Goal: Task Accomplishment & Management: Use online tool/utility

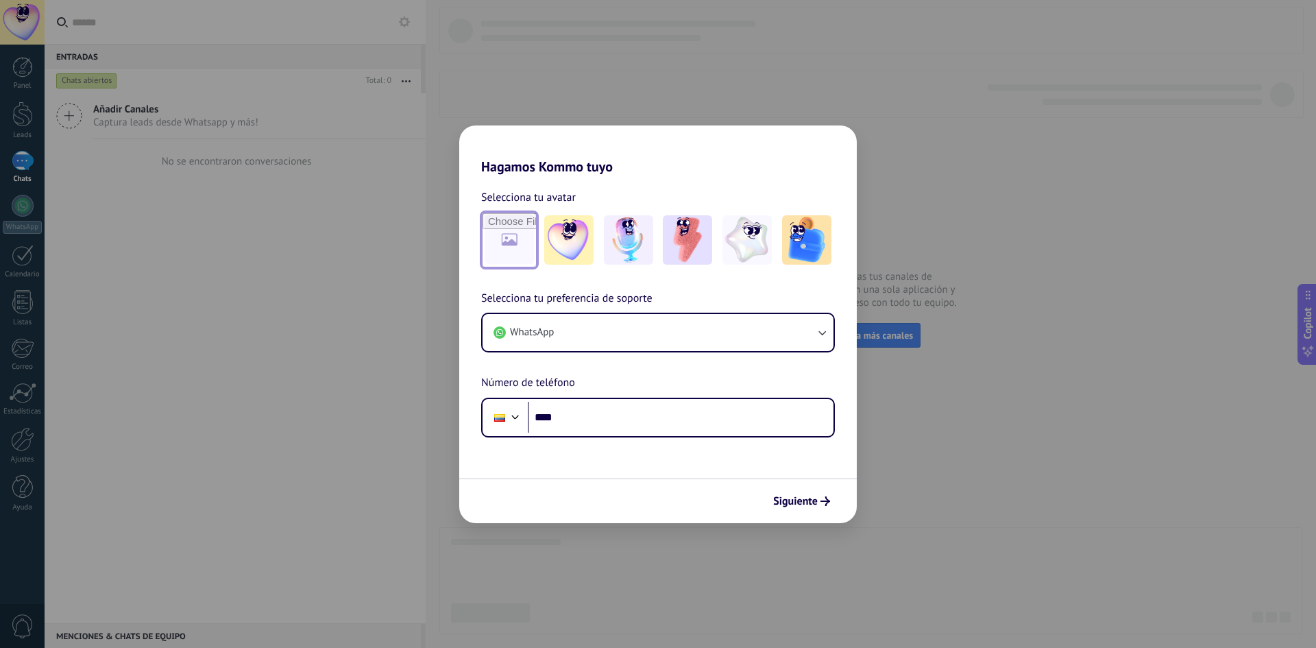
click at [508, 226] on input "file" at bounding box center [508, 239] width 53 height 53
type input "**********"
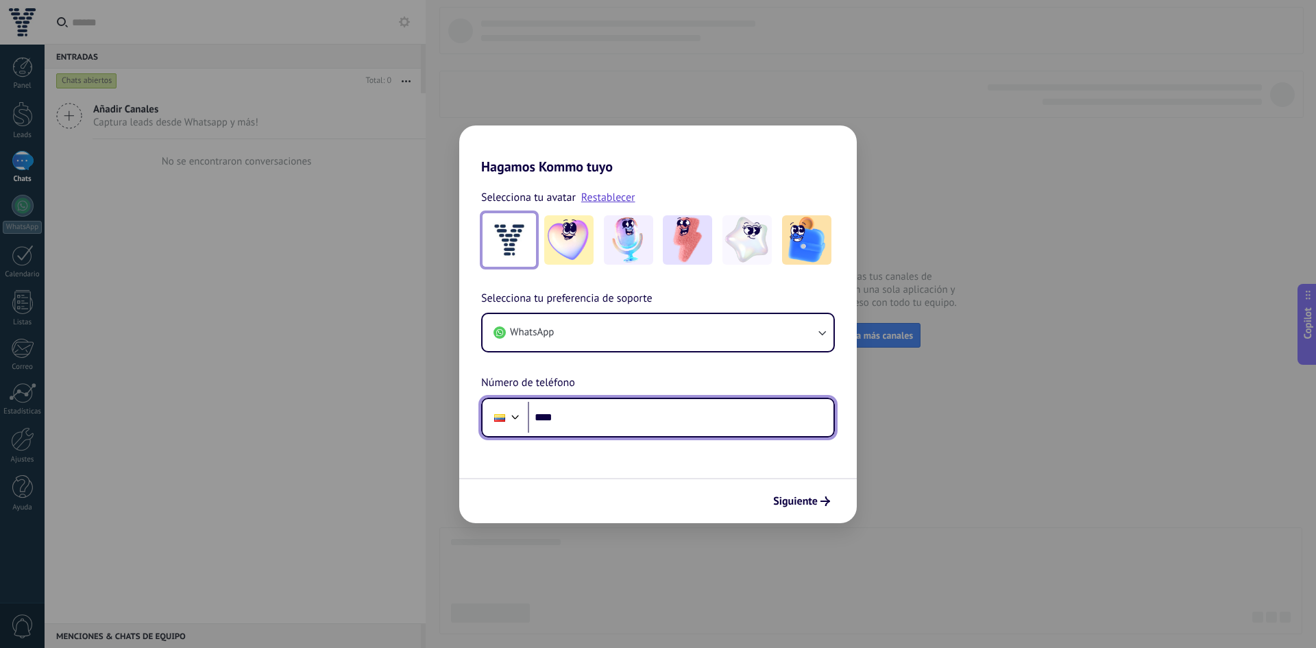
click at [568, 421] on input "****" at bounding box center [681, 418] width 306 height 32
click at [494, 409] on div at bounding box center [500, 417] width 26 height 29
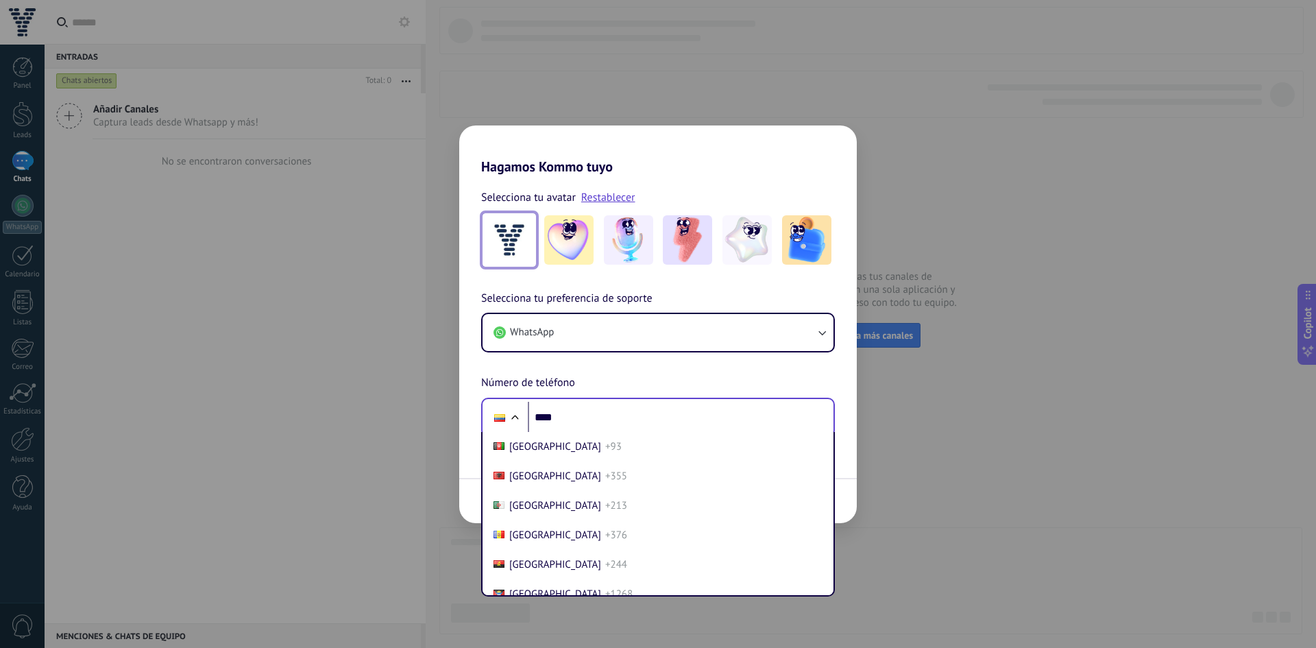
scroll to position [1456, 0]
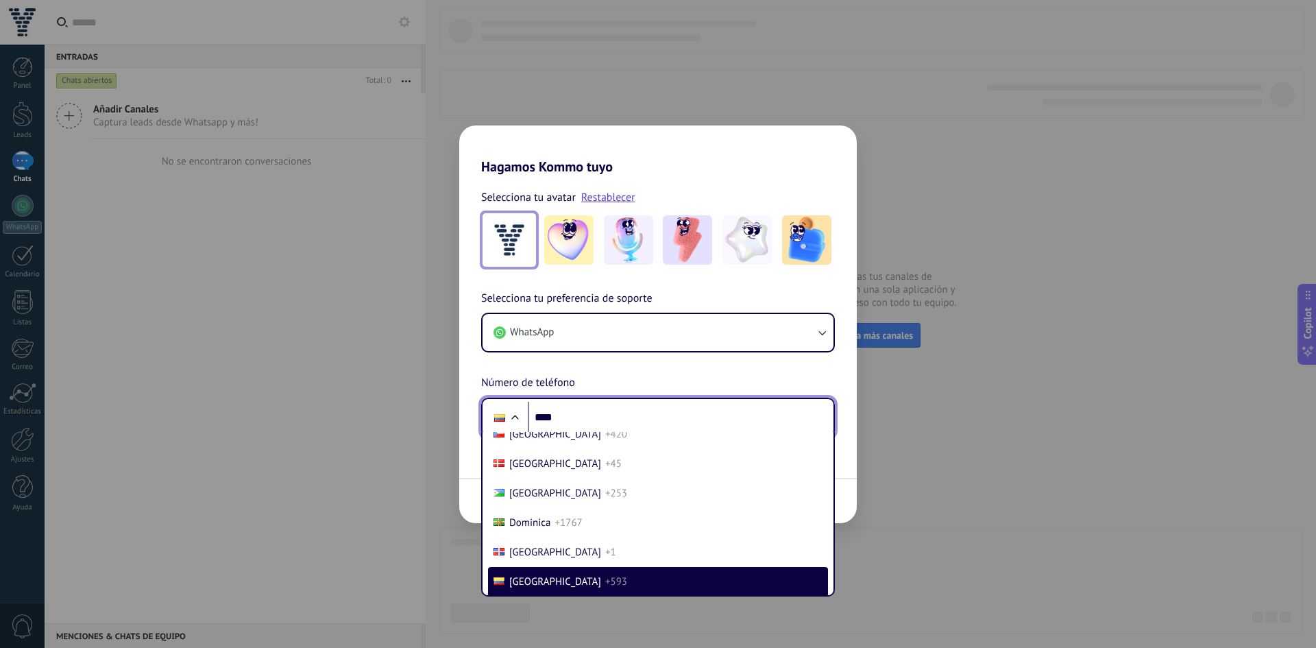
click at [511, 413] on div at bounding box center [514, 418] width 16 height 16
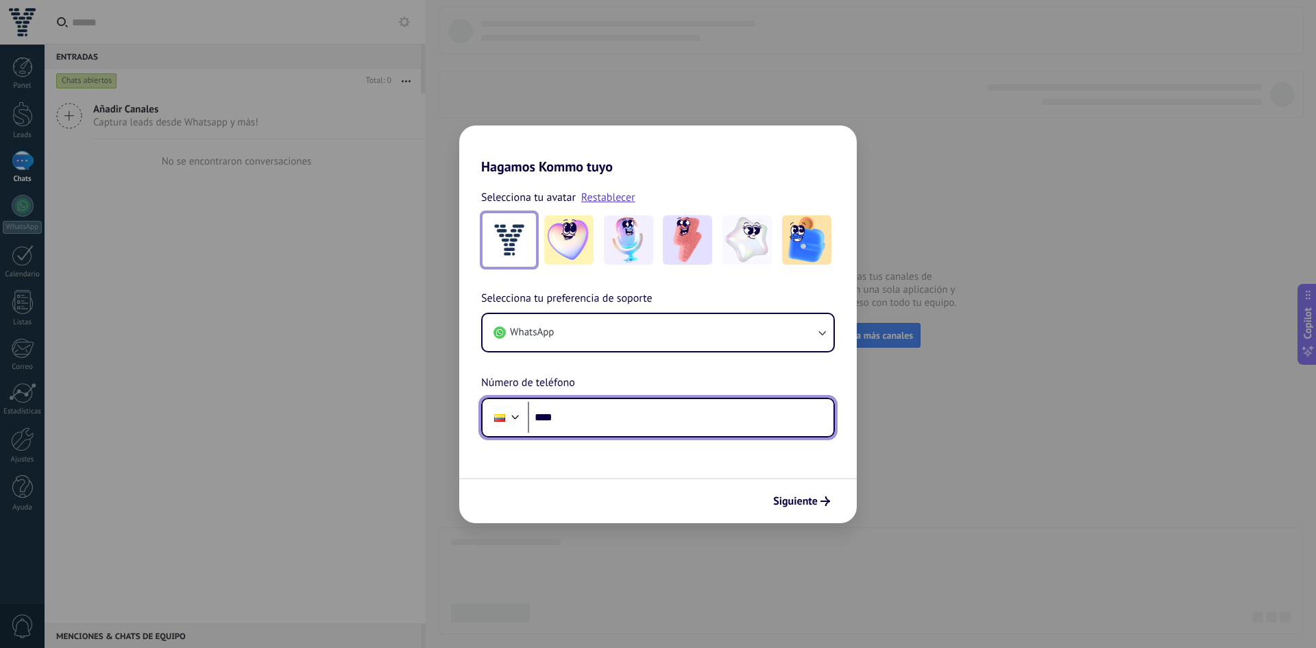
click at [563, 426] on input "****" at bounding box center [681, 418] width 306 height 32
type input "**"
click at [562, 421] on input "**" at bounding box center [681, 418] width 306 height 32
paste input "**********"
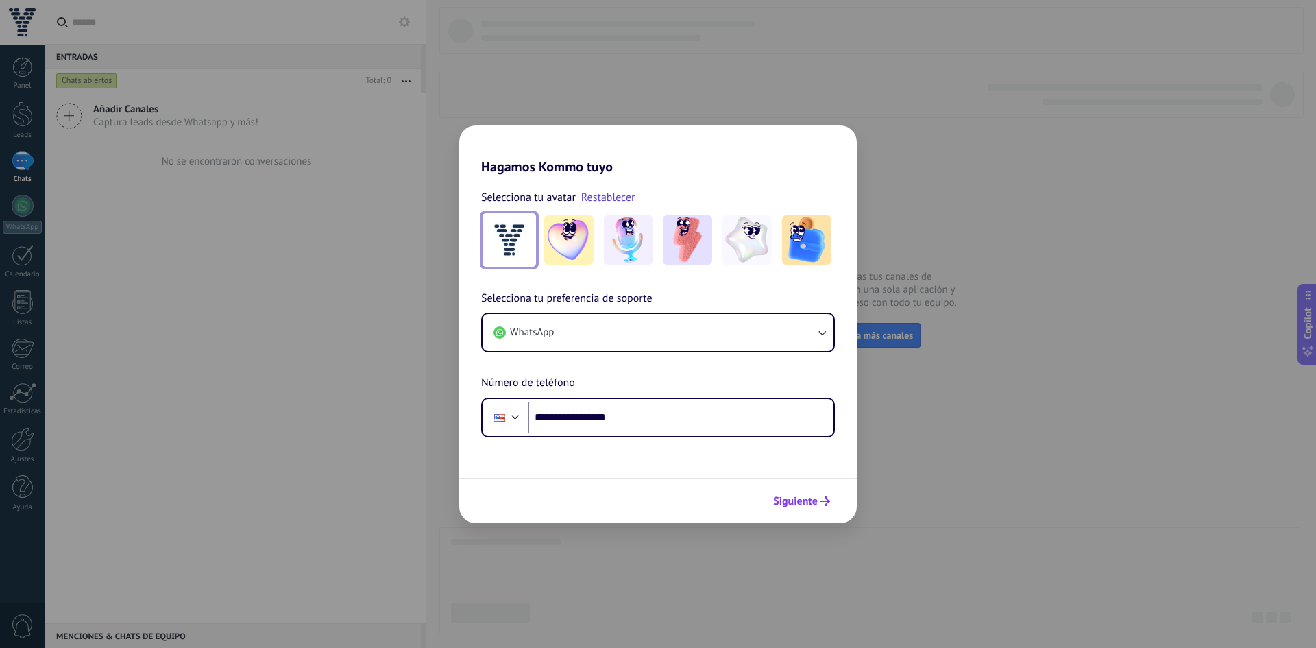
click at [787, 497] on span "Siguiente" at bounding box center [795, 501] width 45 height 10
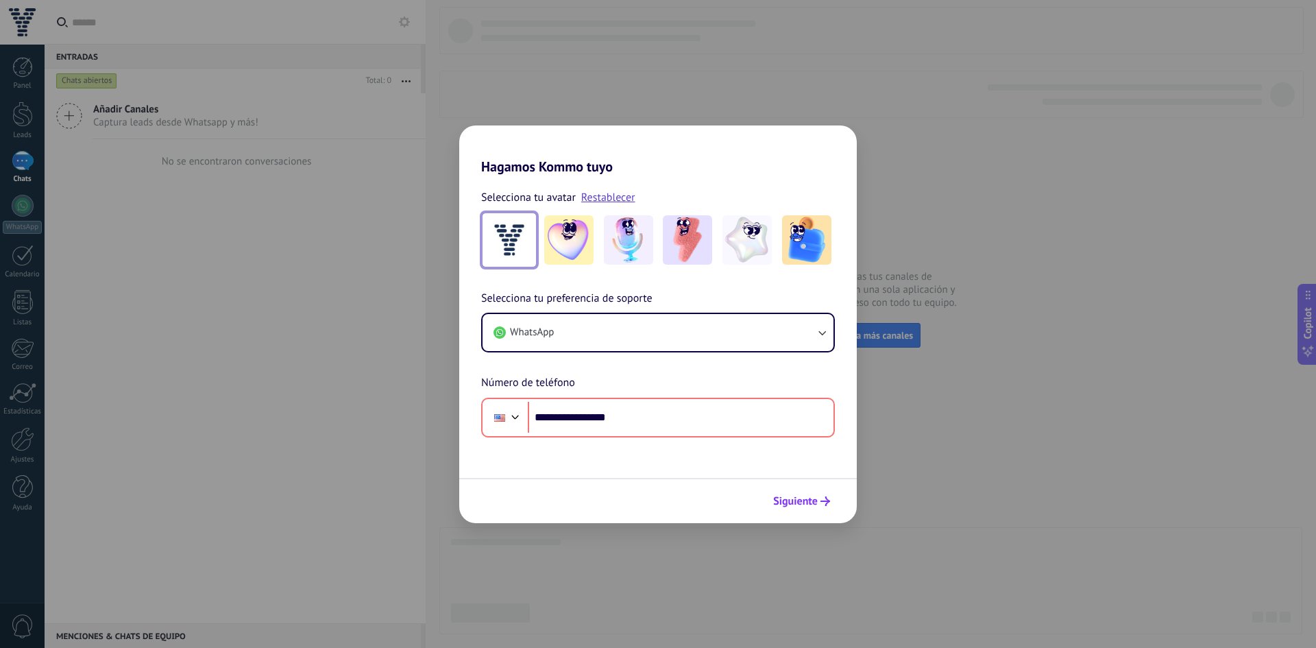
click at [786, 493] on button "Siguiente" at bounding box center [801, 500] width 69 height 23
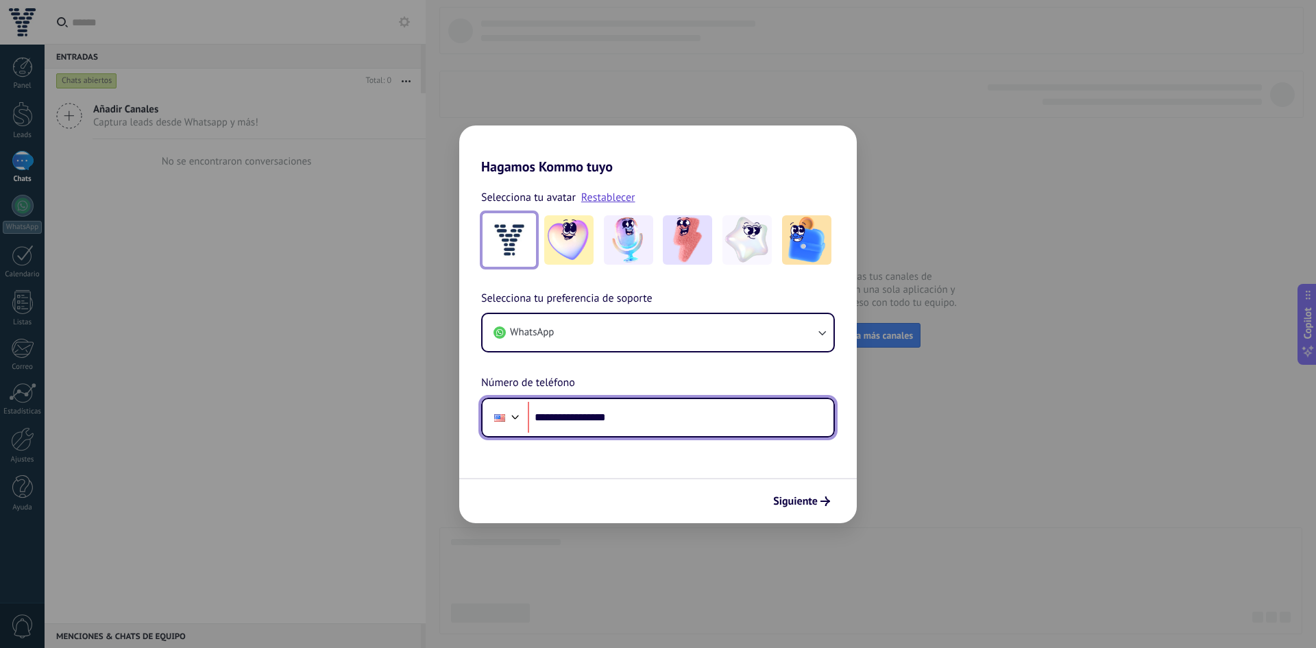
click at [542, 423] on input "**********" at bounding box center [681, 418] width 306 height 32
click at [558, 418] on input "**********" at bounding box center [681, 418] width 306 height 32
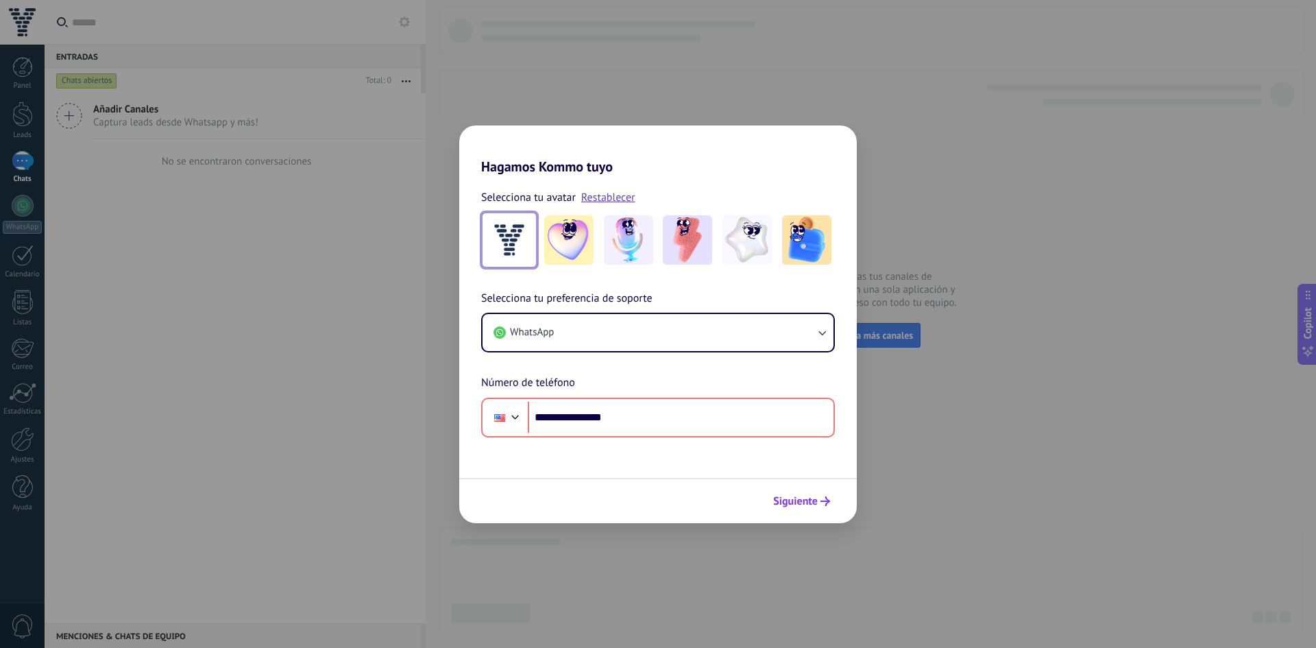
click at [807, 494] on button "Siguiente" at bounding box center [801, 500] width 69 height 23
click at [795, 491] on button "Siguiente" at bounding box center [801, 500] width 69 height 23
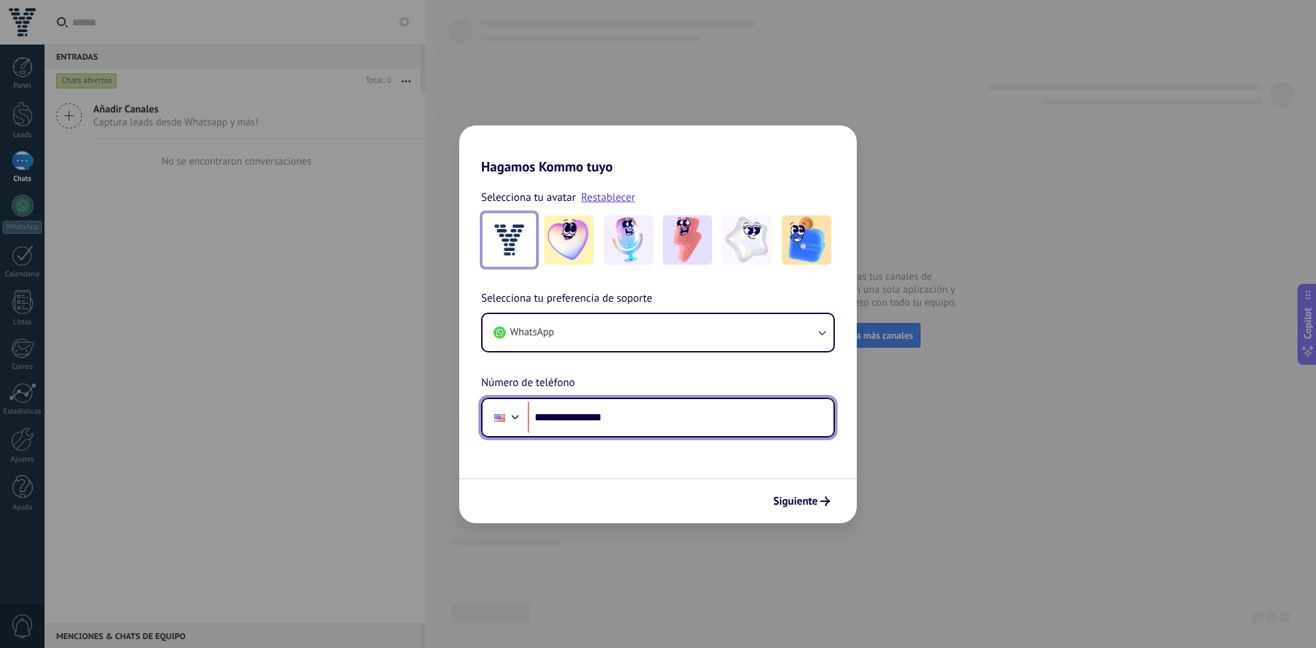
drag, startPoint x: 641, startPoint y: 423, endPoint x: 525, endPoint y: 416, distance: 116.1
click at [525, 416] on div "**********" at bounding box center [658, 417] width 354 height 40
click at [561, 421] on input "**" at bounding box center [681, 418] width 306 height 32
type input "**"
click at [502, 410] on div at bounding box center [500, 417] width 26 height 29
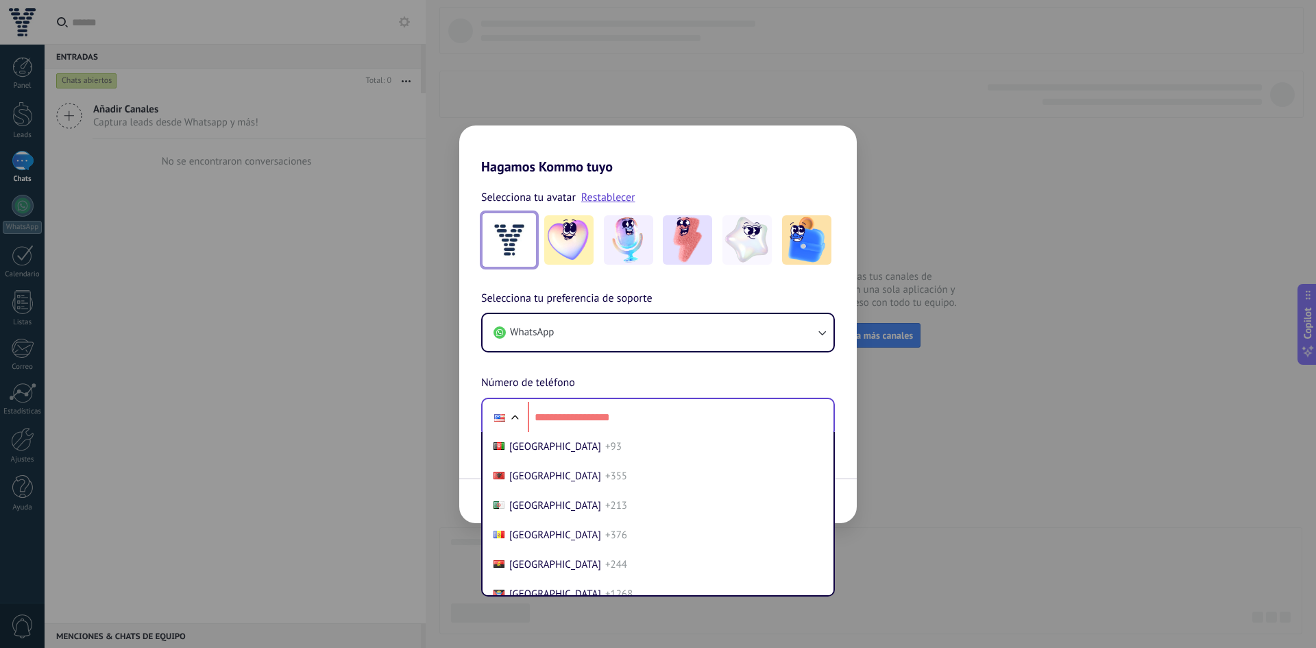
scroll to position [5788, 0]
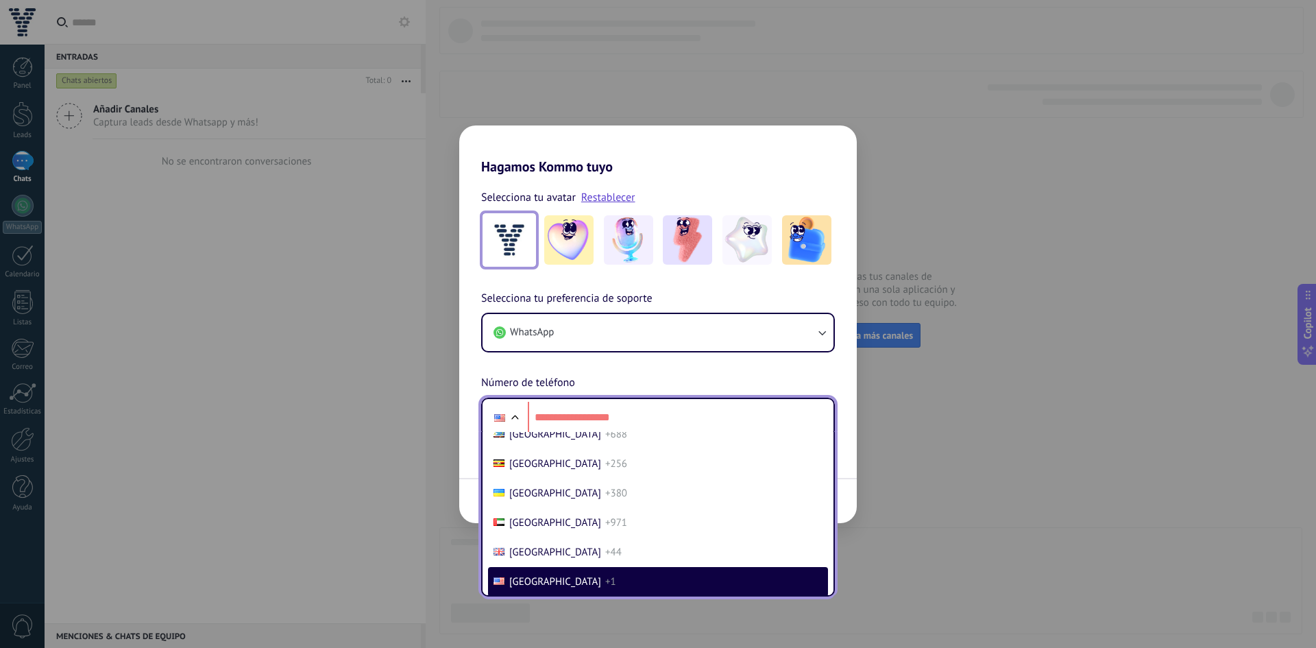
click at [554, 576] on span "United States" at bounding box center [555, 581] width 92 height 13
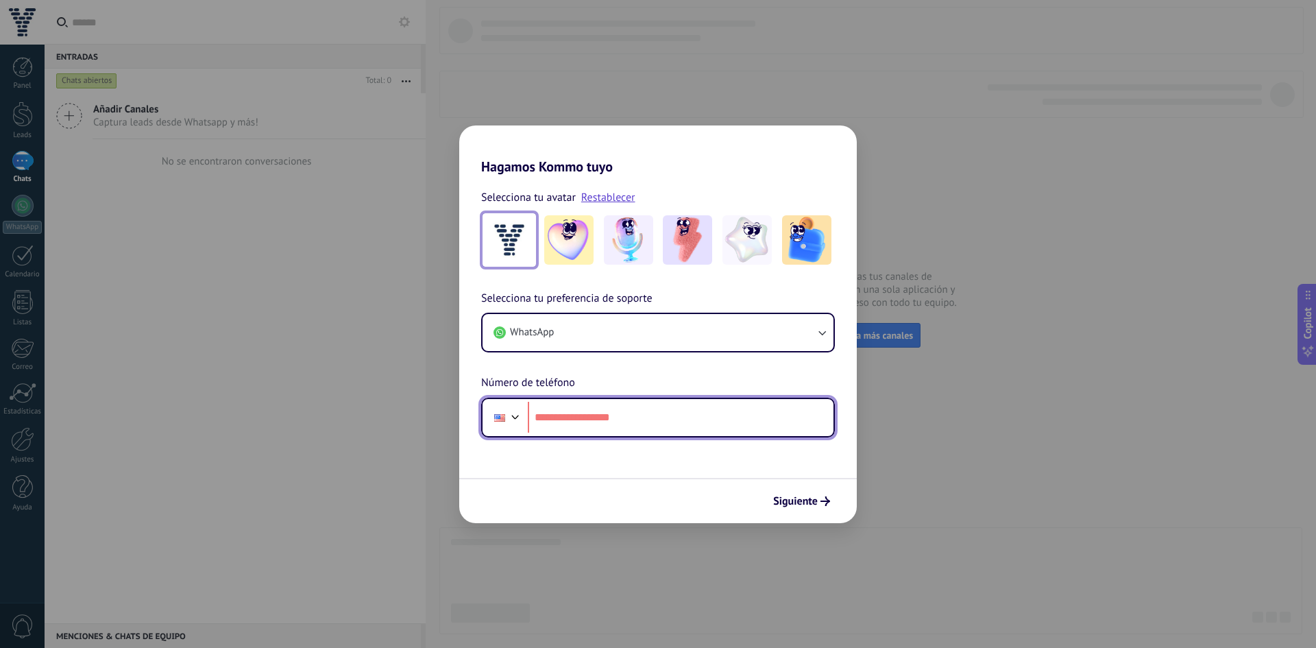
click at [566, 418] on input "tel" at bounding box center [681, 418] width 306 height 32
type input "**********"
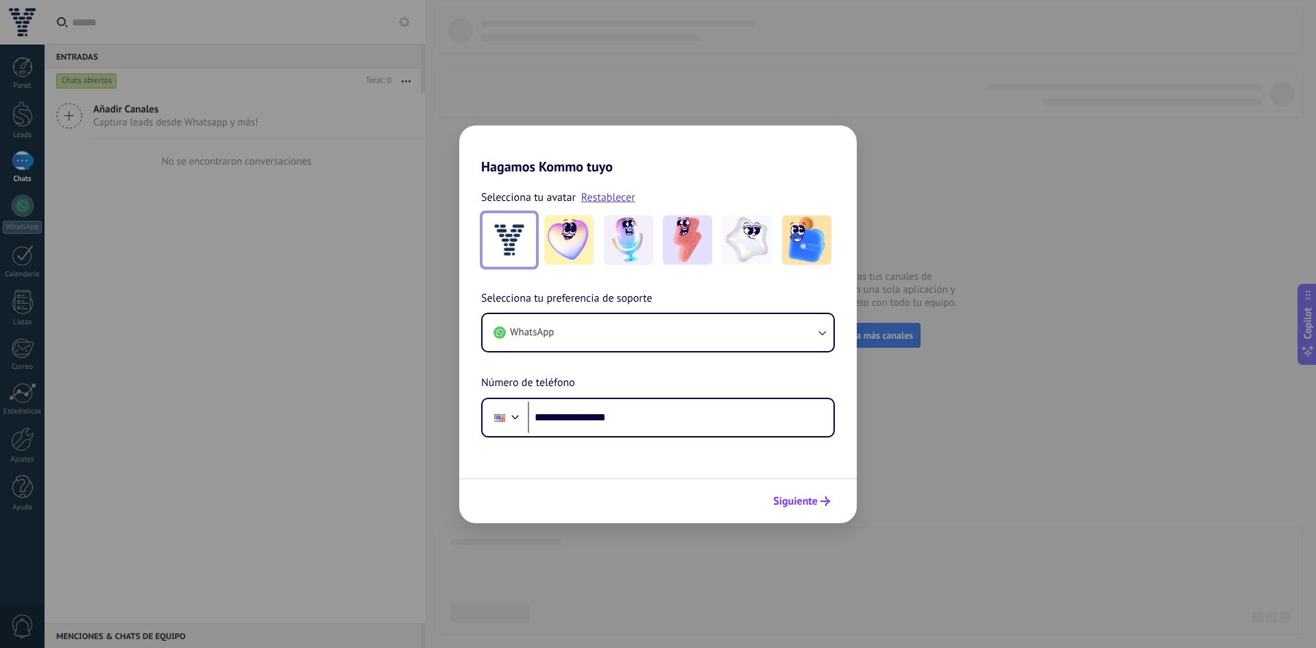
click at [811, 509] on button "Siguiente" at bounding box center [801, 500] width 69 height 23
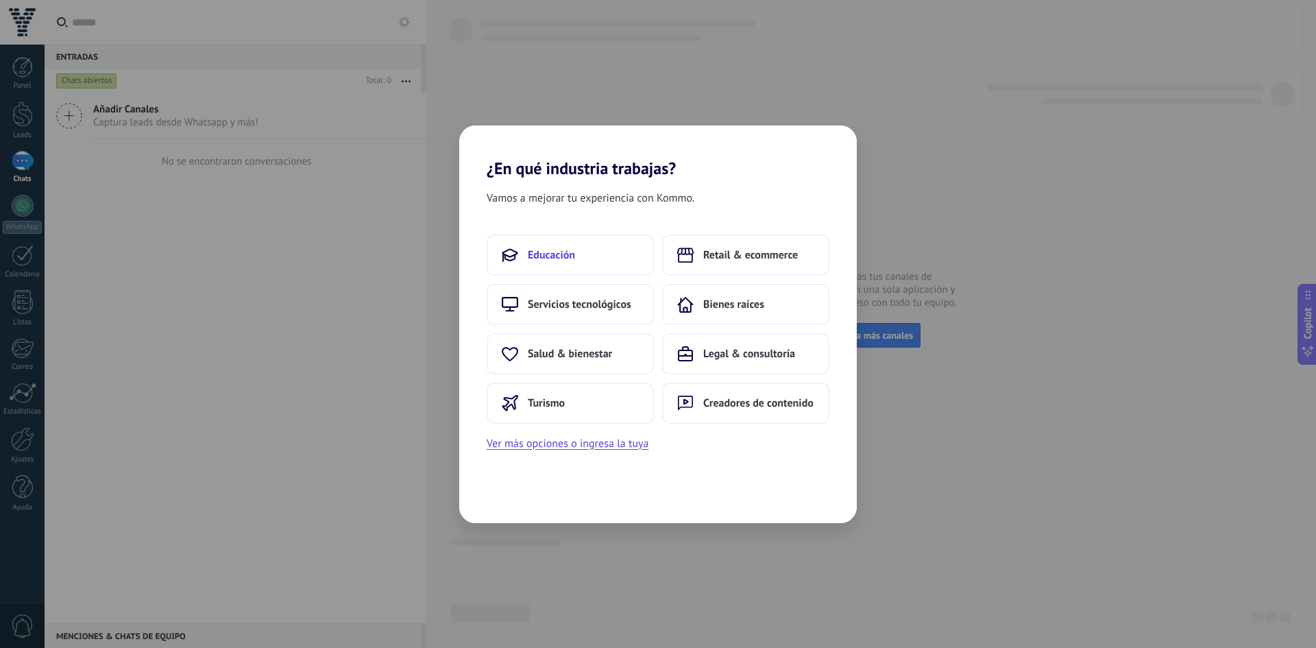
click at [528, 268] on button "Educación" at bounding box center [570, 254] width 167 height 41
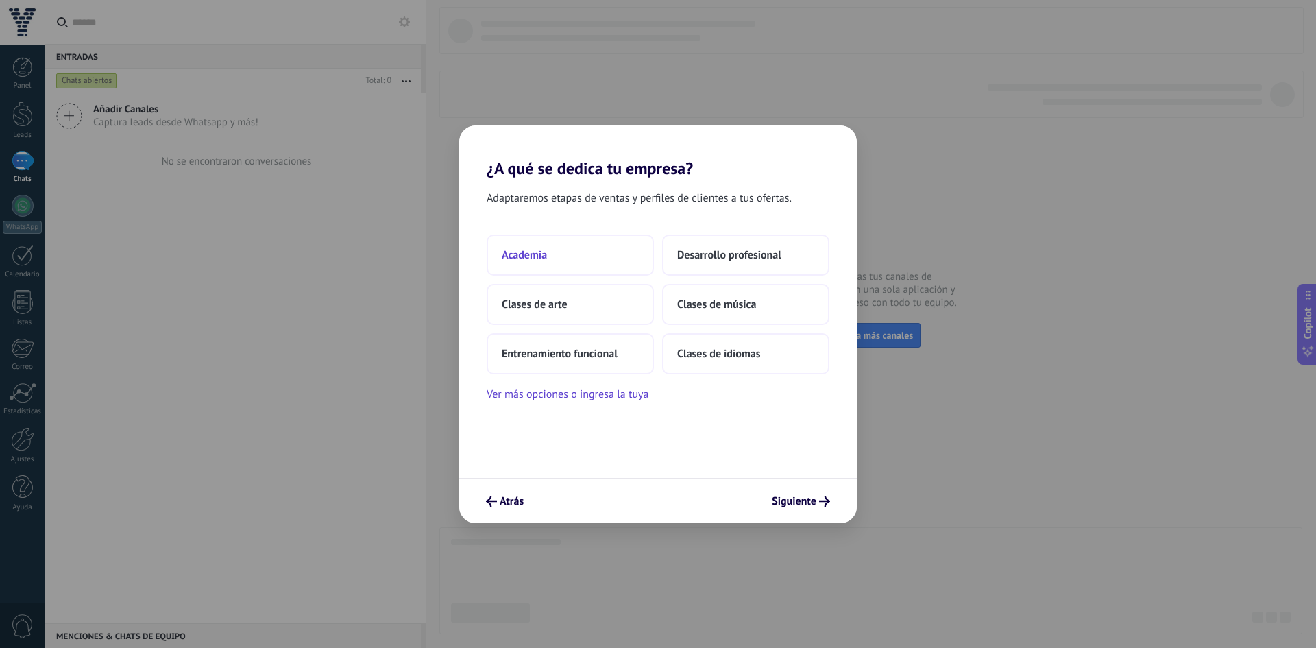
click at [597, 261] on button "Academia" at bounding box center [570, 254] width 167 height 41
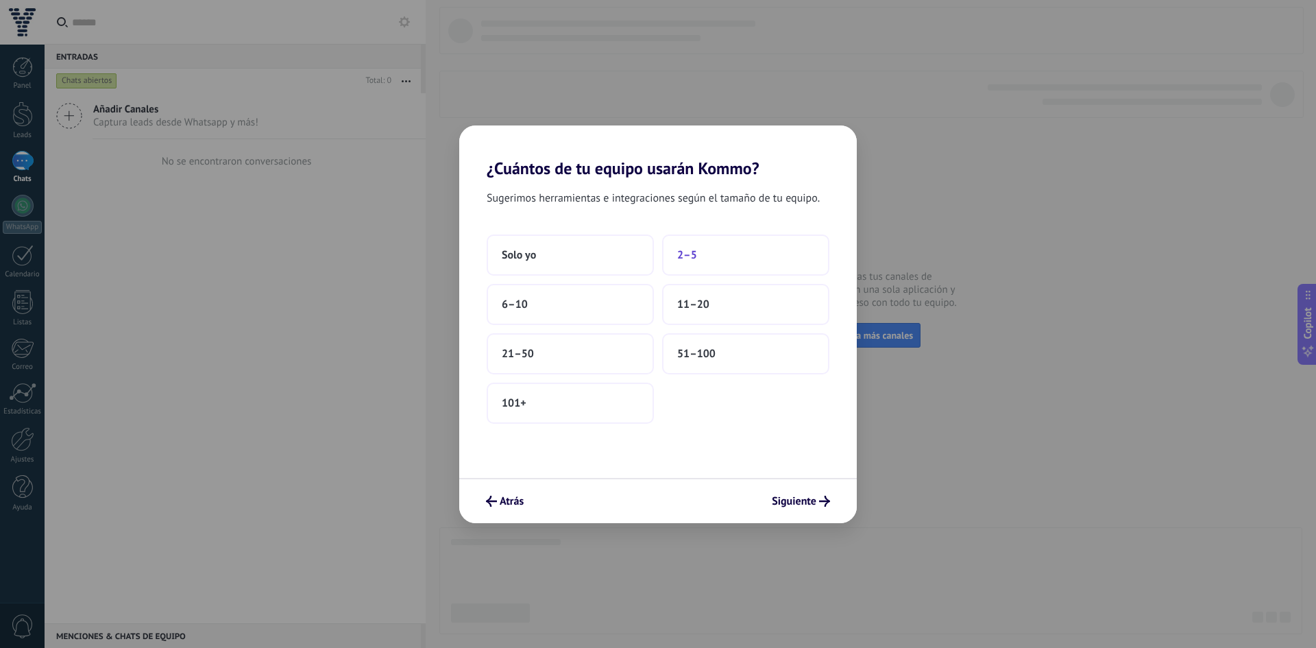
click at [700, 256] on button "2–5" at bounding box center [745, 254] width 167 height 41
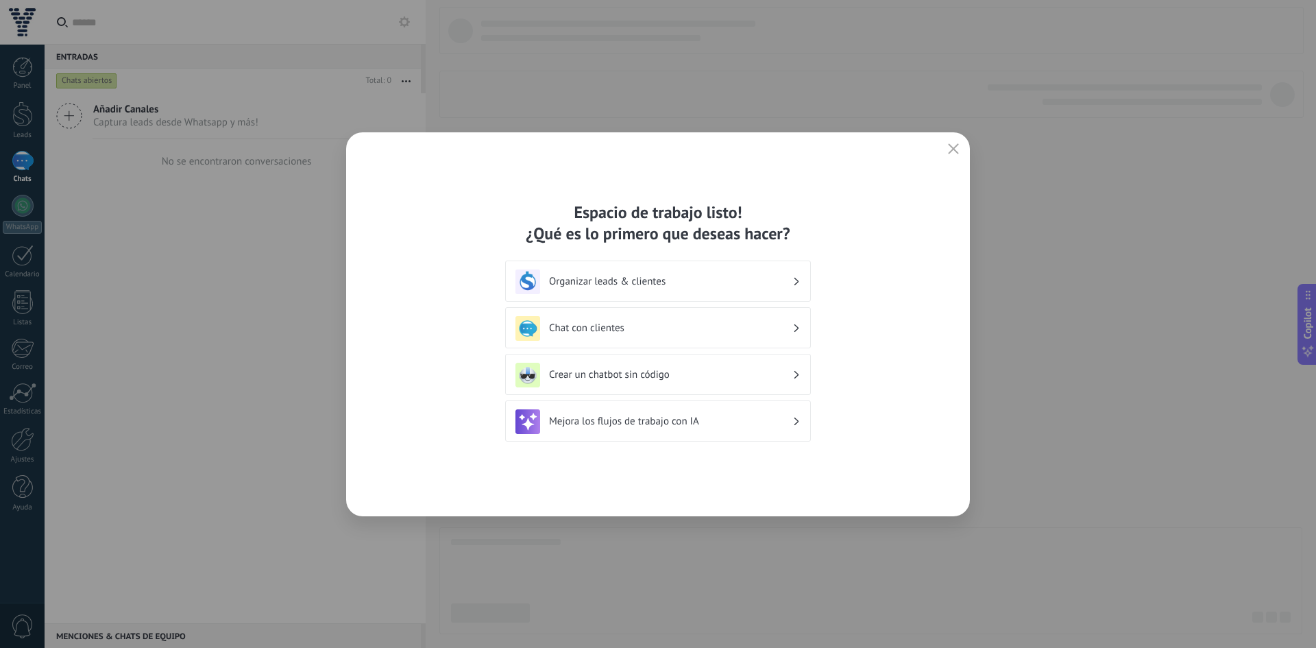
click at [566, 286] on h3 "Organizar leads & clientes" at bounding box center [670, 281] width 243 height 13
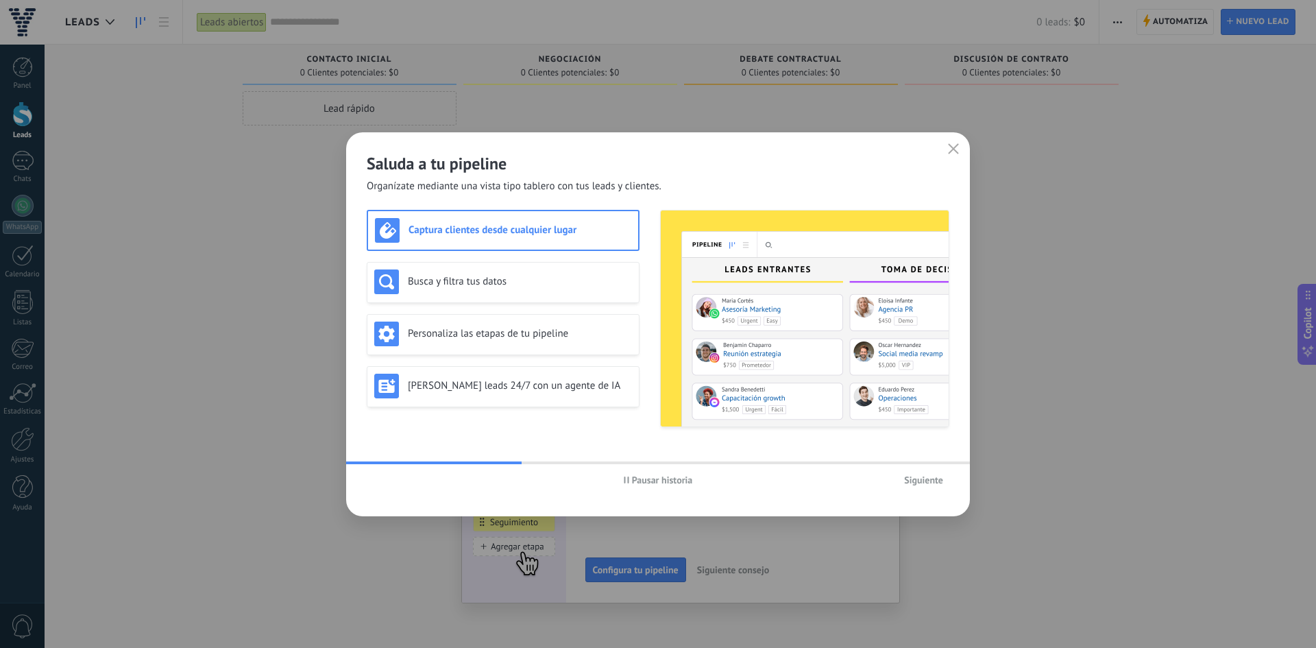
click at [946, 149] on button "button" at bounding box center [953, 149] width 18 height 19
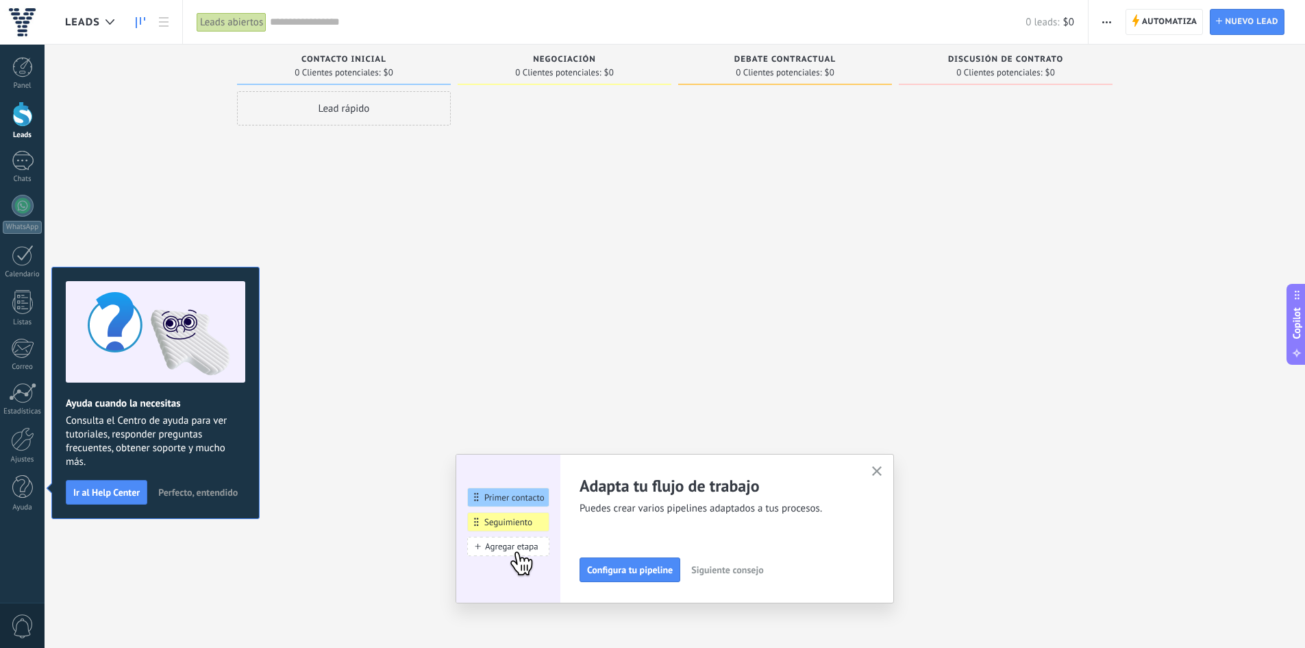
click at [876, 469] on button "button" at bounding box center [877, 472] width 17 height 19
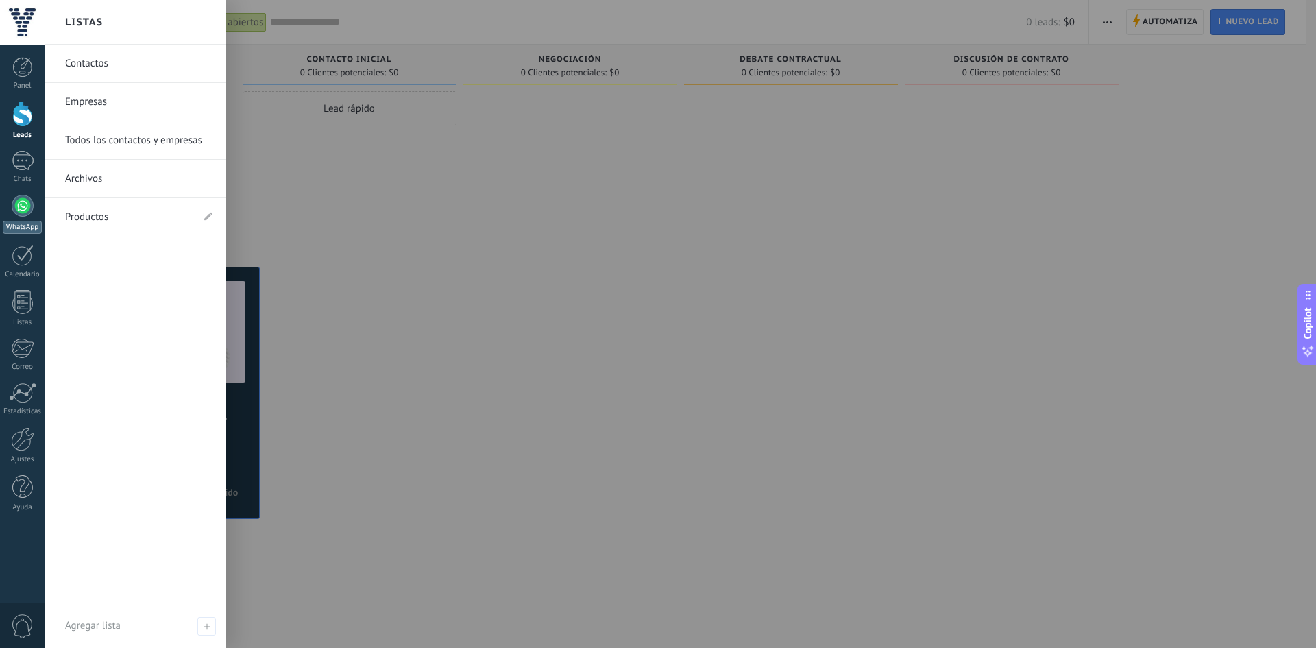
click at [21, 217] on link "WhatsApp" at bounding box center [22, 214] width 45 height 39
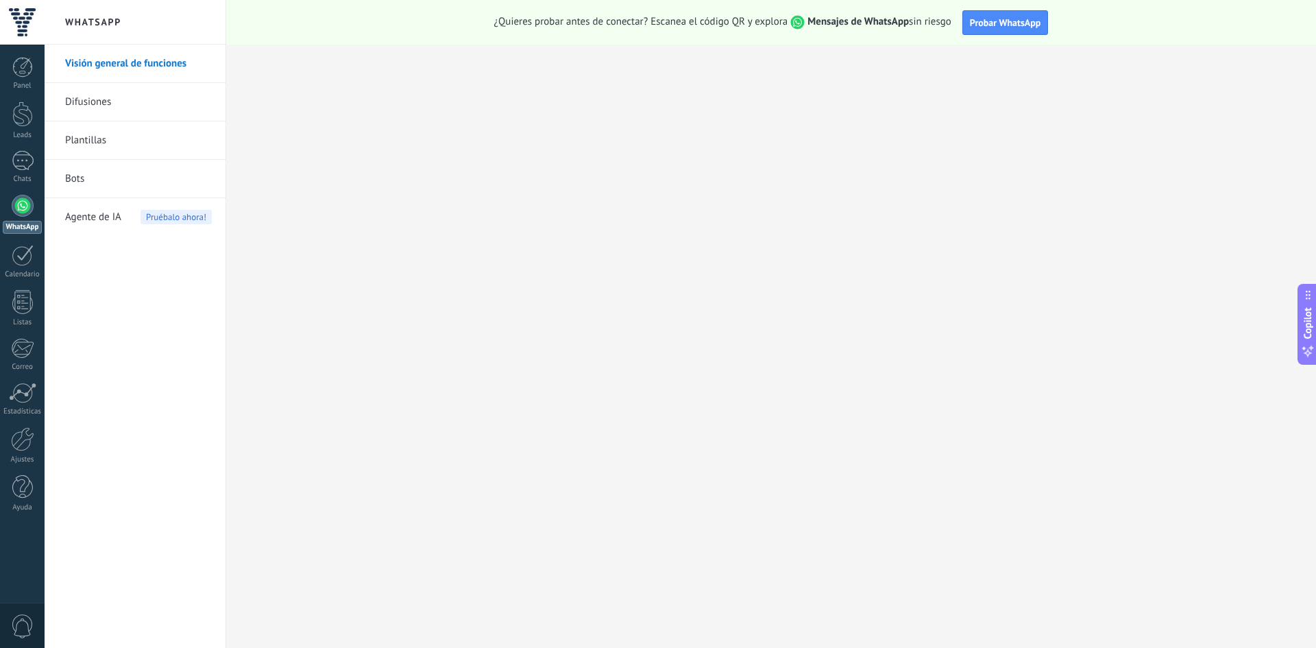
click at [25, 217] on link "WhatsApp" at bounding box center [22, 214] width 45 height 39
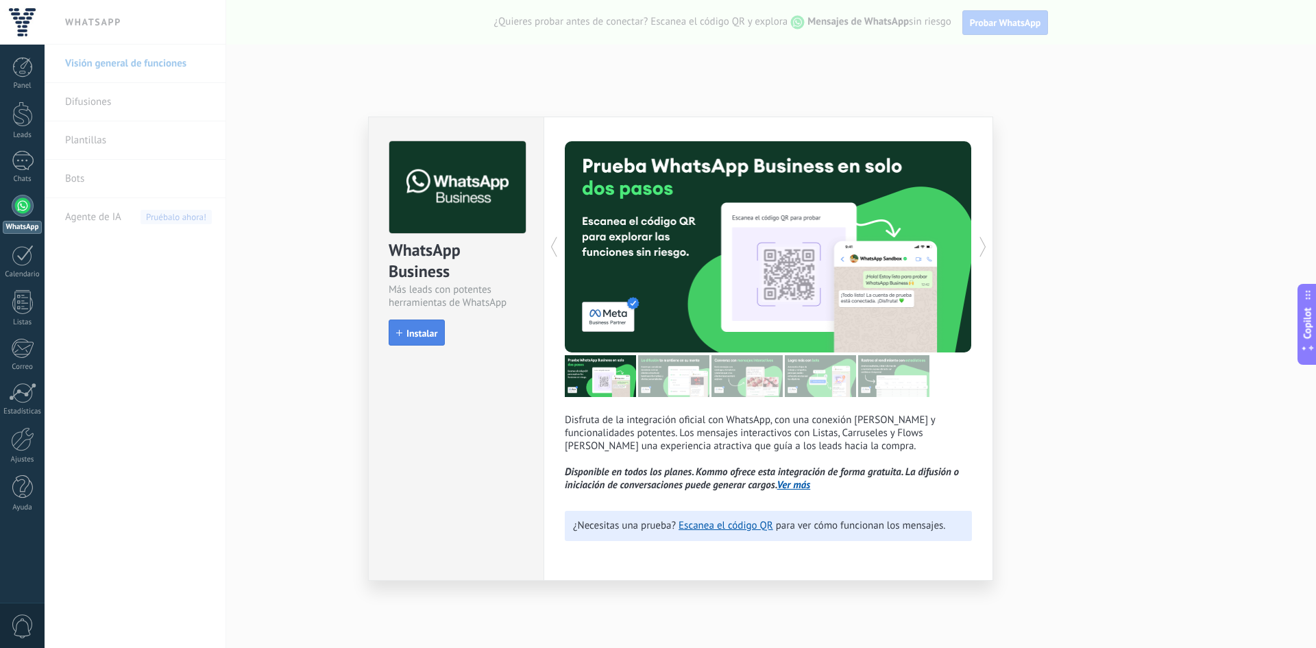
click at [423, 336] on span "Instalar" at bounding box center [421, 333] width 31 height 10
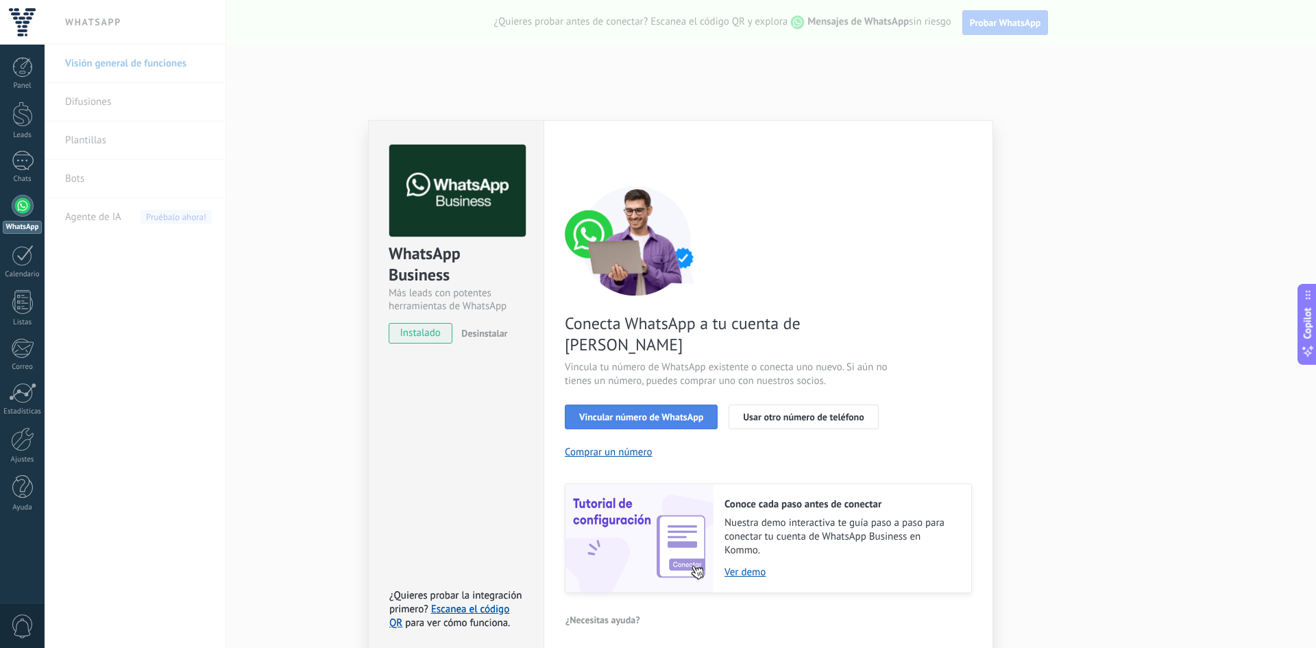
click at [613, 412] on span "Vincular número de WhatsApp" at bounding box center [641, 417] width 124 height 10
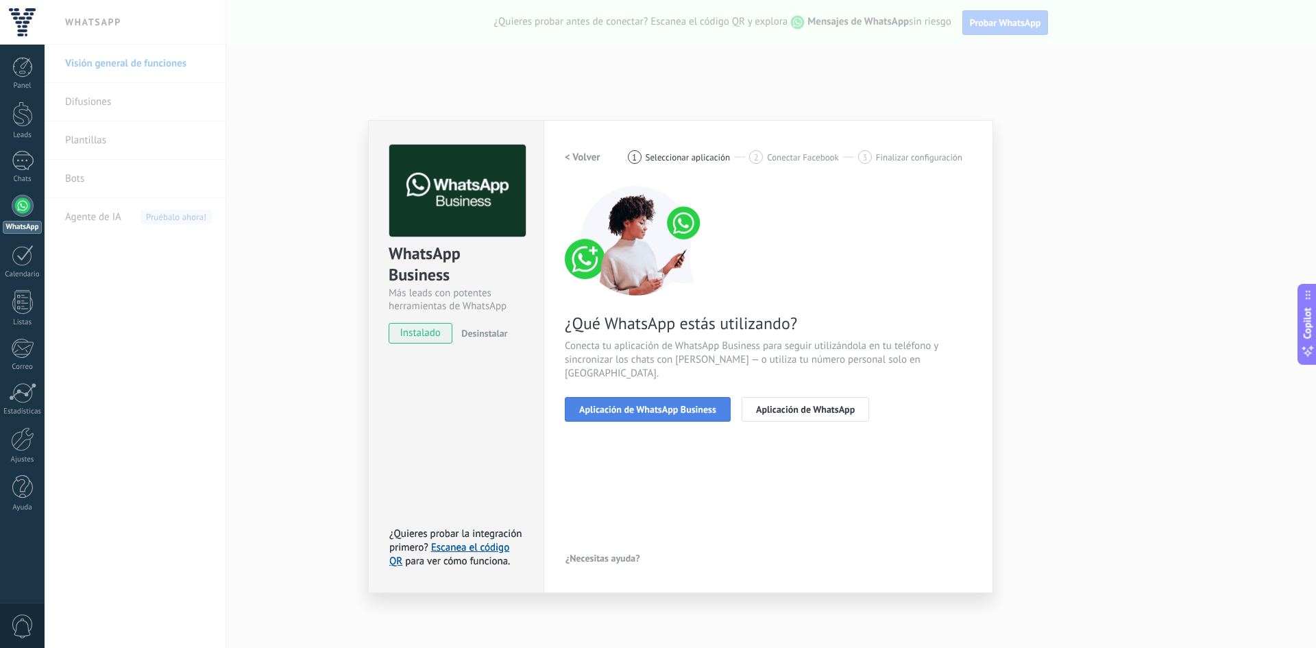
click at [661, 404] on span "Aplicación de WhatsApp Business" at bounding box center [647, 409] width 137 height 10
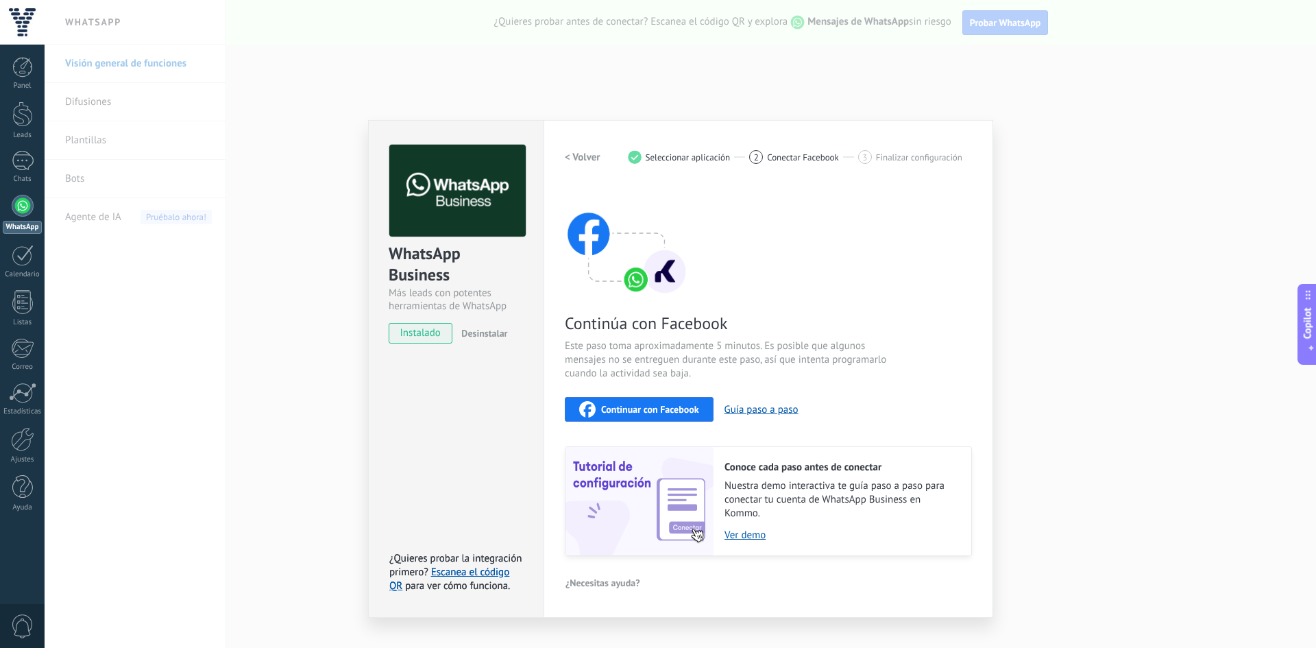
click at [665, 412] on span "Continuar con Facebook" at bounding box center [650, 409] width 98 height 10
click at [589, 406] on icon "button" at bounding box center [587, 409] width 16 height 16
click at [608, 404] on span "Continuar con Facebook" at bounding box center [650, 409] width 98 height 10
click at [3, 252] on link "Calendario" at bounding box center [22, 262] width 45 height 34
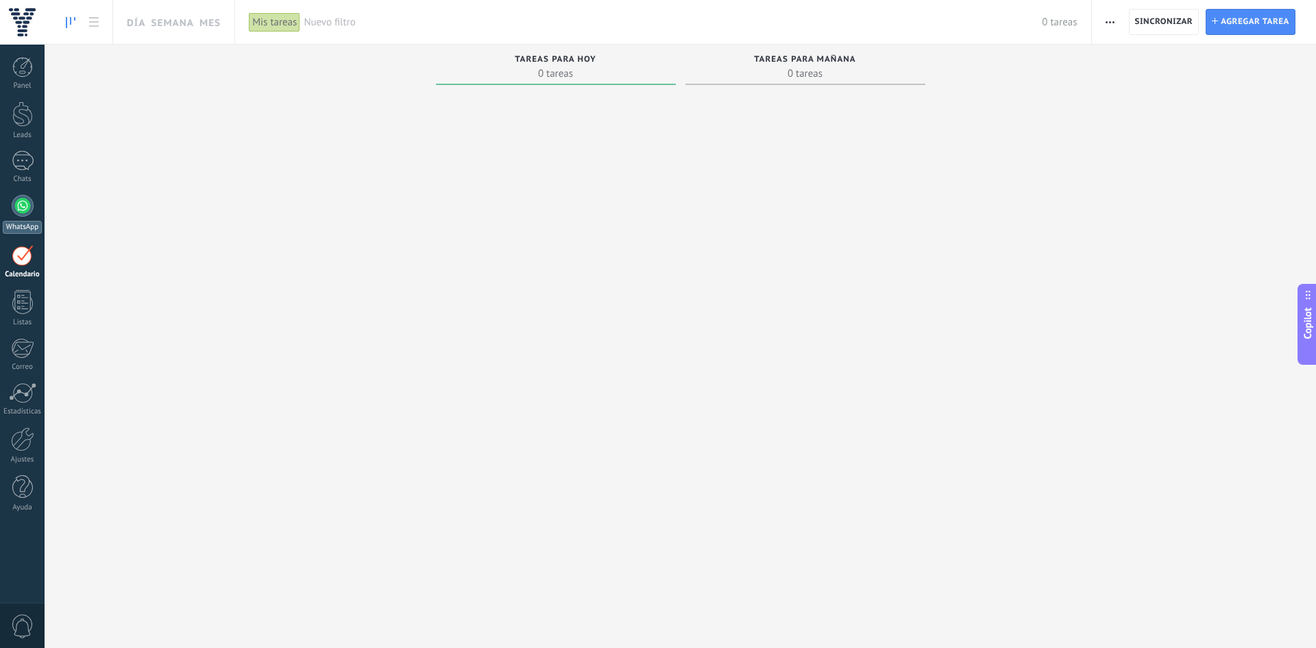
click at [30, 212] on div at bounding box center [23, 206] width 22 height 22
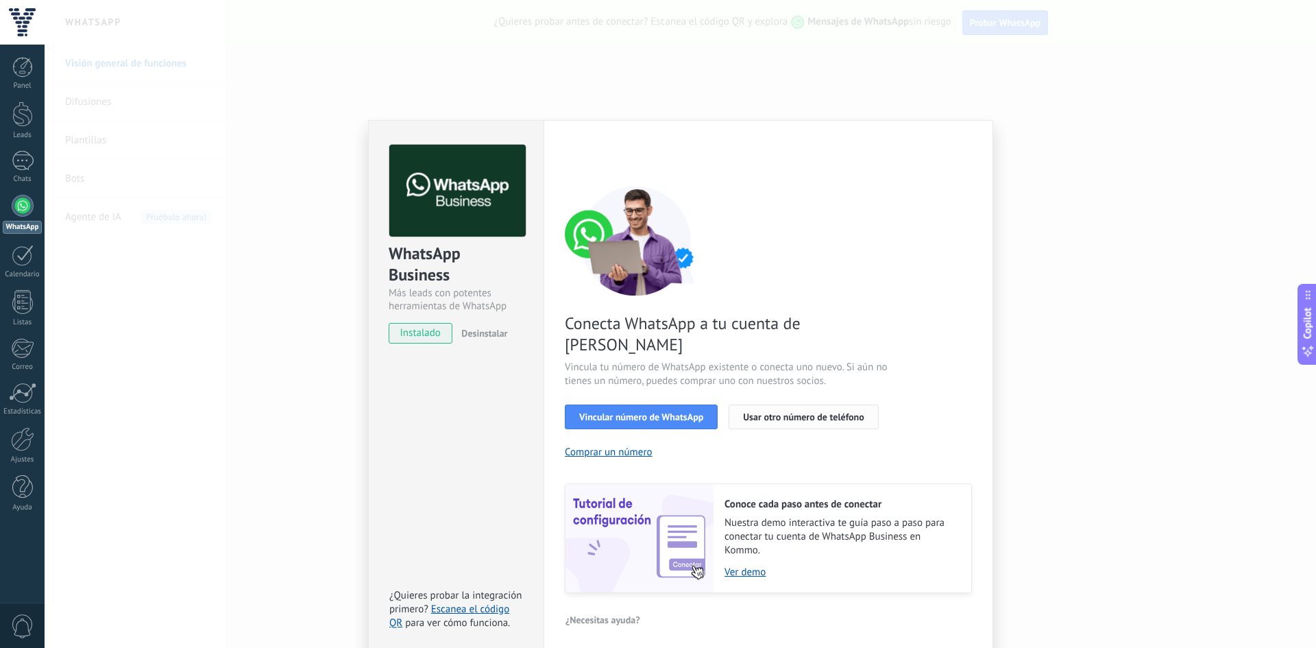
click at [772, 412] on span "Usar otro número de teléfono" at bounding box center [803, 417] width 121 height 10
click at [763, 404] on button "Usar otro número de teléfono" at bounding box center [802, 416] width 149 height 25
click at [640, 404] on button "Vincular número de WhatsApp" at bounding box center [641, 416] width 153 height 25
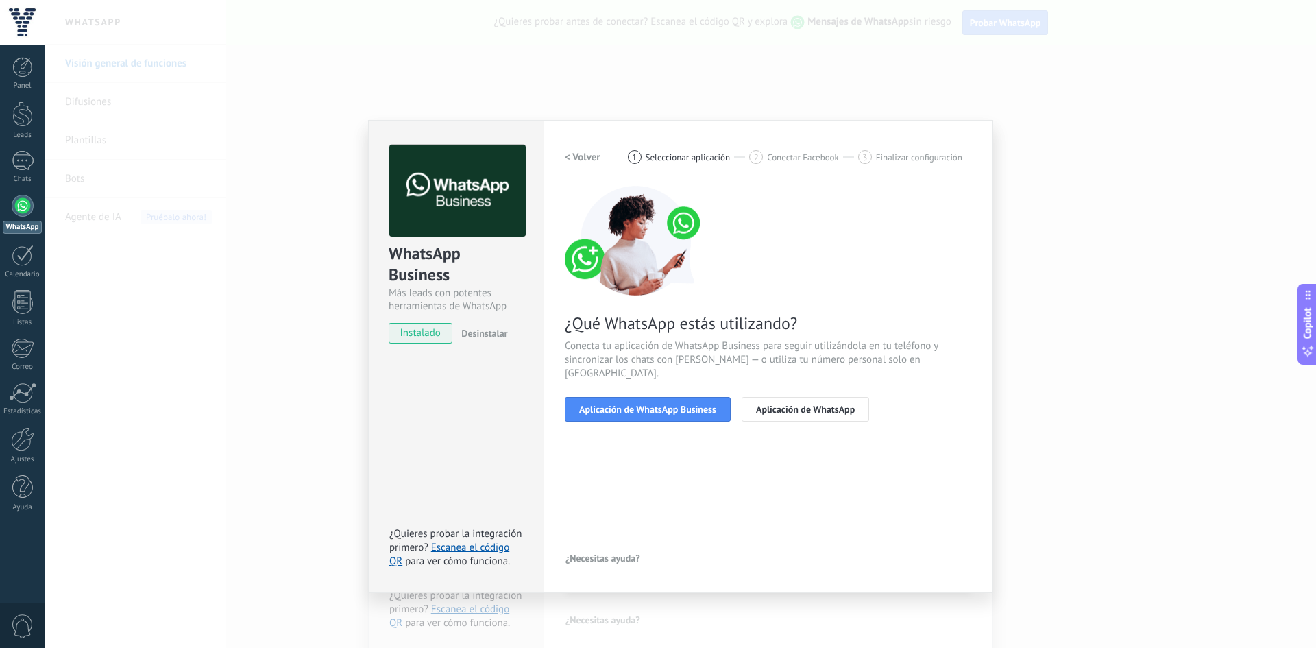
click at [672, 379] on div "¿Qué WhatsApp estás utilizando? Conecta tu aplicación de WhatsApp Business para…" at bounding box center [768, 304] width 407 height 236
click at [673, 397] on button "Aplicación de WhatsApp Business" at bounding box center [648, 409] width 166 height 25
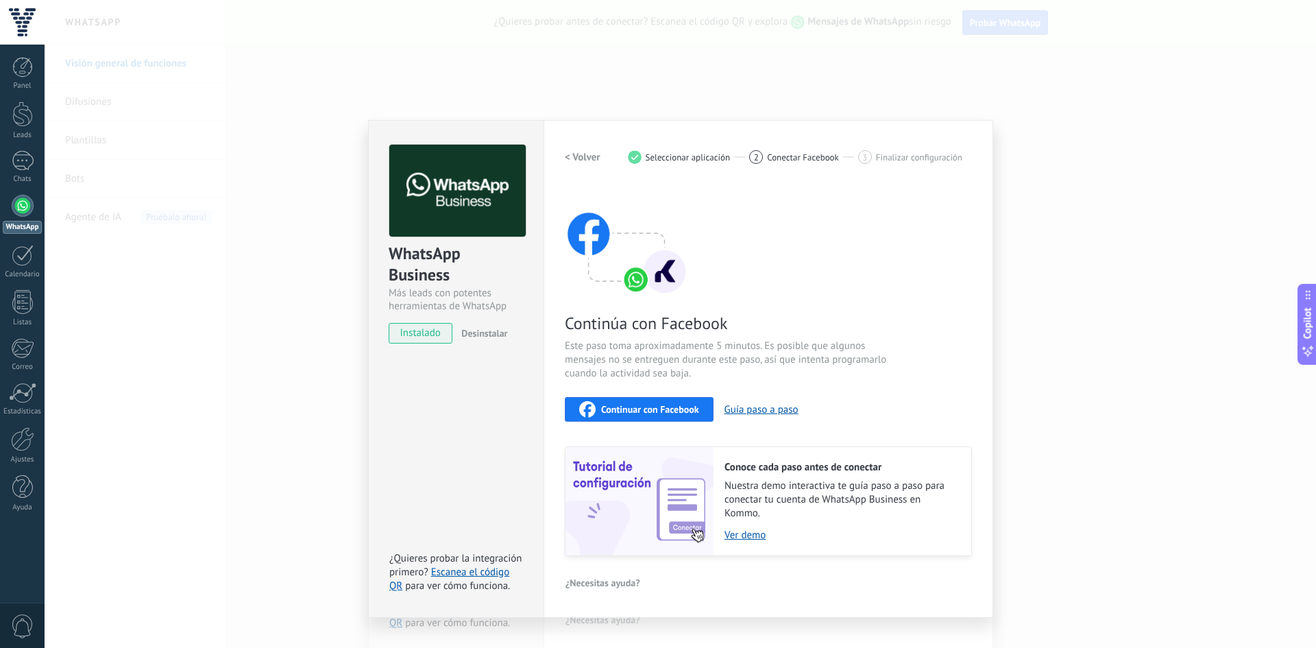
click at [669, 404] on span "Continuar con Facebook" at bounding box center [650, 409] width 98 height 10
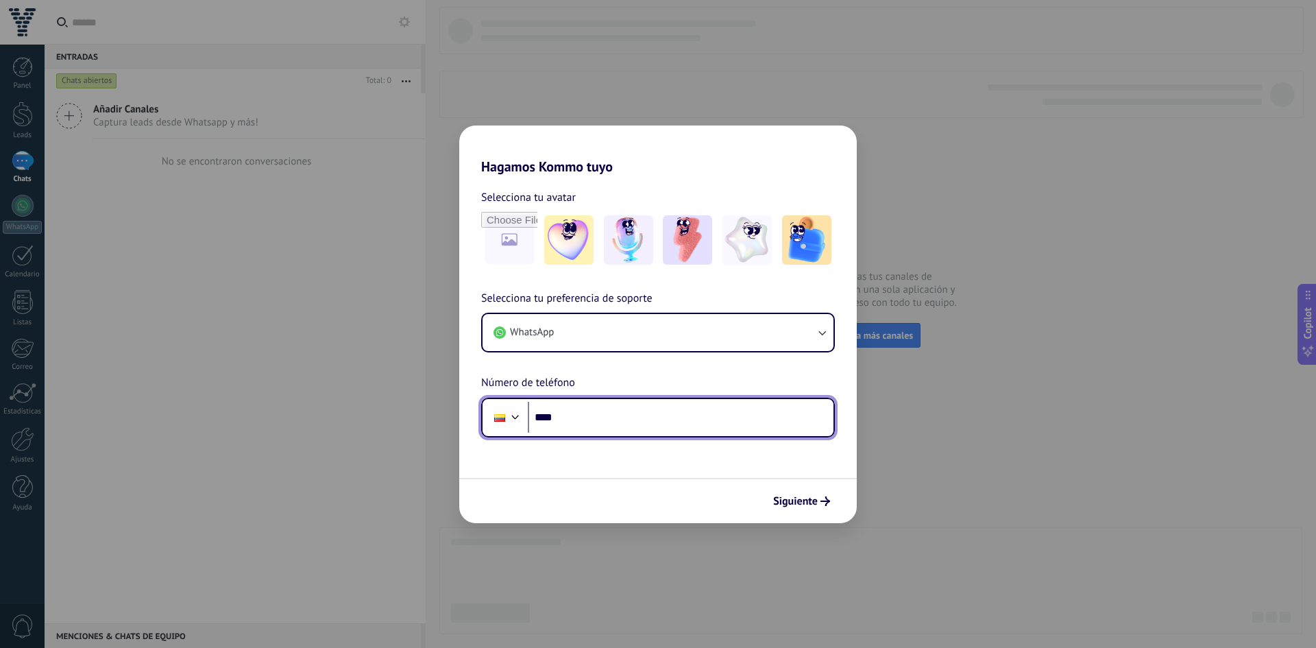
drag, startPoint x: 623, startPoint y: 432, endPoint x: 620, endPoint y: 423, distance: 9.3
click at [623, 432] on input "****" at bounding box center [681, 418] width 306 height 32
click at [489, 417] on div at bounding box center [500, 417] width 26 height 29
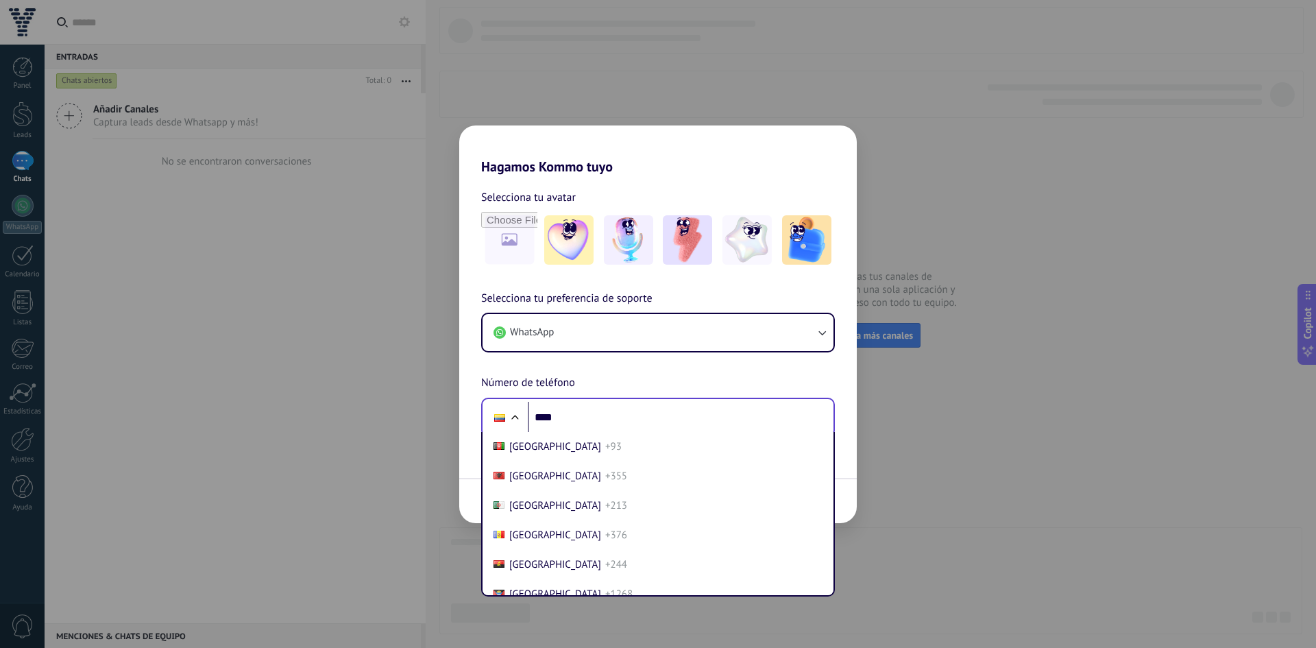
scroll to position [1456, 0]
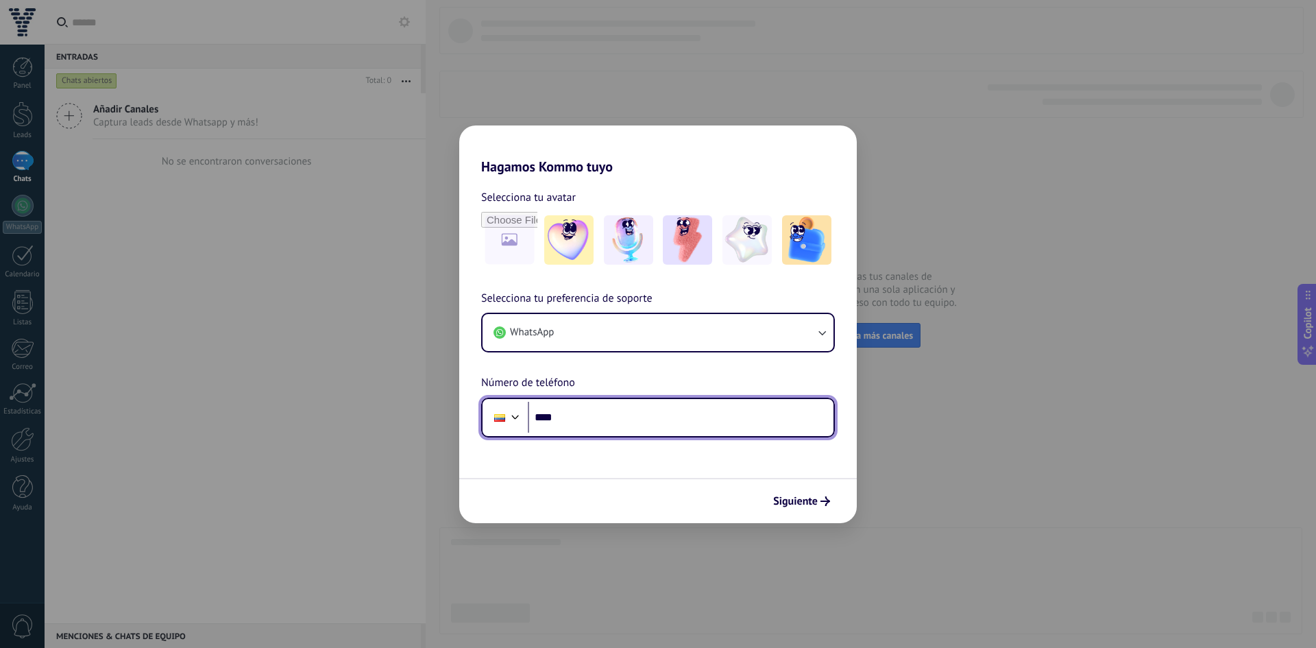
click at [574, 419] on input "****" at bounding box center [681, 418] width 306 height 32
type input "**"
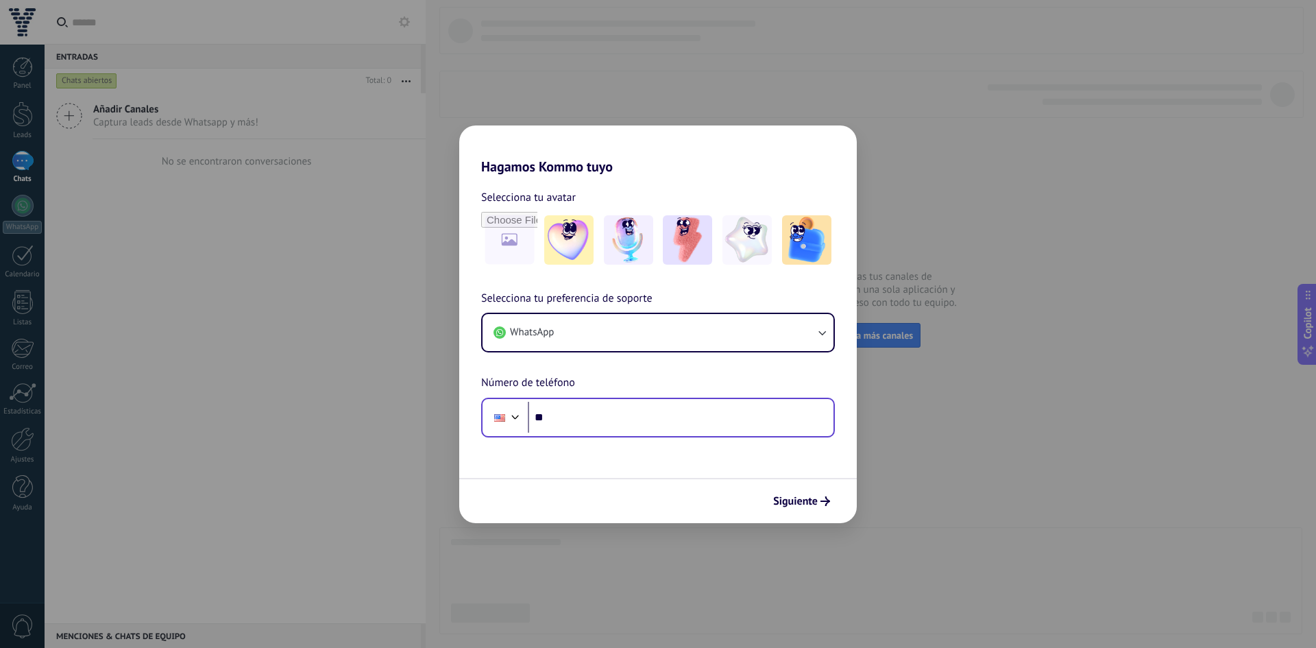
scroll to position [0, 0]
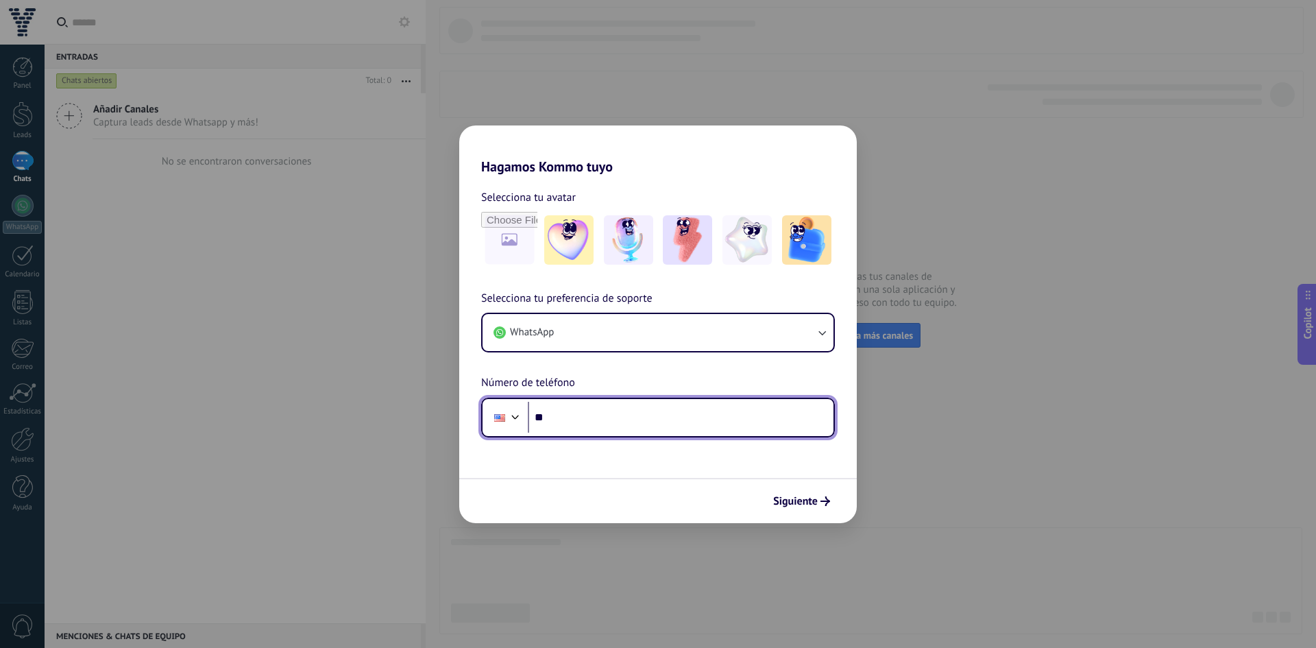
click at [597, 419] on input "**" at bounding box center [681, 418] width 306 height 32
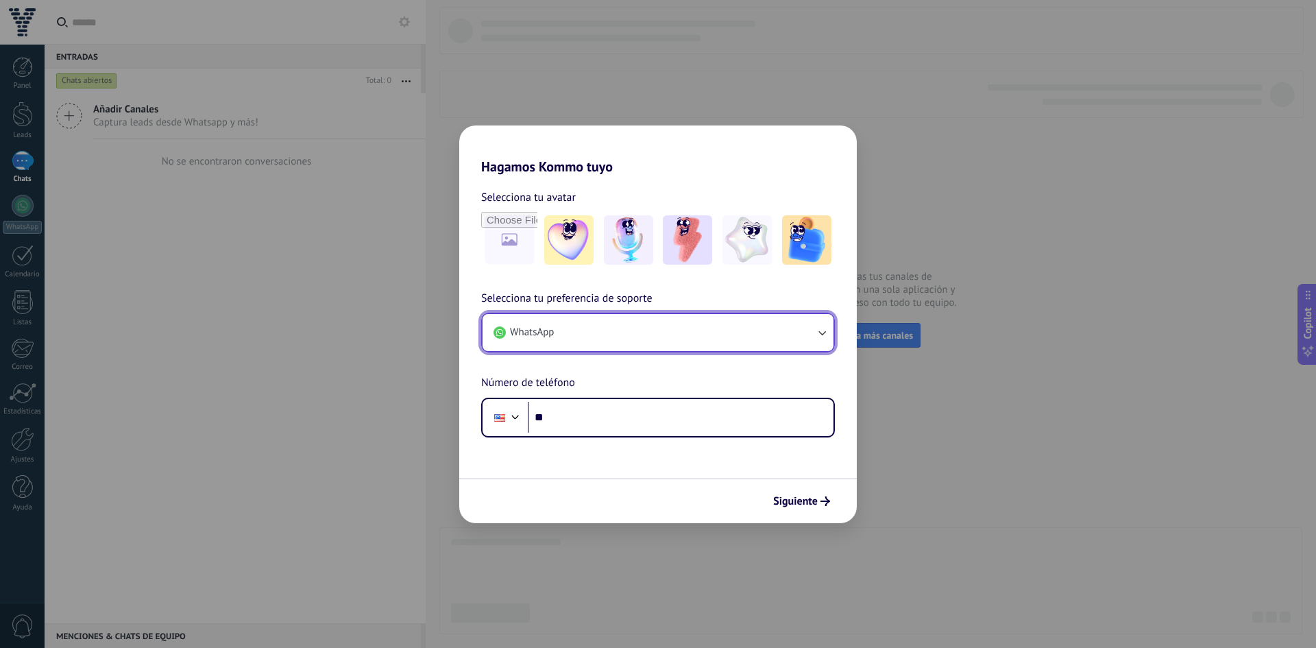
click at [574, 318] on button "WhatsApp" at bounding box center [657, 332] width 351 height 37
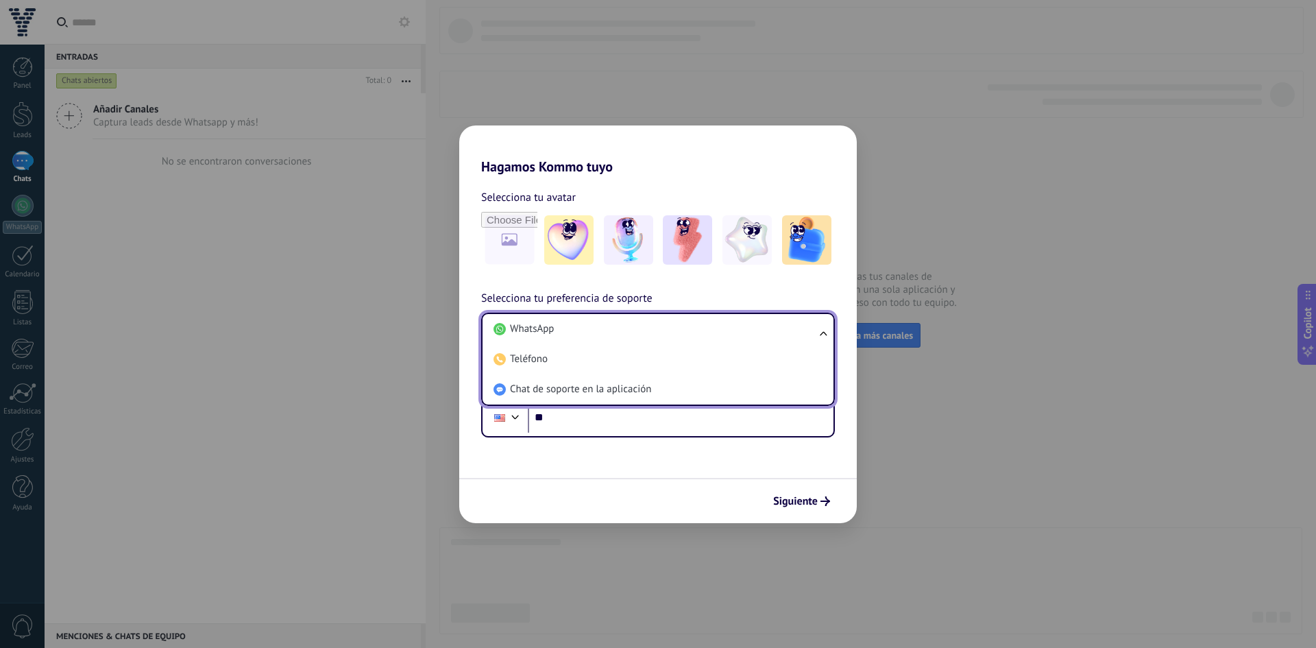
click at [545, 337] on li "WhatsApp" at bounding box center [655, 329] width 334 height 30
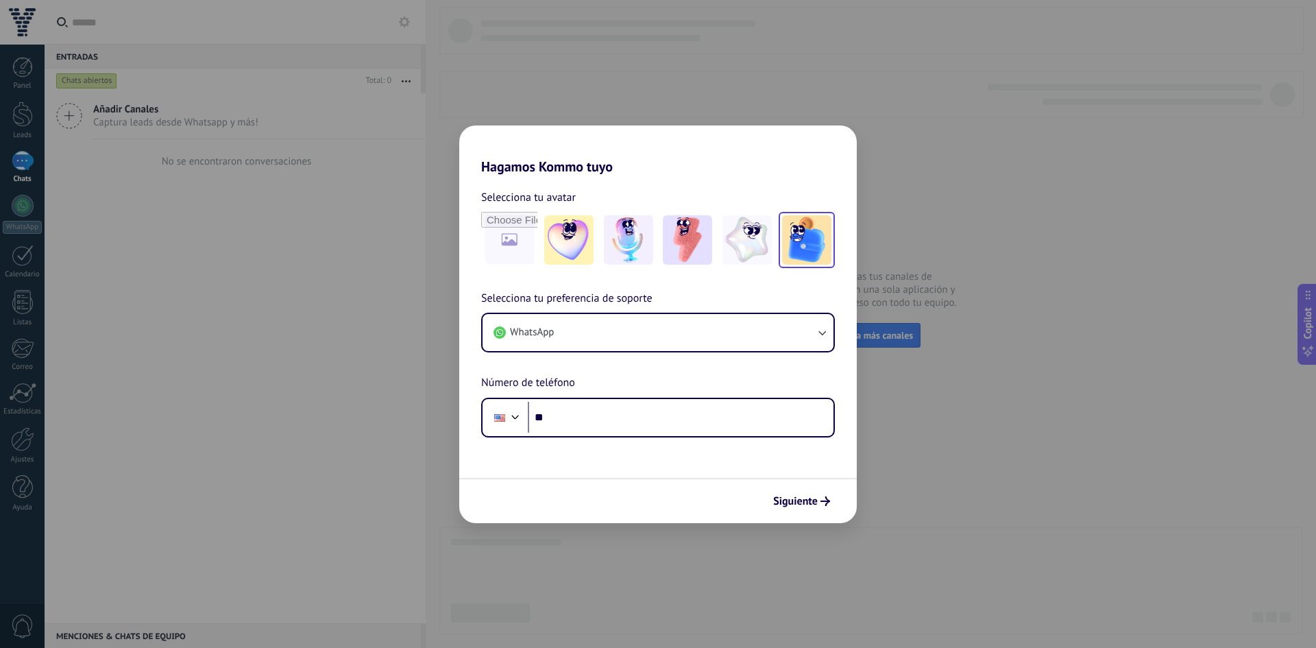
click at [792, 245] on img at bounding box center [806, 239] width 49 height 49
click at [518, 235] on input "file" at bounding box center [508, 239] width 53 height 53
type input "**********"
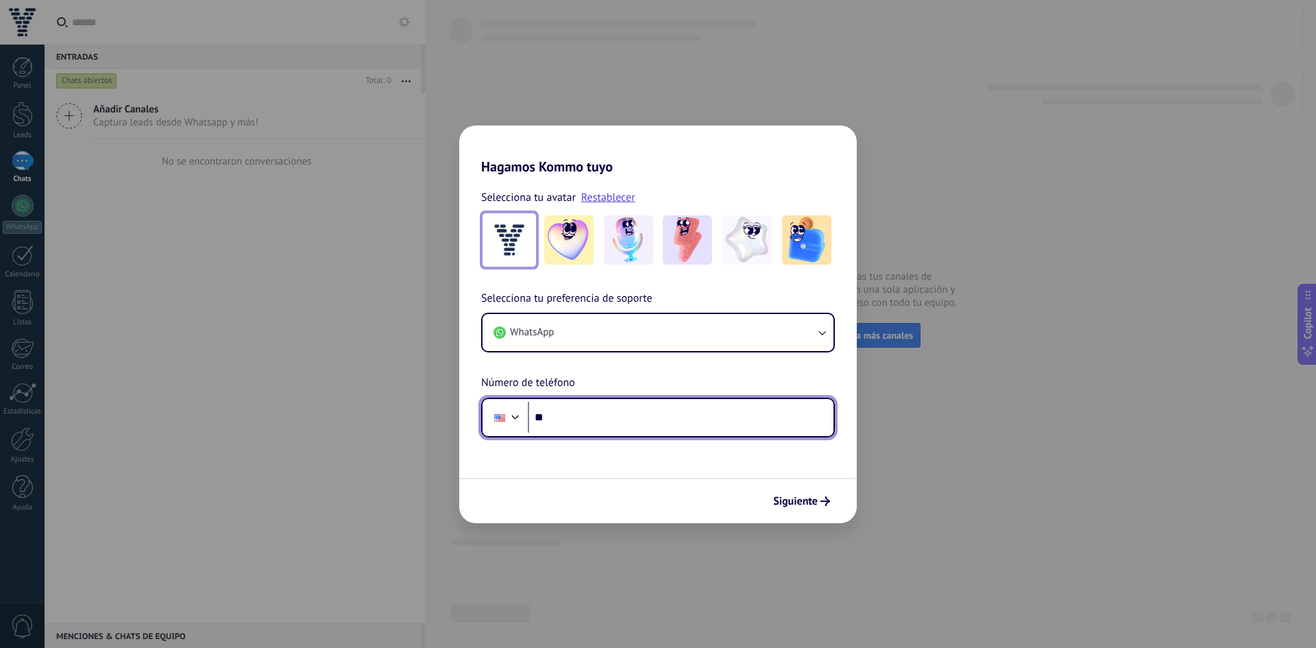
click at [574, 410] on input "**" at bounding box center [681, 418] width 306 height 32
click at [775, 413] on input "**" at bounding box center [681, 418] width 306 height 32
click at [632, 428] on input "**" at bounding box center [681, 418] width 306 height 32
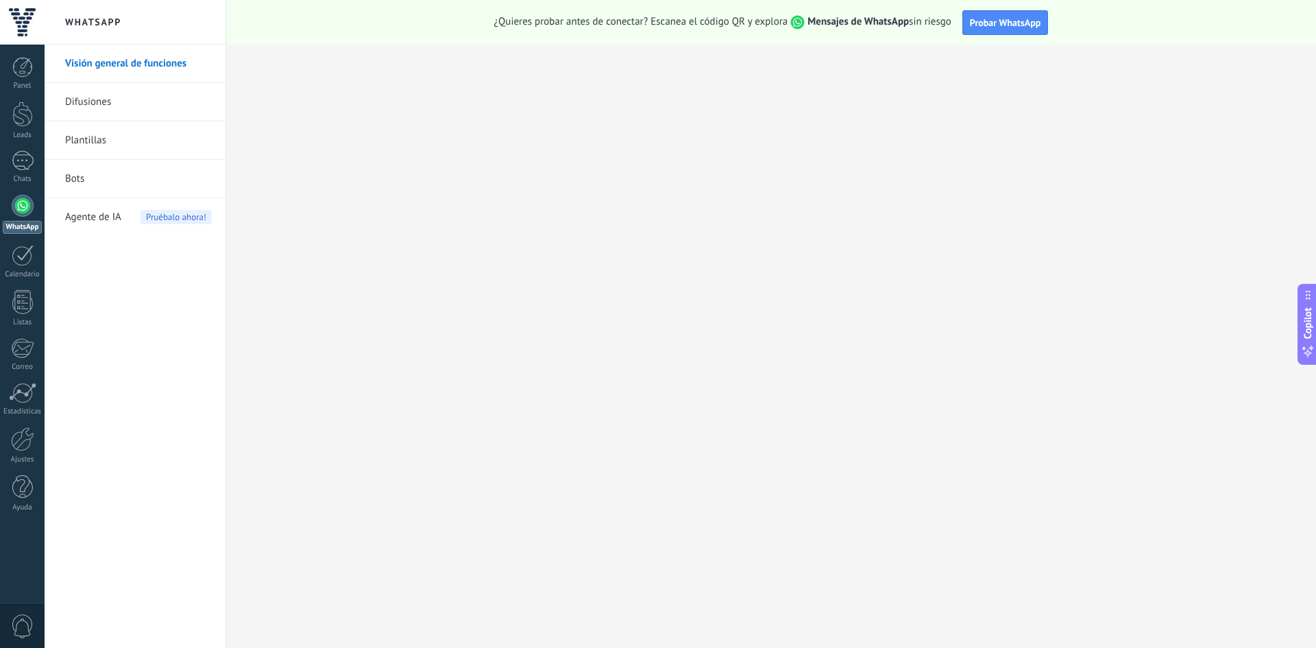
click at [25, 214] on div at bounding box center [23, 206] width 22 height 22
click at [130, 179] on link "Bots" at bounding box center [138, 179] width 147 height 38
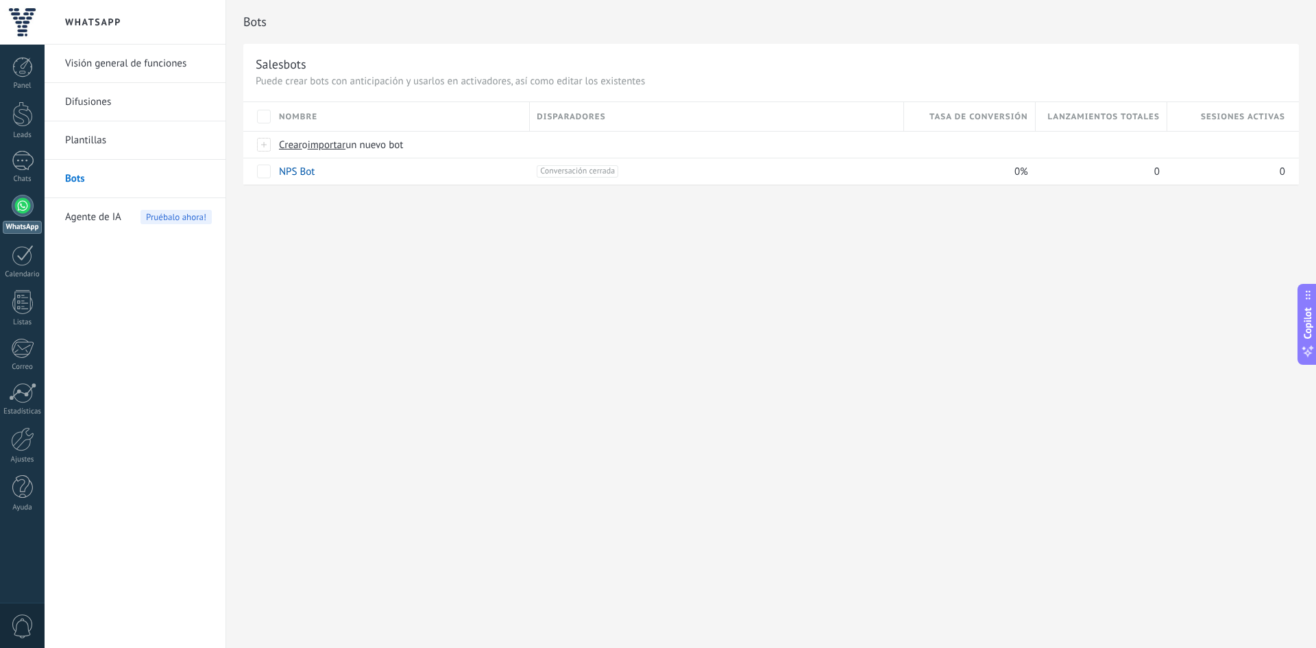
click at [25, 212] on div at bounding box center [23, 206] width 22 height 22
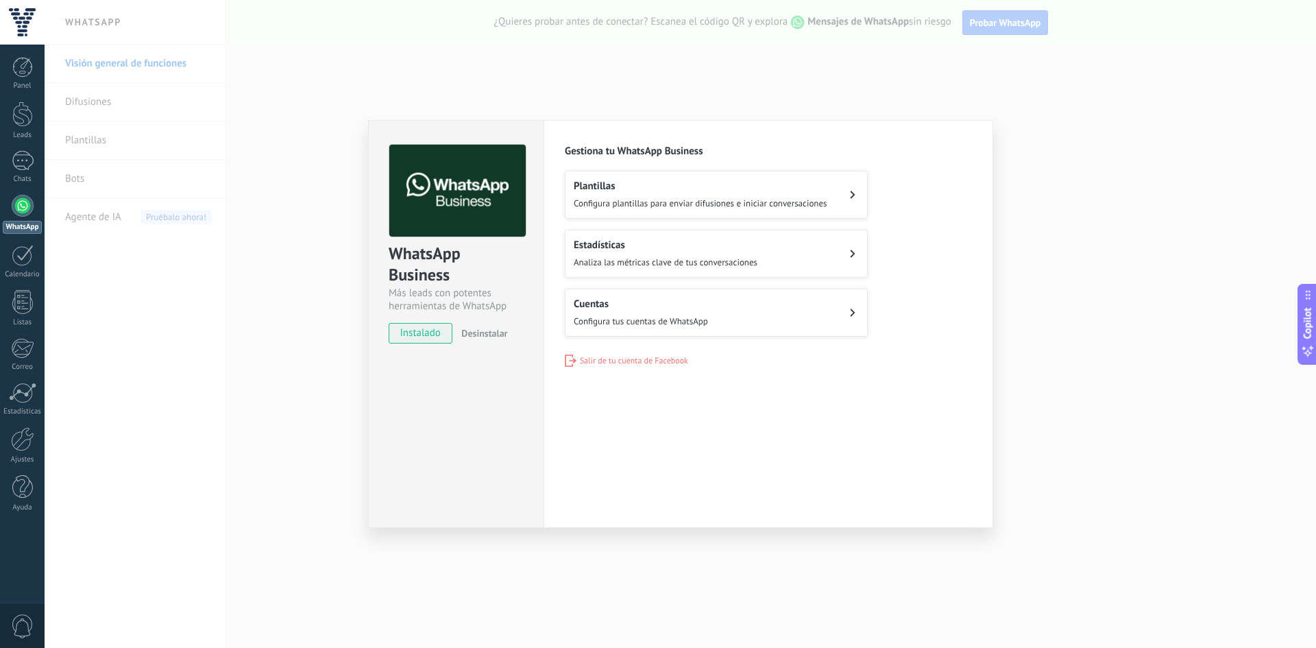
click at [615, 298] on h2 "Cuentas" at bounding box center [641, 303] width 134 height 13
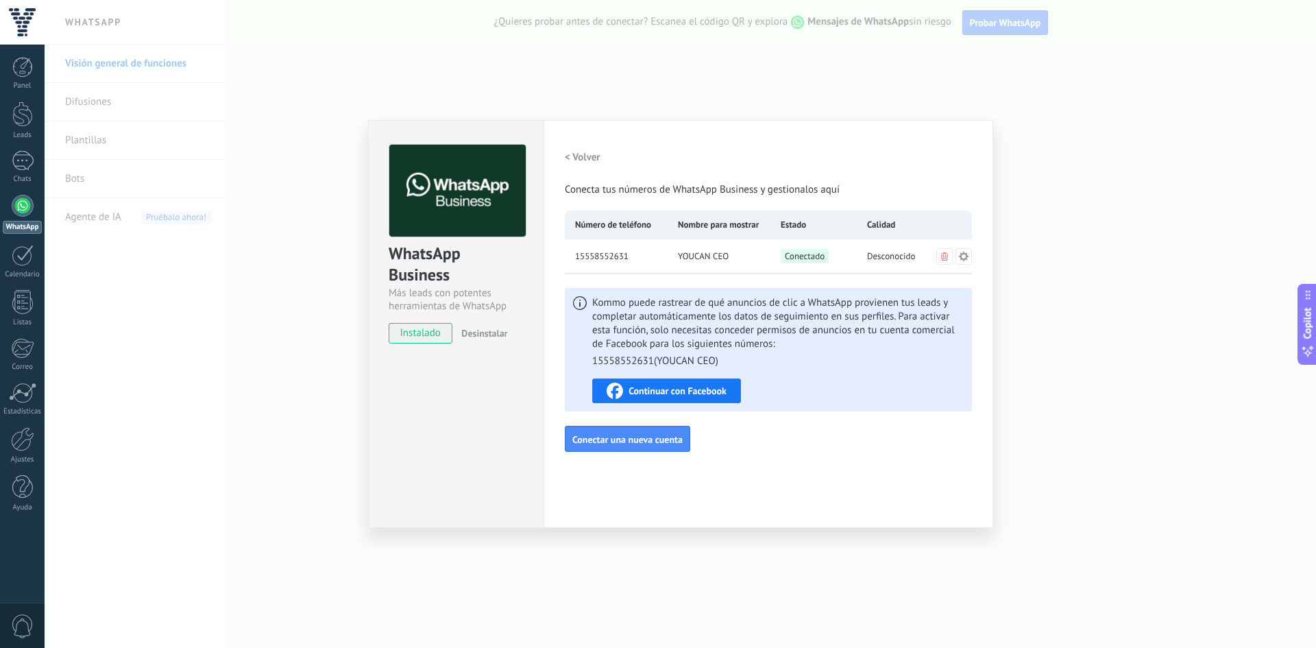
click at [672, 388] on span "Continuar con Facebook" at bounding box center [677, 391] width 98 height 10
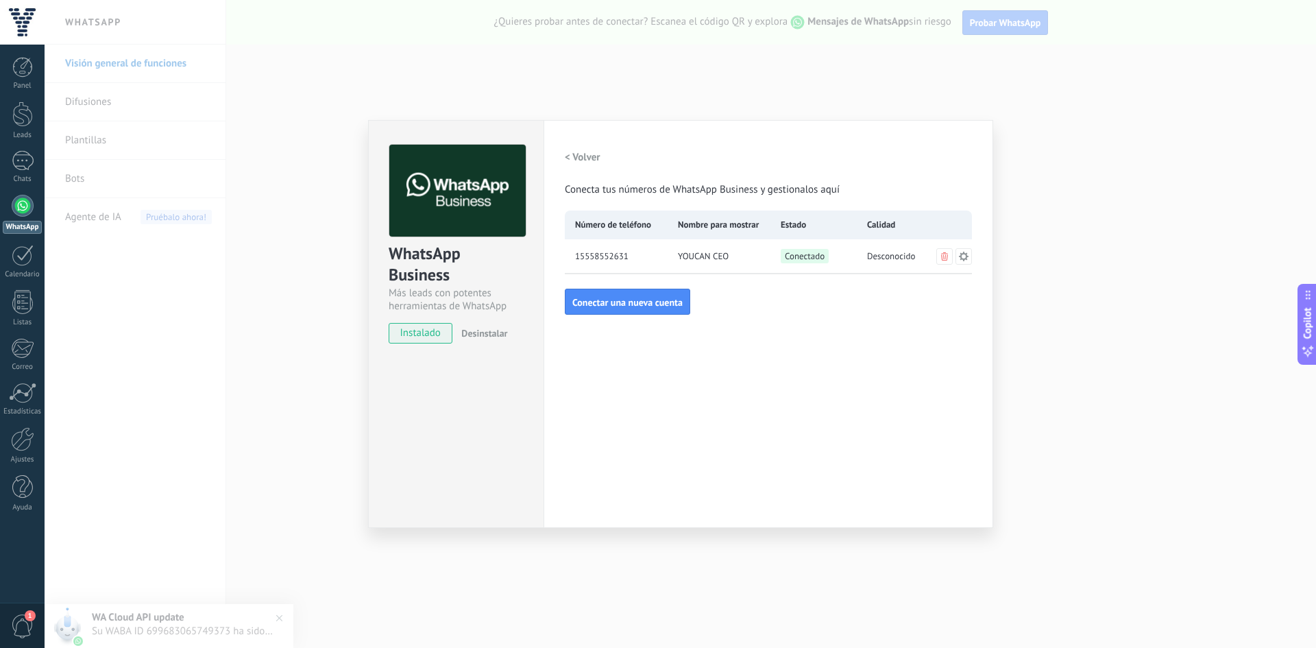
click at [581, 161] on h2 "< Volver" at bounding box center [583, 157] width 36 height 13
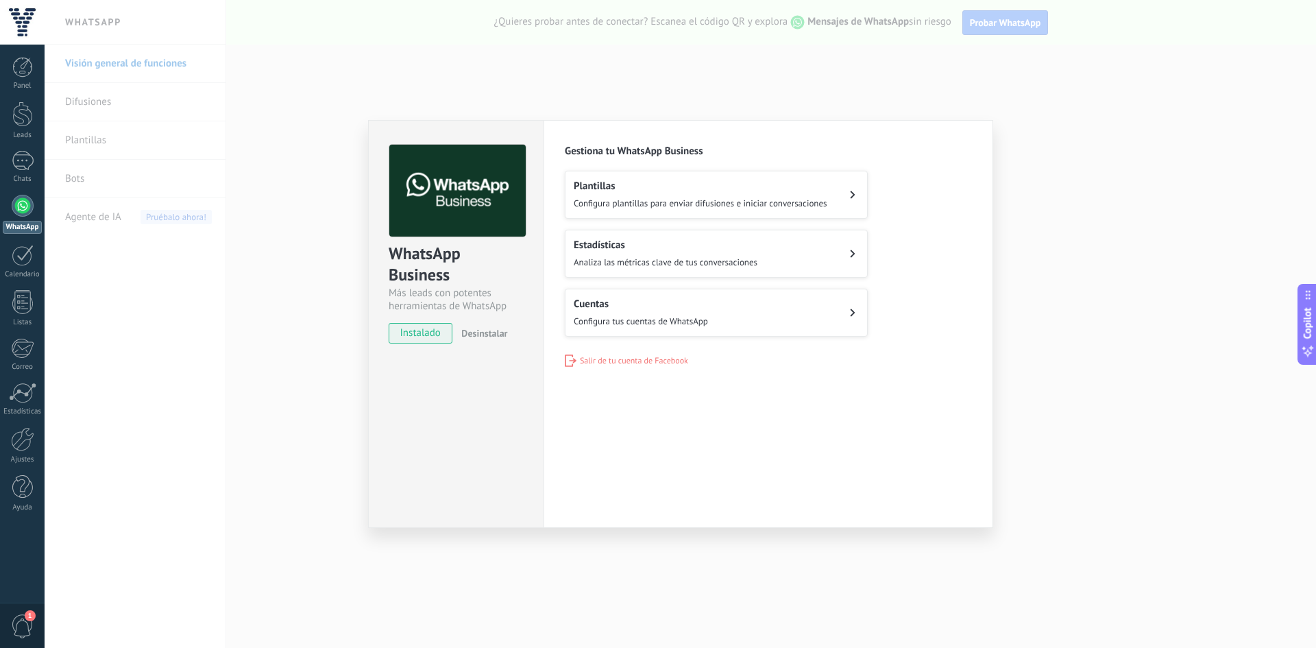
click at [272, 177] on div "WhatsApp Business Más leads con potentes herramientas de WhatsApp instalado Des…" at bounding box center [680, 324] width 1271 height 648
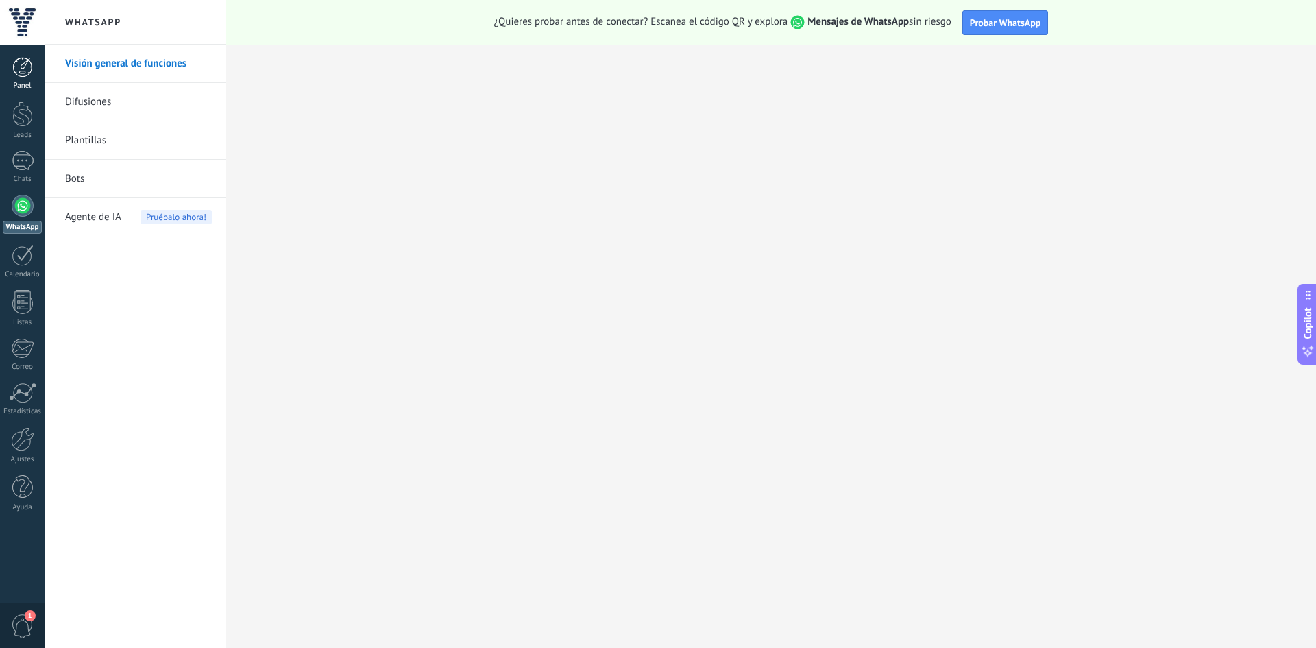
click at [24, 83] on div "Panel" at bounding box center [23, 86] width 40 height 9
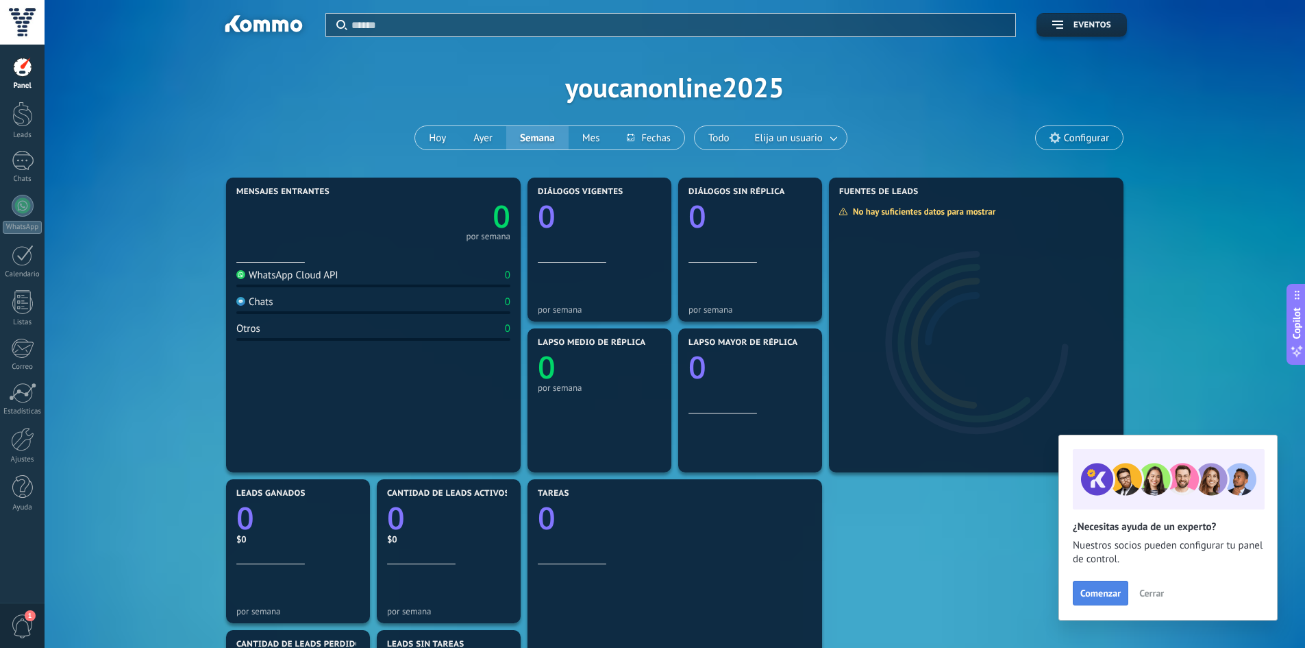
click at [1096, 600] on button "Comenzar" at bounding box center [1101, 592] width 56 height 25
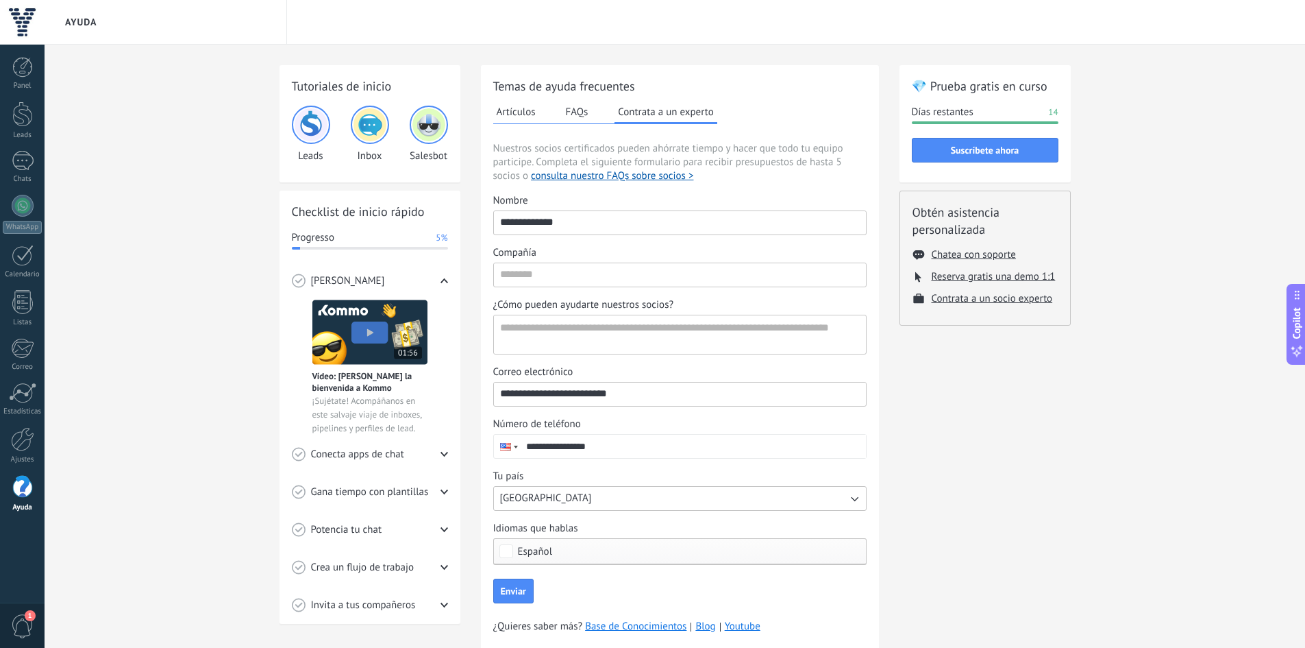
scroll to position [48, 0]
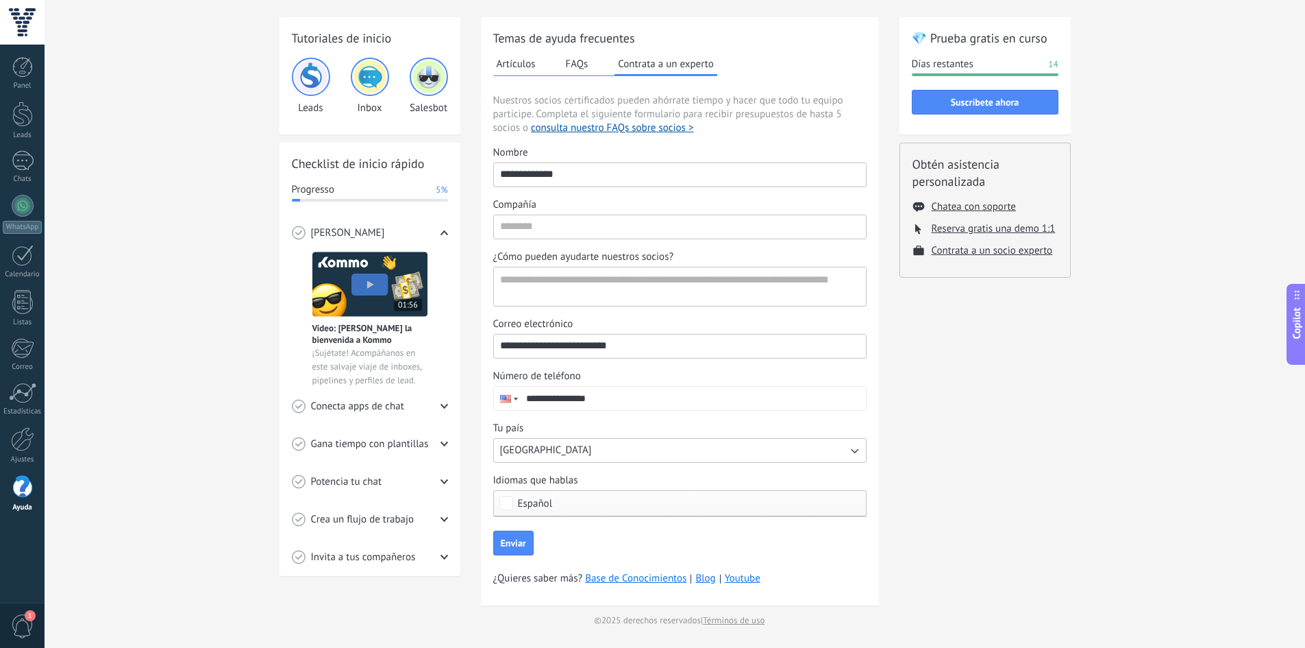
click at [539, 397] on input "**********" at bounding box center [693, 397] width 346 height 23
click at [535, 232] on input "Compañía" at bounding box center [680, 226] width 372 height 22
click at [219, 207] on div "Tutoriales de inicio Leads Inbox Salesbot Checklist de inicio rápido Progresso …" at bounding box center [675, 322] width 1261 height 651
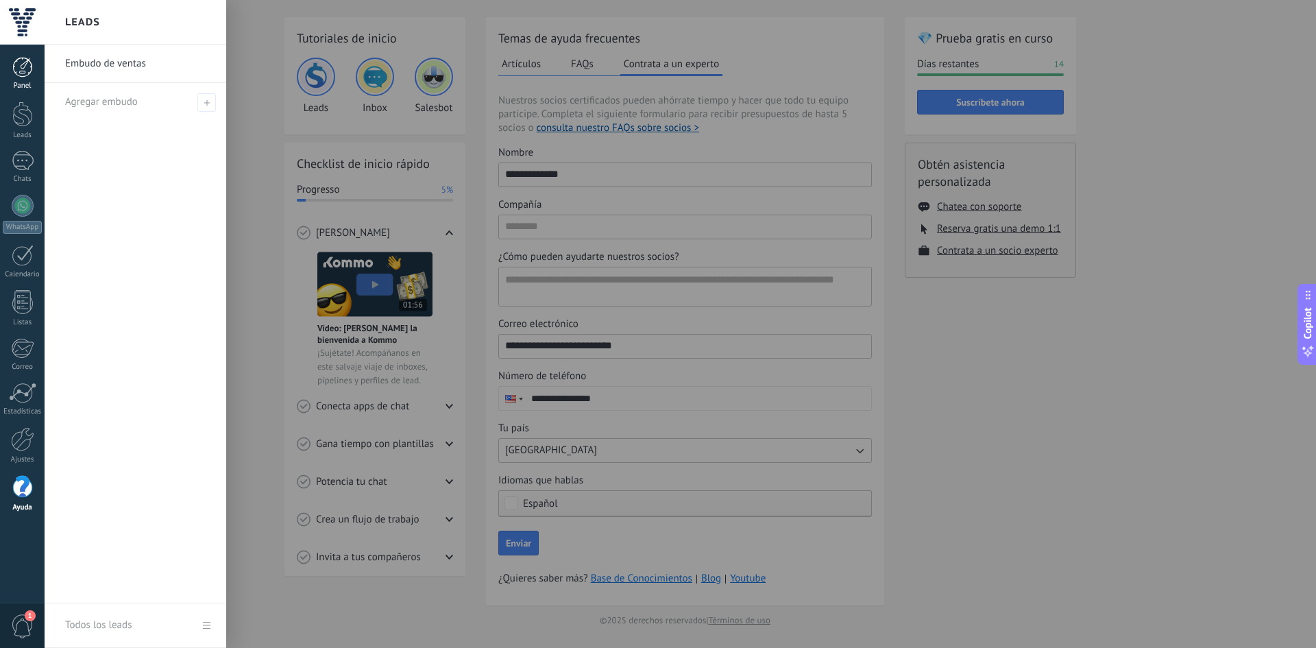
click at [34, 64] on link "Panel" at bounding box center [22, 74] width 45 height 34
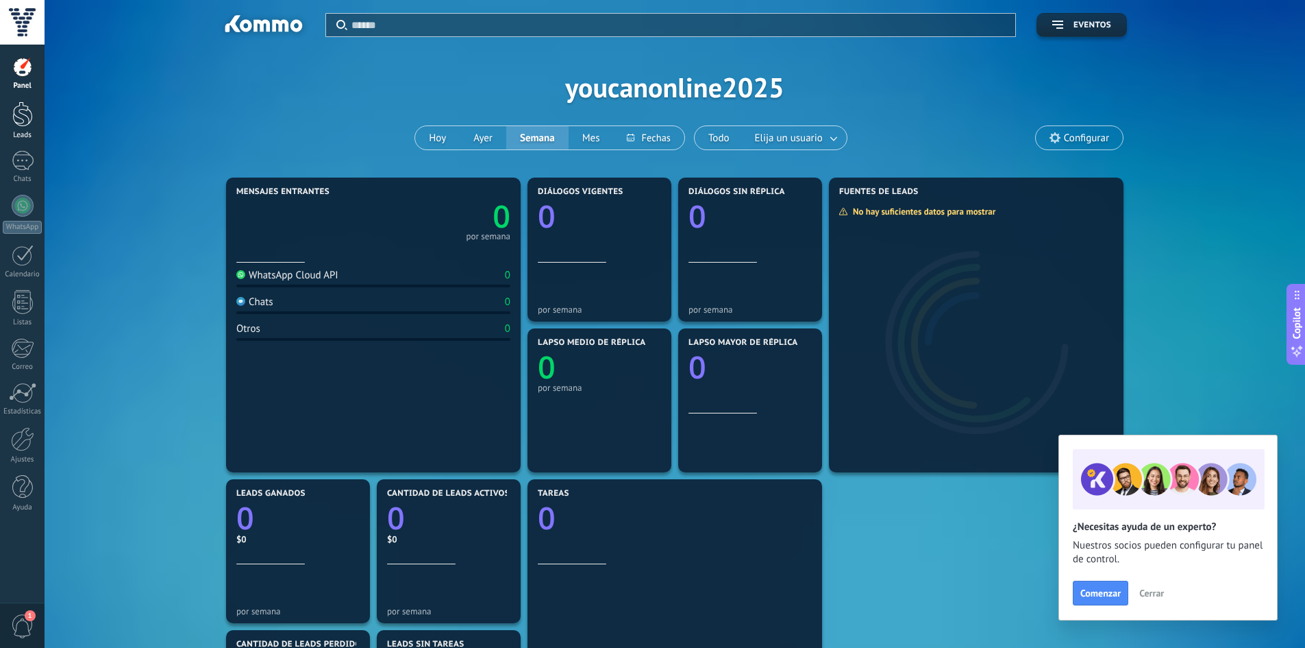
click at [15, 109] on div at bounding box center [22, 113] width 21 height 25
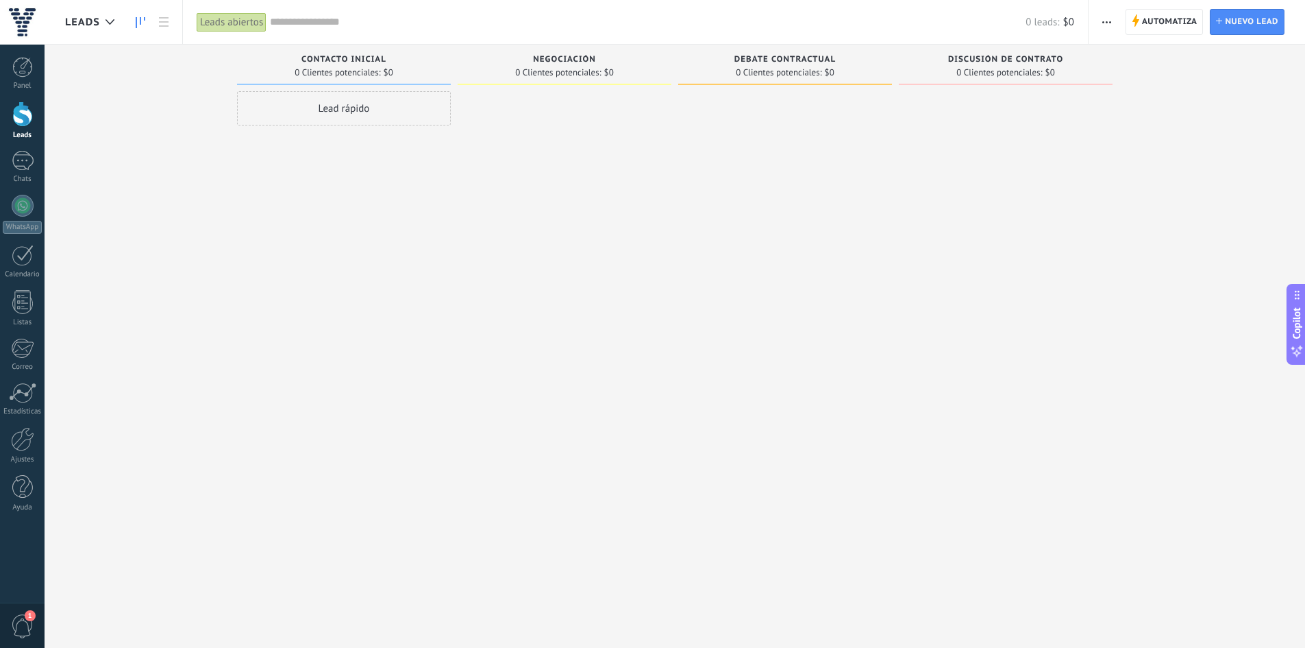
click at [289, 122] on div "Lead rápido" at bounding box center [344, 108] width 214 height 34
click at [24, 167] on div at bounding box center [23, 161] width 22 height 20
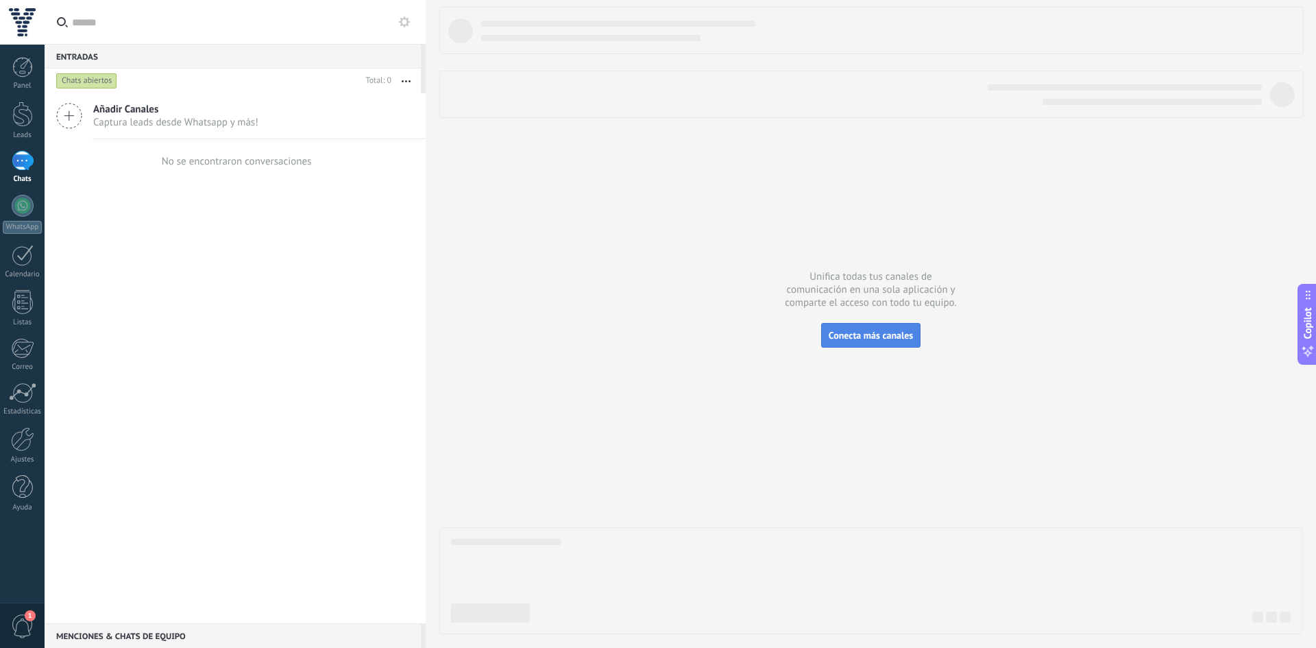
click at [842, 337] on span "Conecta más canales" at bounding box center [870, 335] width 84 height 12
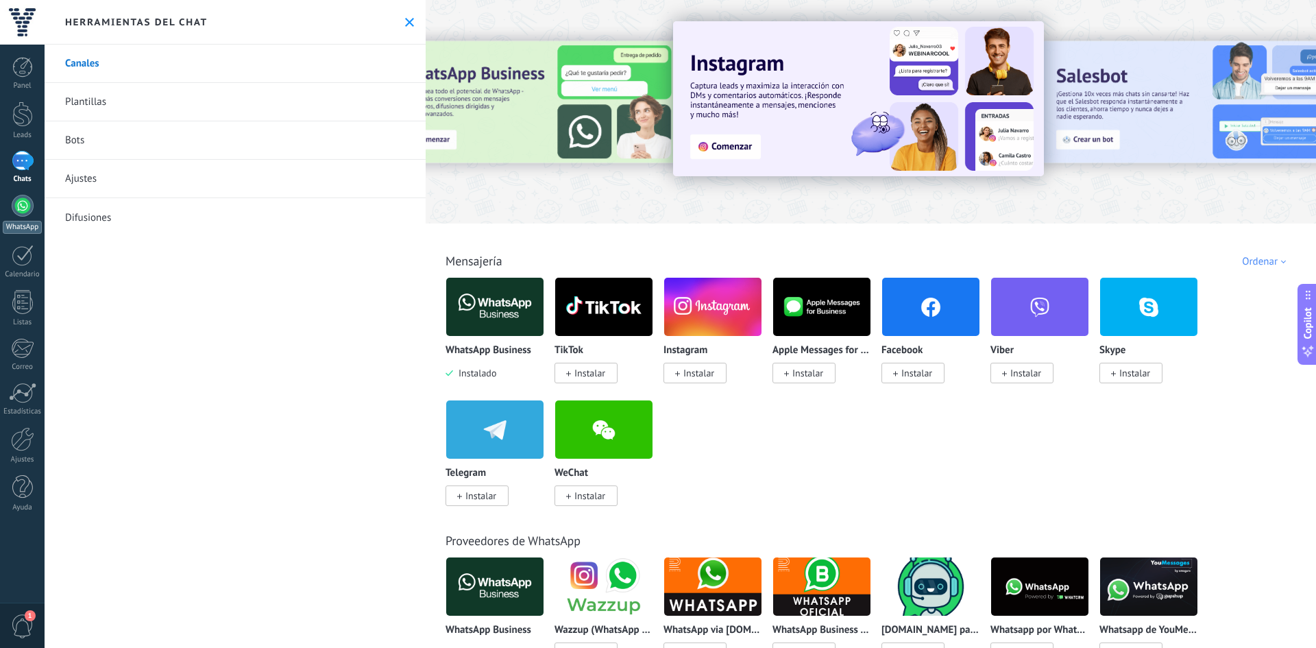
click at [35, 214] on link "WhatsApp" at bounding box center [22, 214] width 45 height 39
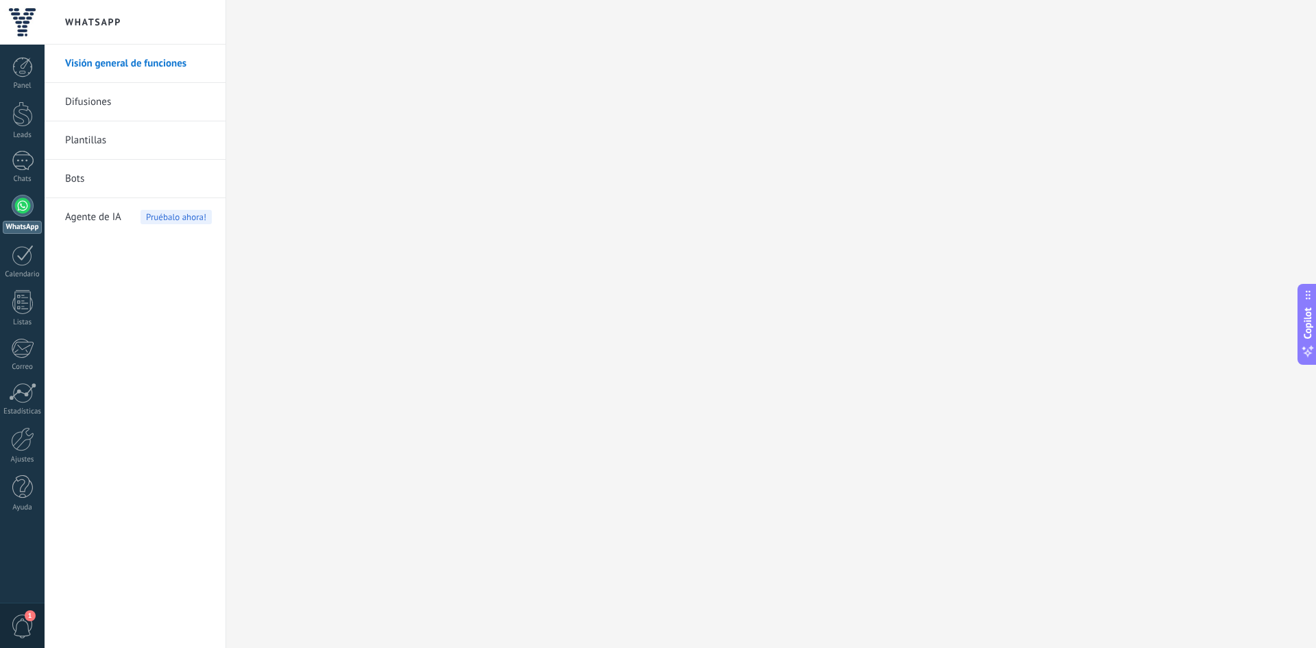
click at [100, 113] on link "Difusiones" at bounding box center [138, 102] width 147 height 38
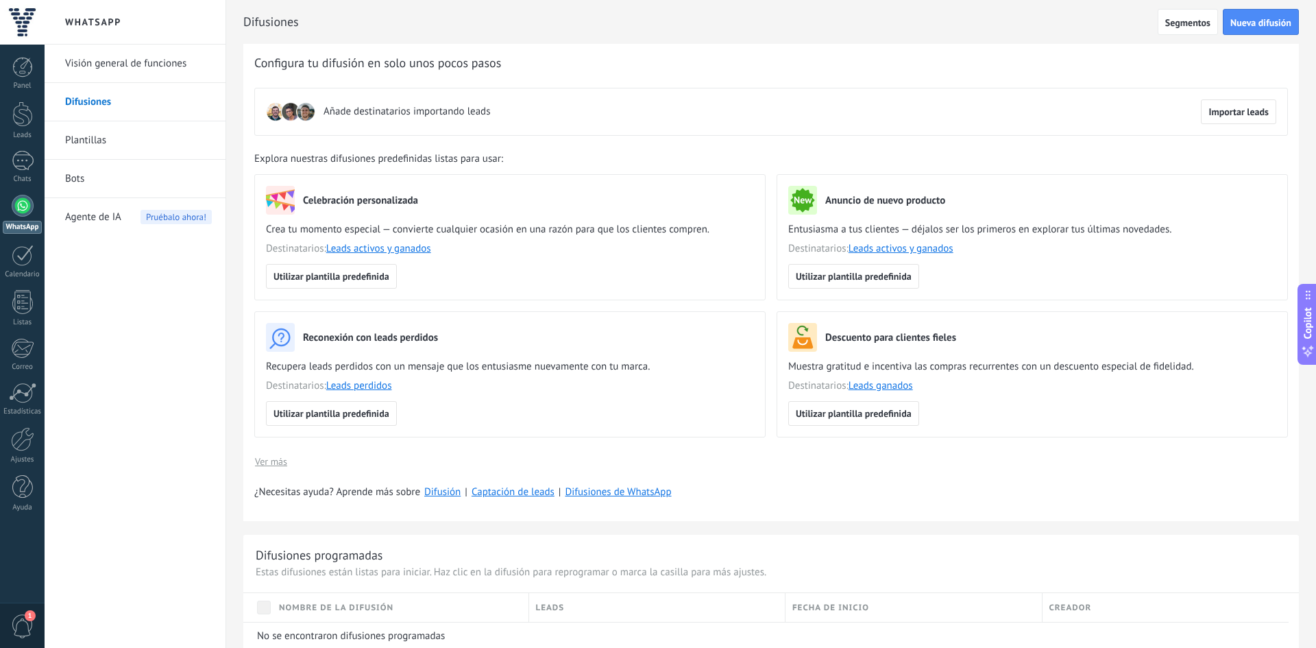
click at [100, 149] on link "Plantillas" at bounding box center [138, 140] width 147 height 38
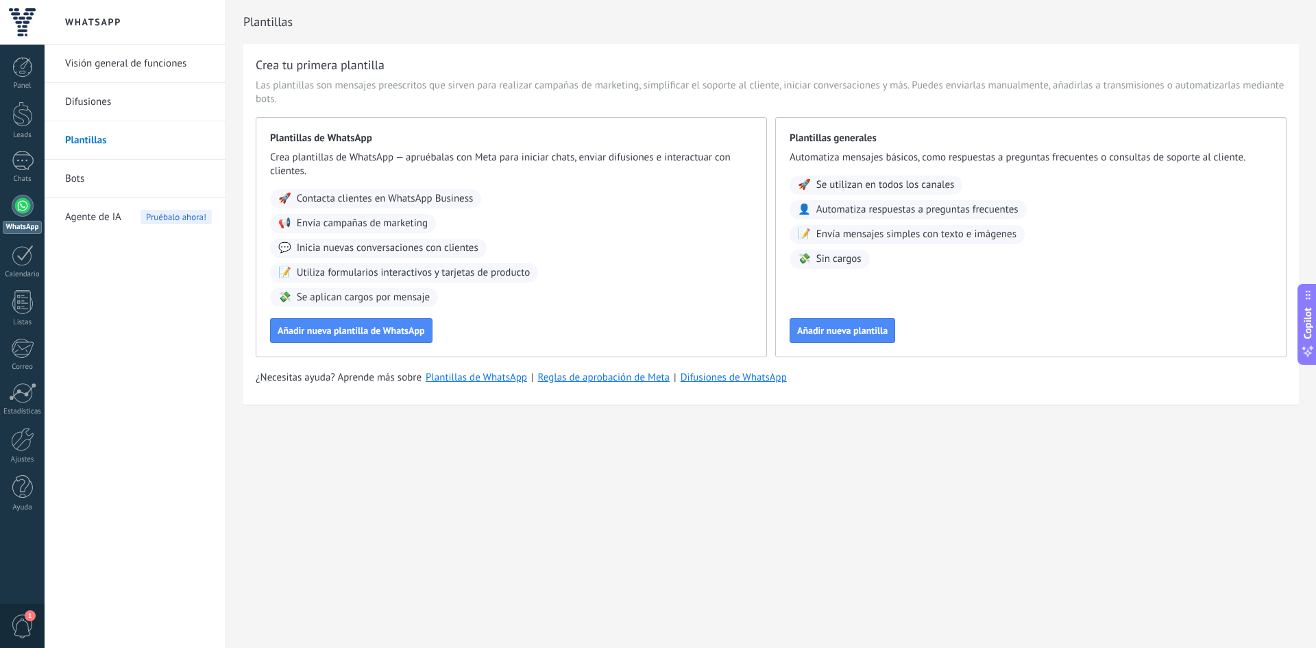
click at [91, 182] on link "Bots" at bounding box center [138, 179] width 147 height 38
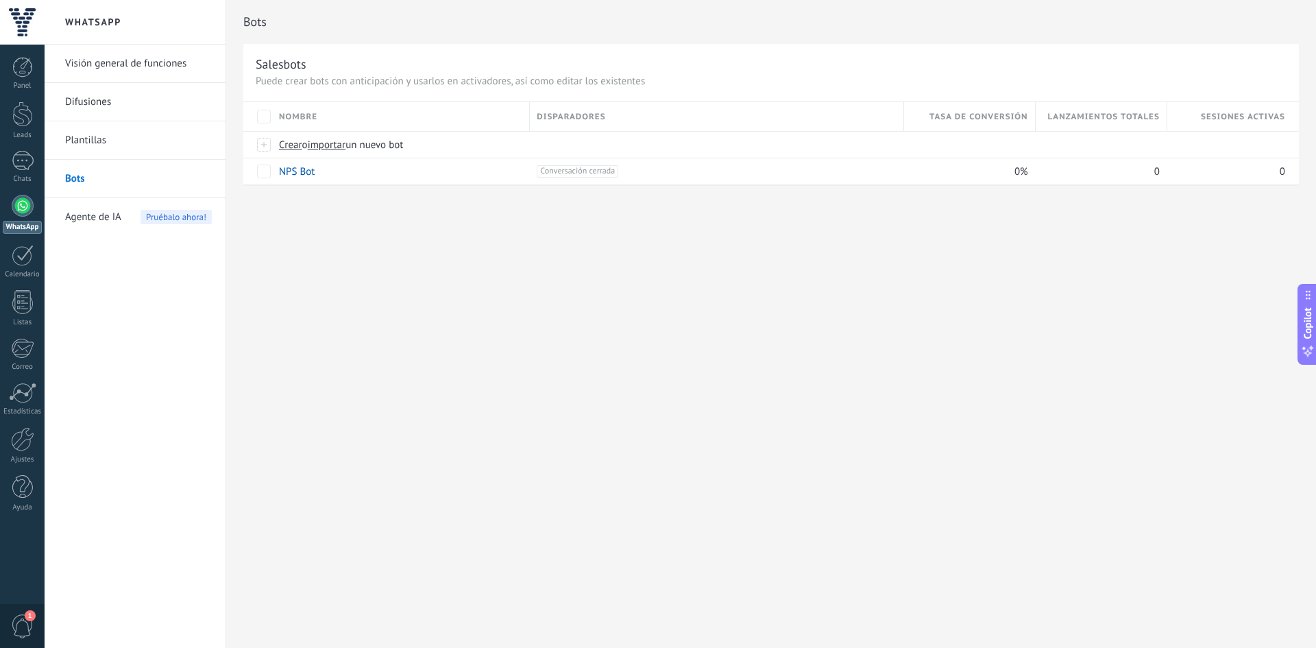
click at [128, 220] on div "Agente de IA Pruébalo ahora!" at bounding box center [138, 217] width 147 height 38
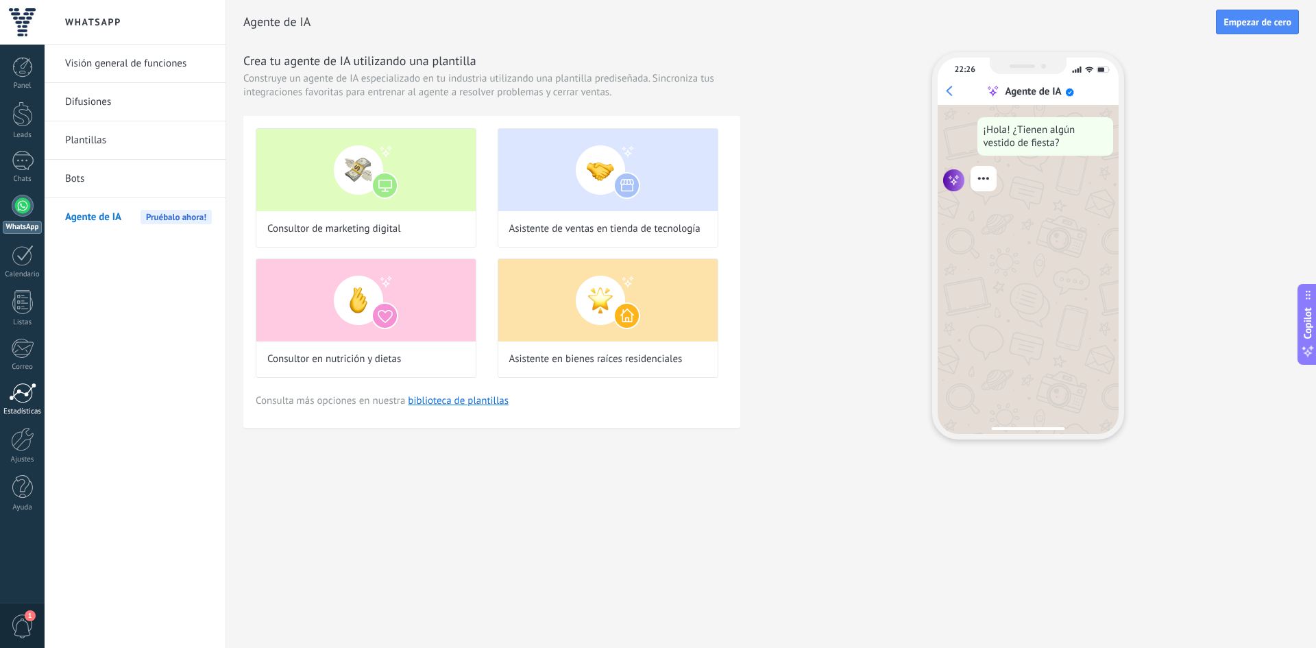
click at [25, 397] on div at bounding box center [22, 392] width 27 height 21
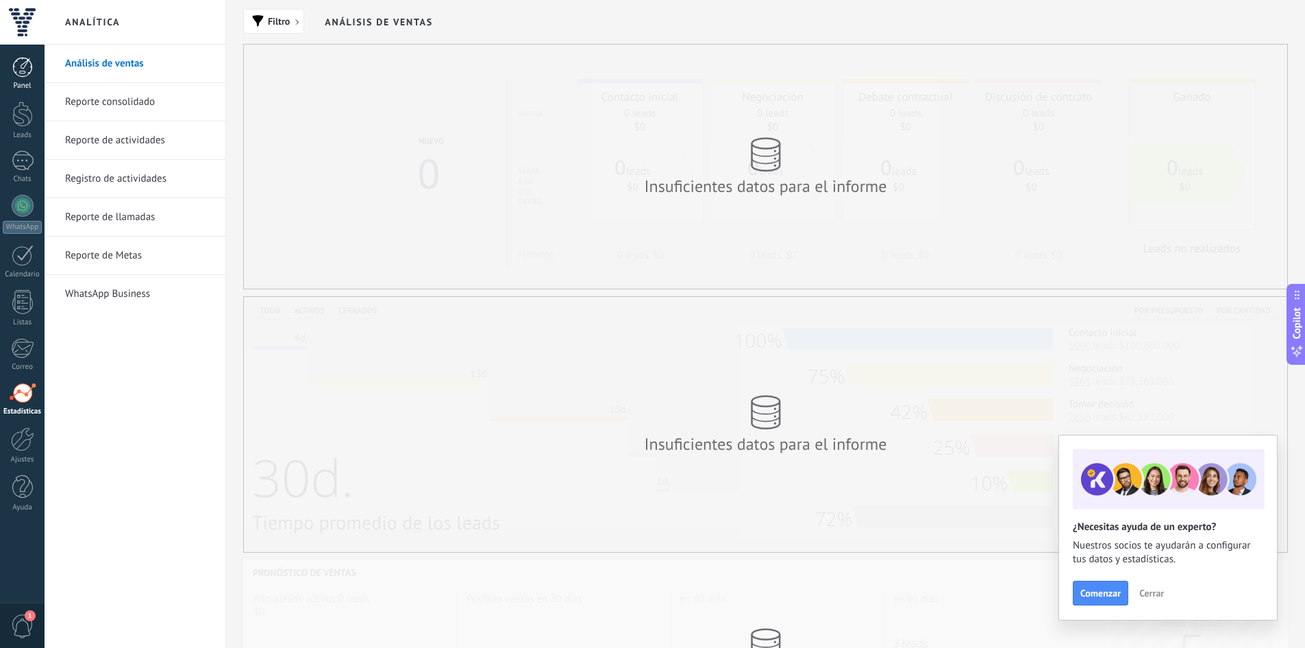
click at [24, 69] on div at bounding box center [22, 67] width 21 height 21
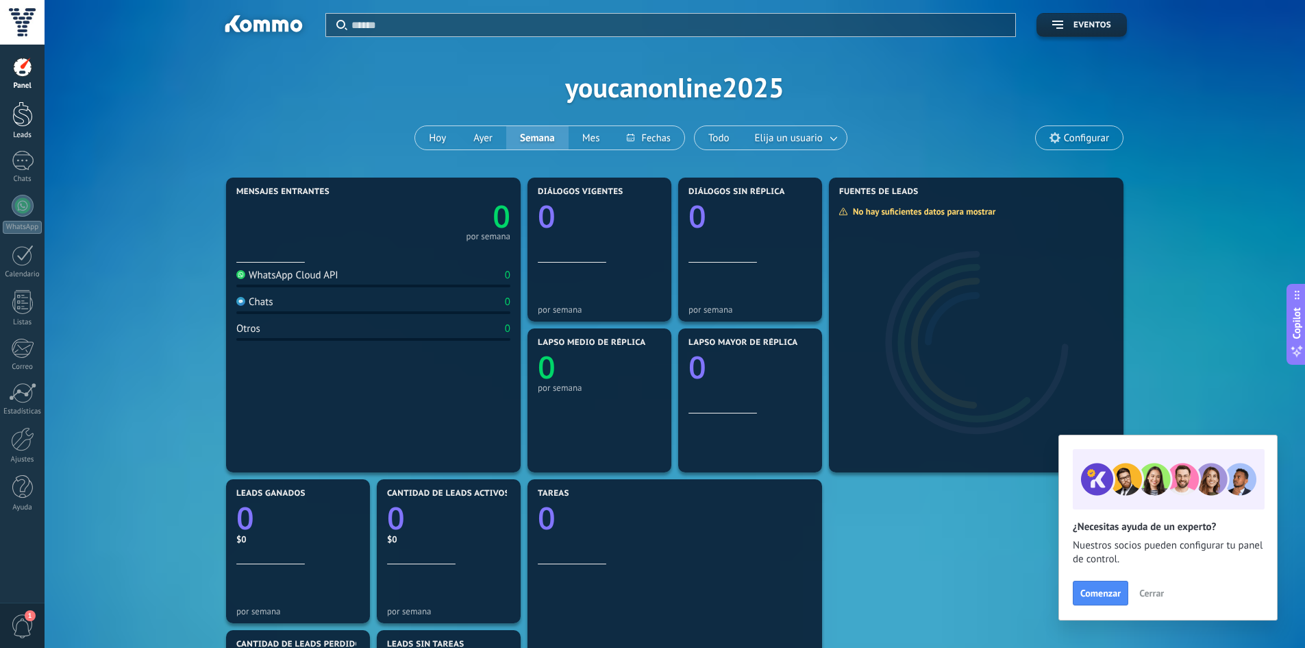
click at [12, 134] on div "Leads" at bounding box center [23, 135] width 40 height 9
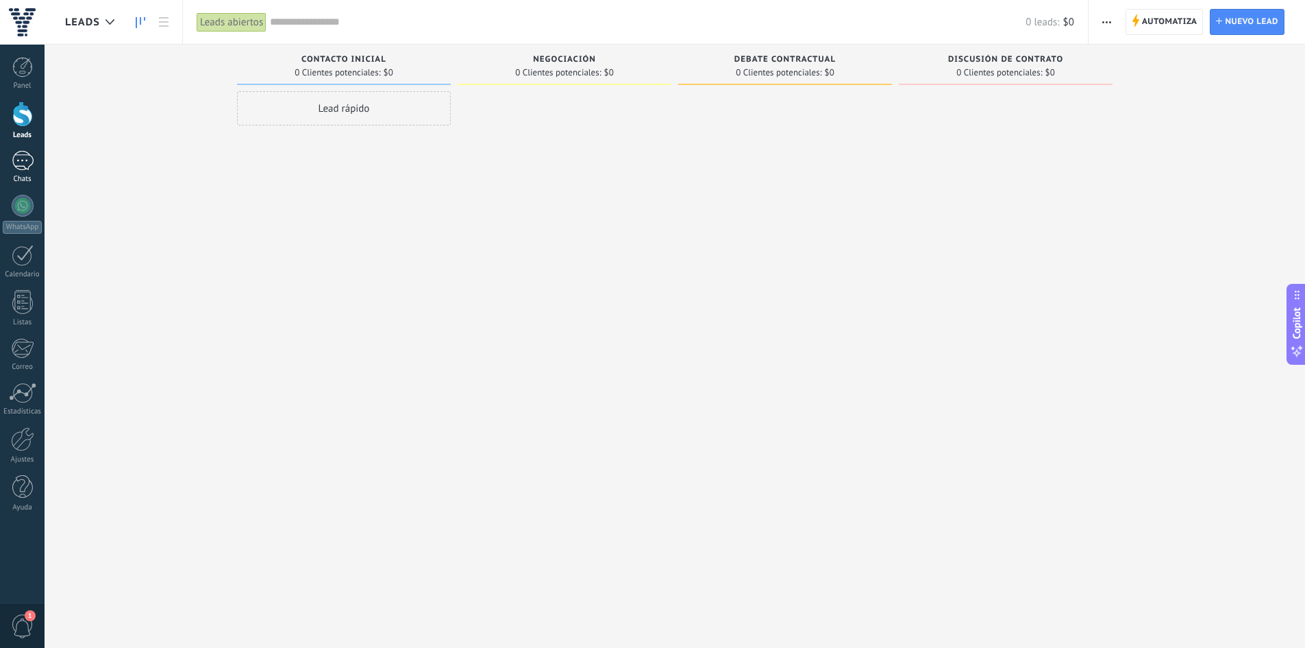
click at [33, 179] on div "Chats" at bounding box center [23, 179] width 40 height 9
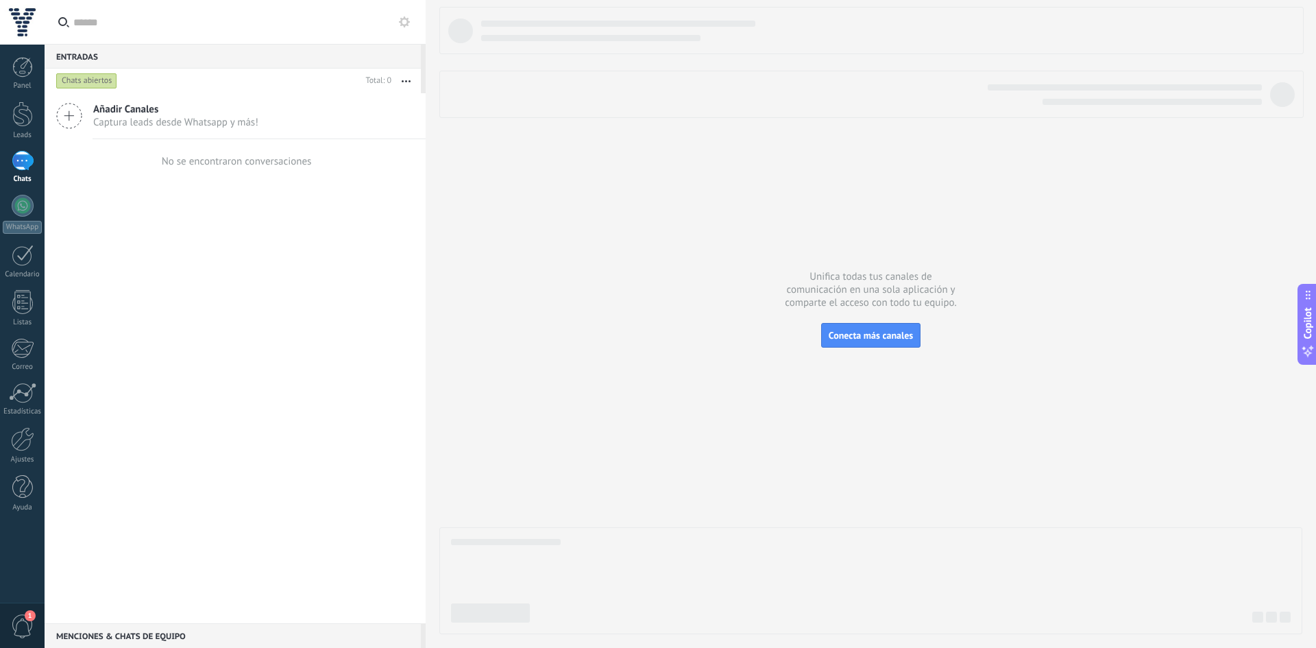
click at [101, 123] on span "Captura leads desde Whatsapp y más!" at bounding box center [175, 122] width 165 height 13
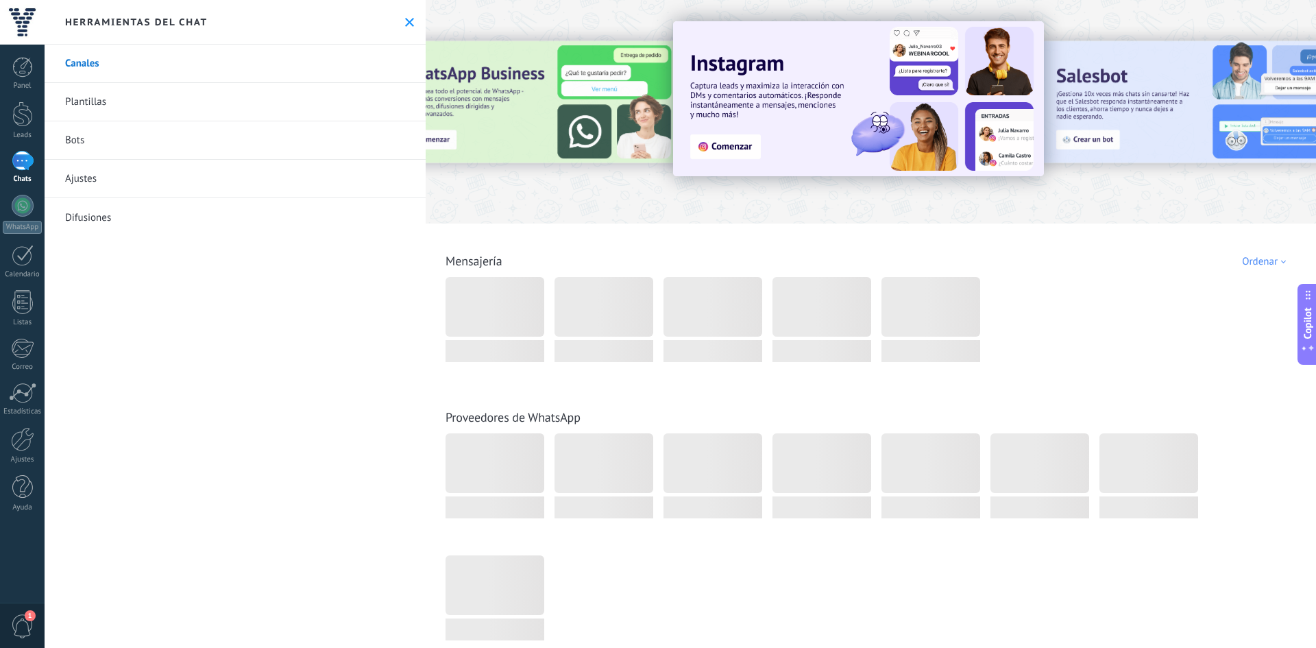
click at [88, 147] on link "Bots" at bounding box center [235, 140] width 381 height 38
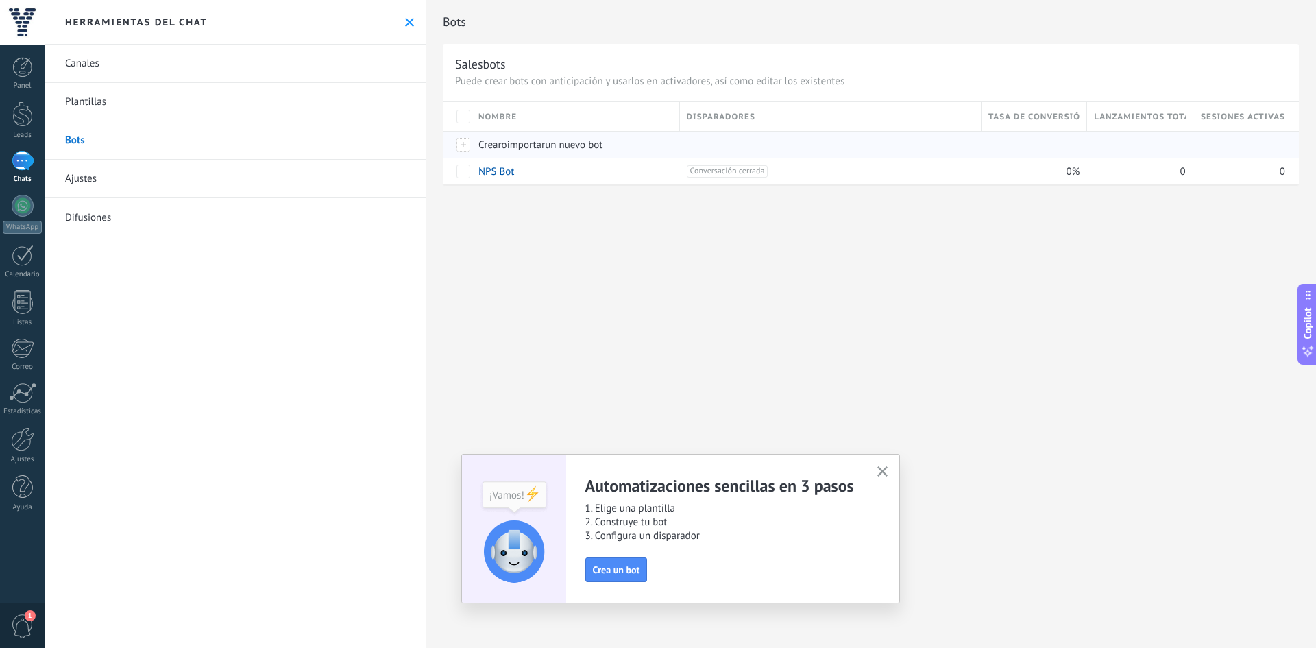
click at [484, 151] on span "Crear" at bounding box center [489, 144] width 23 height 13
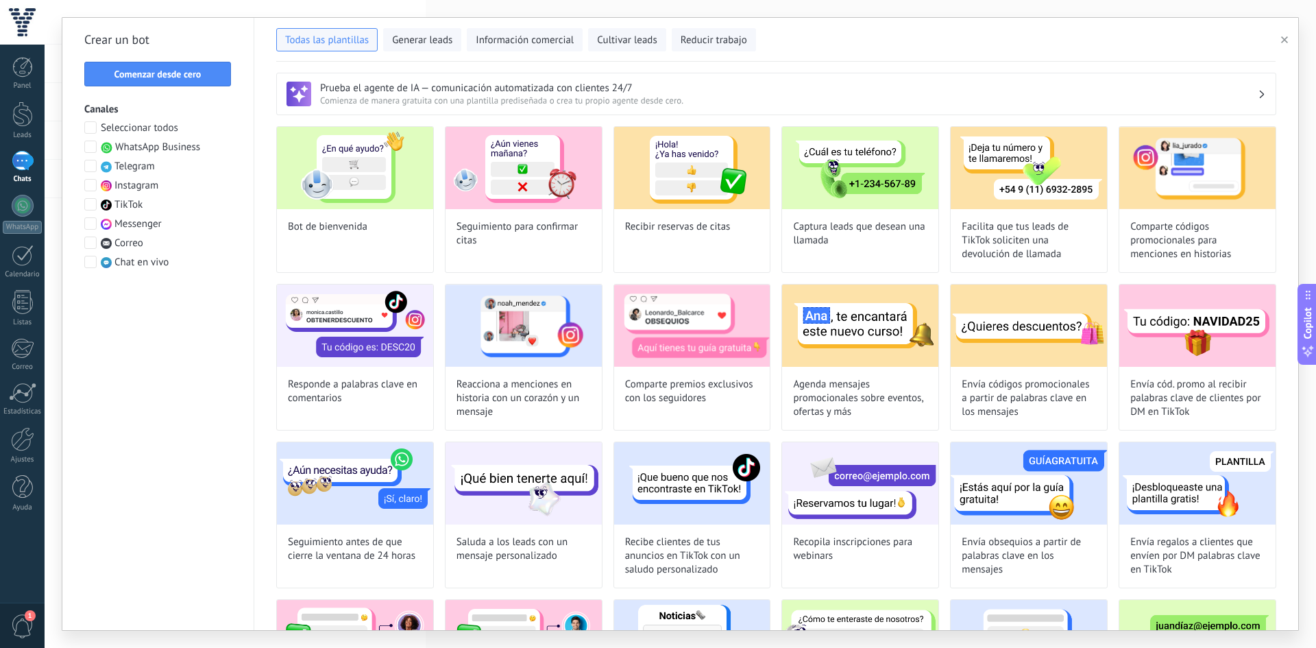
click at [94, 145] on span at bounding box center [90, 146] width 12 height 12
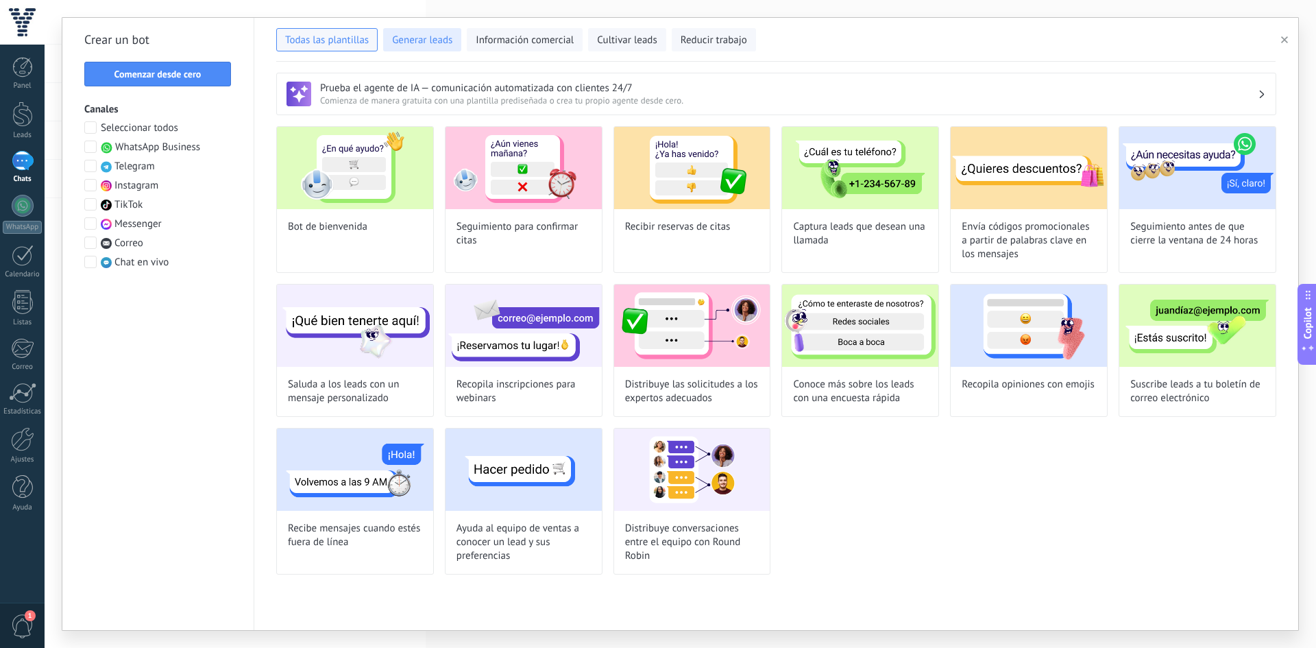
click at [434, 43] on span "Generar leads" at bounding box center [422, 41] width 60 height 14
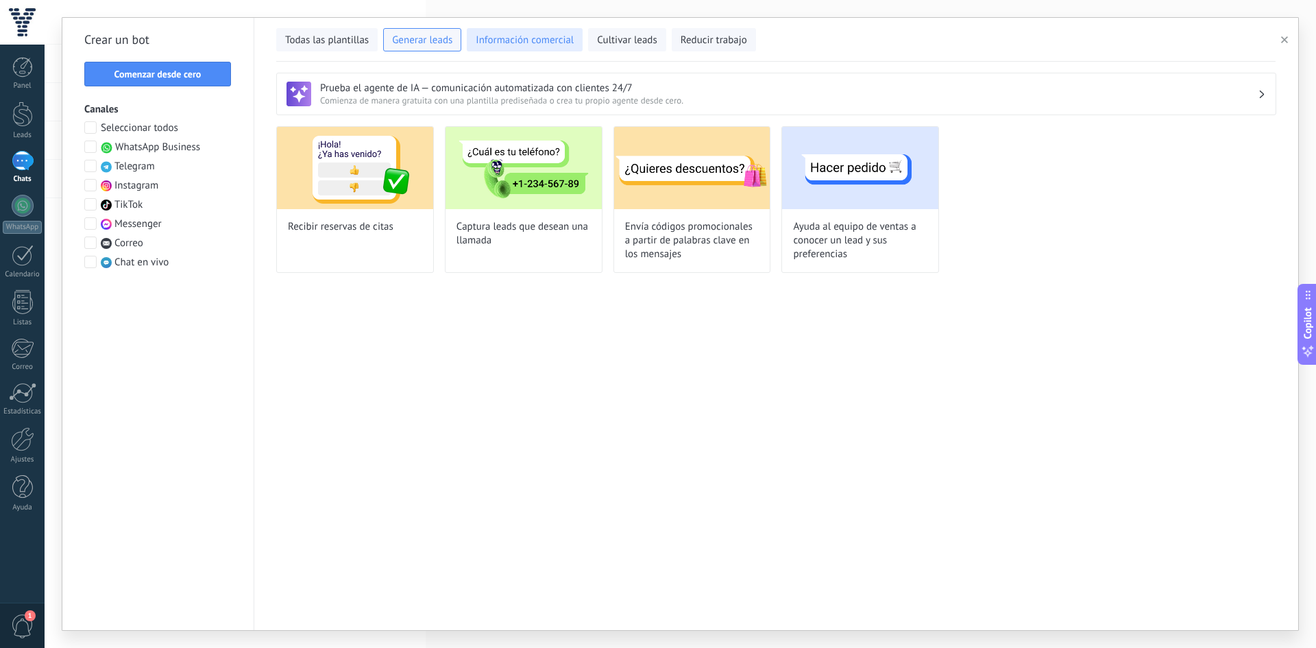
click at [510, 37] on span "Información comercial" at bounding box center [525, 41] width 98 height 14
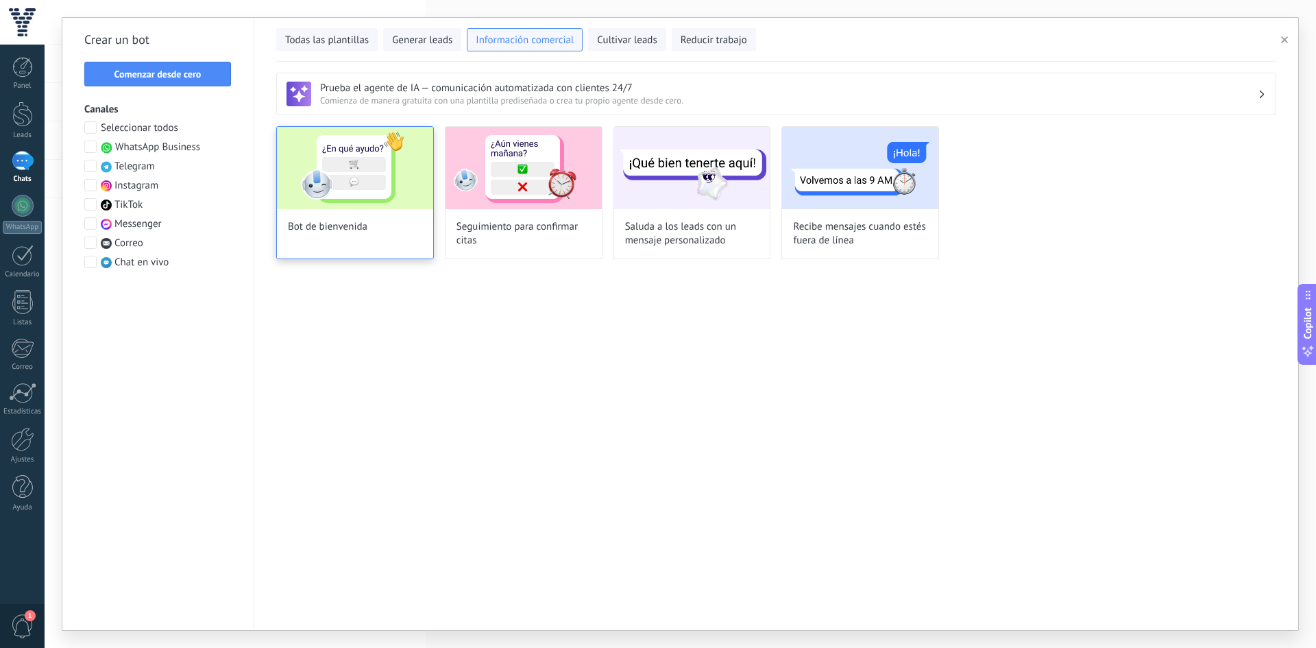
click at [393, 237] on div "Bot de bienvenida" at bounding box center [355, 192] width 158 height 133
type input "**********"
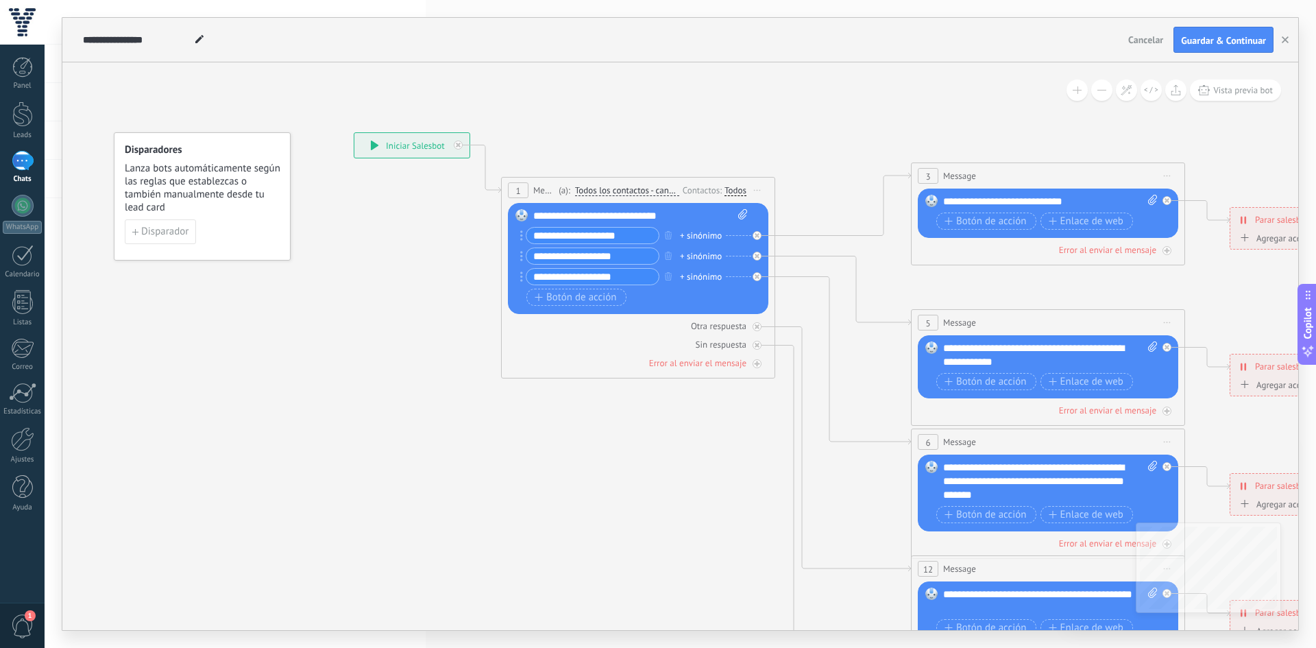
click at [596, 212] on div "**********" at bounding box center [640, 216] width 214 height 14
click at [595, 211] on div "**********" at bounding box center [640, 216] width 214 height 14
click at [635, 214] on div "**********" at bounding box center [640, 216] width 214 height 14
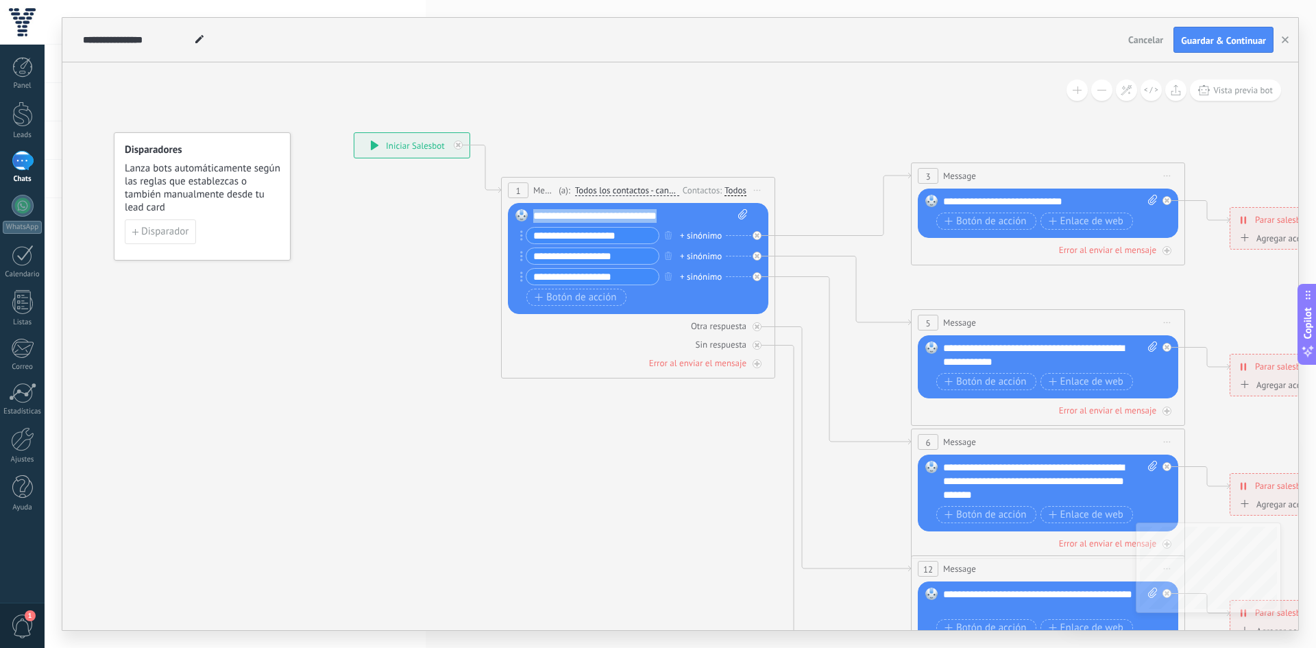
click at [666, 219] on div "**********" at bounding box center [640, 216] width 214 height 14
click at [674, 214] on div "**********" at bounding box center [640, 216] width 214 height 14
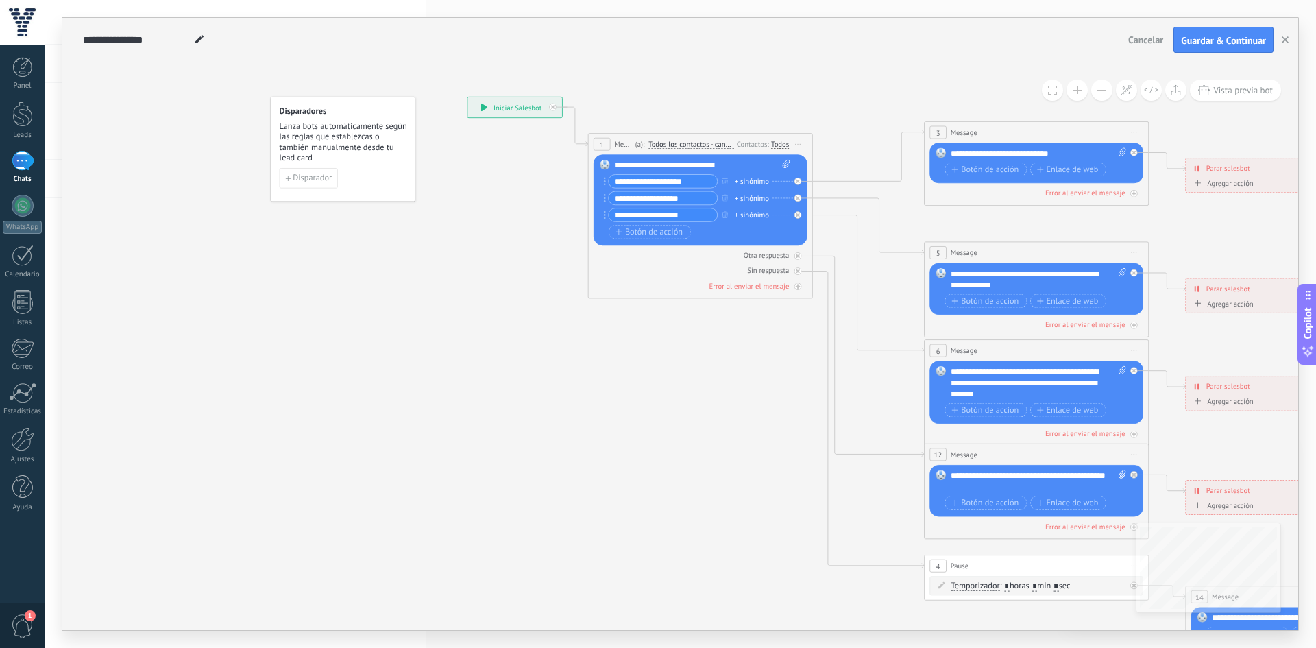
click at [751, 184] on div "+ sinónimo" at bounding box center [752, 180] width 34 height 11
click at [521, 171] on icon at bounding box center [1061, 383] width 1751 height 1135
click at [640, 160] on div "**********" at bounding box center [702, 165] width 176 height 11
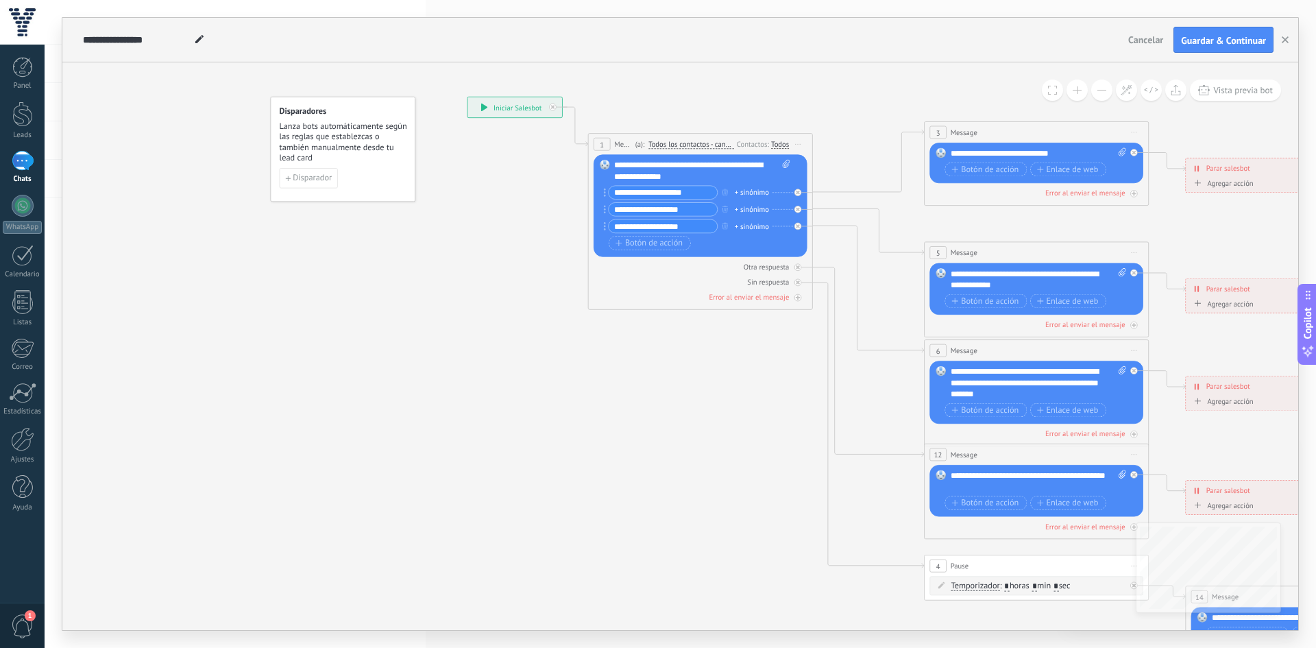
click at [633, 190] on input "**********" at bounding box center [662, 192] width 108 height 13
paste input "text"
type input "**********"
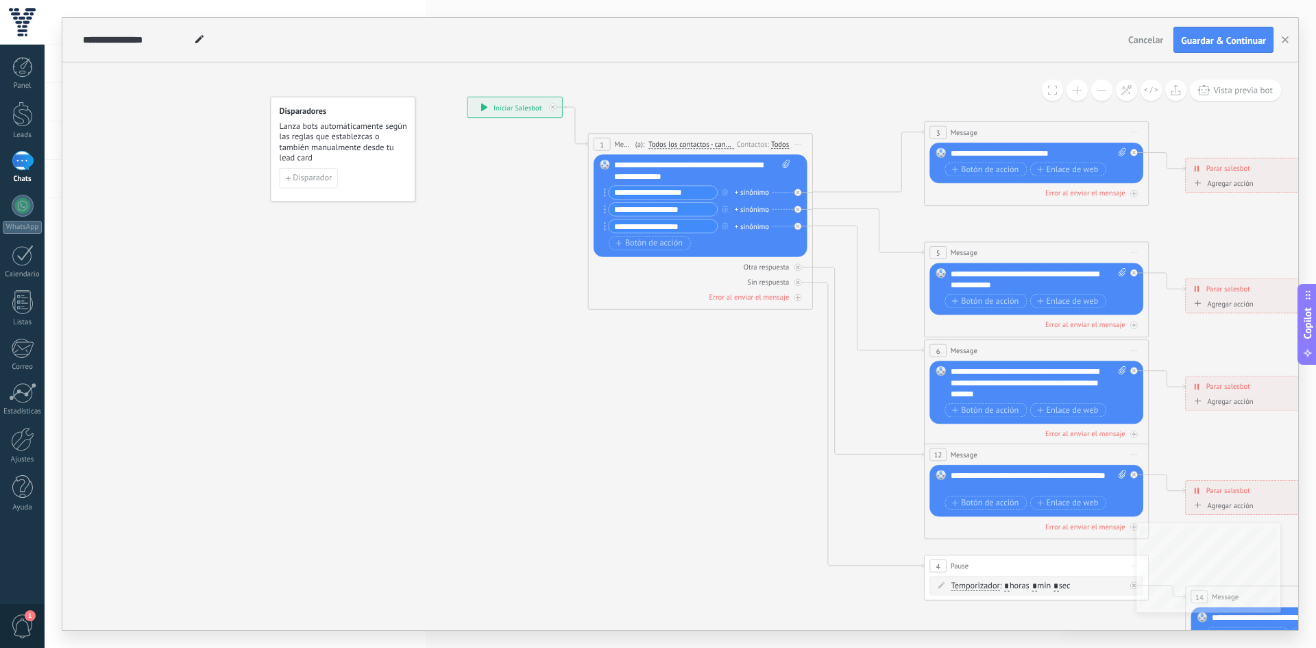
click at [654, 215] on input "**********" at bounding box center [662, 209] width 108 height 13
paste input "*"
click at [680, 211] on input "**********" at bounding box center [662, 209] width 108 height 13
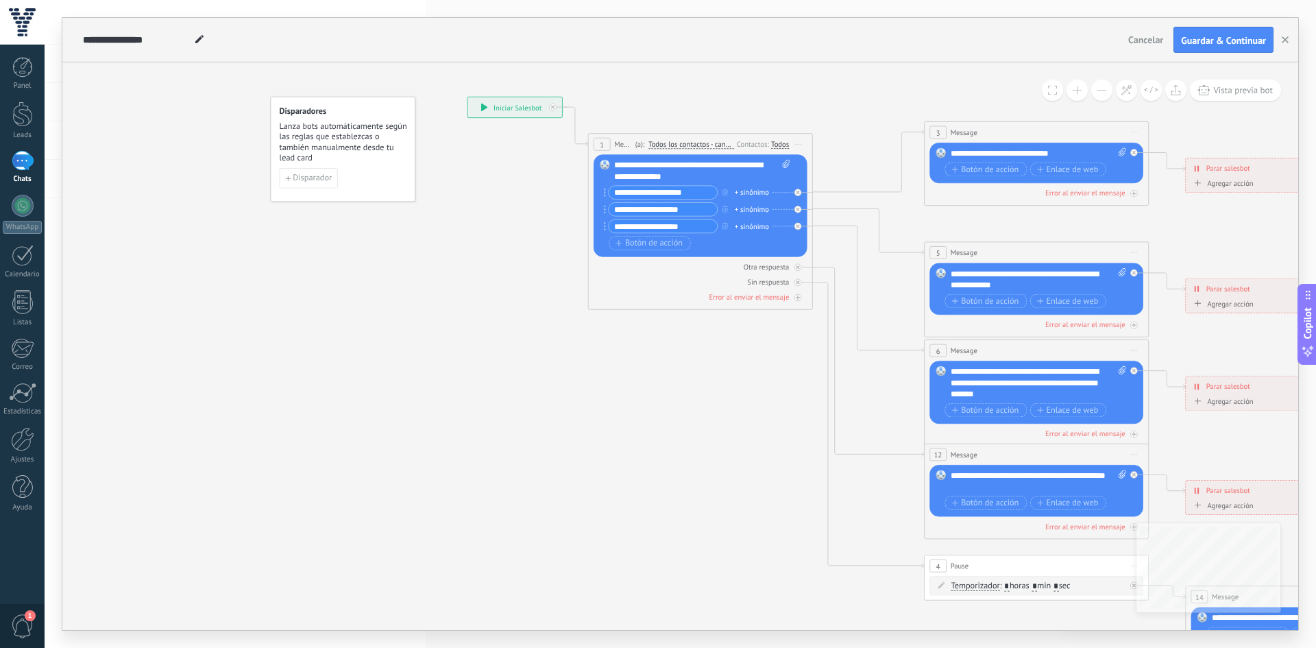
click at [680, 211] on input "**********" at bounding box center [662, 209] width 108 height 13
paste input "*"
type input "**********"
click at [638, 228] on input "**********" at bounding box center [662, 226] width 108 height 13
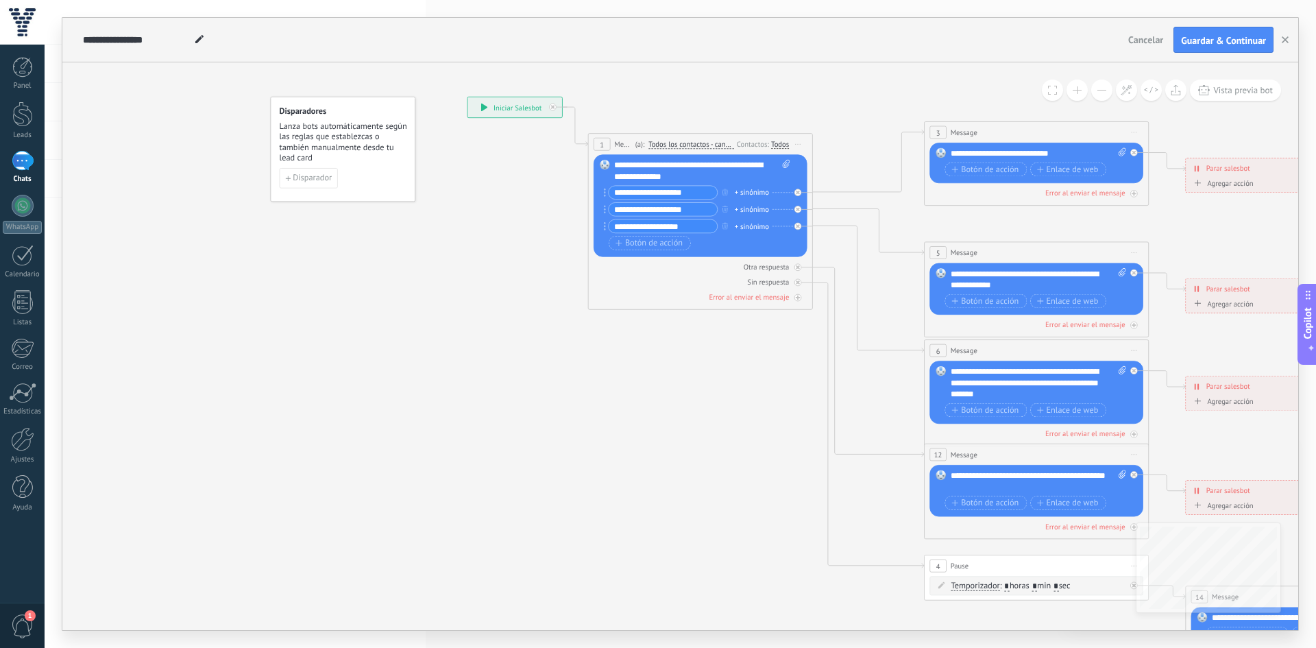
click at [638, 228] on input "**********" at bounding box center [662, 226] width 108 height 13
click at [638, 227] on input "**********" at bounding box center [662, 226] width 108 height 13
paste input "text"
type input "**********"
click at [767, 192] on div "+ sinónimo" at bounding box center [752, 192] width 34 height 11
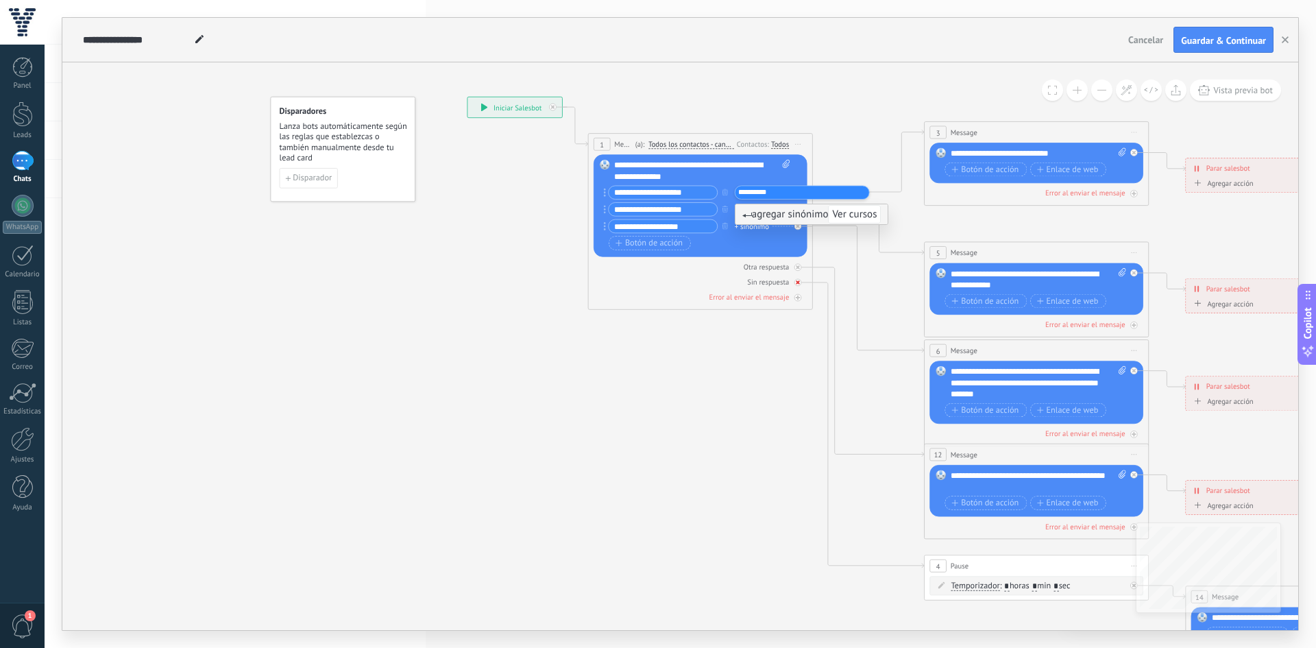
type input "**********"
click at [648, 282] on div "Sin respuesta" at bounding box center [700, 281] width 214 height 11
click at [739, 193] on div "+1 sinónimo" at bounding box center [754, 192] width 38 height 11
paste input "**********"
type input "*"
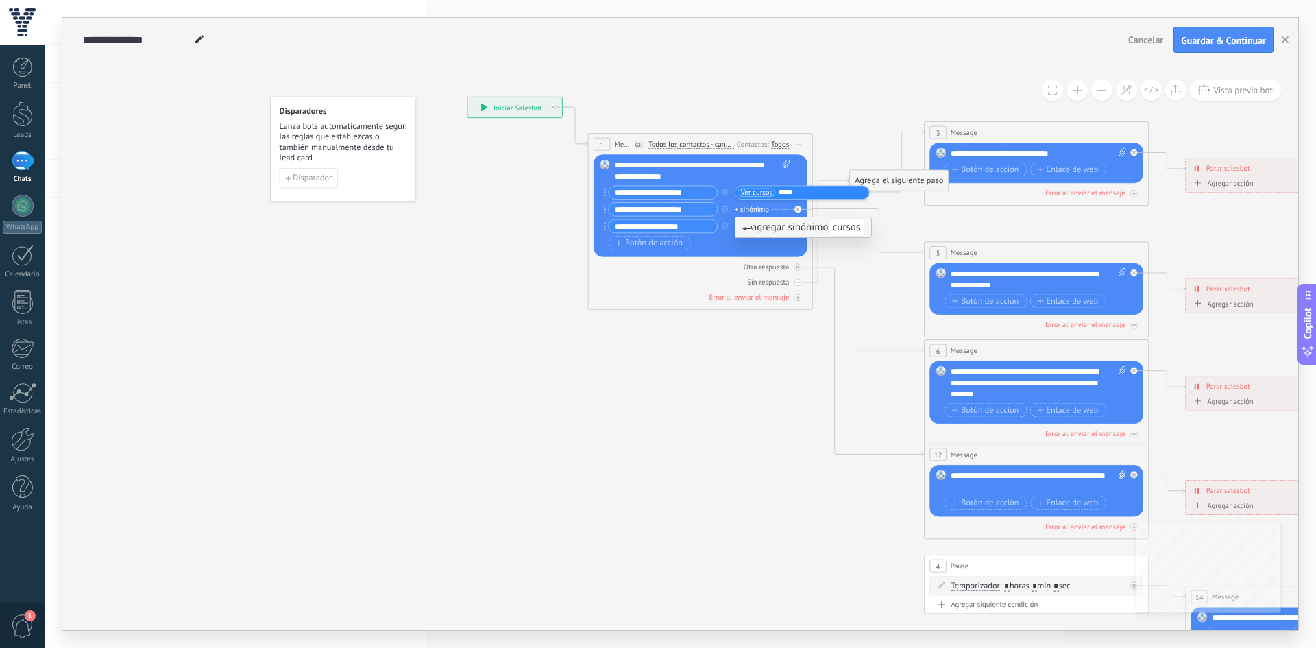
type input "******"
click at [702, 217] on div "**********" at bounding box center [698, 210] width 181 height 51
click at [748, 226] on div "+ sinónimo" at bounding box center [752, 226] width 34 height 11
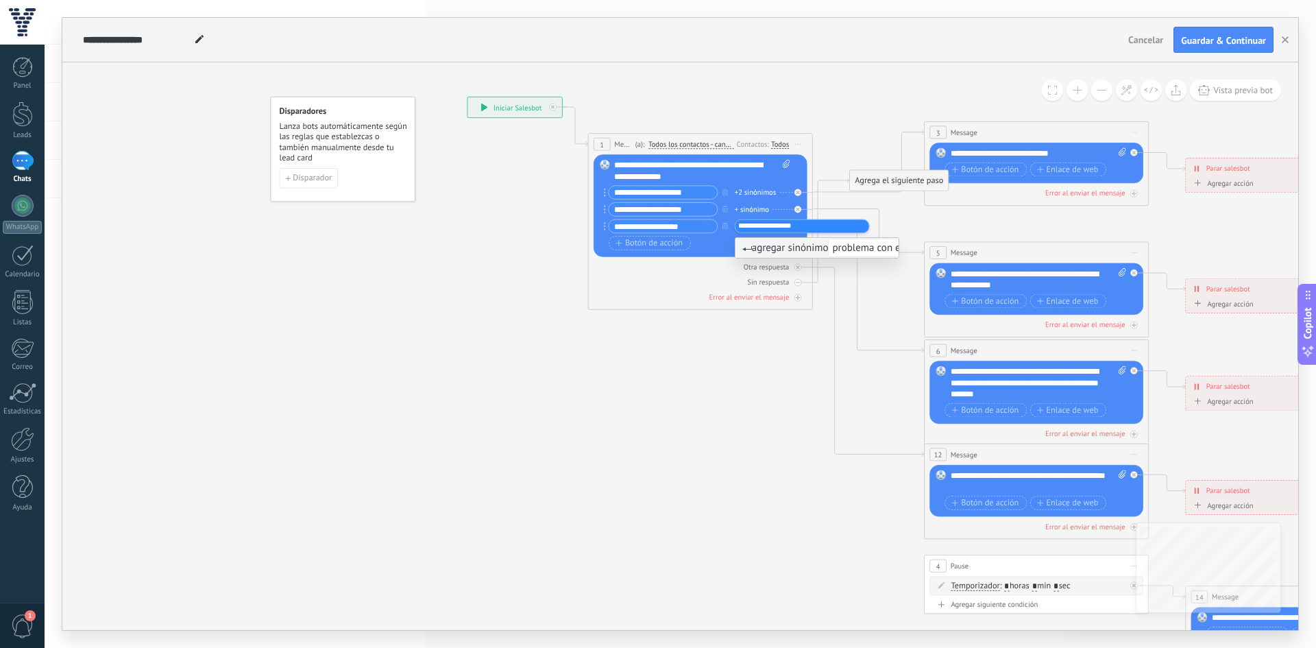
type input "**********"
click at [752, 207] on div "+ sinónimo" at bounding box center [752, 209] width 34 height 11
type input "**********"
type input "*******"
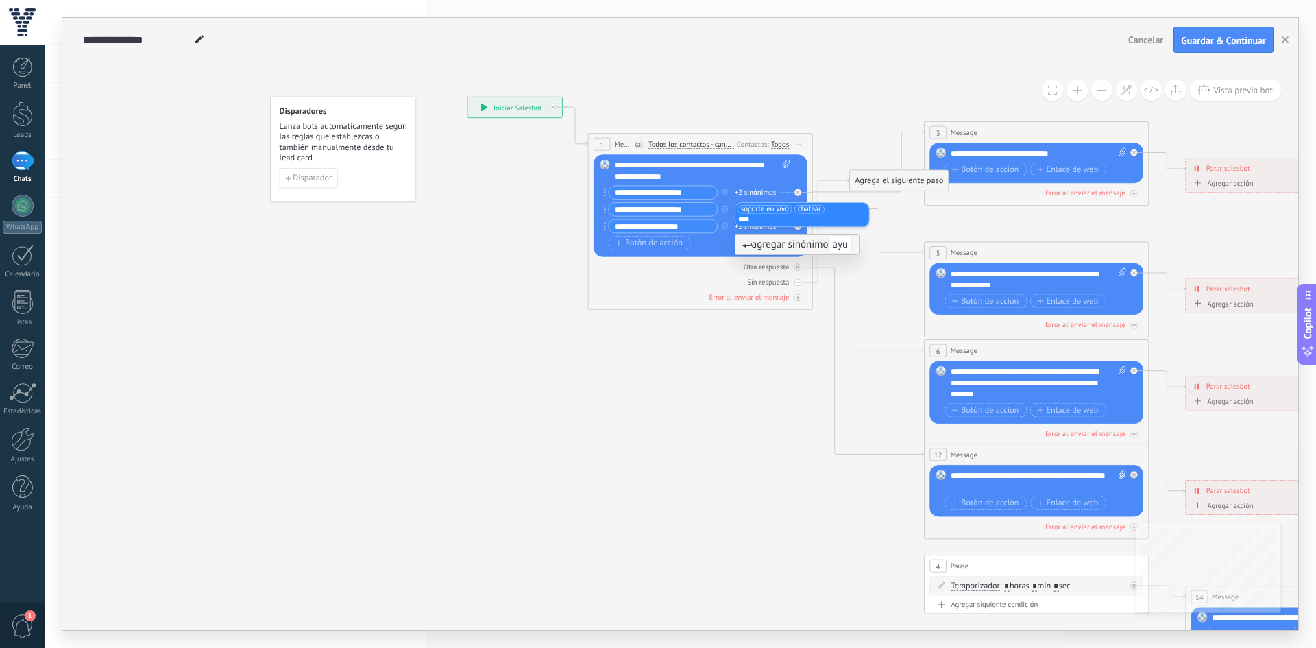
type input "*****"
click at [543, 356] on icon at bounding box center [1061, 383] width 1751 height 1135
click at [777, 278] on div "Sin respuesta" at bounding box center [768, 282] width 42 height 10
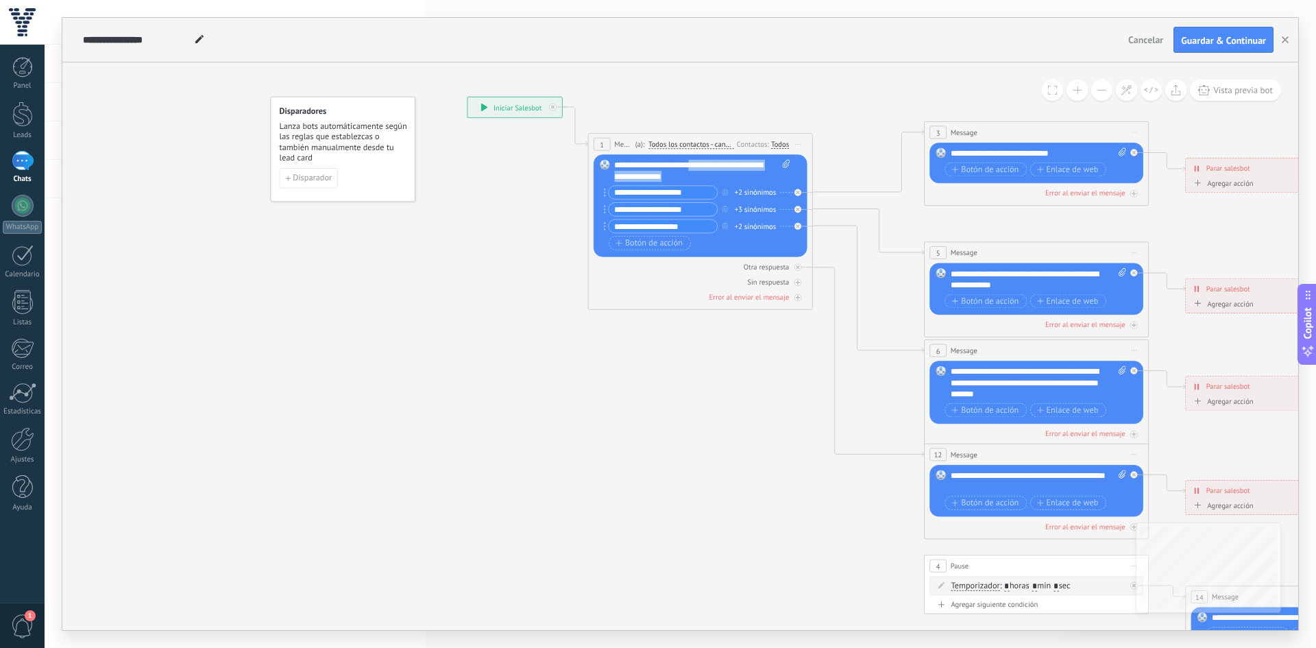
drag, startPoint x: 739, startPoint y: 175, endPoint x: 698, endPoint y: 168, distance: 41.0
click at [698, 168] on div "**********" at bounding box center [702, 171] width 176 height 23
click at [643, 16] on div "**********" at bounding box center [680, 324] width 1271 height 648
drag, startPoint x: 434, startPoint y: 637, endPoint x: 541, endPoint y: 624, distance: 108.3
click at [513, 639] on div "**********" at bounding box center [680, 324] width 1271 height 648
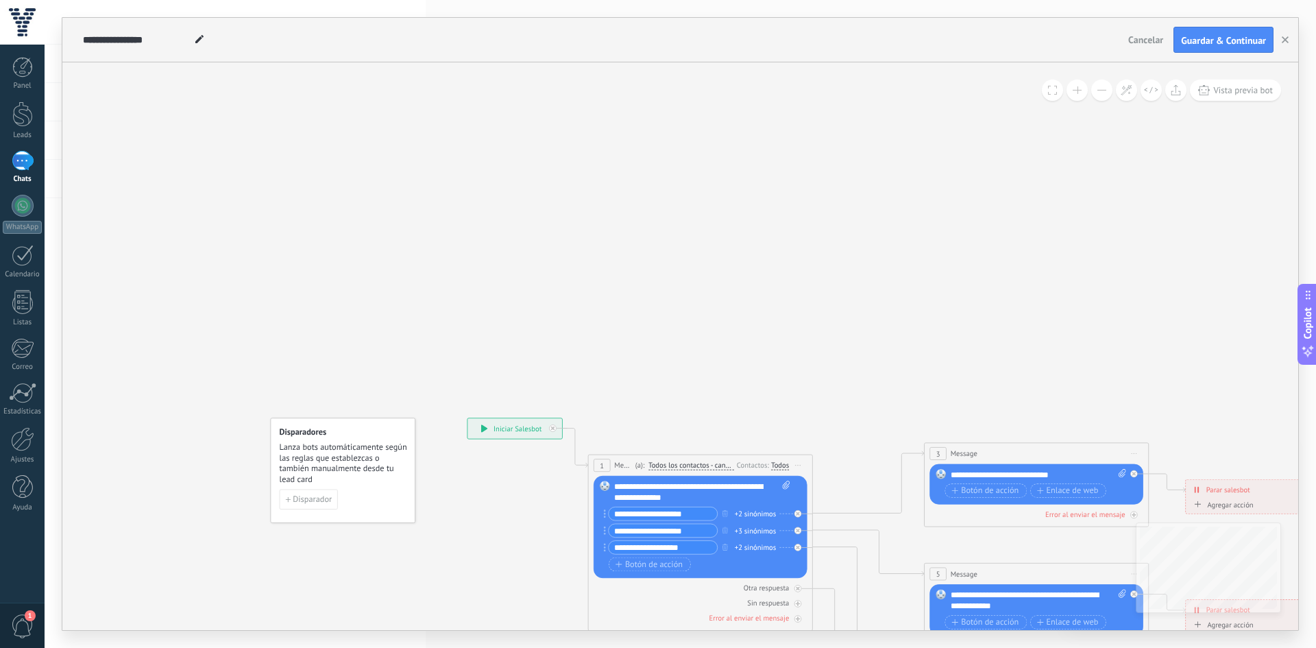
click at [1098, 88] on button at bounding box center [1101, 89] width 21 height 21
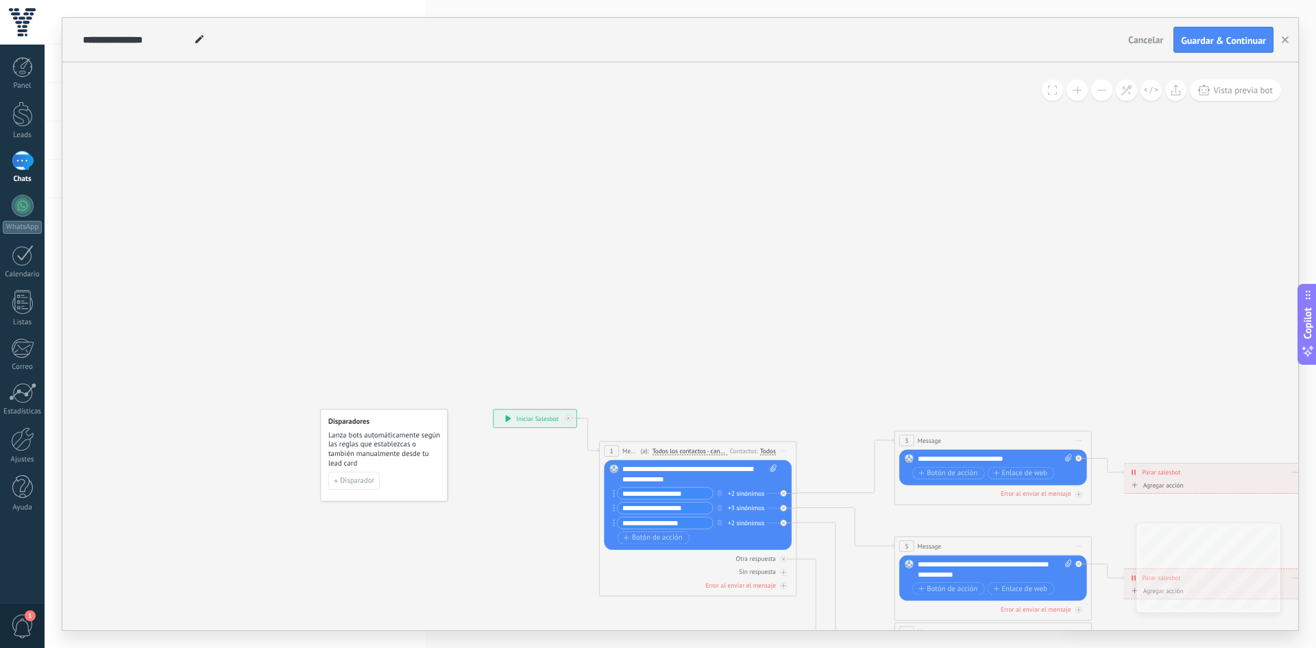
click at [1098, 88] on button at bounding box center [1101, 89] width 21 height 21
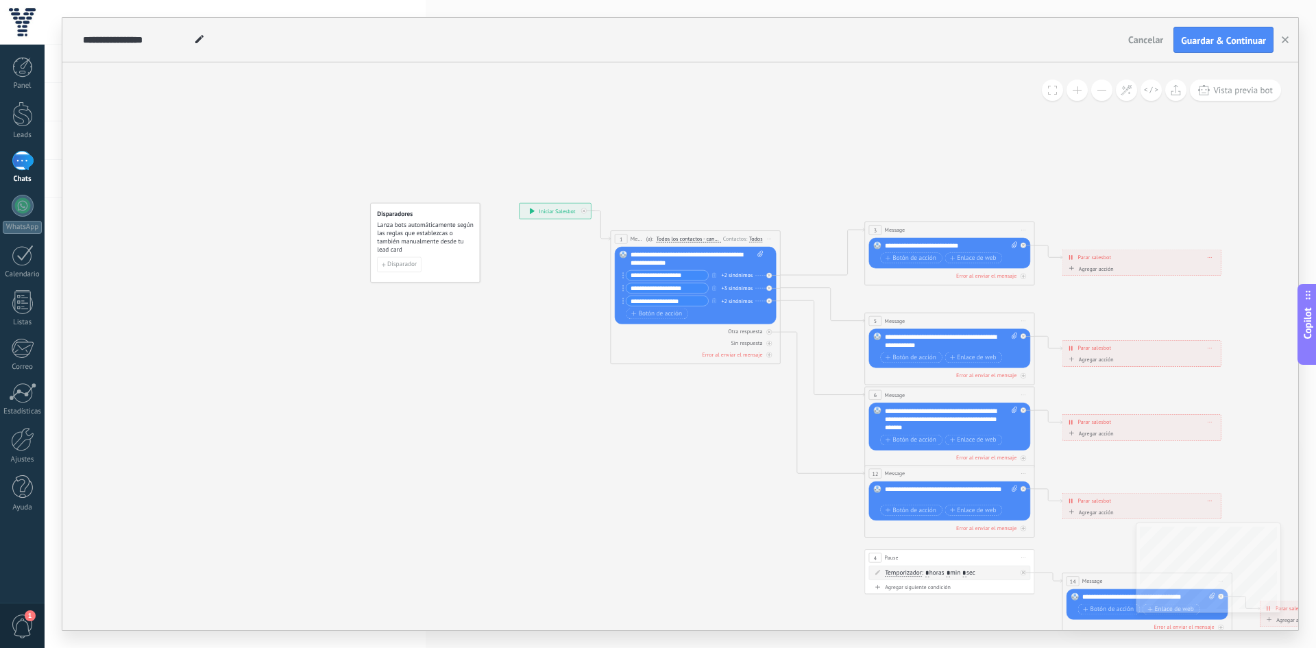
click at [1083, 93] on button at bounding box center [1076, 89] width 21 height 21
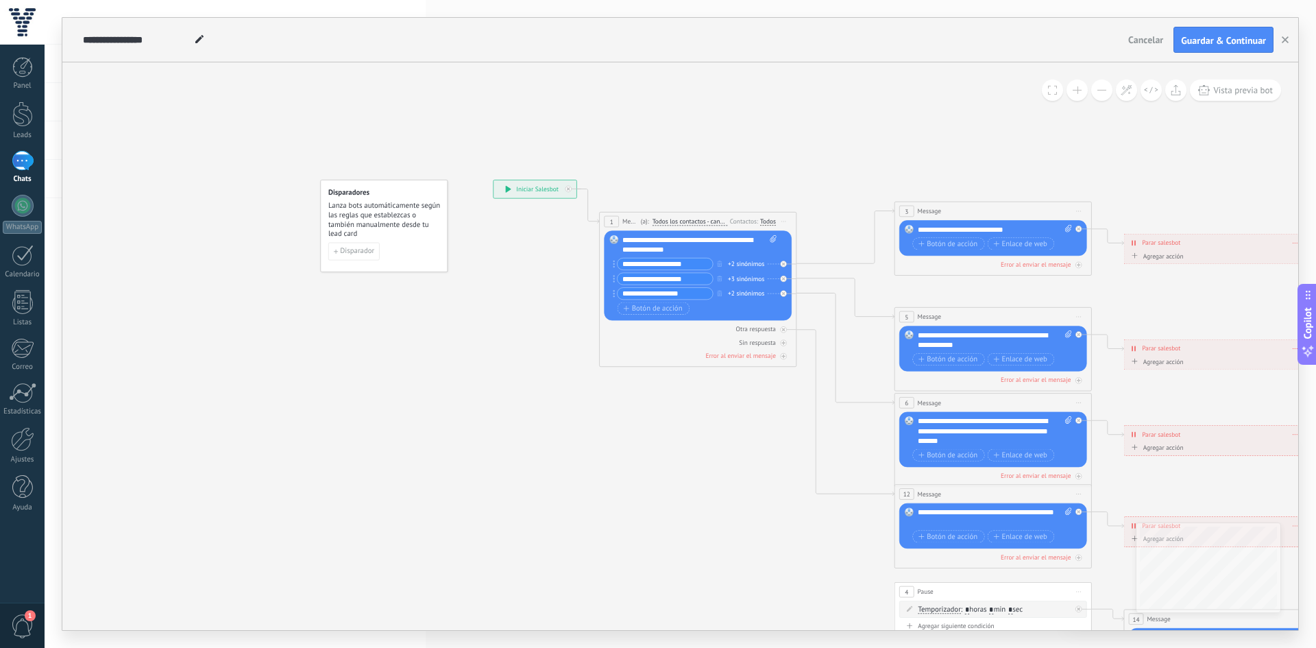
click at [1179, 255] on div "Agregar acción" at bounding box center [1156, 256] width 55 height 8
click at [1179, 255] on button "Conversación marcada como cerrada" at bounding box center [1185, 256] width 123 height 18
click at [1150, 278] on span "Iniciar Salesbot" at bounding box center [1183, 273] width 119 height 10
click at [1228, 261] on div "Iniciar Salesbot Conversación marcada como cerrada Iniciar Salesbot Iniciar Sal…" at bounding box center [1223, 260] width 153 height 10
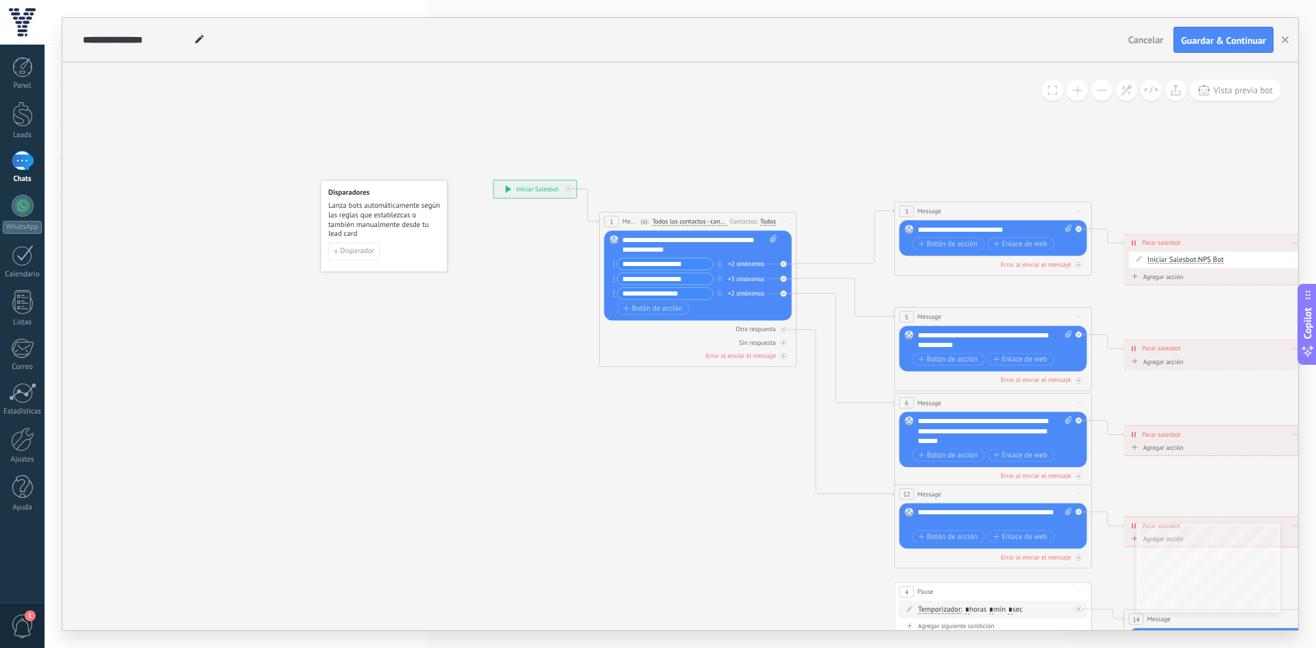
drag, startPoint x: 1155, startPoint y: 260, endPoint x: 1200, endPoint y: 255, distance: 45.6
click at [1200, 255] on div "Iniciar Salesbot Conversación marcada como cerrada Iniciar Salesbot Iniciar Sal…" at bounding box center [1223, 260] width 153 height 10
click at [1166, 263] on span "Iniciar Salesbot" at bounding box center [1171, 260] width 49 height 8
click at [1166, 263] on button "Iniciar Salesbot" at bounding box center [1203, 260] width 123 height 18
click at [1150, 273] on span "Iniciar Salesbot" at bounding box center [1195, 278] width 119 height 10
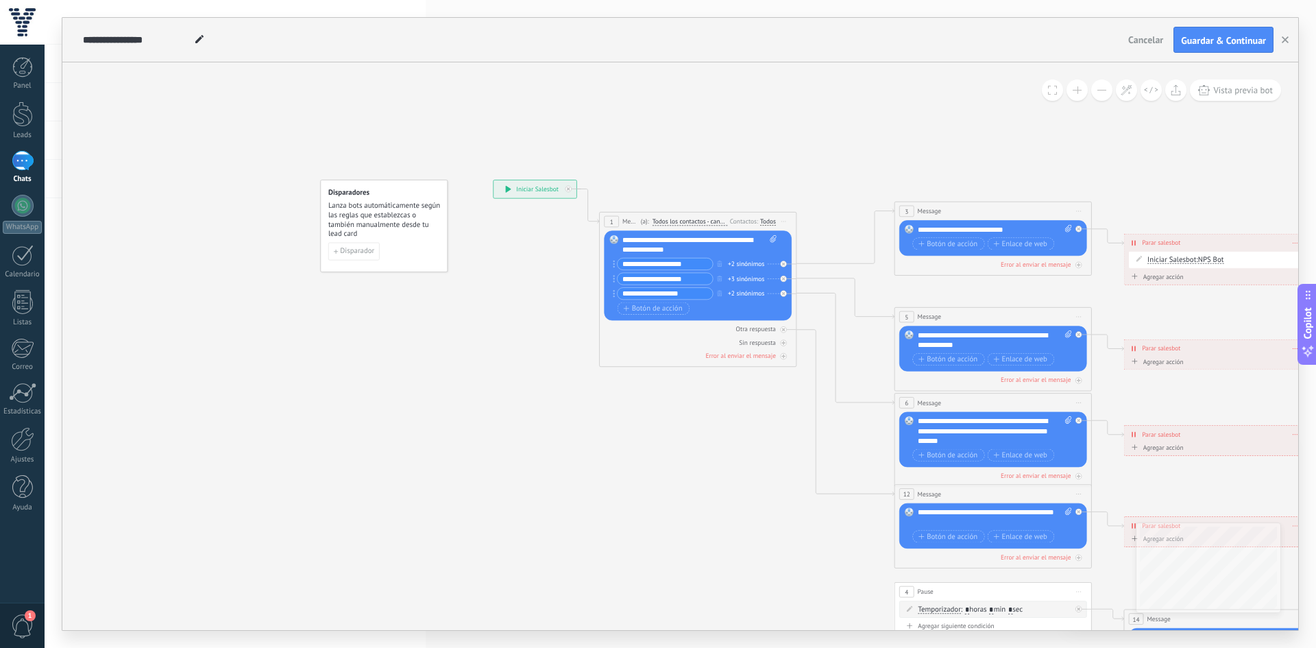
click at [1137, 241] on div "**********" at bounding box center [1216, 242] width 184 height 17
click at [1216, 254] on div "Iniciar Salesbot Conversación marcada como cerrada Iniciar Salesbot Iniciar Sal…" at bounding box center [1216, 259] width 175 height 16
click at [1216, 259] on span "NPS Bot" at bounding box center [1211, 260] width 26 height 10
click at [1177, 265] on div "Iniciar Salesbot Conversación marcada como cerrada Iniciar Salesbot Iniciar Sal…" at bounding box center [1223, 260] width 153 height 10
click at [1168, 259] on span "Iniciar Salesbot" at bounding box center [1171, 260] width 49 height 8
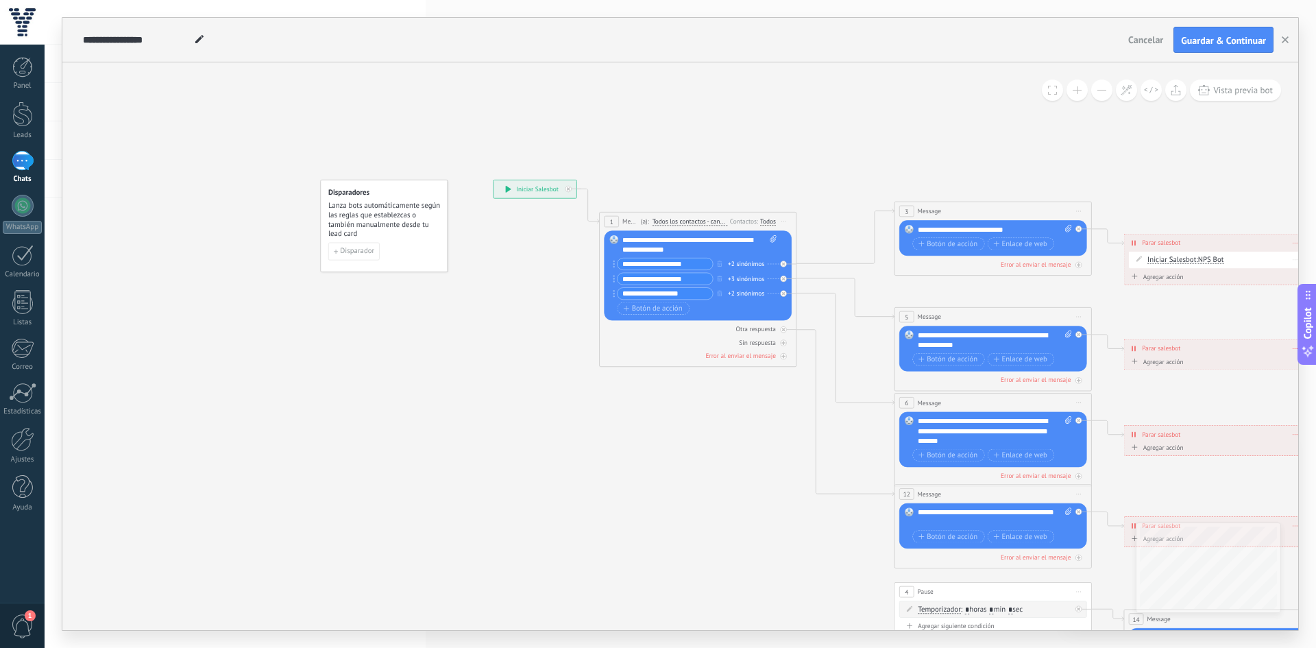
click at [1168, 259] on button "Iniciar Salesbot" at bounding box center [1203, 260] width 123 height 18
click at [1157, 258] on span "Conversación marcada como cerrada" at bounding box center [1195, 260] width 119 height 10
click at [1124, 197] on icon at bounding box center [1015, 431] width 1538 height 996
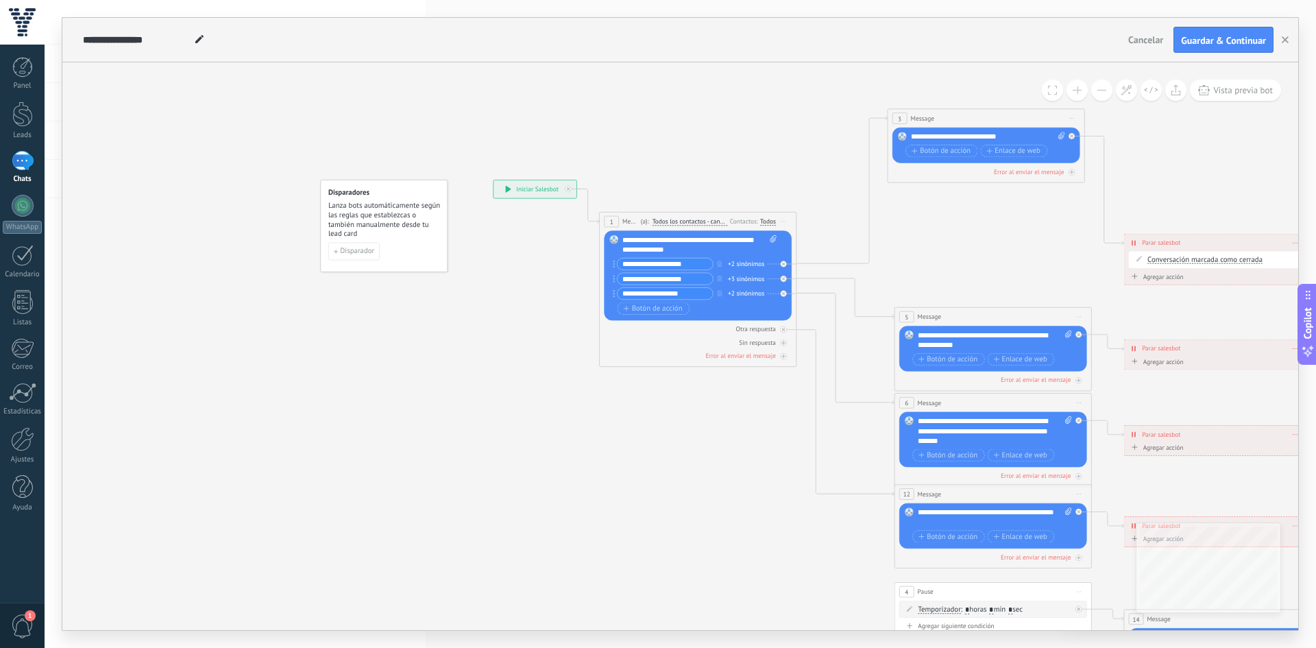
drag, startPoint x: 965, startPoint y: 213, endPoint x: 952, endPoint y: 138, distance: 76.6
click at [952, 127] on div "3 Message ******* (a): Todos los contactos - canales seleccionados Todos los co…" at bounding box center [985, 118] width 197 height 19
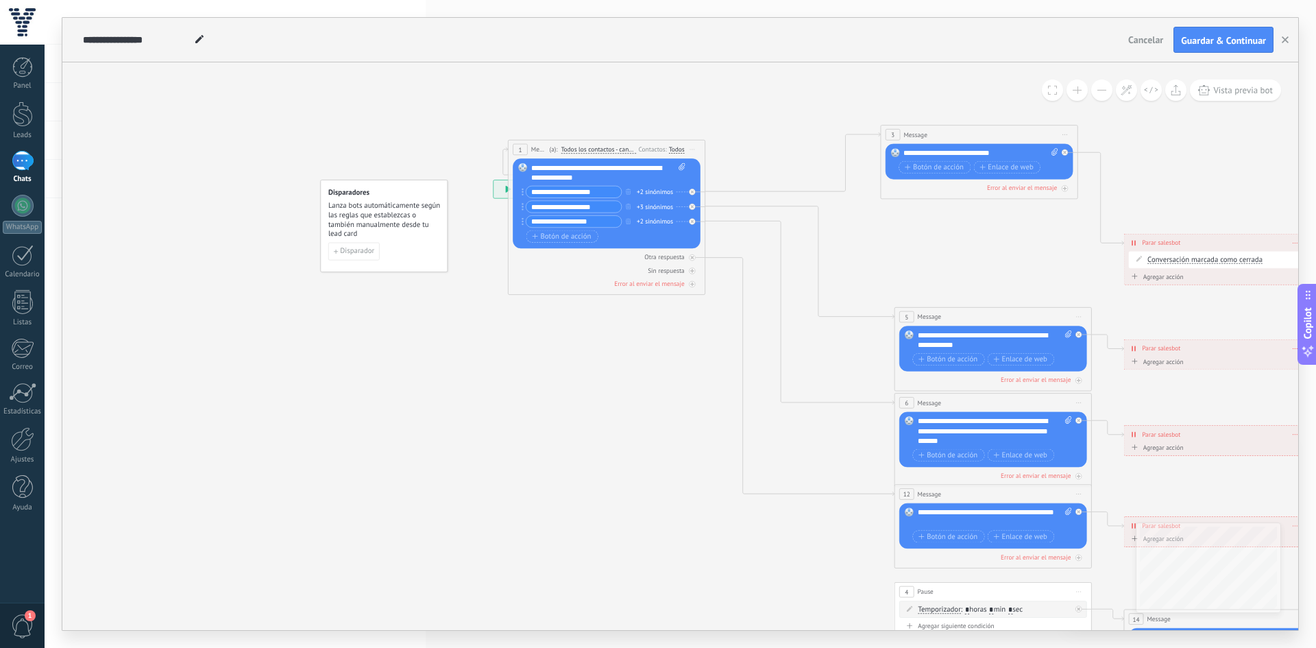
drag, startPoint x: 700, startPoint y: 215, endPoint x: 609, endPoint y: 143, distance: 116.1
click at [609, 143] on div "1 Message ******* (a): Todos los contactos - canales seleccionados Todos los co…" at bounding box center [606, 149] width 197 height 19
click at [939, 156] on div "**********" at bounding box center [980, 153] width 154 height 10
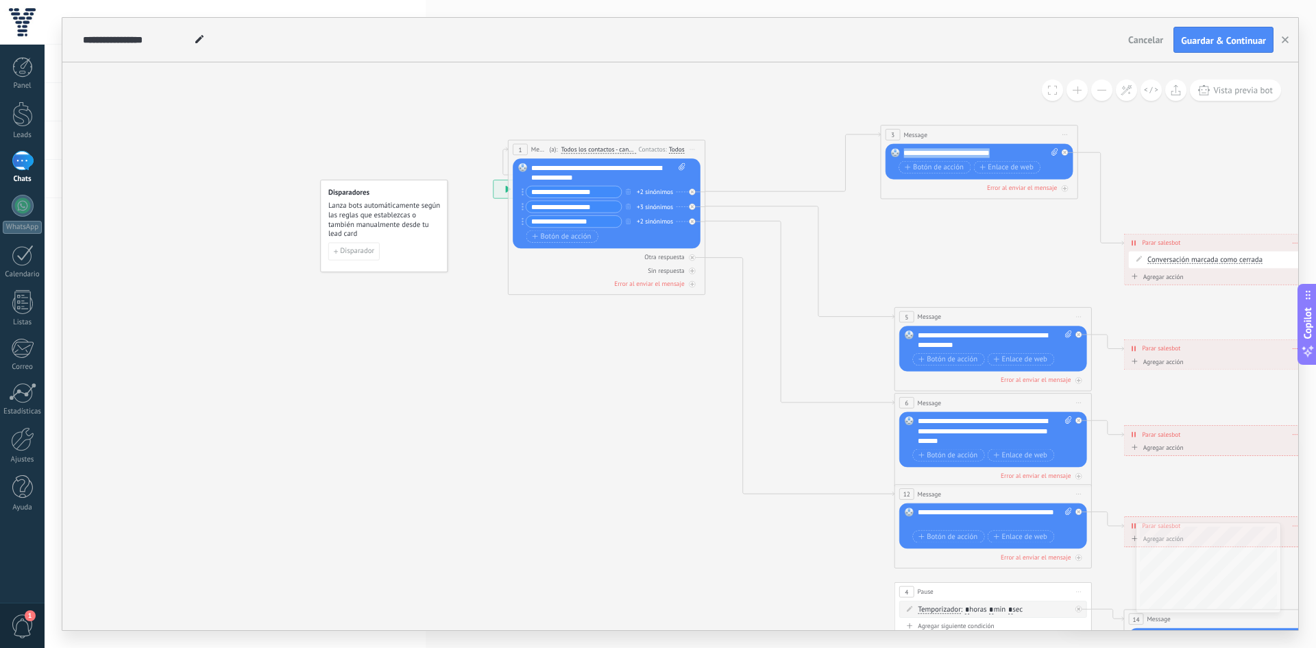
click at [939, 156] on div "**********" at bounding box center [980, 153] width 154 height 10
paste div
click at [946, 212] on icon at bounding box center [1015, 403] width 1538 height 1051
click at [931, 167] on span "Botón de acción" at bounding box center [934, 167] width 59 height 8
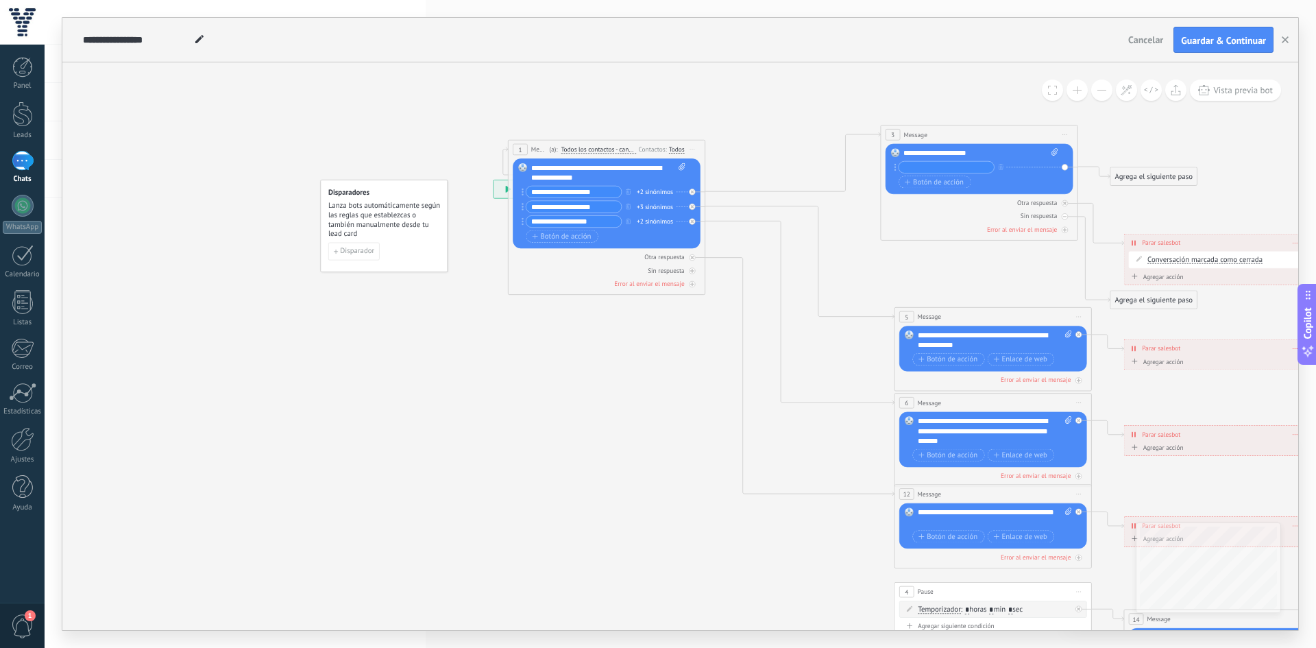
click at [982, 151] on div "**********" at bounding box center [980, 153] width 154 height 10
click at [961, 169] on input "text" at bounding box center [945, 168] width 95 height 12
paste input "**********"
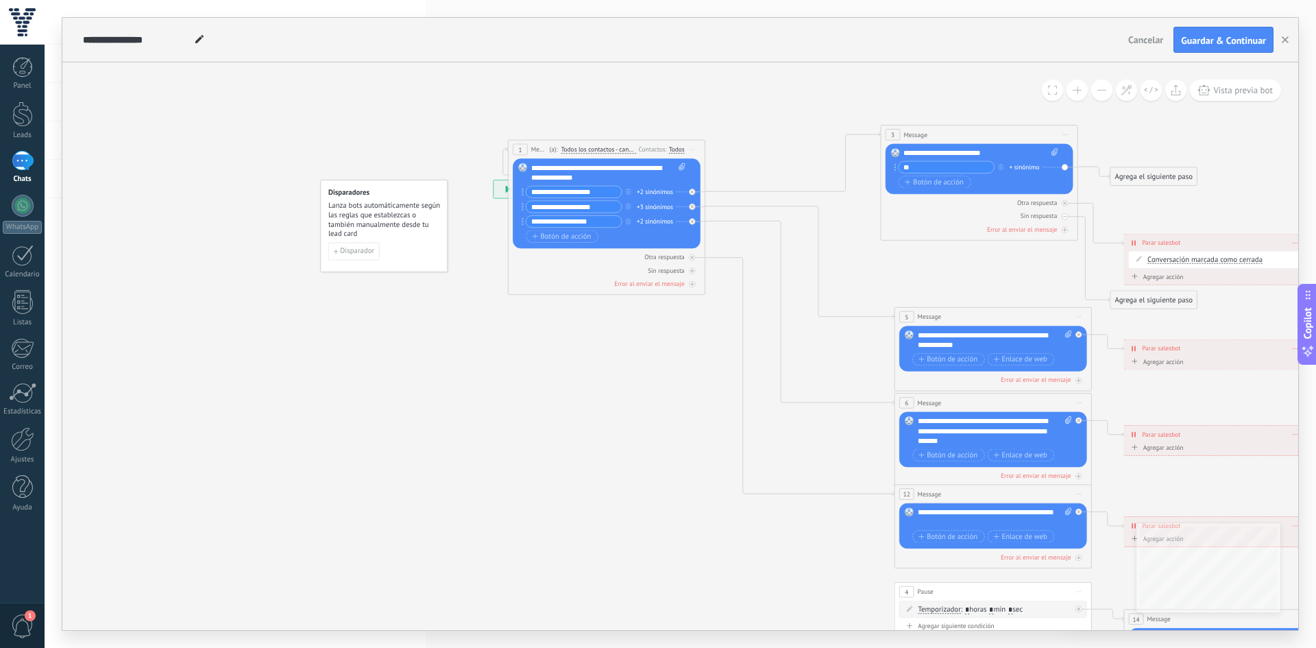
type input "*"
type input "**********"
click at [913, 178] on span "Botón de acción" at bounding box center [934, 182] width 59 height 8
type input "**********"
click at [937, 193] on span "Botón de acción" at bounding box center [934, 197] width 59 height 8
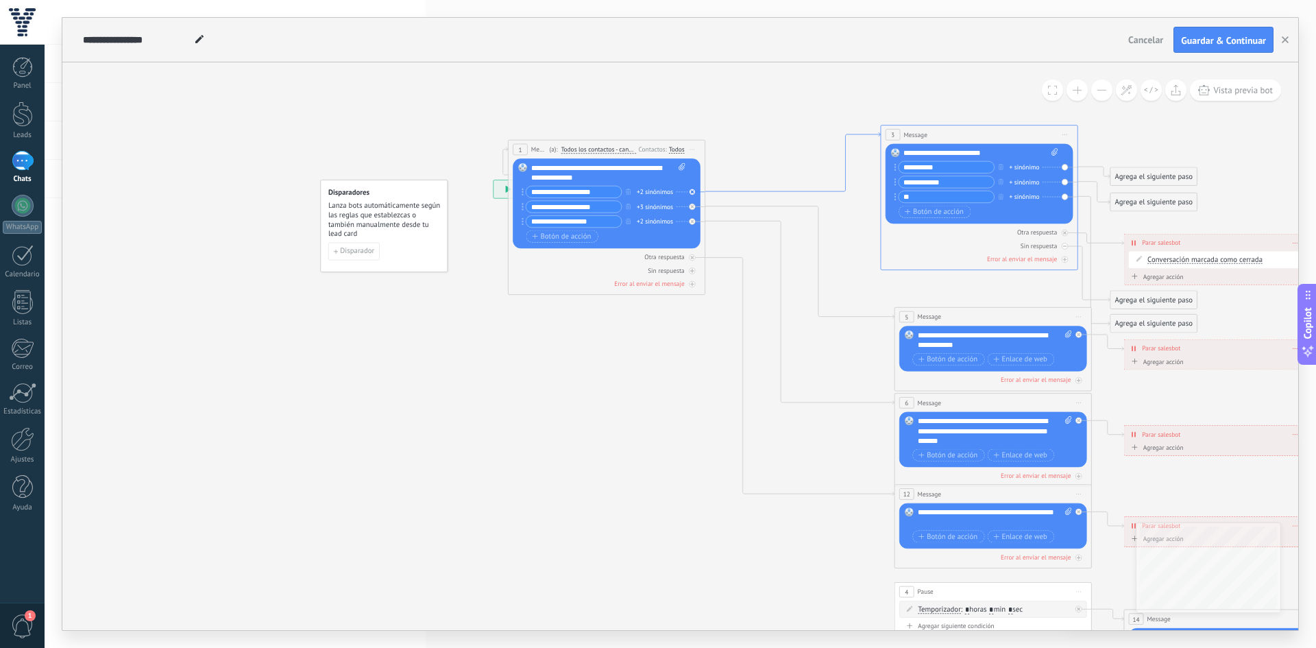
type input "*"
type input "**********"
click at [1024, 166] on div "+ sinónimo" at bounding box center [1024, 167] width 30 height 10
type input "**********"
click at [1022, 197] on div "+ sinónimo" at bounding box center [1024, 197] width 30 height 10
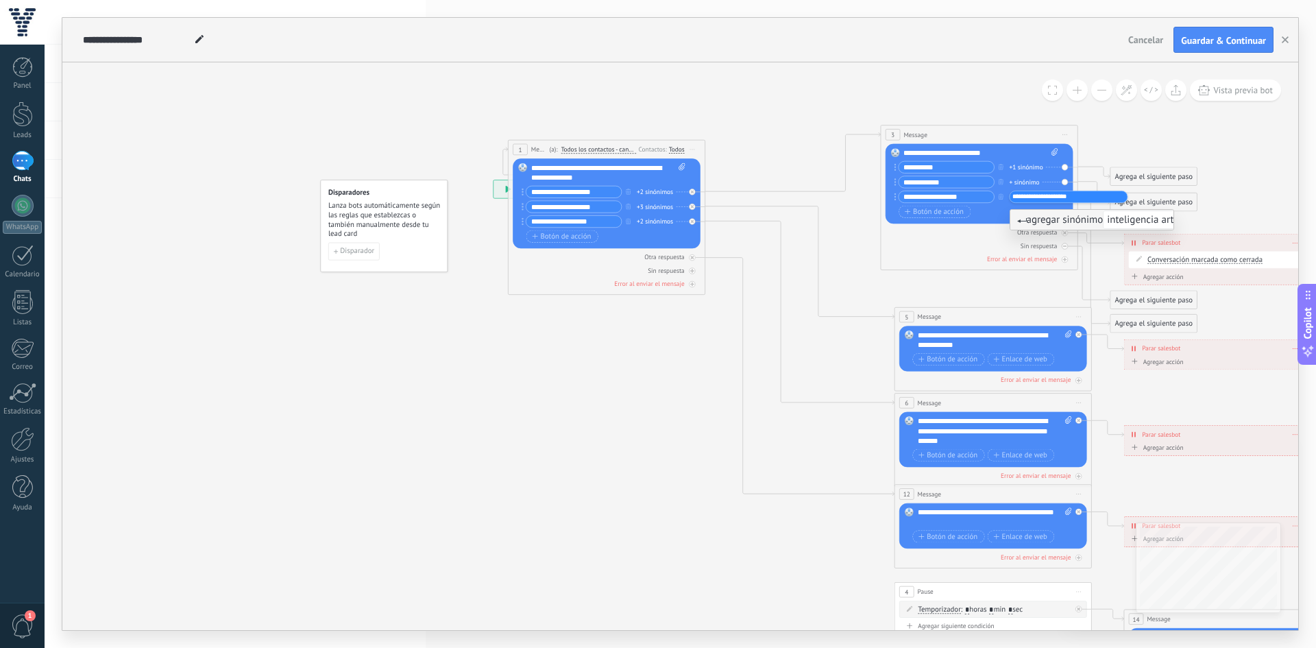
type input "**********"
click at [794, 95] on icon at bounding box center [1015, 403] width 1538 height 1051
click at [1024, 181] on div "+ sinónimo" at bounding box center [1024, 182] width 30 height 10
type input "******"
type input "*******"
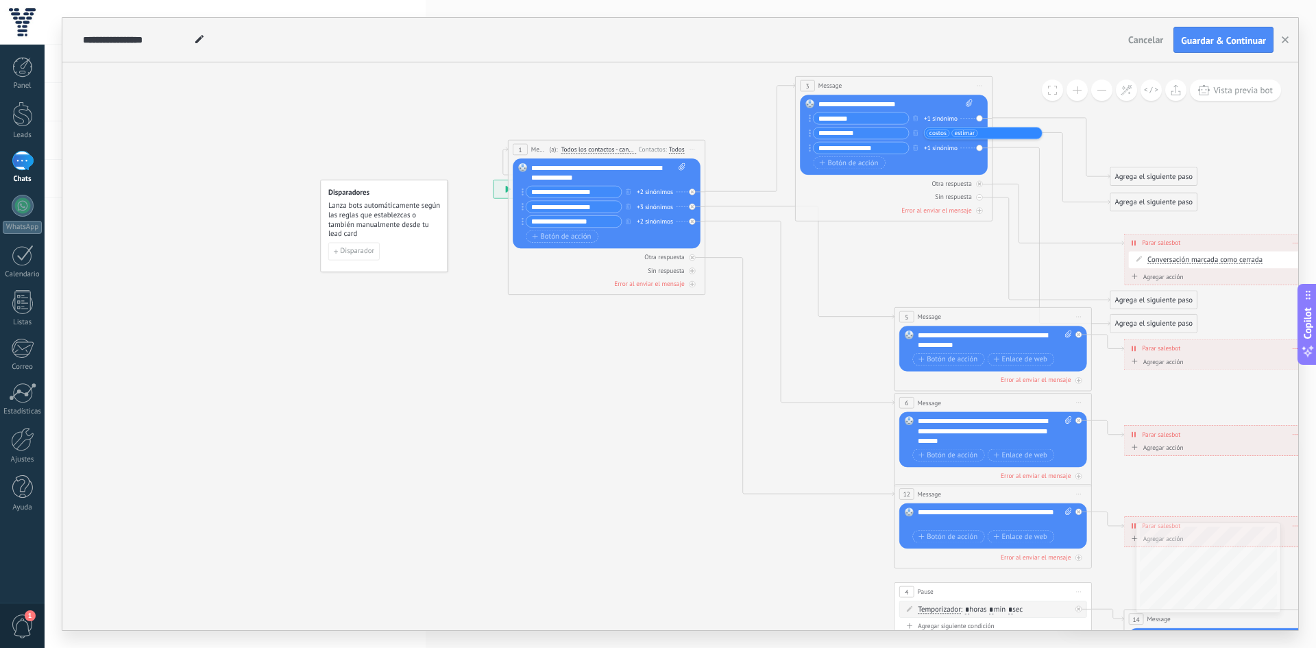
drag, startPoint x: 978, startPoint y: 133, endPoint x: 891, endPoint y: 79, distance: 101.5
click at [893, 85] on div "3 Message ******* (a): Todos los contactos - canales seleccionados Todos los co…" at bounding box center [894, 86] width 197 height 19
click at [1116, 178] on div "Agrega el siguiente paso" at bounding box center [1153, 177] width 86 height 16
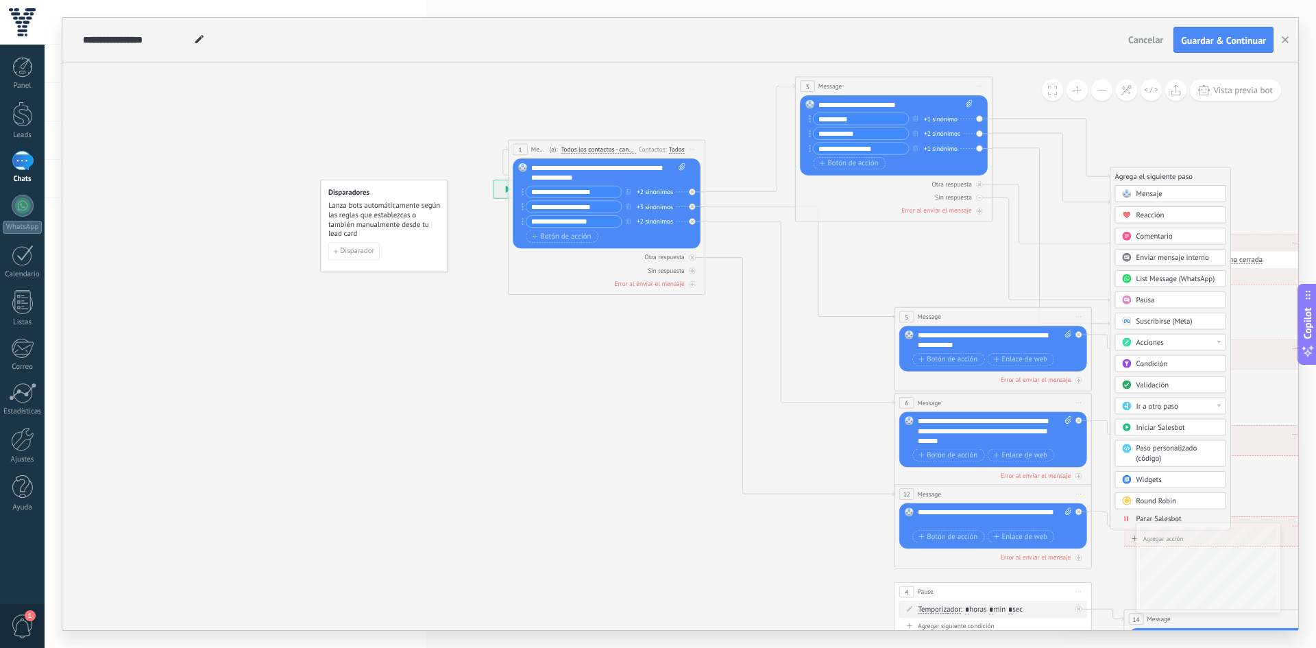
click at [1153, 190] on span "Mensaje" at bounding box center [1149, 194] width 26 height 10
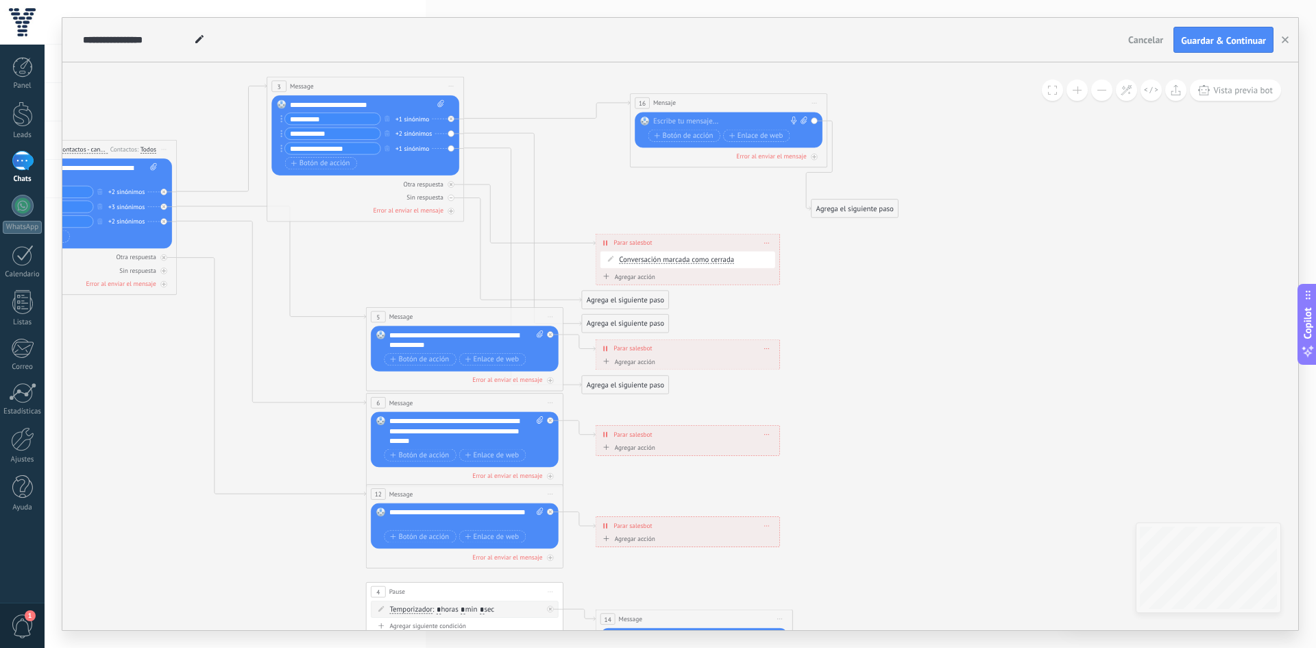
drag, startPoint x: 685, startPoint y: 172, endPoint x: 734, endPoint y: 99, distance: 88.0
click at [734, 99] on div "16 Mensaje ******* (a): Todos los contactos - canales seleccionados Todos los c…" at bounding box center [728, 103] width 197 height 19
click at [676, 125] on div at bounding box center [726, 121] width 147 height 10
paste div
click at [961, 177] on icon at bounding box center [487, 380] width 1538 height 1100
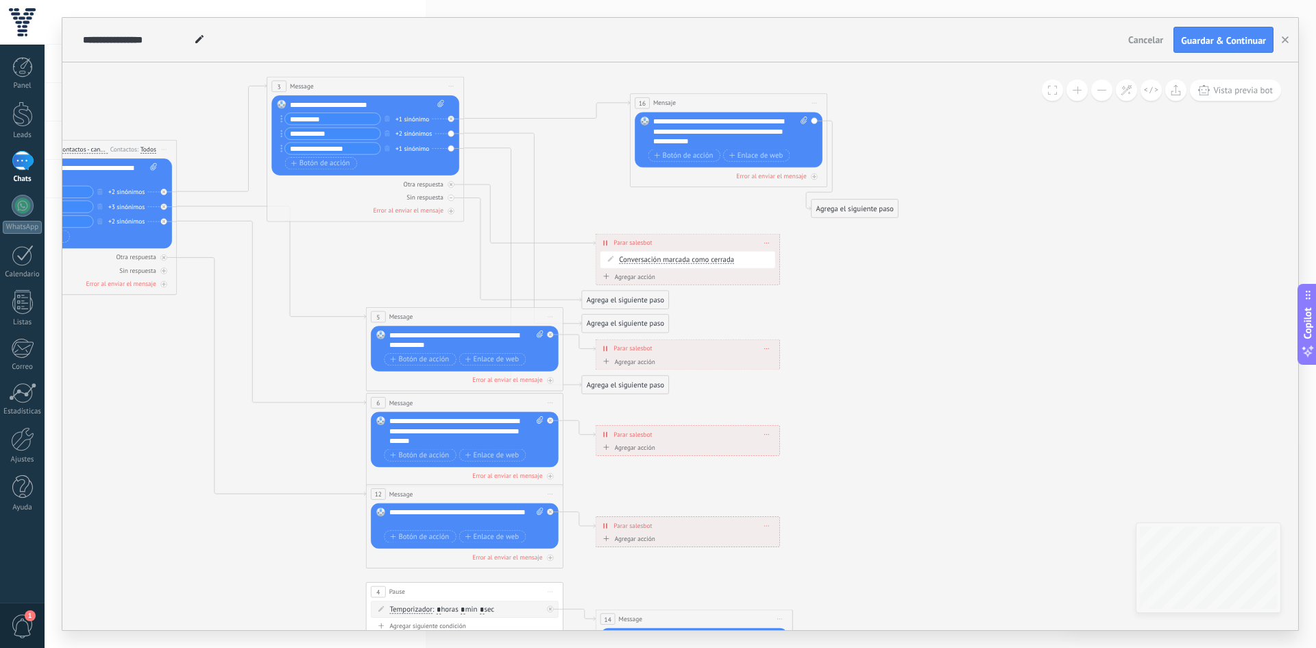
click at [654, 121] on div "**********" at bounding box center [730, 130] width 154 height 29
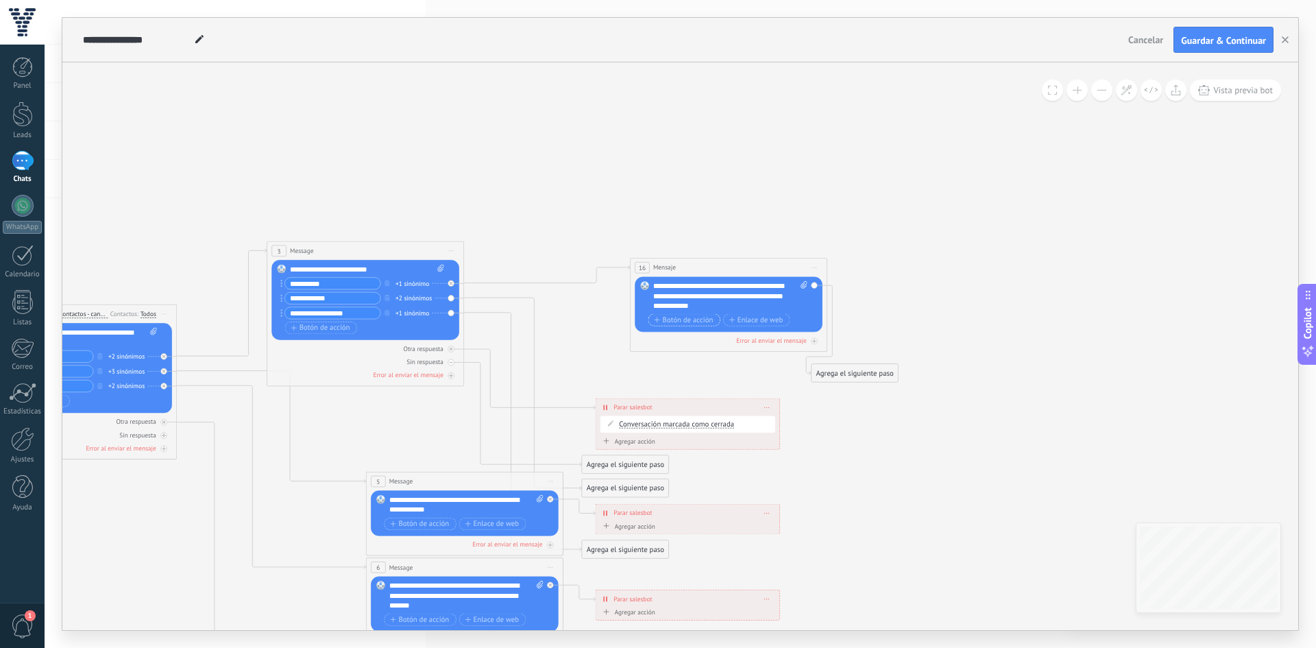
click at [689, 323] on span "Botón de acción" at bounding box center [683, 320] width 59 height 8
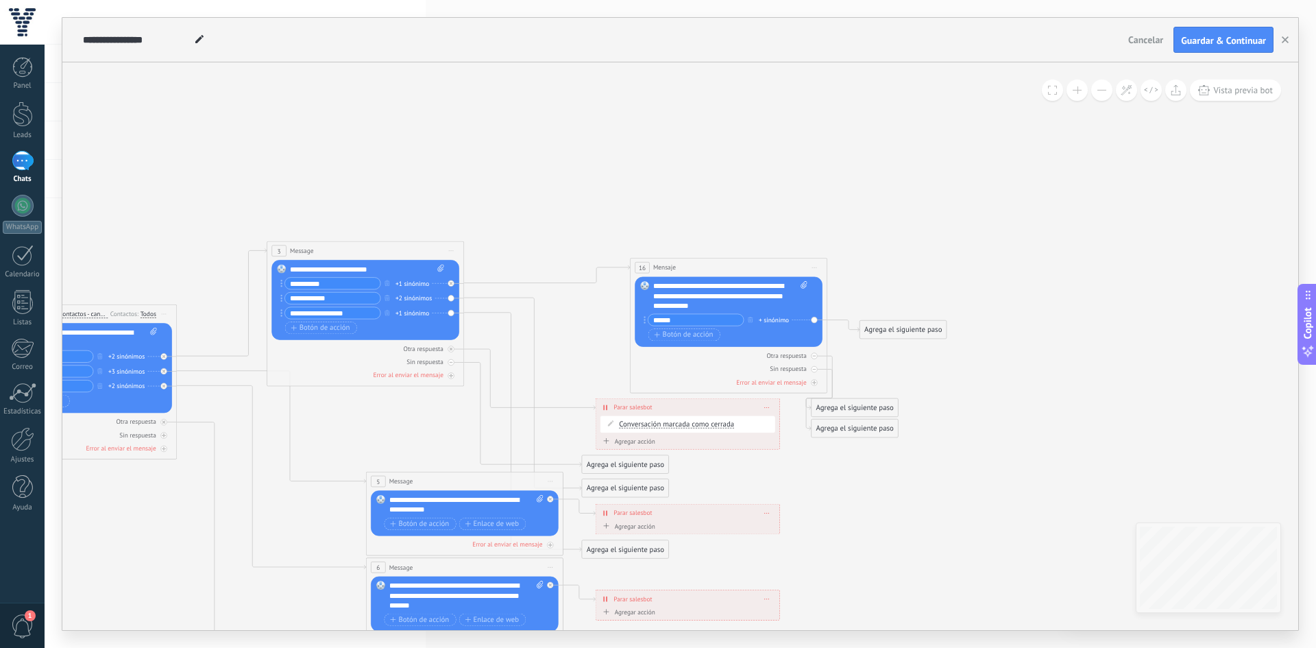
type input "******"
click at [881, 334] on div "Agrega el siguiente paso" at bounding box center [903, 329] width 86 height 16
click at [903, 345] on span "Mensaje" at bounding box center [898, 347] width 26 height 10
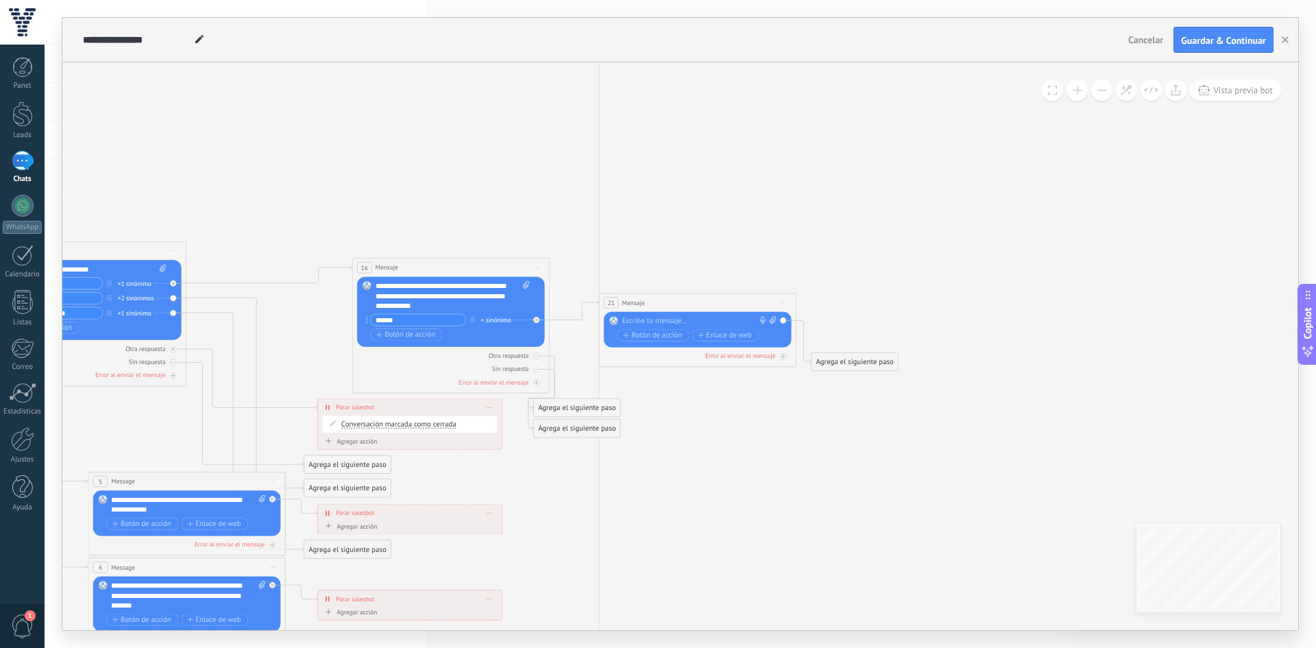
drag, startPoint x: 652, startPoint y: 318, endPoint x: 669, endPoint y: 296, distance: 27.4
click at [669, 296] on div "21 Mensaje ******* (a): Todos los contactos - canales seleccionados Todos los c…" at bounding box center [697, 302] width 197 height 19
click at [651, 317] on div at bounding box center [695, 321] width 147 height 10
click at [434, 306] on div "**********" at bounding box center [453, 295] width 154 height 29
click at [347, 227] on icon at bounding box center [275, 524] width 1671 height 1058
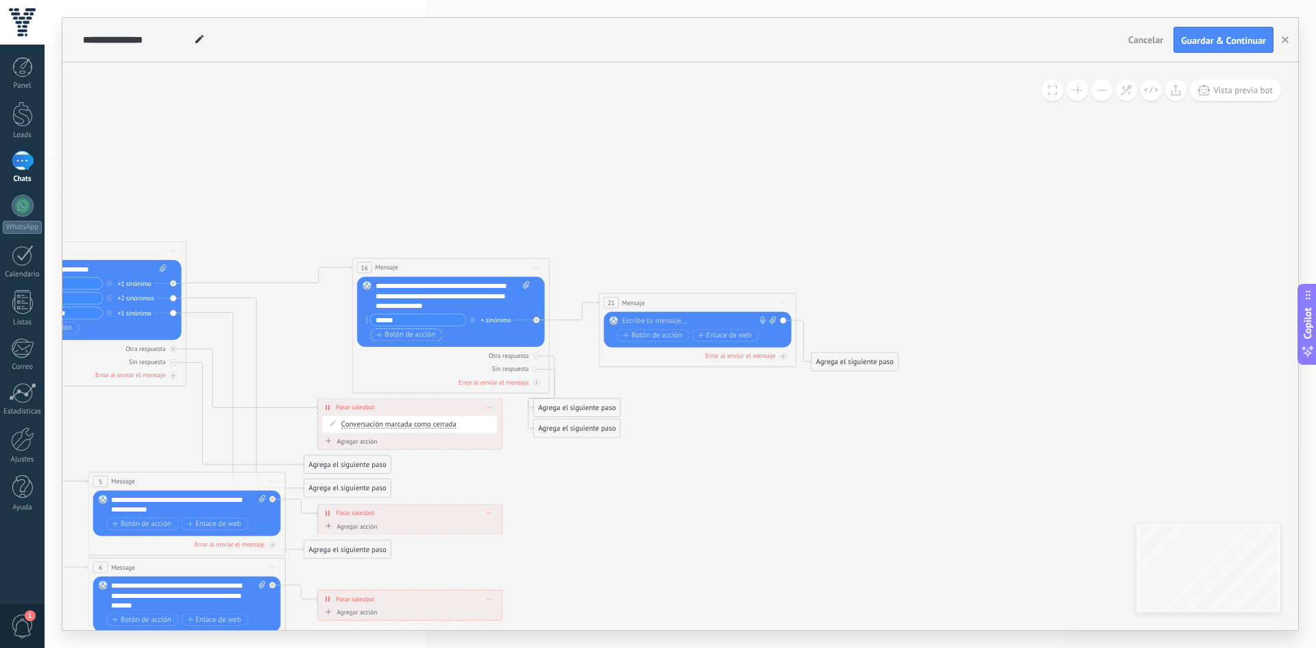
click at [397, 332] on span "Botón de acción" at bounding box center [405, 334] width 59 height 8
click at [468, 333] on button "button" at bounding box center [472, 334] width 11 height 12
click at [395, 330] on span "Botón de acción" at bounding box center [405, 334] width 59 height 8
type input "*****"
click at [492, 333] on div "+ sinónimo" at bounding box center [496, 335] width 30 height 10
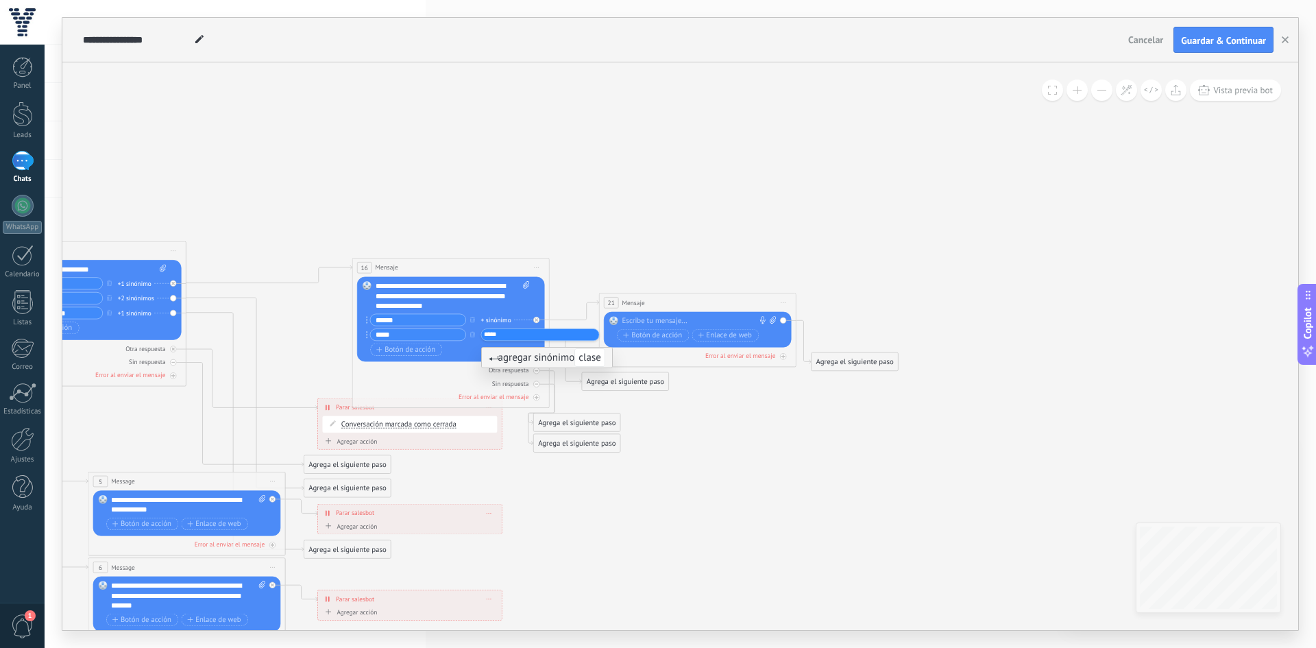
type input "******"
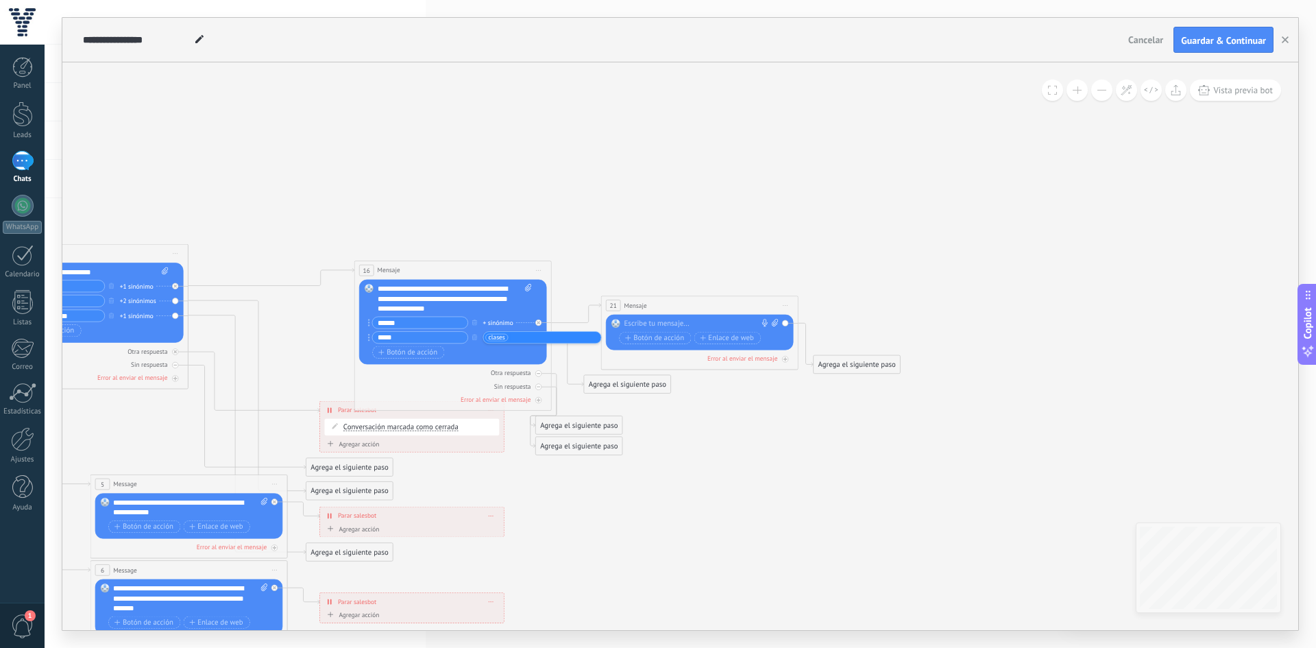
click at [539, 200] on icon at bounding box center [277, 526] width 1671 height 1058
click at [634, 323] on div at bounding box center [697, 324] width 147 height 10
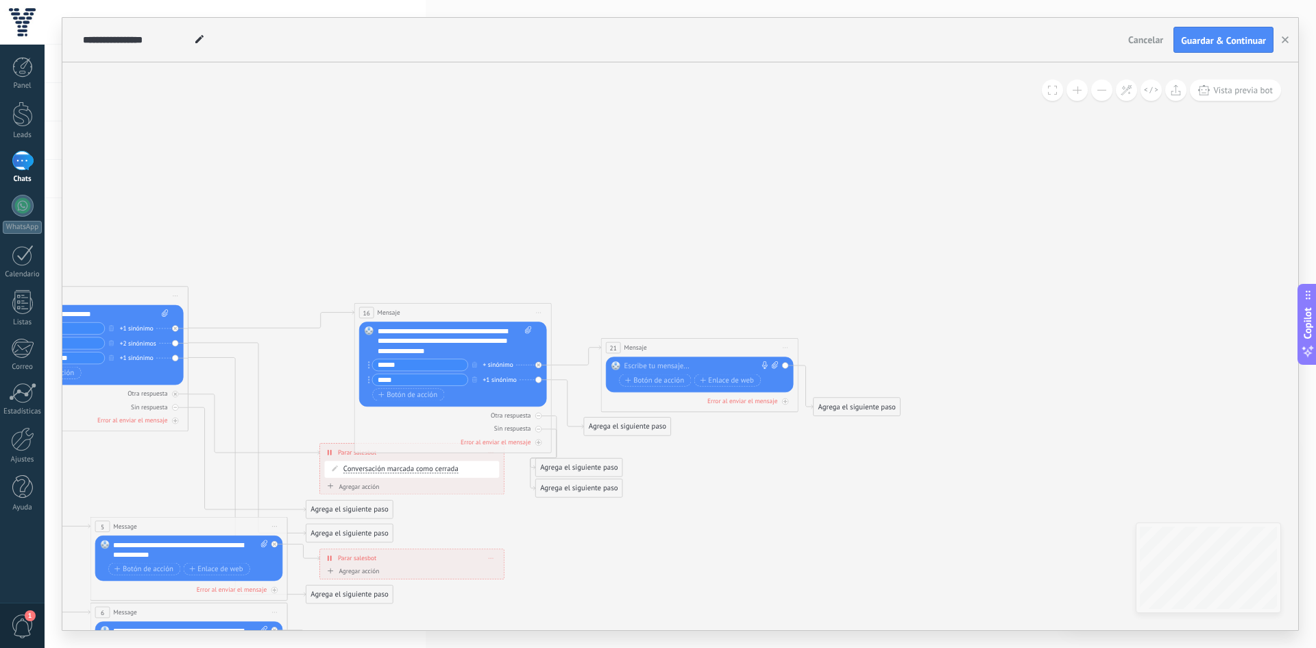
drag, startPoint x: 423, startPoint y: 636, endPoint x: 376, endPoint y: 635, distance: 48.0
click at [376, 635] on div "**********" at bounding box center [680, 324] width 1271 height 648
click at [635, 365] on div at bounding box center [697, 366] width 147 height 10
paste div
click at [776, 367] on icon at bounding box center [775, 365] width 6 height 8
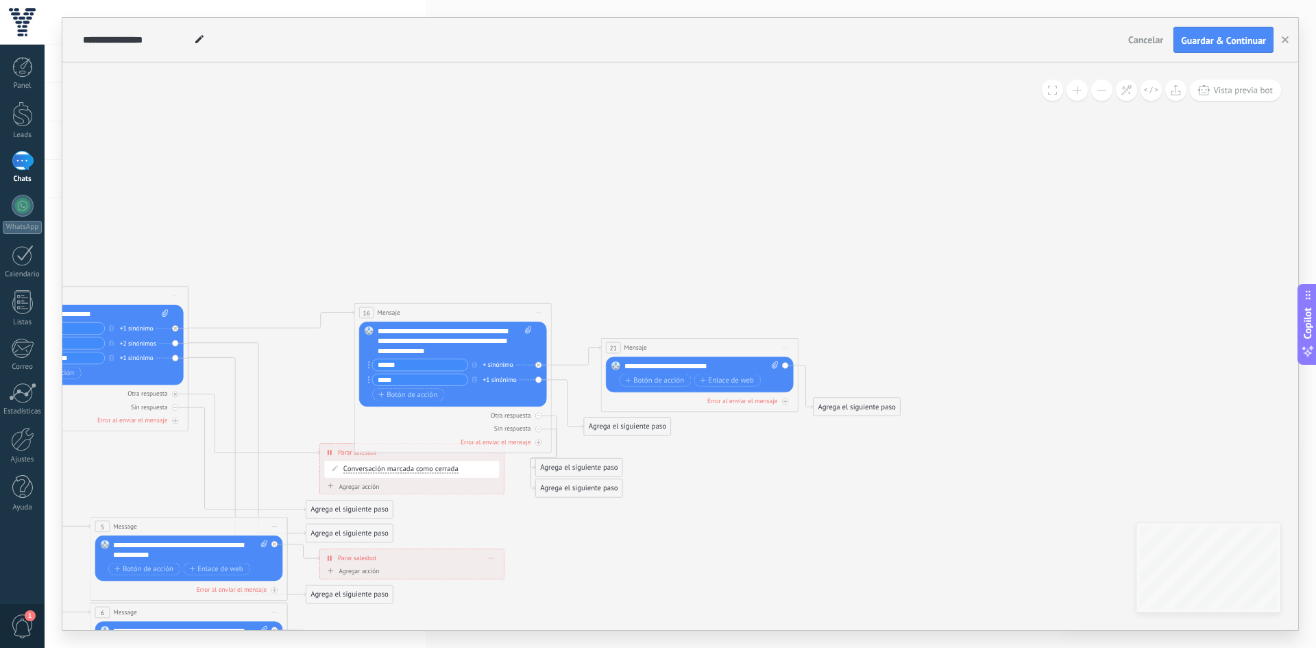
click input "Subir" at bounding box center [0, 0] width 0 height 0
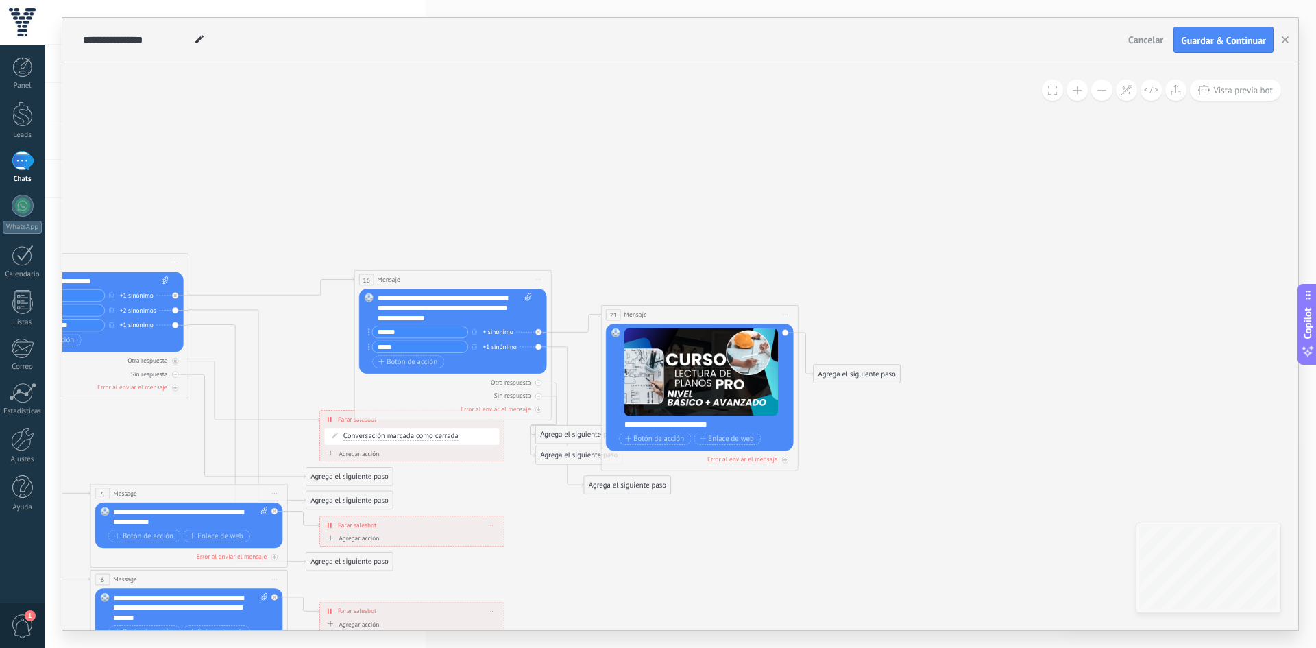
click at [719, 423] on div "**********" at bounding box center [706, 424] width 164 height 10
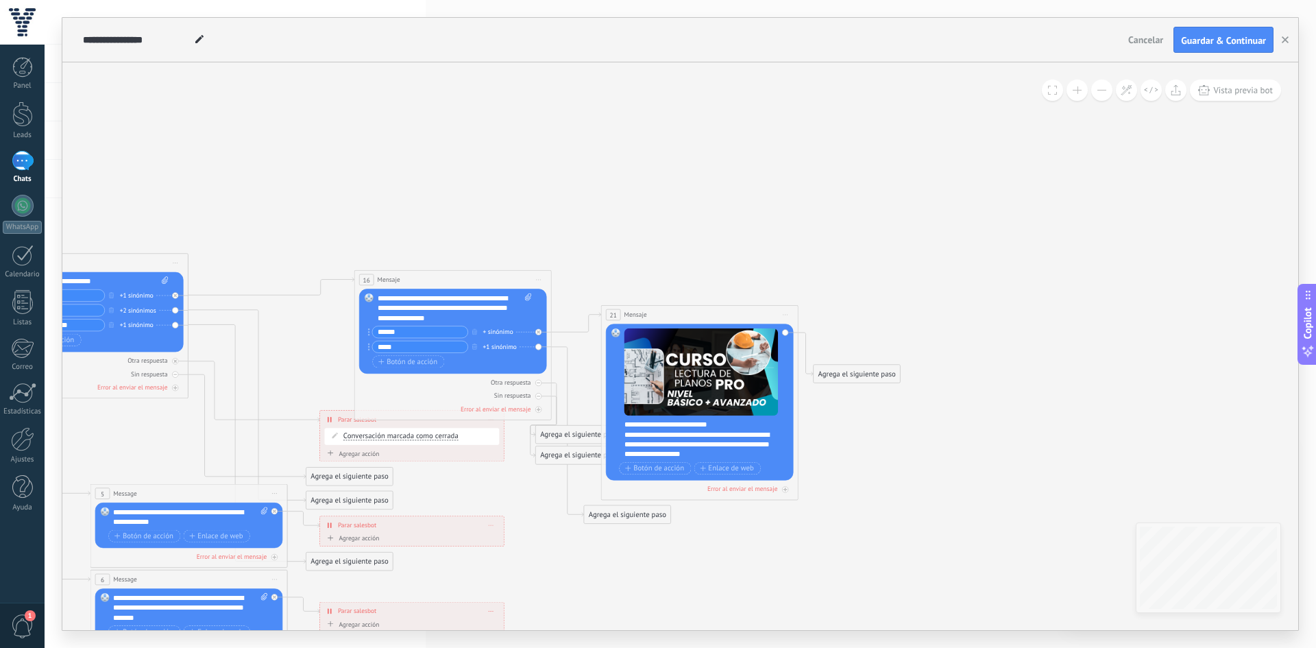
drag, startPoint x: 696, startPoint y: 331, endPoint x: 770, endPoint y: 230, distance: 125.1
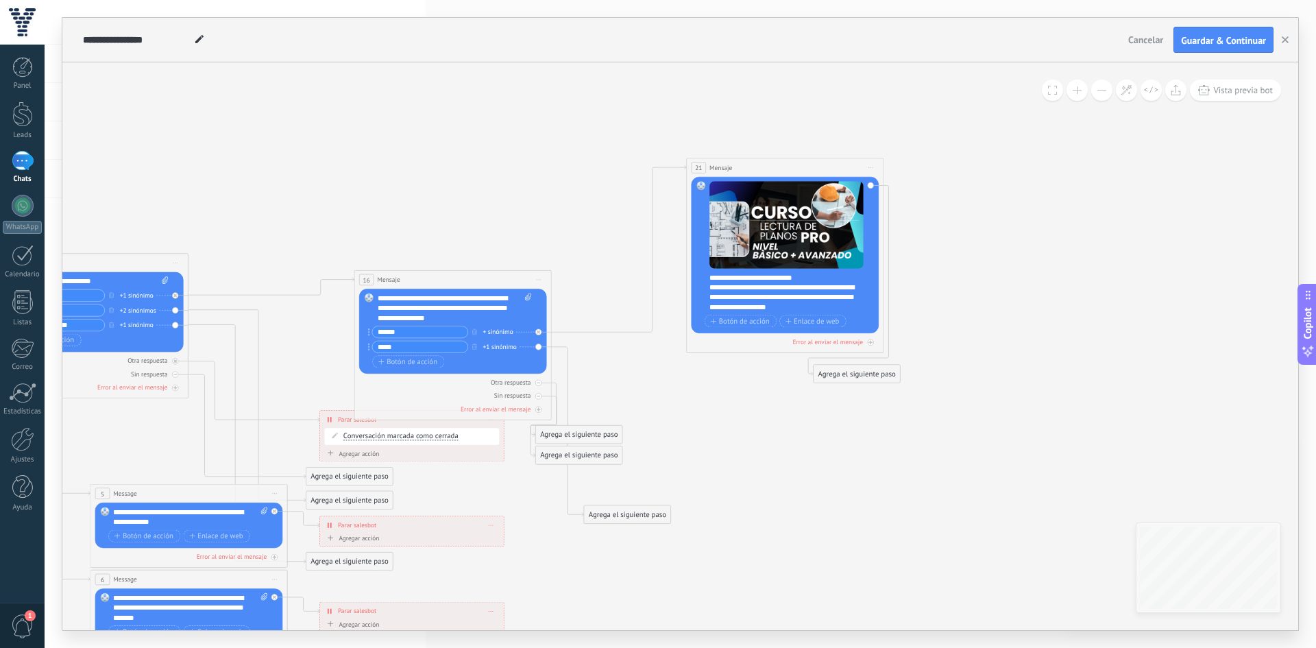
drag, startPoint x: 708, startPoint y: 312, endPoint x: 794, endPoint y: 165, distance: 169.8
click at [794, 165] on div "21 Mensaje ******* (a): Todos los contactos - canales seleccionados Todos los c…" at bounding box center [785, 167] width 197 height 19
click at [737, 321] on span "Botón de acción" at bounding box center [740, 321] width 59 height 8
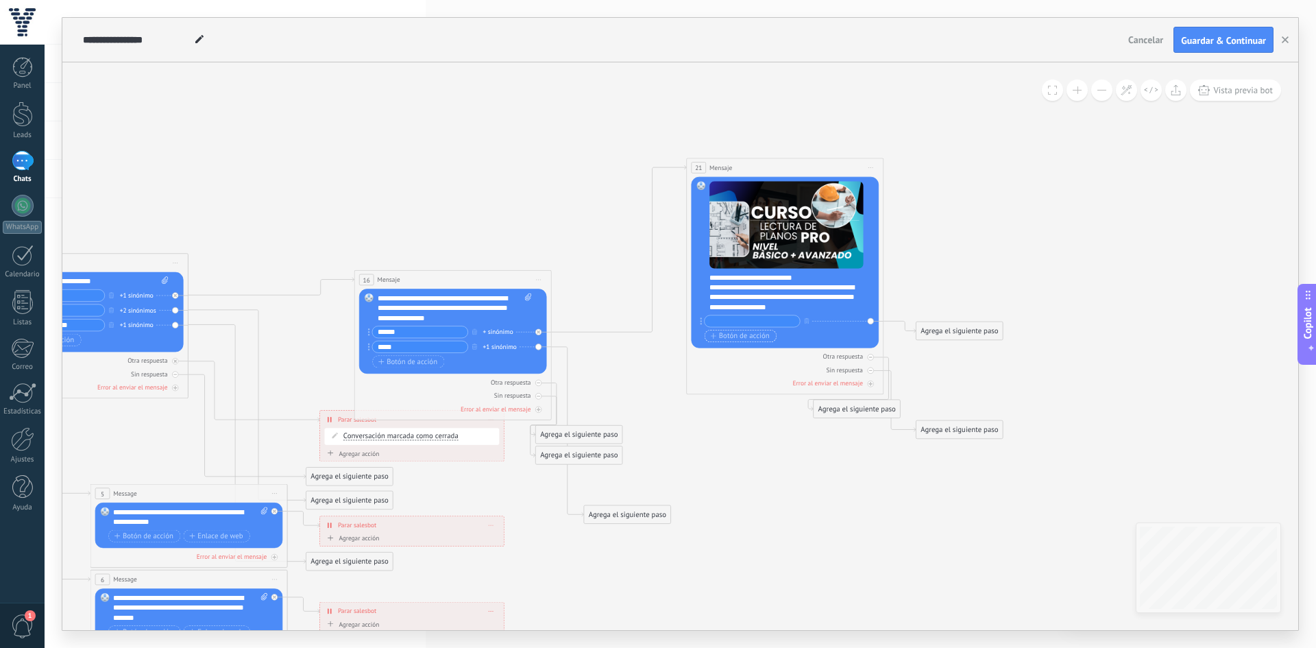
click at [737, 321] on input "text" at bounding box center [751, 321] width 95 height 12
type input "**"
click at [759, 332] on span "Botón de acción" at bounding box center [740, 336] width 59 height 8
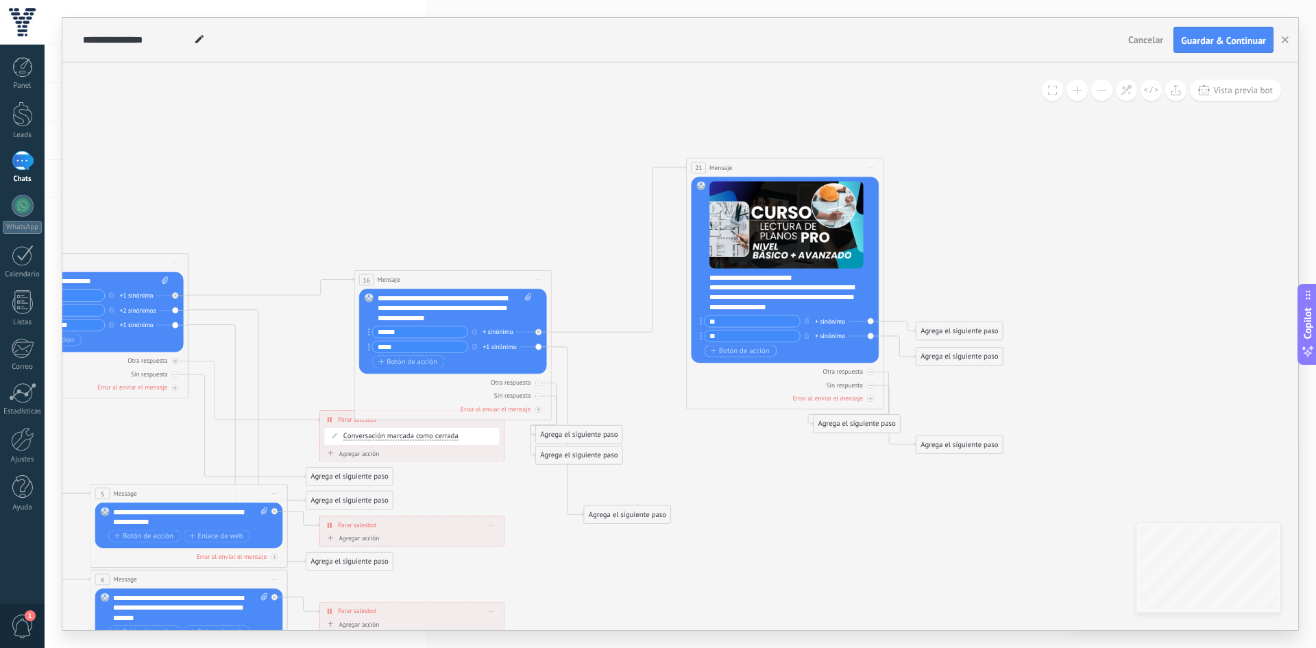
type input "*"
type input "**********"
click at [769, 350] on span "Botón de acción" at bounding box center [740, 351] width 59 height 8
type input "**********"
click at [918, 357] on div "Agrega el siguiente paso" at bounding box center [959, 356] width 86 height 16
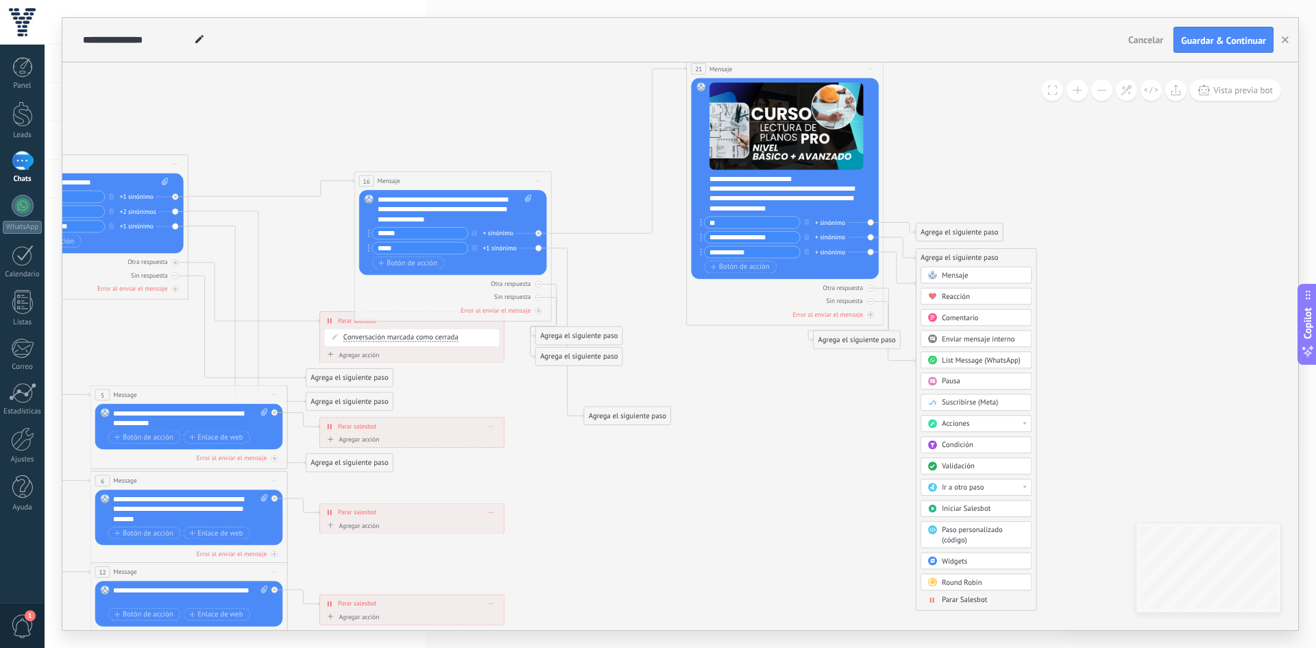
click at [940, 597] on span at bounding box center [931, 599] width 19 height 8
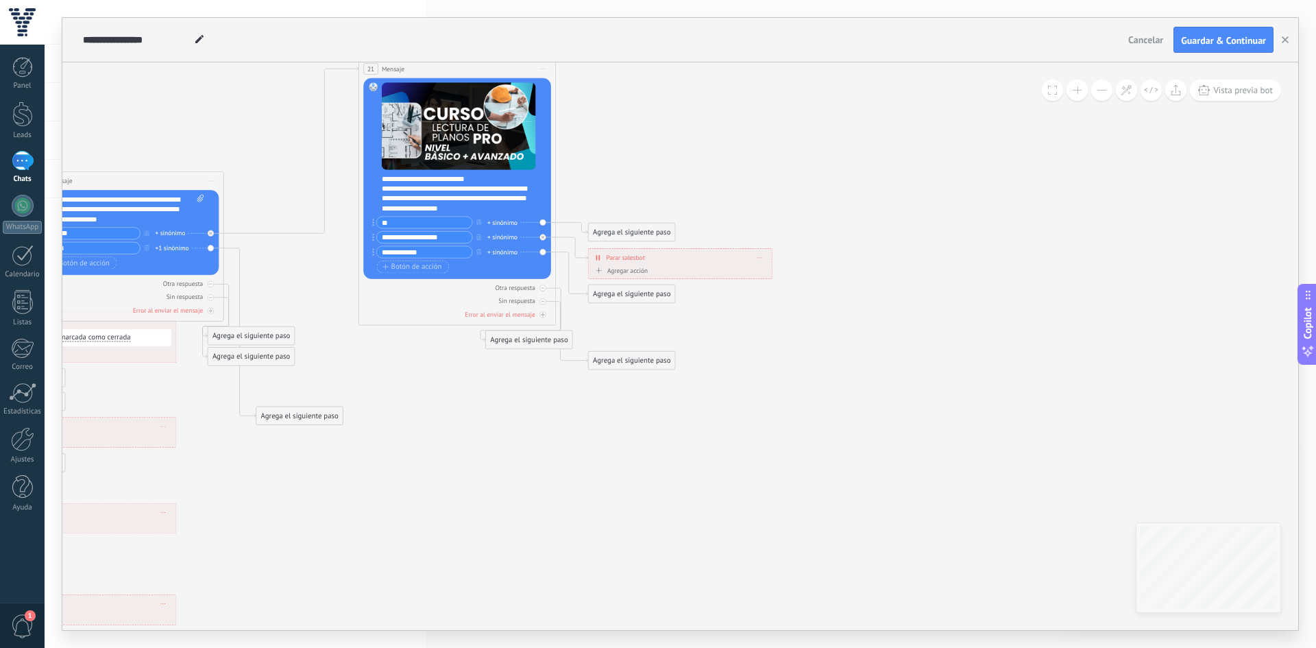
click at [645, 273] on div "Agregar acción" at bounding box center [620, 271] width 55 height 8
click at [645, 273] on button "Conversación marcada como cerrada" at bounding box center [649, 271] width 123 height 18
click at [628, 270] on span "Conversación marcada como cerrada" at bounding box center [648, 271] width 119 height 10
click at [713, 179] on icon at bounding box center [1, 388] width 1773 height 1153
drag, startPoint x: 611, startPoint y: 232, endPoint x: 708, endPoint y: 183, distance: 108.2
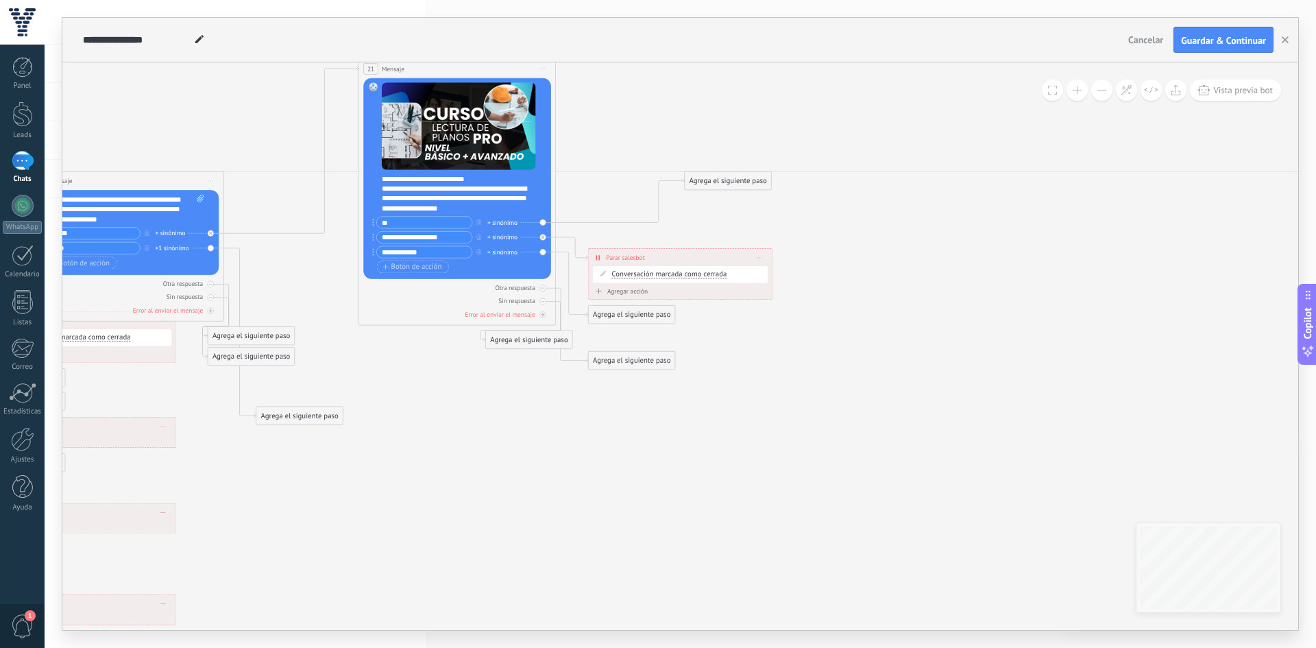
click at [708, 183] on div "Agrega el siguiente paso" at bounding box center [728, 181] width 86 height 16
click at [708, 183] on div "Agrega el siguiente paso" at bounding box center [745, 181] width 120 height 16
click at [716, 193] on span "Mensaje" at bounding box center [723, 198] width 26 height 10
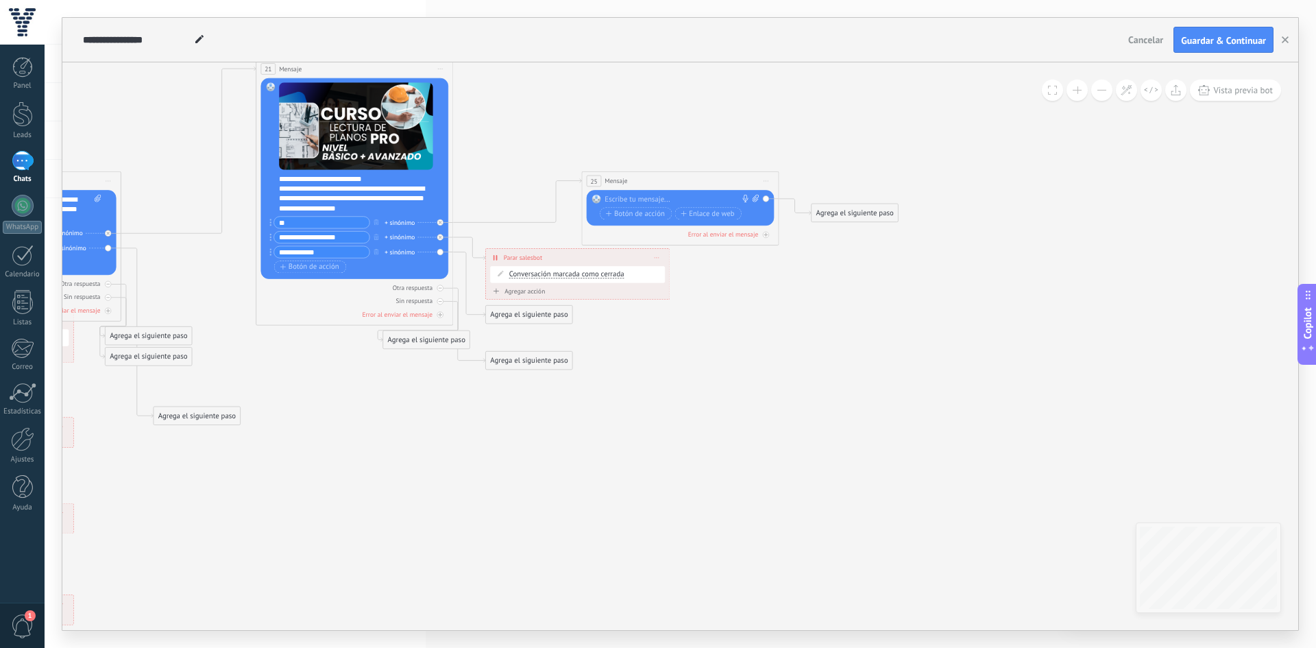
click at [650, 200] on div at bounding box center [677, 200] width 147 height 10
paste div
click at [688, 227] on span "Enlace de web" at bounding box center [707, 223] width 54 height 8
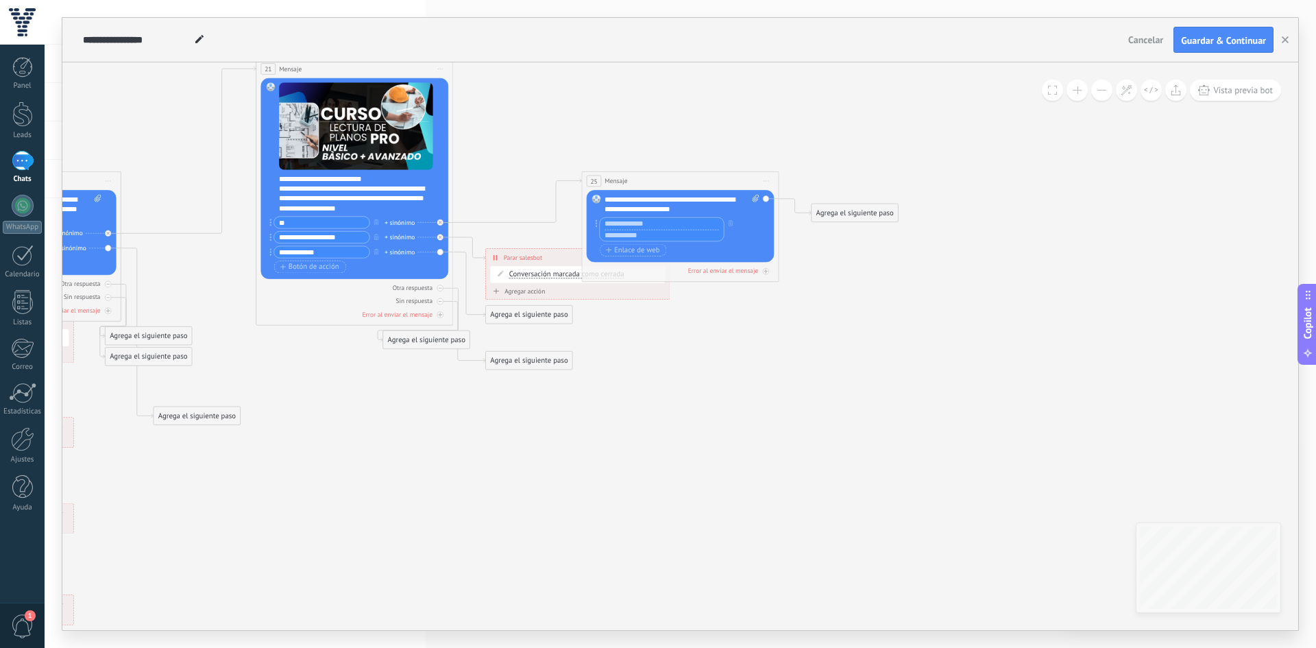
paste input "**********"
type input "**********"
click at [619, 232] on input "text" at bounding box center [662, 235] width 124 height 12
paste input "**********"
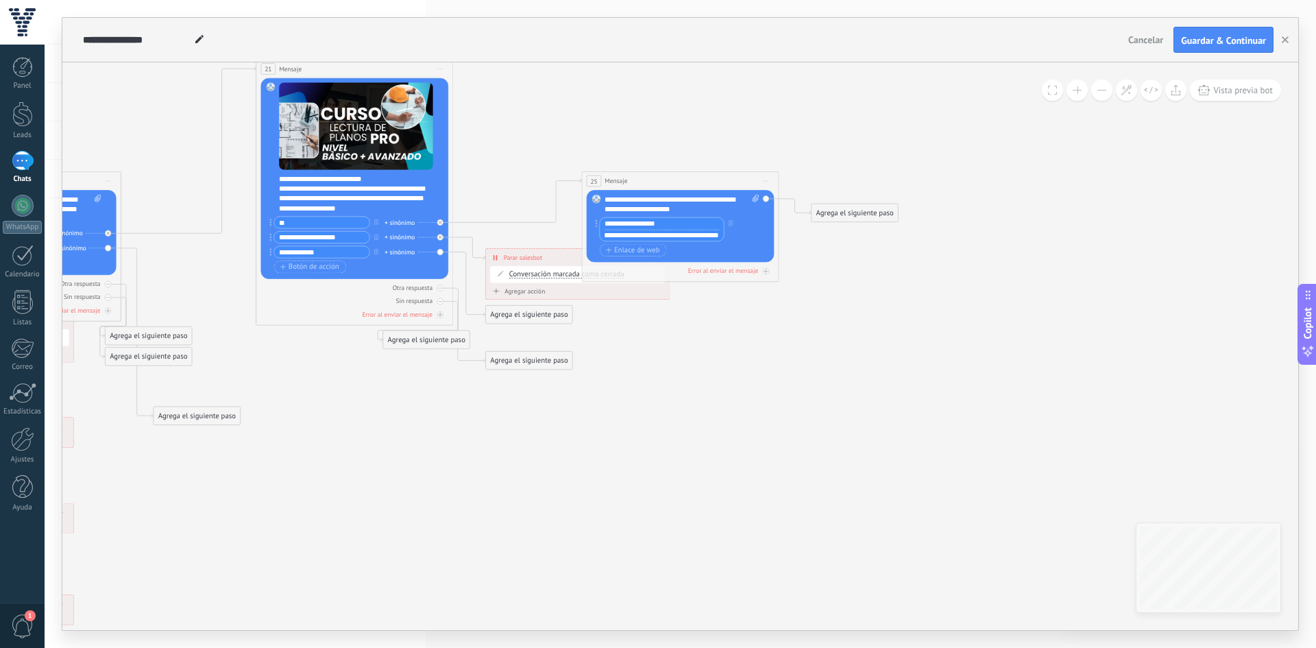
type input "**********"
click at [846, 300] on icon at bounding box center [62, 409] width 2100 height 1195
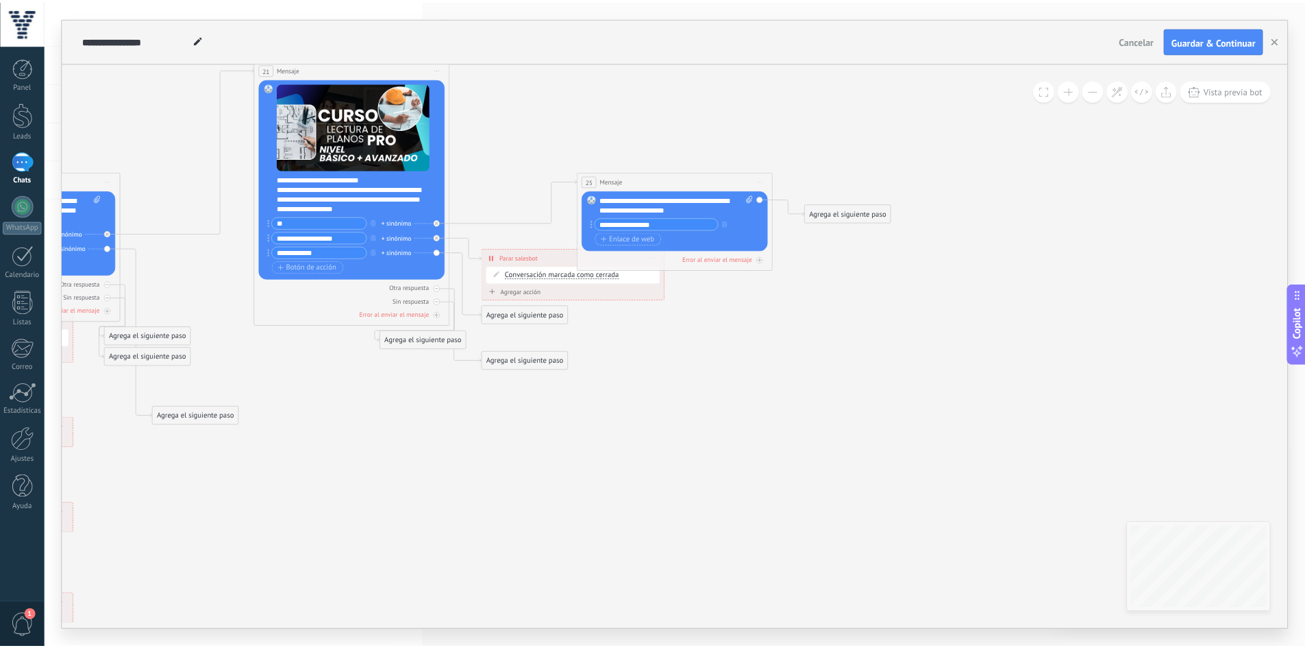
scroll to position [0, 0]
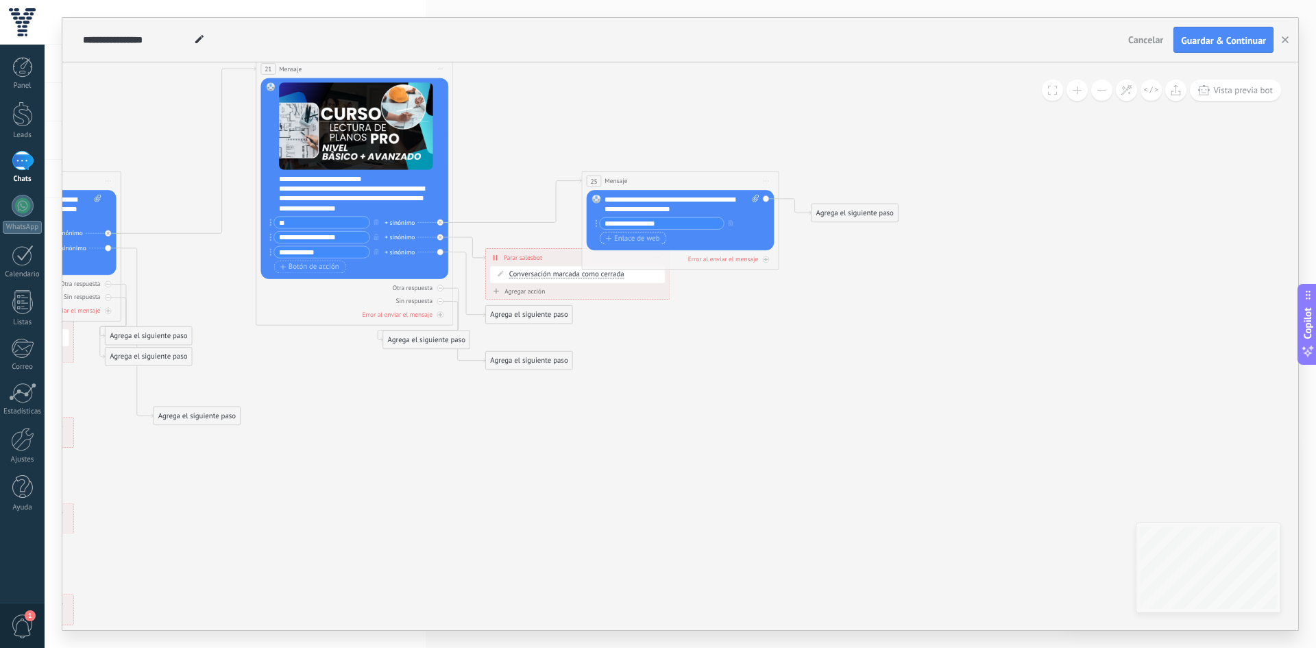
click at [648, 236] on span "Enlace de web" at bounding box center [633, 238] width 54 height 8
click at [942, 283] on icon at bounding box center [62, 409] width 2100 height 1195
click at [728, 241] on icon "button" at bounding box center [730, 237] width 5 height 6
click at [856, 263] on icon at bounding box center [62, 409] width 2100 height 1195
drag, startPoint x: 746, startPoint y: 221, endPoint x: 780, endPoint y: 205, distance: 38.3
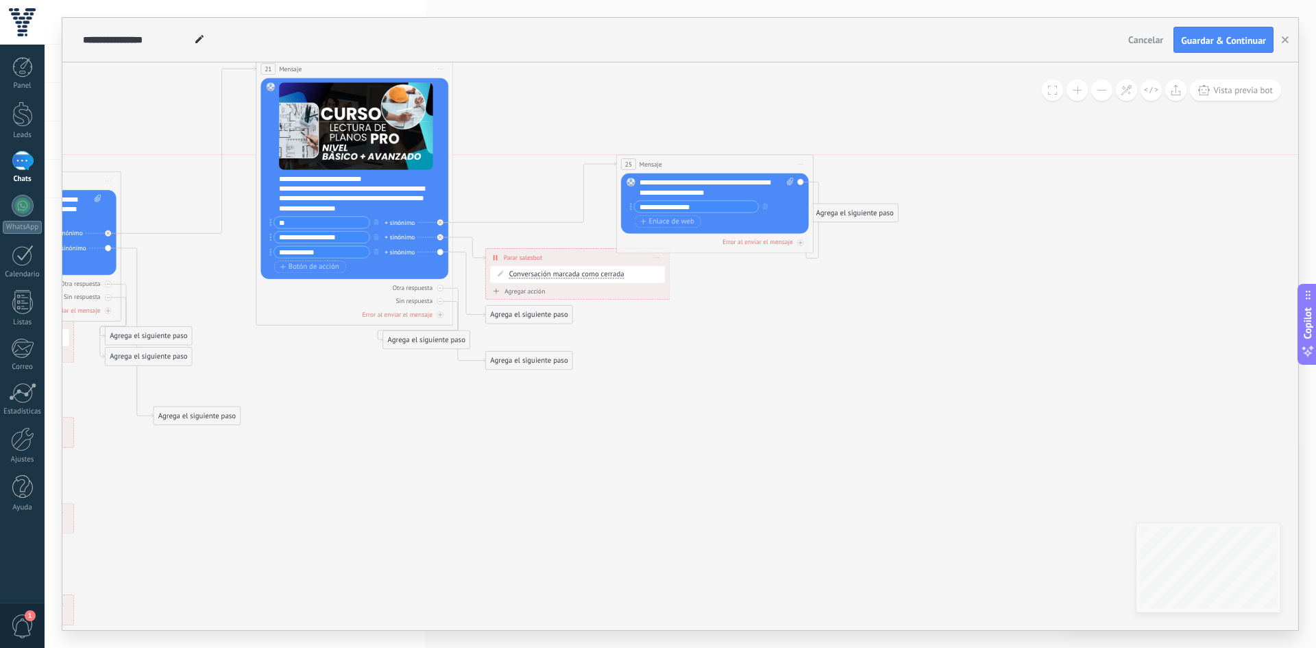
drag, startPoint x: 743, startPoint y: 178, endPoint x: 778, endPoint y: 160, distance: 39.5
click at [778, 160] on div "25 Mensaje ******* (a): Todos los contactos - canales seleccionados Todos los c…" at bounding box center [715, 164] width 197 height 19
click at [850, 272] on div "Agrega el siguiente paso" at bounding box center [854, 268] width 86 height 16
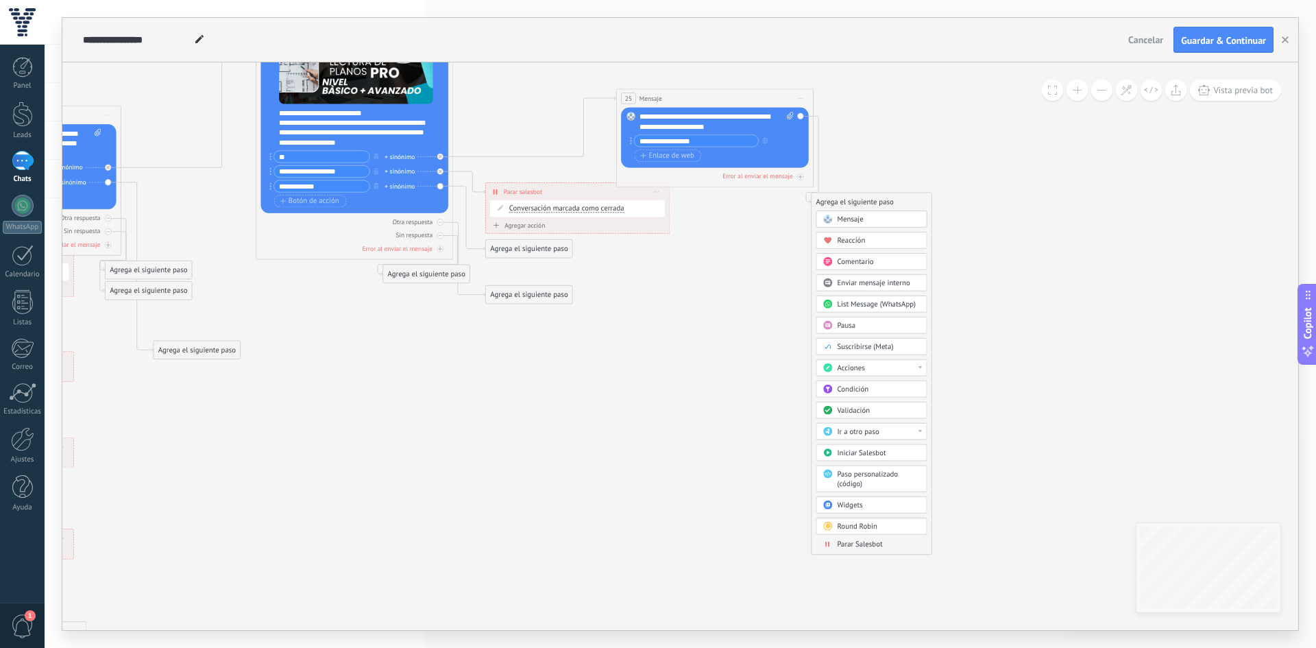
click at [878, 430] on span "Ir a otro paso" at bounding box center [858, 432] width 42 height 10
click at [881, 548] on span "Parar Salesbot" at bounding box center [859, 544] width 45 height 10
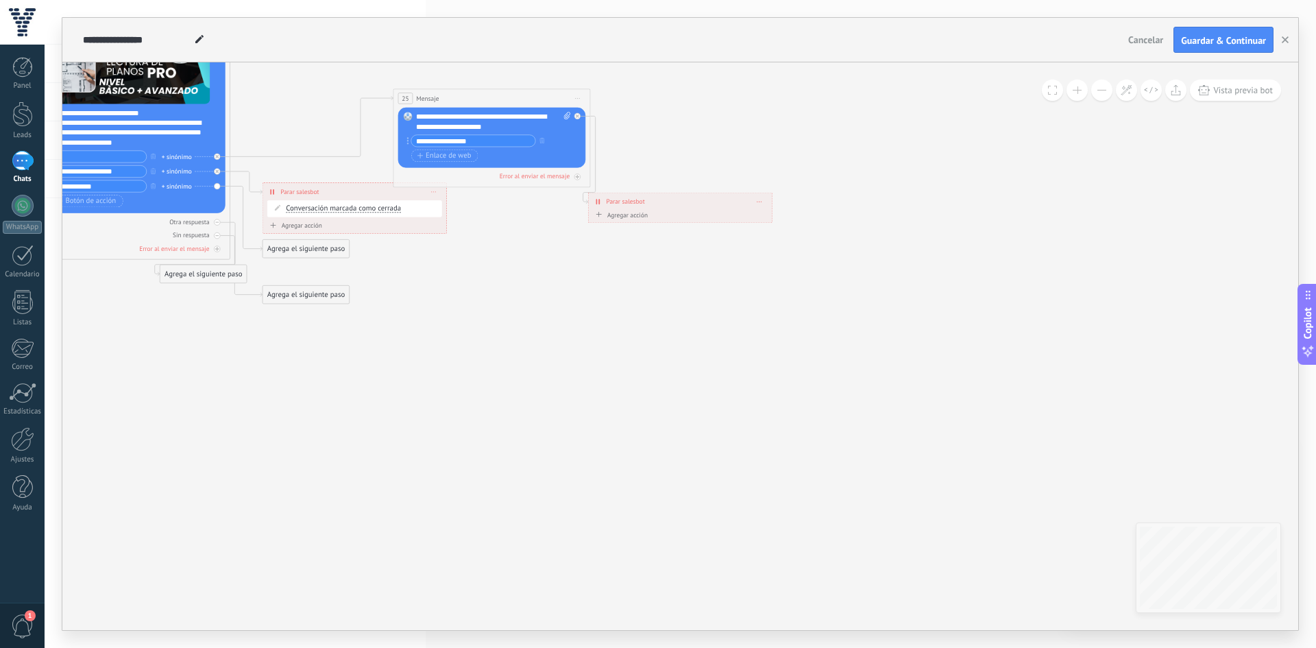
drag, startPoint x: 657, startPoint y: 210, endPoint x: 739, endPoint y: 185, distance: 85.8
click at [622, 210] on div "Agregar acción Conversación marcada como cerrada Iniciar Salesbot Conversación …" at bounding box center [680, 216] width 175 height 12
click at [624, 213] on div "Agregar acción" at bounding box center [620, 215] width 55 height 8
click at [624, 213] on button "Conversación marcada como cerrada" at bounding box center [649, 215] width 123 height 18
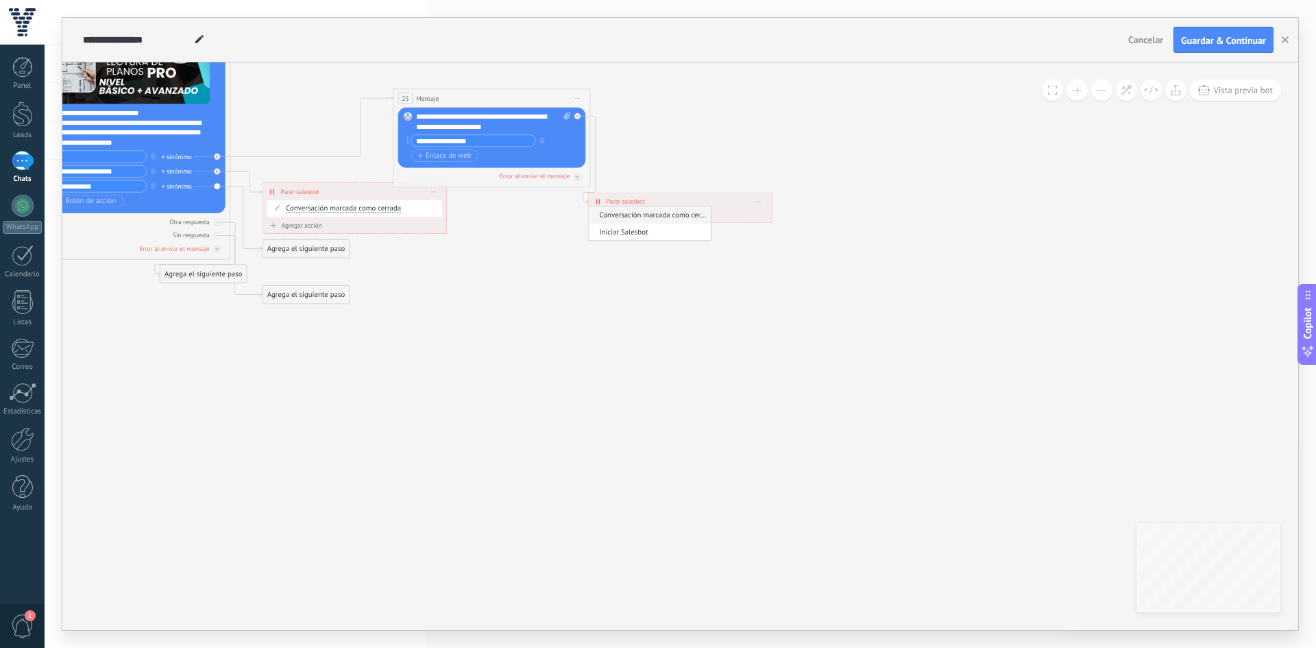
click at [604, 197] on div "**********" at bounding box center [681, 201] width 184 height 17
click at [639, 206] on span "Parar salesbot" at bounding box center [625, 202] width 38 height 10
drag, startPoint x: 717, startPoint y: 206, endPoint x: 661, endPoint y: 206, distance: 56.9
click at [661, 206] on div "**********" at bounding box center [681, 201] width 184 height 17
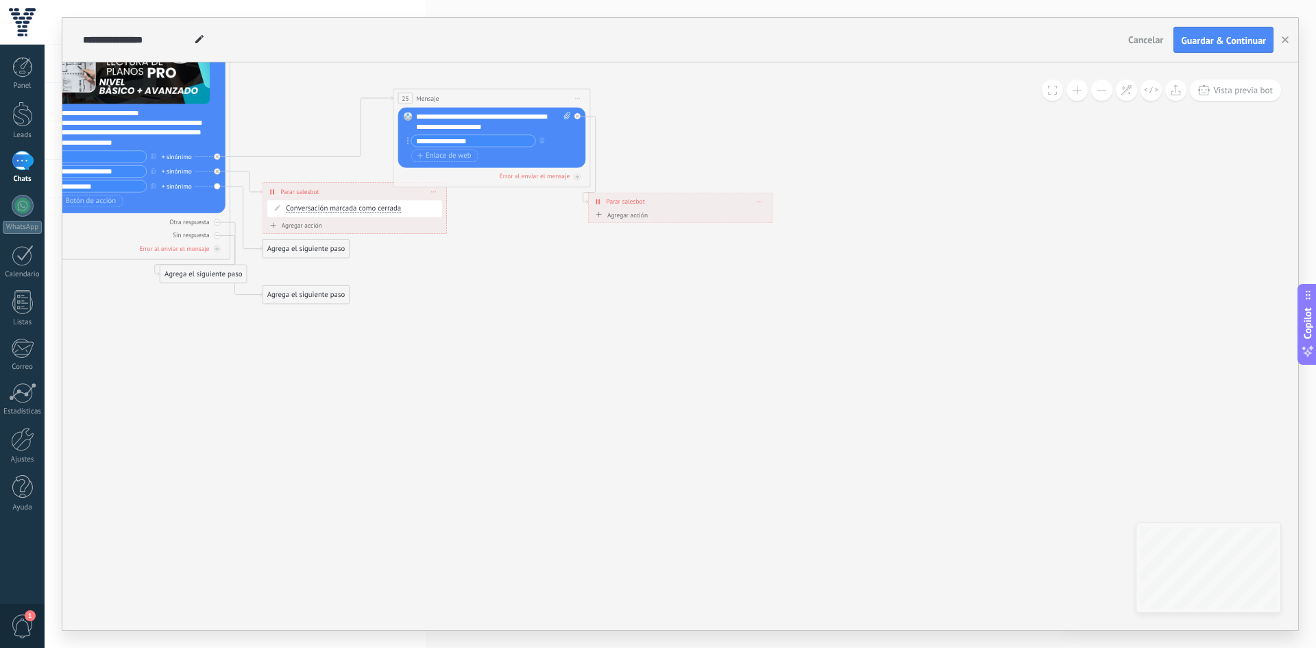
click at [634, 203] on span "Parar salesbot" at bounding box center [625, 202] width 38 height 10
click at [763, 201] on div "**********" at bounding box center [681, 201] width 184 height 17
click at [759, 202] on span at bounding box center [759, 201] width 4 height 5
click at [770, 208] on div "Borrar" at bounding box center [778, 215] width 44 height 16
click at [669, 134] on div "Agrega el siguiente paso" at bounding box center [666, 130] width 86 height 16
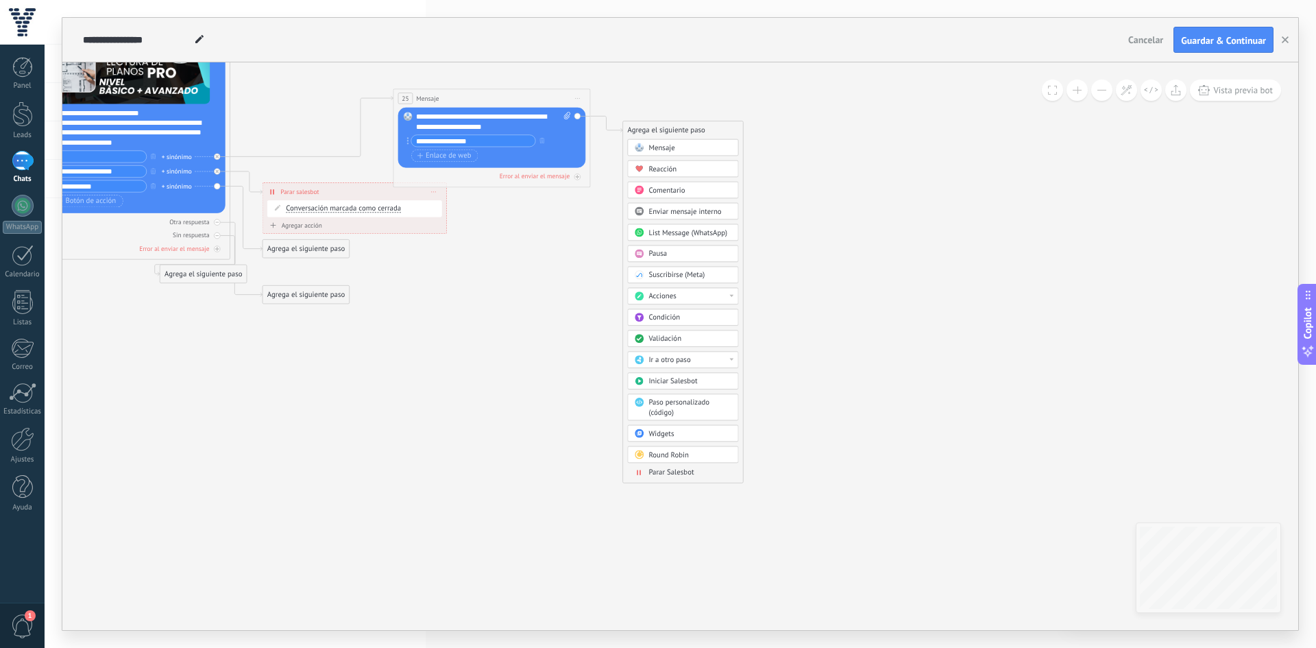
click at [671, 148] on span "Mensaje" at bounding box center [661, 148] width 26 height 10
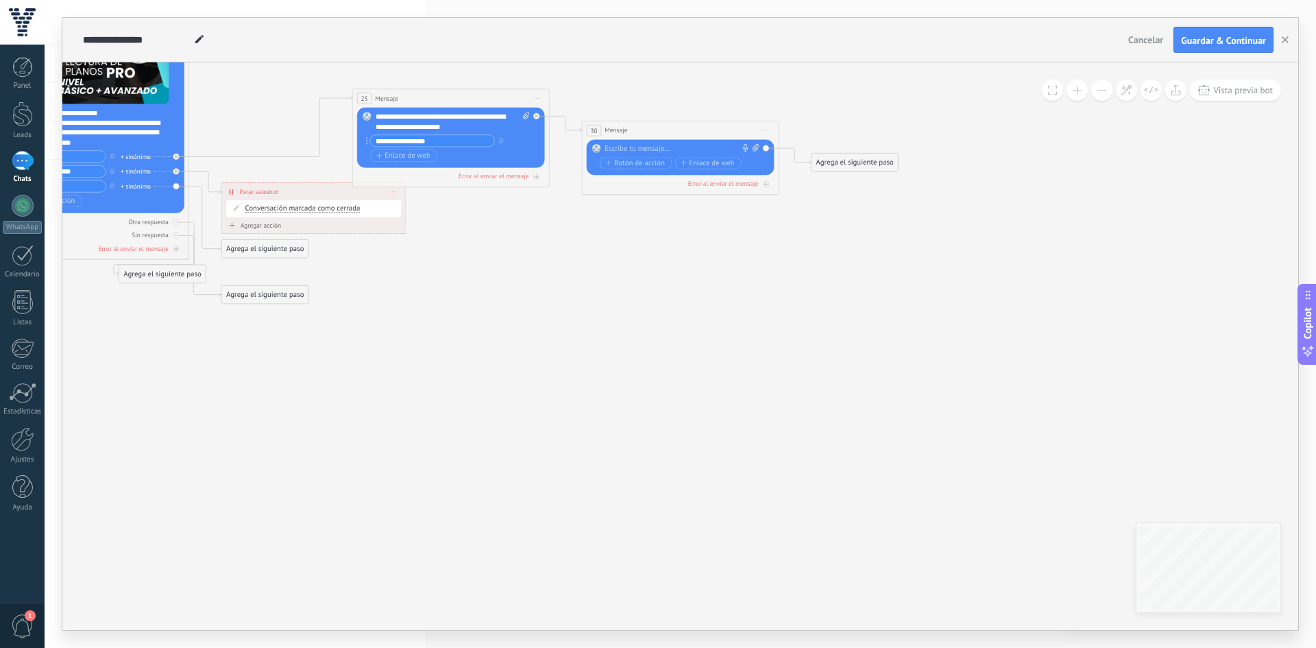
click at [689, 147] on div at bounding box center [677, 149] width 147 height 10
click at [763, 132] on span "Iniciar vista previa aquí Cambiar nombre Duplicar Borrar" at bounding box center [766, 130] width 16 height 14
click at [785, 192] on div "Borrar" at bounding box center [810, 194] width 97 height 16
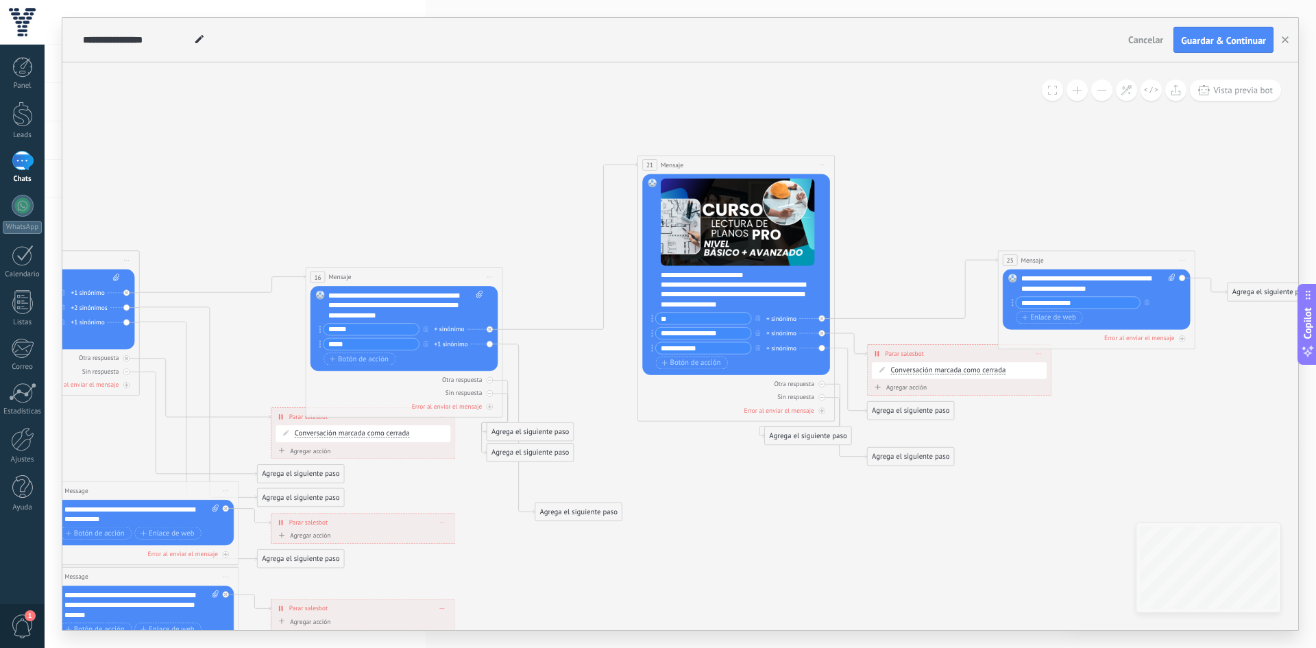
drag, startPoint x: 394, startPoint y: 418, endPoint x: 838, endPoint y: 563, distance: 467.0
click at [838, 563] on icon at bounding box center [461, 500] width 2134 height 1184
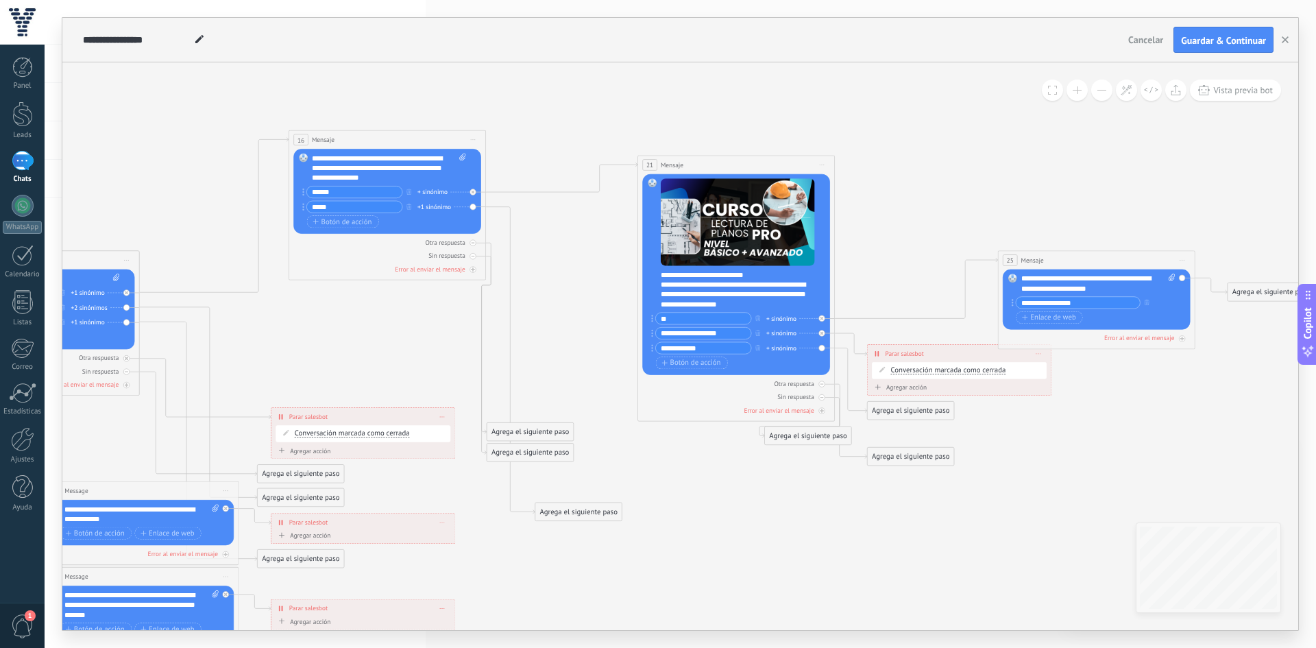
drag, startPoint x: 446, startPoint y: 274, endPoint x: 430, endPoint y: 137, distance: 138.0
click at [430, 137] on div "16 Mensaje ******* (a): Todos los contactos - canales seleccionados Todos los c…" at bounding box center [387, 139] width 197 height 19
click at [425, 208] on div "+1 sinónimo" at bounding box center [434, 206] width 34 height 10
type input "**********"
type input "********"
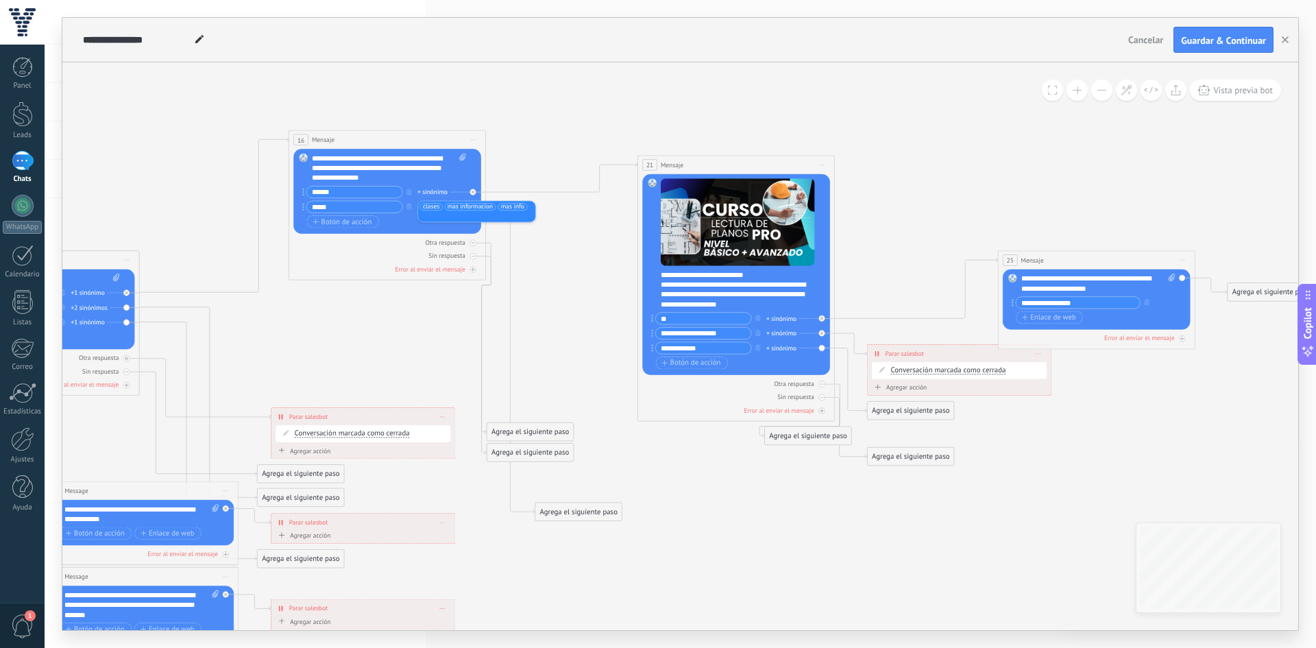
click at [410, 236] on div "Otra respuesta Sin respuesta Error al enviar el mensaje" at bounding box center [387, 254] width 188 height 40
drag, startPoint x: 574, startPoint y: 520, endPoint x: 588, endPoint y: 371, distance: 150.0
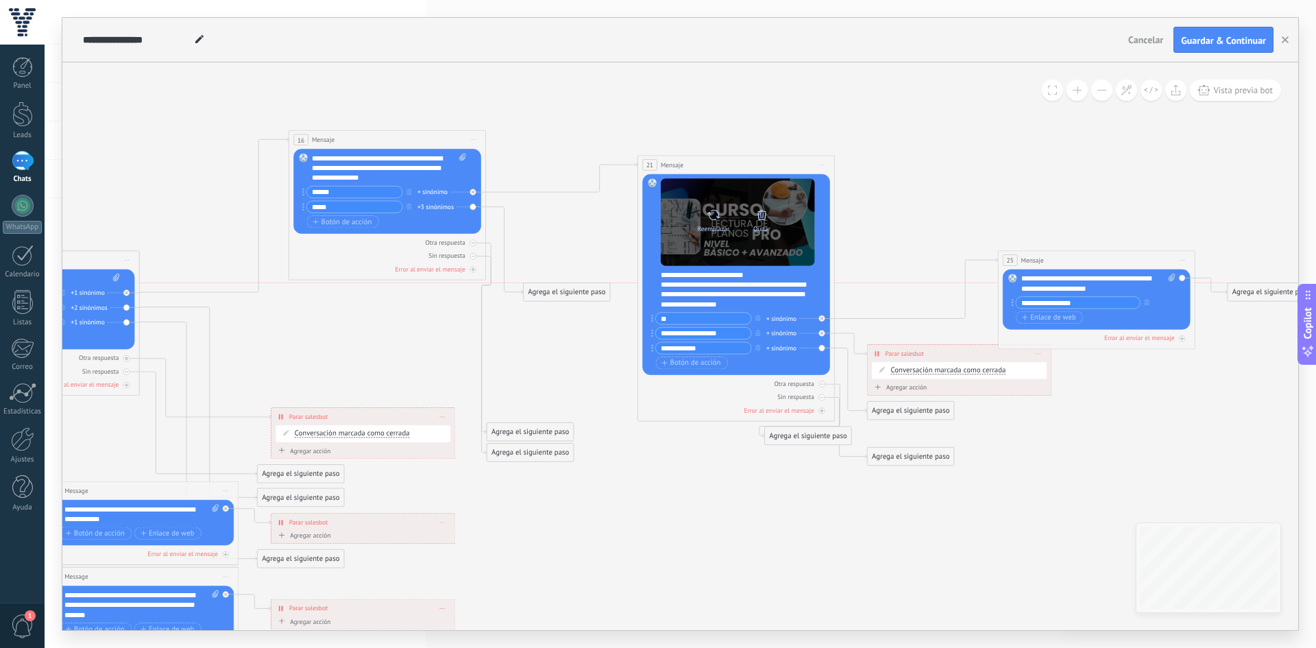
drag, startPoint x: 571, startPoint y: 513, endPoint x: 716, endPoint y: 245, distance: 304.8
click at [559, 288] on div "Agrega el siguiente paso" at bounding box center [567, 292] width 86 height 16
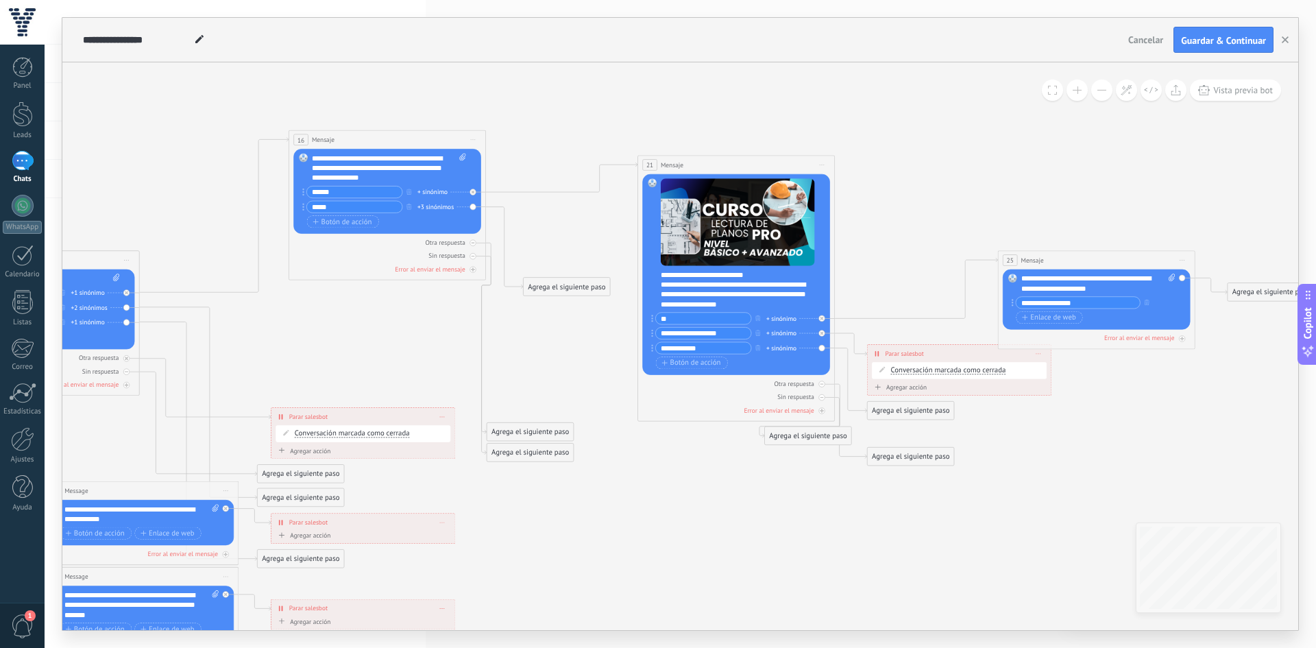
drag, startPoint x: 743, startPoint y: 210, endPoint x: 701, endPoint y: 128, distance: 91.9
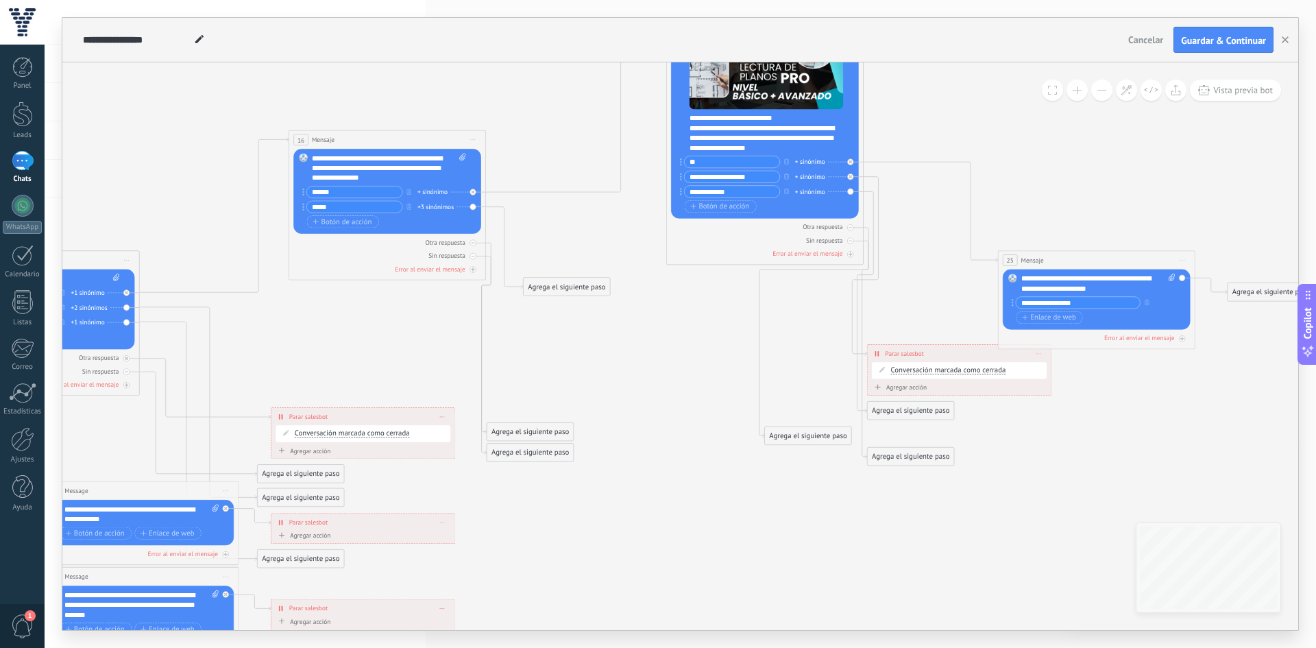
drag, startPoint x: 702, startPoint y: 167, endPoint x: 730, endPoint y: 10, distance: 158.9
click at [730, 10] on div "**********" at bounding box center [680, 324] width 1271 height 648
click at [565, 287] on div "Agrega el siguiente paso" at bounding box center [567, 286] width 86 height 16
click at [567, 302] on span "Mensaje" at bounding box center [562, 304] width 26 height 10
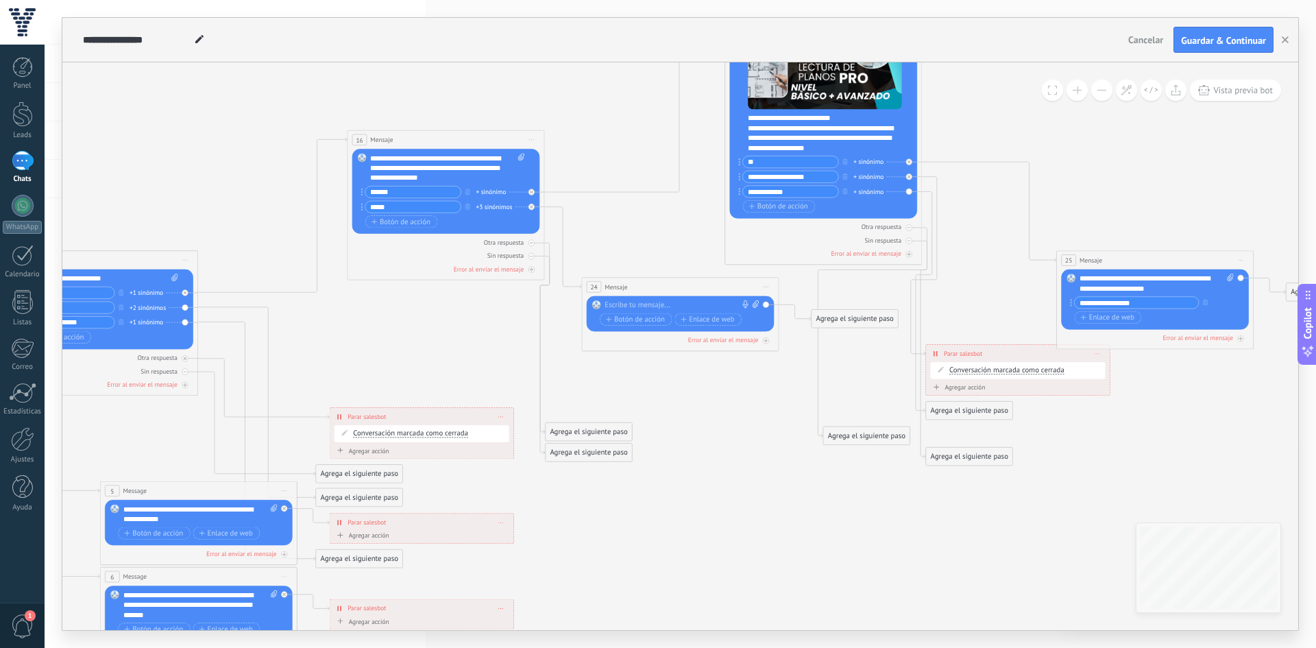
click at [636, 309] on div at bounding box center [677, 305] width 147 height 10
paste div
click at [753, 302] on icon at bounding box center [755, 304] width 6 height 8
click input "Subir" at bounding box center [0, 0] width 0 height 0
click at [756, 301] on icon at bounding box center [755, 304] width 6 height 8
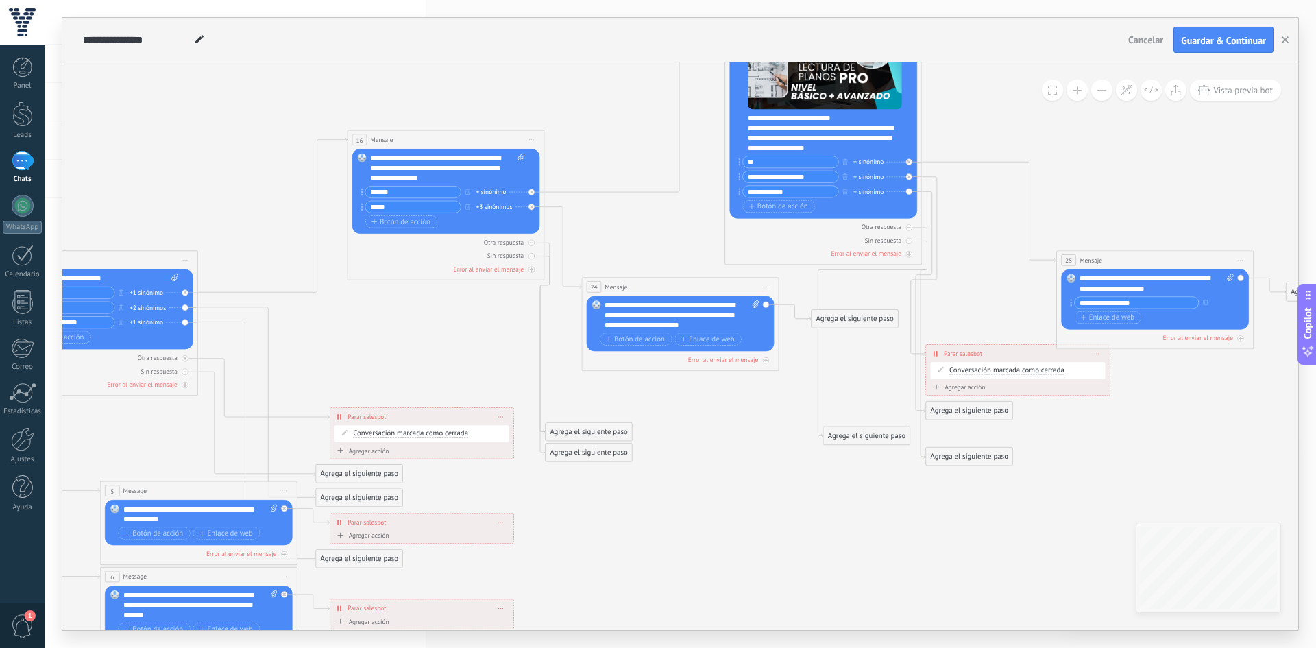
click input "Subir" at bounding box center [0, 0] width 0 height 0
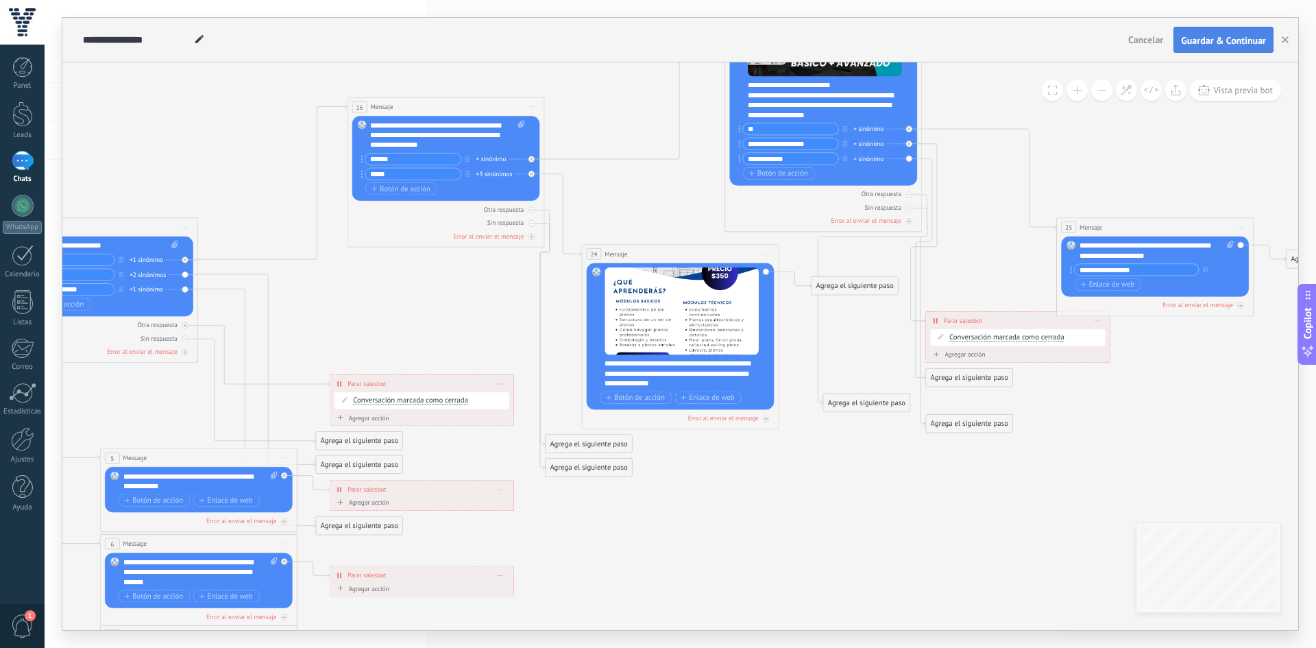
click at [1183, 45] on span "Guardar & Continuar" at bounding box center [1223, 41] width 85 height 10
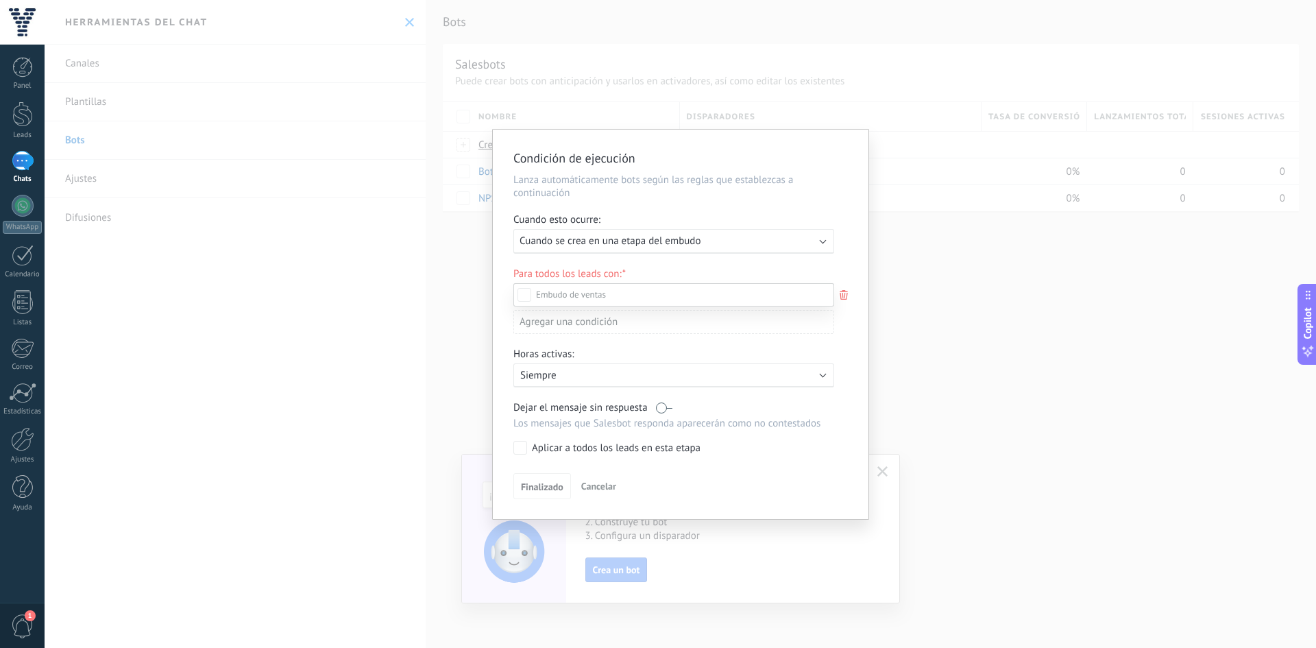
click at [552, 487] on div "Incoming leads Contacto inicial Negociación Debate contractual Discusión de con…" at bounding box center [673, 464] width 321 height 362
click at [530, 484] on span "Finalizado" at bounding box center [542, 489] width 42 height 10
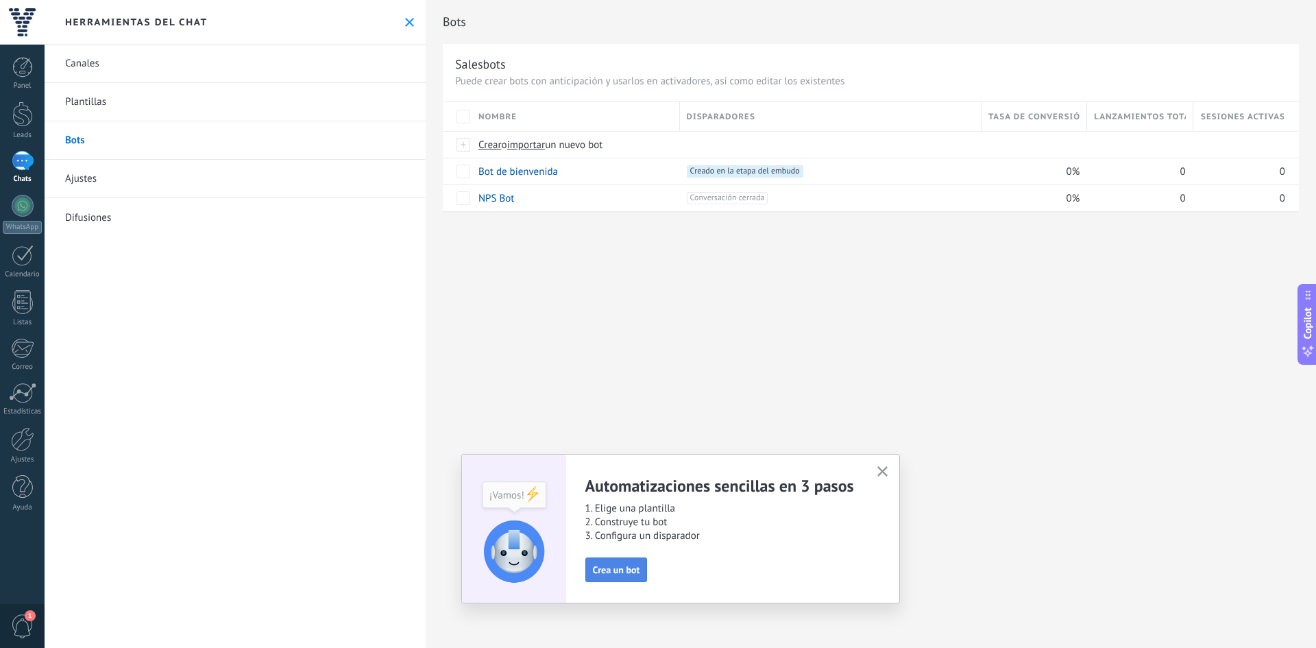
click at [643, 562] on button "Crea un bot" at bounding box center [616, 569] width 62 height 25
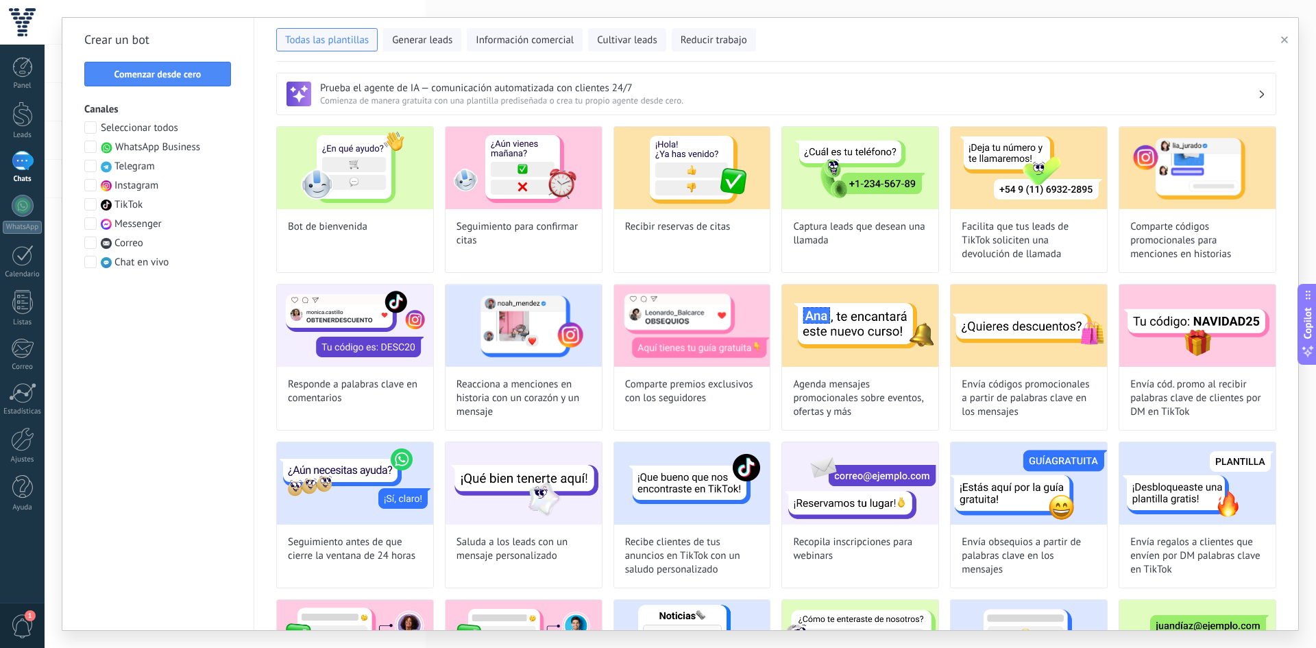
click at [21, 169] on div at bounding box center [23, 161] width 22 height 20
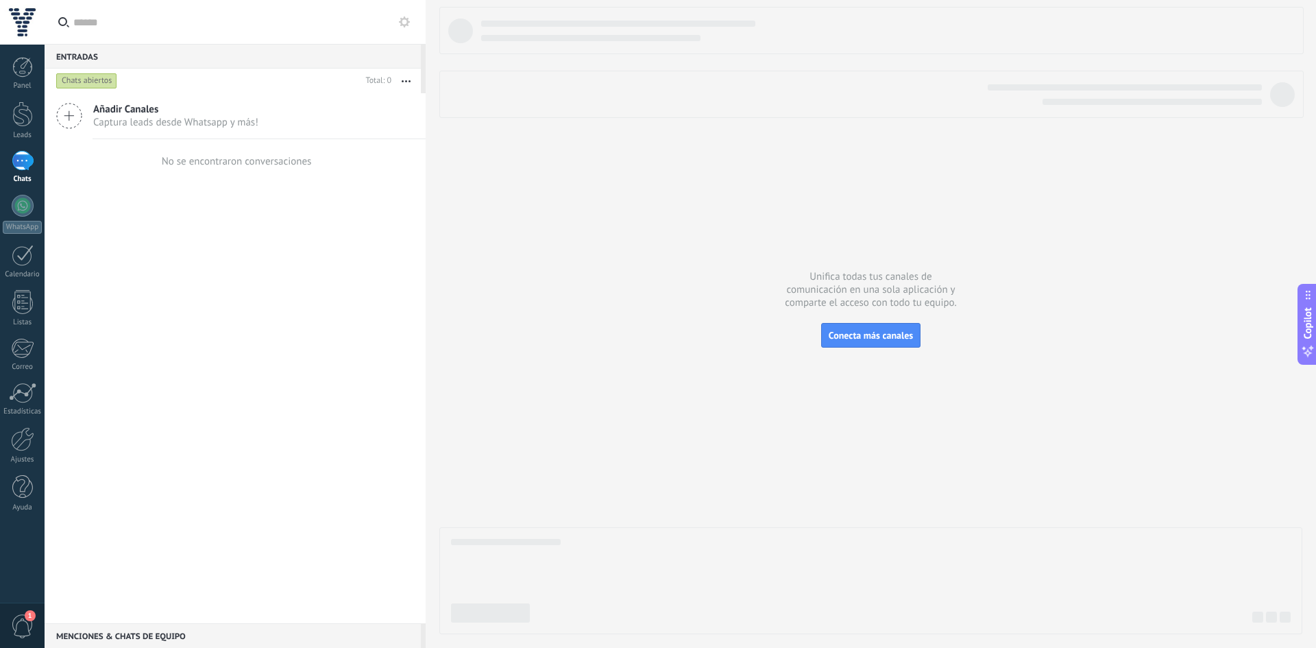
click at [119, 126] on span "Captura leads desde Whatsapp y más!" at bounding box center [175, 122] width 165 height 13
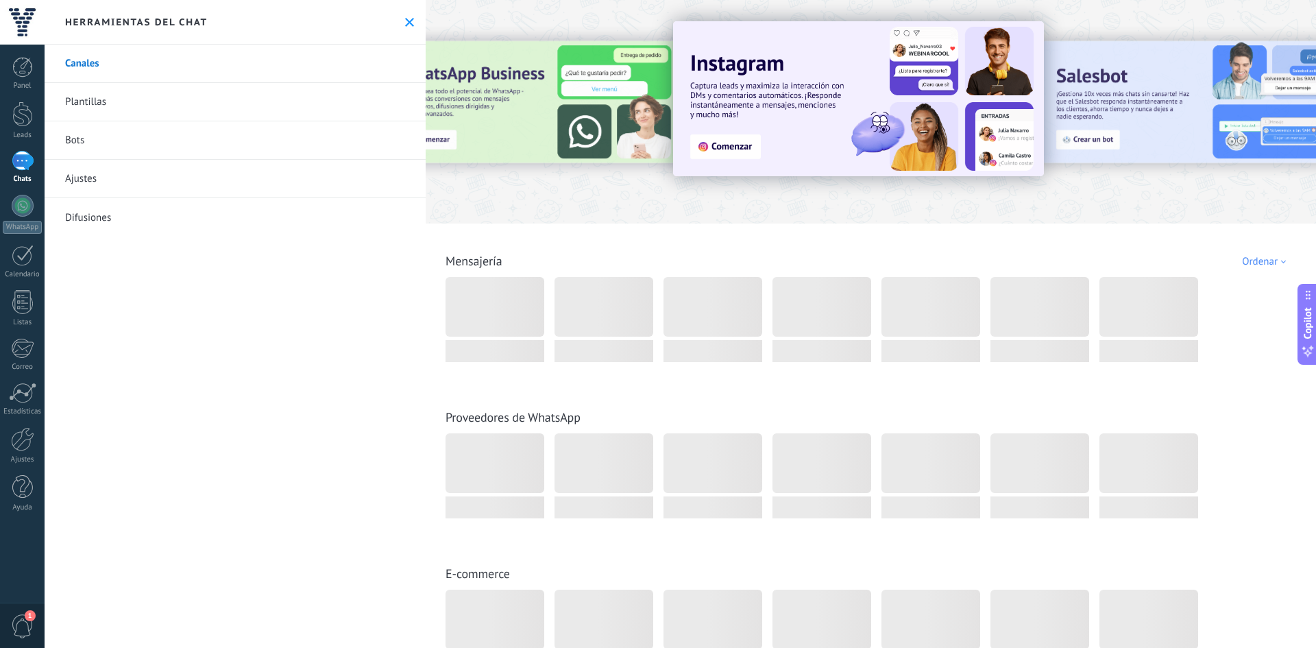
click at [127, 137] on link "Bots" at bounding box center [235, 140] width 381 height 38
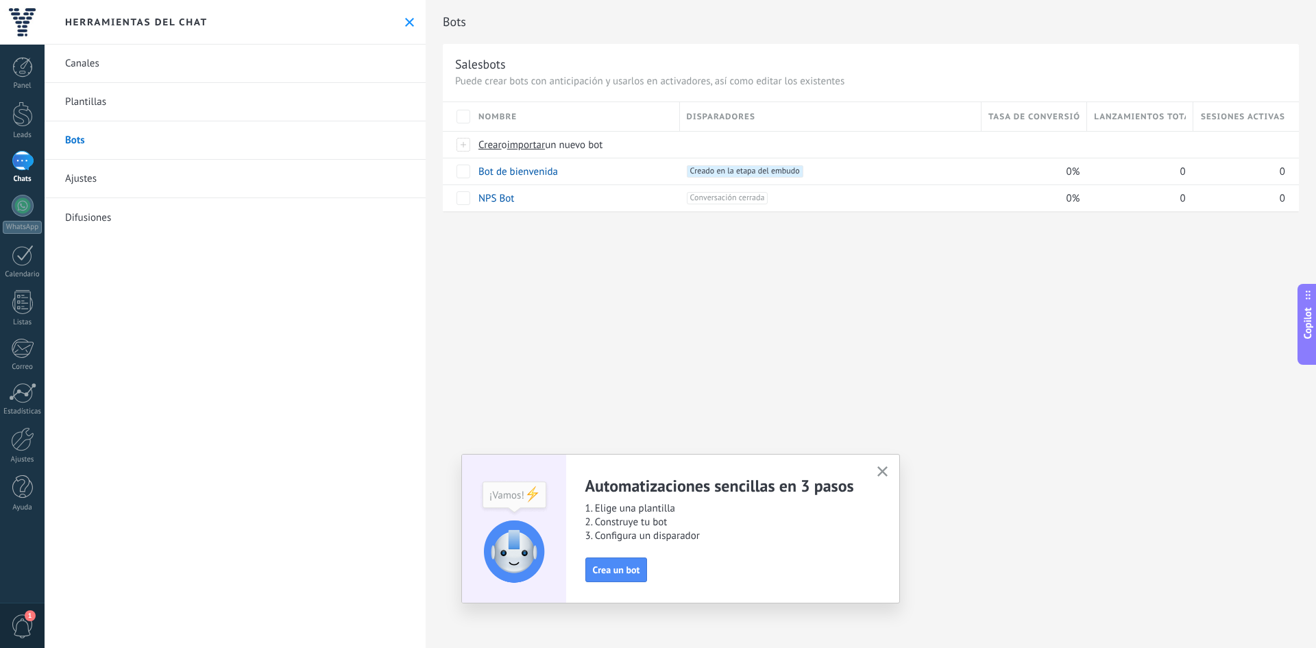
click at [878, 461] on div "Automatizaciones sencillas en 3 pasos 1. Elige una plantilla 2. Construye tu bo…" at bounding box center [680, 528] width 439 height 149
click at [510, 170] on link "Bot de bienvenida" at bounding box center [517, 171] width 79 height 13
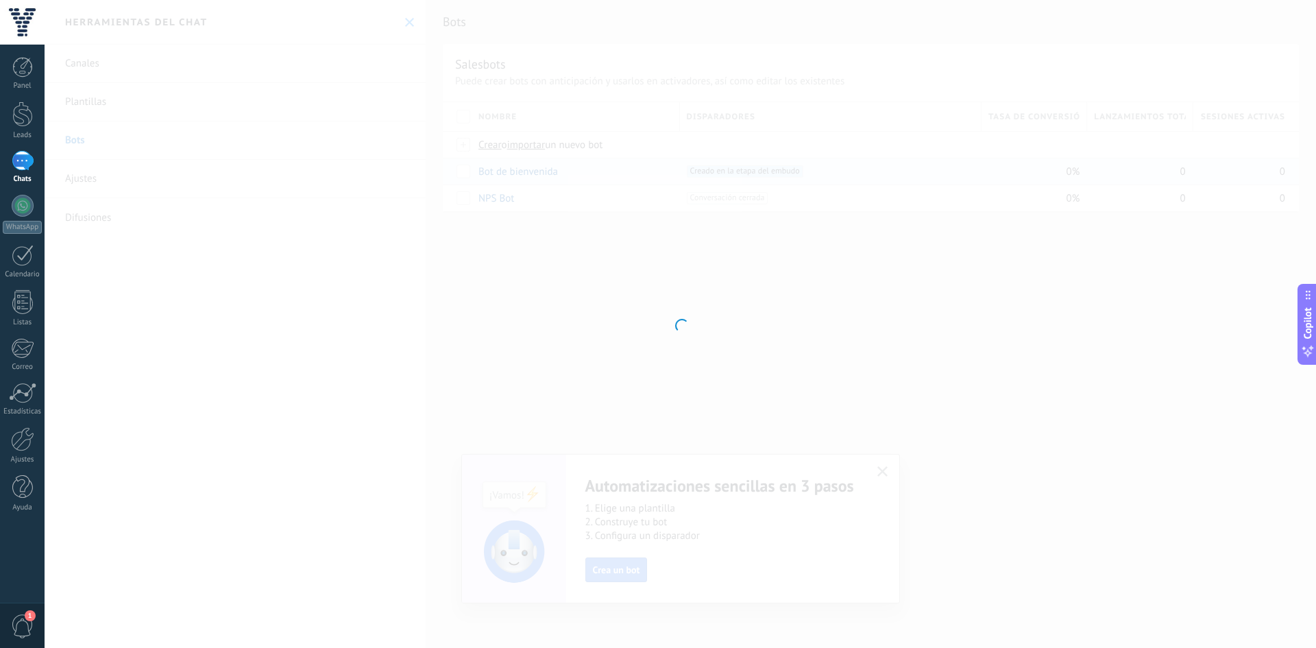
type input "**********"
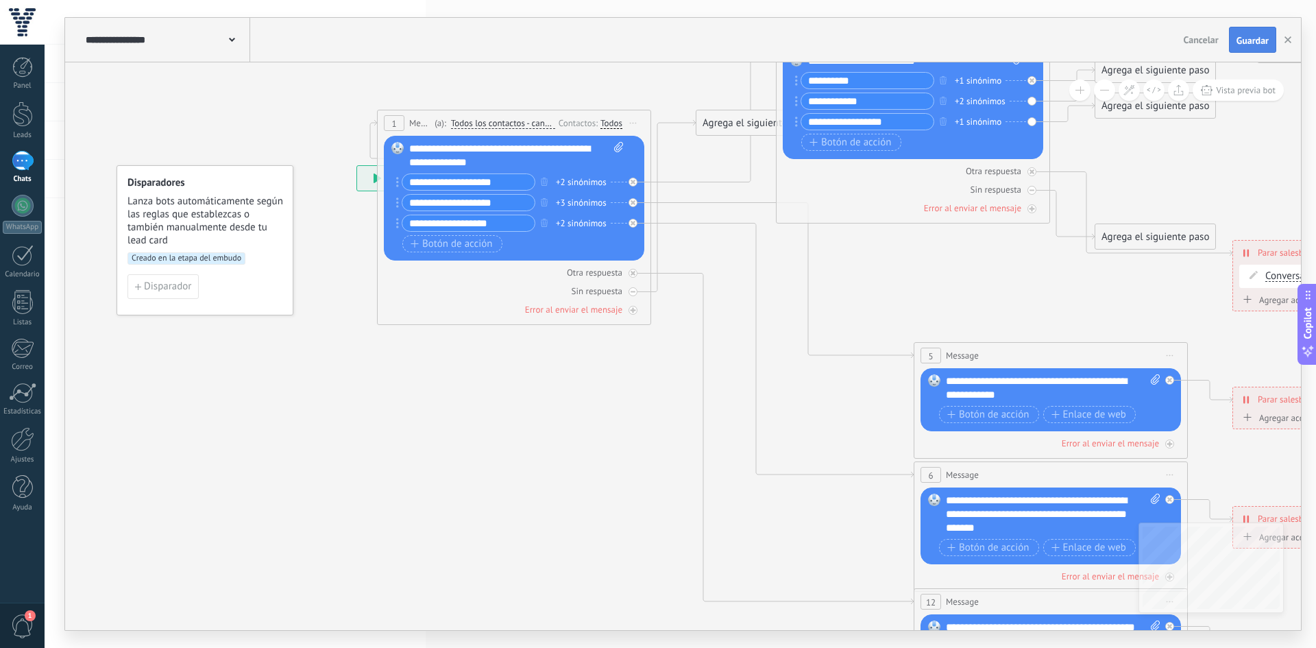
click at [1253, 48] on button "Guardar" at bounding box center [1252, 40] width 47 height 26
click at [16, 627] on span "1" at bounding box center [22, 626] width 23 height 24
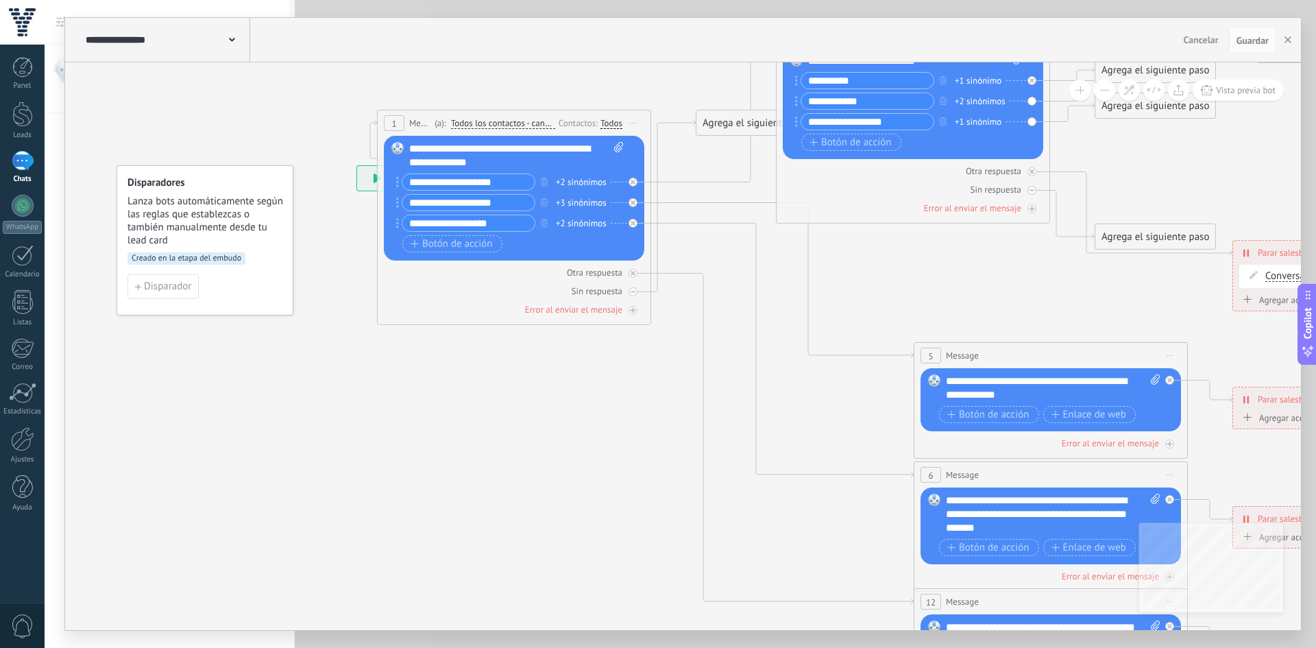
click at [38, 28] on div at bounding box center [22, 22] width 45 height 45
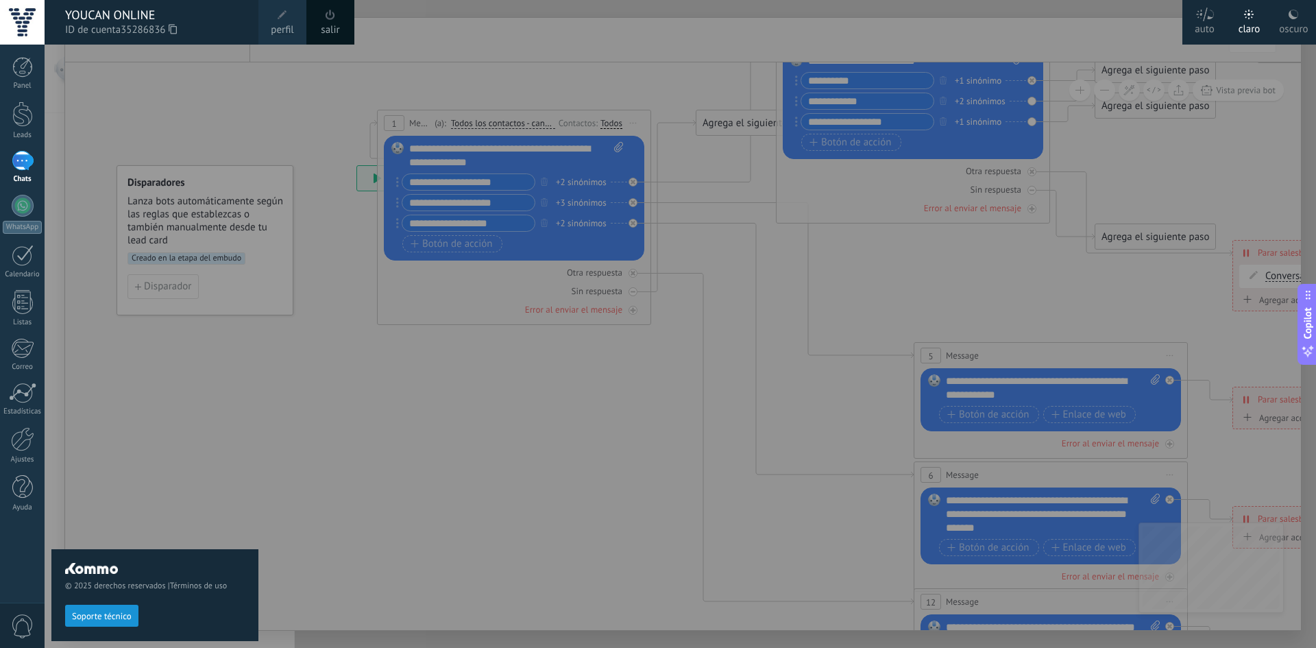
click at [283, 31] on span "perfil" at bounding box center [282, 30] width 23 height 15
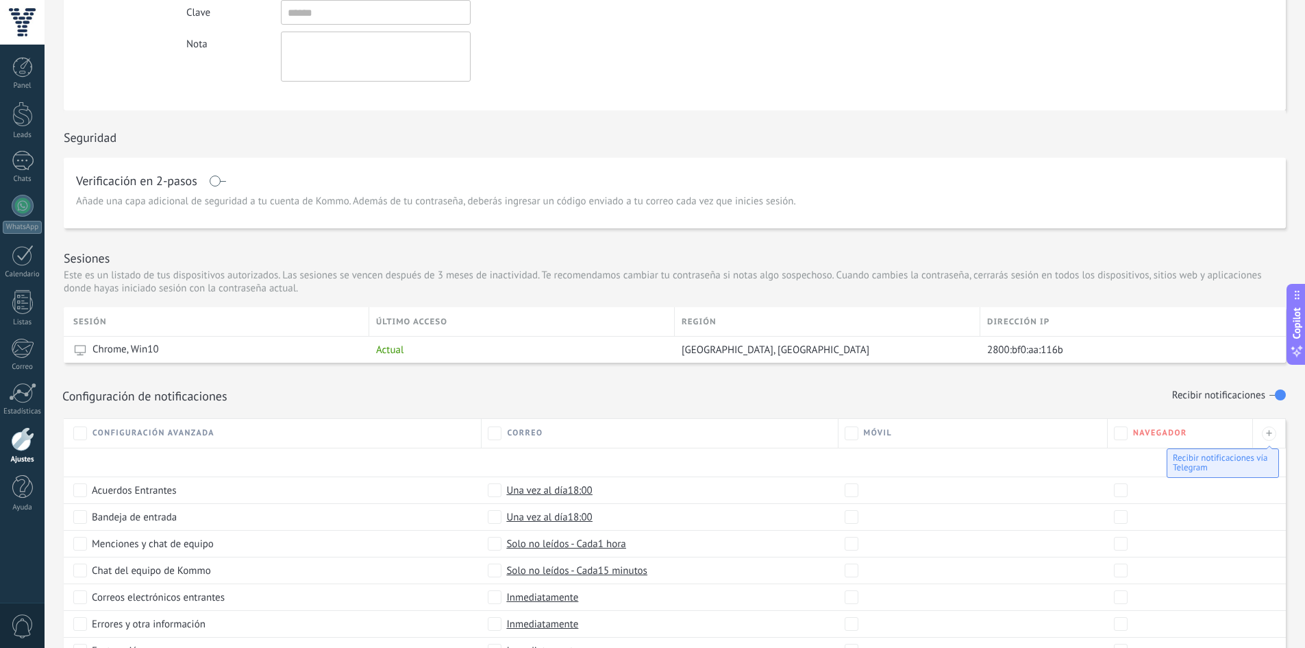
scroll to position [274, 0]
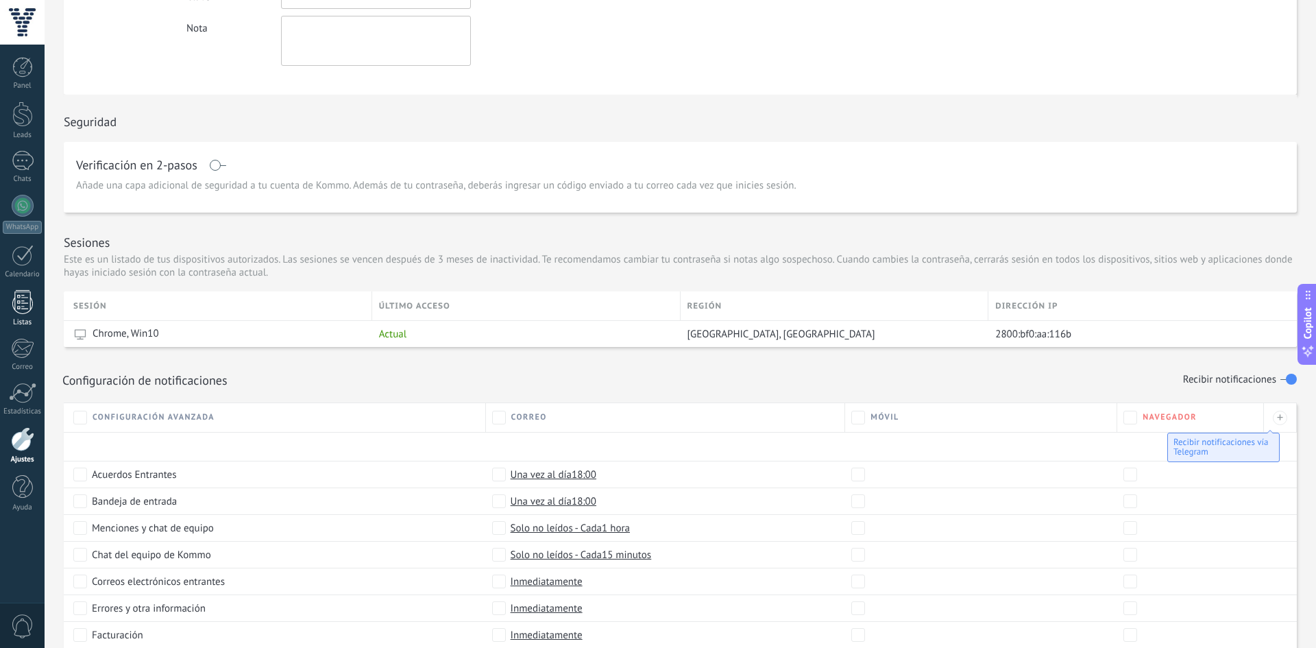
click at [23, 317] on link "Listas" at bounding box center [22, 308] width 45 height 37
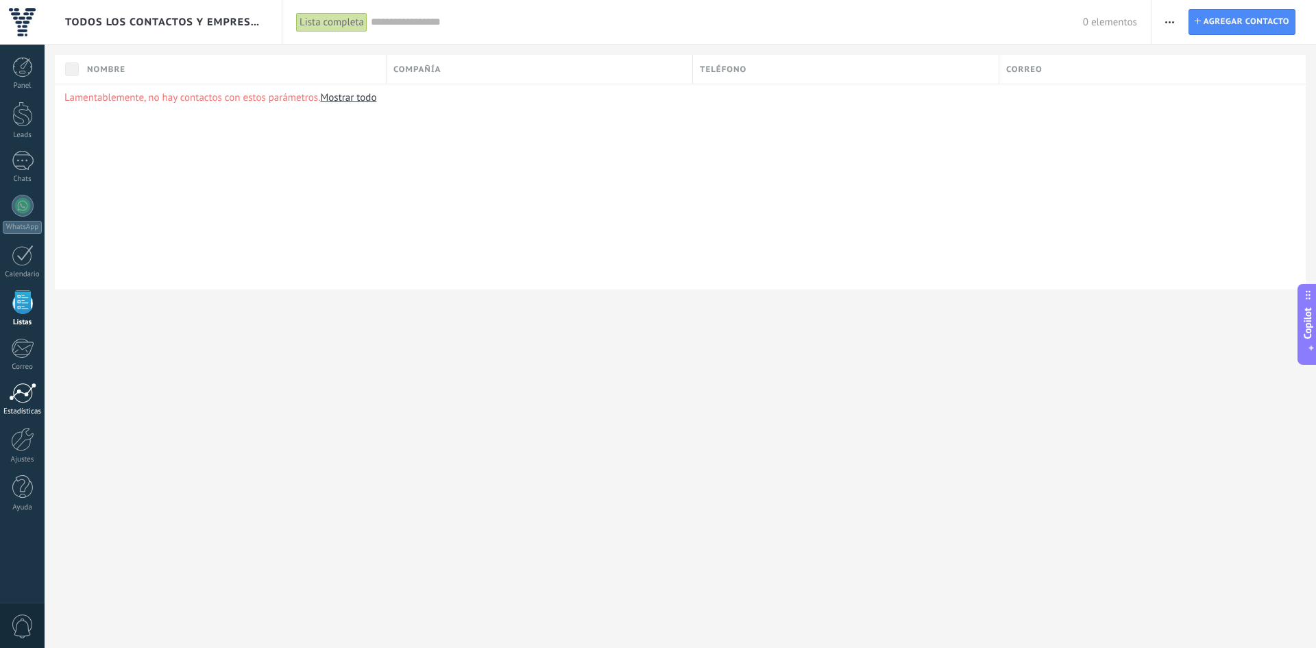
click at [20, 391] on div at bounding box center [22, 392] width 27 height 21
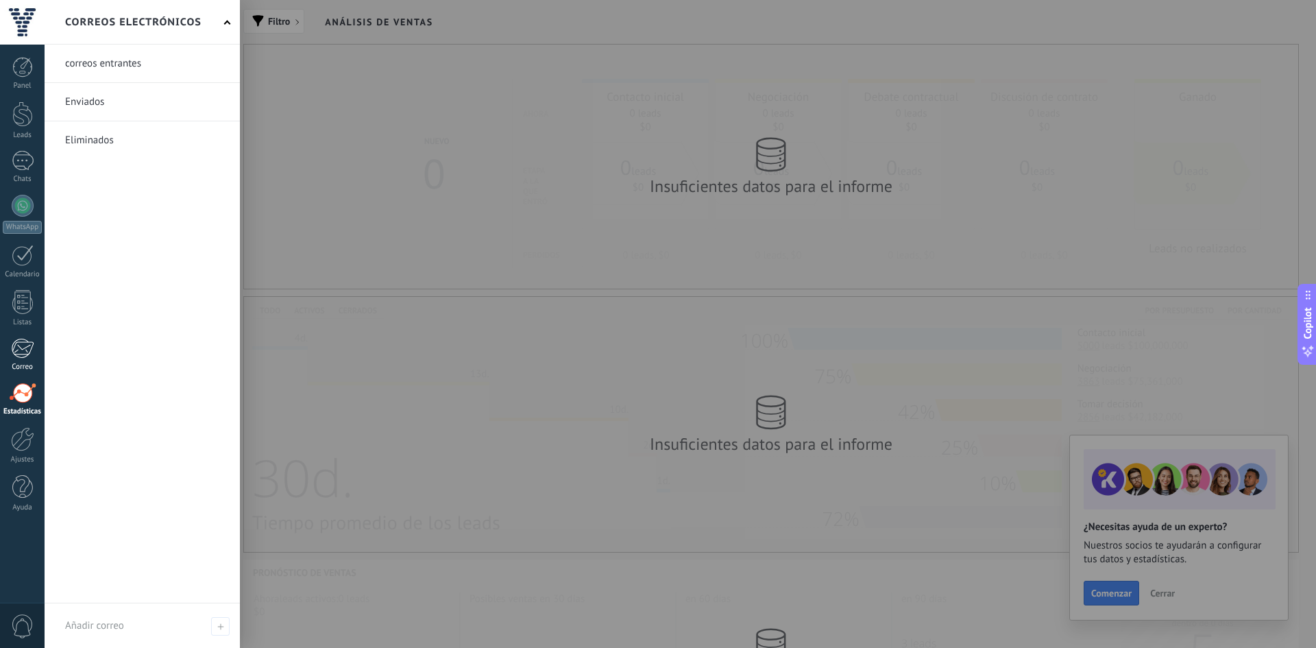
click at [21, 357] on div at bounding box center [22, 348] width 23 height 21
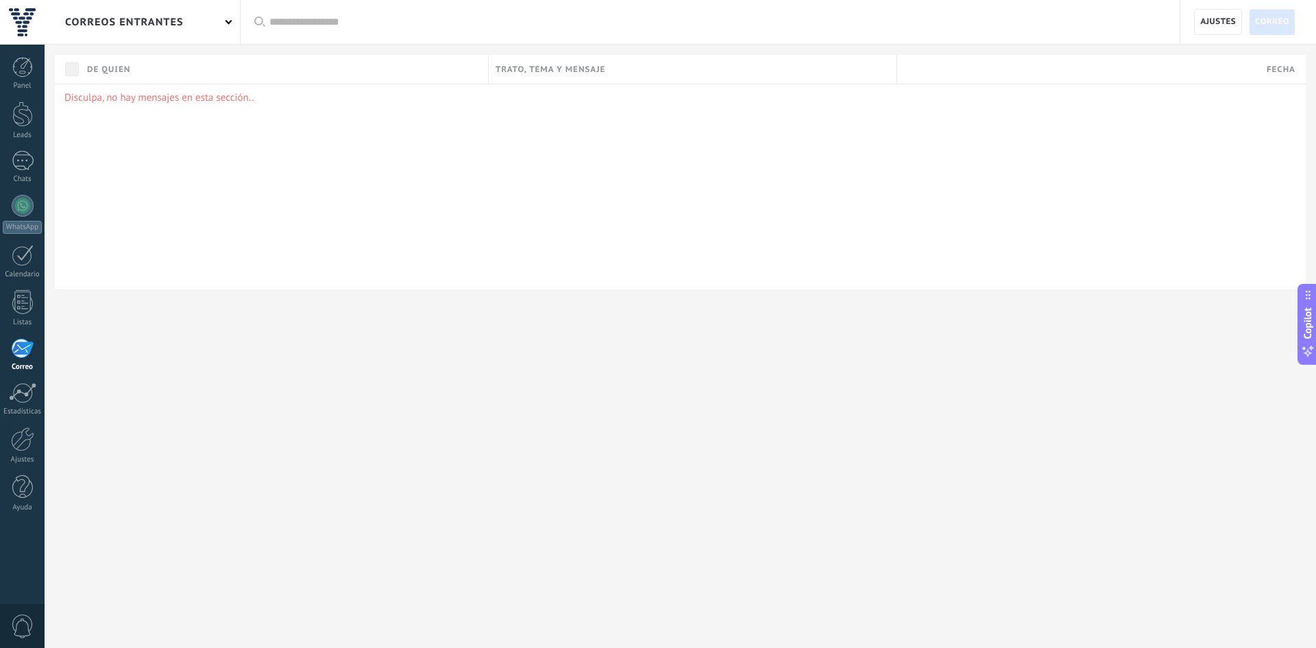
click at [97, 25] on div "correos entrantes" at bounding box center [124, 22] width 119 height 44
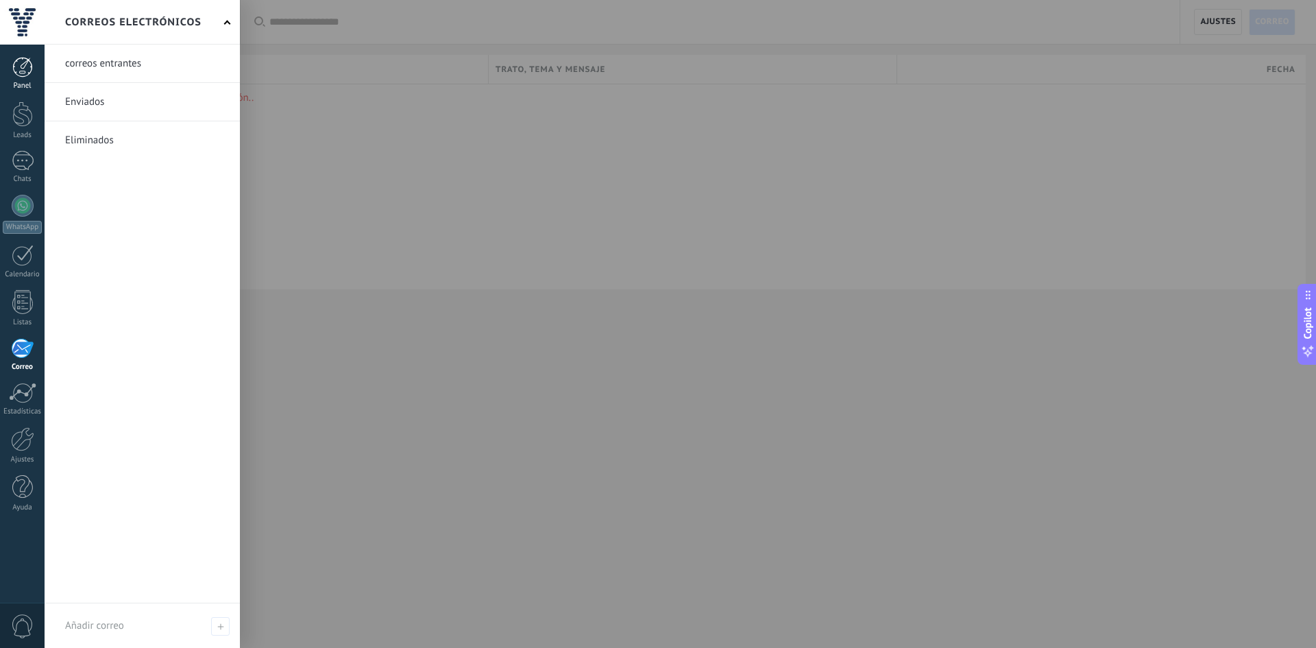
click at [34, 69] on link "Panel" at bounding box center [22, 74] width 45 height 34
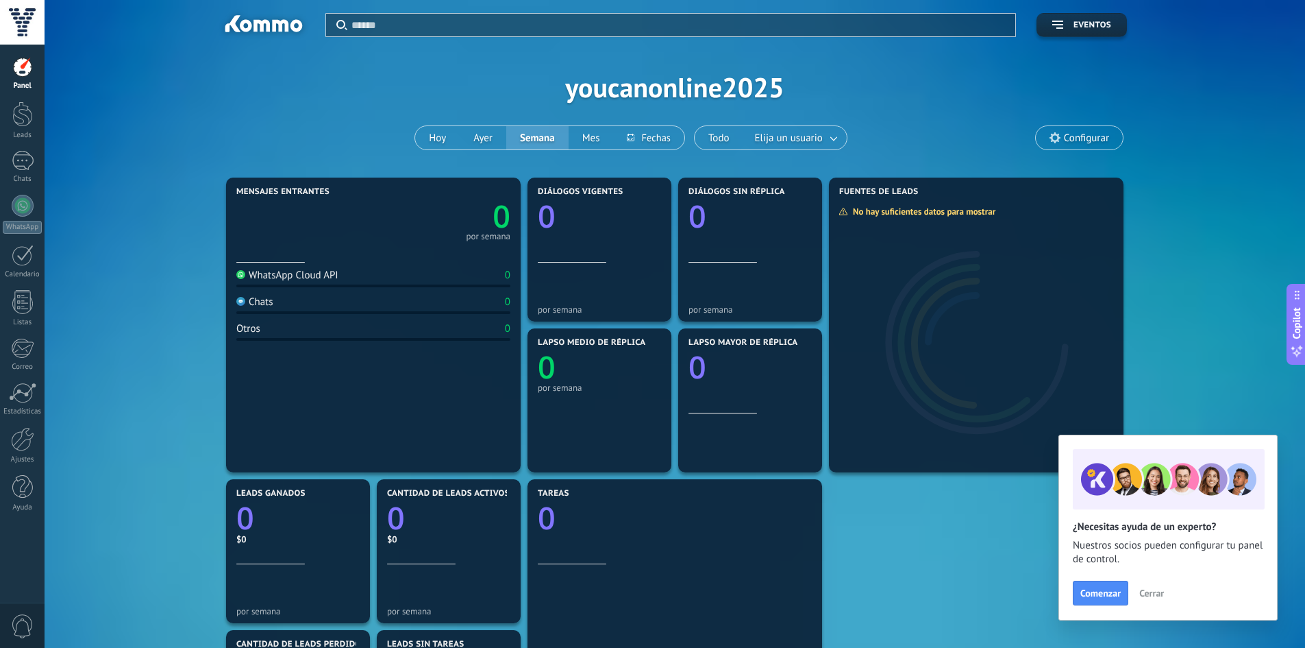
click at [419, 245] on div at bounding box center [373, 250] width 274 height 12
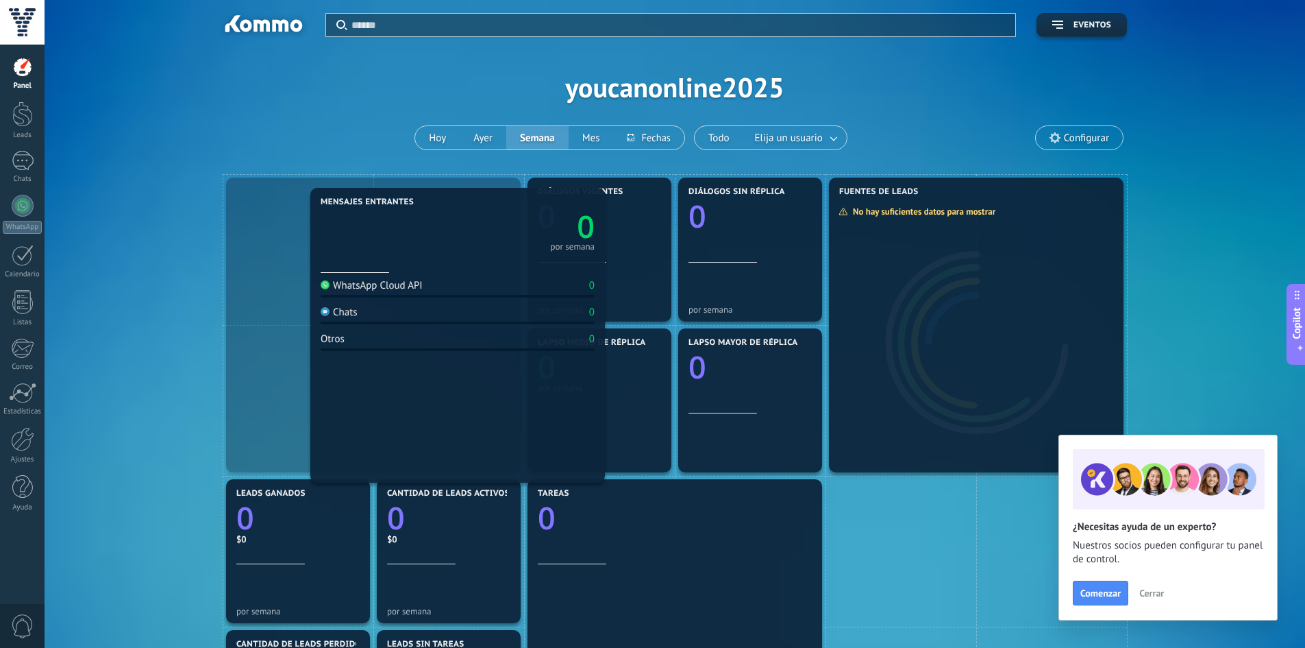
drag, startPoint x: 330, startPoint y: 236, endPoint x: 364, endPoint y: 243, distance: 35.1
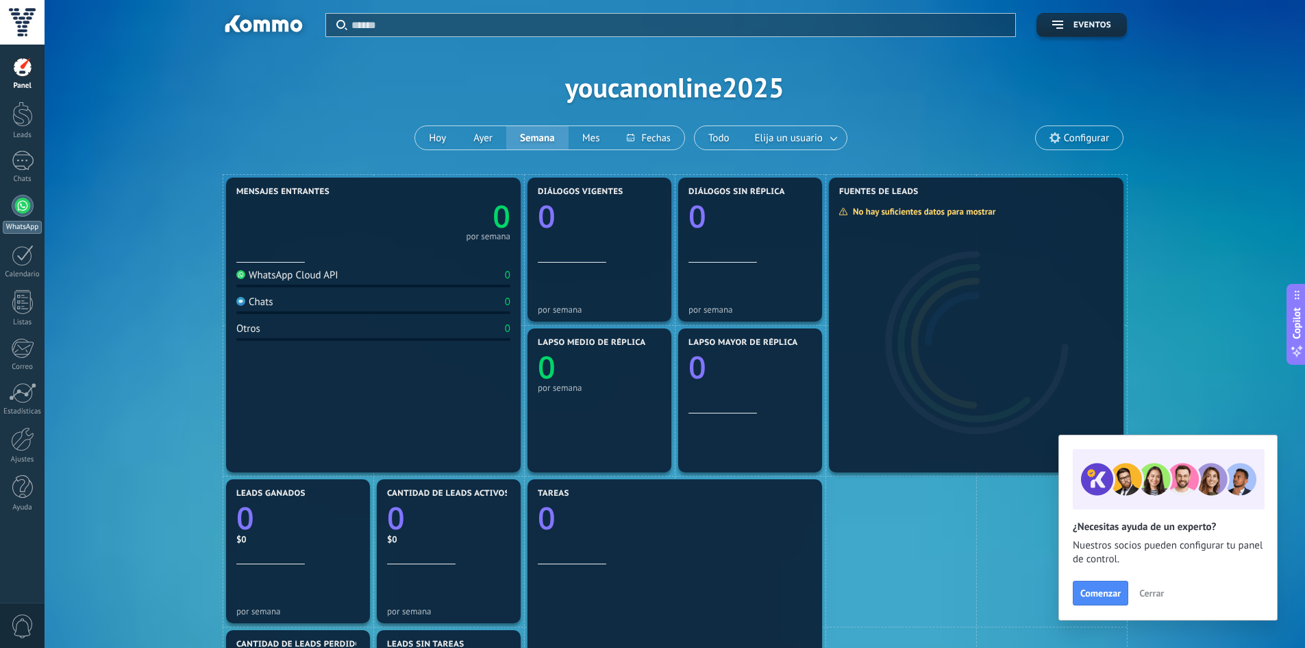
click at [10, 207] on link "WhatsApp" at bounding box center [22, 214] width 45 height 39
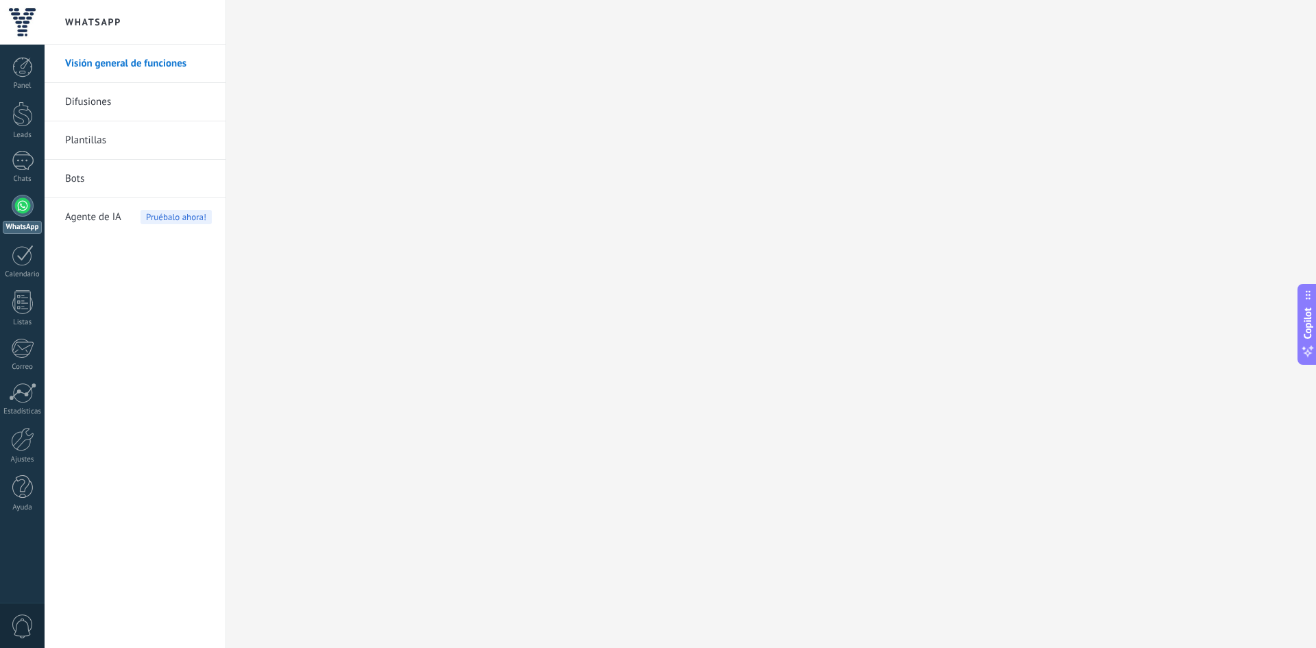
click at [101, 219] on span "Agente de IA" at bounding box center [93, 217] width 56 height 38
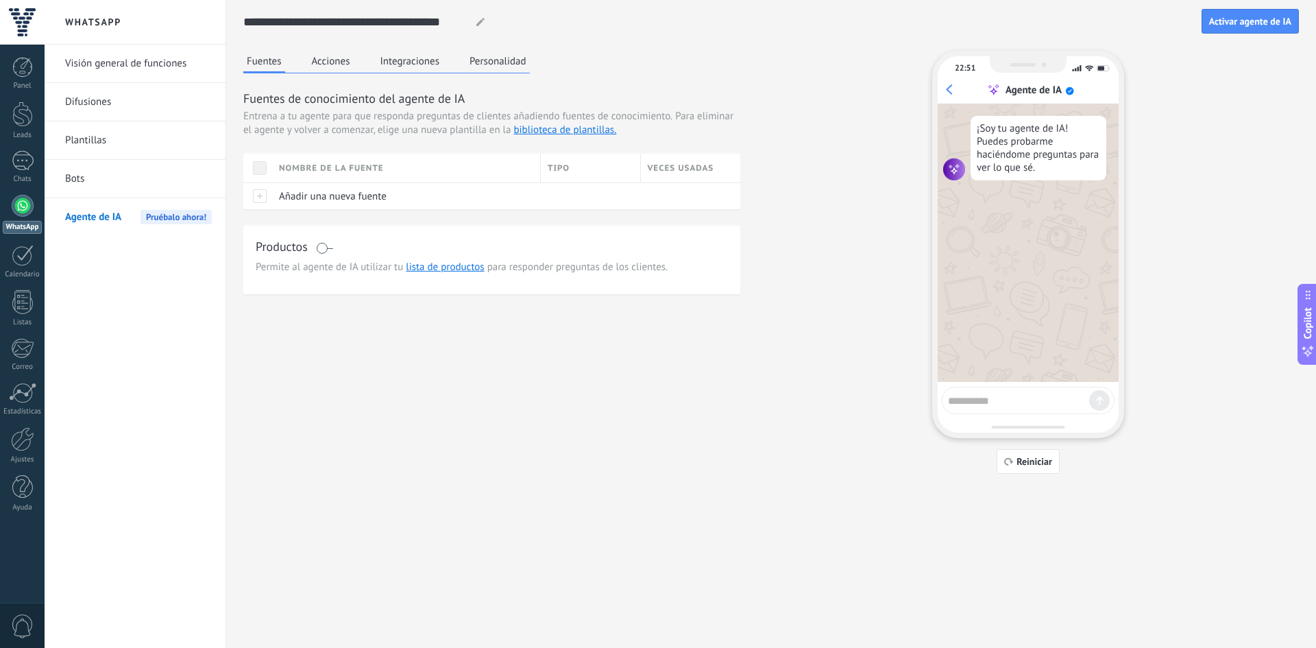
click at [66, 184] on link "Bots" at bounding box center [138, 179] width 147 height 38
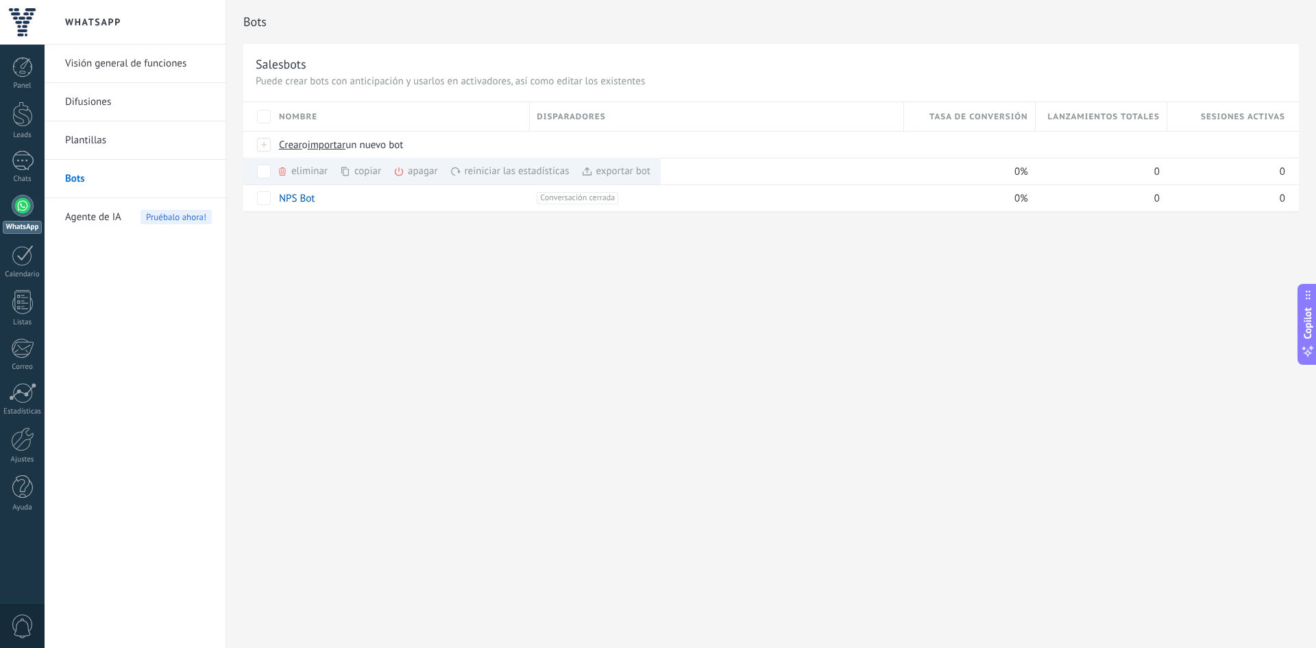
click at [9, 220] on link "WhatsApp" at bounding box center [22, 214] width 45 height 39
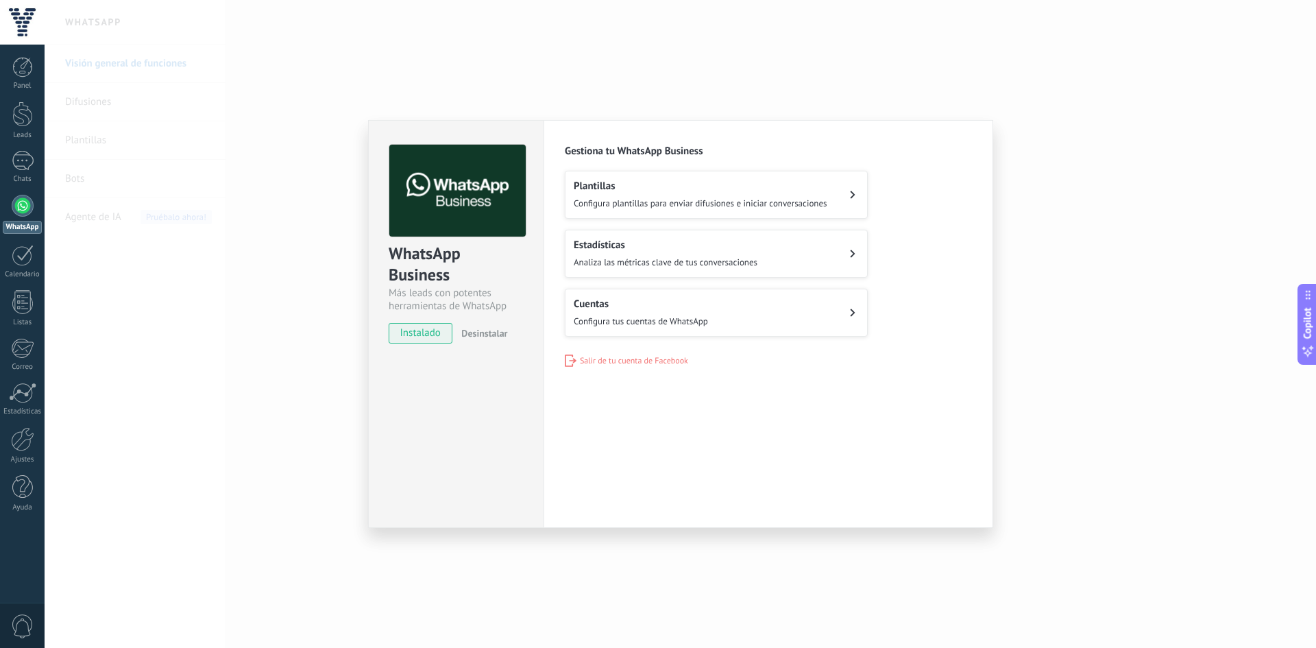
click at [616, 207] on span "Configura plantillas para enviar difusiones e iniciar conversaciones" at bounding box center [701, 203] width 254 height 12
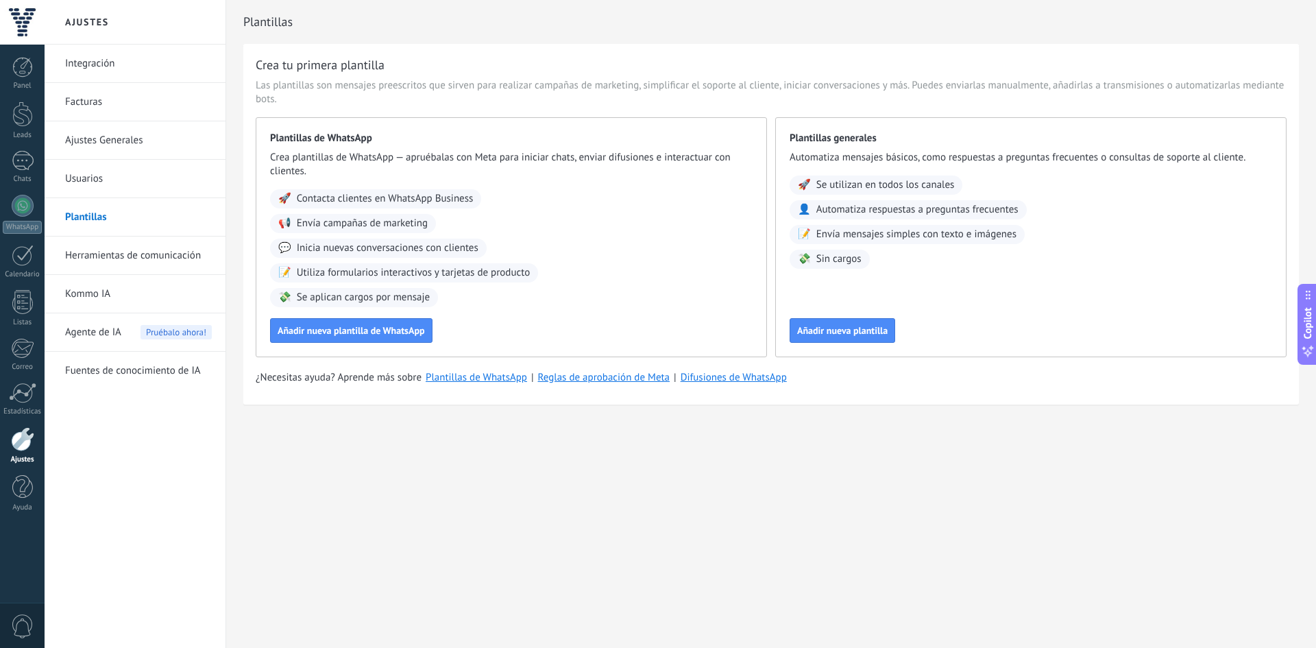
click at [93, 336] on span "Agente de IA" at bounding box center [93, 332] width 56 height 38
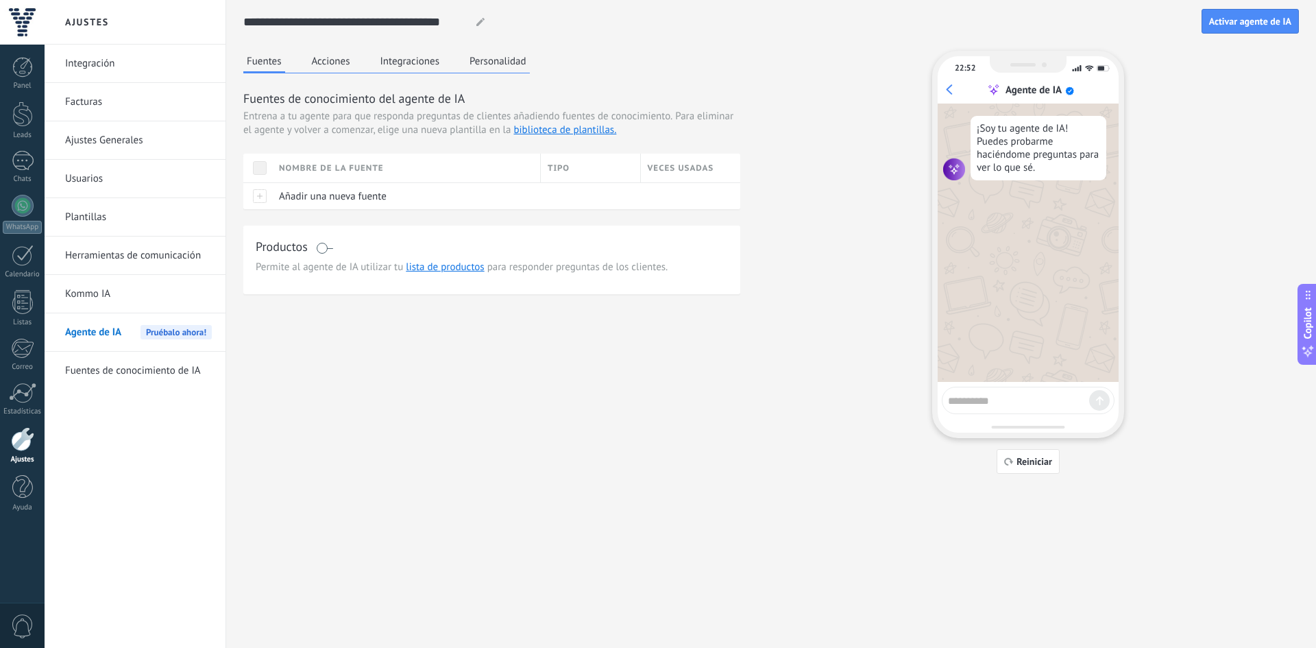
click at [87, 183] on link "Usuarios" at bounding box center [138, 179] width 147 height 38
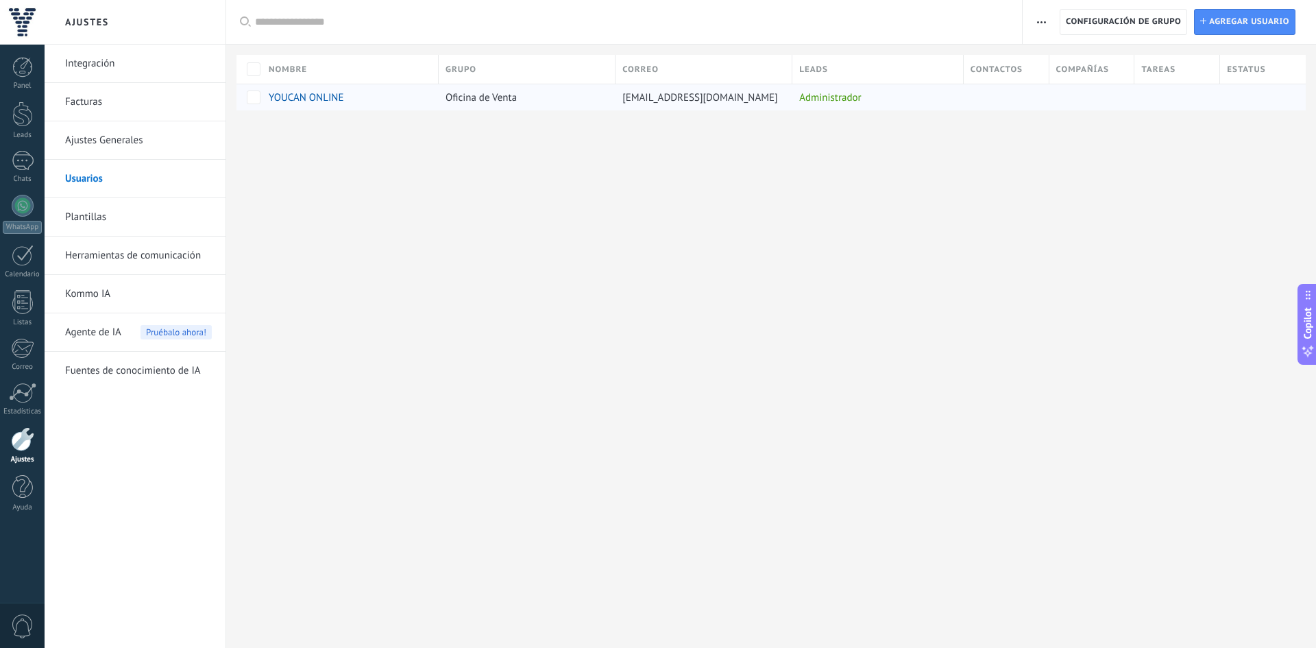
click at [288, 98] on span "YOUCAN ONLINE" at bounding box center [306, 97] width 75 height 13
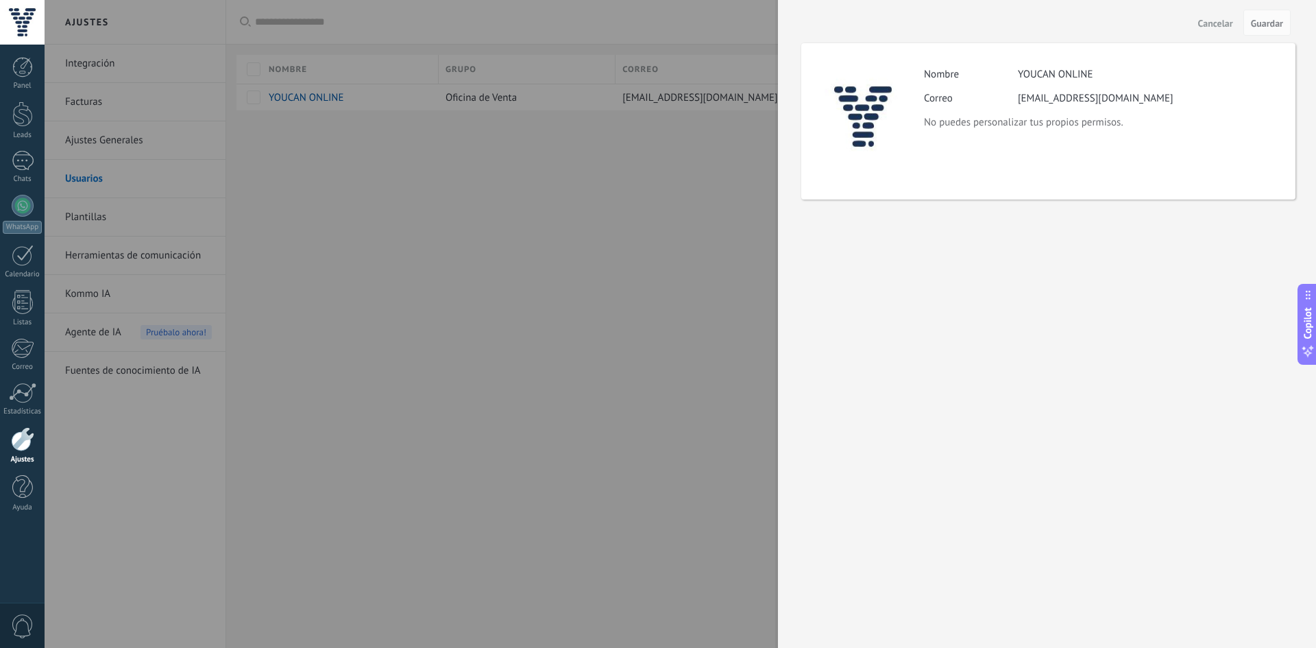
drag, startPoint x: 1215, startPoint y: 27, endPoint x: 1161, endPoint y: 25, distance: 54.2
click at [1211, 32] on button "Cancelar" at bounding box center [1215, 23] width 46 height 22
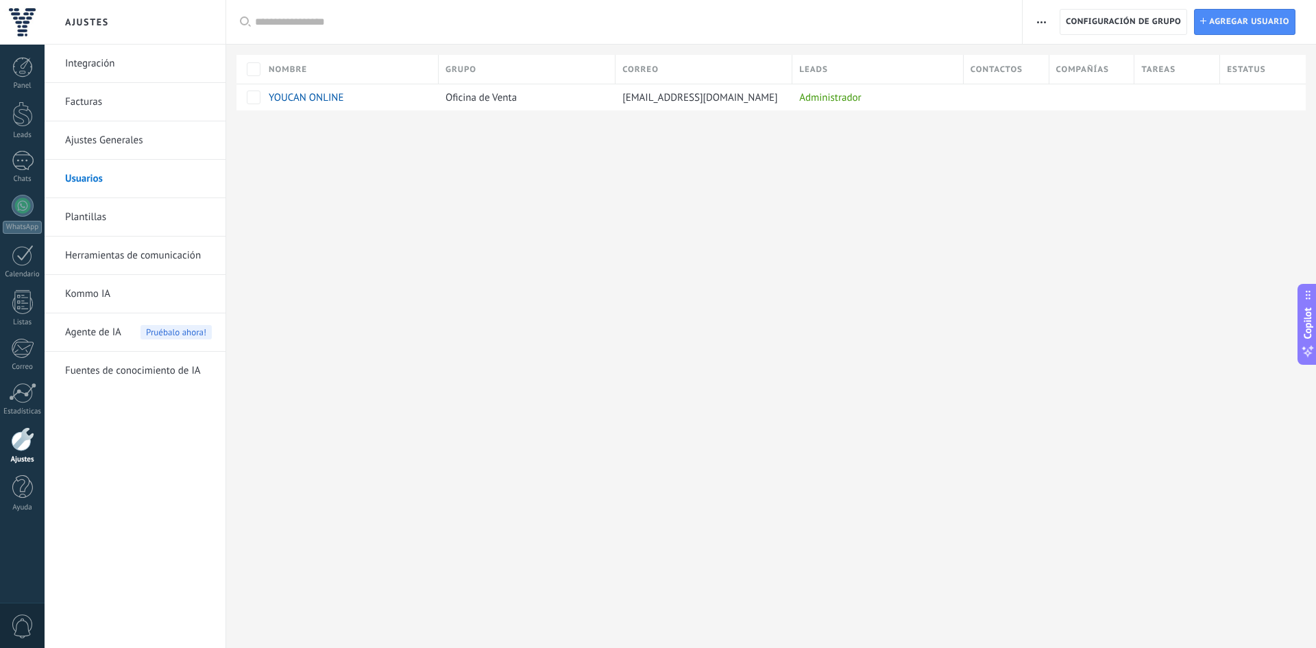
click at [125, 64] on link "Integración" at bounding box center [138, 64] width 147 height 38
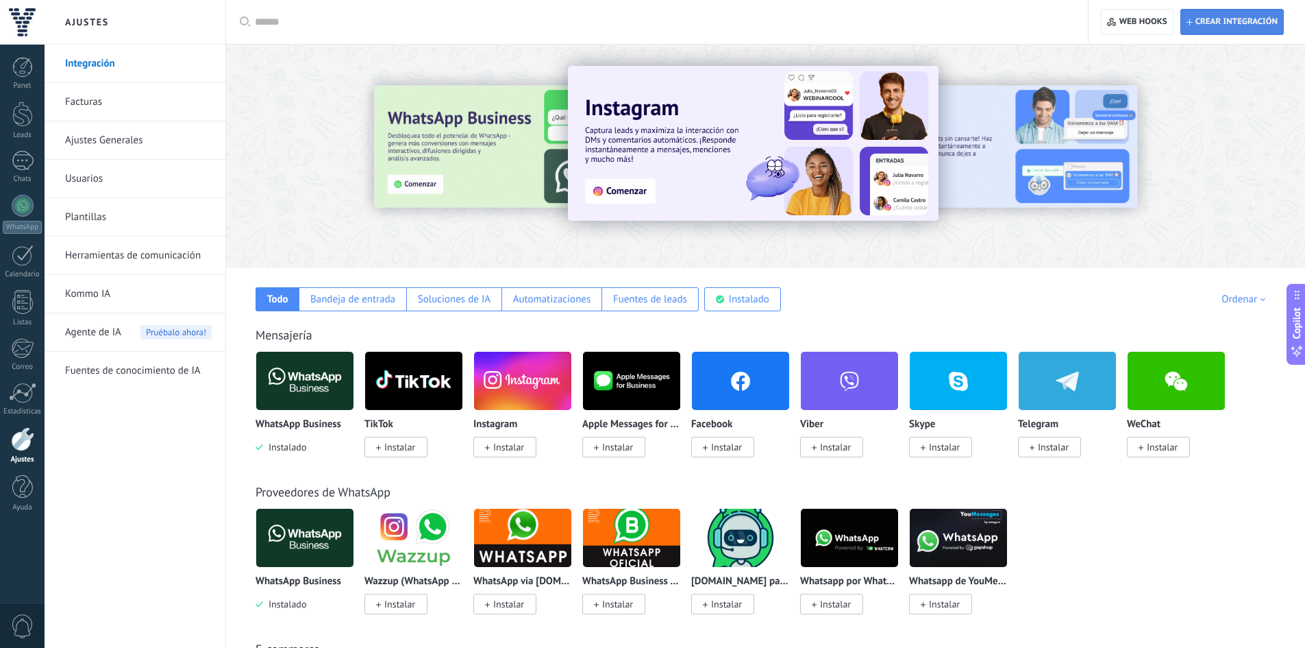
click at [1196, 29] on span "Crear integración" at bounding box center [1232, 22] width 91 height 25
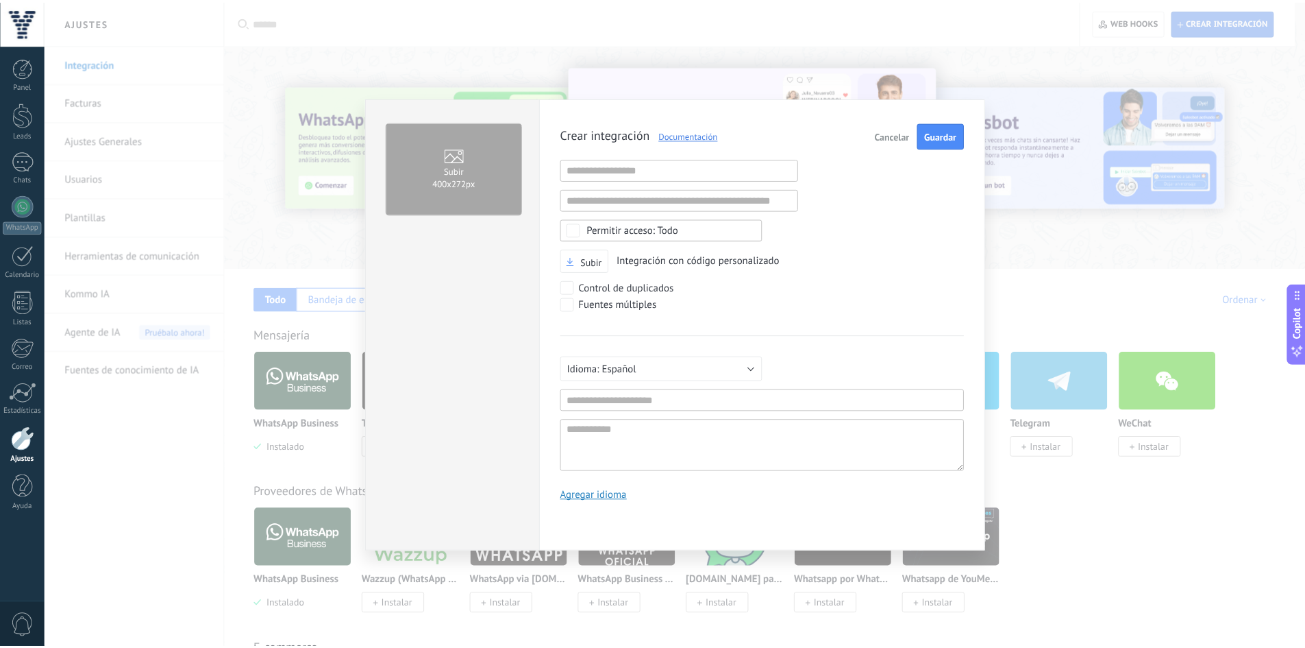
scroll to position [13, 0]
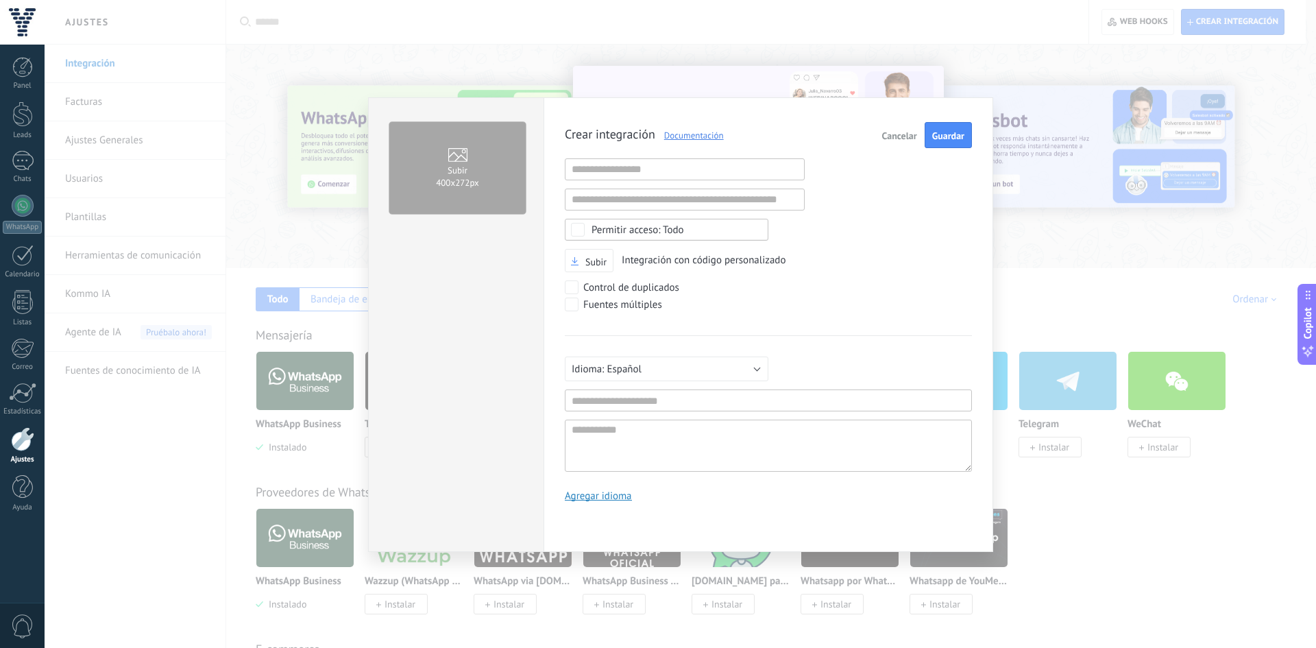
click at [893, 131] on span "Cancelar" at bounding box center [899, 136] width 35 height 10
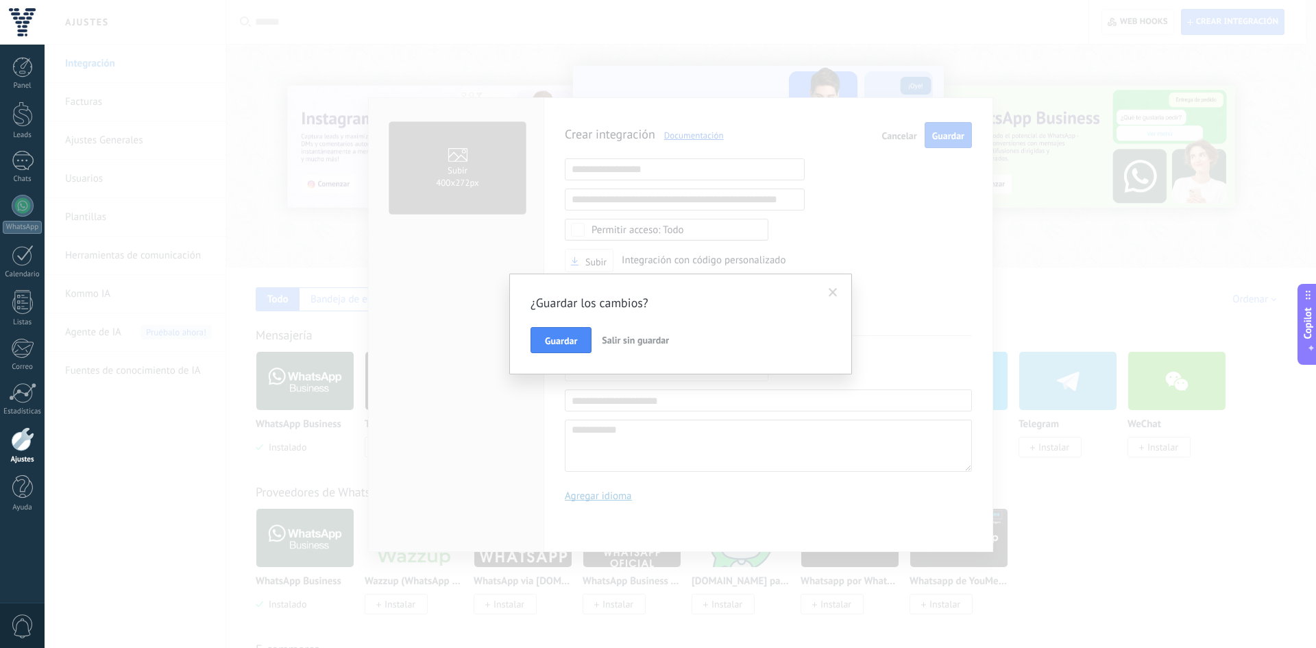
click at [643, 321] on div "¿Guardar los cambios? Guardar Salir sin guardar" at bounding box center [680, 324] width 300 height 58
click at [624, 334] on span "Salir sin guardar" at bounding box center [635, 340] width 67 height 12
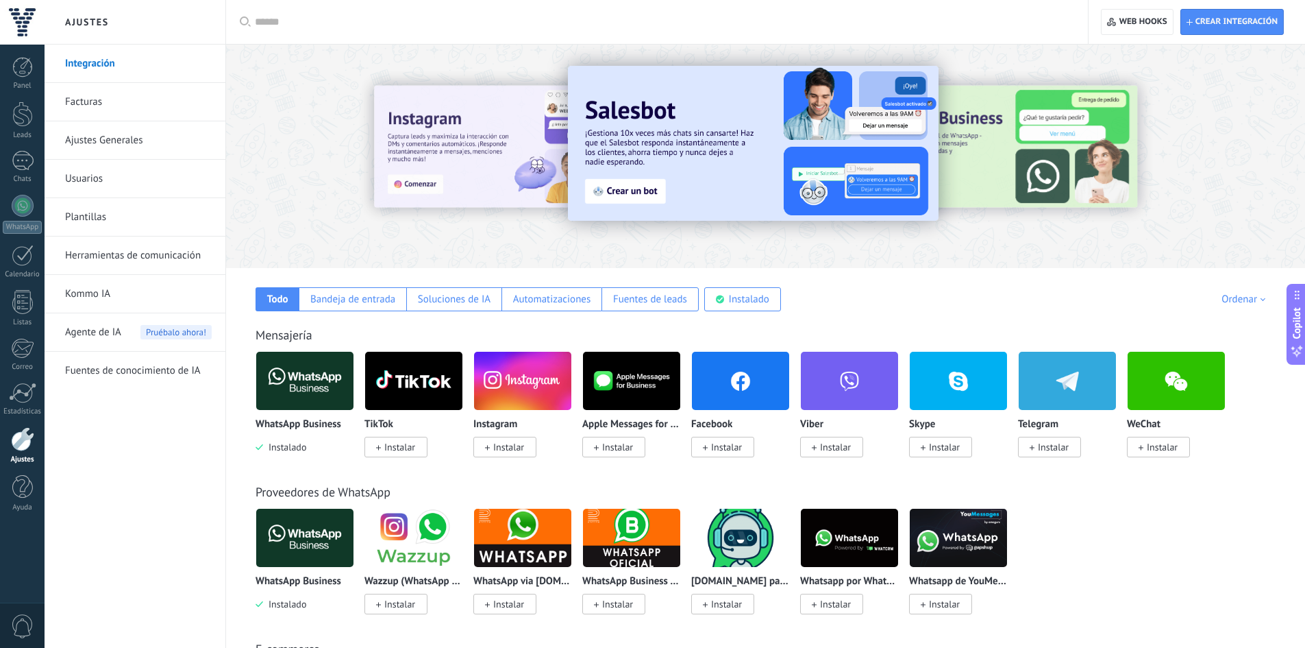
click at [101, 115] on link "Facturas" at bounding box center [138, 102] width 147 height 38
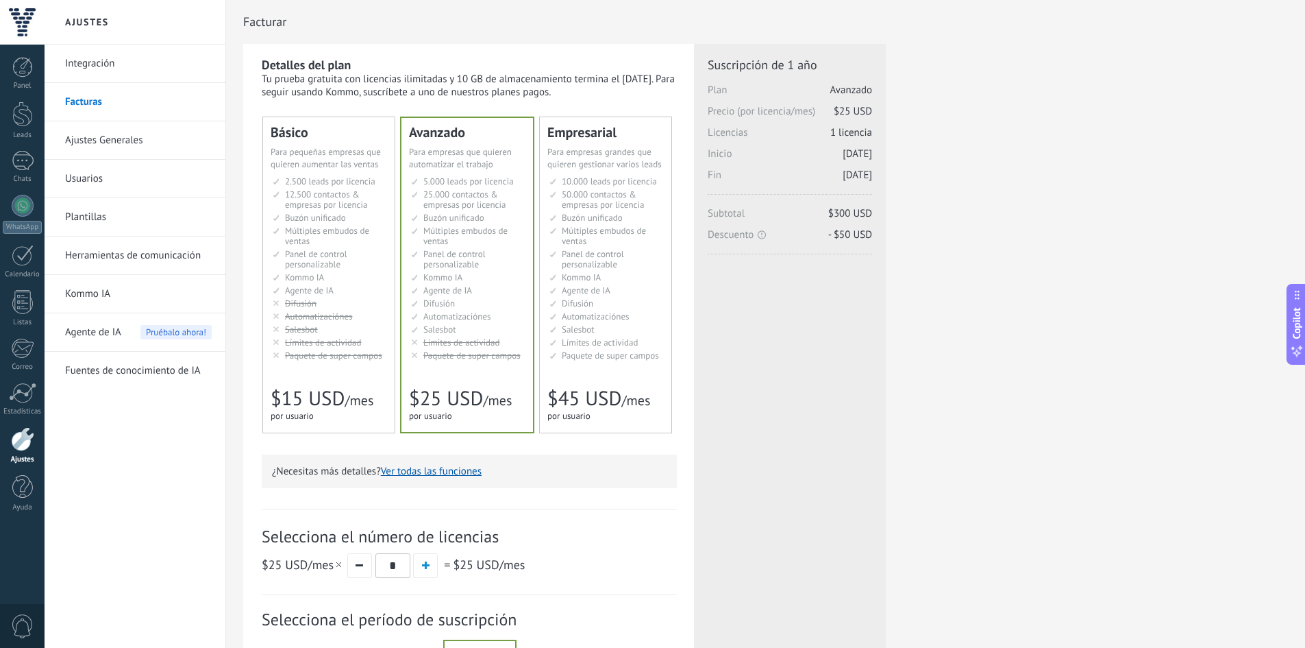
click at [94, 137] on link "Ajustes Generales" at bounding box center [138, 140] width 147 height 38
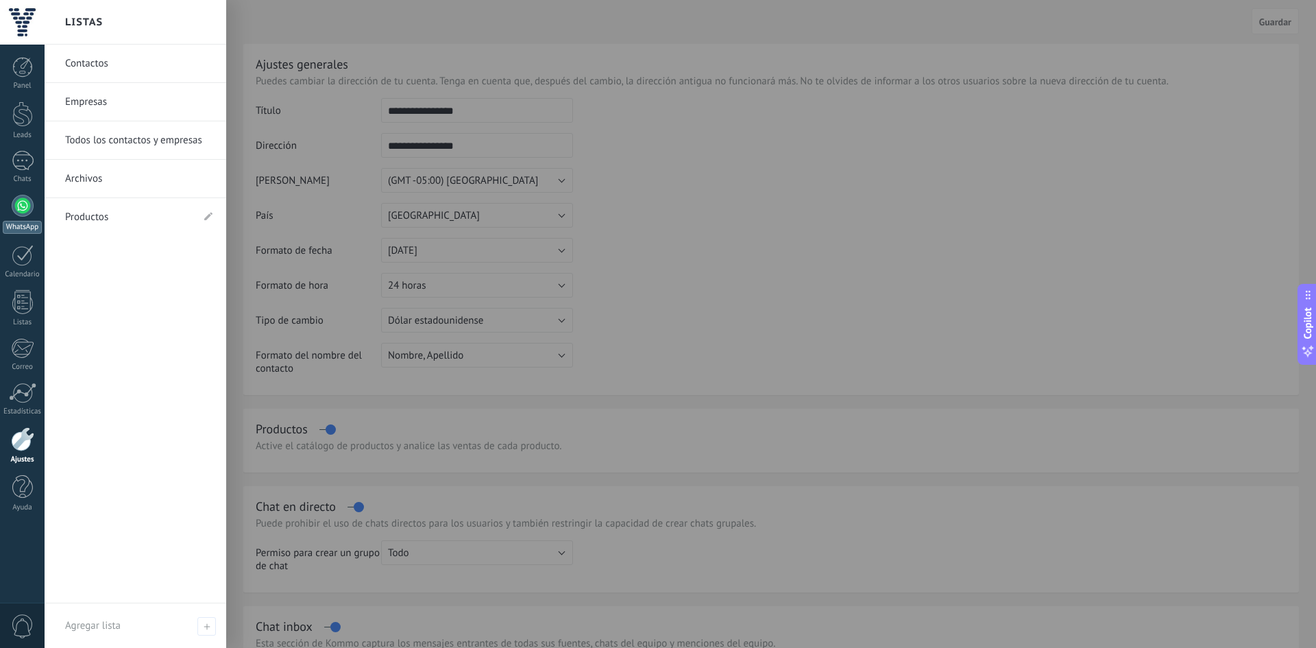
click at [23, 214] on div at bounding box center [23, 206] width 22 height 22
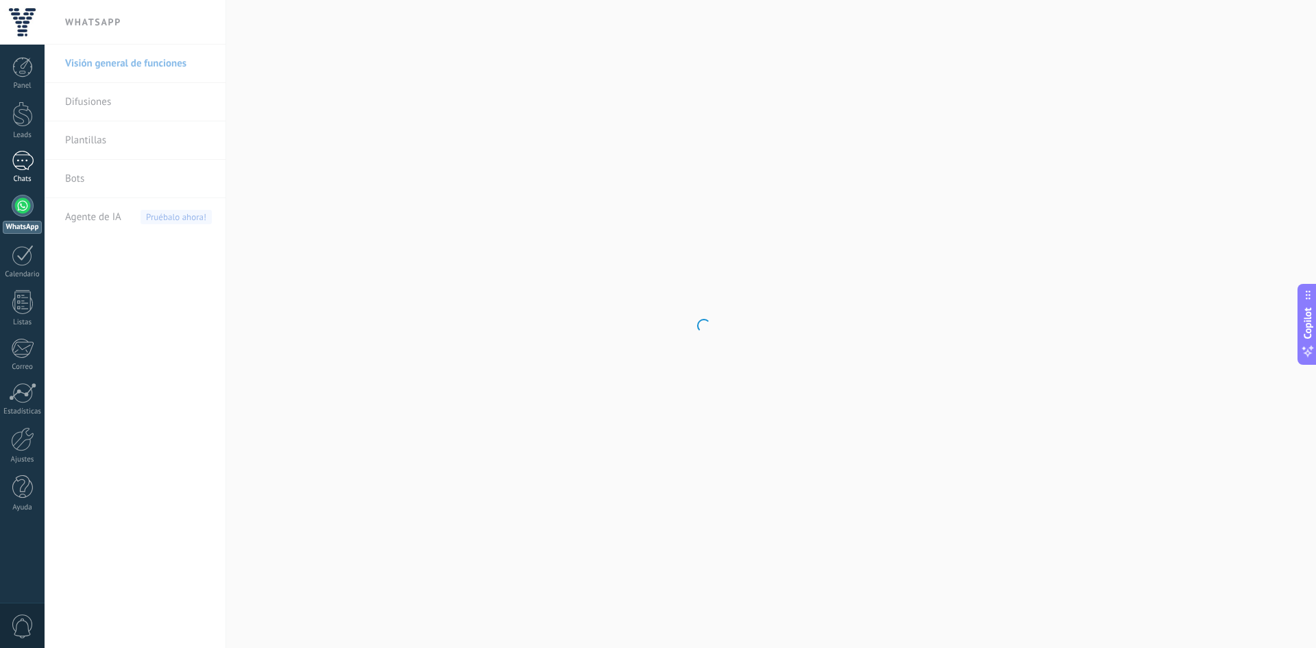
click at [31, 162] on div at bounding box center [23, 161] width 22 height 20
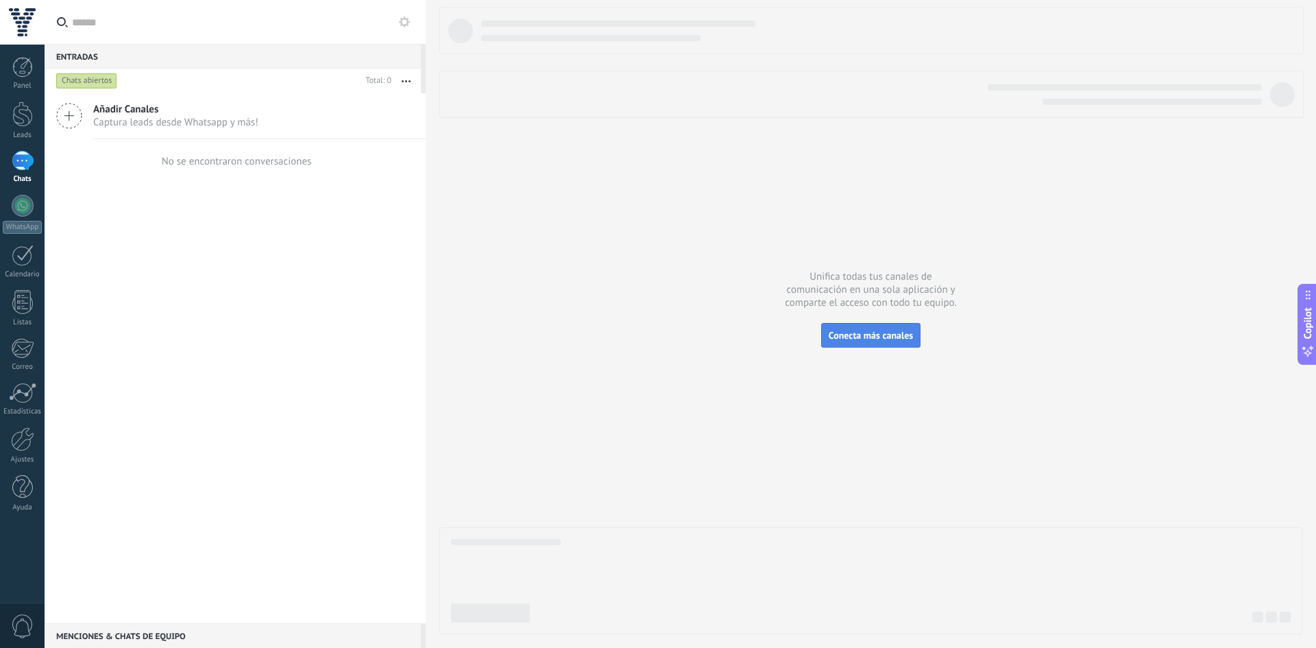
click at [865, 332] on span "Conecta más canales" at bounding box center [870, 335] width 84 height 12
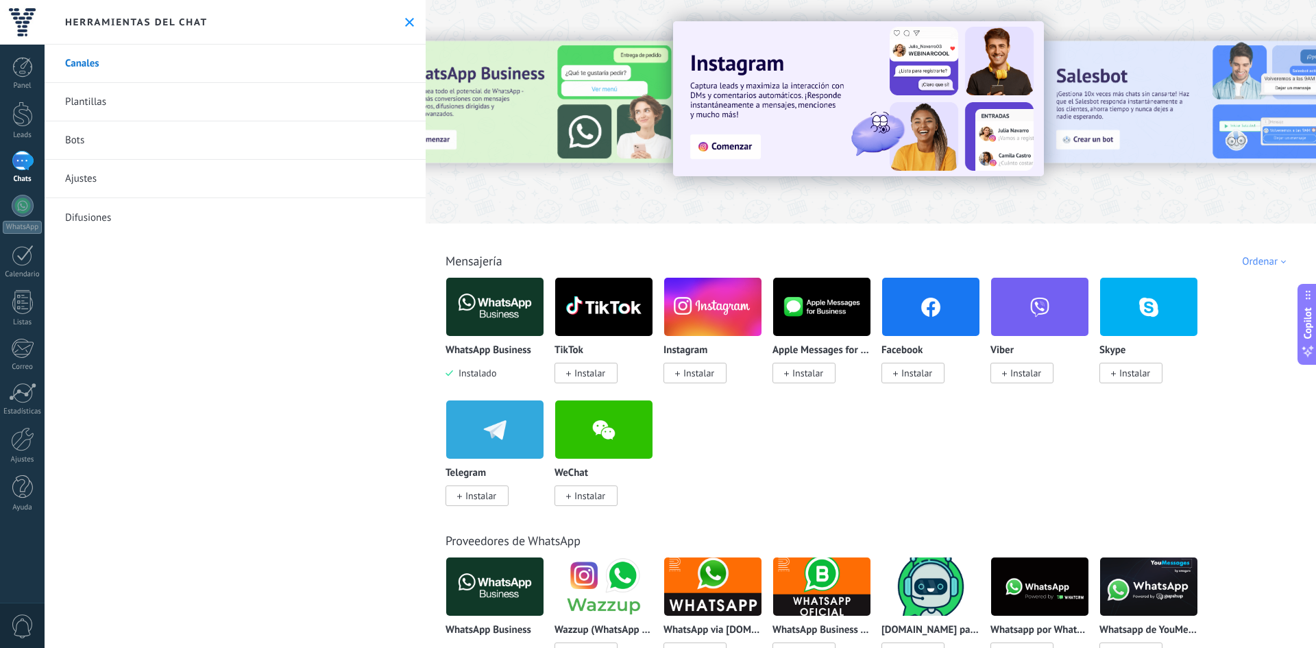
click at [73, 140] on link "Bots" at bounding box center [235, 140] width 381 height 38
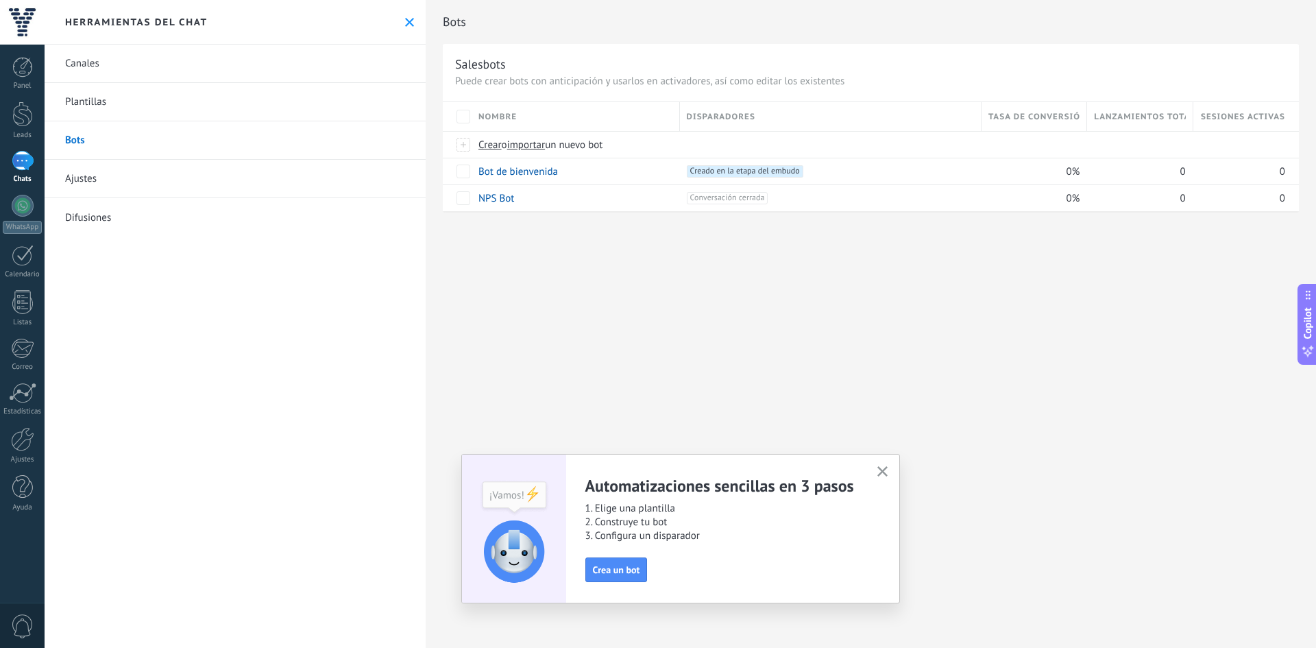
click at [885, 464] on button "button" at bounding box center [882, 472] width 17 height 19
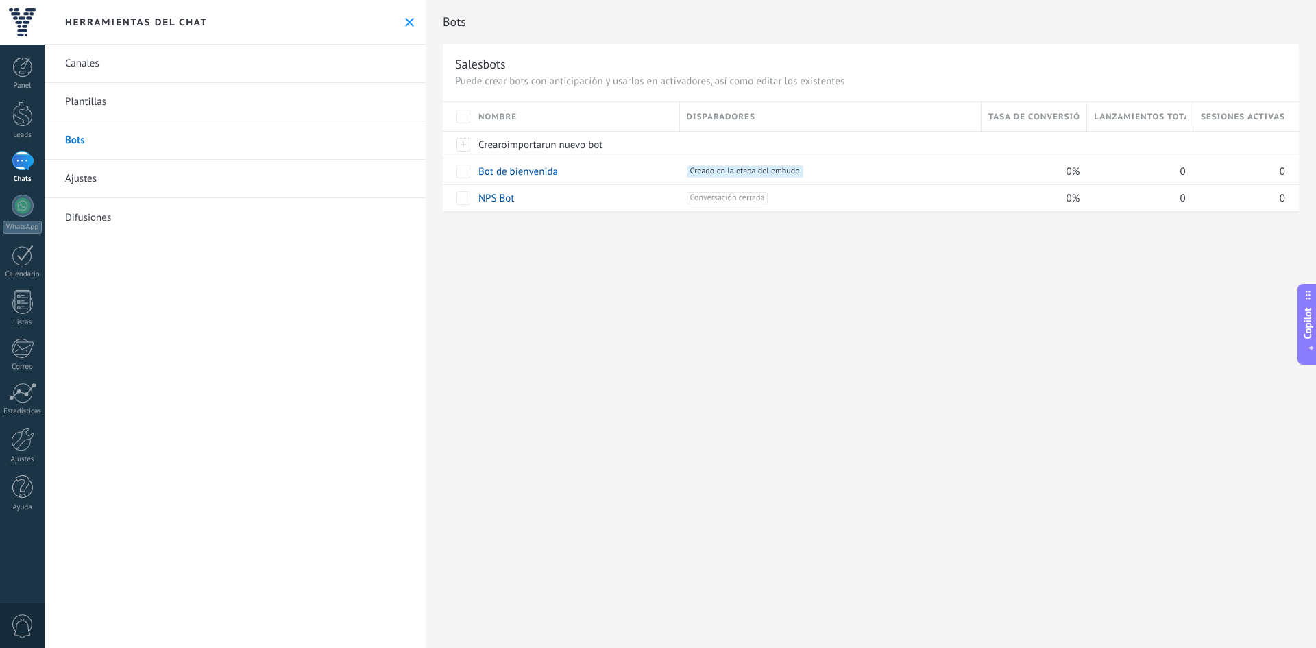
click at [0, 608] on div "0" at bounding box center [22, 624] width 45 height 45
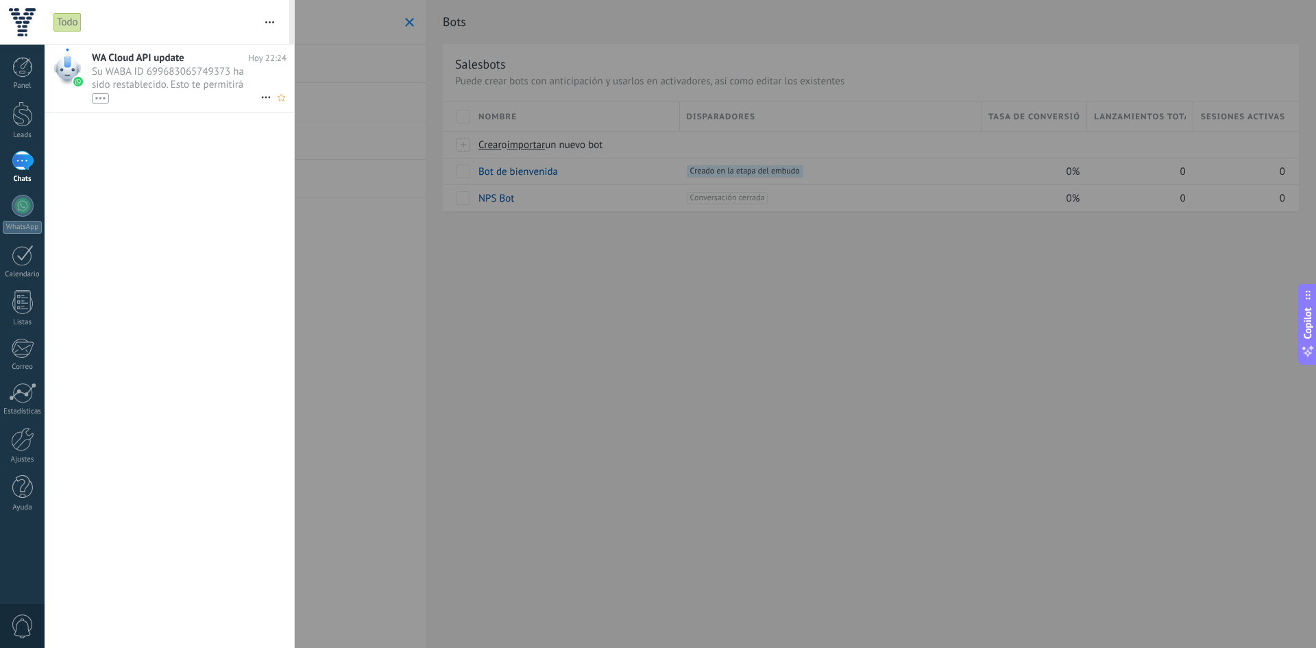
click at [181, 79] on span "Su WABA ID 699683065749373 ha sido restablecido. Esto te permitirá continuar en…" at bounding box center [176, 84] width 169 height 38
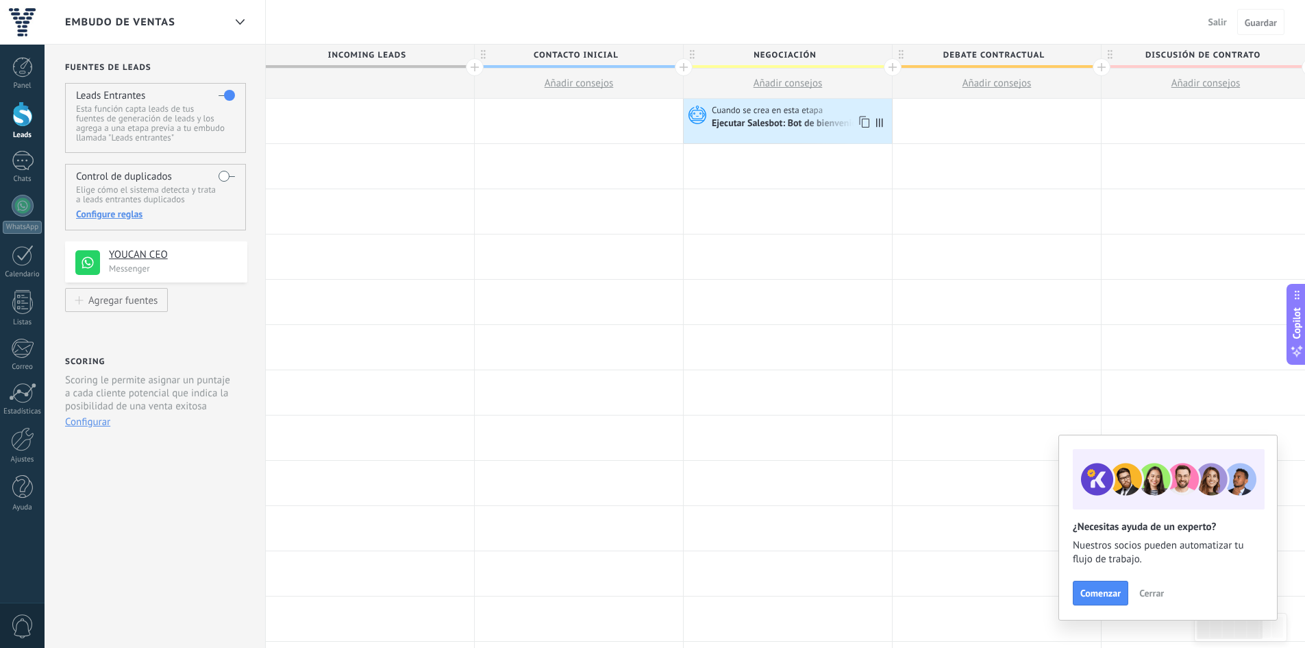
click at [724, 115] on span "Cuando se crea en esta etapa" at bounding box center [768, 110] width 113 height 12
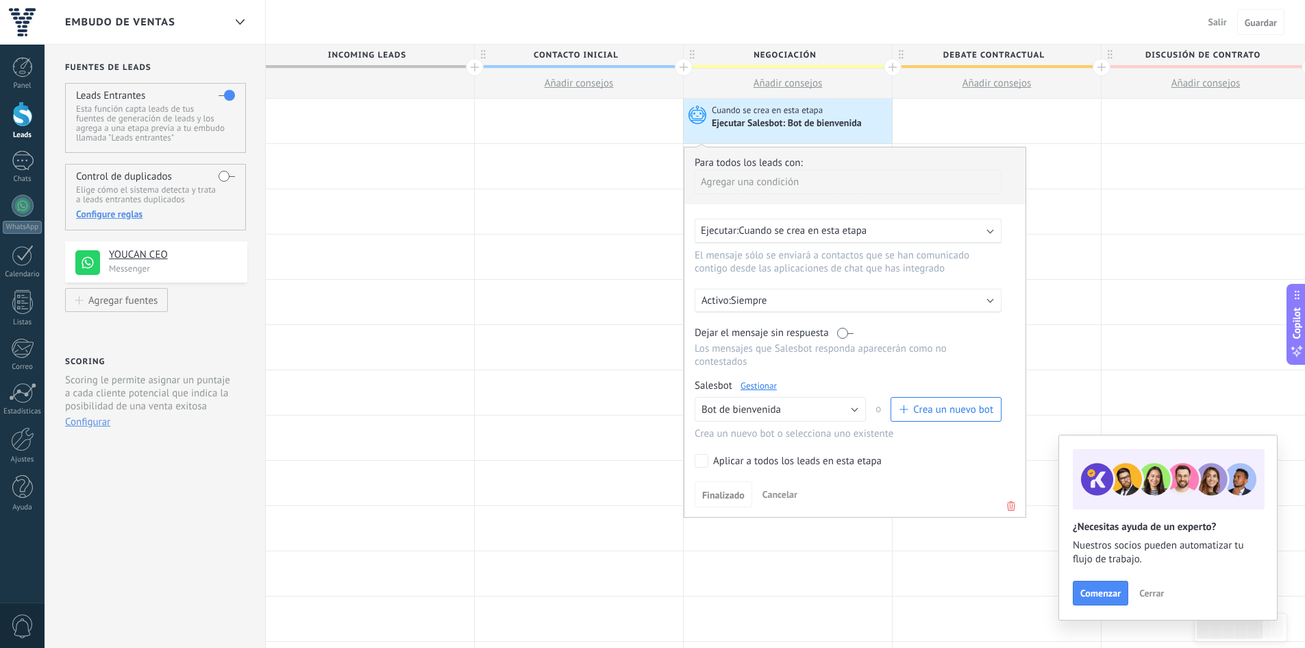
click at [753, 229] on span "Cuando se crea en esta etapa" at bounding box center [803, 230] width 128 height 13
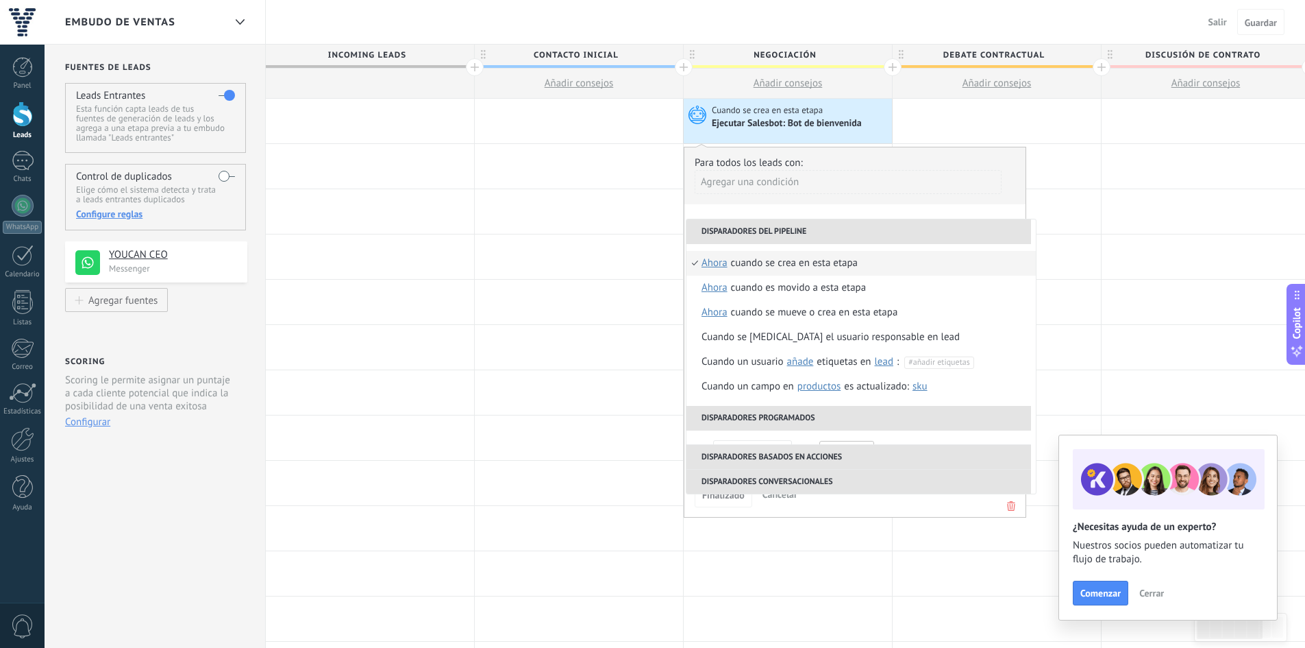
click at [753, 229] on li "Disparadores del pipeline" at bounding box center [859, 231] width 345 height 25
click at [444, 206] on div at bounding box center [370, 211] width 208 height 45
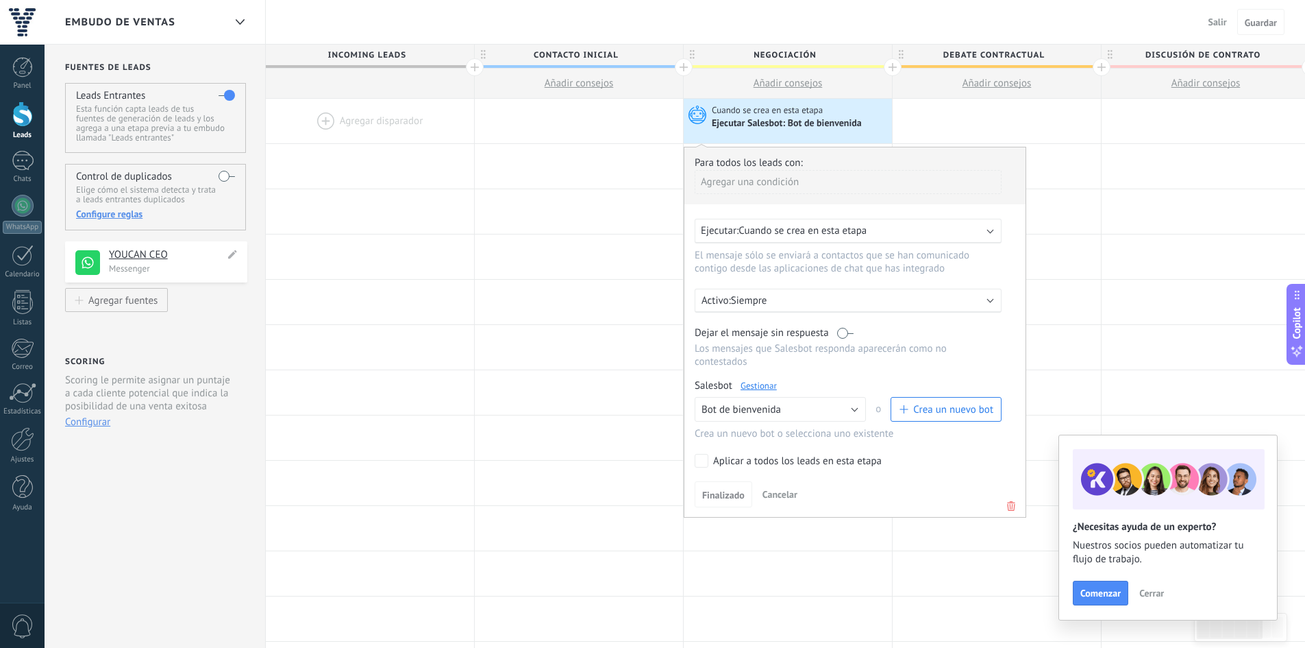
click at [129, 260] on h4 "YOUCAN CEO" at bounding box center [167, 255] width 116 height 14
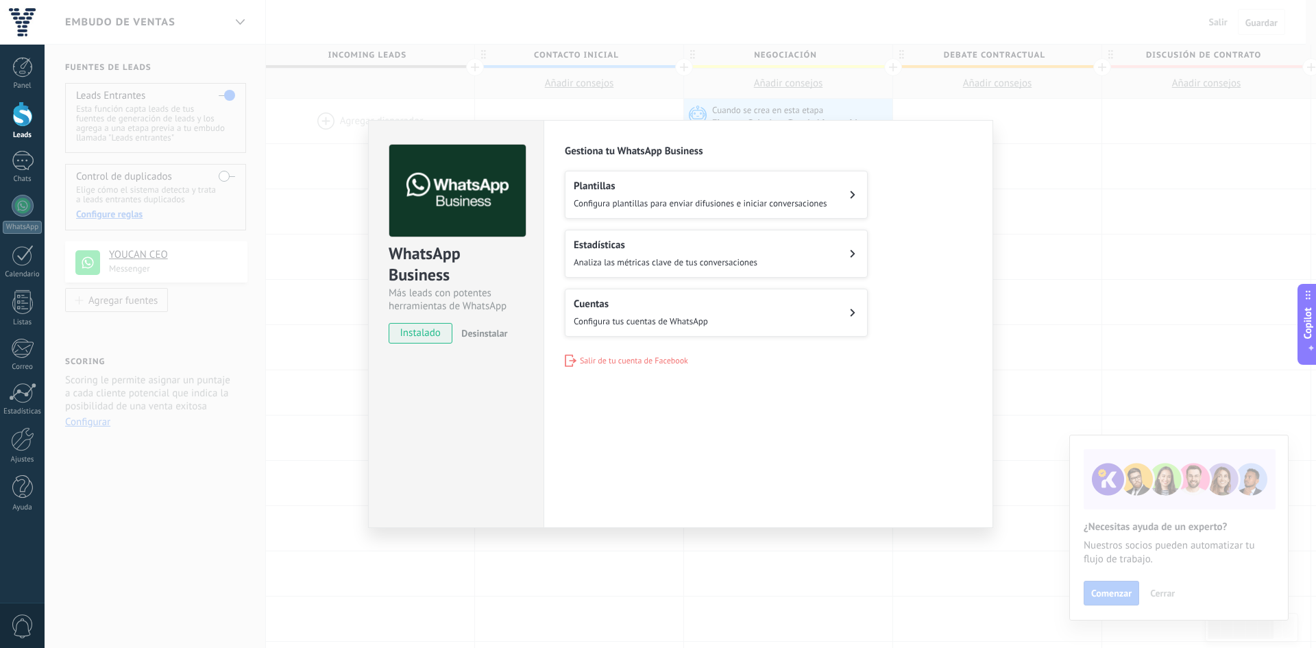
click at [577, 304] on h2 "Cuentas" at bounding box center [641, 303] width 134 height 13
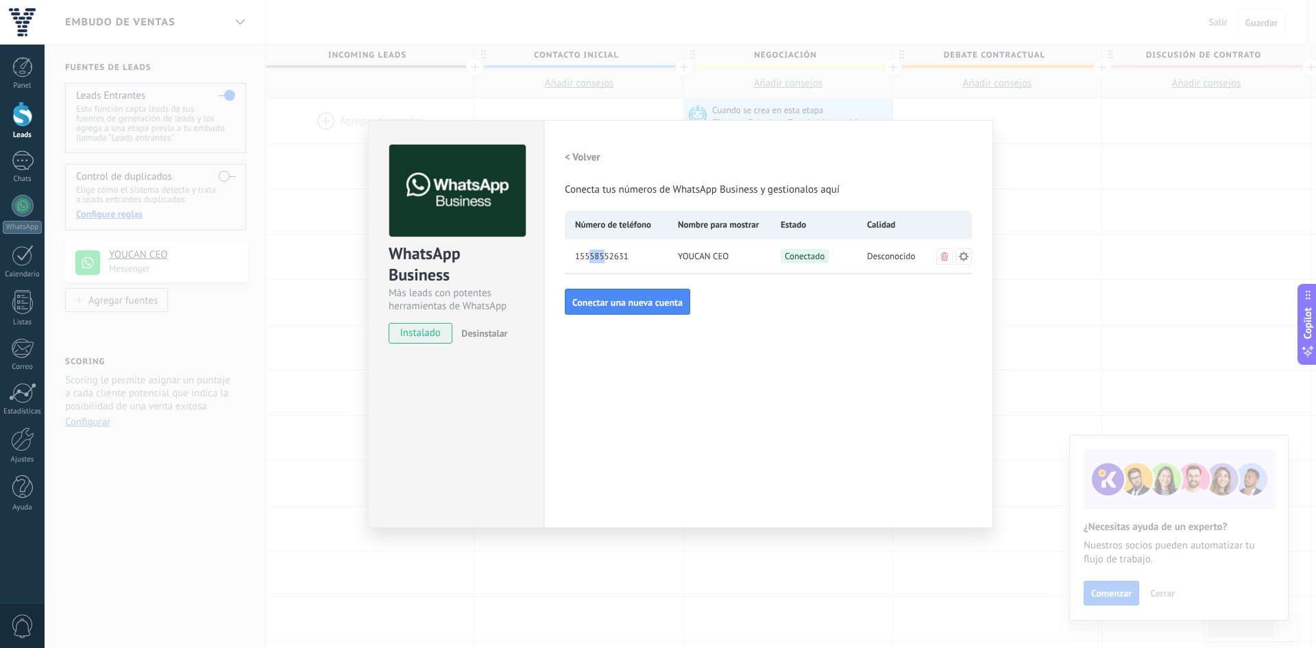
drag, startPoint x: 591, startPoint y: 256, endPoint x: 605, endPoint y: 249, distance: 15.0
click at [605, 249] on span "15558552631" at bounding box center [601, 256] width 53 height 14
click at [605, 260] on span "15558552631" at bounding box center [601, 256] width 53 height 14
click at [612, 257] on span "15558552631" at bounding box center [601, 256] width 53 height 14
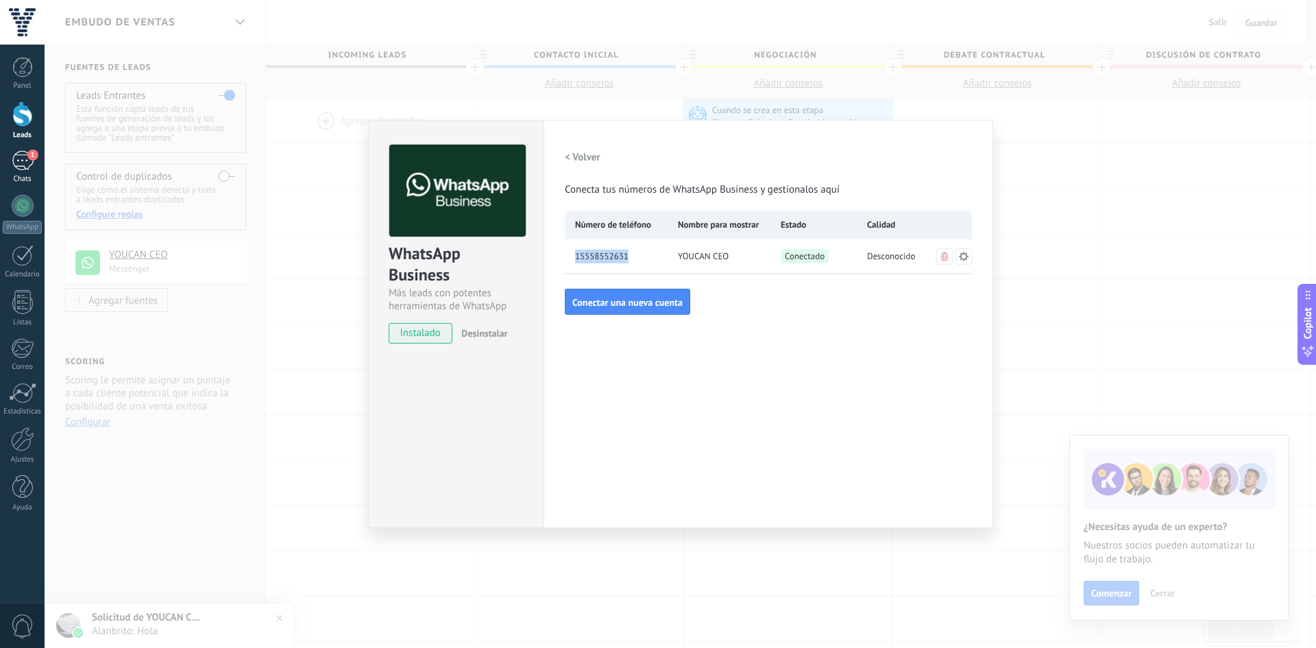
click at [10, 169] on link "1 Chats" at bounding box center [22, 167] width 45 height 33
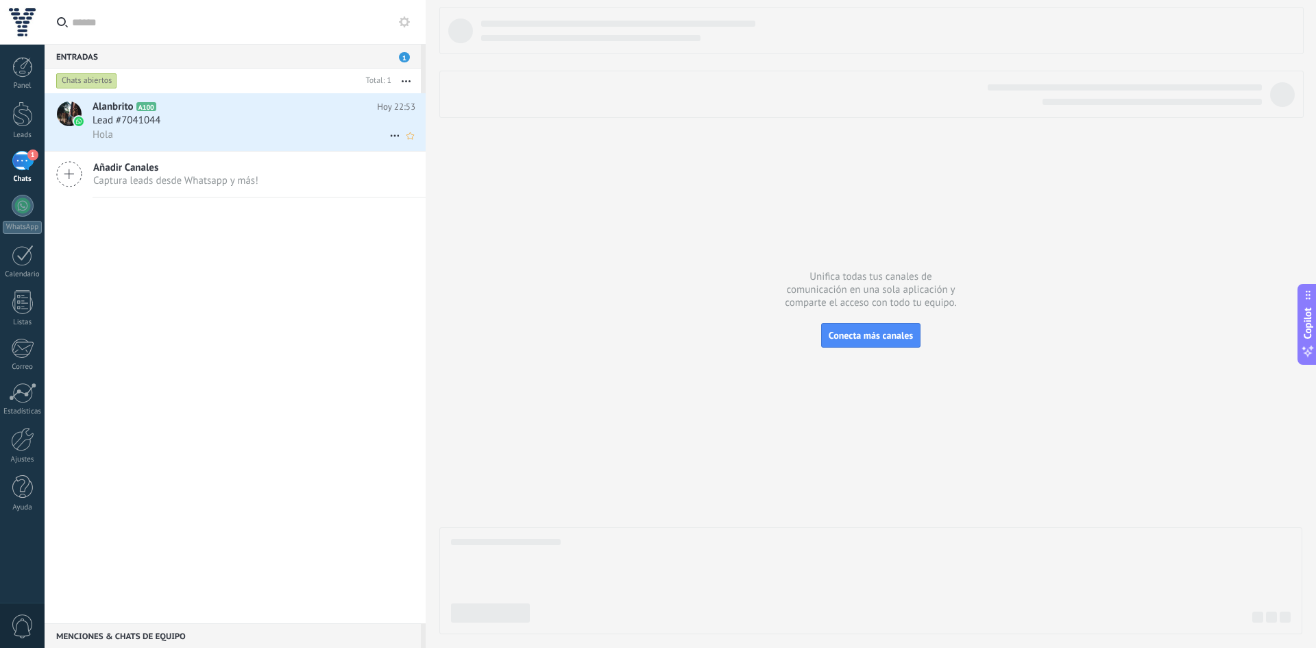
click at [255, 134] on div "Hola" at bounding box center [254, 134] width 323 height 14
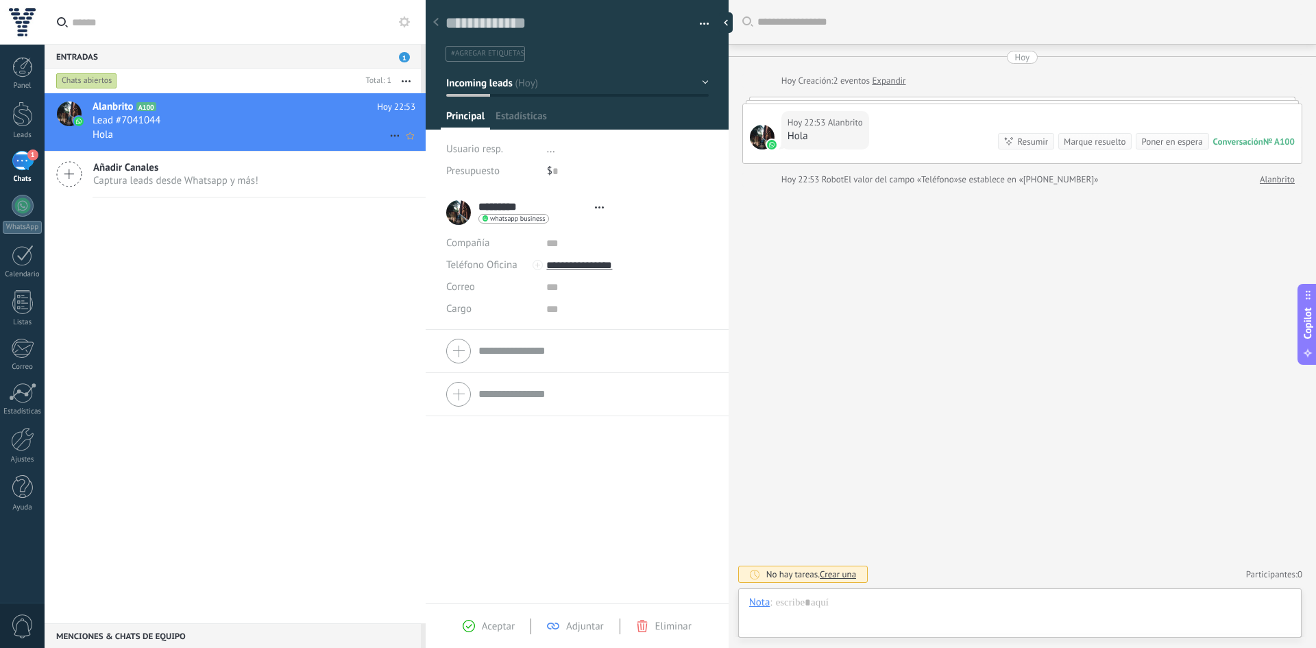
scroll to position [21, 0]
click at [486, 630] on span "Aceptar" at bounding box center [498, 625] width 33 height 13
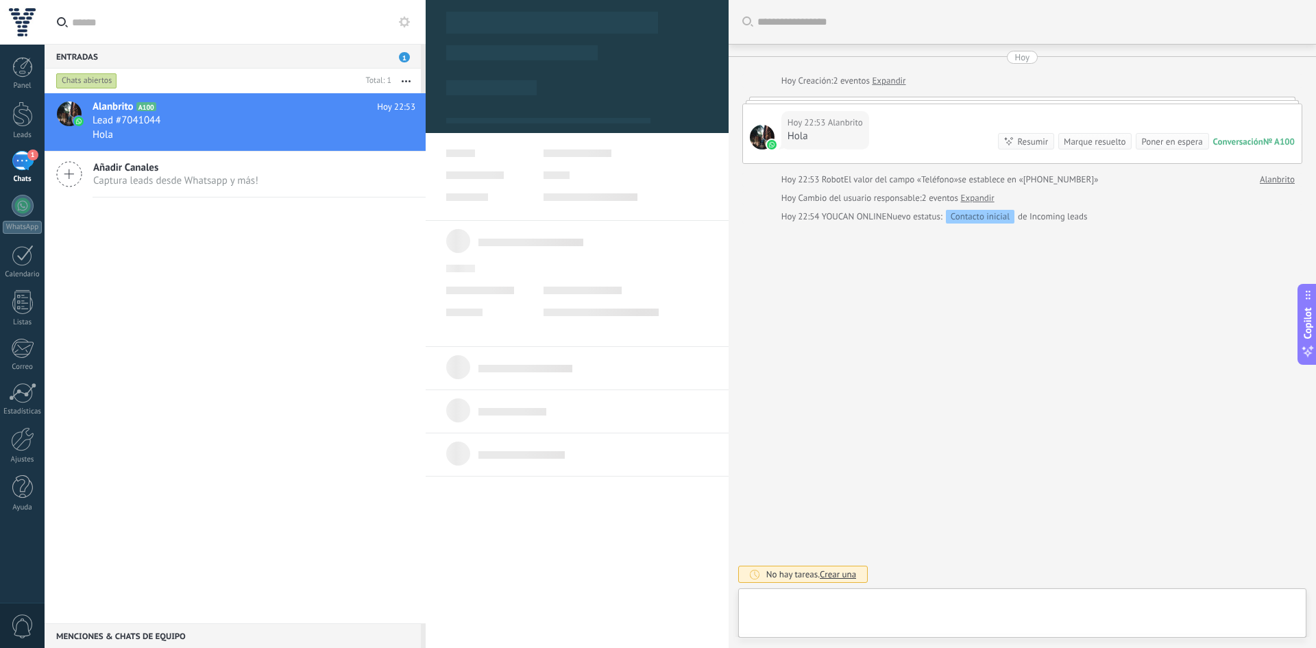
scroll to position [21, 0]
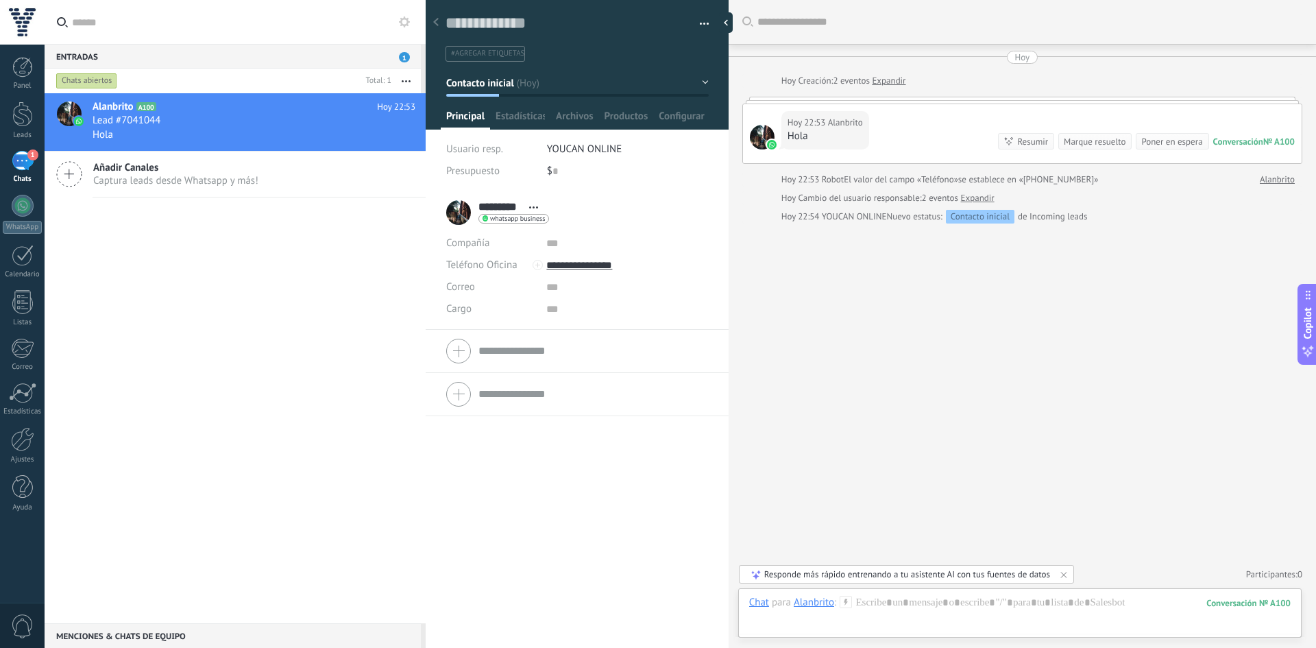
click at [755, 606] on div "Chat" at bounding box center [759, 601] width 20 height 12
click at [763, 576] on div "Tarea" at bounding box center [763, 578] width 49 height 23
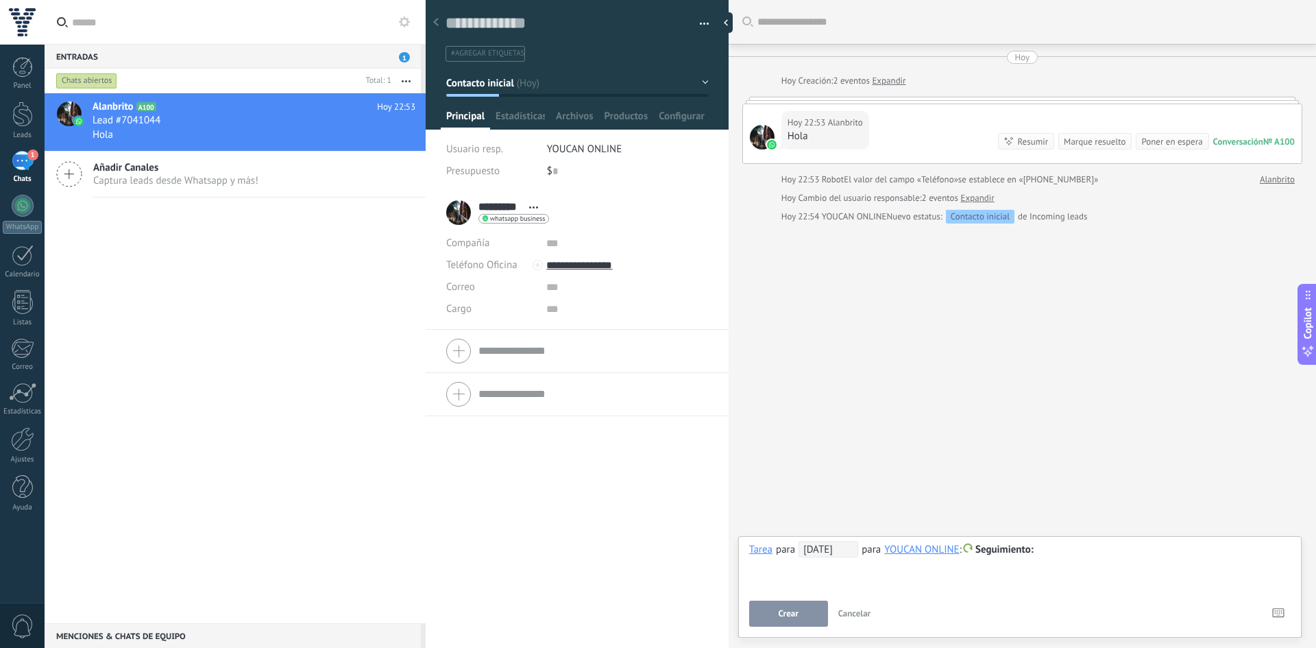
click at [845, 607] on button "Cancelar" at bounding box center [855, 613] width 44 height 26
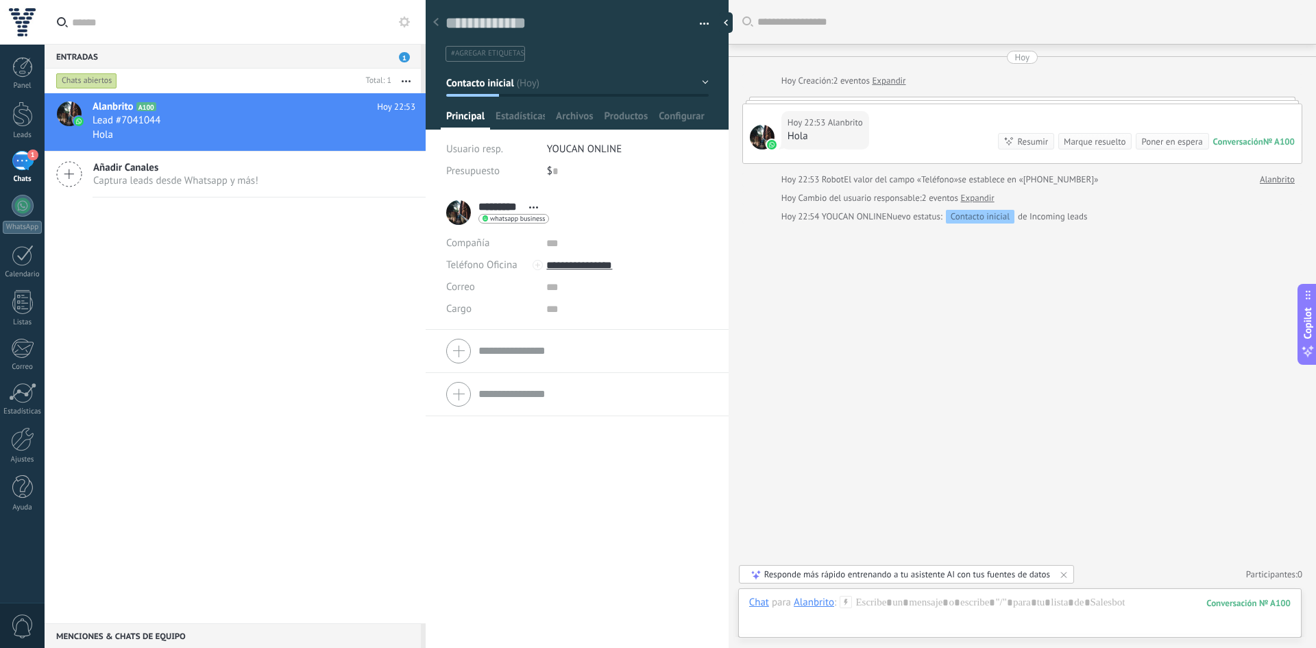
click at [145, 170] on span "Añadir Canales" at bounding box center [175, 167] width 165 height 13
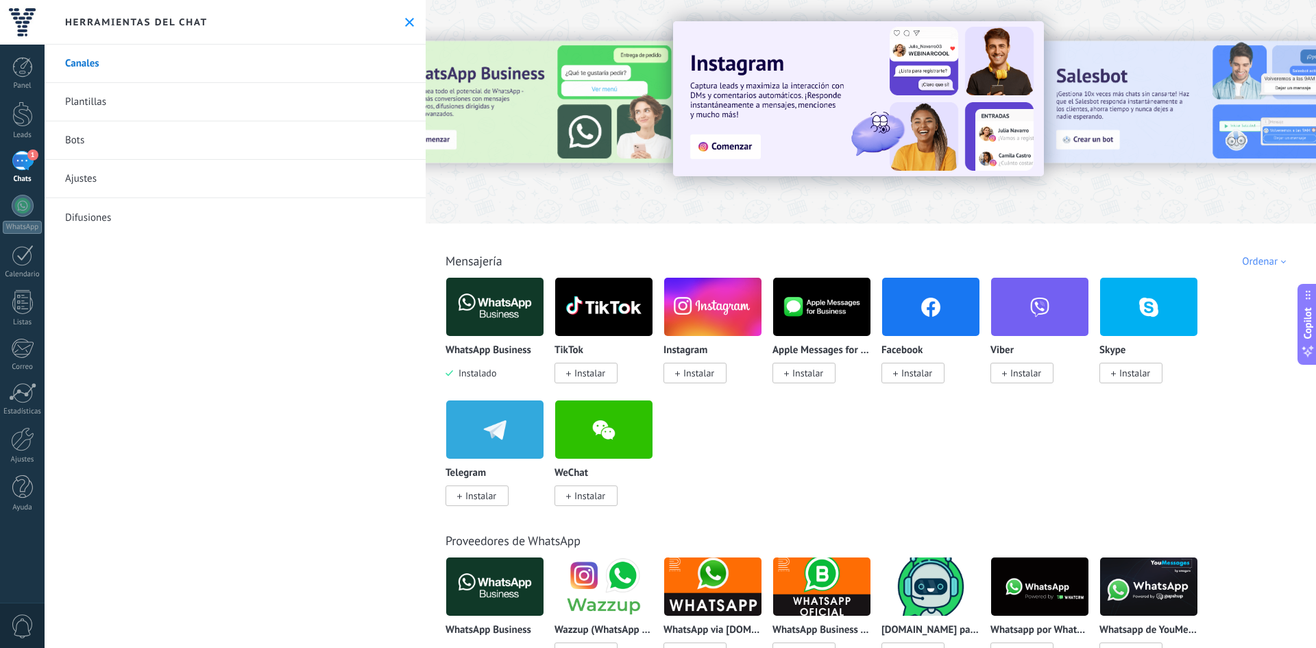
click at [95, 148] on link "Bots" at bounding box center [235, 140] width 381 height 38
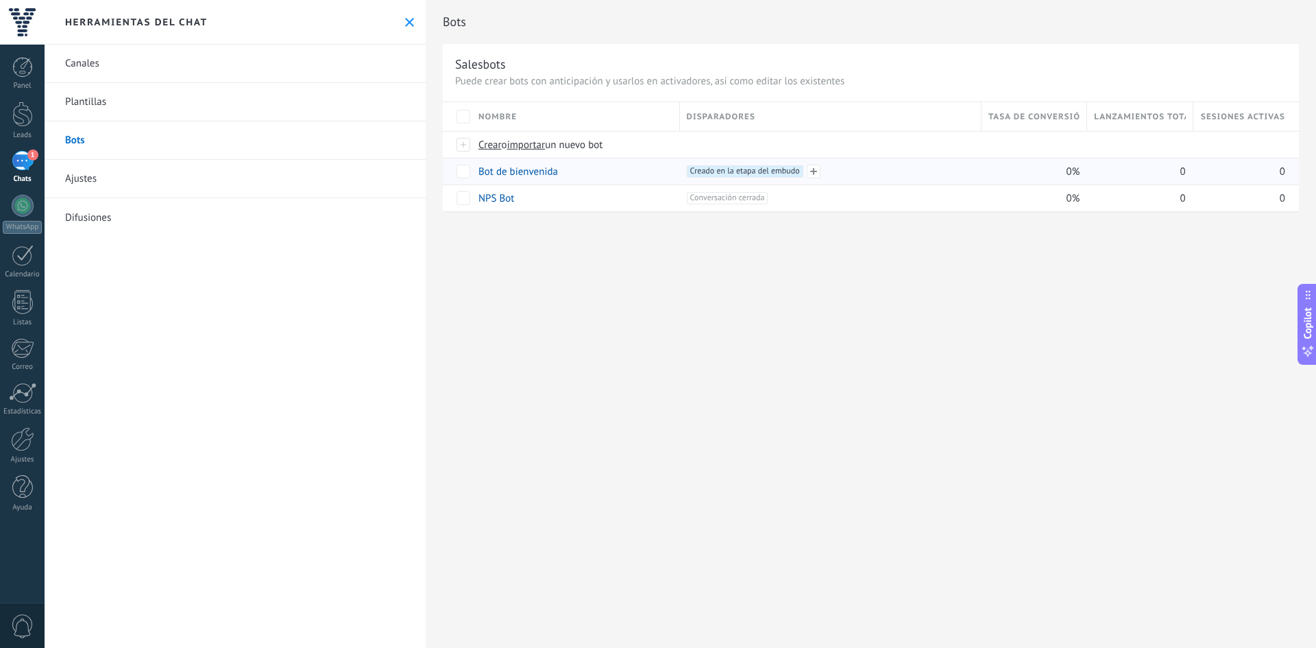
click at [787, 172] on span "Creado en la etapa del embudo +0" at bounding box center [745, 171] width 116 height 12
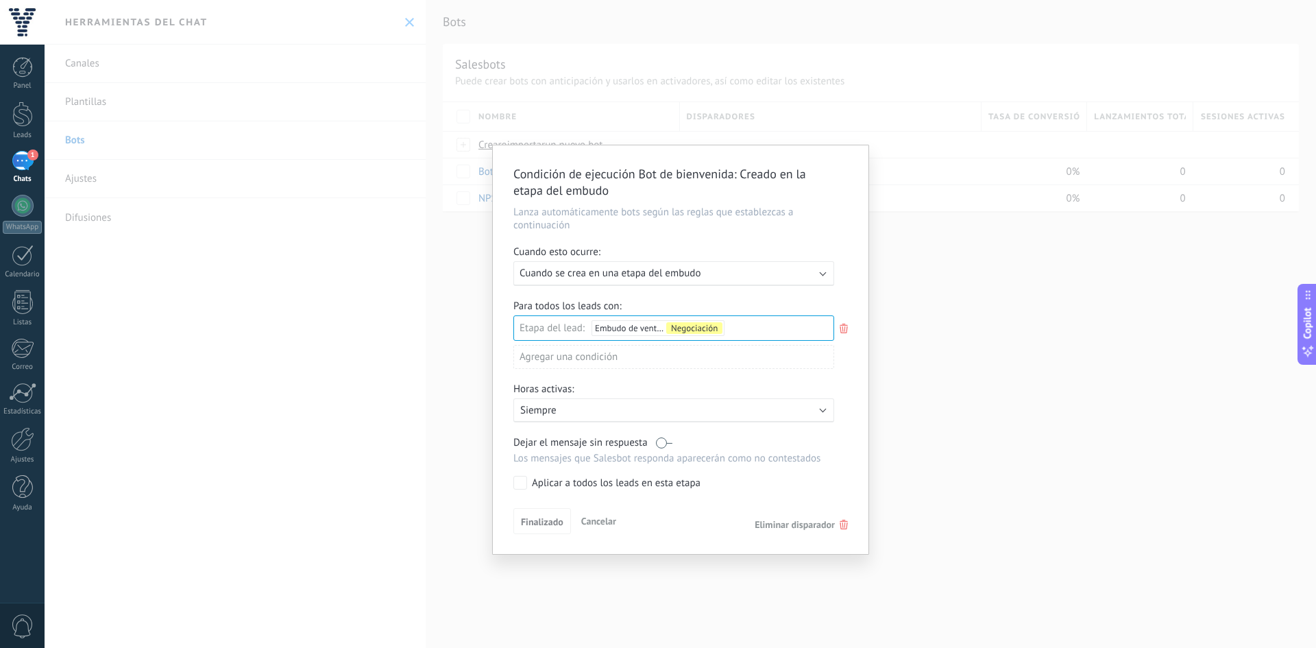
click at [667, 273] on span "Cuando se crea en una etapa del embudo" at bounding box center [609, 273] width 181 height 13
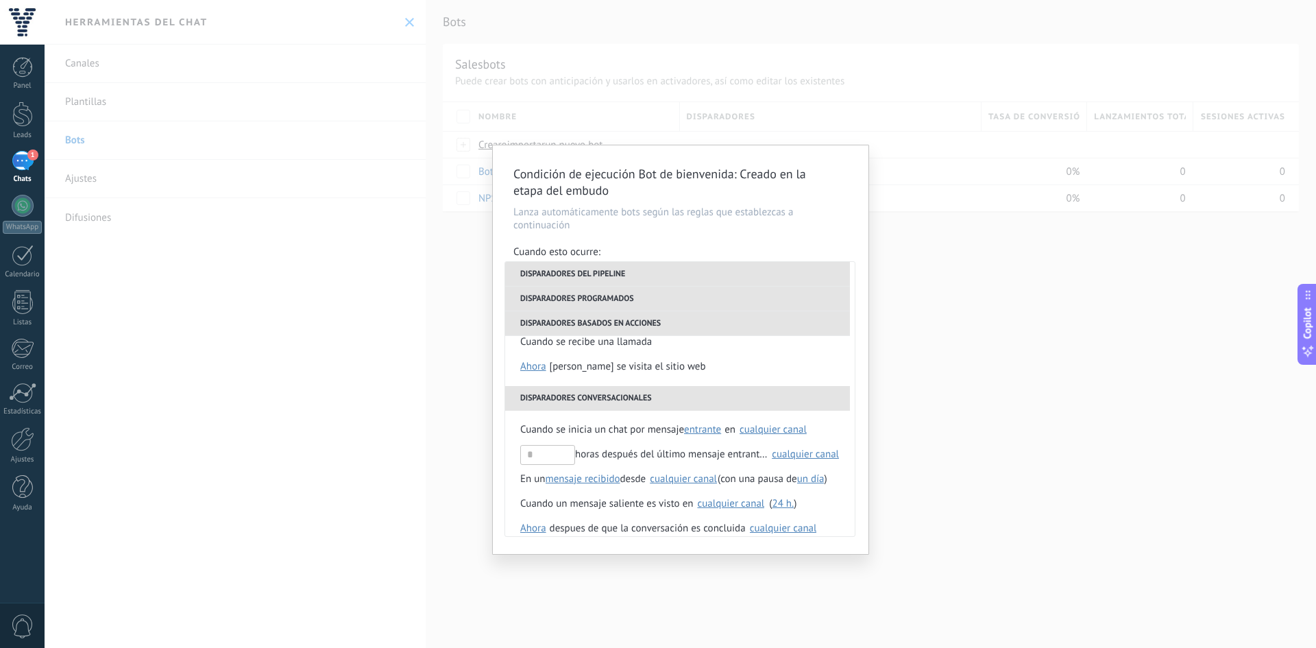
scroll to position [299, 0]
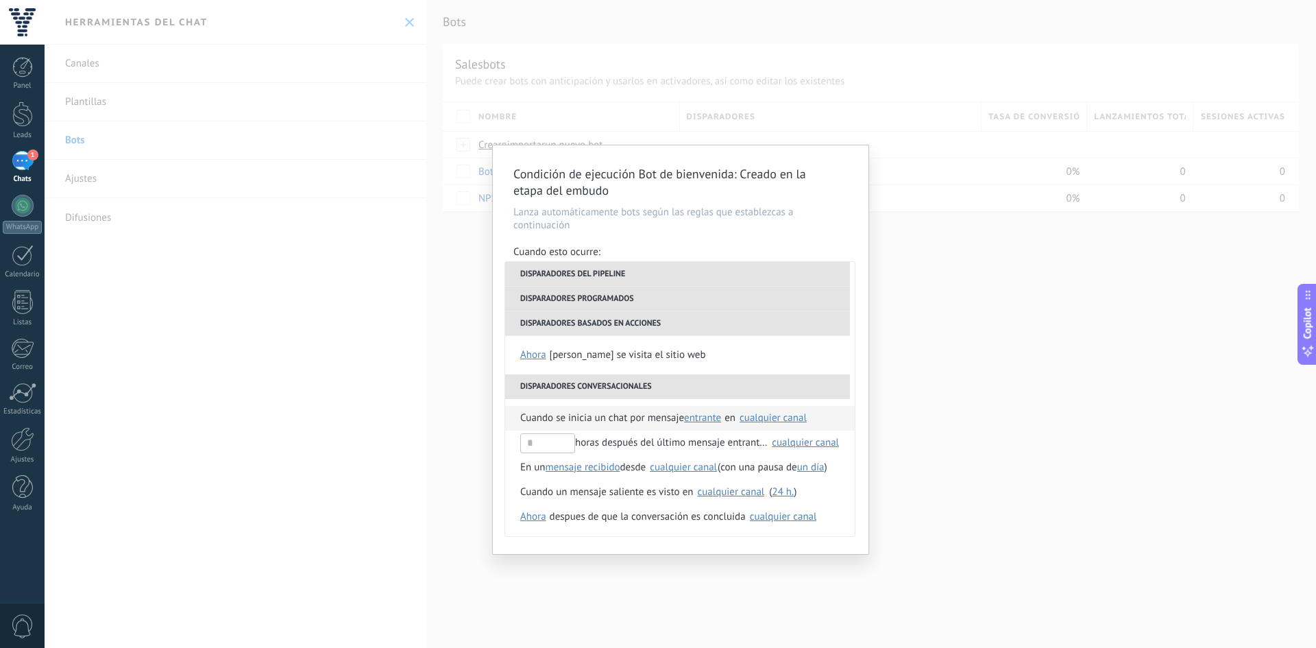
click at [572, 423] on span "Cuando se inicia un chat por mensaje" at bounding box center [602, 418] width 164 height 25
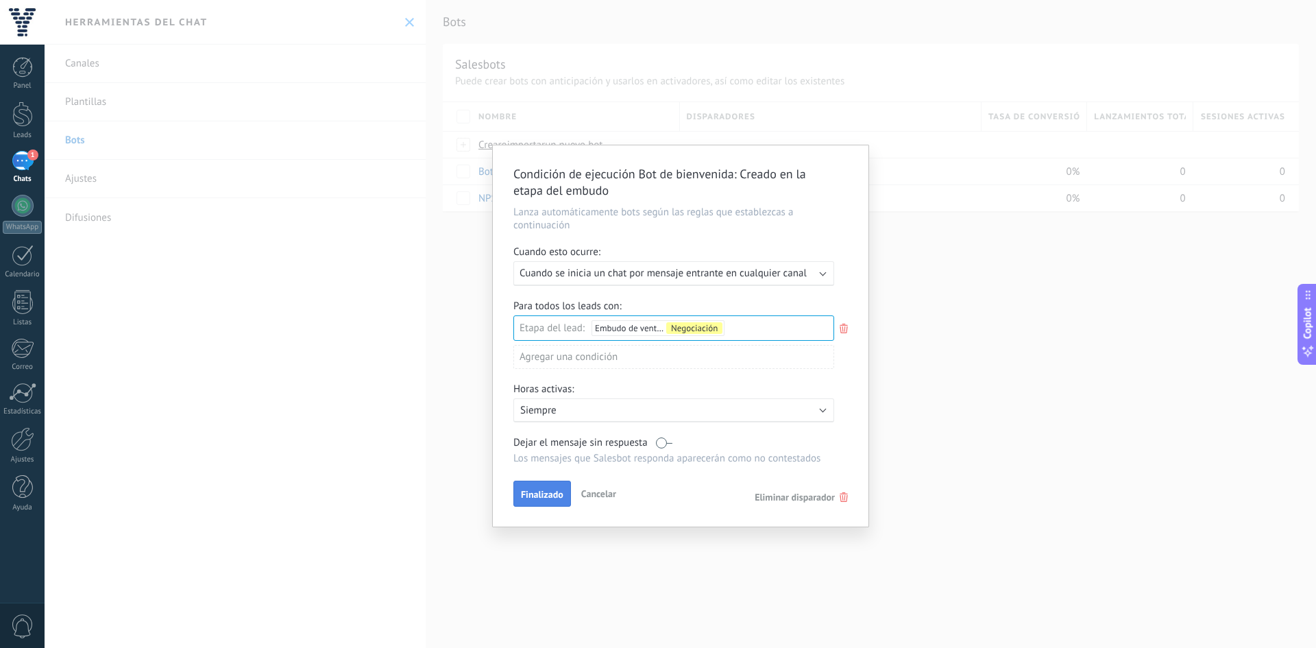
click at [548, 491] on span "Finalizado" at bounding box center [542, 494] width 42 height 10
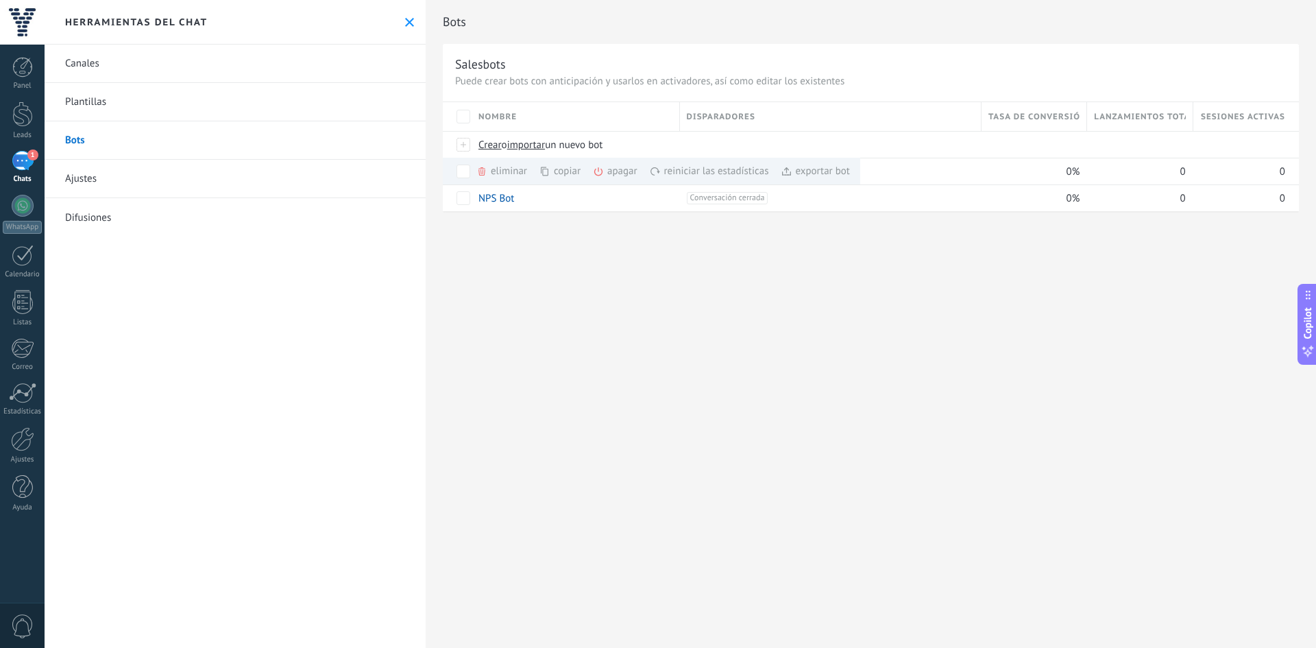
click at [754, 288] on div "Bots Salesbots Puede crear bots con anticipación y usarlos en activadores, así …" at bounding box center [871, 324] width 890 height 648
click at [591, 317] on div "Bots Salesbots Puede crear bots con anticipación y usarlos en activadores, así …" at bounding box center [871, 324] width 890 height 648
click at [138, 66] on link "Canales" at bounding box center [235, 64] width 381 height 38
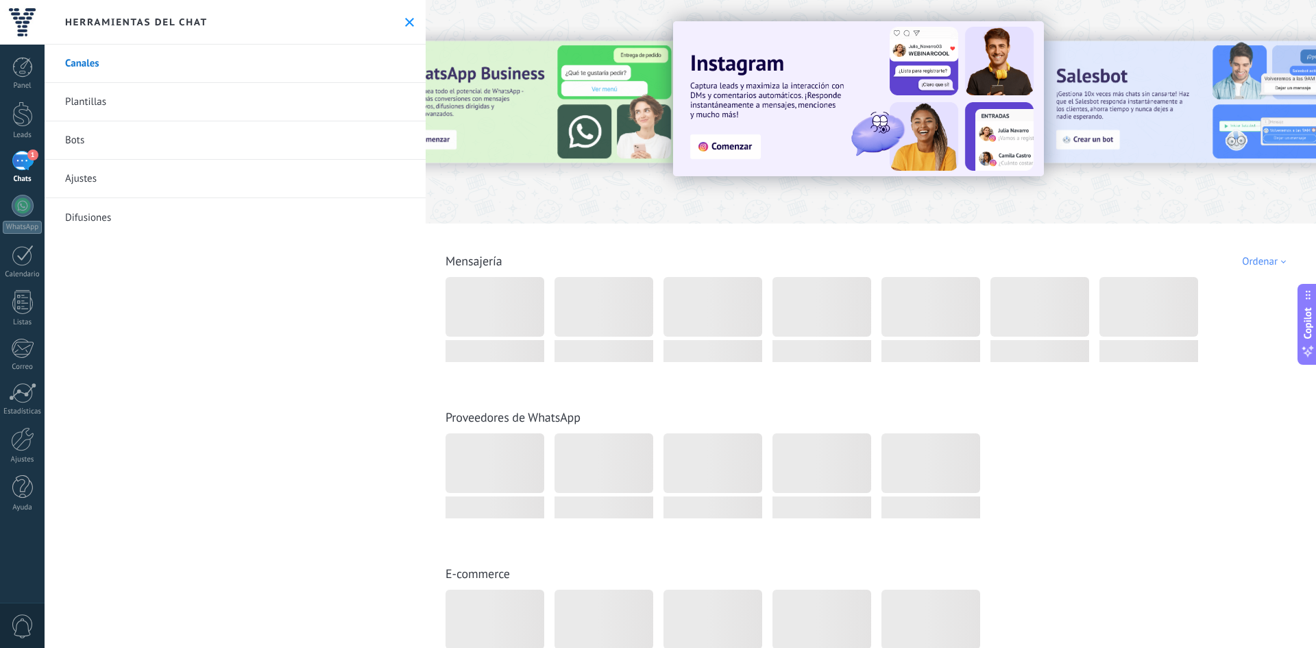
click at [34, 164] on link "1 Chats" at bounding box center [22, 167] width 45 height 33
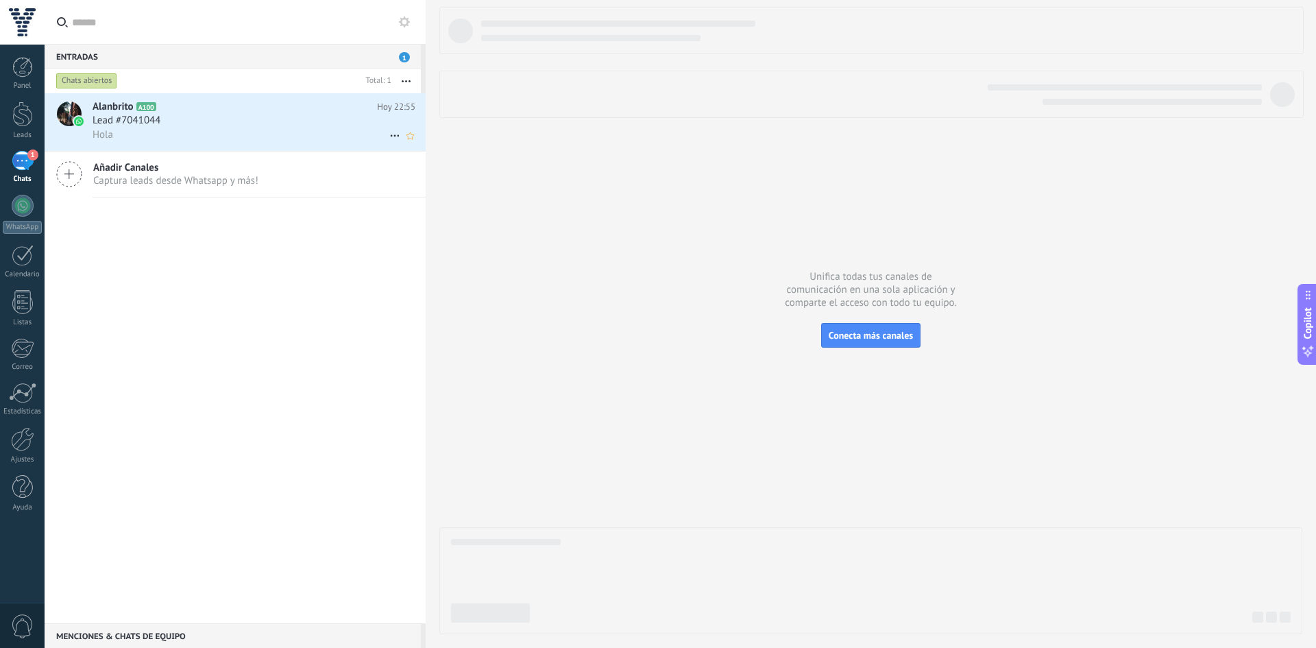
click at [162, 122] on h3 "Lead #7041044" at bounding box center [130, 121] width 75 height 14
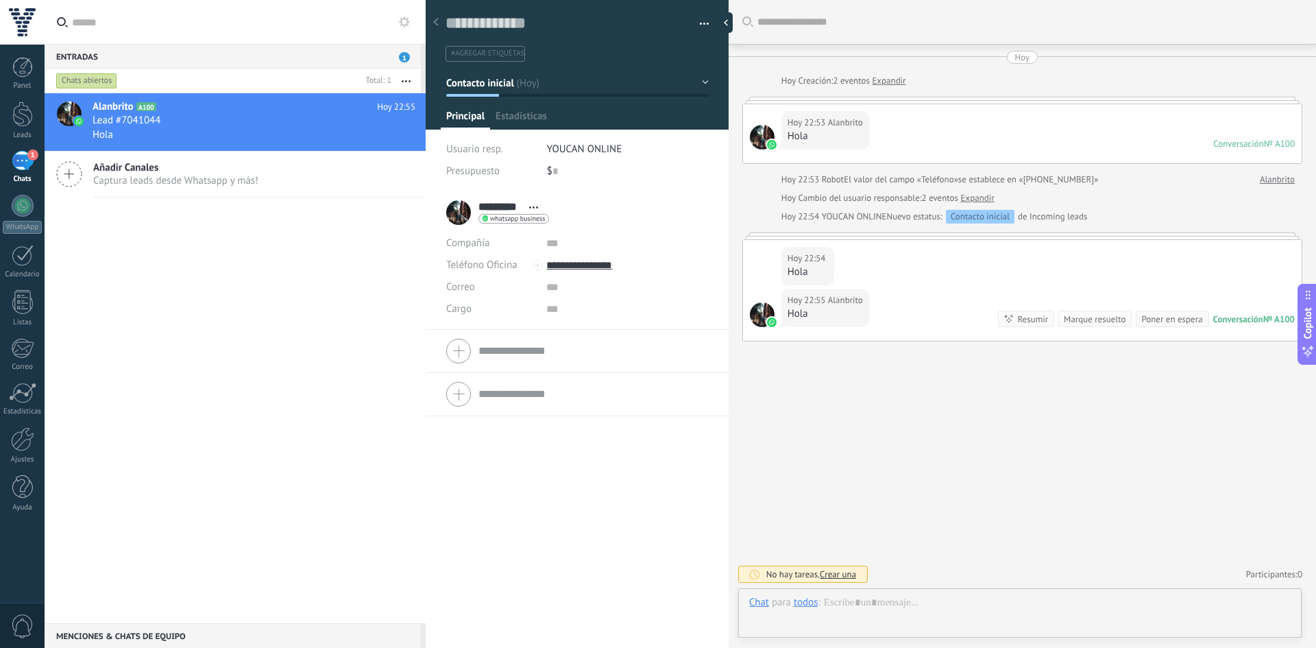
scroll to position [21, 0]
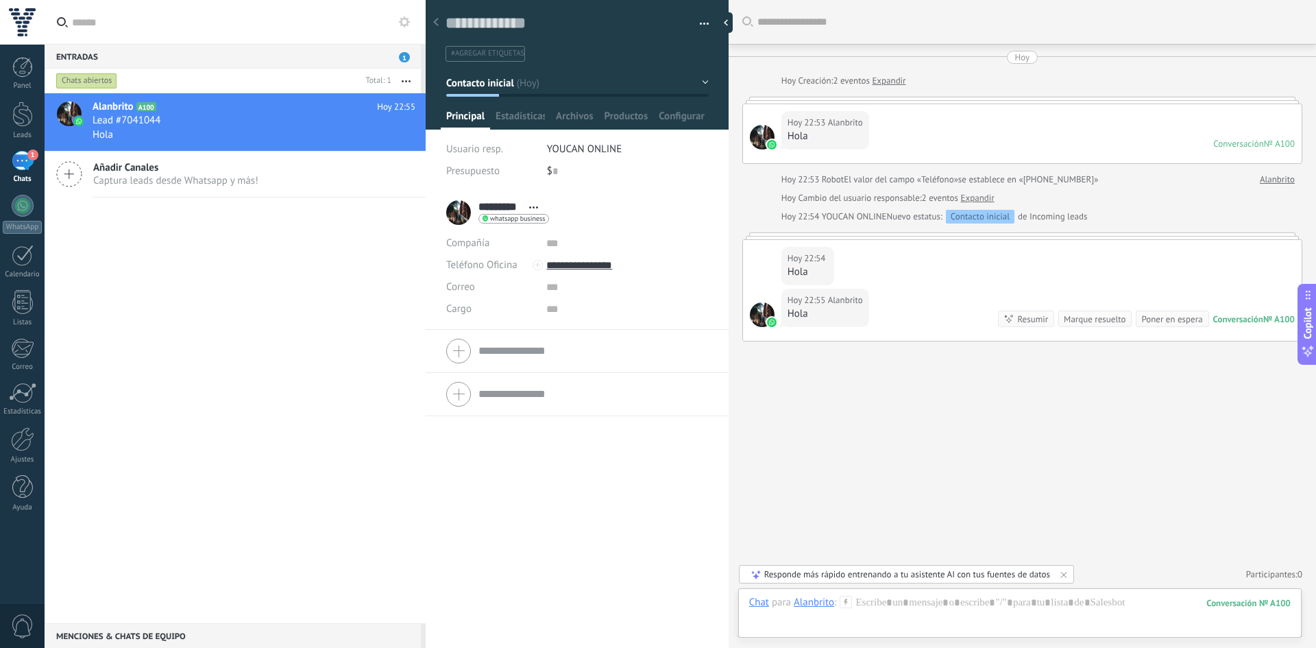
click at [944, 143] on div "Hoy 22:53 Alanbrito Hola Conversación № A100 Conversación № A100" at bounding box center [1022, 133] width 558 height 59
click at [1025, 322] on div "Resumir" at bounding box center [1032, 318] width 31 height 13
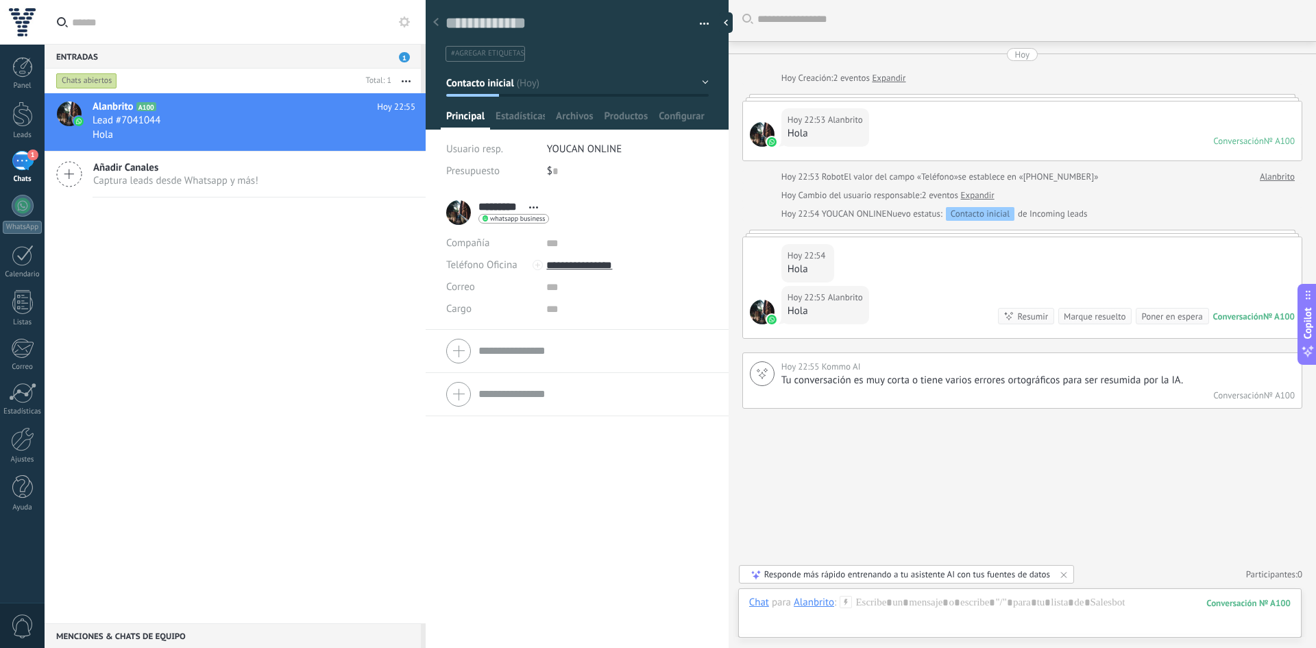
click at [477, 402] on div at bounding box center [577, 394] width 262 height 34
click at [467, 264] on div at bounding box center [577, 255] width 262 height 34
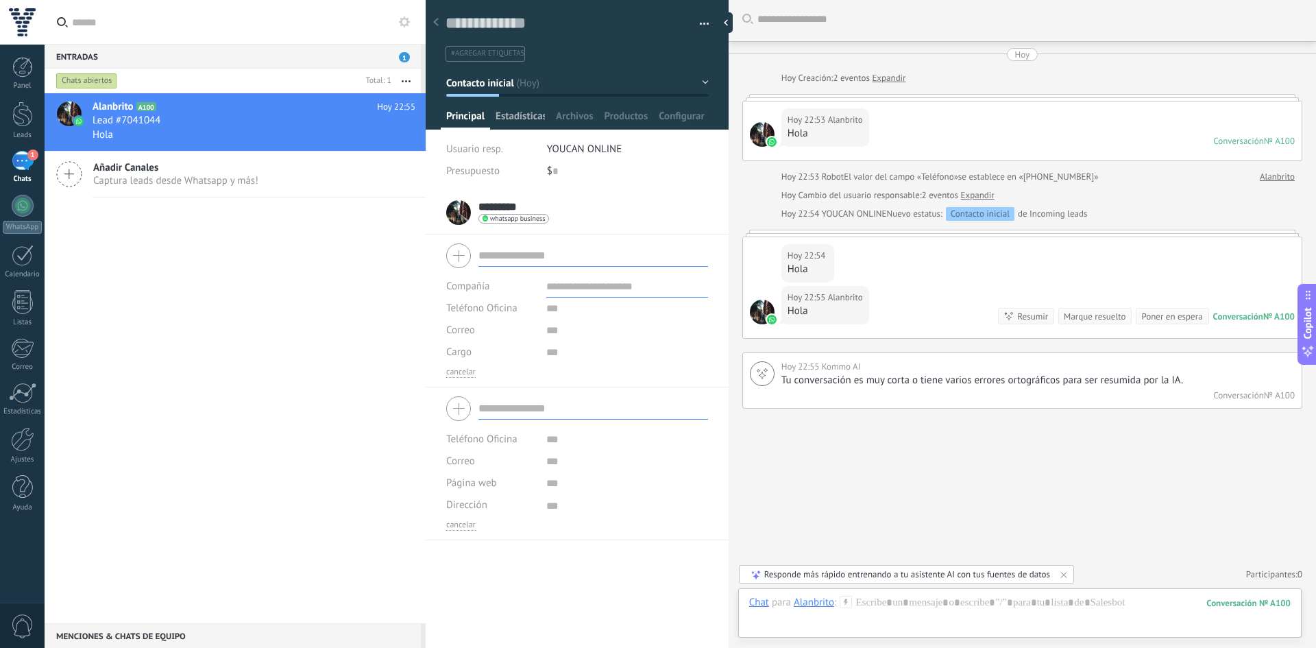
click at [521, 116] on span "Estadísticas" at bounding box center [519, 120] width 49 height 20
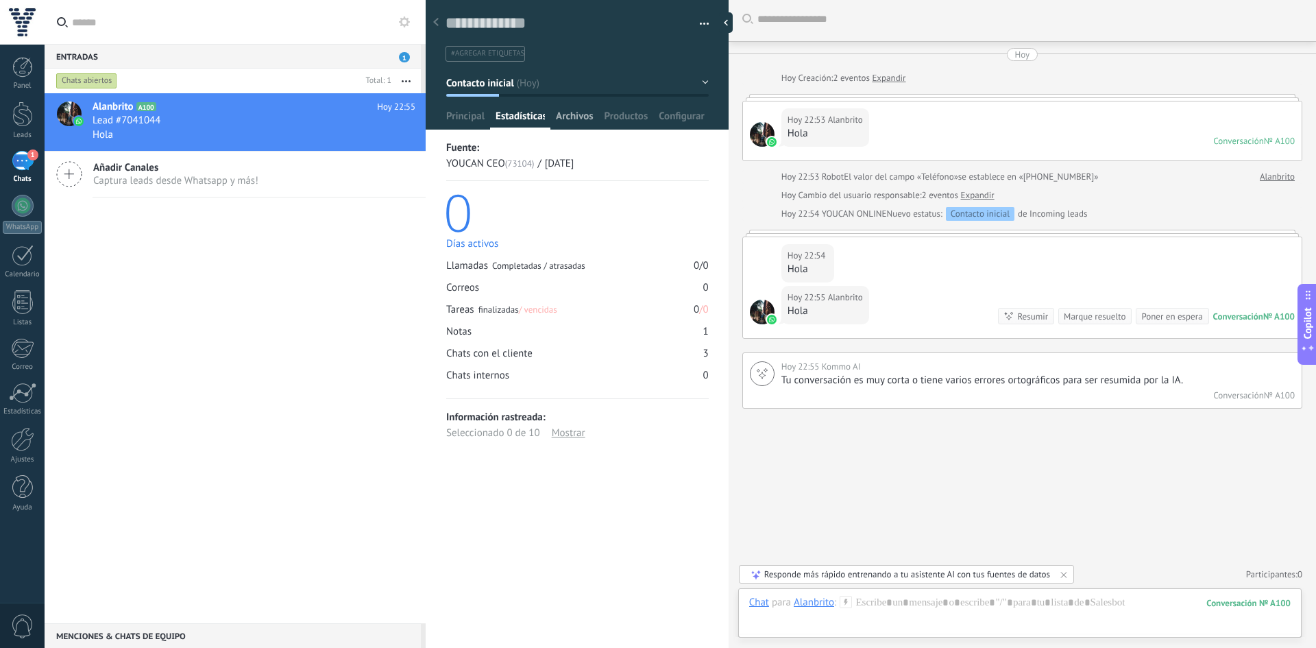
click at [571, 121] on span "Archivos" at bounding box center [574, 120] width 37 height 20
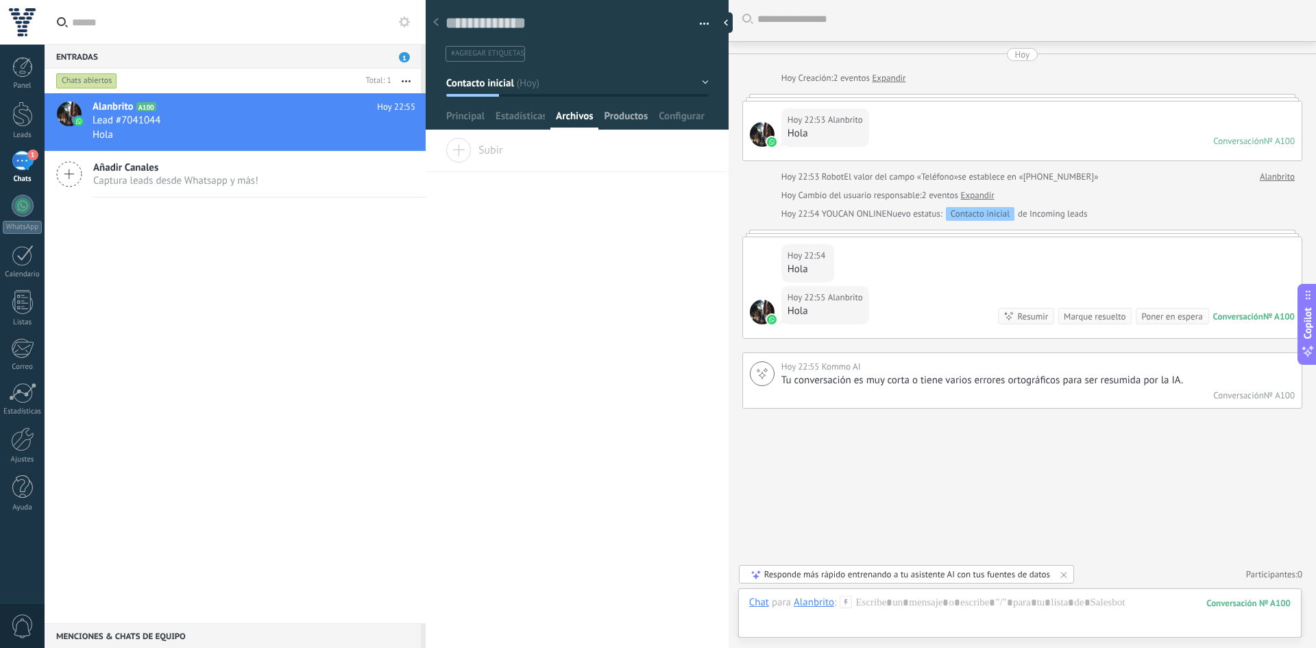
click at [619, 112] on span "Productos" at bounding box center [626, 120] width 44 height 20
click at [683, 112] on span "Configurar" at bounding box center [681, 120] width 45 height 20
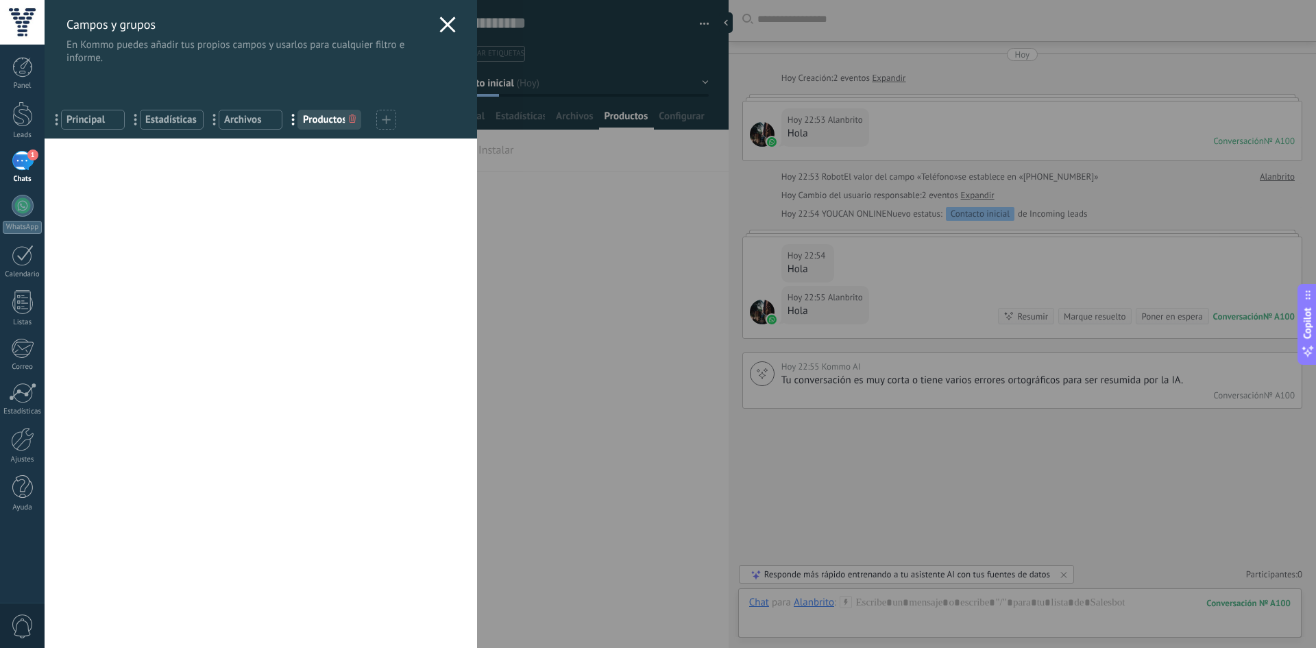
click at [439, 30] on icon at bounding box center [447, 24] width 16 height 16
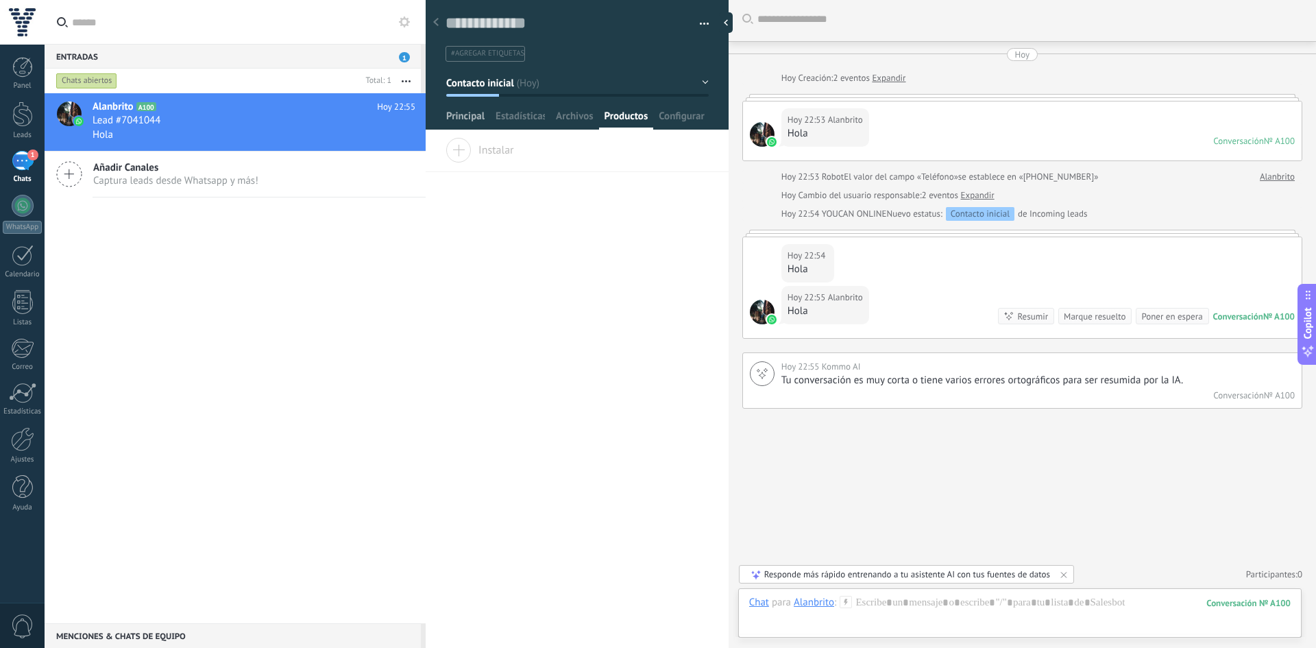
click at [462, 123] on span "Principal" at bounding box center [465, 120] width 38 height 20
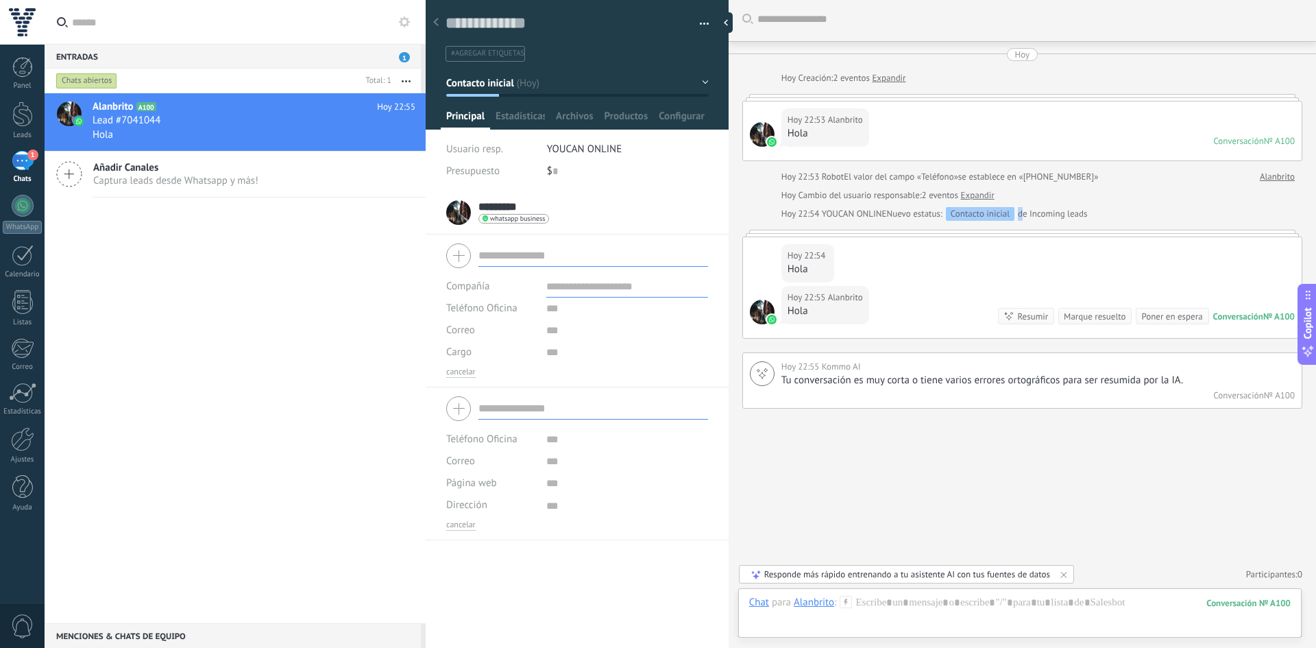
drag, startPoint x: 950, startPoint y: 212, endPoint x: 1024, endPoint y: 203, distance: 74.6
click at [1024, 203] on div "Hoy Hoy Creación: 2 eventos Expandir Hoy 22:53 Alanbrito Hola Conversación № A1…" at bounding box center [1022, 228] width 560 height 360
drag, startPoint x: 197, startPoint y: 69, endPoint x: 31, endPoint y: 134, distance: 177.9
click at [9, 147] on div "Panel Leads 1 Chats WhatsApp Clientes" at bounding box center [22, 291] width 45 height 469
click at [388, 134] on icon at bounding box center [394, 135] width 16 height 16
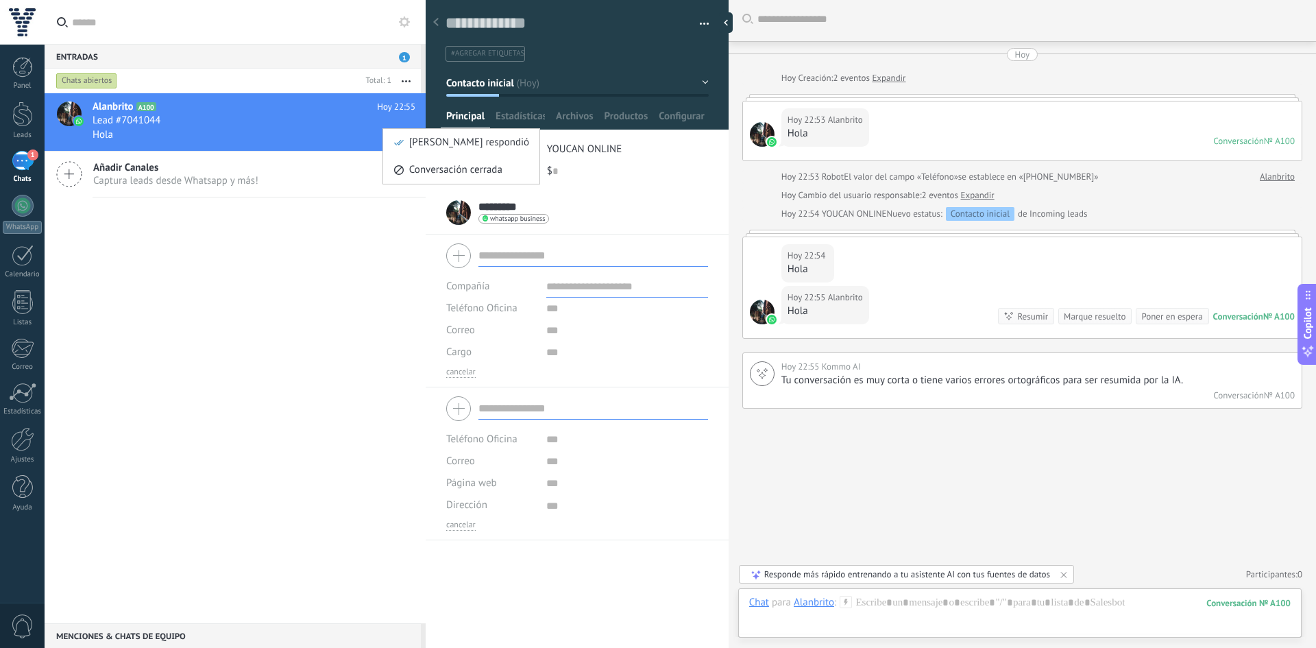
click at [362, 123] on div at bounding box center [658, 324] width 1316 height 648
click at [402, 80] on icon "button" at bounding box center [406, 81] width 9 height 2
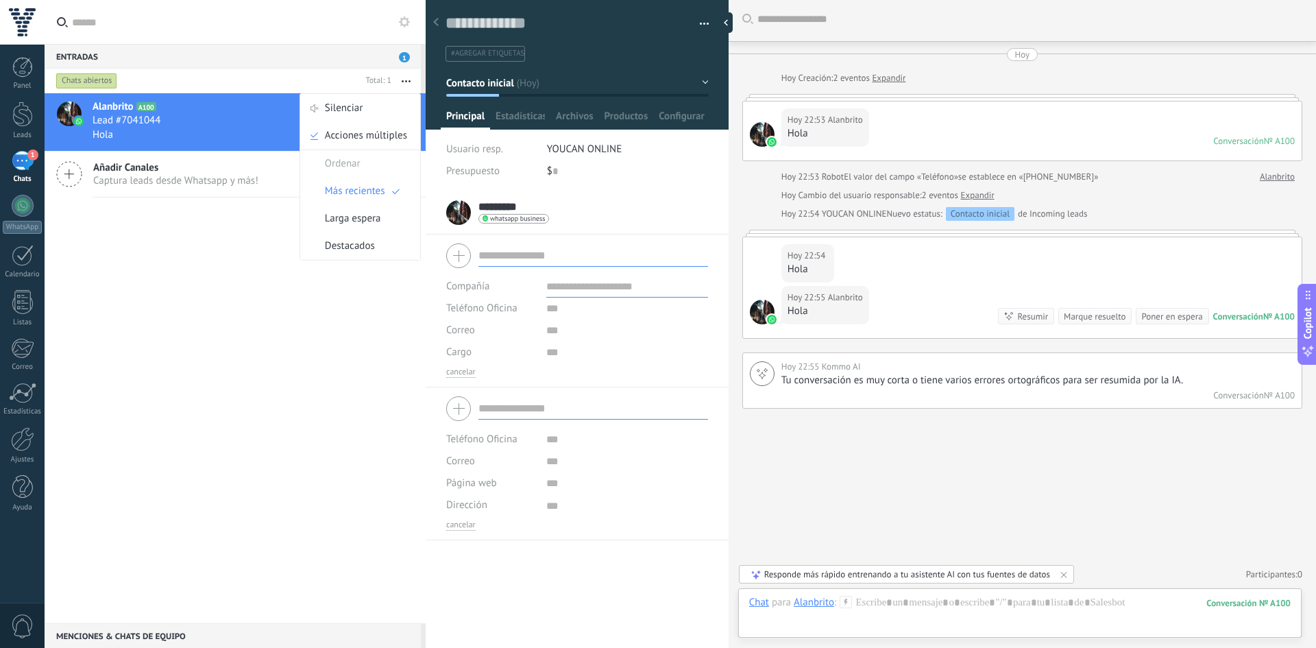
click at [230, 118] on div "Lead #7041044" at bounding box center [254, 121] width 323 height 14
click at [116, 166] on span "Añadir Canales" at bounding box center [175, 167] width 165 height 13
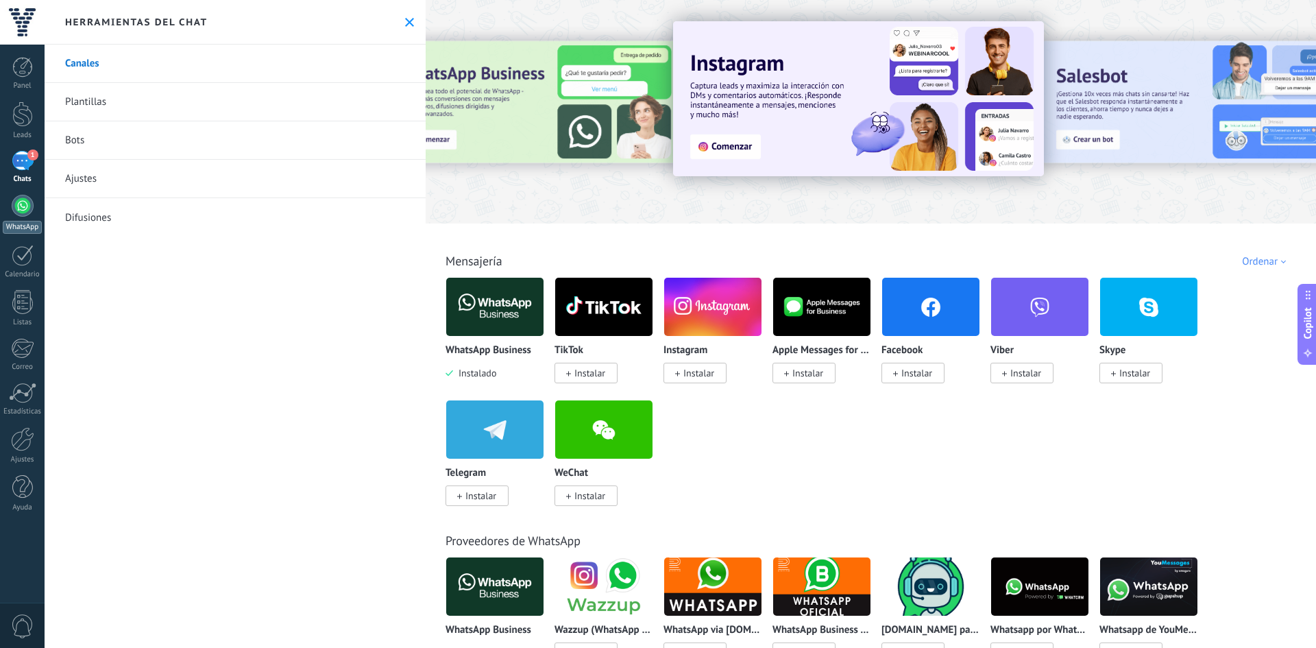
click at [25, 203] on div at bounding box center [23, 206] width 22 height 22
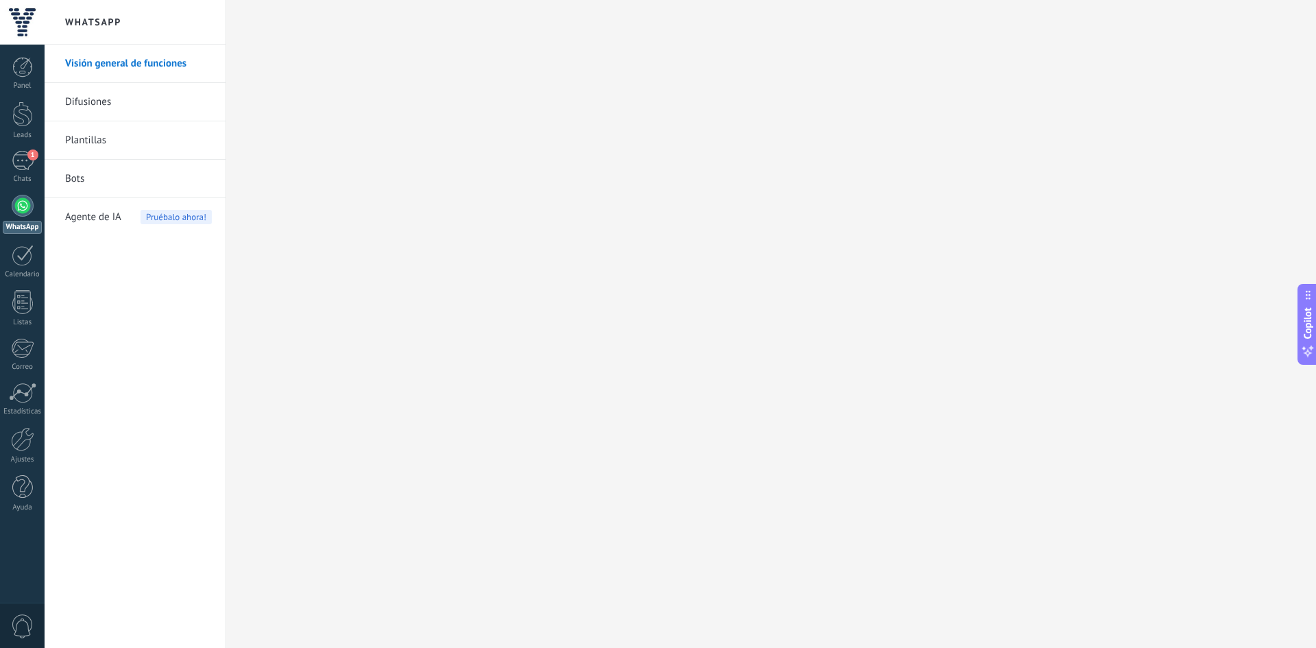
click at [70, 185] on link "Bots" at bounding box center [138, 179] width 147 height 38
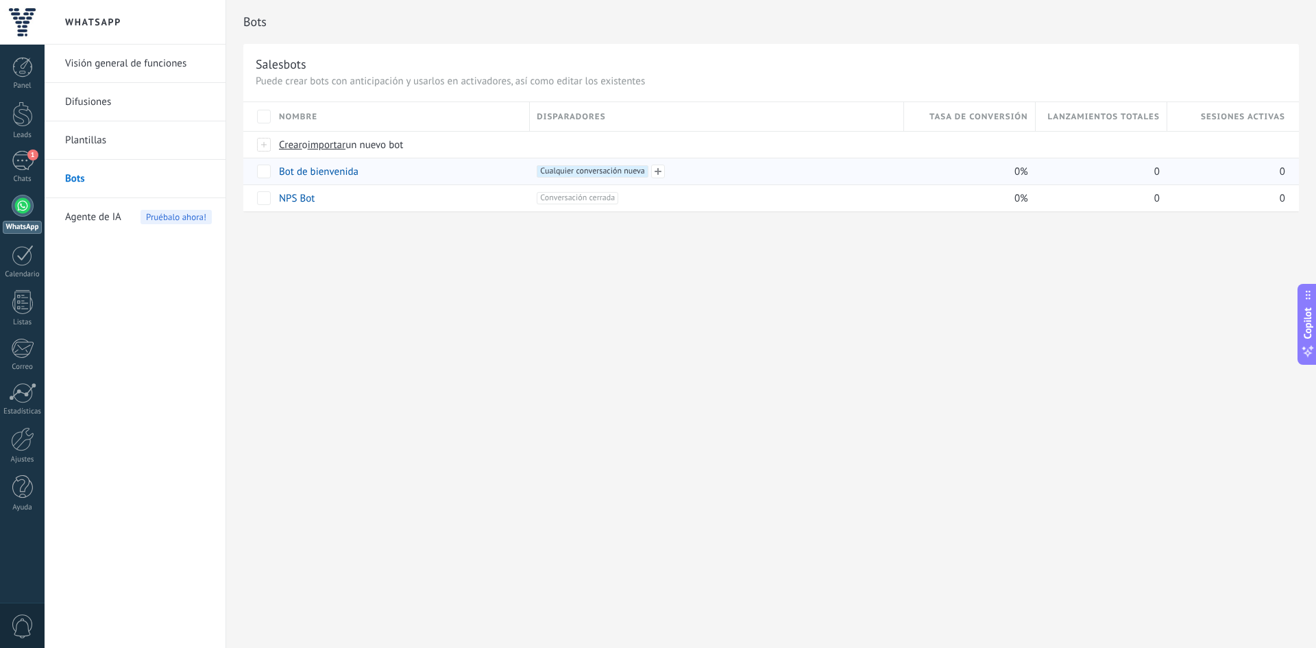
click at [591, 171] on span "Cualquier conversación nueva +0" at bounding box center [592, 171] width 111 height 12
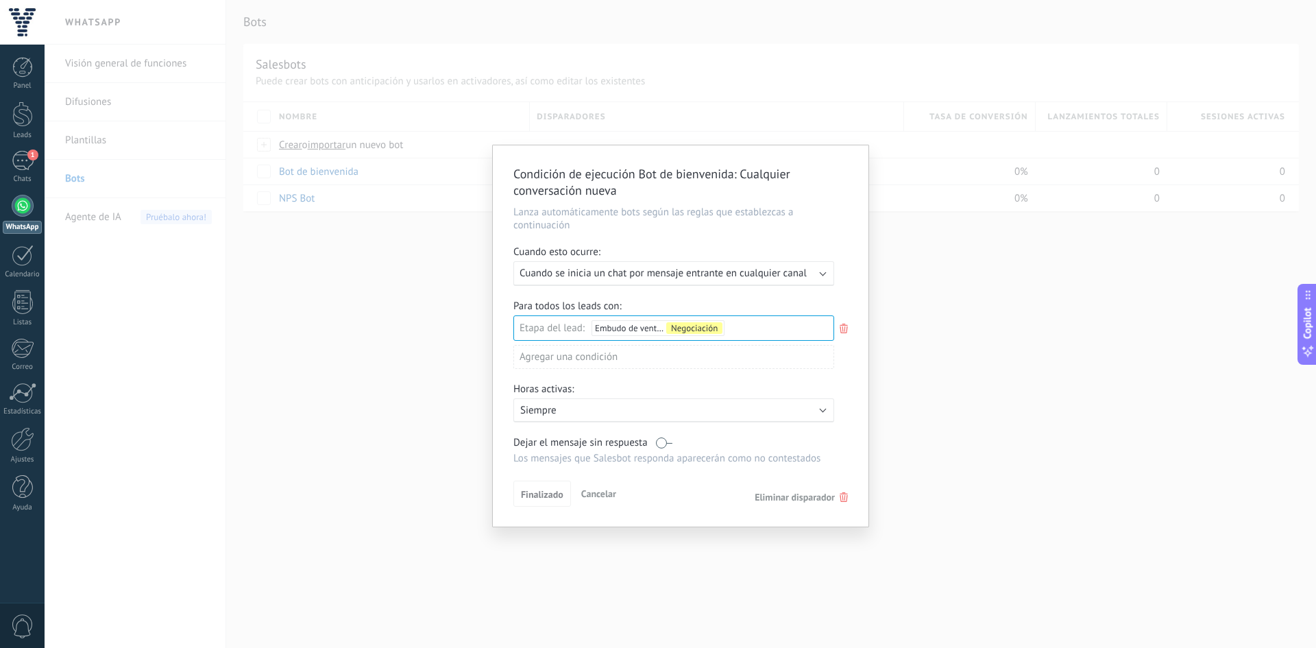
click at [573, 273] on span "Cuando se inicia un chat por mensaje entrante en cualquier canal" at bounding box center [662, 273] width 287 height 13
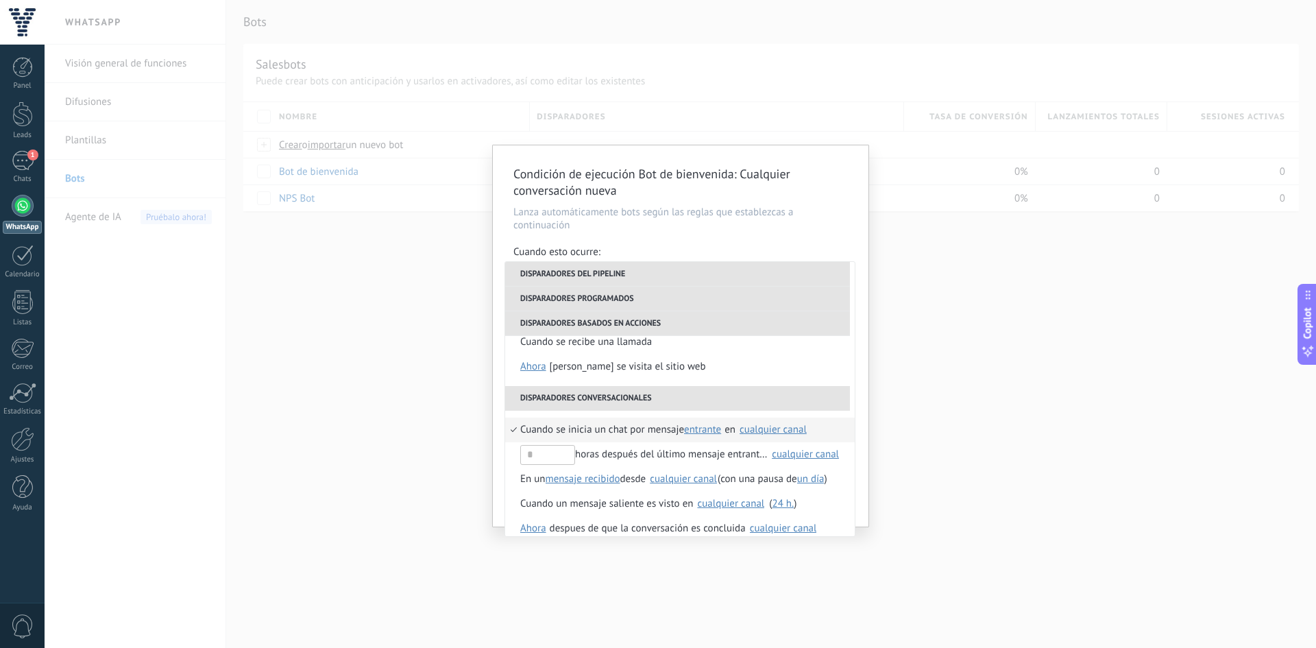
scroll to position [299, 0]
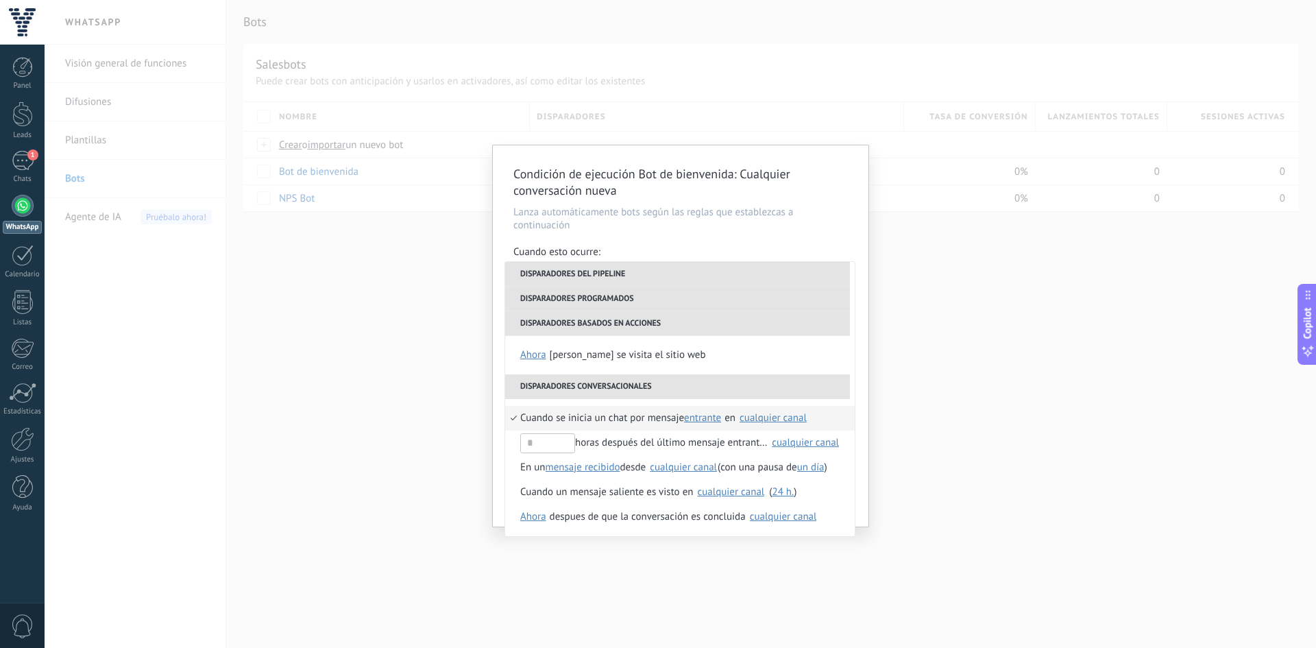
click at [619, 415] on span "Cuando se inicia un chat por mensaje" at bounding box center [602, 418] width 164 height 25
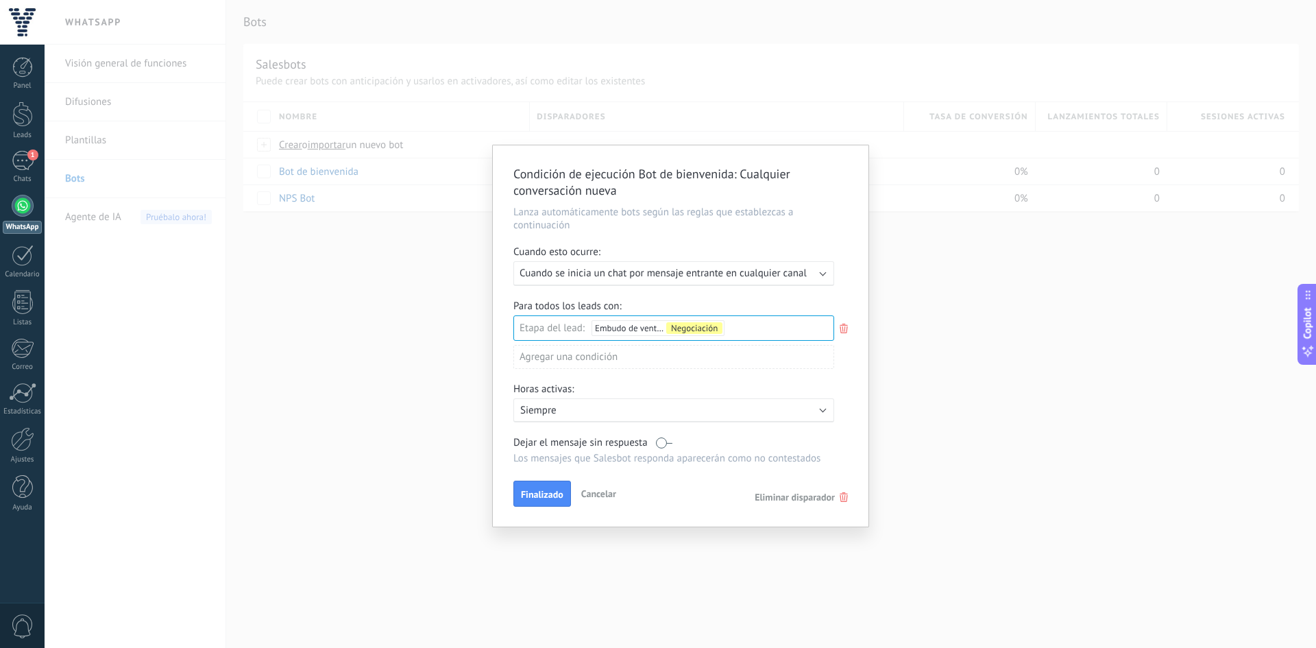
click at [844, 329] on icon at bounding box center [843, 328] width 15 height 16
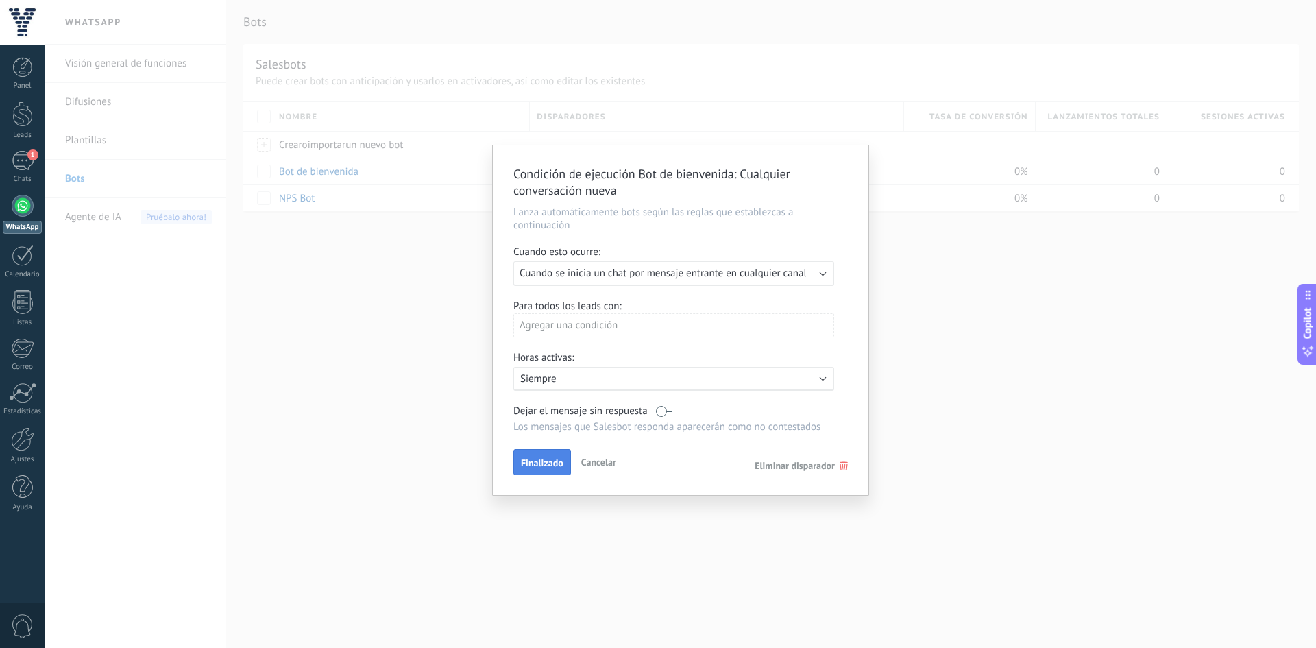
click at [545, 460] on span "Finalizado" at bounding box center [542, 463] width 42 height 10
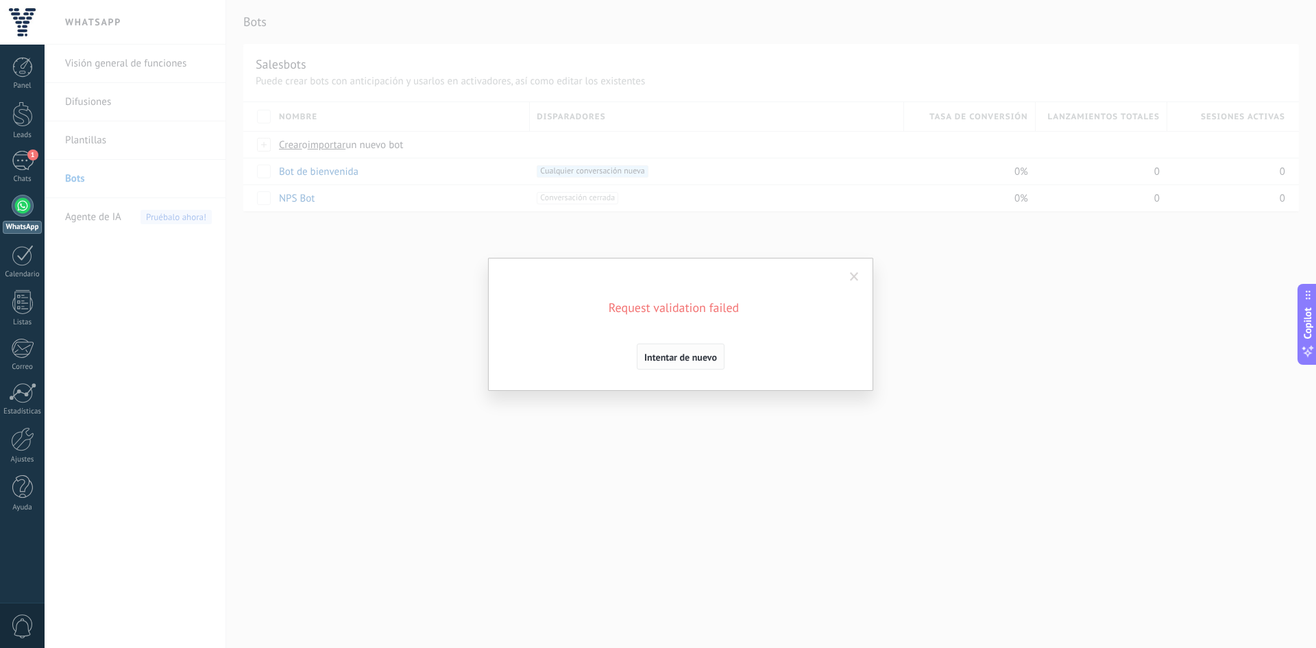
click at [676, 357] on span "Intentar de nuevo" at bounding box center [680, 357] width 73 height 10
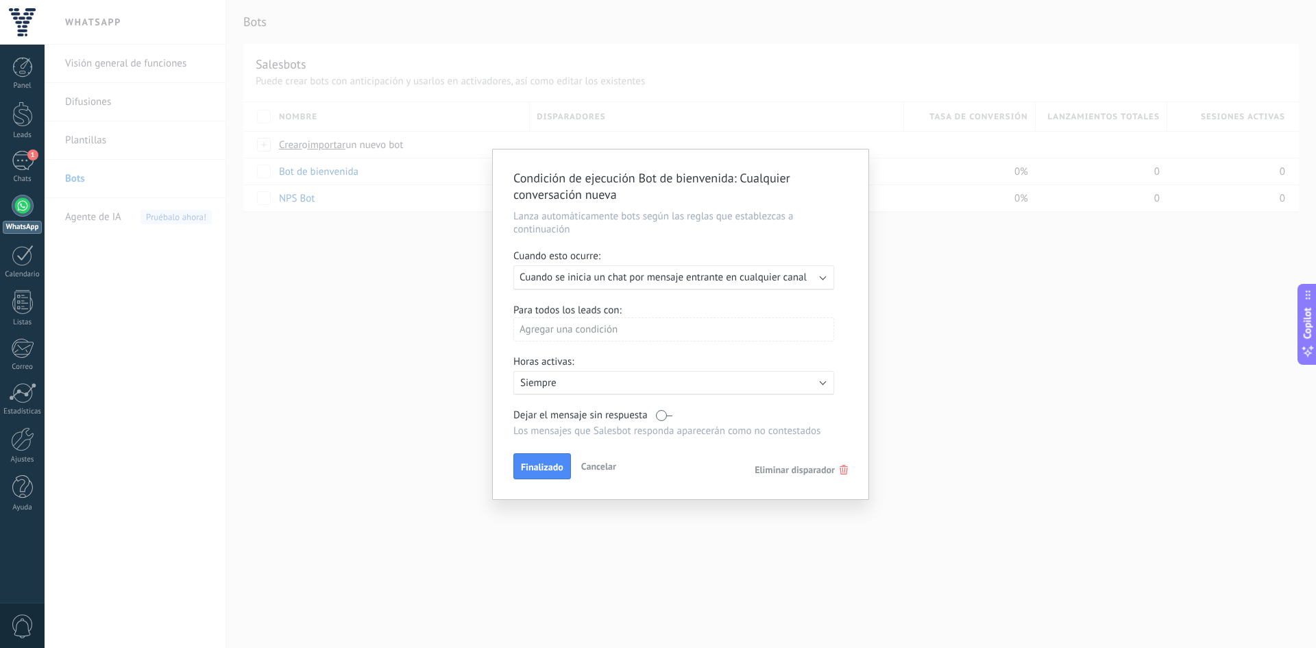
click at [611, 330] on div "Agregar una condición" at bounding box center [673, 329] width 321 height 24
click at [620, 313] on div at bounding box center [681, 323] width 376 height 349
click at [595, 463] on span "Cancelar" at bounding box center [598, 466] width 35 height 12
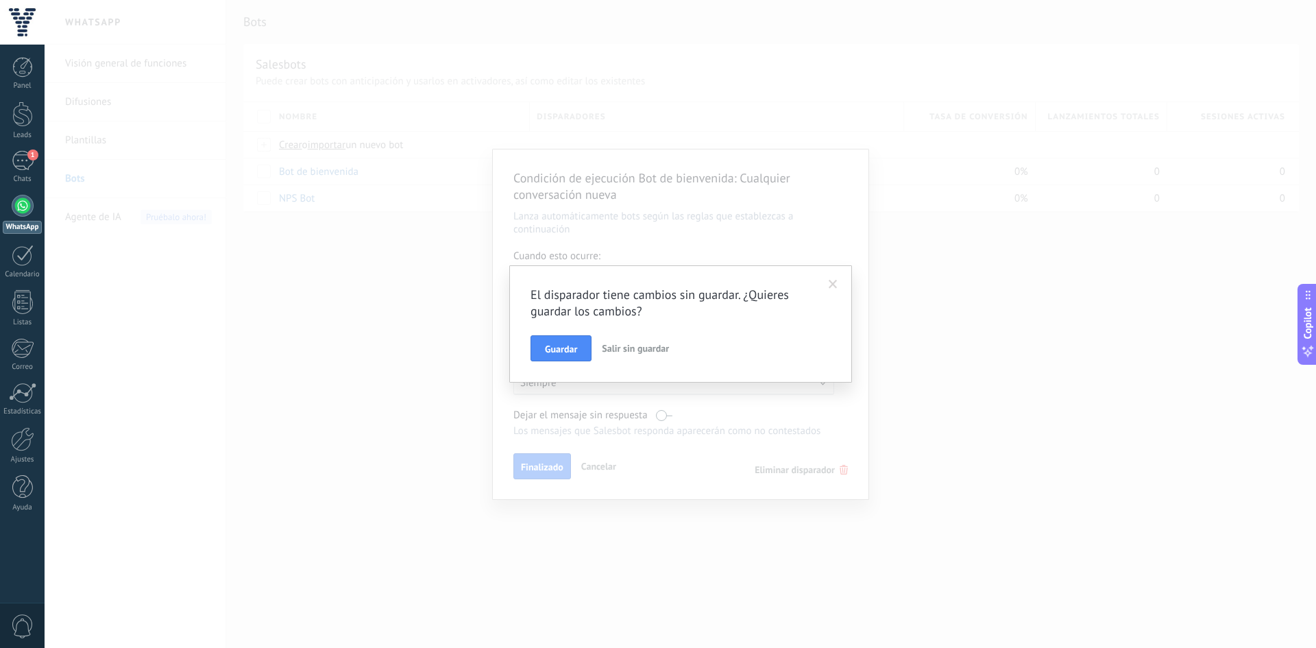
click at [626, 356] on button "Salir sin guardar" at bounding box center [635, 348] width 78 height 26
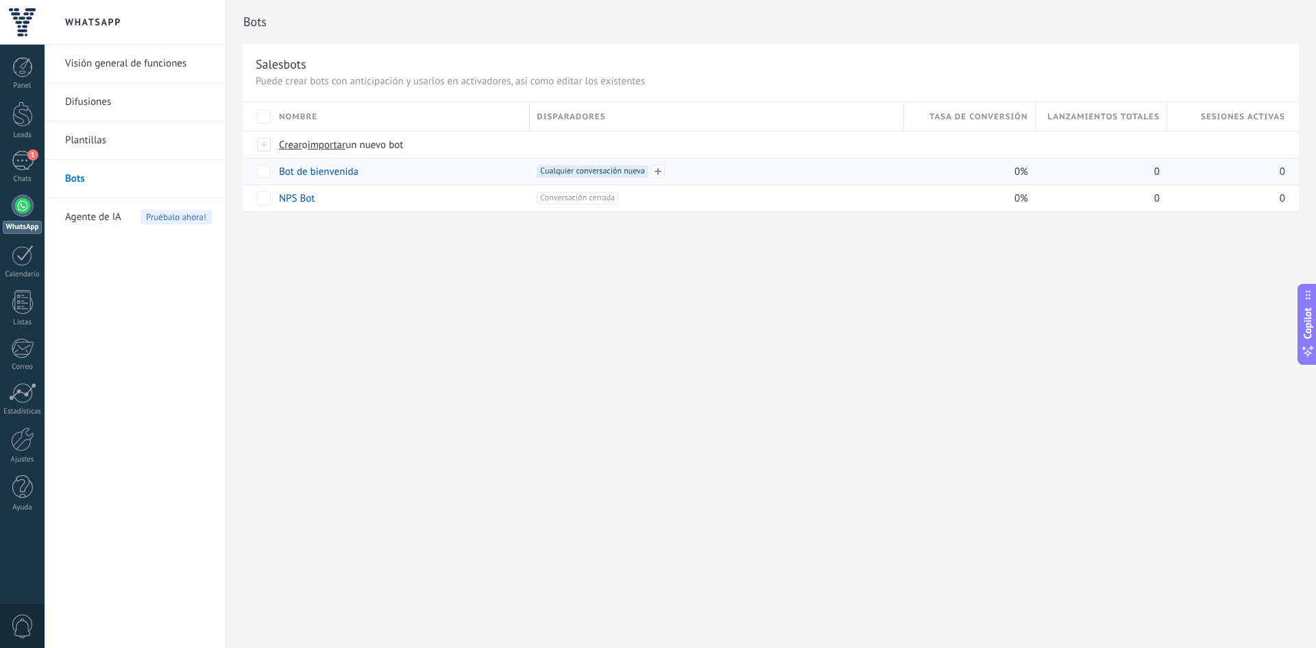
click at [574, 175] on span "Cualquier conversación nueva +0" at bounding box center [592, 171] width 111 height 12
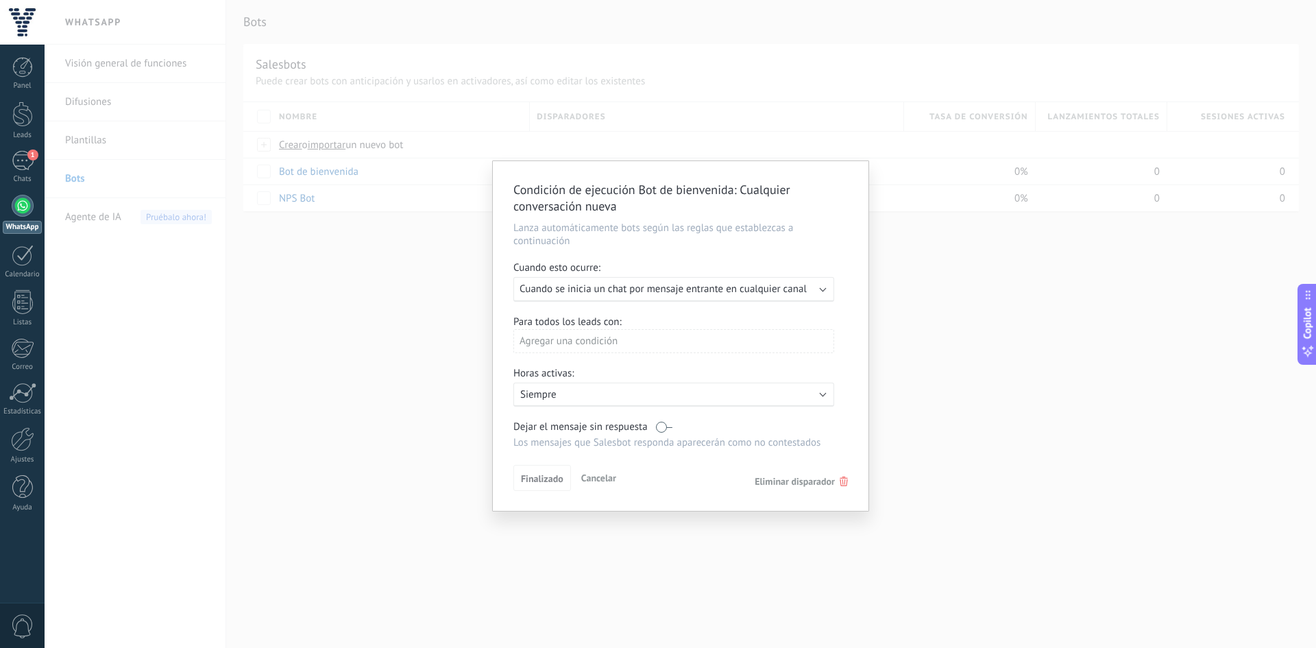
click at [580, 334] on div "Agregar una condición" at bounding box center [673, 341] width 321 height 24
click at [592, 335] on div at bounding box center [681, 335] width 376 height 349
click at [627, 390] on p "Siempre" at bounding box center [640, 394] width 240 height 13
click at [605, 393] on li "Siempre" at bounding box center [693, 394] width 376 height 24
click at [605, 393] on p "Siempre" at bounding box center [640, 394] width 240 height 13
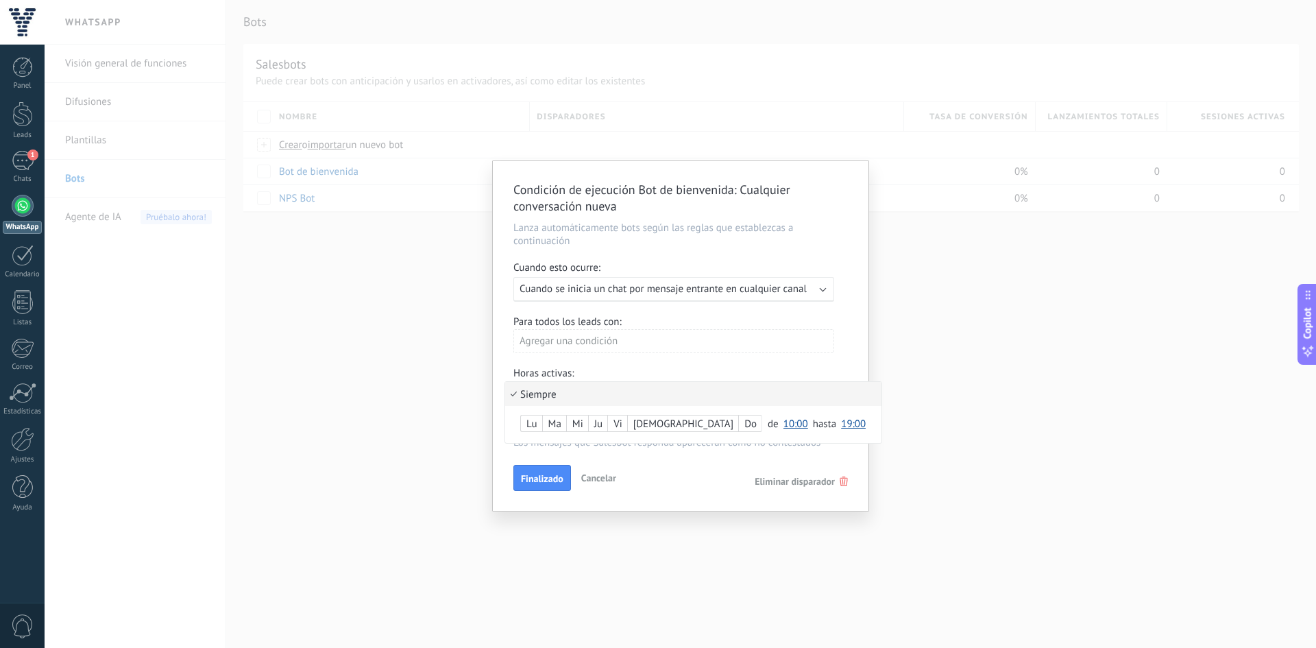
click at [650, 352] on div at bounding box center [681, 335] width 376 height 349
click at [663, 427] on label at bounding box center [664, 426] width 16 height 13
click at [591, 281] on div "Ejecutar: Cuando se inicia un chat por mensaje entrante en cualquier canal" at bounding box center [673, 289] width 321 height 25
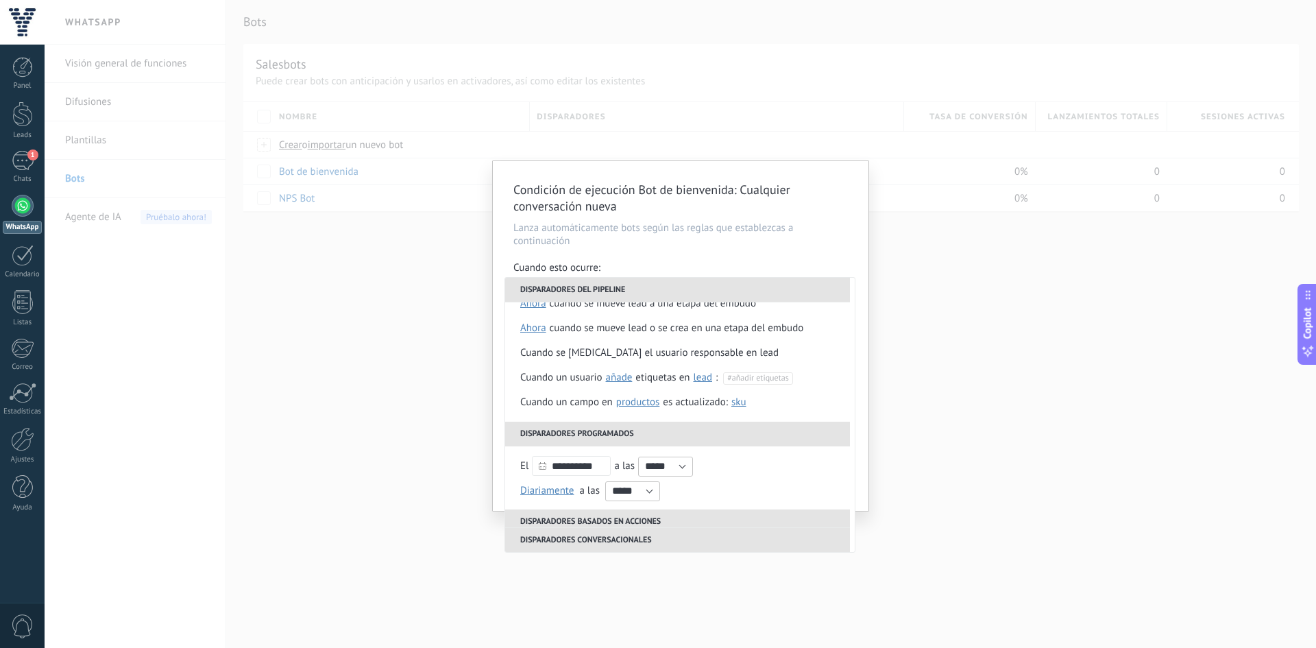
scroll to position [0, 0]
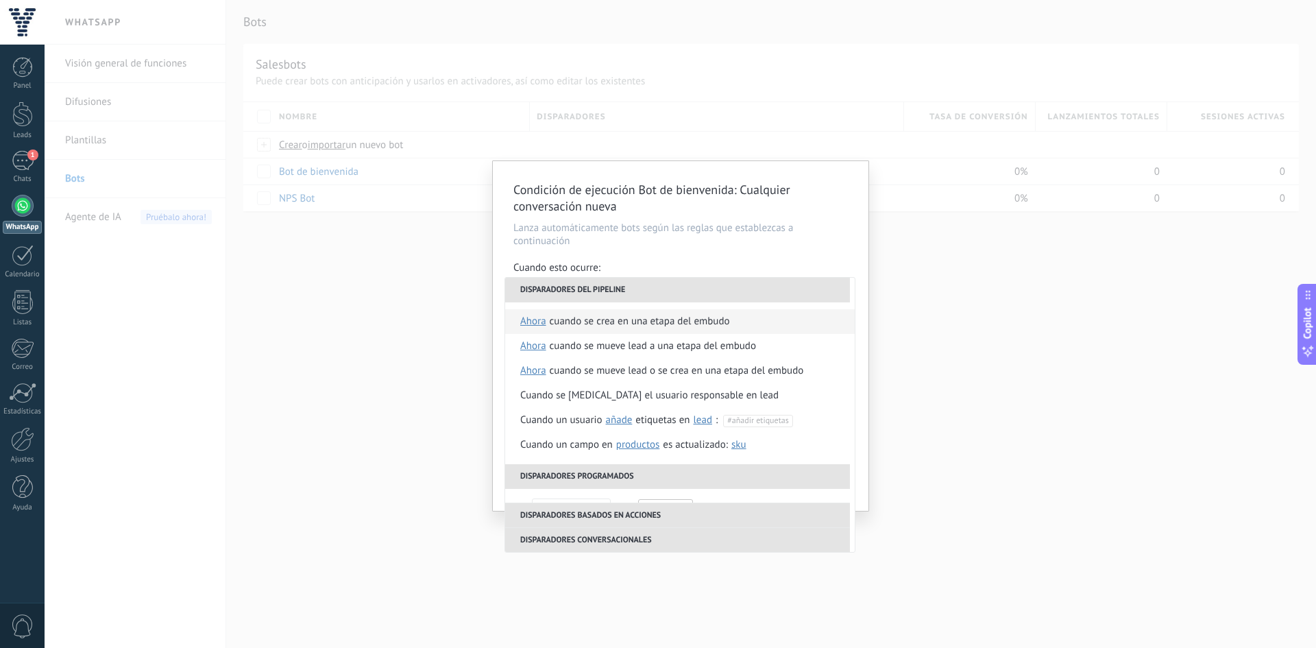
click at [531, 324] on span "ahora" at bounding box center [533, 321] width 26 height 25
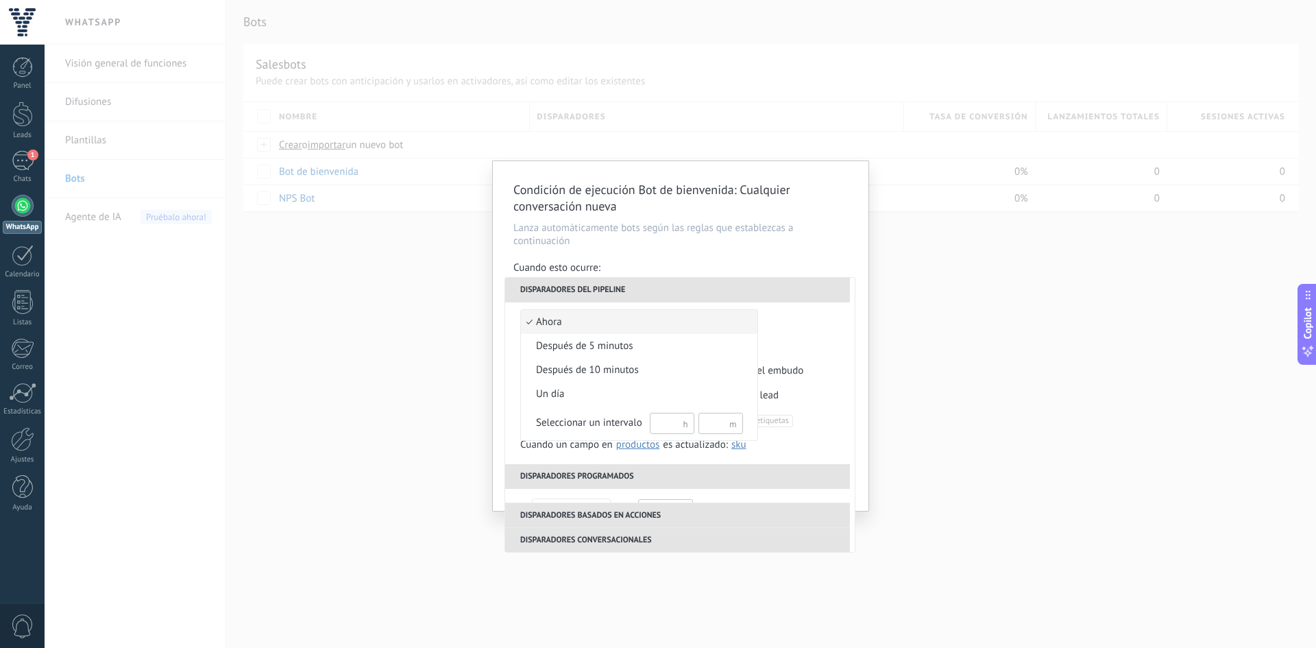
click at [561, 321] on span "ahora" at bounding box center [632, 322] width 222 height 14
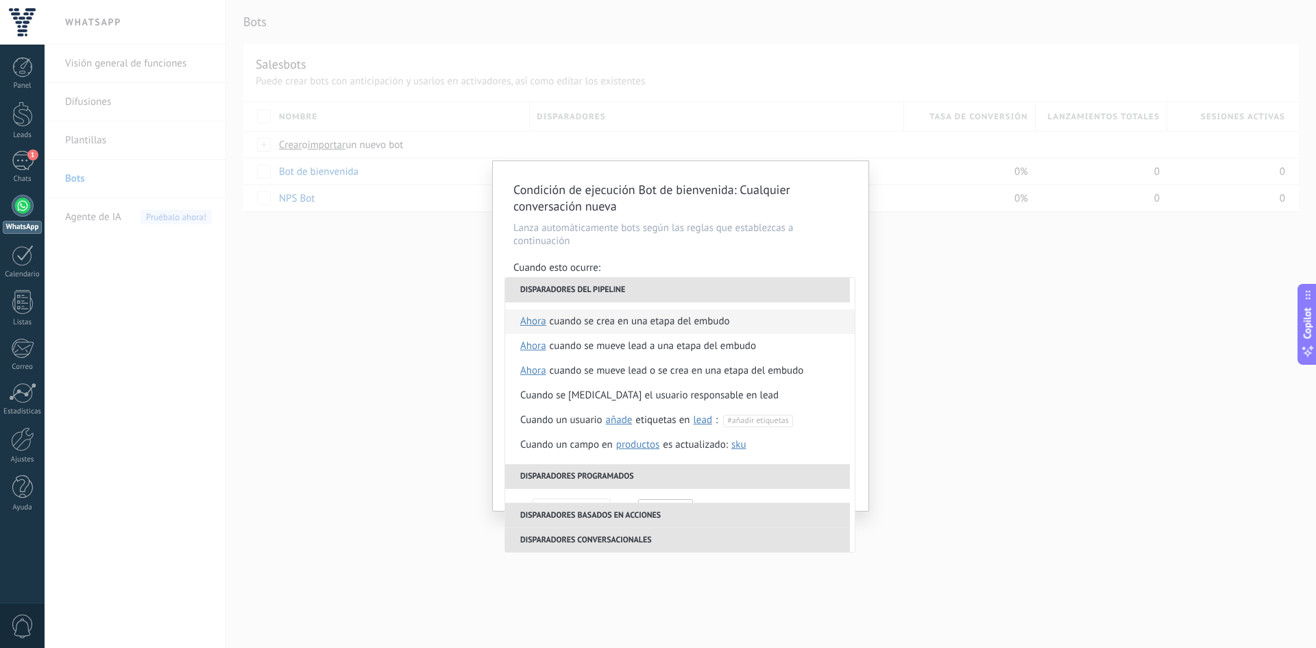
click at [620, 323] on div "Cuando se crea en una etapa del embudo" at bounding box center [640, 321] width 180 height 25
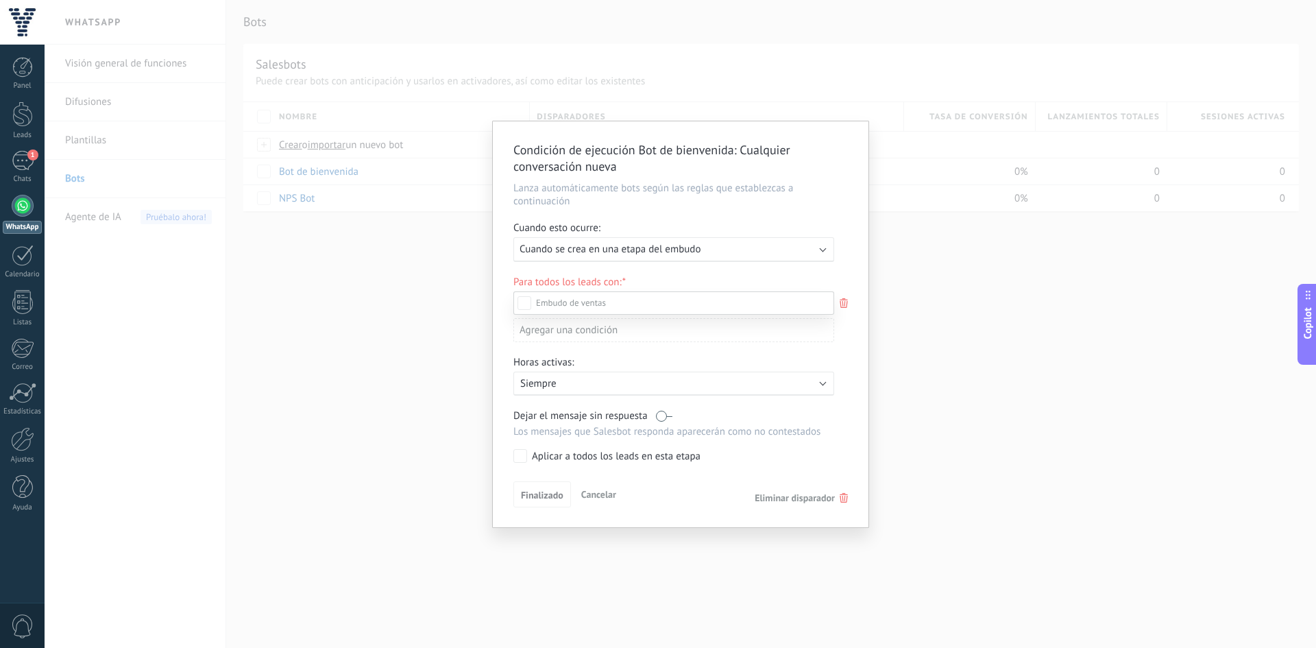
click at [853, 349] on div at bounding box center [680, 324] width 1271 height 648
click at [537, 491] on button "Finalizado" at bounding box center [542, 497] width 58 height 26
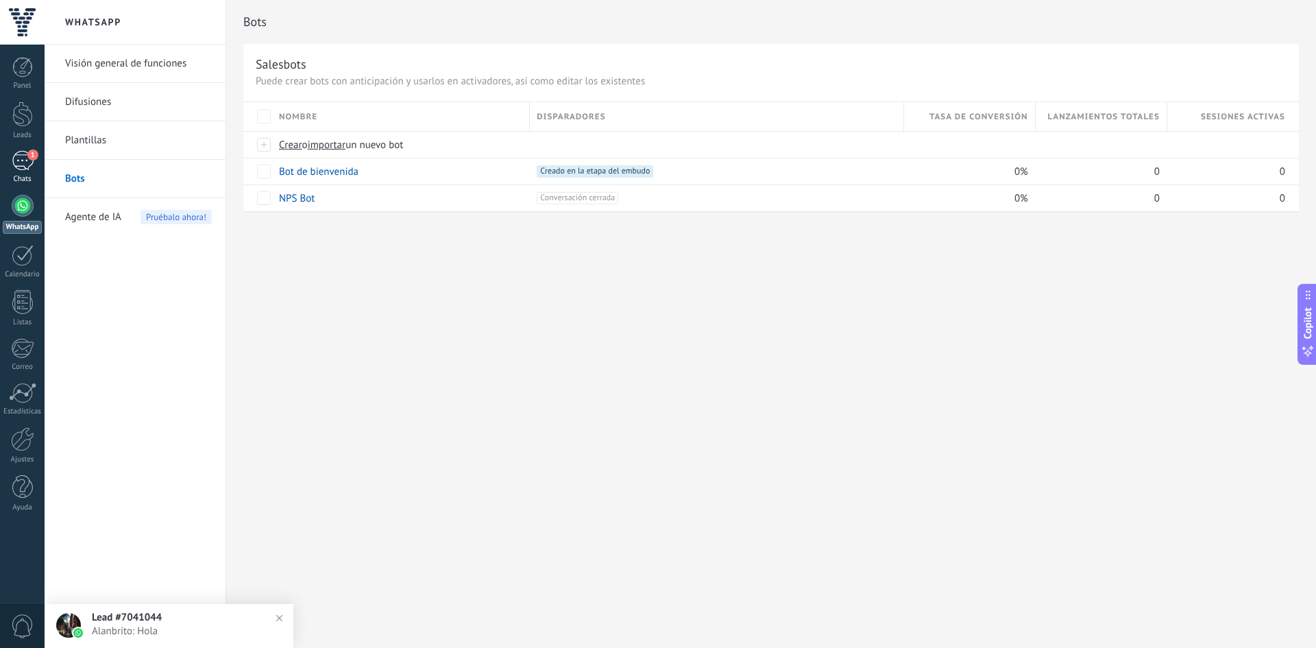
click at [39, 160] on link "1 Chats" at bounding box center [22, 167] width 45 height 33
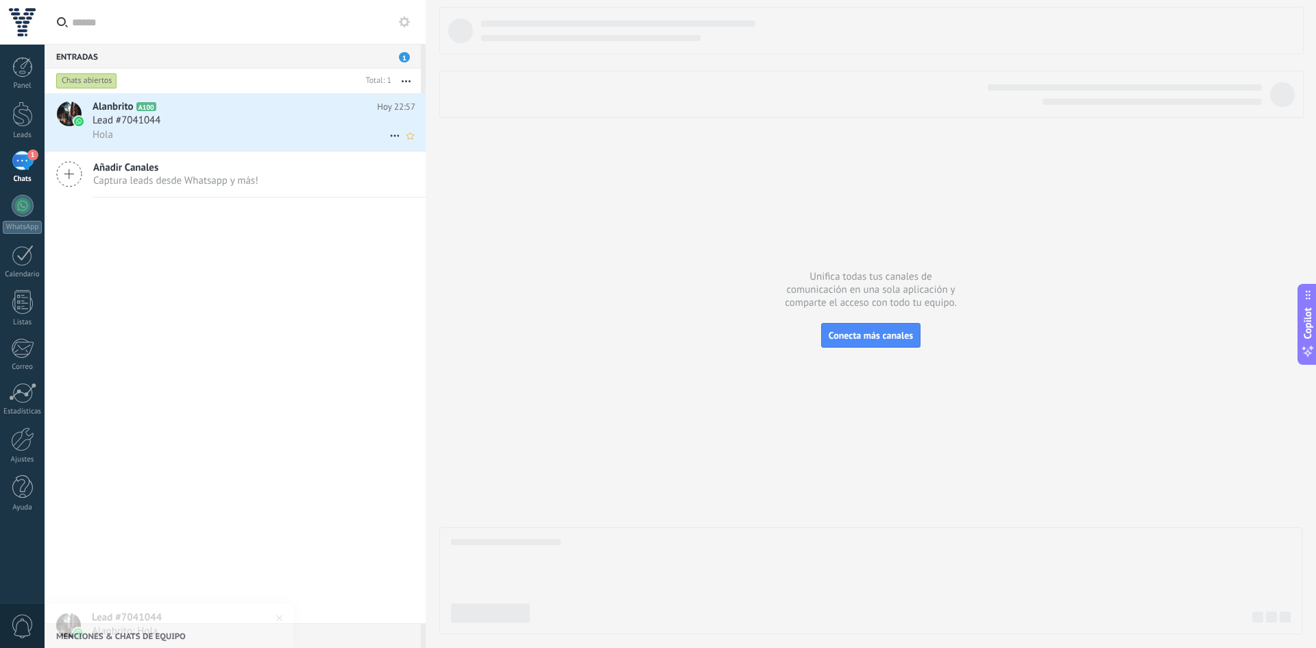
click at [173, 101] on icon at bounding box center [167, 107] width 14 height 14
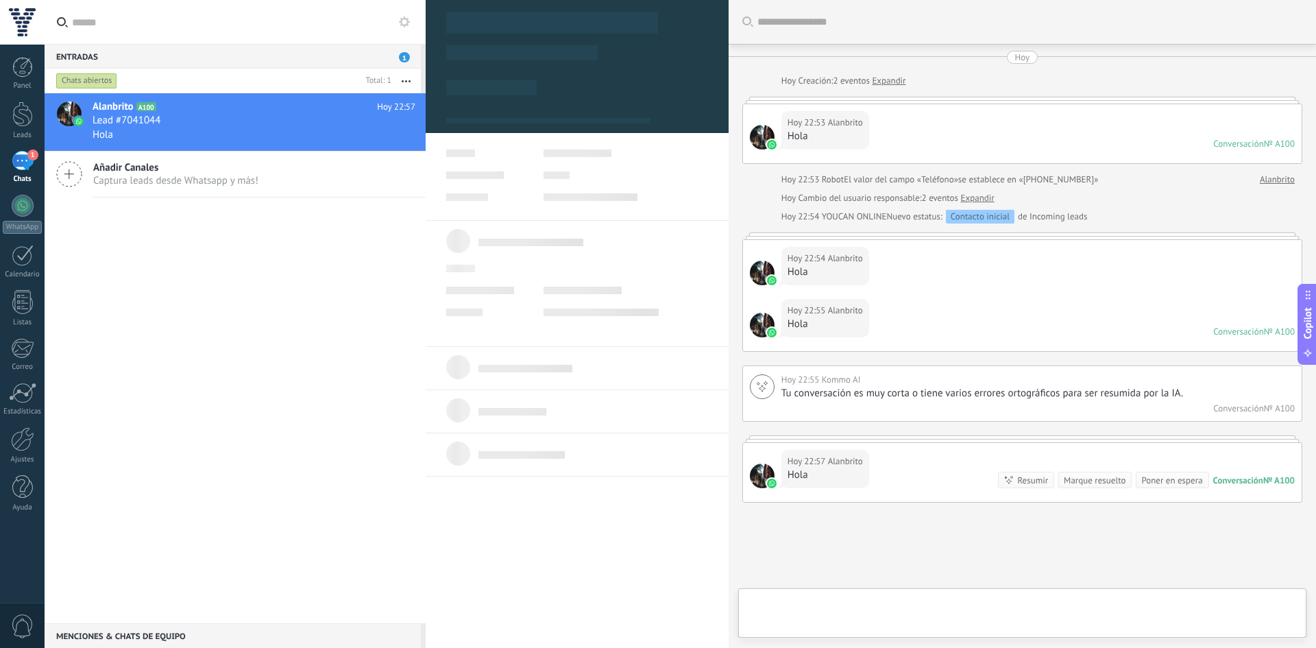
type textarea "**********"
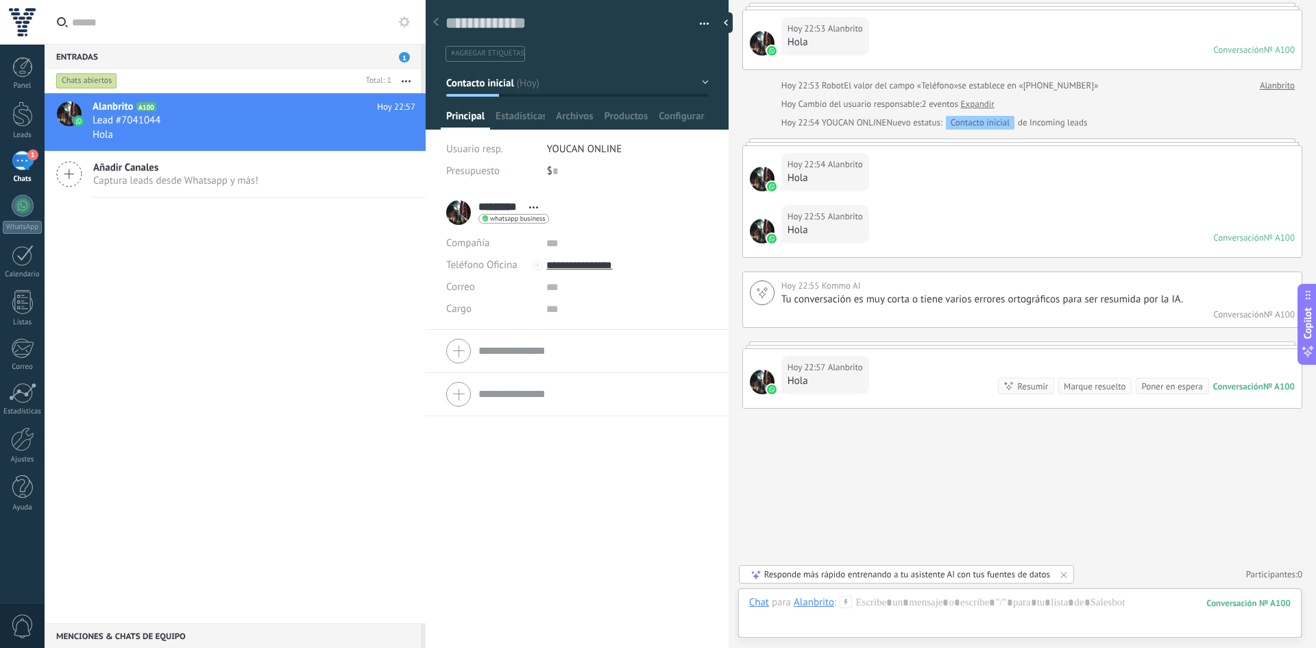
click at [1233, 384] on div "Conversación" at bounding box center [1238, 386] width 50 height 12
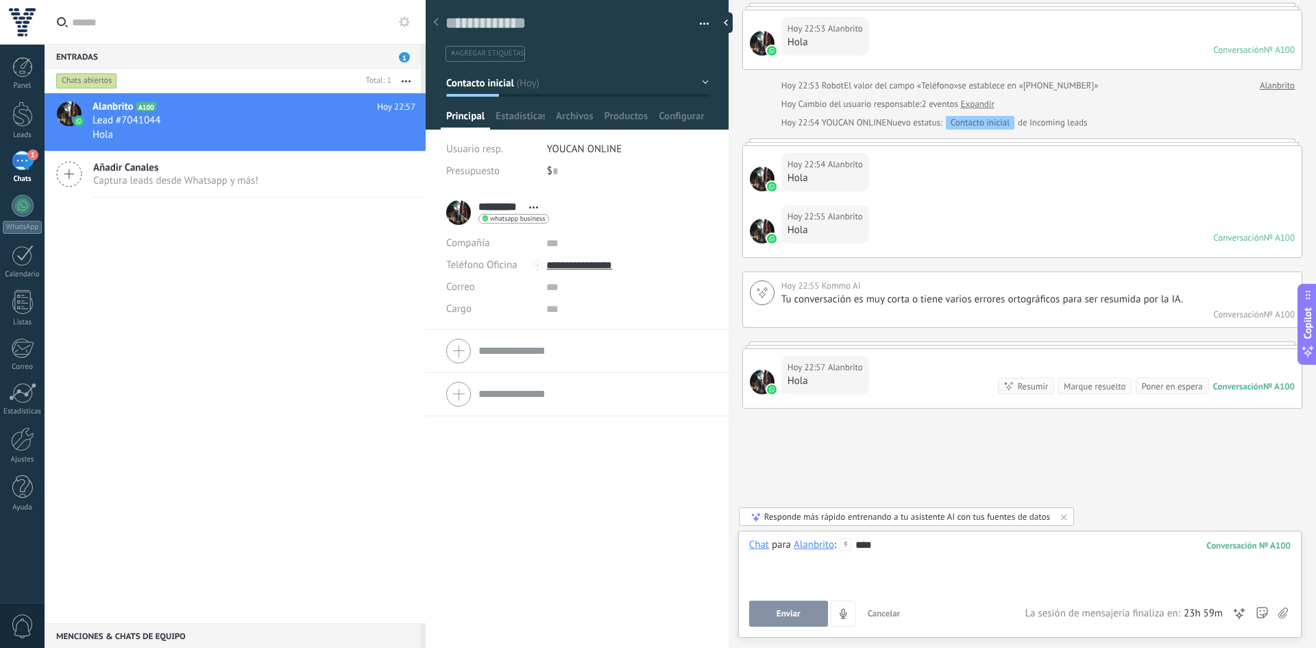
click at [772, 617] on button "Enviar" at bounding box center [788, 613] width 79 height 26
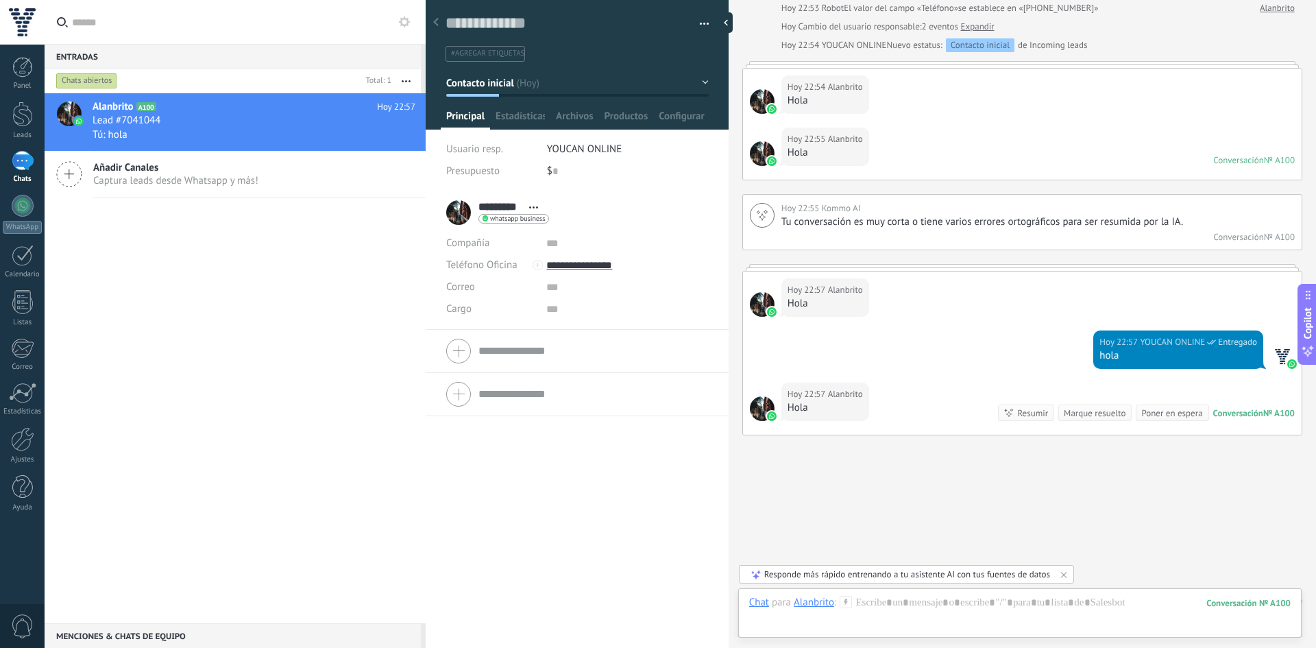
scroll to position [198, 0]
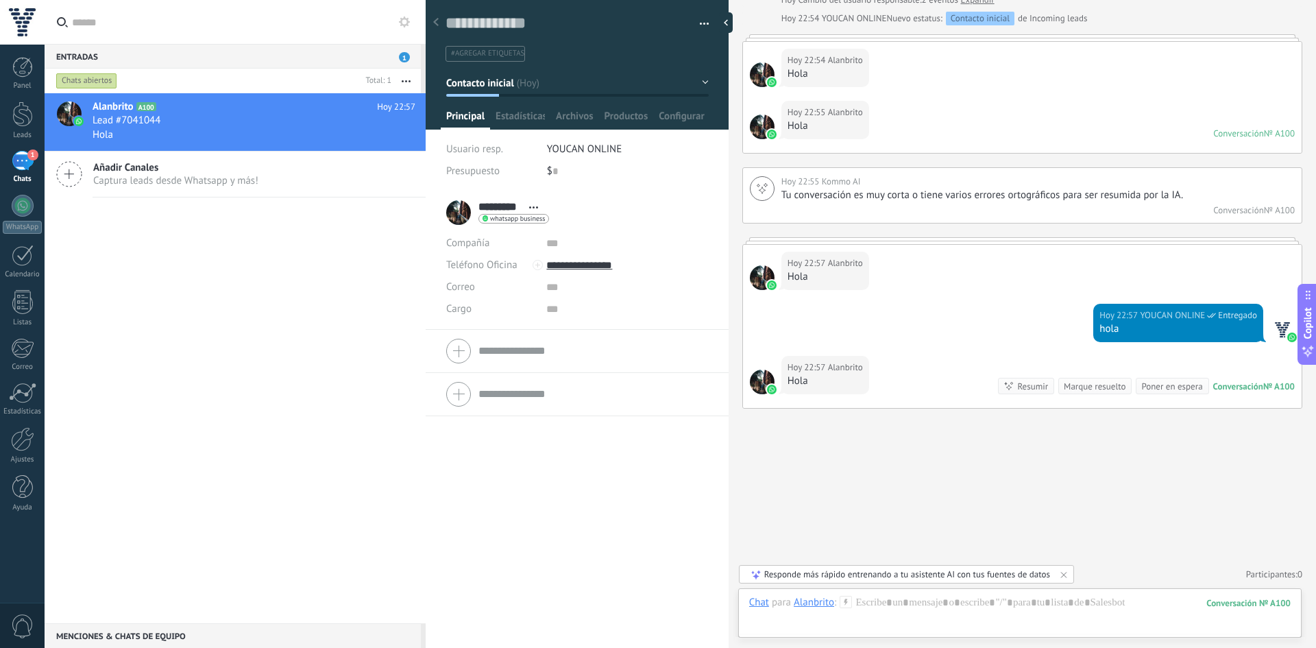
drag, startPoint x: 1217, startPoint y: 288, endPoint x: 1146, endPoint y: 238, distance: 86.9
click at [1146, 238] on div at bounding box center [1022, 240] width 560 height 7
click at [890, 295] on div "Hoy 22:57 Alanbrito Hola" at bounding box center [1022, 274] width 558 height 59
click at [16, 212] on div at bounding box center [23, 206] width 22 height 22
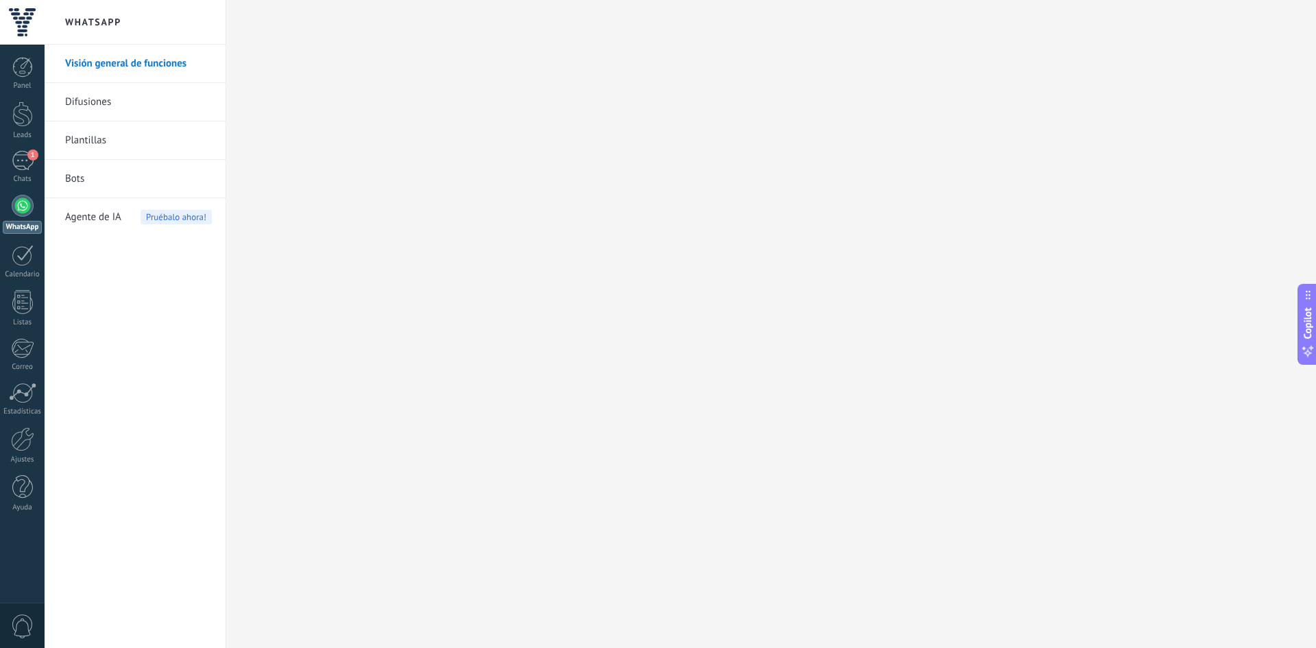
click at [75, 187] on link "Bots" at bounding box center [138, 179] width 147 height 38
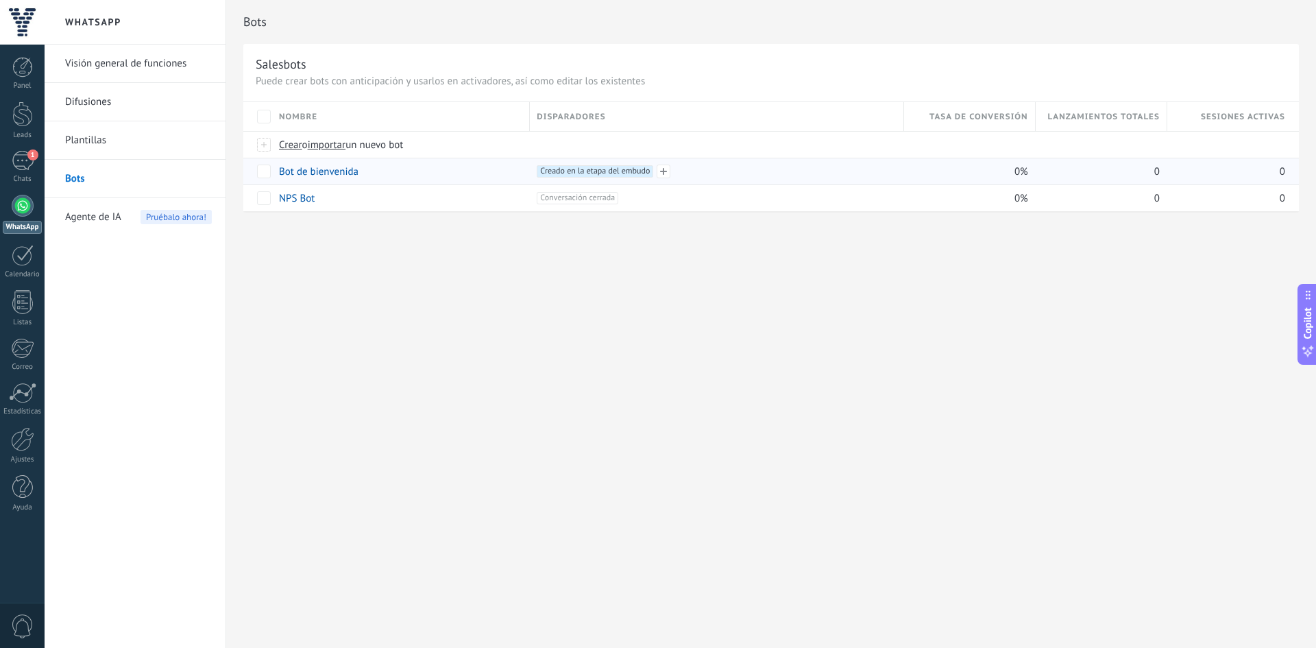
click at [570, 175] on span "Creado en la etapa del embudo +0" at bounding box center [595, 171] width 116 height 12
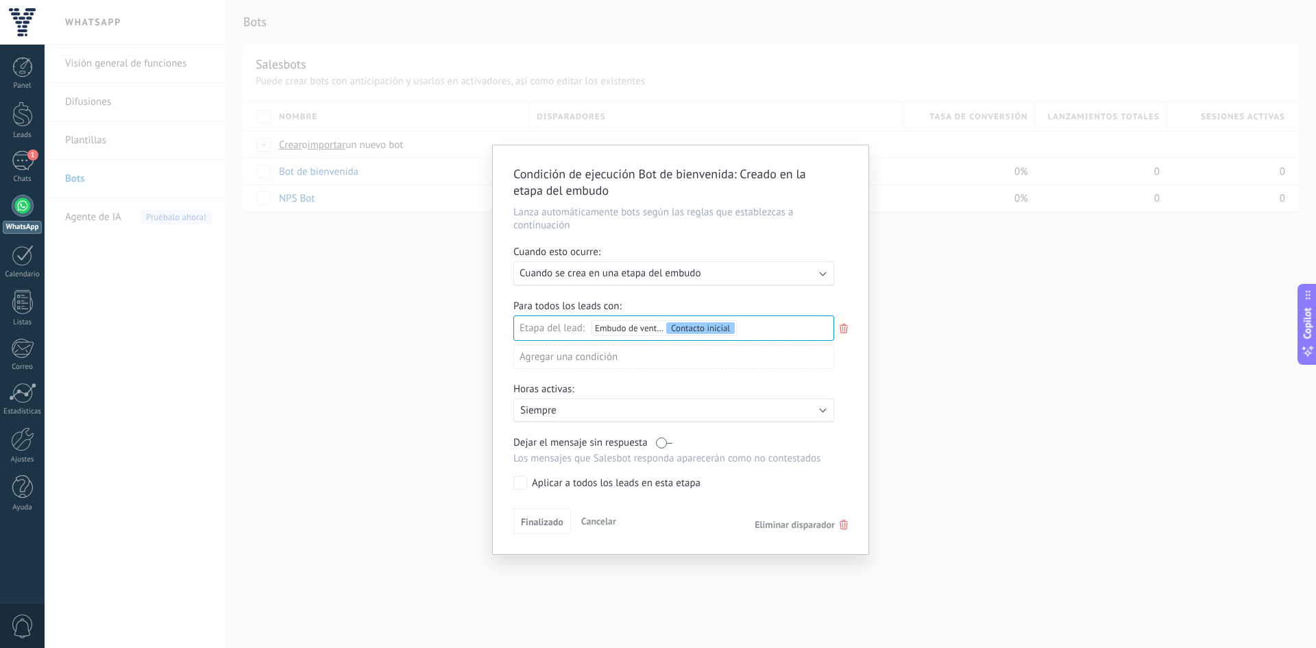
click at [527, 484] on label "Aplicar a todos los leads en esta etapa" at bounding box center [671, 483] width 316 height 14
click at [543, 519] on span "Finalizado" at bounding box center [542, 522] width 42 height 10
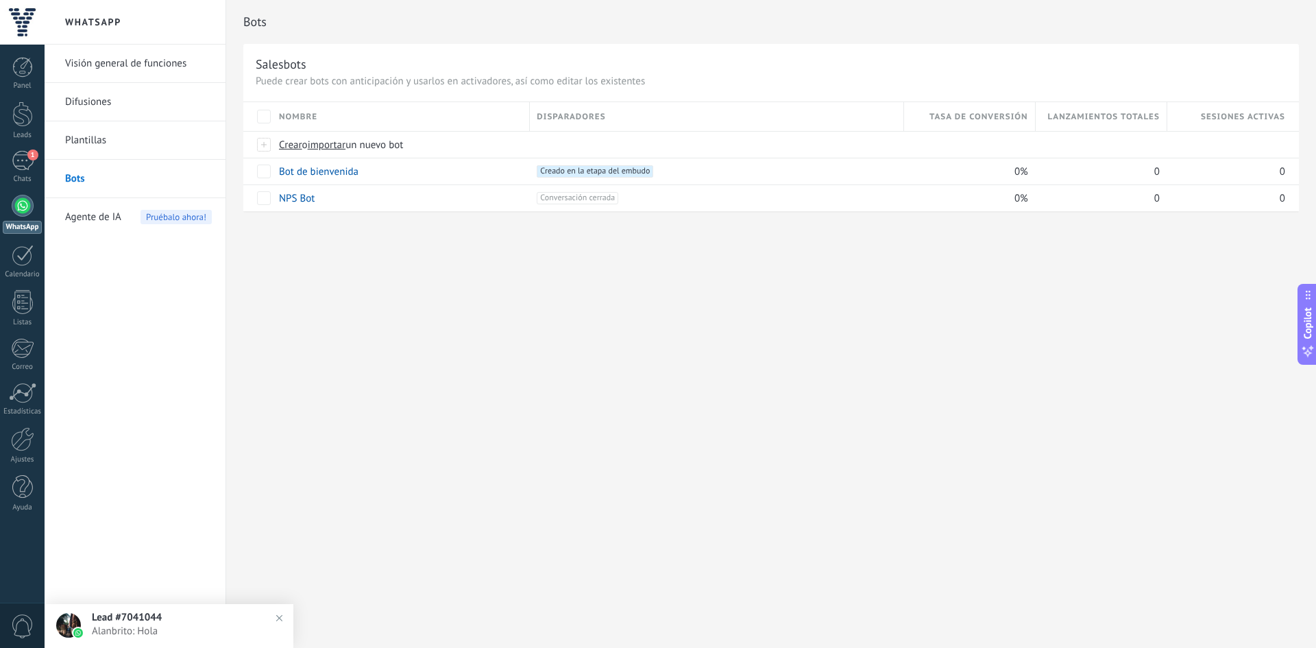
click at [153, 628] on span "Alanbrito: Hola" at bounding box center [183, 630] width 182 height 13
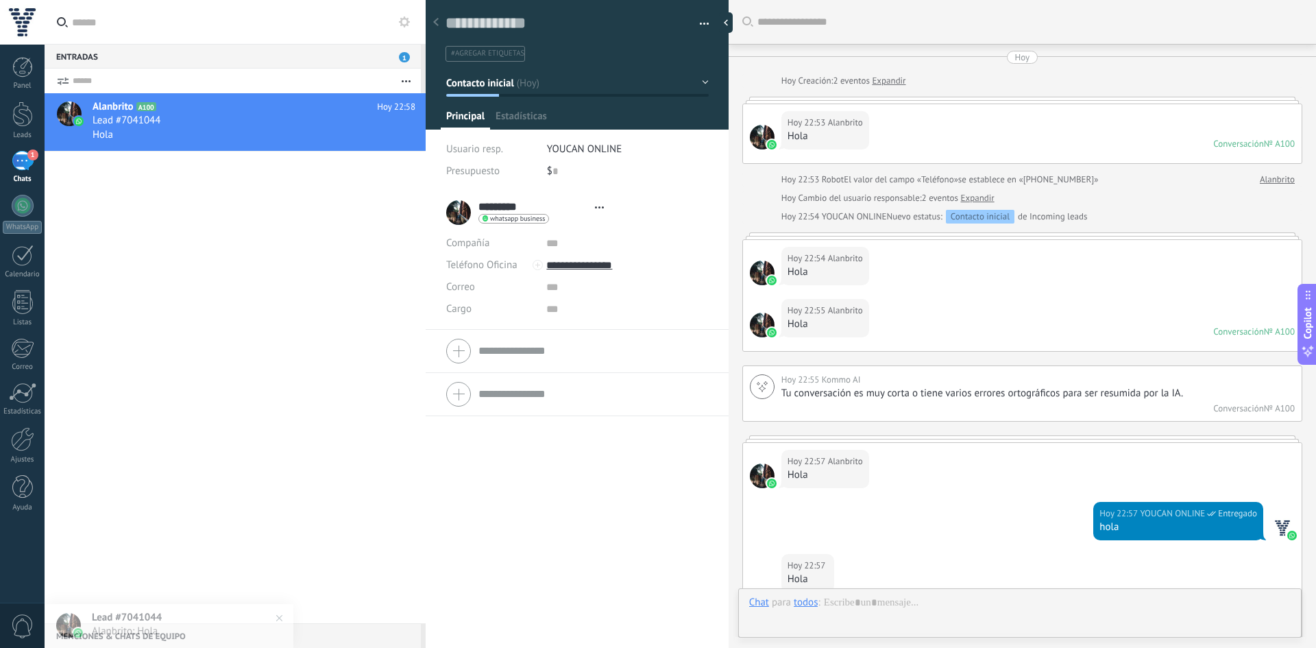
scroll to position [240, 0]
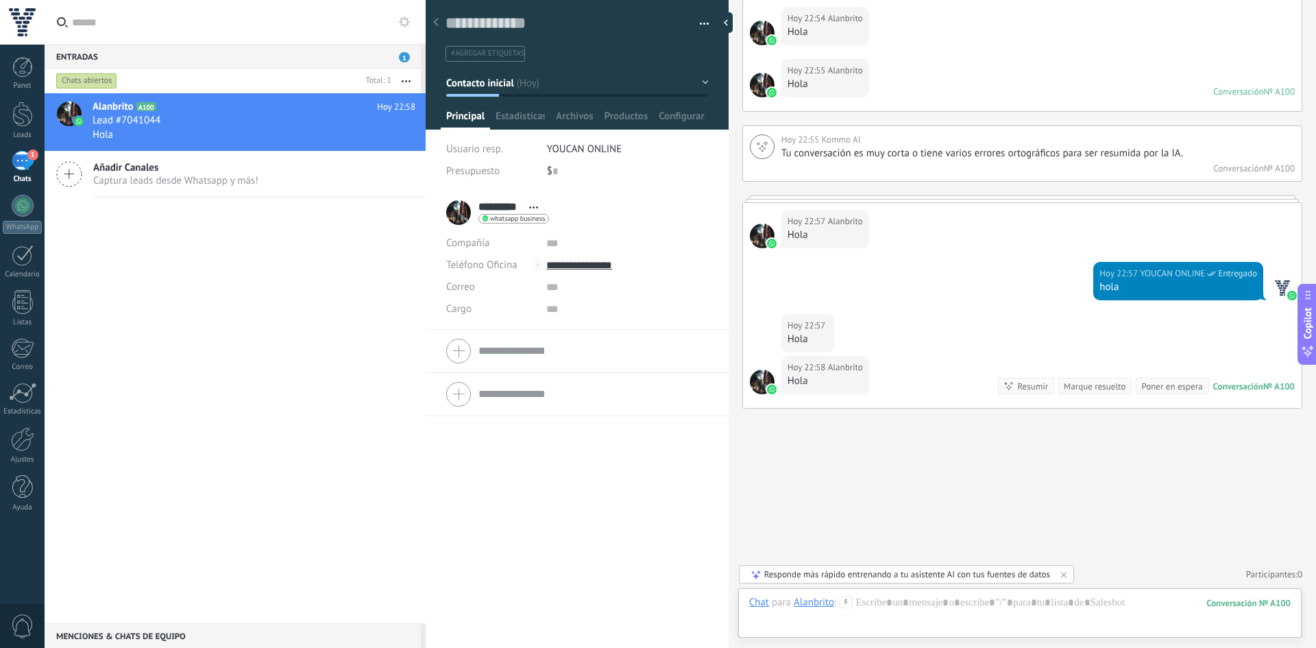
click at [757, 605] on div "Chat" at bounding box center [759, 601] width 20 height 12
click at [756, 580] on div "Tarea" at bounding box center [763, 578] width 49 height 23
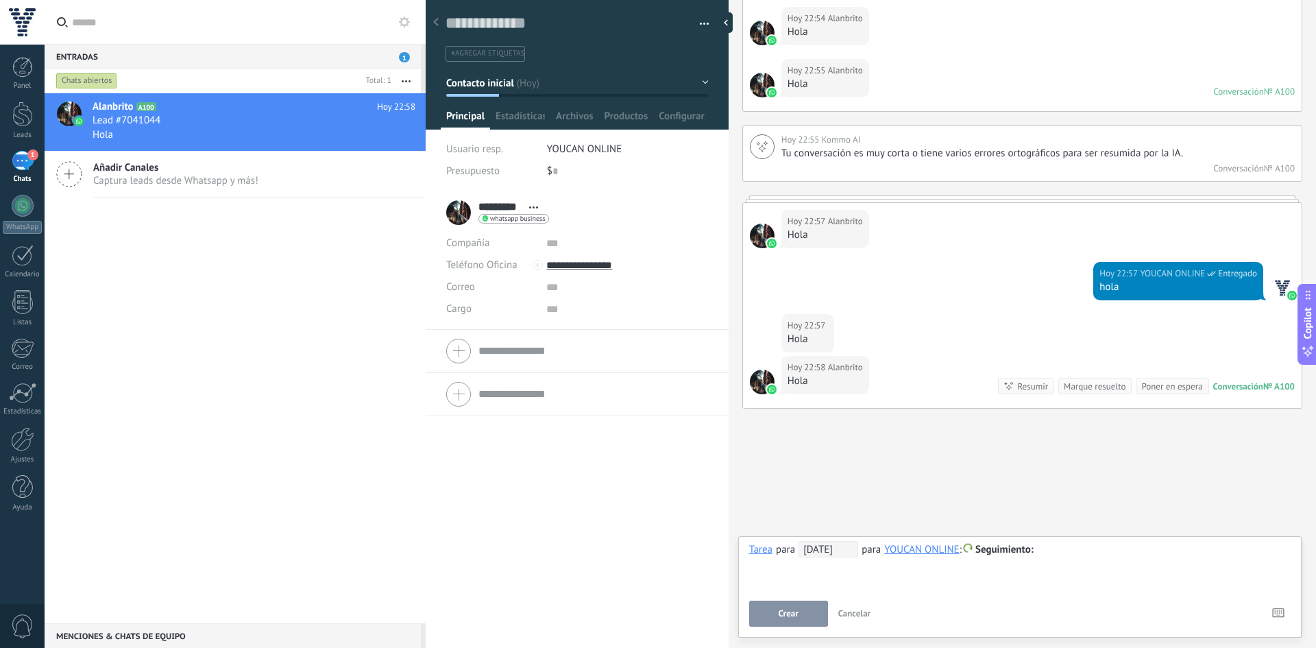
click at [789, 609] on span "Crear" at bounding box center [788, 613] width 20 height 10
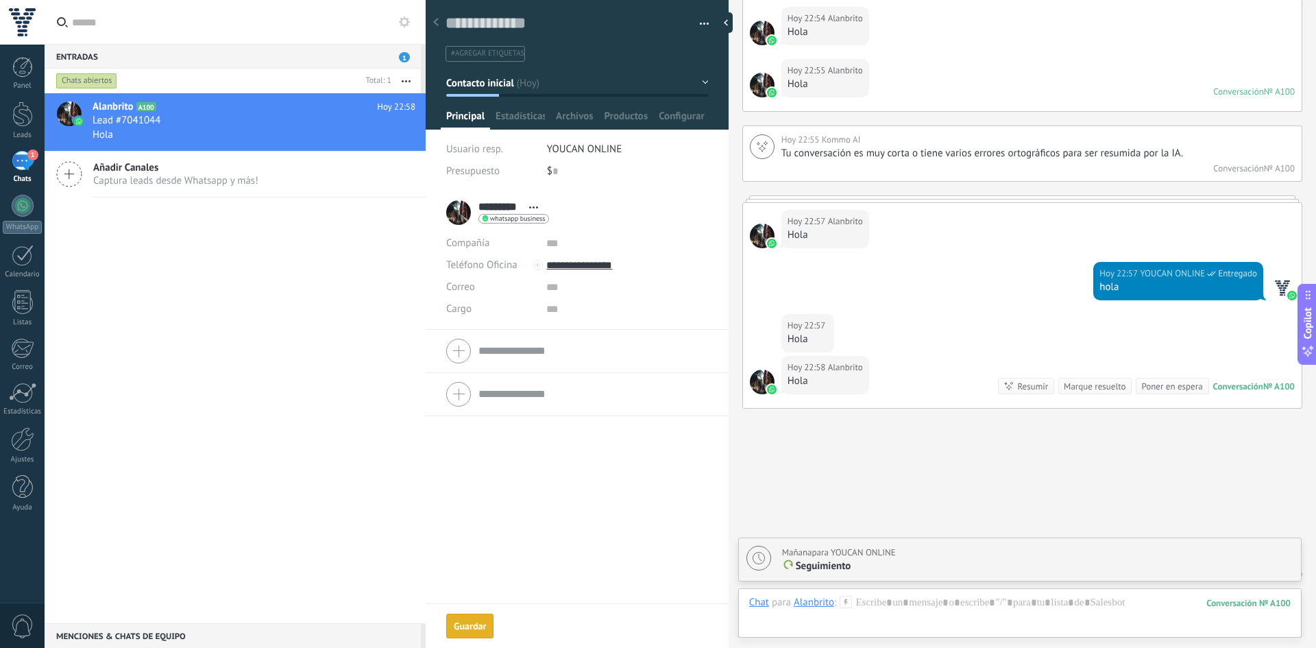
scroll to position [288, 0]
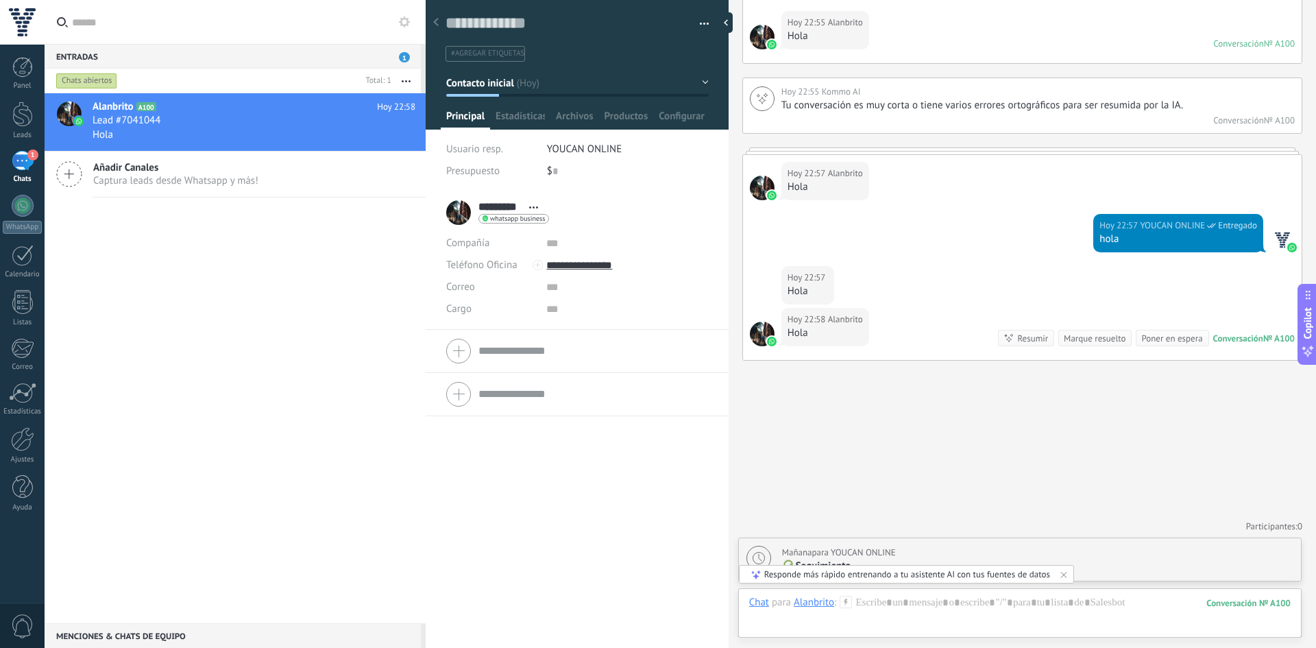
click at [767, 607] on div "Chat" at bounding box center [759, 601] width 20 height 12
click at [763, 574] on div "Tarea" at bounding box center [763, 578] width 49 height 23
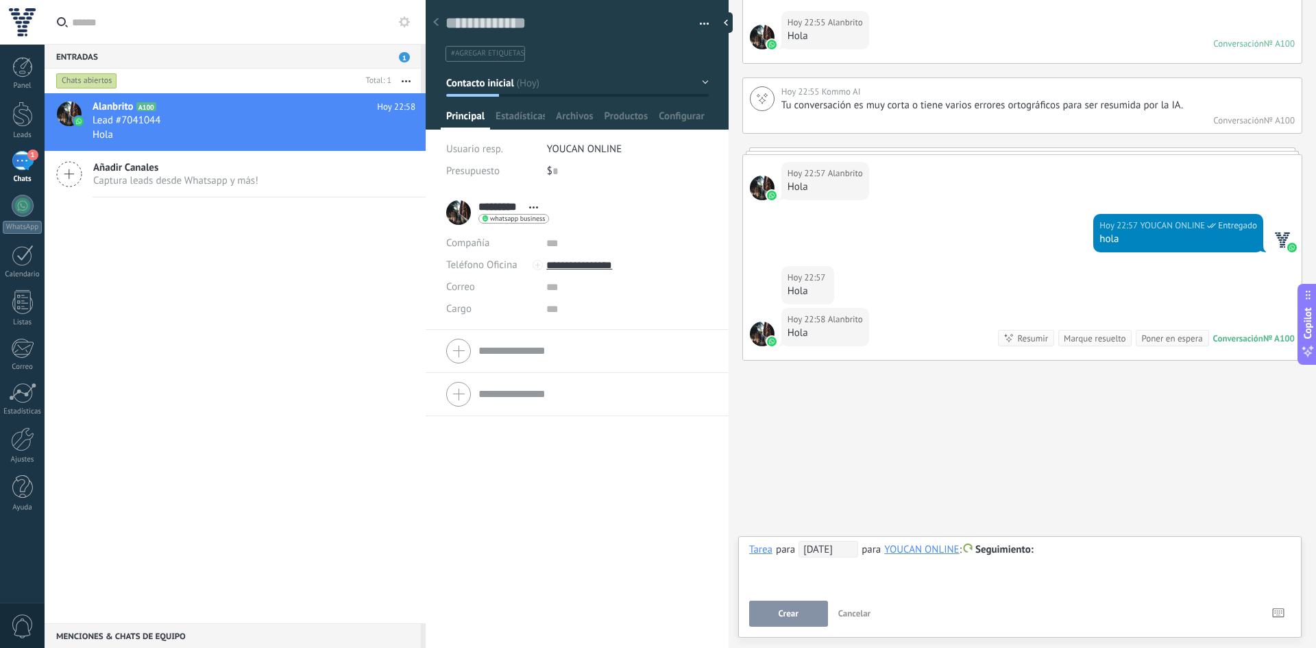
click at [802, 602] on button "Crear" at bounding box center [788, 613] width 79 height 26
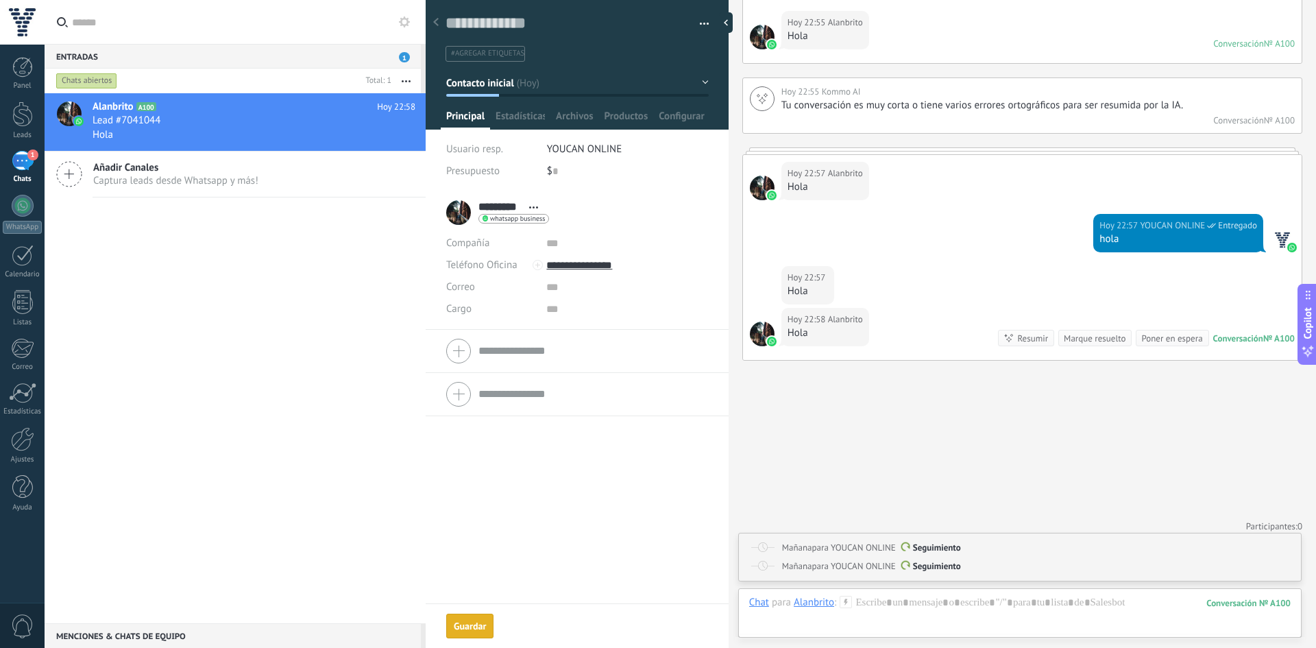
scroll to position [293, 0]
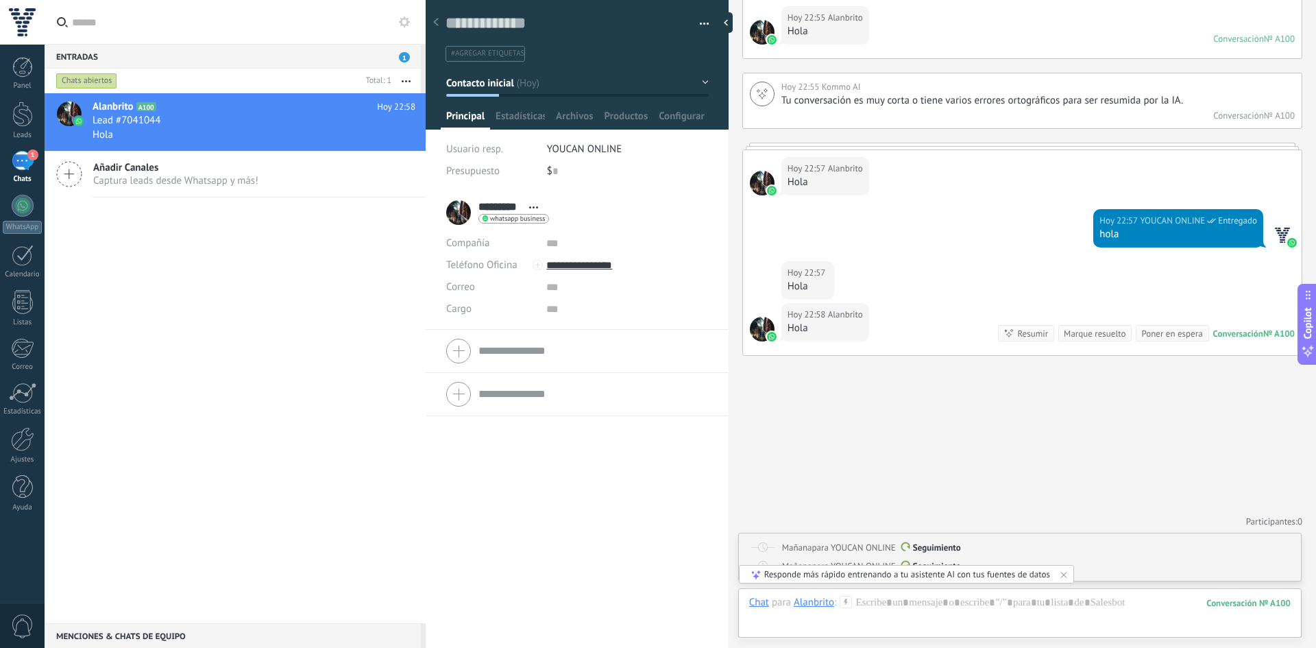
click at [1070, 571] on div "Responde más rápido entrenando a tu asistente AI con tus fuentes de datos" at bounding box center [906, 574] width 335 height 19
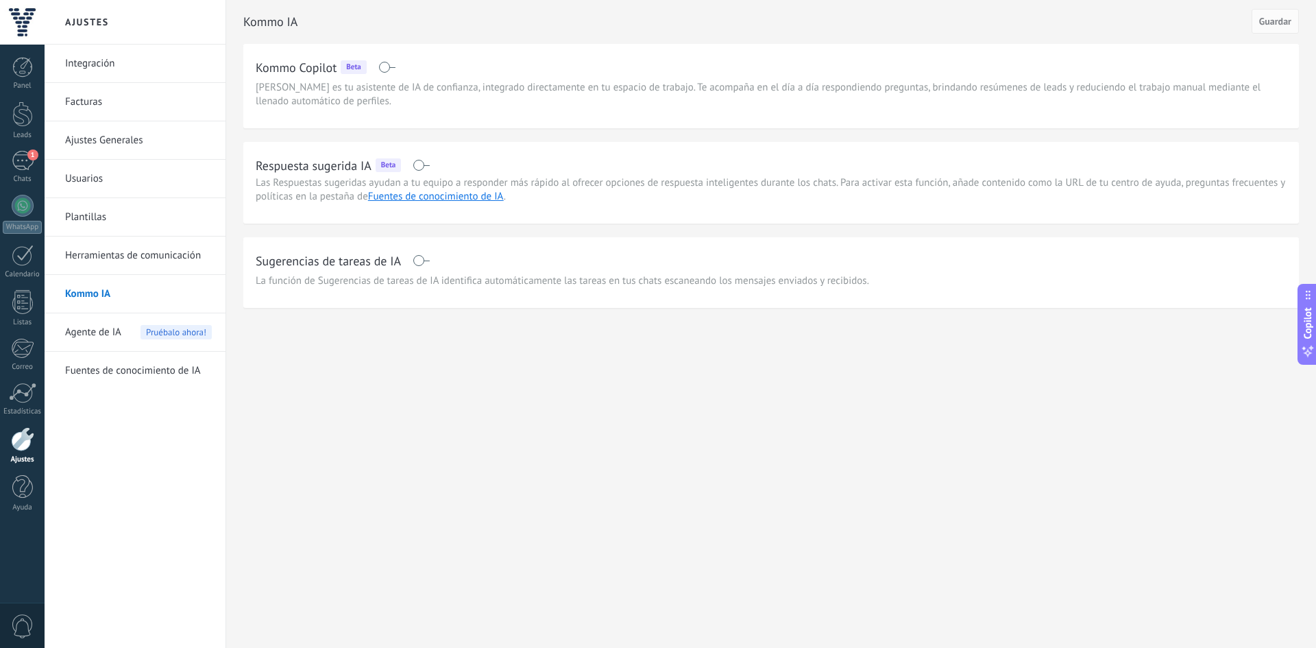
click at [423, 258] on span at bounding box center [421, 260] width 17 height 11
click at [1256, 27] on button "Guardar" at bounding box center [1274, 21] width 47 height 25
click at [26, 216] on div at bounding box center [23, 206] width 22 height 22
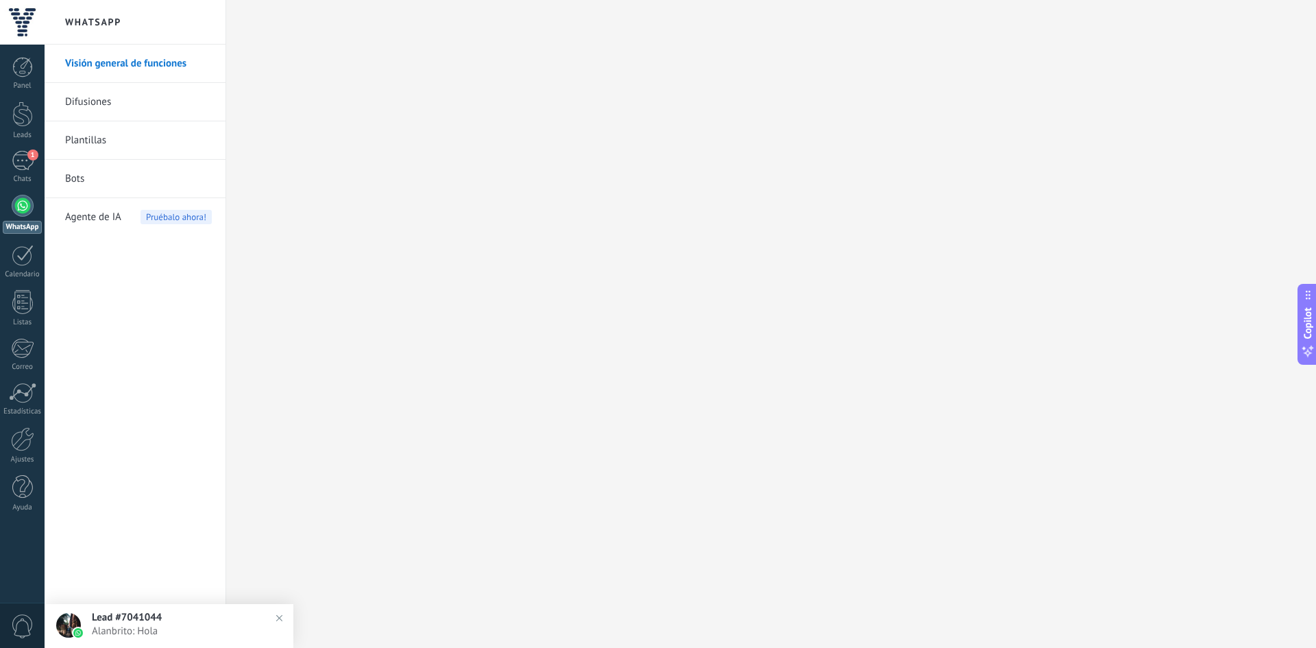
click at [72, 176] on link "Bots" at bounding box center [138, 179] width 147 height 38
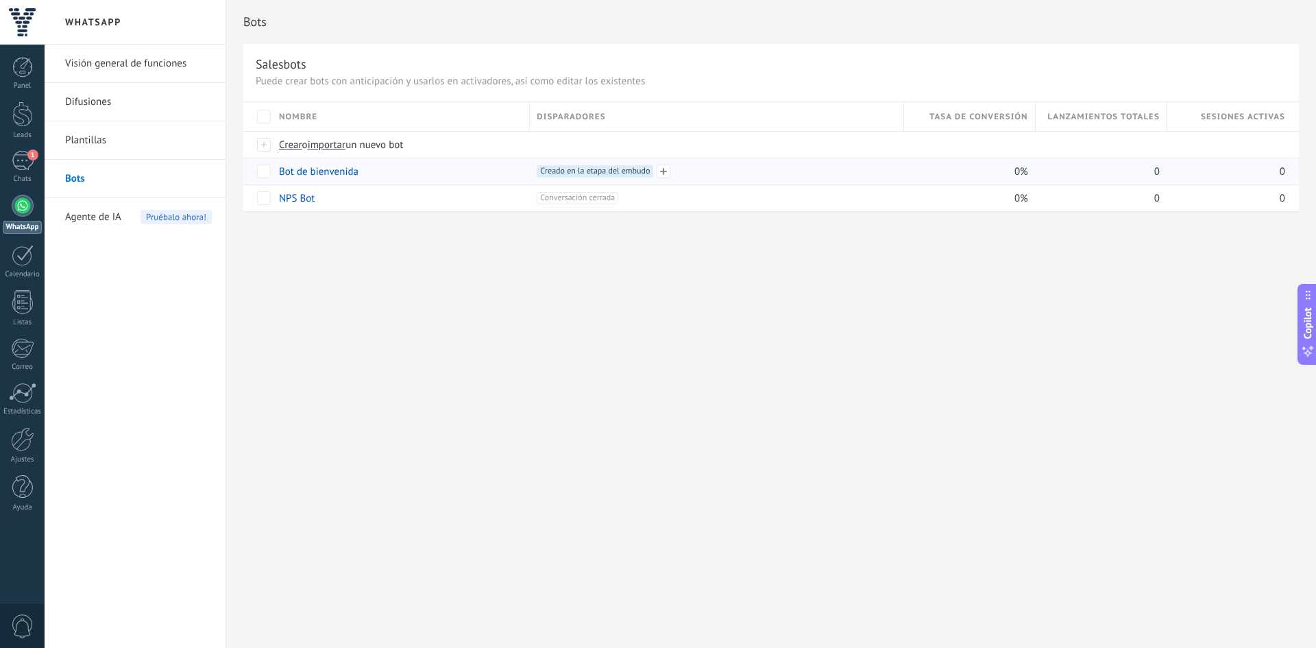
click at [590, 165] on span "Creado en la etapa del embudo +0" at bounding box center [595, 171] width 116 height 12
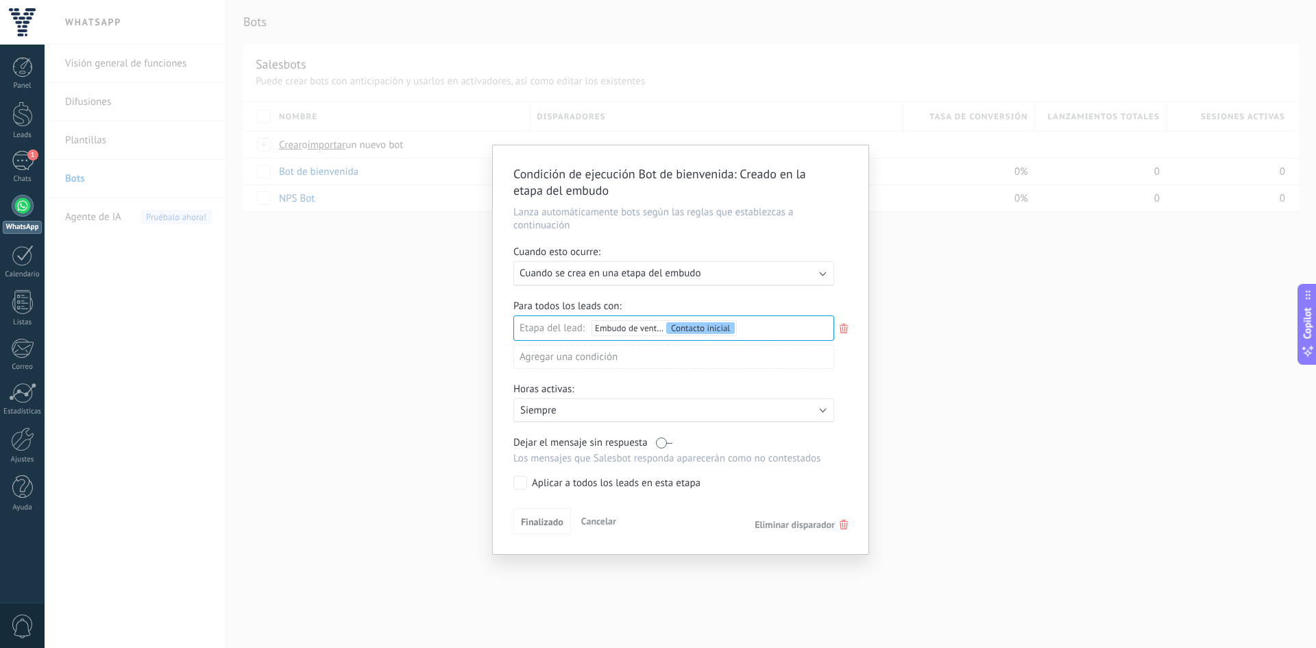
click at [627, 278] on span "Cuando se crea en una etapa del embudo" at bounding box center [609, 273] width 181 height 13
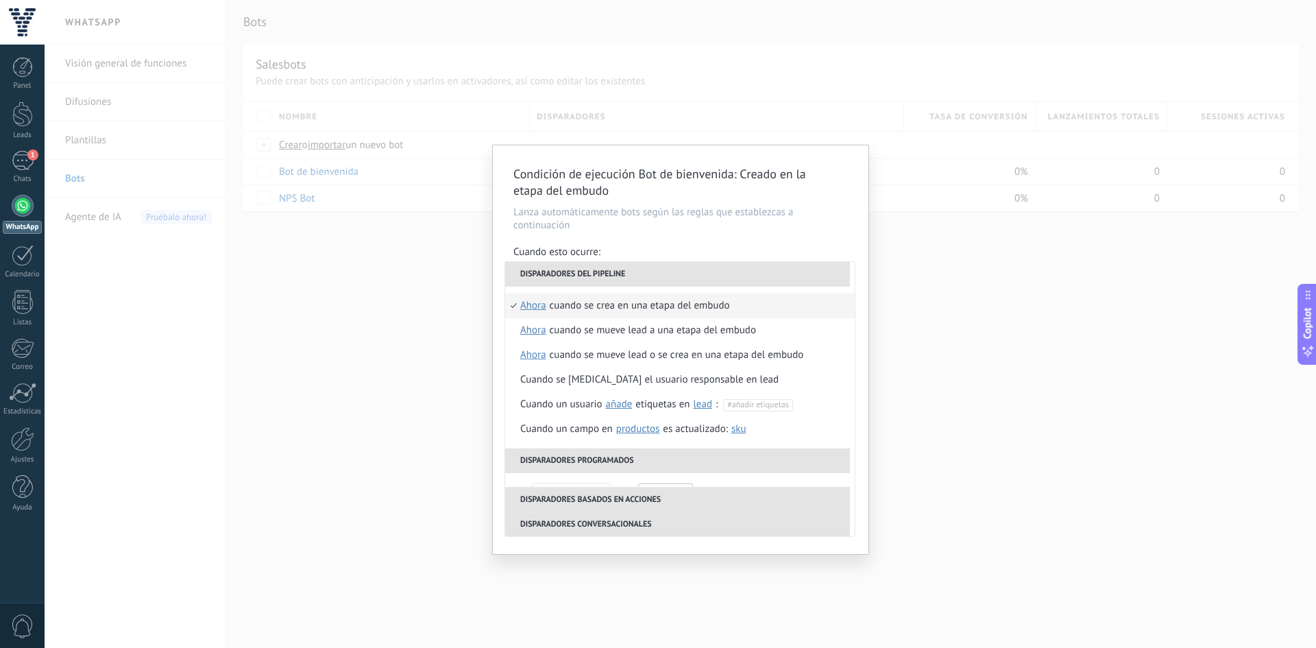
click at [608, 214] on p "Lanza automáticamente bots según las reglas que establezcas a continuación" at bounding box center [680, 219] width 334 height 26
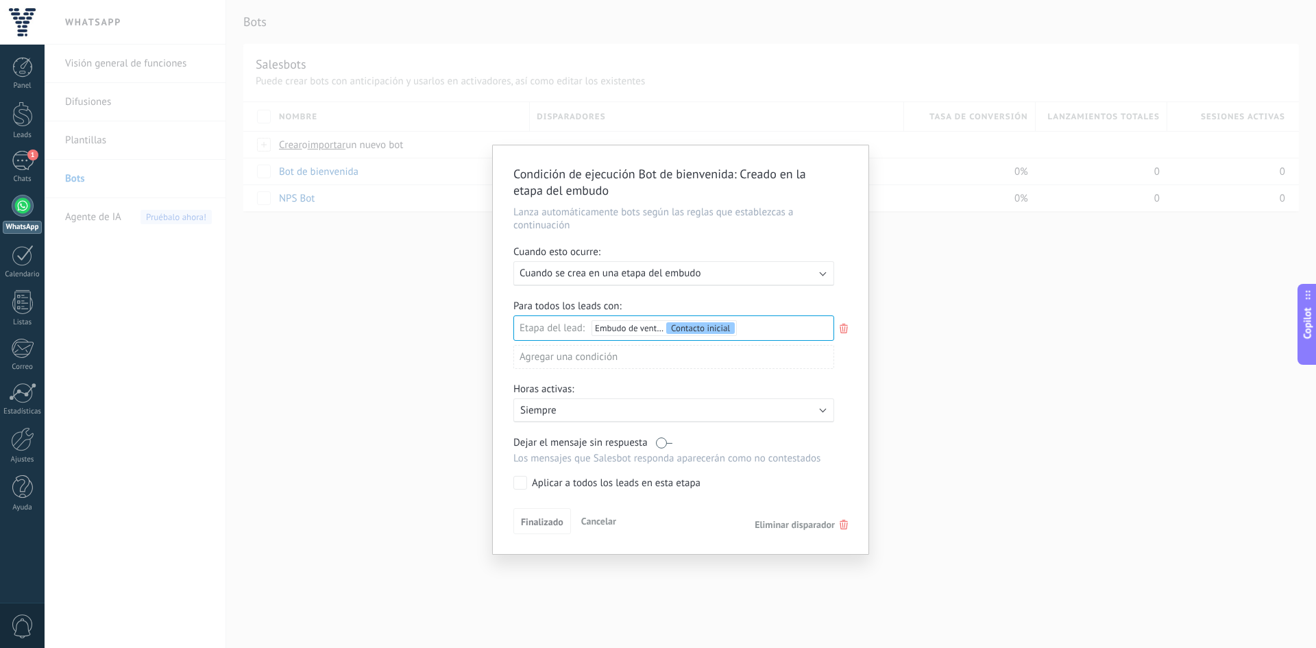
click at [0, 0] on div "Incoming leads Contacto inicial Negociación Debate contractual Discusión de con…" at bounding box center [0, 0] width 0 height 0
click at [0, 0] on div "Incoming leads" at bounding box center [0, 0] width 0 height 0
click at [665, 293] on div at bounding box center [680, 324] width 1271 height 648
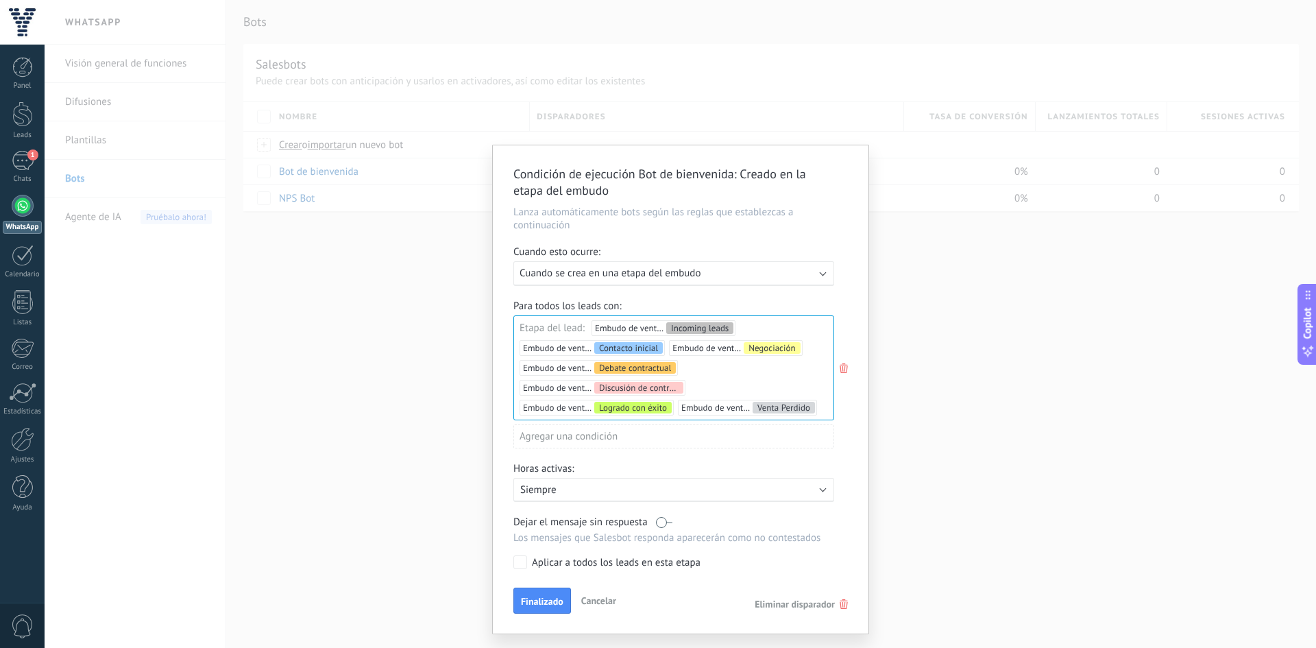
click at [659, 279] on span "Cuando se crea en una etapa del embudo" at bounding box center [609, 273] width 181 height 13
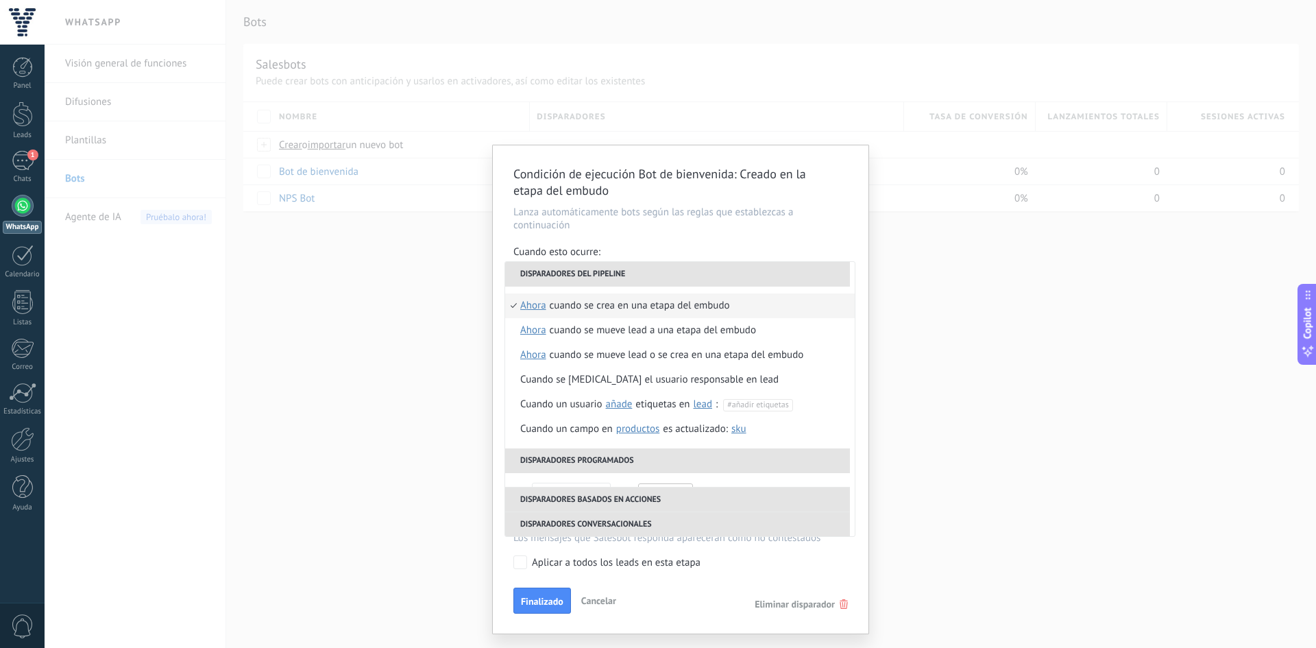
click at [594, 310] on div "Cuando se crea en una etapa del embudo" at bounding box center [640, 305] width 180 height 25
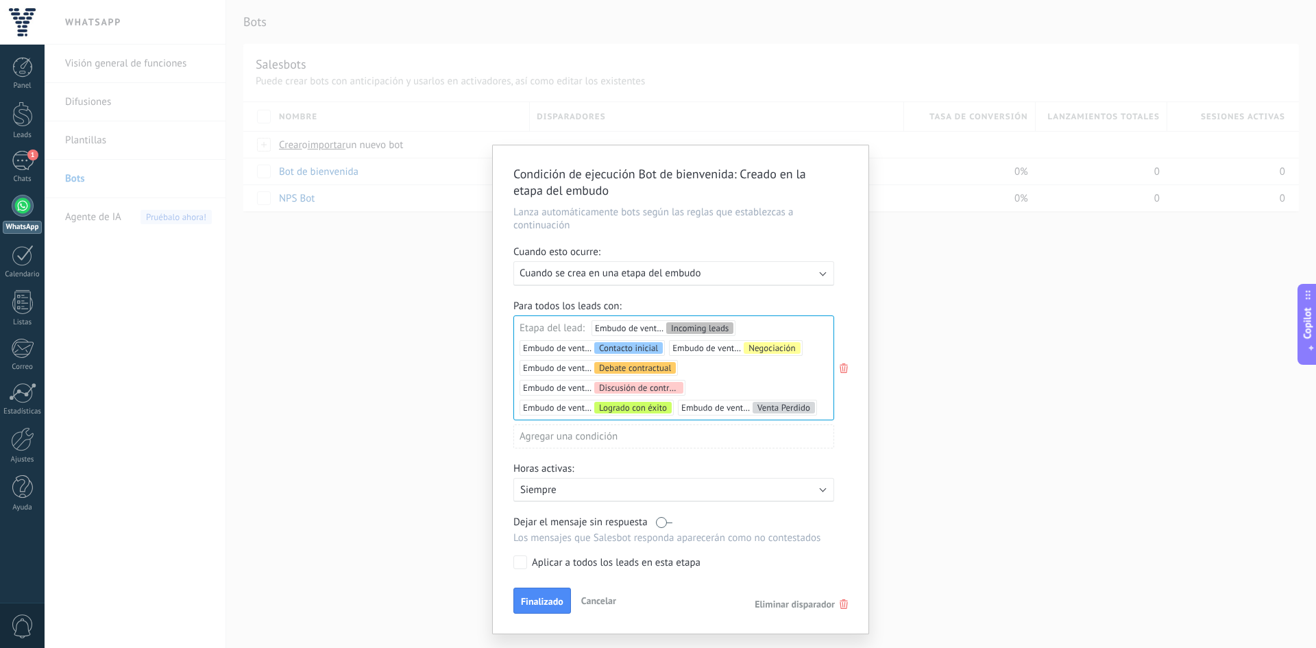
click at [530, 566] on label "Aplicar a todos los leads en esta etapa" at bounding box center [671, 562] width 316 height 14
click at [528, 578] on div "Condición de ejecución Bot de bienvenida : Creado en la etapa del embudo Lanza …" at bounding box center [681, 389] width 376 height 488
click at [536, 593] on button "Finalizado" at bounding box center [542, 600] width 58 height 26
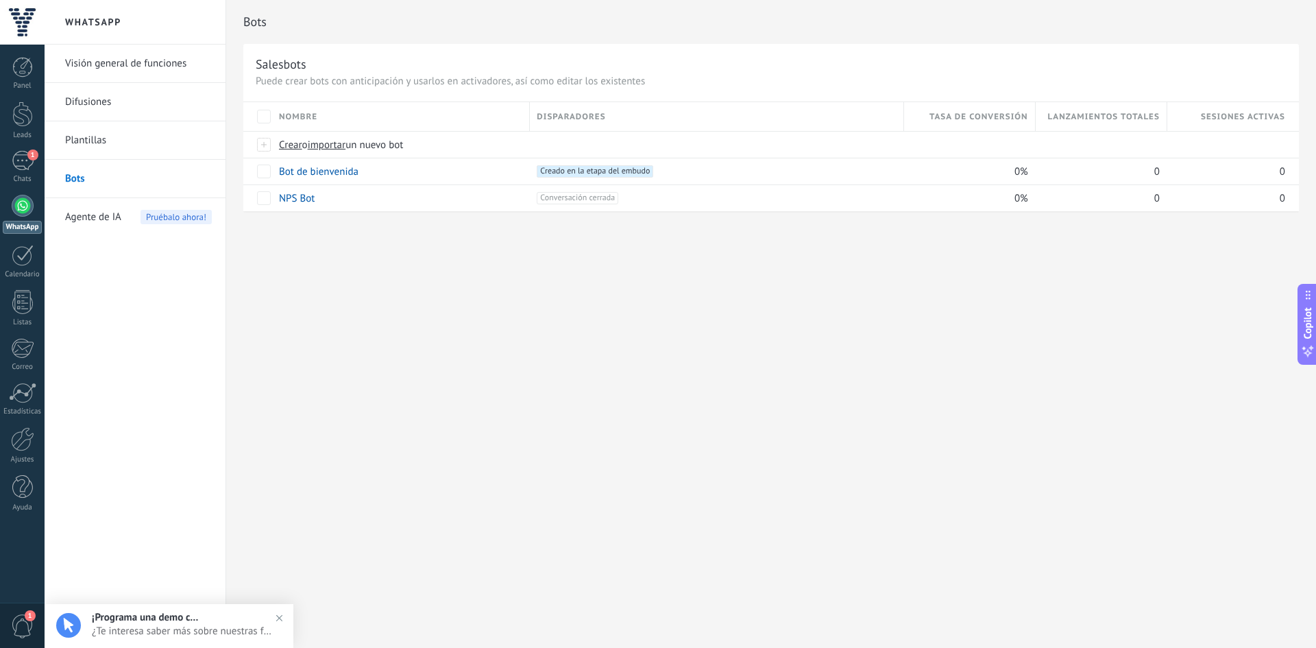
click at [169, 632] on span "¿Te interesa saber más sobre nuestras funciones? Programa una demo hoy mismo!" at bounding box center [183, 630] width 182 height 13
click at [10, 169] on link "1 Chats" at bounding box center [22, 167] width 45 height 33
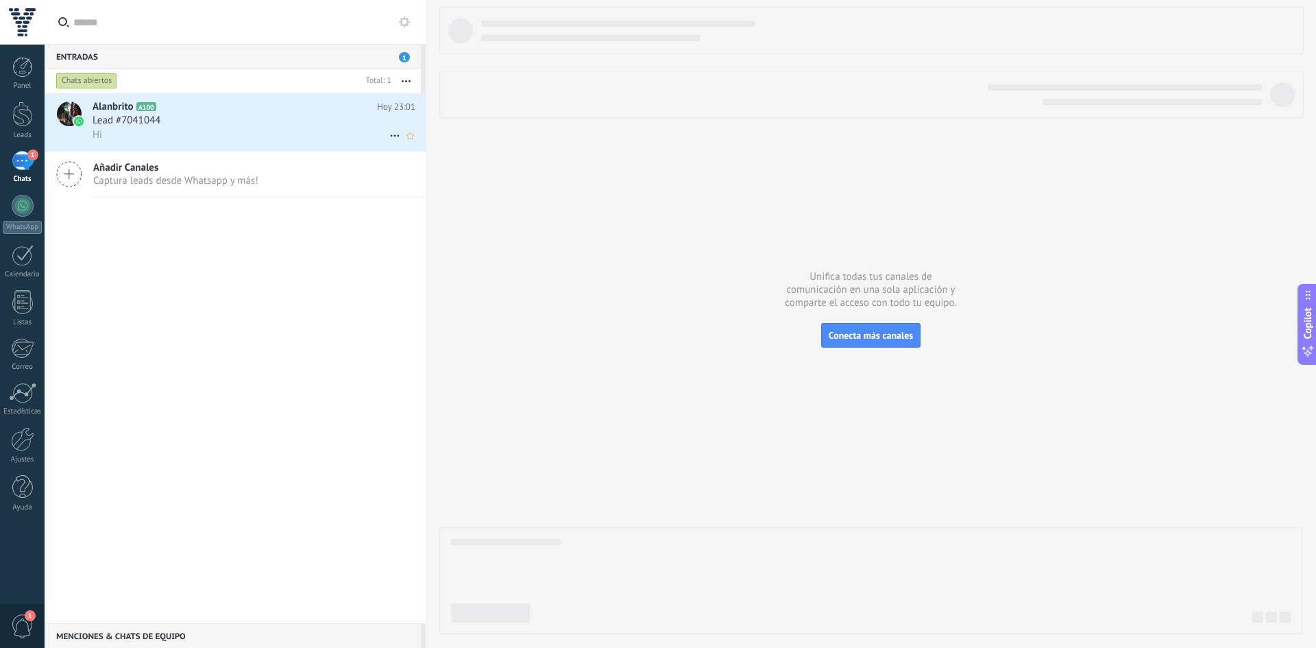
click at [325, 111] on h2 "Alanbrito A100" at bounding box center [235, 107] width 284 height 14
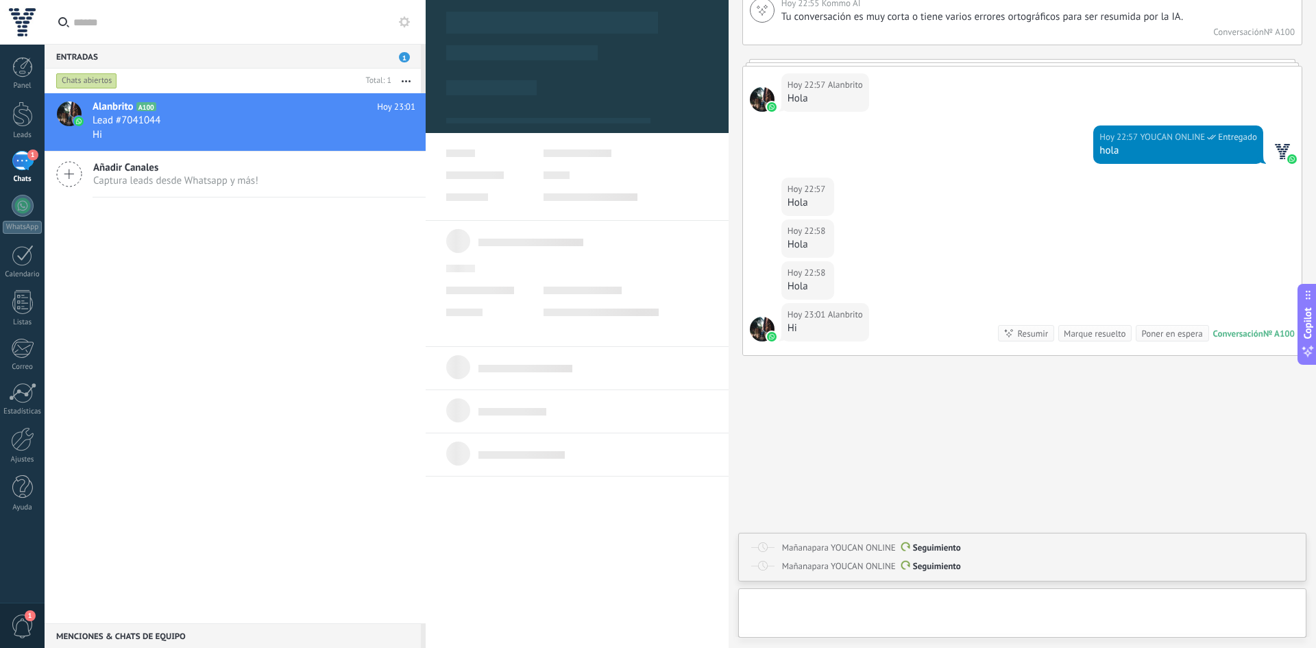
scroll to position [21, 0]
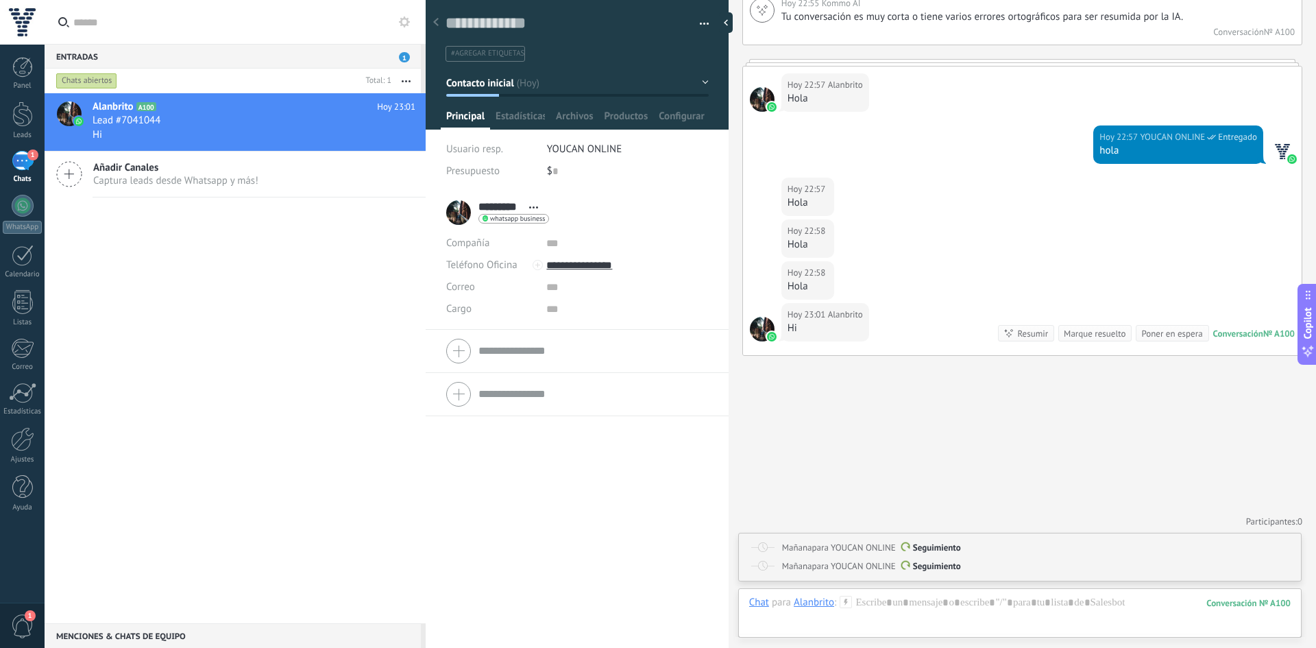
click at [927, 572] on p "Seguimiento" at bounding box center [1037, 566] width 511 height 14
type textarea "**********"
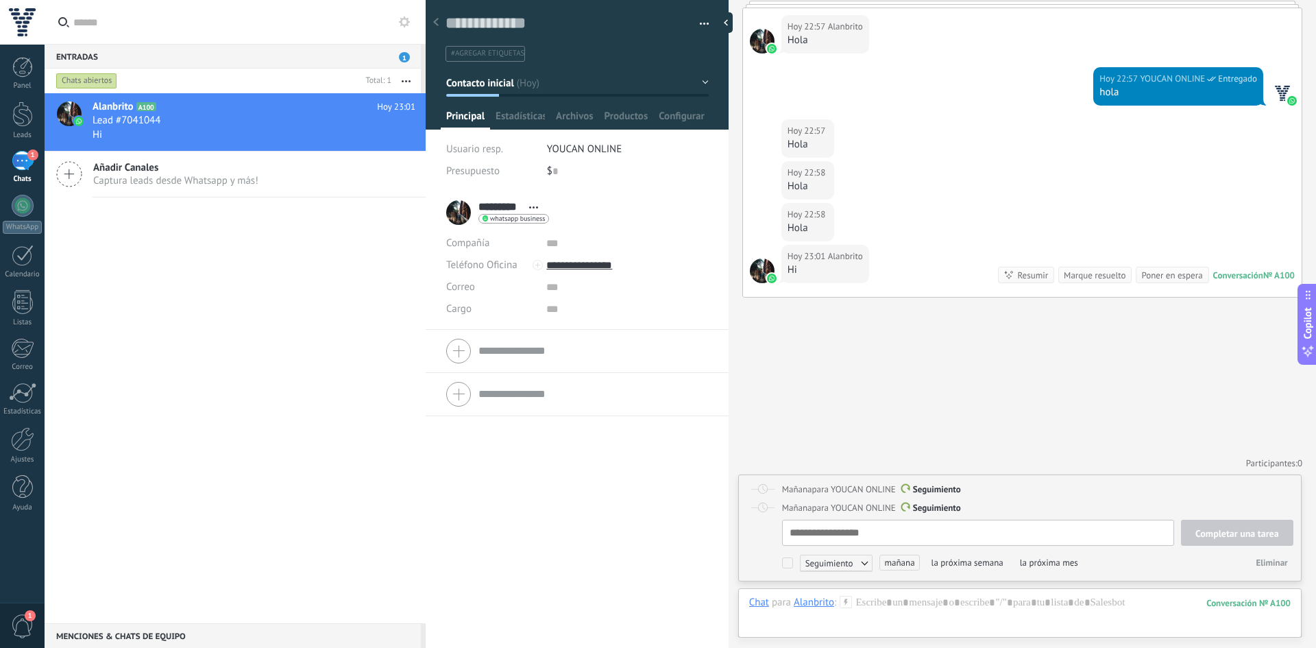
click at [838, 561] on span "Seguimiento" at bounding box center [836, 562] width 73 height 16
click at [1095, 514] on div at bounding box center [658, 324] width 1316 height 648
click at [397, 21] on button at bounding box center [404, 22] width 16 height 16
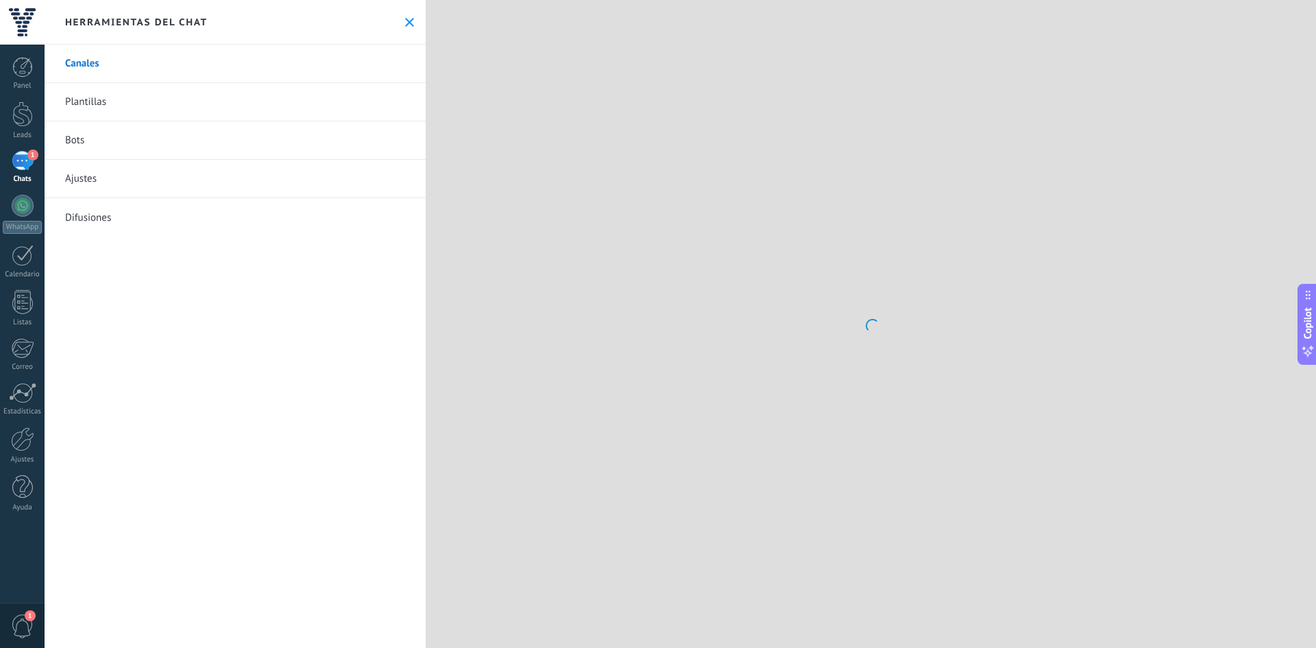
scroll to position [376, 0]
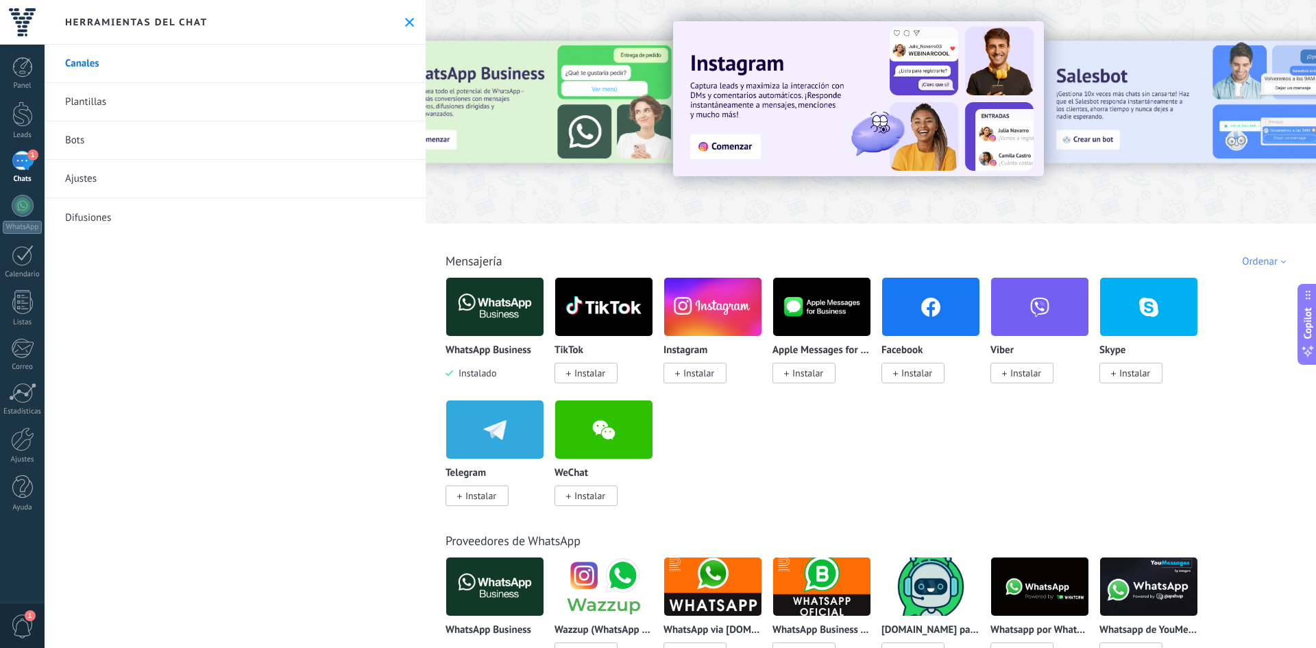
drag, startPoint x: 134, startPoint y: 157, endPoint x: 106, endPoint y: 134, distance: 36.5
click at [132, 157] on link "Bots" at bounding box center [235, 140] width 381 height 38
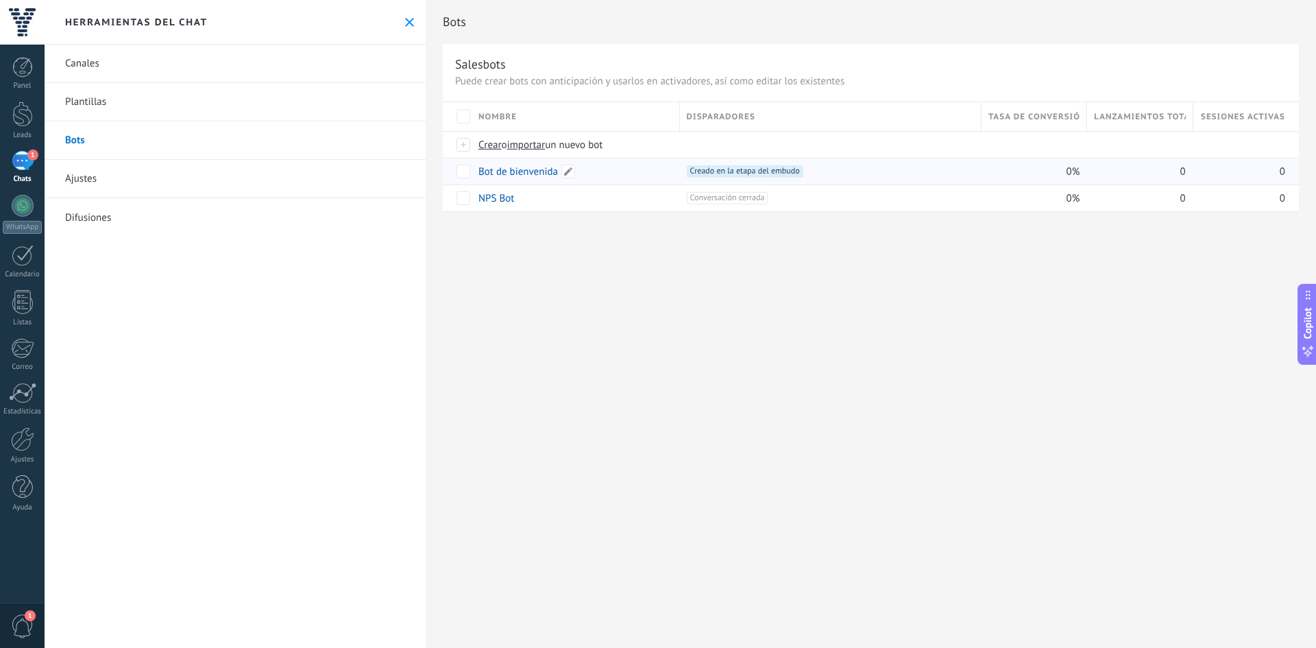
click at [497, 172] on link "Bot de bienvenida" at bounding box center [517, 171] width 79 height 13
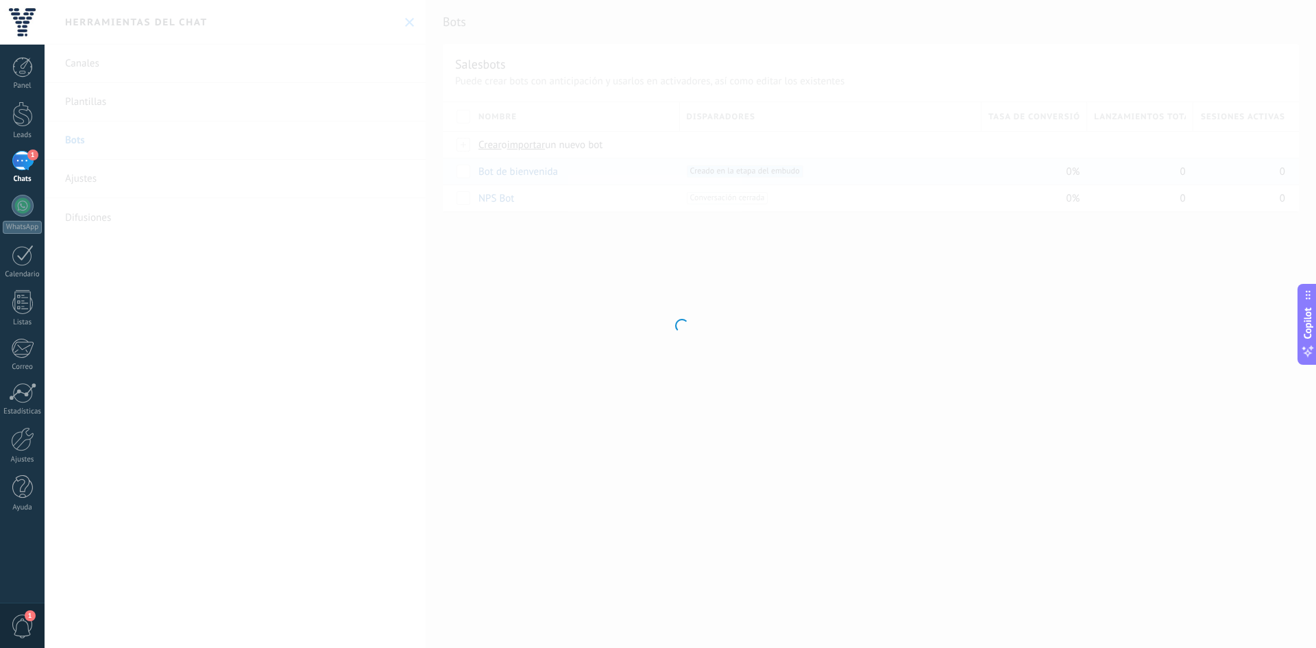
type input "**********"
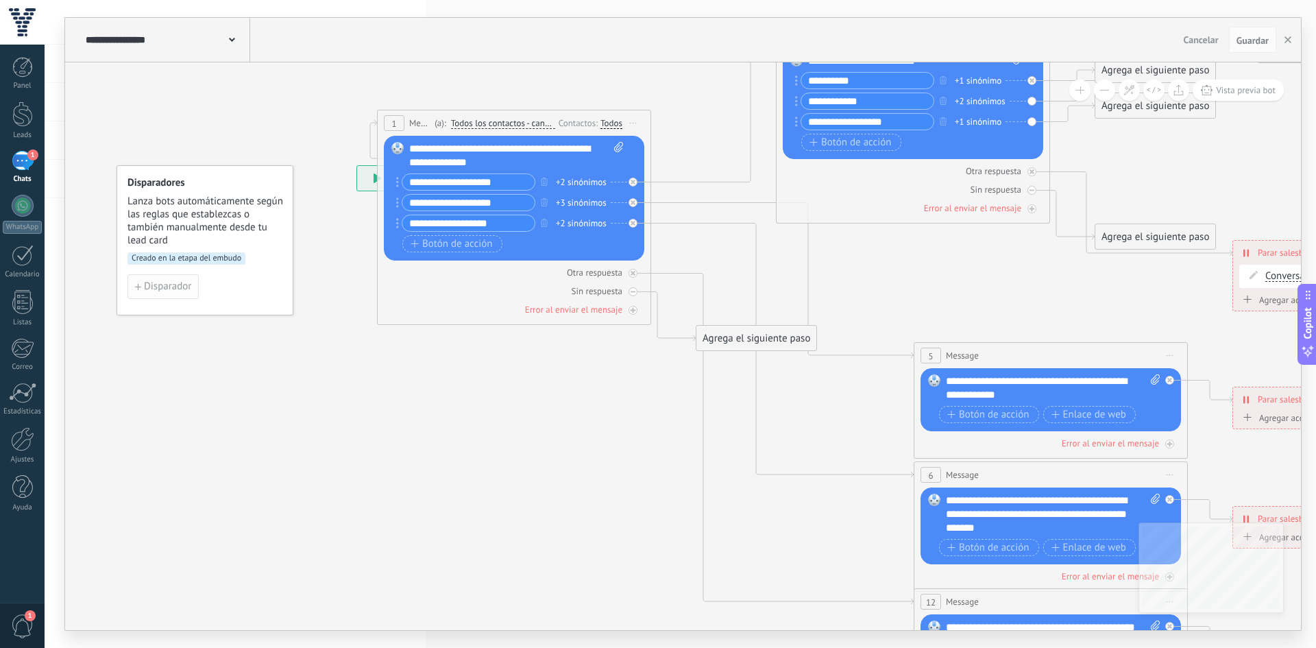
click at [149, 280] on button "Disparador" at bounding box center [162, 286] width 71 height 25
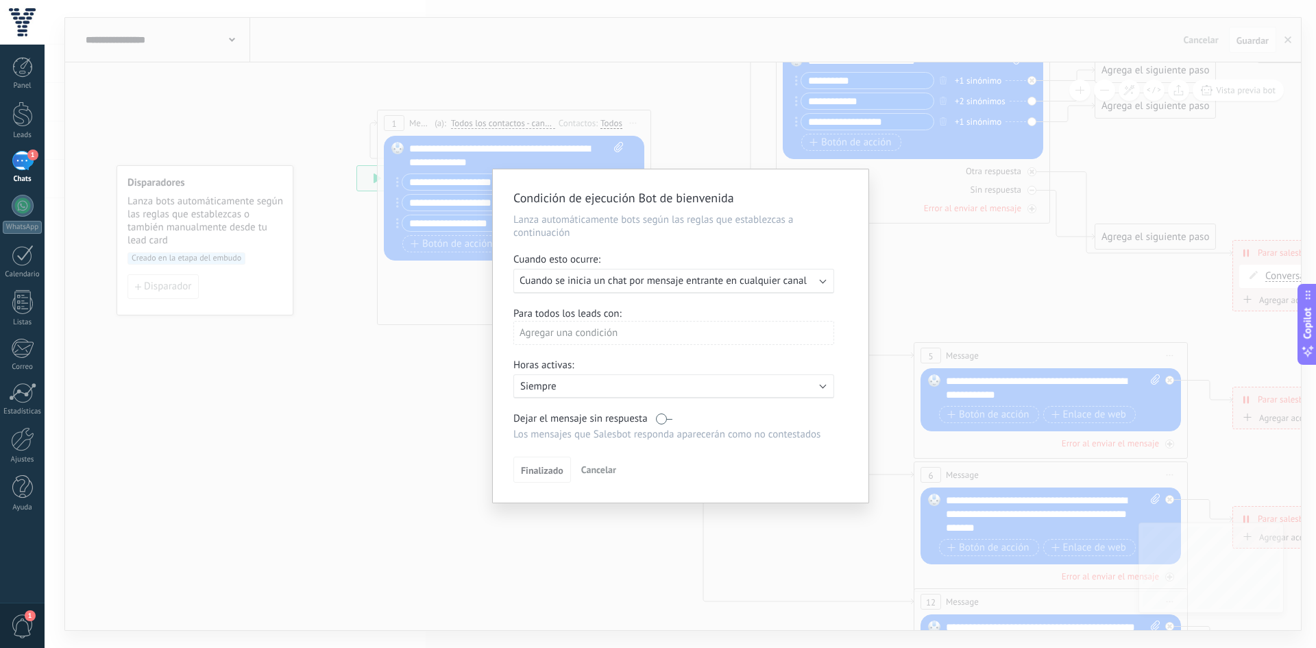
click at [581, 286] on span "Cuando se inicia un chat por mensaje entrante en cualquier canal" at bounding box center [662, 280] width 287 height 13
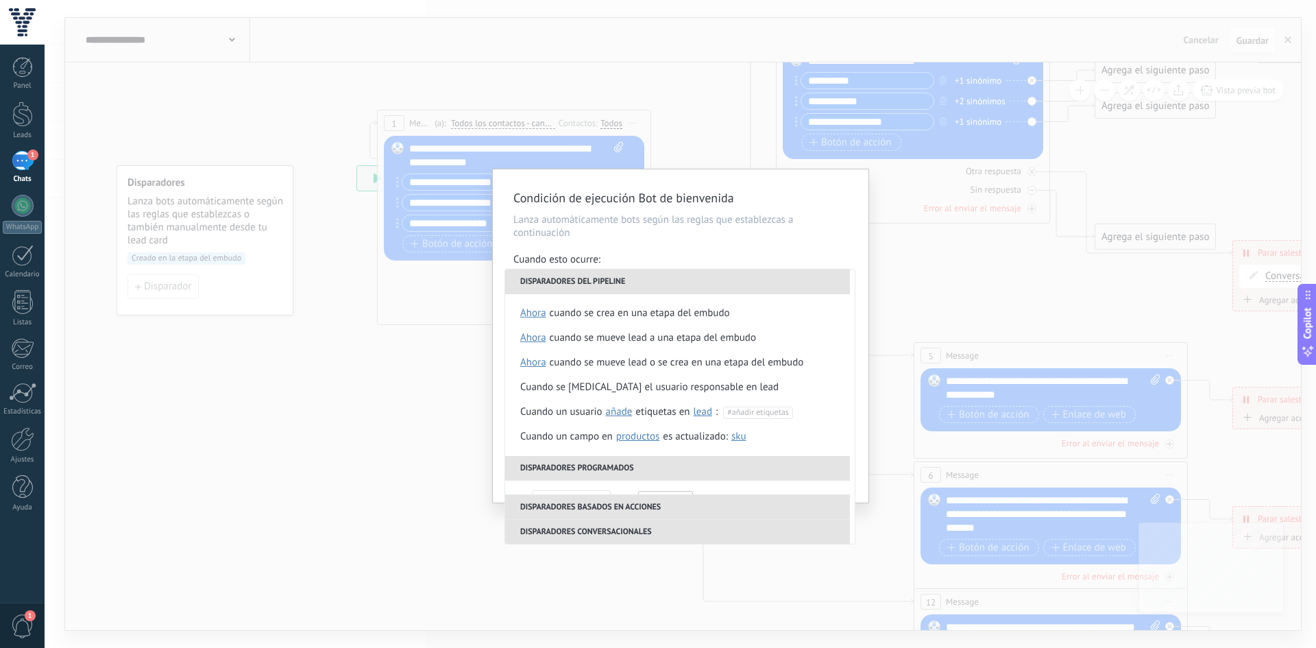
click at [581, 286] on li "Disparadores del pipeline" at bounding box center [677, 281] width 345 height 25
click at [632, 247] on div "**********" at bounding box center [681, 335] width 376 height 333
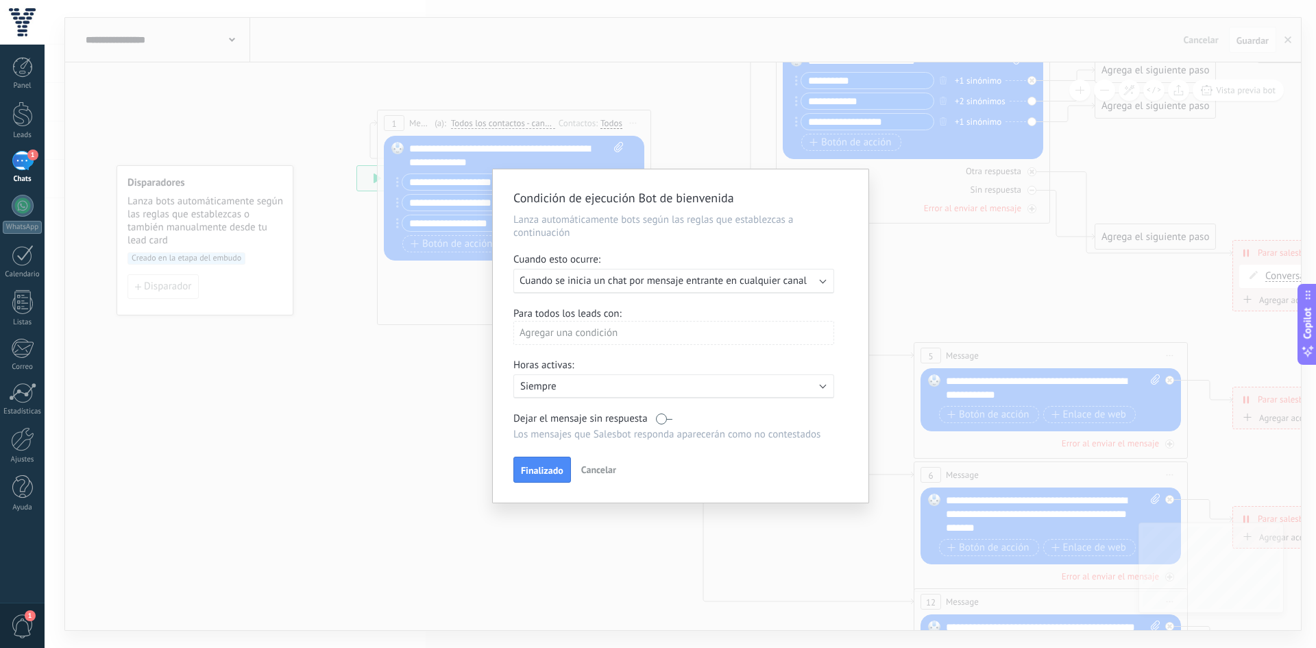
click at [632, 334] on div "Agregar una condición" at bounding box center [673, 333] width 321 height 24
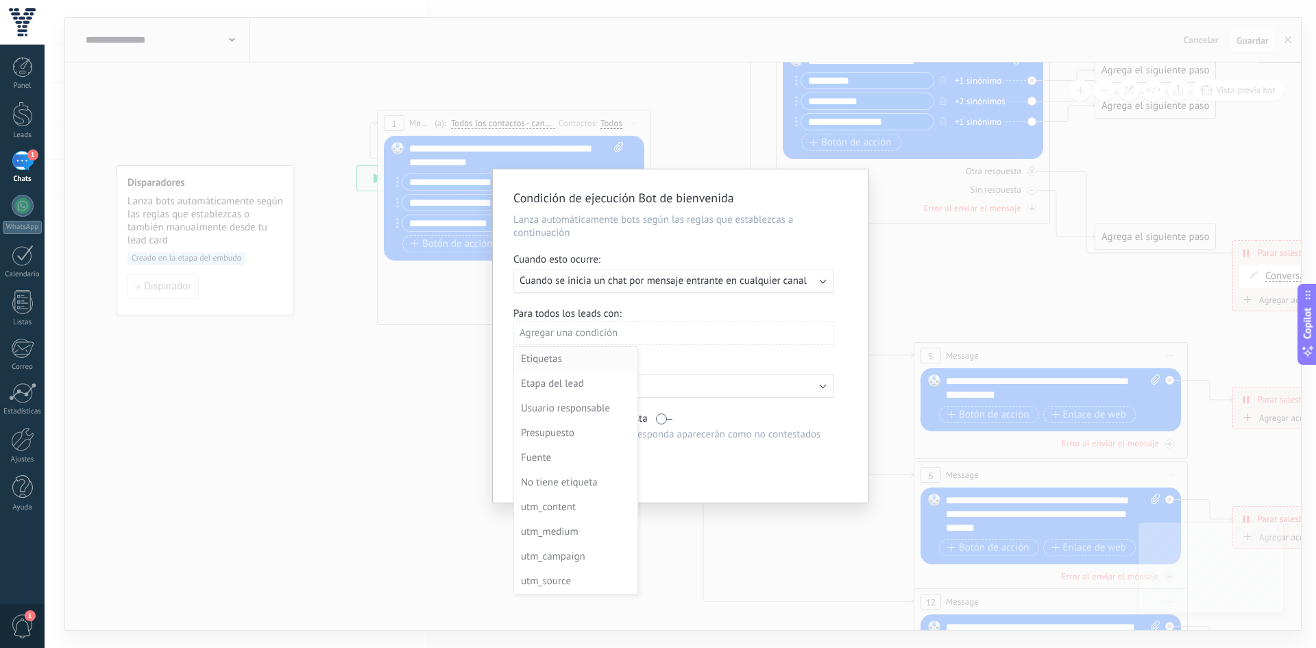
click at [576, 365] on div "Etiquetas" at bounding box center [574, 358] width 107 height 19
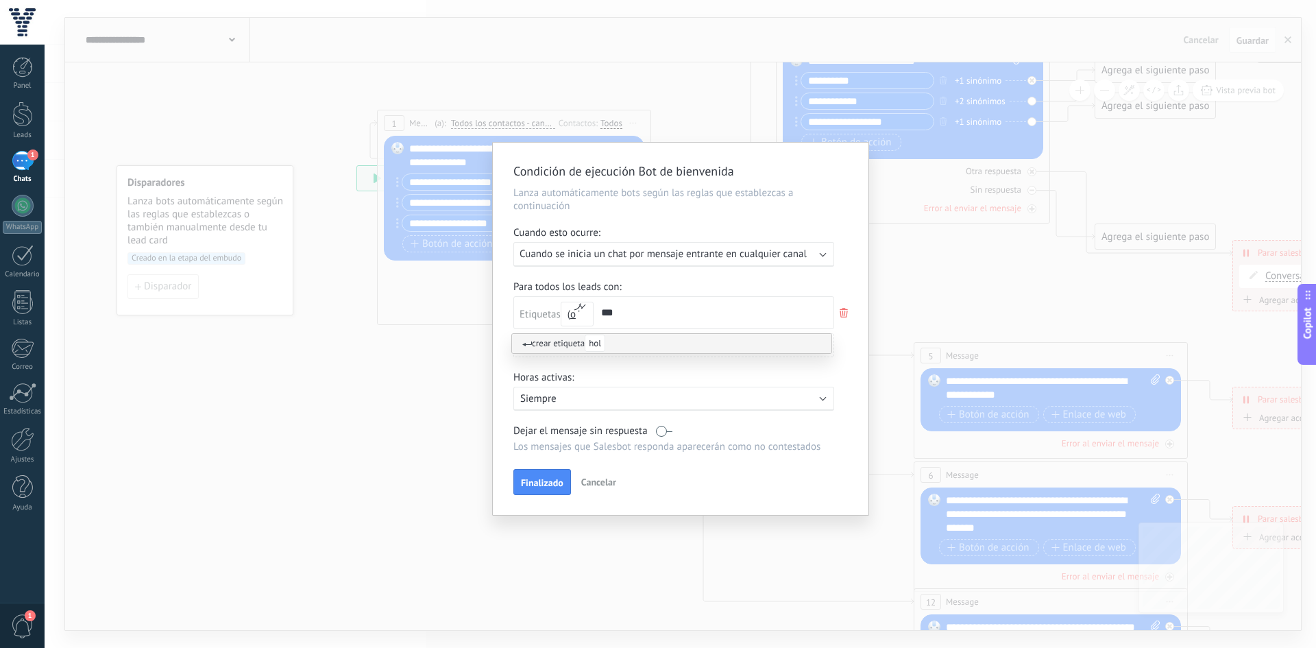
type input "****"
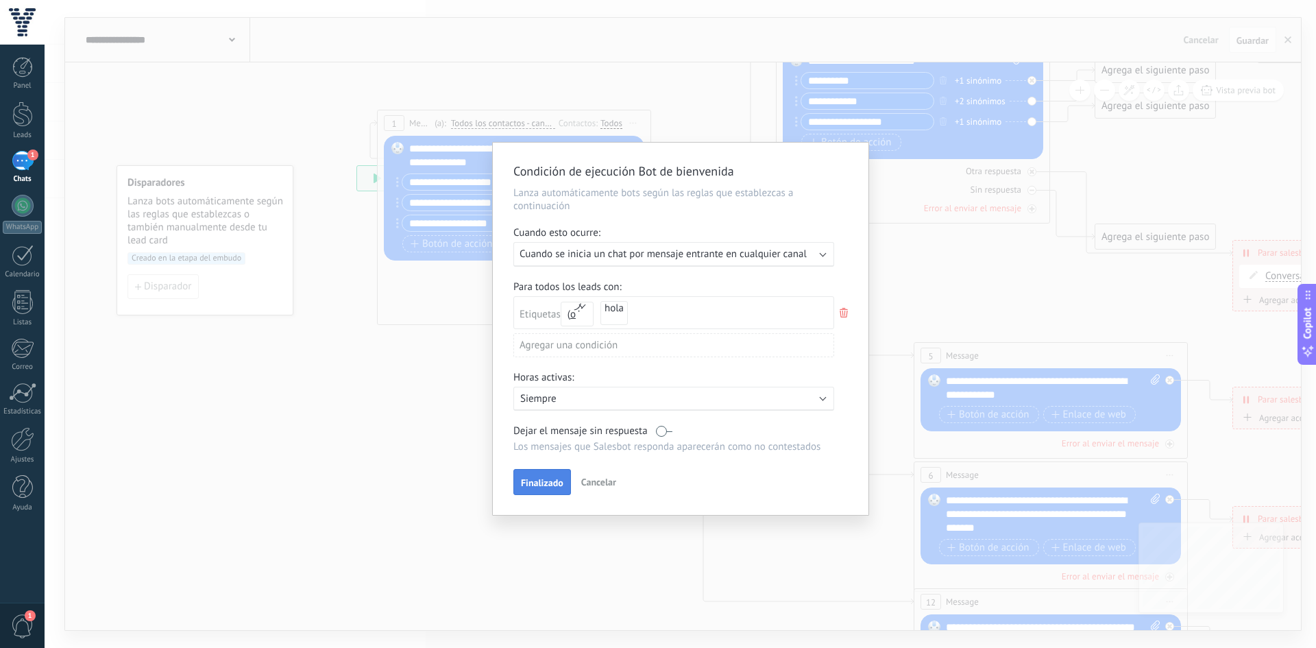
click at [536, 480] on span "Finalizado" at bounding box center [542, 483] width 42 height 10
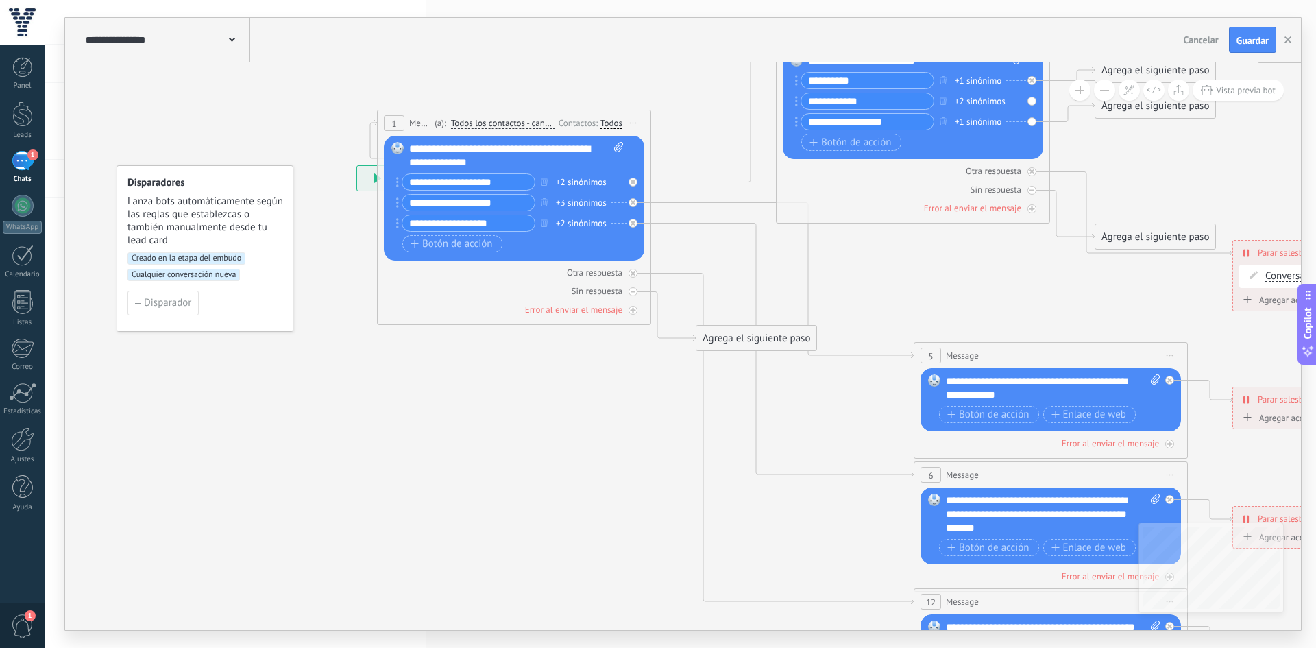
click at [1238, 60] on div "**********" at bounding box center [682, 40] width 1235 height 45
click at [1247, 47] on button "Guardar" at bounding box center [1252, 40] width 47 height 26
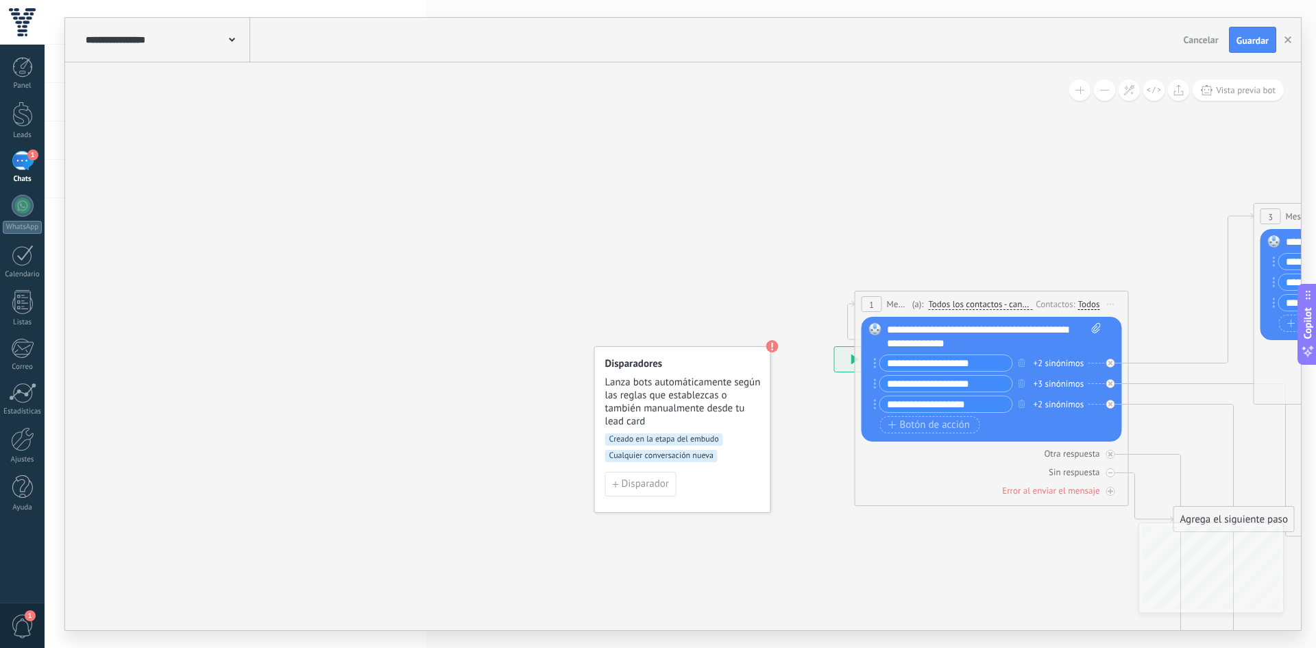
click at [672, 371] on div "Disparadores Lanza bots automáticamente según las reglas que establezcas o tamb…" at bounding box center [683, 392] width 156 height 71
click at [769, 347] on use at bounding box center [772, 346] width 12 height 12
click at [639, 480] on span "Disparador" at bounding box center [645, 484] width 47 height 10
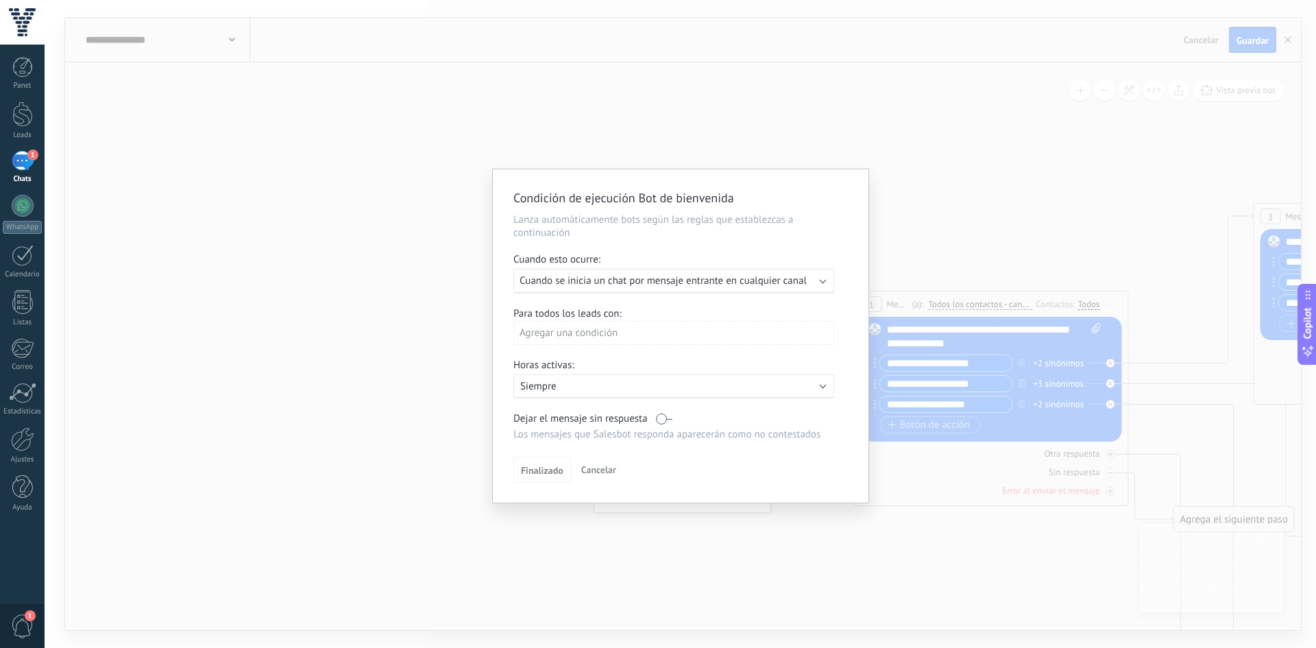
click at [556, 332] on div "Agregar una condición" at bounding box center [673, 333] width 321 height 24
click at [555, 415] on div "Usuario responsable" at bounding box center [574, 408] width 107 height 19
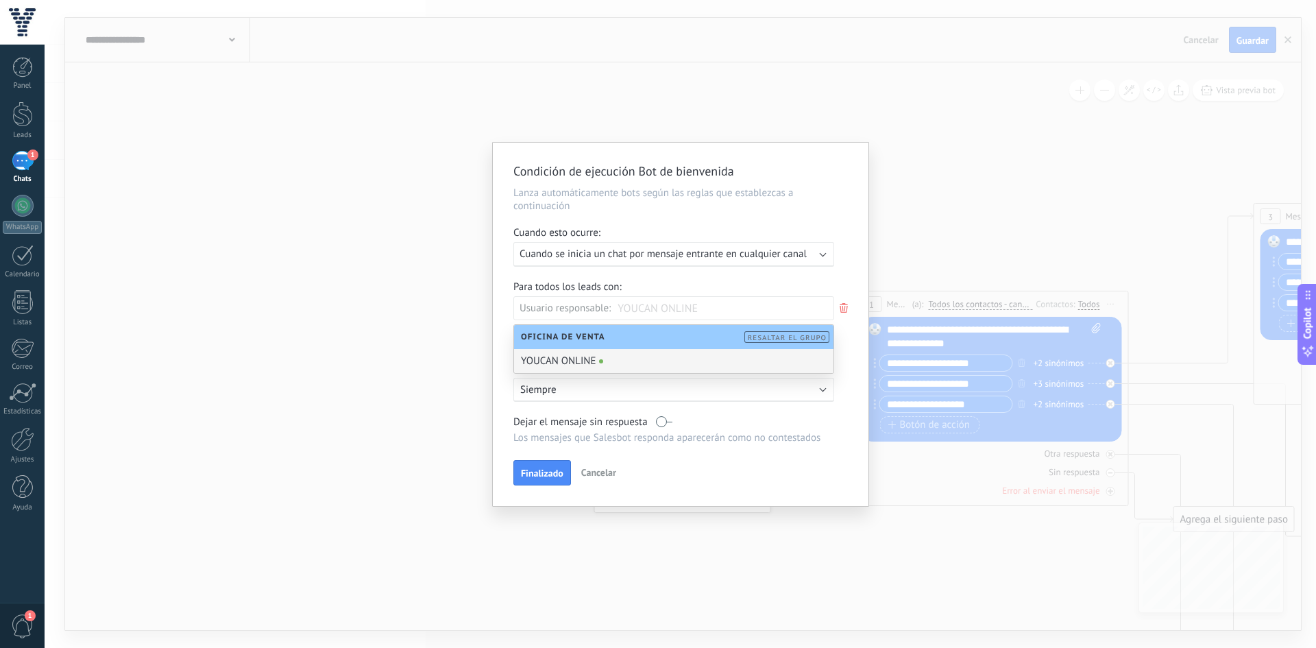
click at [603, 362] on div "YOUCAN ONLINE" at bounding box center [673, 361] width 319 height 24
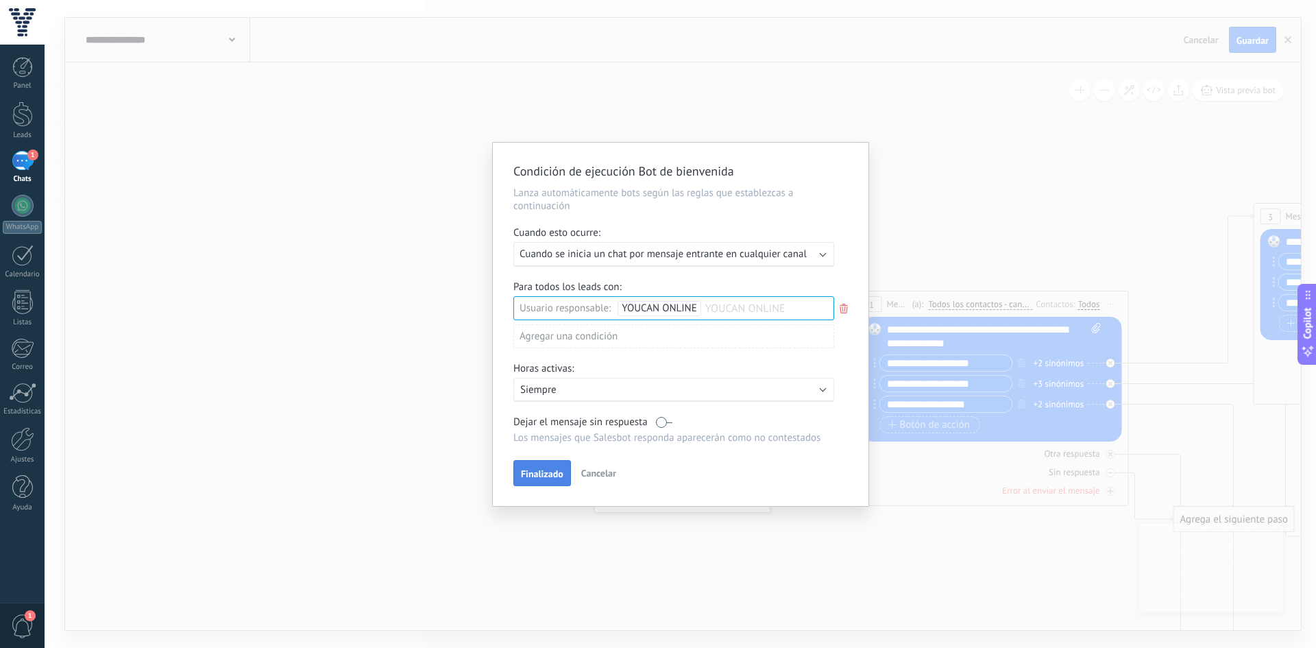
click at [543, 475] on span "Finalizado" at bounding box center [542, 474] width 42 height 10
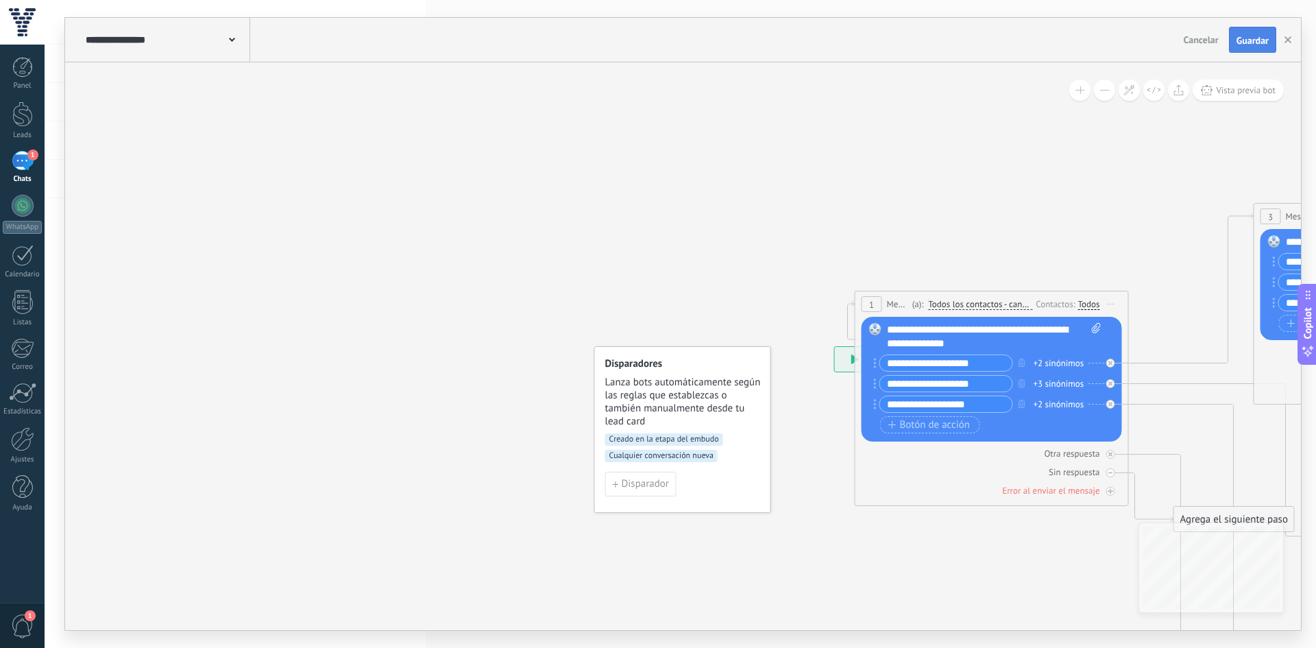
click at [1251, 34] on button "Guardar" at bounding box center [1252, 40] width 47 height 26
click at [685, 420] on span "Lanza bots automáticamente según las reglas que establezcas o también manualmen…" at bounding box center [683, 402] width 156 height 52
click at [774, 345] on use at bounding box center [772, 346] width 12 height 12
click at [715, 388] on span "Lanza bots automáticamente según las reglas que establezcas o también manualmen…" at bounding box center [683, 402] width 156 height 52
click at [663, 481] on span "Disparador" at bounding box center [645, 484] width 47 height 10
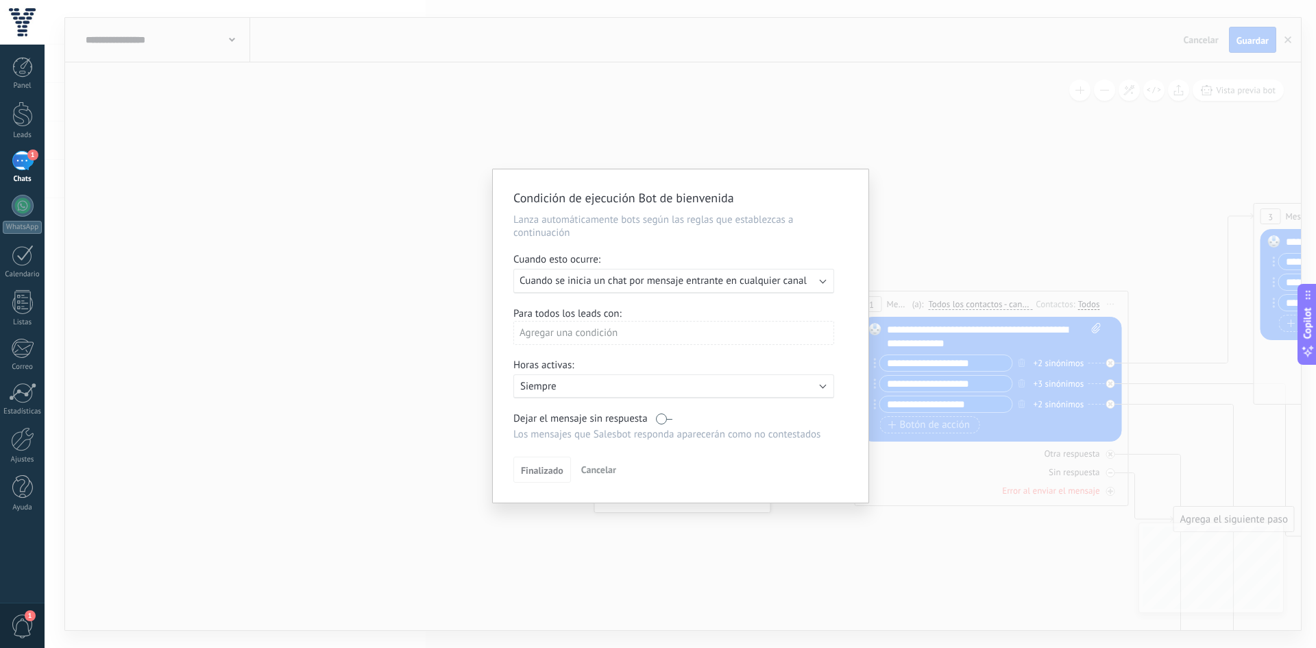
click at [655, 276] on span "Cuando se inicia un chat por mensaje entrante en cualquier canal" at bounding box center [662, 280] width 287 height 13
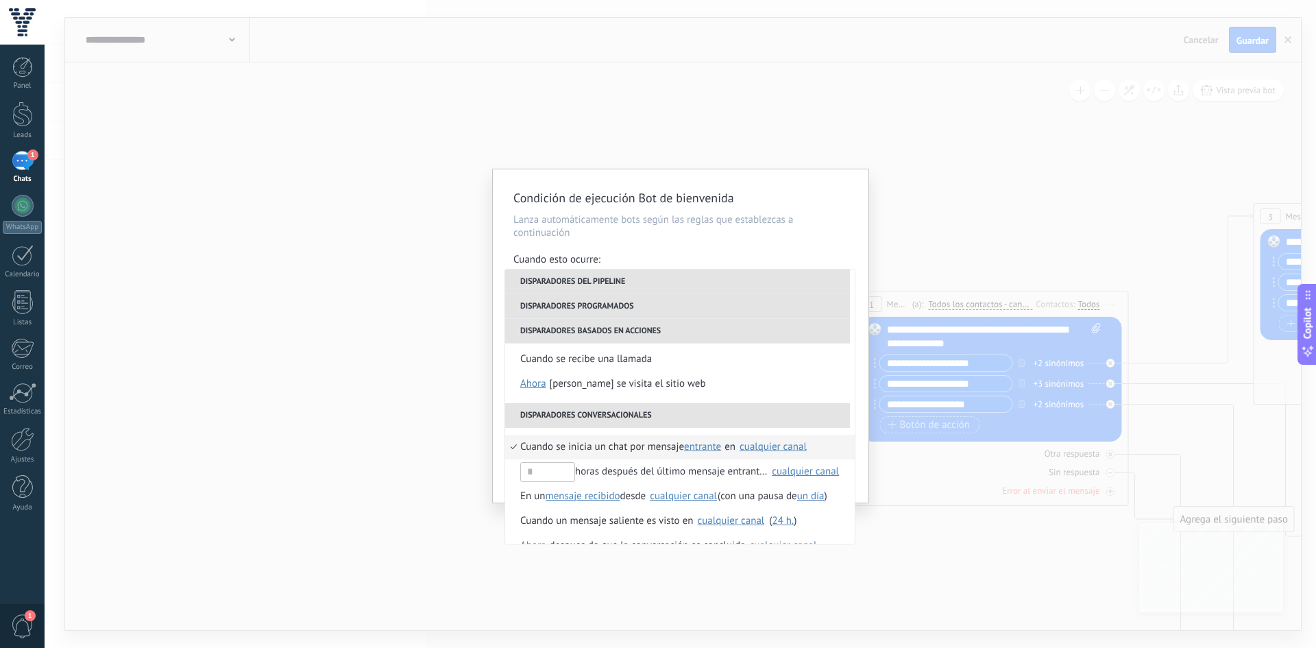
scroll to position [299, 0]
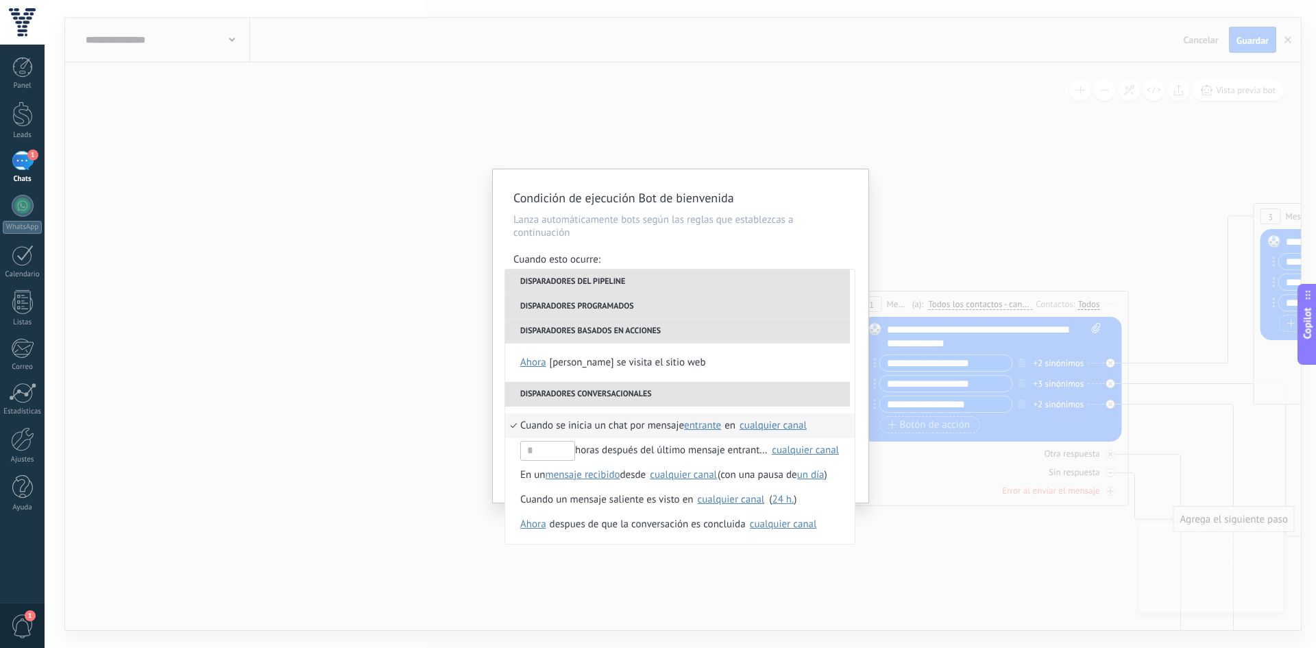
click at [633, 424] on span "Cuando se inicia un chat por mensaje" at bounding box center [602, 425] width 164 height 25
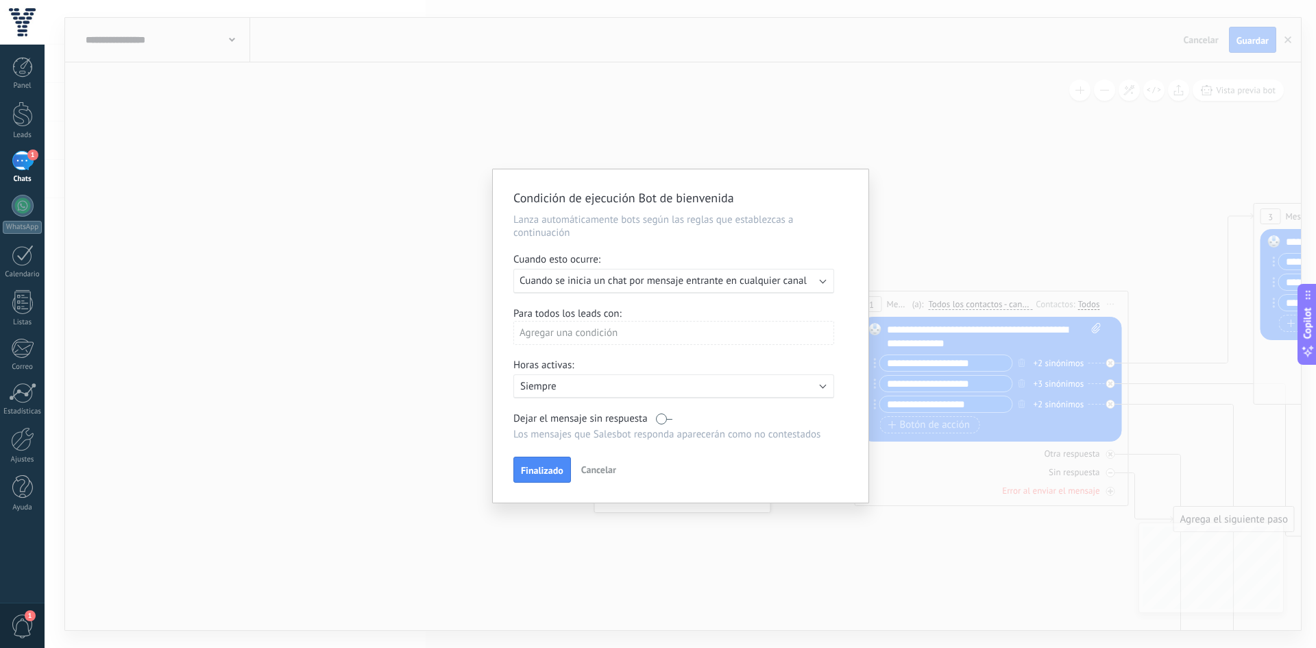
click at [573, 327] on div "Agregar una condición" at bounding box center [673, 333] width 321 height 24
click at [554, 387] on div "Etapa del lead" at bounding box center [574, 383] width 107 height 19
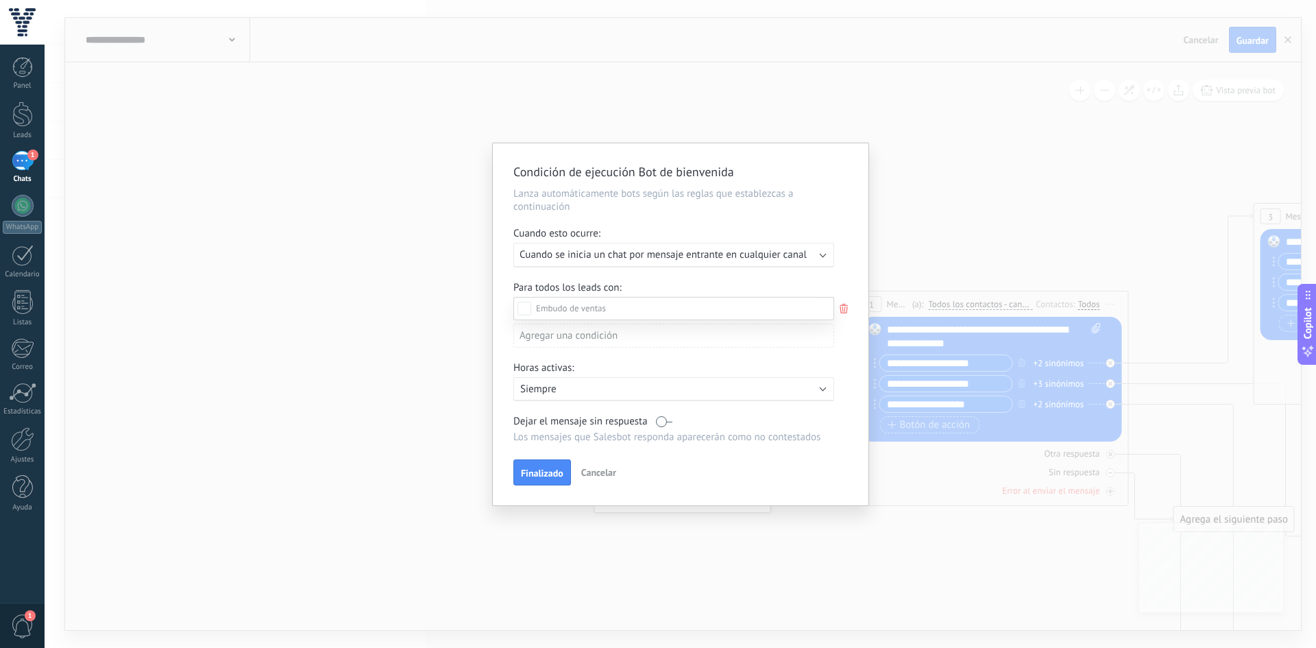
click at [645, 485] on div "Incoming leads Contacto inicial Negociación Debate contractual Discusión de con…" at bounding box center [673, 471] width 321 height 349
click at [543, 471] on span "Finalizado" at bounding box center [542, 476] width 42 height 10
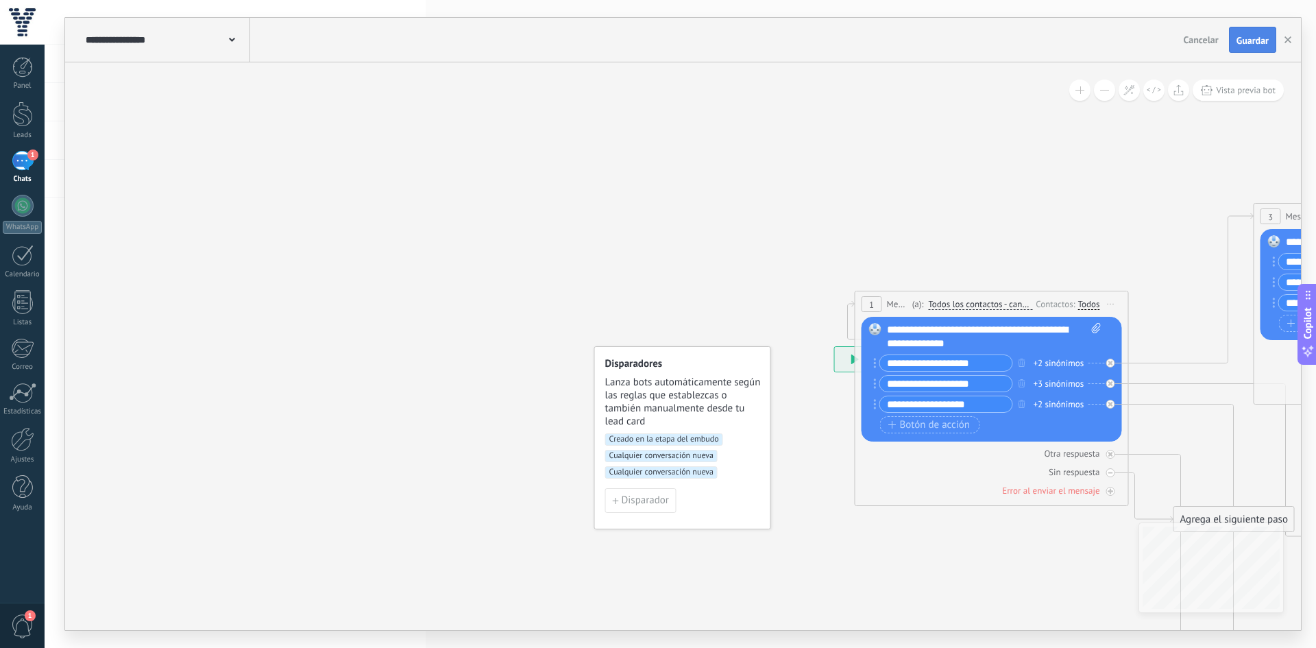
click at [1239, 36] on span "Guardar" at bounding box center [1252, 41] width 32 height 10
click at [673, 426] on span "Lanza bots automáticamente según las reglas que establezcas o también manualmen…" at bounding box center [683, 402] width 156 height 52
click at [685, 473] on span "Cualquier conversación nueva" at bounding box center [661, 472] width 112 height 12
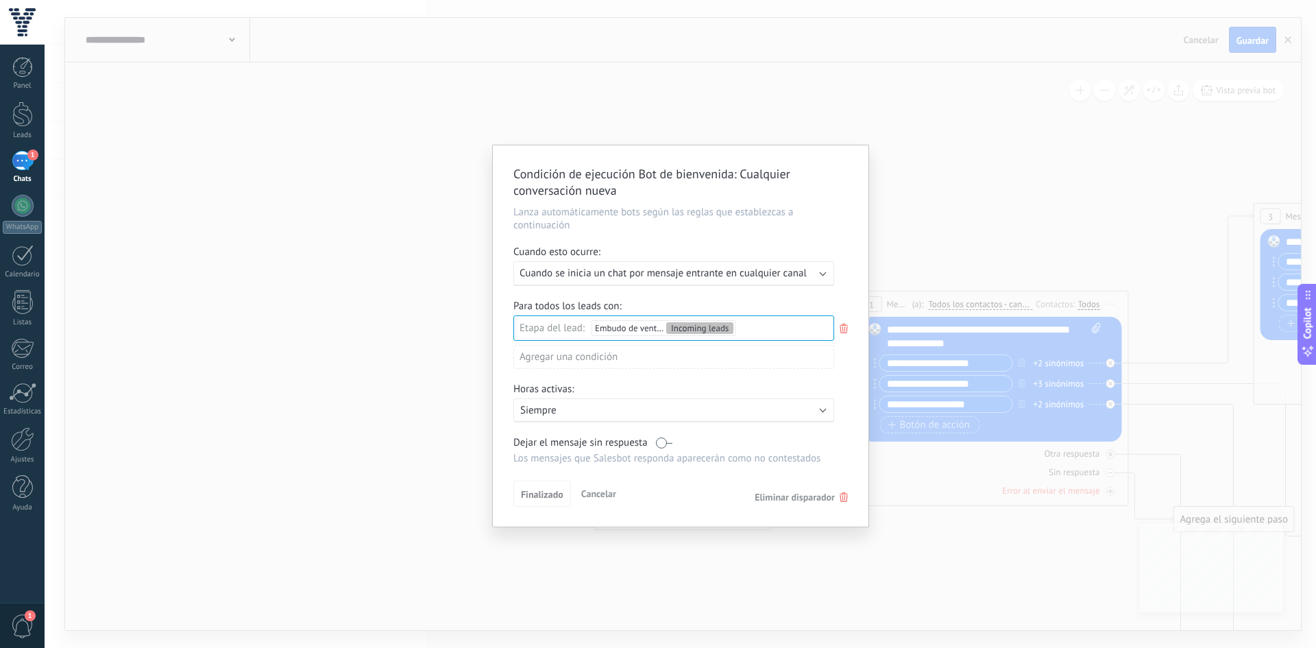
click at [841, 496] on icon at bounding box center [843, 497] width 8 height 10
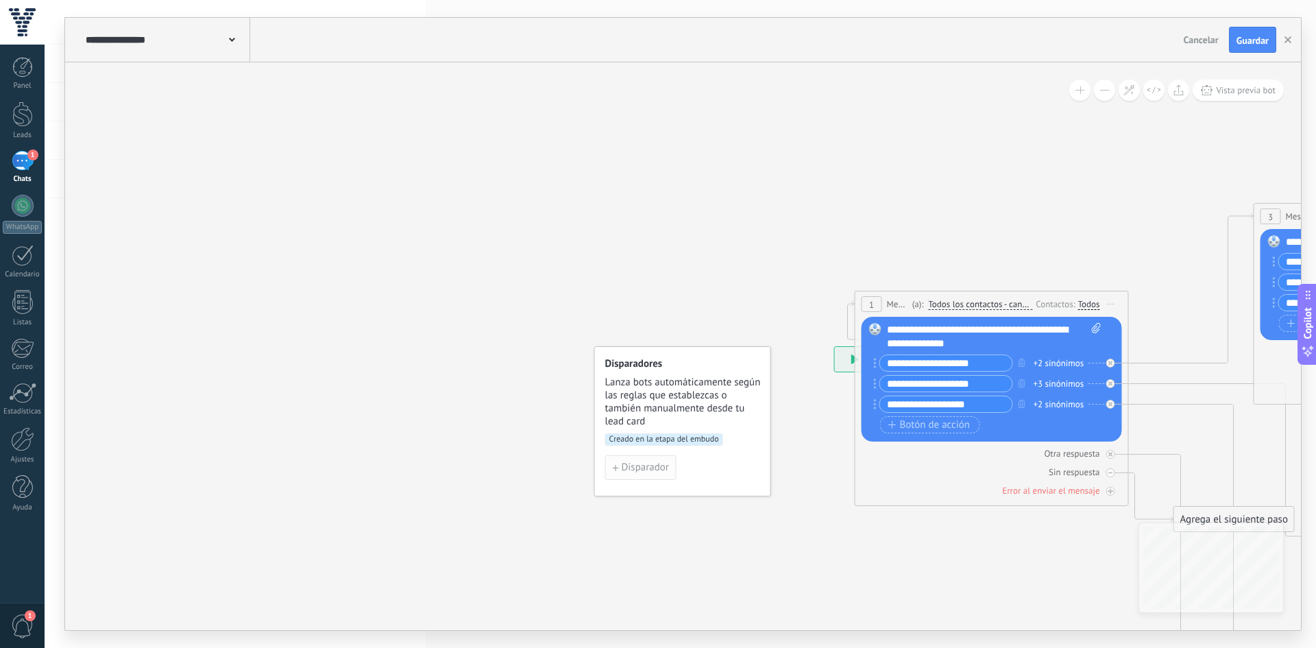
click at [645, 470] on span "Disparador" at bounding box center [645, 468] width 47 height 10
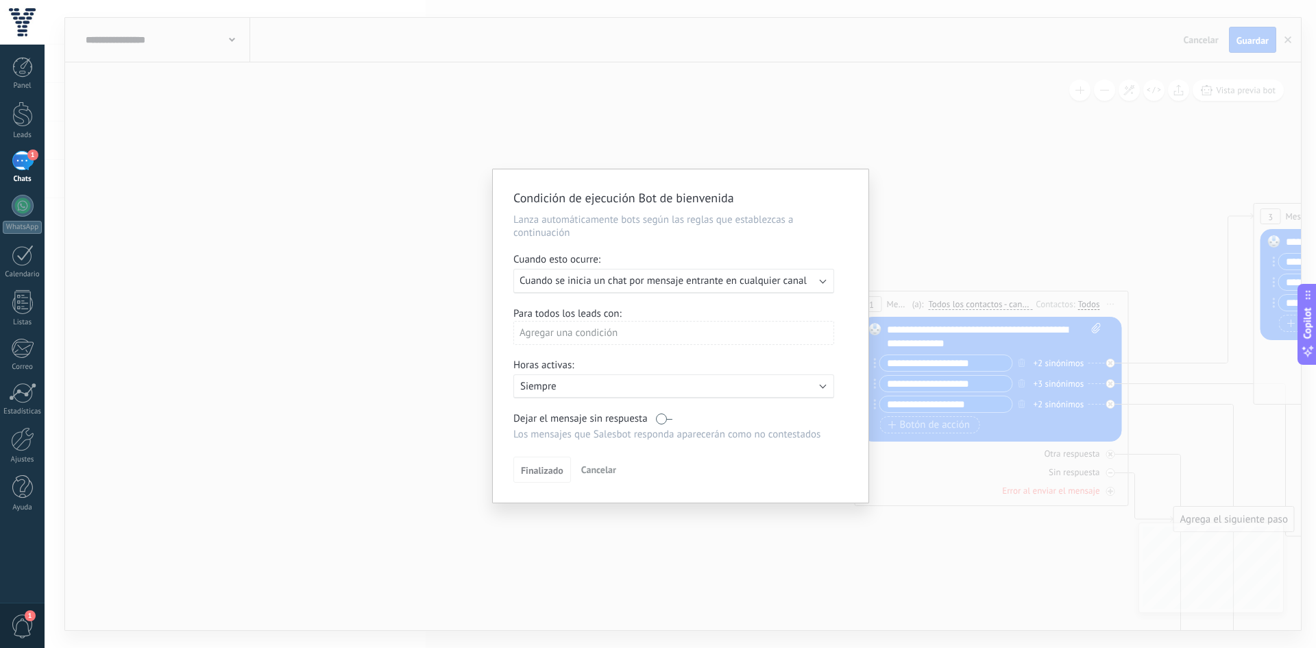
click at [565, 291] on div "Ejecutar: Cuando se inicia un chat por mensaje entrante en cualquier canal" at bounding box center [673, 281] width 321 height 25
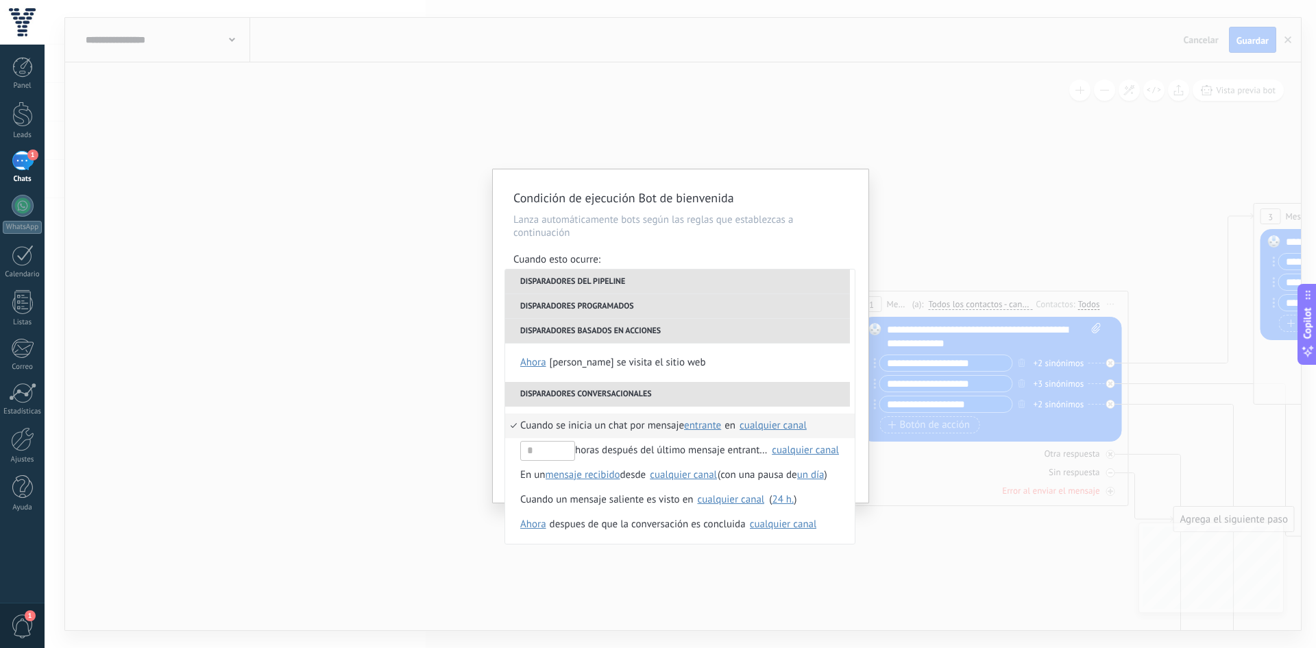
click at [626, 428] on span "Cuando se inicia un chat por mensaje" at bounding box center [602, 425] width 164 height 25
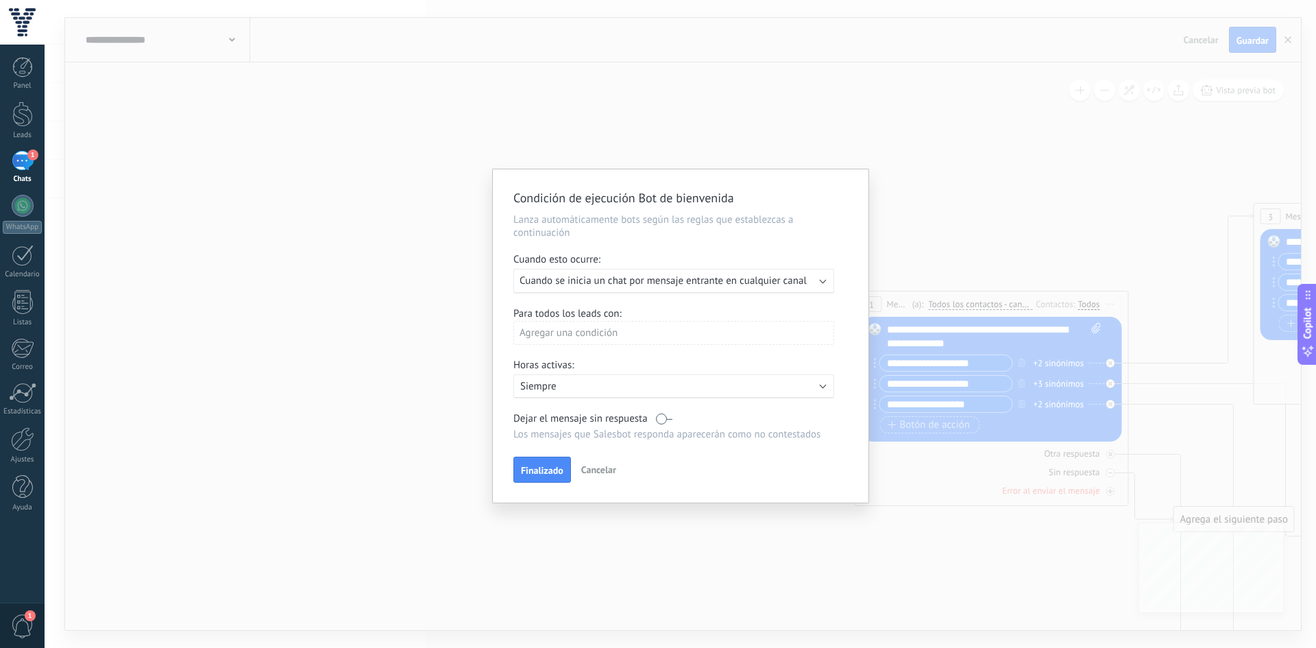
click at [569, 334] on div "Agregar una condición" at bounding box center [673, 333] width 321 height 24
click at [702, 315] on div at bounding box center [681, 335] width 376 height 333
click at [542, 478] on button "Finalizado" at bounding box center [542, 469] width 58 height 26
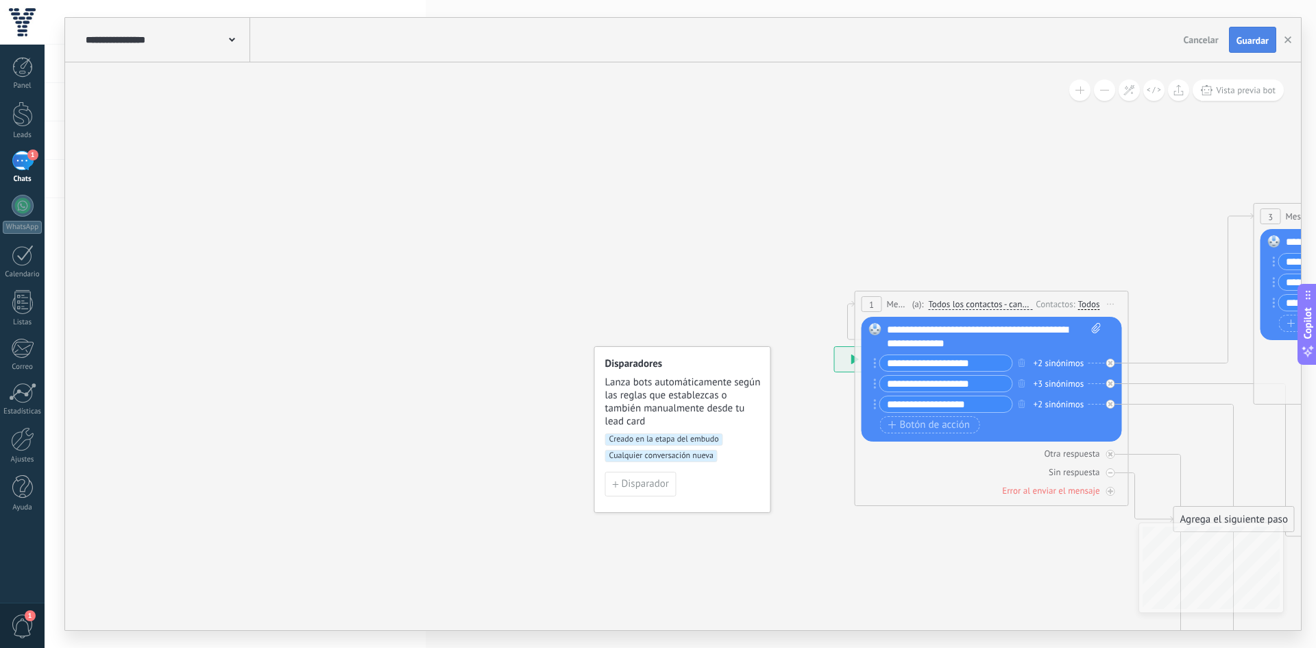
click at [1242, 44] on span "Guardar" at bounding box center [1252, 41] width 32 height 10
click at [650, 486] on span "Disparador" at bounding box center [645, 484] width 47 height 10
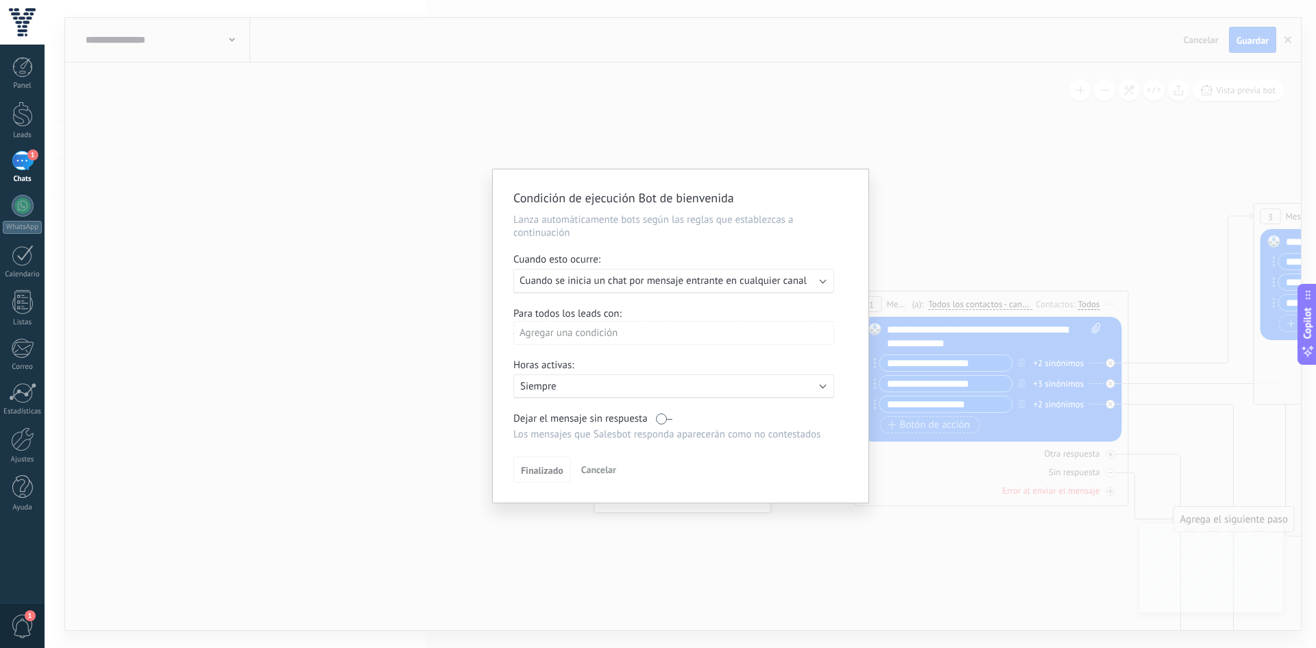
click at [584, 337] on div "Agregar una condición" at bounding box center [673, 333] width 321 height 24
click at [544, 365] on div "Etiquetas" at bounding box center [574, 358] width 107 height 19
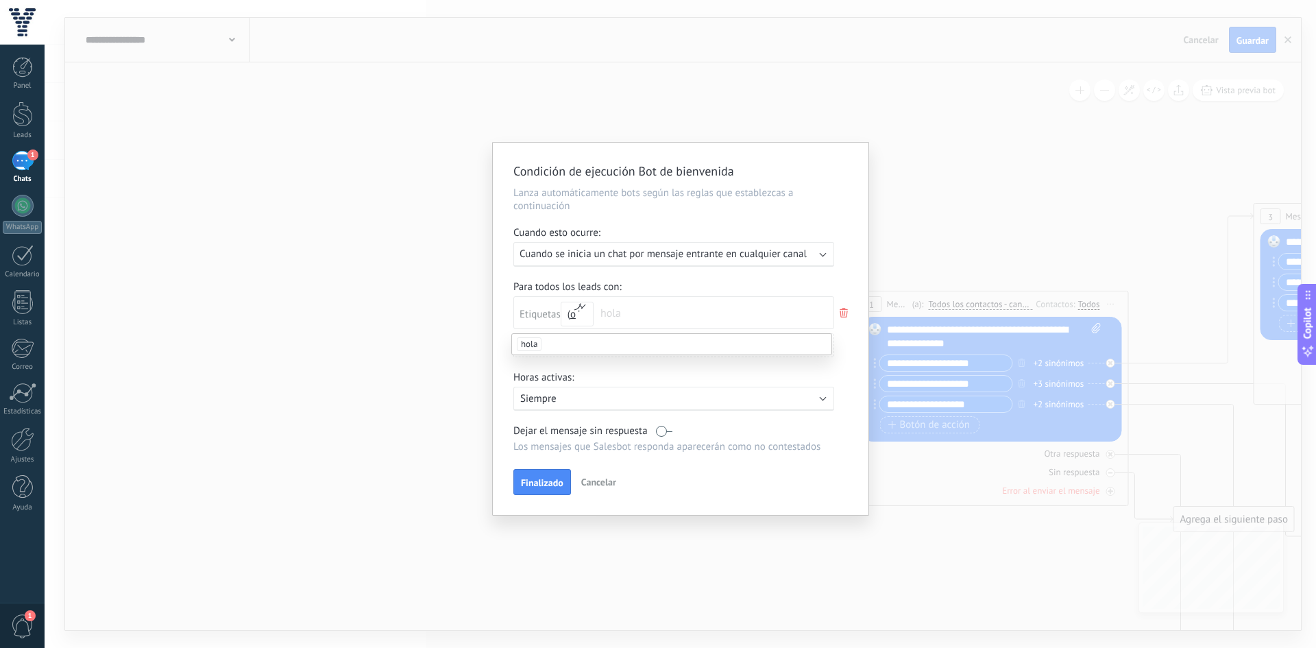
click at [521, 366] on div "Agregar una condición" at bounding box center [673, 350] width 321 height 34
click at [559, 317] on span "Etiquetas" at bounding box center [539, 314] width 41 height 13
click at [848, 310] on div "Para todos los leads con: Etiquetas y o o hola Agregar una condición" at bounding box center [680, 323] width 334 height 87
click at [835, 308] on div "Etiquetas y o o" at bounding box center [680, 312] width 334 height 33
click at [840, 310] on icon at bounding box center [843, 312] width 15 height 16
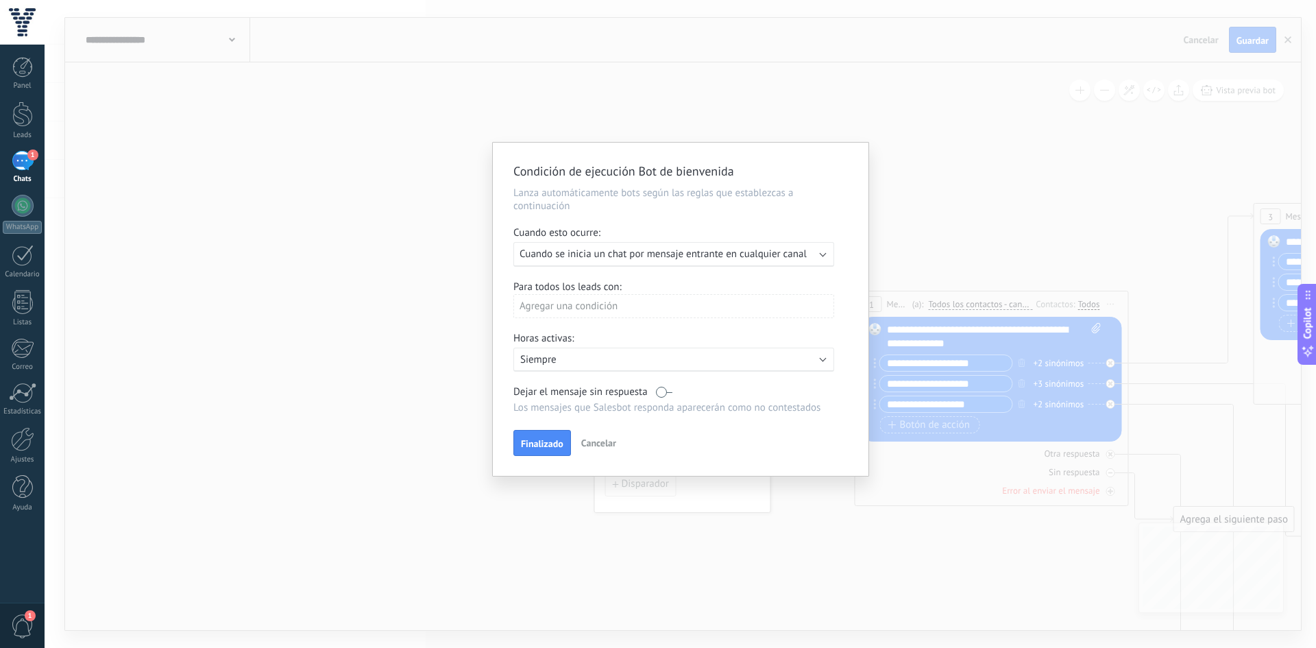
click at [527, 302] on div "Agregar una condición" at bounding box center [673, 306] width 321 height 24
click at [552, 354] on div "Etapa del lead" at bounding box center [574, 356] width 107 height 19
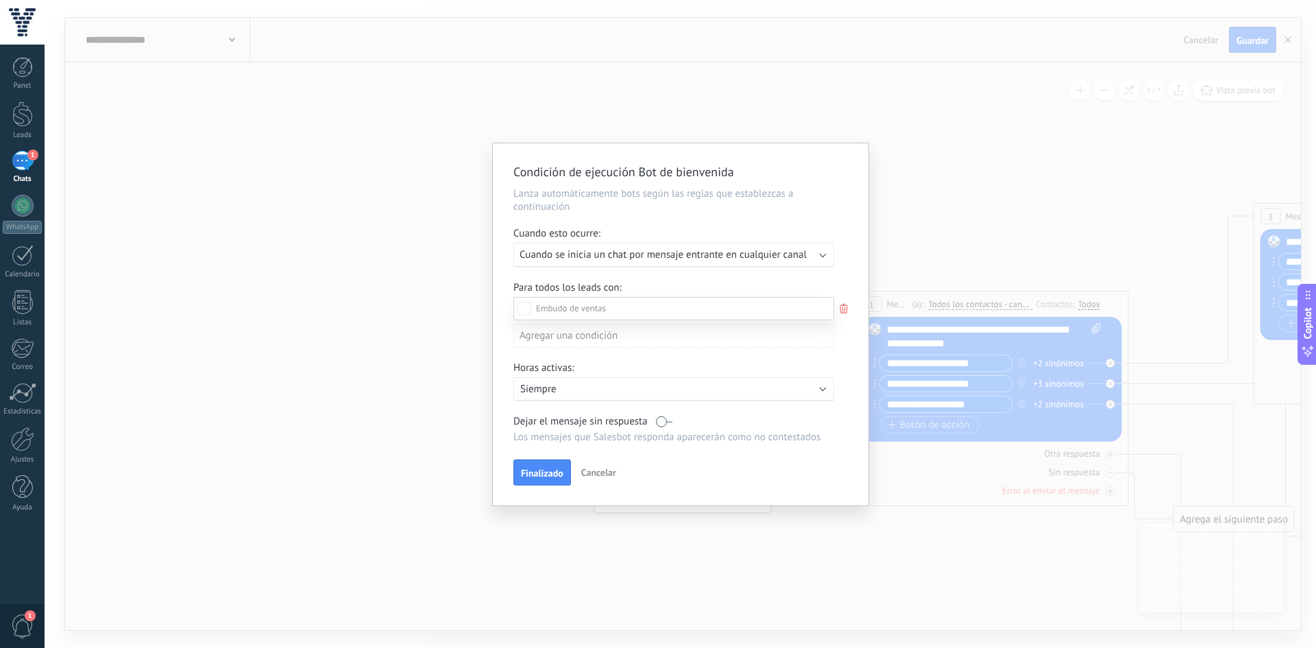
click at [0, 0] on div "Contacto inicial" at bounding box center [0, 0] width 0 height 0
click at [537, 480] on div "Incoming leads Contacto inicial Negociación Debate contractual Discusión de con…" at bounding box center [673, 471] width 321 height 349
click at [538, 473] on span "Finalizado" at bounding box center [542, 476] width 42 height 10
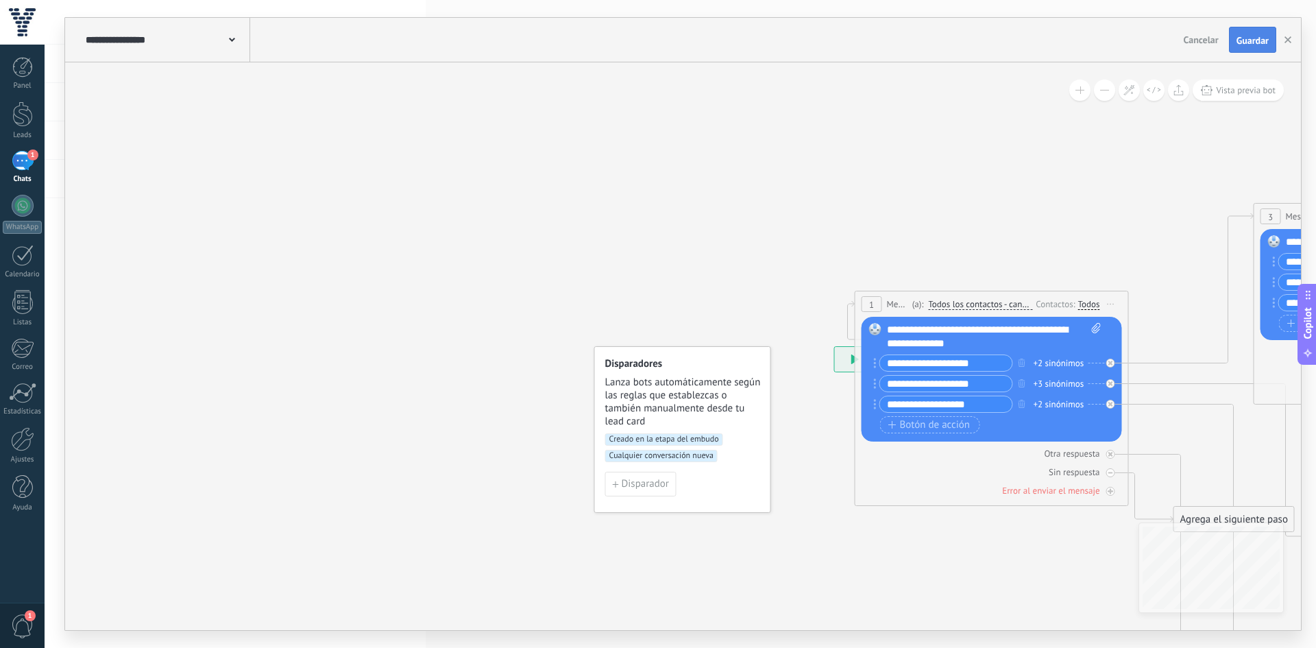
click at [1255, 48] on button "Guardar" at bounding box center [1252, 40] width 47 height 26
click at [1240, 91] on span "Vista previa bot" at bounding box center [1246, 90] width 60 height 12
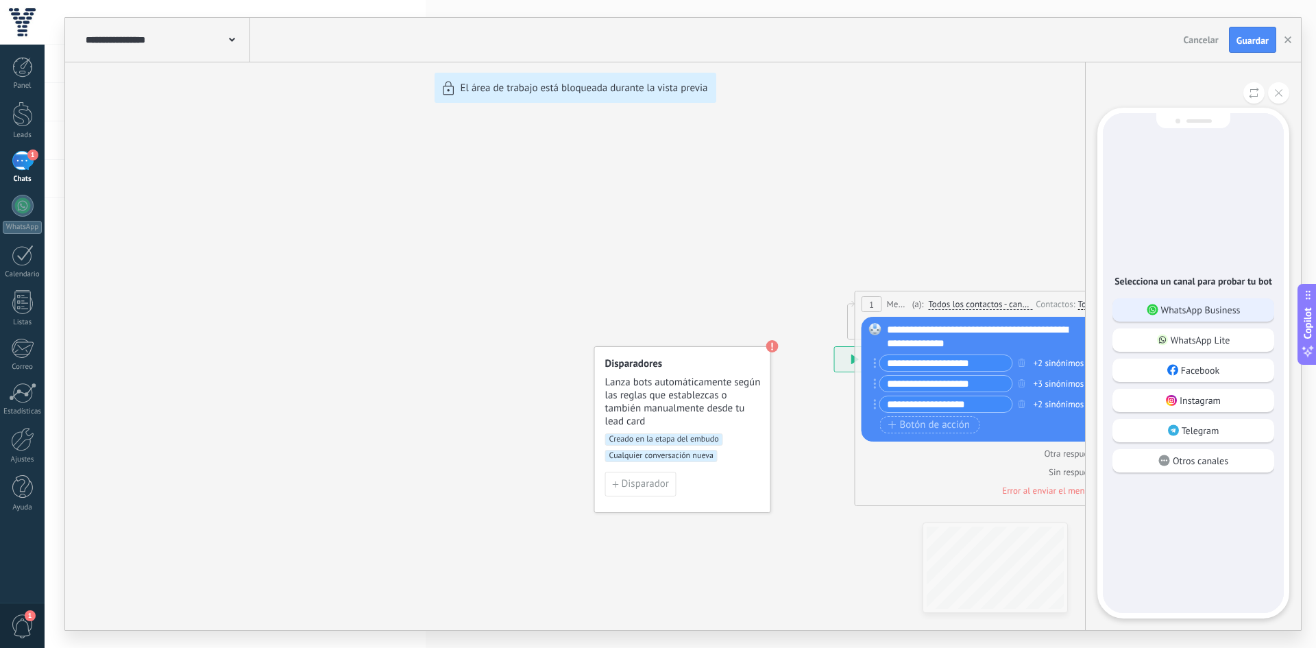
click at [1159, 316] on div "WhatsApp Business" at bounding box center [1193, 309] width 162 height 23
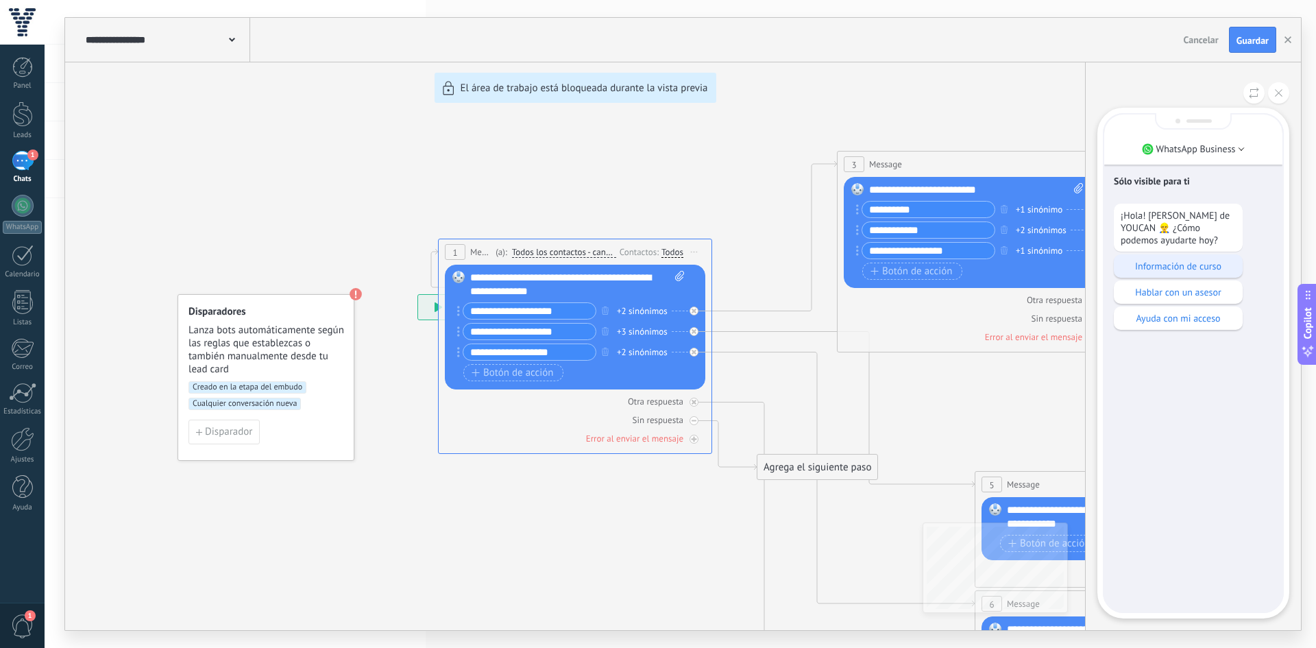
click at [1147, 269] on p "Información de curso" at bounding box center [1177, 266] width 115 height 12
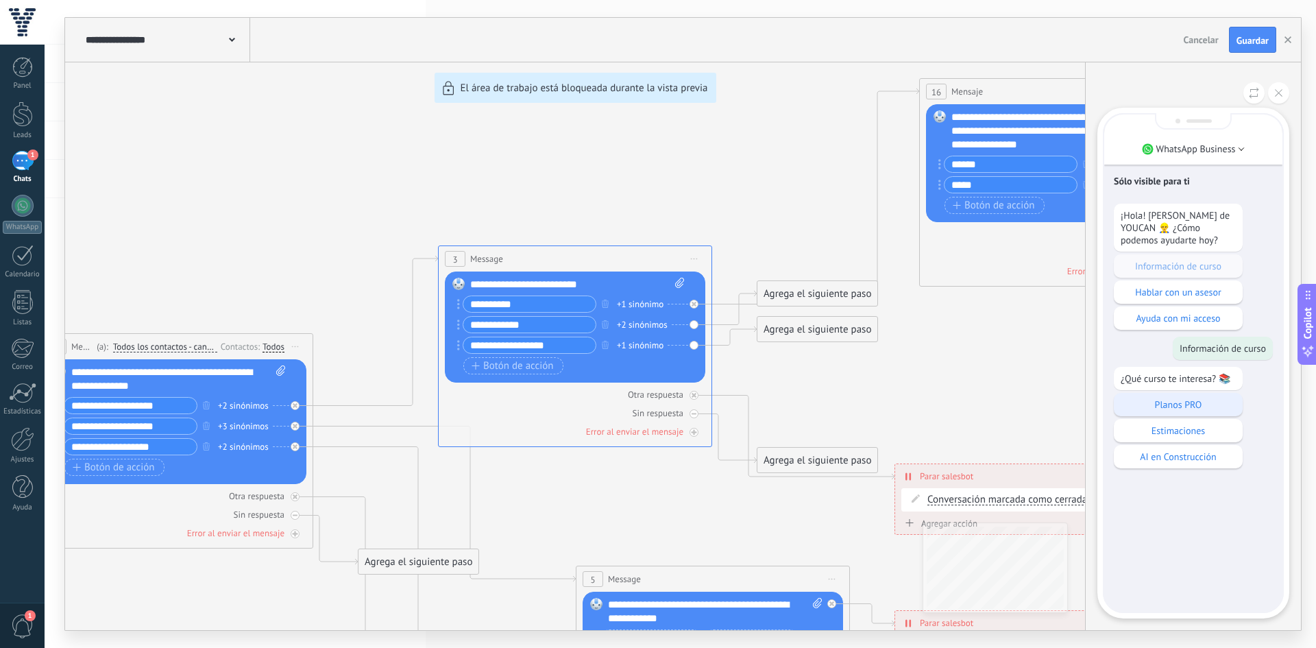
click at [1160, 396] on div "Planos PRO" at bounding box center [1178, 404] width 129 height 23
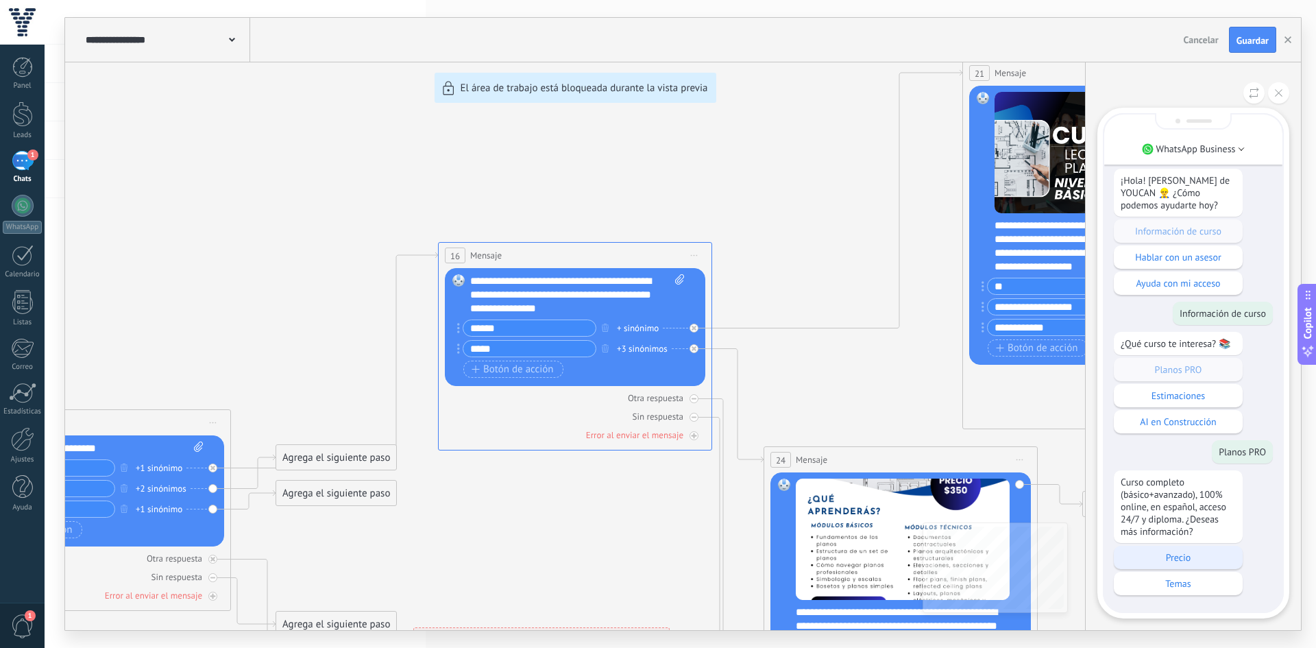
click at [1183, 554] on p "Precio" at bounding box center [1177, 557] width 115 height 12
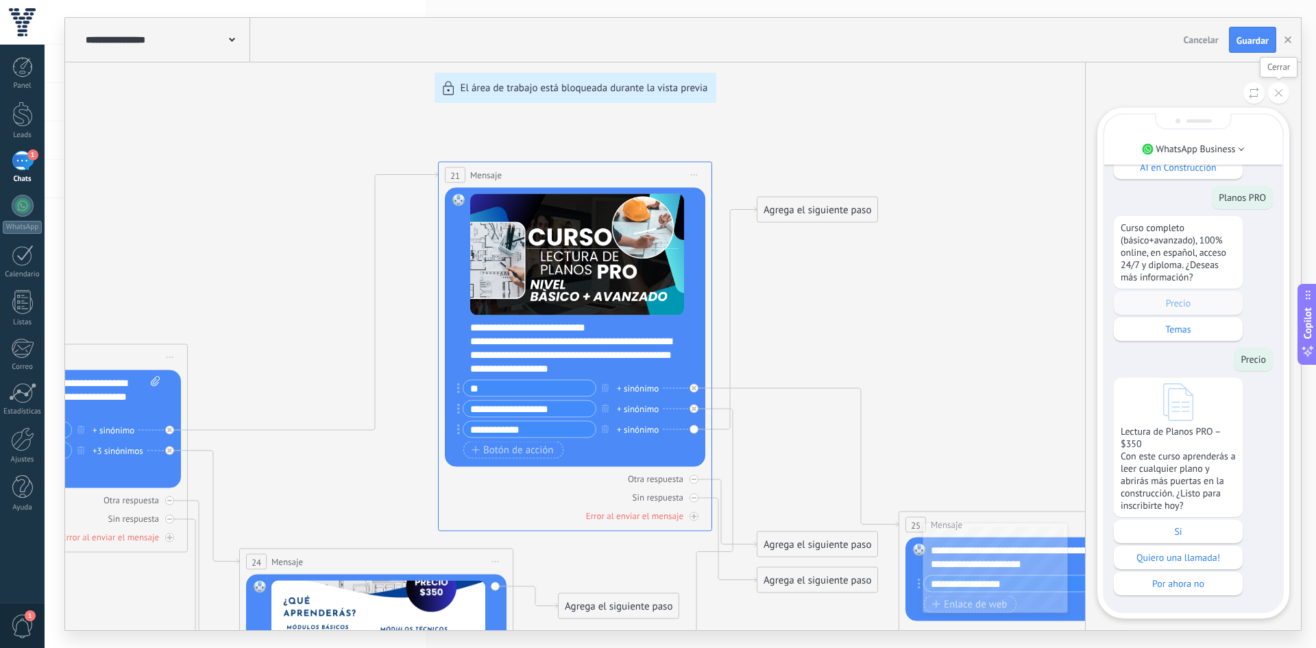
click at [1279, 89] on button at bounding box center [1278, 92] width 21 height 21
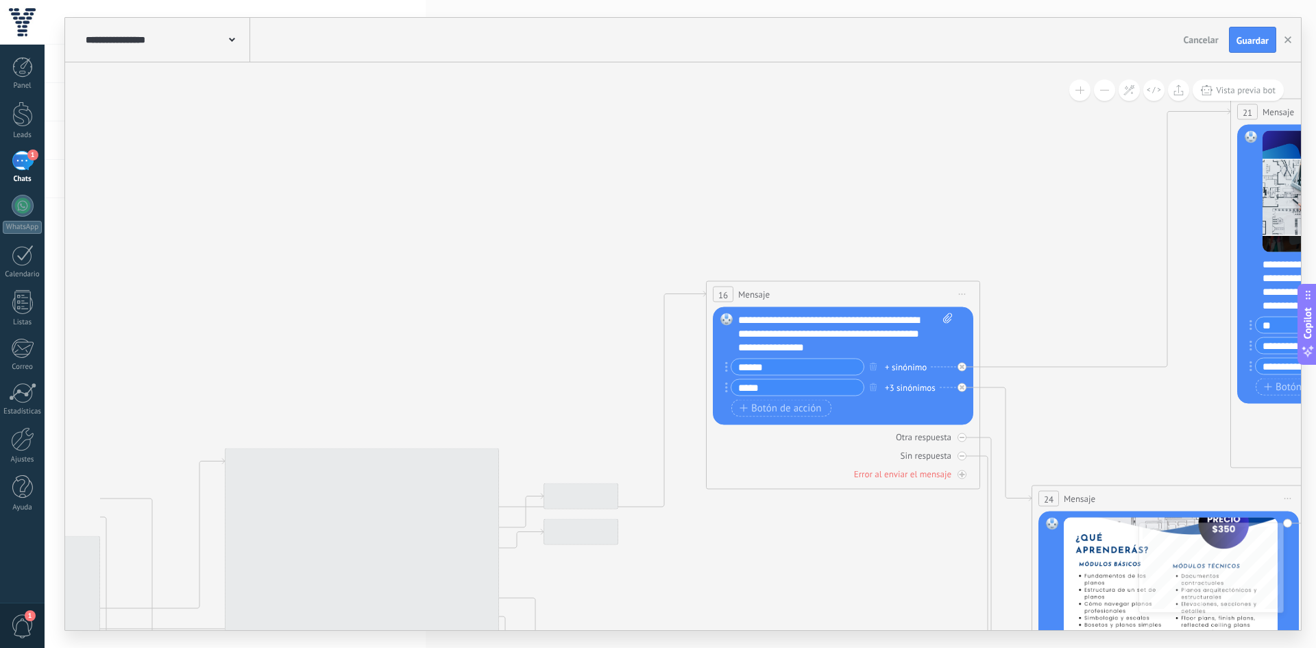
drag, startPoint x: 272, startPoint y: 199, endPoint x: 1200, endPoint y: 140, distance: 929.7
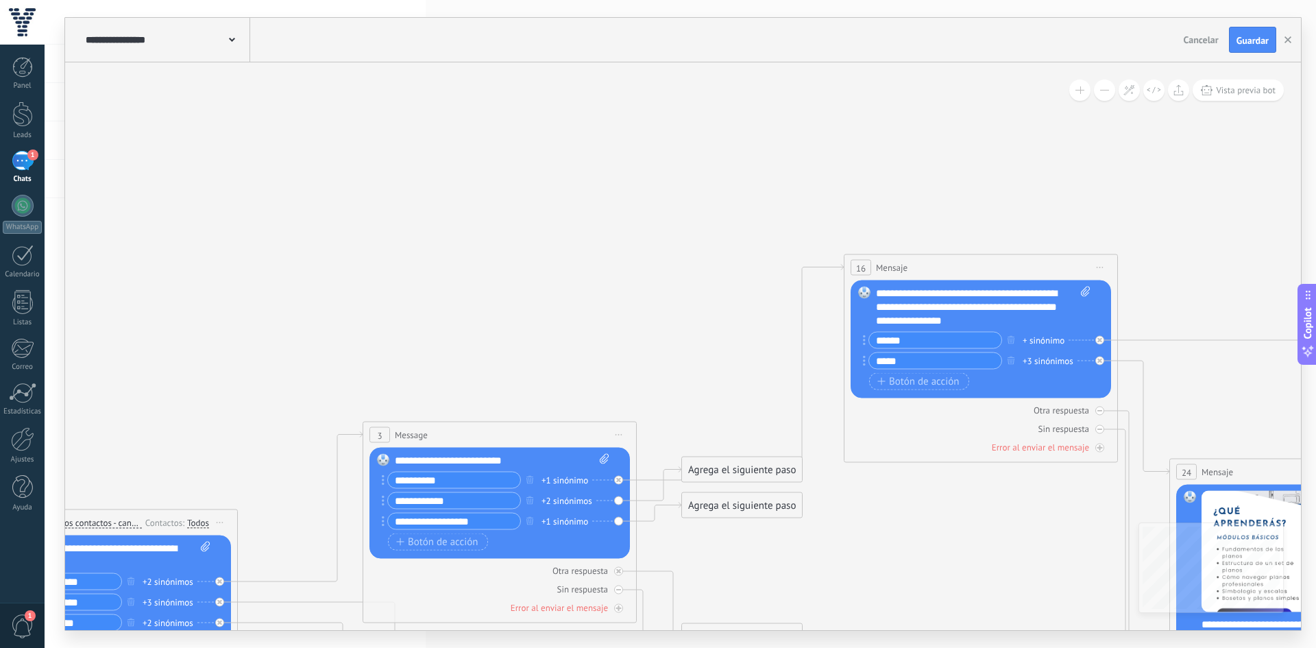
drag, startPoint x: 402, startPoint y: 262, endPoint x: 1228, endPoint y: 90, distance: 843.4
click at [1228, 90] on div "**********" at bounding box center [682, 345] width 1235 height 567
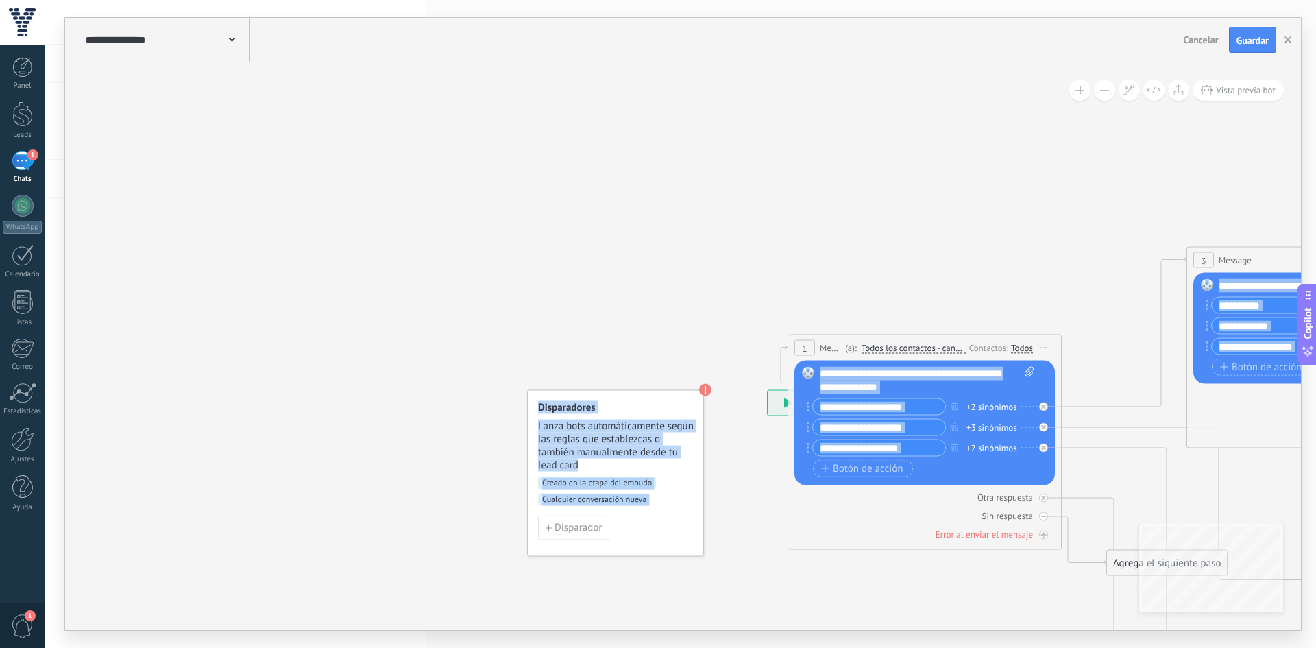
click at [611, 458] on span "Lanza bots automáticamente según las reglas que establezcas o también manualmen…" at bounding box center [616, 445] width 156 height 52
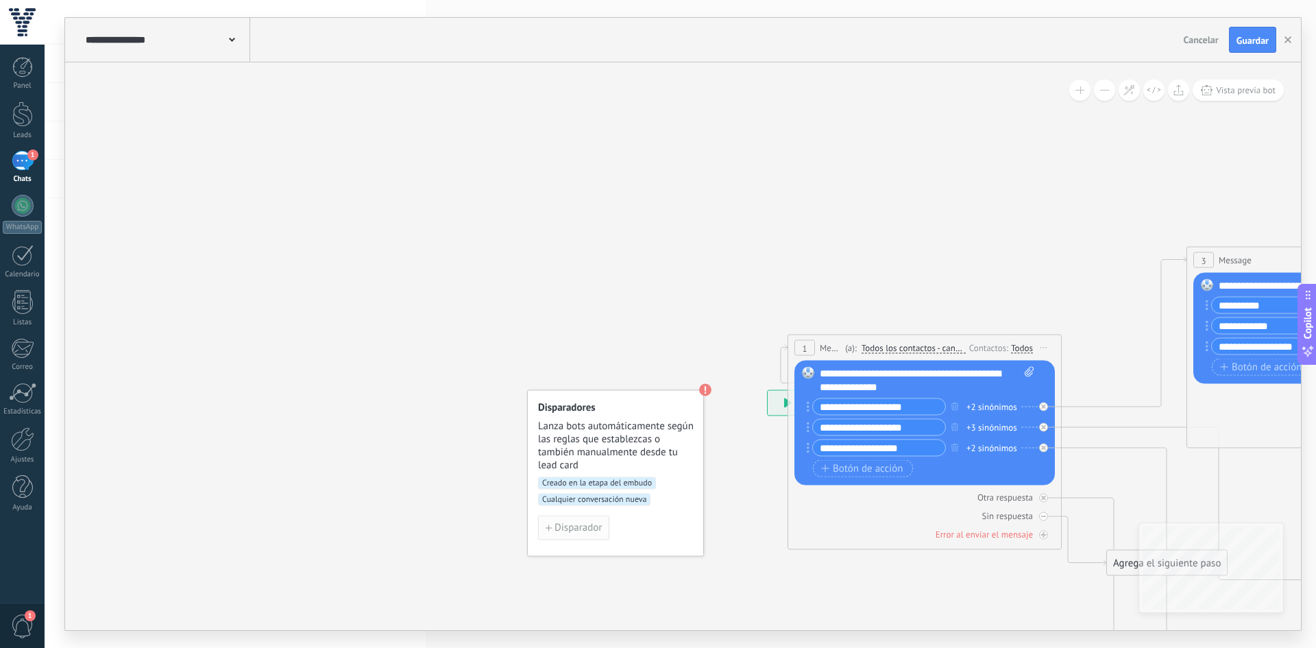
click at [575, 528] on span "Disparador" at bounding box center [577, 528] width 47 height 10
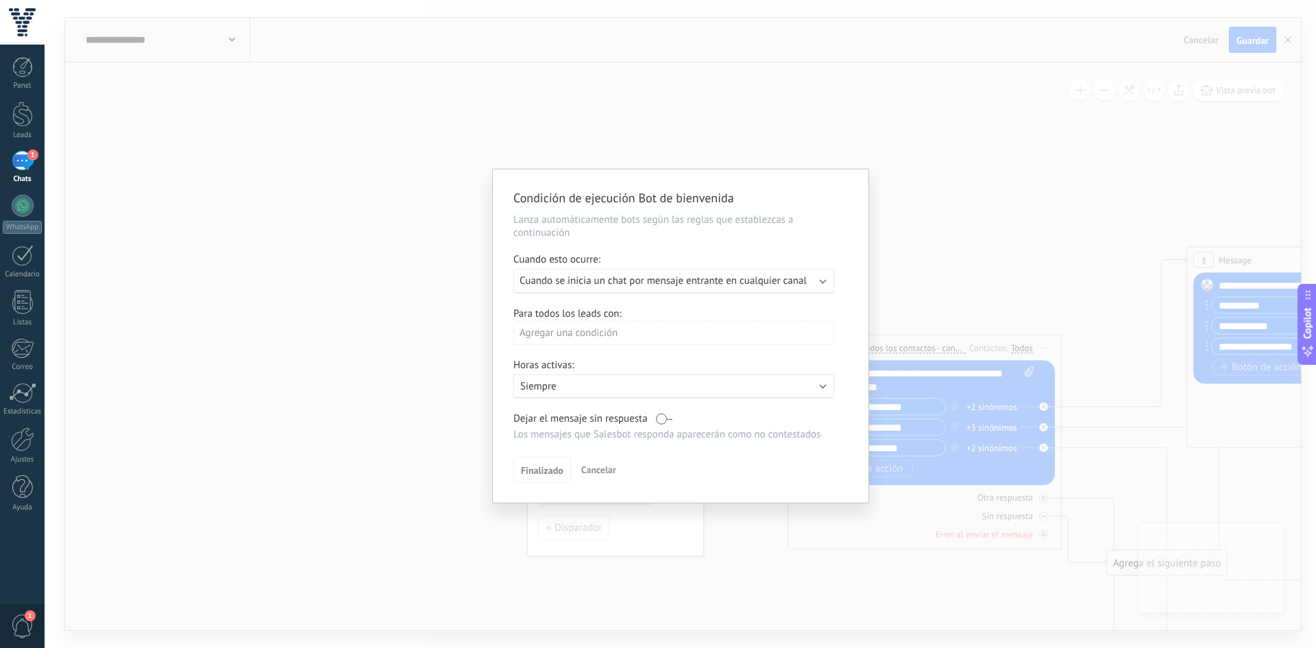
click at [560, 390] on p "Siempre" at bounding box center [640, 386] width 240 height 13
click at [560, 390] on li "Siempre" at bounding box center [693, 385] width 376 height 24
click at [574, 336] on div "Agregar una condición" at bounding box center [673, 333] width 321 height 24
click at [533, 406] on div "Usuario responsable" at bounding box center [574, 408] width 107 height 19
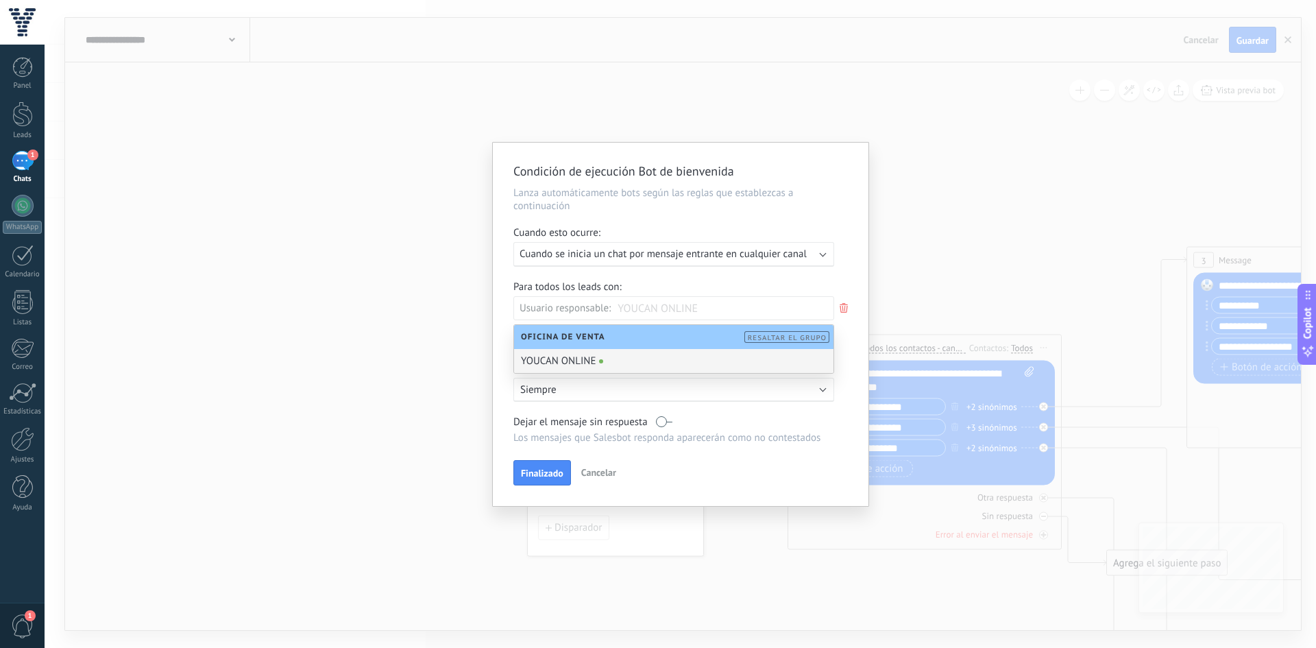
click at [569, 362] on div "YOUCAN ONLINE" at bounding box center [673, 361] width 319 height 24
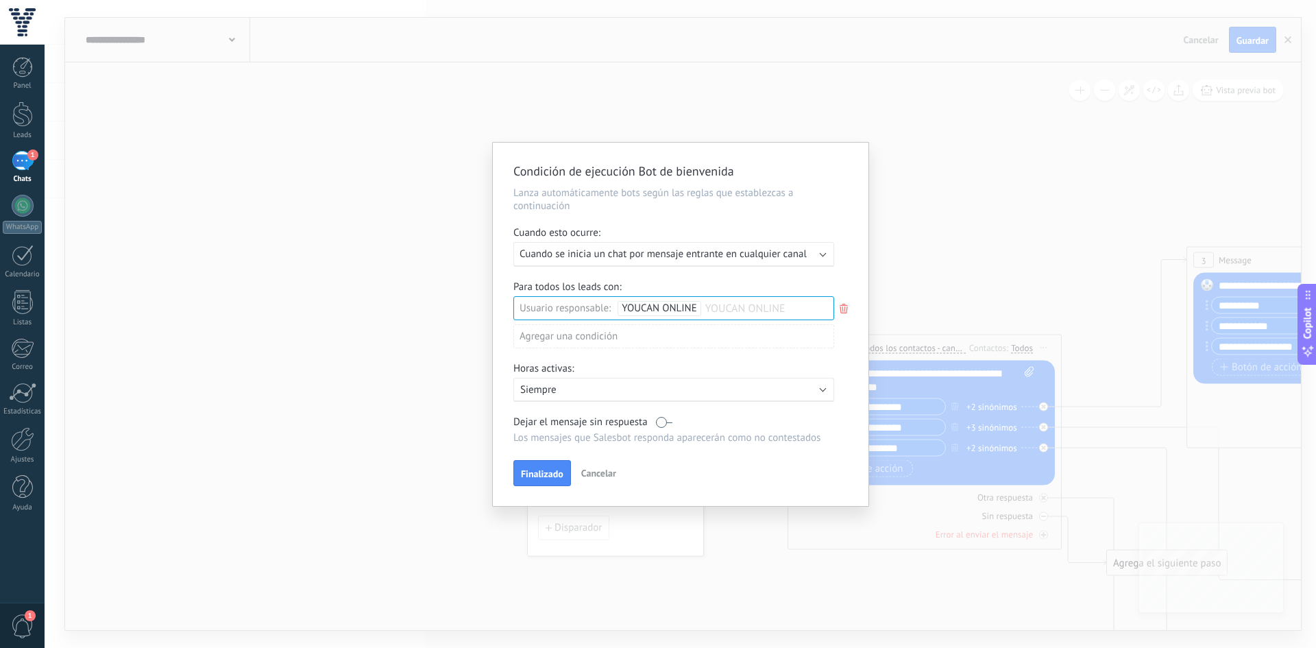
click at [811, 306] on span "YOUCAN ONLINE" at bounding box center [769, 308] width 128 height 23
click at [844, 313] on icon at bounding box center [843, 308] width 15 height 16
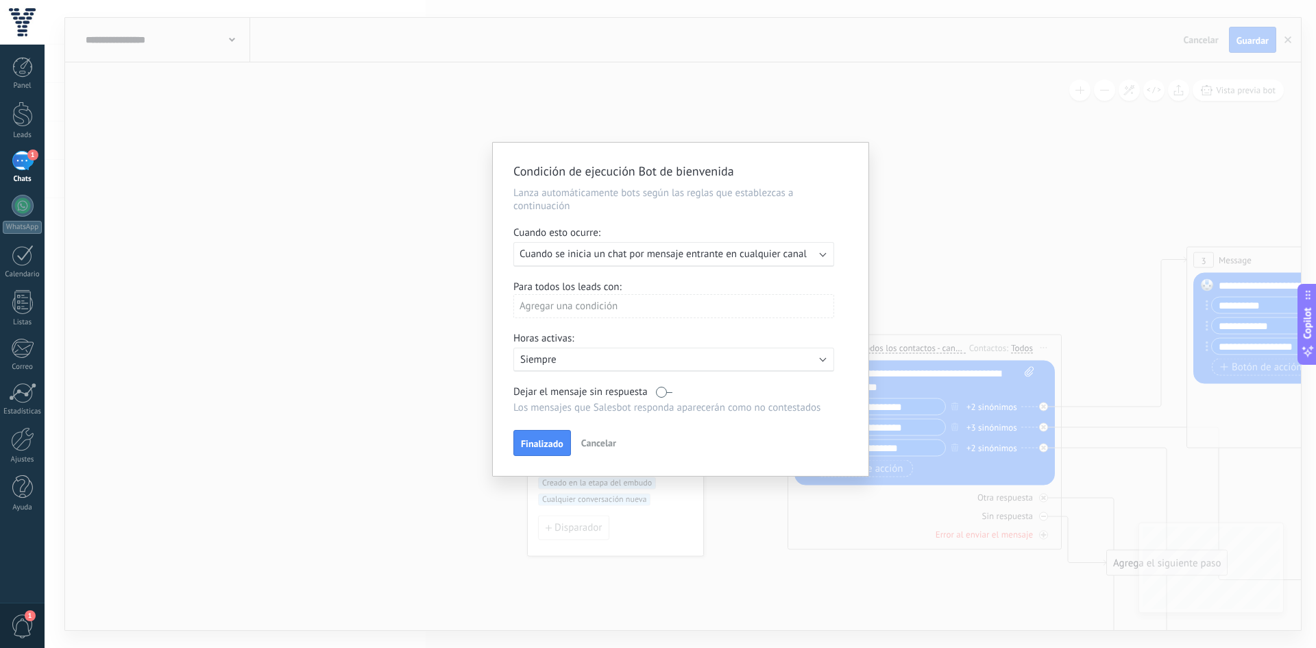
click at [648, 312] on div "Agregar una condición" at bounding box center [673, 306] width 321 height 24
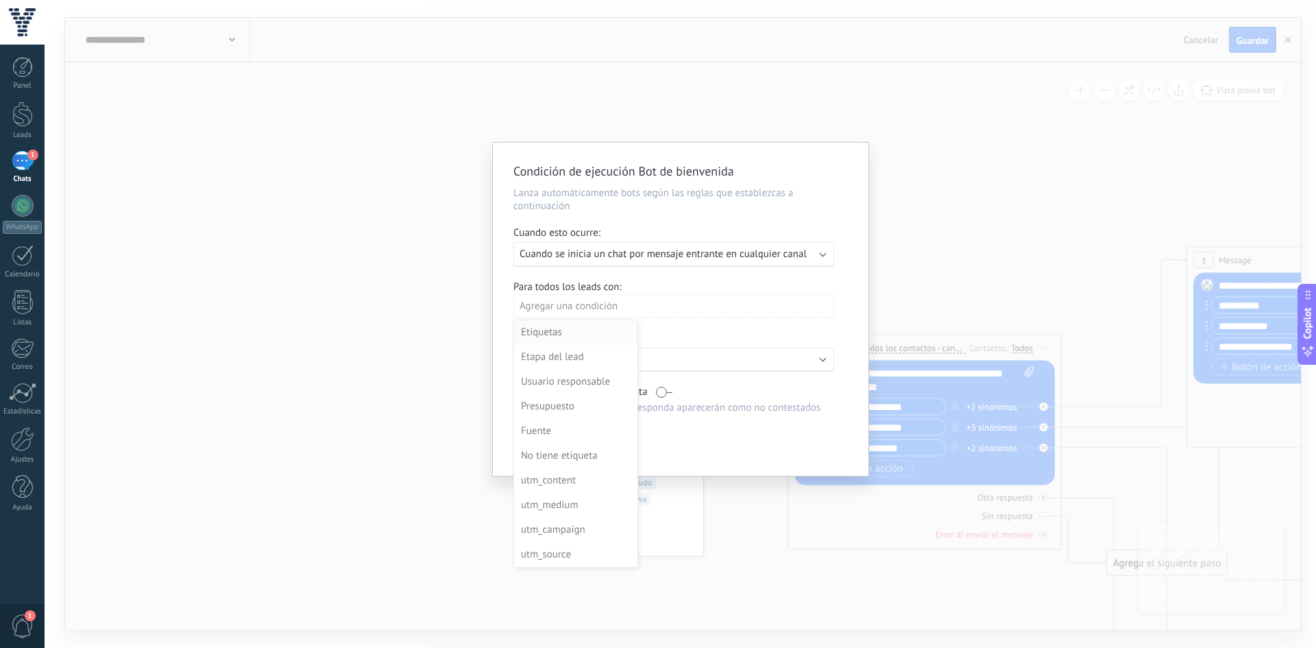
click at [568, 327] on div "Etiquetas" at bounding box center [574, 332] width 107 height 19
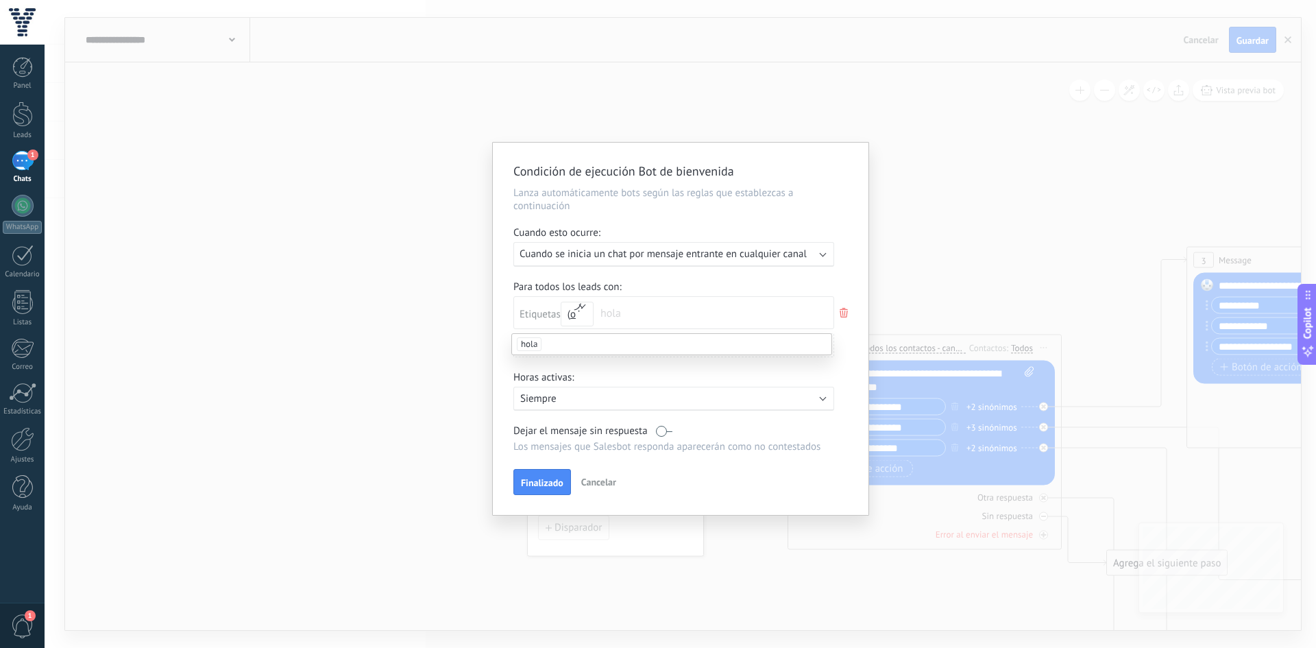
click at [840, 315] on icon at bounding box center [843, 312] width 15 height 16
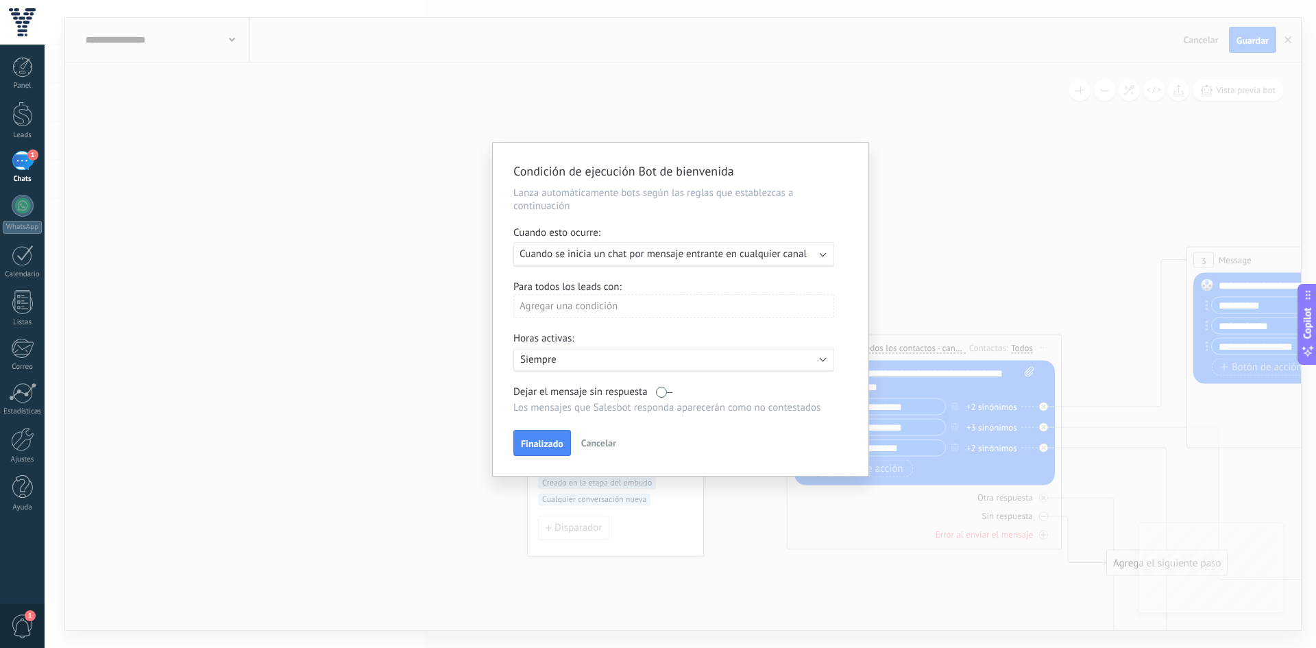
click at [632, 311] on div "Agregar una condición" at bounding box center [673, 306] width 321 height 24
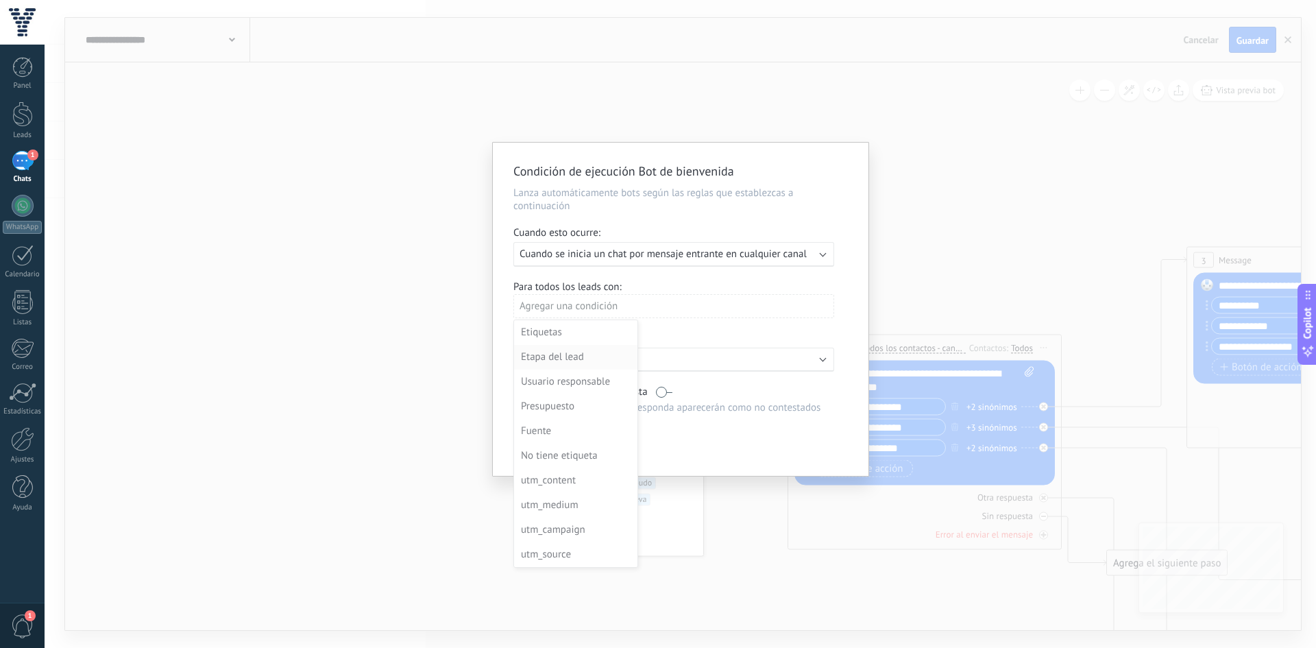
click at [541, 365] on div "Etapa del lead" at bounding box center [574, 356] width 107 height 19
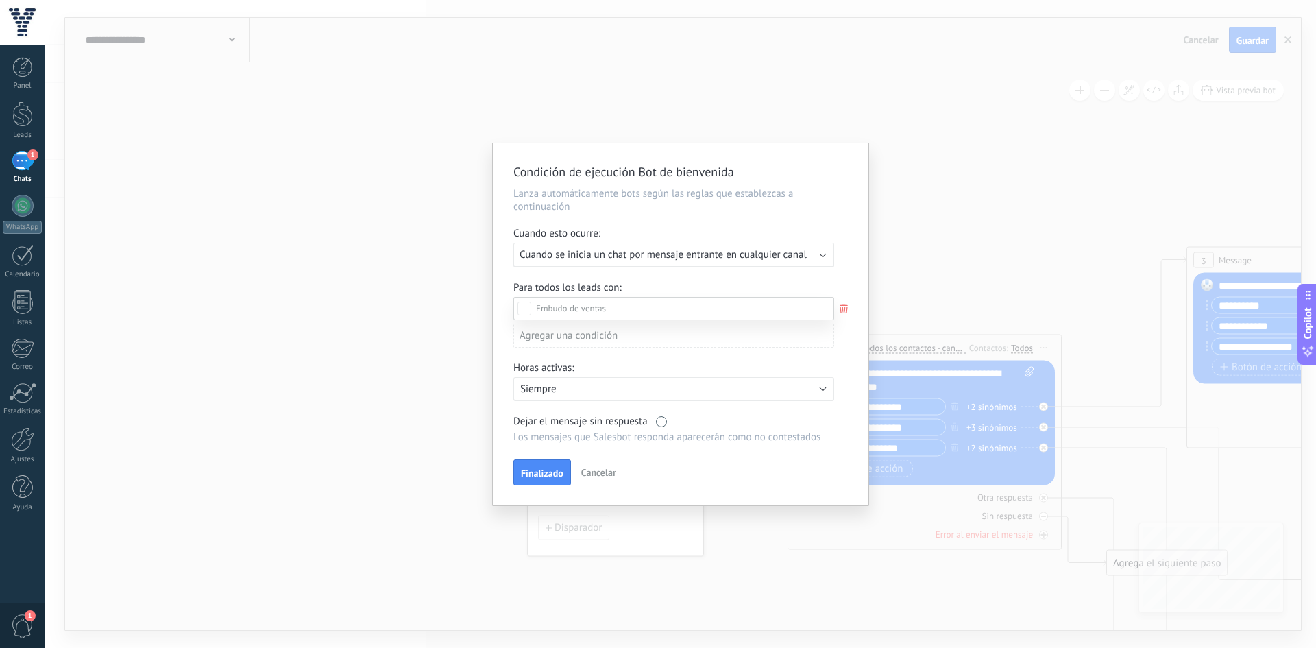
click at [556, 478] on div "Incoming leads Contacto inicial Negociación Debate contractual Discusión de con…" at bounding box center [673, 471] width 321 height 349
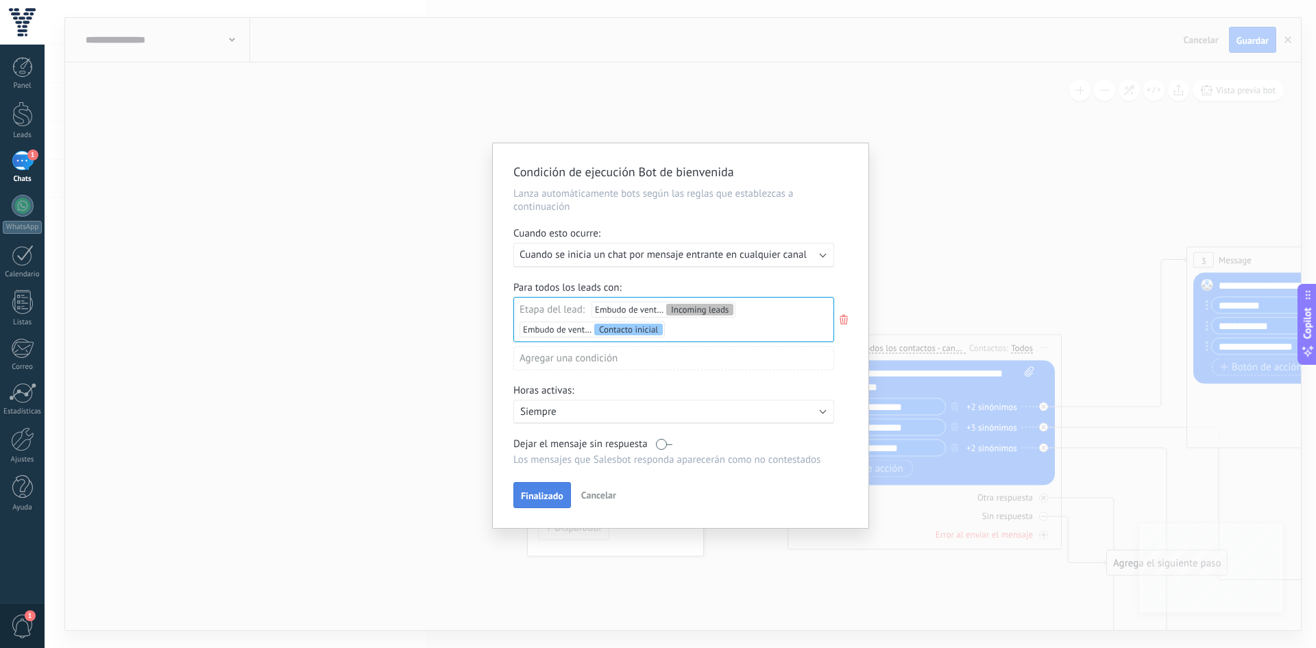
click at [548, 489] on button "Finalizado" at bounding box center [542, 495] width 58 height 26
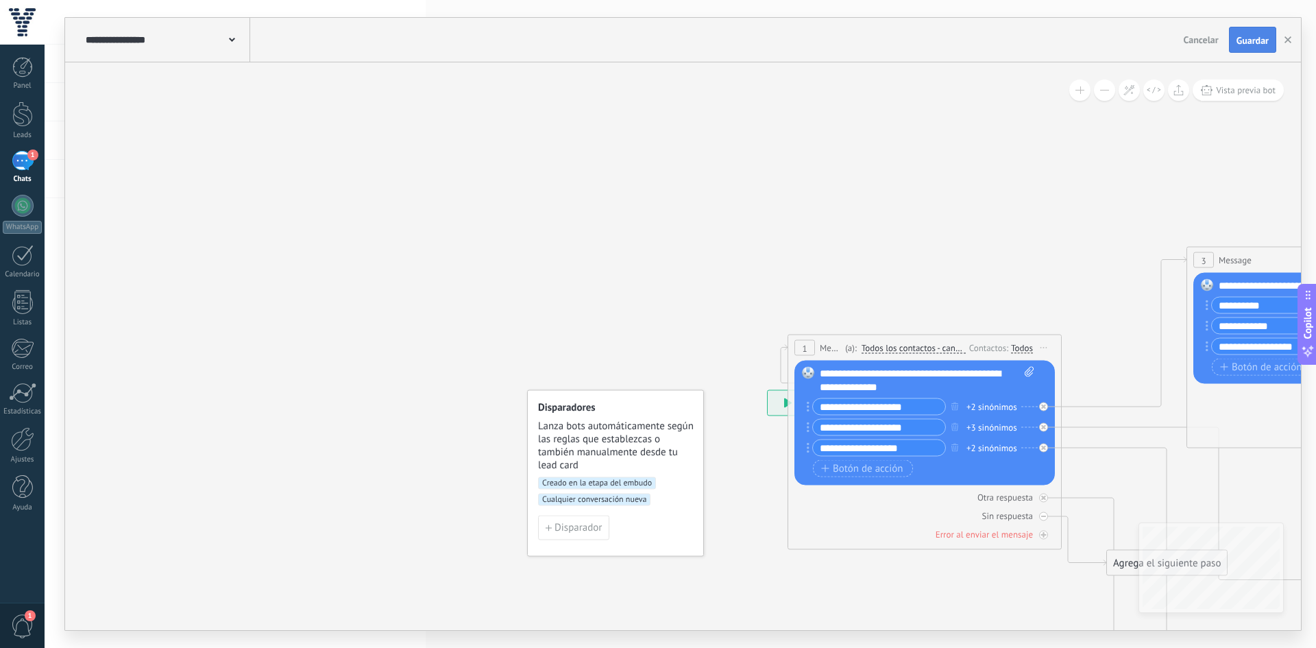
click at [1239, 45] on span "Guardar" at bounding box center [1252, 41] width 32 height 10
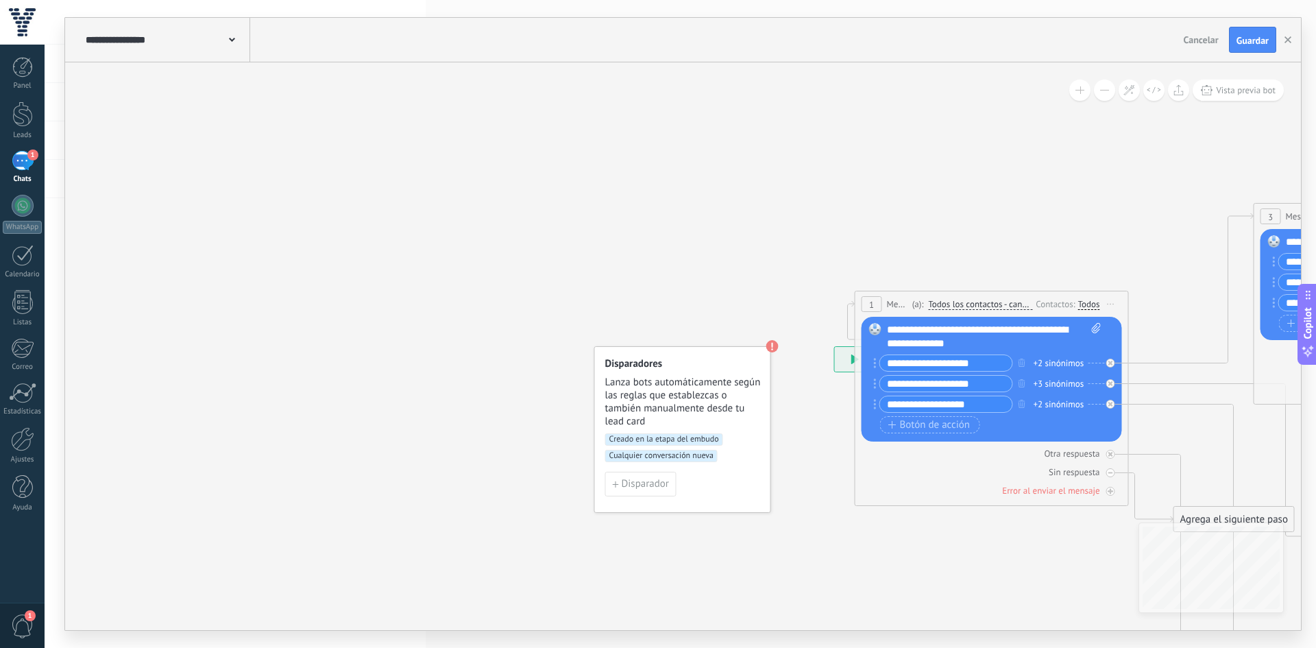
click at [648, 397] on span "Lanza bots automáticamente según las reglas que establezcas o también manualmen…" at bounding box center [683, 402] width 156 height 52
click at [687, 421] on span "Lanza bots automáticamente según las reglas que establezcas o también manualmen…" at bounding box center [683, 402] width 156 height 52
click at [649, 487] on span "Disparador" at bounding box center [645, 484] width 47 height 10
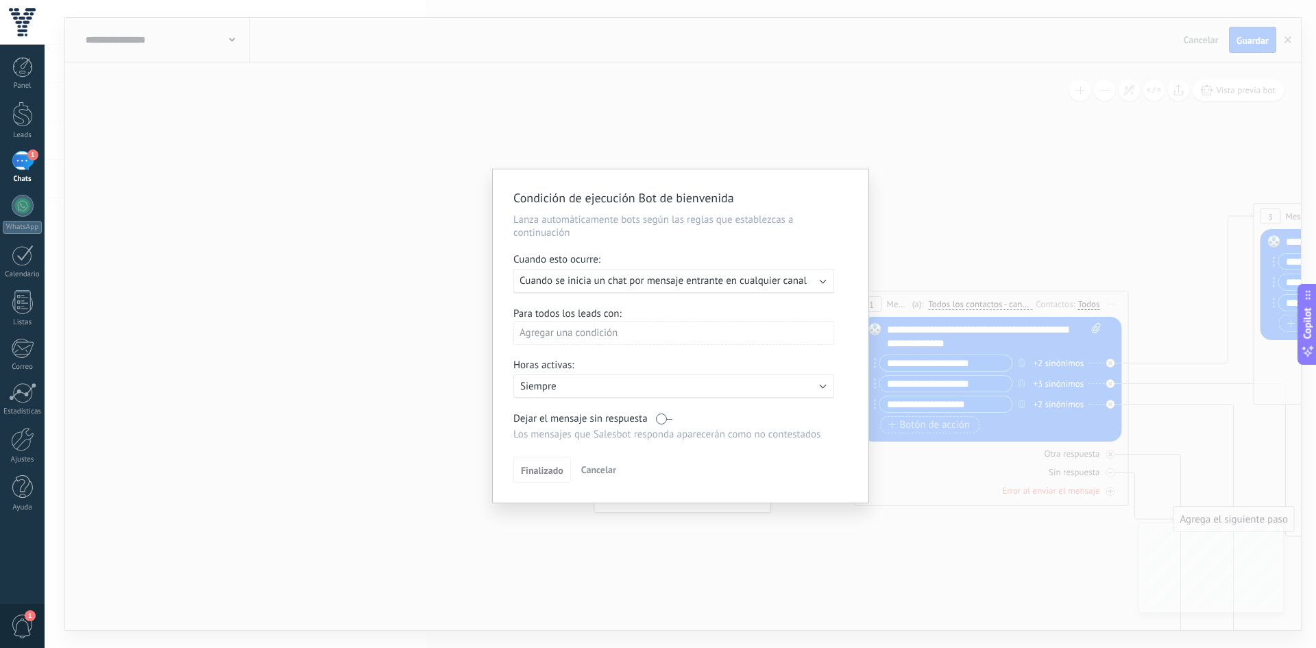
click at [619, 290] on div "Ejecutar: Cuando se inicia un chat por mensaje entrante en cualquier canal" at bounding box center [673, 281] width 321 height 25
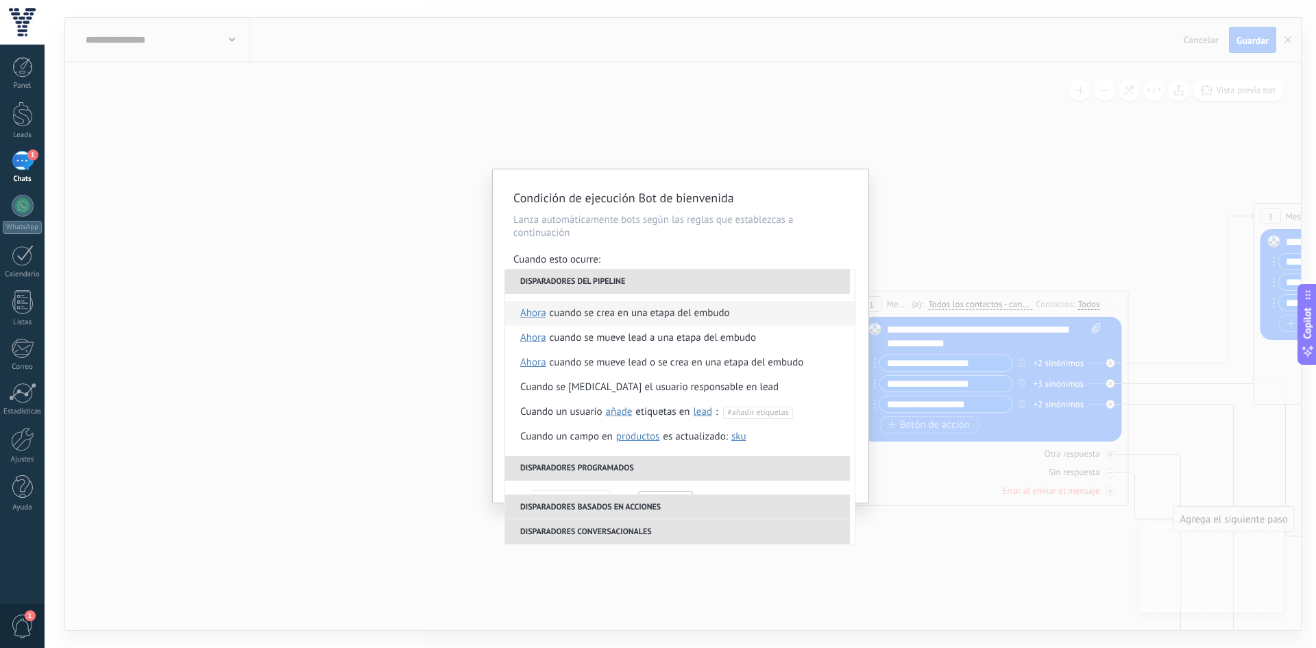
click at [616, 312] on div "Cuando se crea en una etapa del embudo" at bounding box center [640, 313] width 180 height 25
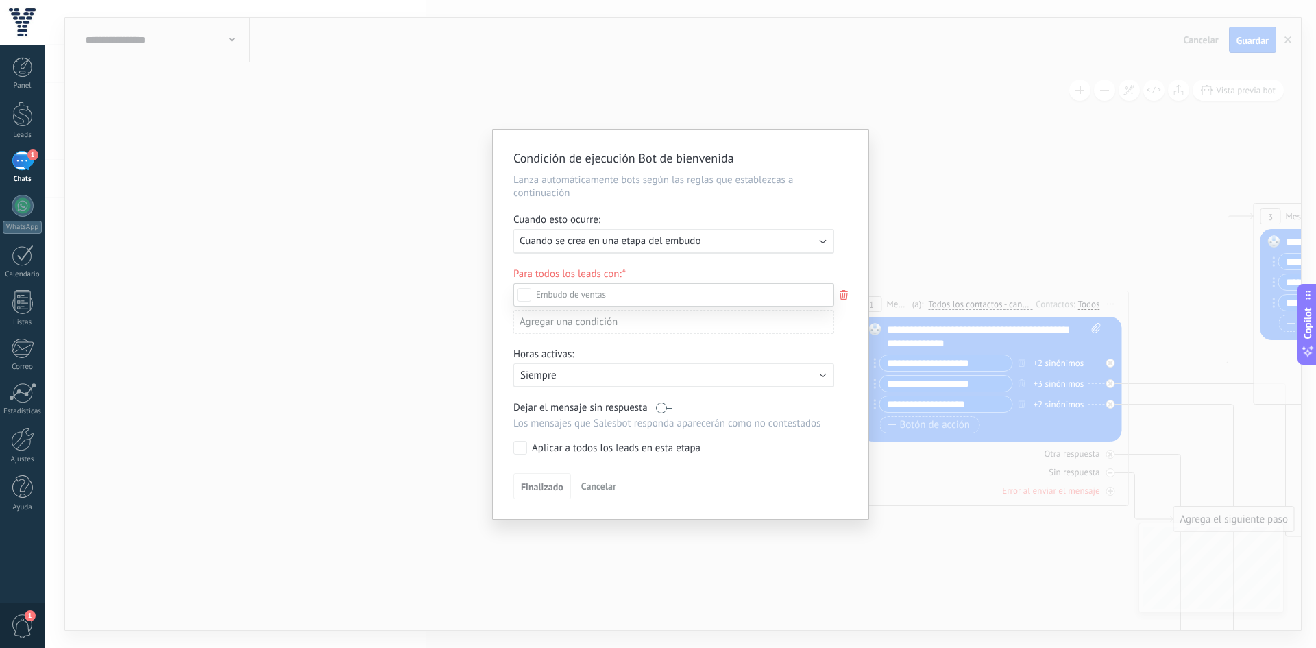
click at [0, 0] on label "Venta Perdido" at bounding box center [0, 0] width 0 height 0
click at [0, 0] on div "Venta Perdido" at bounding box center [0, 0] width 0 height 0
click at [843, 352] on div at bounding box center [680, 324] width 1271 height 648
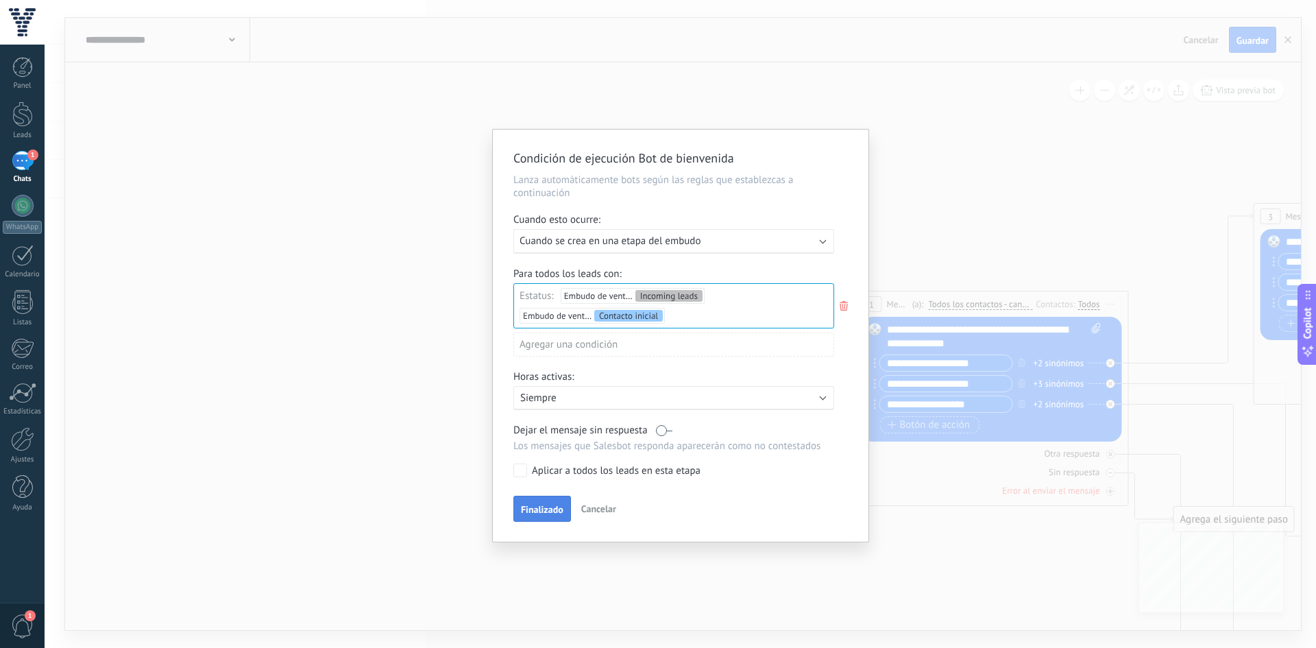
click at [530, 504] on span "Finalizado" at bounding box center [542, 509] width 42 height 10
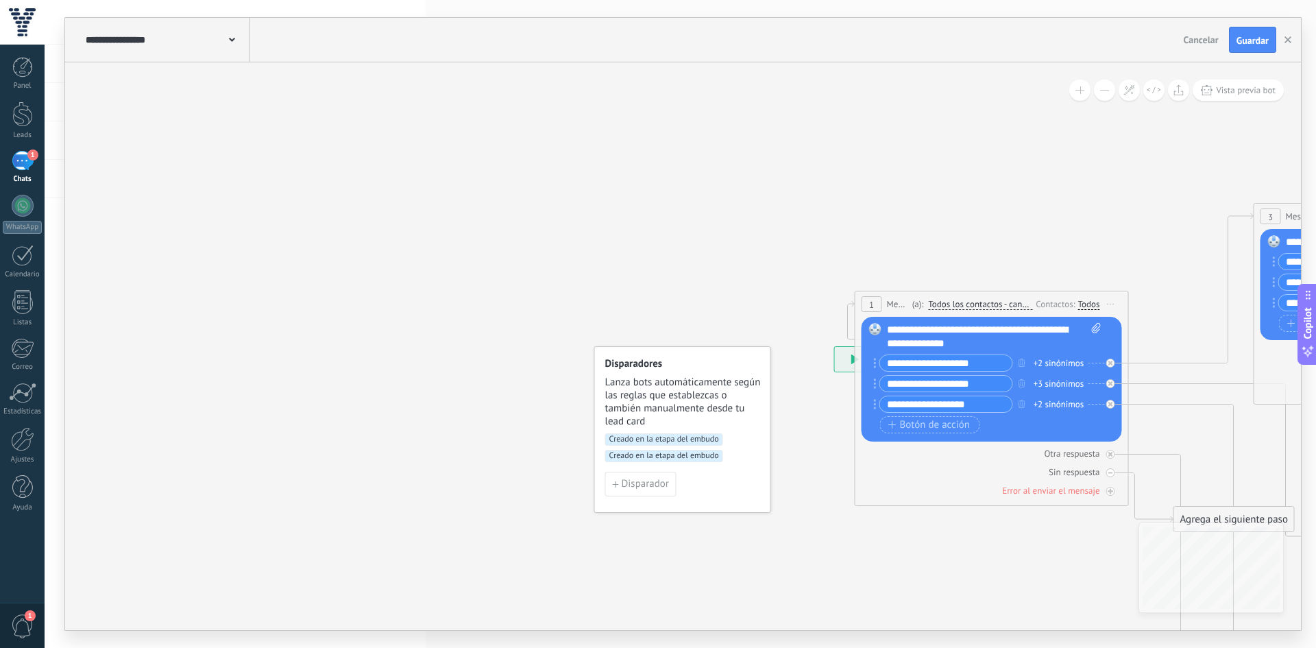
click at [1235, 49] on button "Guardar" at bounding box center [1252, 40] width 47 height 26
click at [772, 348] on use at bounding box center [772, 346] width 12 height 12
click at [678, 371] on div "Disparadores Lanza bots automáticamente según las reglas que establezcas o tamb…" at bounding box center [683, 392] width 156 height 71
click at [25, 69] on div at bounding box center [22, 67] width 21 height 21
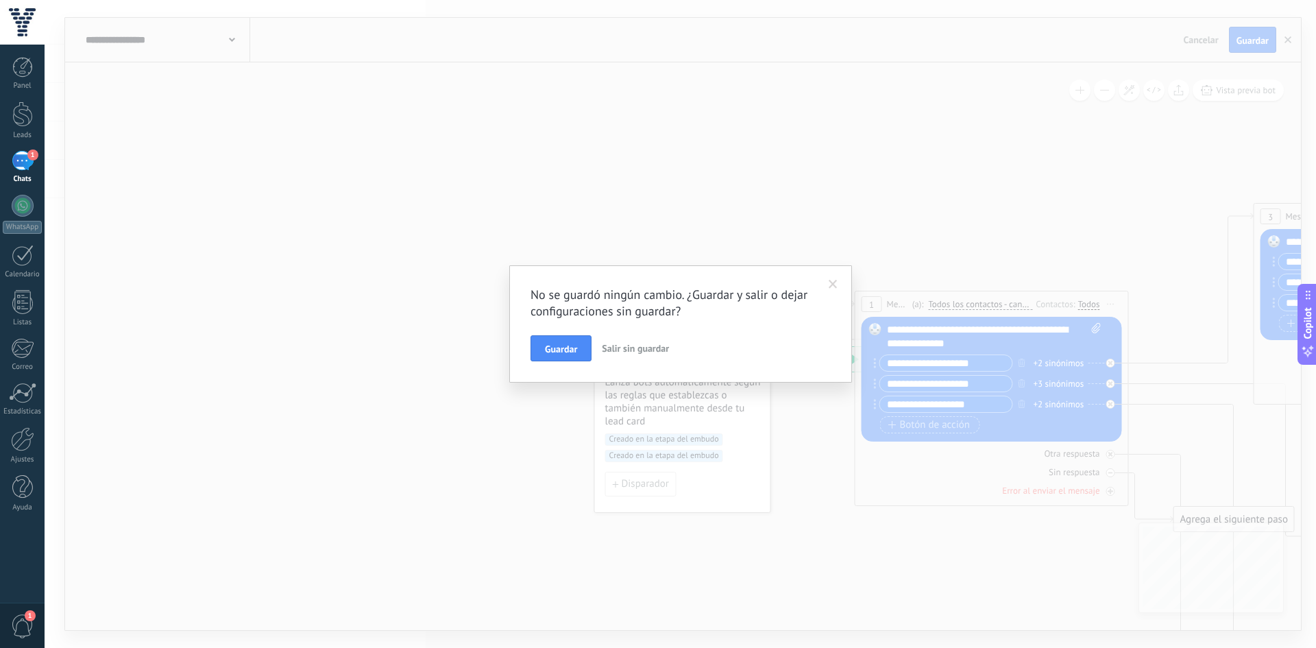
click at [621, 355] on button "Salir sin guardar" at bounding box center [635, 348] width 78 height 26
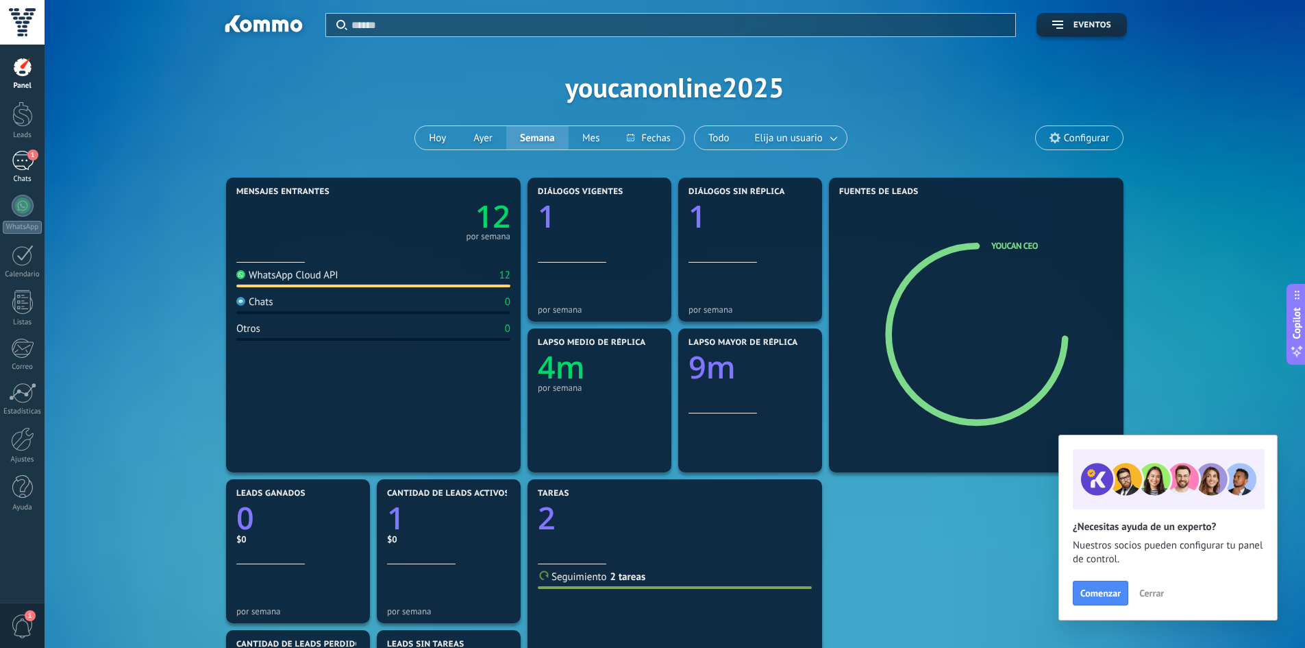
click at [31, 164] on div "1" at bounding box center [23, 161] width 22 height 20
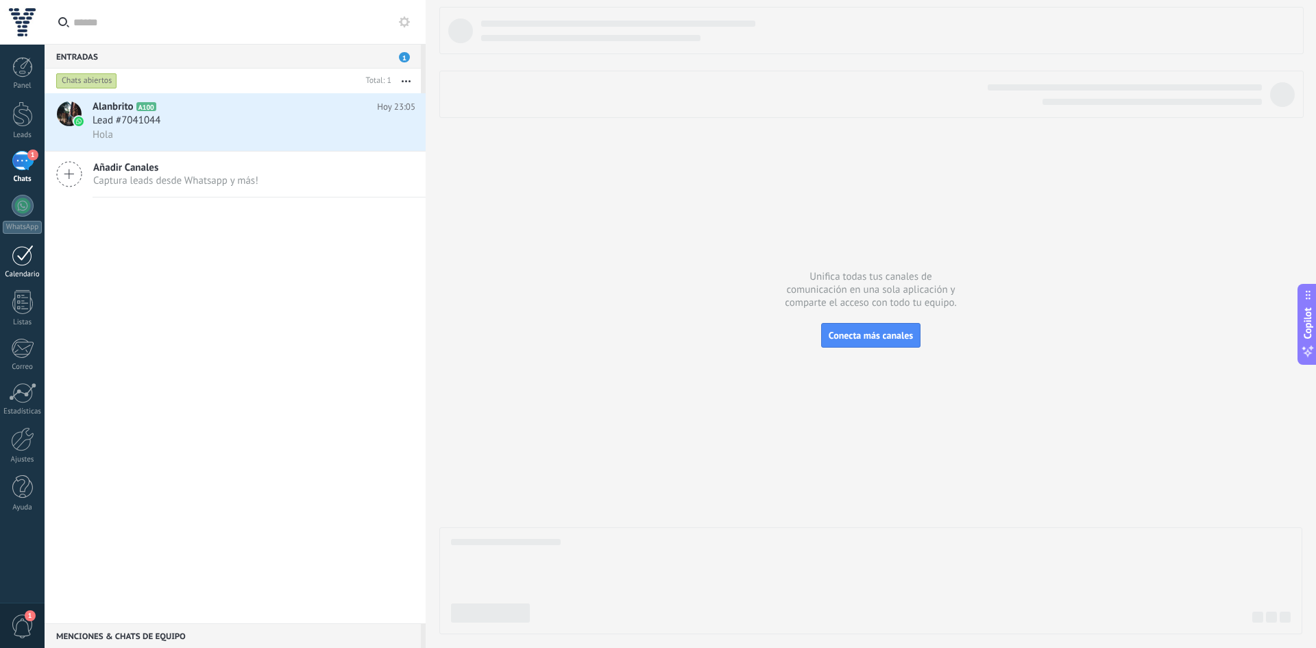
click at [21, 254] on div at bounding box center [23, 255] width 22 height 21
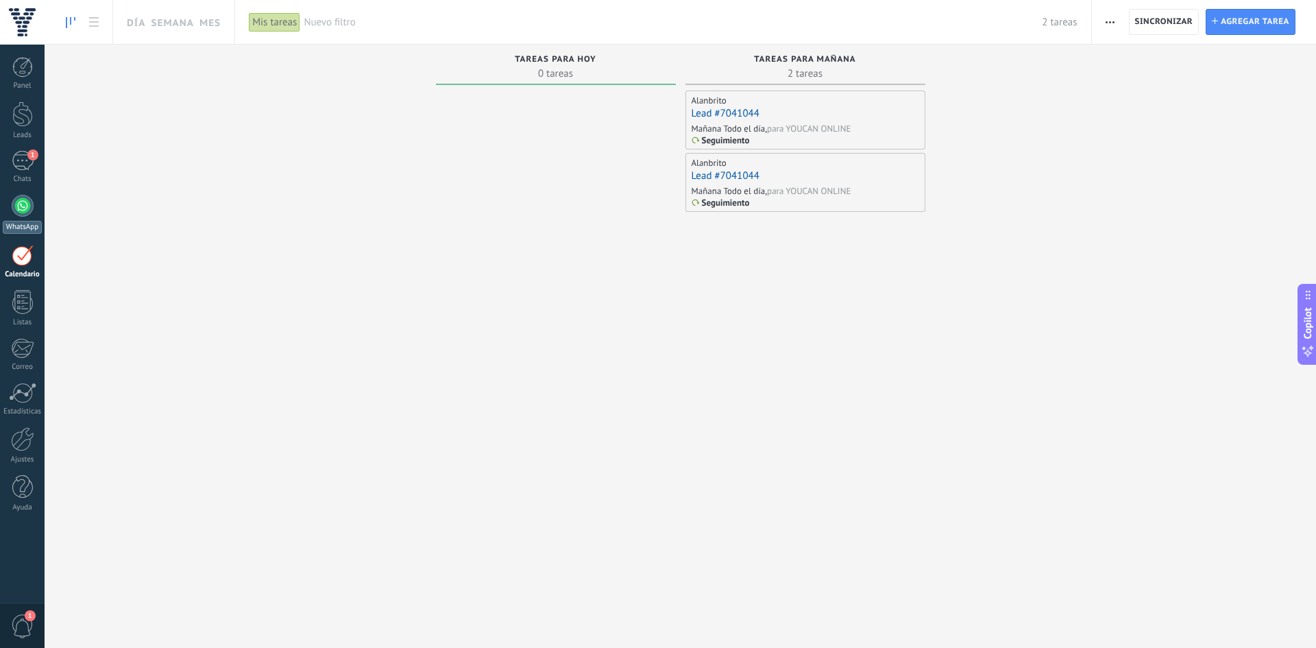
click at [25, 209] on div at bounding box center [23, 206] width 22 height 22
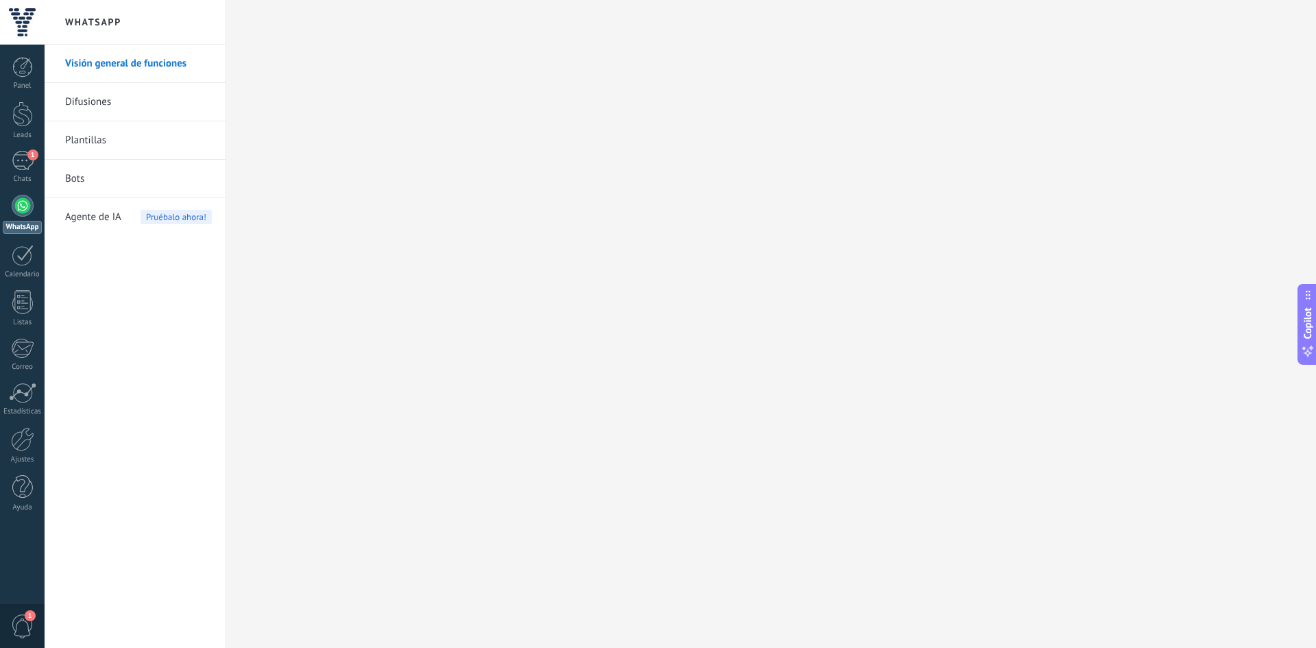
click at [102, 45] on link "Visión general de funciones" at bounding box center [138, 64] width 147 height 38
click at [14, 158] on div "1" at bounding box center [23, 161] width 22 height 20
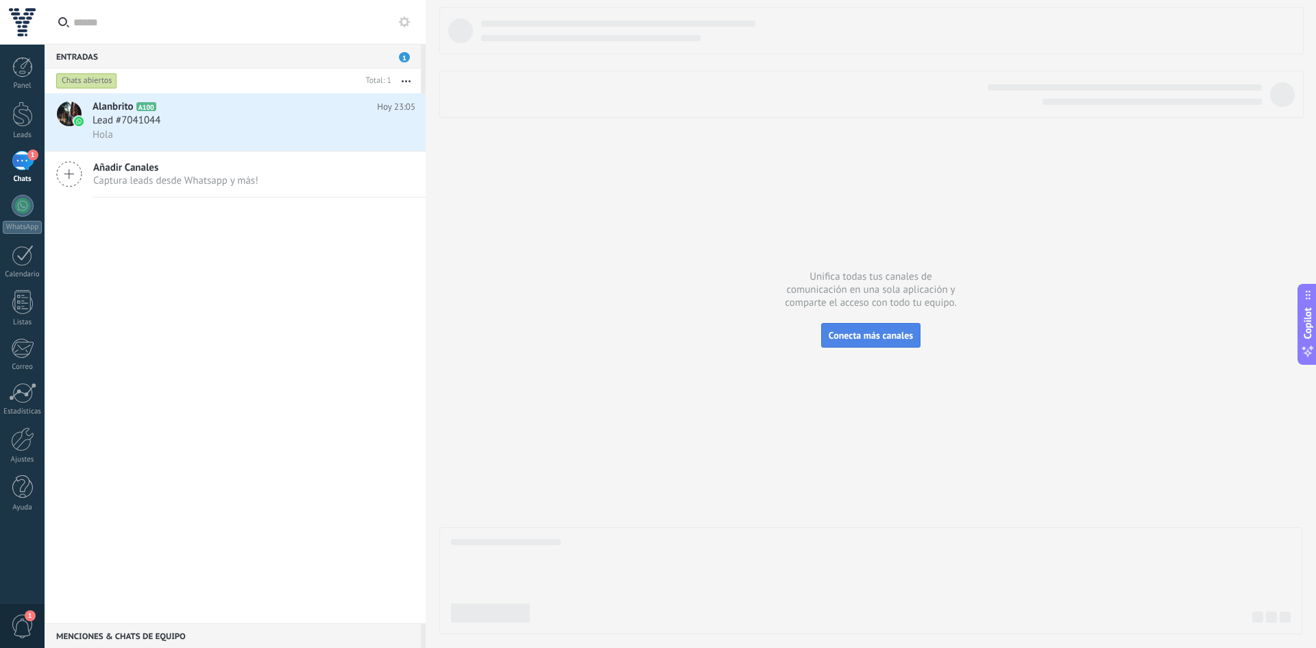
click at [861, 333] on button "Conecta más canales" at bounding box center [870, 335] width 99 height 25
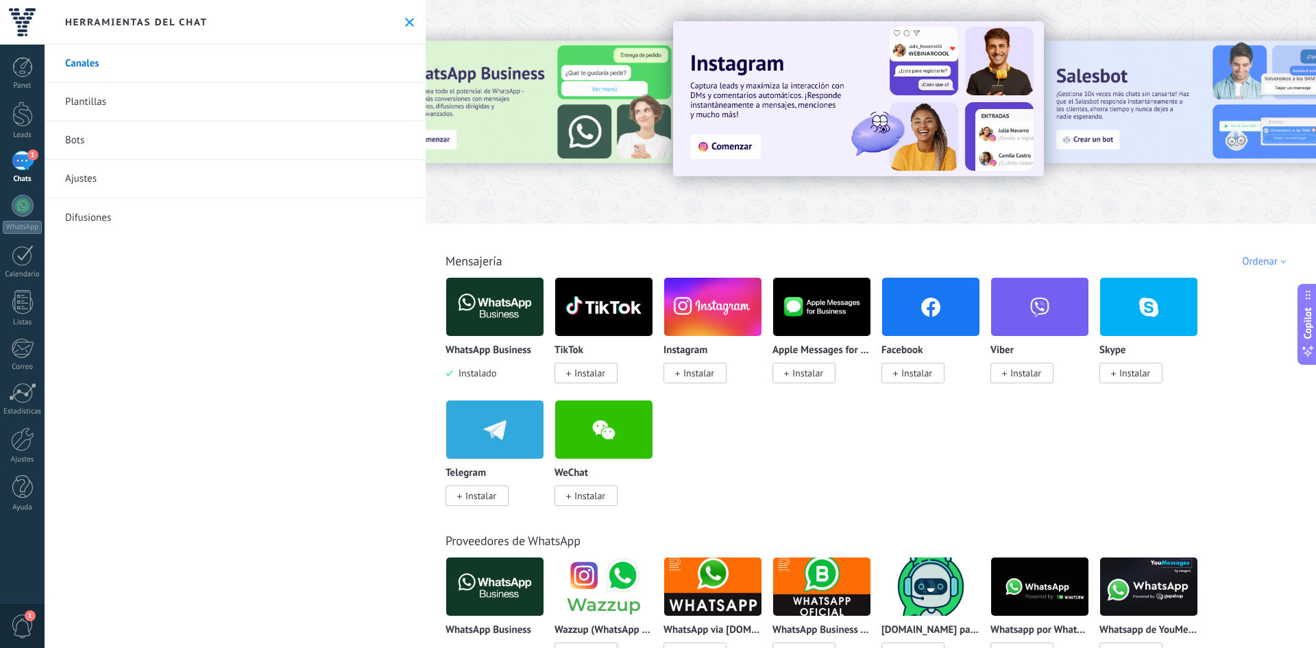
click at [141, 146] on link "Bots" at bounding box center [235, 140] width 381 height 38
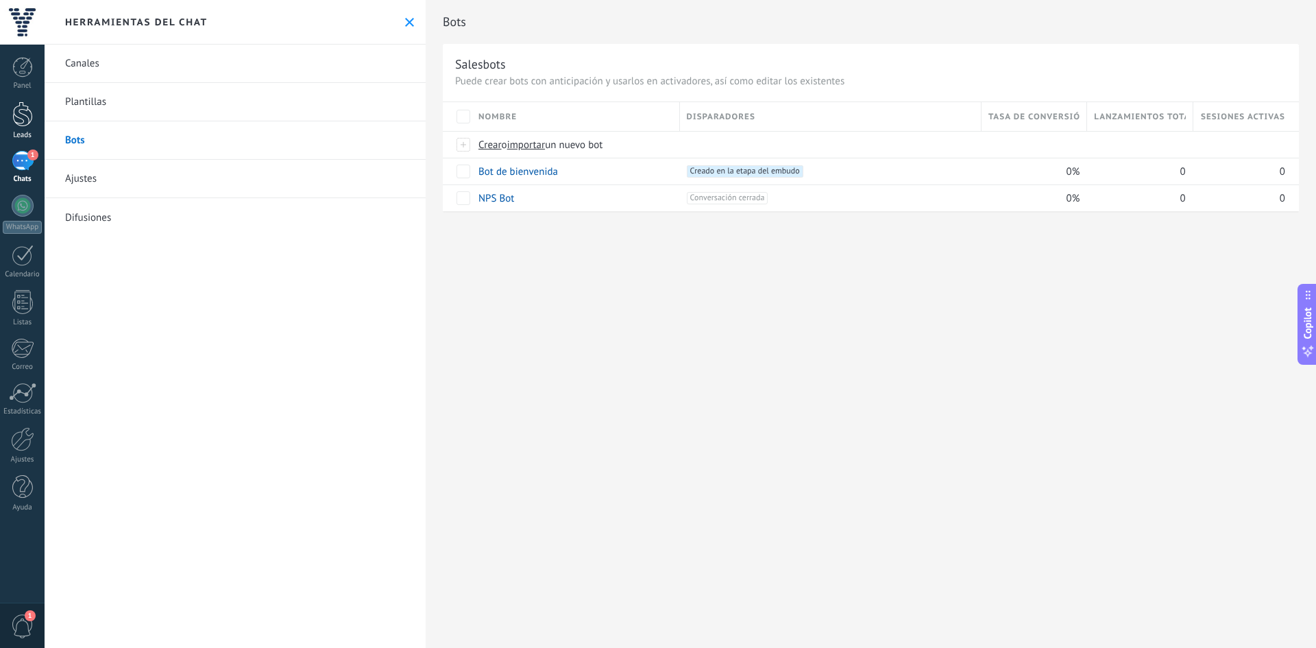
click at [27, 125] on div at bounding box center [22, 113] width 21 height 25
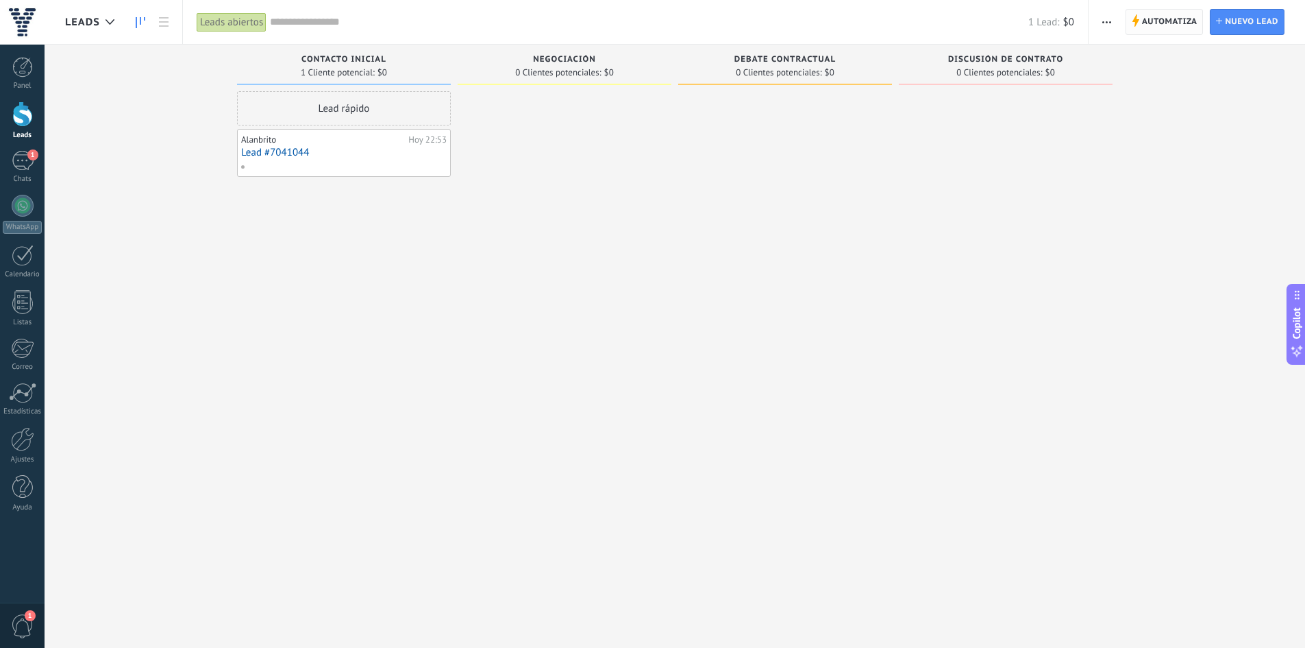
click at [1135, 21] on use at bounding box center [1136, 20] width 7 height 12
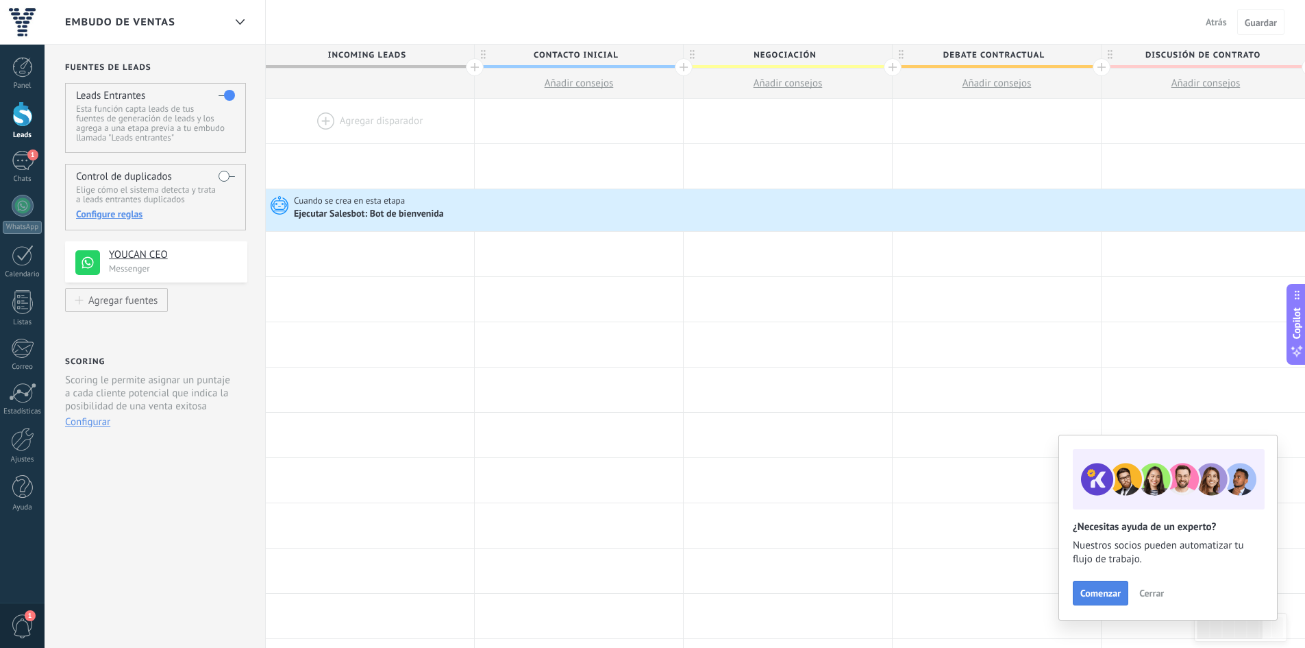
click at [1099, 589] on span "Comenzar" at bounding box center [1101, 593] width 40 height 10
click at [368, 118] on div at bounding box center [370, 121] width 208 height 45
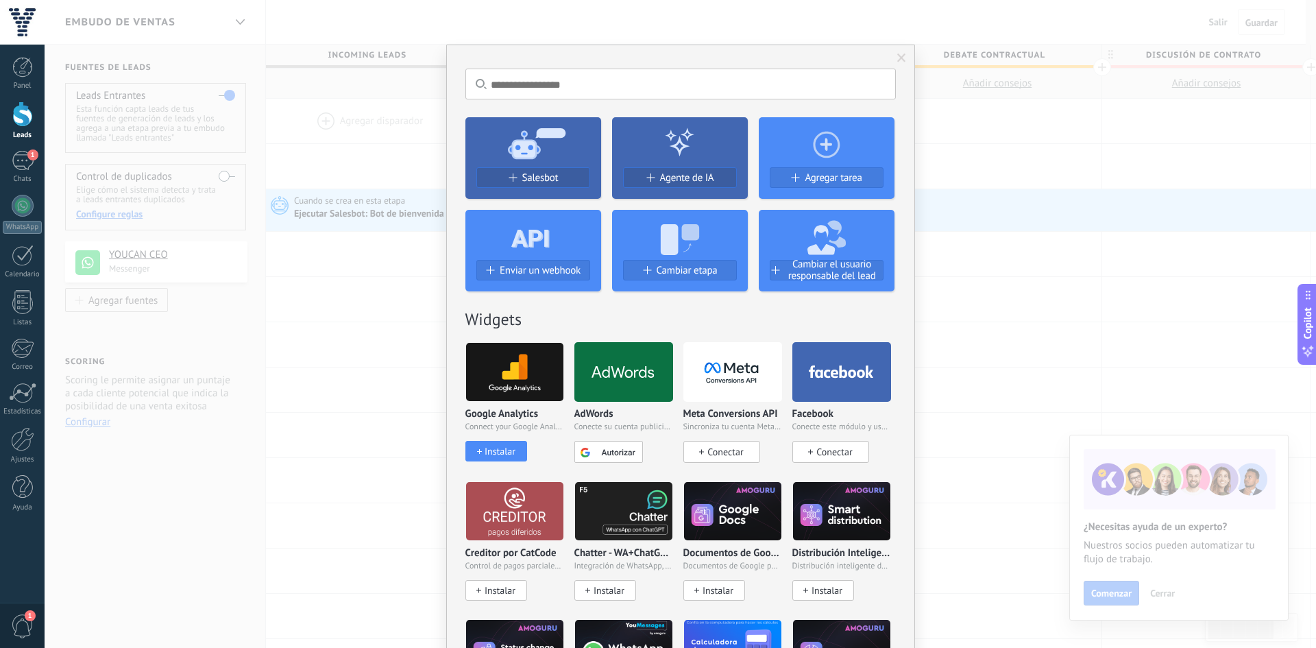
click at [339, 225] on div "No hay resultados Salesbot Agente de IA Agregar tarea Enviar un webhook Cambiar…" at bounding box center [680, 324] width 1271 height 648
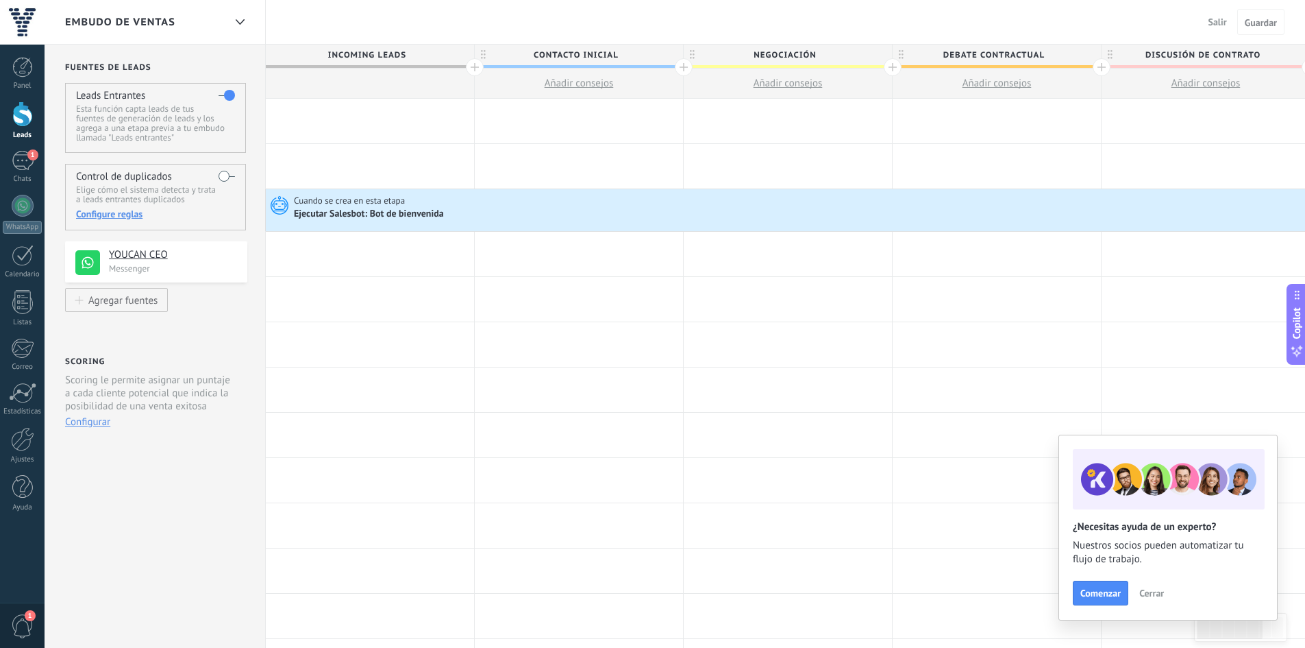
click at [352, 212] on div "Ejecutar Salesbot: Bot de bienvenida" at bounding box center [370, 214] width 152 height 12
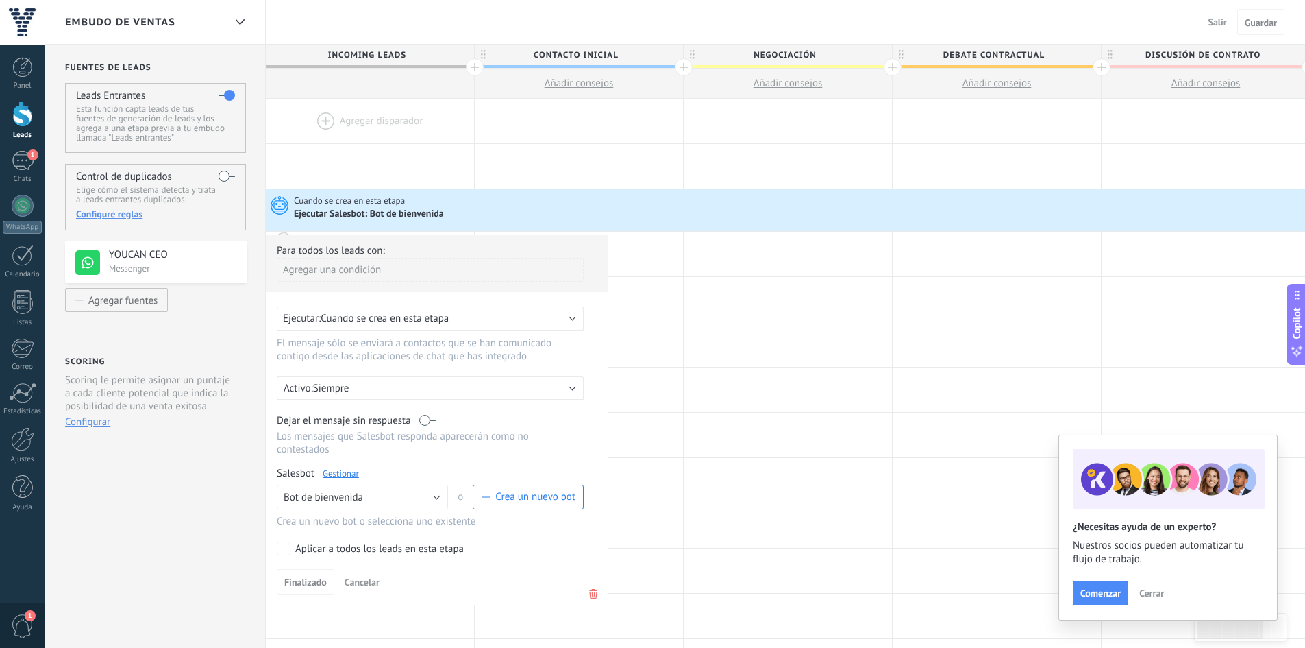
drag, startPoint x: 353, startPoint y: 208, endPoint x: 354, endPoint y: 138, distance: 70.6
click at [354, 138] on div "**********" at bounding box center [997, 617] width 1463 height 1037
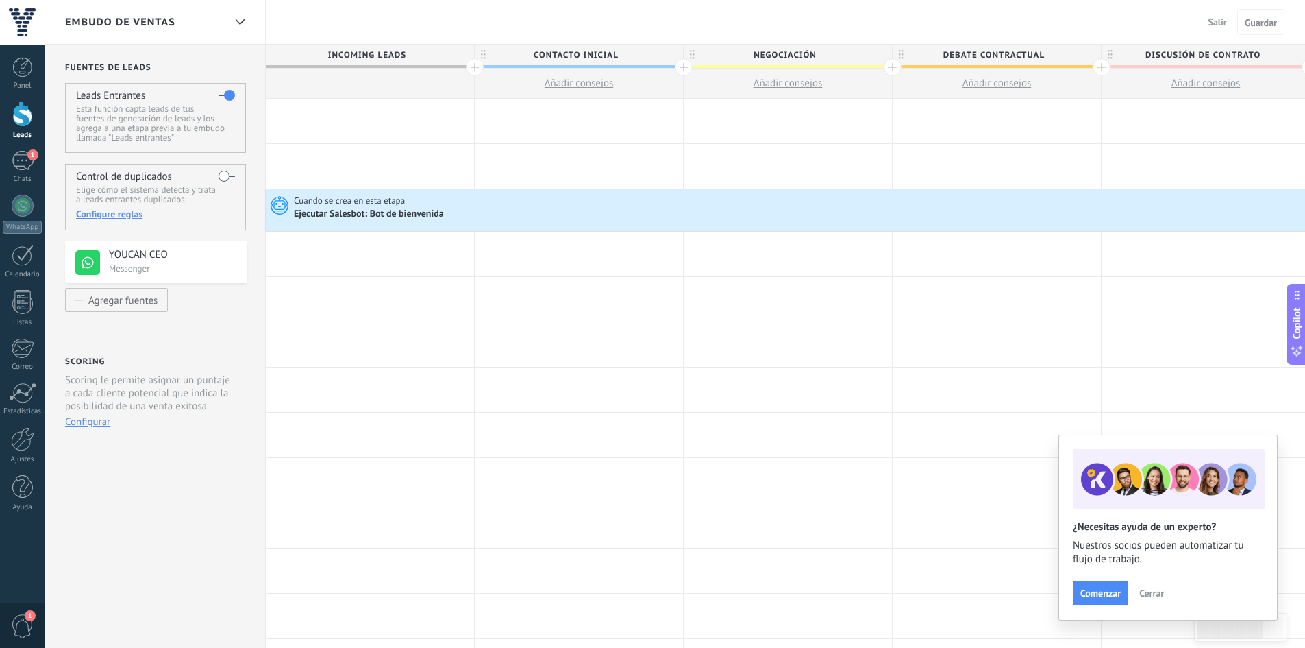
click at [350, 219] on div "Ejecutar Salesbot: Bot de bienvenida" at bounding box center [370, 214] width 152 height 12
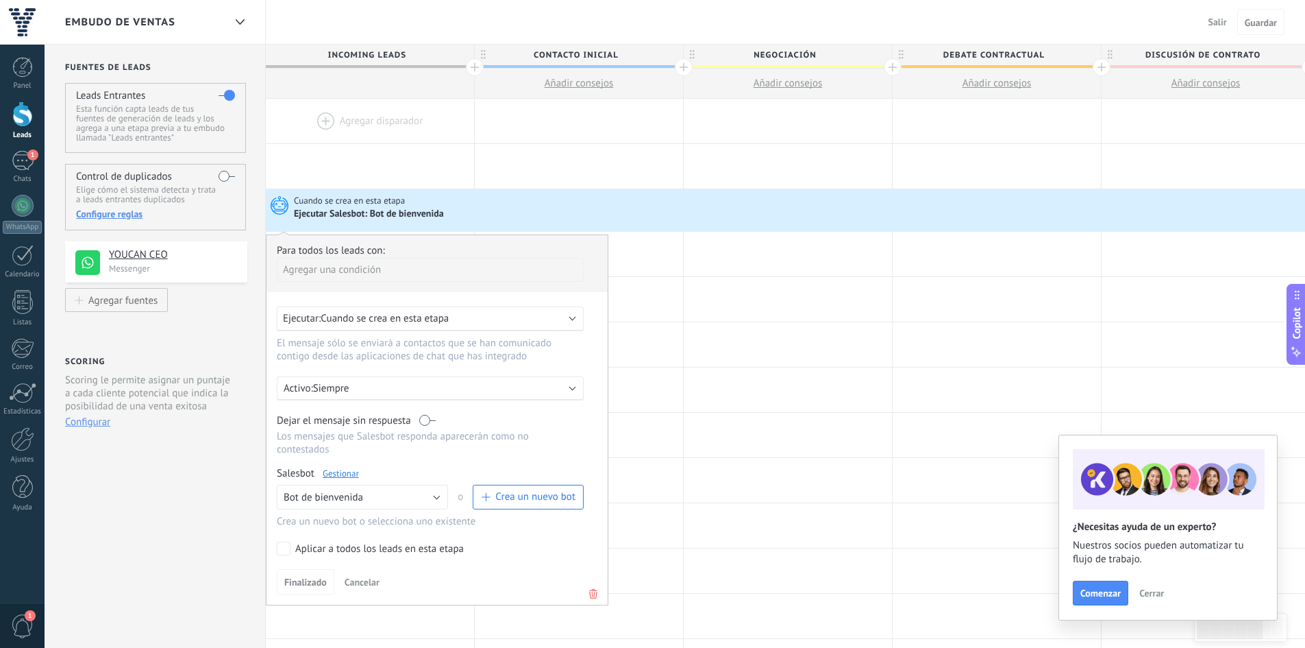
click at [367, 109] on div at bounding box center [370, 121] width 208 height 45
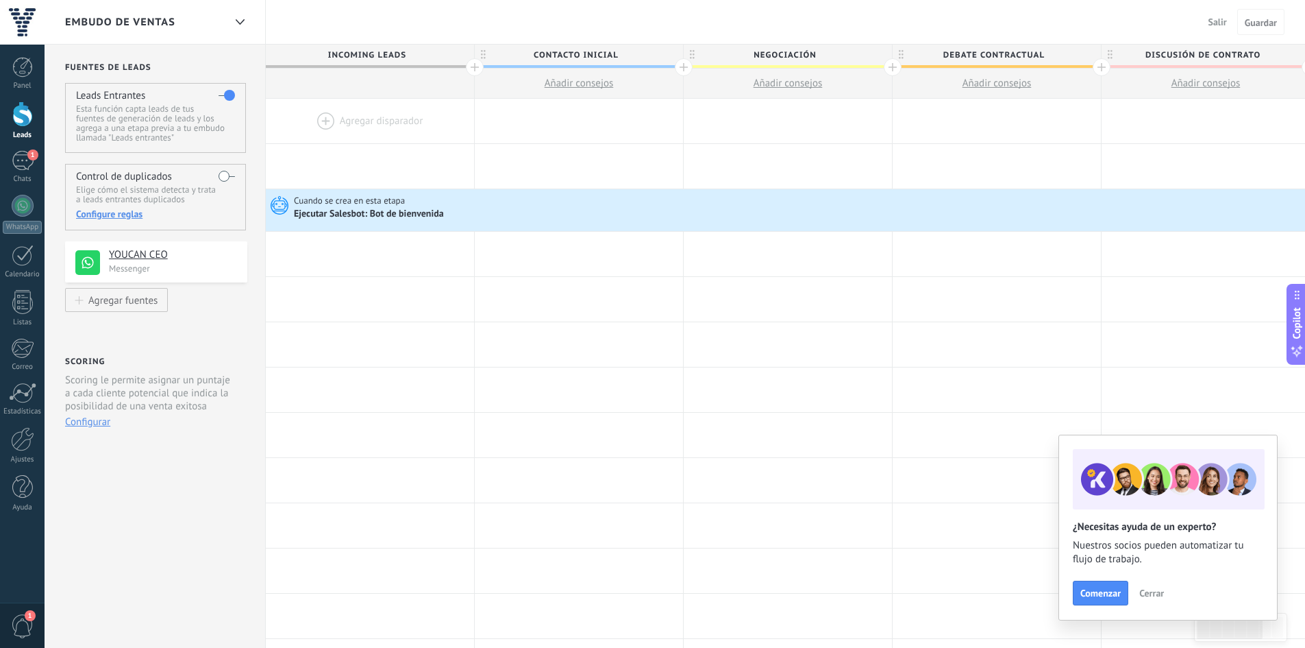
click at [365, 120] on div at bounding box center [370, 121] width 208 height 45
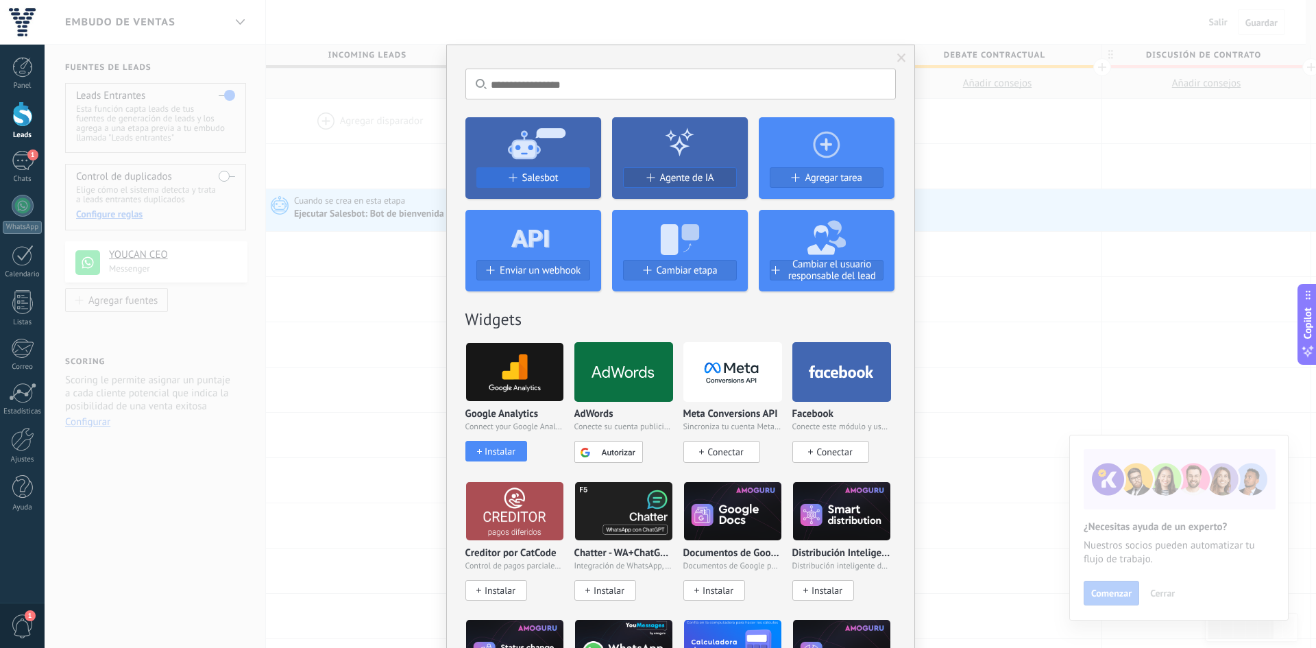
click at [514, 183] on div "Salesbot" at bounding box center [533, 178] width 112 height 12
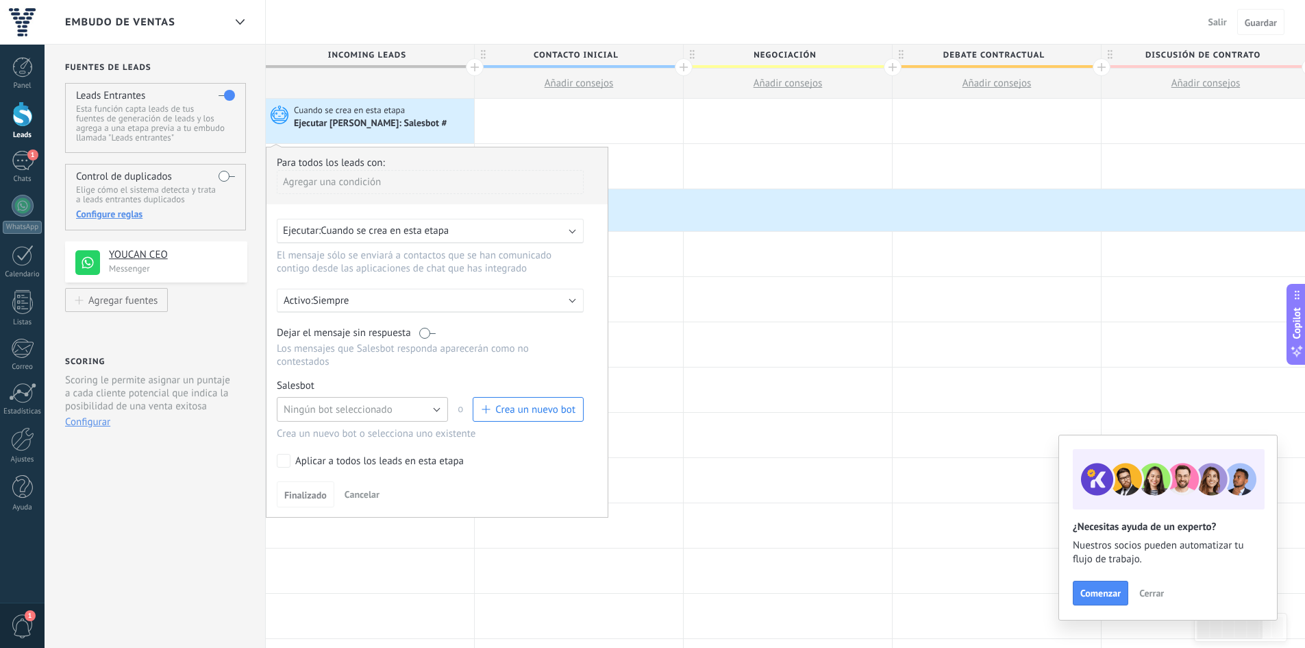
click at [364, 404] on span "Ningún bot seleccionado" at bounding box center [338, 409] width 109 height 13
click at [369, 428] on span "Bot de bienvenida" at bounding box center [356, 432] width 175 height 13
click at [310, 491] on span "Finalizado" at bounding box center [305, 495] width 42 height 10
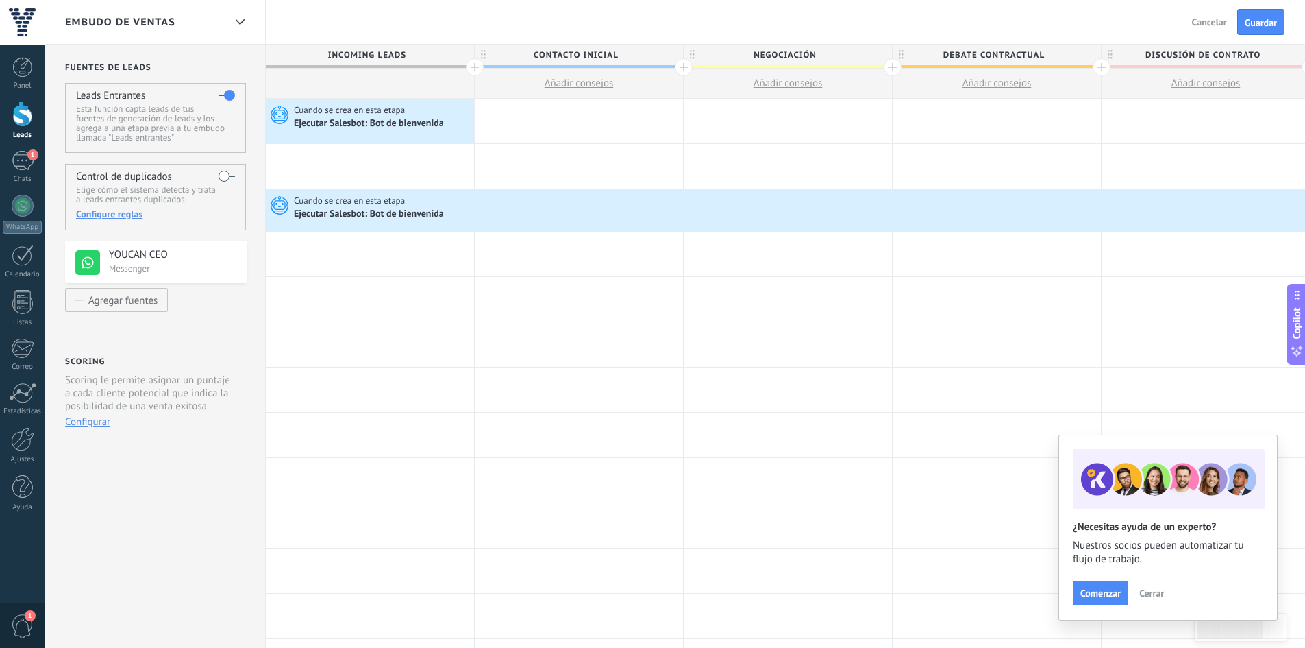
click at [559, 80] on span "Añadir consejos" at bounding box center [579, 83] width 69 height 13
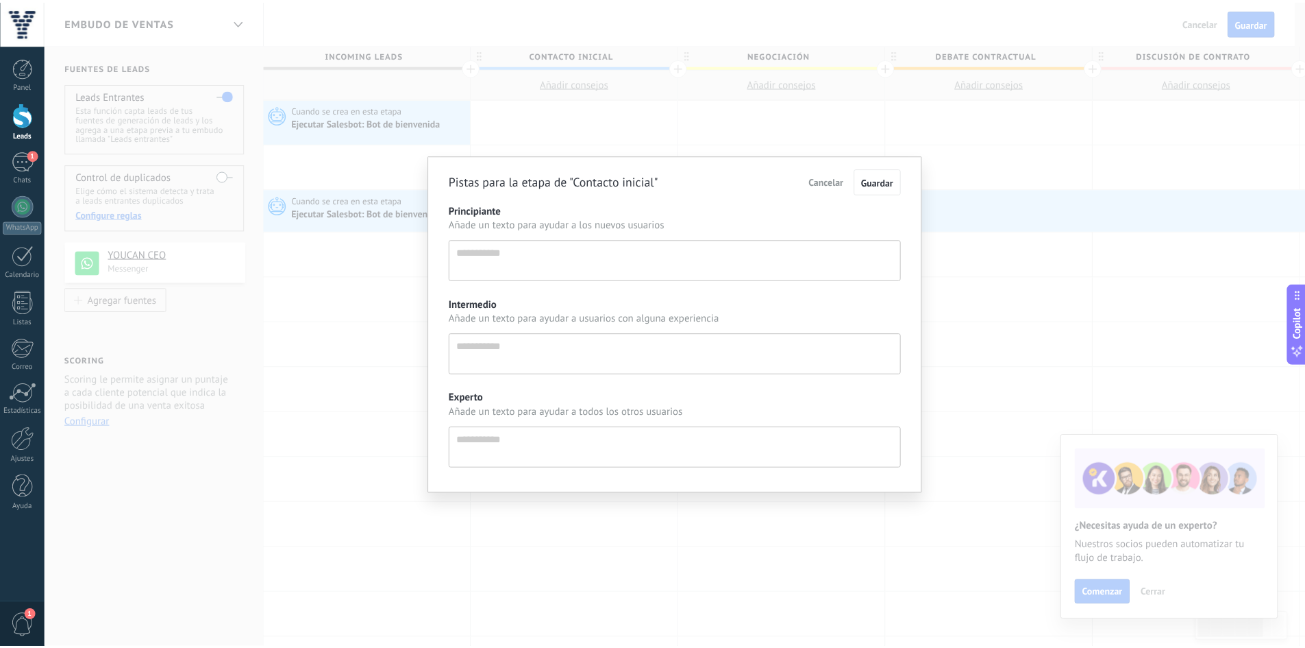
scroll to position [13, 0]
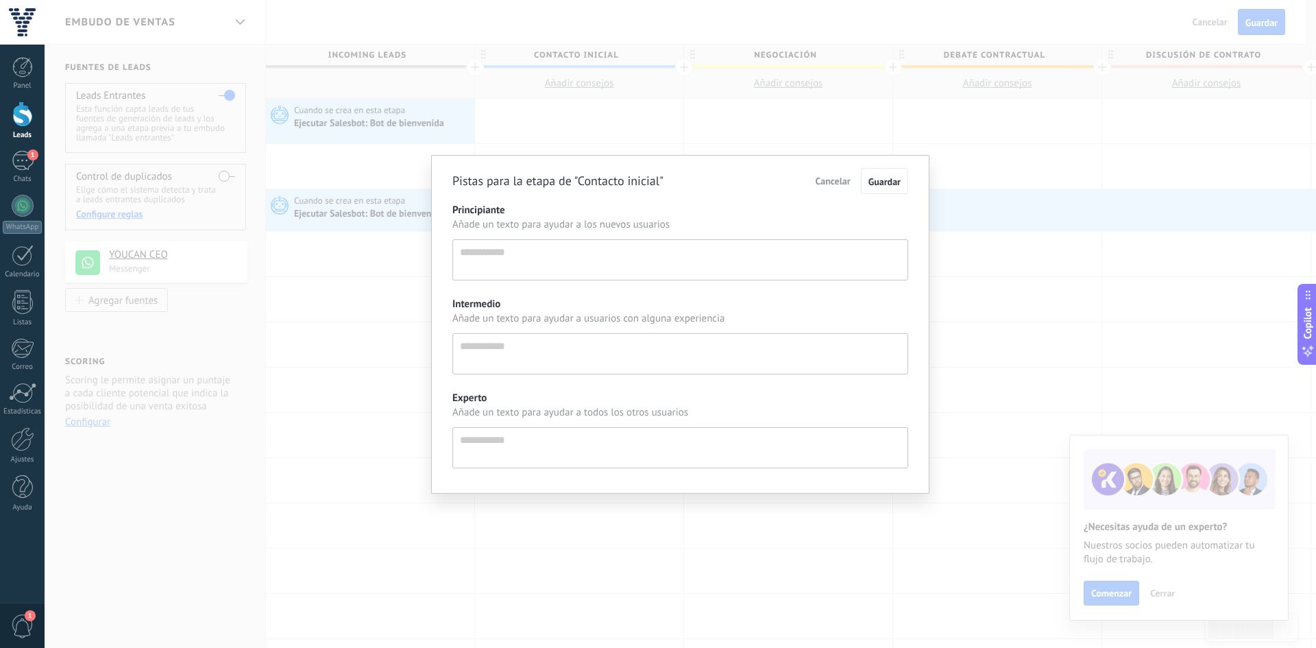
click at [582, 94] on div "Pistas para la etapa de "Contacto inicial" Cancelar Guardar Principiante Añade …" at bounding box center [680, 324] width 1271 height 648
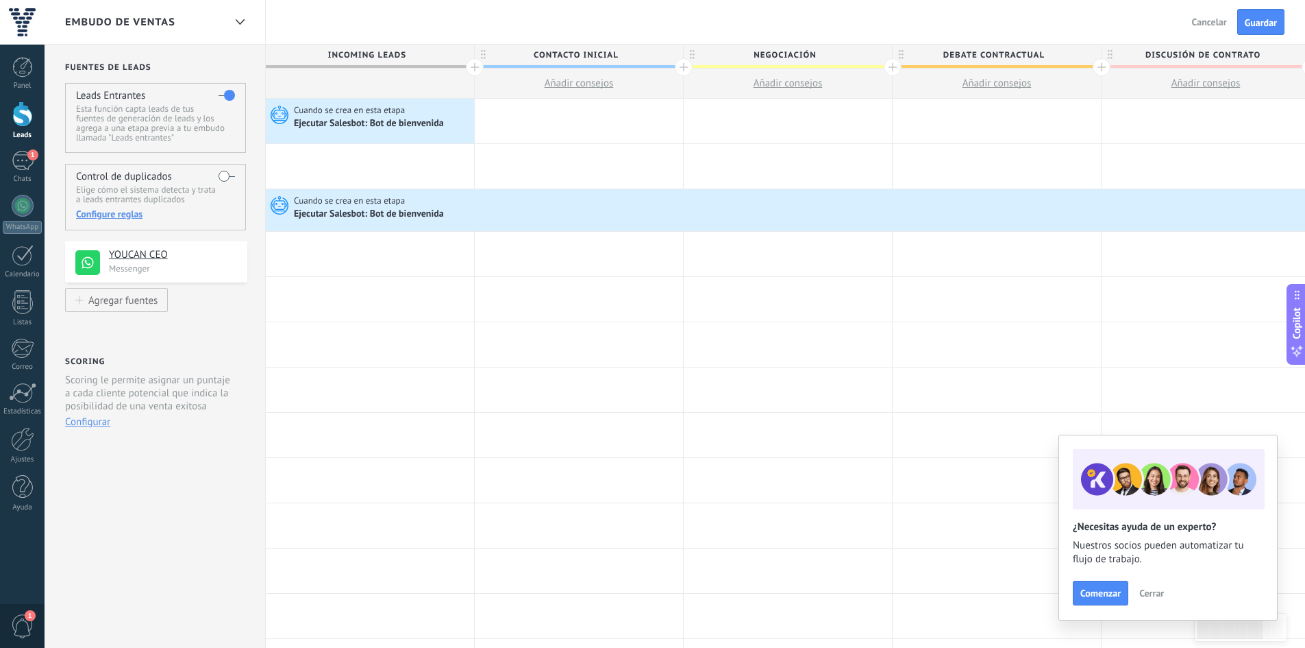
click at [1259, 21] on span "Guardar" at bounding box center [1261, 23] width 32 height 10
click at [552, 77] on span "Añadir consejos" at bounding box center [579, 83] width 69 height 13
type textarea "**********"
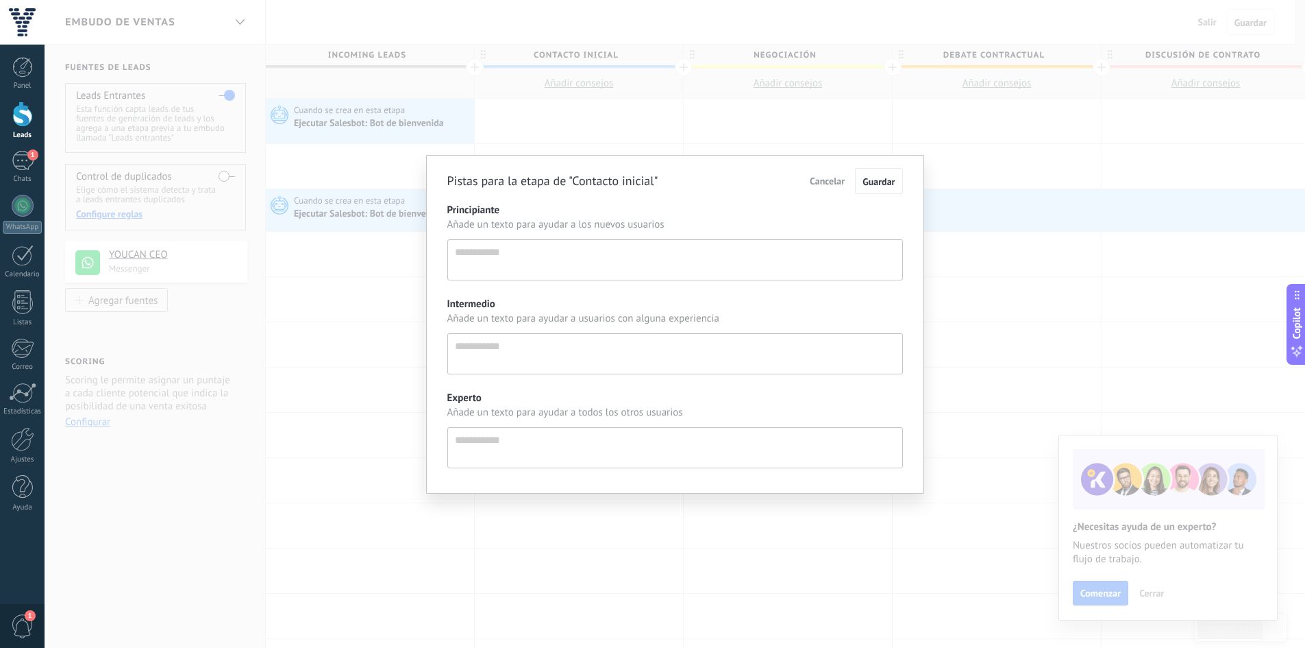
scroll to position [13, 0]
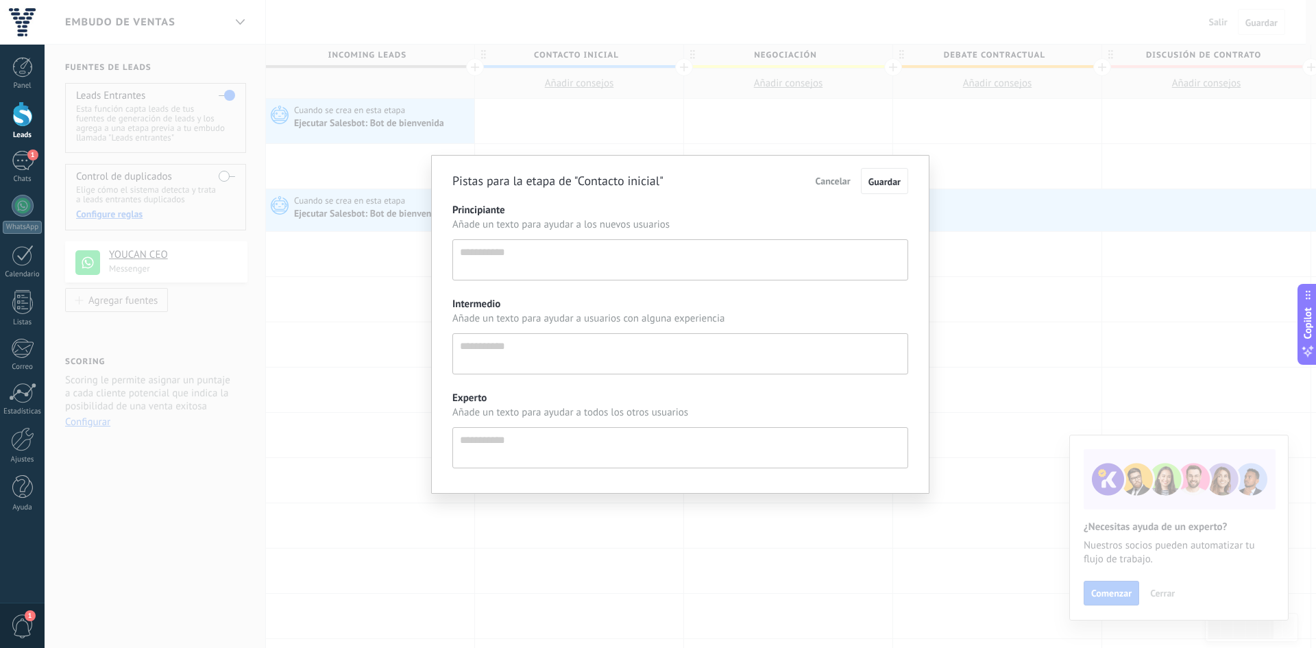
click at [627, 93] on div "Pistas para la etapa de "Contacto inicial" Cancelar Guardar Principiante Añade …" at bounding box center [680, 324] width 1271 height 648
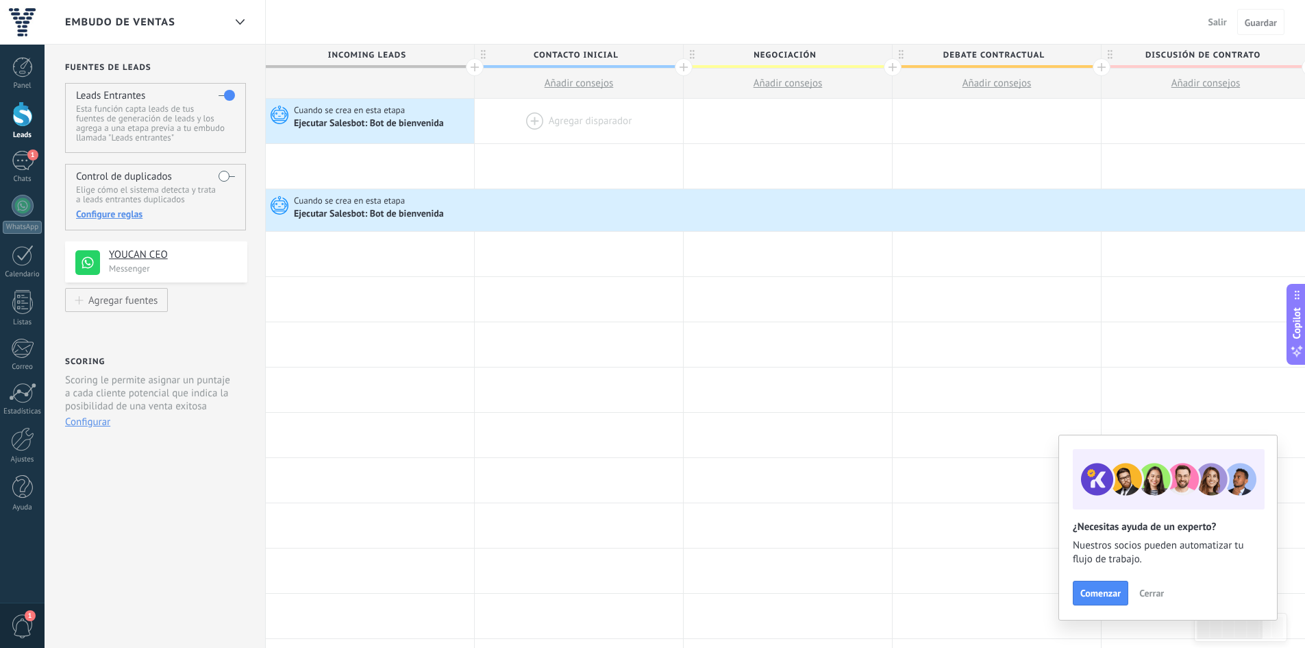
click at [613, 112] on div at bounding box center [579, 121] width 208 height 45
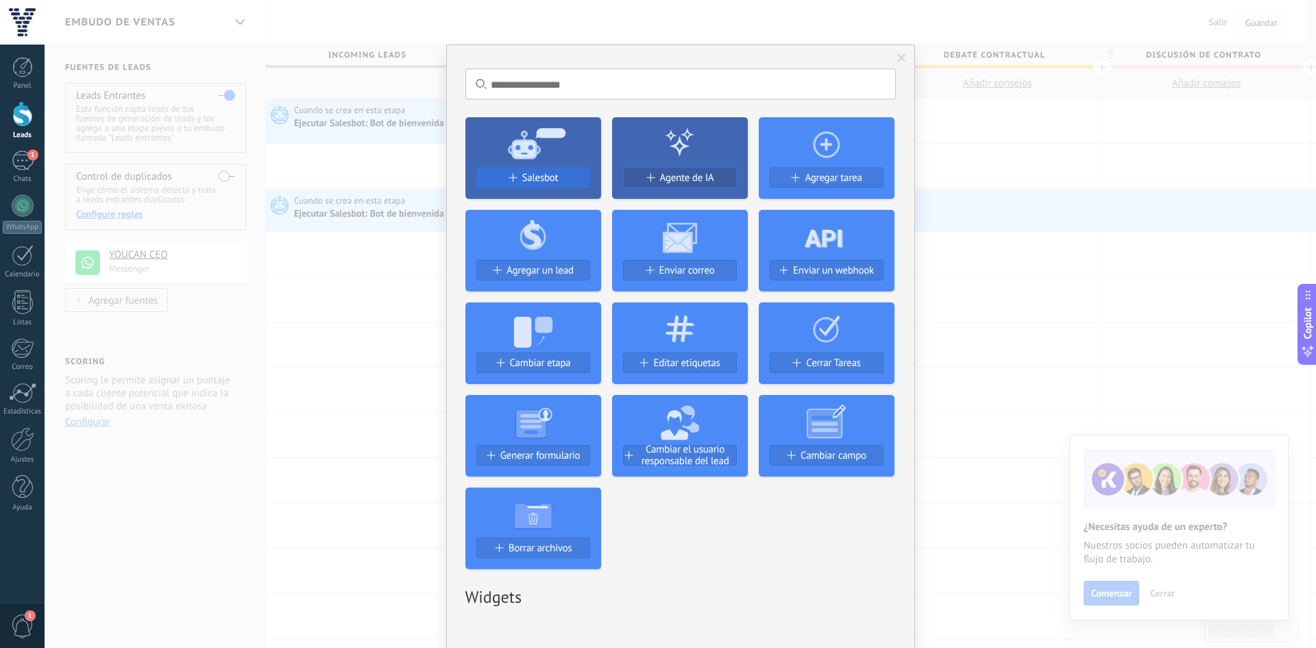
click at [510, 173] on div "Salesbot" at bounding box center [533, 178] width 112 height 12
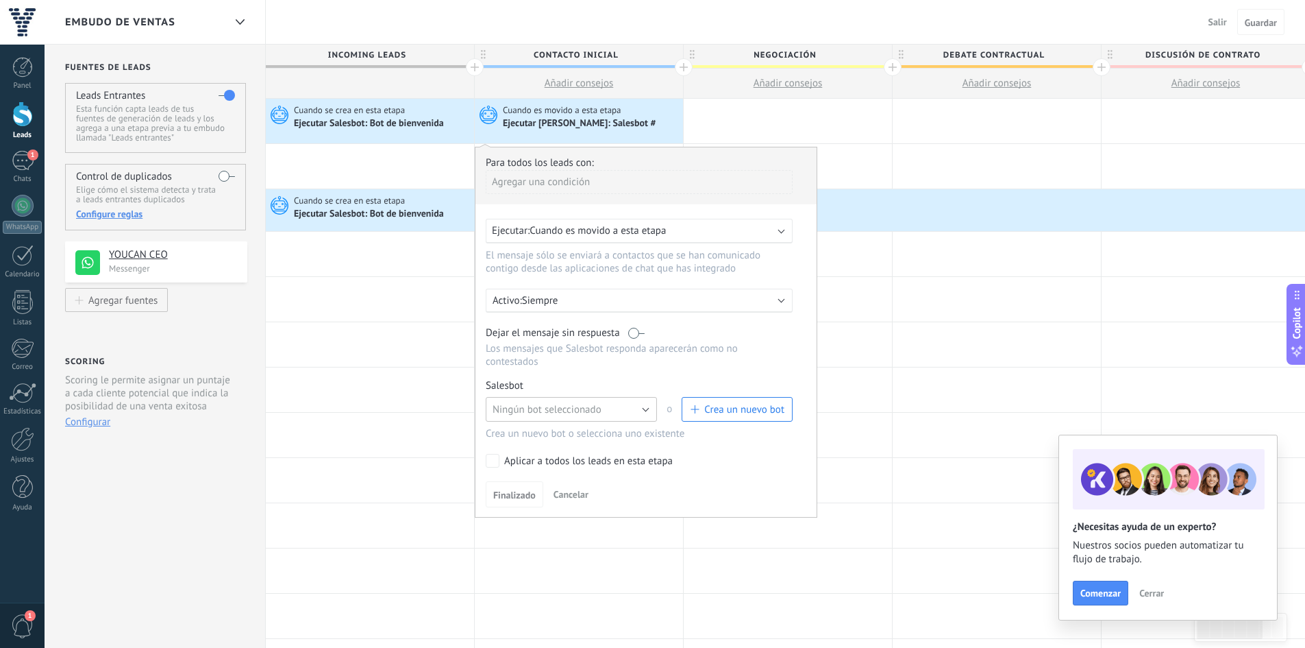
click at [553, 409] on span "Ningún bot seleccionado" at bounding box center [547, 409] width 109 height 13
click at [560, 435] on span "Bot de bienvenida" at bounding box center [565, 432] width 175 height 13
click at [502, 467] on label "Aplicar a todos los leads en esta etapa" at bounding box center [637, 461] width 302 height 14
click at [524, 498] on span "Finalizado" at bounding box center [514, 495] width 42 height 10
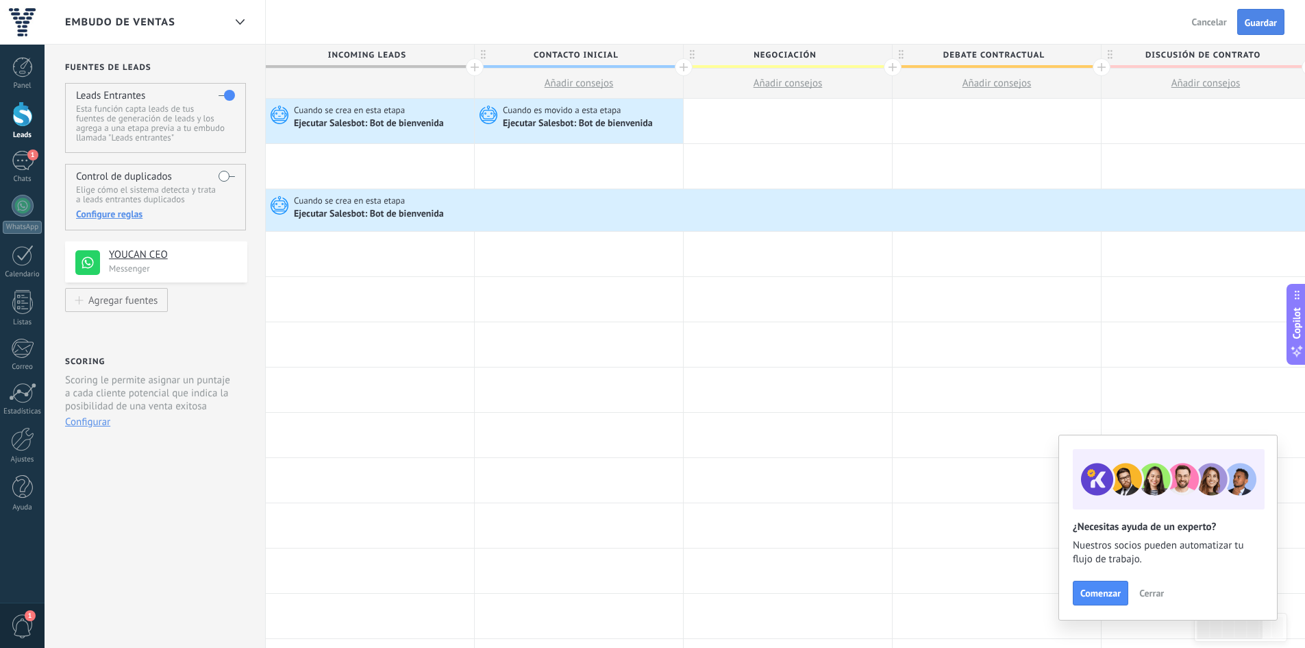
click at [1263, 24] on span "Guardar" at bounding box center [1261, 23] width 32 height 10
click at [27, 160] on div "1" at bounding box center [23, 161] width 22 height 20
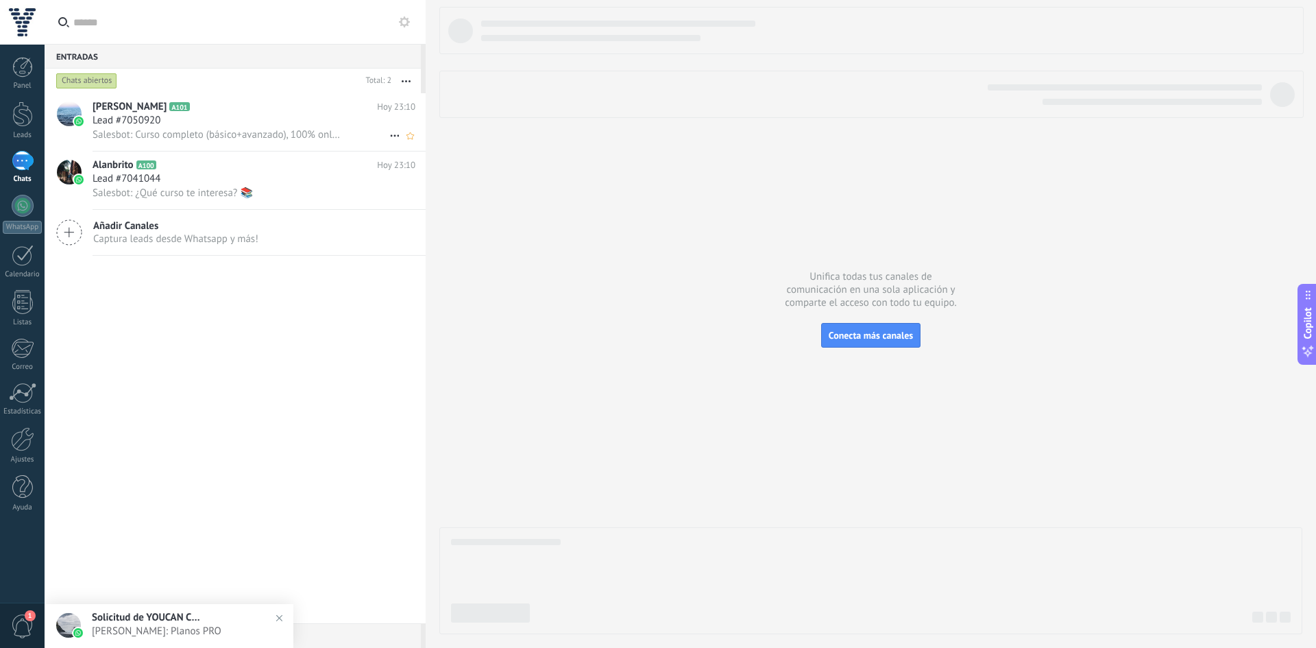
click at [204, 140] on span "Salesbot: Curso completo (básico+avanzado), 100% online, en español, acceso 24/…" at bounding box center [216, 134] width 247 height 13
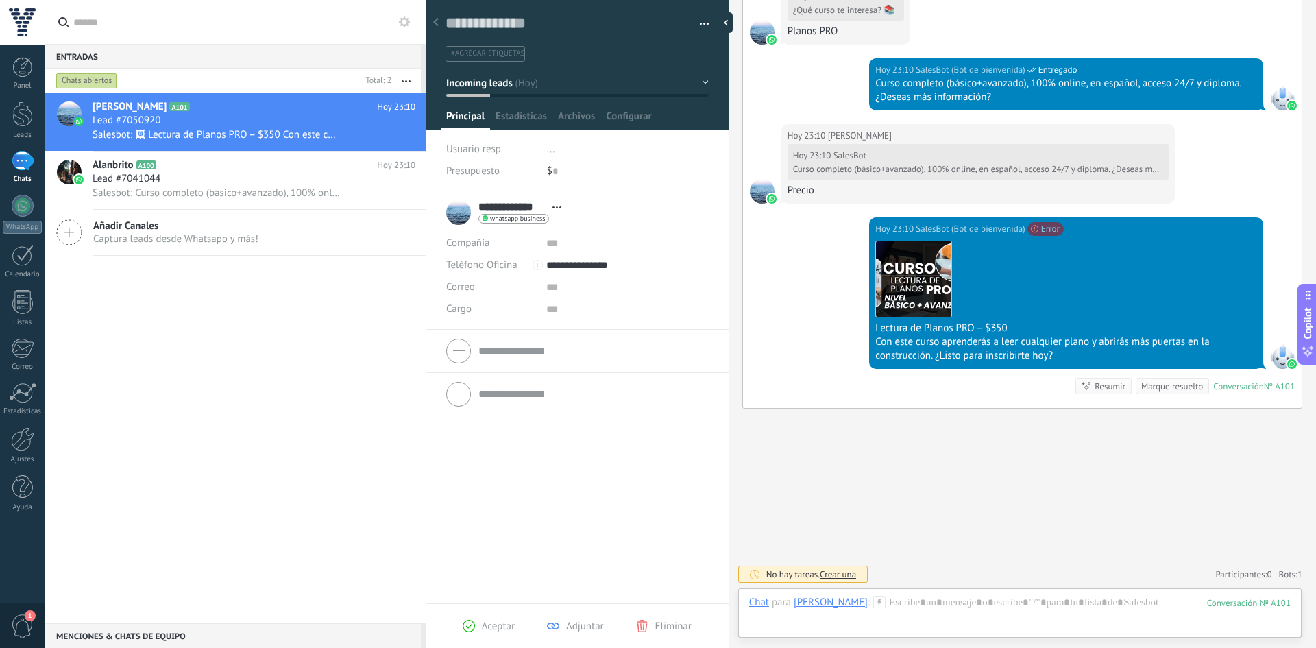
scroll to position [622, 0]
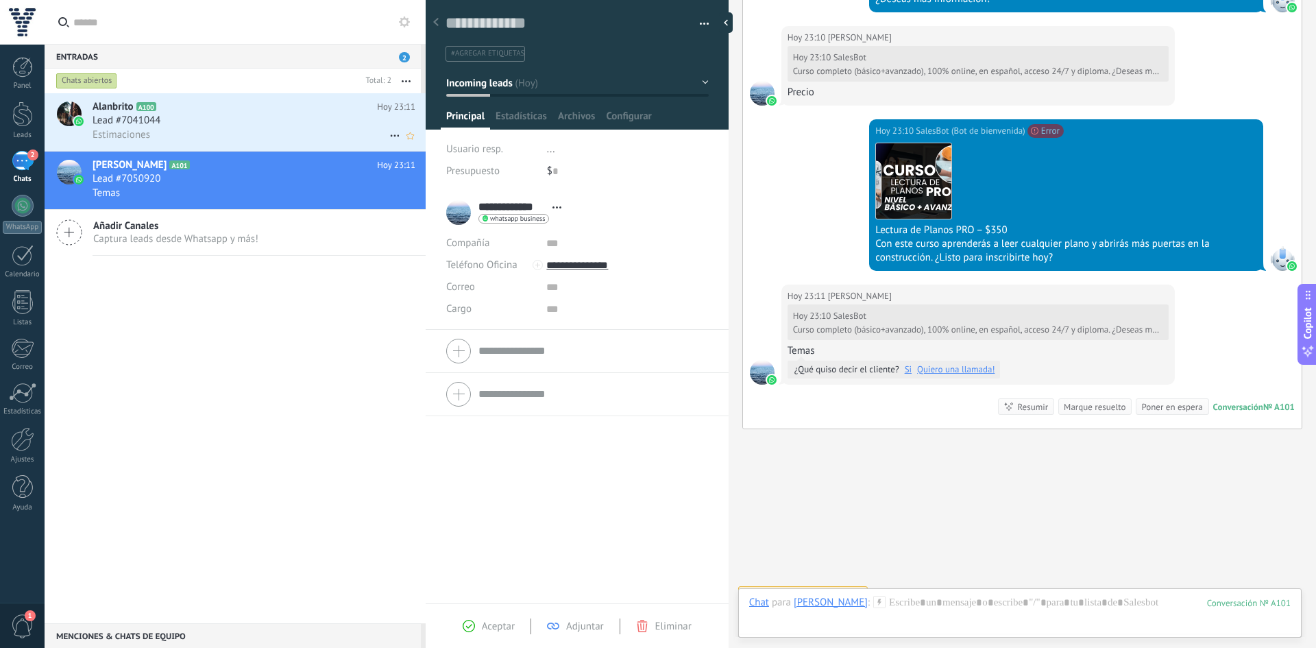
click at [294, 129] on div "Estimaciones" at bounding box center [254, 134] width 323 height 14
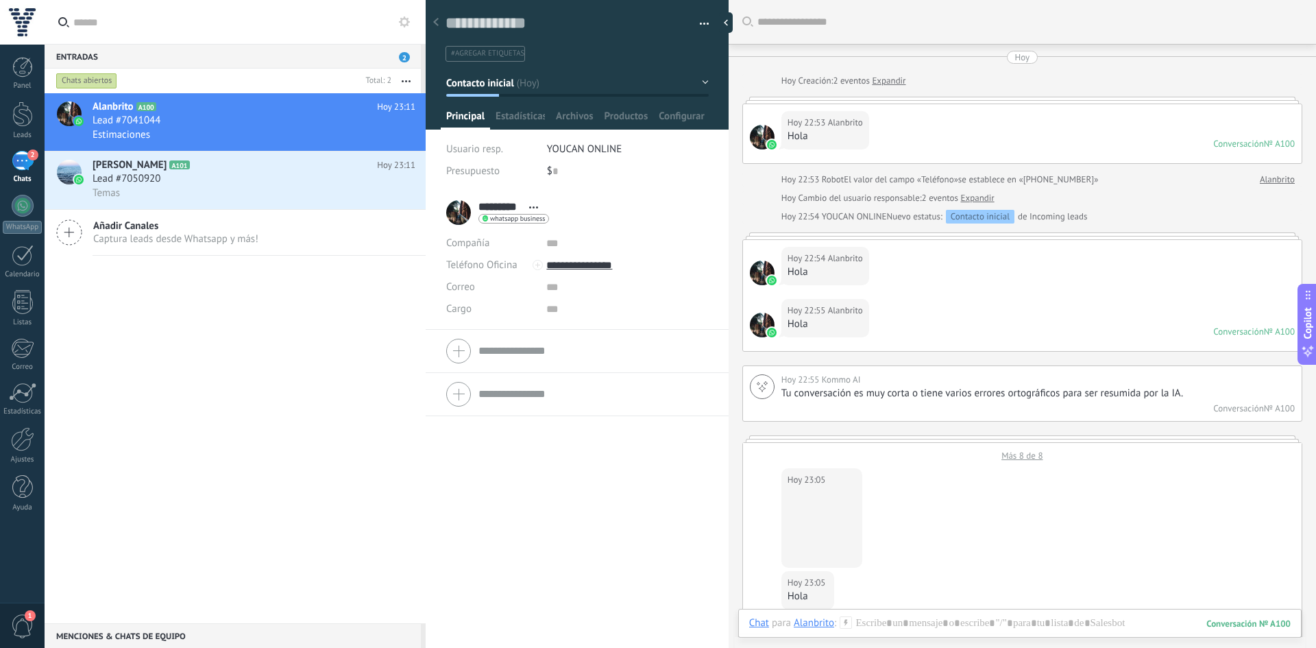
click at [883, 83] on link "Expandir" at bounding box center [889, 81] width 34 height 14
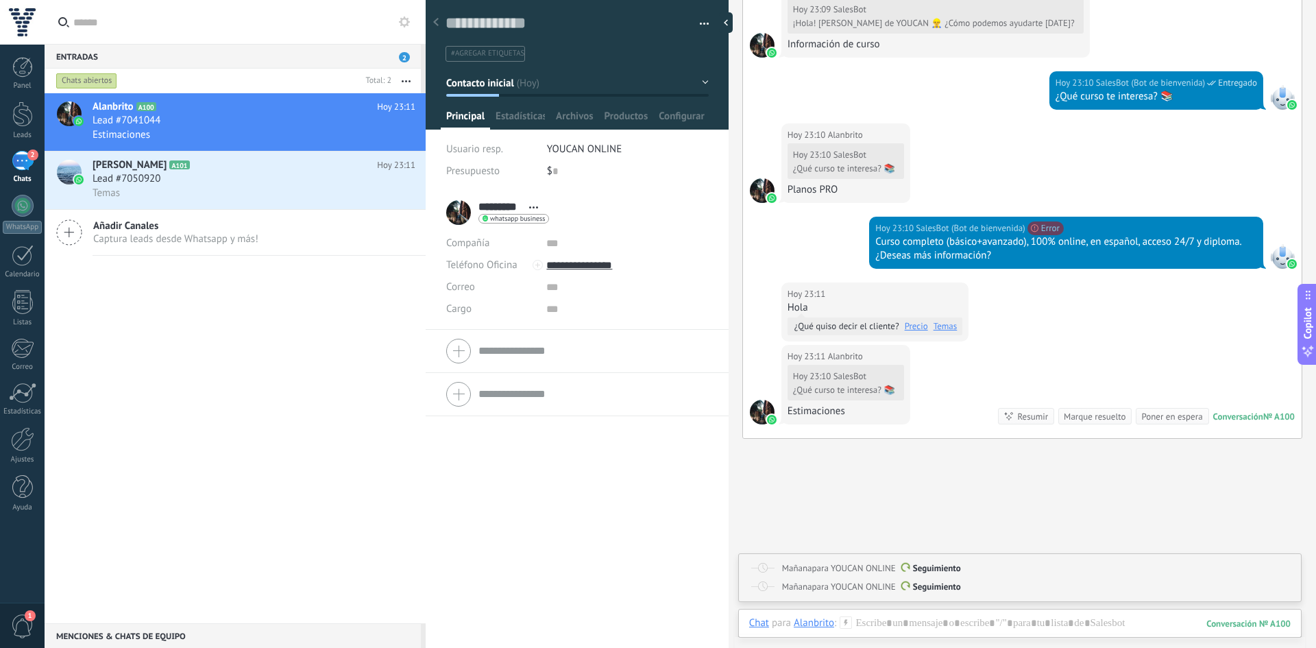
scroll to position [840, 0]
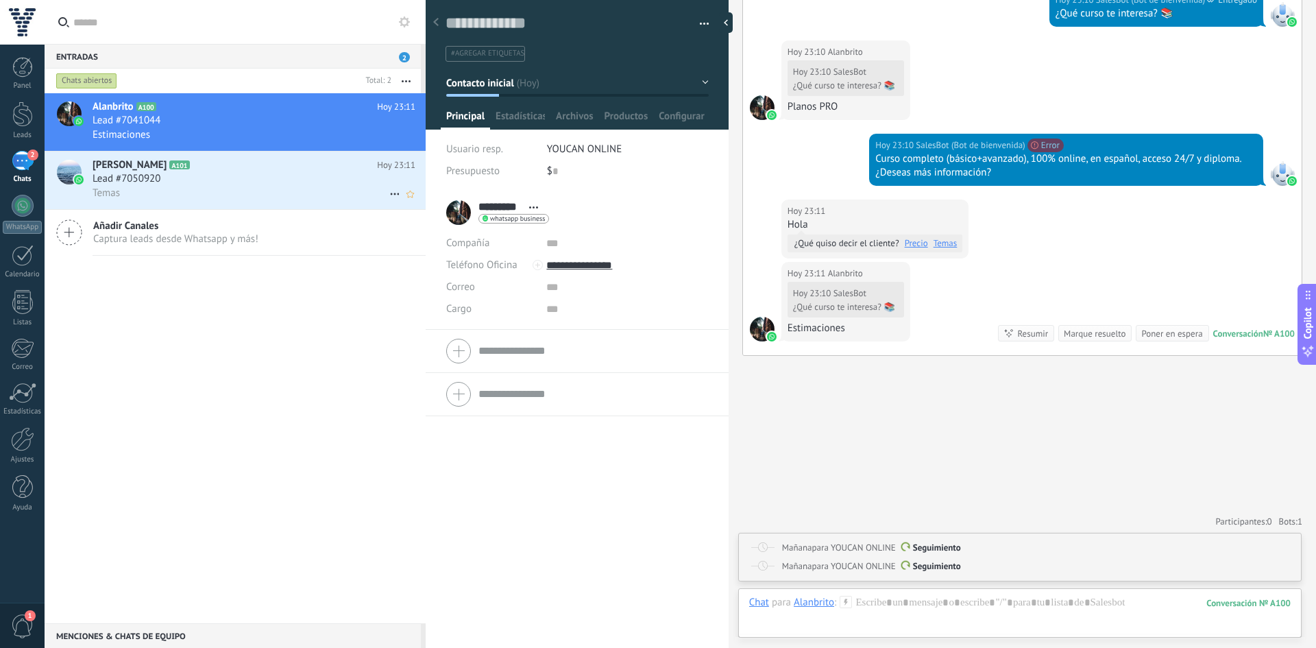
click at [209, 204] on div "[PERSON_NAME] A101 [DATE] 23:11 Lead #7050920 Temas" at bounding box center [259, 180] width 333 height 58
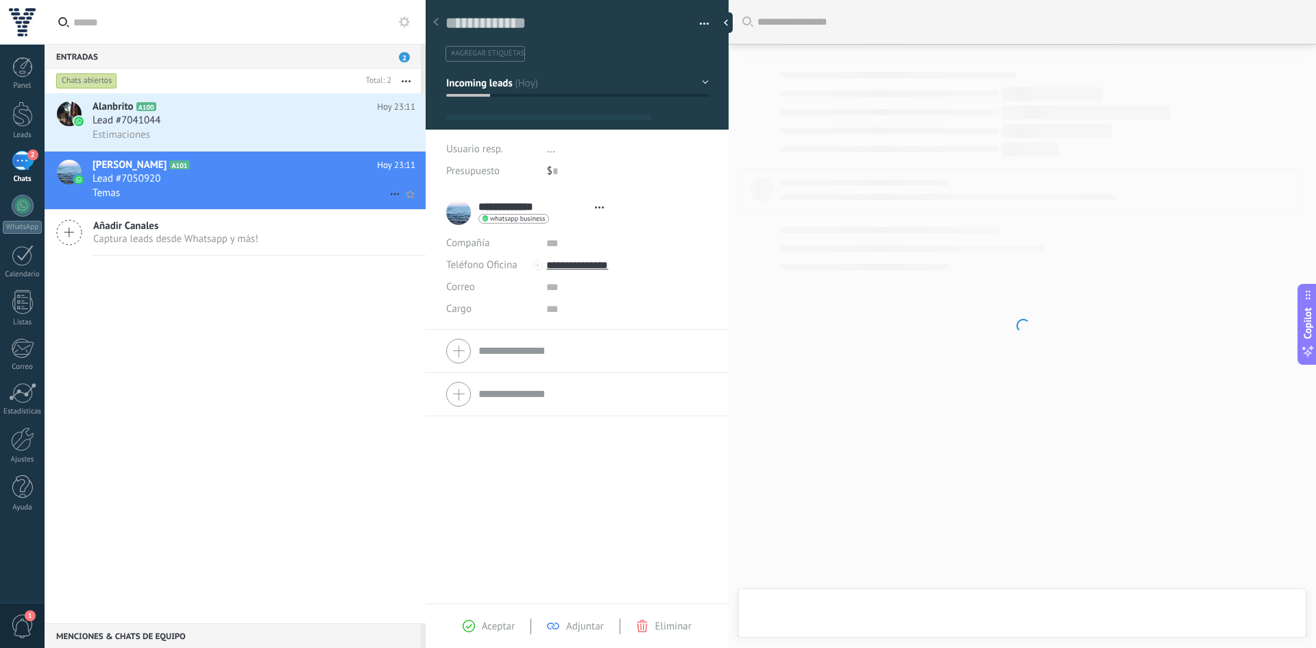
scroll to position [21, 0]
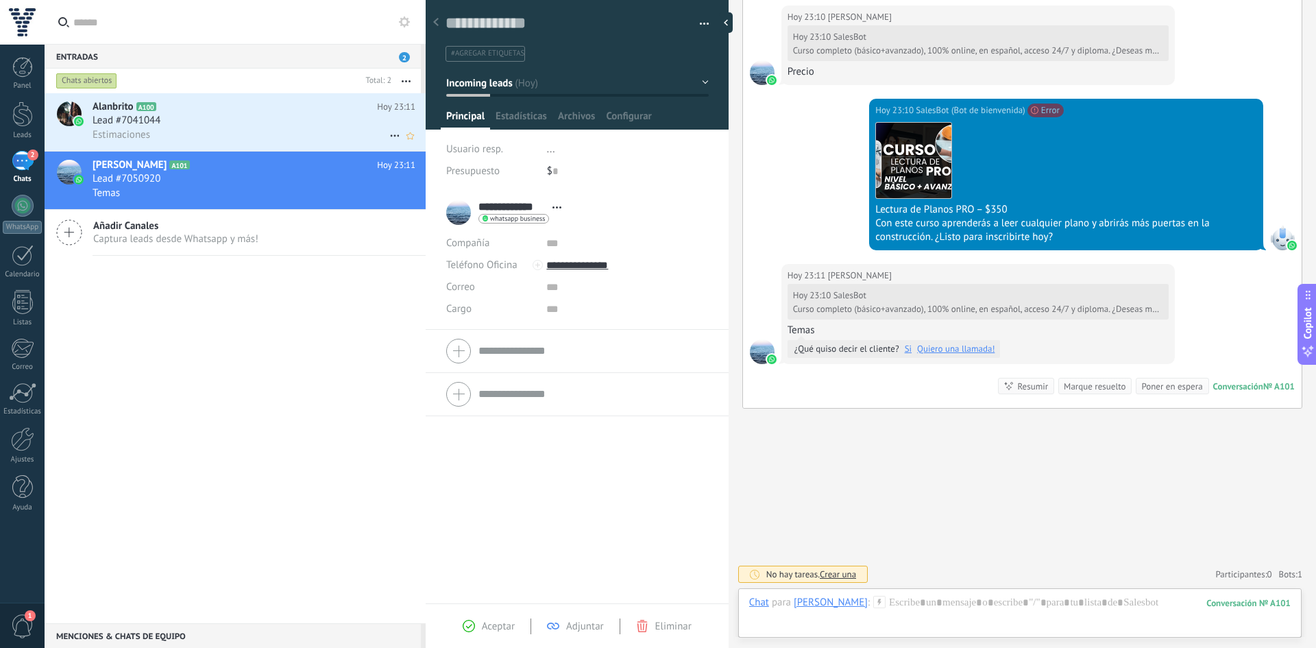
click at [154, 142] on div "Alanbrito A100 Hoy 23:11 Lead #7041044 Estimaciones" at bounding box center [259, 122] width 333 height 58
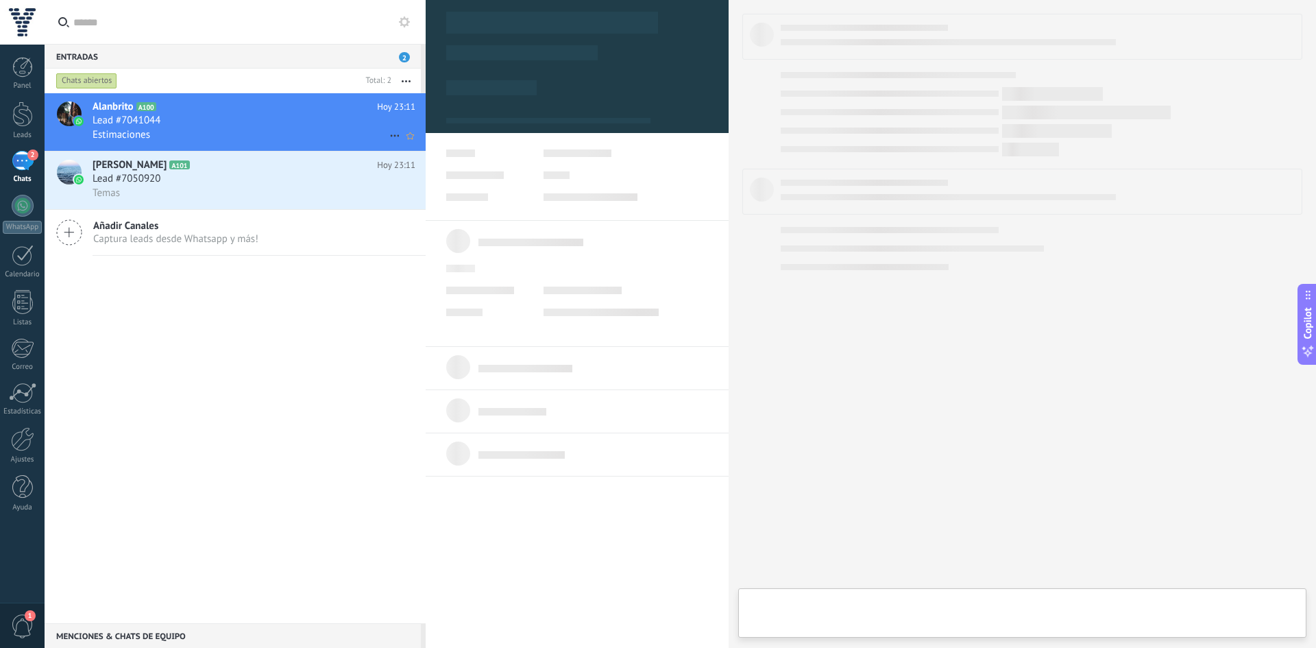
type textarea "**********"
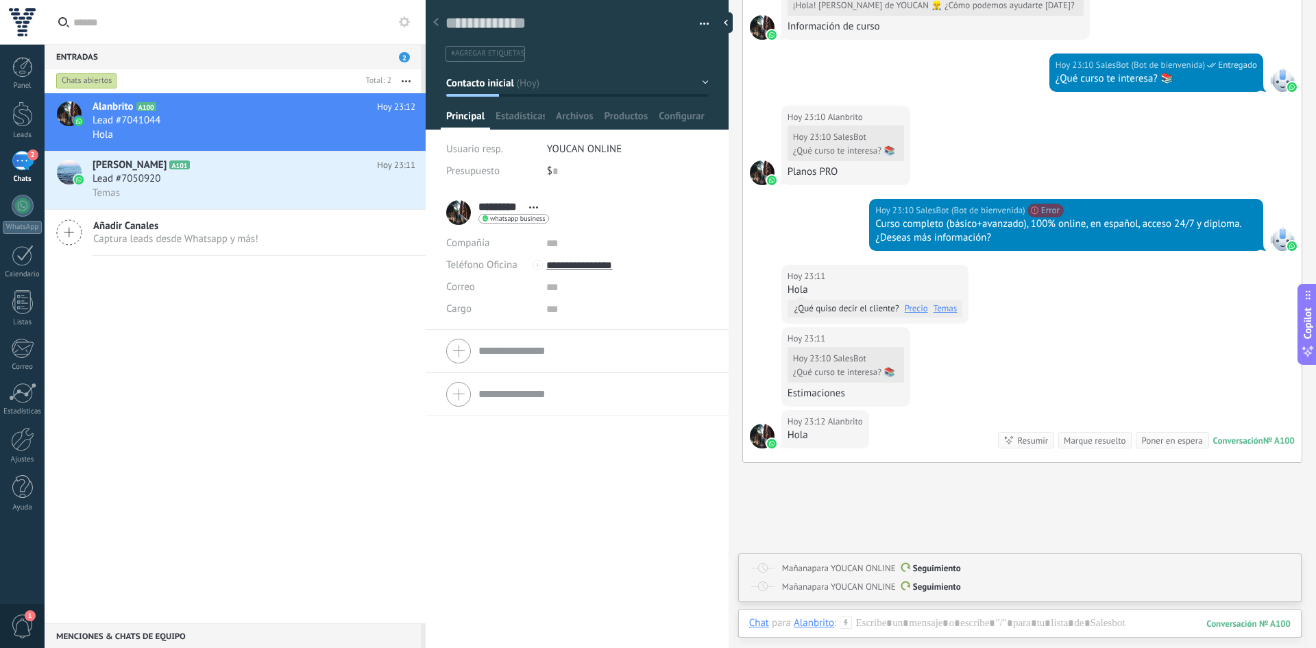
scroll to position [726, 0]
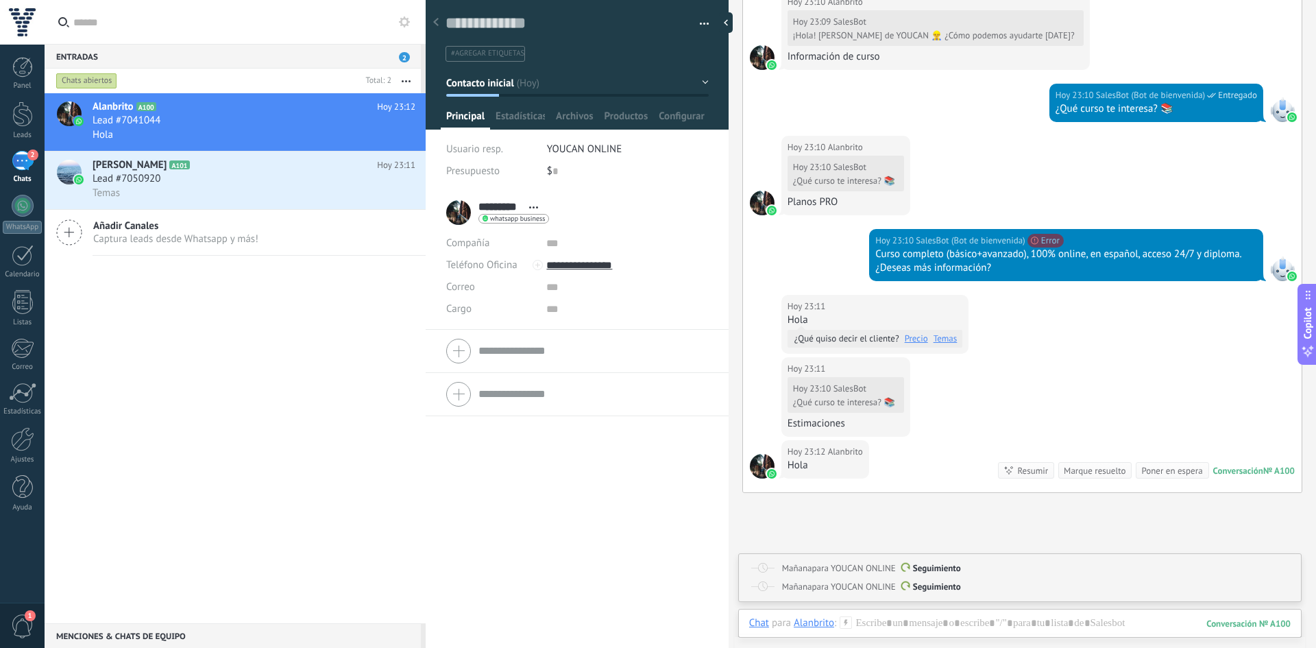
click at [1082, 476] on div "Marque resuelto" at bounding box center [1094, 470] width 62 height 13
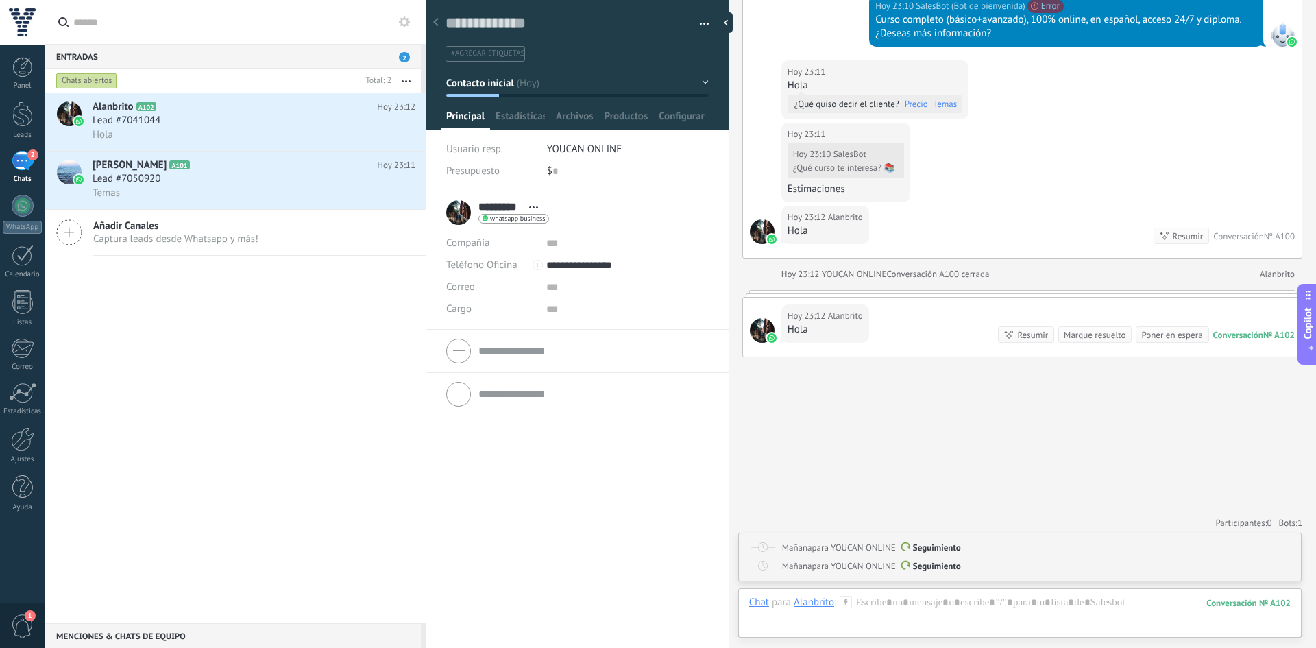
scroll to position [962, 0]
click at [29, 164] on div "2" at bounding box center [23, 161] width 22 height 20
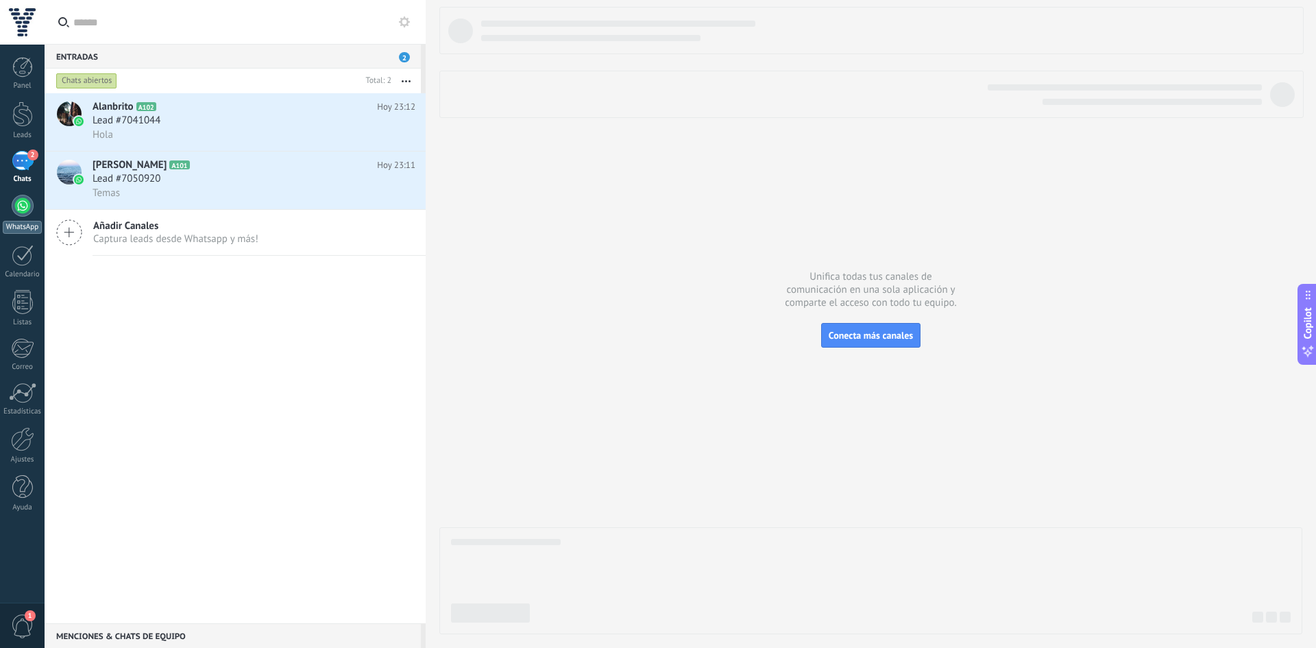
click at [31, 209] on div at bounding box center [23, 206] width 22 height 22
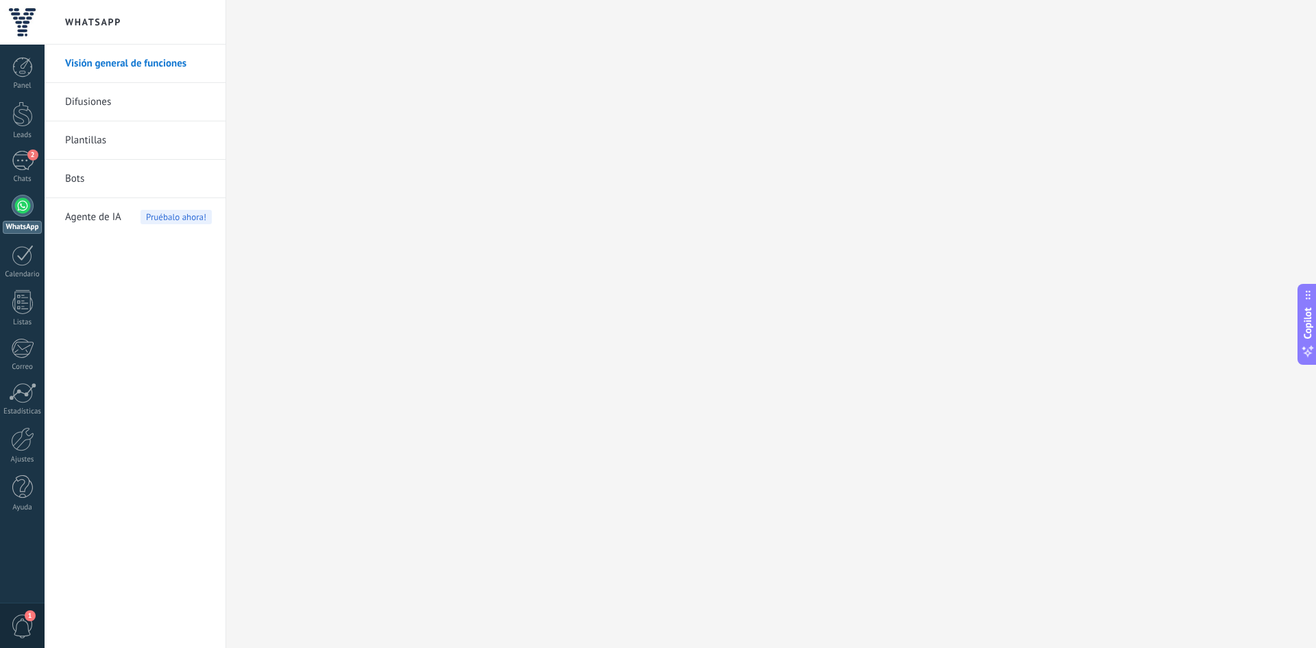
click at [76, 179] on link "Bots" at bounding box center [138, 179] width 147 height 38
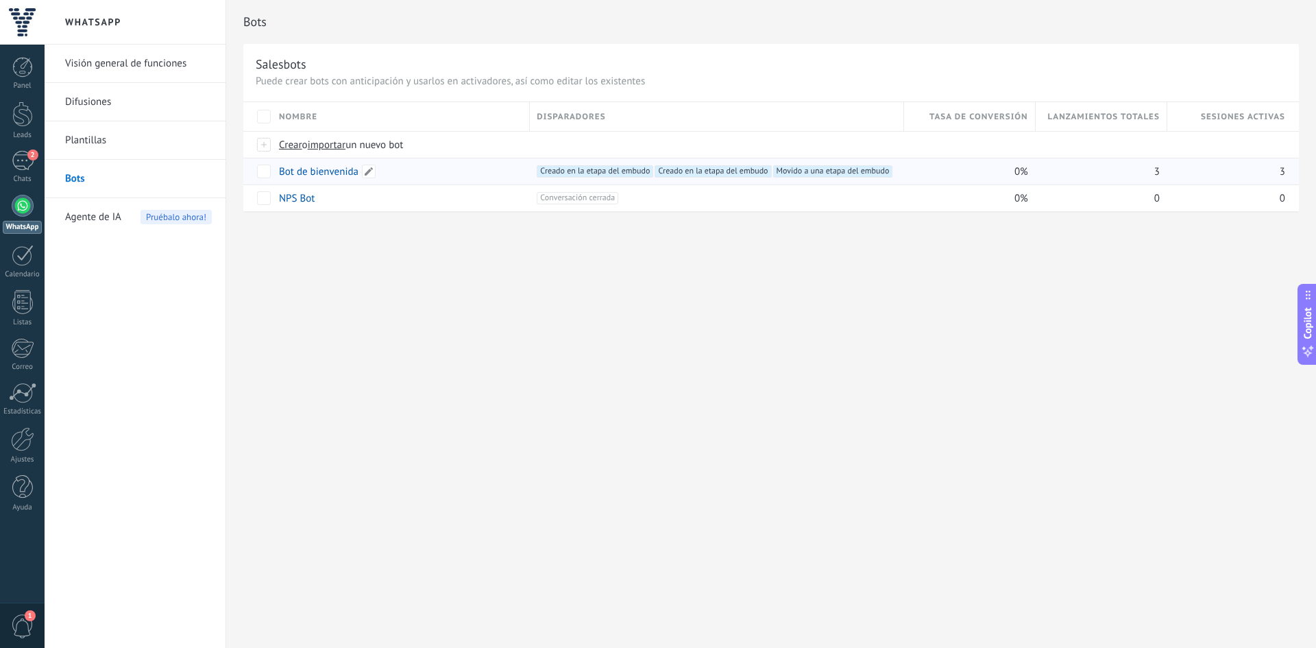
click at [476, 171] on div "Bot de bienvenida" at bounding box center [397, 171] width 251 height 26
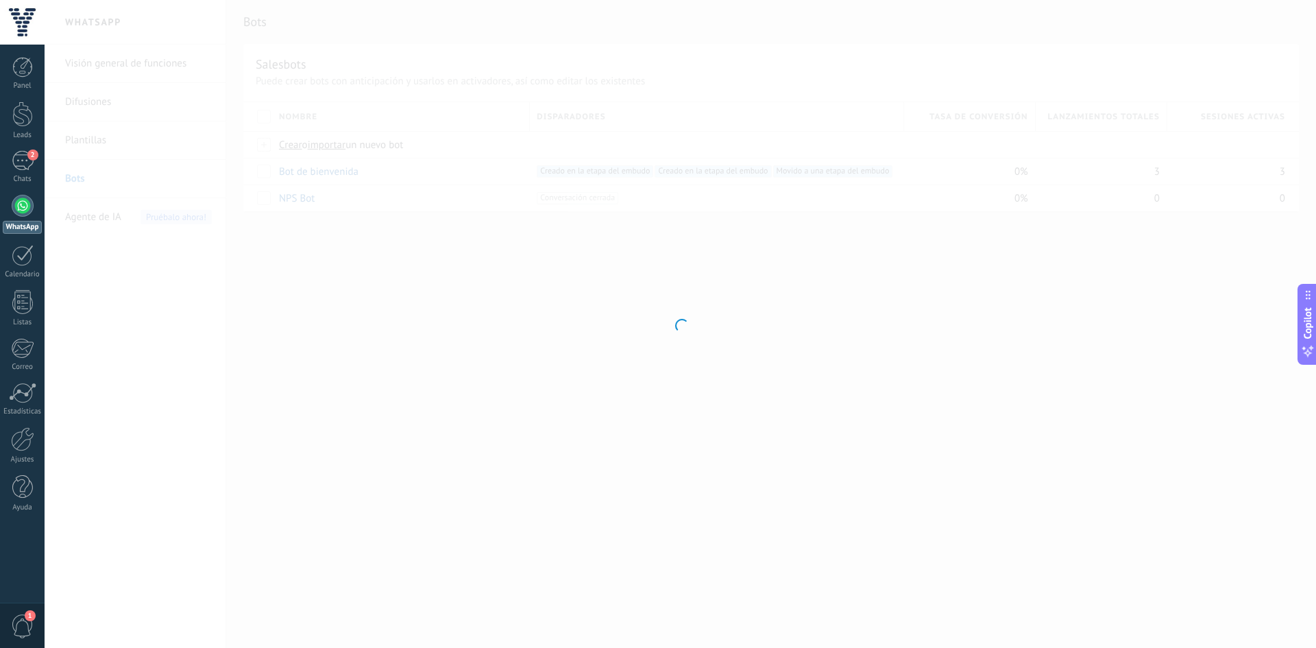
type input "**********"
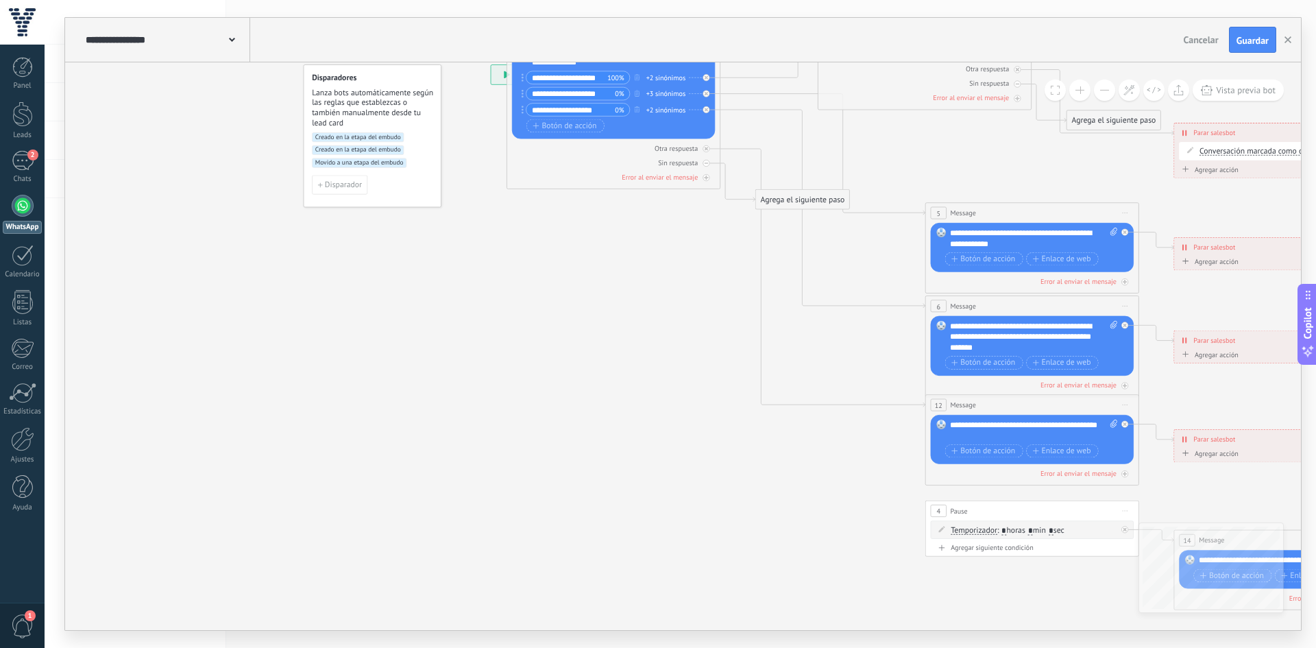
click at [1047, 527] on span ": * horas * min * sec" at bounding box center [1030, 530] width 67 height 10
click at [1033, 533] on input "*" at bounding box center [1030, 530] width 5 height 8
type input "*"
click at [841, 528] on icon at bounding box center [1332, 145] width 2219 height 1464
click at [1257, 41] on span "Guardar" at bounding box center [1252, 41] width 32 height 10
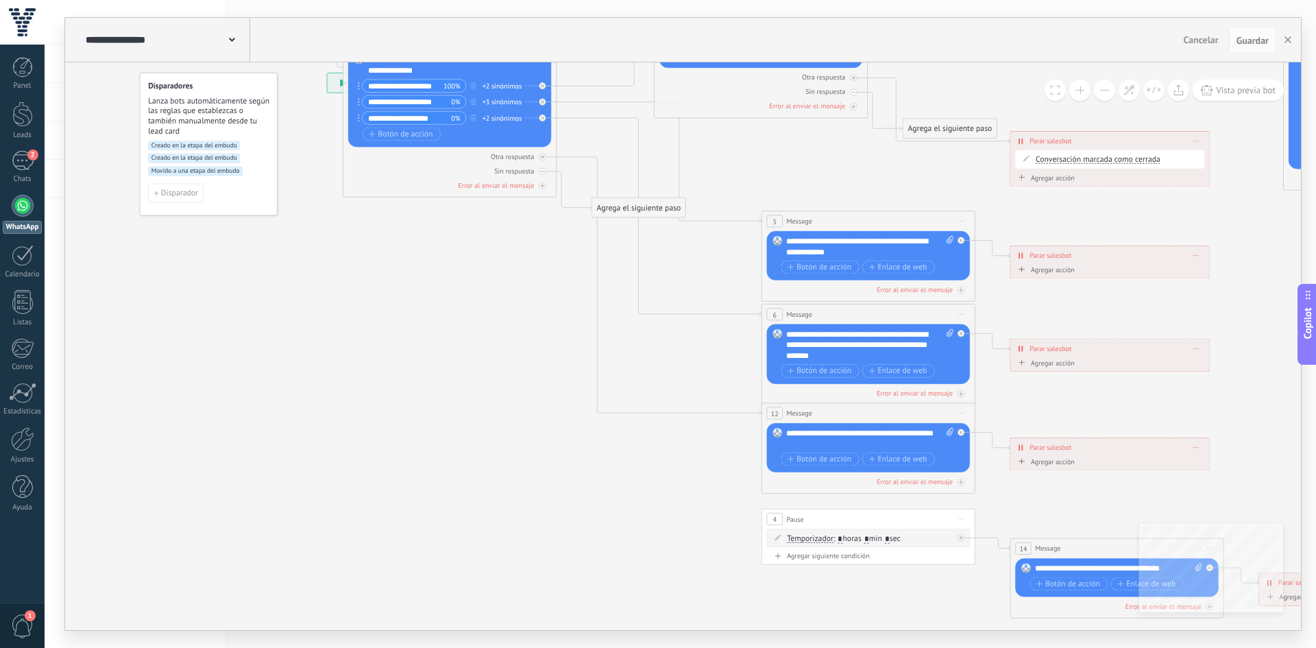
drag, startPoint x: 860, startPoint y: 499, endPoint x: 706, endPoint y: 512, distance: 154.0
click at [706, 513] on icon at bounding box center [1169, 153] width 2219 height 1464
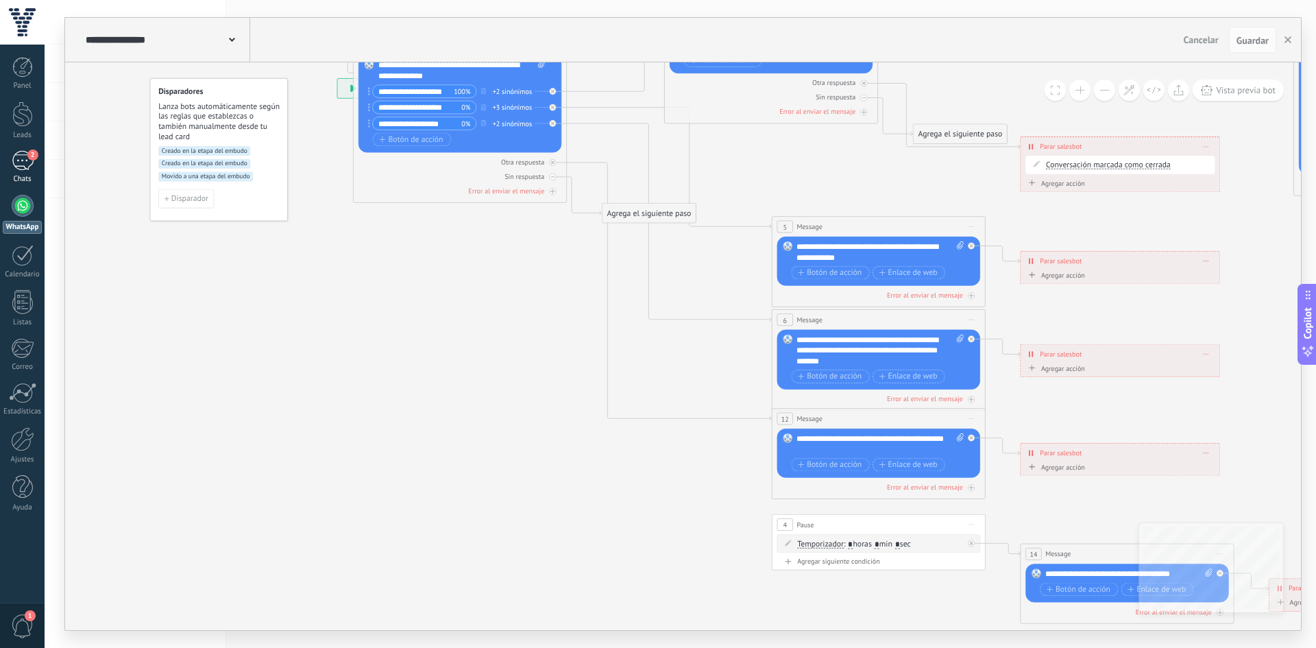
click at [39, 164] on link "2 Chats" at bounding box center [22, 167] width 45 height 33
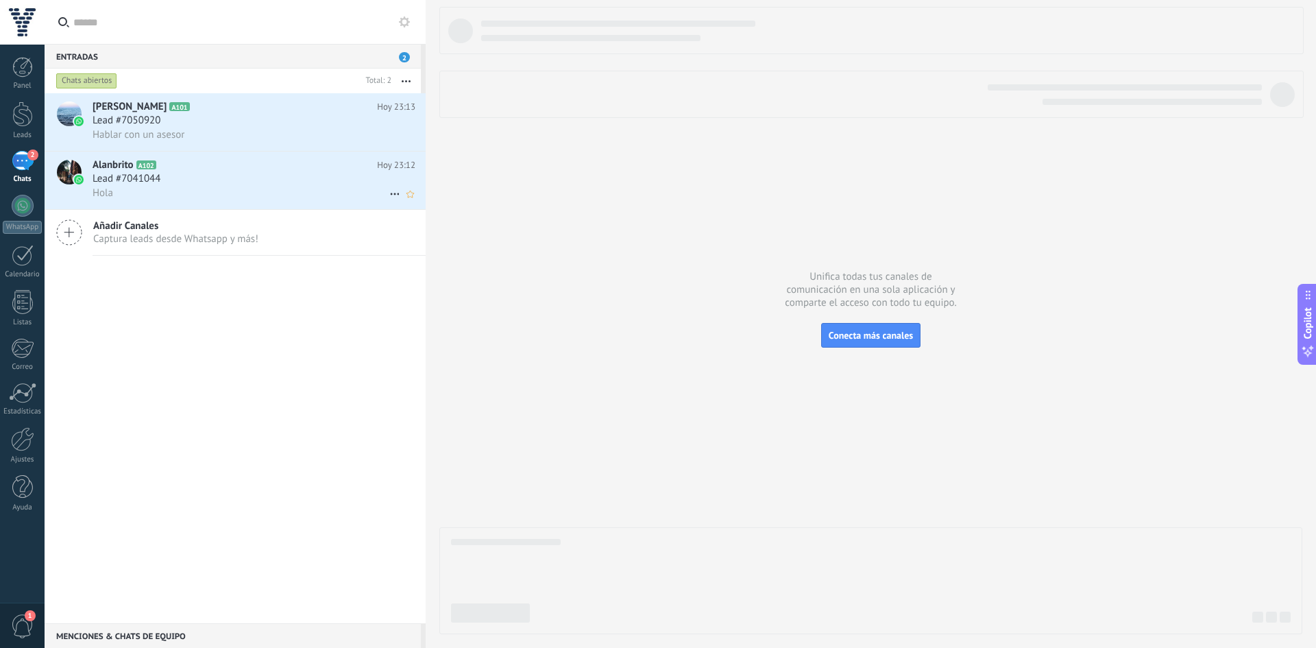
click at [283, 184] on div "Lead #7041044" at bounding box center [254, 179] width 323 height 14
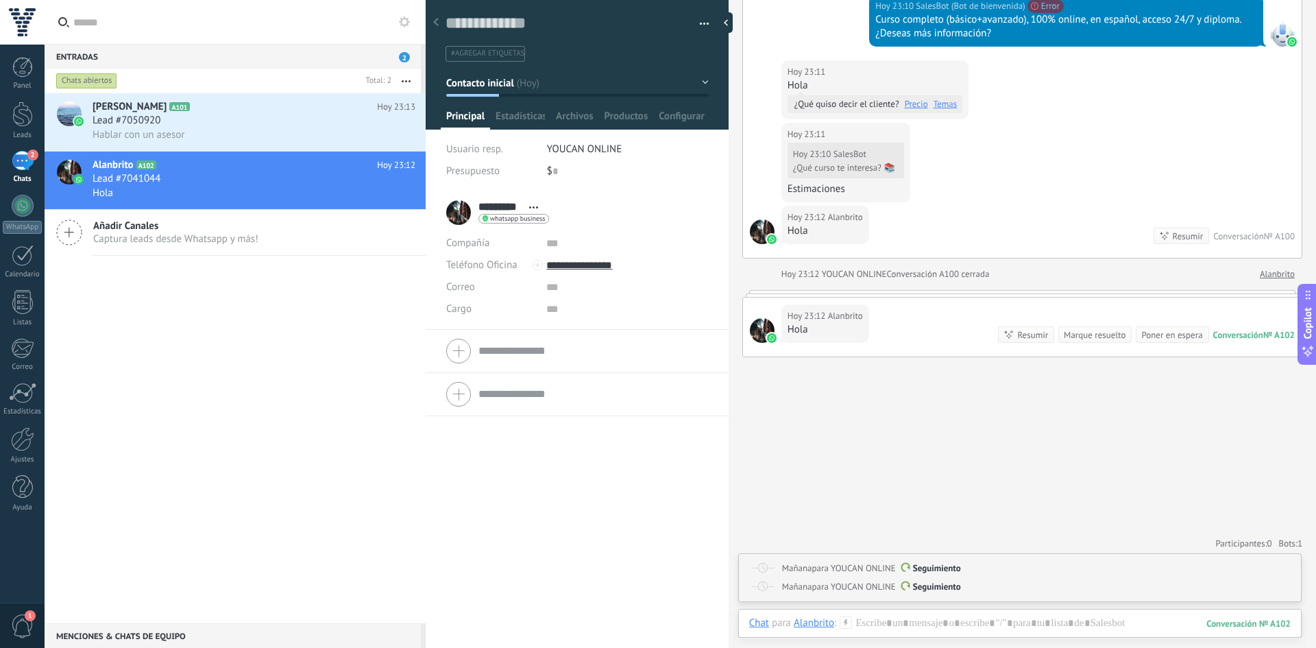
scroll to position [789, 0]
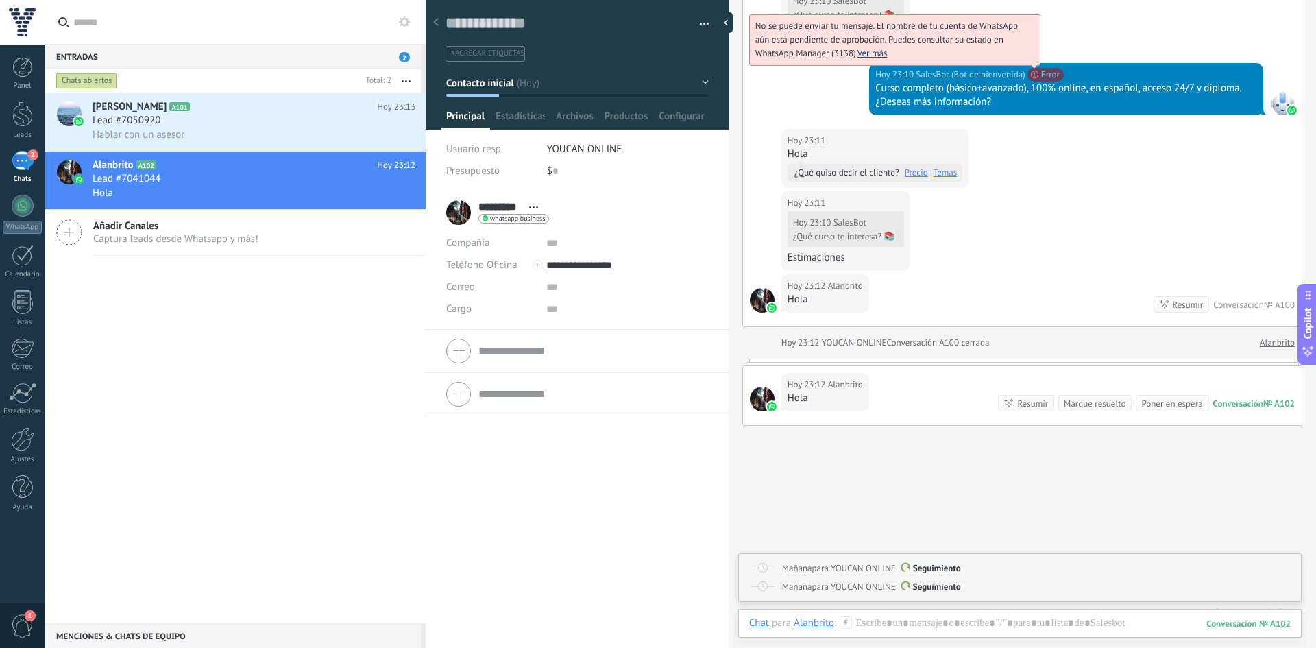
click at [1018, 59] on span "No se puede enviar tu mensaje. El nombre de tu cuenta de WhatsApp aún está pend…" at bounding box center [886, 39] width 262 height 39
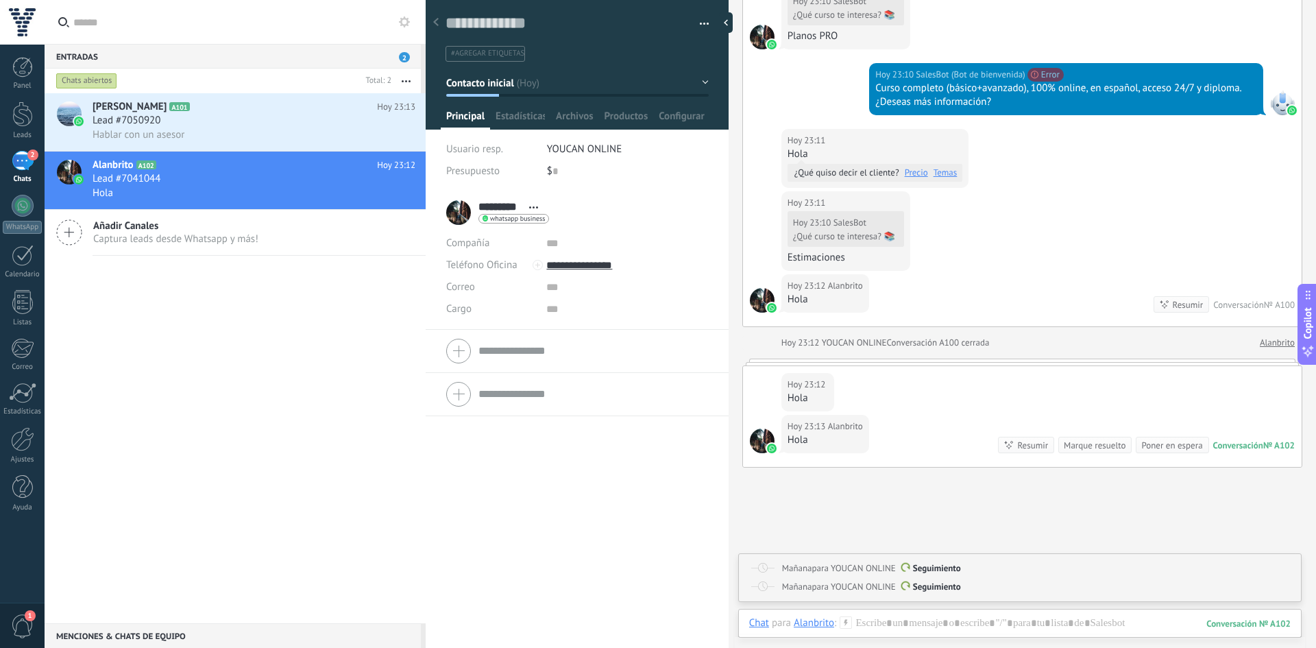
scroll to position [834, 0]
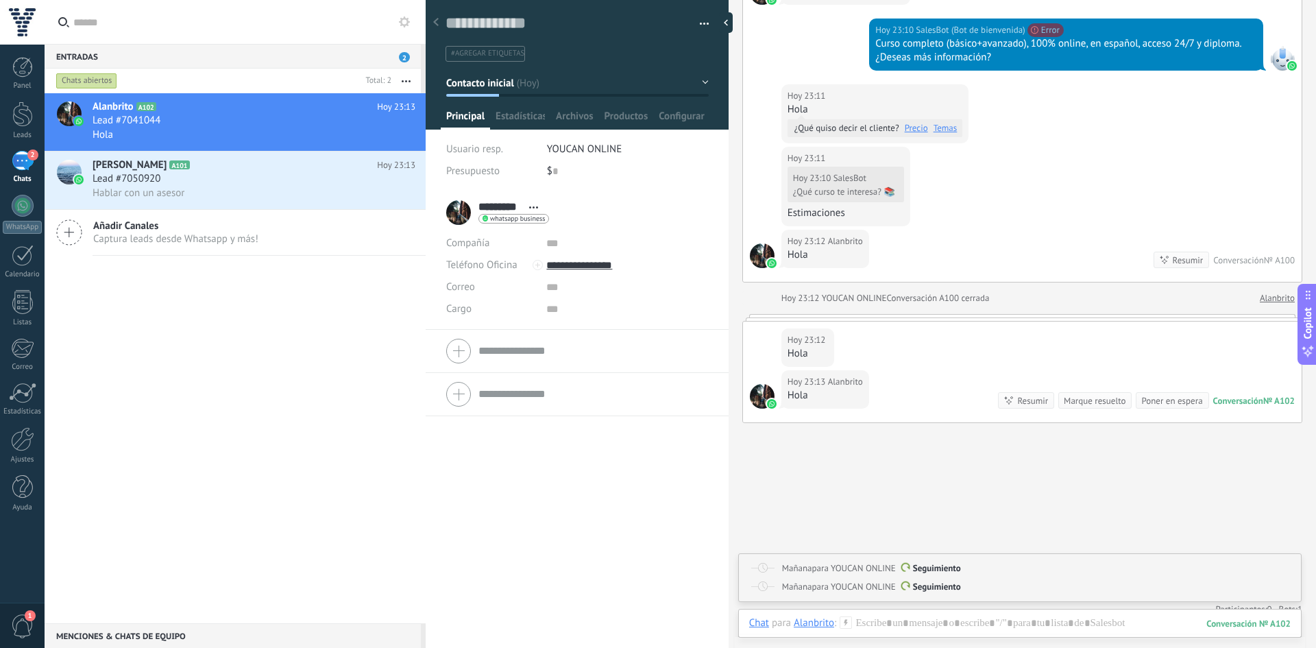
click at [693, 25] on button "button" at bounding box center [699, 24] width 20 height 21
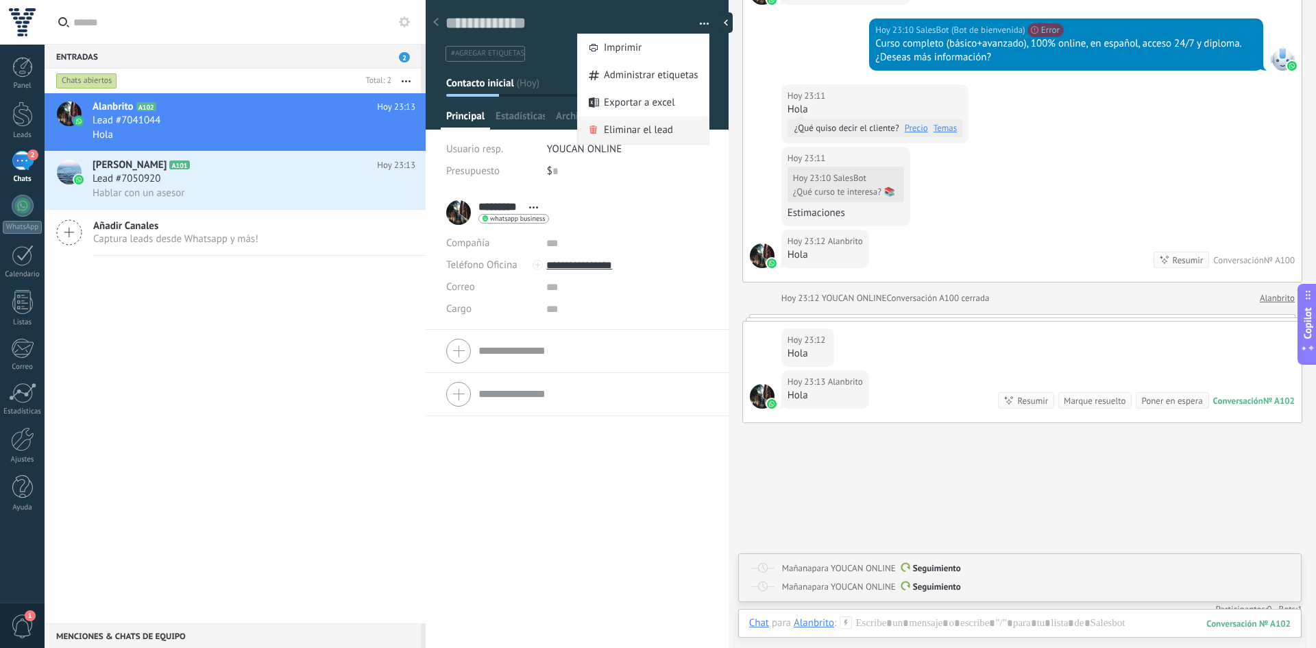
click at [635, 137] on span "Eliminar el lead" at bounding box center [638, 129] width 69 height 27
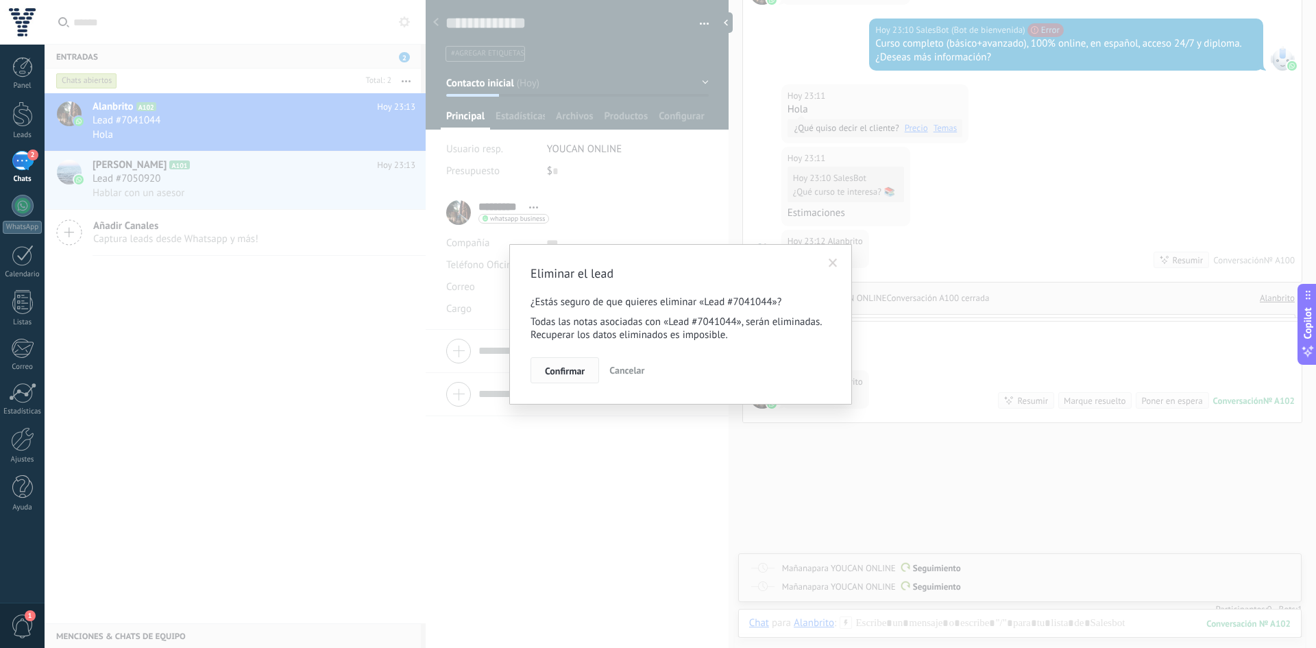
click at [574, 361] on button "Confirmar" at bounding box center [564, 370] width 69 height 26
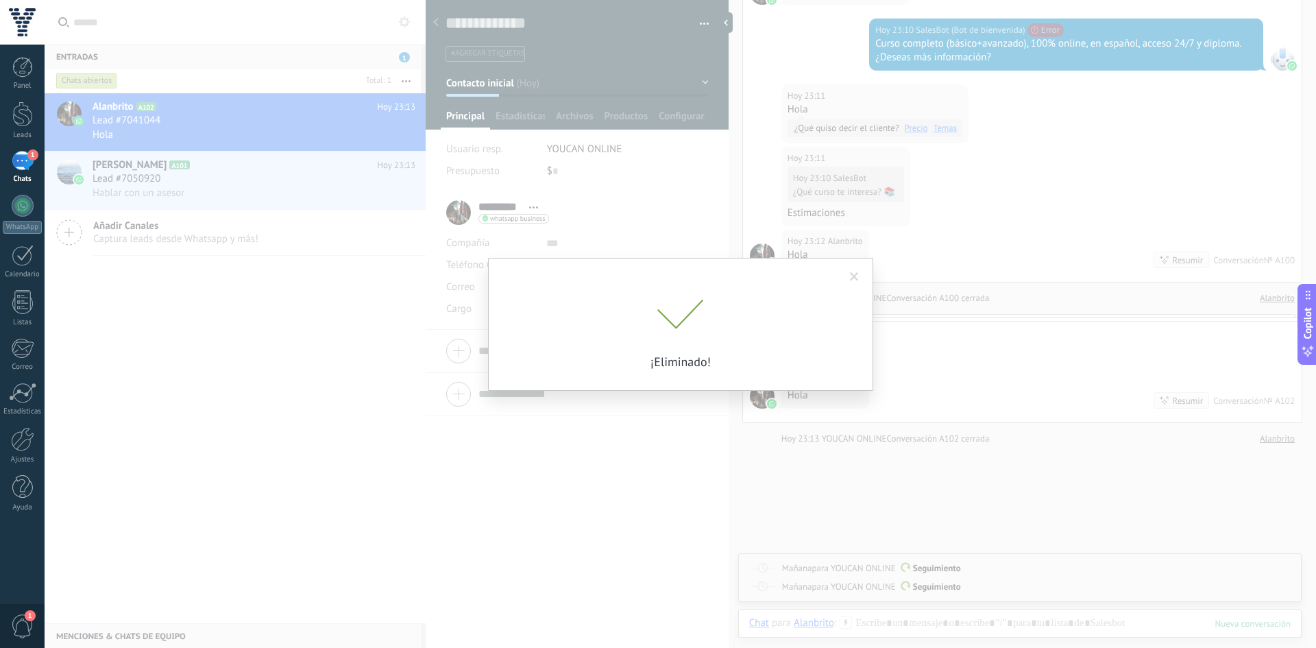
scroll to position [857, 0]
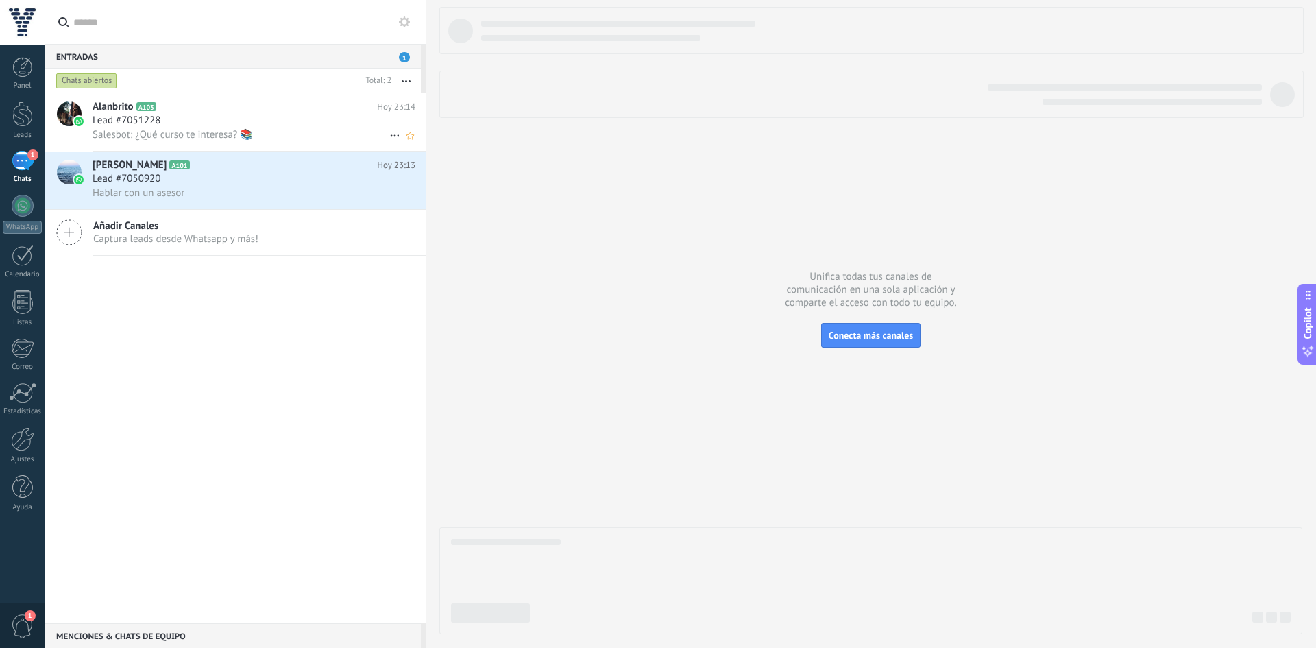
click at [304, 121] on div "Lead #7051228" at bounding box center [254, 121] width 323 height 14
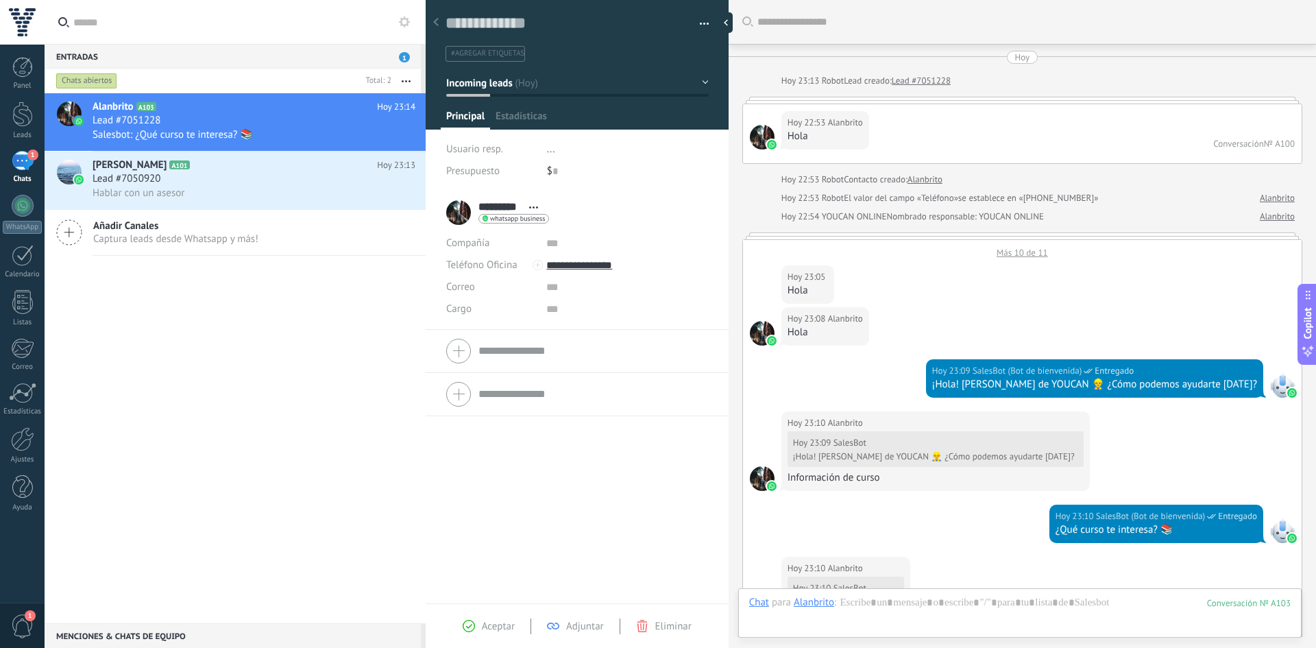
scroll to position [1077, 0]
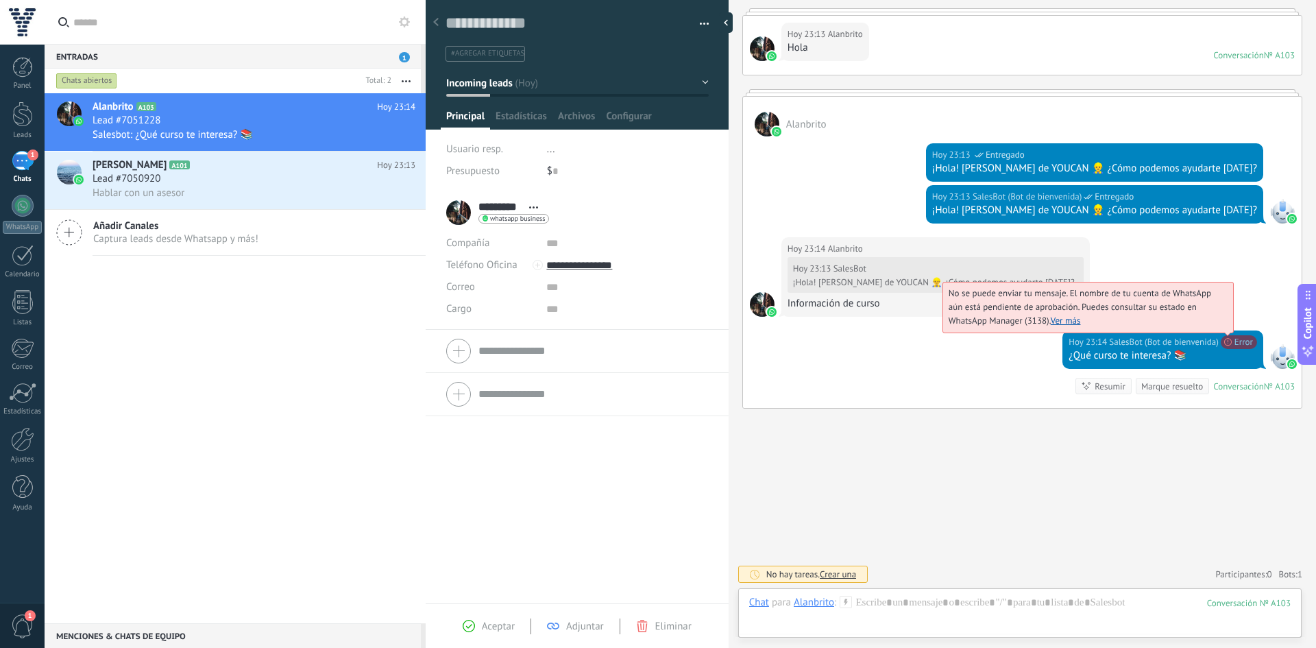
click at [1211, 326] on span "No se puede enviar tu mensaje. El nombre de tu cuenta de WhatsApp aún está pend…" at bounding box center [1079, 306] width 262 height 39
click at [1053, 319] on link "Ver más" at bounding box center [1065, 321] width 30 height 12
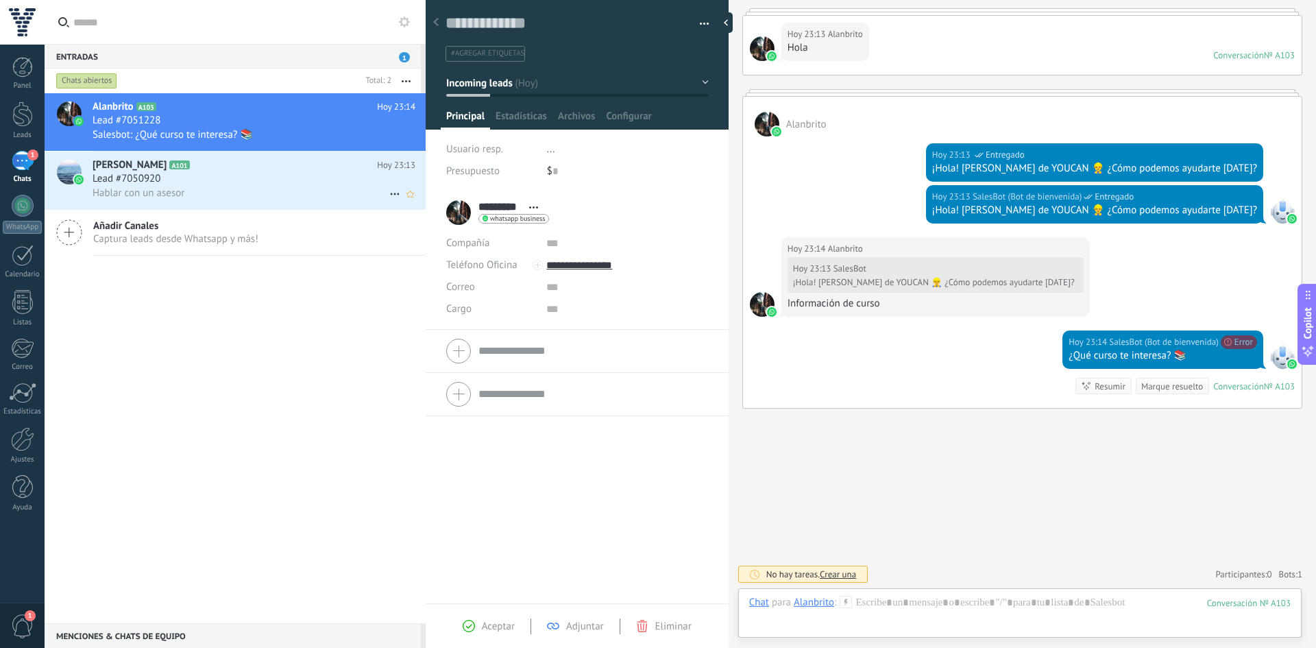
click at [193, 175] on div "Lead #7050920" at bounding box center [254, 179] width 323 height 14
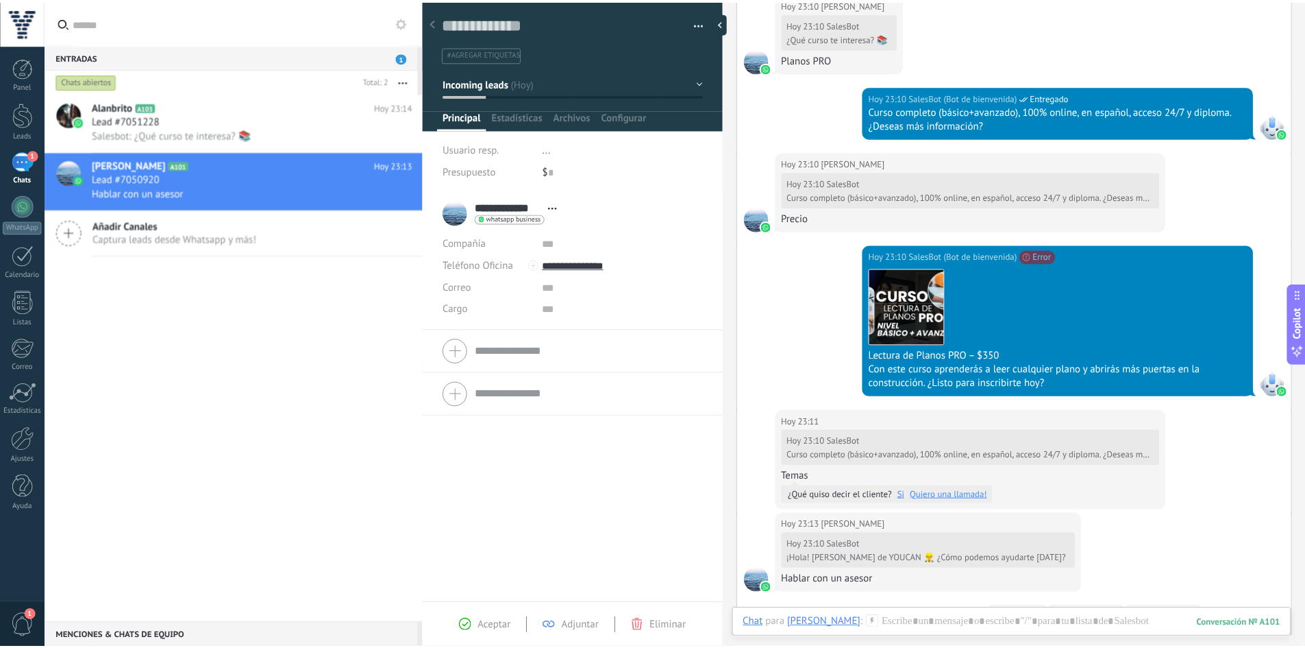
scroll to position [519, 0]
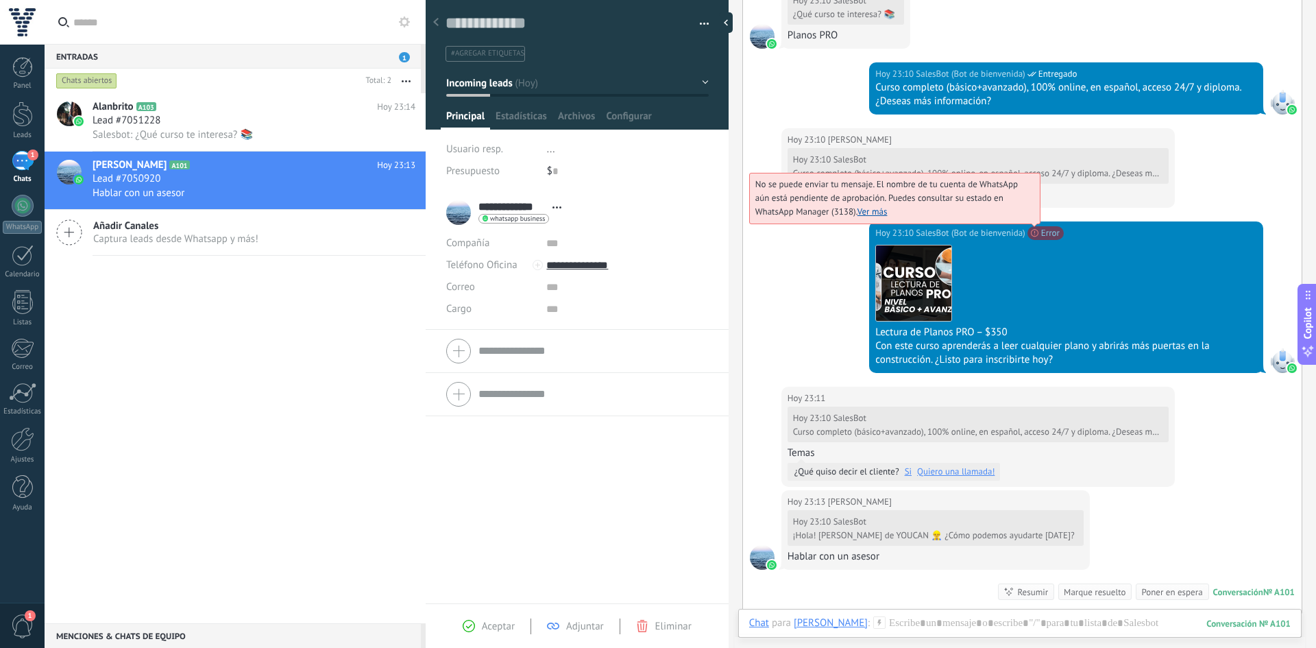
click at [870, 208] on link "Ver más" at bounding box center [872, 212] width 30 height 12
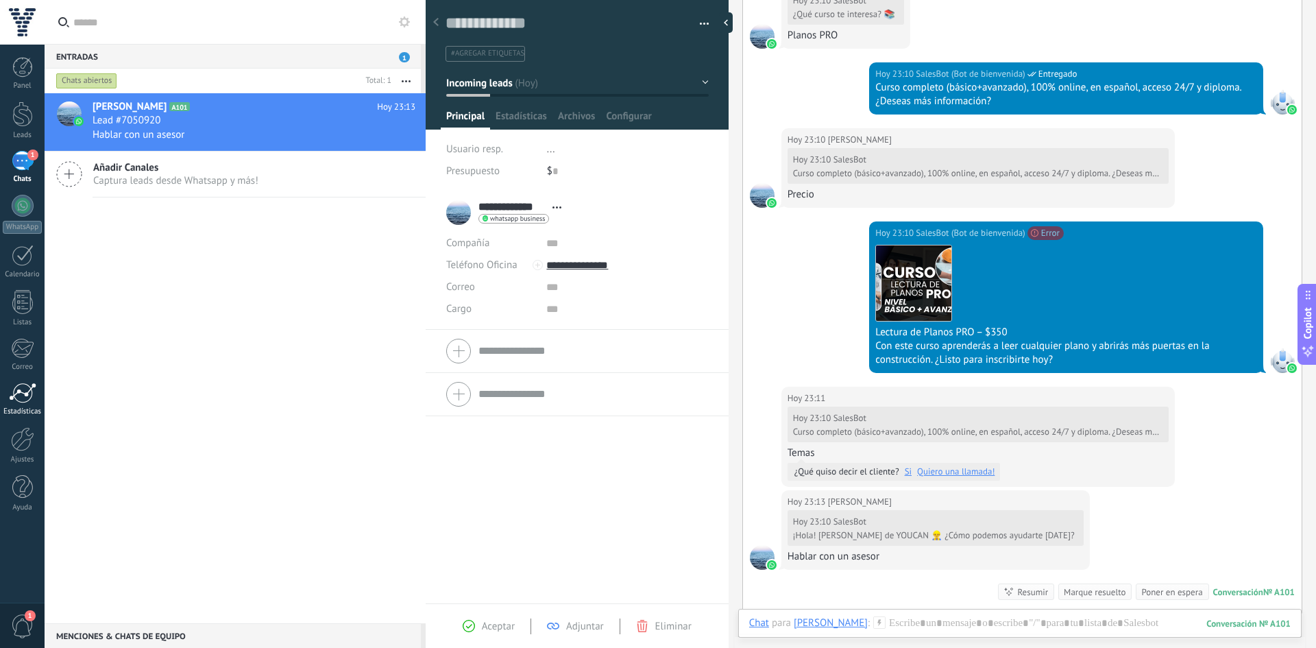
click at [16, 387] on div at bounding box center [22, 392] width 27 height 21
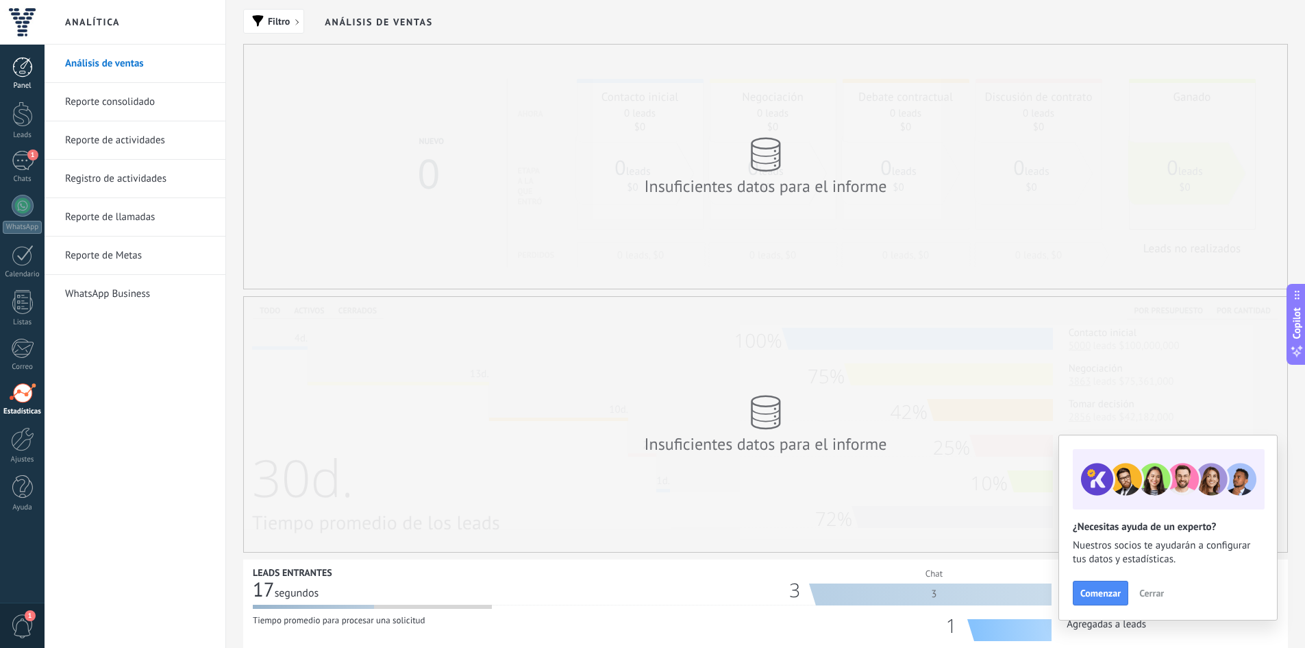
click at [6, 64] on link "Panel" at bounding box center [22, 74] width 45 height 34
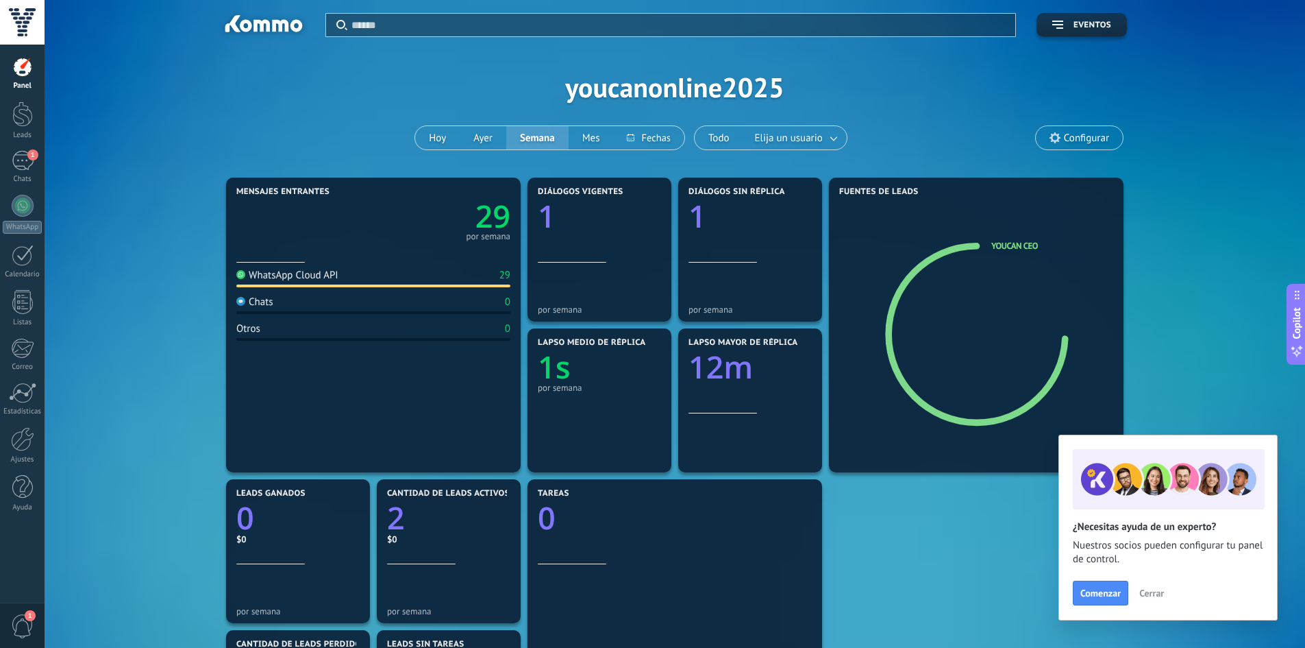
click at [1154, 589] on span "Cerrar" at bounding box center [1152, 593] width 25 height 10
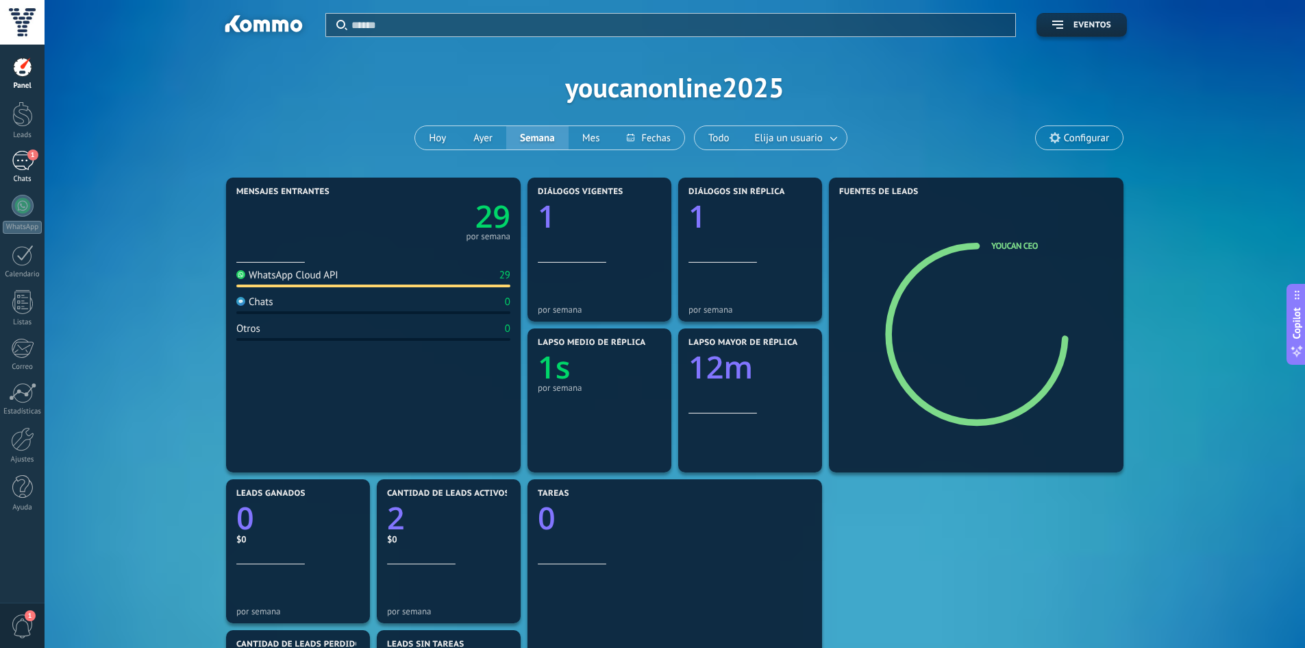
click at [14, 172] on link "1 Chats" at bounding box center [22, 167] width 45 height 33
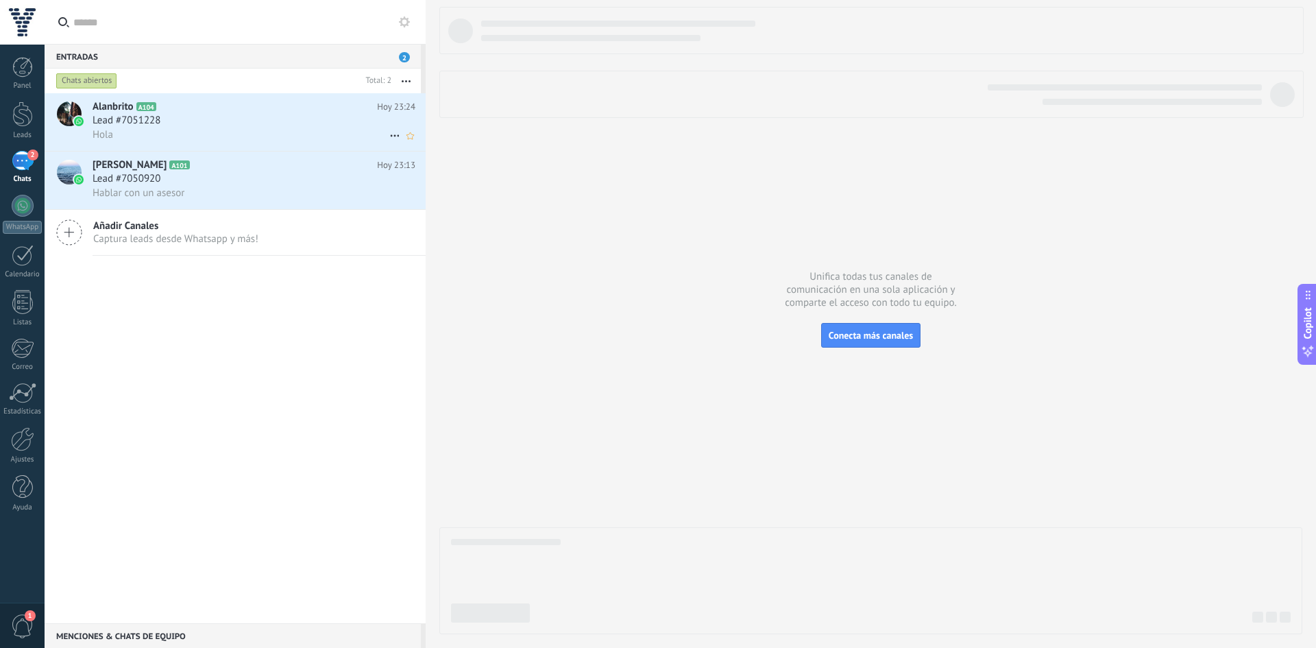
click at [314, 132] on div "Hola" at bounding box center [254, 134] width 323 height 14
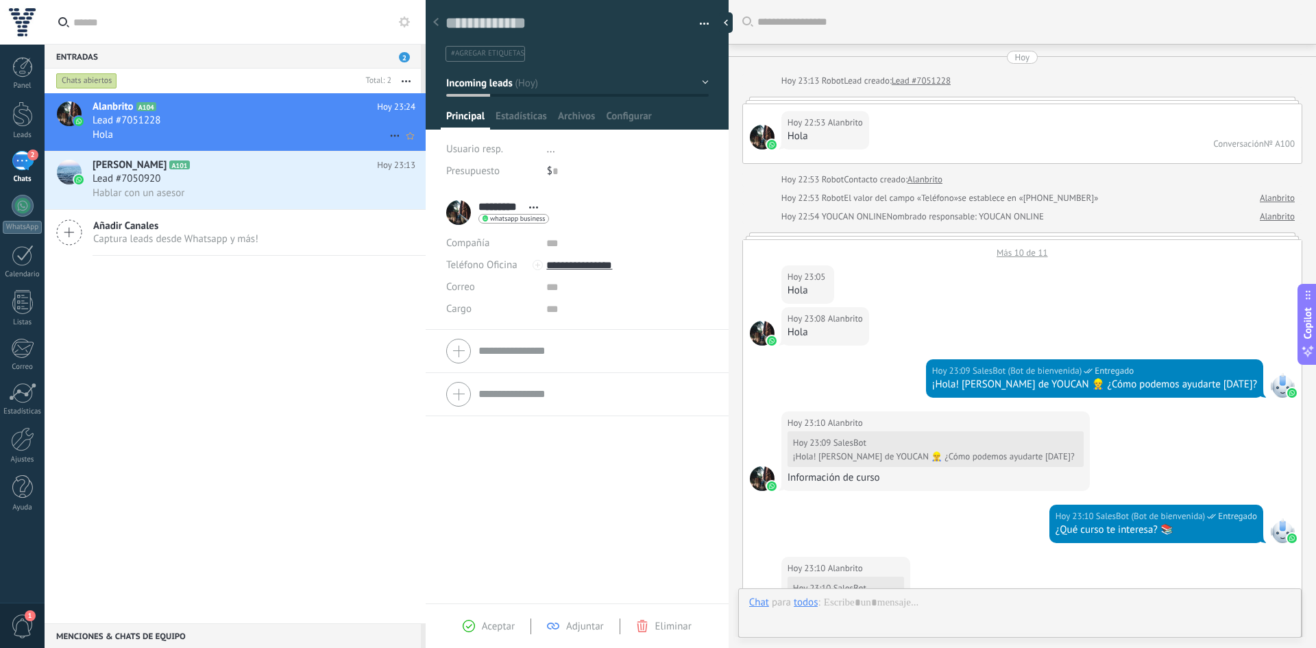
scroll to position [1175, 0]
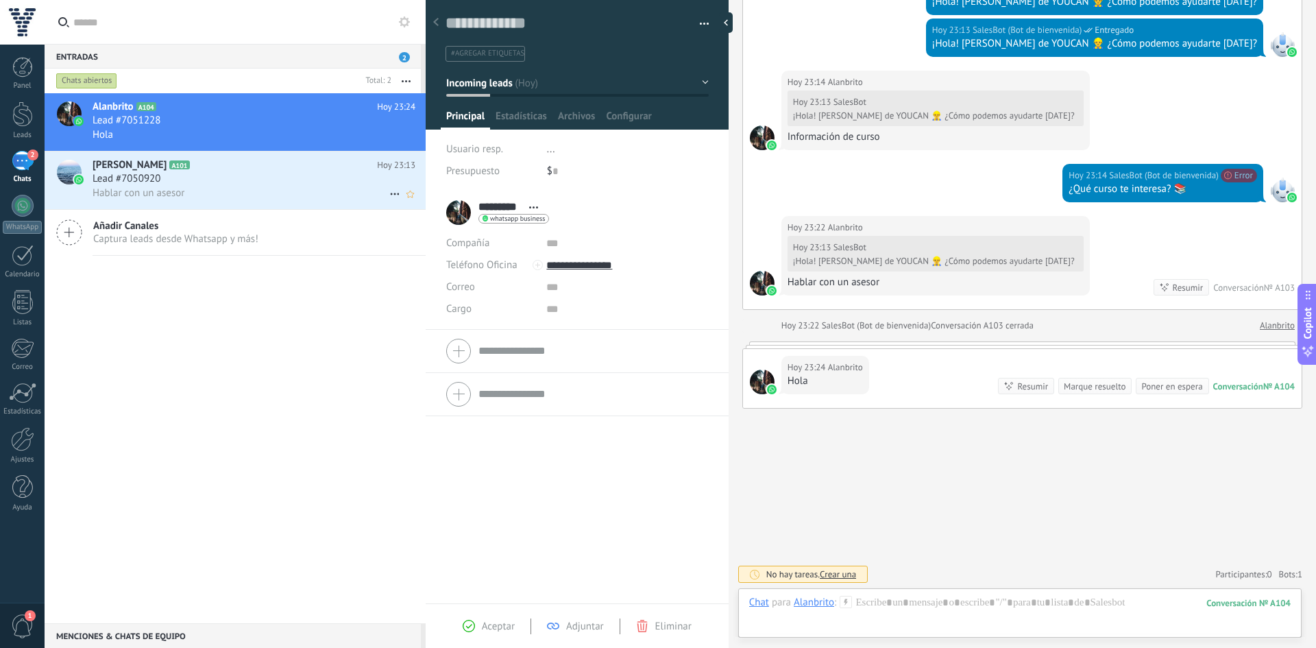
click at [127, 198] on span "Hablar con un asesor" at bounding box center [139, 192] width 92 height 13
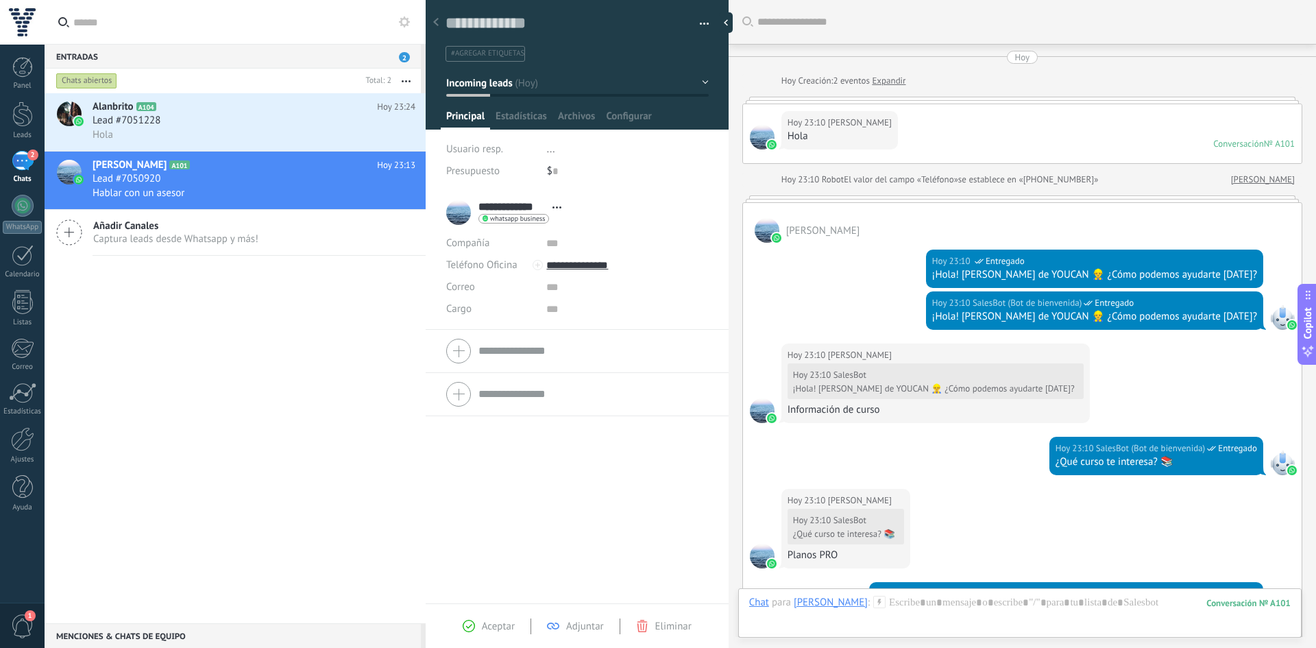
scroll to position [725, 0]
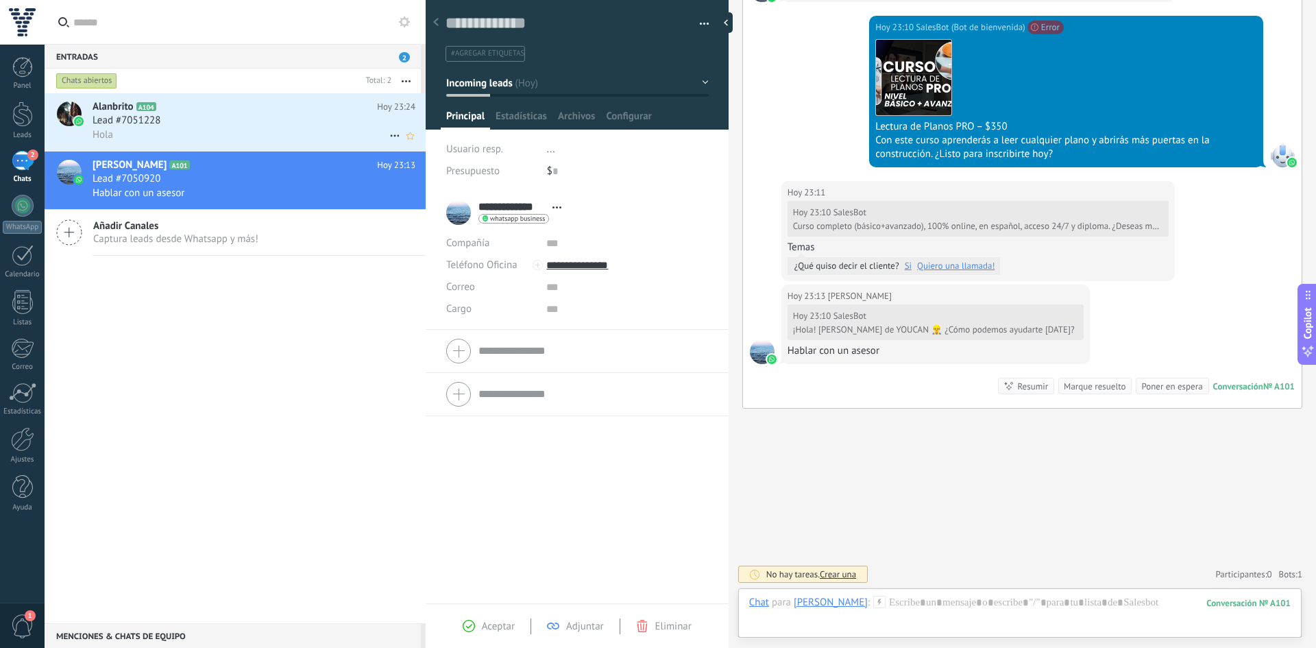
click at [184, 112] on h2 "Alanbrito A104" at bounding box center [235, 107] width 284 height 14
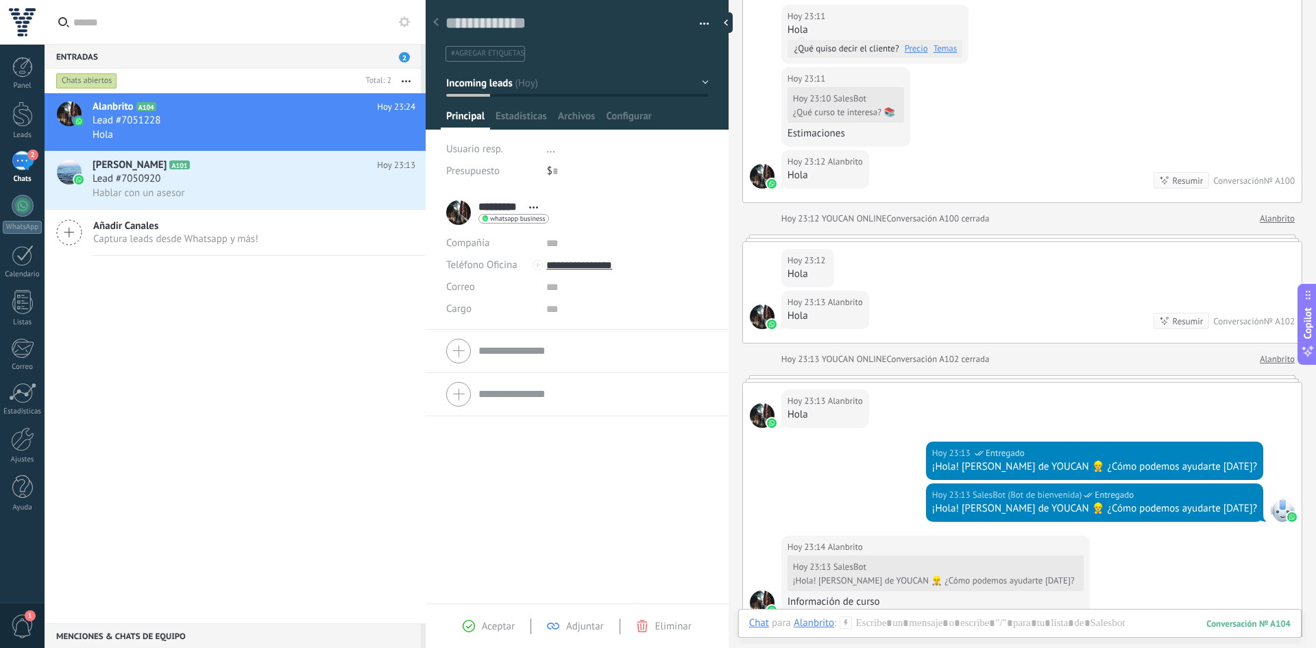
scroll to position [627, 0]
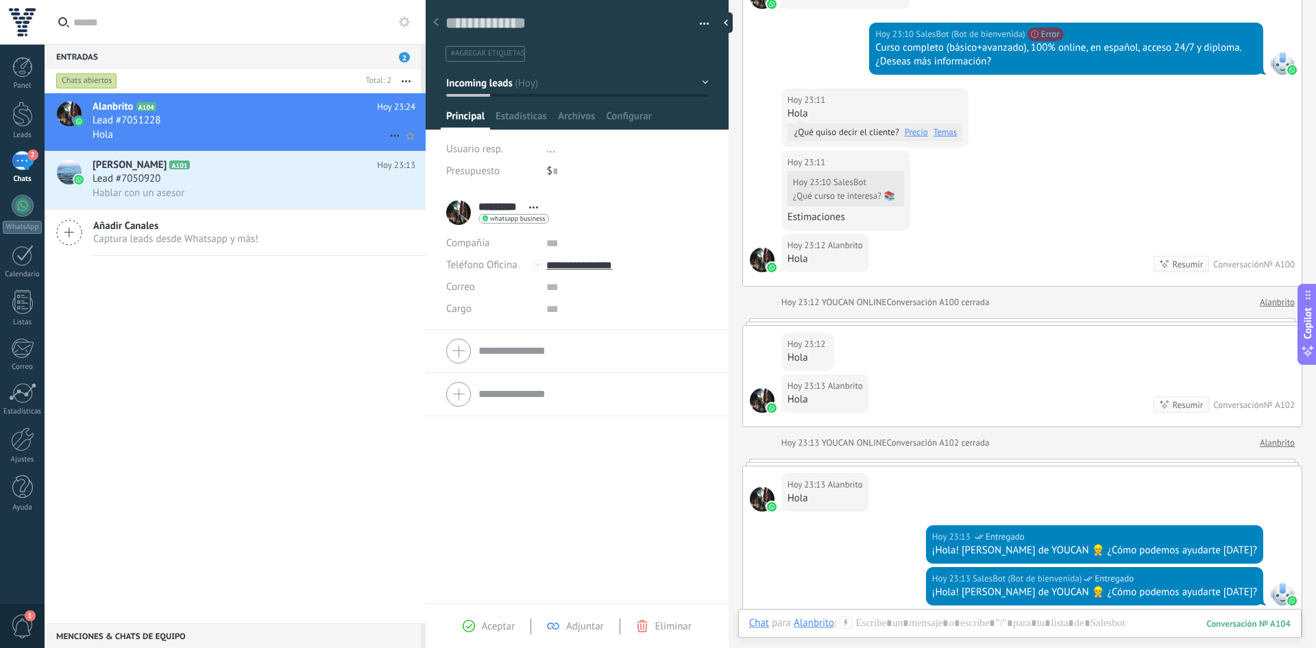
click at [388, 136] on icon at bounding box center [394, 135] width 16 height 16
click at [693, 28] on div at bounding box center [658, 324] width 1316 height 648
click at [693, 27] on button "button" at bounding box center [699, 24] width 20 height 21
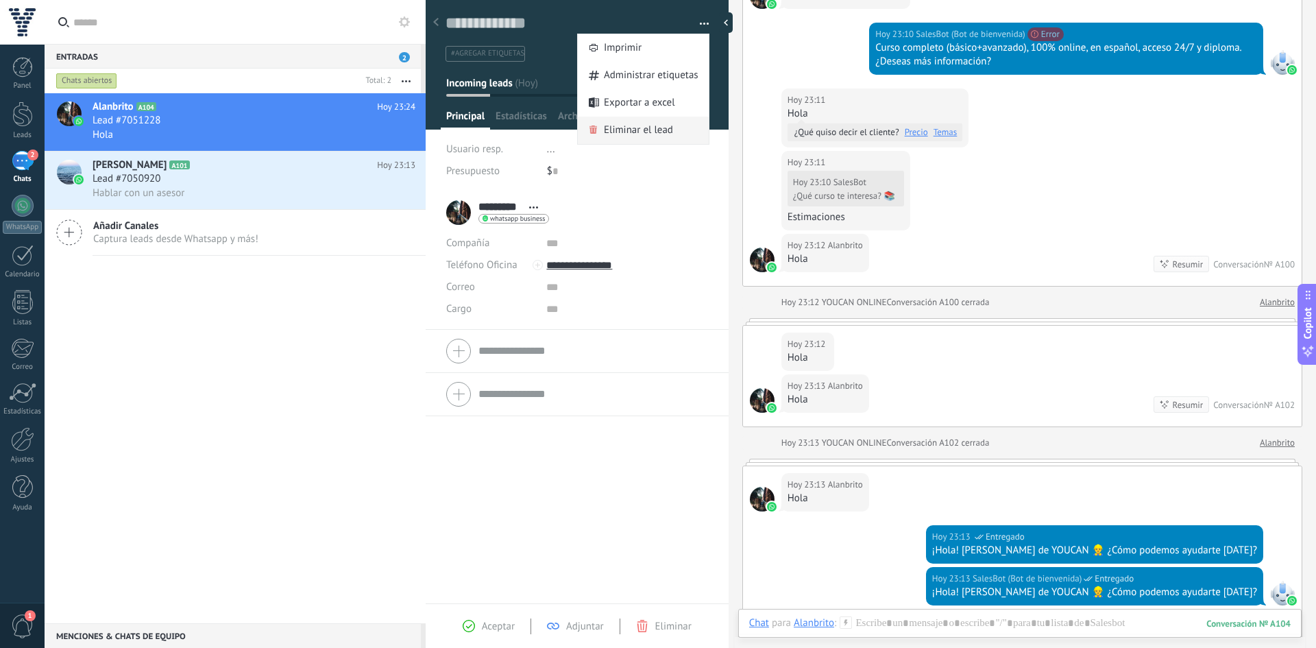
click at [639, 134] on span "Eliminar el lead" at bounding box center [638, 129] width 69 height 27
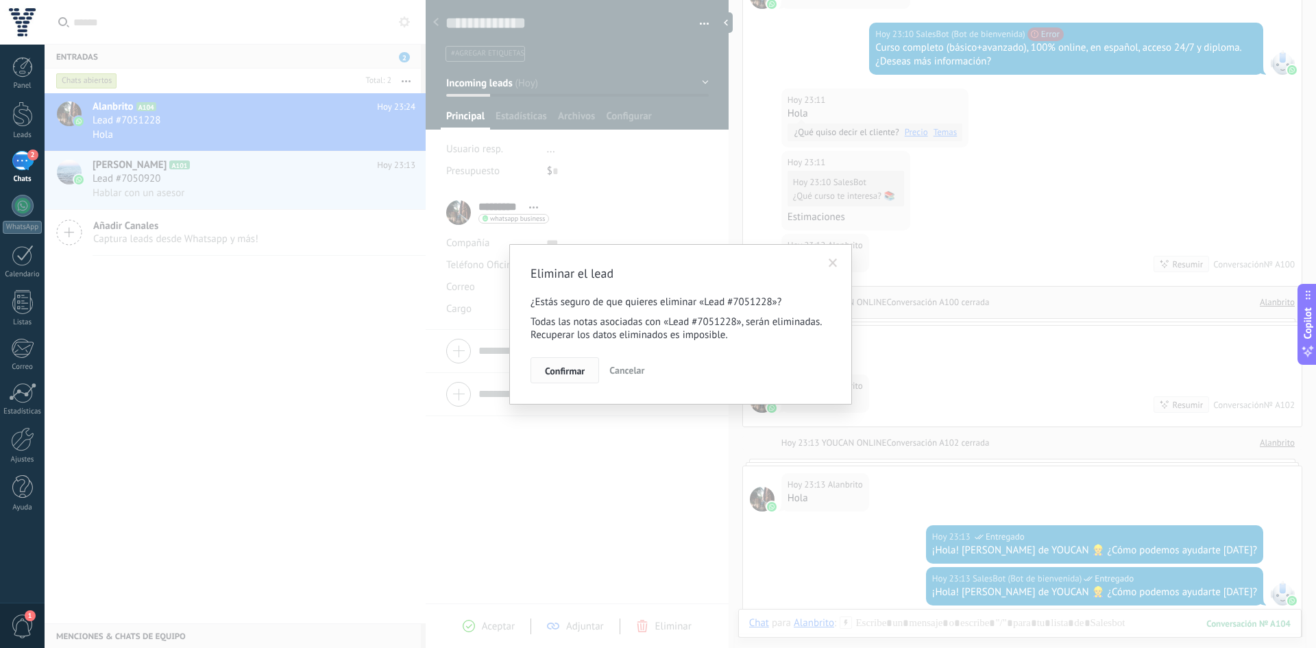
click at [567, 366] on span "Confirmar" at bounding box center [565, 371] width 40 height 10
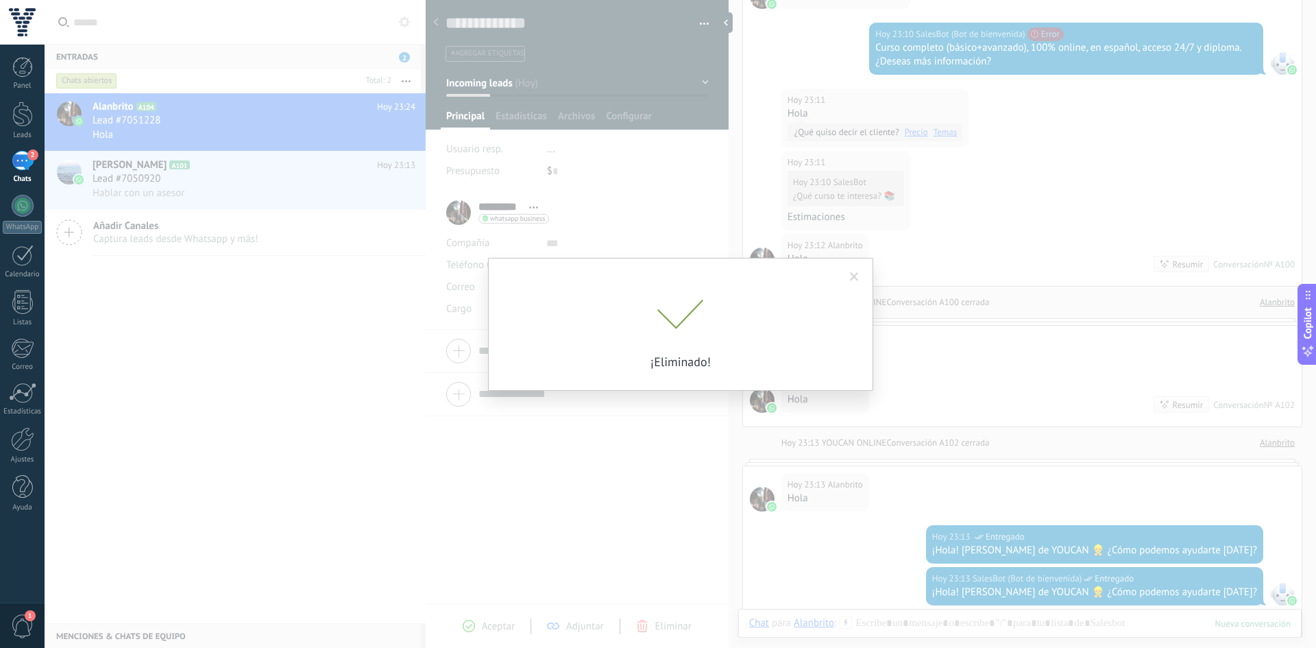
scroll to position [650, 0]
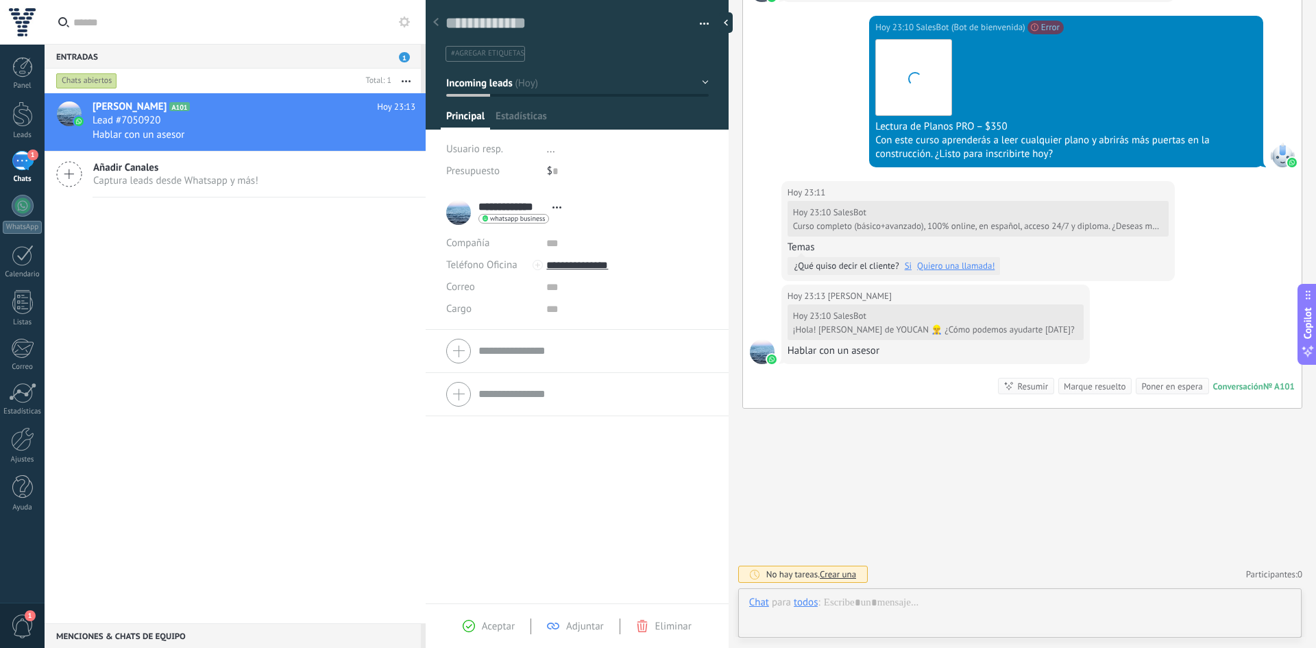
scroll to position [21, 0]
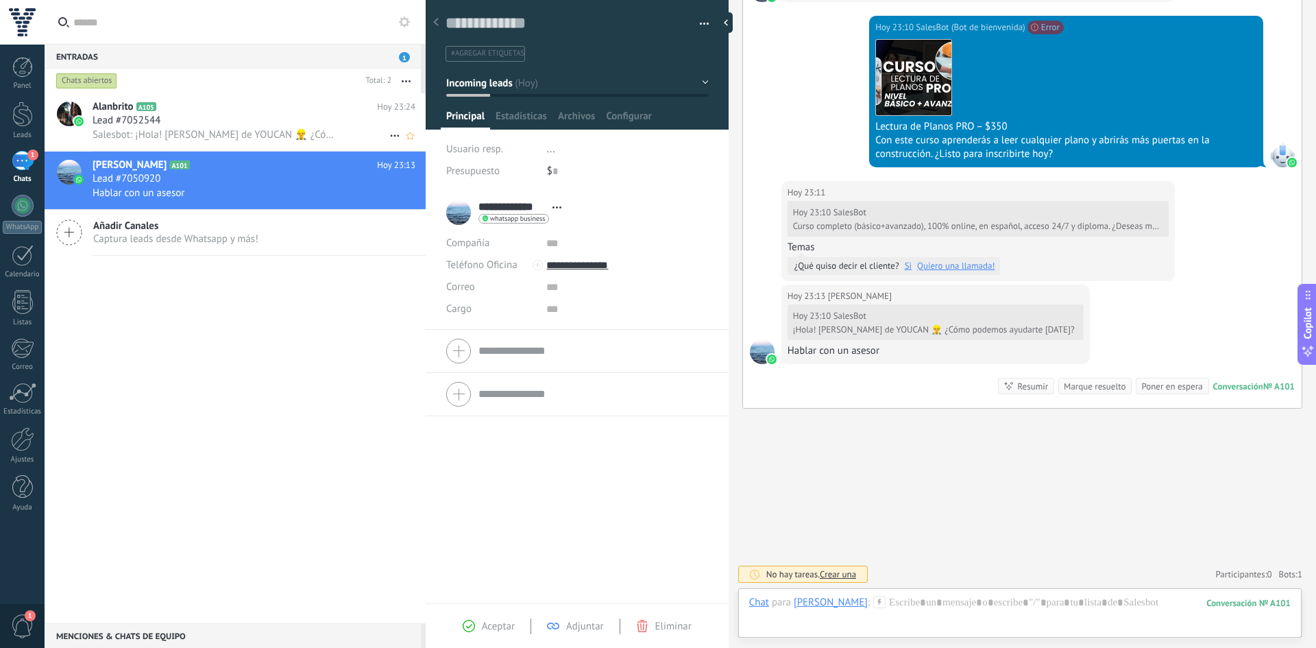
click at [345, 136] on div "Salesbot: ¡Hola! Soy YUKI de YOUCAN 👷‍♂️ ¿Cómo podemos ayudarte hoy?" at bounding box center [254, 134] width 323 height 14
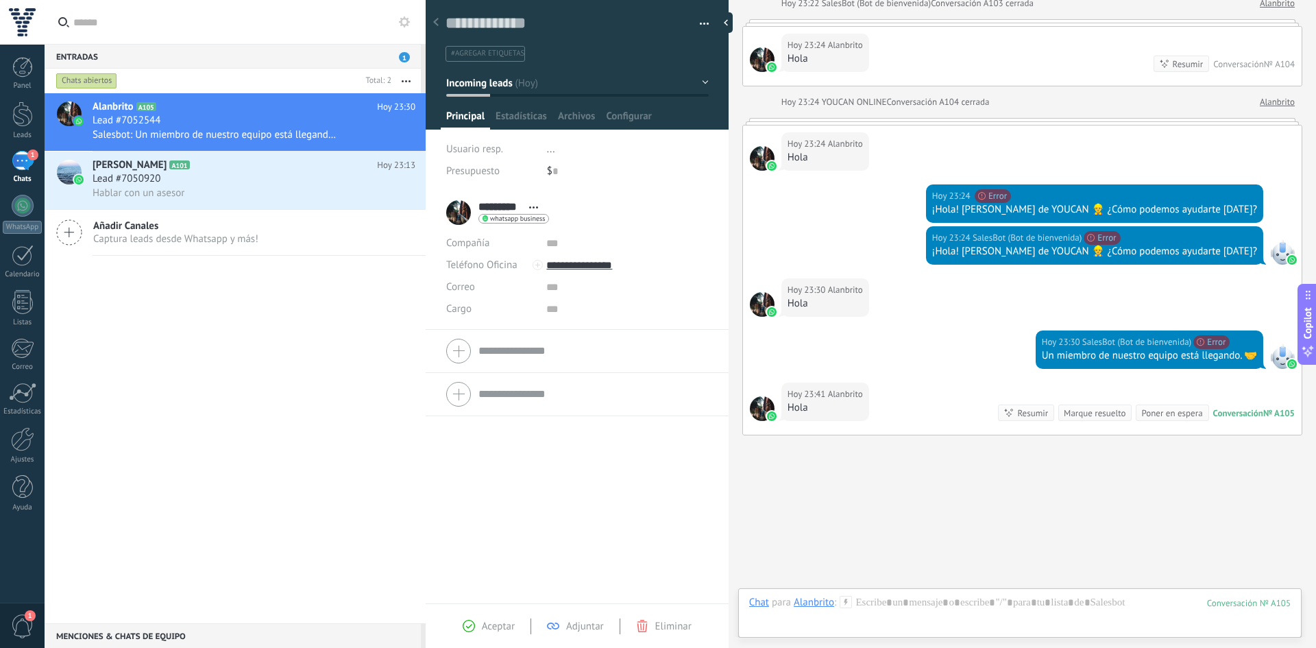
scroll to position [1524, 0]
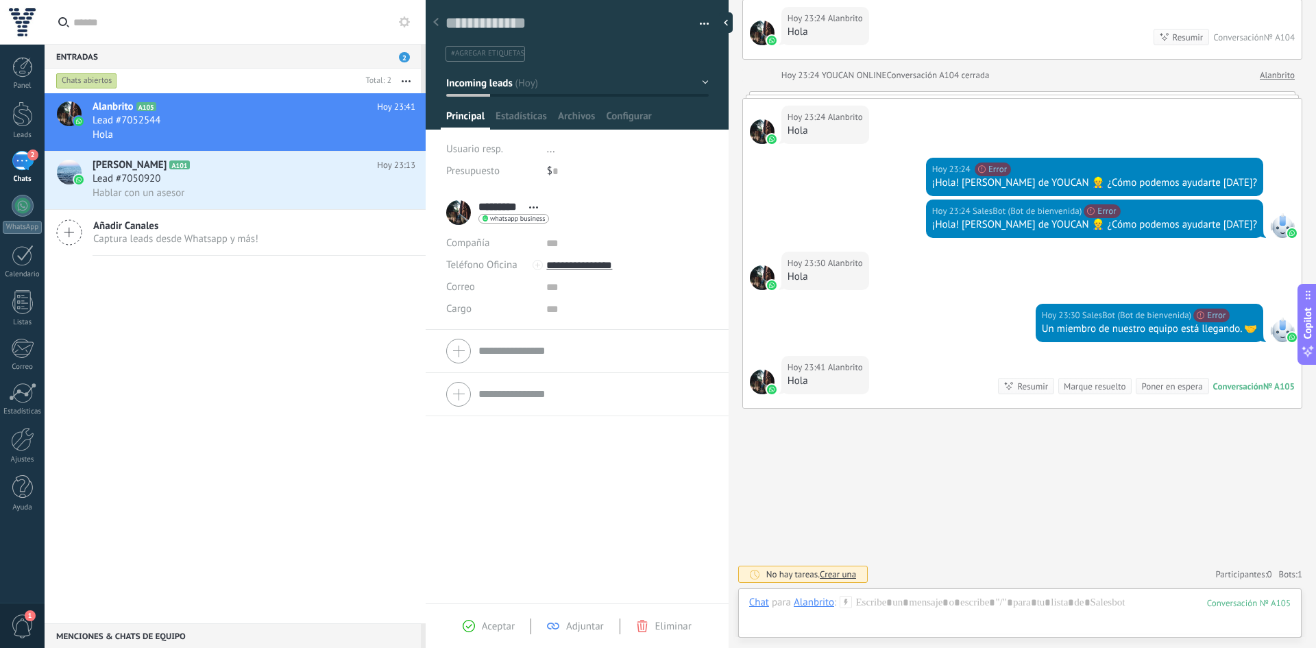
click at [455, 637] on div "Aceptar Adjuntar Eliminar" at bounding box center [577, 625] width 303 height 45
click at [458, 636] on div "Aceptar Adjuntar Eliminar" at bounding box center [577, 625] width 303 height 45
click at [463, 630] on icon at bounding box center [469, 625] width 12 height 12
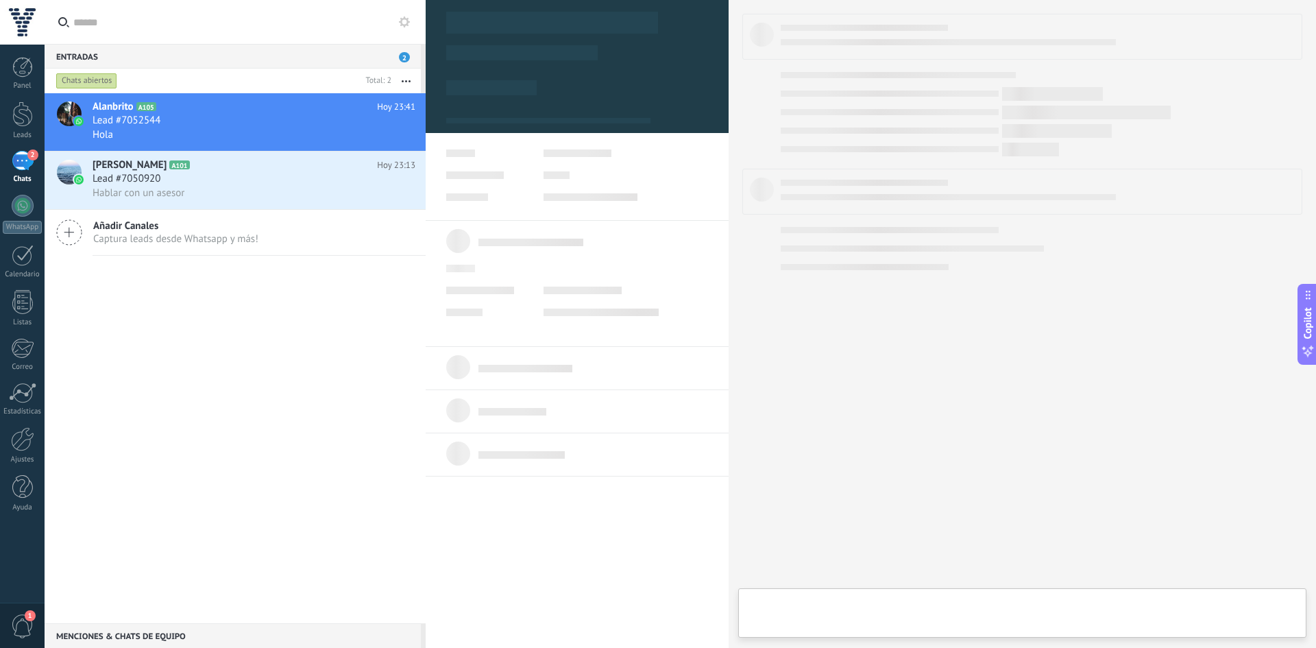
type textarea "**********"
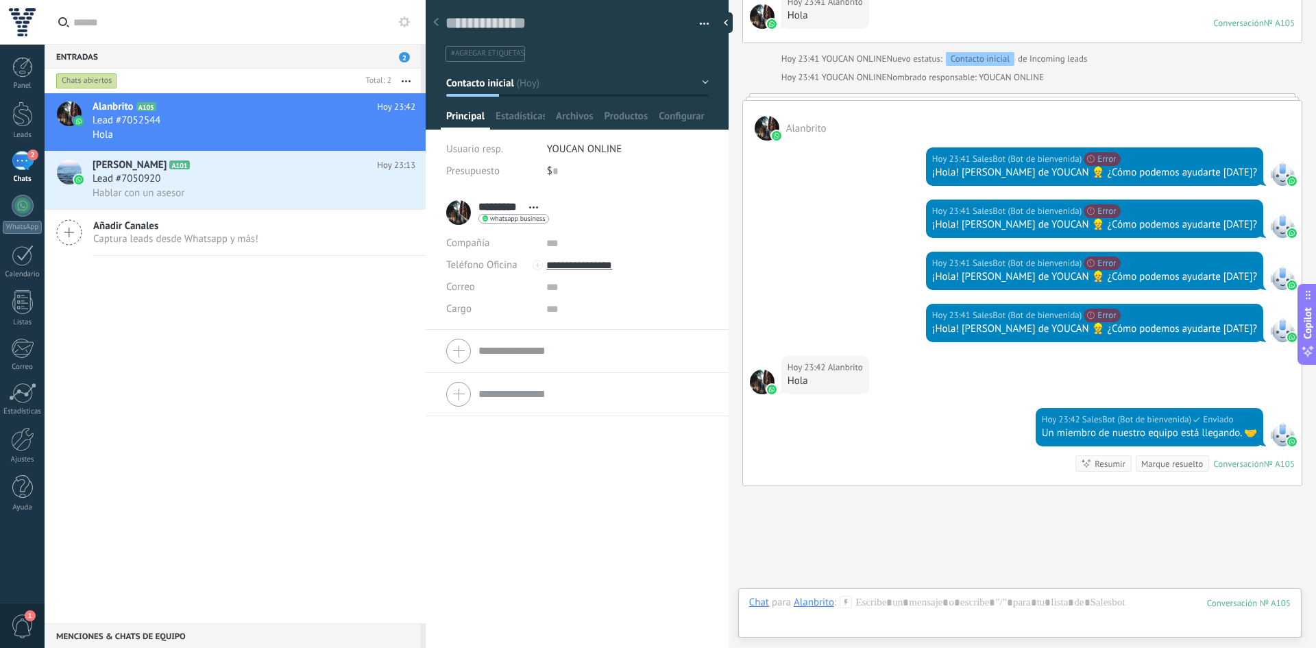
scroll to position [1967, 0]
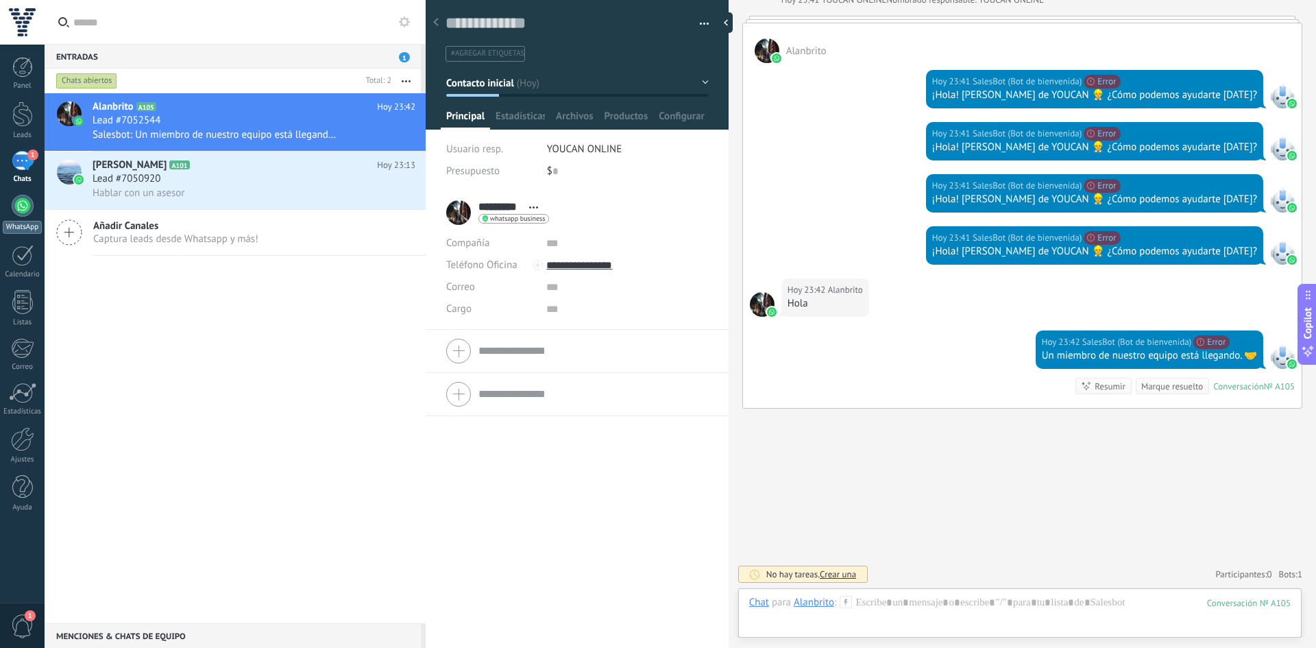
click at [11, 219] on link "WhatsApp" at bounding box center [22, 214] width 45 height 39
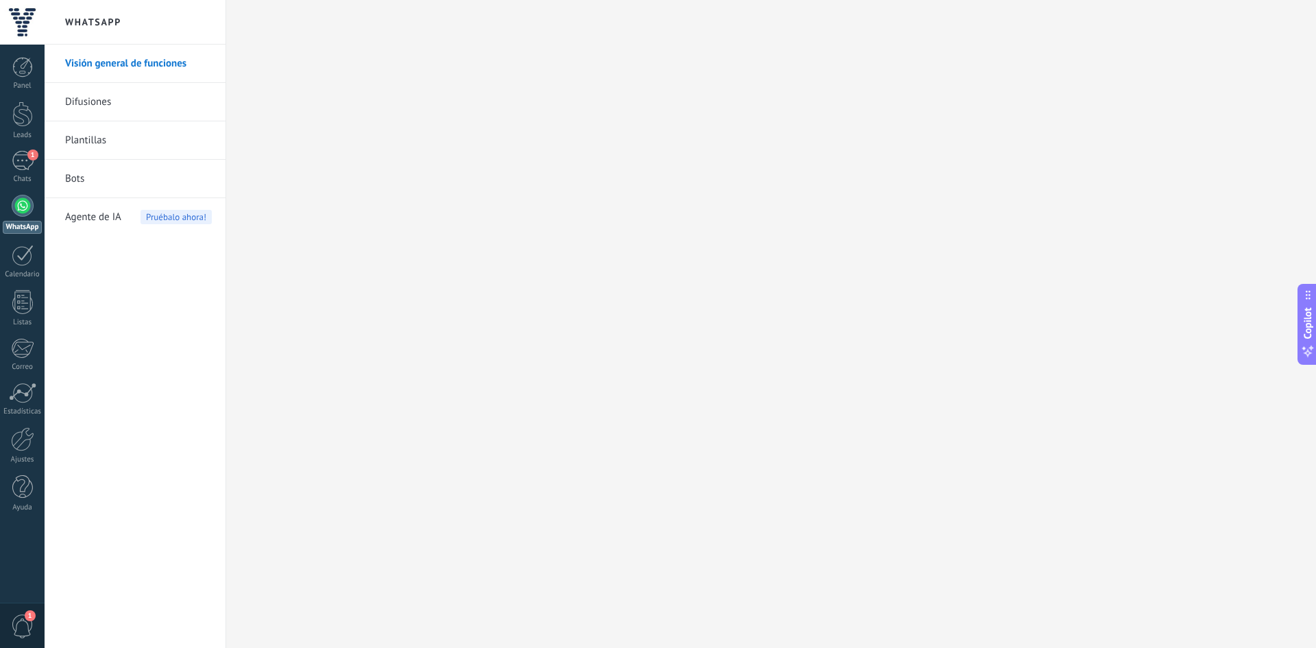
click at [85, 183] on link "Bots" at bounding box center [138, 179] width 147 height 38
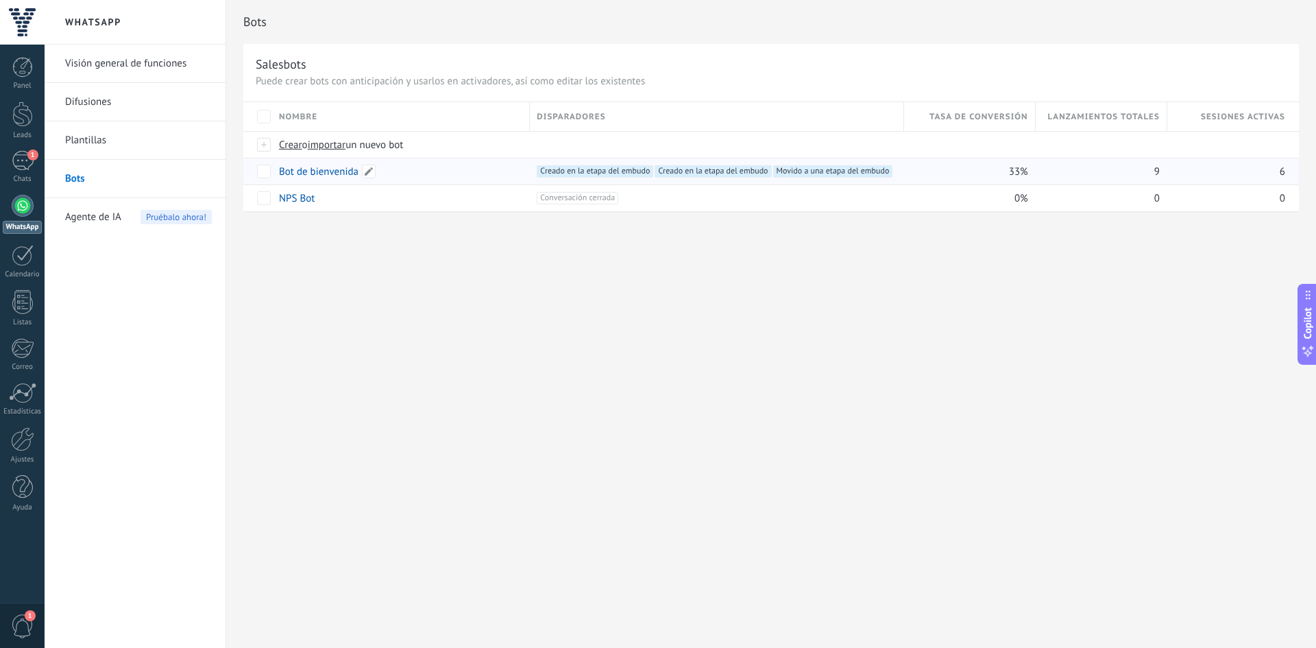
click at [311, 175] on link "Bot de bienvenida" at bounding box center [318, 171] width 79 height 13
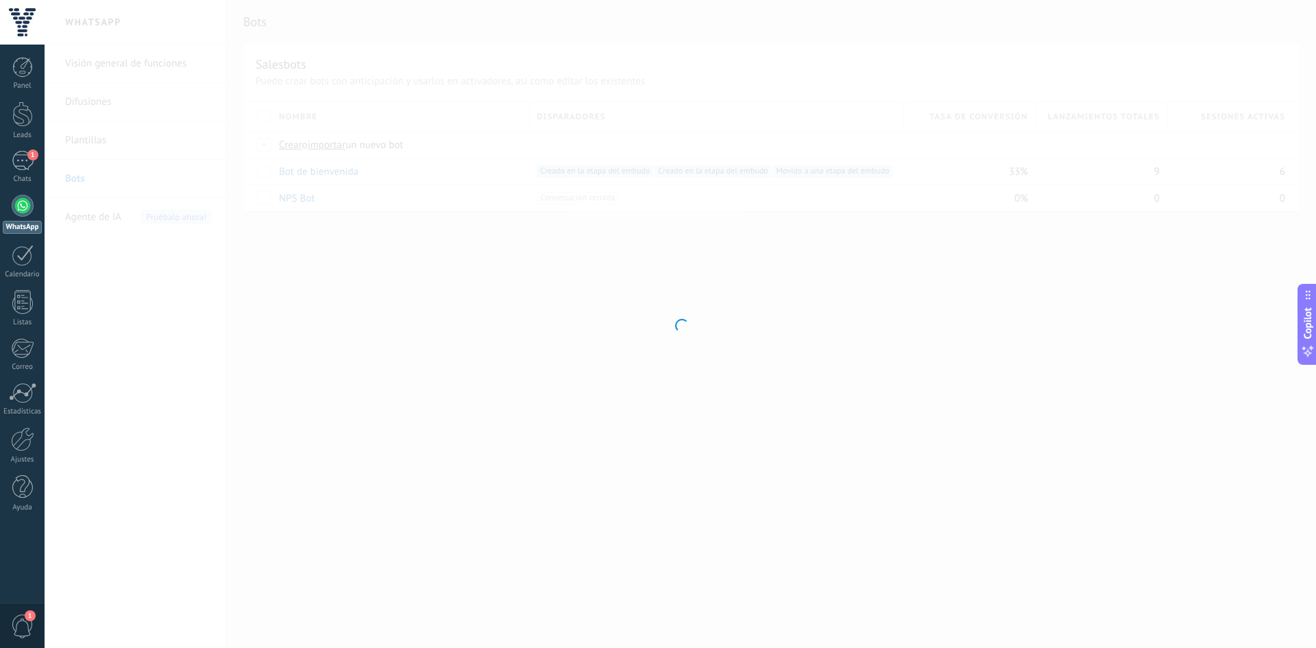
type input "**********"
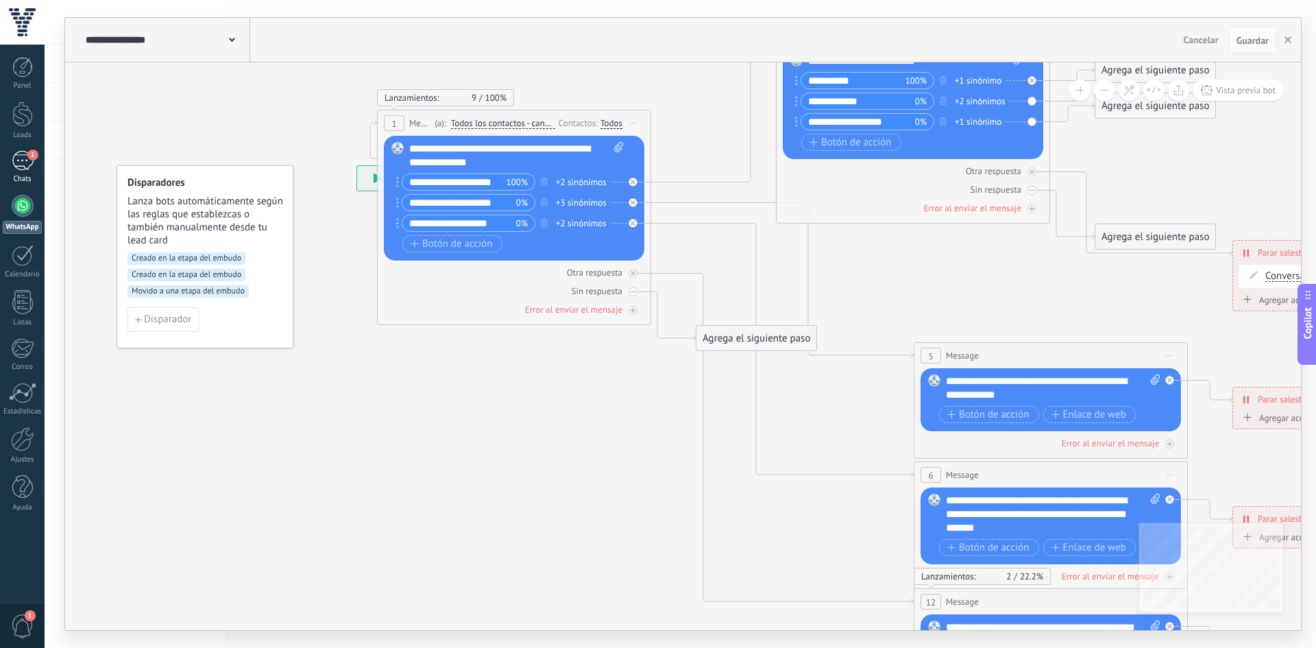
click at [22, 162] on div "1" at bounding box center [23, 161] width 22 height 20
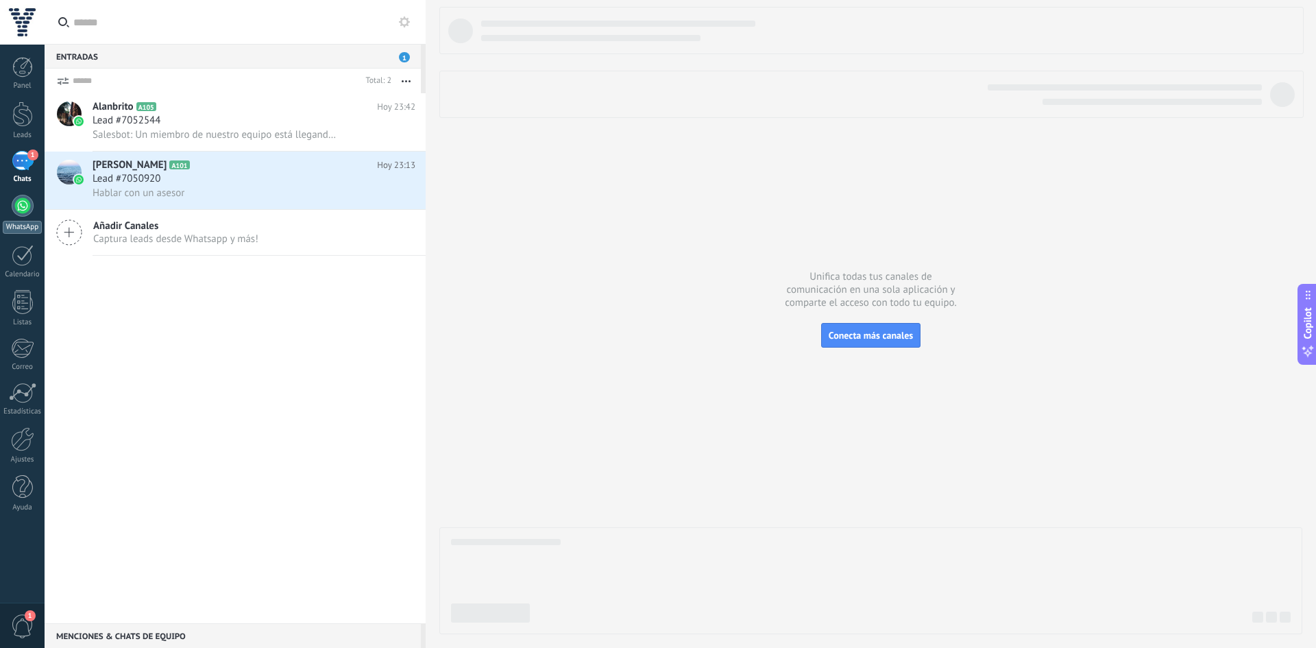
click at [25, 212] on div at bounding box center [23, 206] width 22 height 22
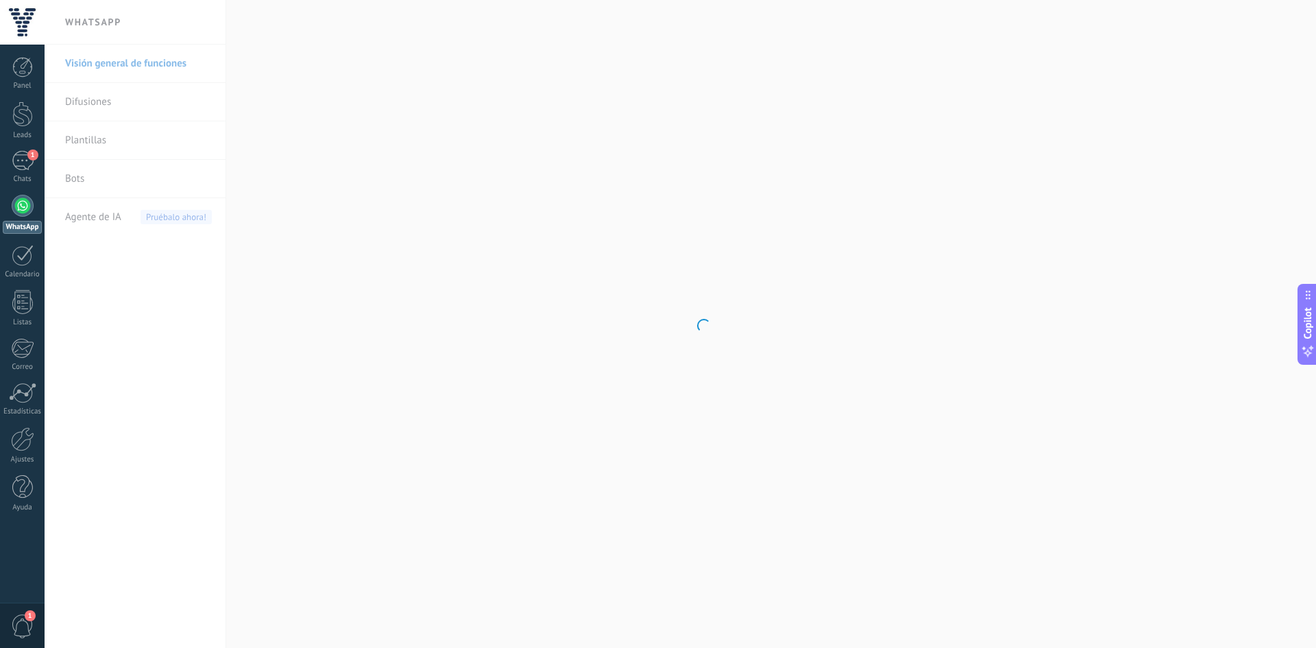
click at [62, 207] on body ".abccls-1,.abccls-2{fill-rule:evenodd}.abccls-2{fill:#fff} .abfcls-1{fill:none}…" at bounding box center [658, 324] width 1316 height 648
click at [116, 222] on span "Agente de IA" at bounding box center [93, 217] width 56 height 38
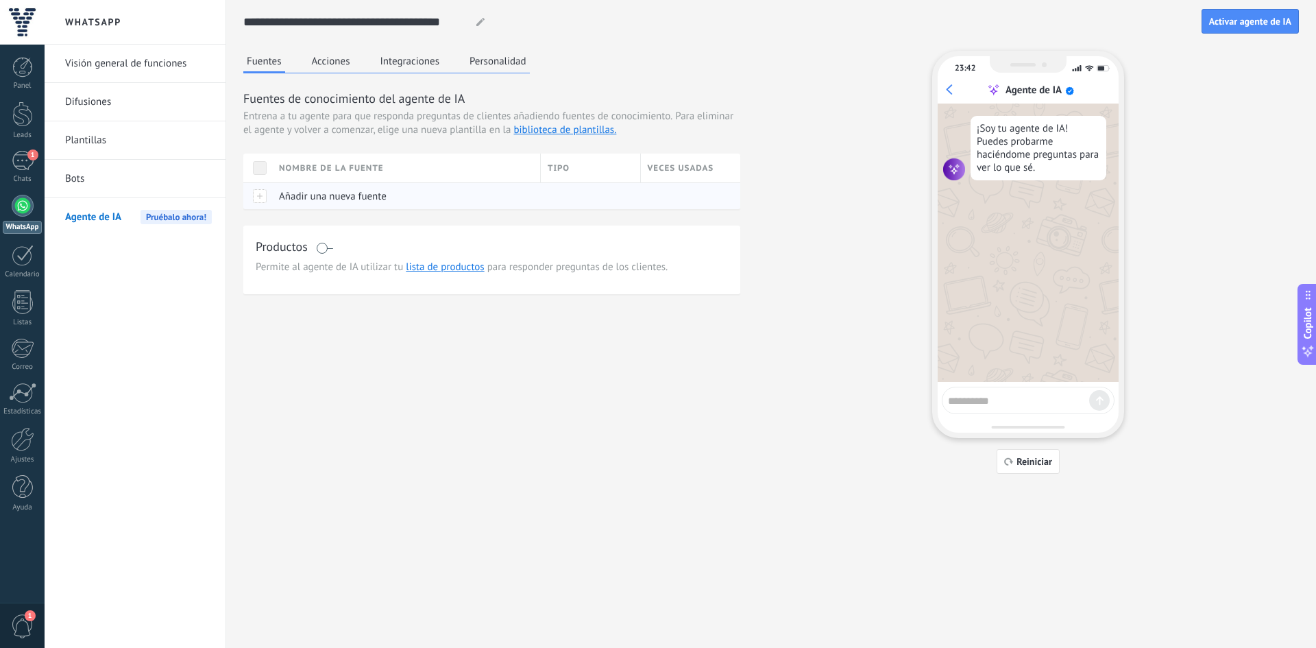
click at [317, 194] on span "Añadir una nueva fuente" at bounding box center [333, 196] width 108 height 13
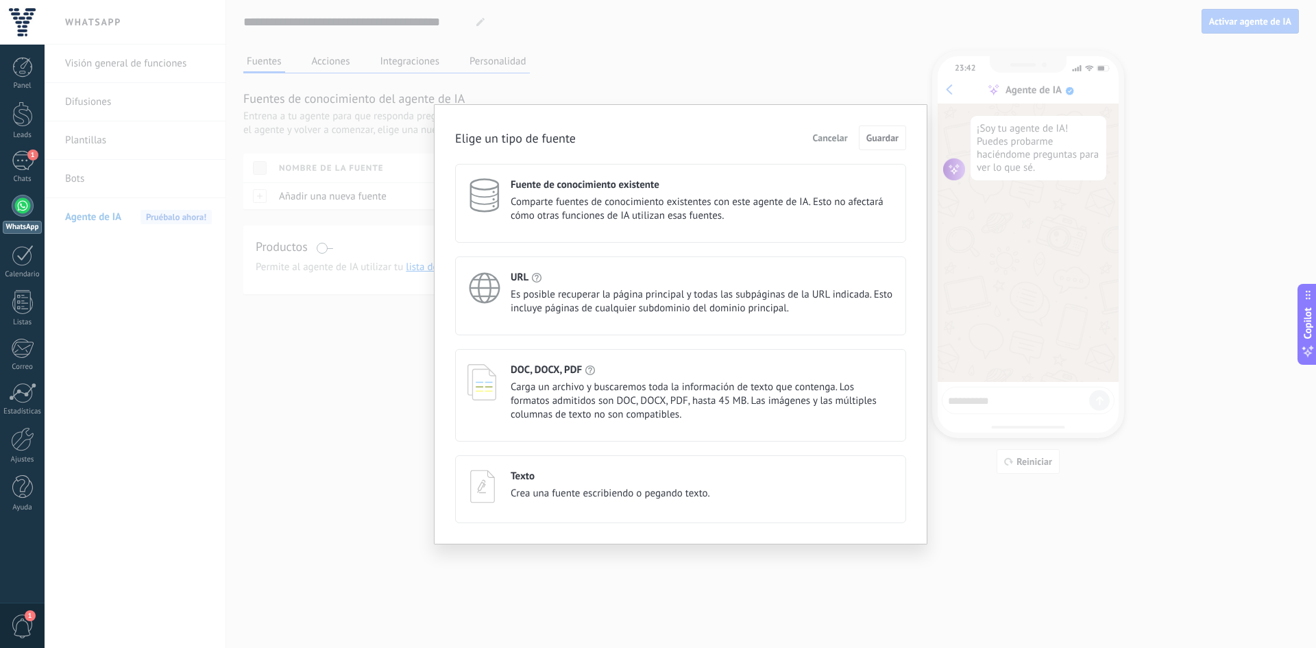
click at [844, 133] on span "Cancelar" at bounding box center [830, 138] width 35 height 10
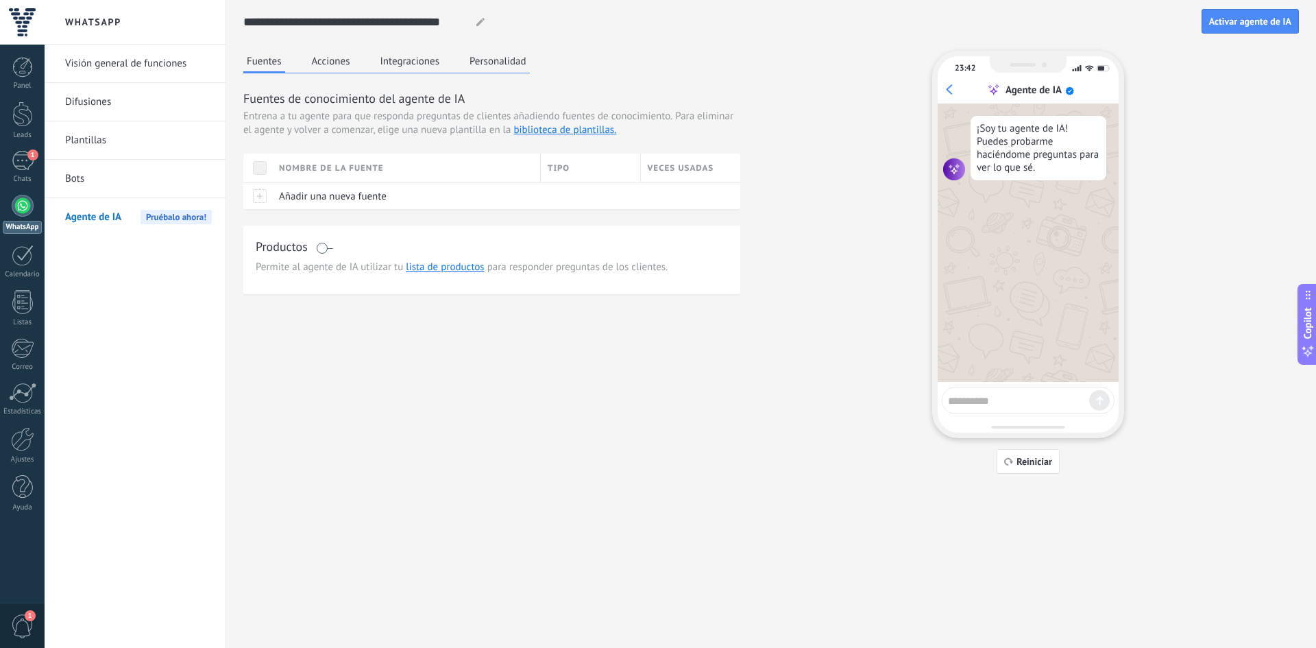
click at [353, 62] on button "Acciones" at bounding box center [330, 61] width 45 height 21
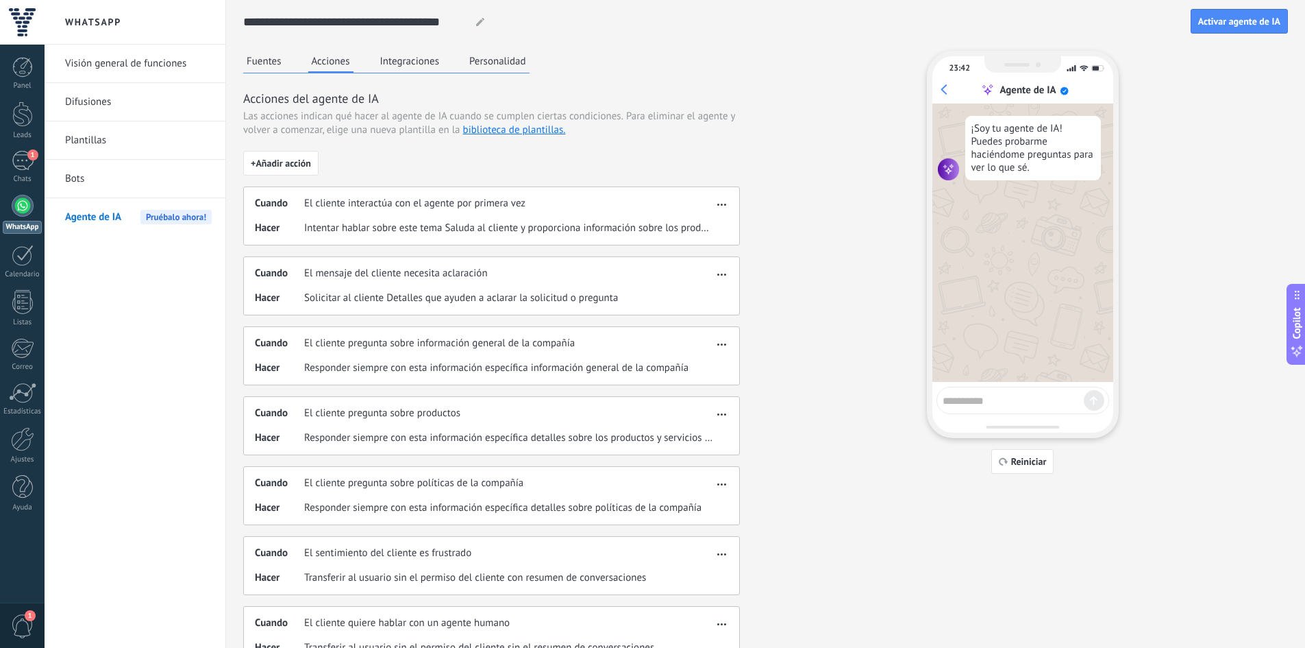
click at [250, 58] on button "Fuentes" at bounding box center [264, 61] width 42 height 21
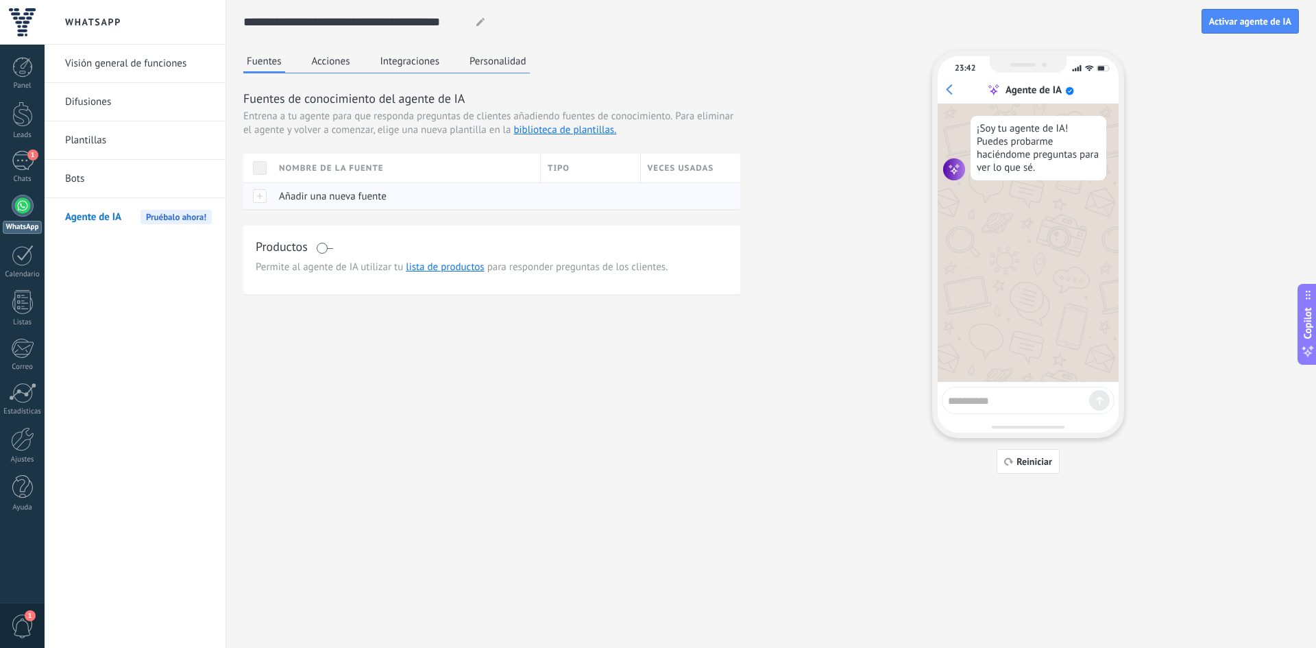
click at [298, 197] on span "Añadir una nueva fuente" at bounding box center [333, 196] width 108 height 13
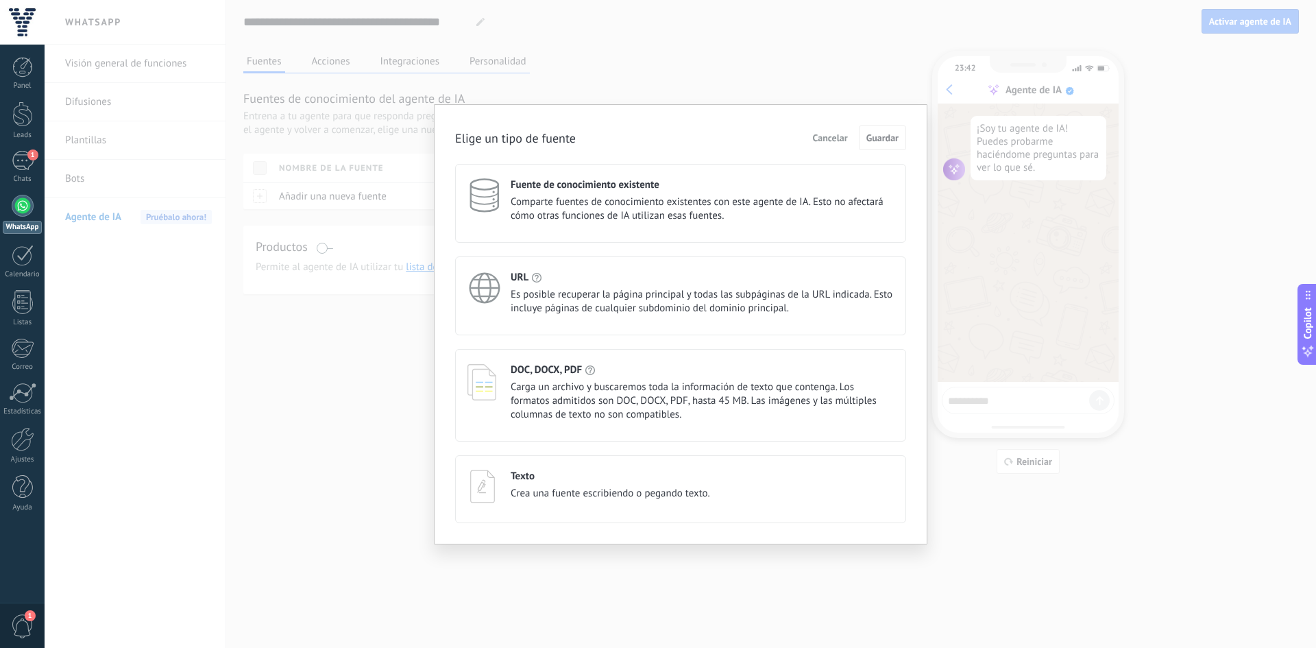
click at [541, 402] on span "Carga un archivo y buscaremos toda la información de texto que contenga. Los fo…" at bounding box center [702, 400] width 383 height 41
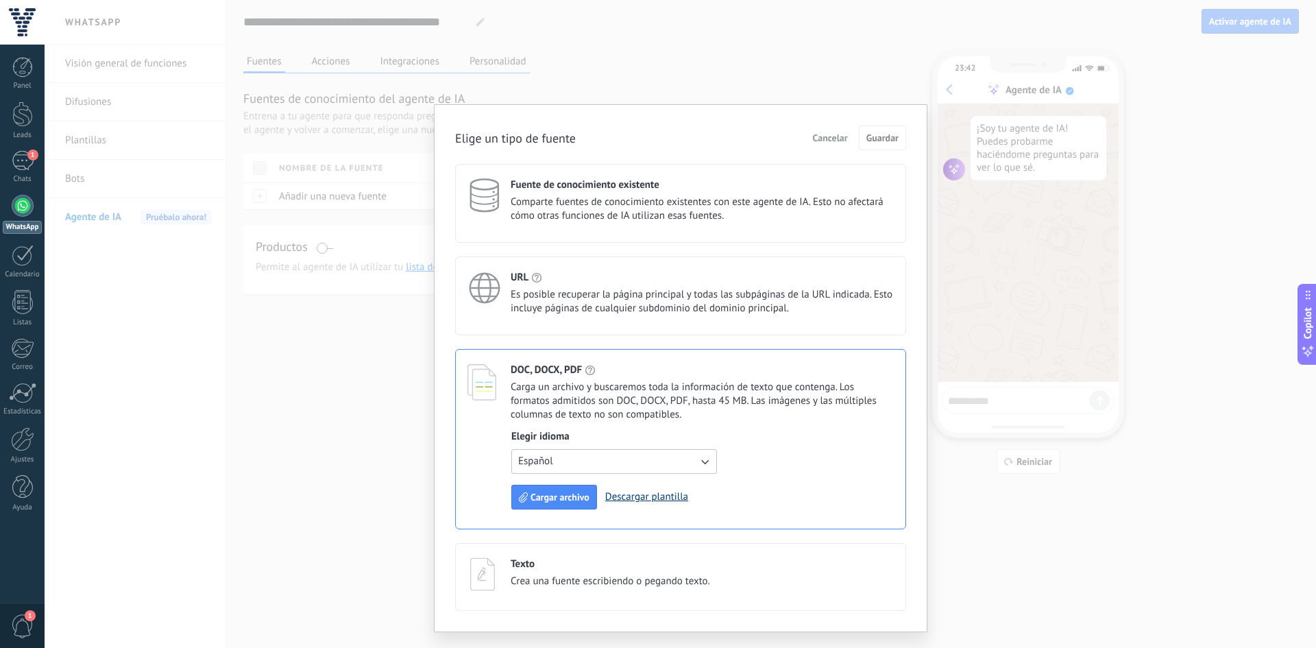
click at [642, 495] on link "Descargar plantilla" at bounding box center [646, 496] width 83 height 13
click at [20, 217] on link "WhatsApp" at bounding box center [22, 214] width 45 height 39
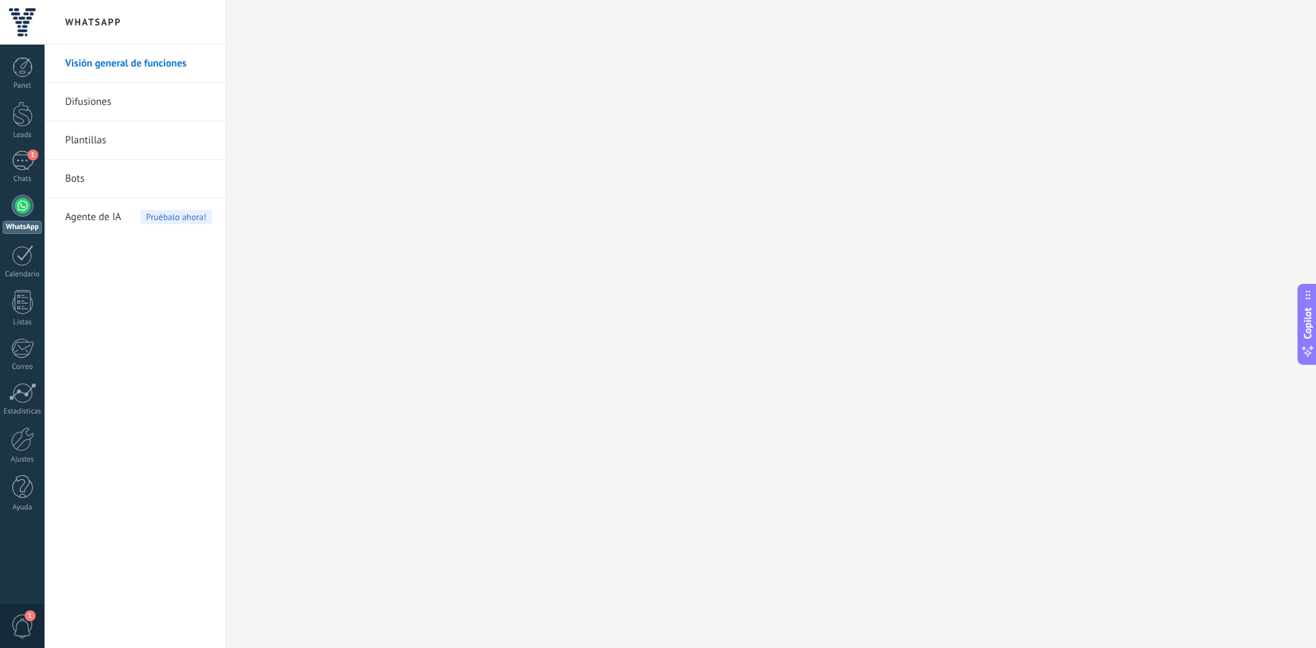
click at [82, 108] on link "Difusiones" at bounding box center [138, 102] width 147 height 38
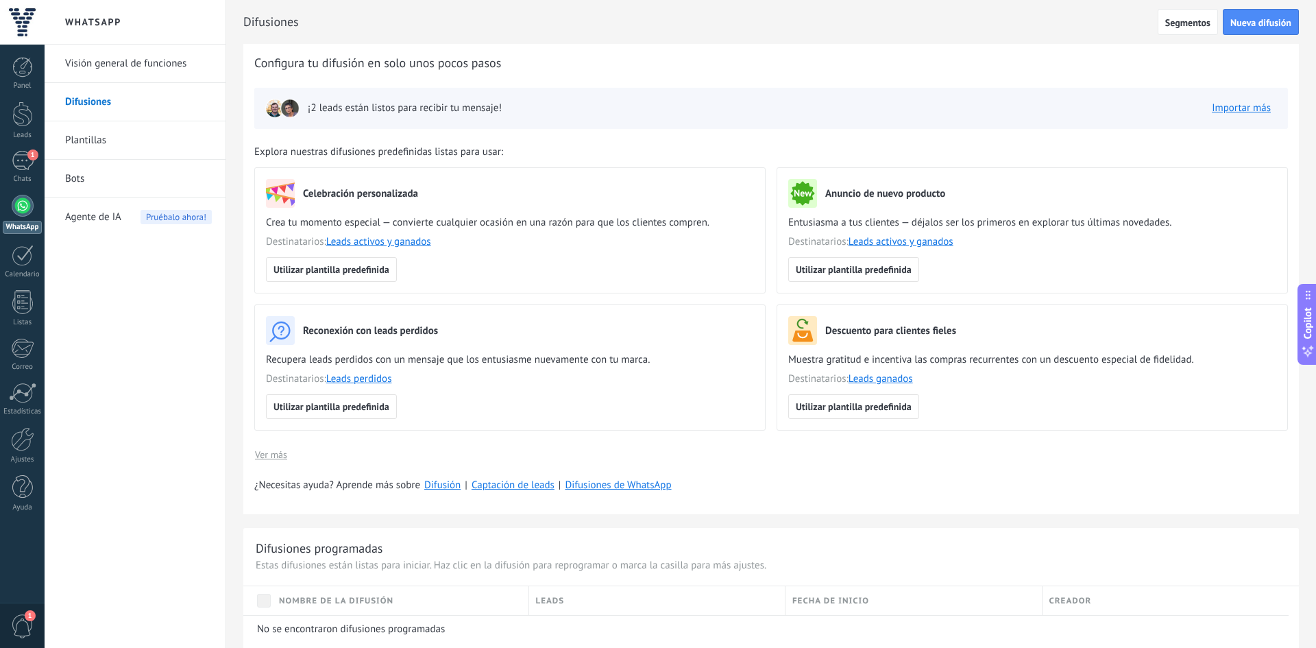
click at [93, 126] on link "Plantillas" at bounding box center [138, 140] width 147 height 38
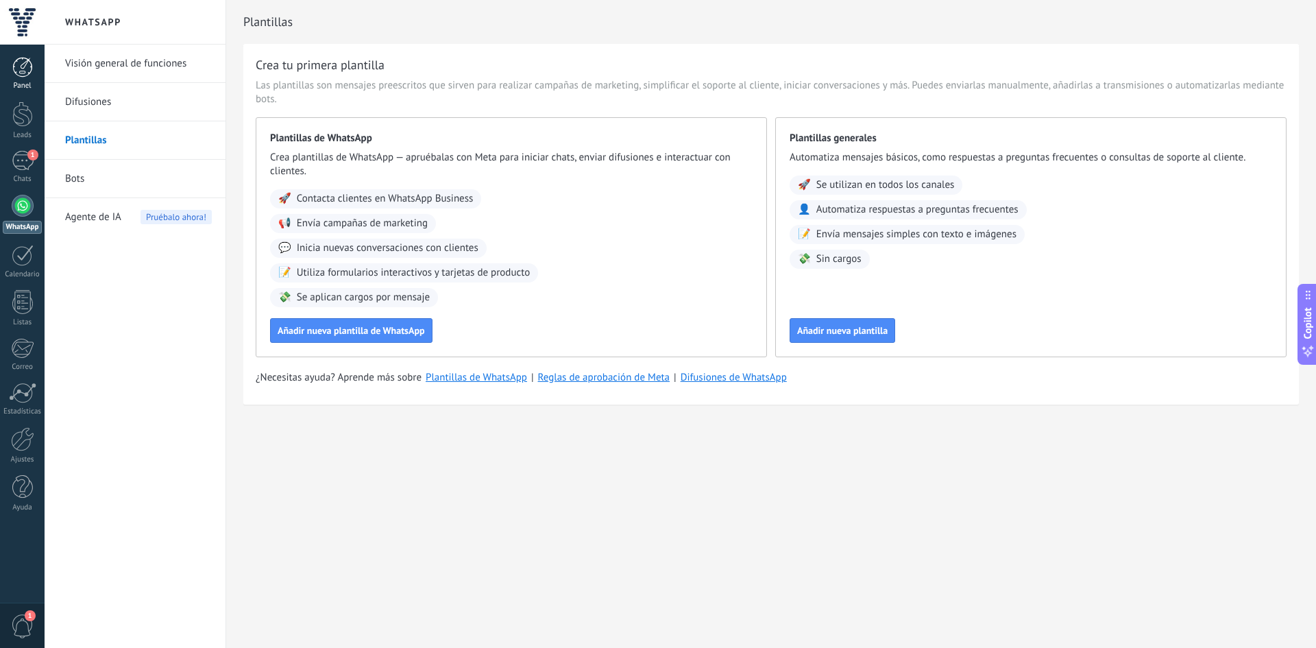
click at [12, 66] on link "Panel" at bounding box center [22, 74] width 45 height 34
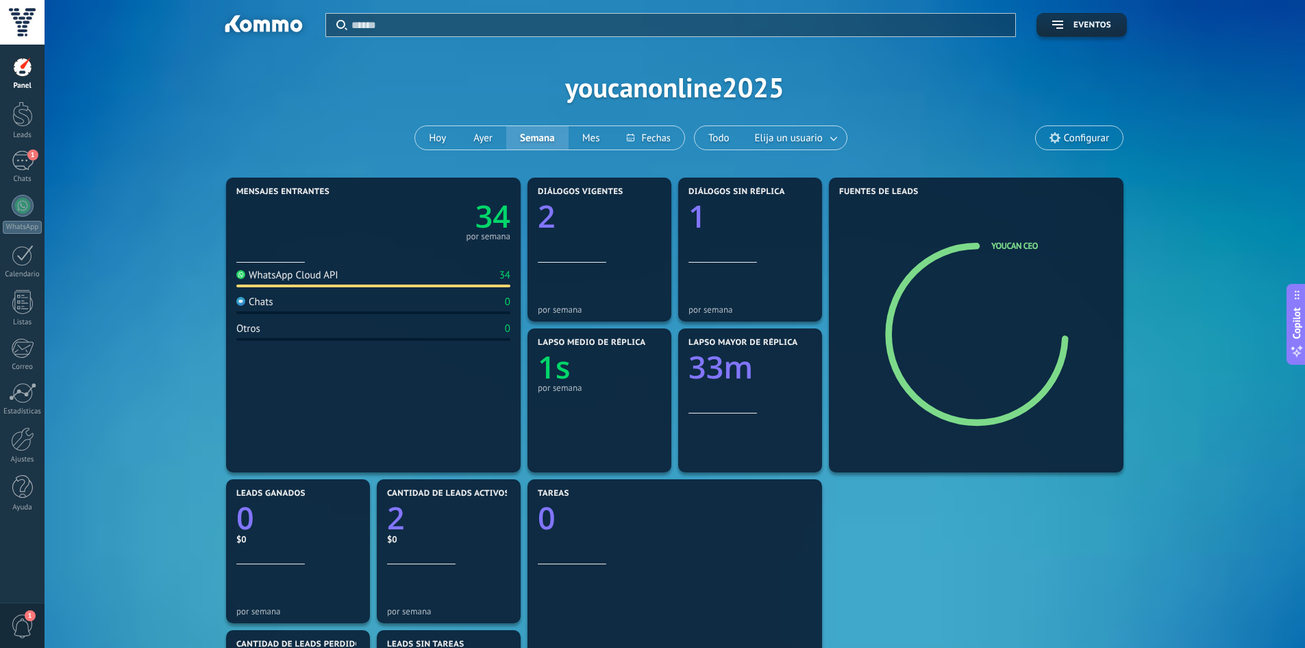
click at [1061, 137] on icon at bounding box center [1055, 137] width 11 height 11
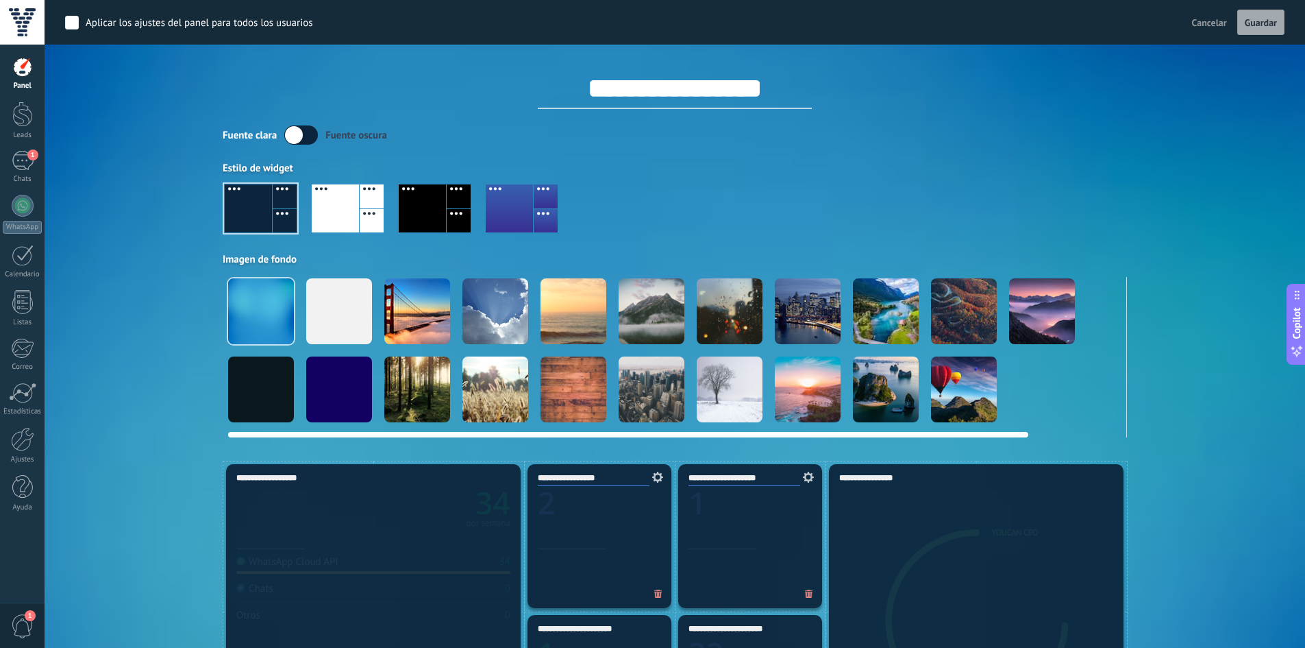
click at [503, 283] on div at bounding box center [496, 311] width 66 height 66
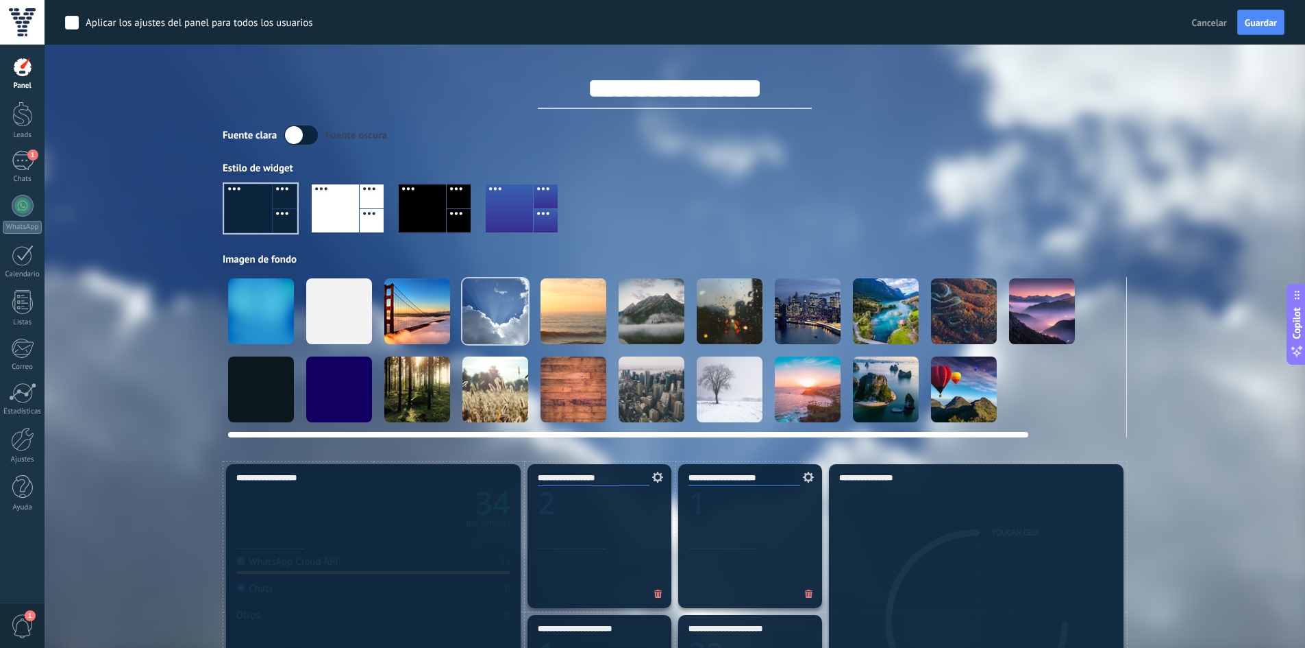
click at [308, 300] on div at bounding box center [339, 311] width 66 height 66
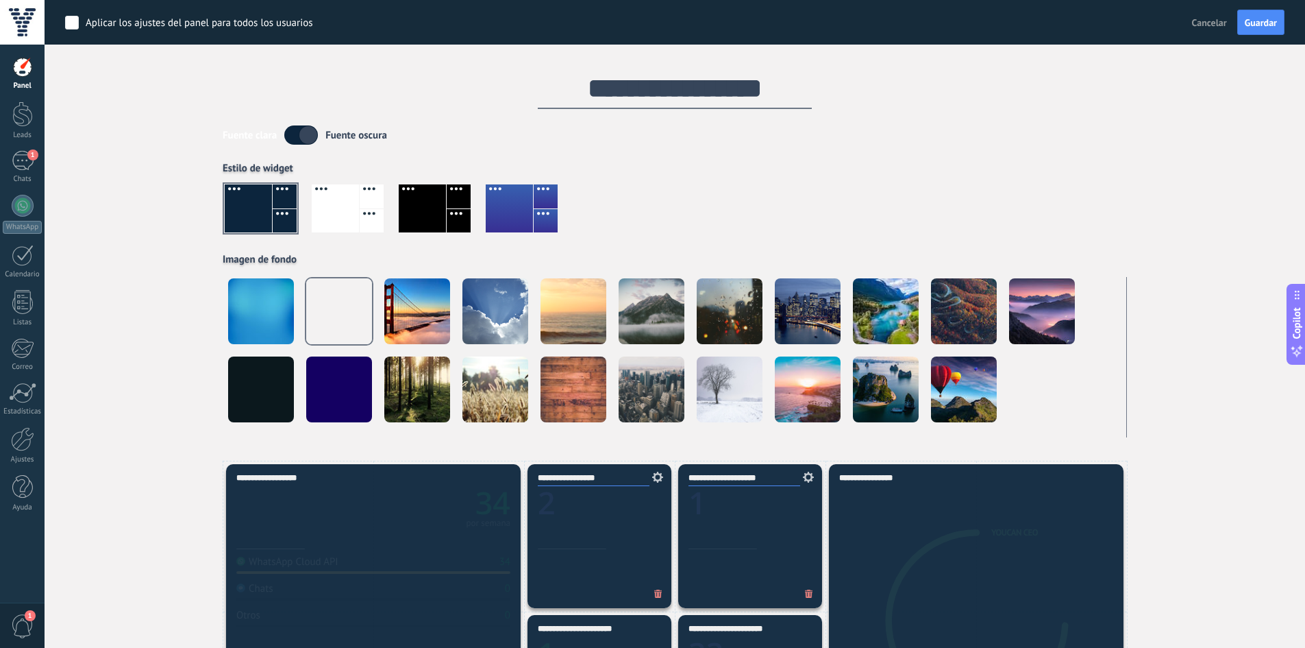
click at [167, 251] on div "Aplicar Eventos youcanonline2025 Hoy Ayer Semana Mes Todo Elija un usuario Conf…" at bounding box center [675, 230] width 1220 height 460
click at [34, 113] on link "Leads" at bounding box center [22, 120] width 45 height 38
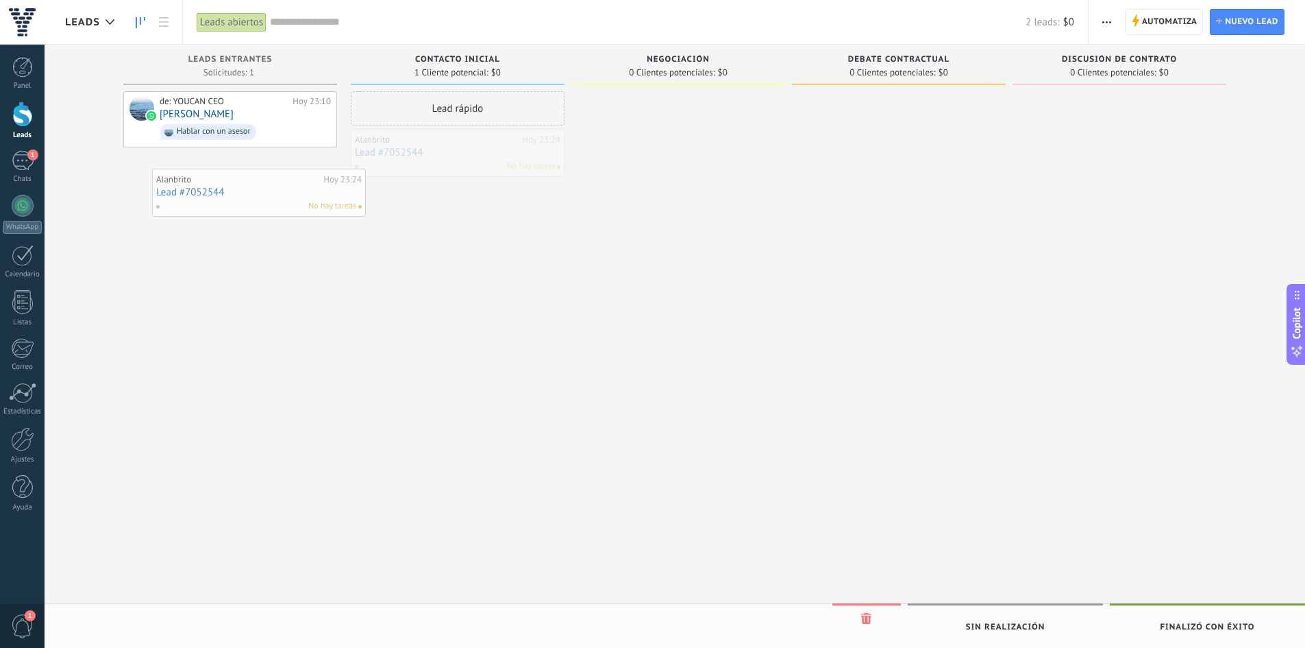
drag, startPoint x: 463, startPoint y: 150, endPoint x: 256, endPoint y: 180, distance: 209.7
drag, startPoint x: 413, startPoint y: 157, endPoint x: 201, endPoint y: 164, distance: 211.9
click at [201, 165] on div "de: YOUCAN CEO Hoy 23:10 Alejo Simbana Hablar con un asesor" at bounding box center [230, 325] width 214 height 469
click at [467, 112] on div "Lead rápido" at bounding box center [458, 108] width 214 height 34
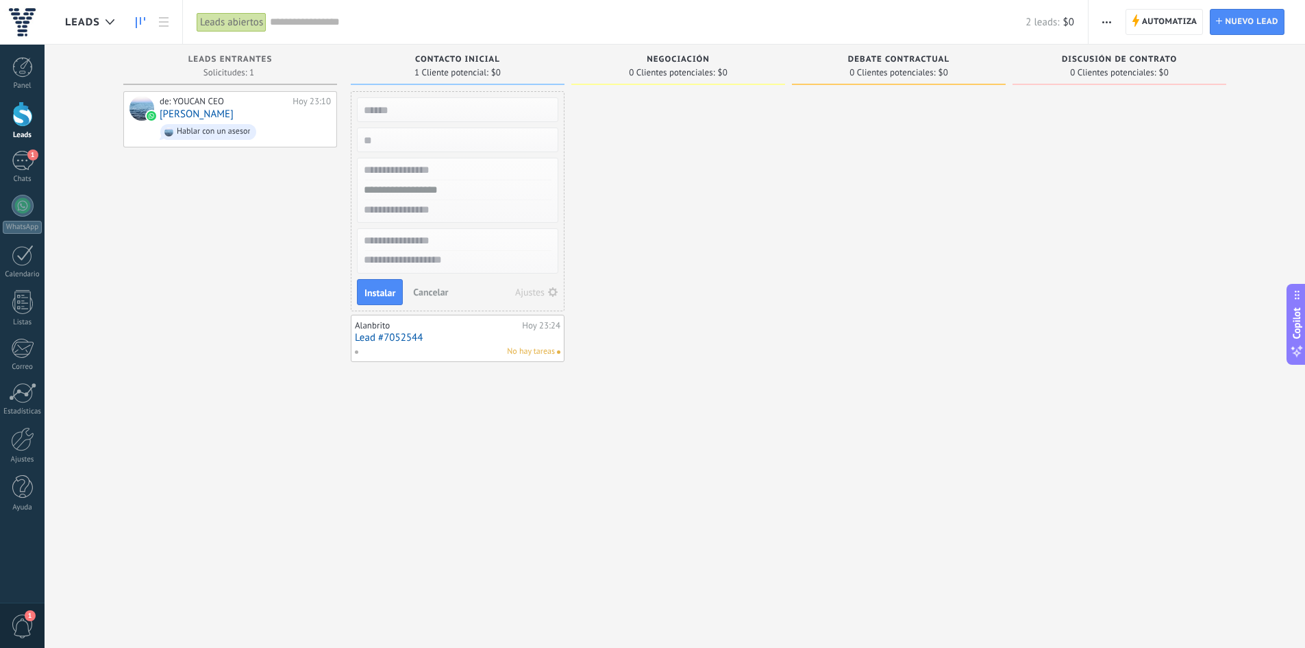
click at [616, 306] on div at bounding box center [678, 325] width 214 height 469
click at [16, 446] on div at bounding box center [22, 439] width 23 height 24
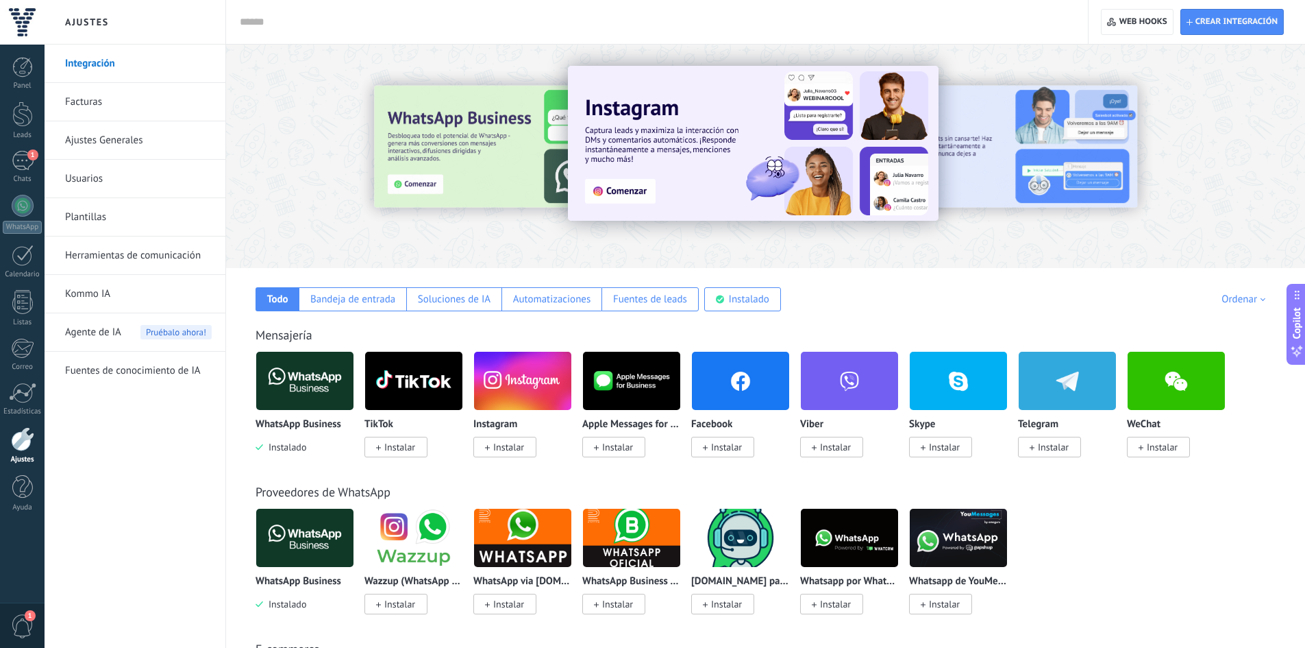
click at [287, 364] on img at bounding box center [304, 380] width 97 height 66
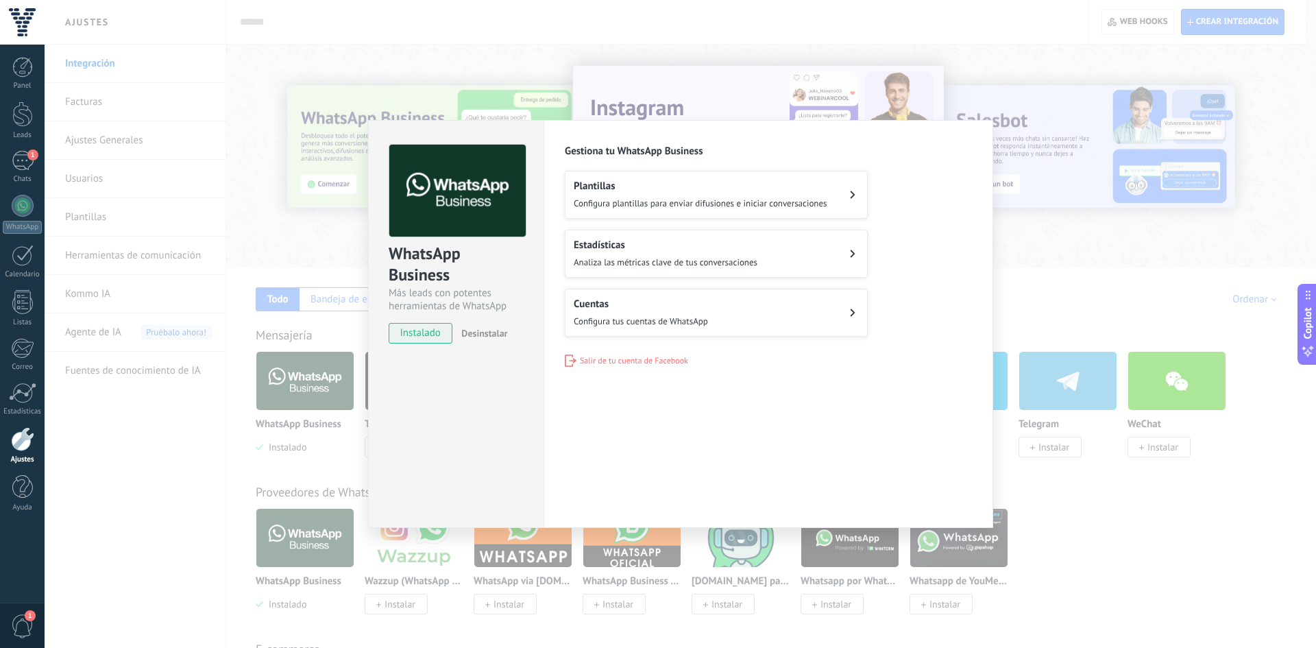
click at [654, 313] on div "Cuentas Configura tus cuentas de WhatsApp" at bounding box center [641, 312] width 134 height 30
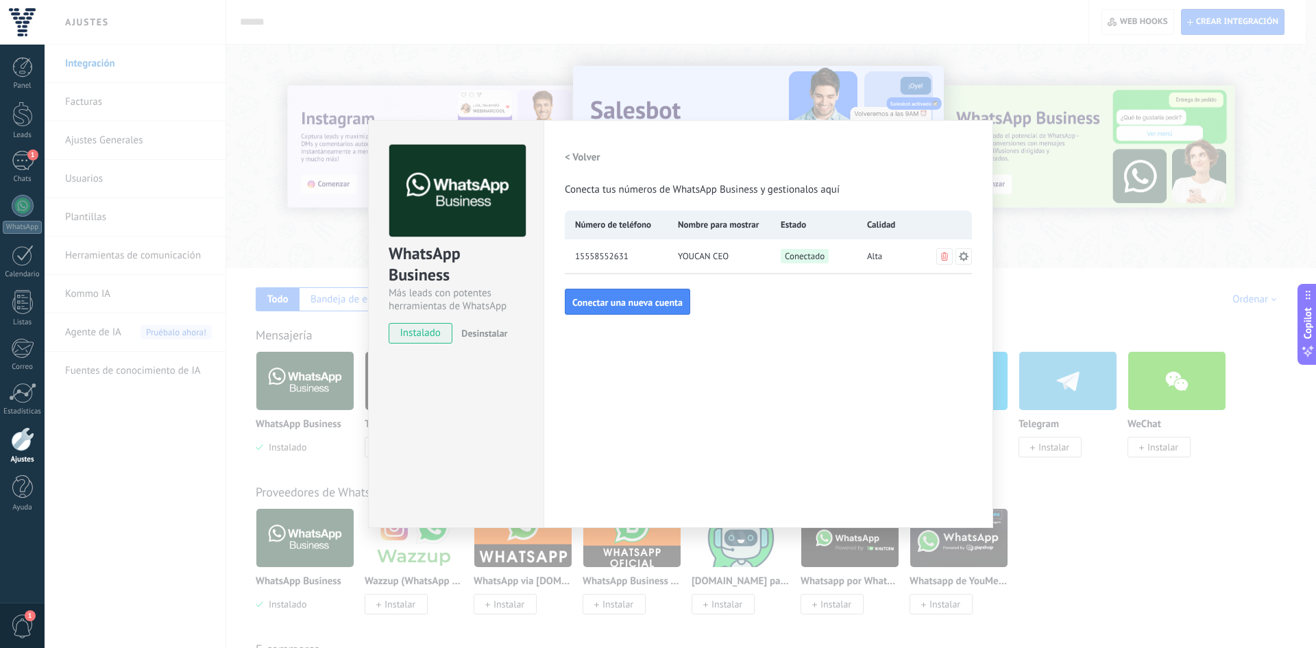
click at [965, 259] on icon at bounding box center [964, 256] width 10 height 10
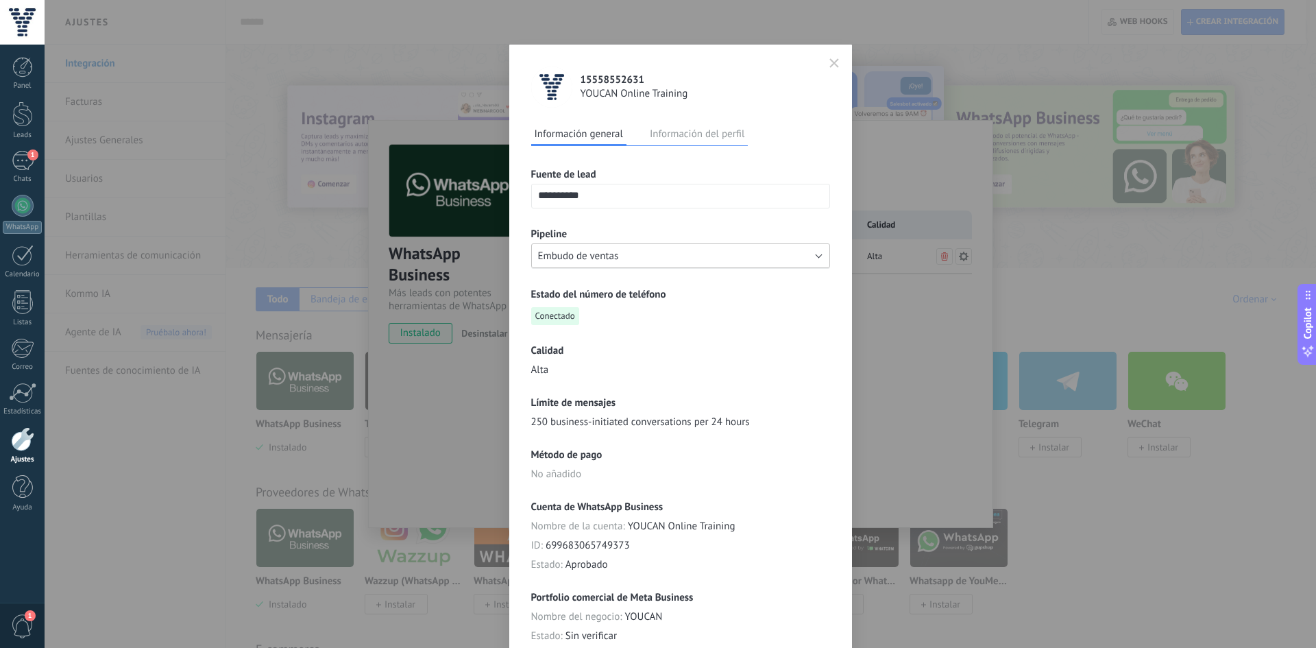
click at [564, 254] on span "Embudo de ventas" at bounding box center [578, 255] width 81 height 13
click at [564, 254] on span "Embudo de ventas" at bounding box center [674, 255] width 302 height 13
click at [780, 341] on div "**********" at bounding box center [680, 426] width 299 height 560
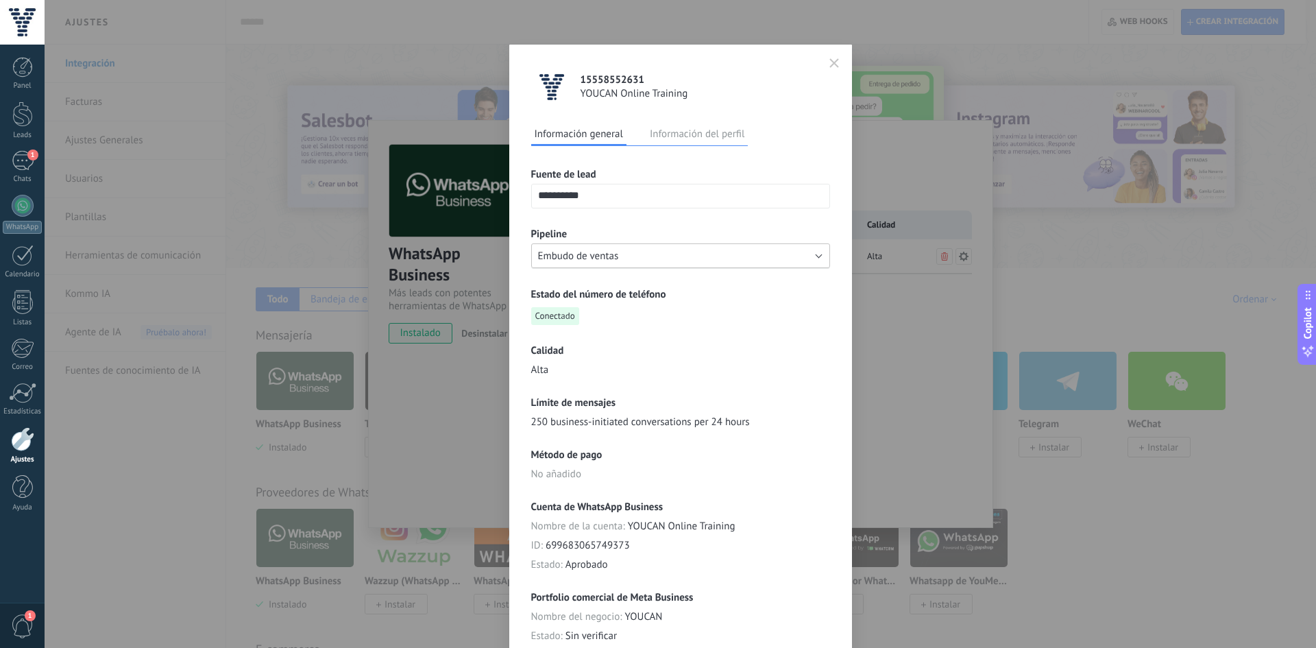
click at [811, 252] on button "Embudo de ventas" at bounding box center [680, 255] width 299 height 25
click at [811, 252] on span "Embudo de ventas" at bounding box center [674, 255] width 302 height 13
click at [680, 148] on div "**********" at bounding box center [680, 426] width 299 height 560
click at [676, 130] on button "Información del perfil" at bounding box center [696, 133] width 101 height 21
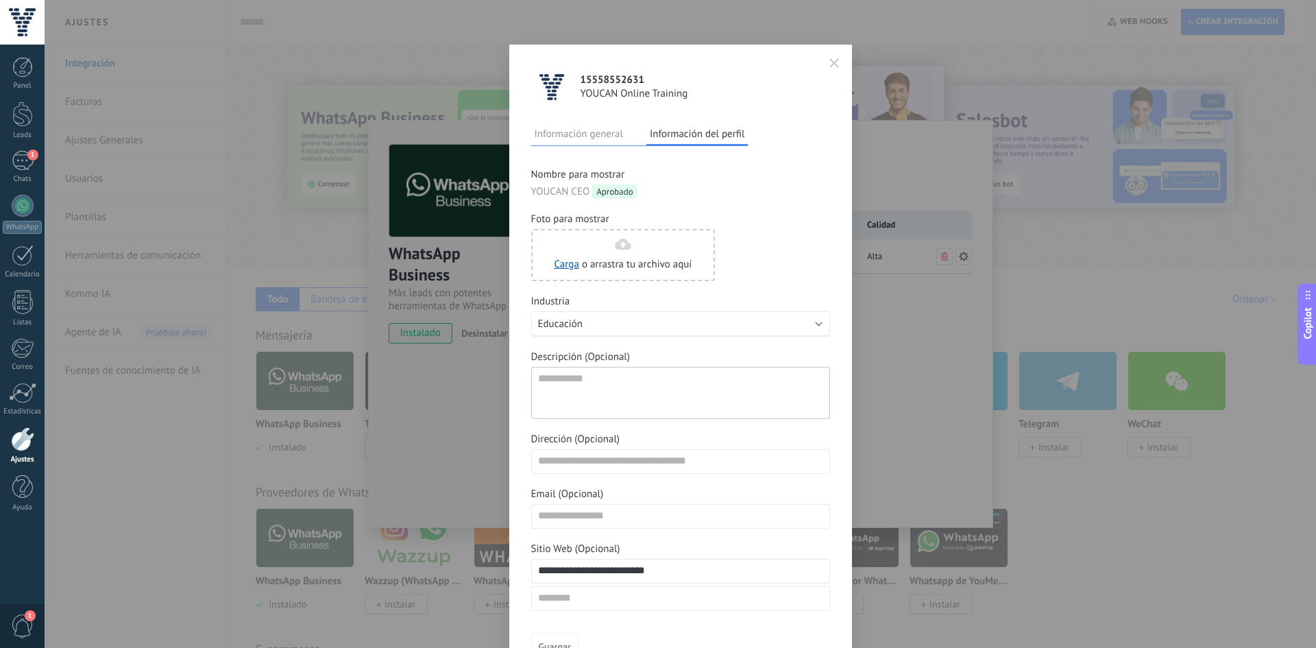
click at [589, 139] on button "Información general" at bounding box center [578, 133] width 95 height 21
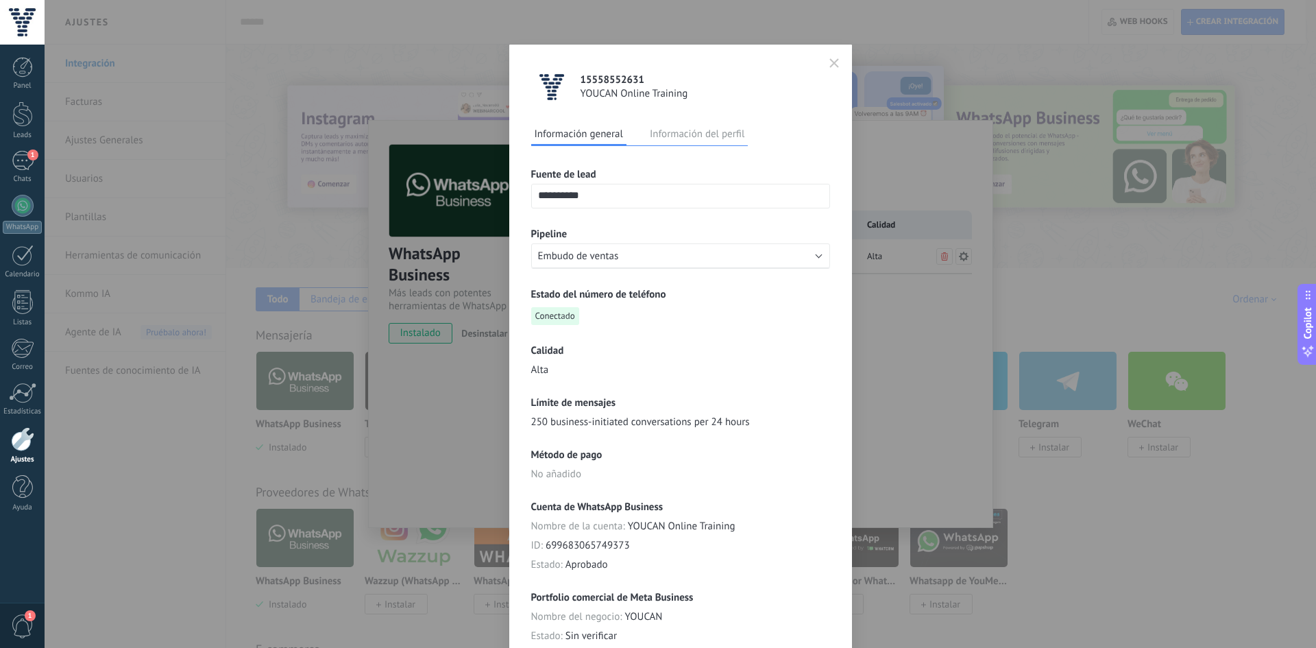
click at [830, 64] on icon "button" at bounding box center [834, 63] width 8 height 8
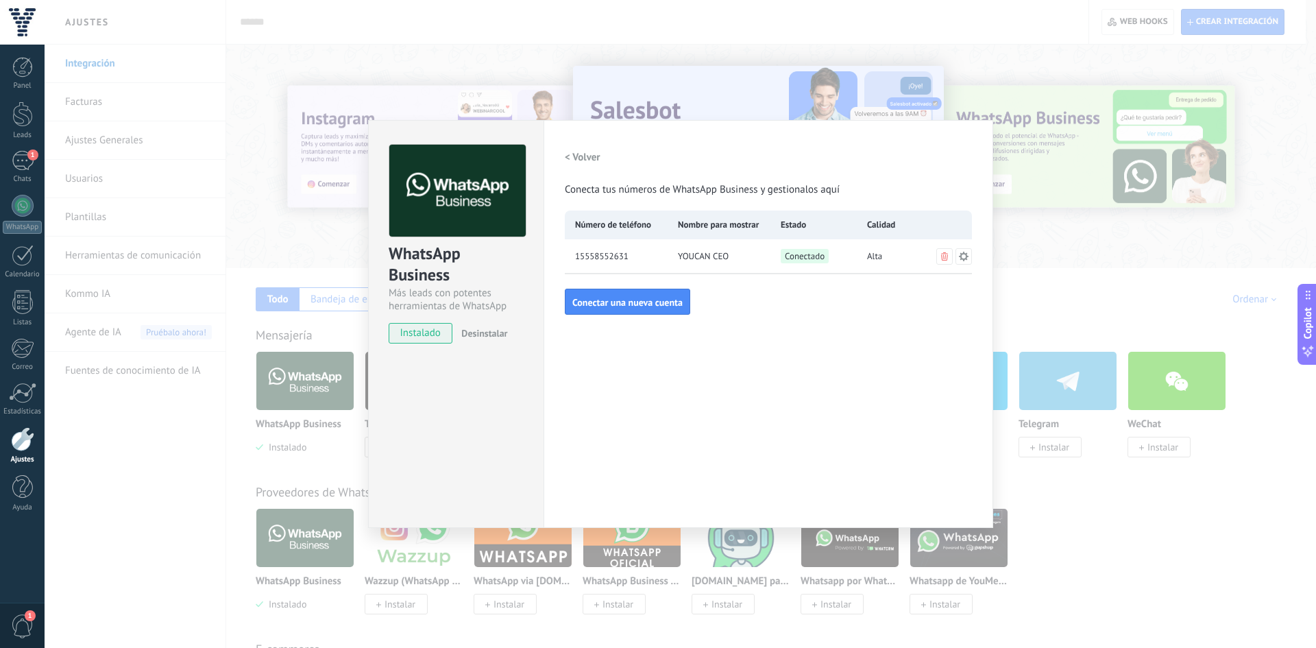
click at [889, 88] on div "WhatsApp Business Más leads con potentes herramientas de WhatsApp instalado Des…" at bounding box center [680, 324] width 1271 height 648
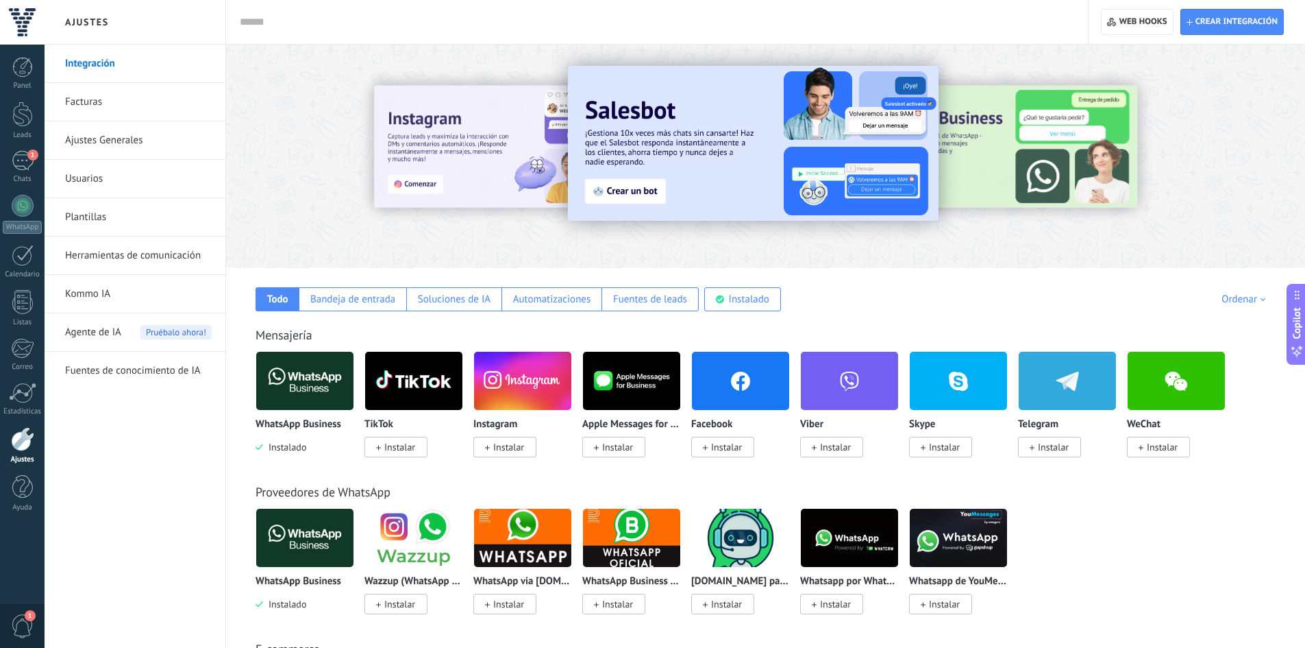
click at [426, 380] on img at bounding box center [413, 380] width 97 height 66
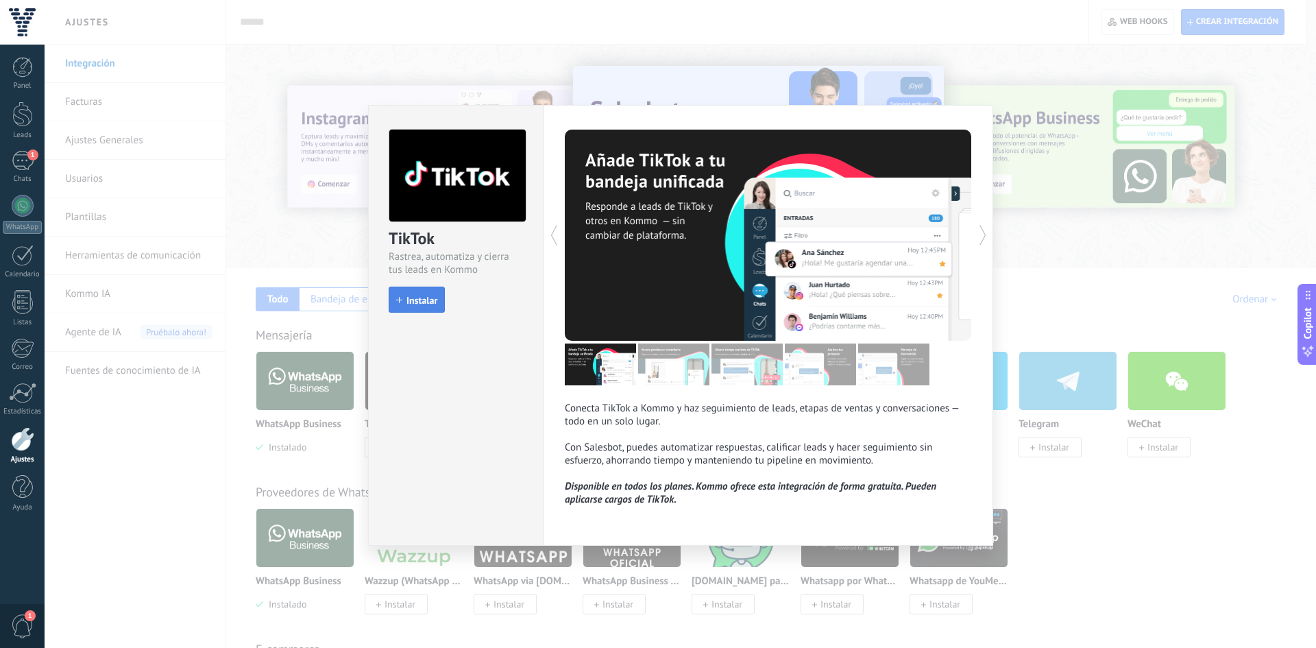
click at [431, 304] on span "Instalar" at bounding box center [421, 300] width 31 height 10
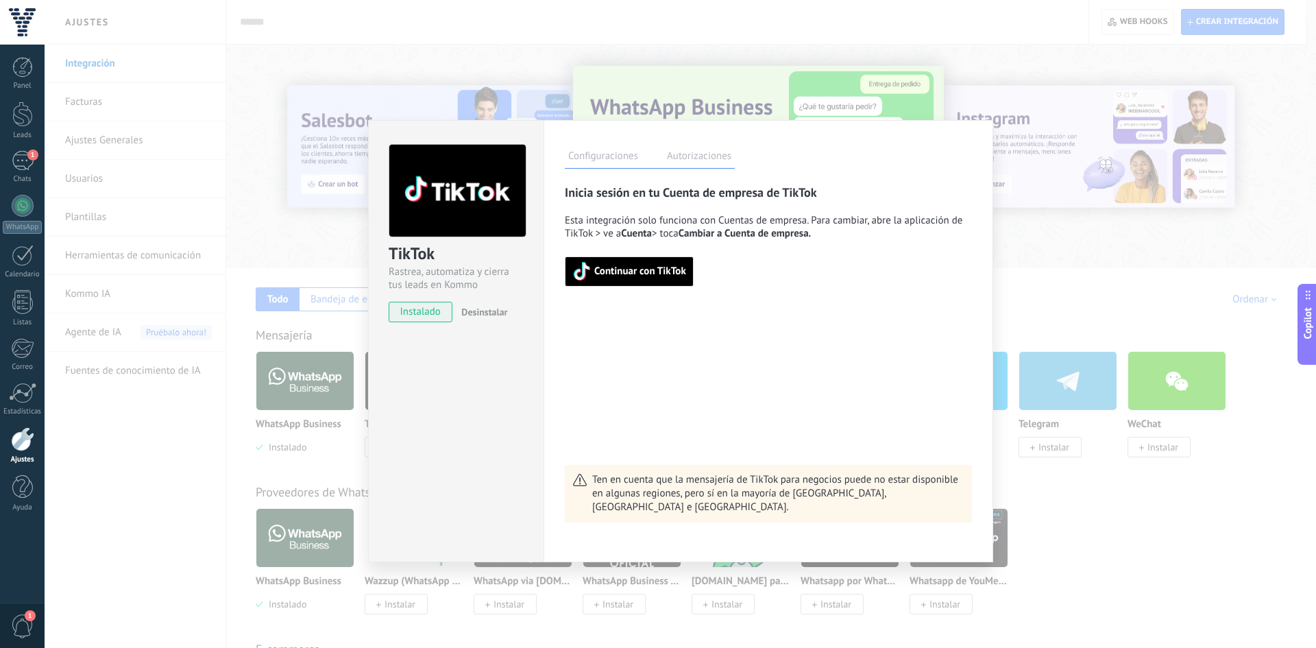
click at [691, 156] on label "Autorizaciones" at bounding box center [698, 158] width 71 height 20
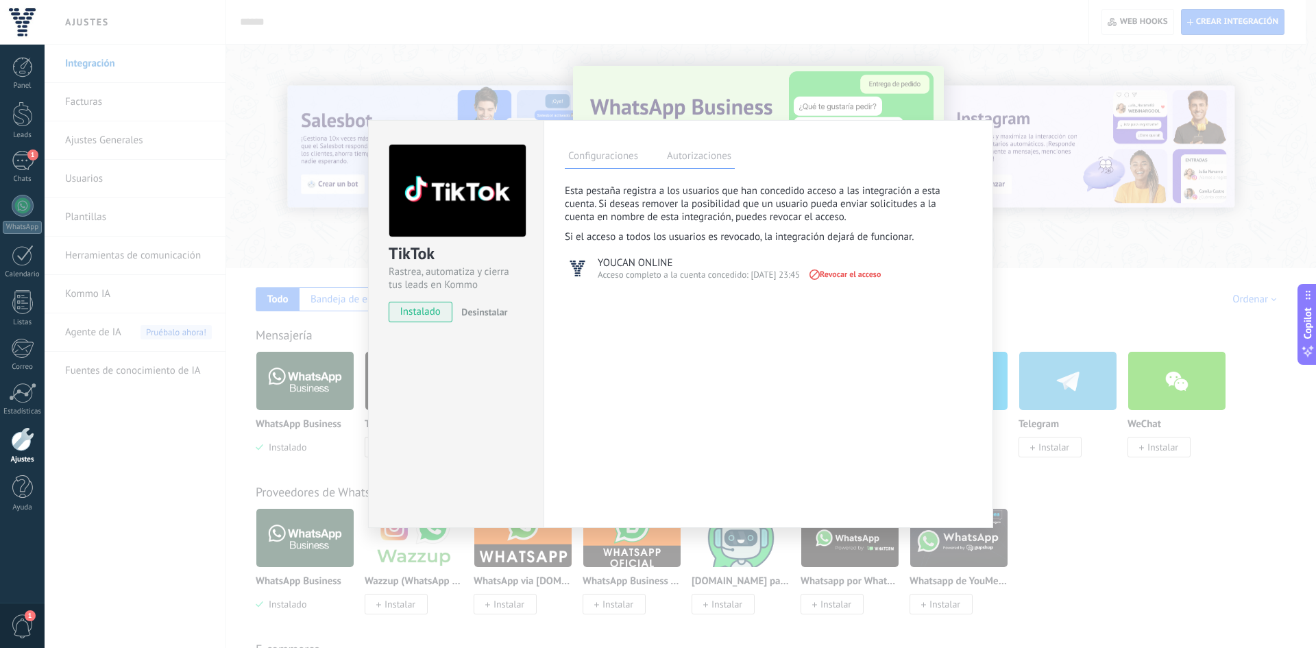
click at [1003, 153] on div "TikTok Rastrea, automatiza y cierra tus leads en Kommo instalado Desinstalar Co…" at bounding box center [680, 324] width 1271 height 648
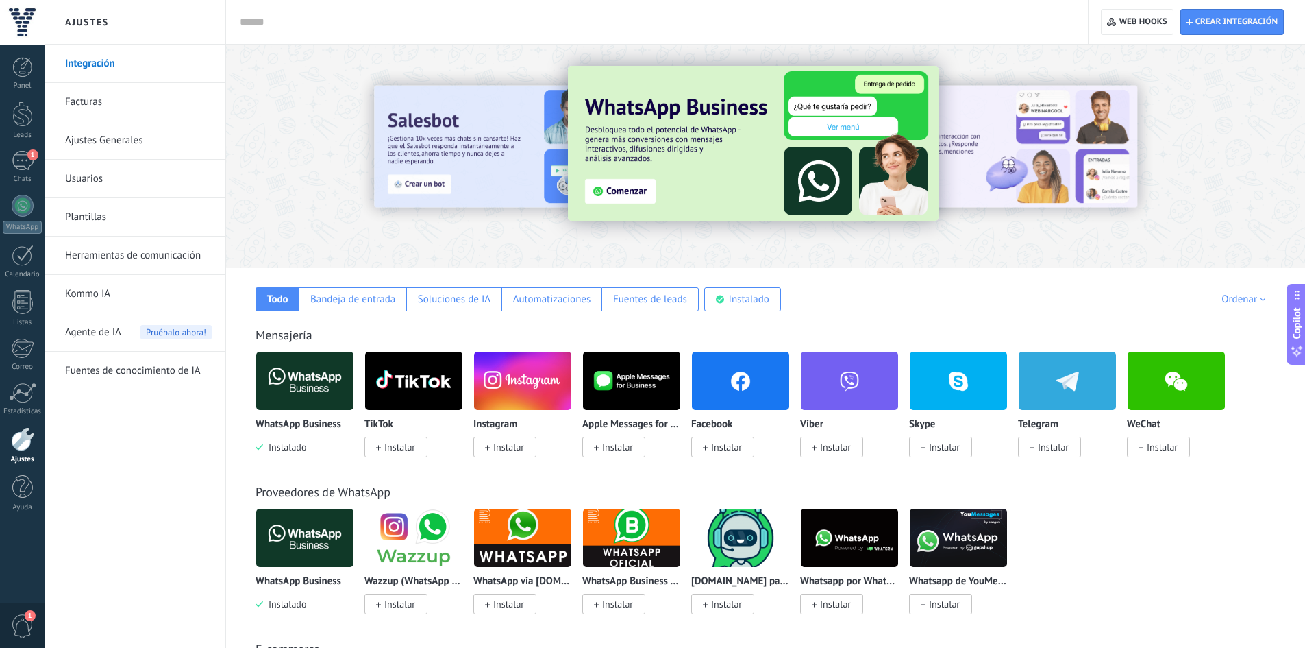
click at [397, 366] on img at bounding box center [413, 380] width 97 height 66
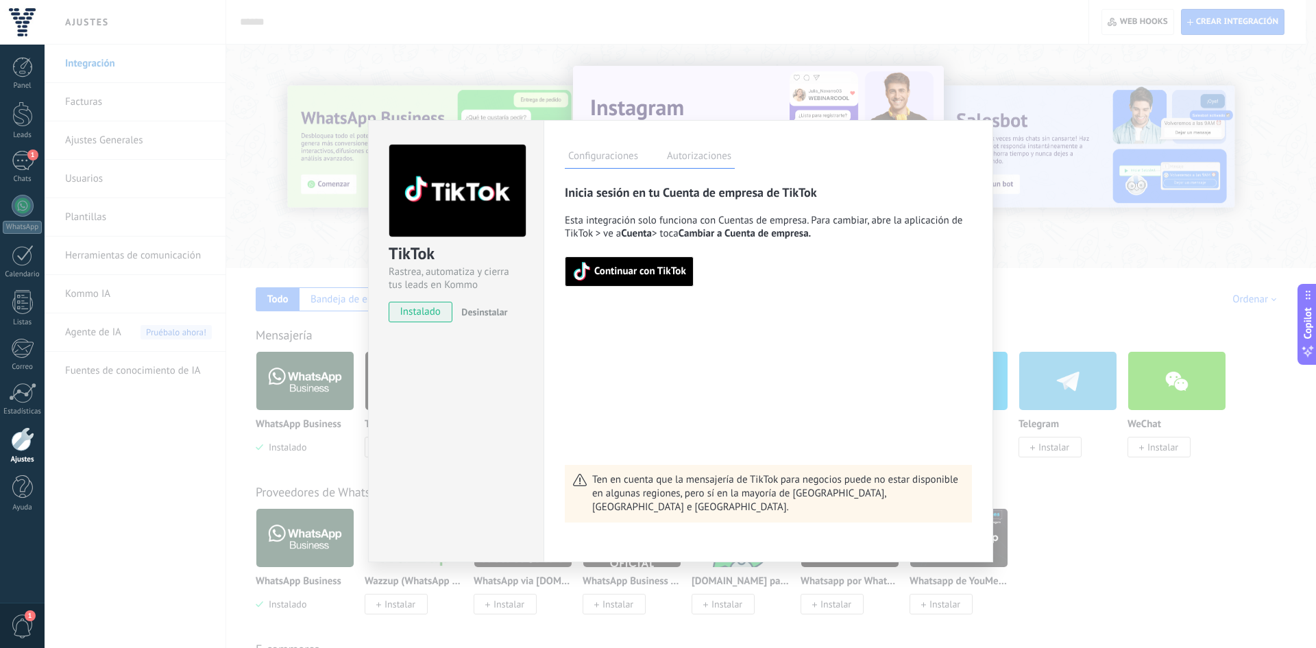
click at [1011, 186] on div "TikTok Rastrea, automatiza y cierra tus leads en Kommo instalado Desinstalar Co…" at bounding box center [680, 324] width 1271 height 648
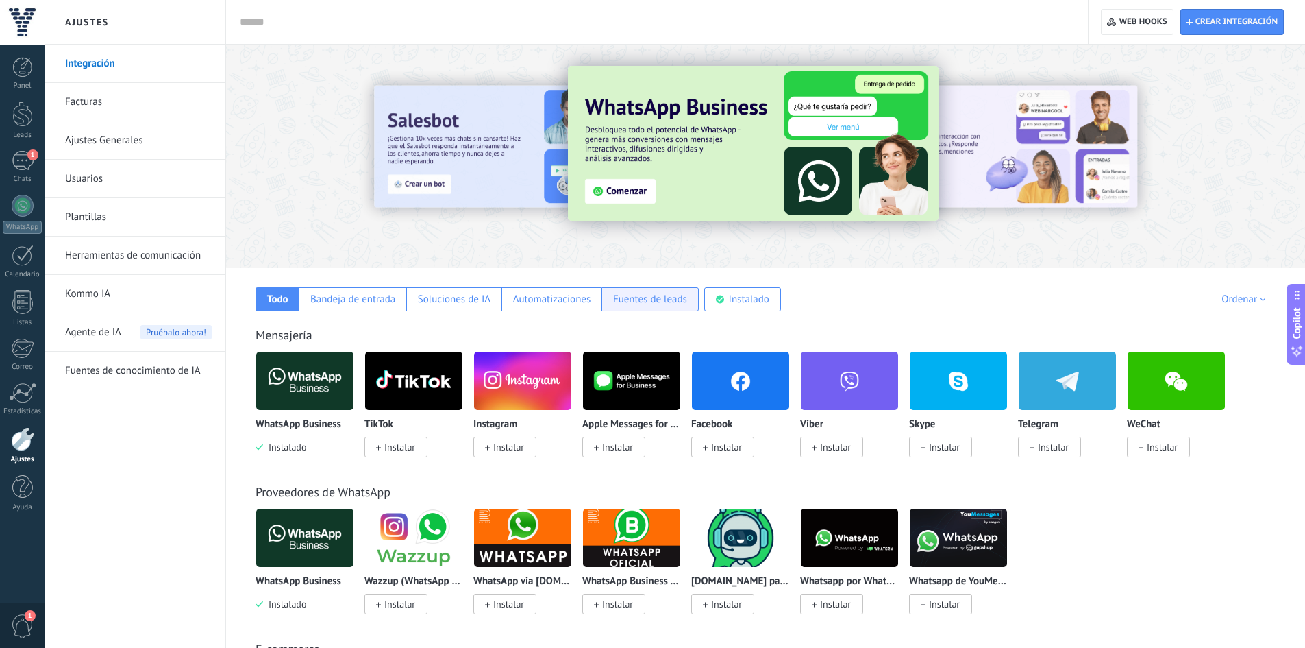
click at [619, 298] on div "Fuentes de leads" at bounding box center [650, 299] width 74 height 13
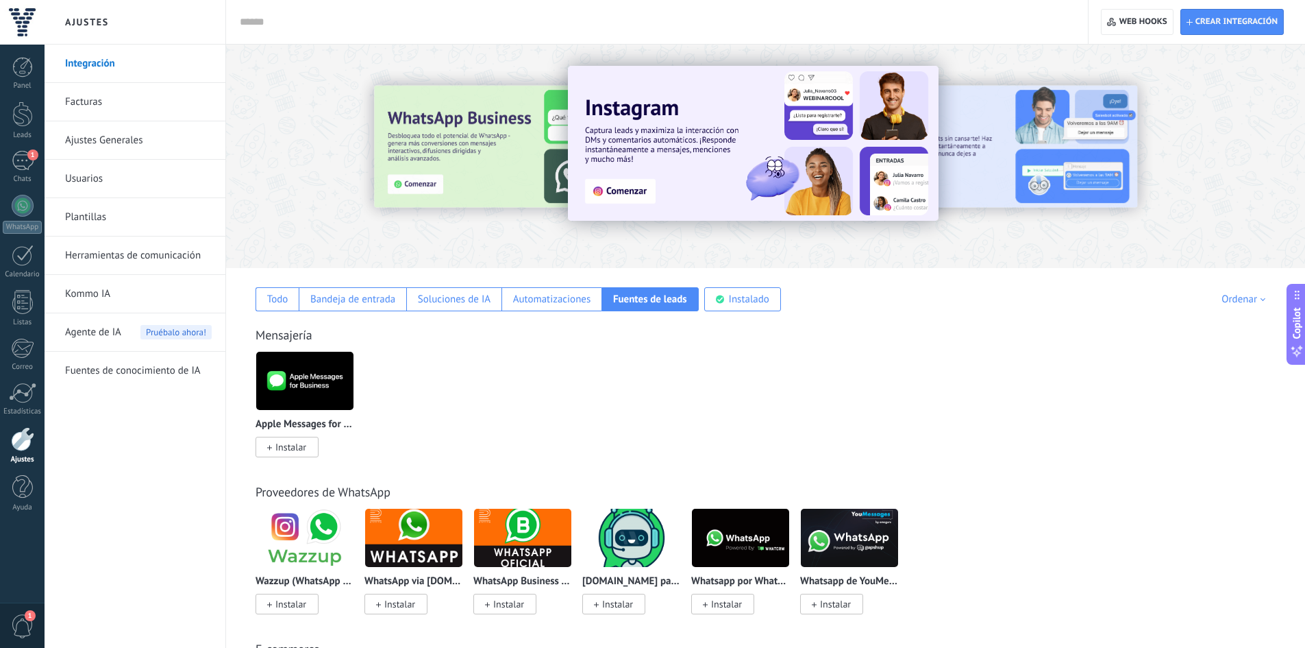
click at [94, 297] on link "Kommo IA" at bounding box center [138, 294] width 147 height 38
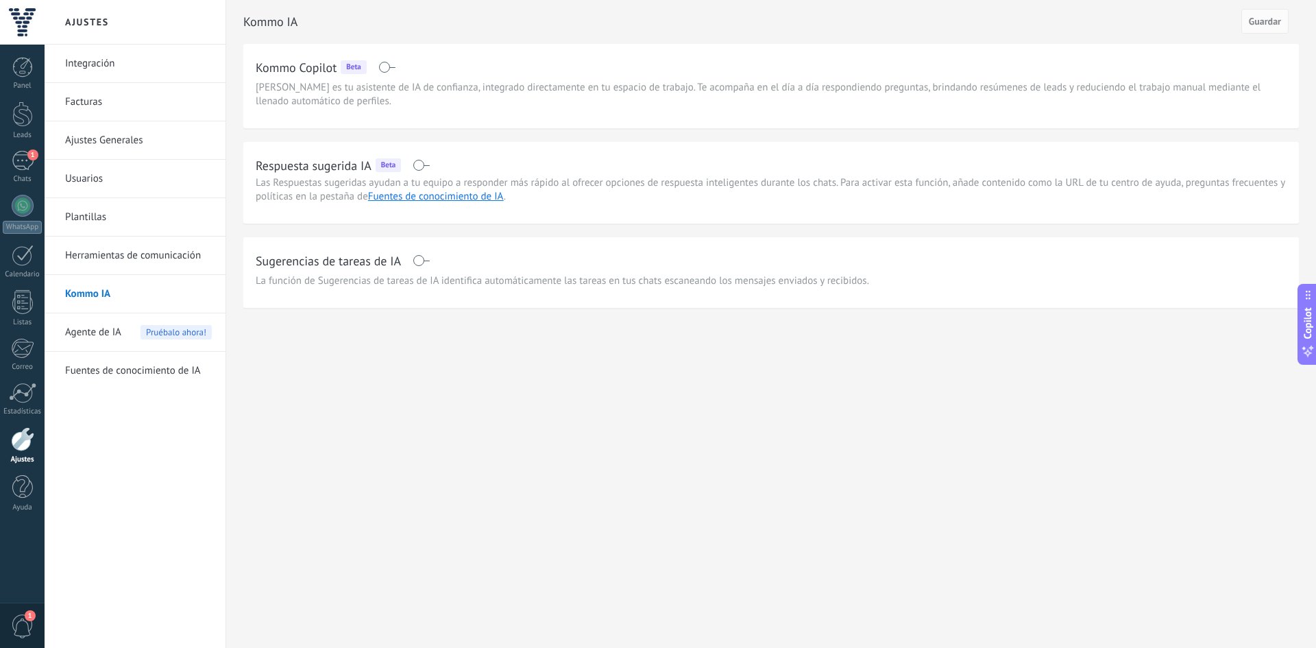
click at [112, 325] on span "Agente de IA" at bounding box center [93, 332] width 56 height 38
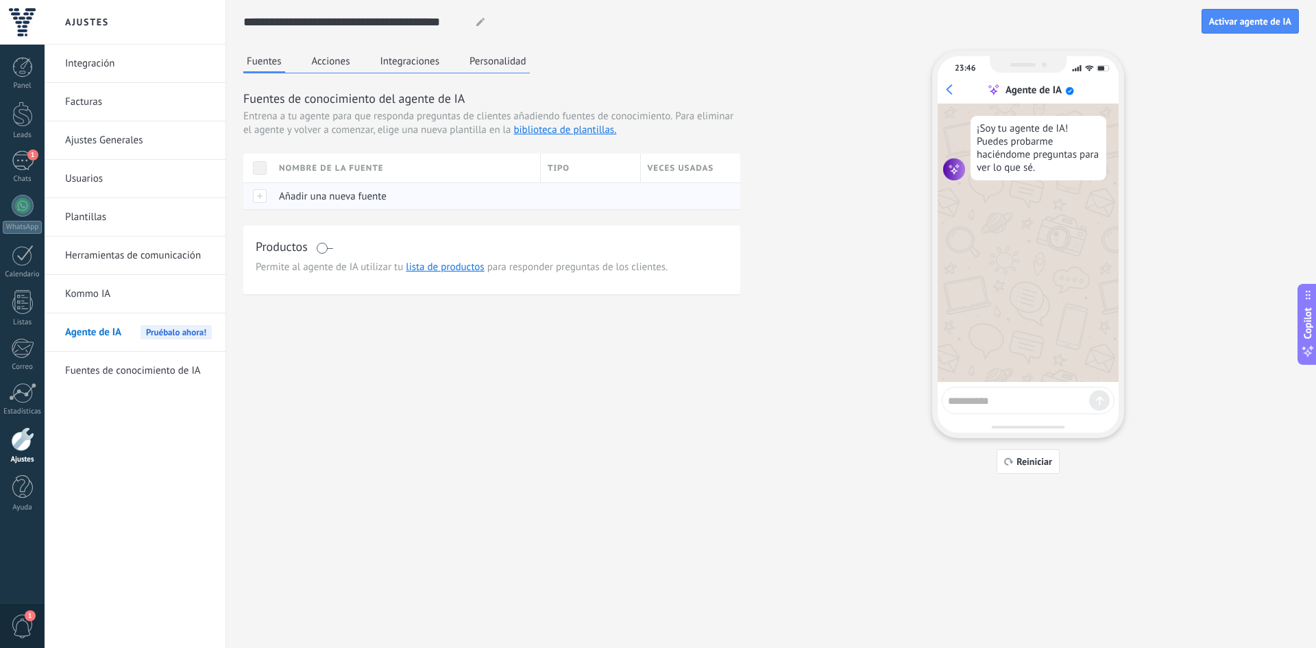
click at [362, 198] on span "Añadir una nueva fuente" at bounding box center [333, 196] width 108 height 13
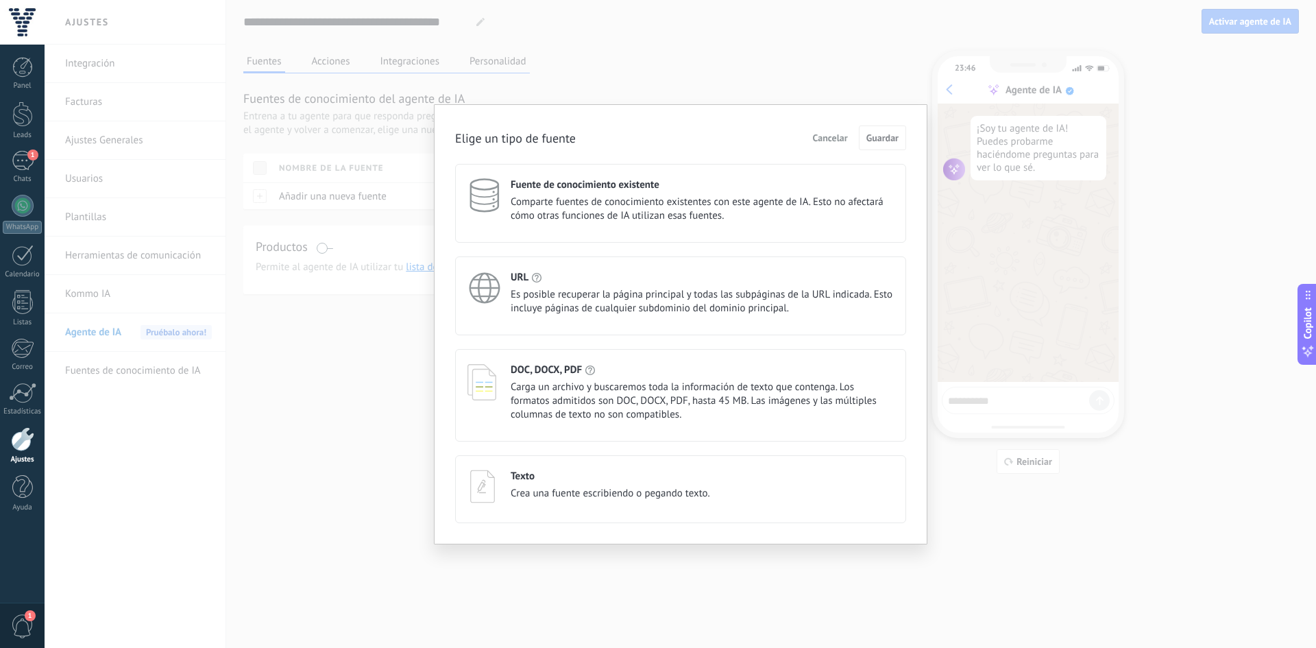
click at [528, 397] on span "Carga un archivo y buscaremos toda la información de texto que contenga. Los fo…" at bounding box center [702, 400] width 383 height 41
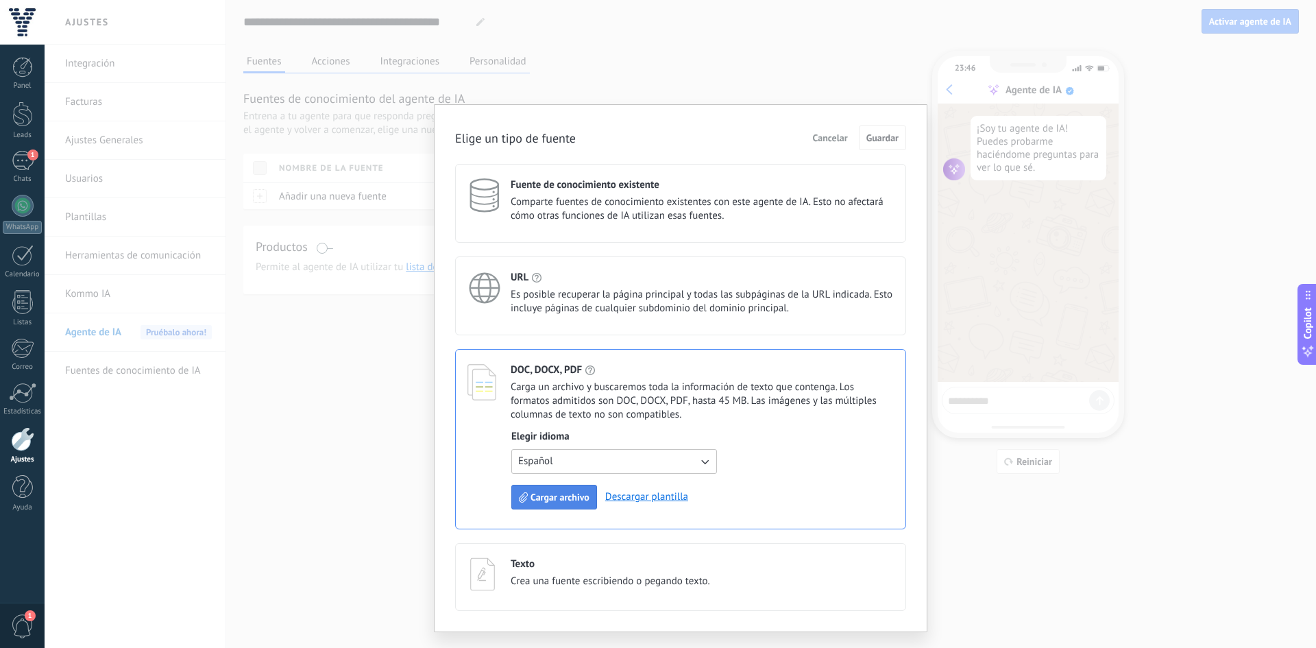
click at [537, 487] on button "Cargar archivo" at bounding box center [554, 496] width 86 height 25
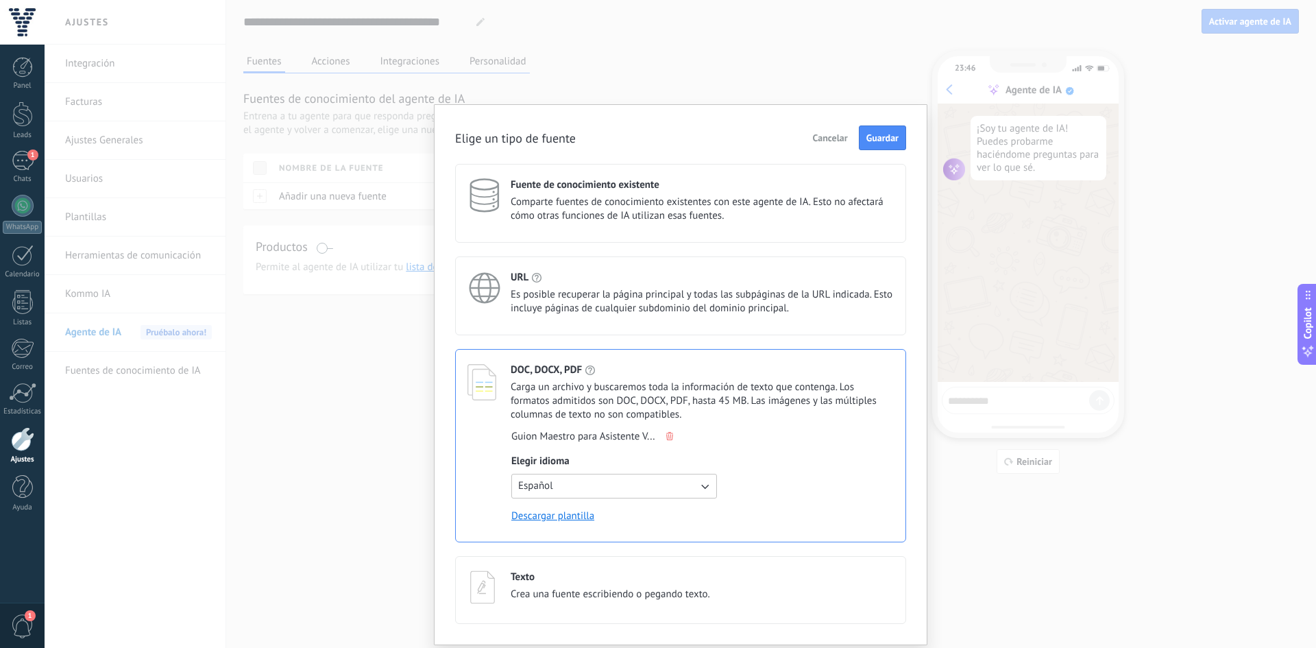
click at [672, 435] on icon at bounding box center [669, 436] width 7 height 8
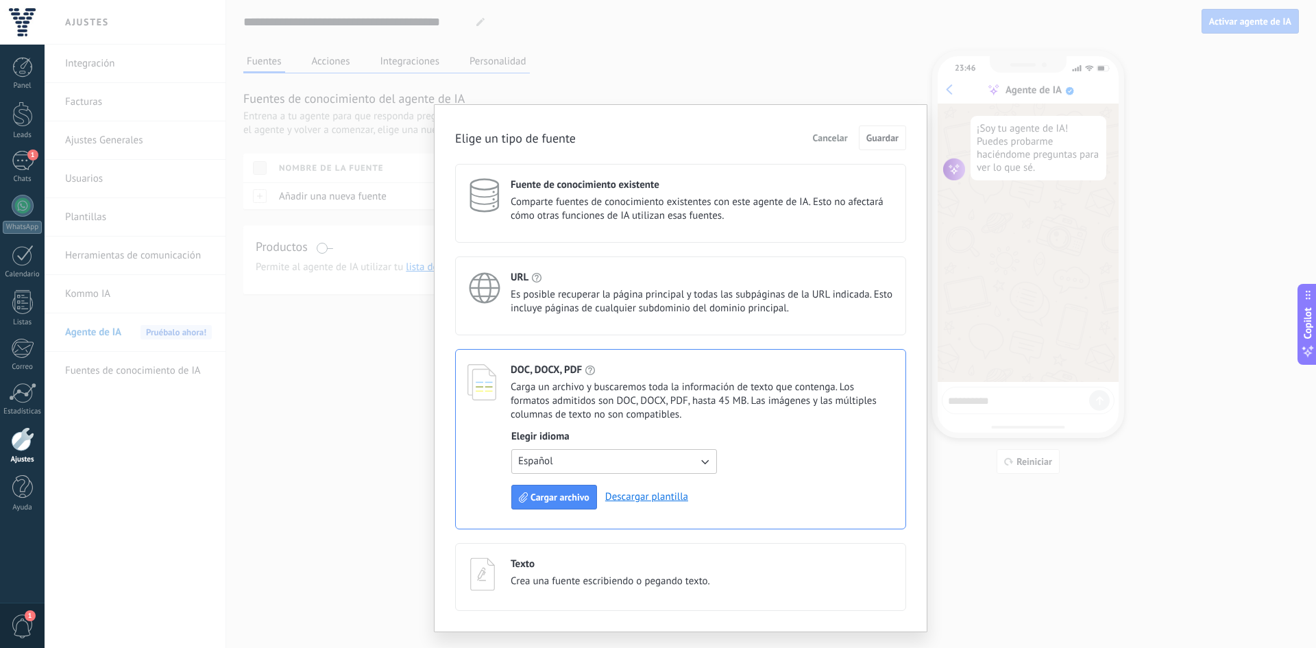
click at [578, 215] on span "Comparte fuentes de conocimiento existentes con este agente de IA. Esto no afec…" at bounding box center [702, 208] width 383 height 27
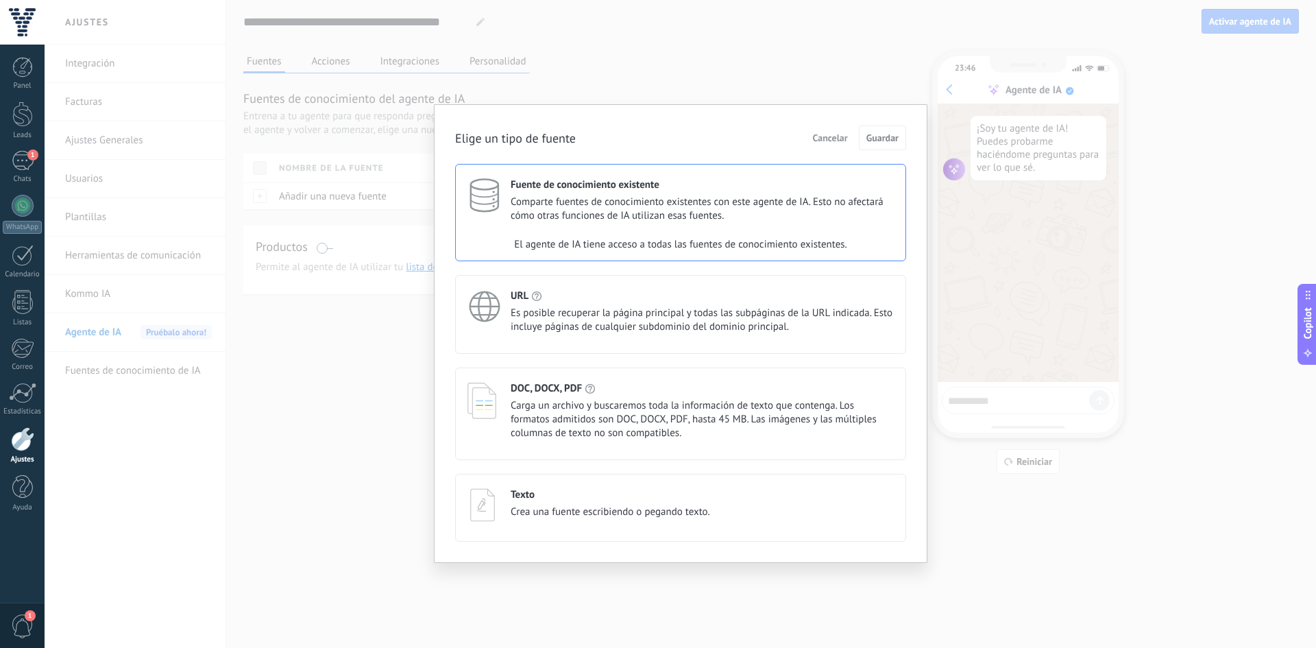
click at [626, 196] on span "Comparte fuentes de conocimiento existentes con este agente de IA. Esto no afec…" at bounding box center [702, 208] width 383 height 27
click at [545, 407] on span "Carga un archivo y buscaremos toda la información de texto que contenga. Los fo…" at bounding box center [702, 419] width 383 height 41
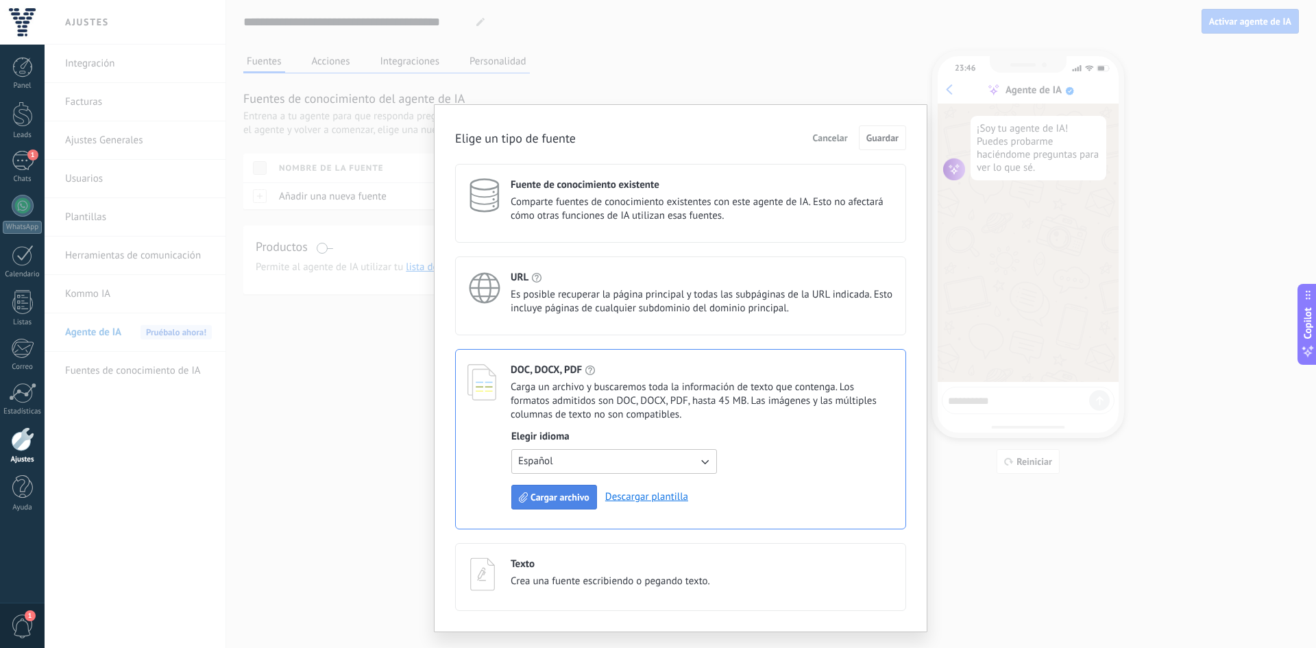
click at [565, 497] on span "Cargar archivo" at bounding box center [559, 497] width 59 height 10
click at [545, 491] on button "Cargar archivo" at bounding box center [554, 496] width 86 height 25
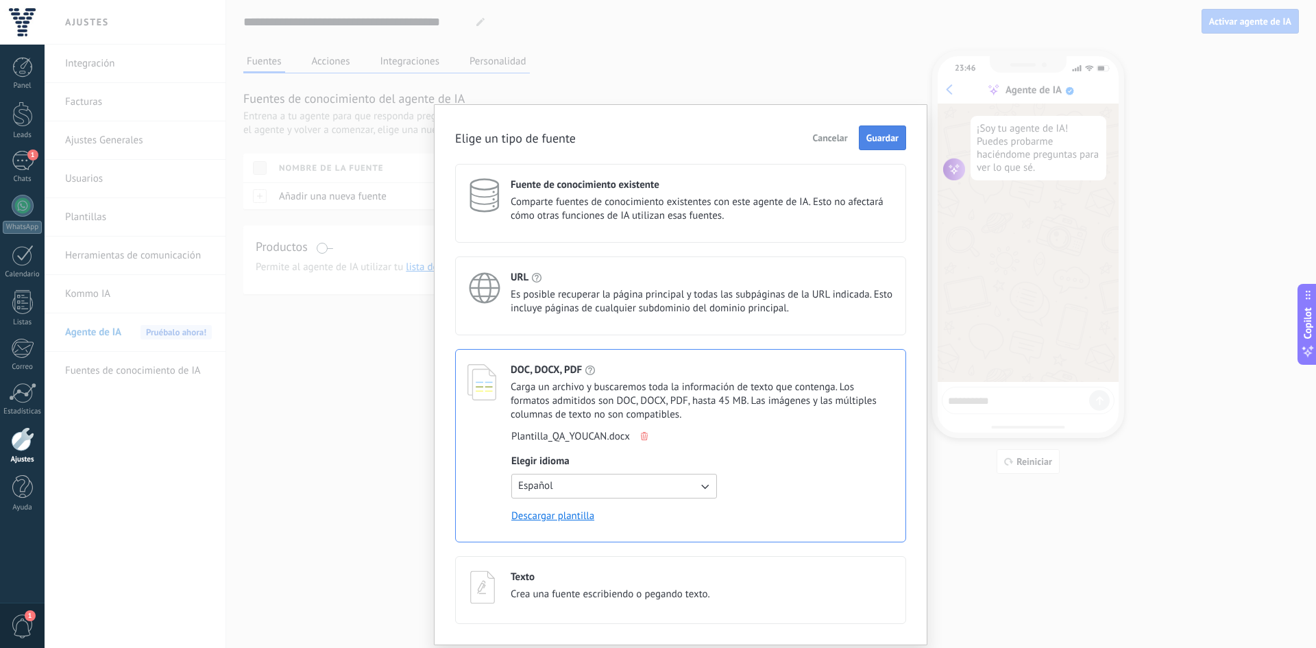
click at [896, 134] on span "Guardar" at bounding box center [882, 138] width 32 height 10
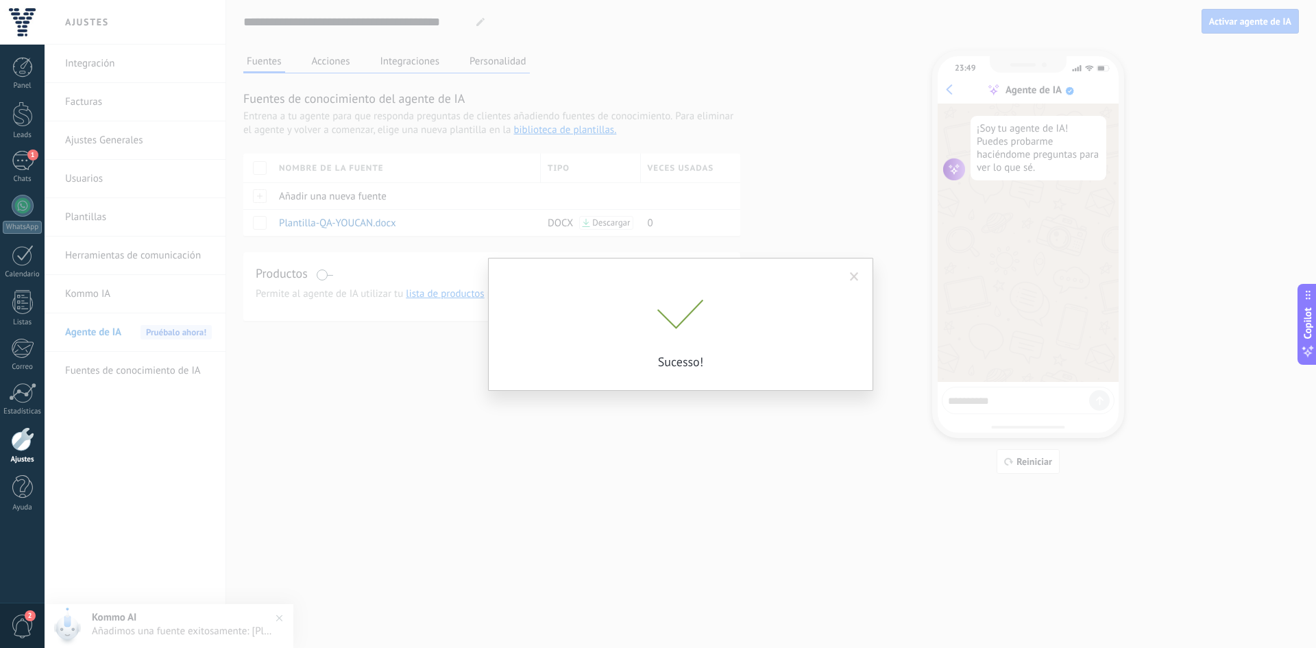
click at [859, 274] on span at bounding box center [854, 276] width 23 height 23
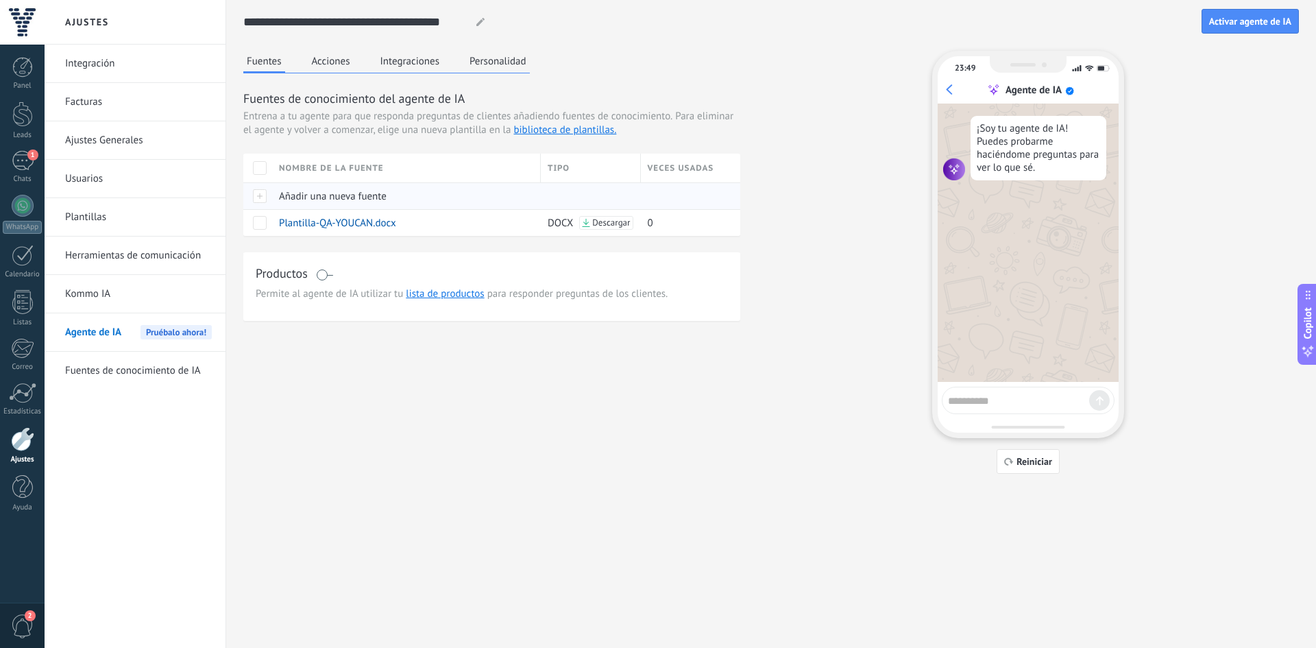
click at [269, 195] on div at bounding box center [257, 195] width 29 height 27
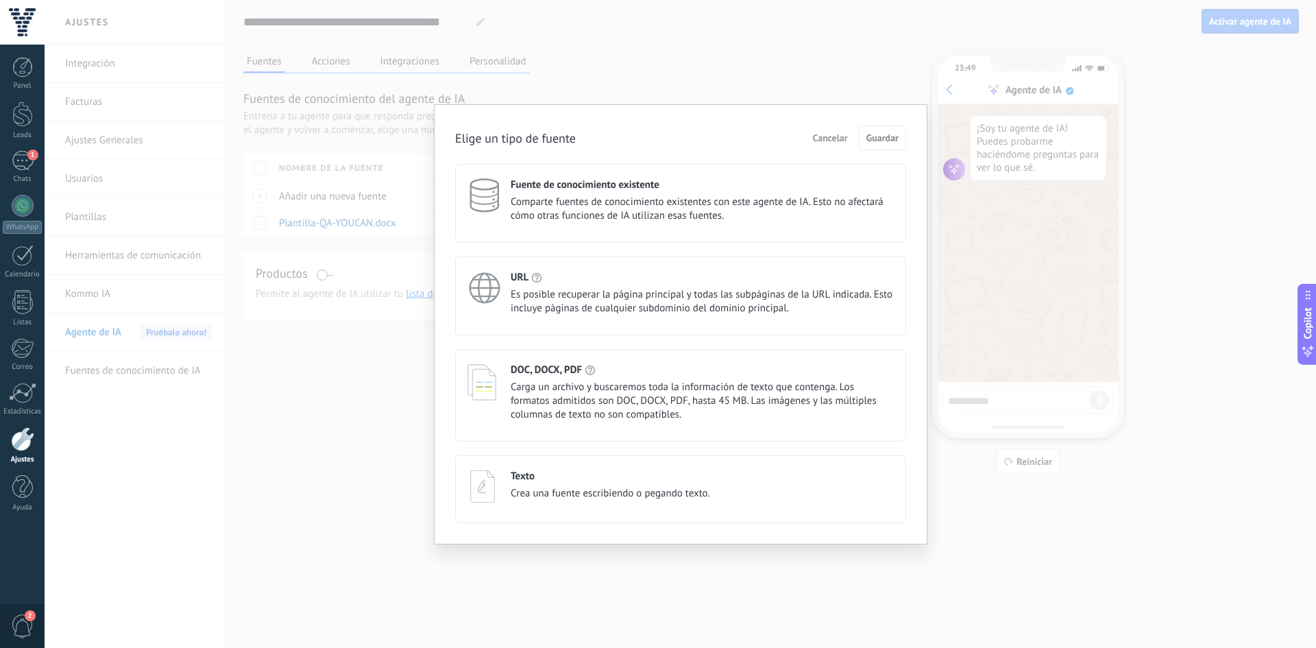
click at [572, 367] on h4 "DOC, DOCX, PDF" at bounding box center [546, 369] width 71 height 13
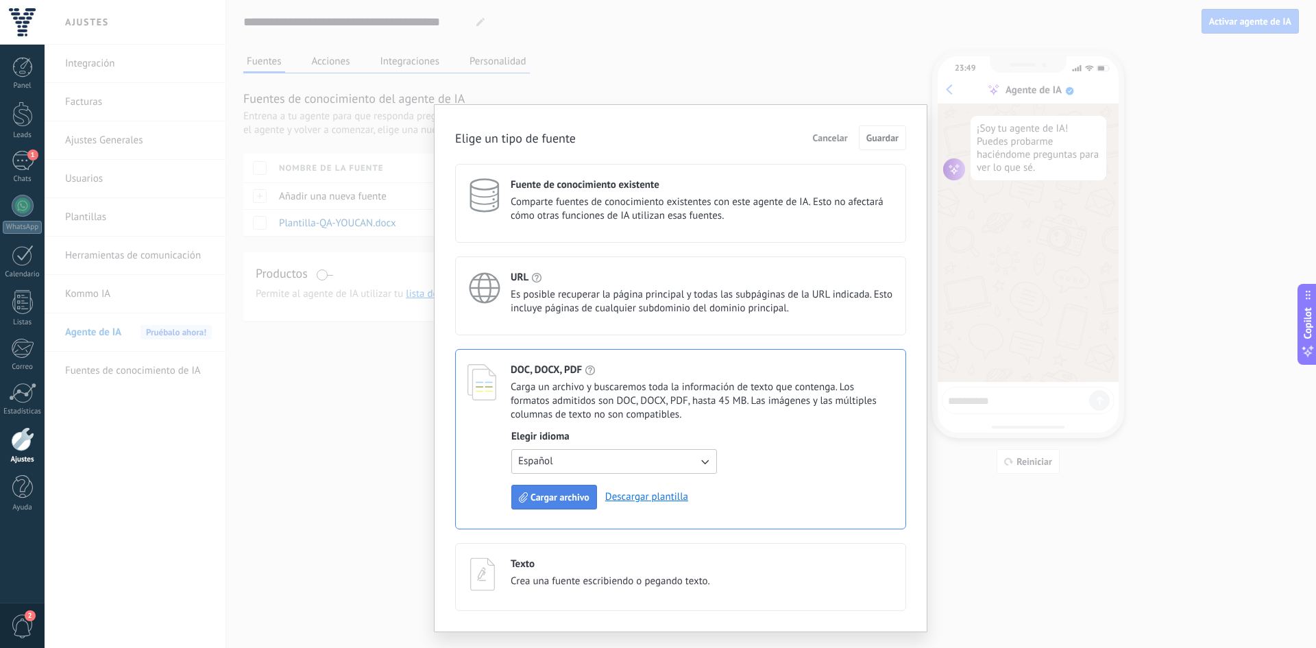
click at [545, 492] on span "Cargar archivo" at bounding box center [559, 497] width 59 height 10
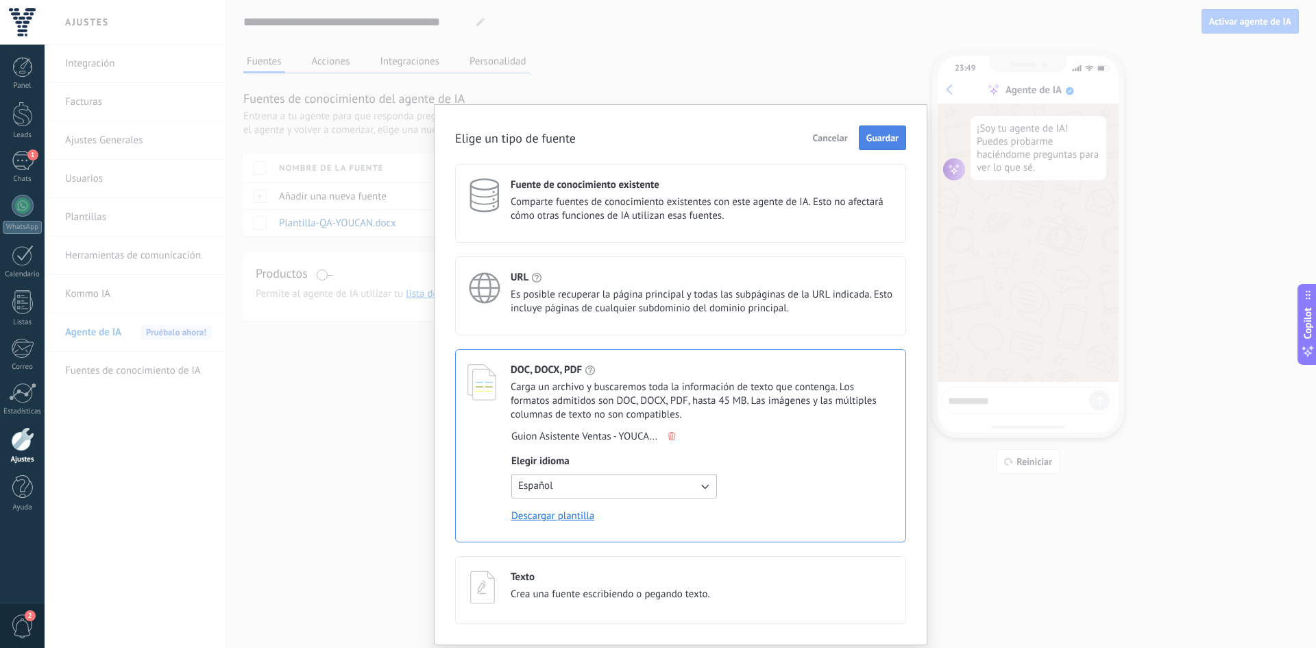
click at [893, 135] on span "Guardar" at bounding box center [882, 138] width 32 height 10
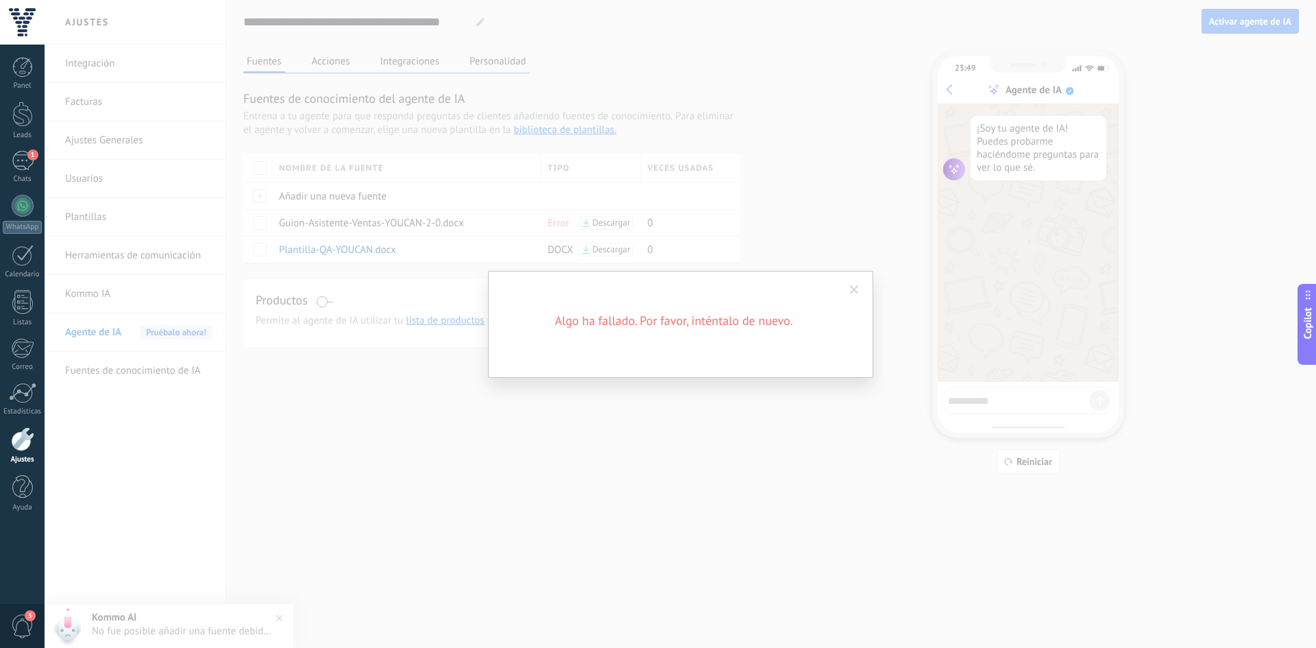
click at [853, 290] on span at bounding box center [854, 290] width 9 height 10
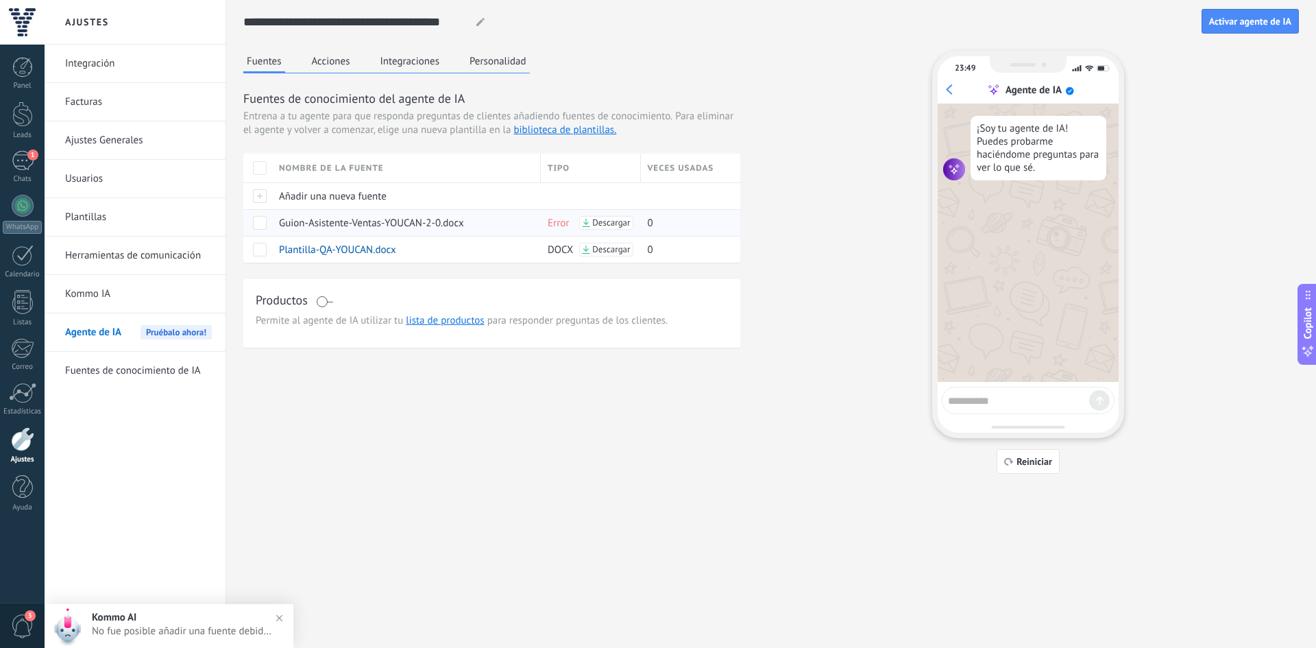
click at [599, 224] on span "Descargar" at bounding box center [611, 223] width 38 height 10
click at [263, 228] on span at bounding box center [260, 223] width 14 height 14
click at [558, 223] on span "Error" at bounding box center [558, 223] width 21 height 13
click at [302, 221] on span "Eliminar" at bounding box center [305, 222] width 36 height 27
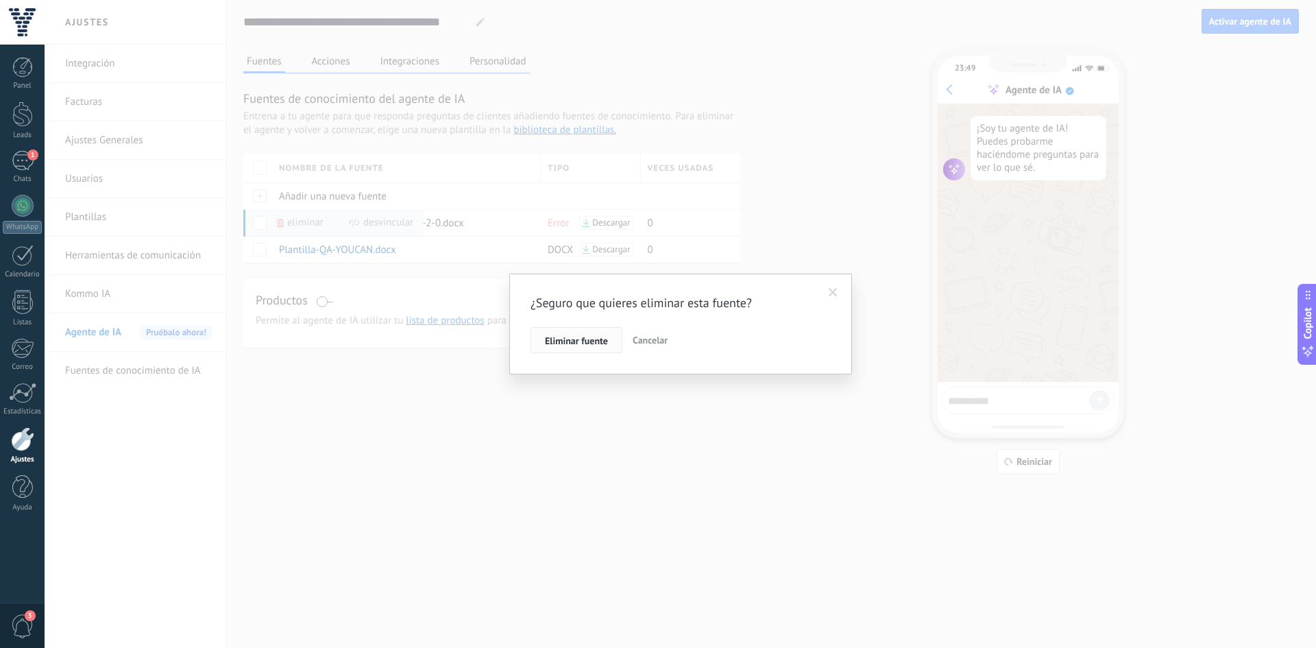
click at [598, 339] on span "Eliminar fuente" at bounding box center [576, 341] width 63 height 10
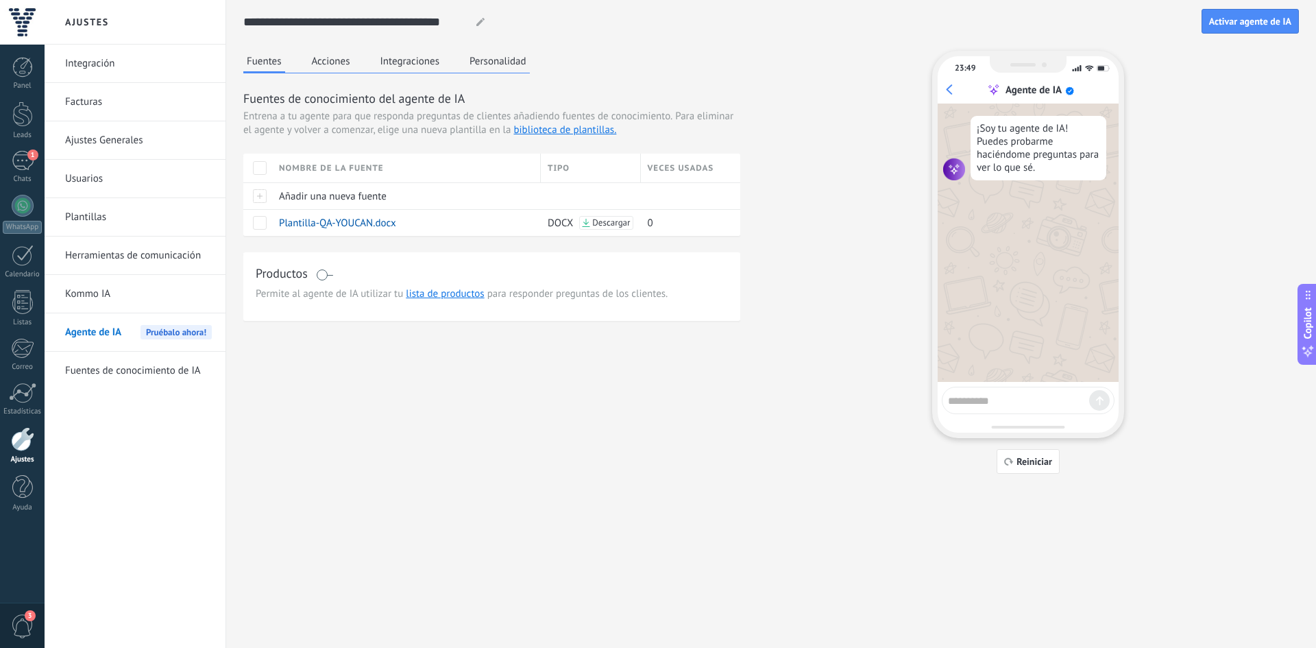
click at [339, 62] on button "Acciones" at bounding box center [330, 61] width 45 height 21
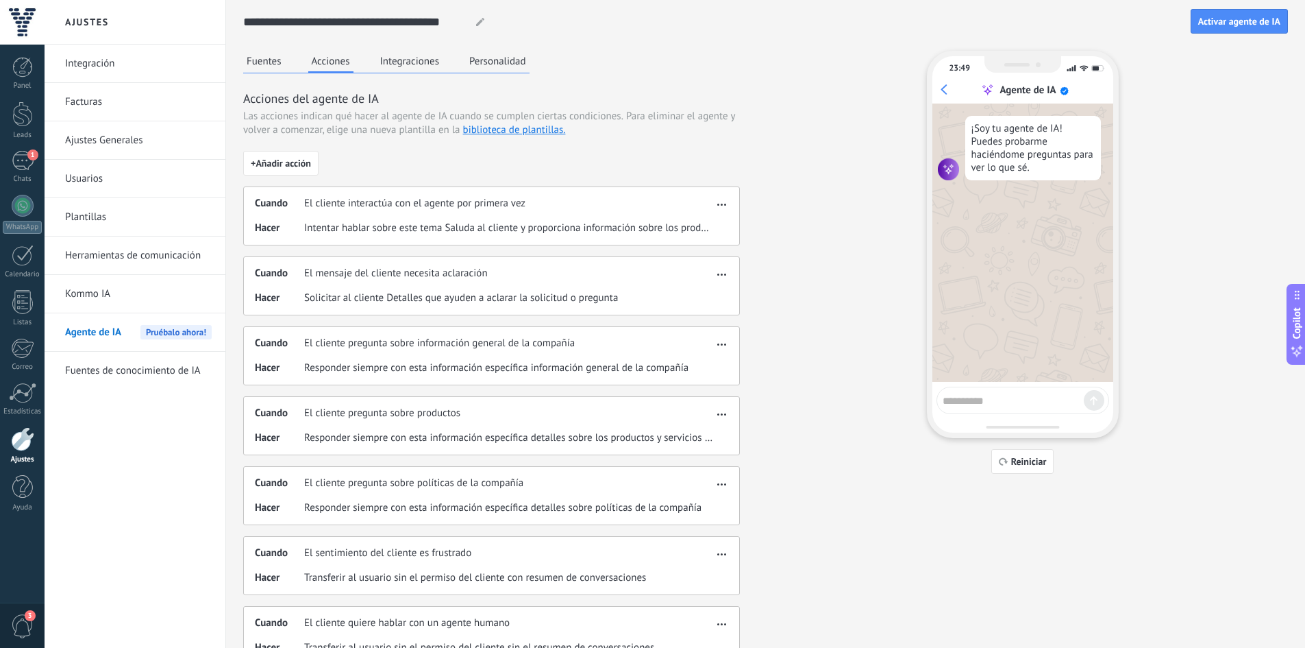
click at [407, 50] on div "**********" at bounding box center [765, 402] width 1045 height 804
click at [405, 64] on button "Integraciones" at bounding box center [410, 61] width 66 height 21
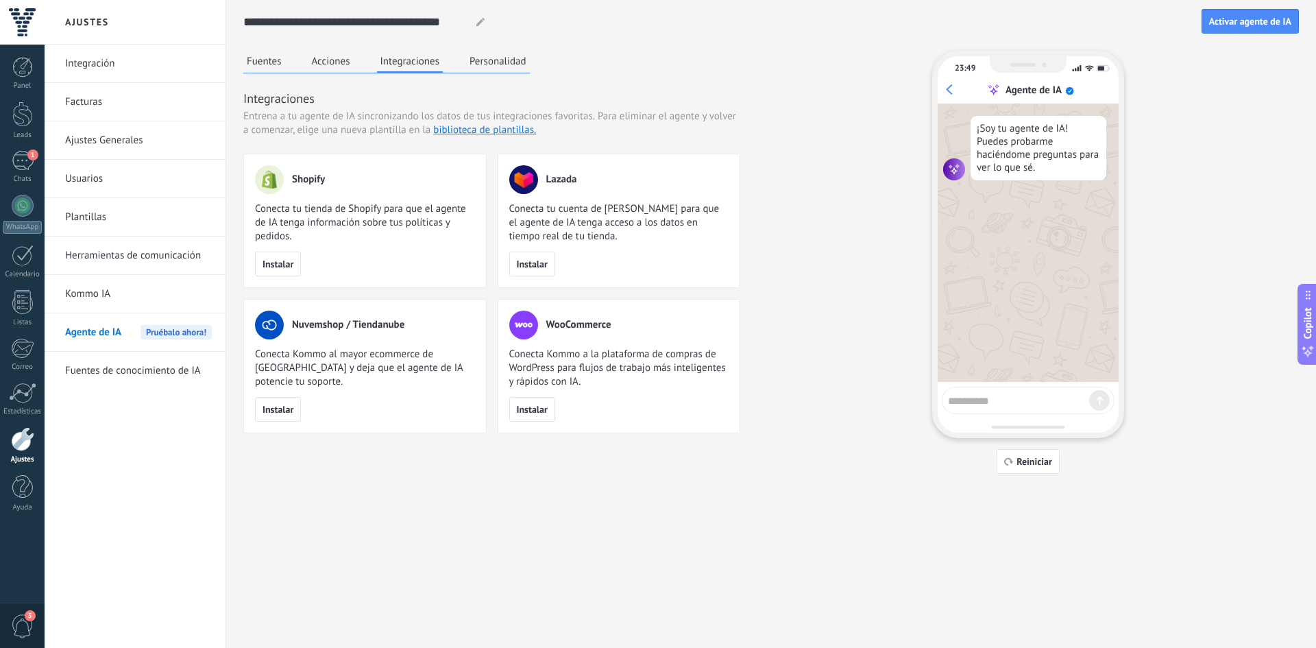
click at [460, 60] on div "Fuentes Acciones Integraciones Personalidad" at bounding box center [386, 62] width 286 height 23
click at [485, 61] on button "Personalidad" at bounding box center [498, 61] width 64 height 21
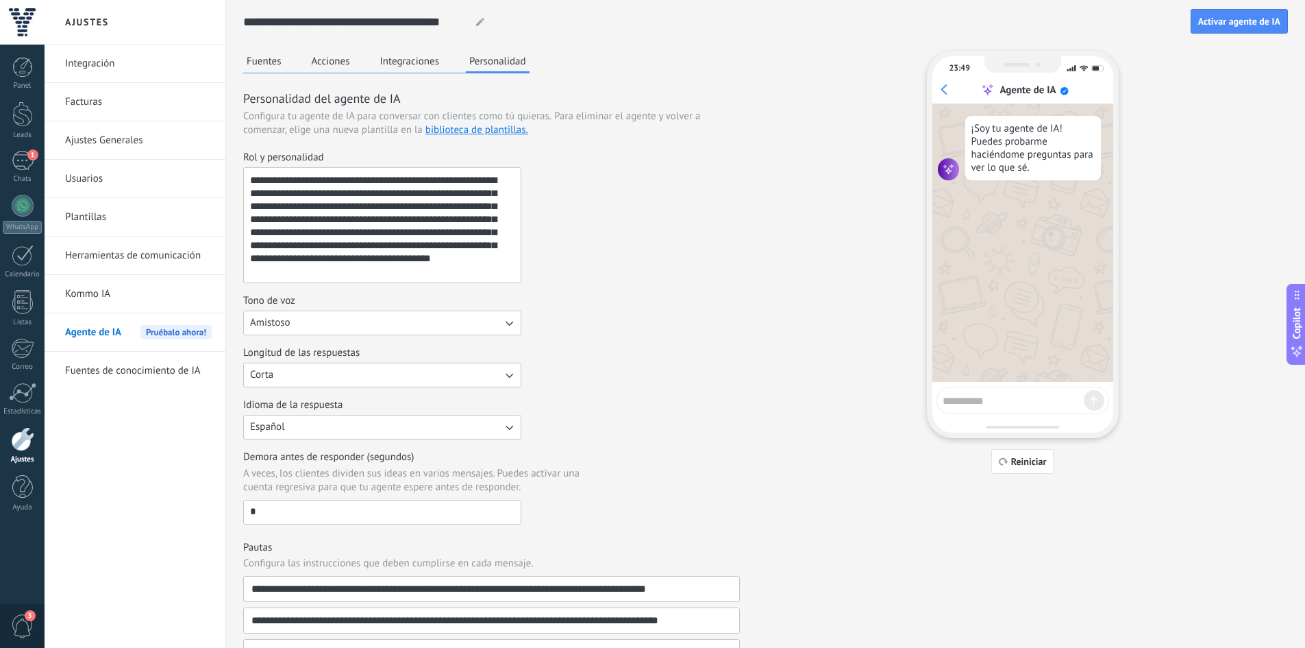
click at [339, 185] on textarea "**********" at bounding box center [381, 225] width 274 height 114
click at [328, 239] on textarea "**********" at bounding box center [381, 225] width 274 height 114
click at [326, 236] on textarea "**********" at bounding box center [381, 225] width 274 height 114
paste textarea "**********"
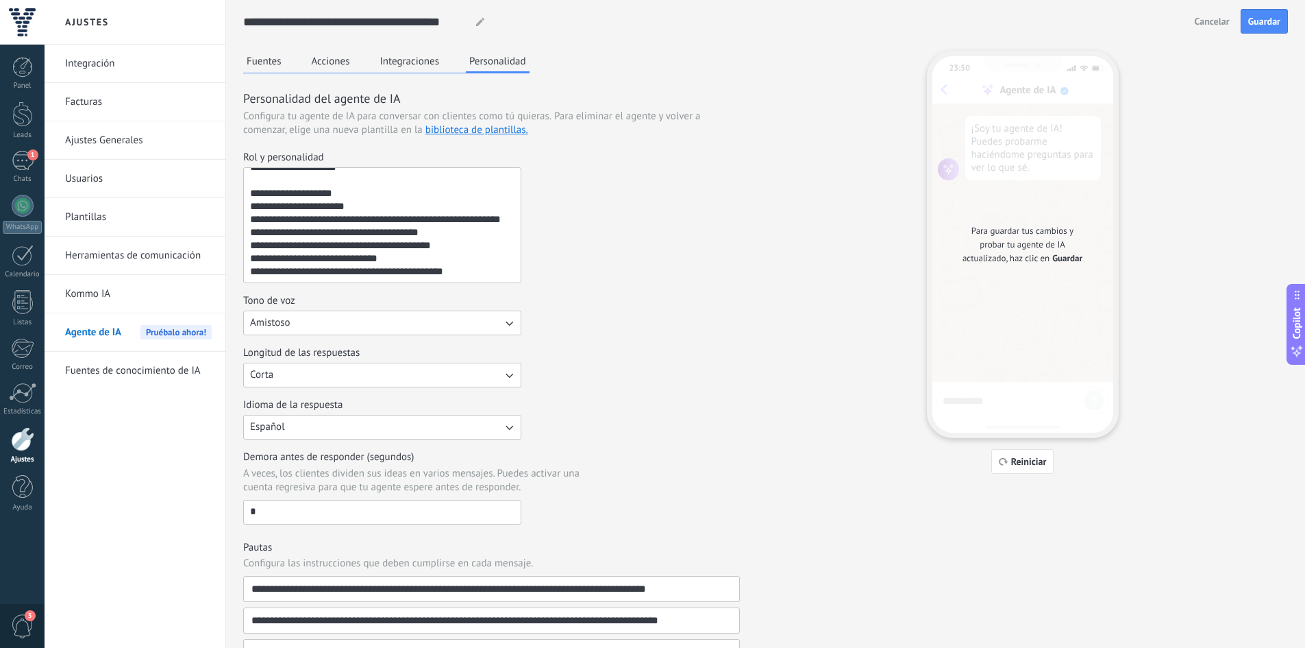
type textarea "**********"
click at [578, 367] on div "Longitud de las respuestas Corta" at bounding box center [491, 366] width 497 height 41
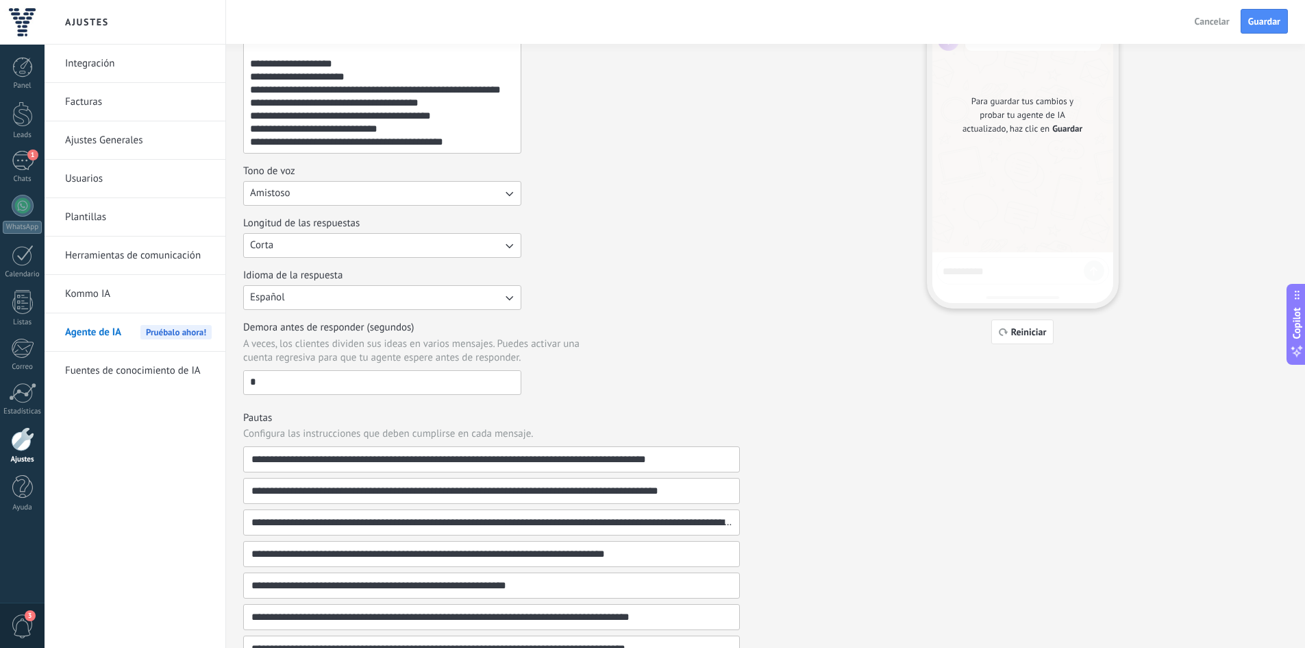
scroll to position [0, 0]
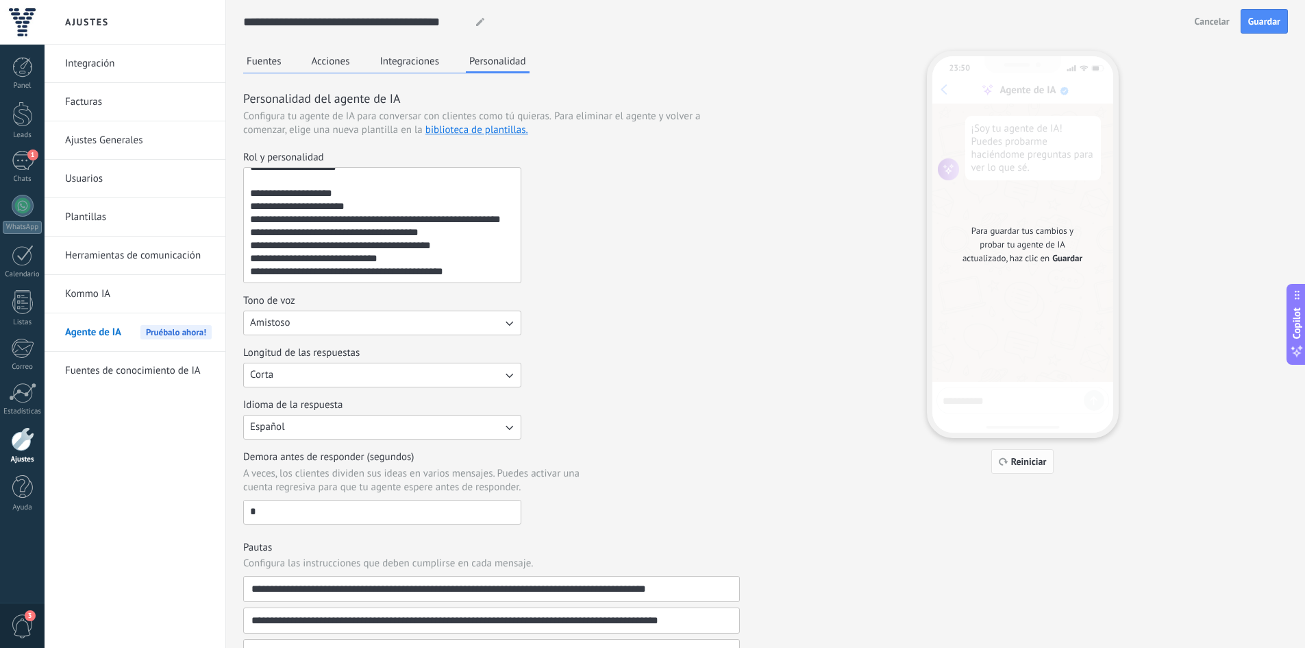
click at [1011, 464] on span "Reiniciar" at bounding box center [1029, 461] width 36 height 10
click at [553, 254] on div "Rol y personalidad" at bounding box center [491, 217] width 497 height 132
click at [474, 247] on textarea "Rol y personalidad" at bounding box center [381, 225] width 274 height 114
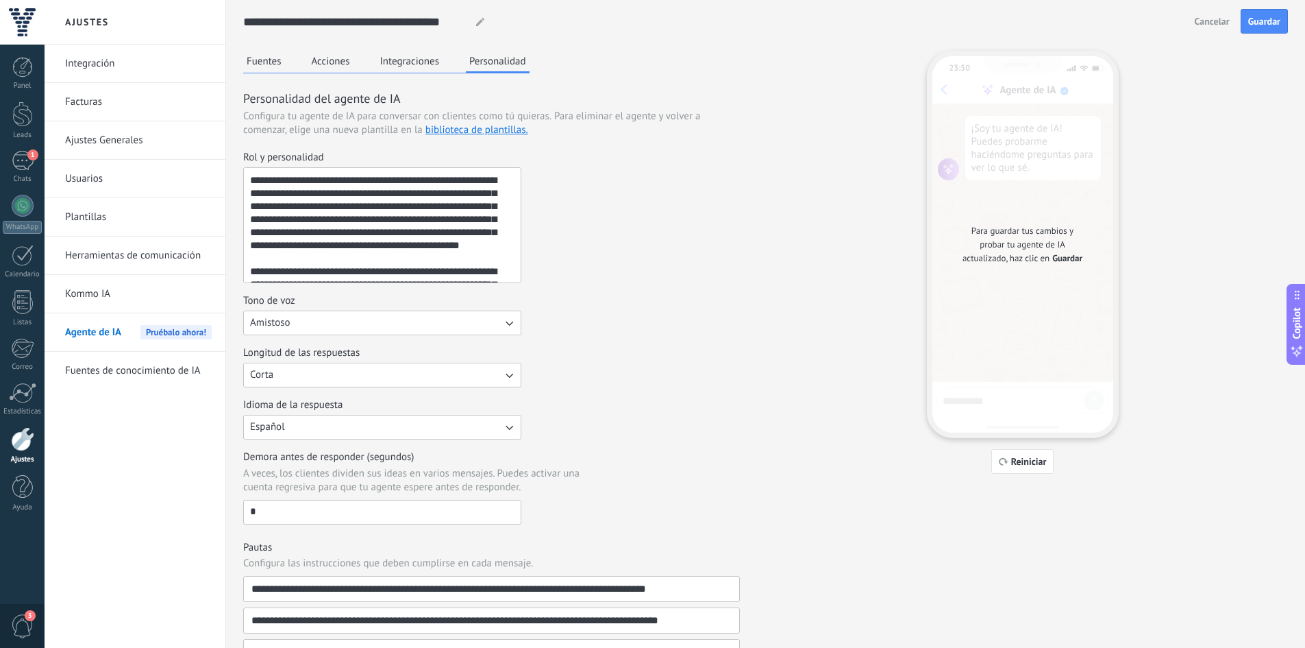
click at [598, 177] on div "Rol y personalidad" at bounding box center [491, 217] width 497 height 132
click at [1272, 26] on span "Guardar" at bounding box center [1265, 21] width 32 height 10
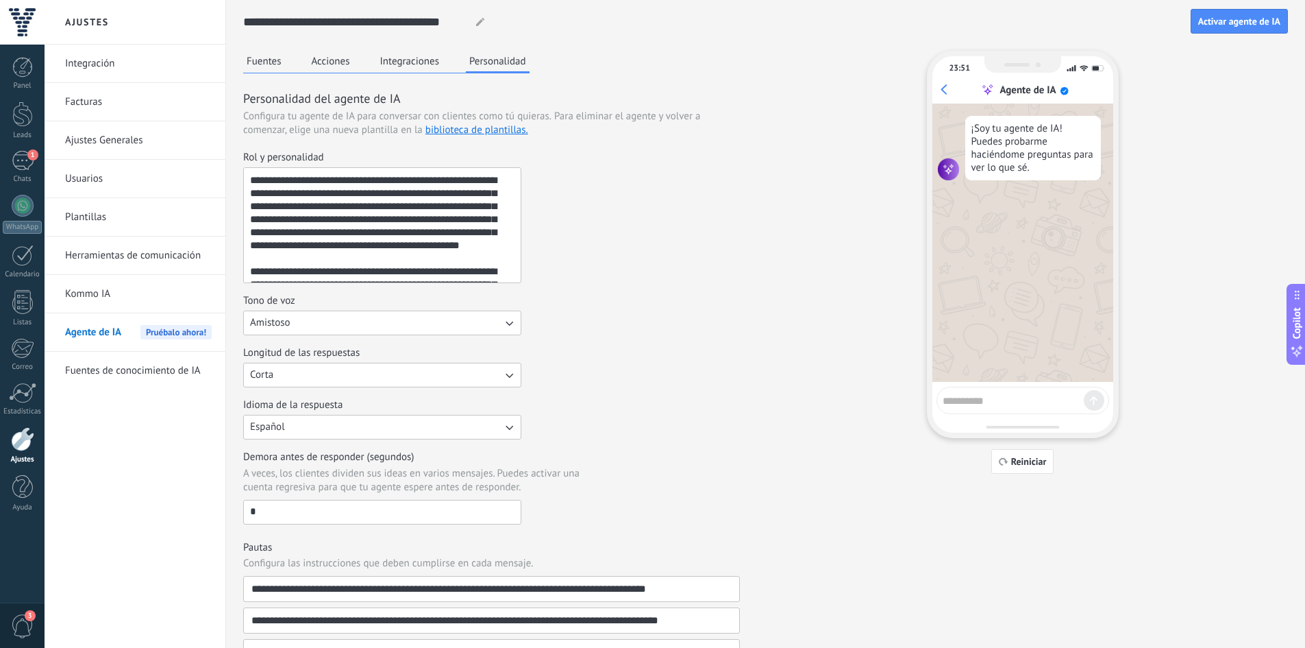
click at [987, 408] on div at bounding box center [1023, 399] width 173 height 27
type textarea "****"
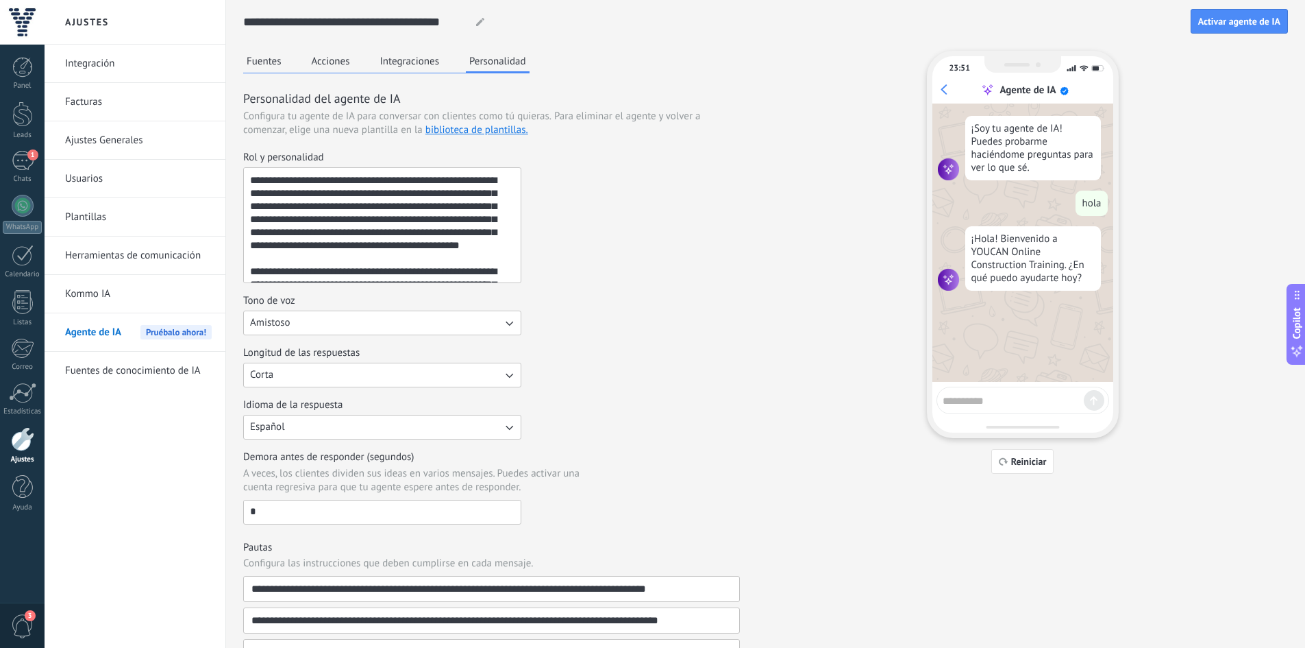
click at [981, 402] on textarea at bounding box center [1013, 398] width 141 height 17
type textarea "**********"
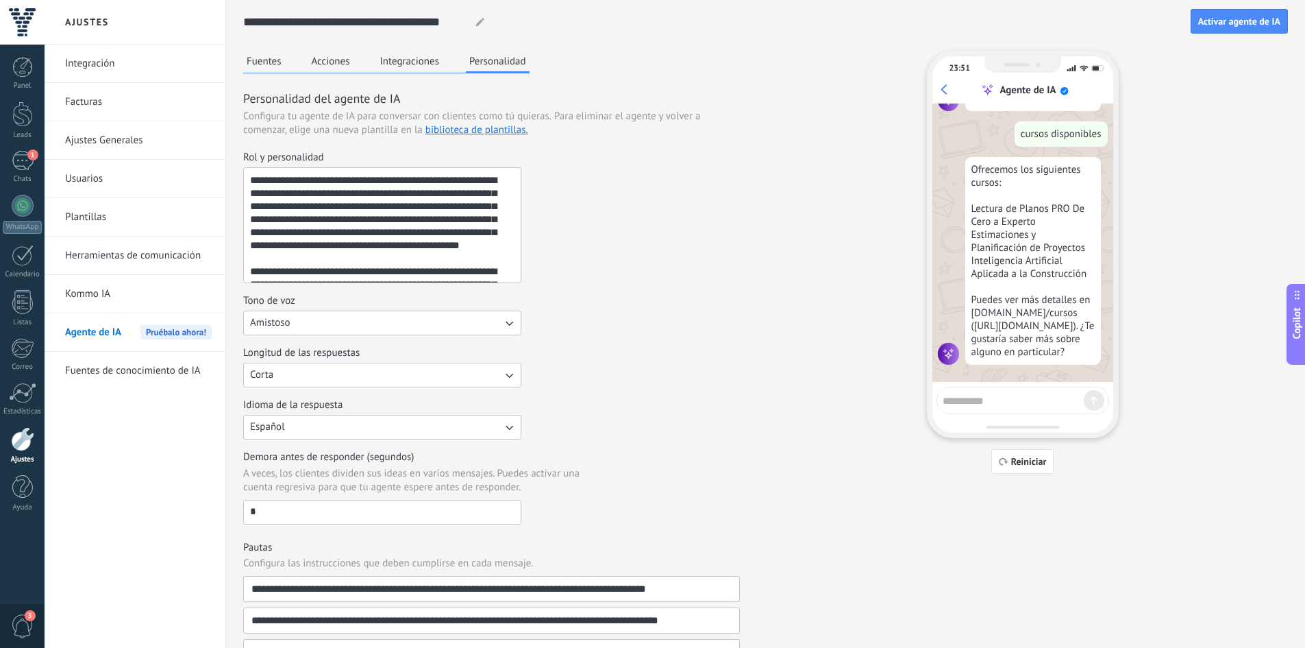
click at [271, 56] on button "Fuentes" at bounding box center [264, 61] width 42 height 21
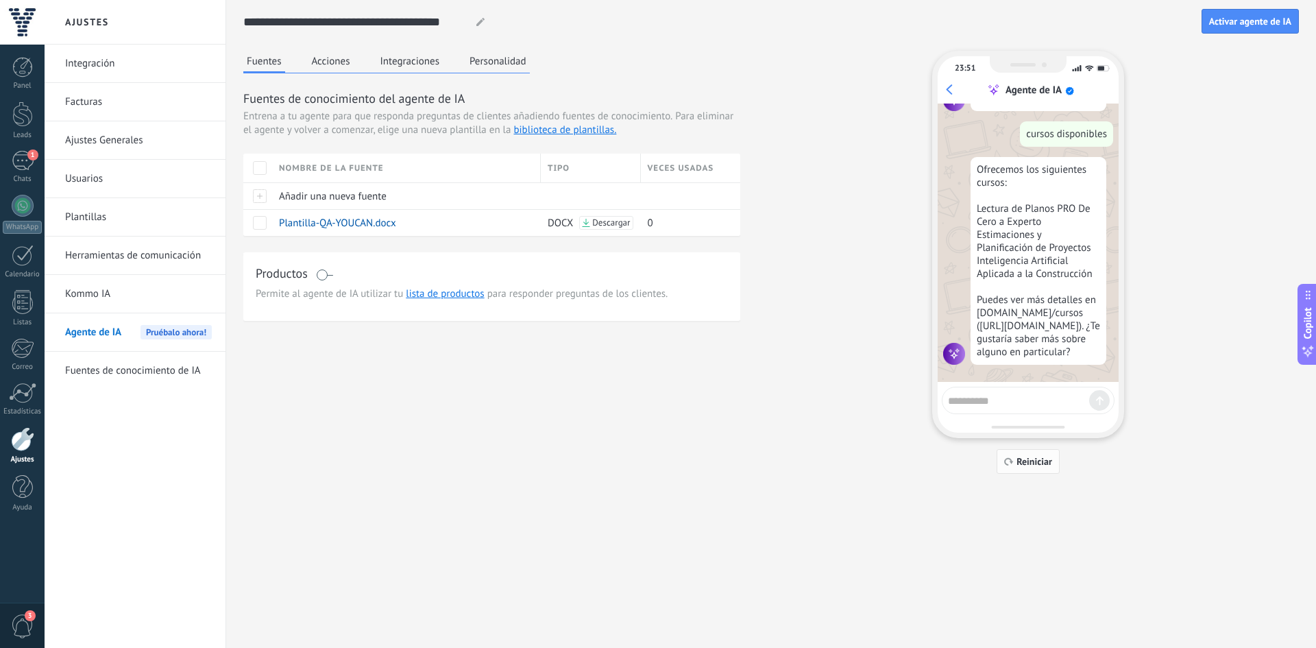
click at [1018, 454] on button "Reiniciar" at bounding box center [1027, 461] width 63 height 25
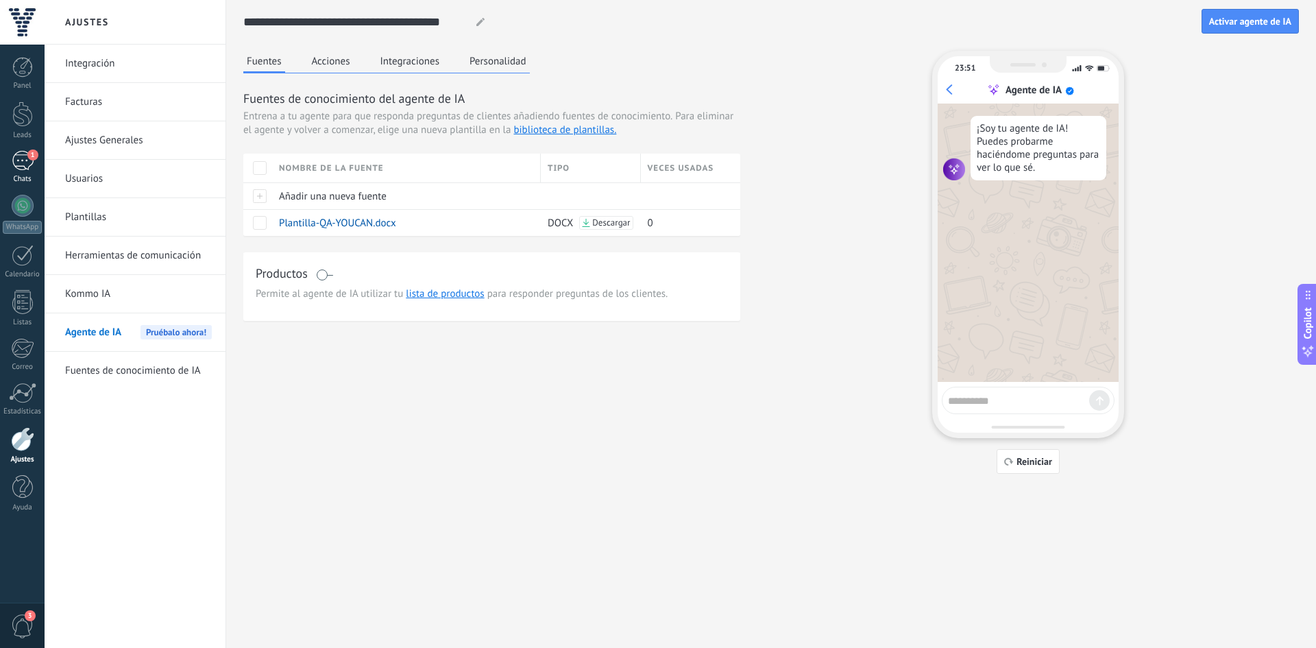
click at [22, 161] on div "1" at bounding box center [23, 161] width 22 height 20
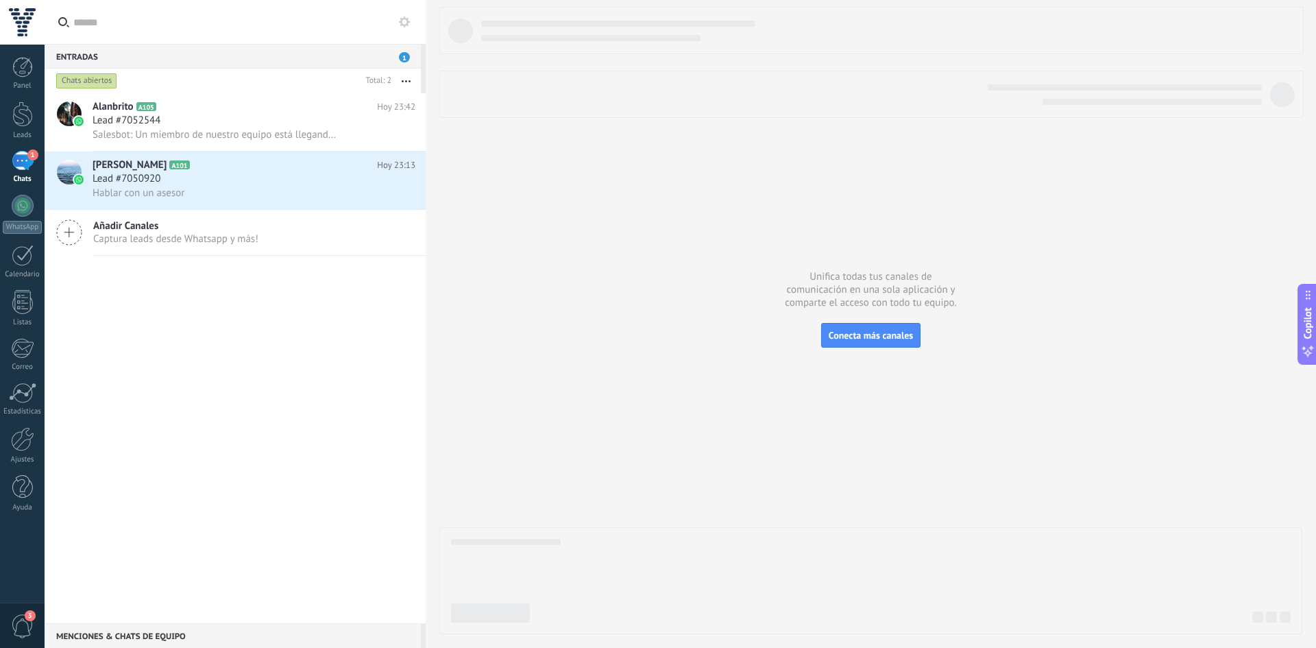
click at [19, 167] on div "1" at bounding box center [23, 161] width 22 height 20
click at [16, 125] on div at bounding box center [22, 113] width 21 height 25
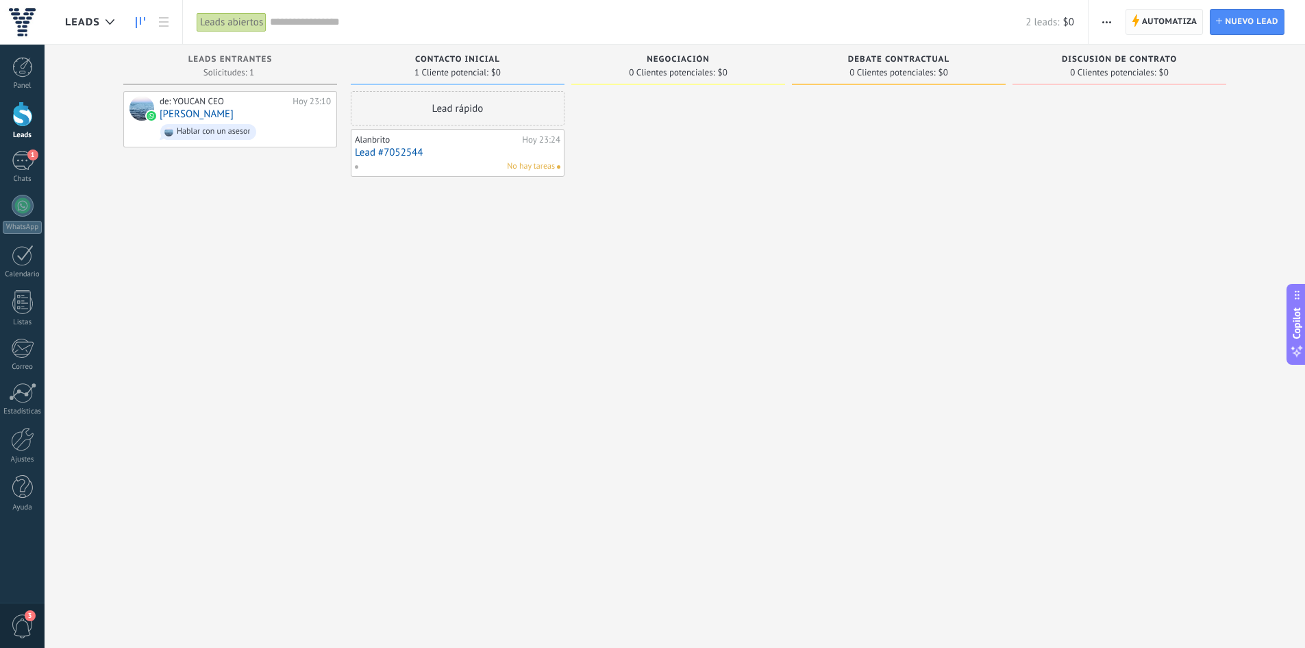
click at [1134, 25] on icon at bounding box center [1136, 20] width 8 height 12
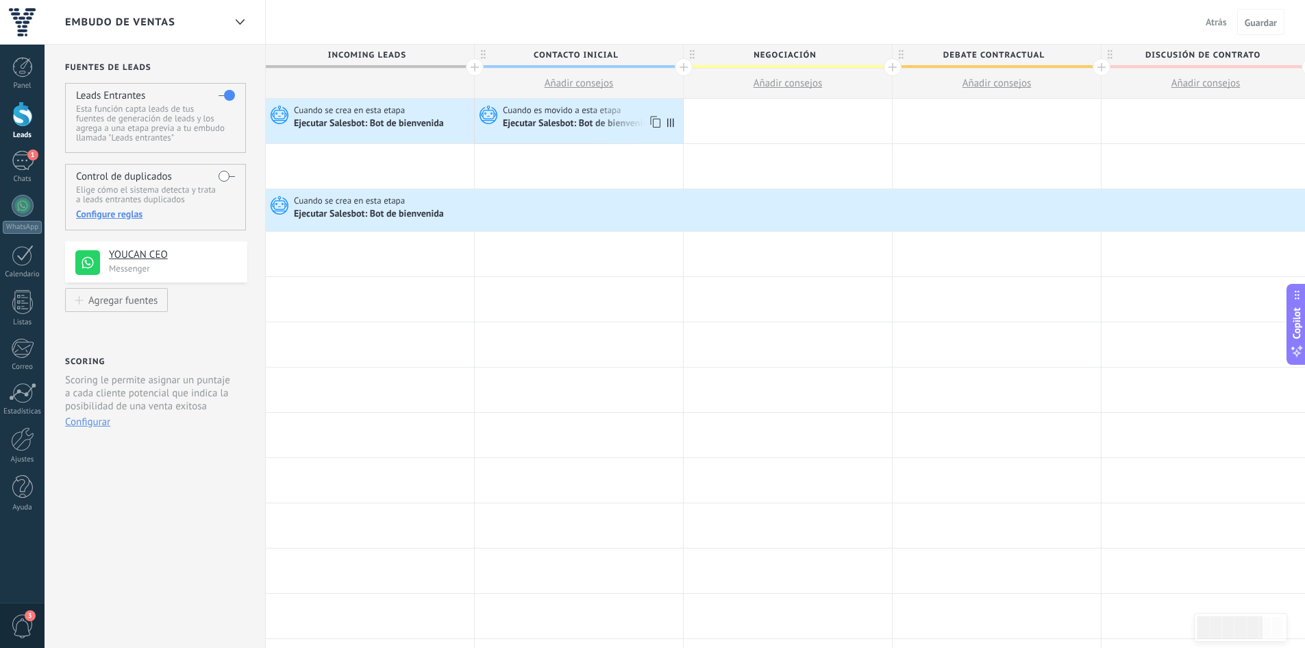
click at [671, 124] on icon at bounding box center [670, 122] width 7 height 9
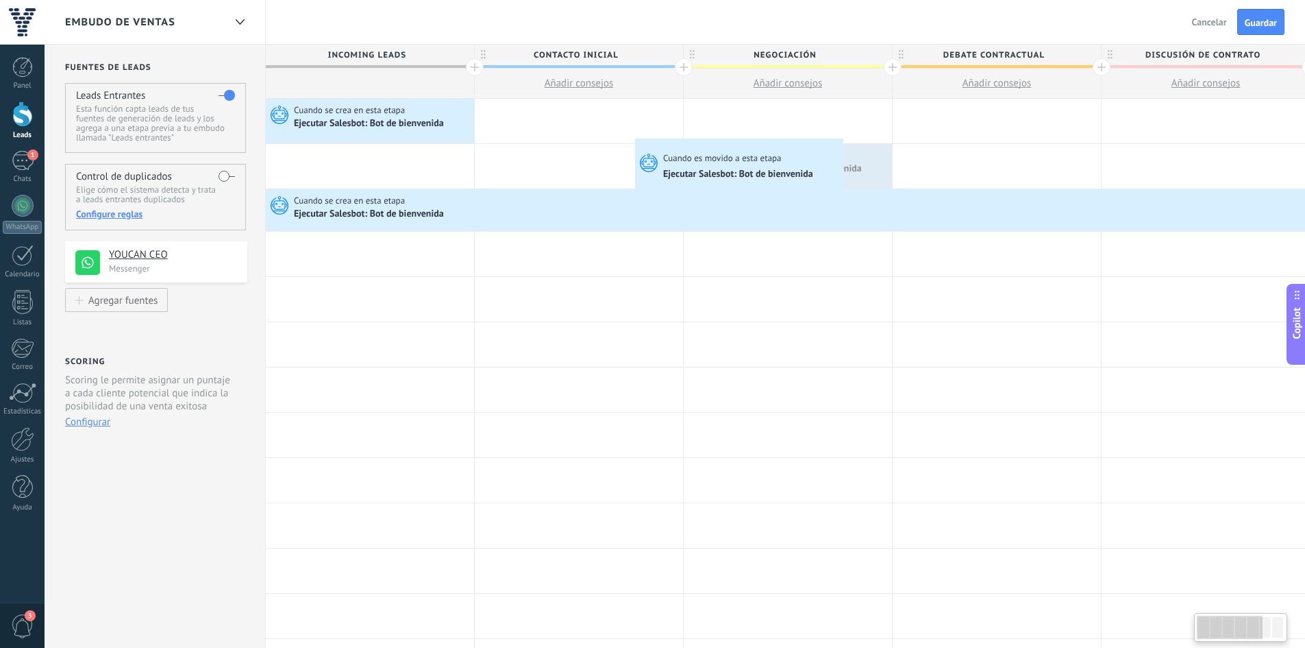
scroll to position [0, 8]
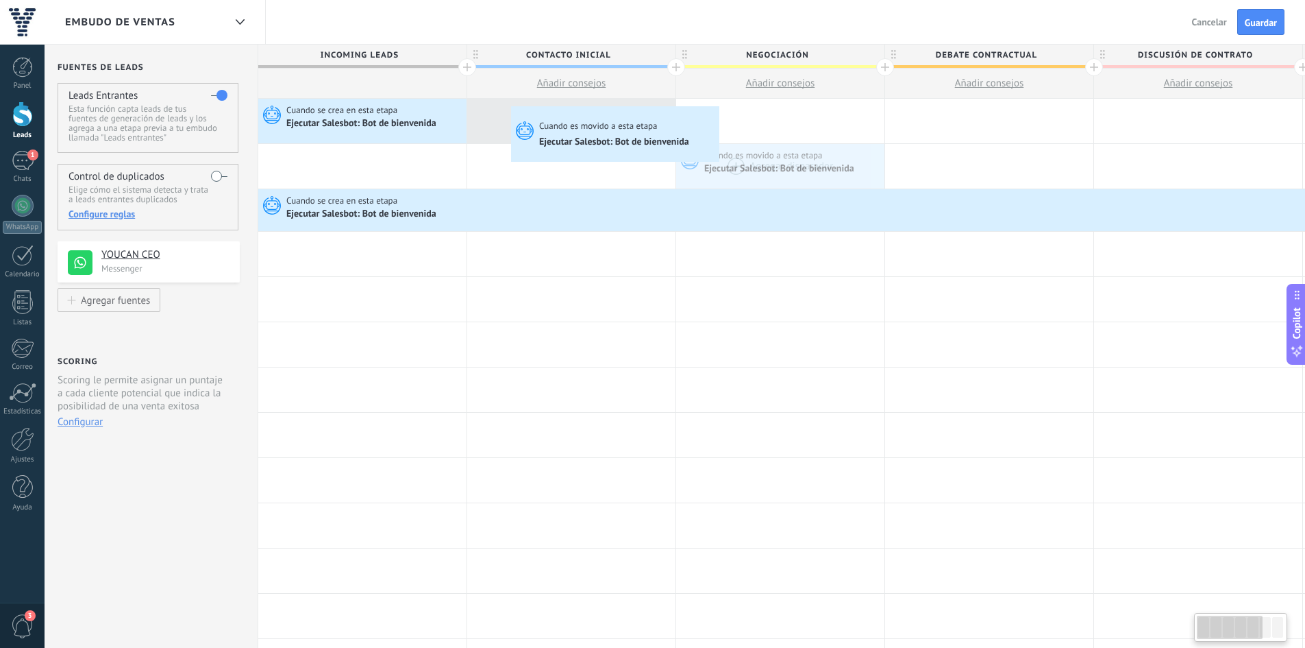
drag, startPoint x: 702, startPoint y: 158, endPoint x: 515, endPoint y: 109, distance: 193.3
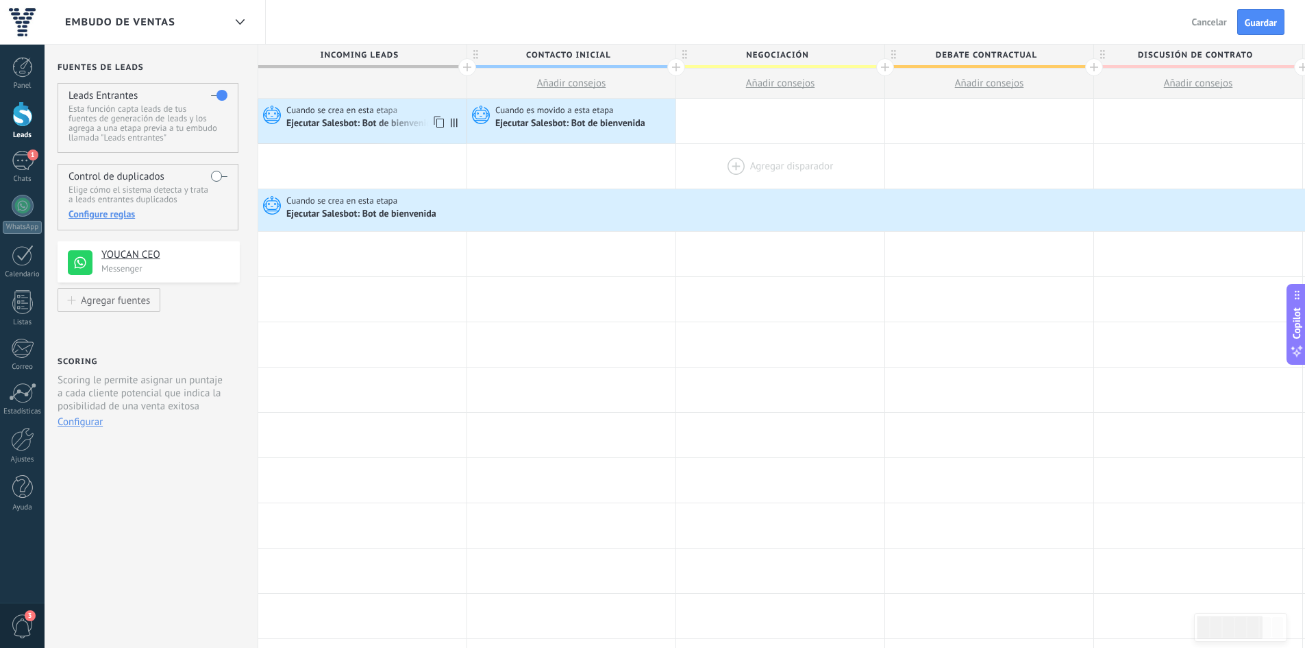
click at [456, 124] on icon at bounding box center [454, 122] width 7 height 9
click at [436, 121] on use at bounding box center [439, 122] width 10 height 12
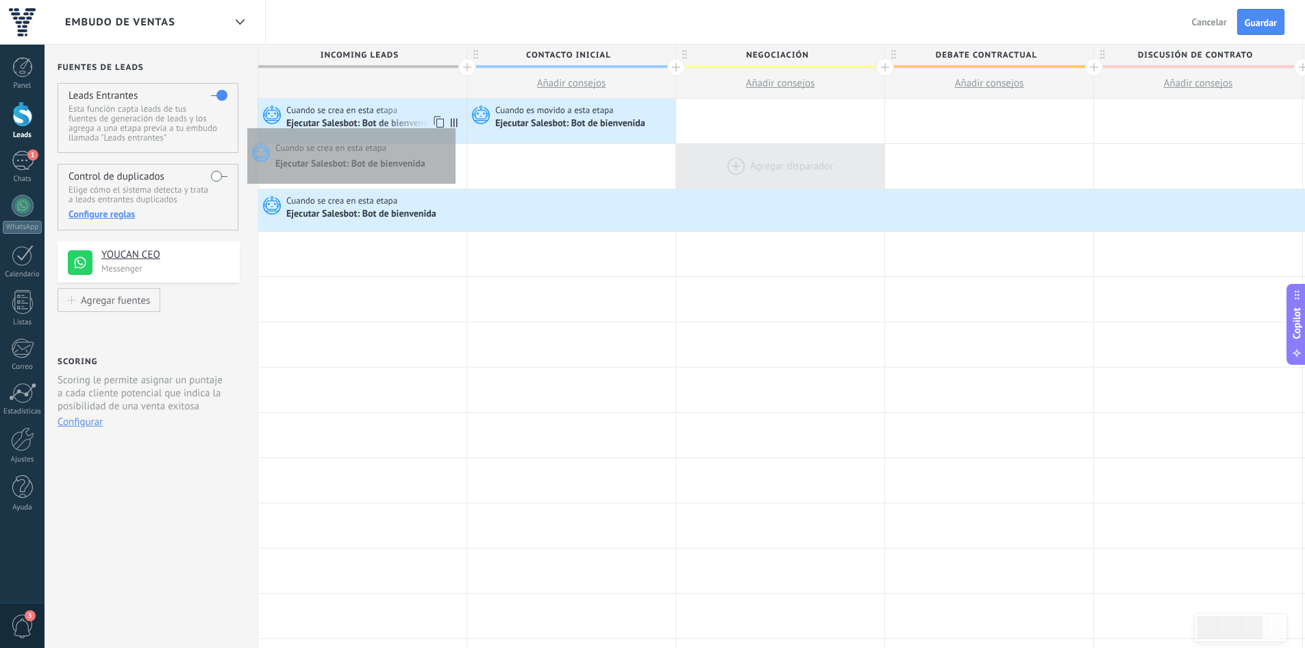
click at [452, 125] on icon at bounding box center [454, 122] width 7 height 9
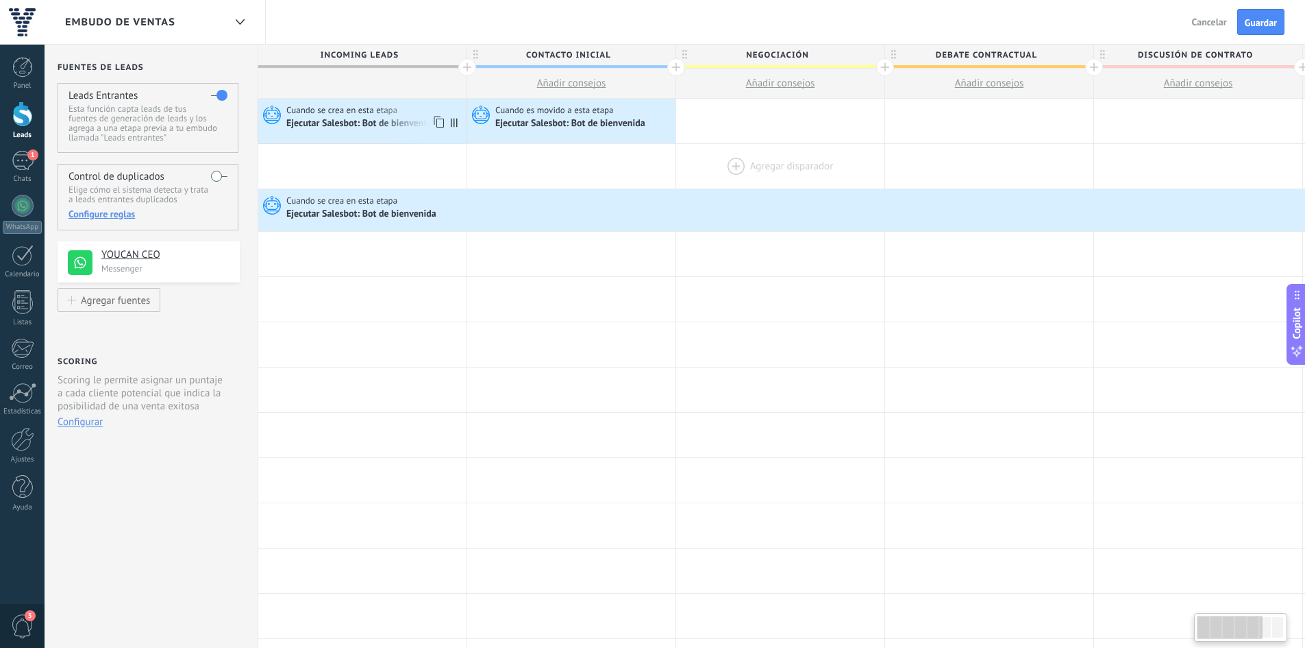
click at [454, 122] on icon at bounding box center [454, 122] width 7 height 9
drag, startPoint x: 454, startPoint y: 122, endPoint x: 435, endPoint y: 116, distance: 19.3
click at [435, 116] on use at bounding box center [439, 122] width 10 height 12
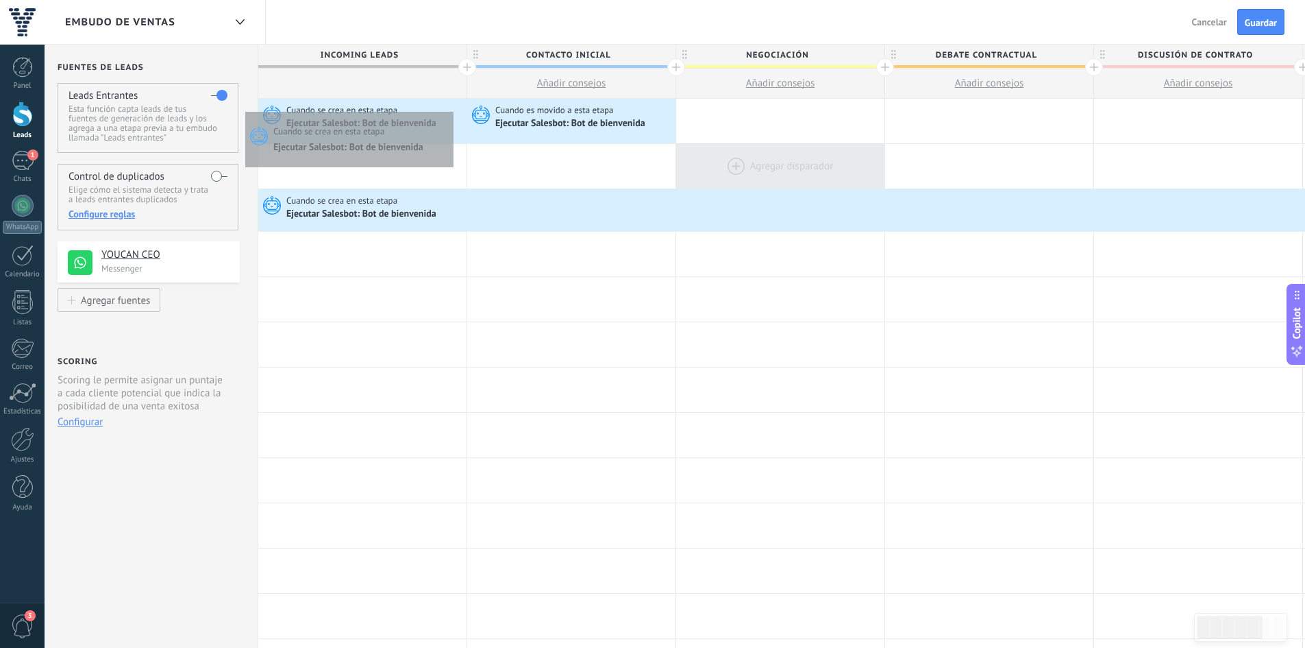
click at [450, 108] on div "Cuando se crea en esta etapa" at bounding box center [374, 110] width 177 height 12
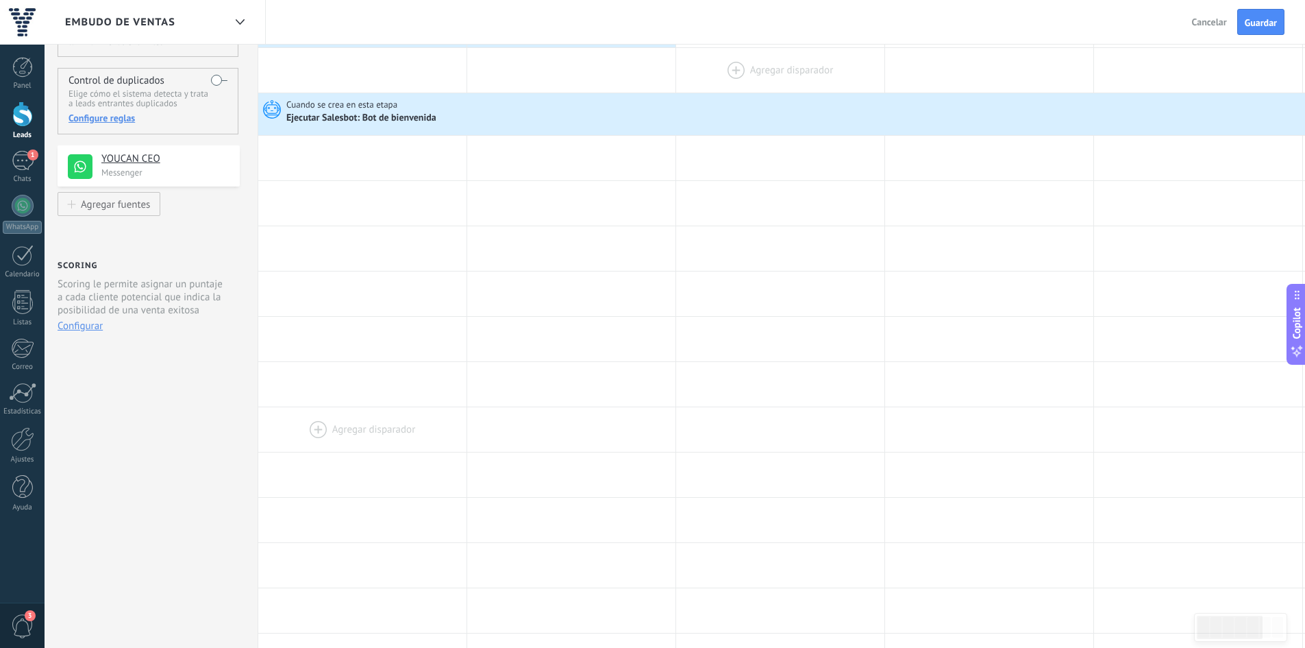
scroll to position [0, 0]
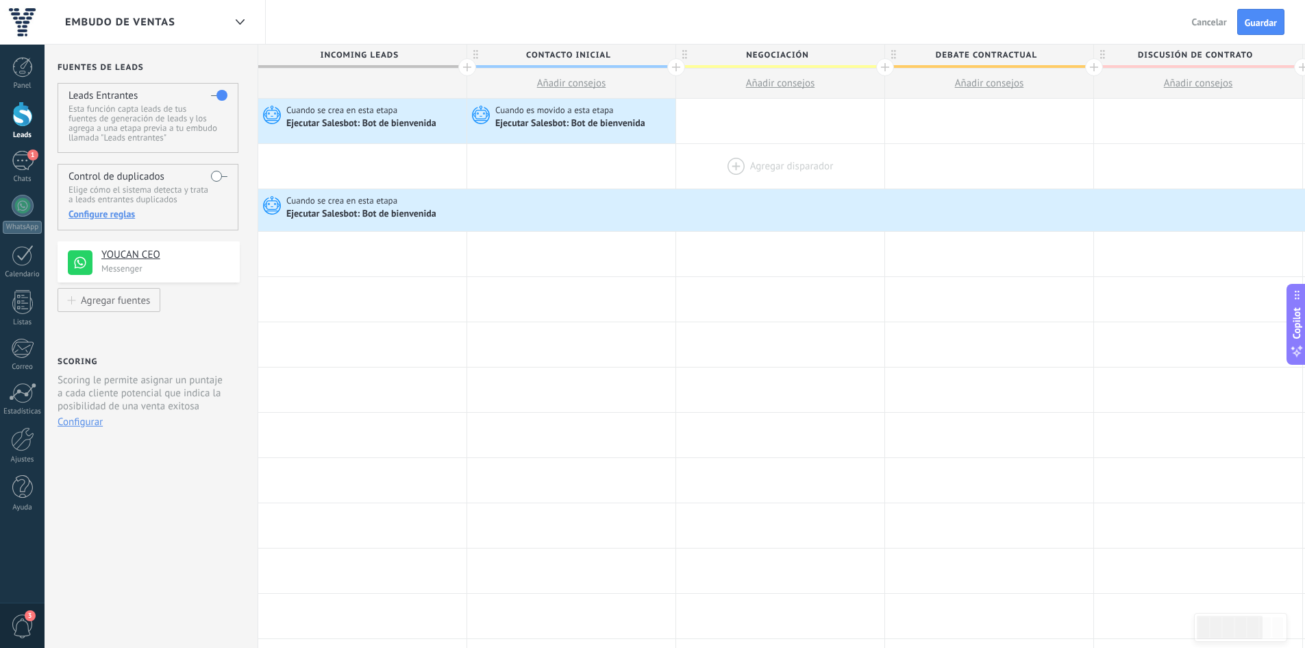
click at [1217, 26] on span "Cancelar" at bounding box center [1209, 22] width 35 height 12
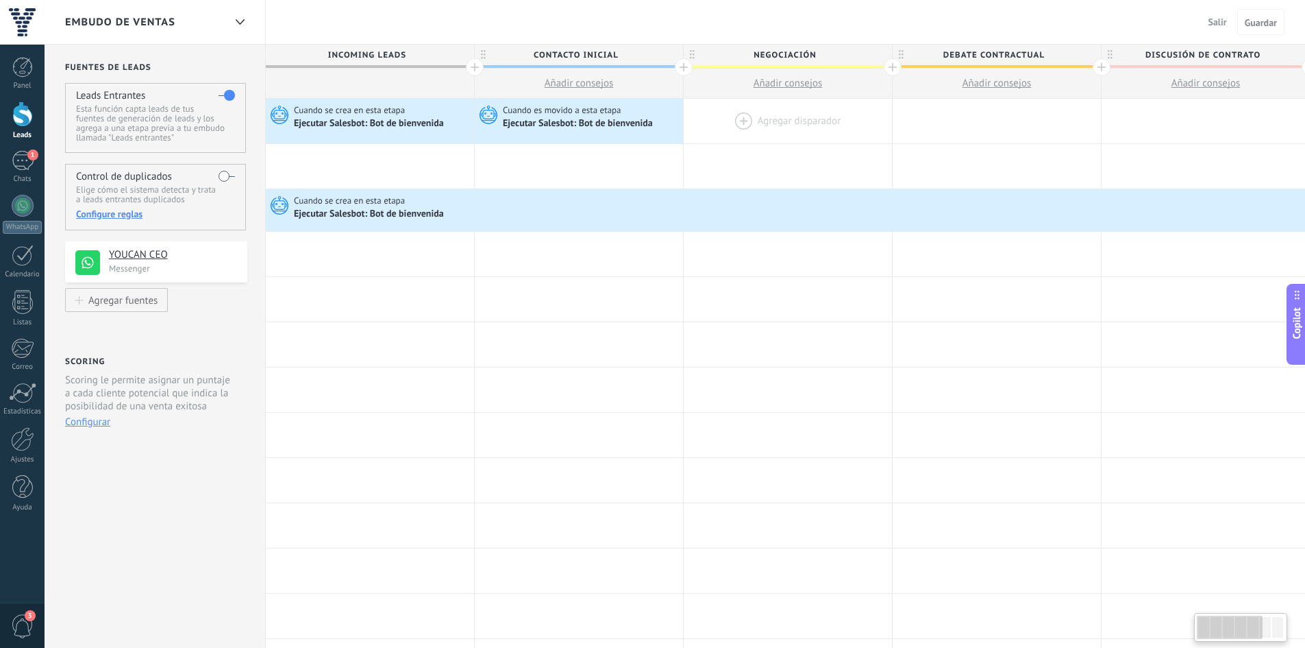
scroll to position [0, 8]
click at [1212, 26] on span "Salir" at bounding box center [1218, 22] width 19 height 12
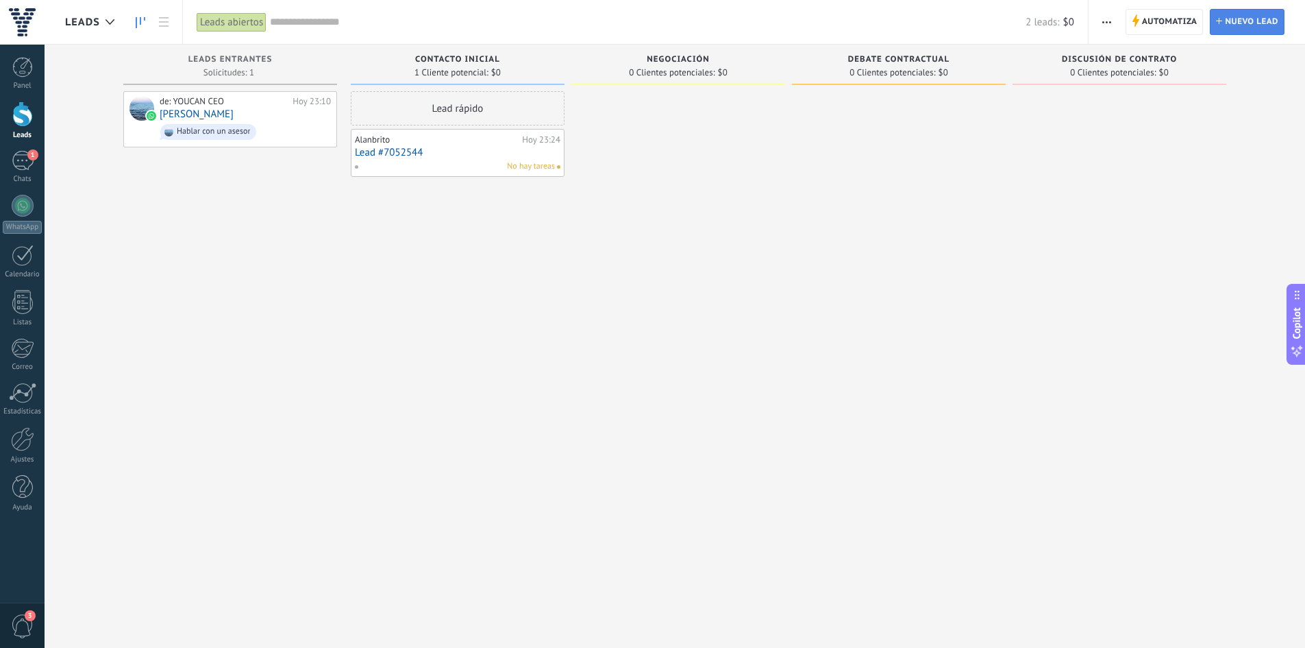
click at [1218, 23] on icon at bounding box center [1219, 21] width 6 height 6
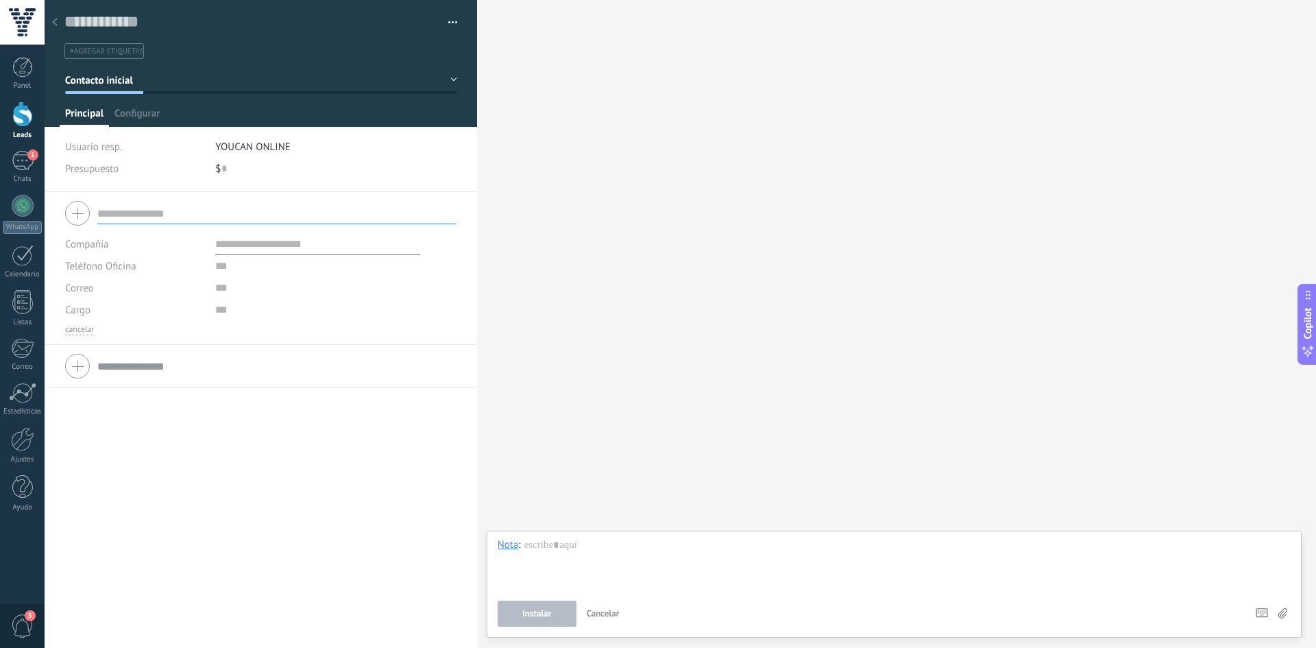
click at [57, 29] on div at bounding box center [54, 23] width 19 height 27
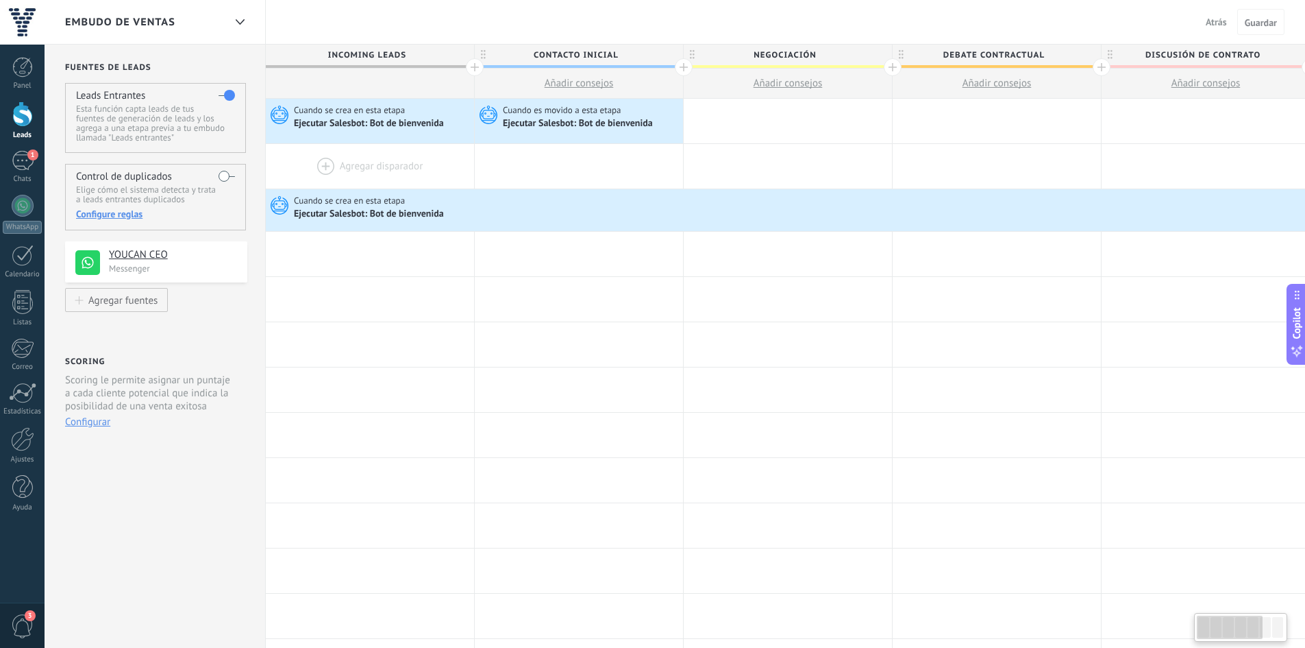
click at [378, 161] on div at bounding box center [370, 166] width 208 height 45
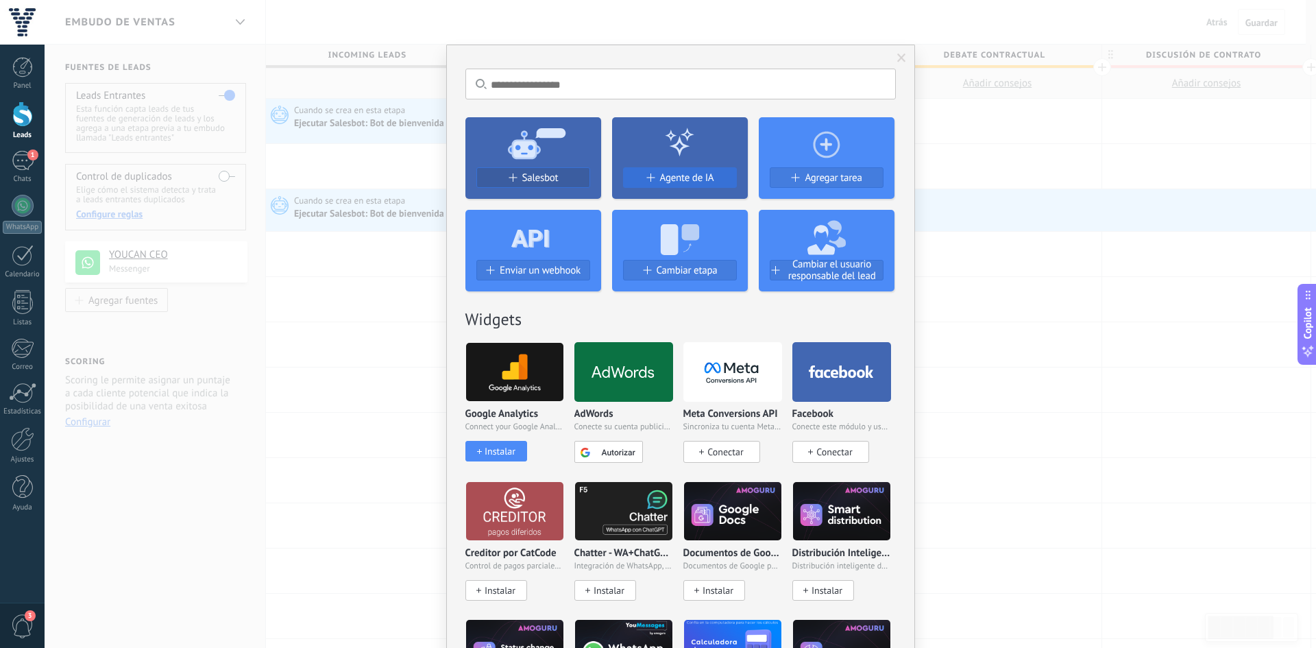
click at [667, 174] on span "Agente de IA" at bounding box center [687, 178] width 54 height 12
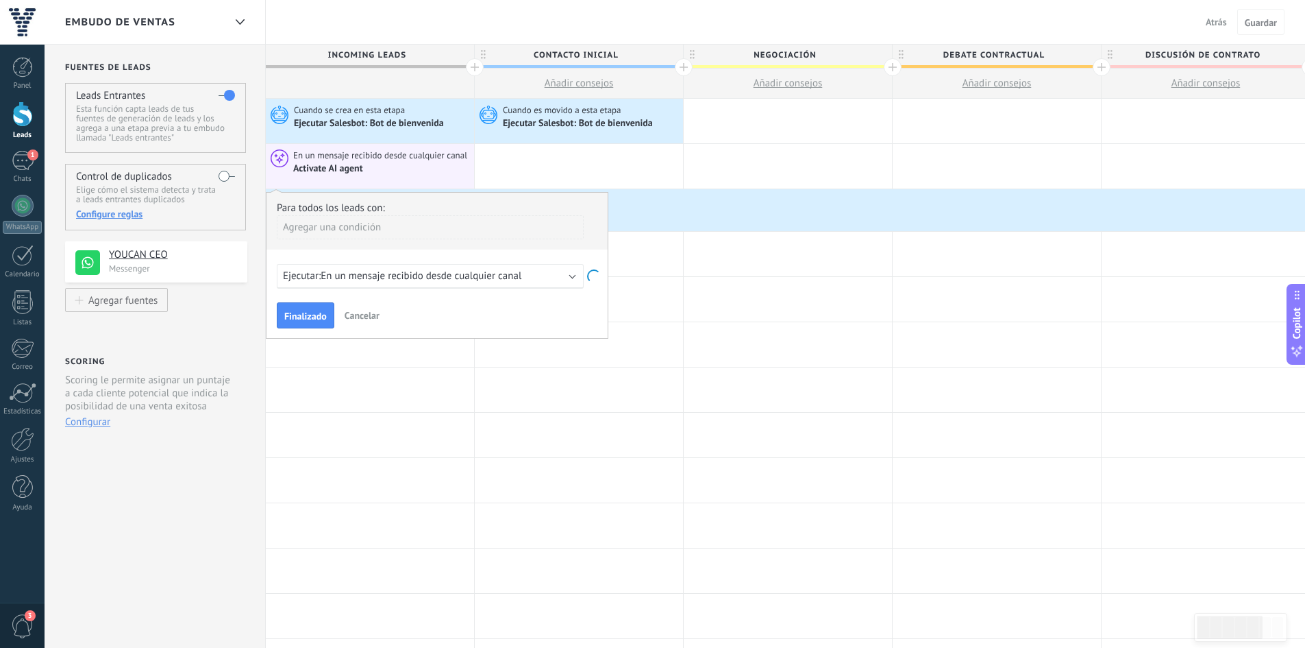
scroll to position [21, 0]
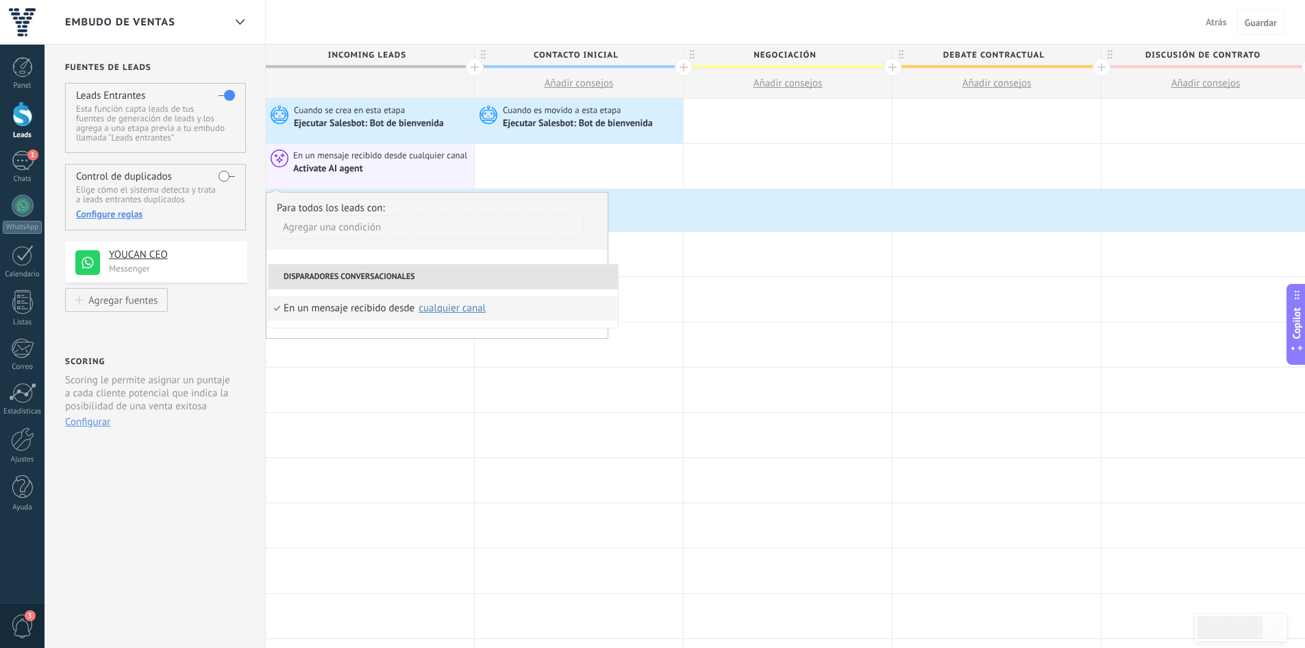
click at [347, 236] on div "Agregar una condición" at bounding box center [430, 227] width 307 height 24
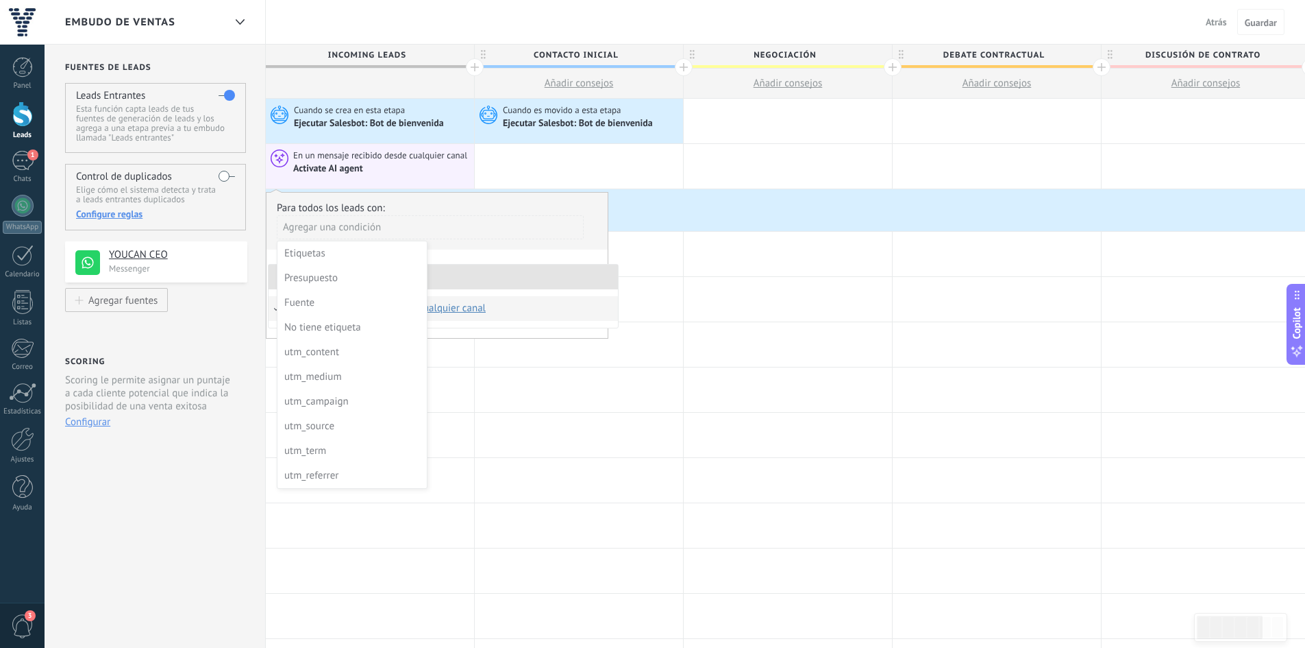
drag, startPoint x: 600, startPoint y: 222, endPoint x: 573, endPoint y: 223, distance: 27.4
click at [598, 222] on div at bounding box center [437, 265] width 341 height 145
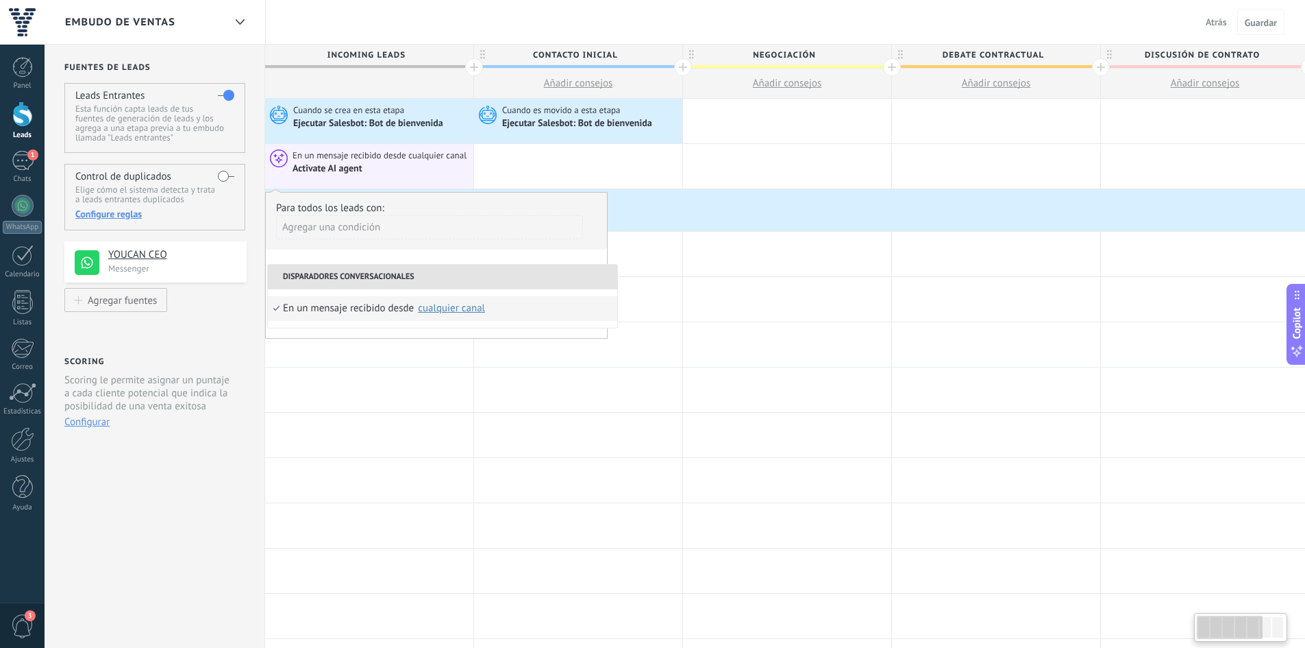
click at [549, 236] on div "Agregar una condición" at bounding box center [429, 227] width 307 height 24
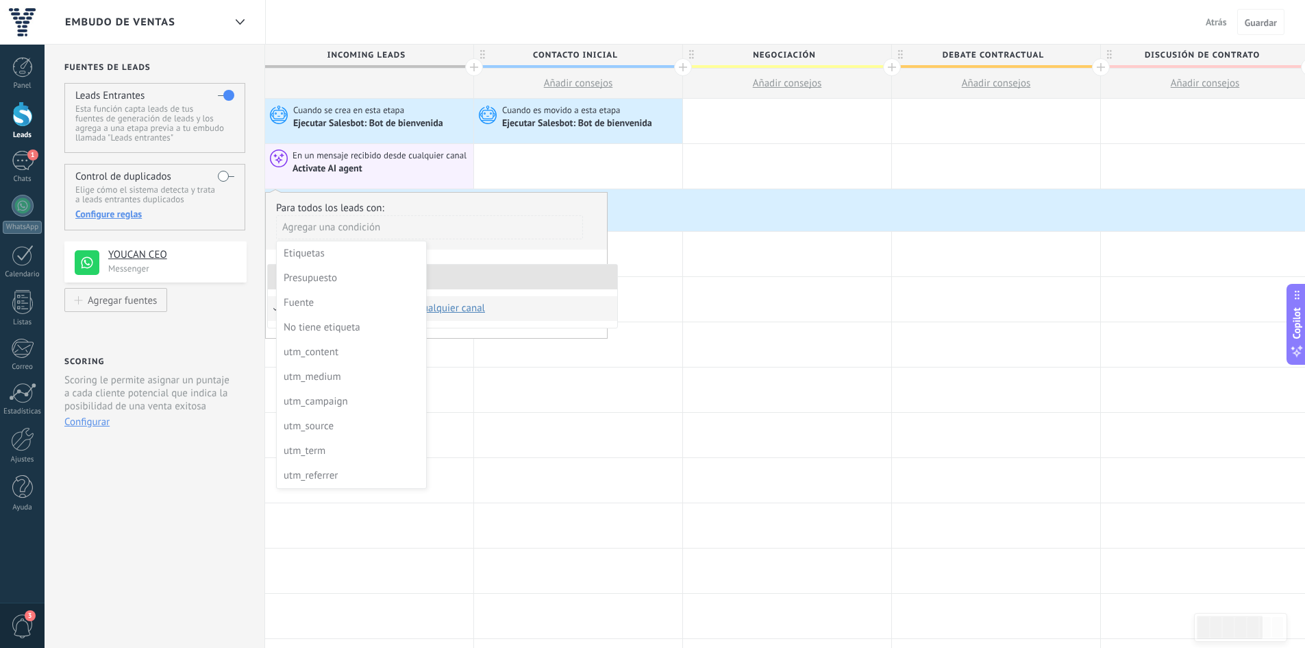
click at [555, 257] on div at bounding box center [436, 265] width 341 height 145
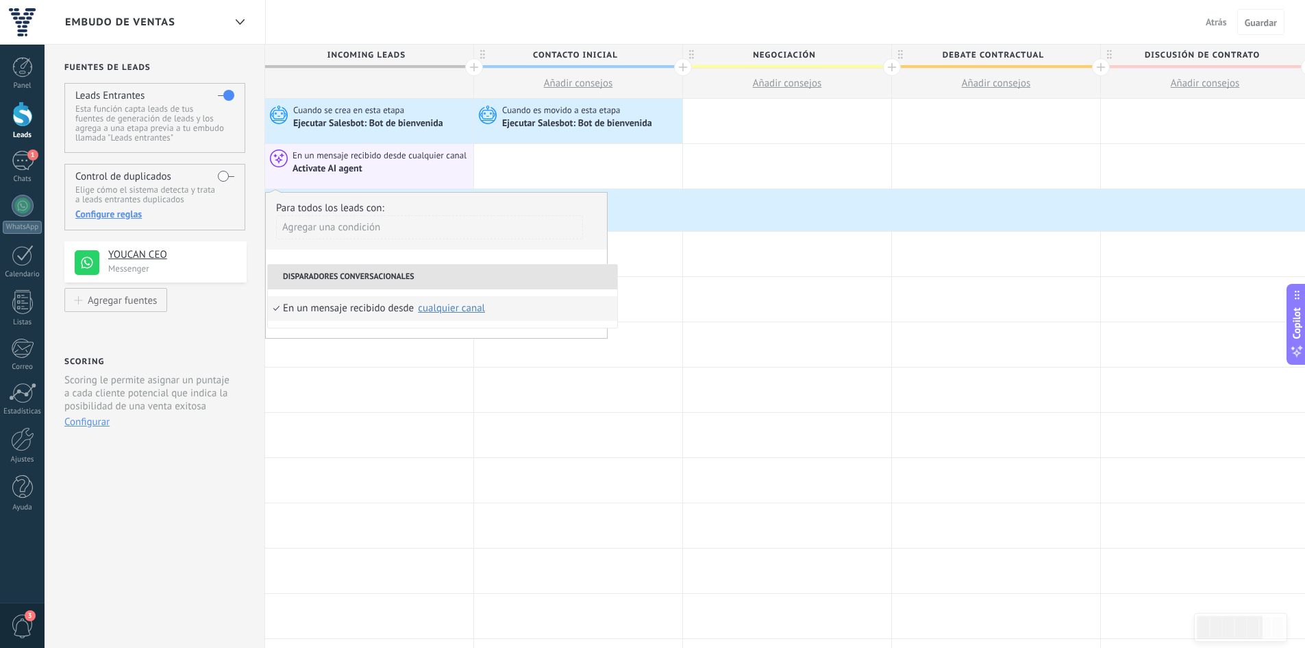
click at [560, 335] on div "Para todos los leads con: [PERSON_NAME] una condición Ejecutar: En un mensaje r…" at bounding box center [436, 265] width 343 height 147
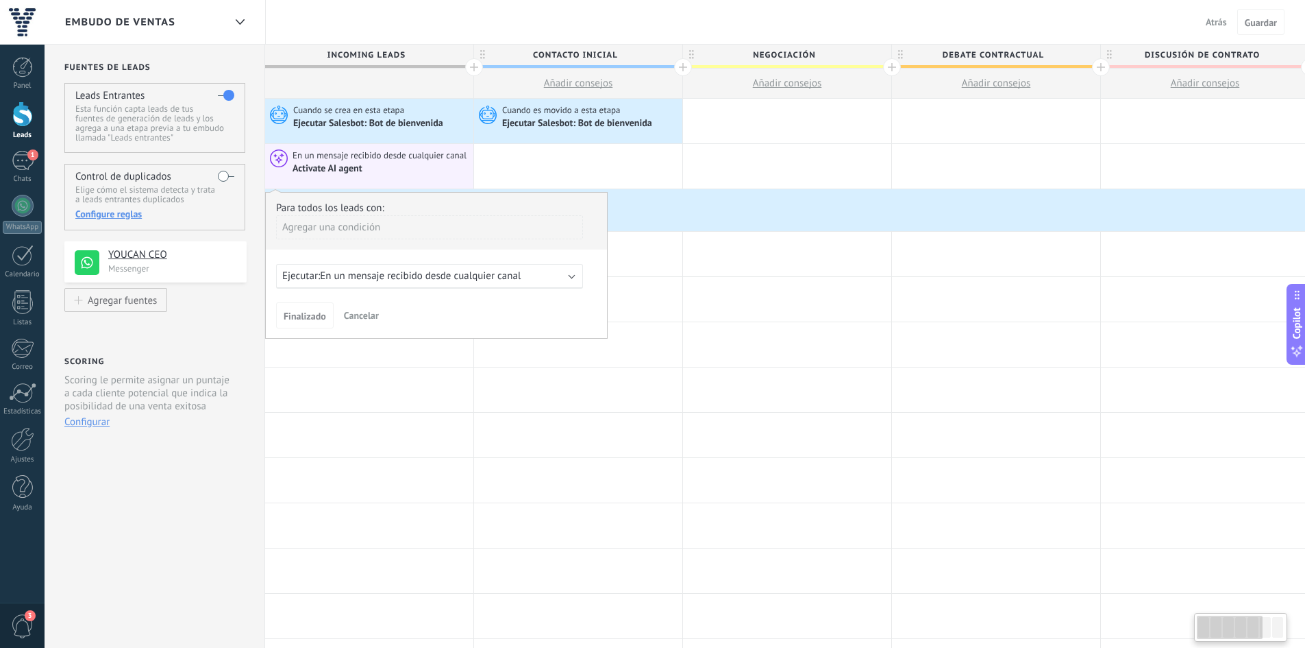
scroll to position [0, 0]
click at [315, 321] on span "Finalizado" at bounding box center [305, 316] width 42 height 10
click at [352, 310] on span "Cancelar" at bounding box center [362, 315] width 35 height 12
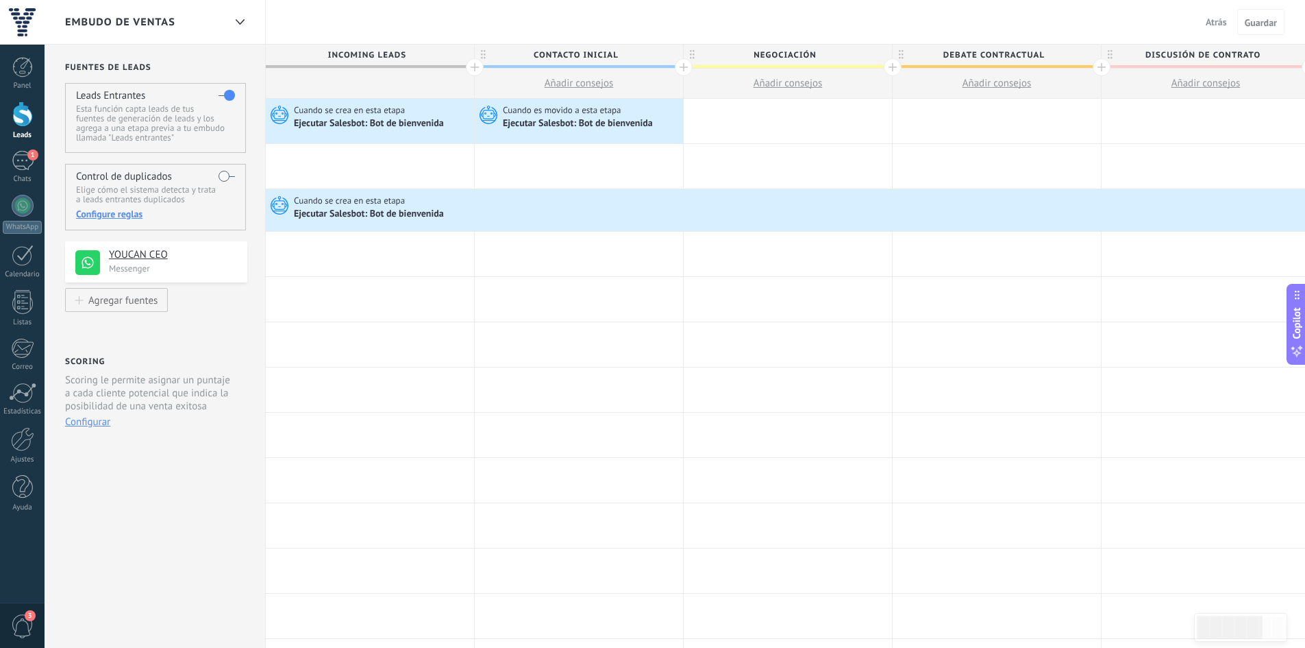
click at [365, 166] on div at bounding box center [370, 166] width 208 height 45
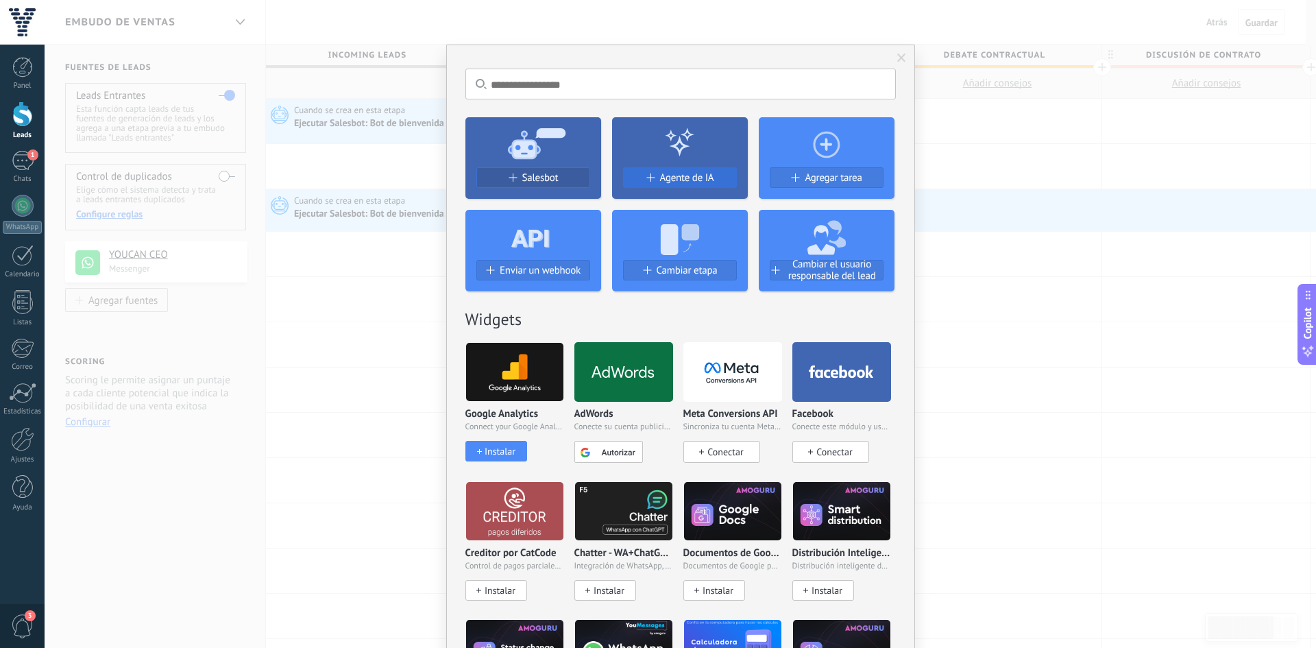
click at [648, 170] on button "Agente de IA" at bounding box center [680, 177] width 114 height 21
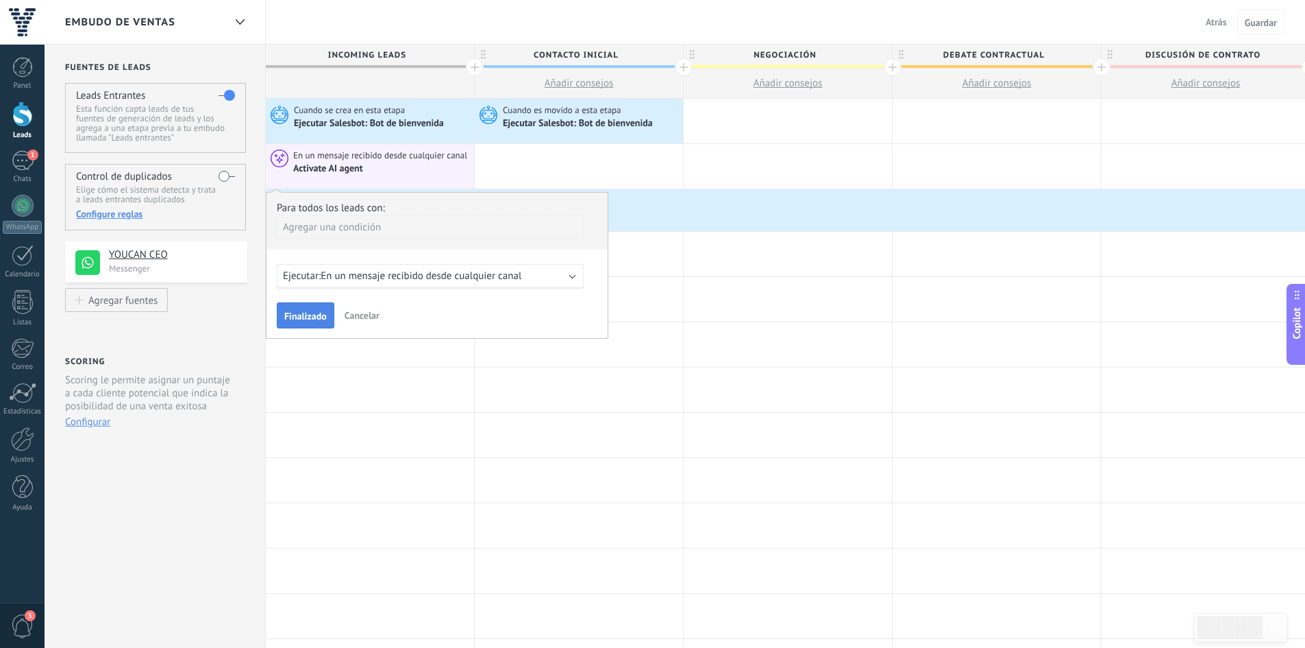
click at [306, 310] on button "Finalizado" at bounding box center [306, 315] width 58 height 26
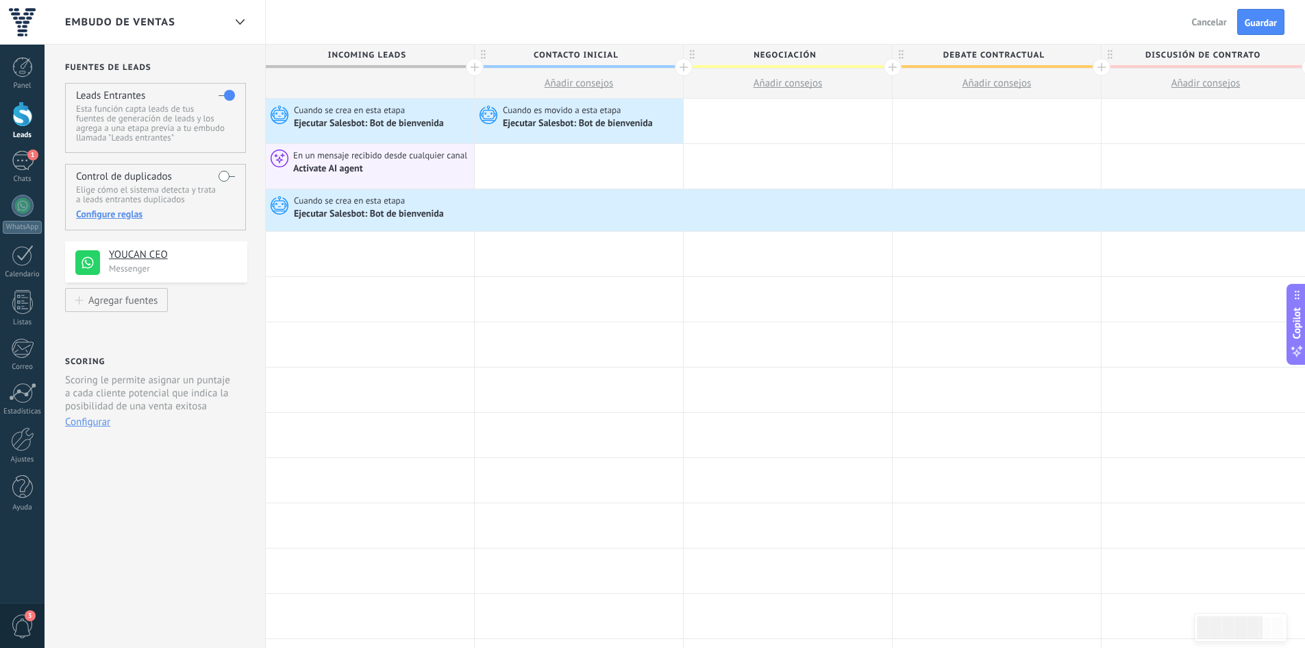
click at [1266, 38] on div "Atrás Cancelar Guardar" at bounding box center [1240, 22] width 130 height 44
click at [1254, 23] on span "Guardar" at bounding box center [1261, 23] width 32 height 10
drag, startPoint x: 460, startPoint y: 123, endPoint x: 432, endPoint y: 123, distance: 28.1
click at [432, 123] on div "Cuando se crea en esta etapa Ejecutar [PERSON_NAME]: Bot de bienvenida Avanzado" at bounding box center [363, 121] width 208 height 45
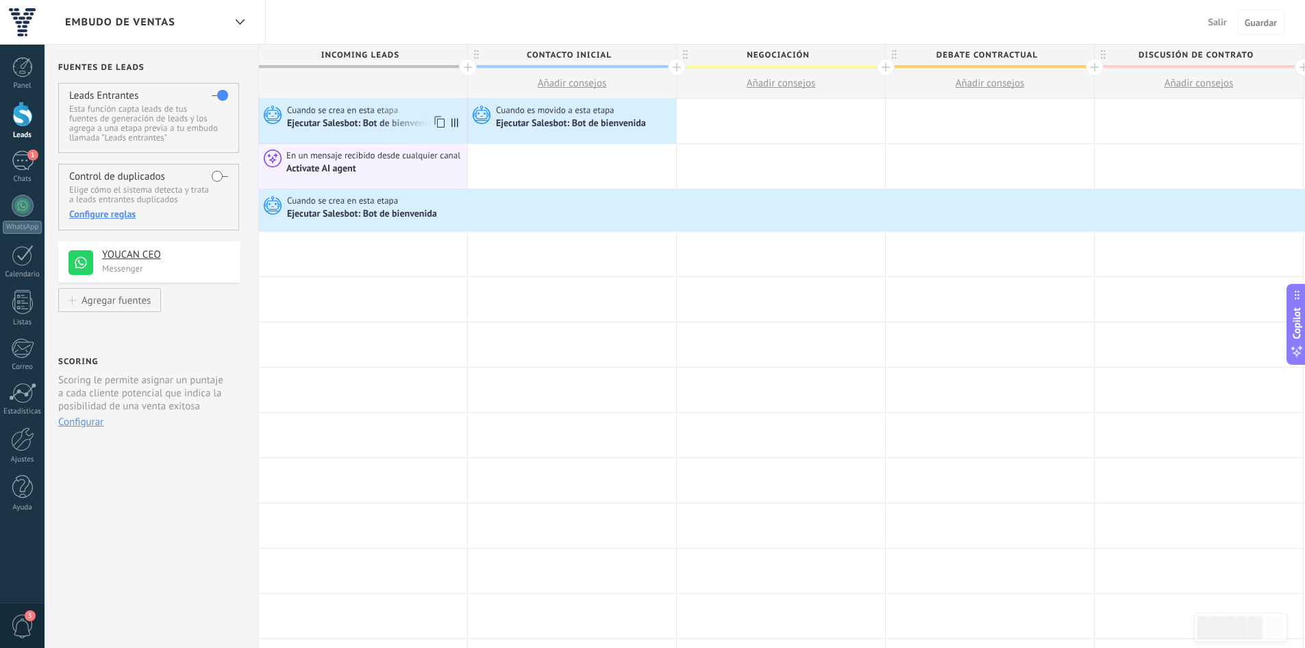
drag, startPoint x: 354, startPoint y: 116, endPoint x: 262, endPoint y: 119, distance: 91.2
click at [262, 119] on icon at bounding box center [270, 114] width 23 height 21
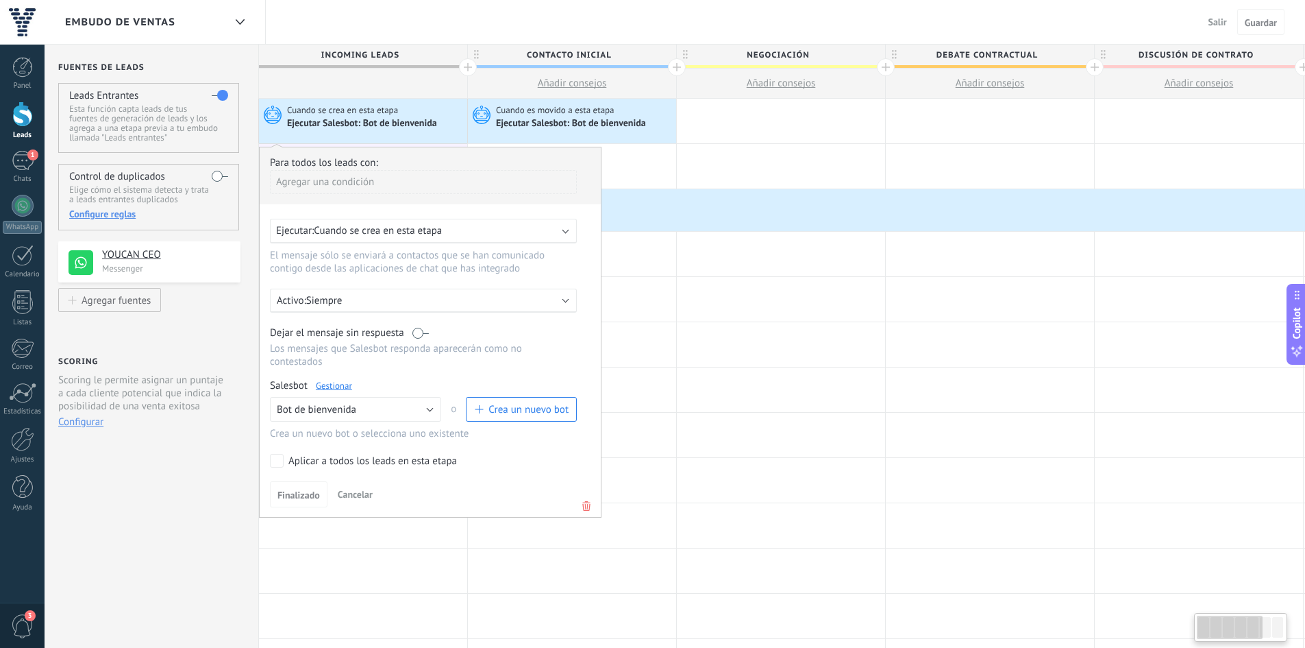
scroll to position [0, 6]
click at [583, 500] on icon at bounding box center [587, 505] width 15 height 16
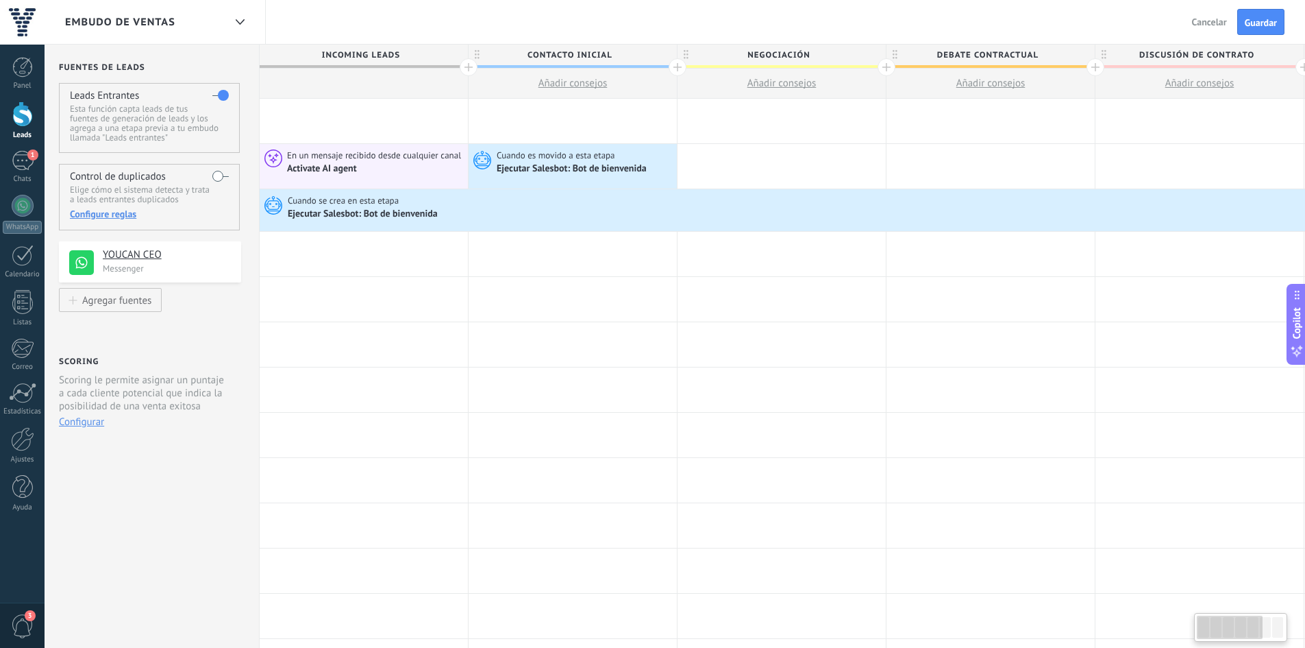
scroll to position [0, 1]
click at [530, 156] on span "Cuando es movido a esta etapa" at bounding box center [562, 155] width 121 height 12
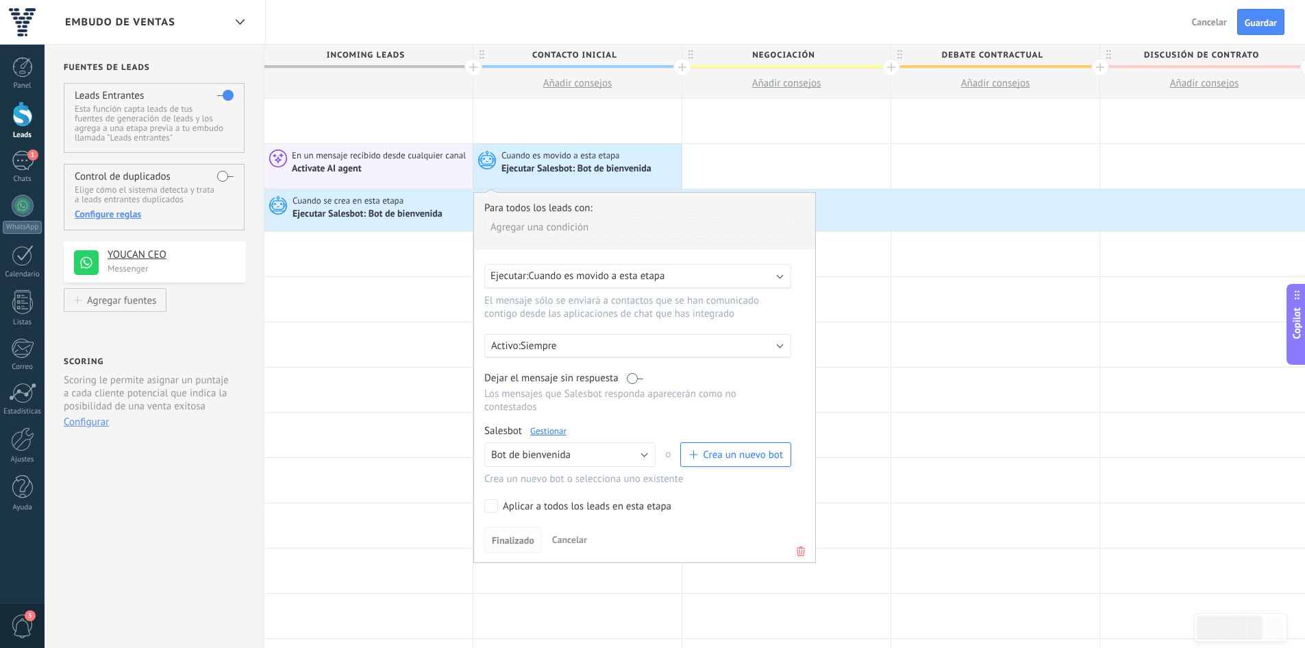
click at [510, 536] on span "Finalizado" at bounding box center [513, 540] width 42 height 10
click at [796, 549] on icon at bounding box center [801, 551] width 15 height 16
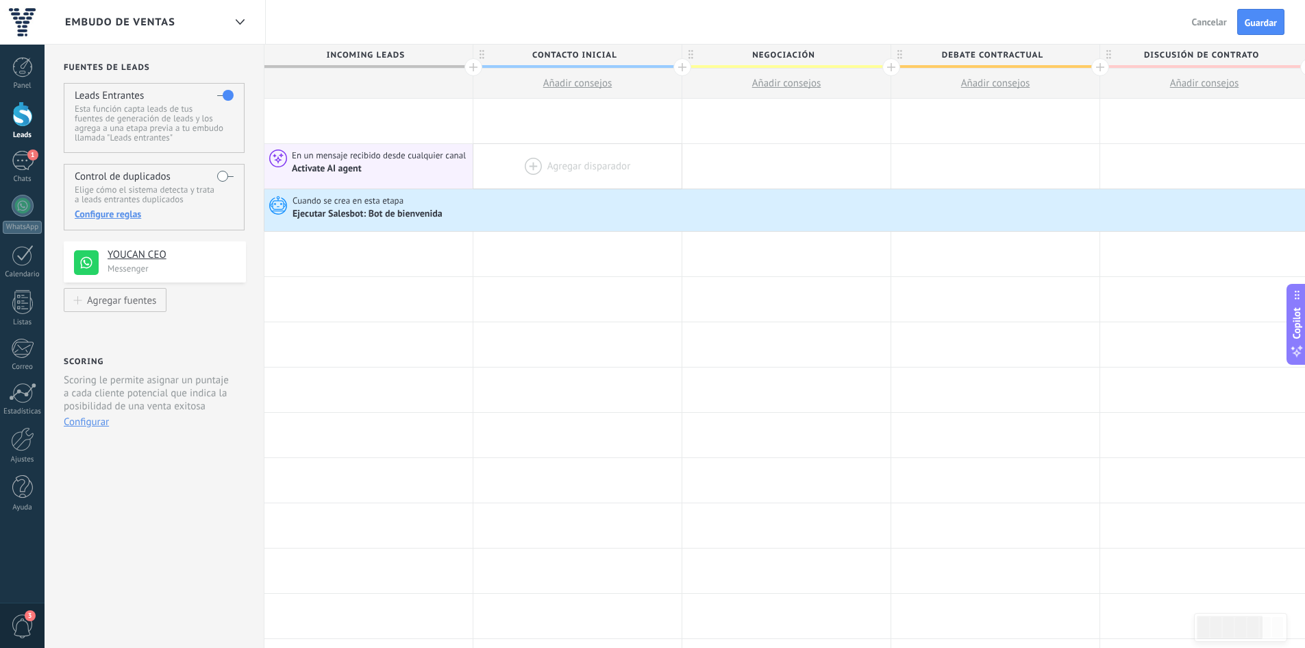
click at [478, 219] on div "Ejecutar Salesbot: Bot de bienvenida" at bounding box center [914, 214] width 1243 height 14
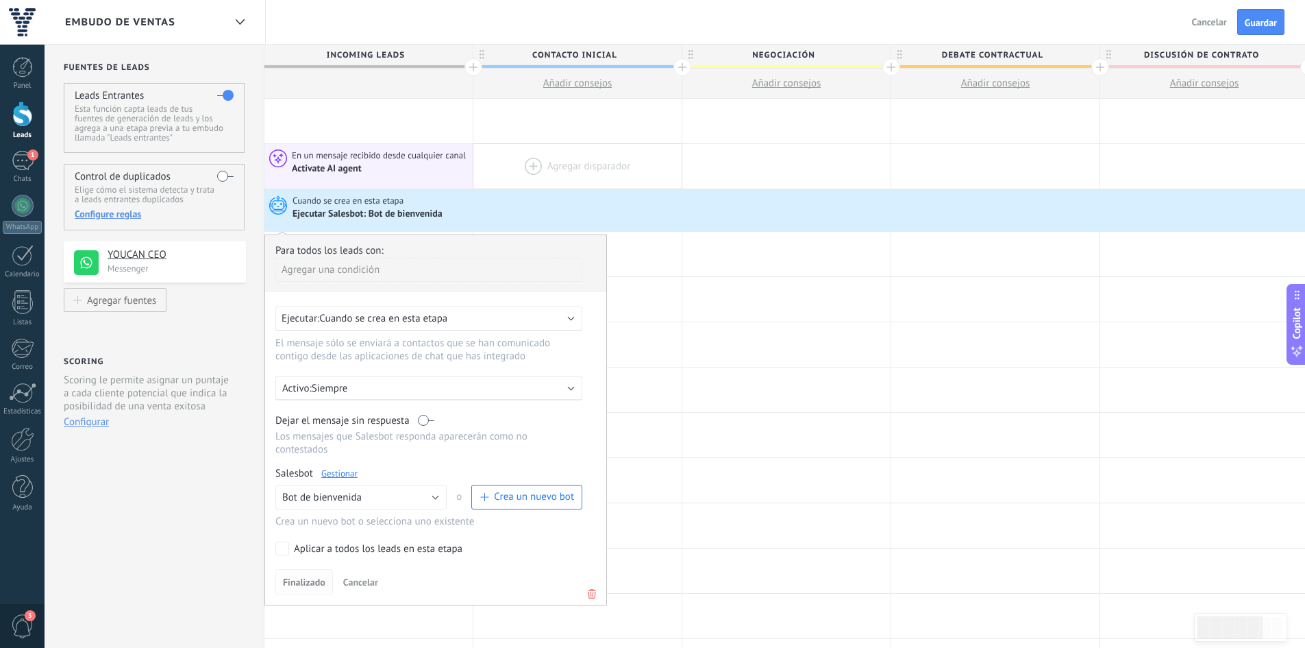
click at [311, 582] on span "Finalizado" at bounding box center [304, 582] width 42 height 10
click at [588, 591] on icon at bounding box center [592, 593] width 15 height 16
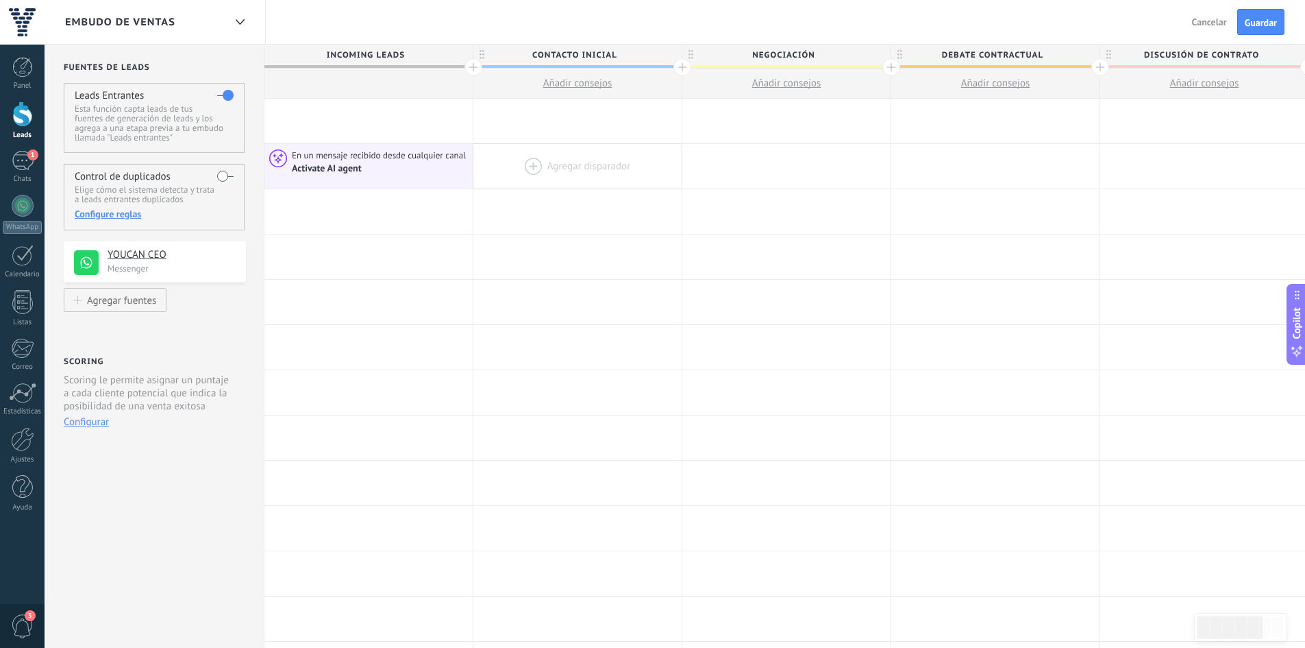
click at [1253, 35] on div "Salir Cancelar Guardar" at bounding box center [1240, 22] width 130 height 44
click at [1252, 27] on span "Guardar" at bounding box center [1261, 23] width 32 height 10
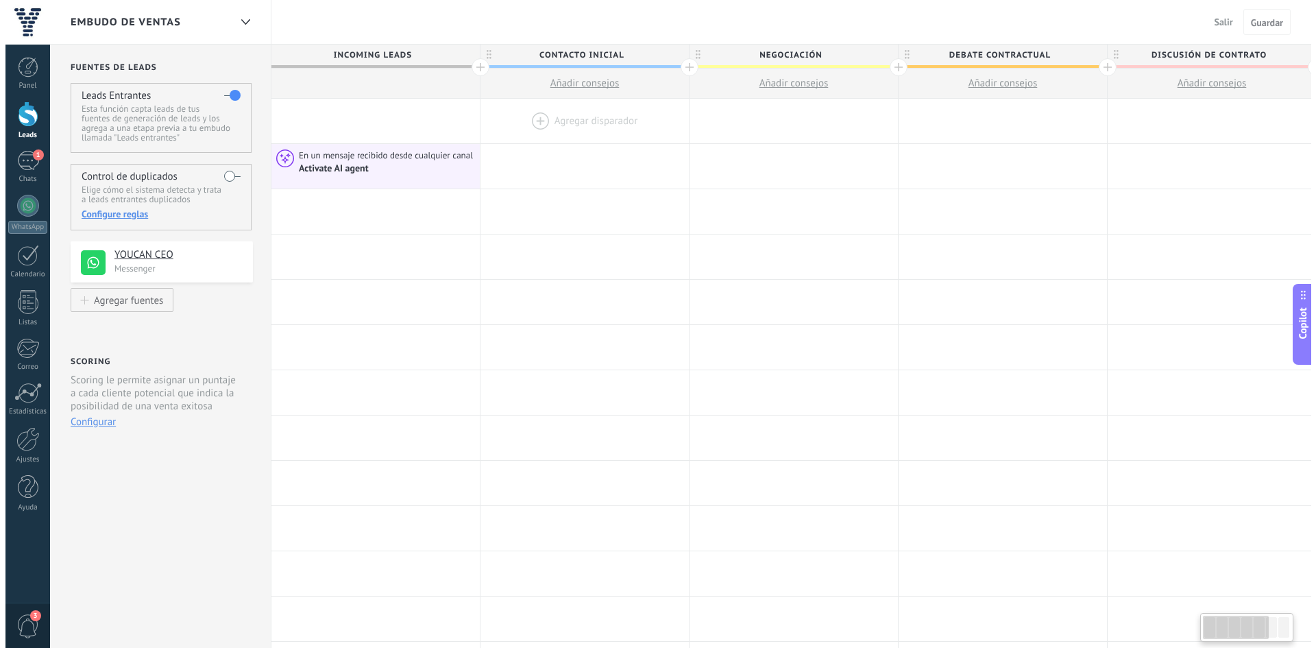
scroll to position [0, 1]
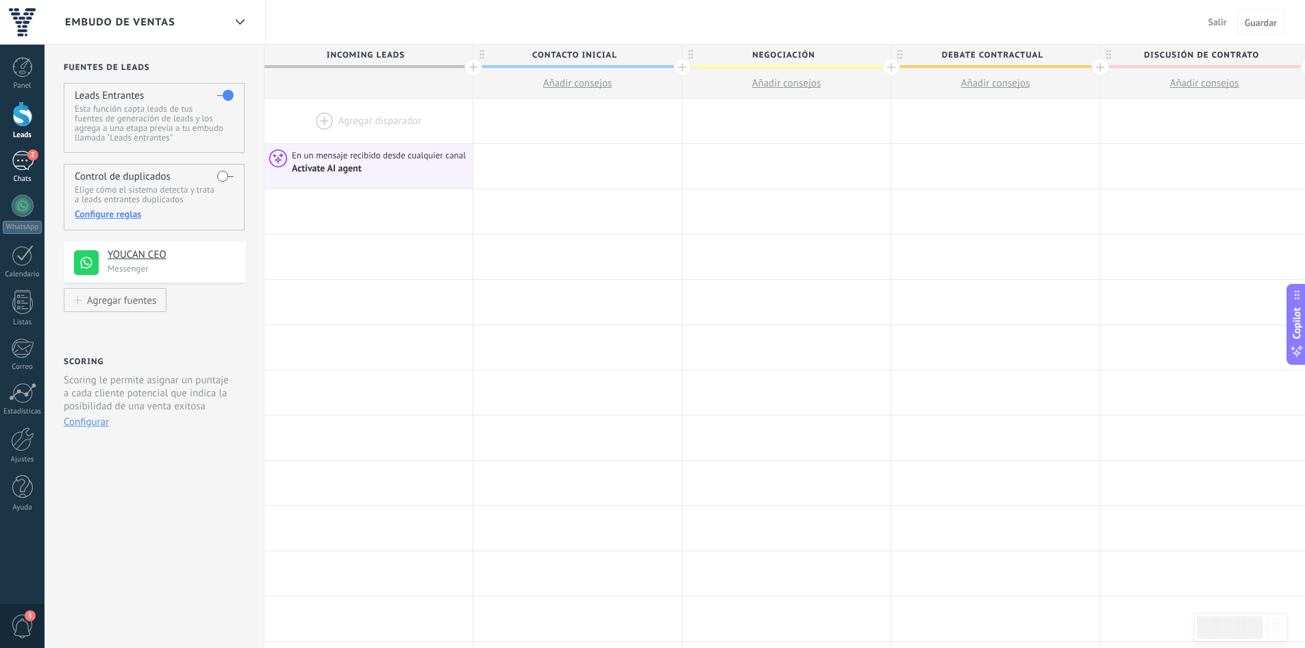
click at [14, 153] on div "2" at bounding box center [23, 161] width 22 height 20
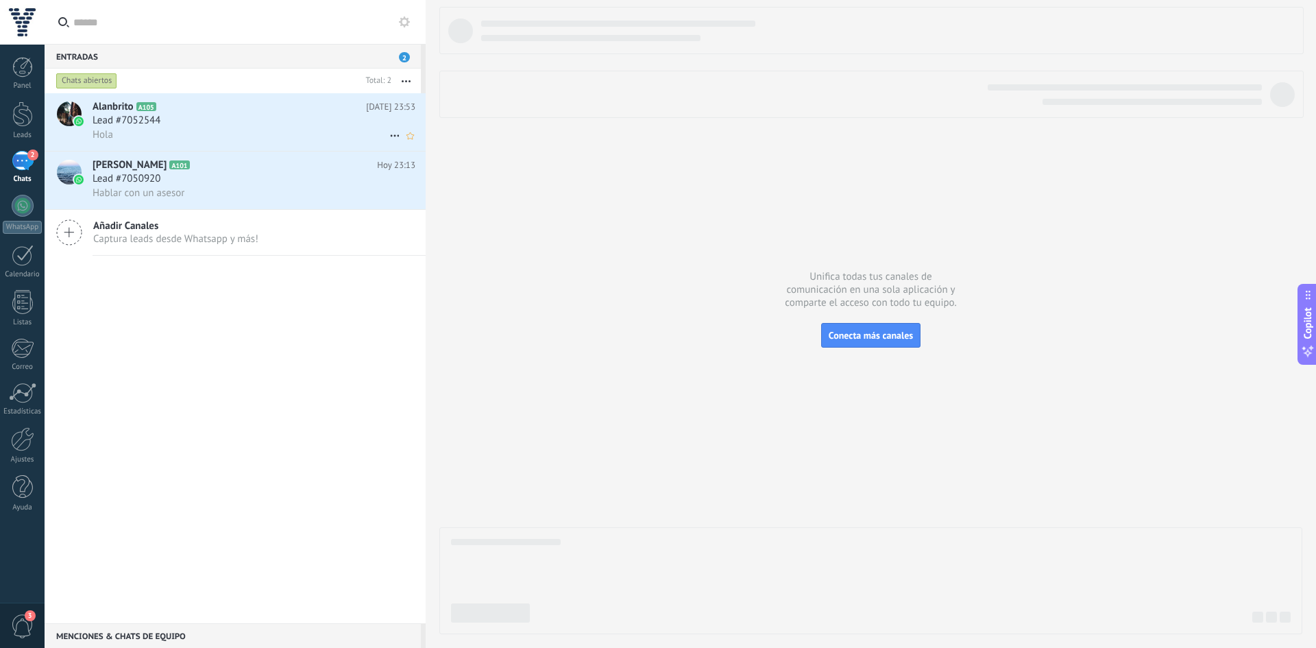
click at [187, 137] on div "Hola" at bounding box center [254, 134] width 323 height 14
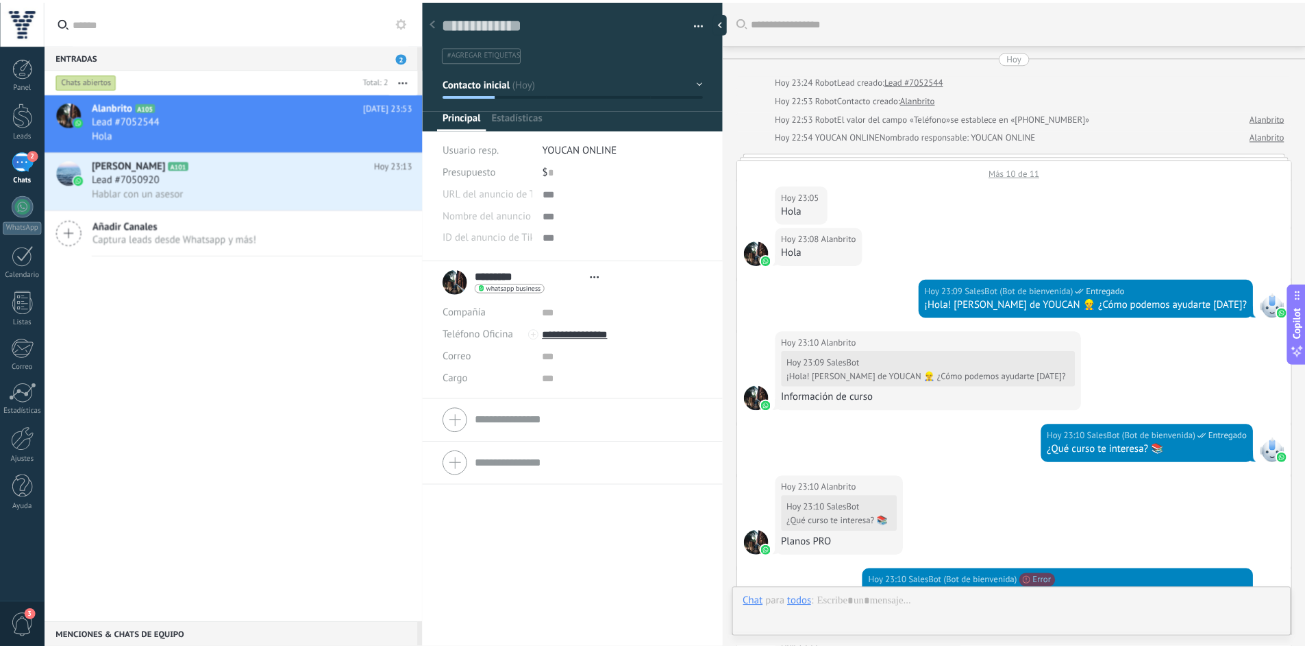
scroll to position [1799, 0]
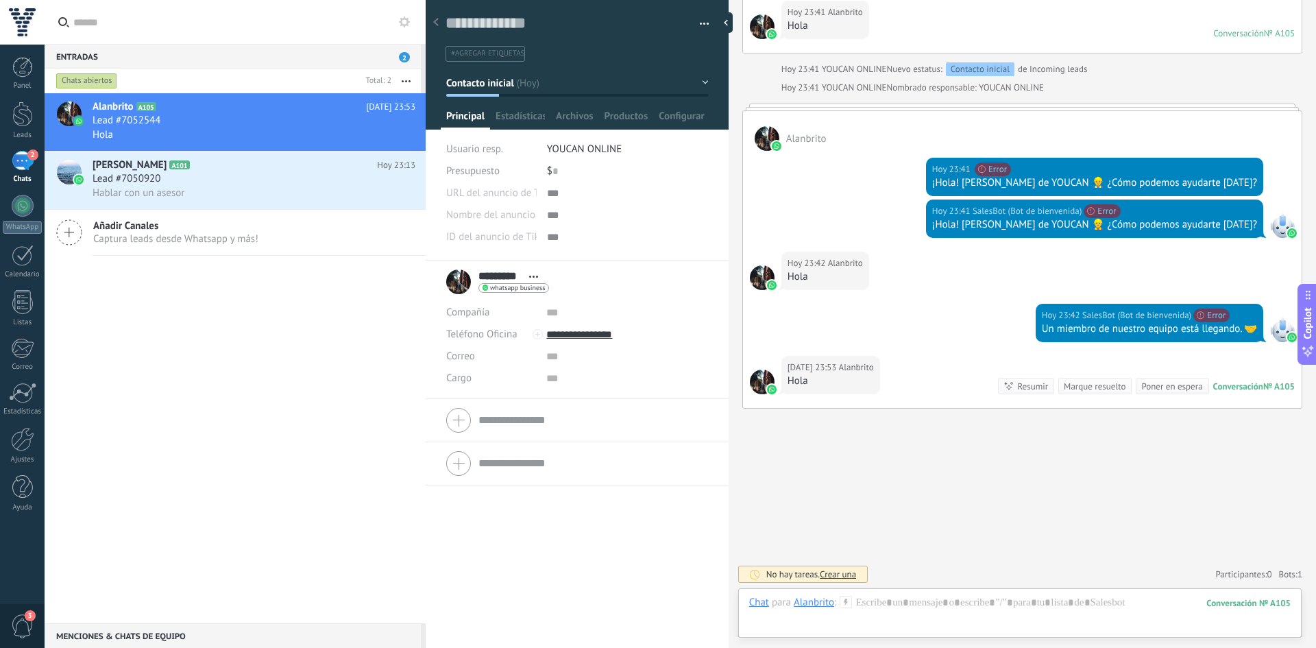
click at [27, 101] on div "Panel Leads 2 Chats WhatsApp Clientes" at bounding box center [22, 291] width 45 height 469
click at [22, 114] on div at bounding box center [22, 113] width 21 height 25
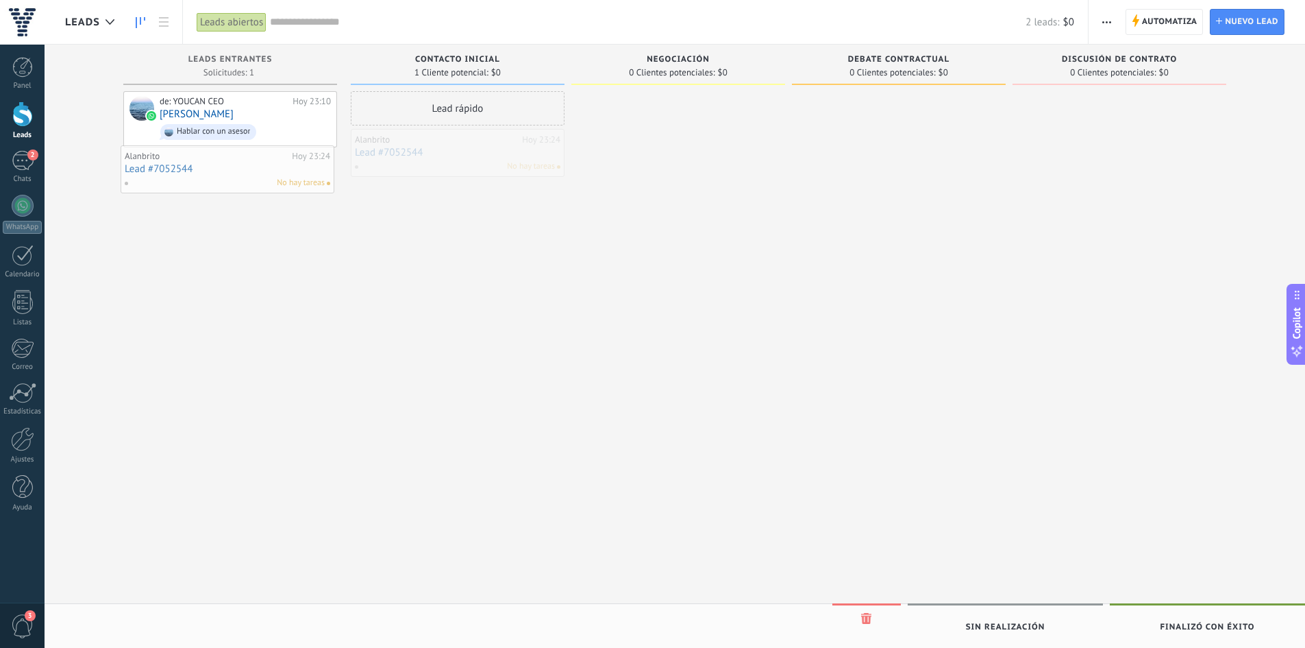
drag, startPoint x: 520, startPoint y: 156, endPoint x: 292, endPoint y: 173, distance: 228.9
click at [490, 162] on div "No hay tareas" at bounding box center [454, 166] width 201 height 12
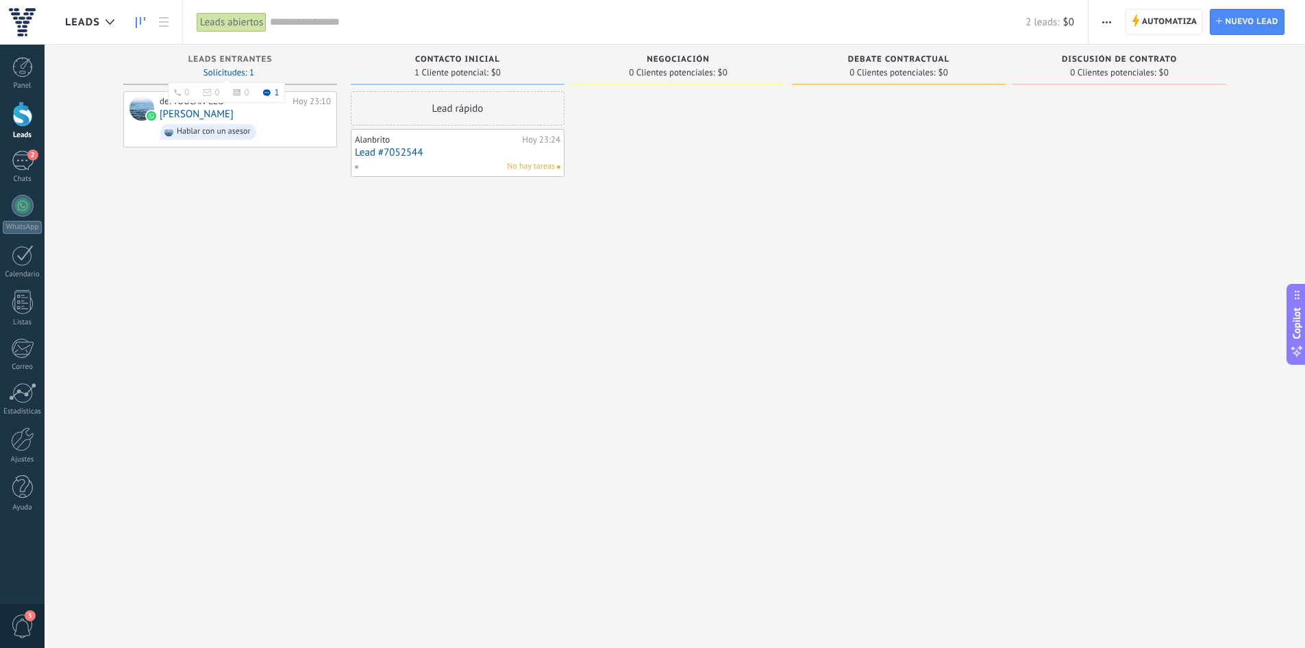
click at [269, 93] on icon at bounding box center [267, 93] width 8 height 8
click at [1133, 29] on span "Automatiza Automatiza" at bounding box center [1165, 22] width 78 height 26
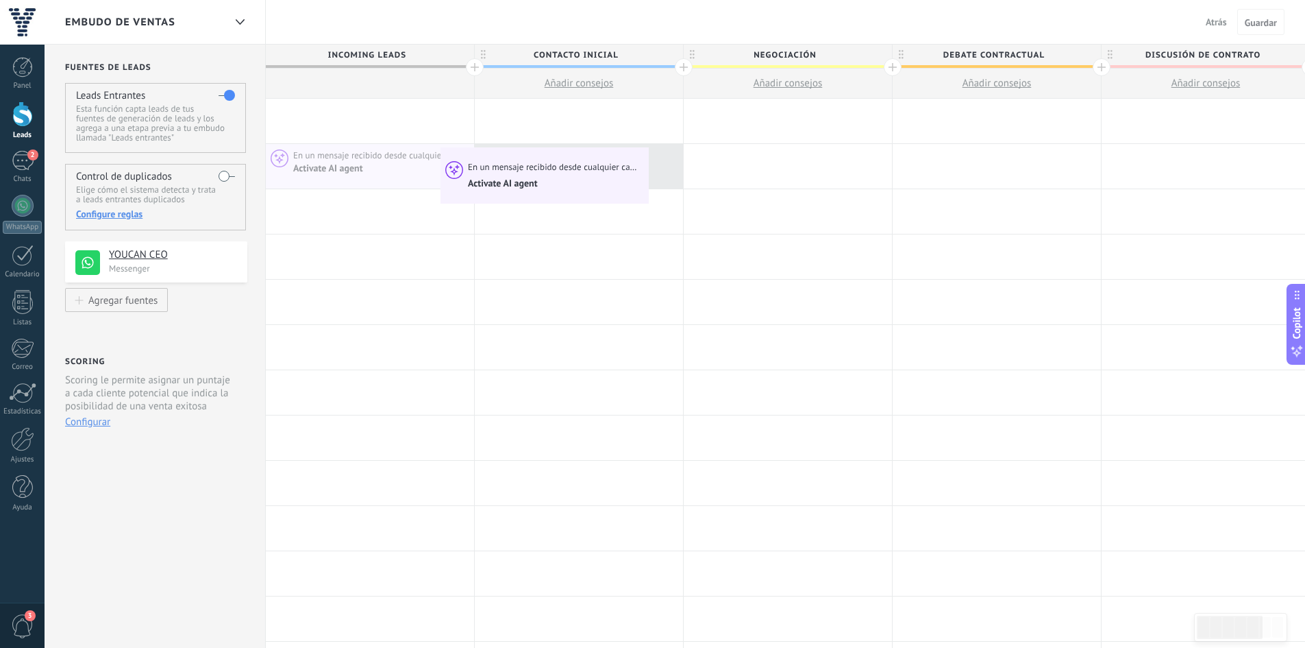
drag, startPoint x: 391, startPoint y: 156, endPoint x: 478, endPoint y: 150, distance: 87.9
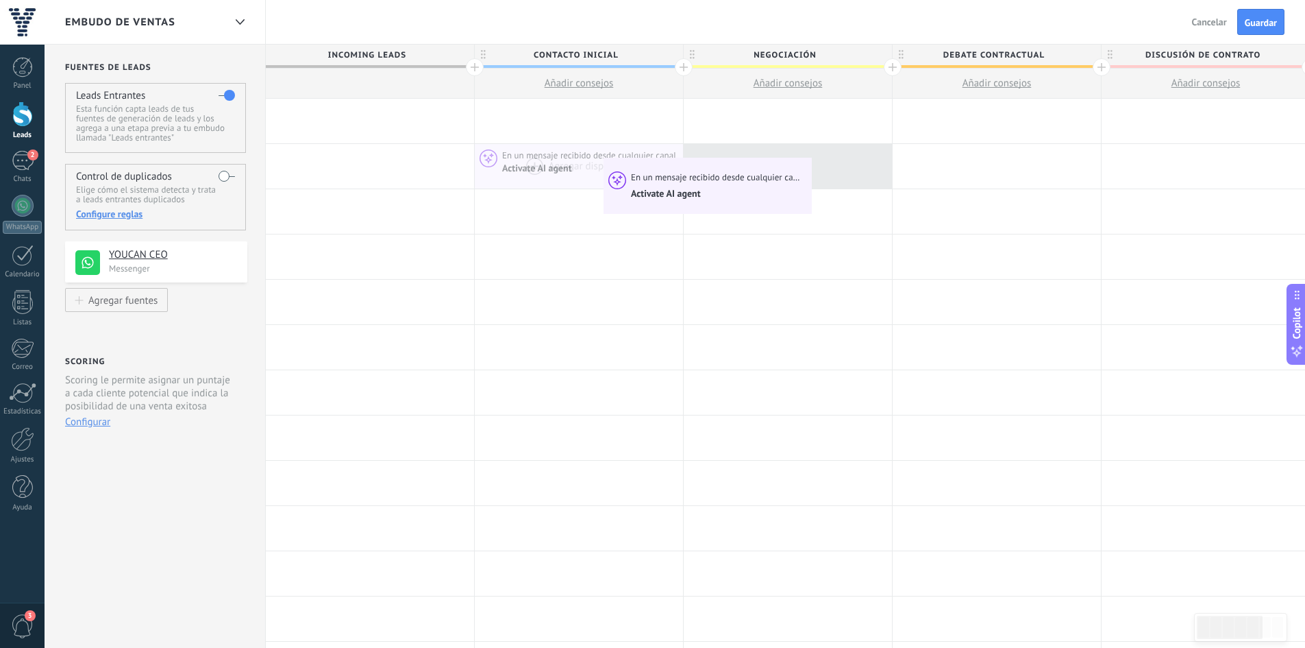
scroll to position [0, 13]
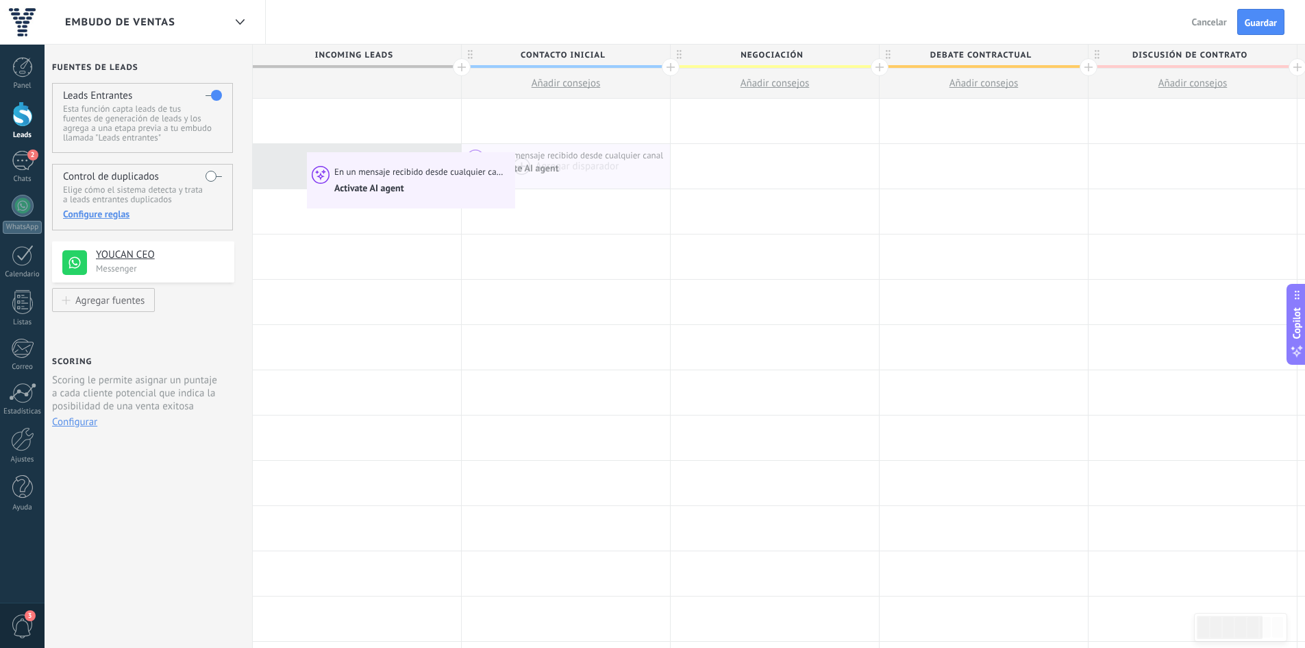
drag, startPoint x: 594, startPoint y: 161, endPoint x: 310, endPoint y: 156, distance: 283.7
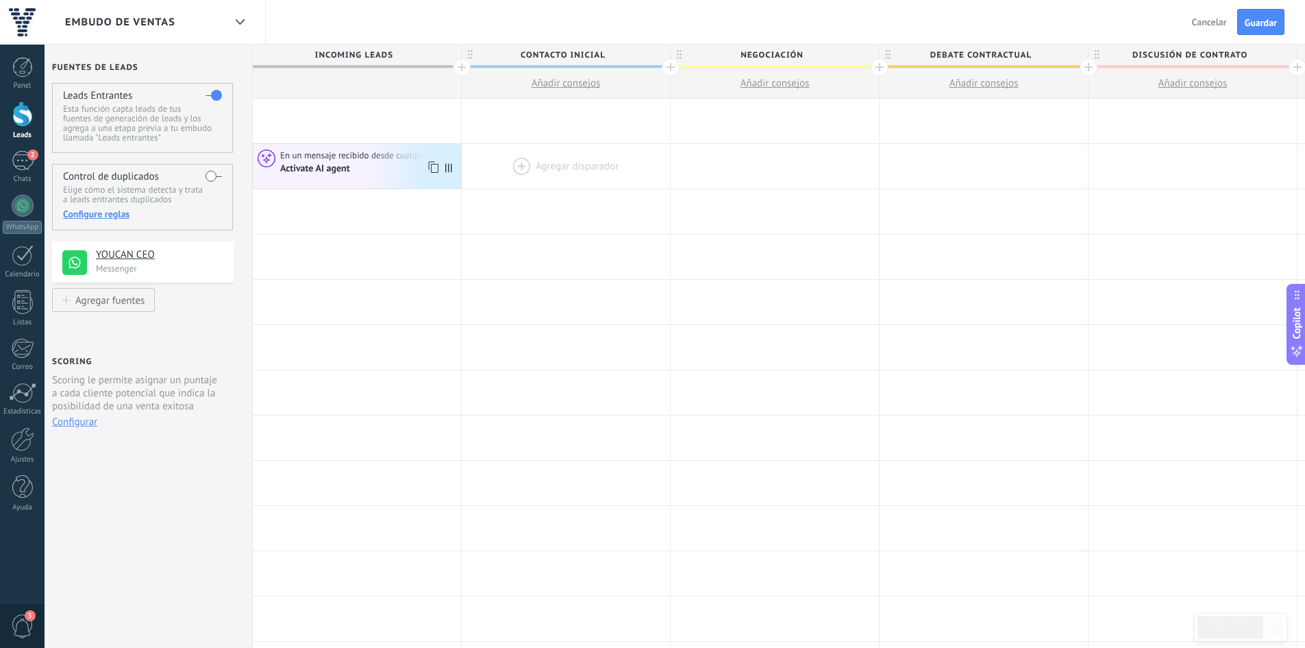
scroll to position [0, 11]
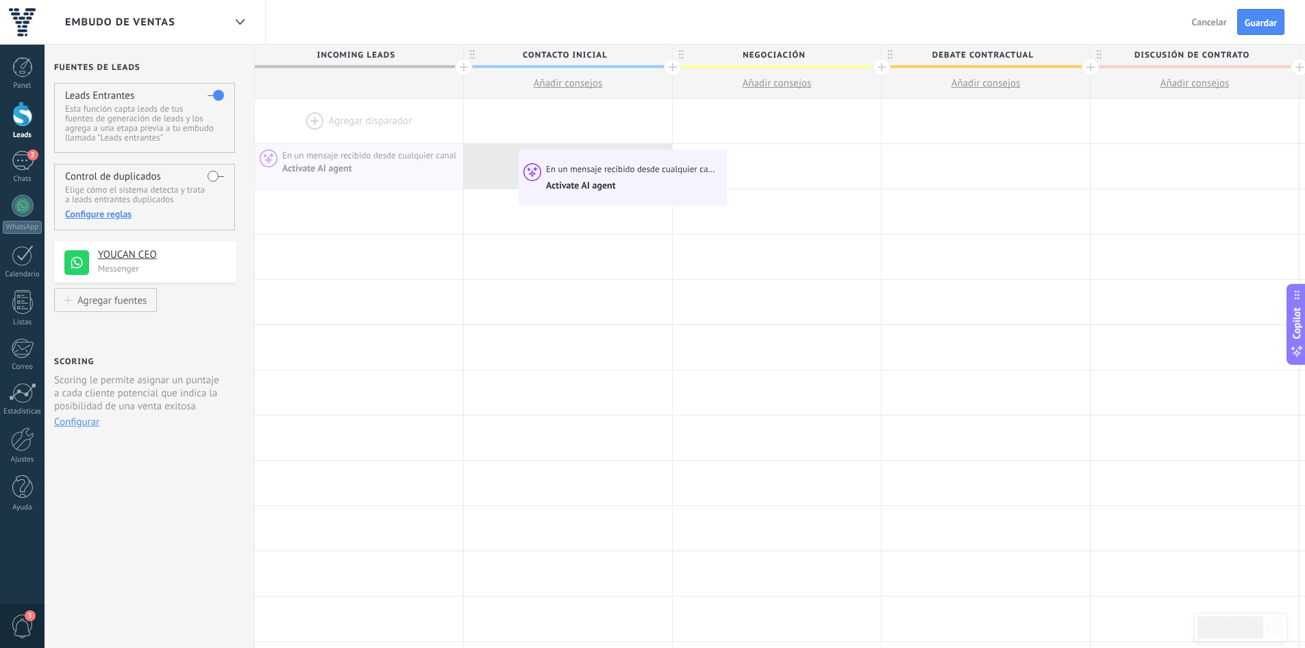
drag, startPoint x: 432, startPoint y: 172, endPoint x: 505, endPoint y: 151, distance: 75.5
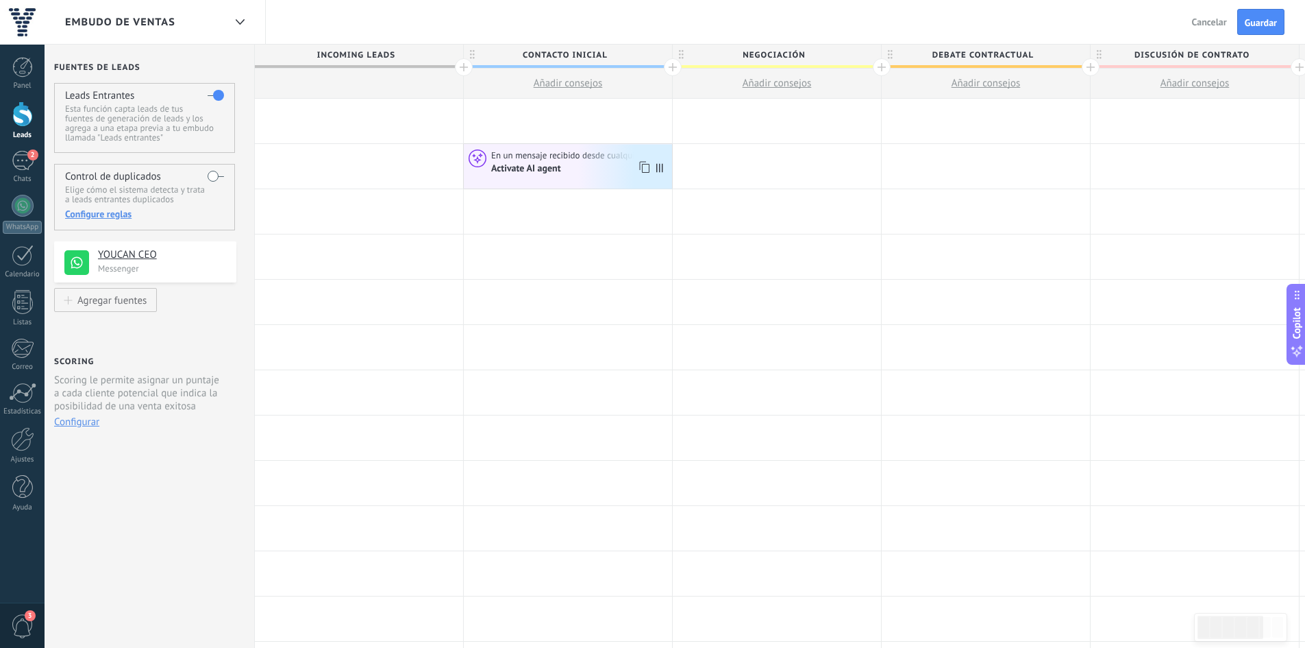
click at [638, 167] on icon at bounding box center [644, 167] width 14 height 18
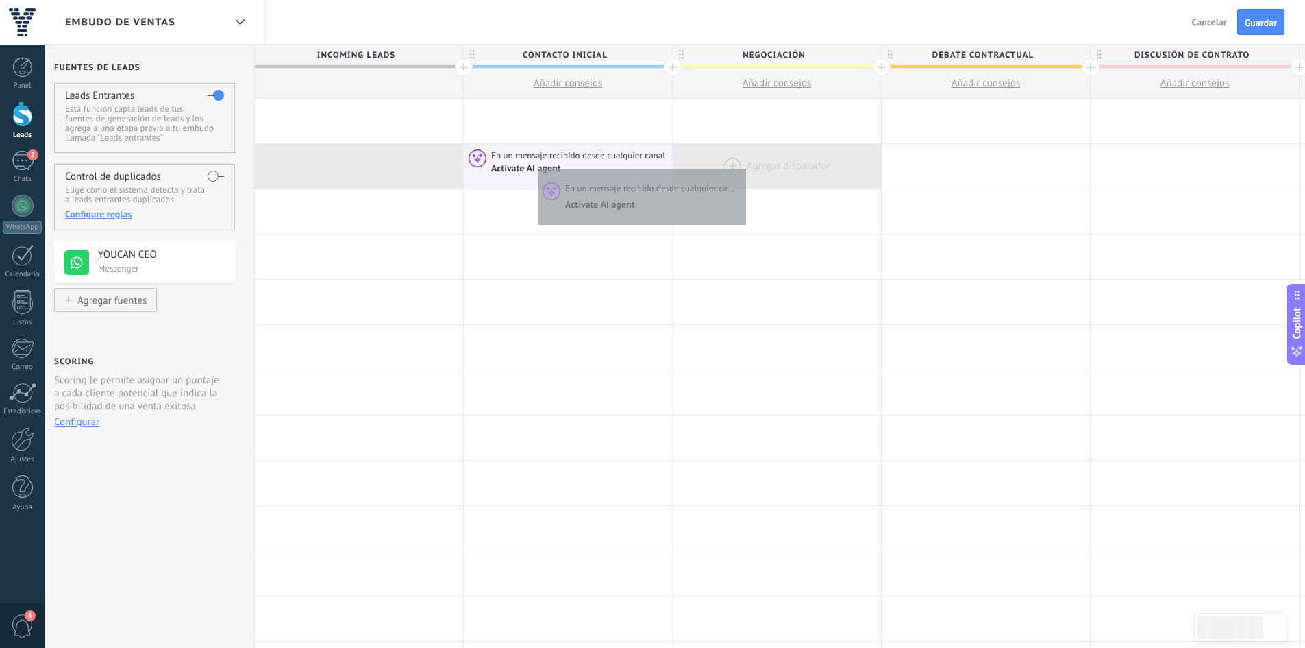
click at [743, 165] on div at bounding box center [777, 166] width 208 height 45
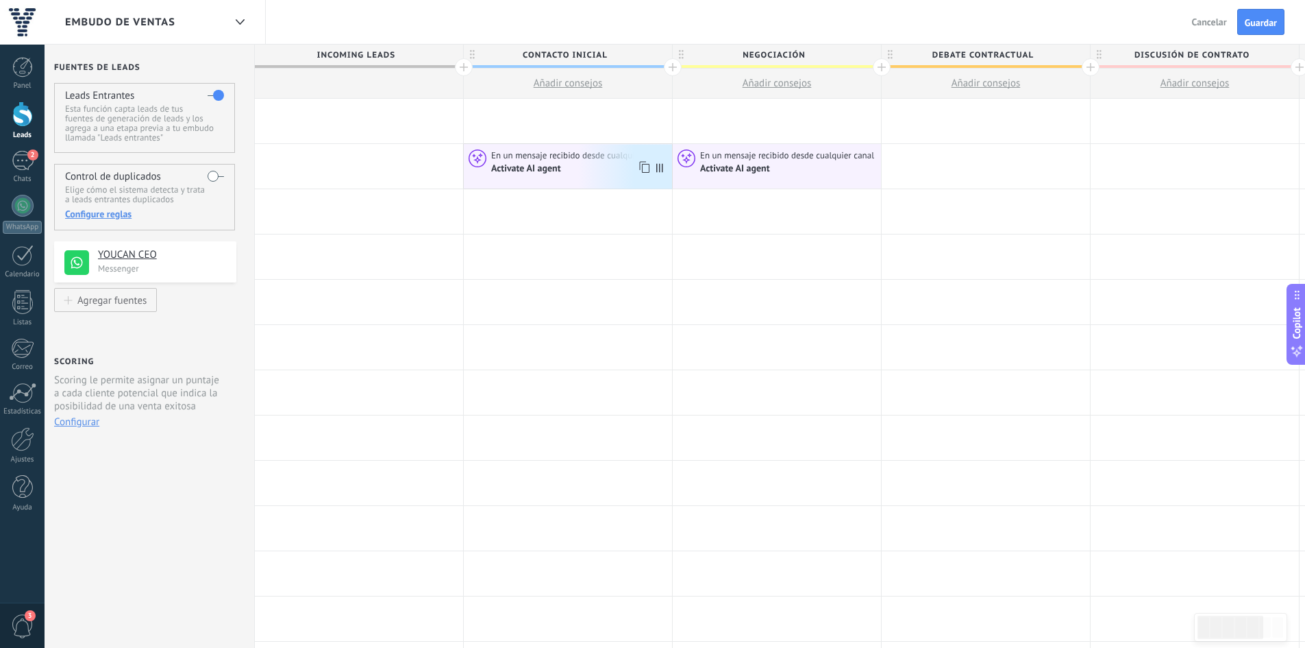
click at [648, 167] on icon at bounding box center [644, 167] width 14 height 18
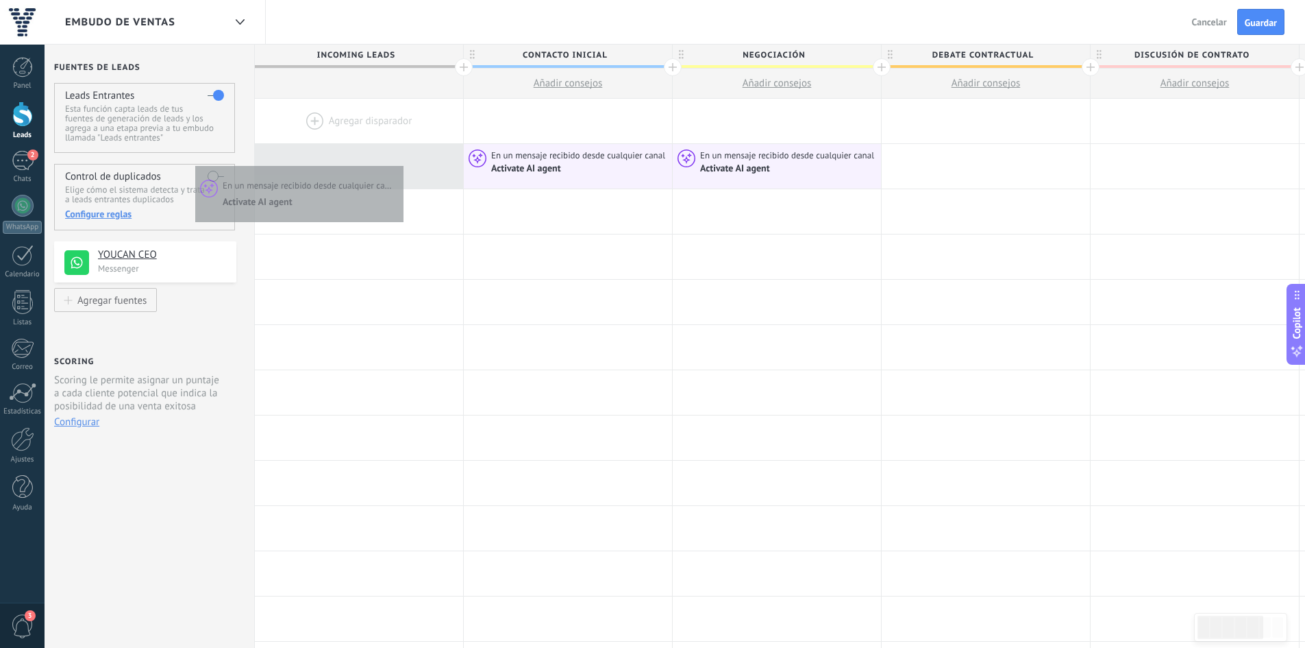
click at [401, 161] on div at bounding box center [359, 166] width 208 height 45
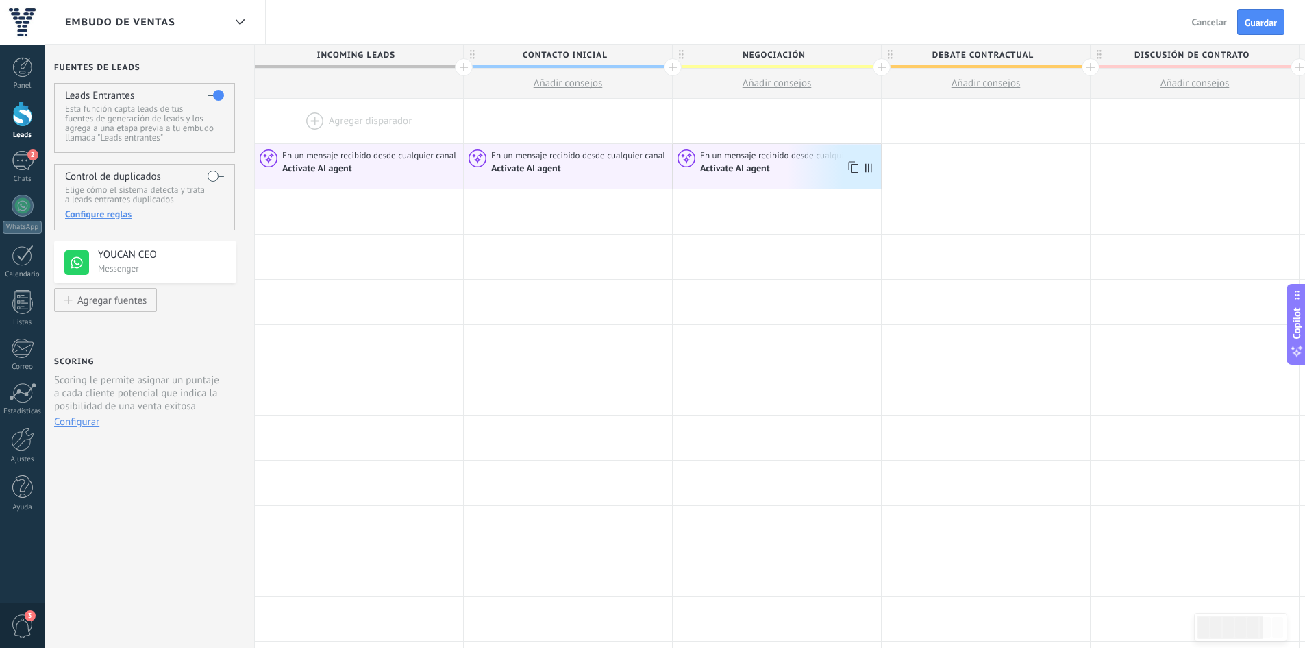
click at [859, 167] on div "Activate AI agent" at bounding box center [788, 168] width 177 height 13
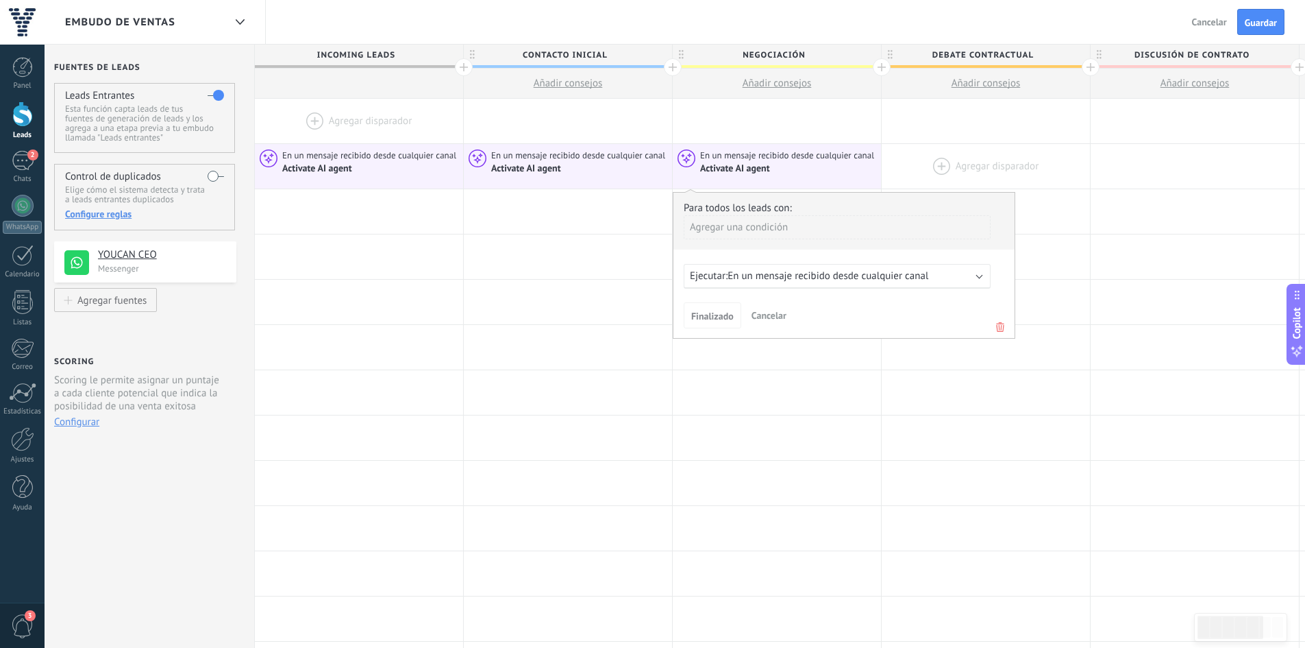
click at [957, 162] on div at bounding box center [986, 166] width 208 height 45
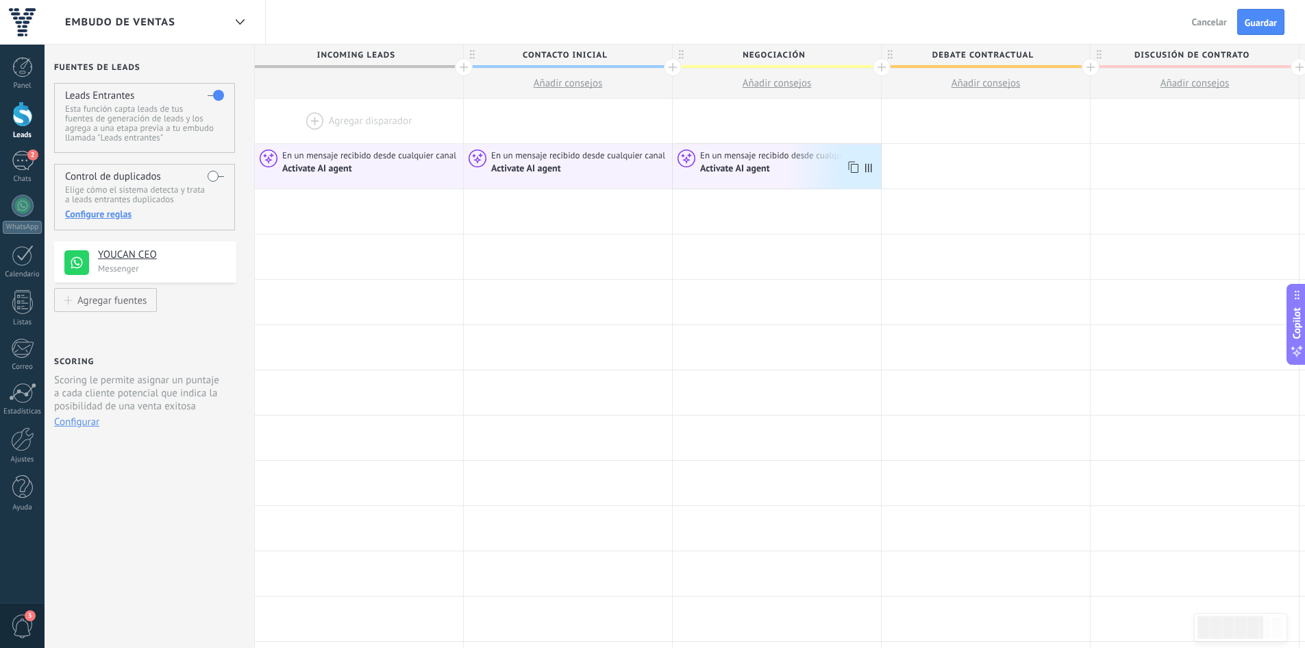
drag, startPoint x: 849, startPoint y: 167, endPoint x: 856, endPoint y: 164, distance: 7.2
click at [850, 167] on use at bounding box center [853, 167] width 10 height 12
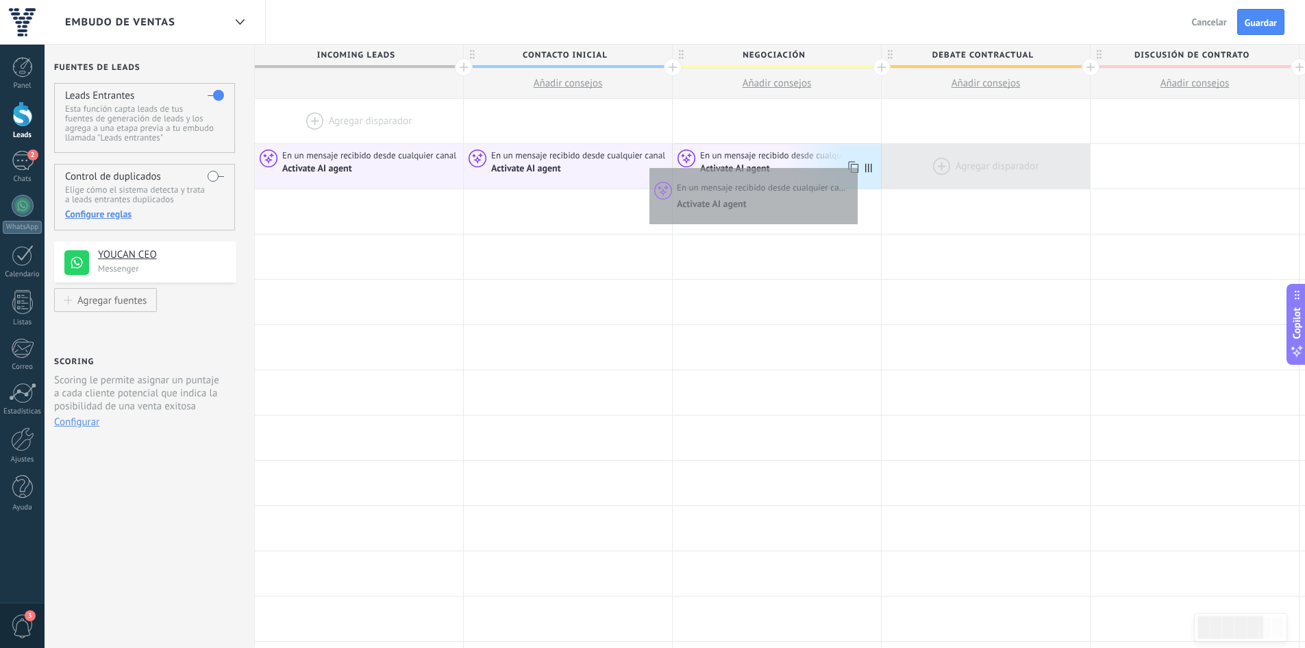
scroll to position [0, 10]
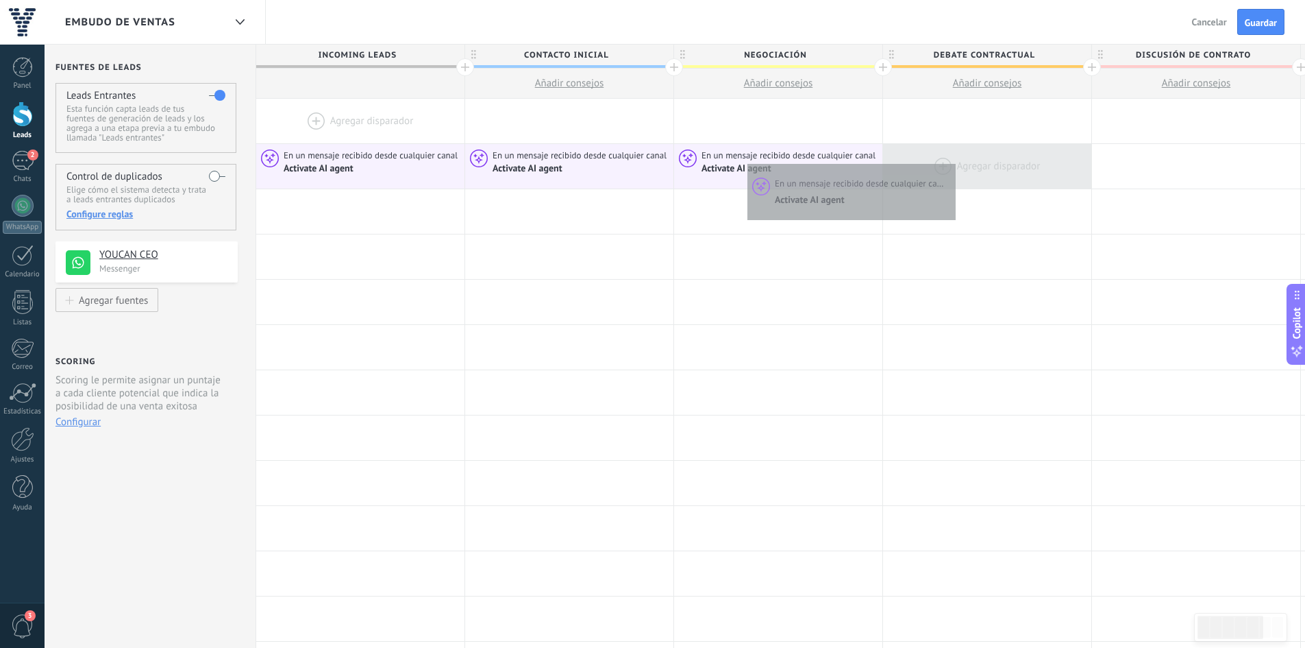
click at [952, 160] on div at bounding box center [987, 166] width 208 height 45
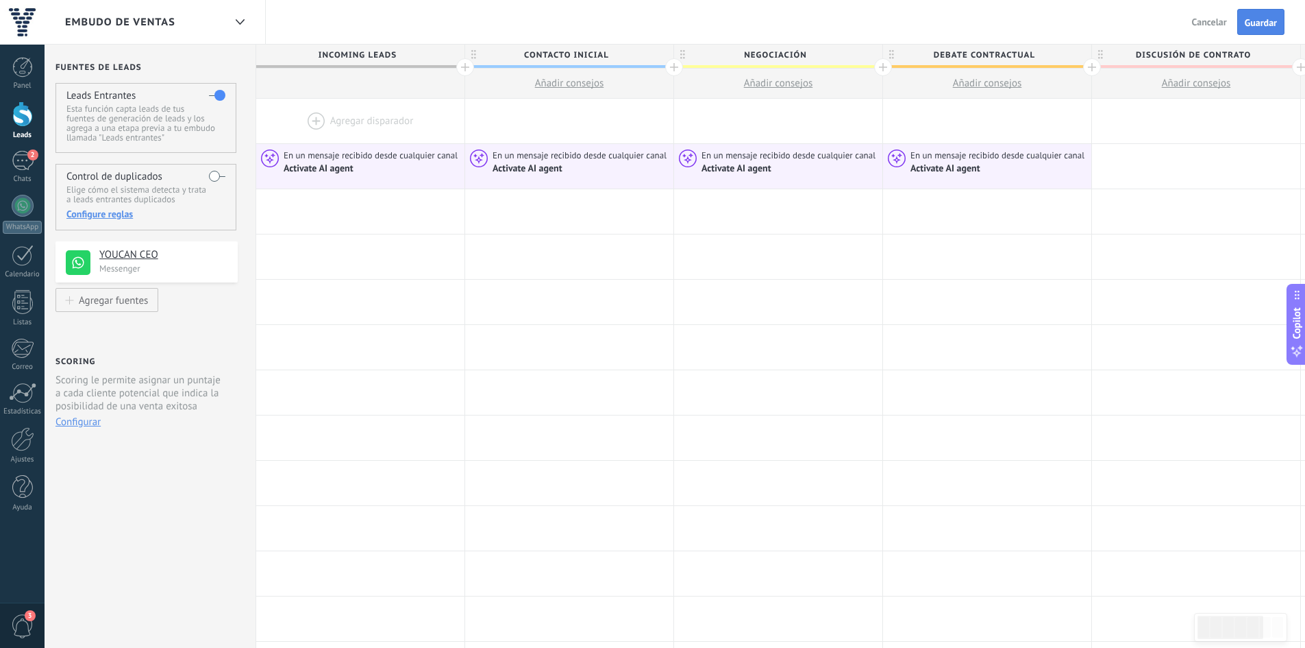
click at [1251, 29] on button "Guardar" at bounding box center [1261, 22] width 47 height 26
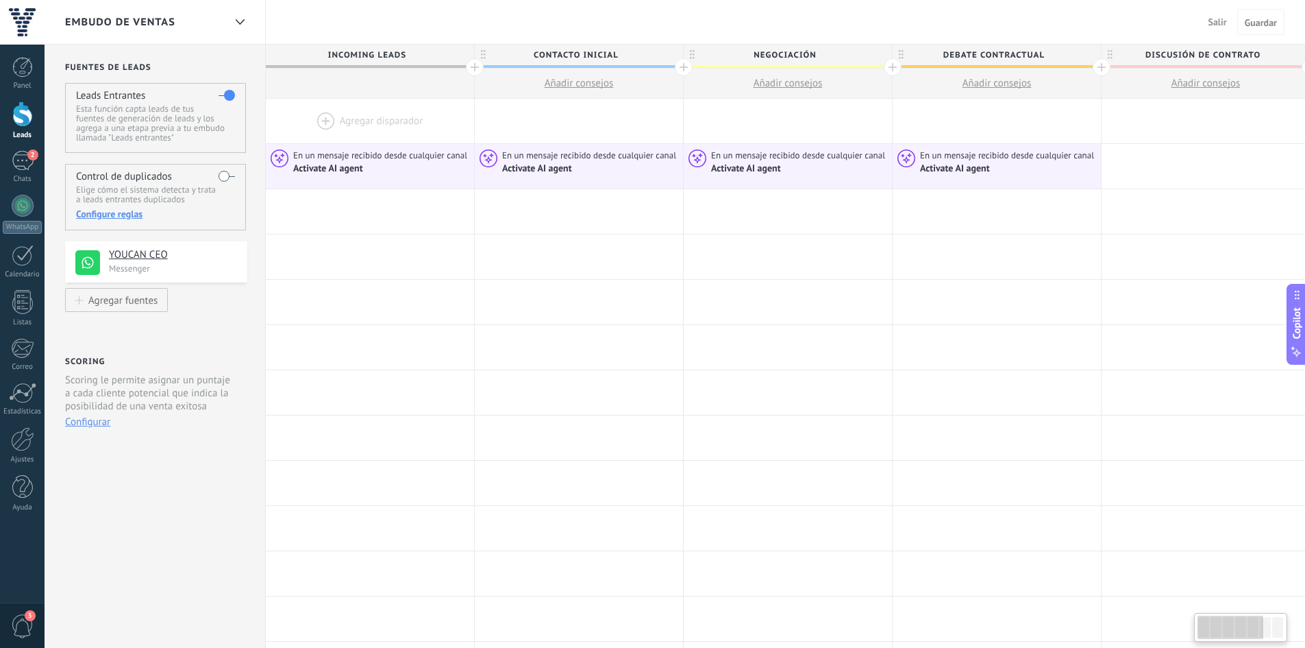
scroll to position [0, 10]
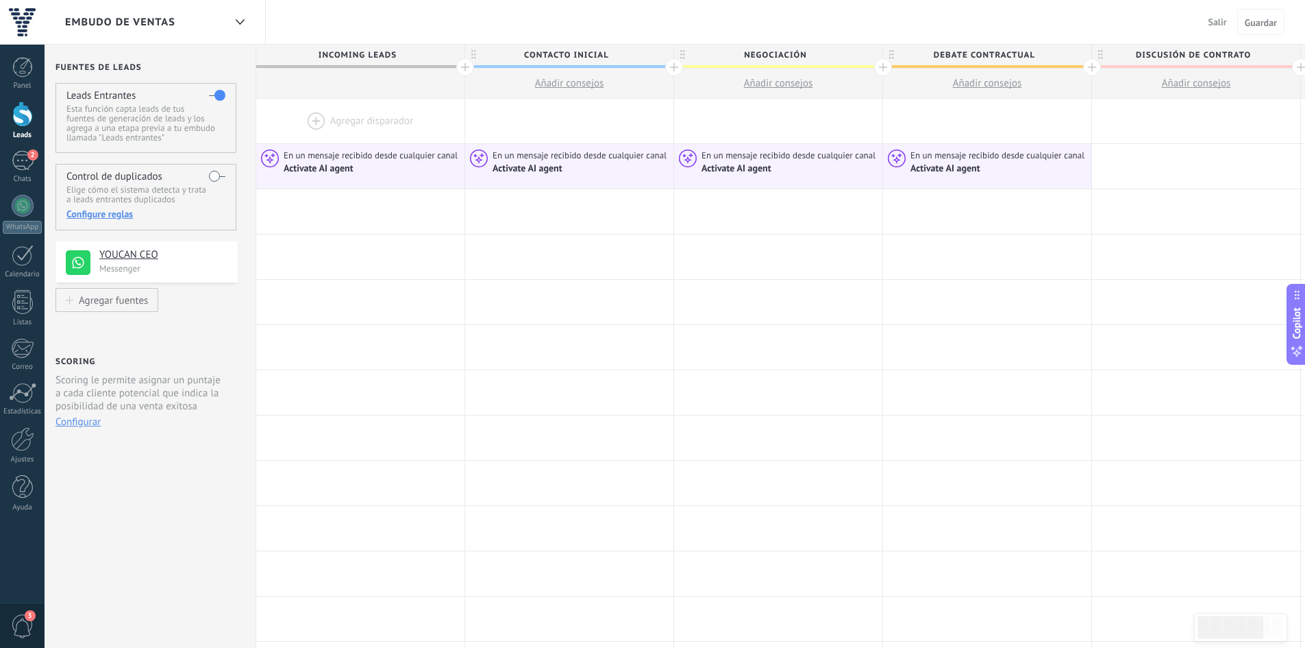
click at [212, 171] on label at bounding box center [217, 176] width 16 height 22
click at [210, 94] on label at bounding box center [216, 95] width 16 height 22
click at [212, 92] on label at bounding box center [216, 95] width 16 height 22
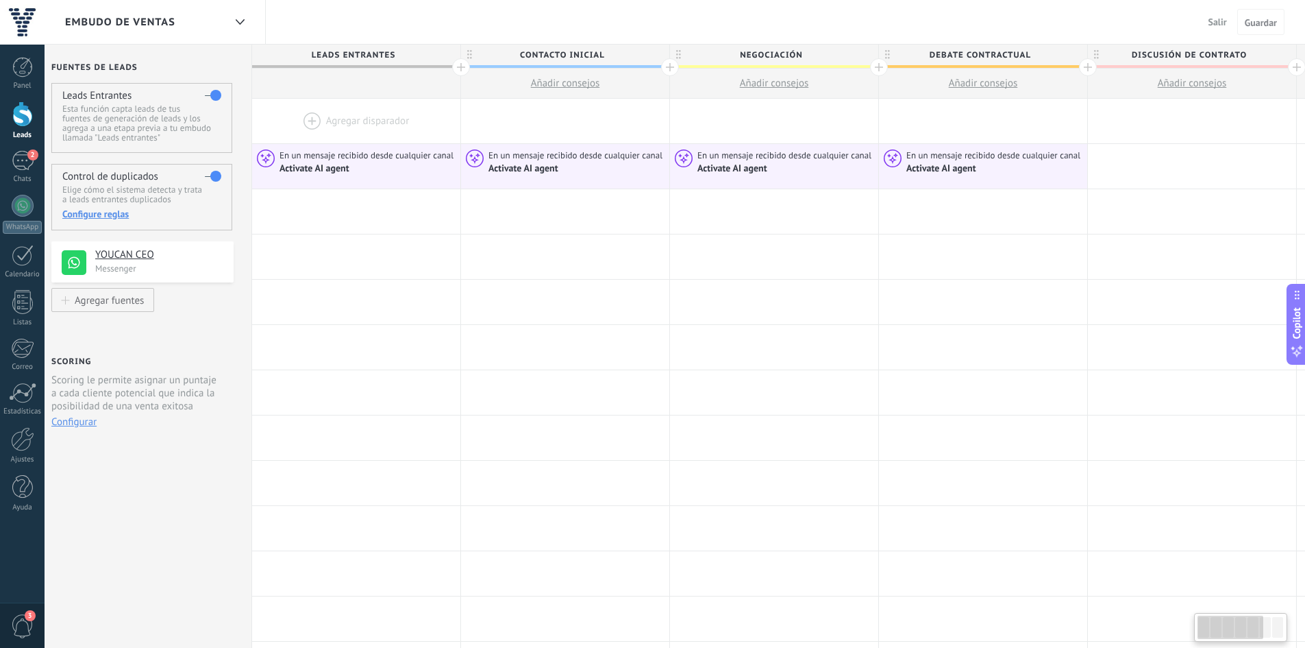
drag, startPoint x: 415, startPoint y: 145, endPoint x: 413, endPoint y: 119, distance: 26.9
click at [413, 119] on div "**********" at bounding box center [983, 596] width 1463 height 995
click at [334, 170] on div "Activate AI agent" at bounding box center [316, 168] width 72 height 12
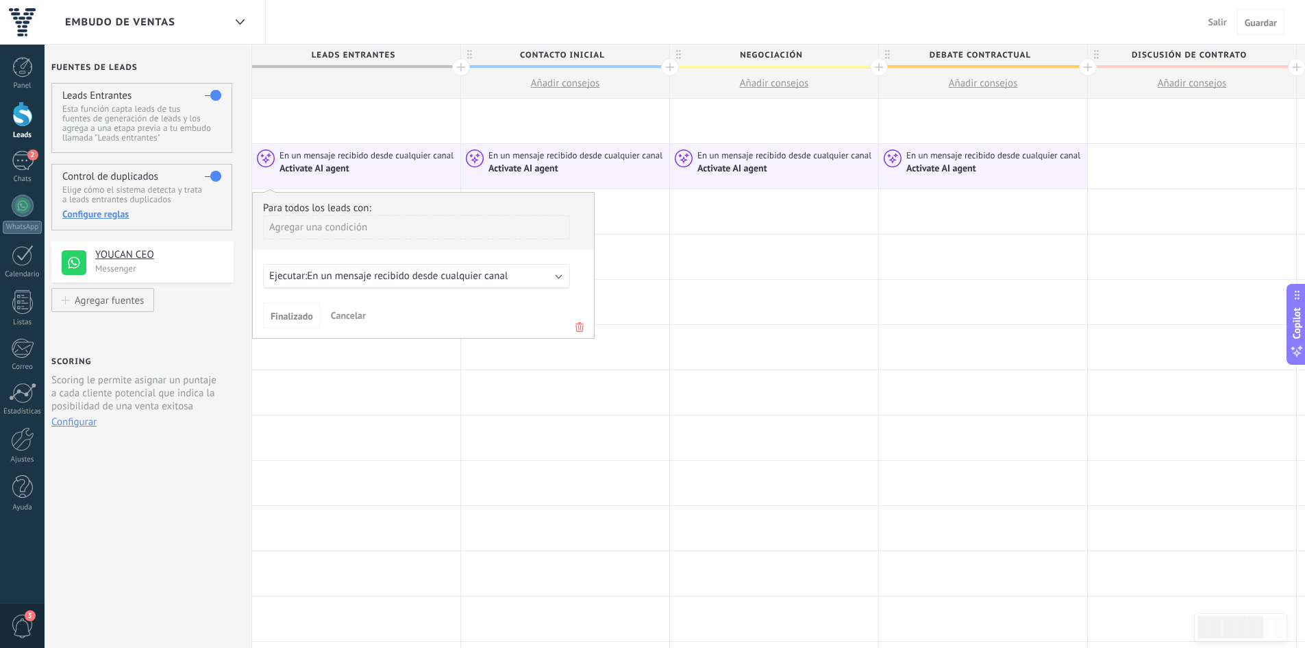
click at [359, 267] on div "Ejecutar: En un mensaje recibido desde cualquier canal" at bounding box center [416, 276] width 307 height 25
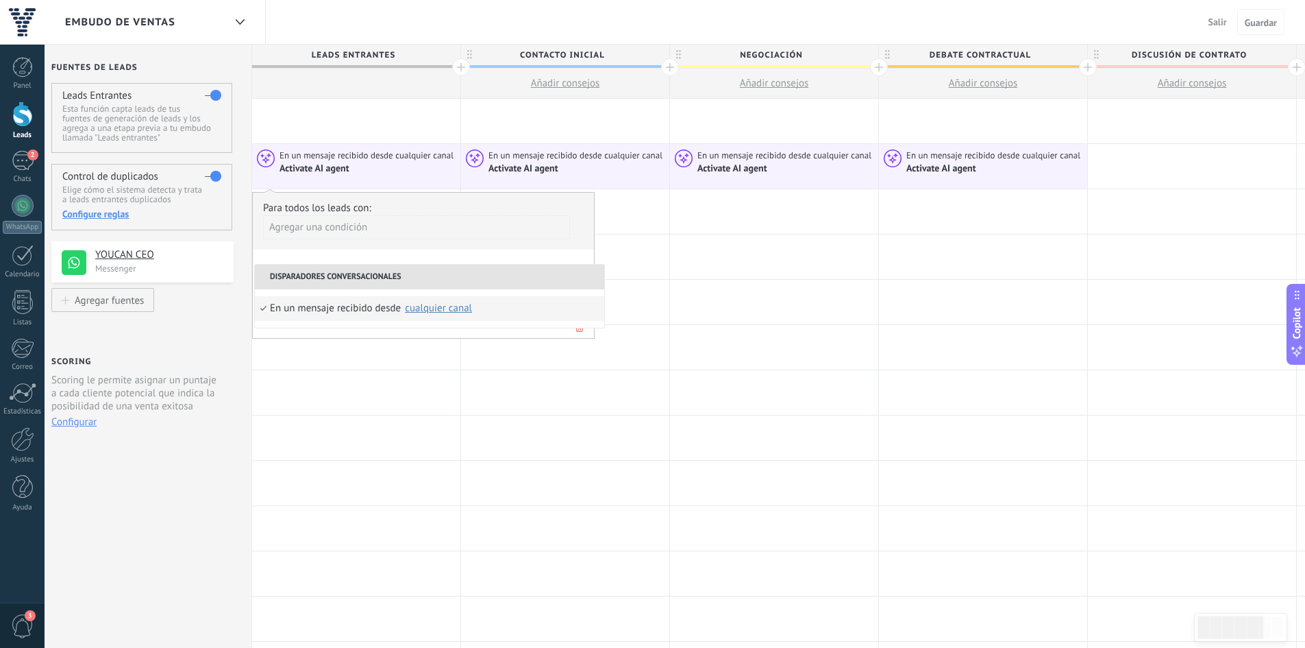
click at [359, 267] on li "Disparadores conversacionales" at bounding box center [429, 277] width 349 height 25
click at [352, 312] on div "En un mensaje recibido desde" at bounding box center [335, 308] width 131 height 25
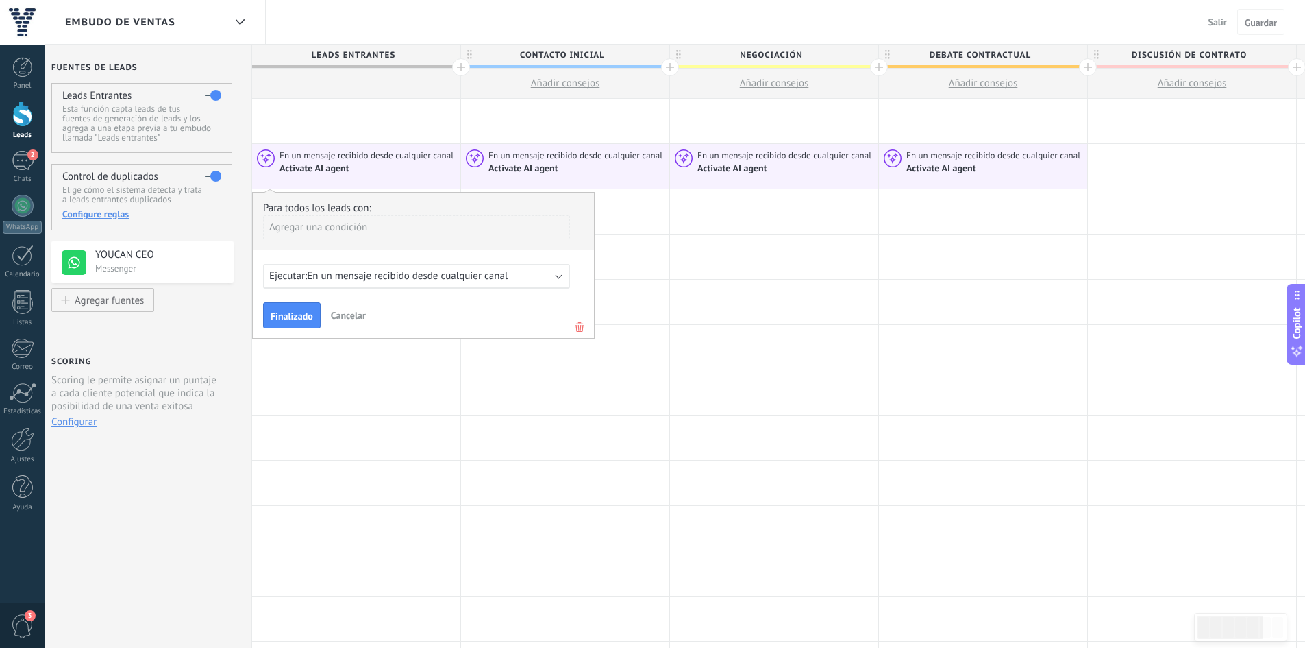
click at [385, 277] on span "En un mensaje recibido desde cualquier canal" at bounding box center [407, 275] width 201 height 13
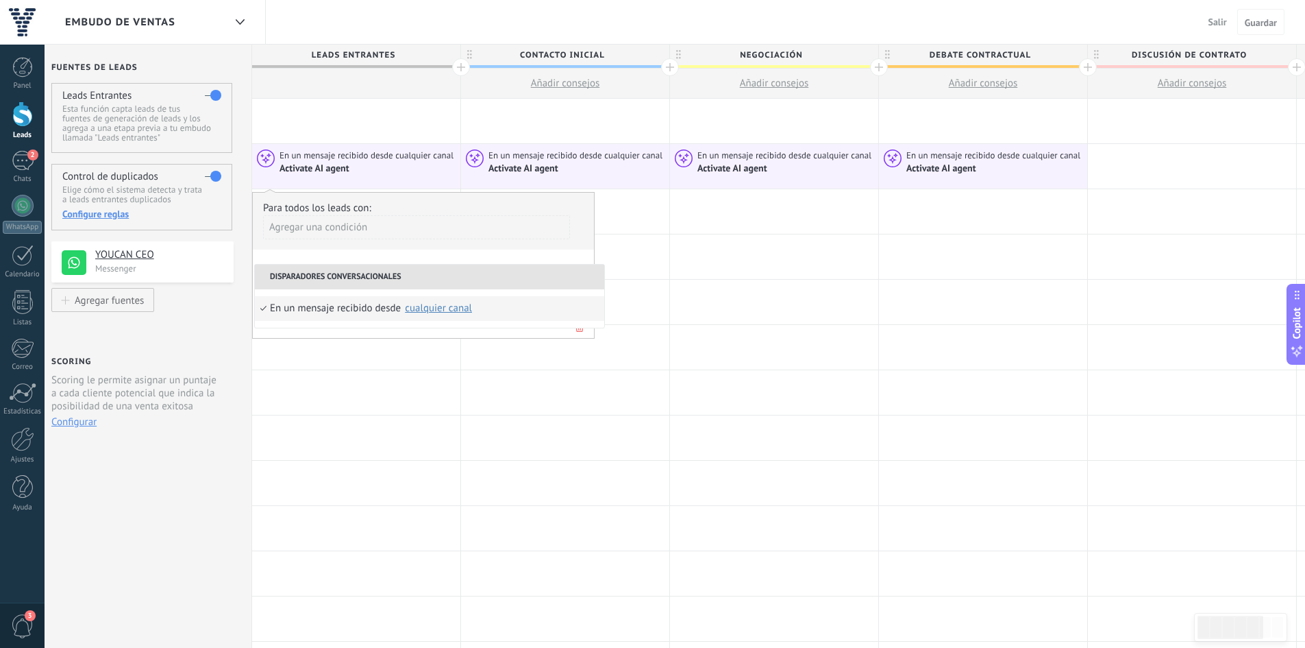
click at [436, 302] on div "cualquier canal" at bounding box center [438, 308] width 69 height 12
click at [507, 340] on label "YOUCAN CEO" at bounding box center [536, 338] width 104 height 25
click at [497, 247] on div "Agregar una condición" at bounding box center [416, 232] width 307 height 34
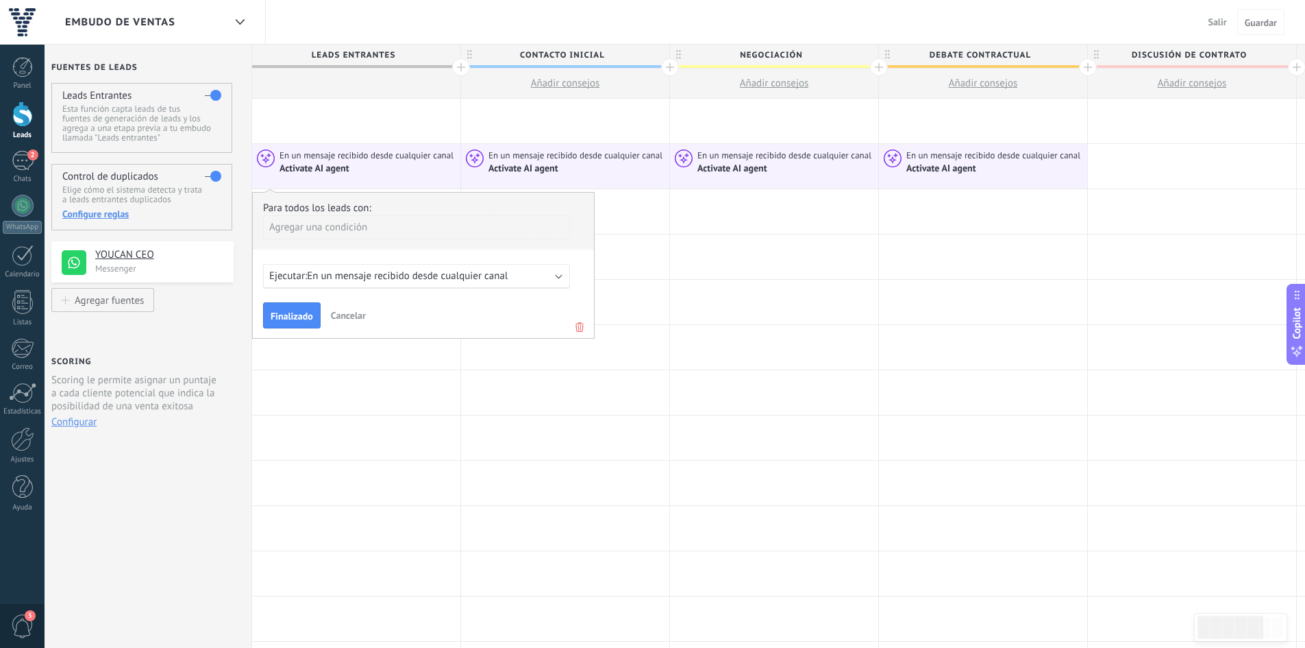
click at [296, 321] on span "Finalizado" at bounding box center [292, 316] width 42 height 10
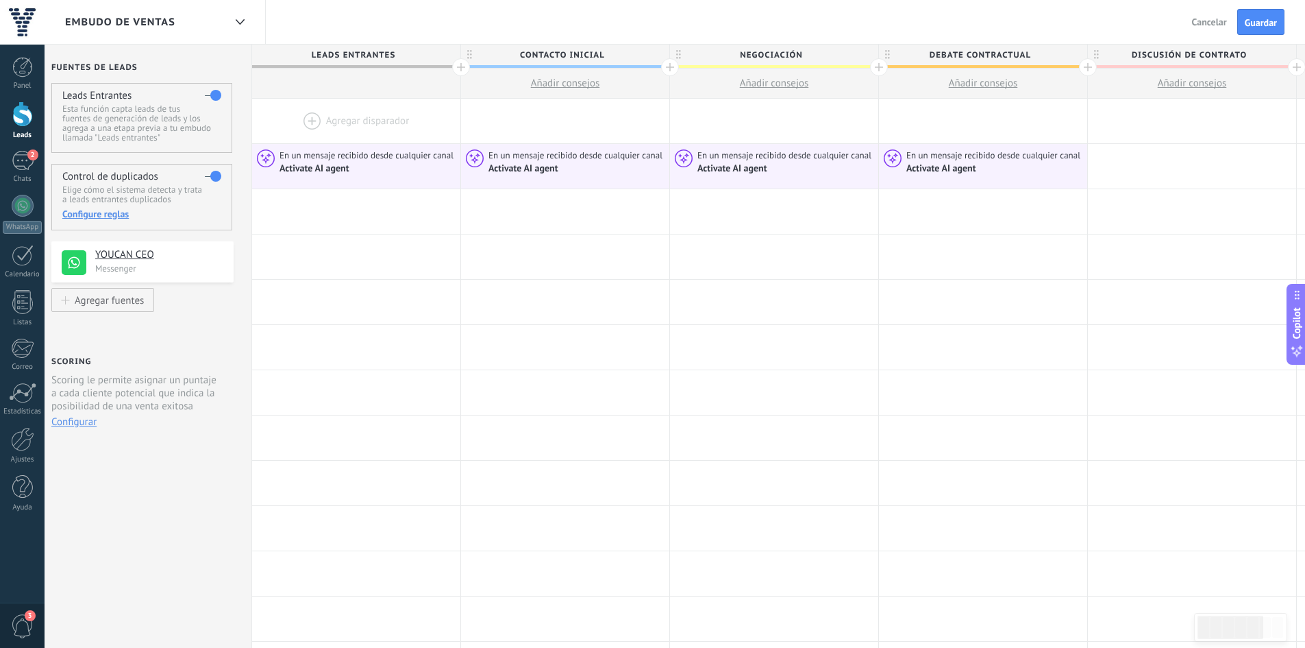
click at [1276, 40] on div "Salir Cancelar Guardar" at bounding box center [1240, 22] width 130 height 44
click at [1271, 37] on div "Salir Cancelar Guardar" at bounding box center [1240, 22] width 130 height 44
click at [1263, 27] on span "Guardar" at bounding box center [1261, 23] width 32 height 10
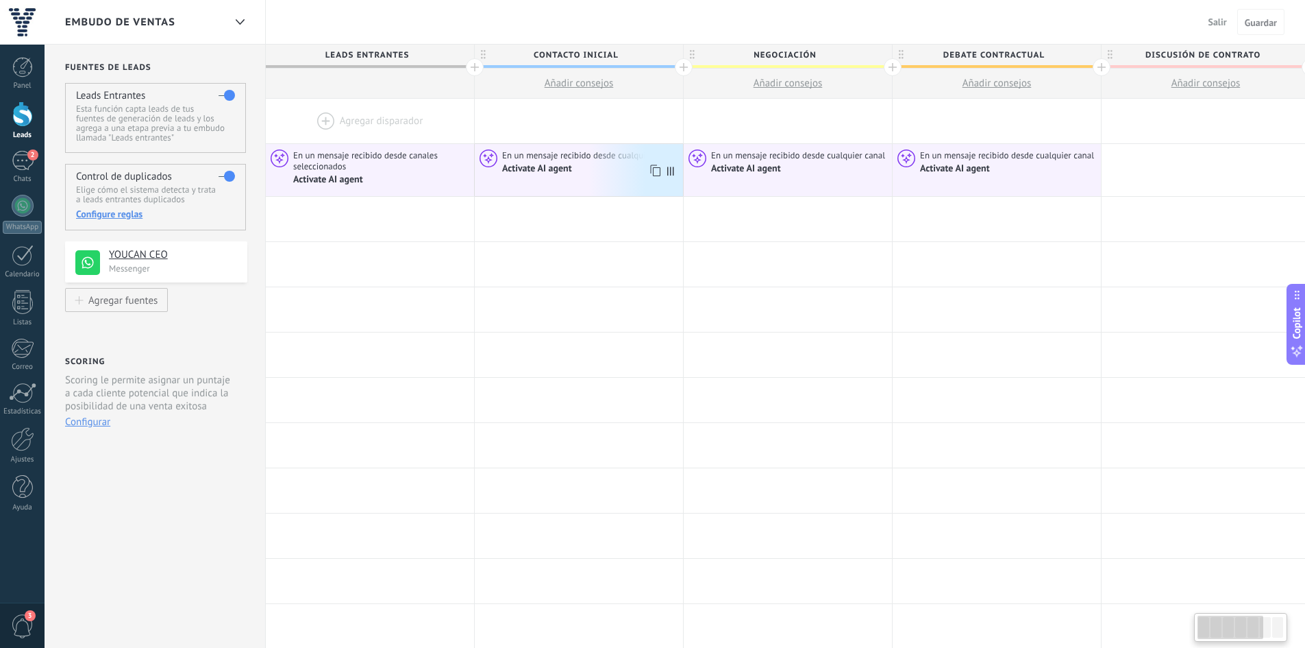
scroll to position [0, 14]
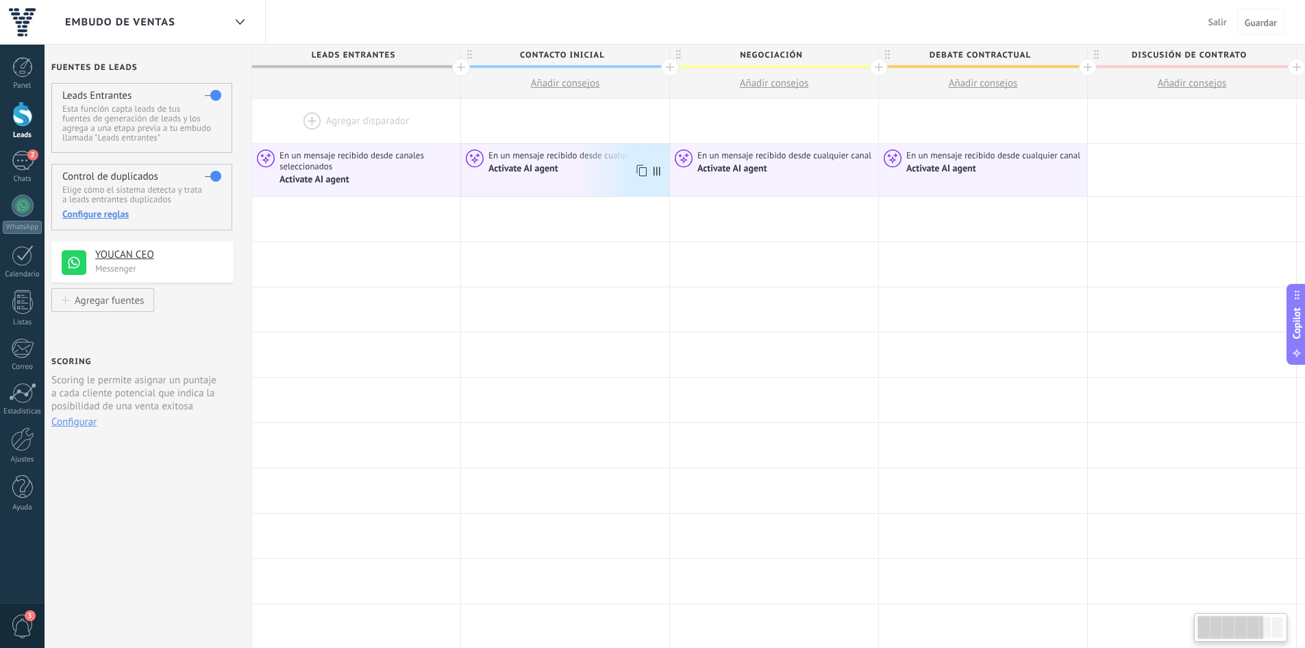
click at [607, 173] on div "Activate AI agent" at bounding box center [577, 168] width 177 height 13
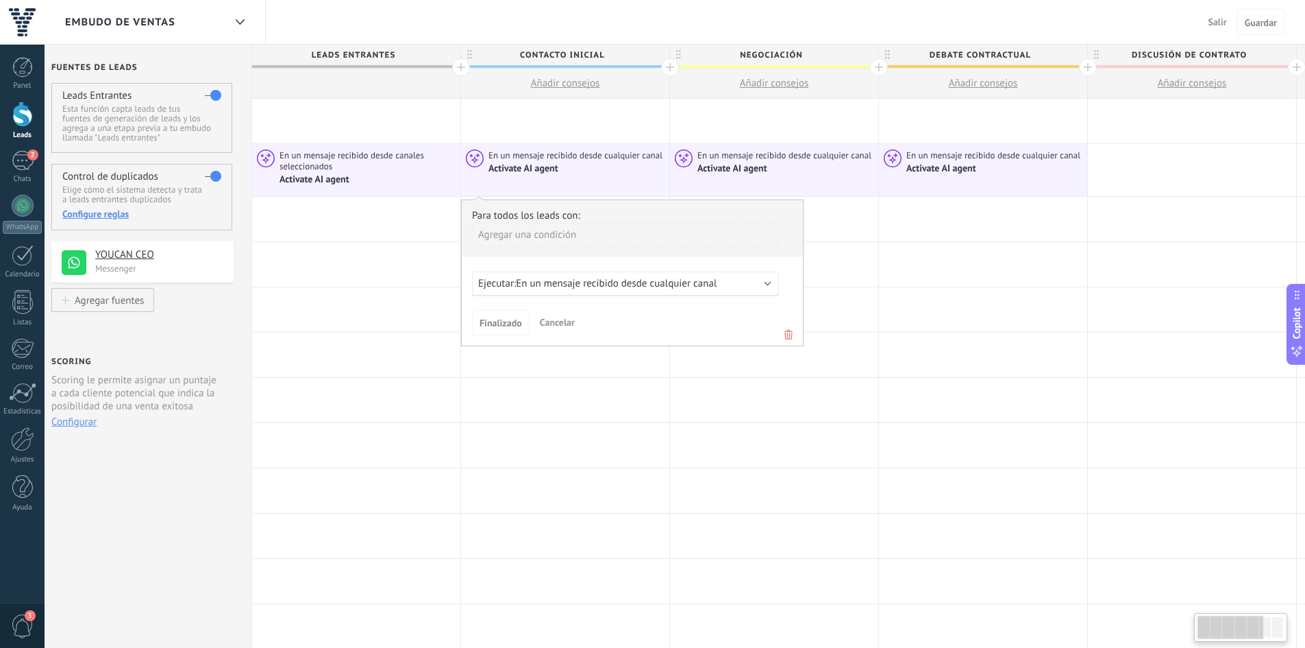
click at [588, 280] on span "En un mensaje recibido desde cualquier canal" at bounding box center [616, 283] width 201 height 13
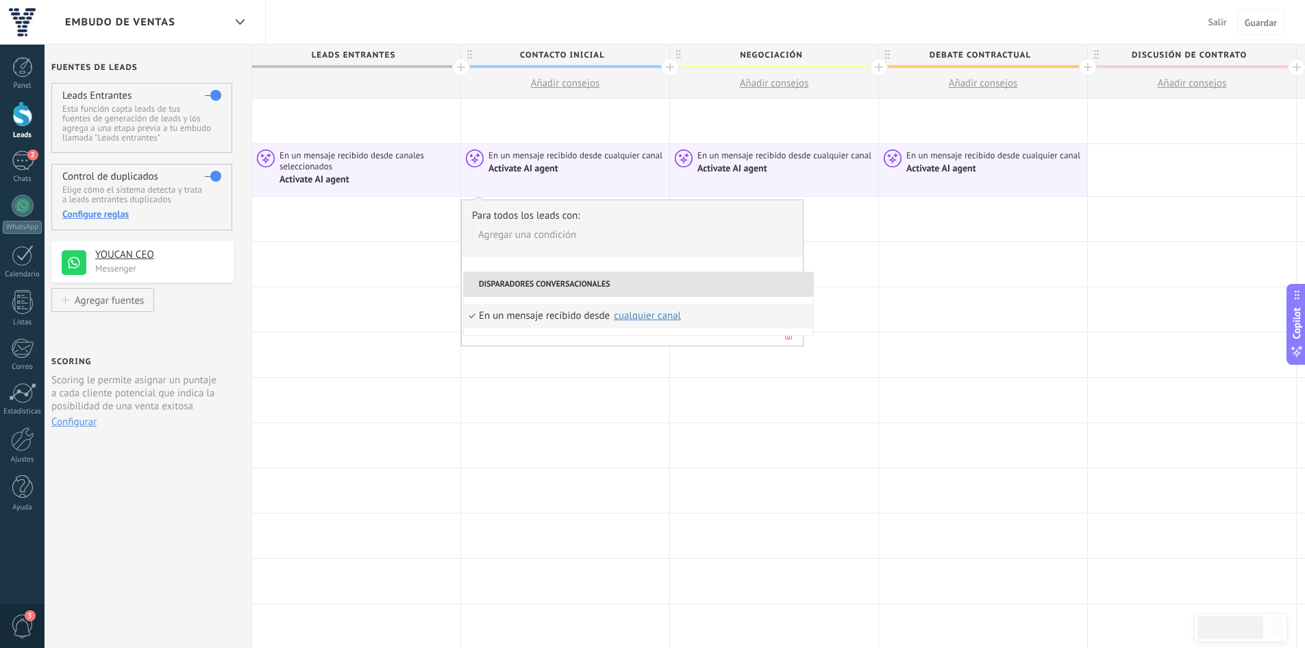
click at [594, 315] on div "En un mensaje recibido desde" at bounding box center [544, 316] width 131 height 25
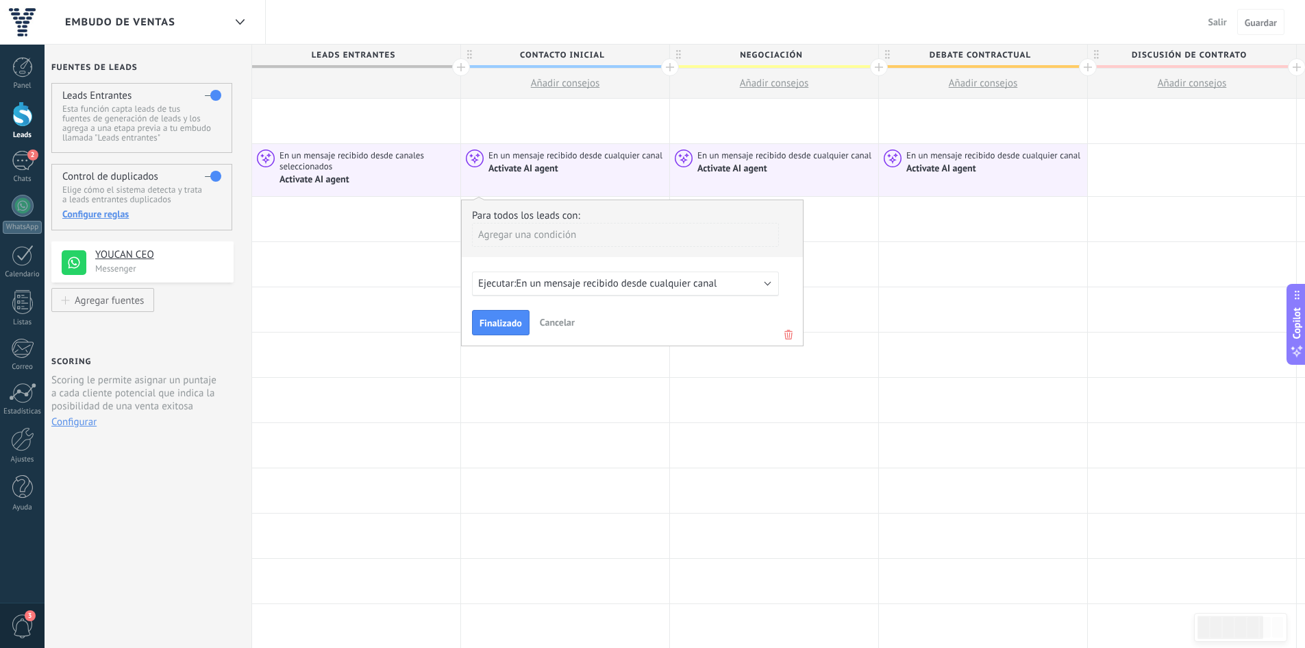
click at [519, 301] on div "Para todos los leads con: Agregar una condición Ejecutar: En un mensaje recibid…" at bounding box center [632, 272] width 343 height 147
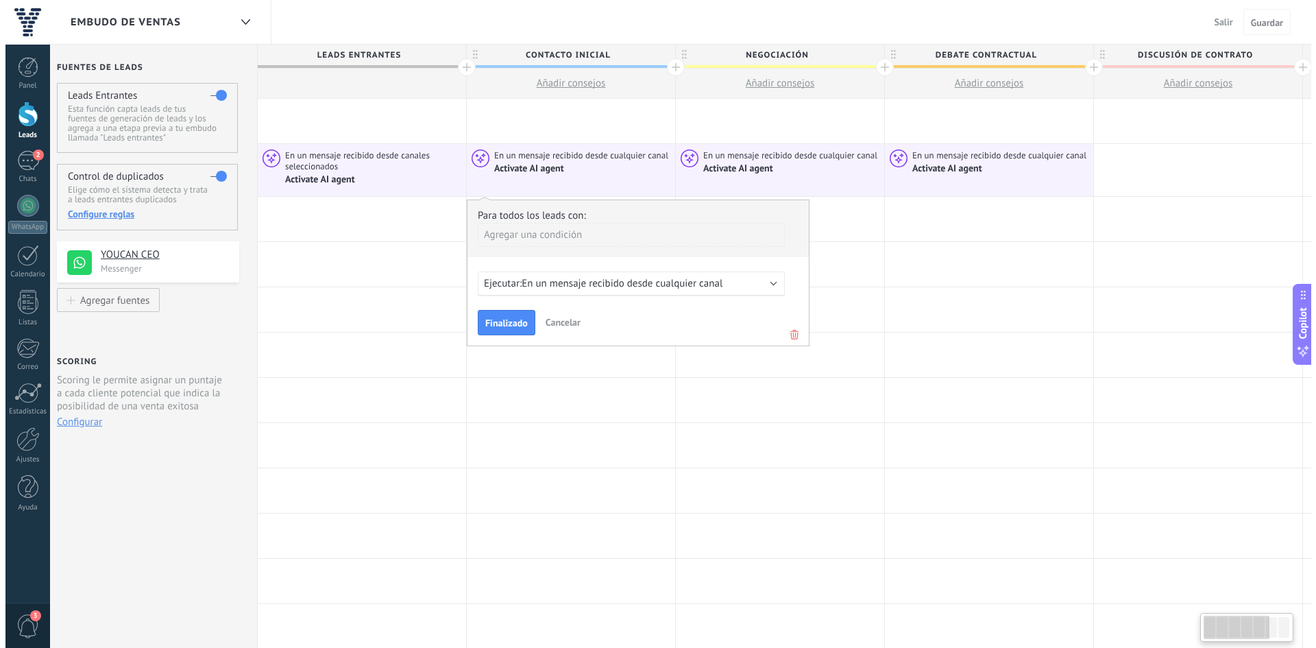
scroll to position [0, 12]
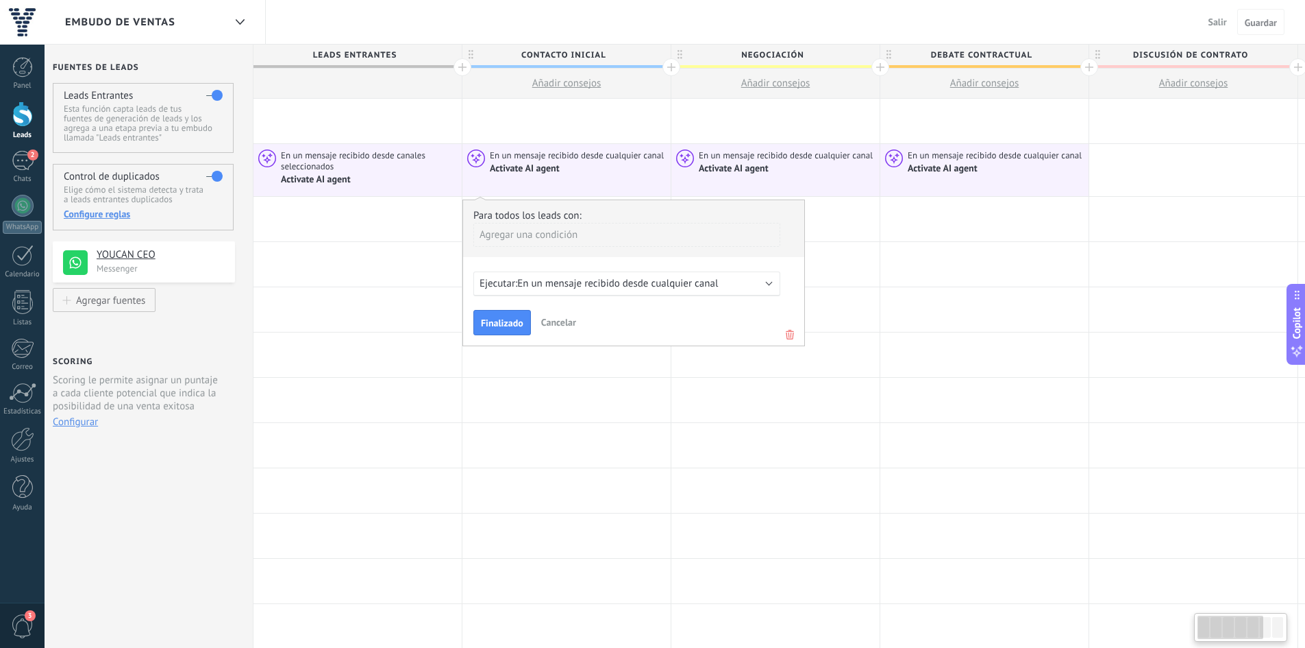
click at [564, 294] on div "Ejecutar: En un mensaje recibido desde cualquier canal" at bounding box center [626, 283] width 307 height 25
click at [550, 283] on div "Ejecutar: En un mensaje recibido desde cualquier canal" at bounding box center [626, 283] width 307 height 25
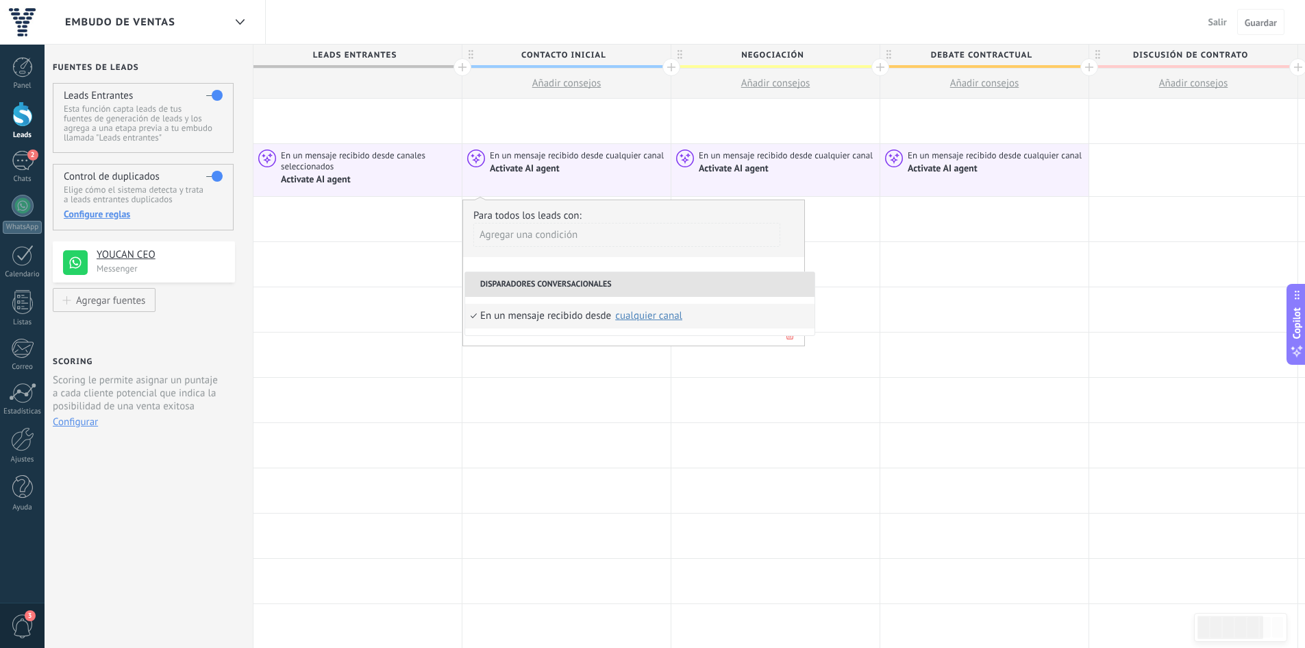
click at [635, 312] on div "cualquier canal" at bounding box center [648, 315] width 67 height 10
click at [734, 346] on div "YOUCAN CEO" at bounding box center [756, 347] width 75 height 14
click at [547, 345] on div "Para todos los leads con: Agregar una condición Ejecutar: En un mensaje recibid…" at bounding box center [634, 272] width 343 height 147
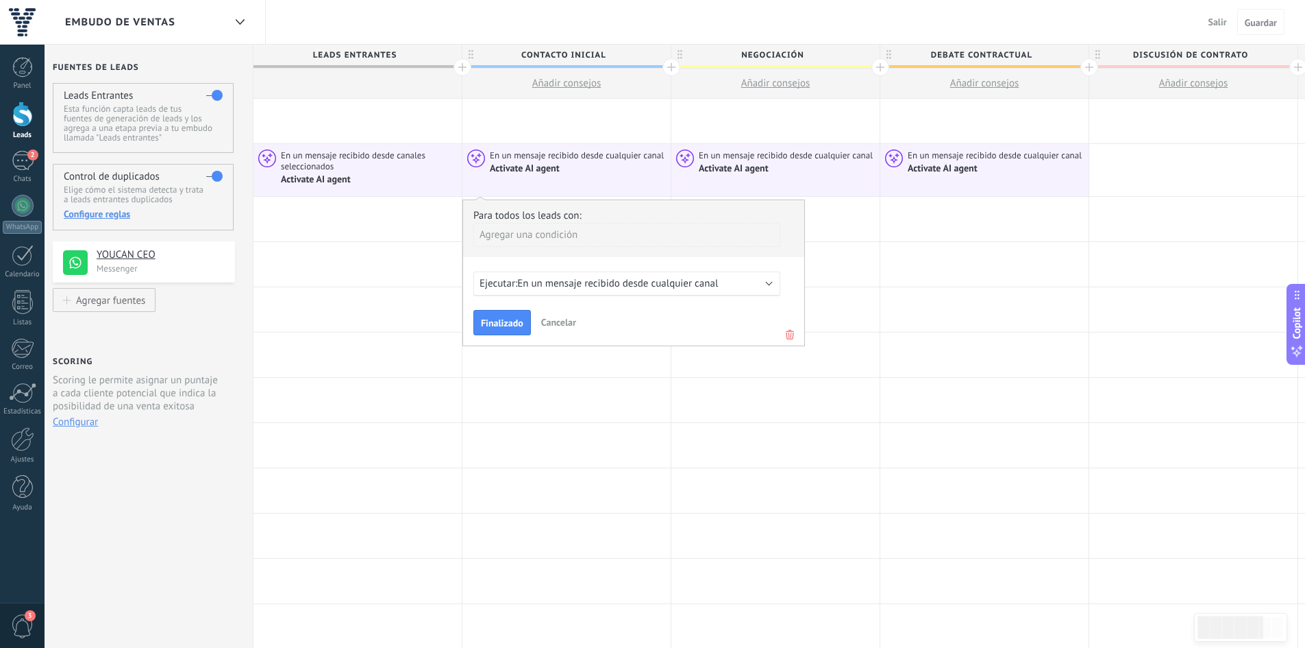
click at [515, 325] on span "Finalizado" at bounding box center [502, 323] width 42 height 10
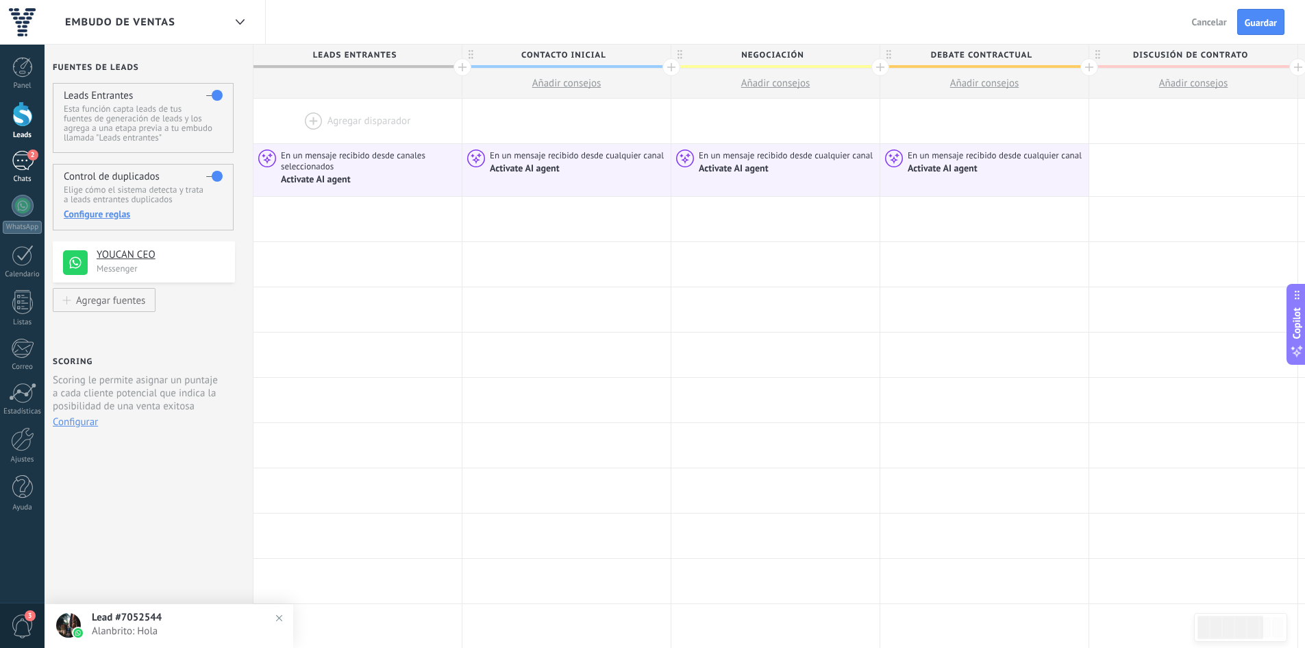
click at [7, 167] on link "2 Chats" at bounding box center [22, 167] width 45 height 33
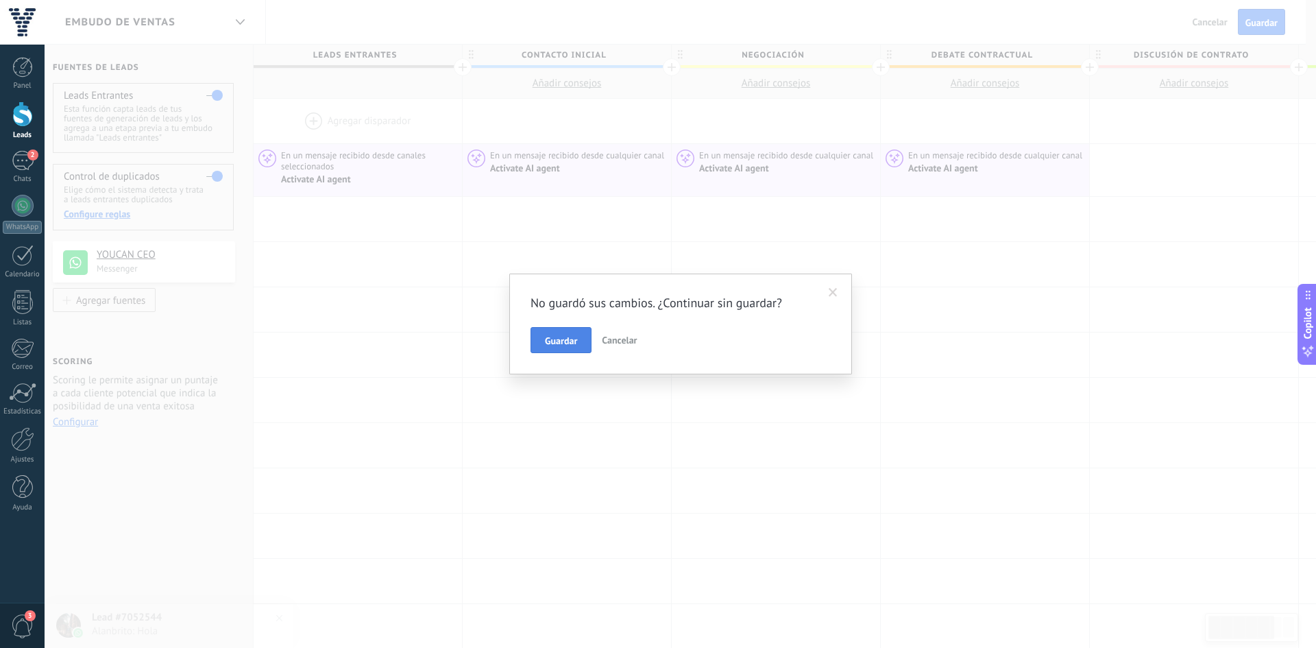
click at [580, 343] on button "Guardar" at bounding box center [560, 340] width 61 height 26
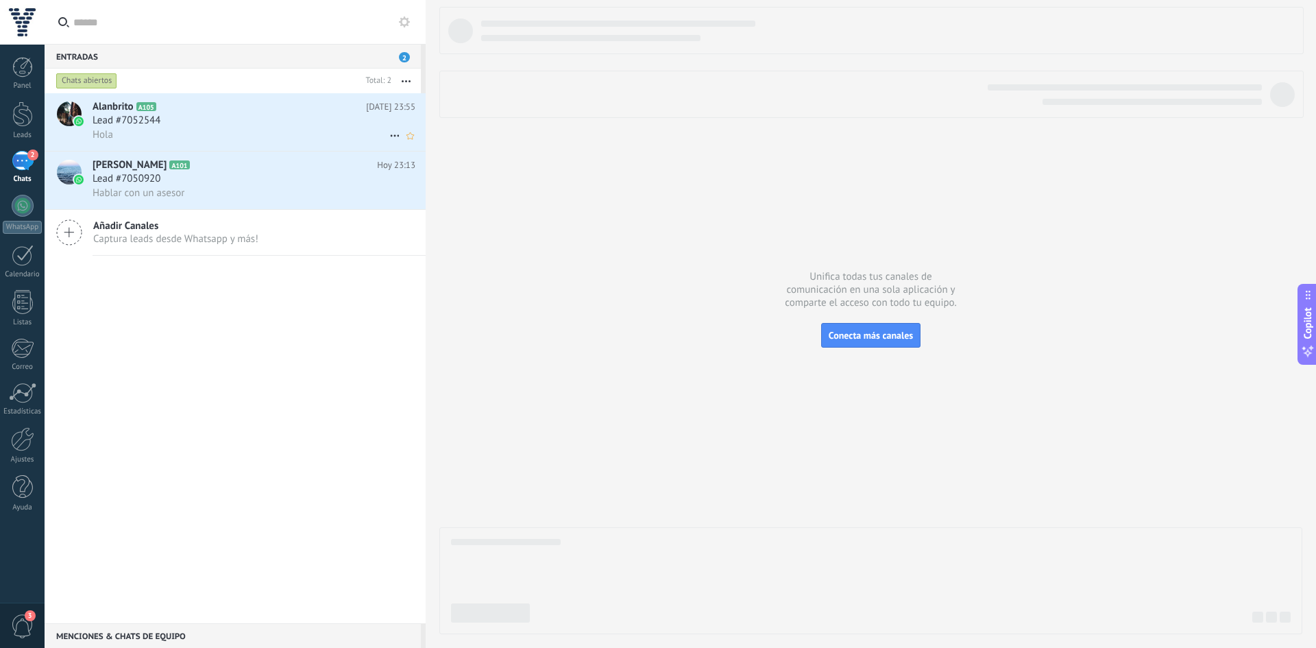
click at [227, 121] on div "Lead #7052544" at bounding box center [254, 121] width 323 height 14
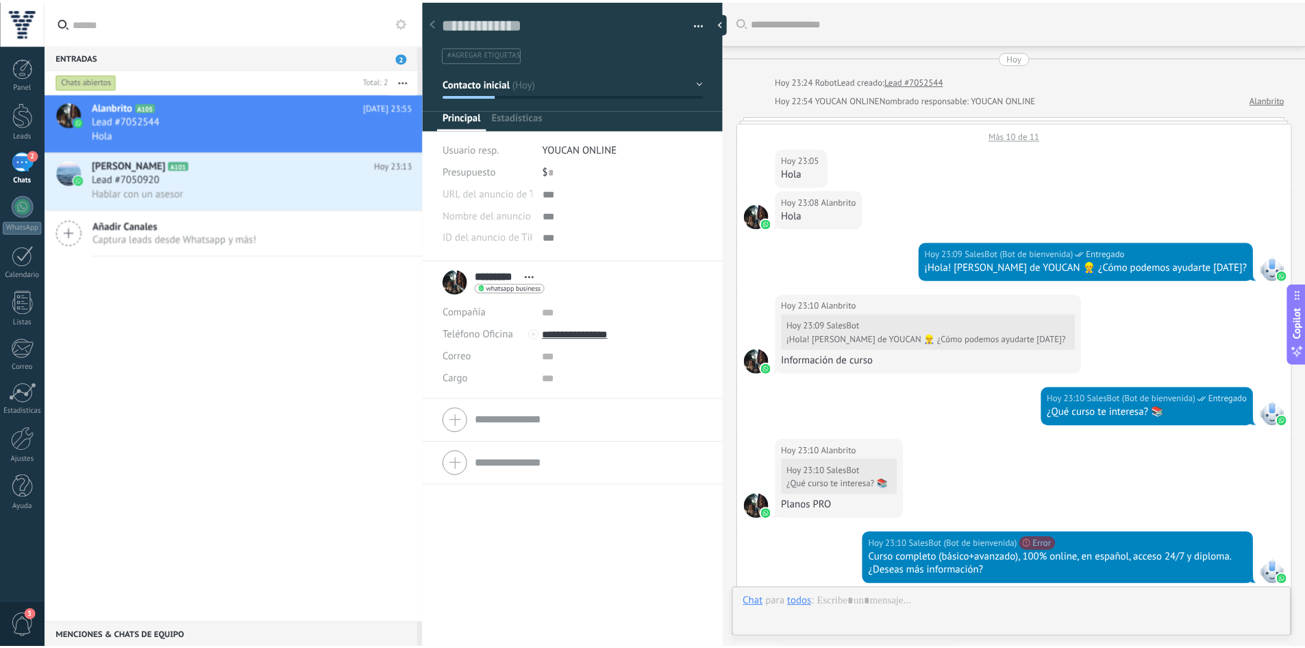
scroll to position [1914, 0]
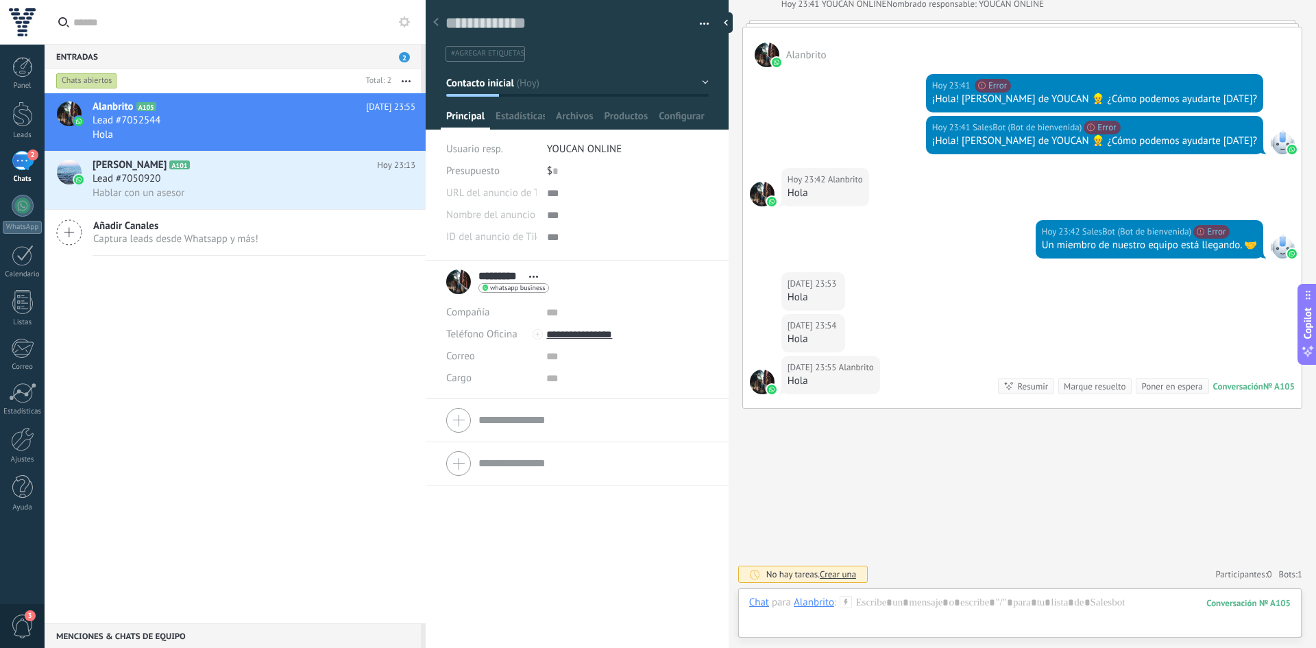
click at [833, 571] on span "Crear una" at bounding box center [838, 574] width 36 height 12
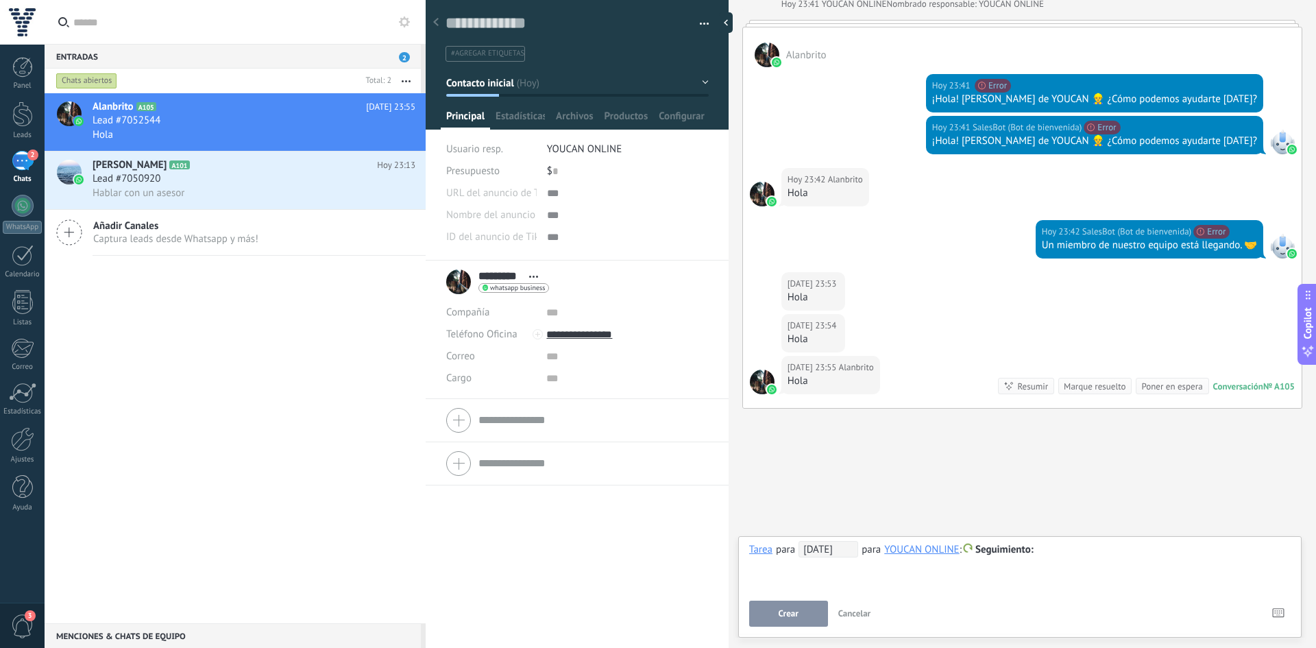
click at [849, 611] on span "Cancelar" at bounding box center [854, 613] width 33 height 12
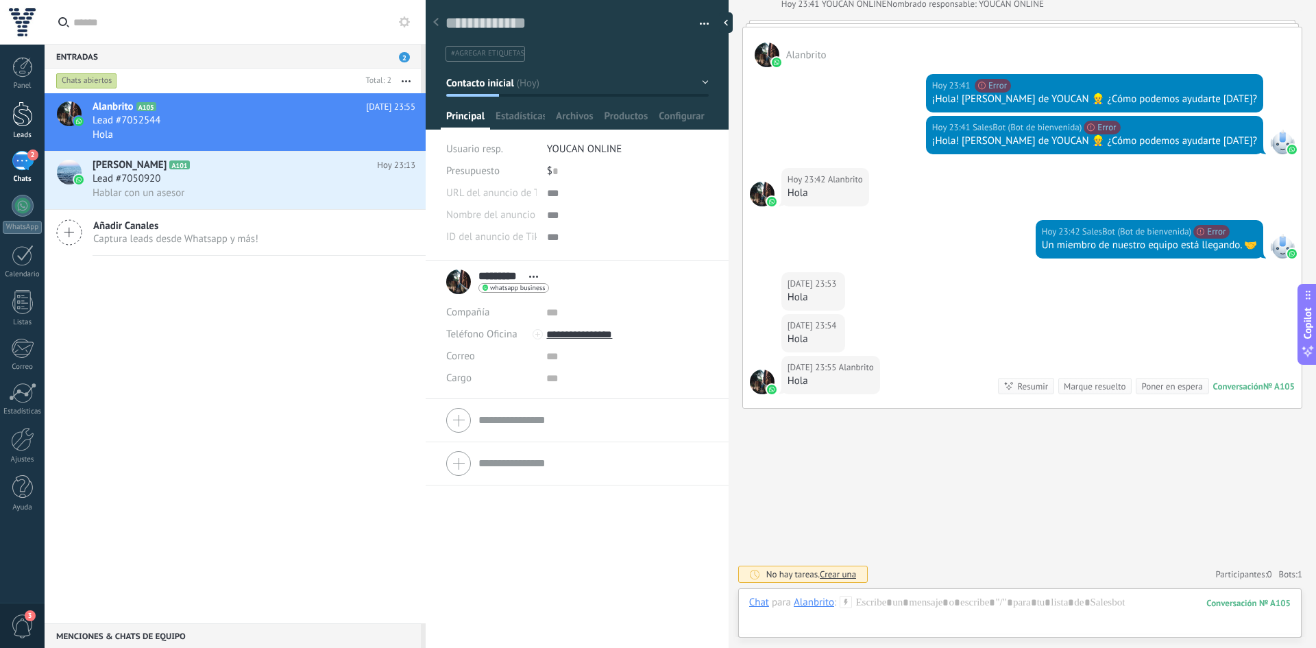
click at [25, 119] on div at bounding box center [22, 113] width 21 height 25
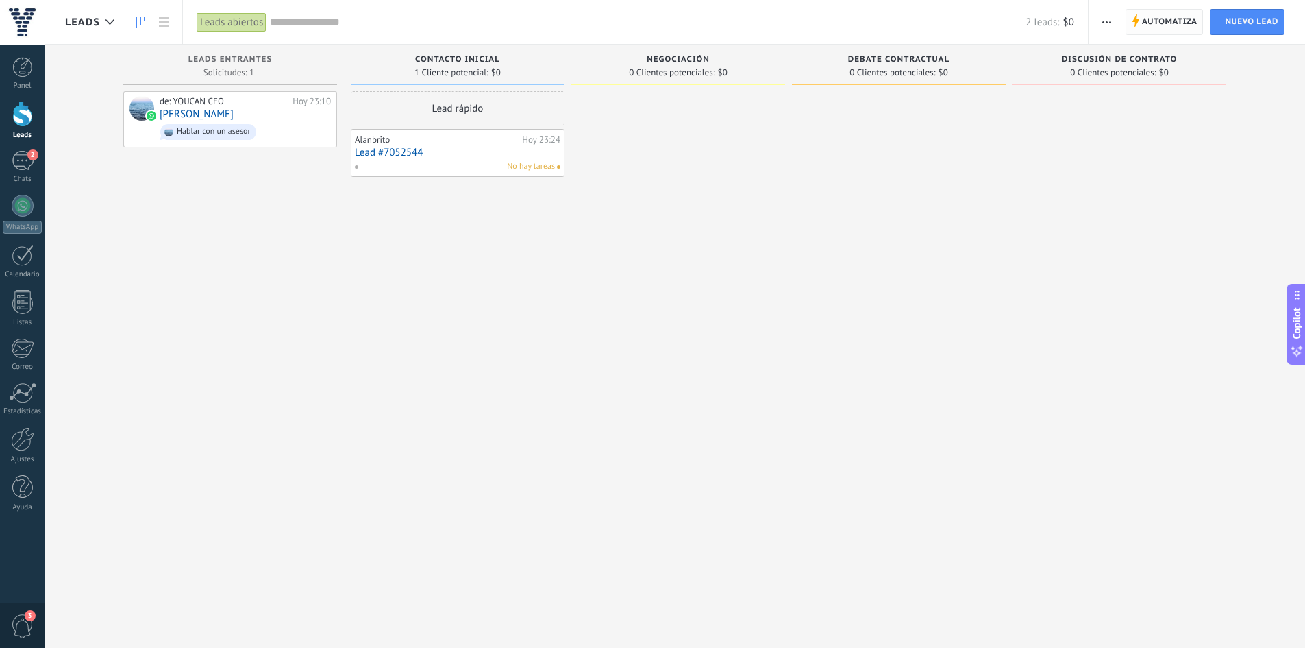
click at [1172, 21] on span "Automatiza" at bounding box center [1170, 22] width 56 height 25
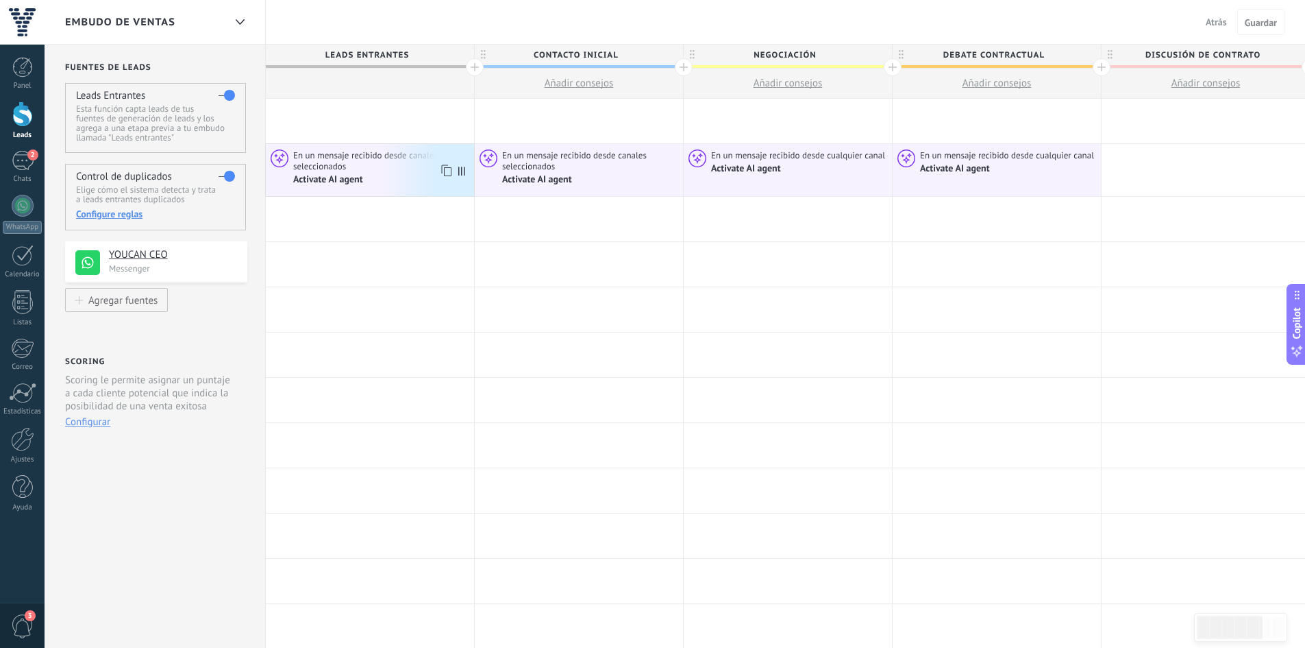
click at [334, 178] on div "Activate AI agent" at bounding box center [329, 179] width 72 height 12
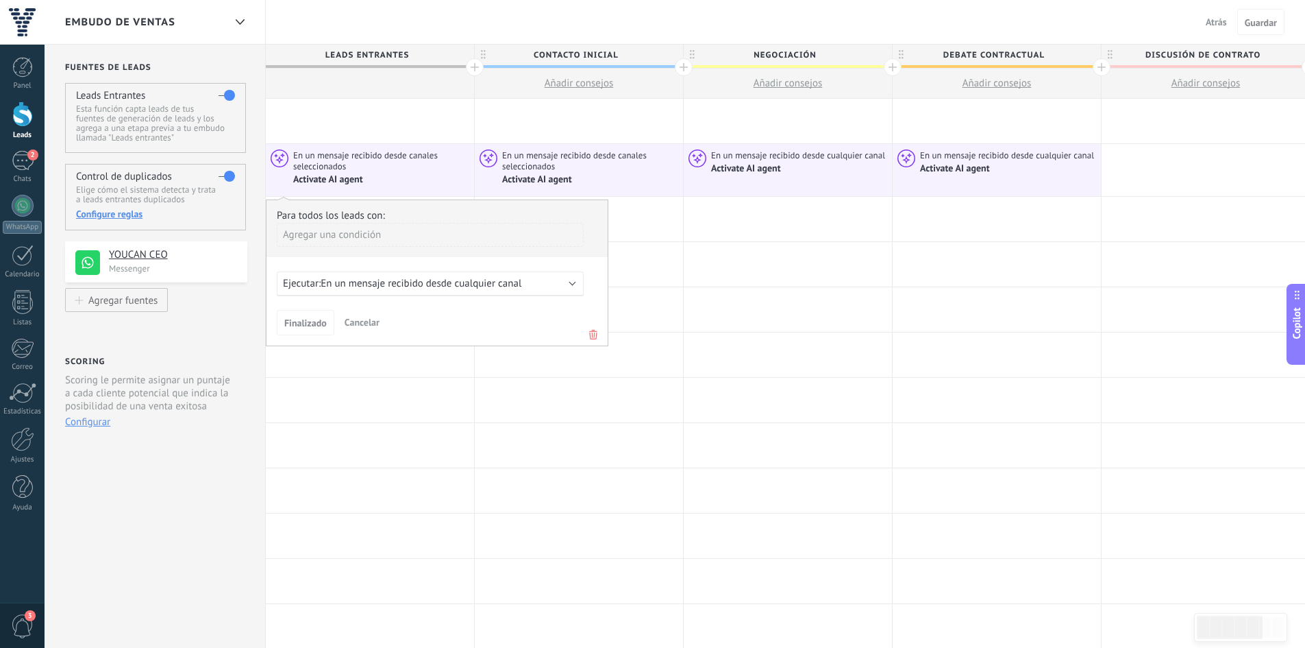
click at [334, 231] on div "Agregar una condición" at bounding box center [430, 235] width 307 height 24
click at [316, 265] on div "Etiquetas" at bounding box center [350, 260] width 133 height 19
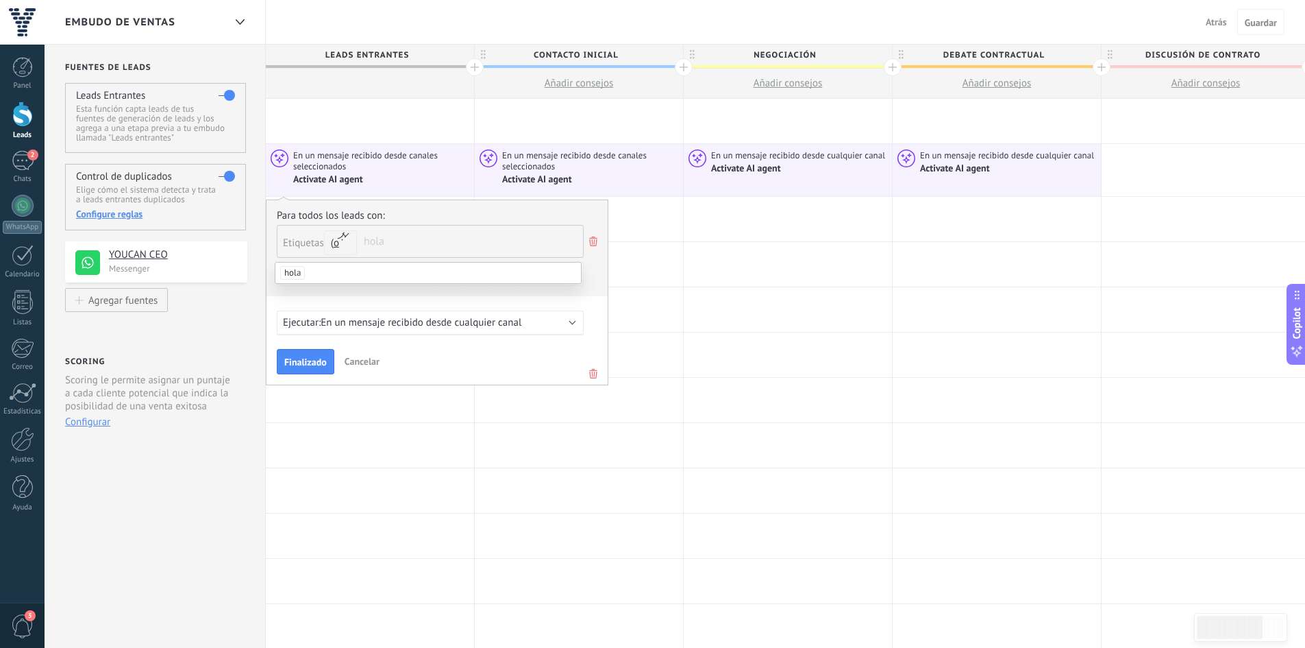
click at [593, 242] on icon at bounding box center [593, 241] width 15 height 16
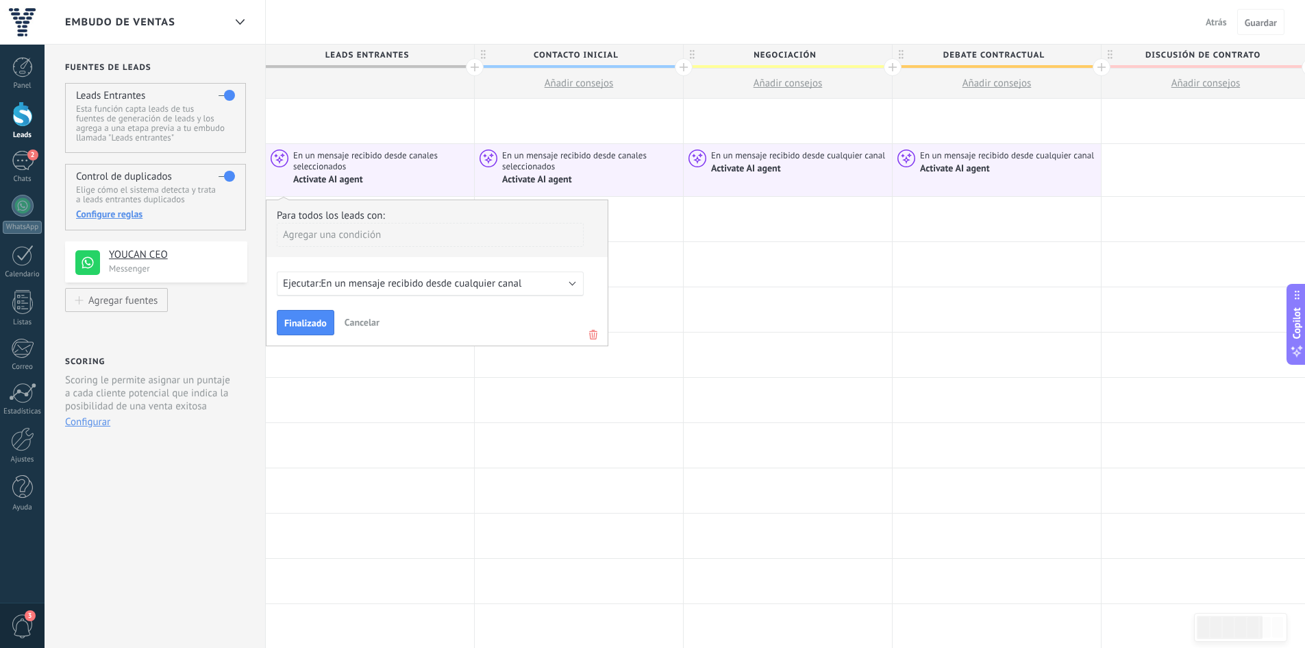
click at [313, 240] on div "Agregar una condición" at bounding box center [430, 235] width 307 height 24
click at [312, 310] on div "Fuente" at bounding box center [350, 310] width 133 height 19
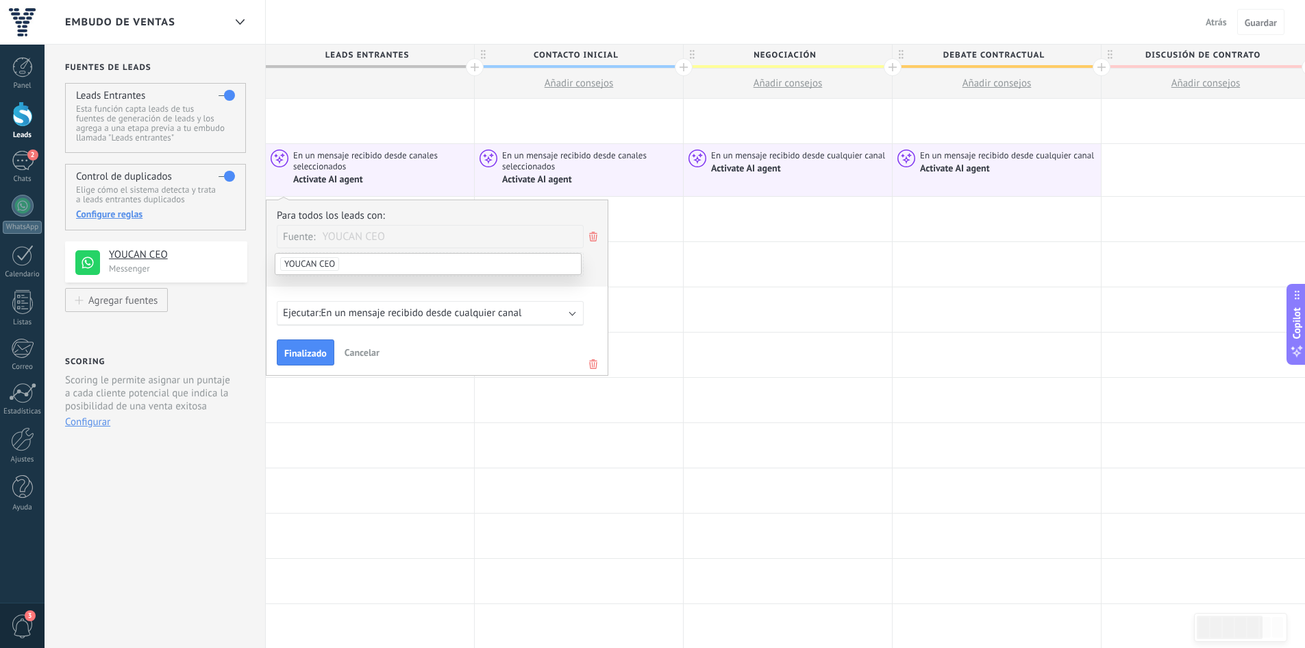
click at [591, 239] on use at bounding box center [593, 237] width 8 height 10
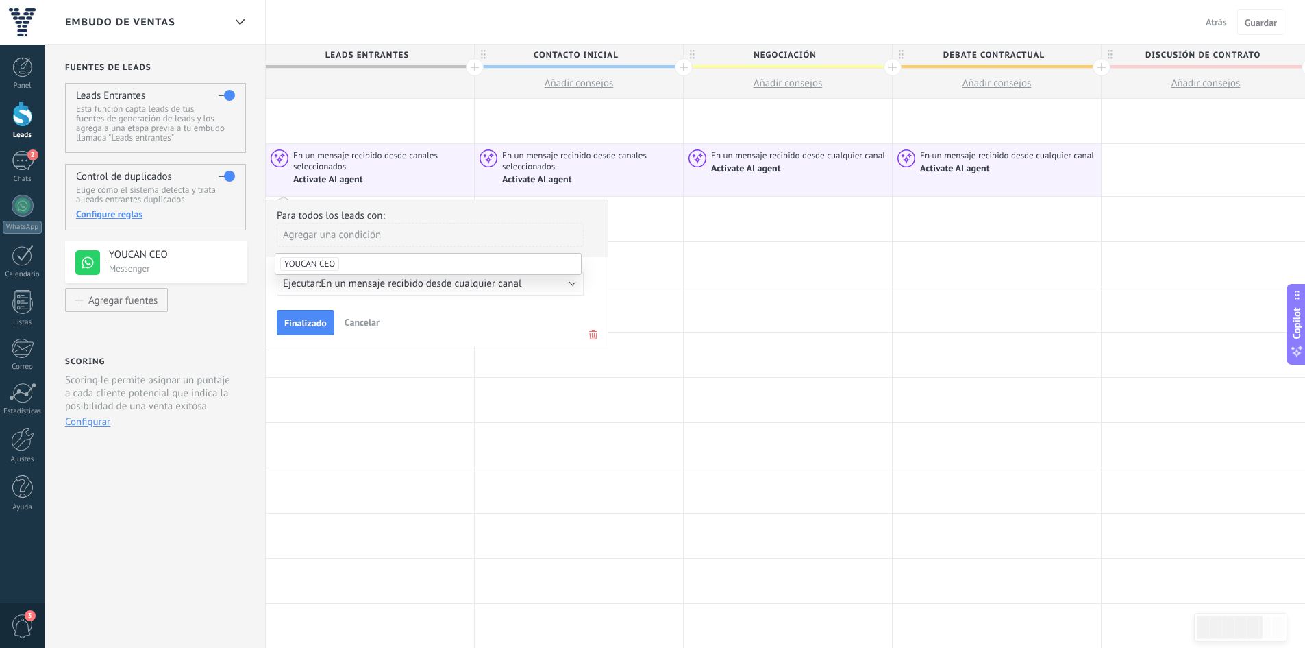
click at [368, 246] on div "Agregar una condición" at bounding box center [430, 235] width 307 height 24
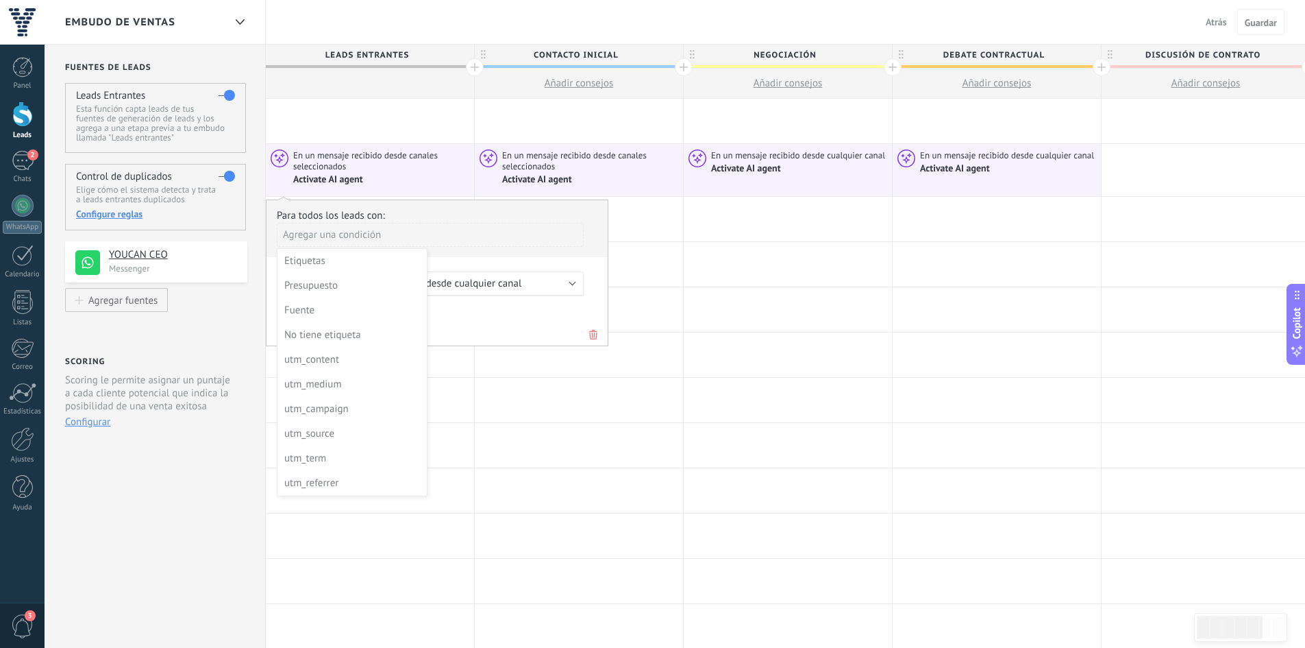
click at [516, 257] on div at bounding box center [437, 272] width 341 height 145
click at [316, 320] on span "Finalizado" at bounding box center [305, 323] width 42 height 10
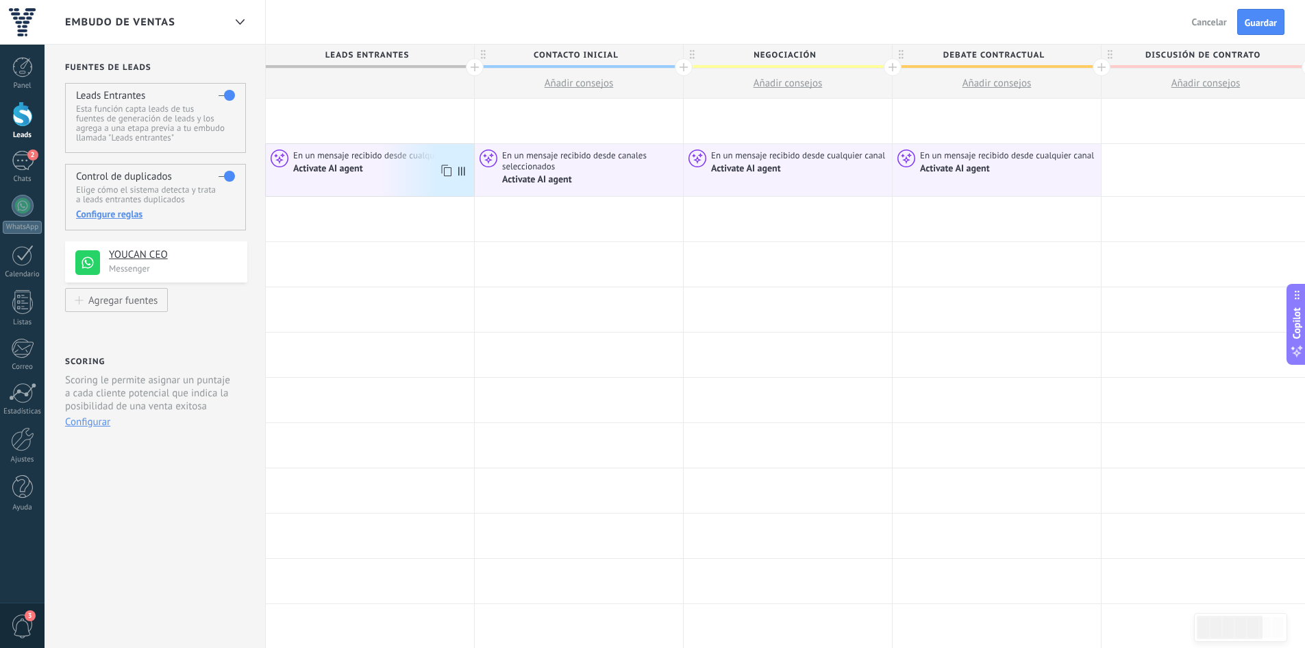
click at [306, 169] on div "Activate AI agent" at bounding box center [329, 168] width 72 height 12
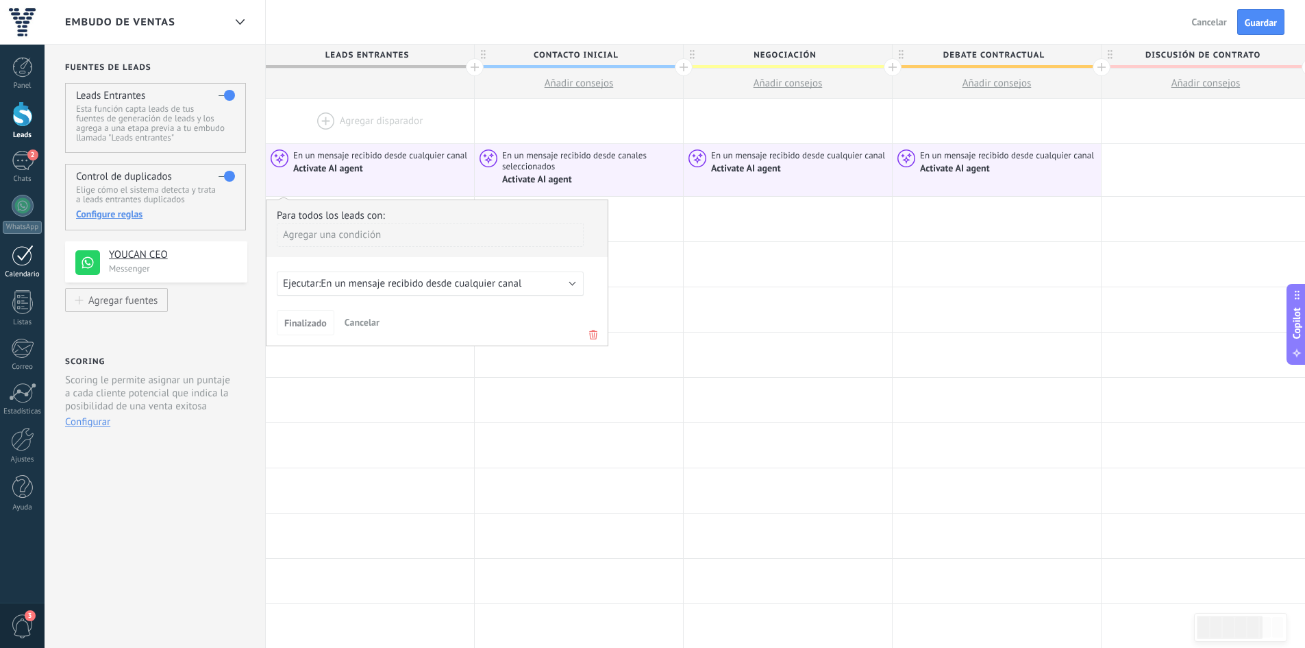
click at [15, 272] on div "Calendario" at bounding box center [23, 274] width 40 height 9
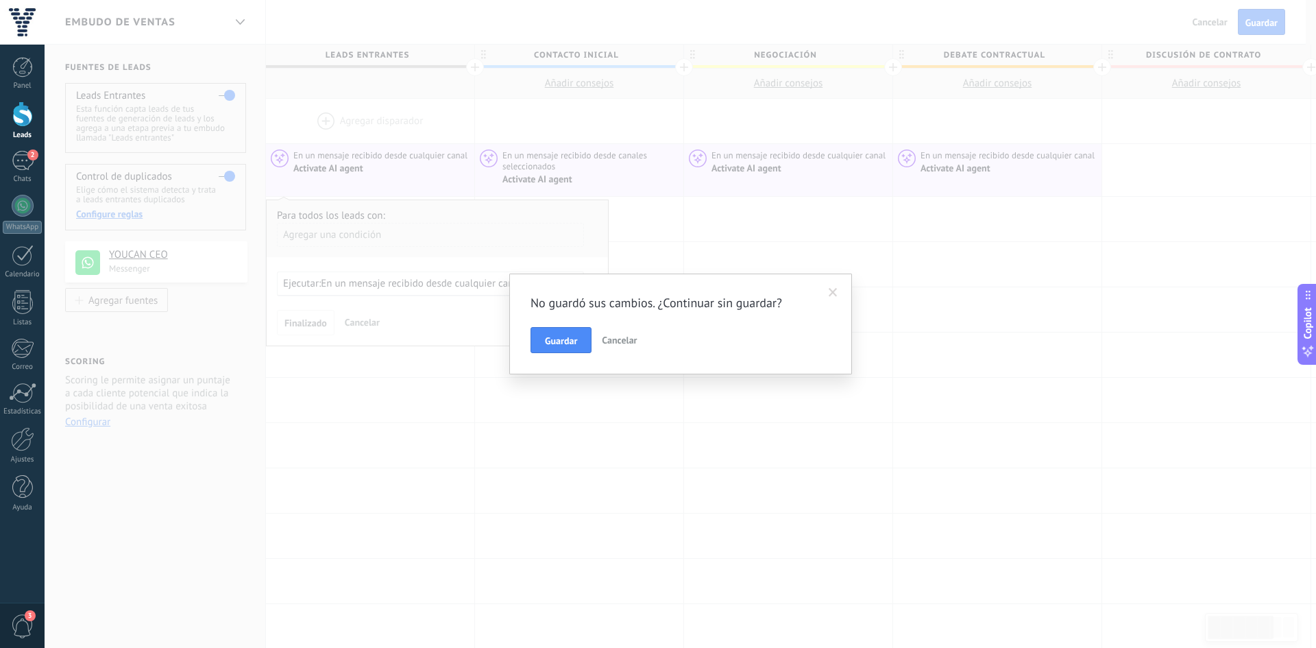
click at [630, 339] on span "Cancelar" at bounding box center [619, 340] width 35 height 12
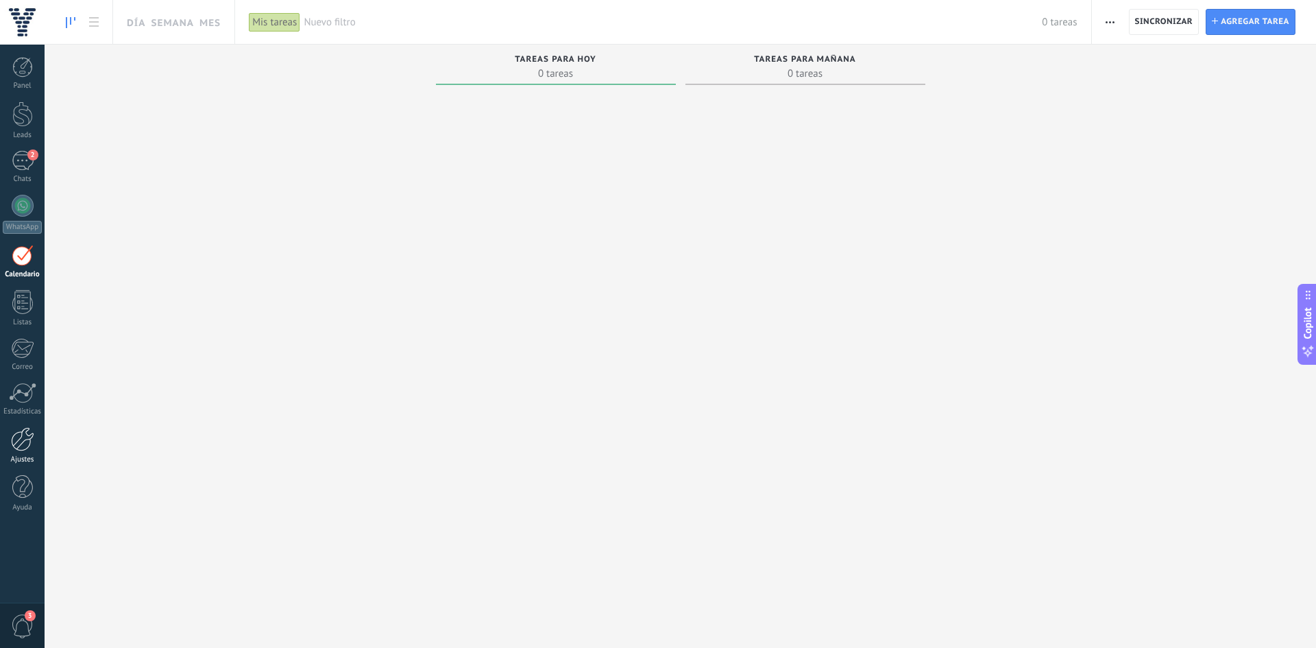
click at [19, 457] on div "Ajustes" at bounding box center [23, 459] width 40 height 9
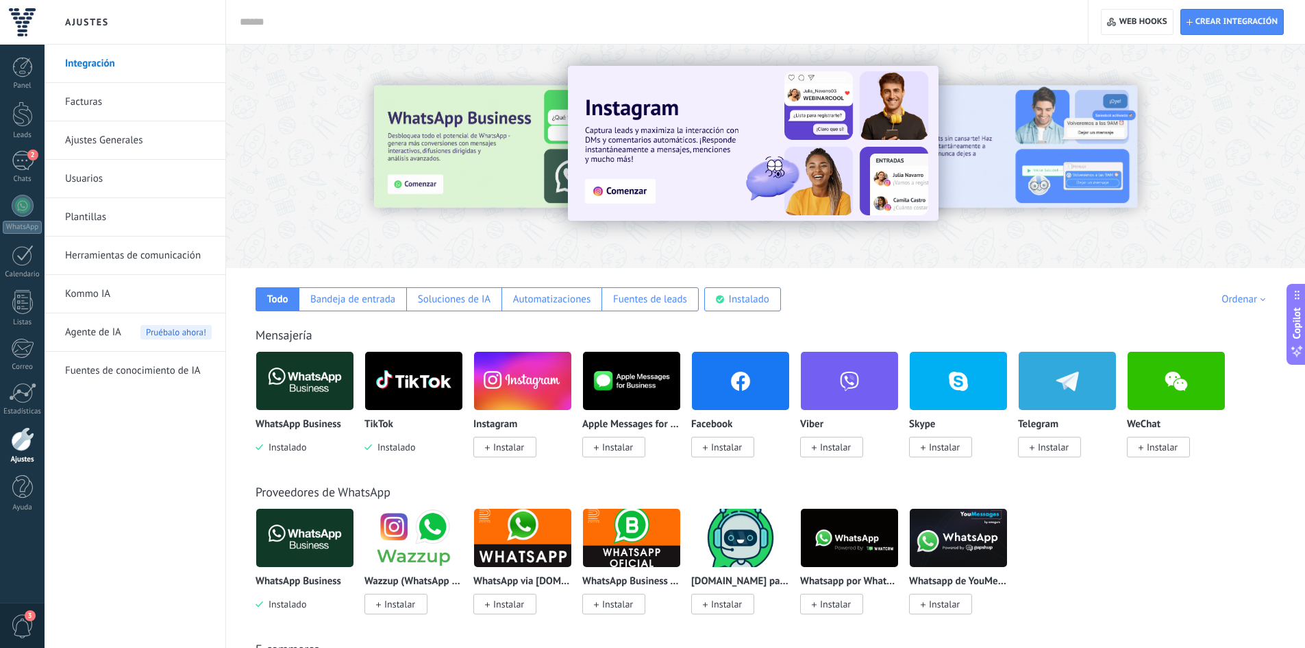
click at [83, 330] on span "Agente de IA" at bounding box center [93, 332] width 56 height 38
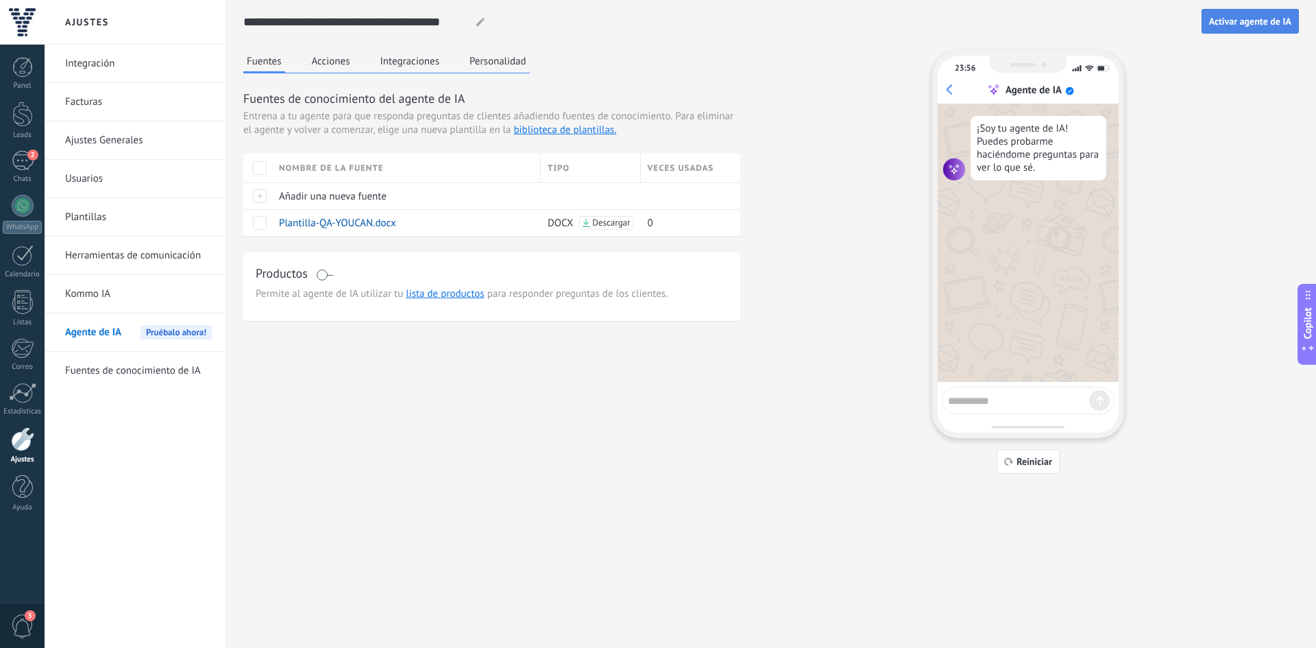
click at [1240, 27] on button "Activar agente de IA" at bounding box center [1249, 21] width 97 height 25
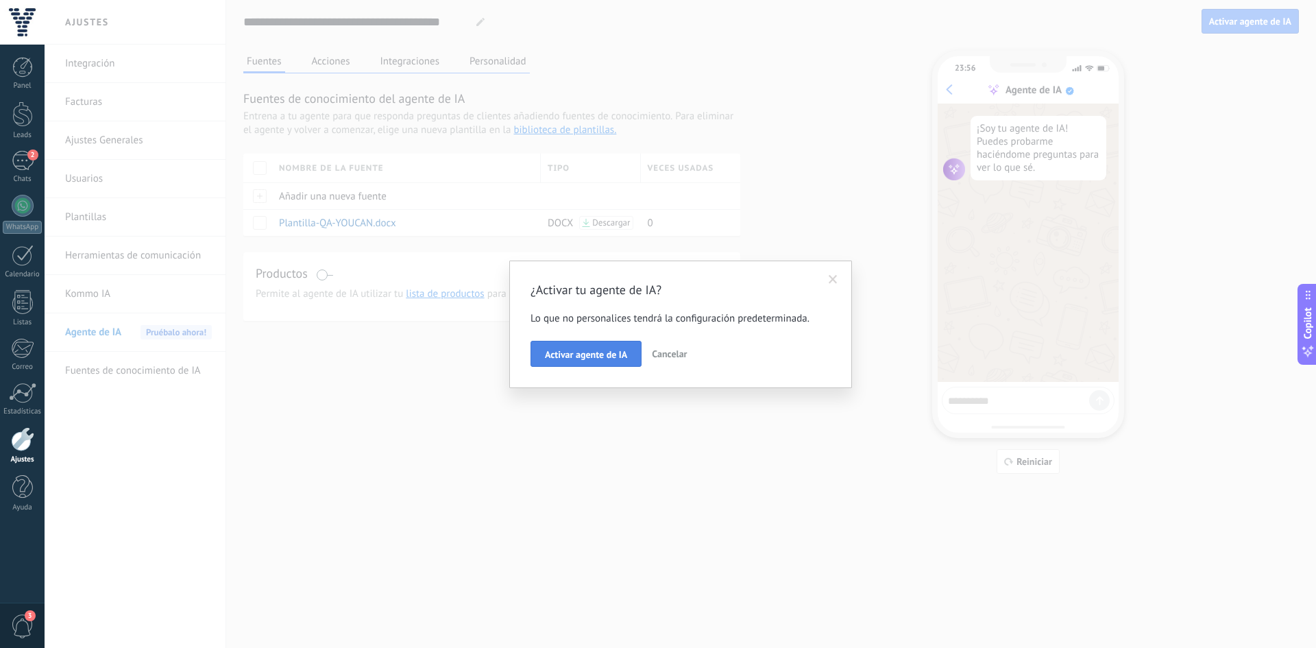
click at [563, 351] on span "Activar agente de IA" at bounding box center [586, 354] width 82 height 10
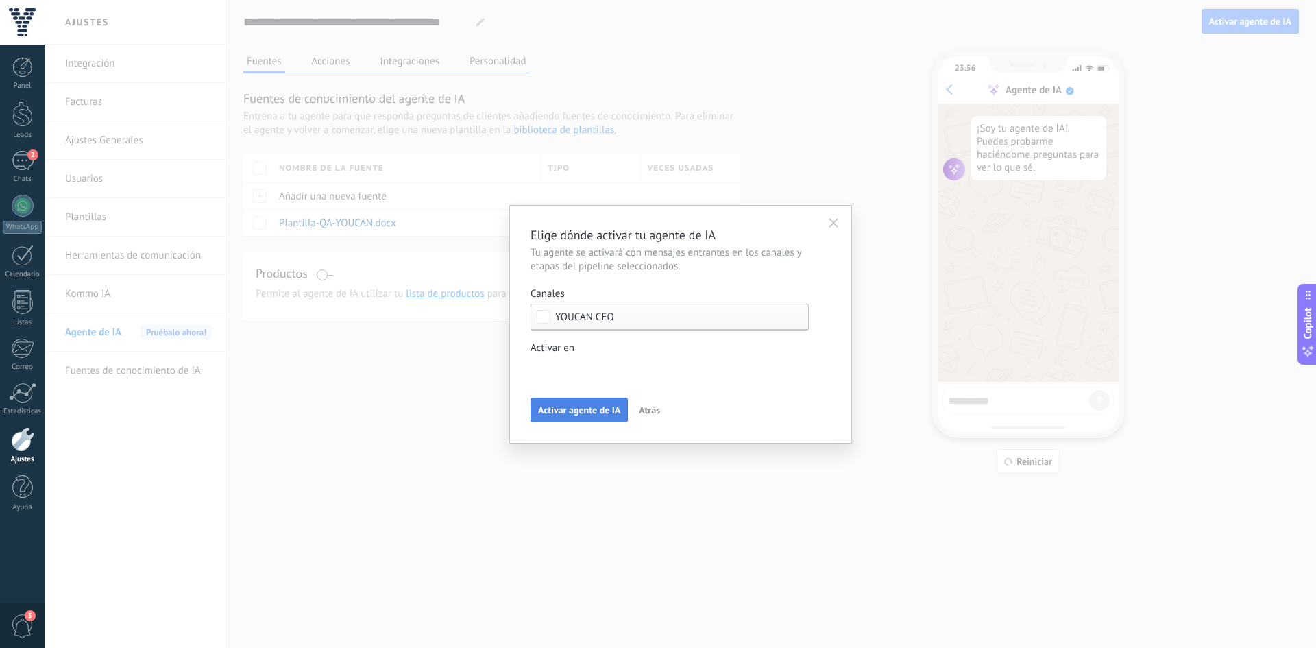
click at [554, 415] on span "Activar agente de IA" at bounding box center [579, 410] width 82 height 10
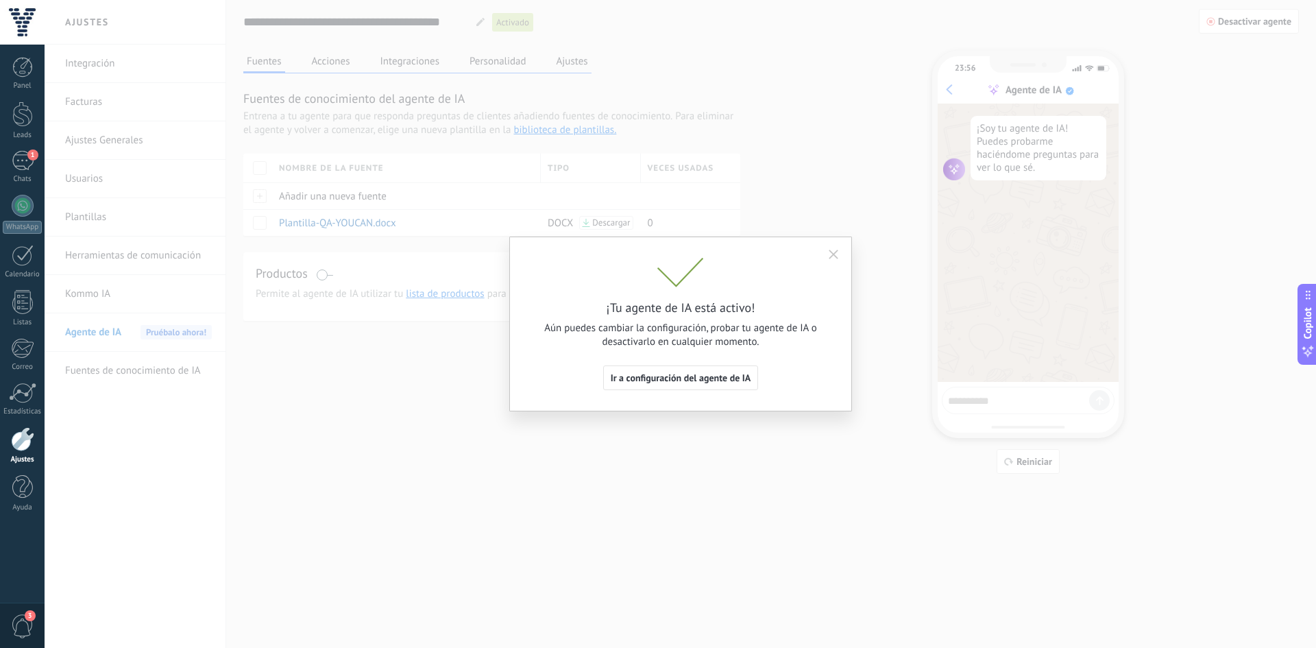
click at [831, 260] on button "button" at bounding box center [833, 254] width 22 height 21
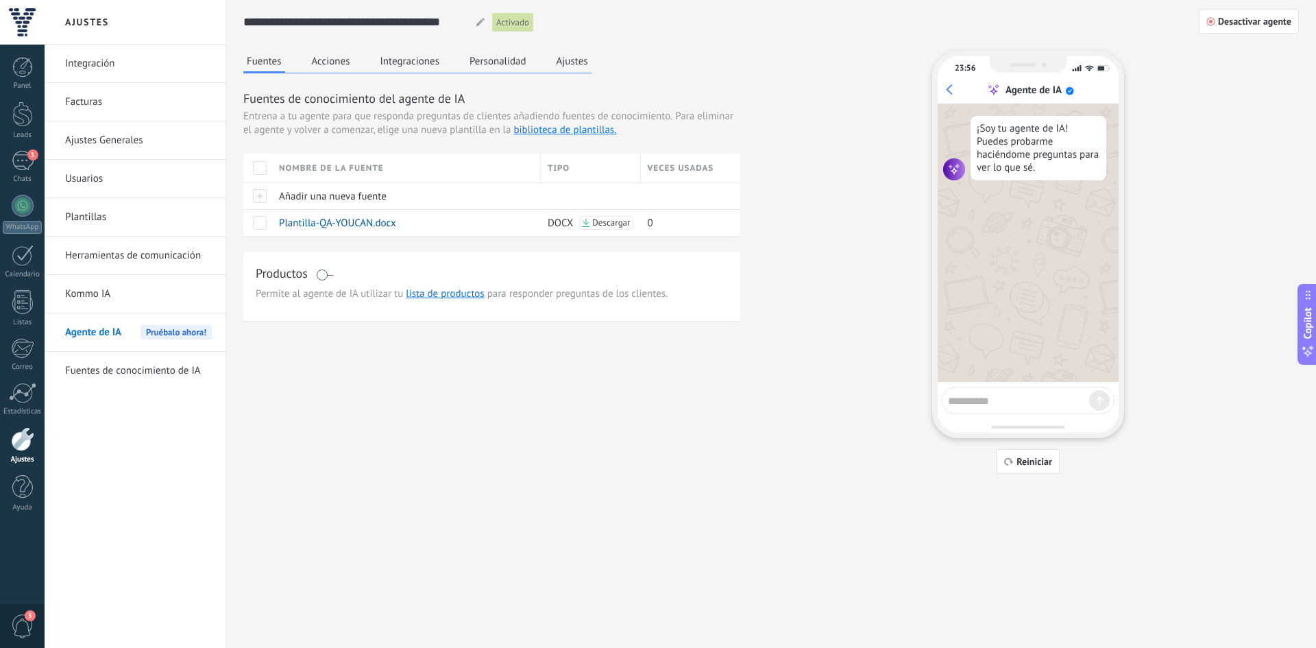
click at [554, 69] on button "Ajustes" at bounding box center [572, 61] width 38 height 21
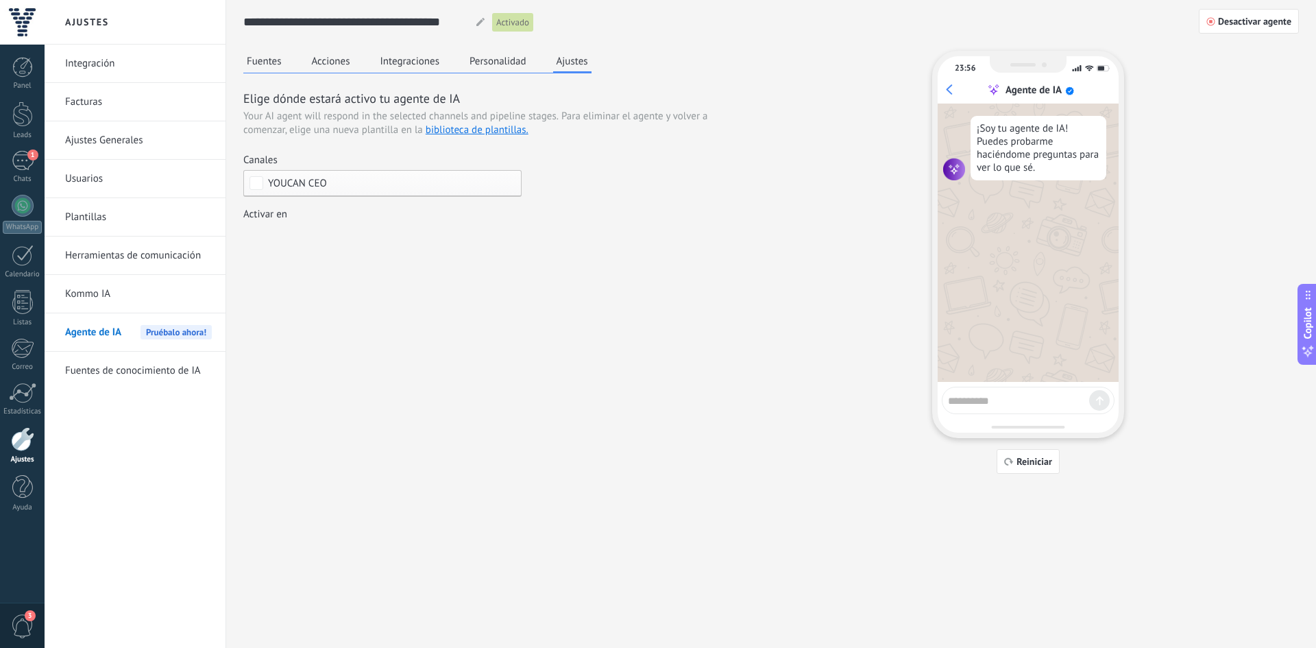
click at [474, 62] on button "Personalidad" at bounding box center [498, 61] width 64 height 21
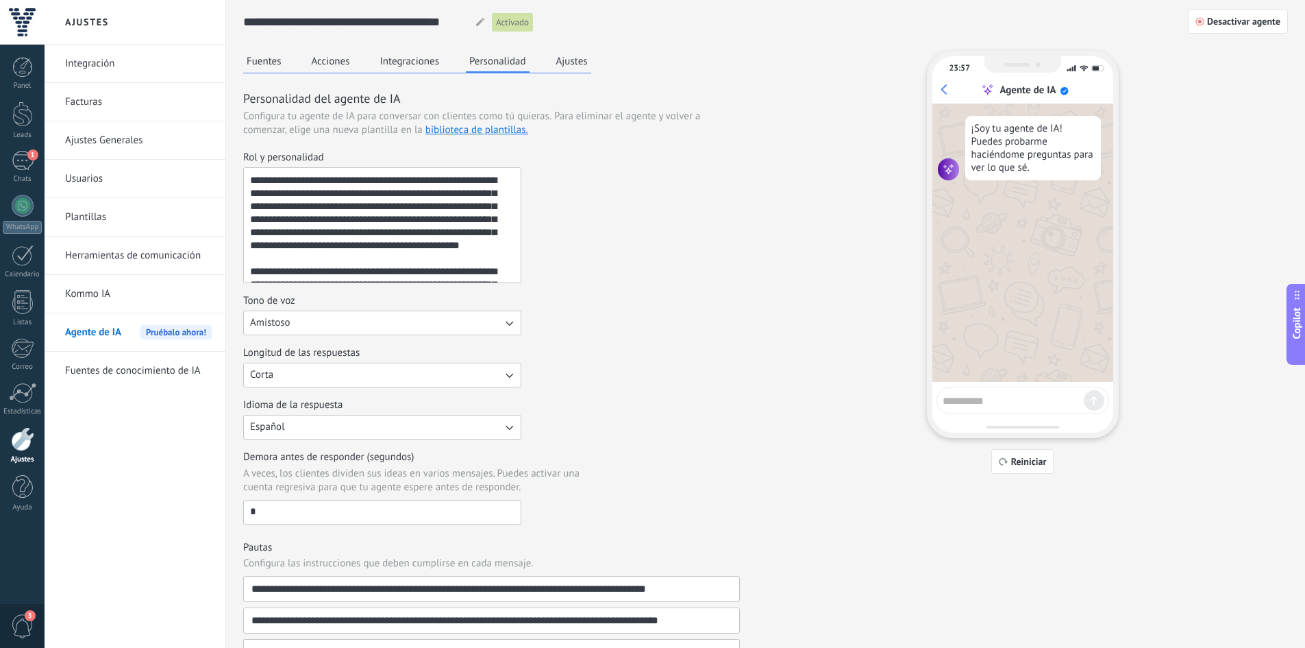
click at [314, 320] on button "Amistoso" at bounding box center [382, 322] width 278 height 25
click at [535, 316] on div "Tono de voz Amistoso Casual Formal Amistoso" at bounding box center [491, 314] width 497 height 41
click at [382, 61] on button "Integraciones" at bounding box center [410, 61] width 66 height 21
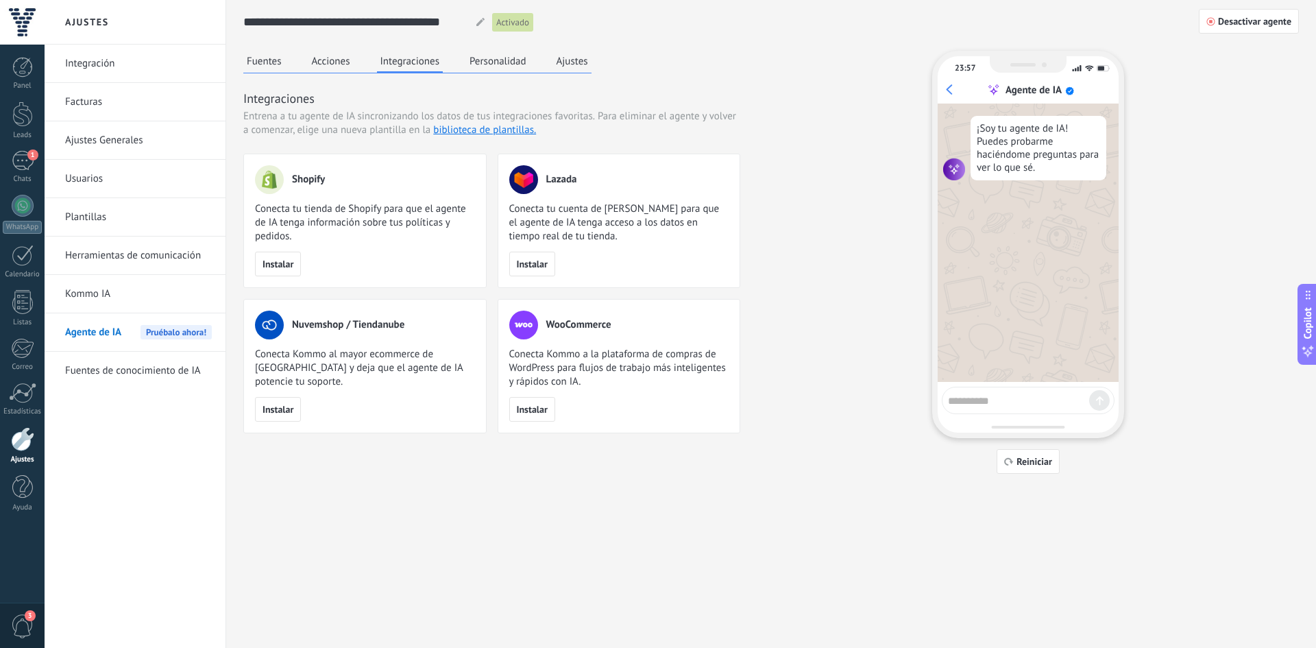
click at [343, 65] on button "Acciones" at bounding box center [330, 61] width 45 height 21
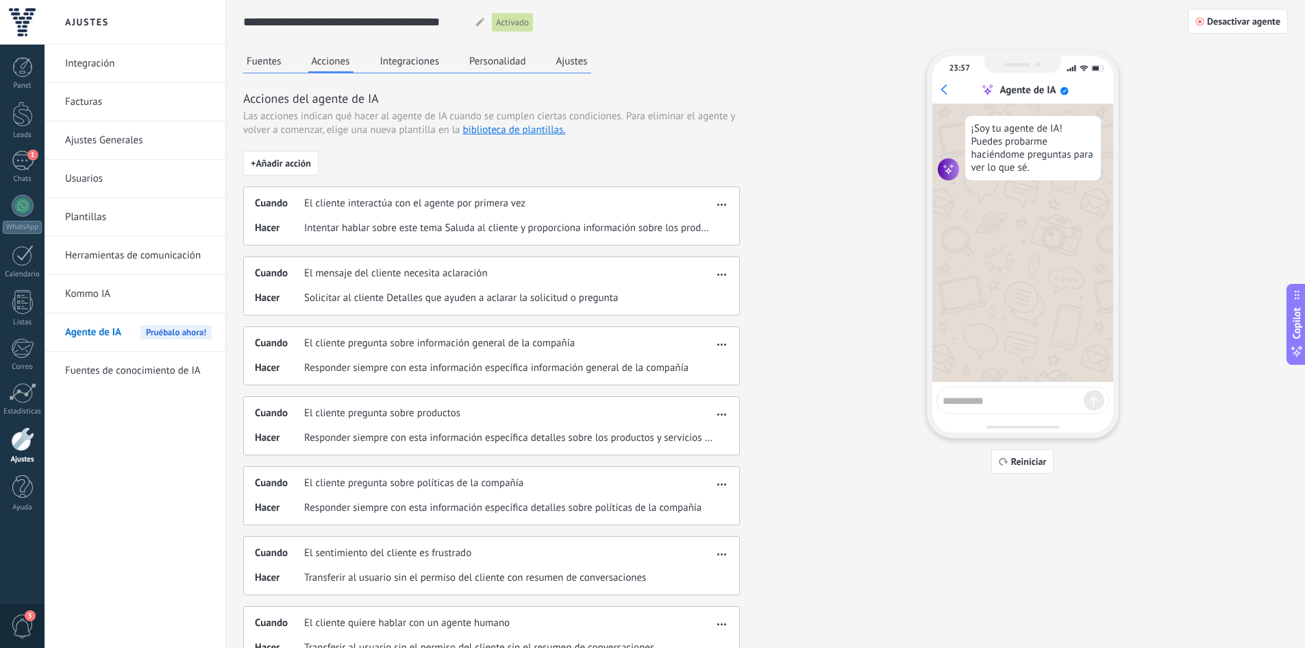
click at [263, 69] on button "Fuentes" at bounding box center [264, 61] width 42 height 21
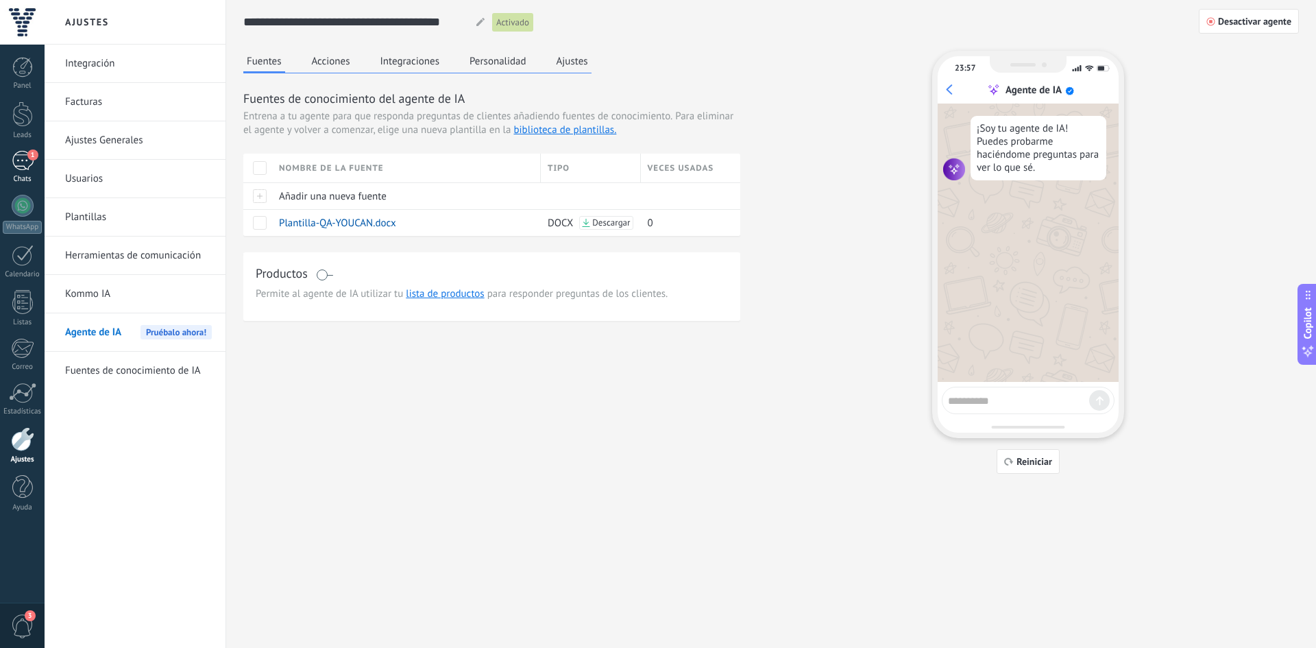
click at [12, 167] on div "1" at bounding box center [23, 161] width 22 height 20
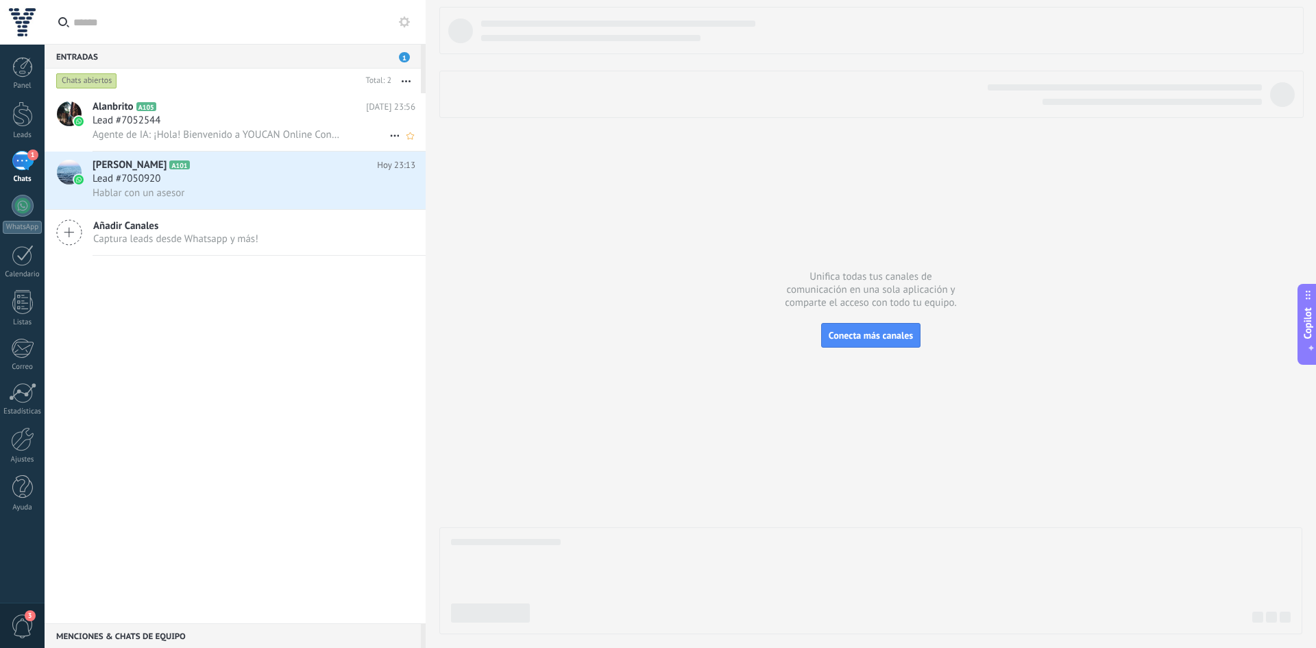
click at [162, 134] on span "Agente de IA: ¡Hola! Bienvenido a YOUCAN Online Construction Training. ¿En qué …" at bounding box center [216, 134] width 247 height 13
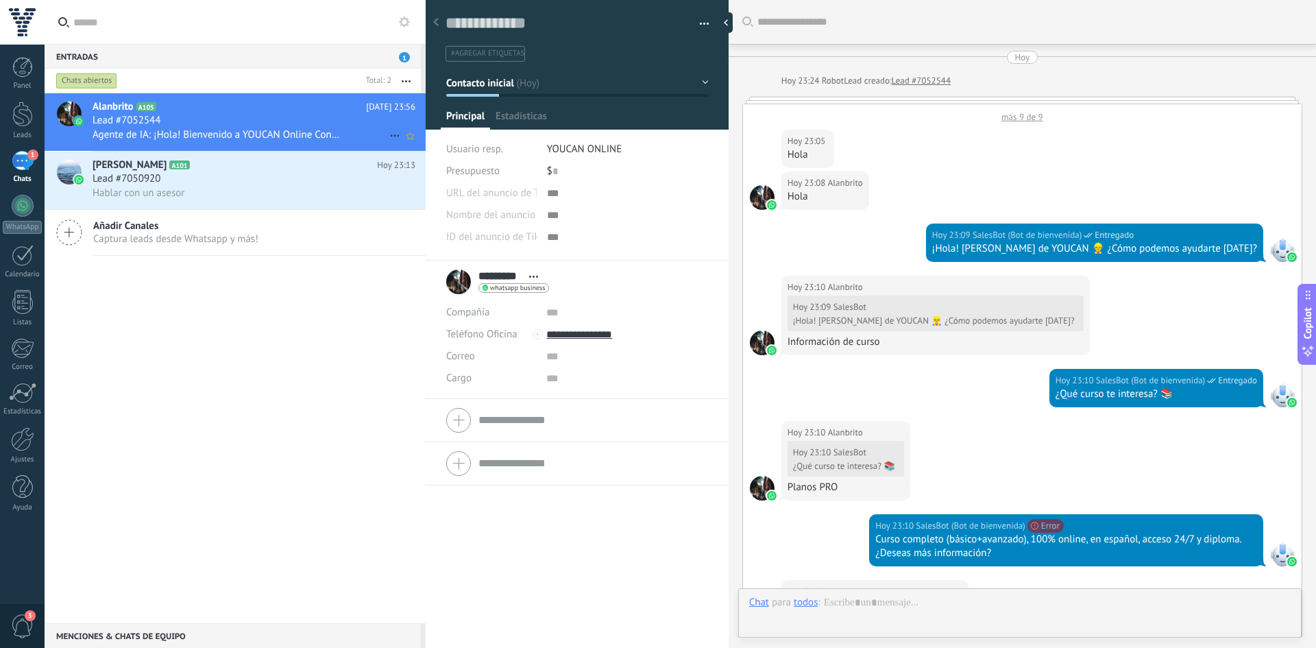
type textarea "**********"
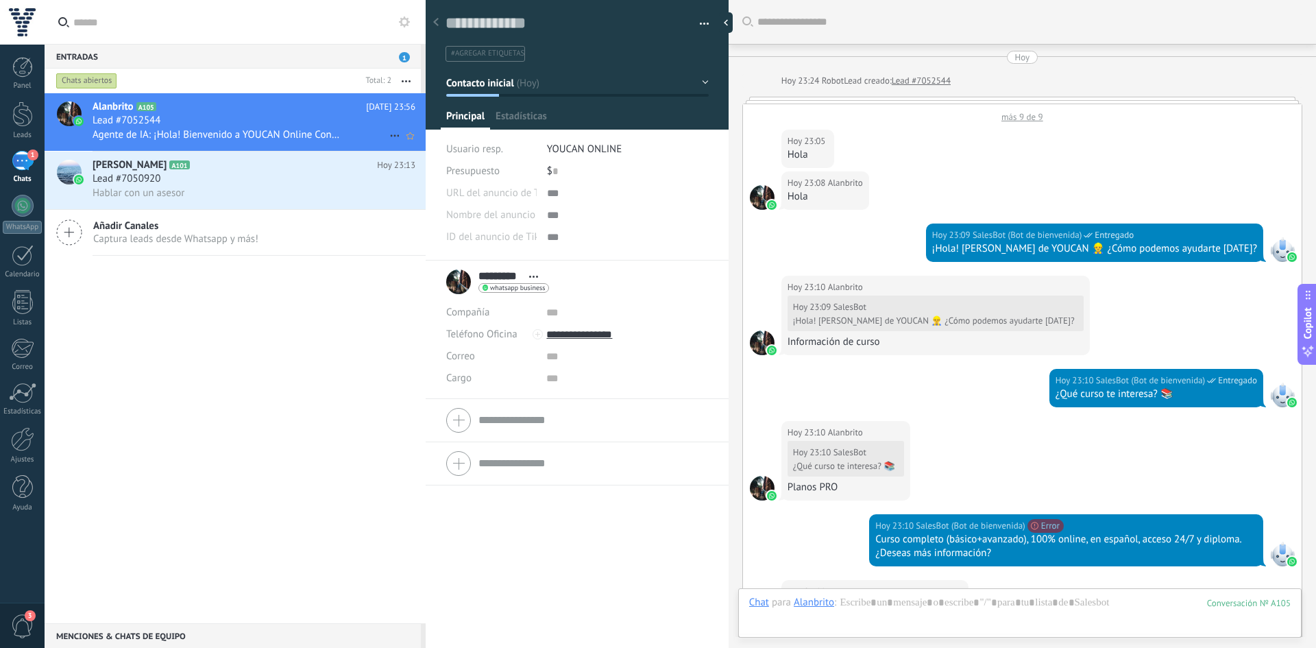
scroll to position [1960, 0]
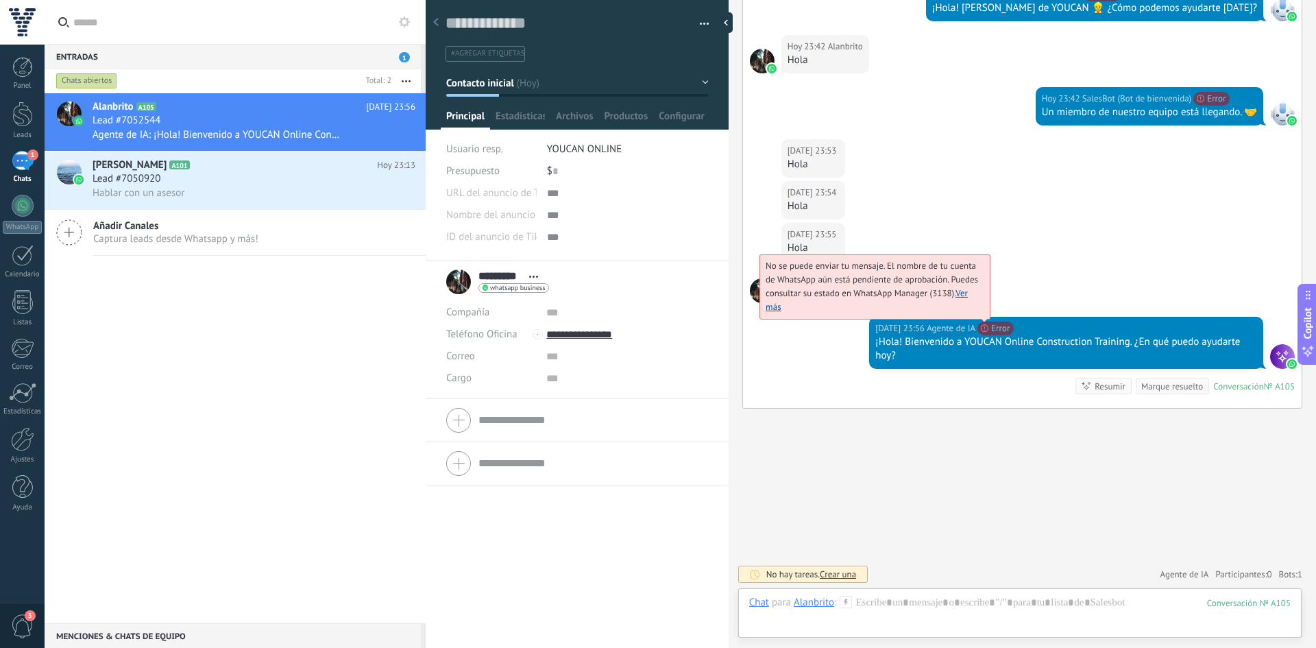
click at [978, 312] on span "No se puede enviar tu mensaje. El nombre de tu cuenta de WhatsApp aún está pend…" at bounding box center [871, 286] width 212 height 53
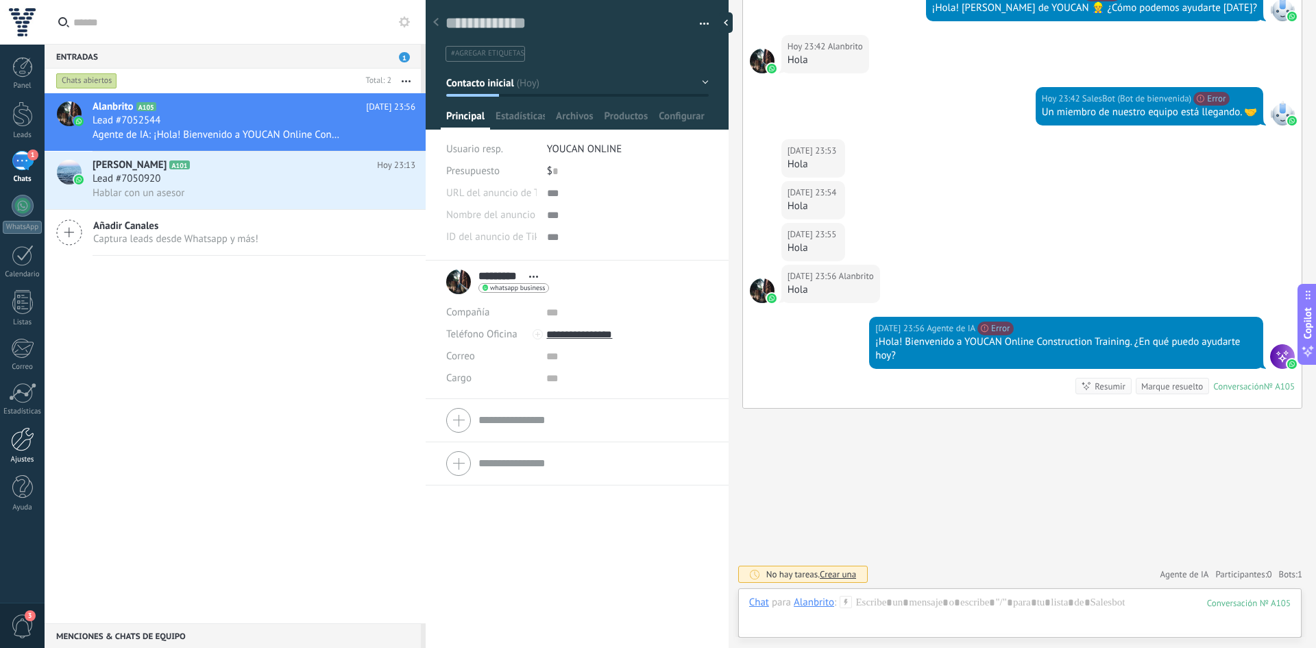
click at [23, 453] on link "Ajustes" at bounding box center [22, 445] width 45 height 37
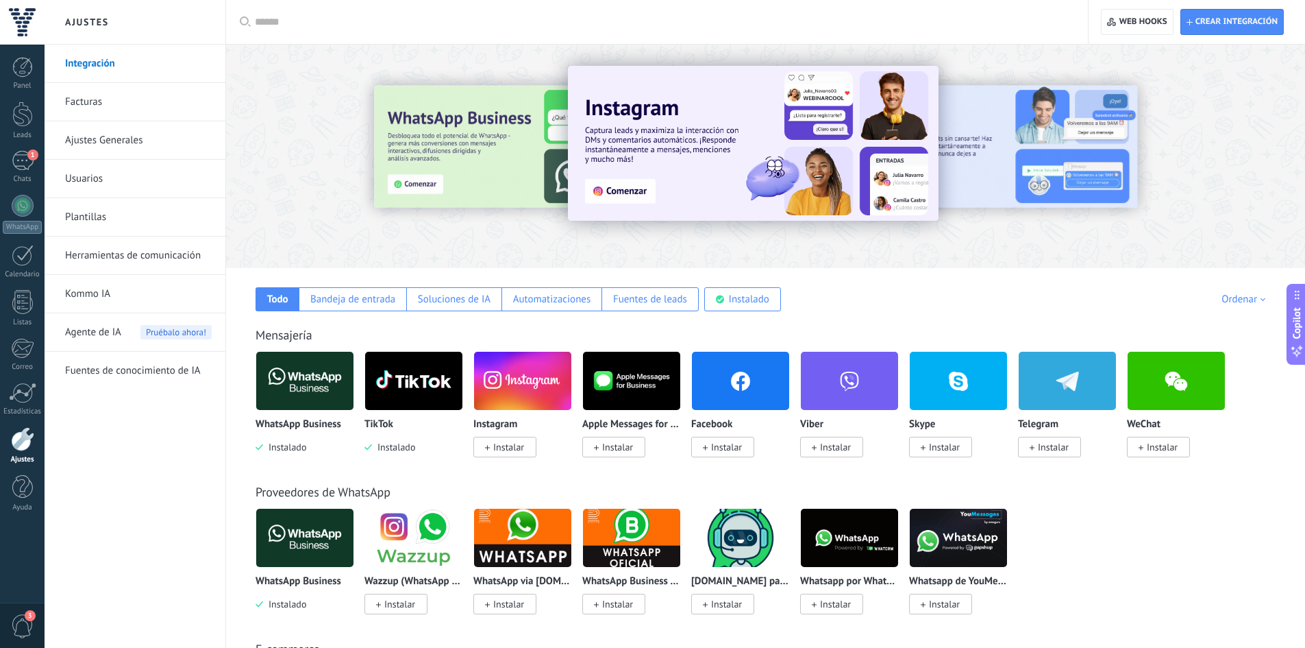
click at [291, 378] on img at bounding box center [304, 380] width 97 height 66
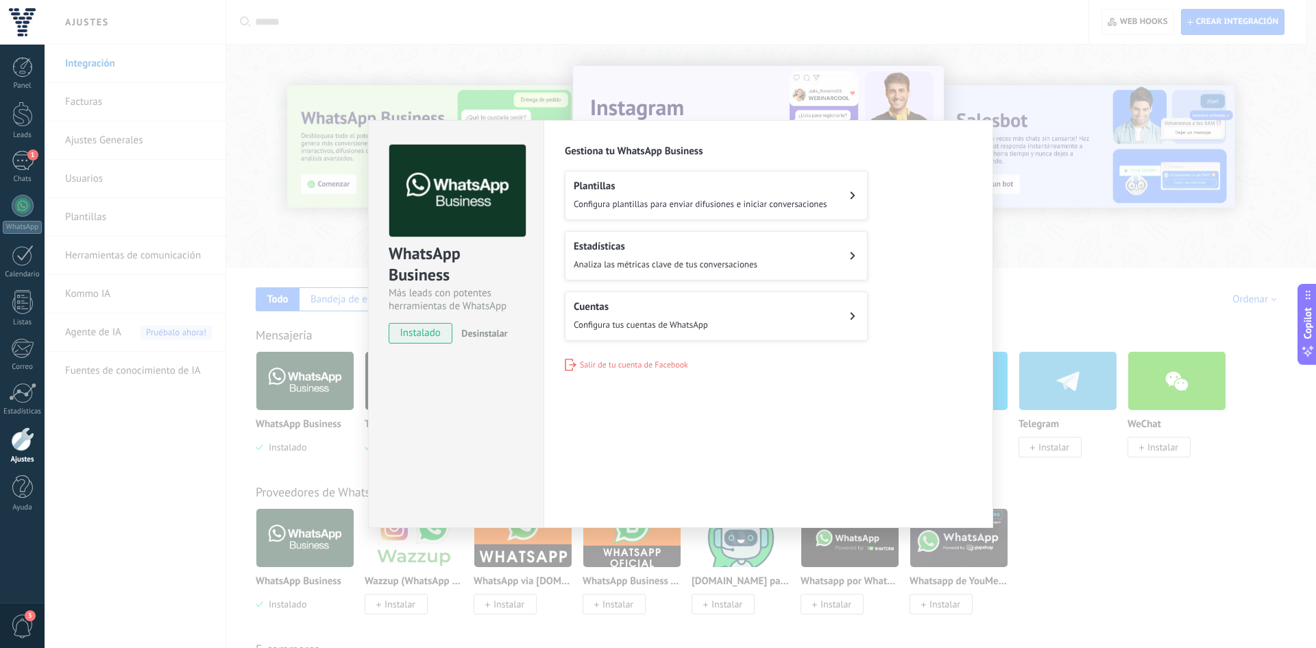
click at [605, 329] on span "Configura tus cuentas de WhatsApp" at bounding box center [641, 325] width 134 height 14
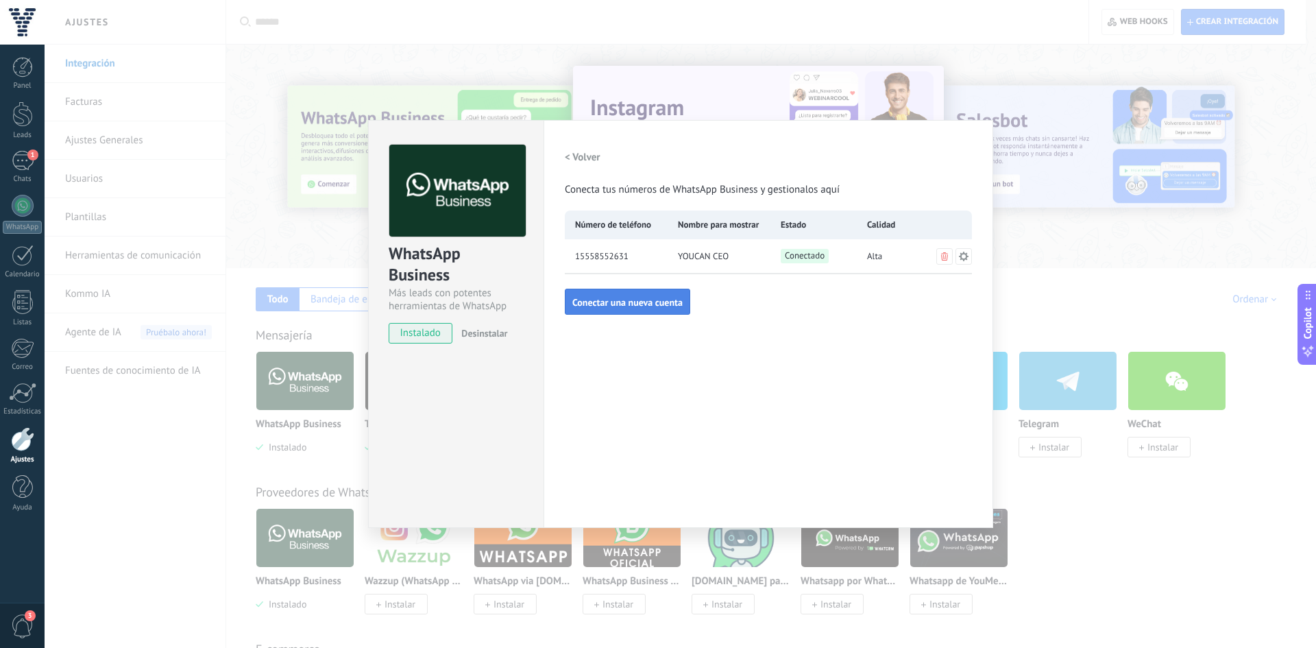
click at [637, 299] on span "Conectar una nueva cuenta" at bounding box center [627, 302] width 110 height 10
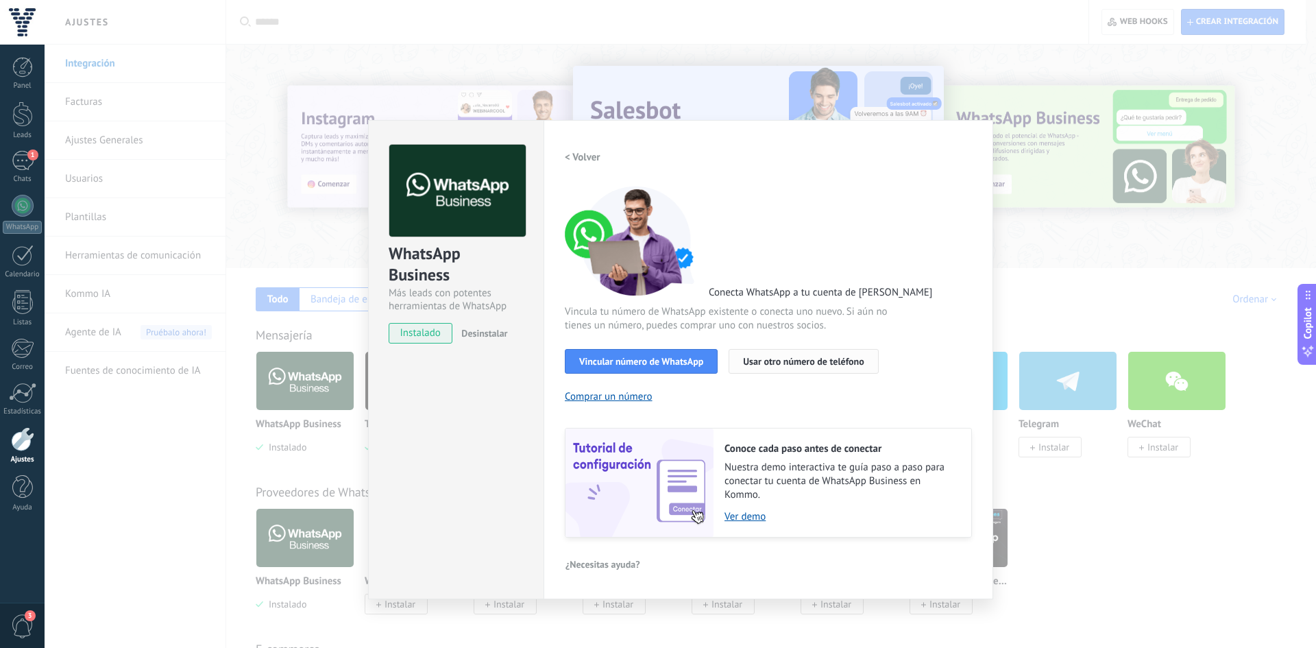
click at [748, 360] on span "Usar otro número de teléfono" at bounding box center [803, 361] width 121 height 10
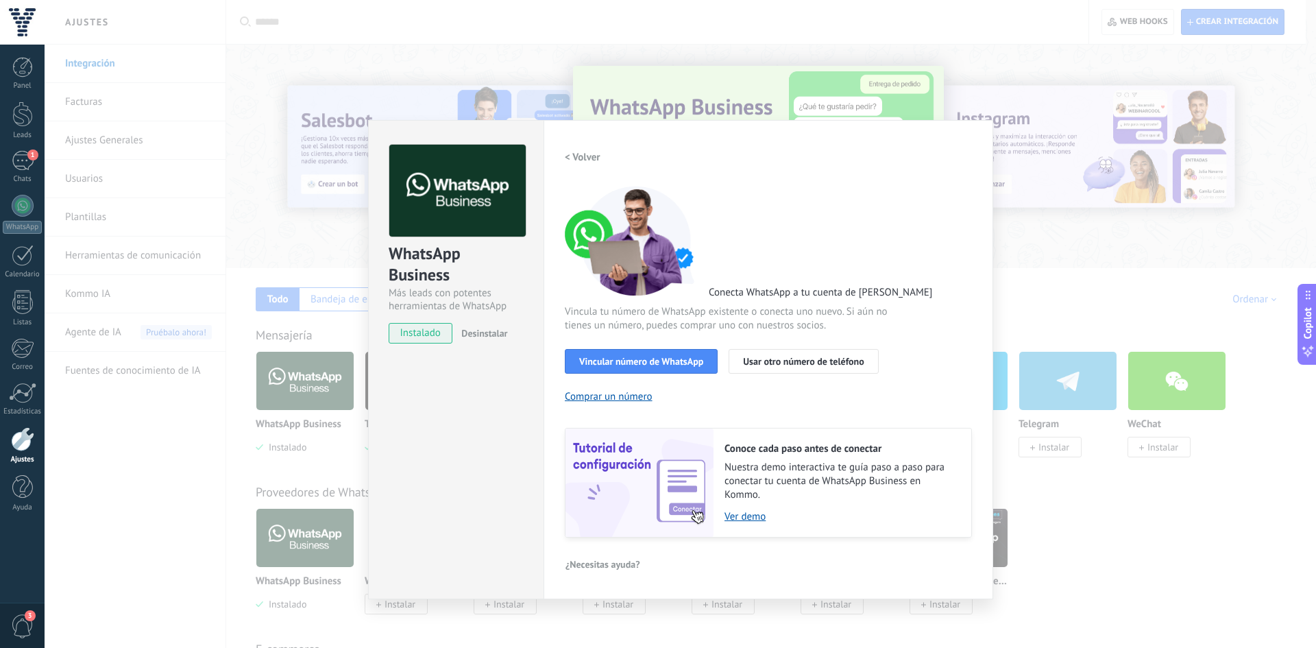
click at [960, 165] on div "< Volver 1 Seleccionar aplicación 2 Conectar Facebook 3 Finalizar configuración" at bounding box center [768, 157] width 407 height 25
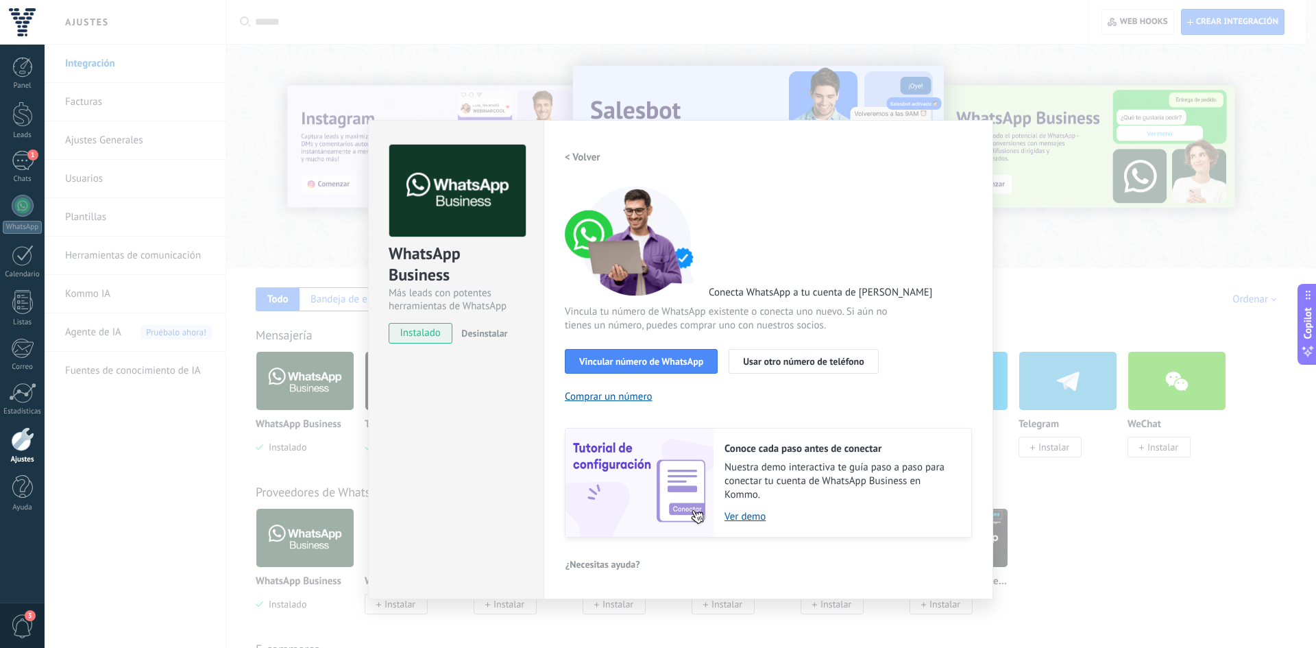
click at [587, 153] on h2 "< Volver" at bounding box center [583, 157] width 36 height 13
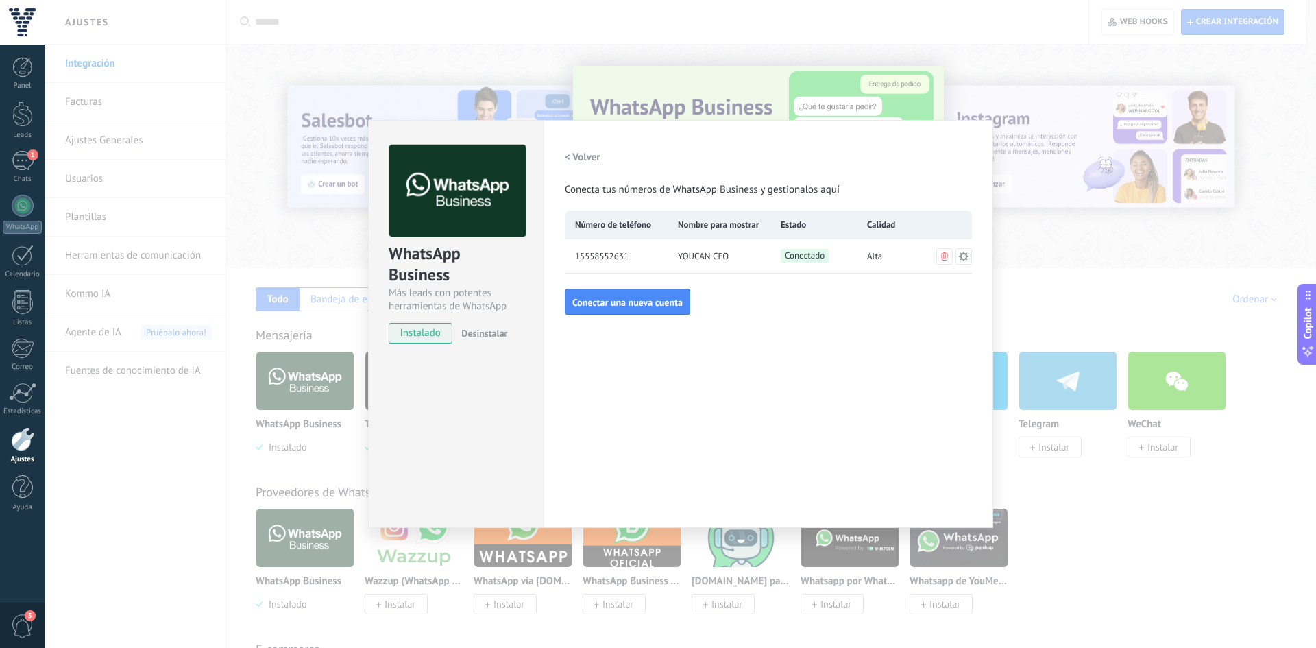
click at [1070, 262] on div "WhatsApp Business Más leads con potentes herramientas de WhatsApp instalado Des…" at bounding box center [680, 324] width 1271 height 648
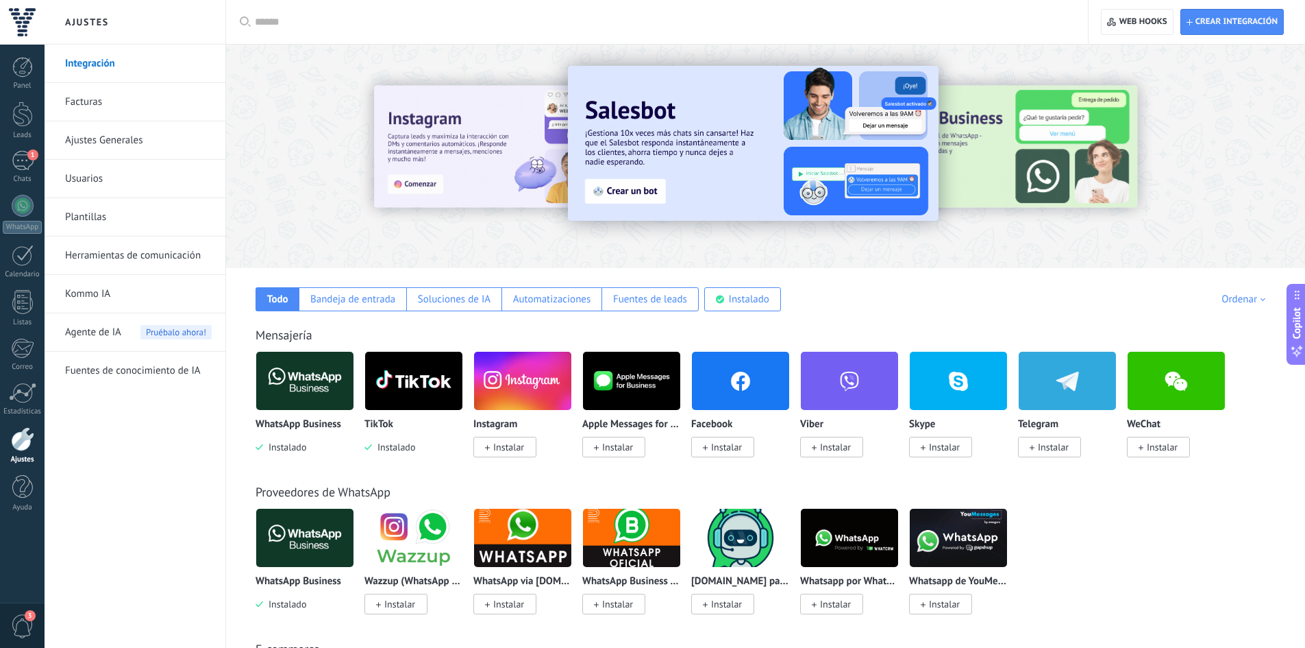
click at [706, 434] on div "Facebook Instalar" at bounding box center [740, 436] width 99 height 35
click at [707, 447] on icon at bounding box center [705, 447] width 5 height 5
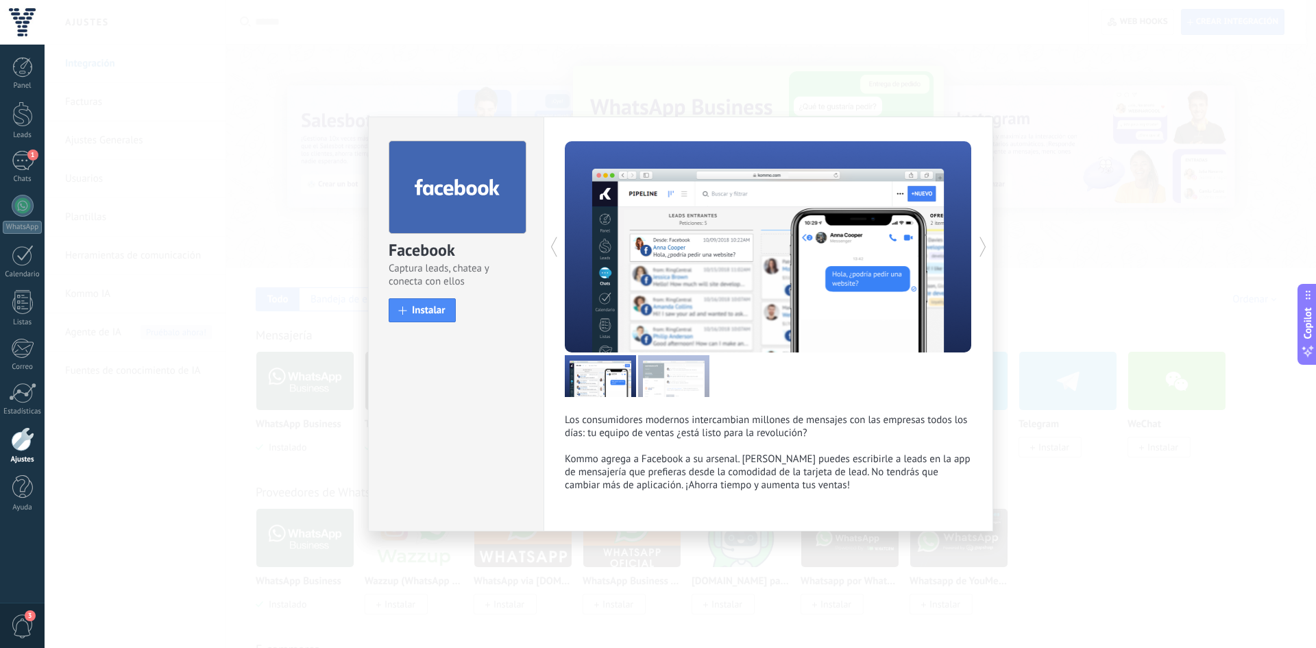
click at [406, 295] on div "Facebook Captura leads, chatea y conecta con ellos install Instalar" at bounding box center [456, 225] width 175 height 216
click at [411, 304] on button "Instalar" at bounding box center [422, 310] width 67 height 24
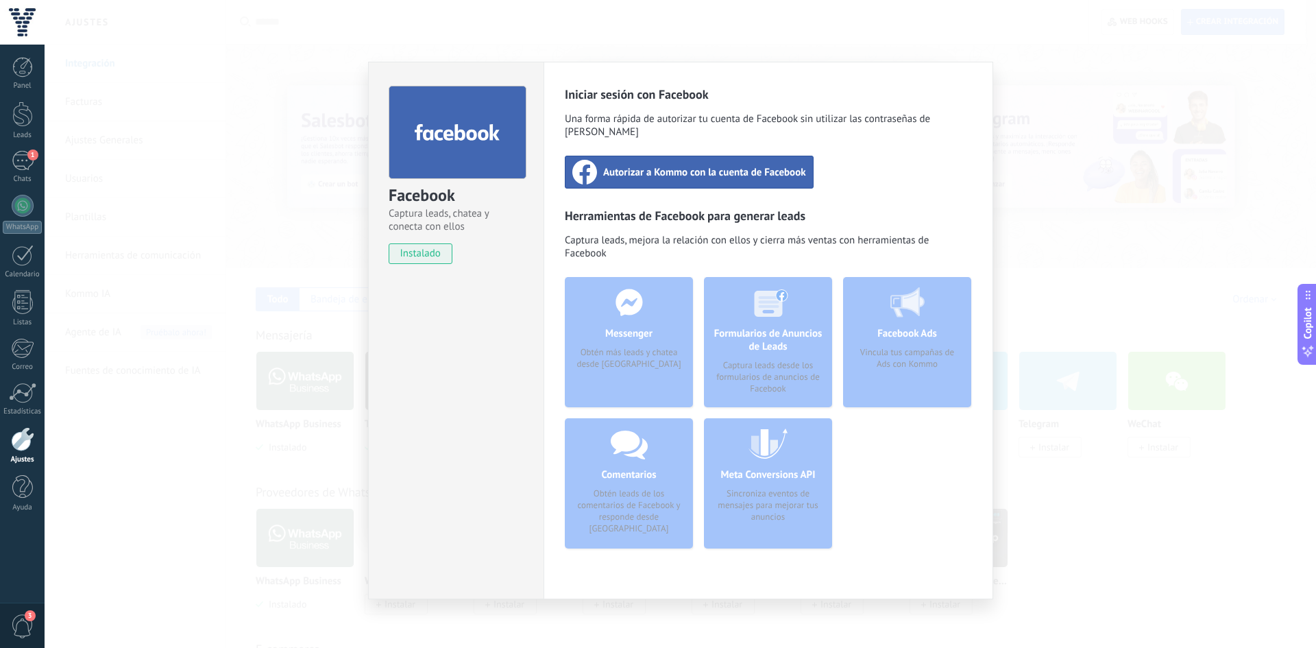
click at [628, 167] on div "Autorizar a Kommo con la cuenta de Facebook" at bounding box center [689, 172] width 249 height 33
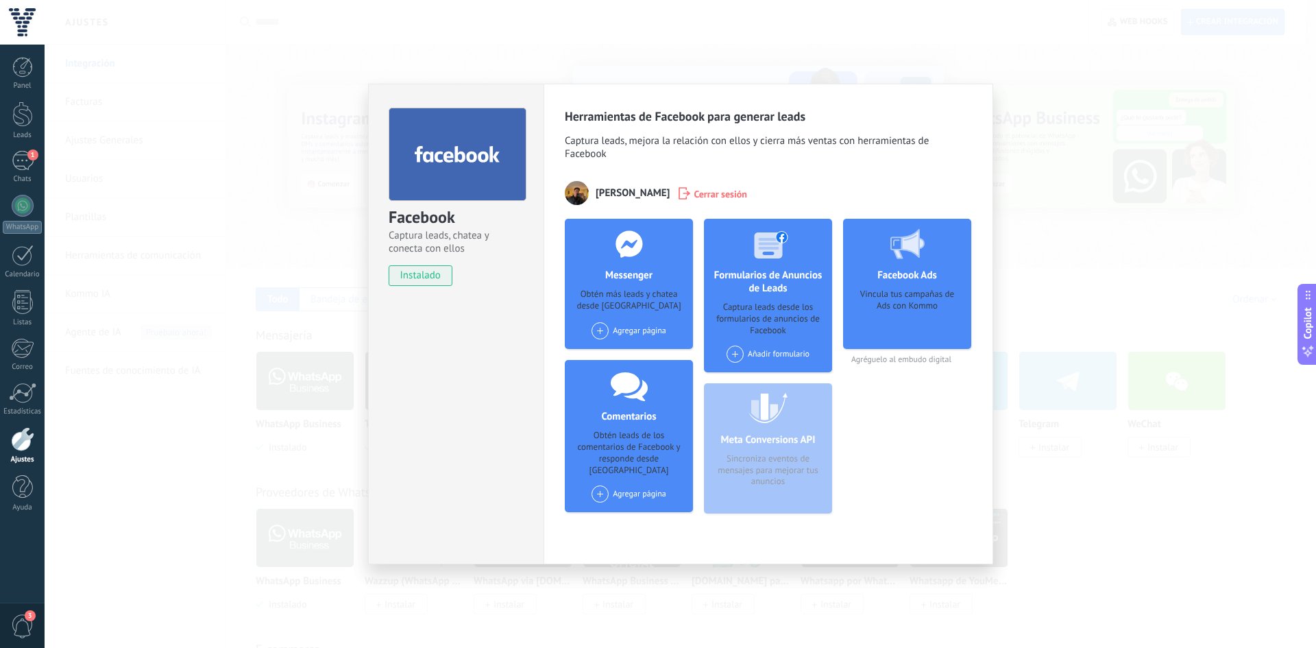
click at [1063, 184] on div "Facebook Captura leads, chatea y conecta con ellos instalado Desinstalar Herram…" at bounding box center [680, 324] width 1271 height 648
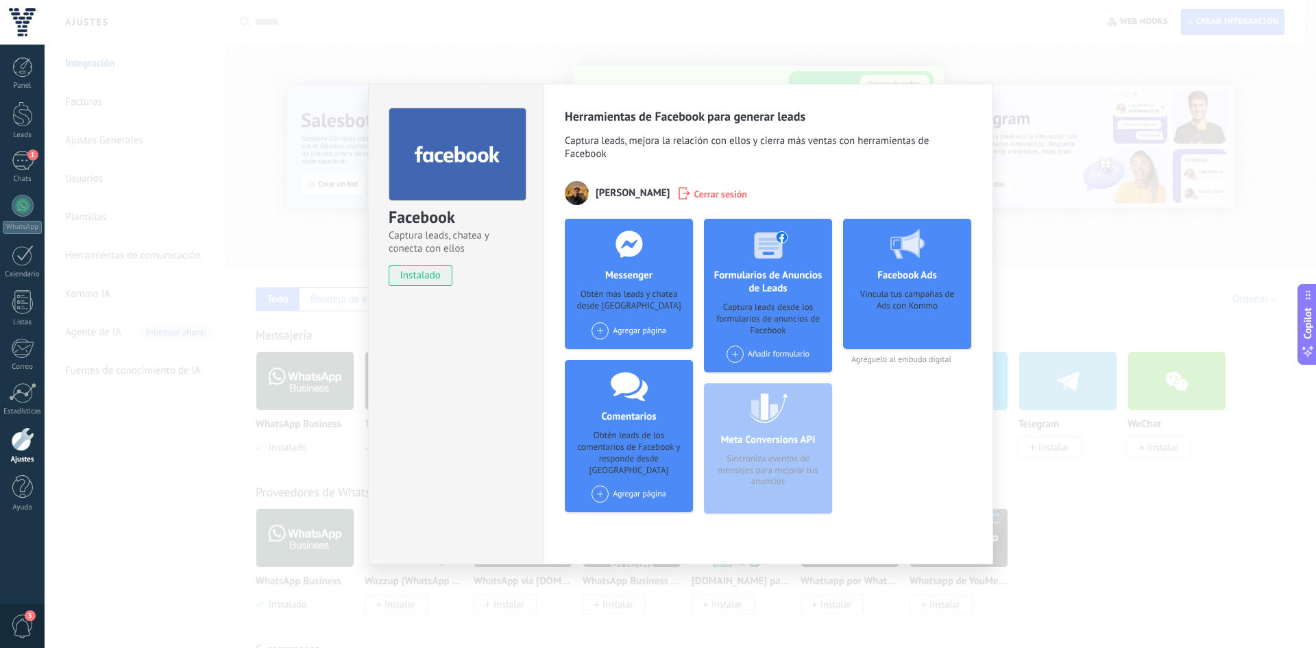
click at [604, 332] on span at bounding box center [599, 330] width 17 height 17
click at [615, 354] on span at bounding box center [605, 356] width 21 height 17
click at [600, 328] on div "Agregar página YouCan" at bounding box center [629, 335] width 90 height 27
click at [729, 354] on span at bounding box center [734, 353] width 17 height 17
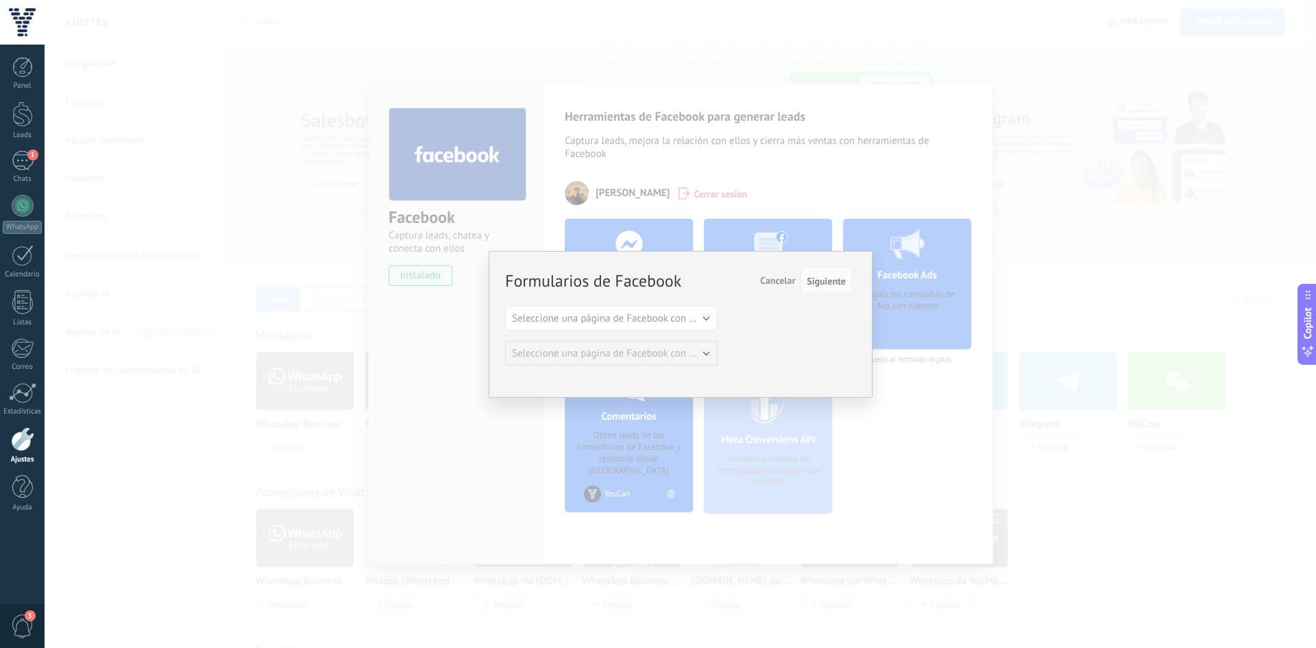
click at [782, 279] on span "Cancelar" at bounding box center [777, 280] width 35 height 12
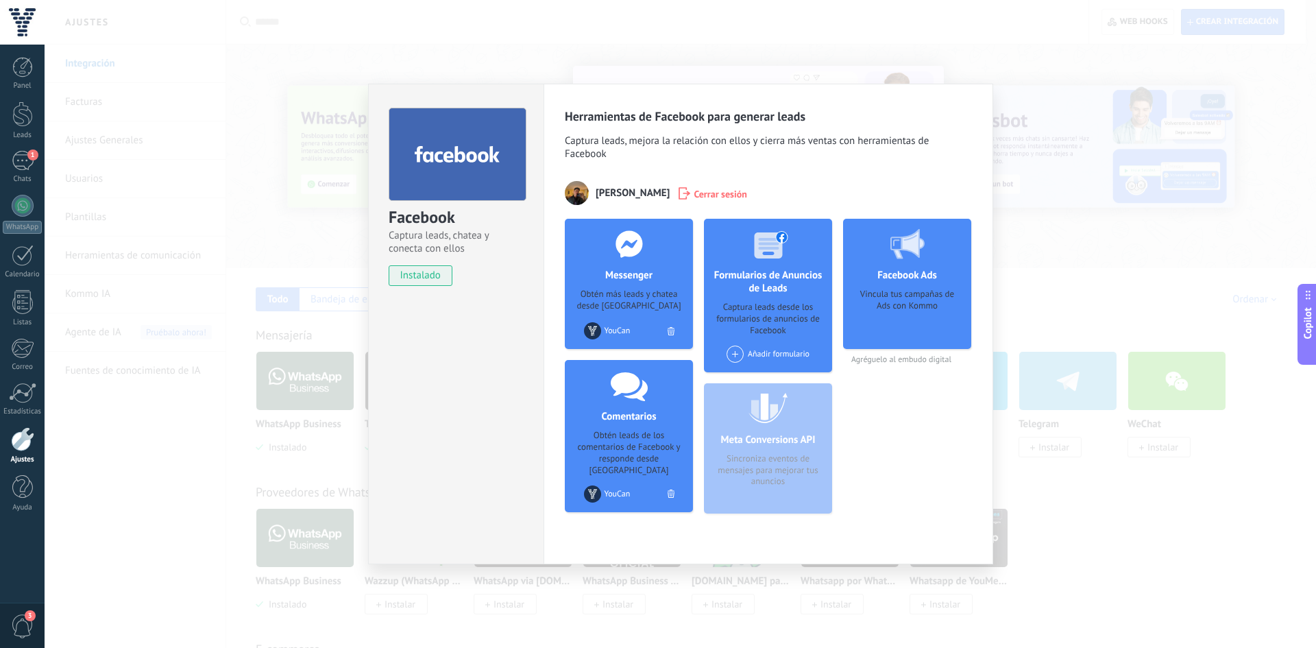
click at [737, 351] on span at bounding box center [734, 353] width 17 height 17
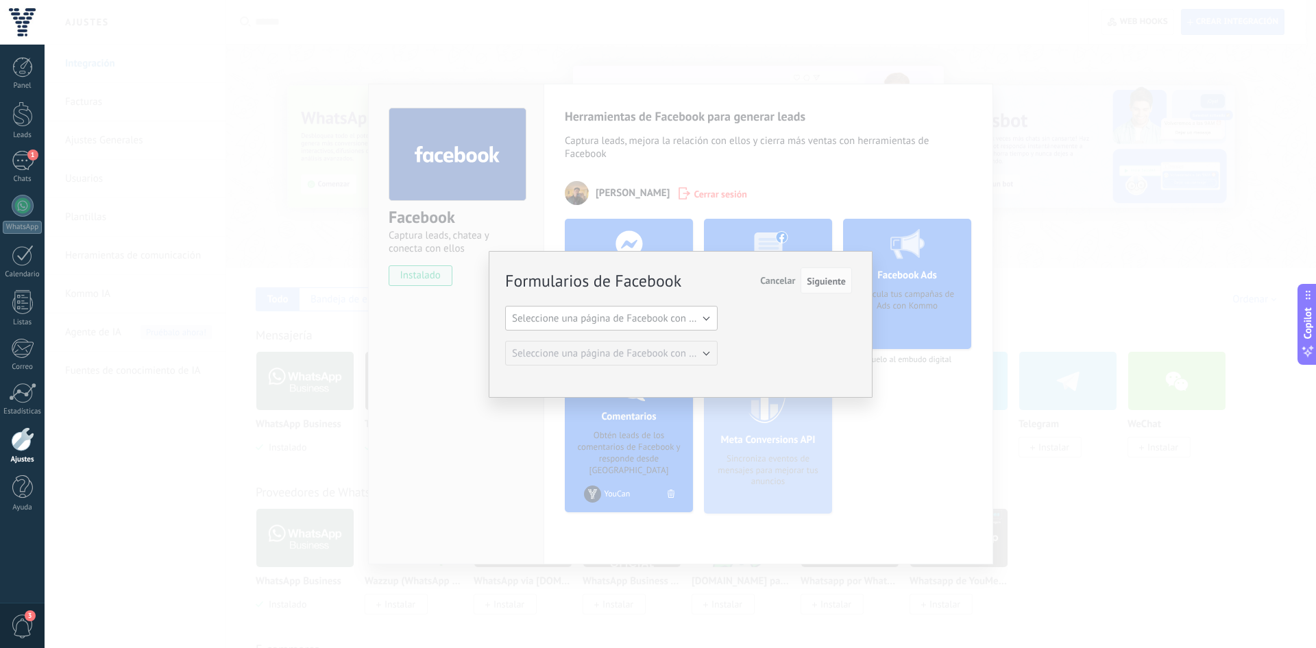
click at [608, 323] on span "Seleccione una página de Facebook con formas" at bounding box center [615, 318] width 207 height 13
click at [608, 336] on span "YouCan" at bounding box center [605, 341] width 216 height 13
click at [774, 289] on button "Cancelar" at bounding box center [777, 280] width 46 height 26
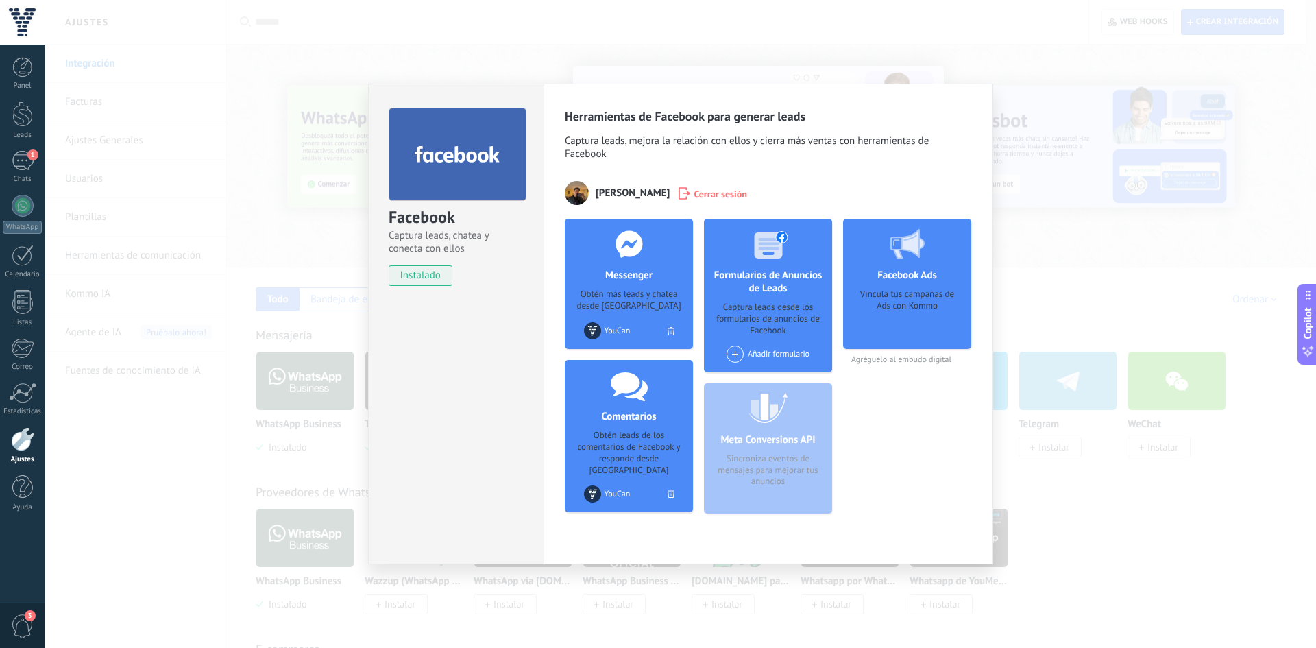
click at [874, 49] on div "Facebook Captura leads, chatea y conecta con ellos instalado Desinstalar Herram…" at bounding box center [680, 324] width 1271 height 648
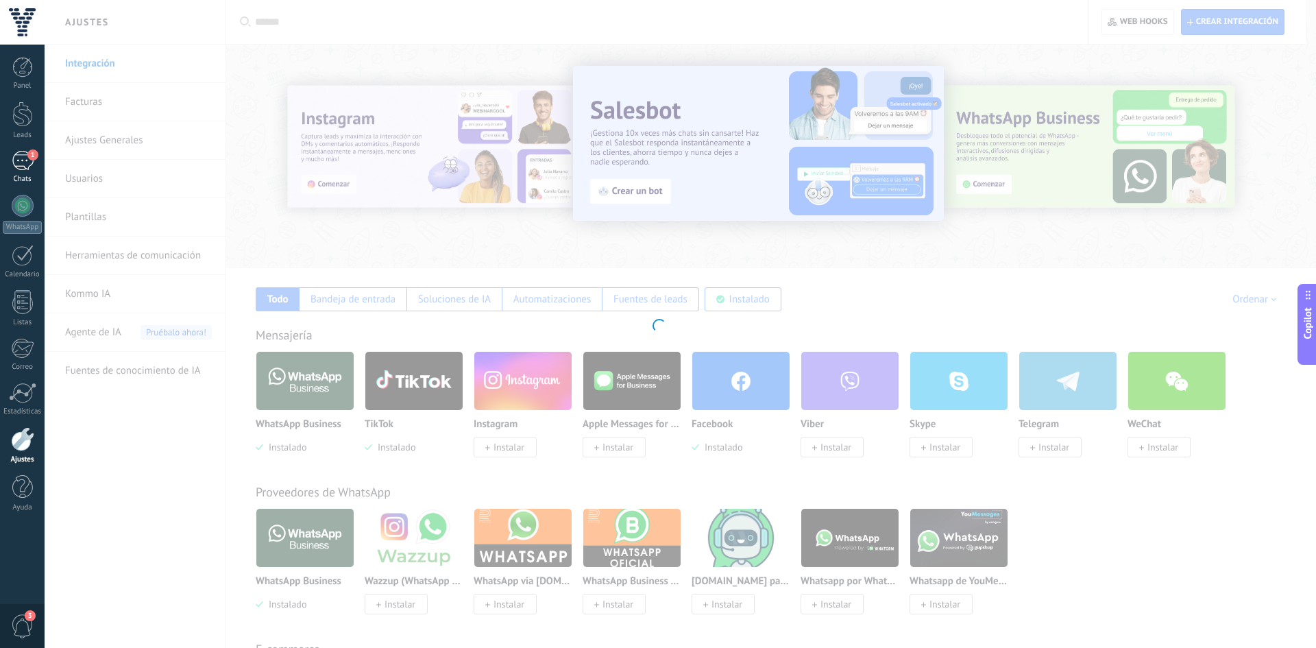
click at [23, 179] on div "Chats" at bounding box center [23, 179] width 40 height 9
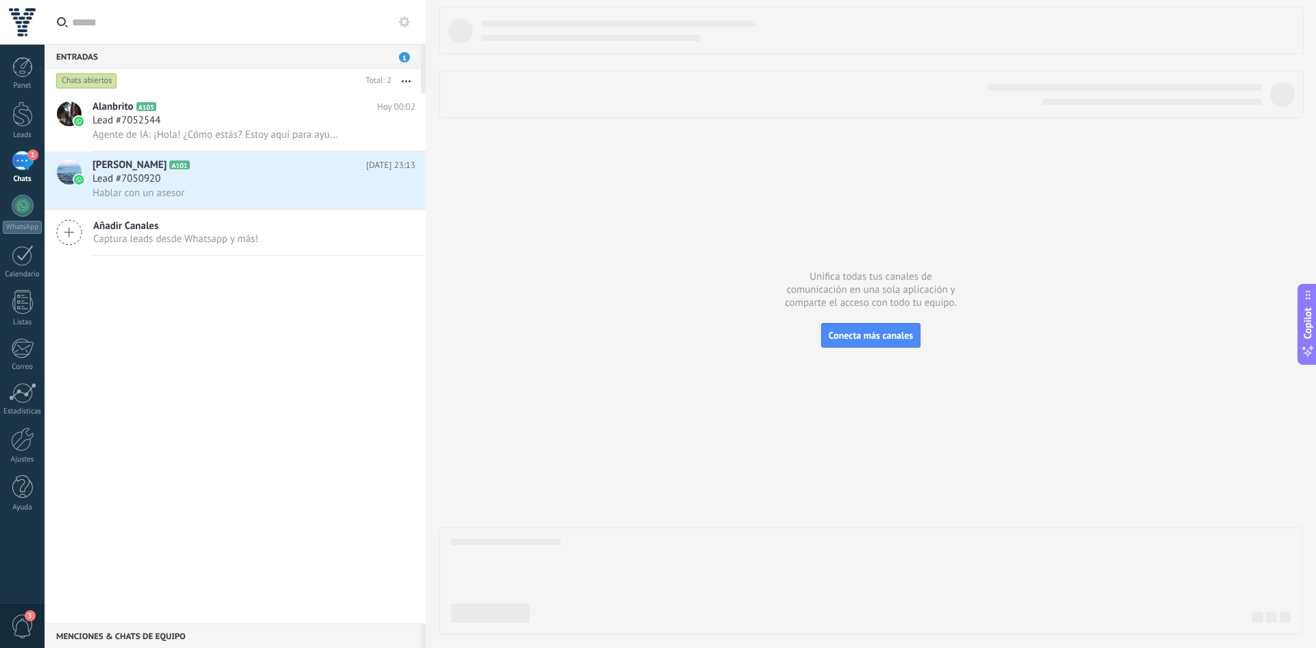
click at [23, 159] on div "1" at bounding box center [23, 161] width 22 height 20
click at [21, 424] on div "Panel Leads 1 Chats WhatsApp Clientes" at bounding box center [22, 291] width 45 height 469
click at [31, 450] on div at bounding box center [22, 439] width 23 height 24
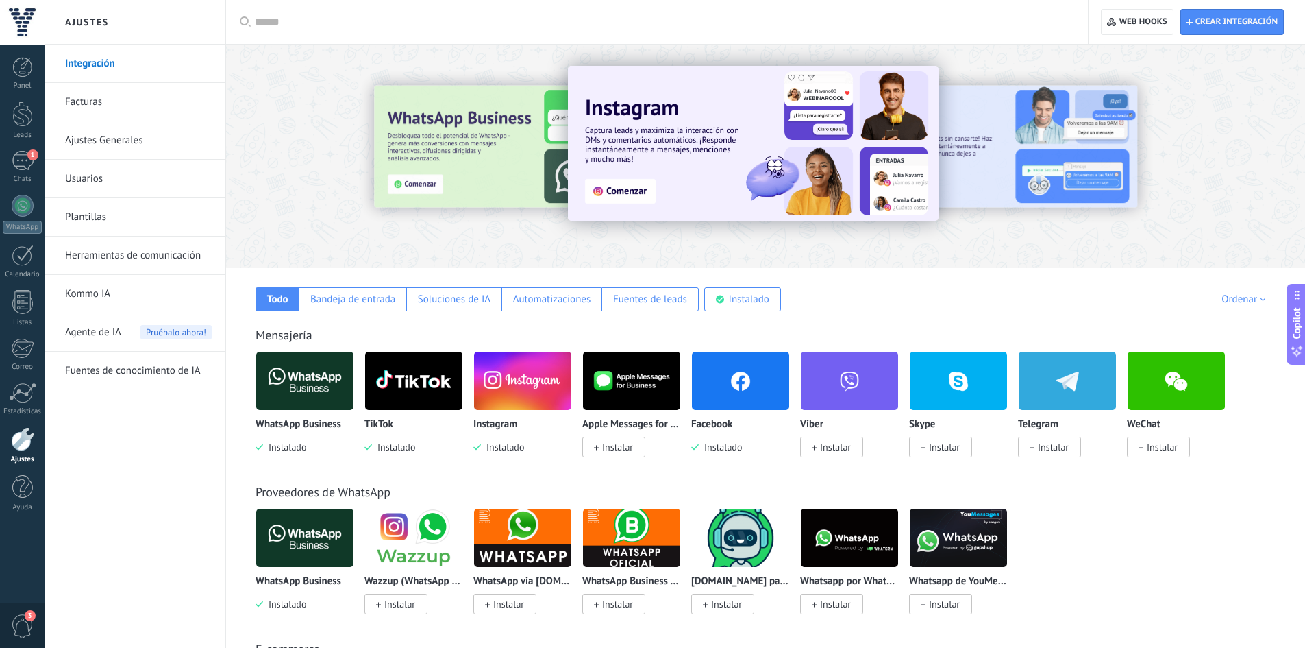
click at [462, 367] on img at bounding box center [413, 380] width 97 height 66
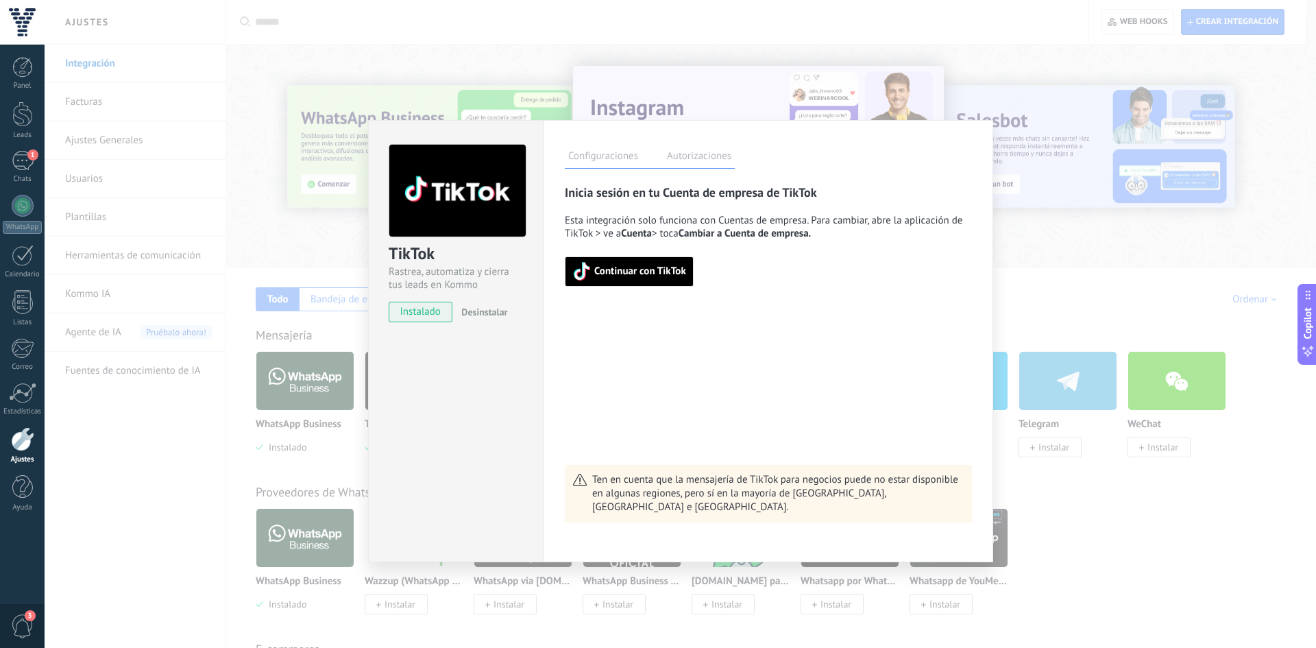
click at [319, 224] on div "TikTok Rastrea, automatiza y cierra tus leads en Kommo instalado Desinstalar Co…" at bounding box center [680, 324] width 1271 height 648
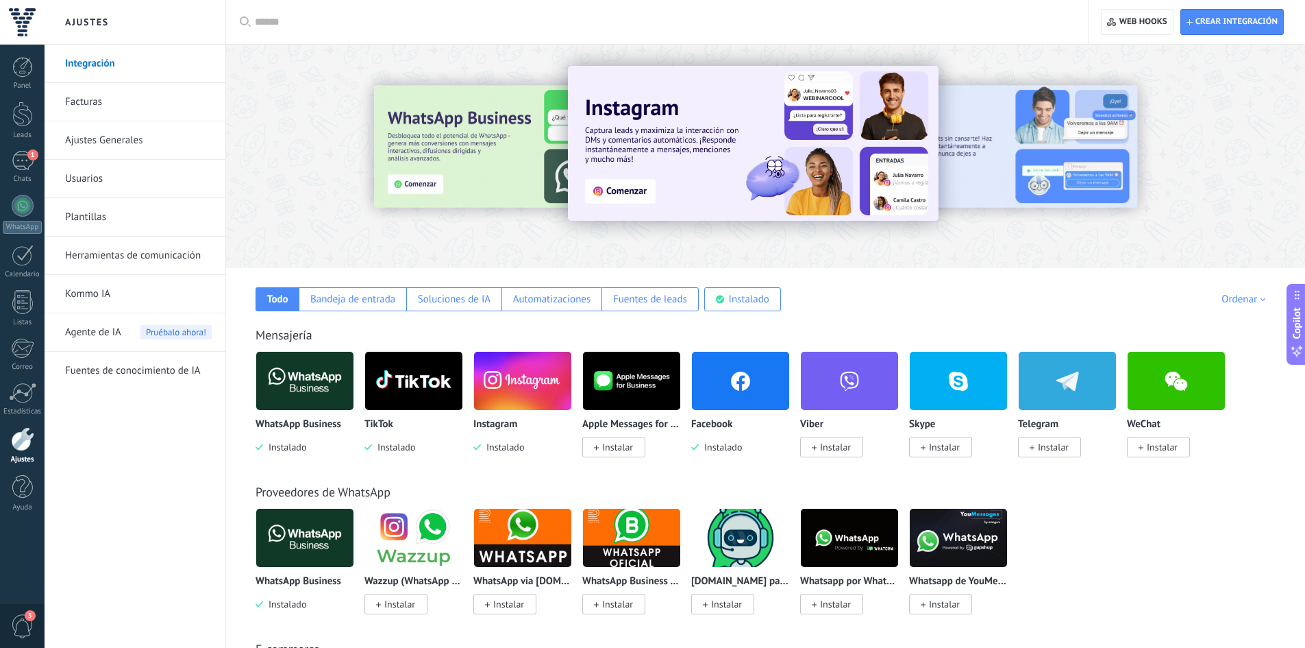
click at [493, 384] on img at bounding box center [522, 380] width 97 height 66
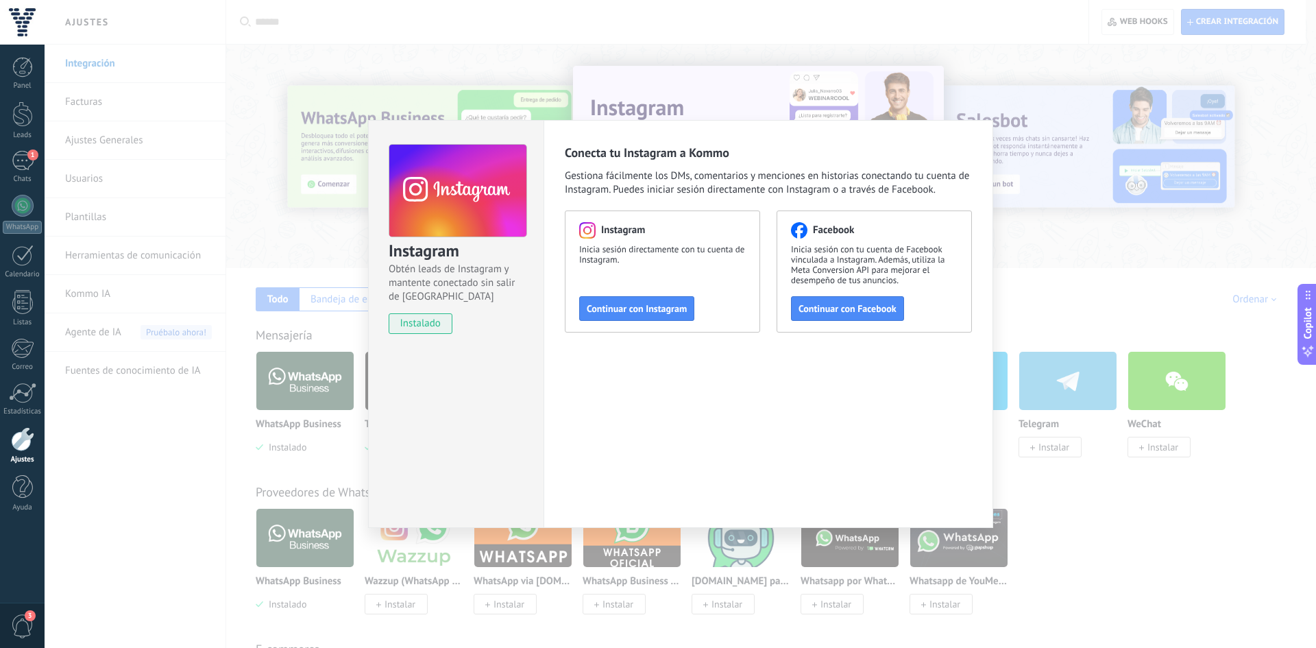
click at [994, 339] on div "Instagram Obtén leads de Instagram y mantente conectado sin salir de Kommo inst…" at bounding box center [680, 324] width 1271 height 648
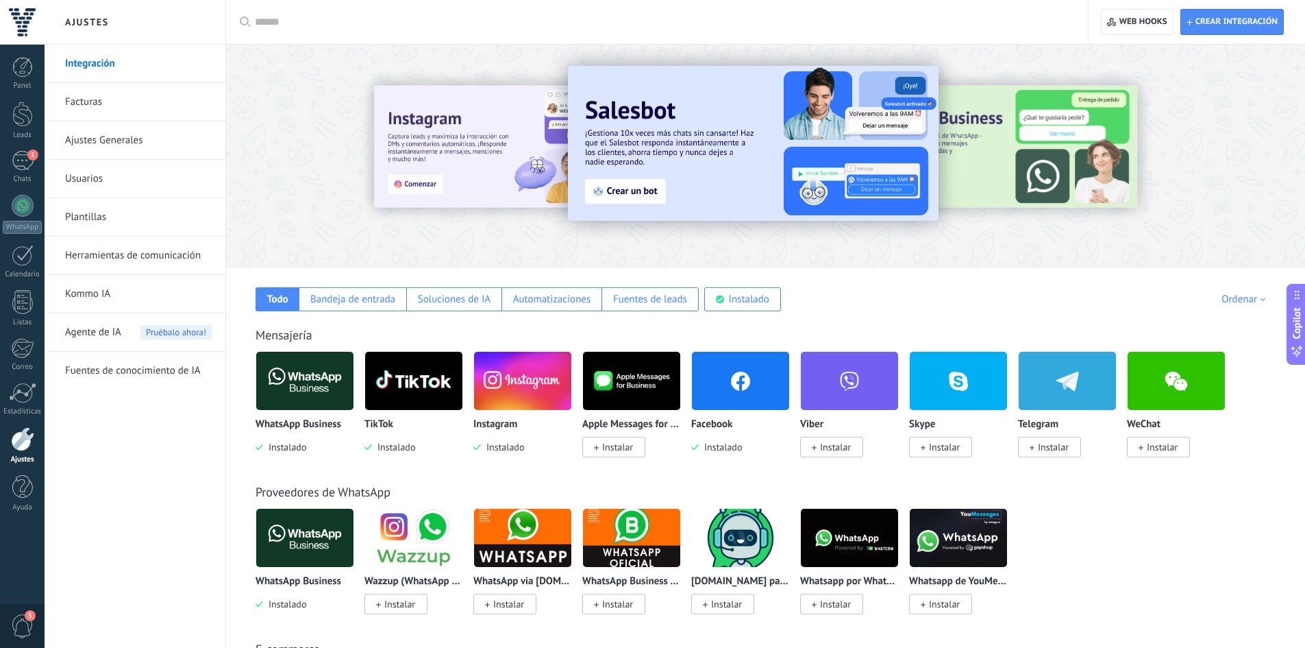
click at [746, 386] on img at bounding box center [740, 380] width 97 height 66
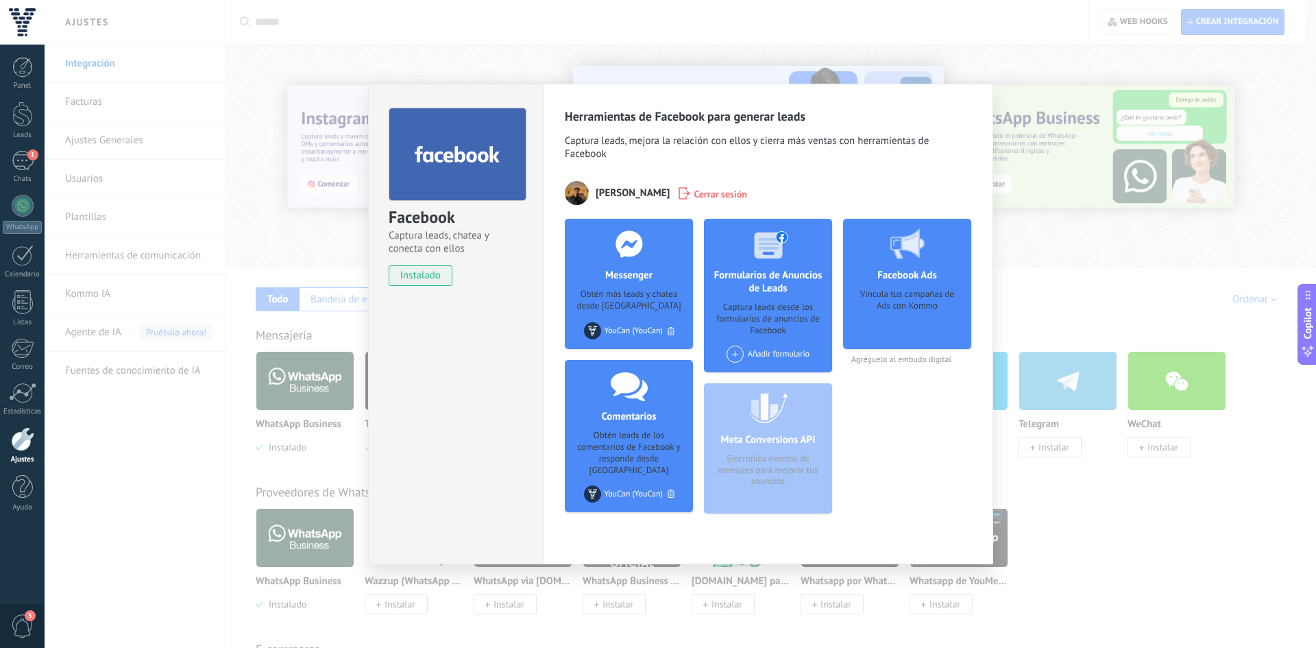
click at [631, 328] on div "YouCan (YouCan)" at bounding box center [633, 330] width 58 height 10
click at [291, 325] on div "Facebook Captura leads, chatea y conecta con ellos instalado Desinstalar Herram…" at bounding box center [680, 324] width 1271 height 648
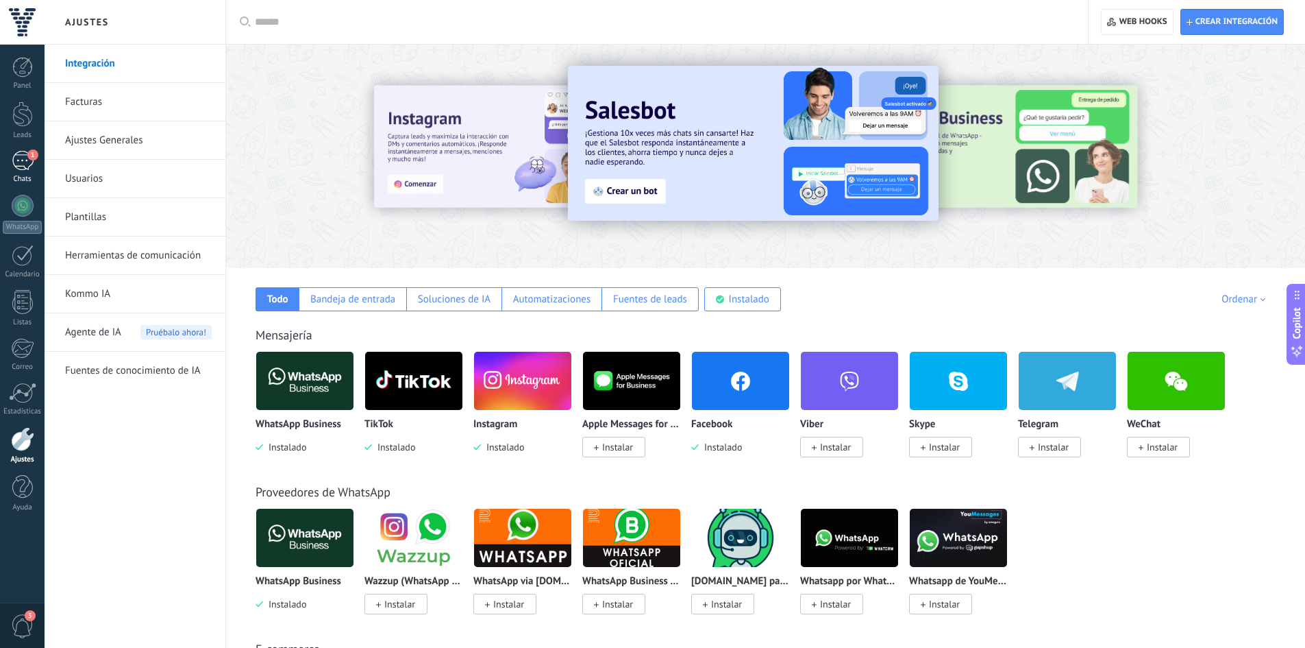
click at [27, 155] on span "1" at bounding box center [32, 154] width 11 height 11
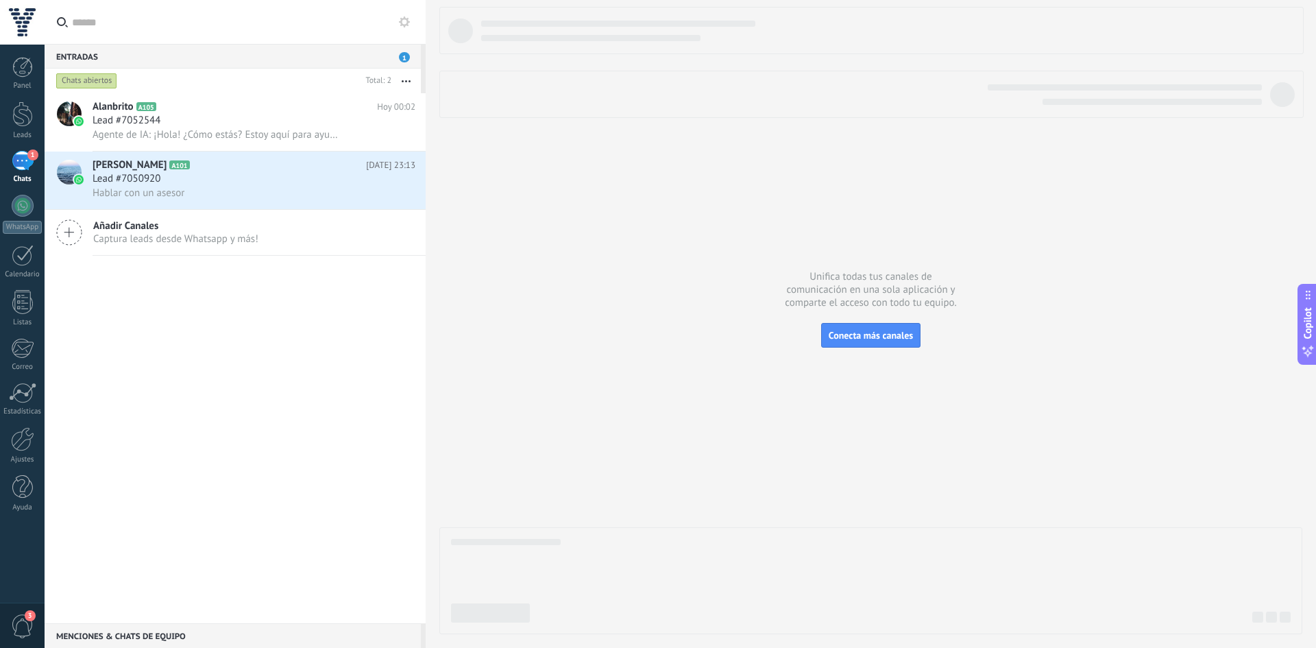
click at [118, 214] on div "Añadir Canales Captura leads desde Whatsapp y más!" at bounding box center [235, 233] width 381 height 46
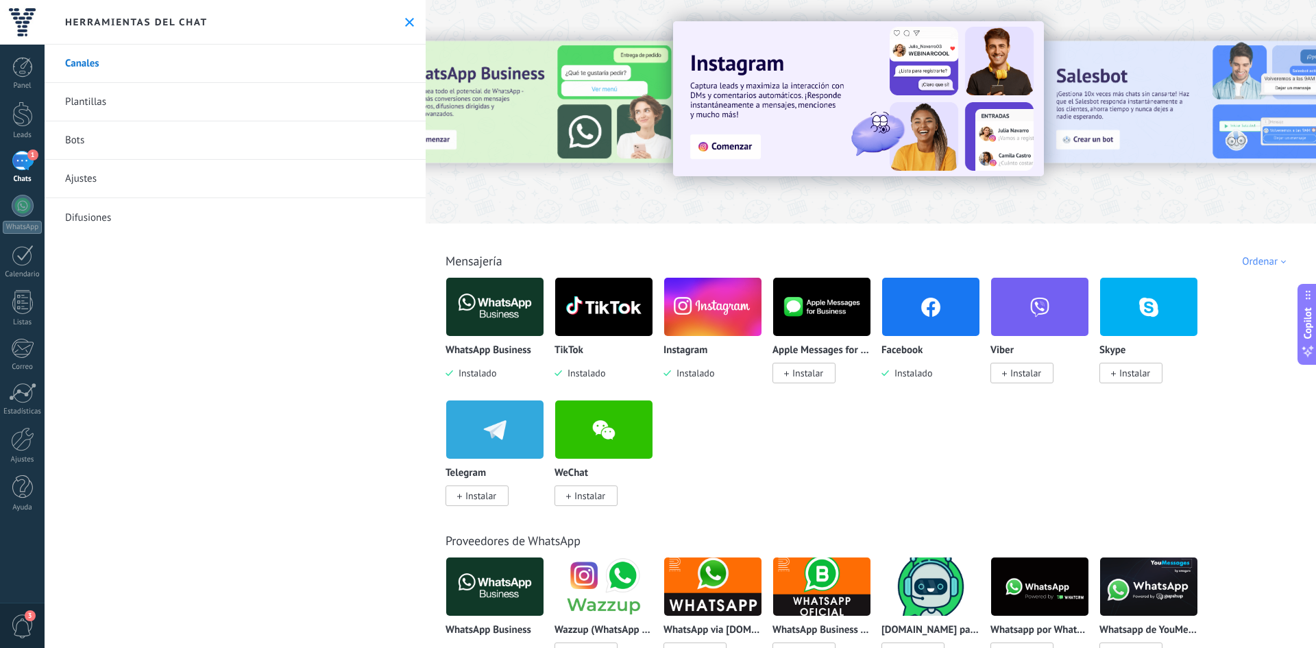
click at [893, 315] on img at bounding box center [930, 306] width 97 height 66
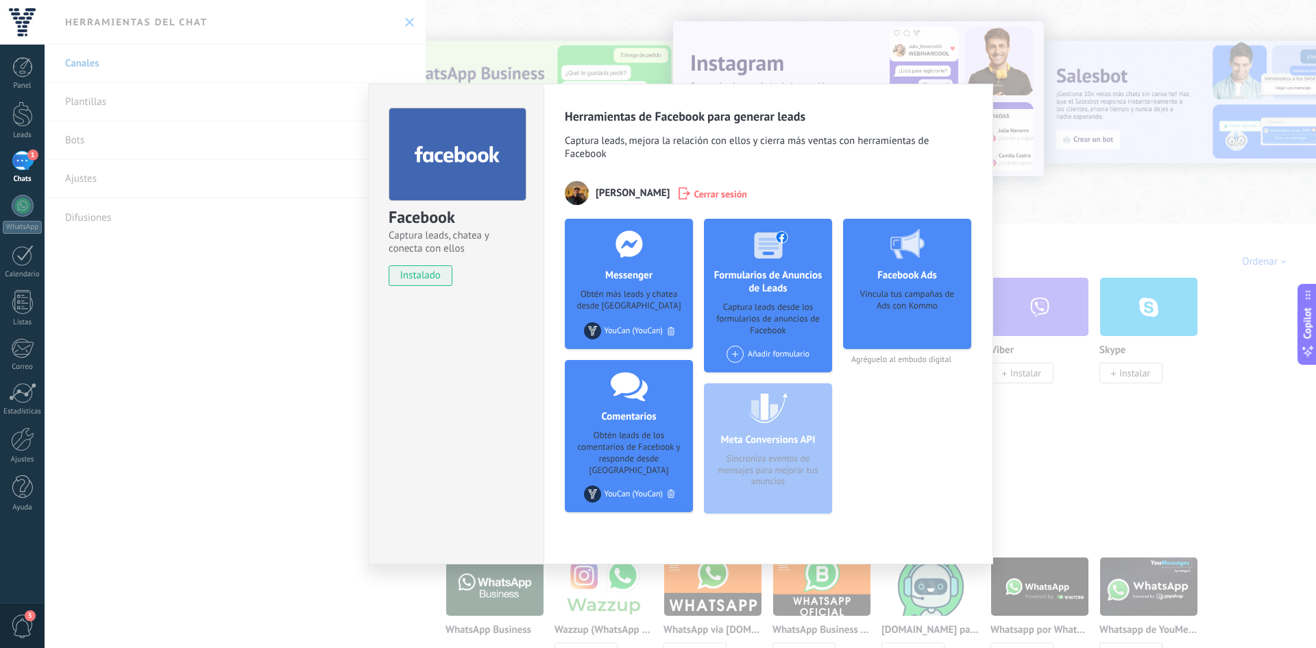
click at [674, 328] on div at bounding box center [671, 330] width 14 height 15
click at [653, 328] on div "Agregar página" at bounding box center [628, 330] width 75 height 17
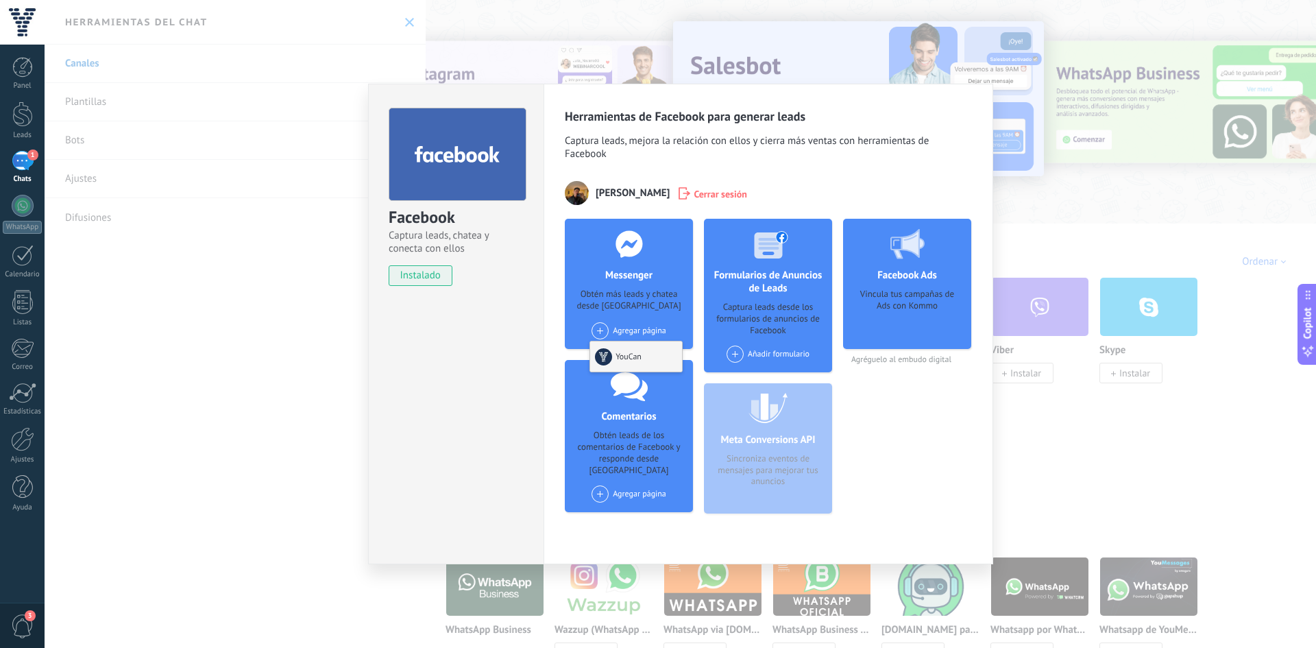
click at [637, 347] on div "YouCan" at bounding box center [636, 356] width 92 height 30
click at [611, 330] on div "Agregar página YouCan" at bounding box center [628, 330] width 75 height 17
click at [616, 347] on div "Agregar página YouCan" at bounding box center [629, 335] width 90 height 27
click at [894, 380] on div "Facebook Ads Vincula tus campañas de Ads con Kommo Agréguelo al embudo digital" at bounding box center [907, 372] width 128 height 306
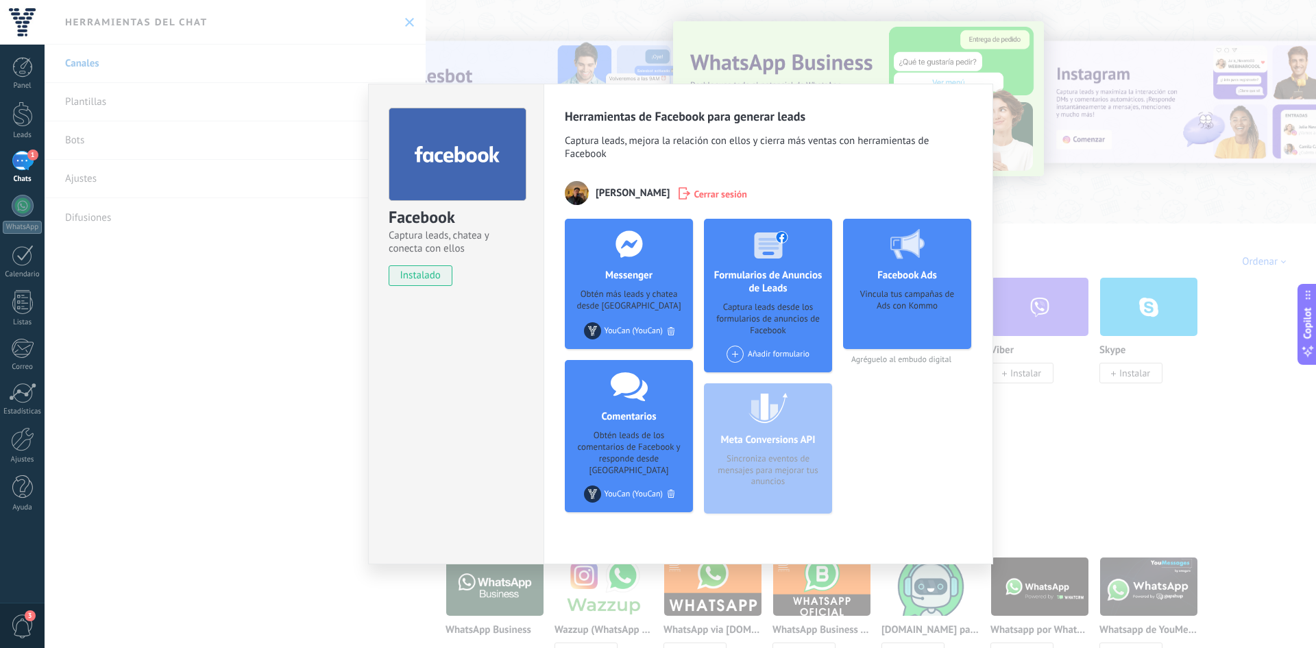
click at [970, 103] on div "Herramientas de Facebook para generar leads Captura leads, mejora la relación c…" at bounding box center [768, 324] width 450 height 480
click at [1040, 107] on div "Facebook Captura leads, chatea y conecta con ellos instalado Desinstalar Herram…" at bounding box center [680, 324] width 1271 height 648
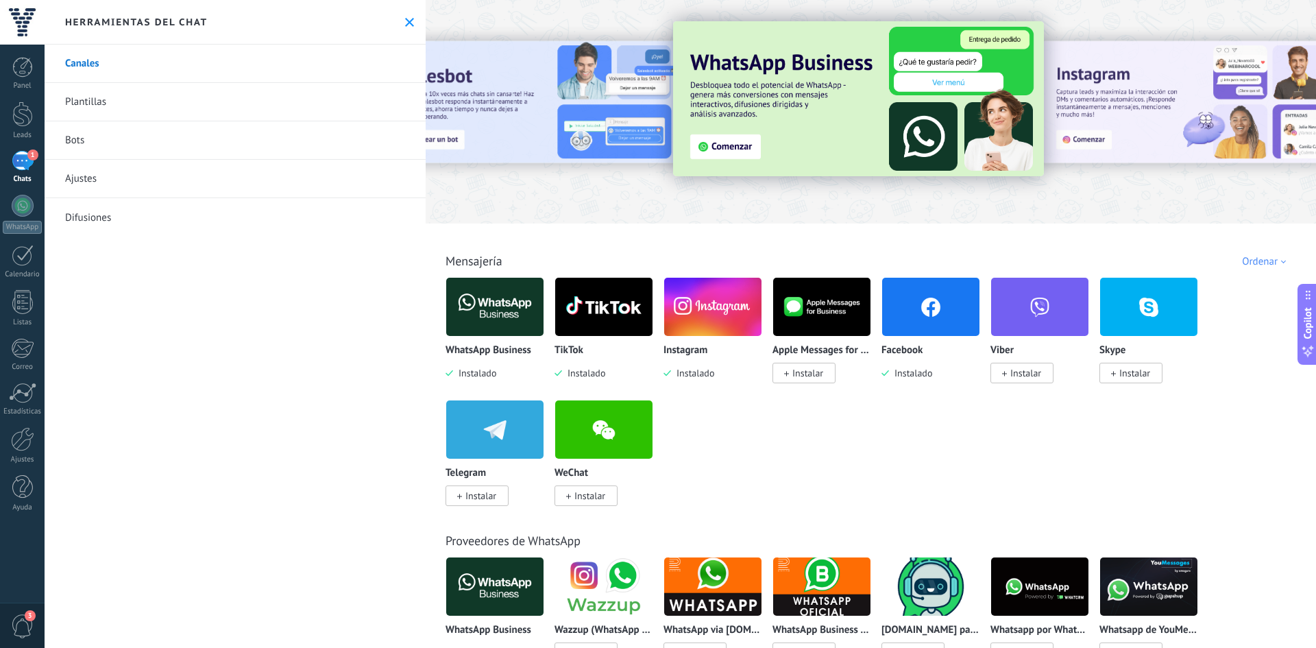
click at [29, 176] on div "Chats" at bounding box center [23, 179] width 40 height 9
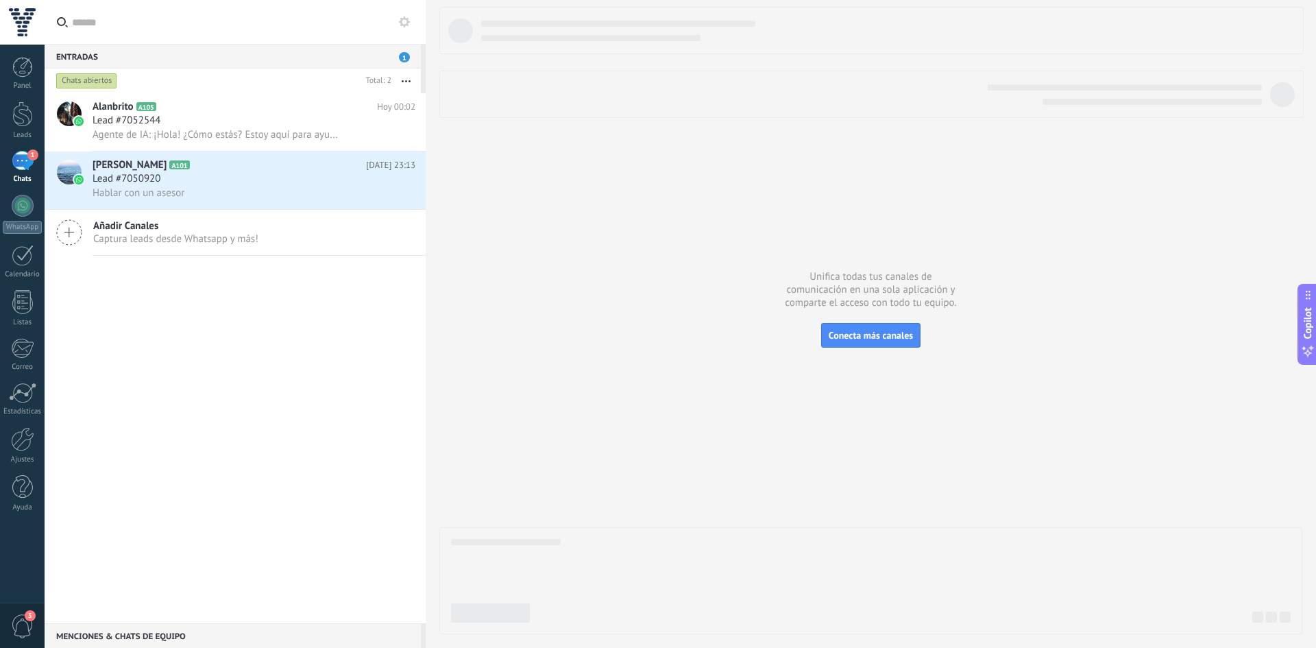
click at [402, 78] on button "button" at bounding box center [405, 81] width 29 height 25
click at [402, 77] on button "button" at bounding box center [405, 81] width 29 height 25
click at [19, 223] on div "WhatsApp" at bounding box center [22, 227] width 39 height 13
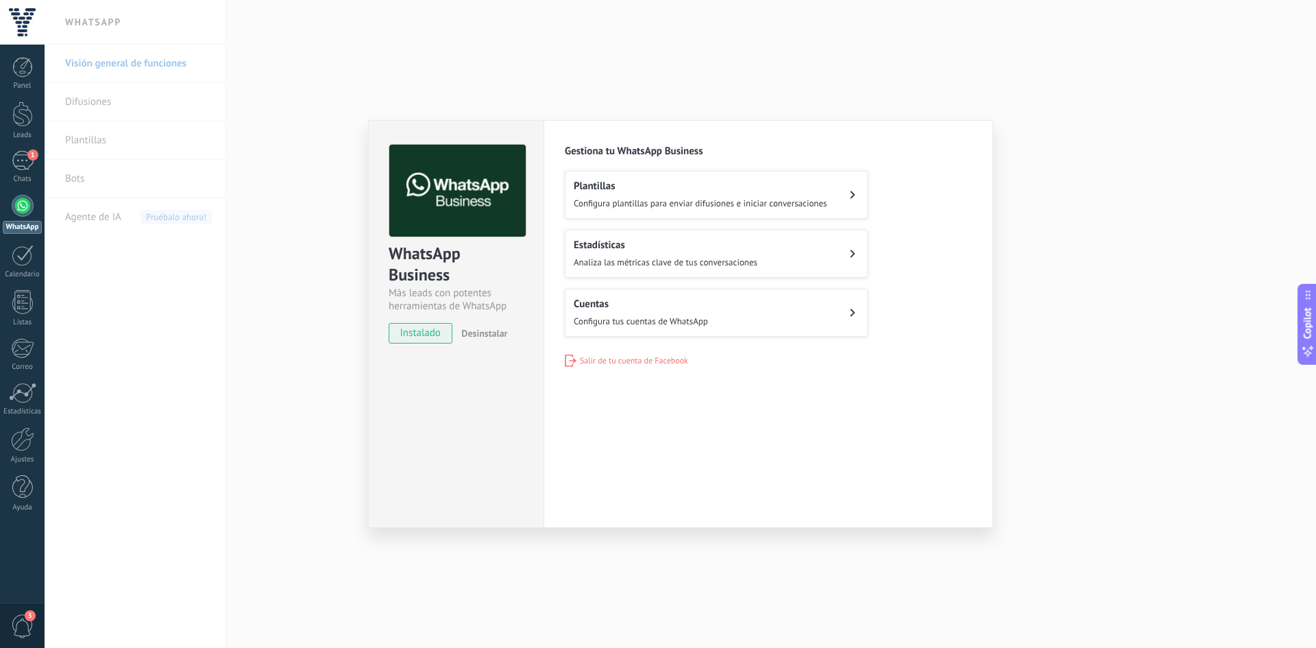
click at [648, 248] on h2 "Estadísticas" at bounding box center [666, 244] width 184 height 13
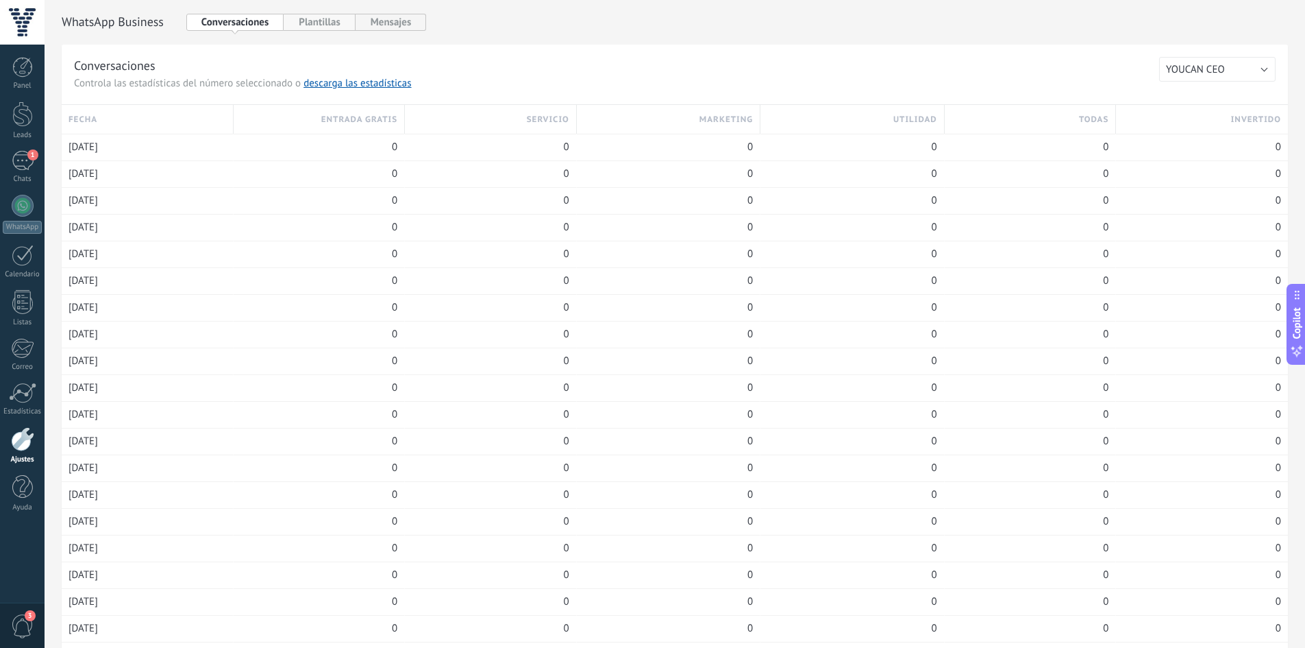
click at [311, 27] on button "Plantillas" at bounding box center [319, 22] width 71 height 17
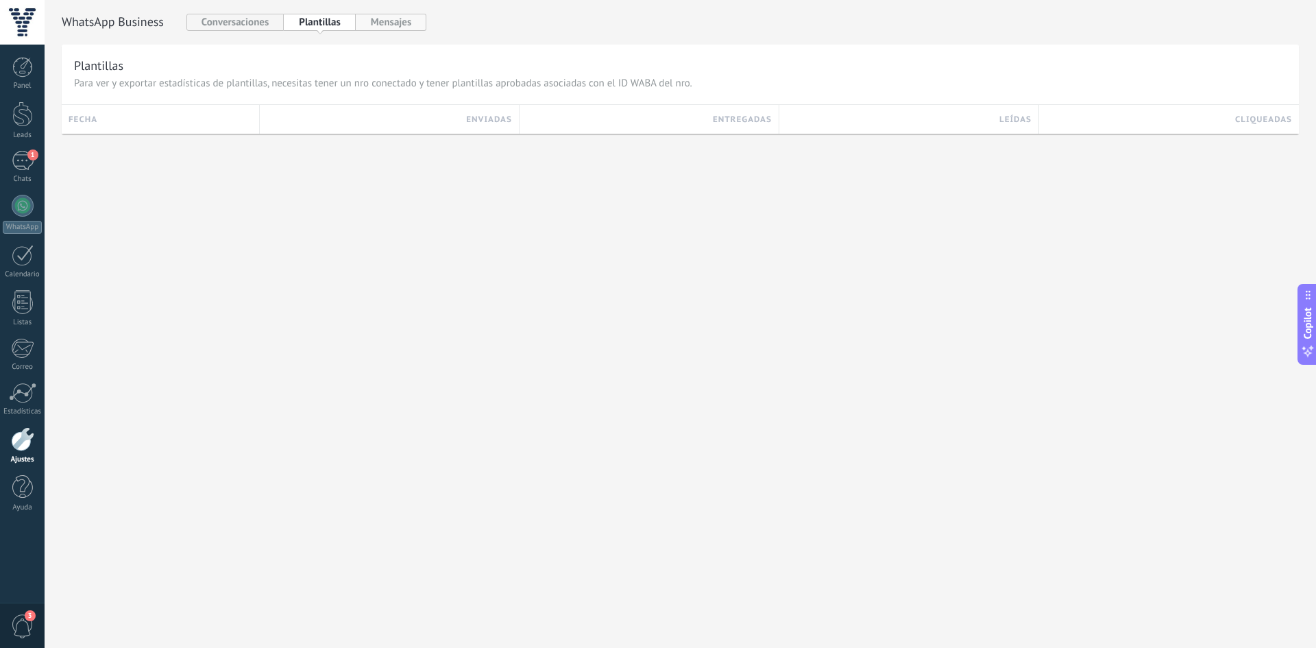
click at [380, 23] on button "Mensajes" at bounding box center [391, 22] width 71 height 17
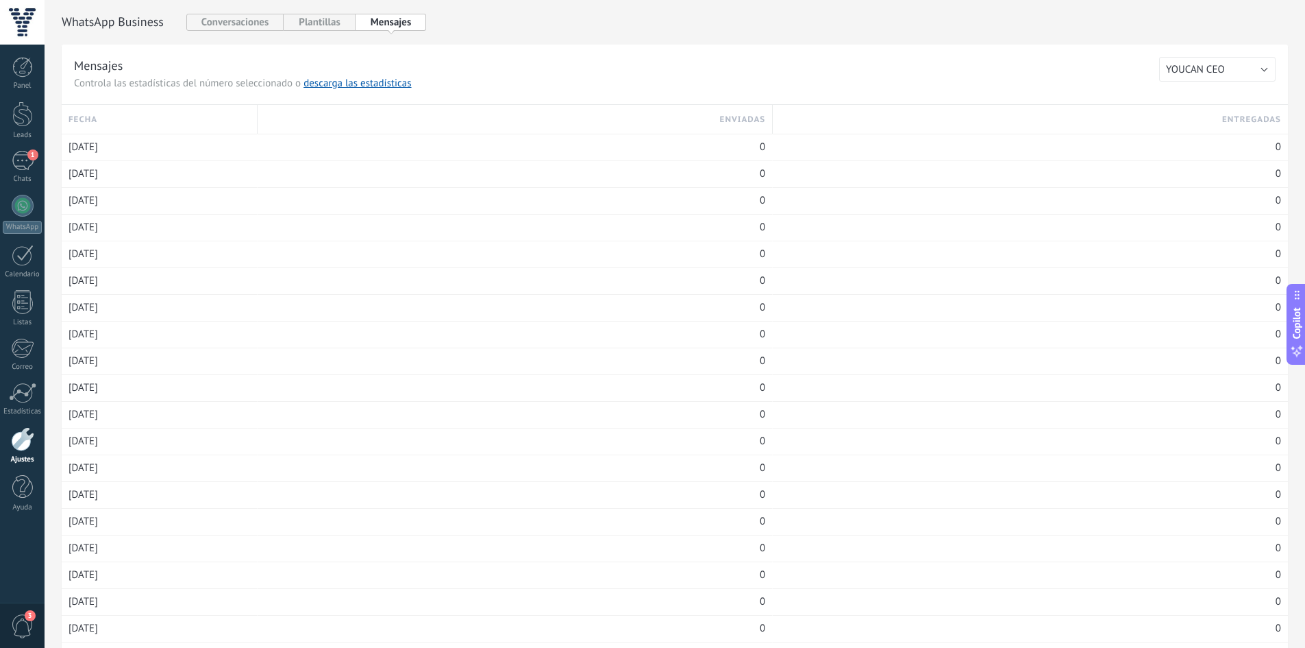
click at [17, 99] on div "Panel Leads 1 Chats WhatsApp Clientes" at bounding box center [22, 291] width 45 height 469
click at [21, 86] on div "Panel" at bounding box center [23, 86] width 40 height 9
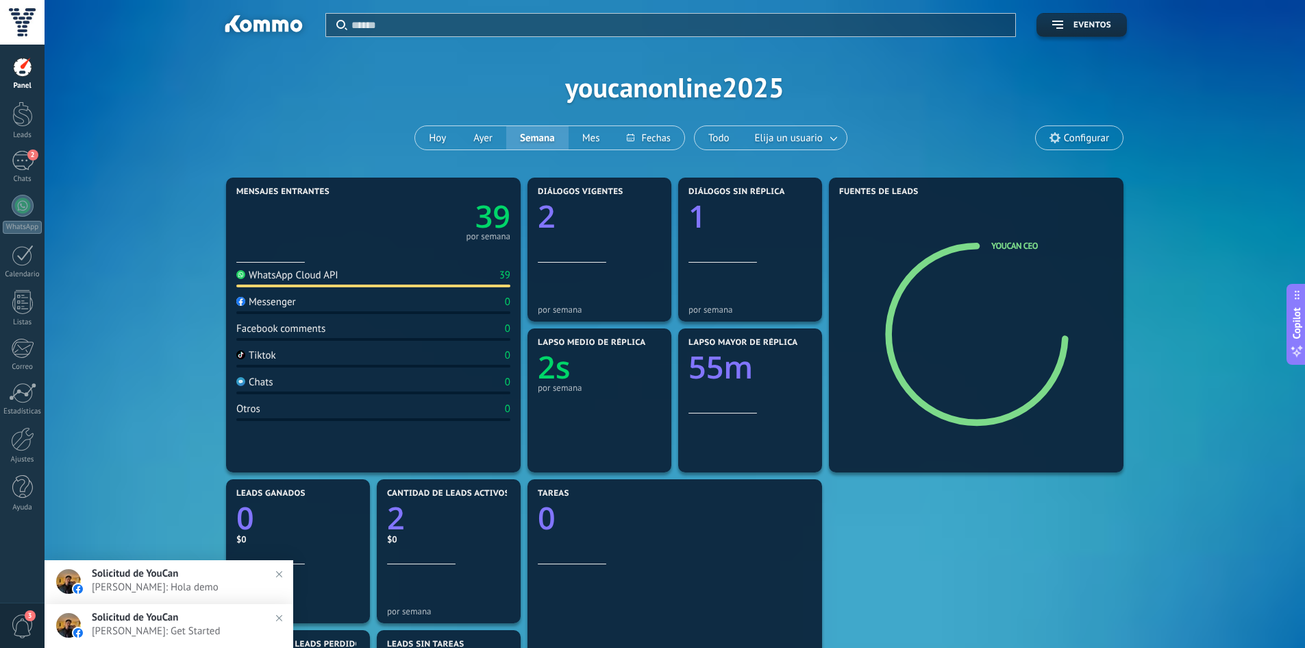
click at [18, 143] on div "Panel Leads 2 Chats WhatsApp Clientes" at bounding box center [22, 291] width 45 height 469
click at [20, 151] on div "Panel Leads 2 Chats WhatsApp Clientes" at bounding box center [22, 291] width 45 height 469
click at [20, 156] on div "2" at bounding box center [23, 161] width 22 height 20
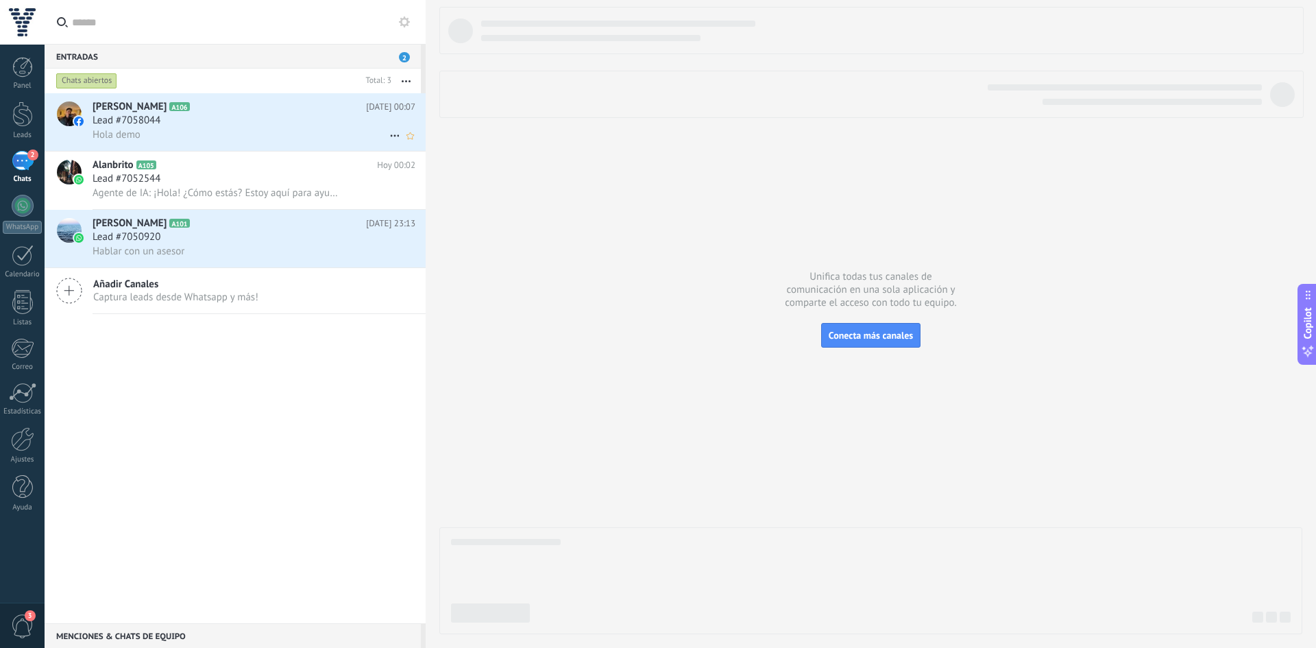
click at [228, 133] on div "Hola demo" at bounding box center [254, 134] width 323 height 14
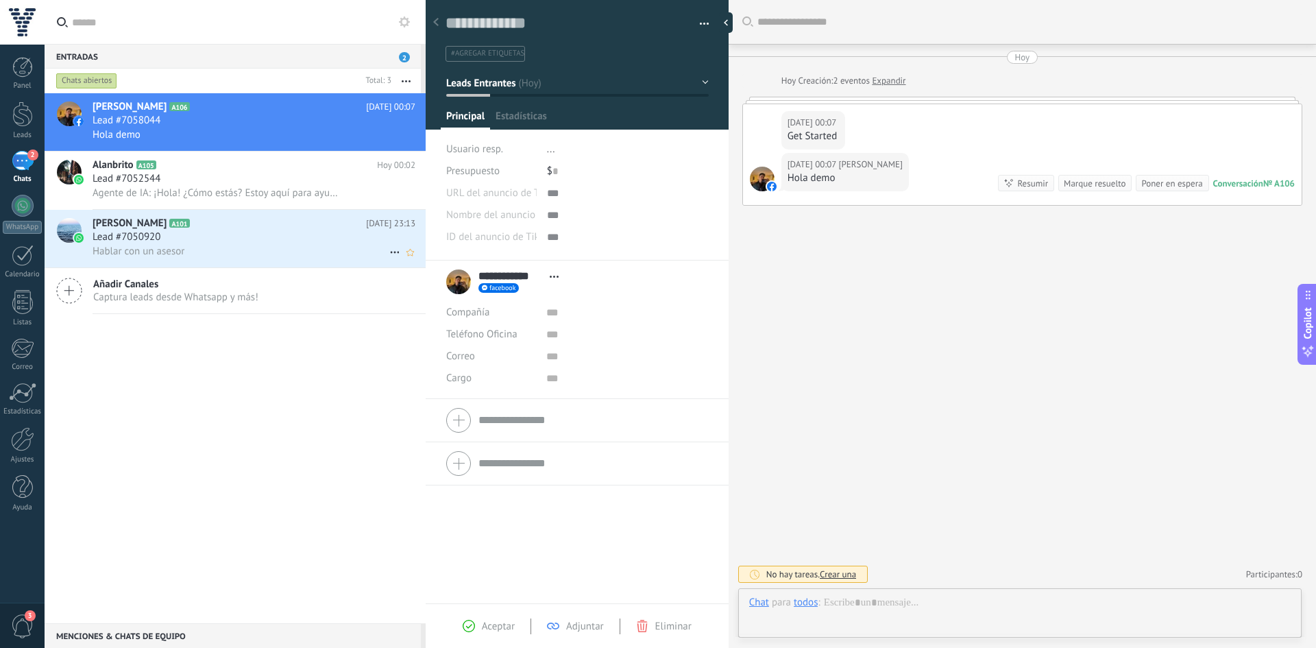
scroll to position [21, 0]
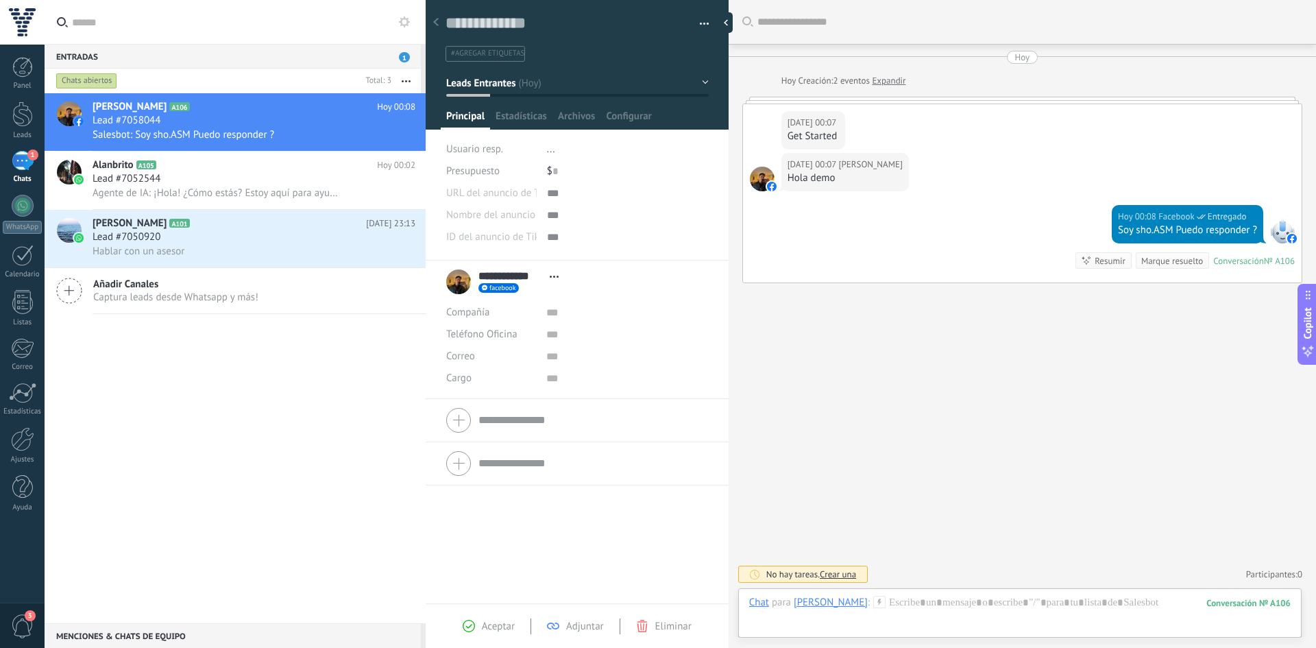
click at [21, 32] on div at bounding box center [22, 22] width 45 height 45
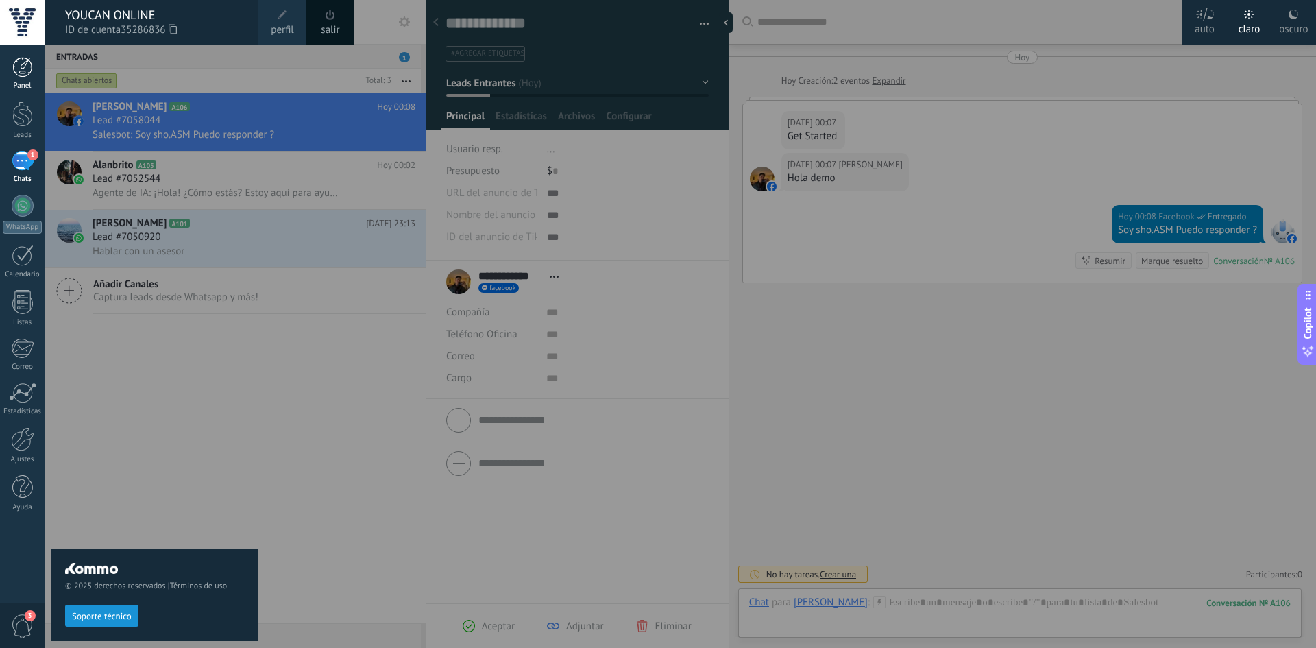
click at [23, 74] on div at bounding box center [22, 67] width 21 height 21
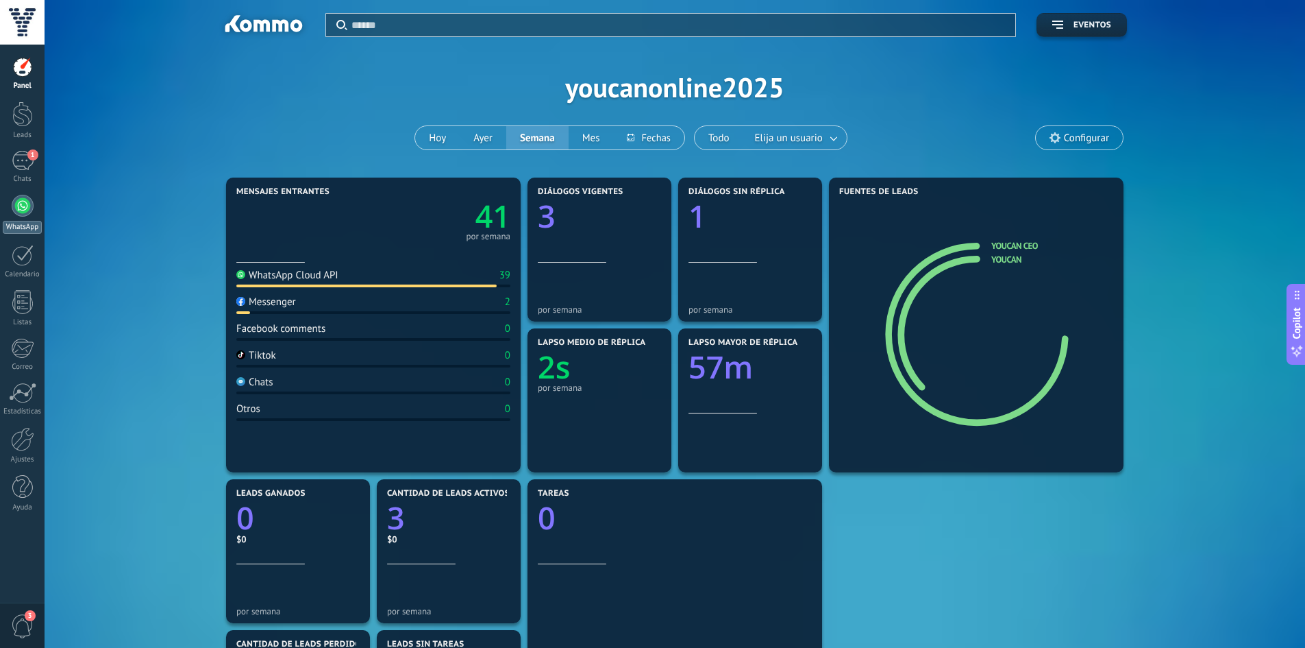
click at [23, 203] on div at bounding box center [23, 206] width 22 height 22
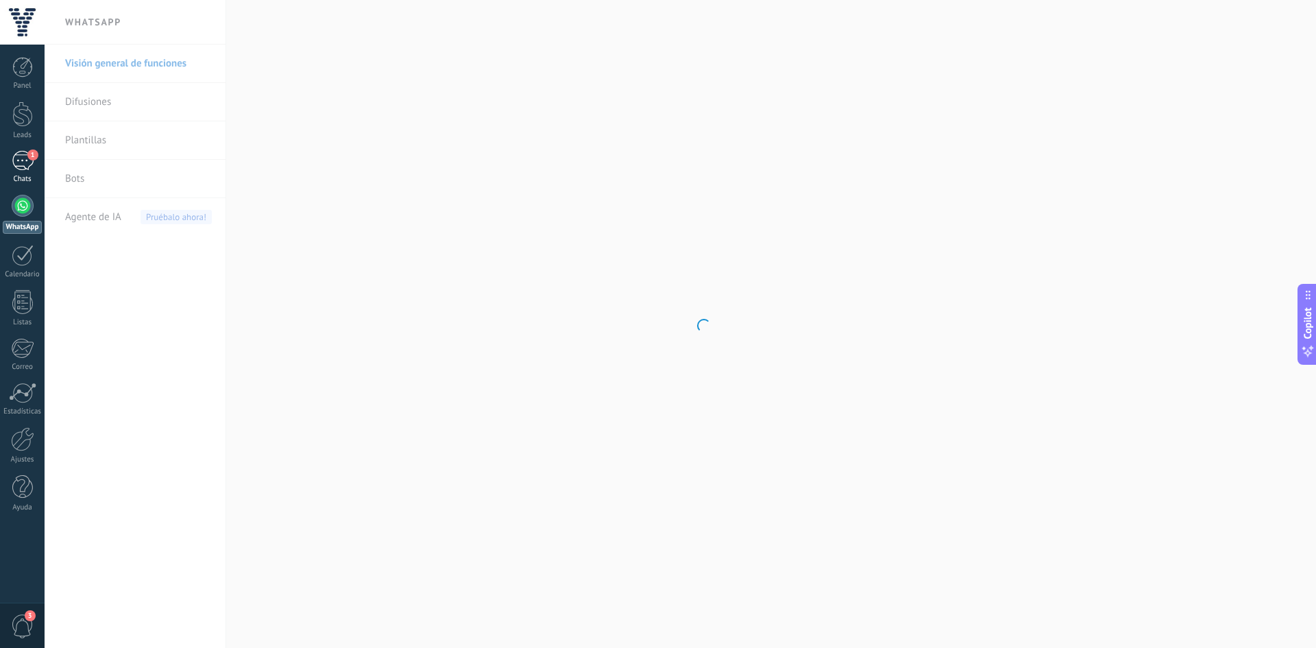
click at [21, 166] on div "1" at bounding box center [23, 161] width 22 height 20
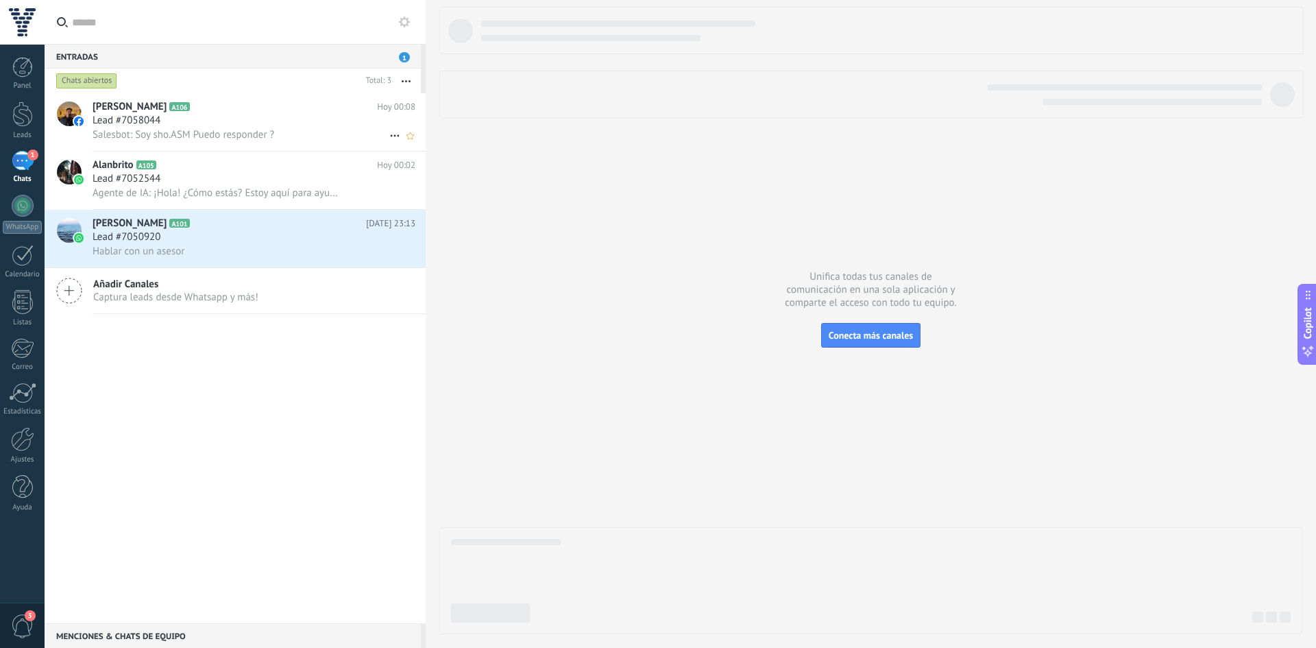
click at [236, 129] on span "Salesbot: Soy sho.ASM Puedo responder ?" at bounding box center [184, 134] width 182 height 13
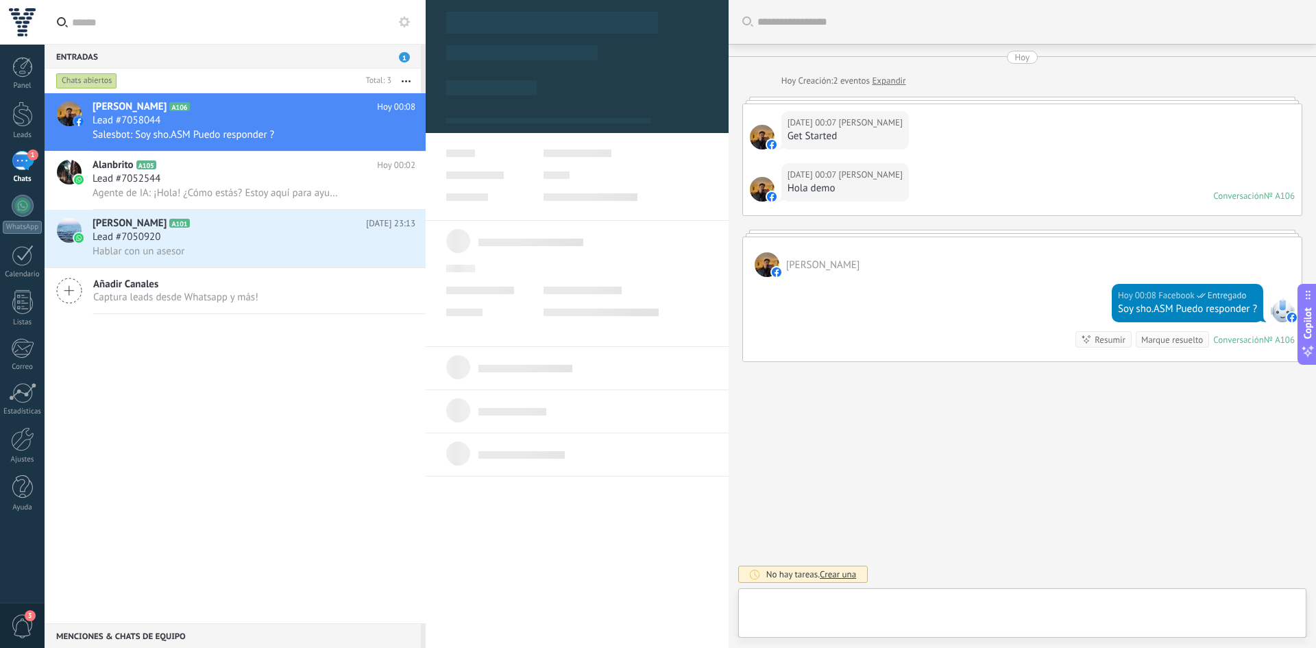
scroll to position [21, 0]
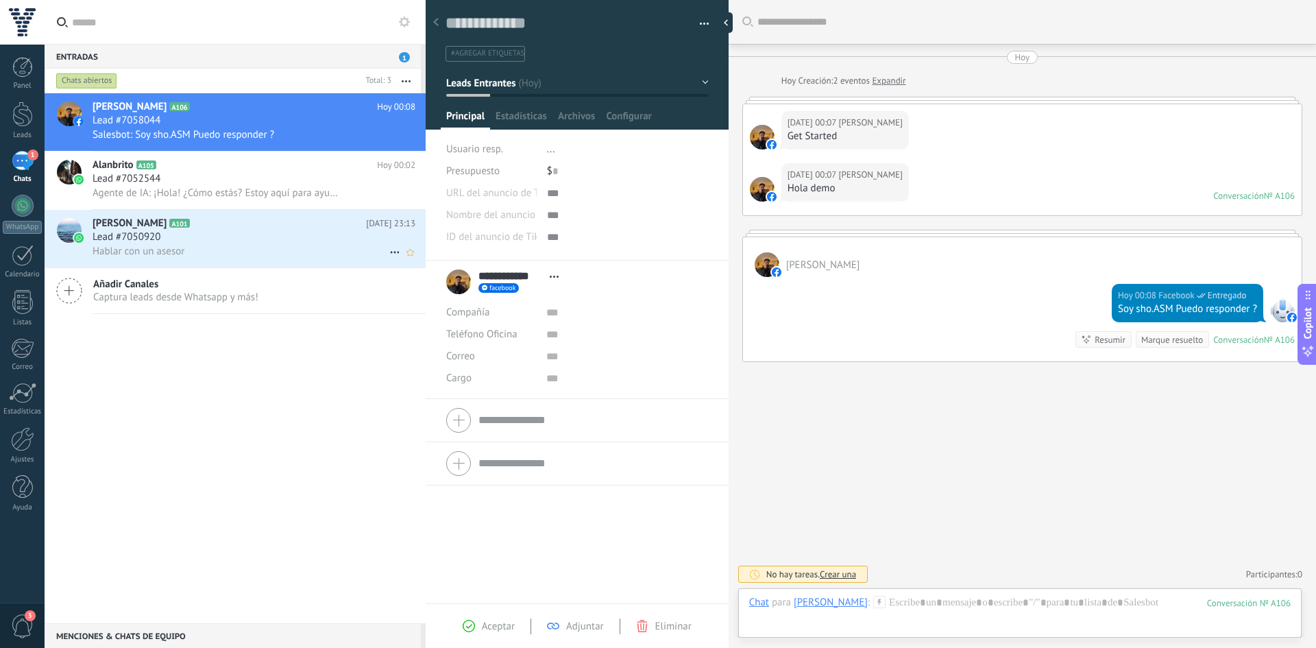
click at [140, 247] on span "Hablar con un asesor" at bounding box center [139, 251] width 92 height 13
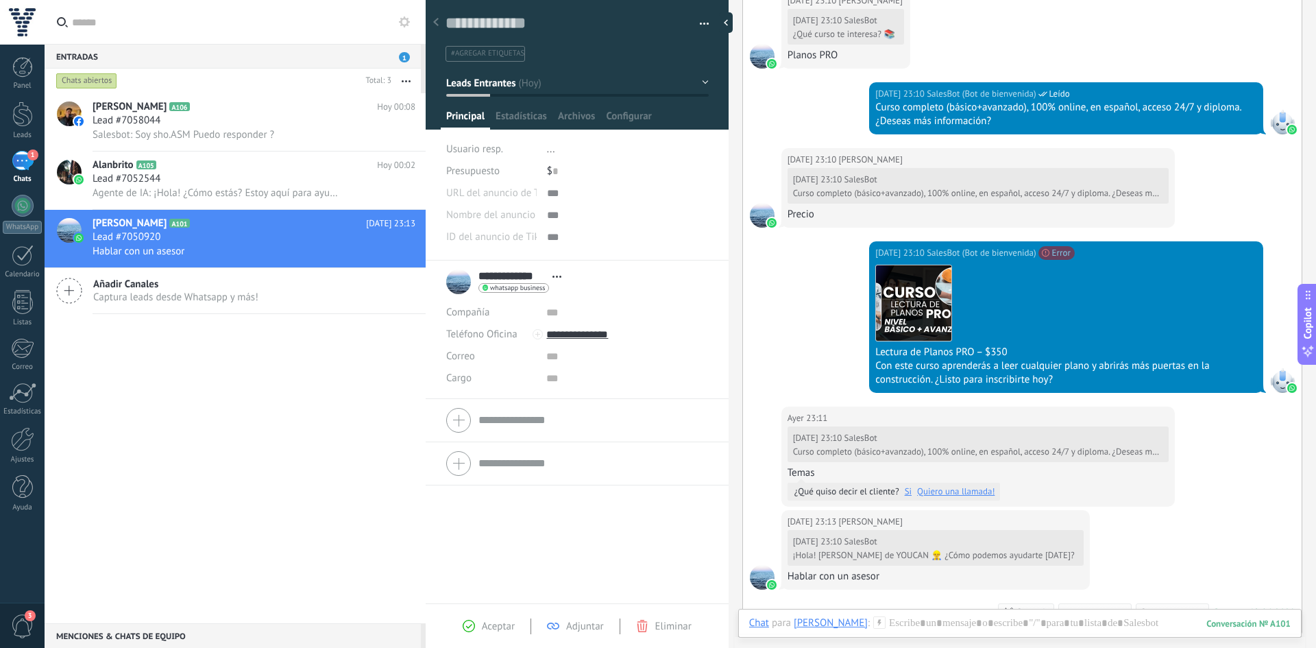
scroll to position [451, 0]
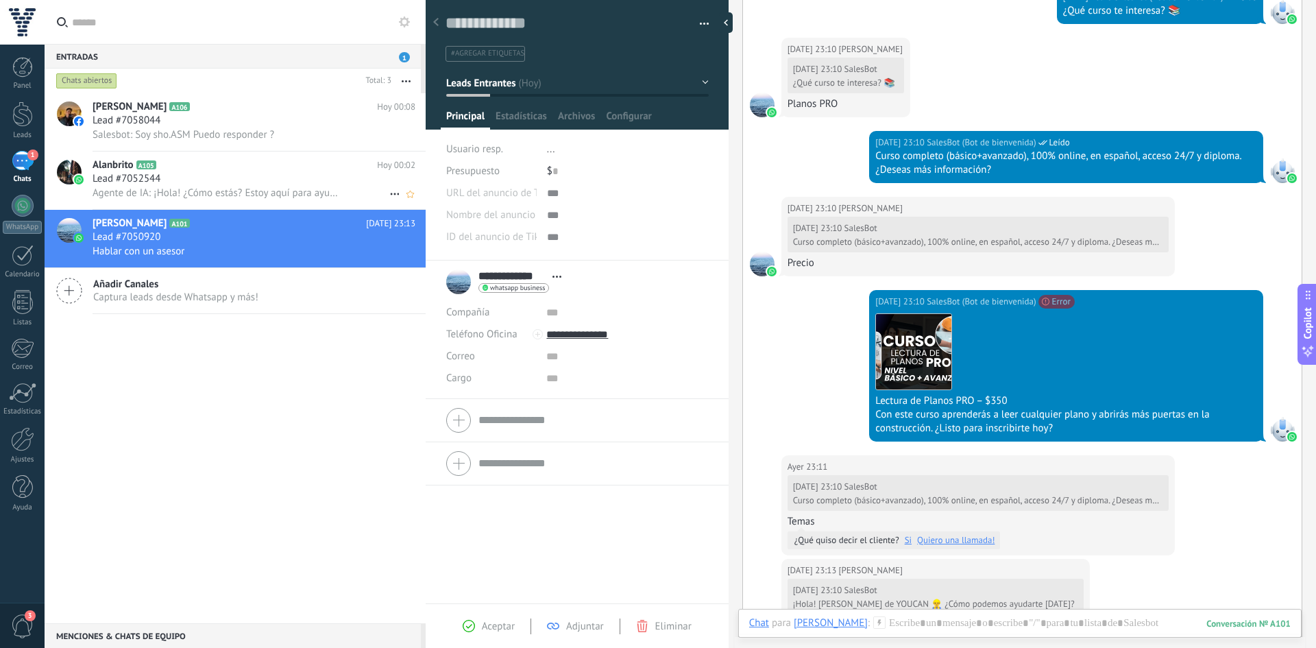
click at [150, 188] on span "Agente de IA: ¡Hola! ¿Cómo estás? Estoy aquí para ayudarte con cualquier duda s…" at bounding box center [216, 192] width 247 height 13
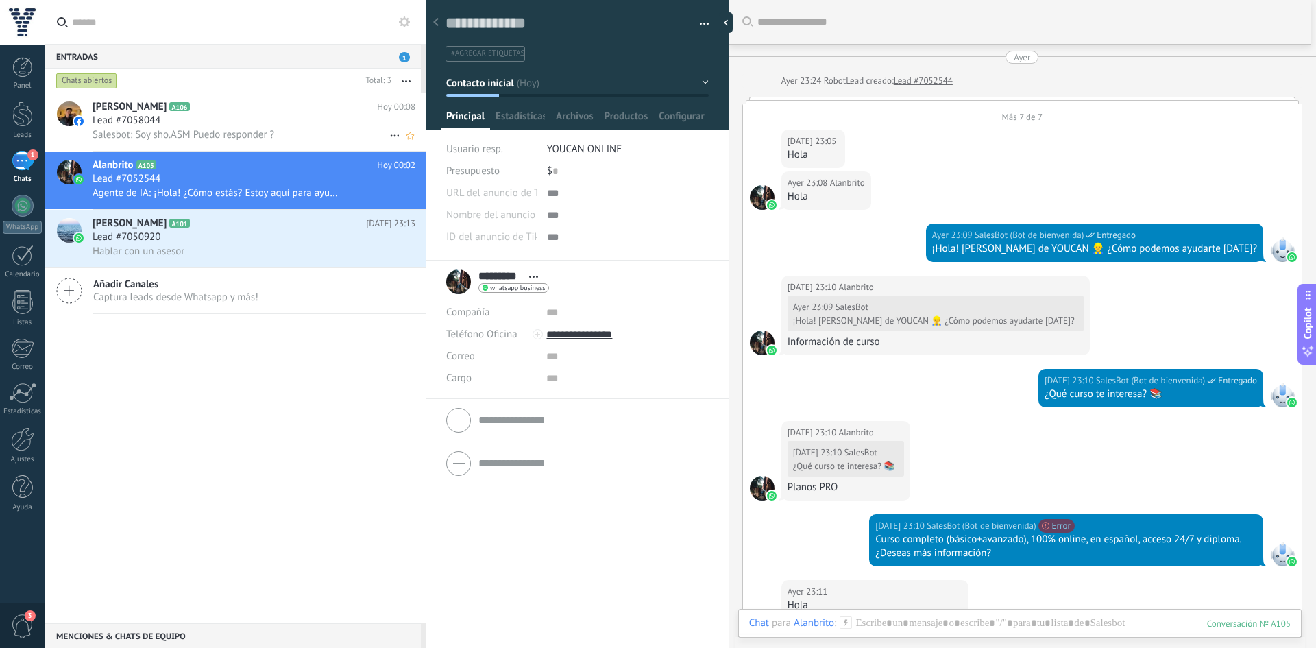
click at [225, 138] on span "Salesbot: Soy sho.ASM Puedo responder ?" at bounding box center [184, 134] width 182 height 13
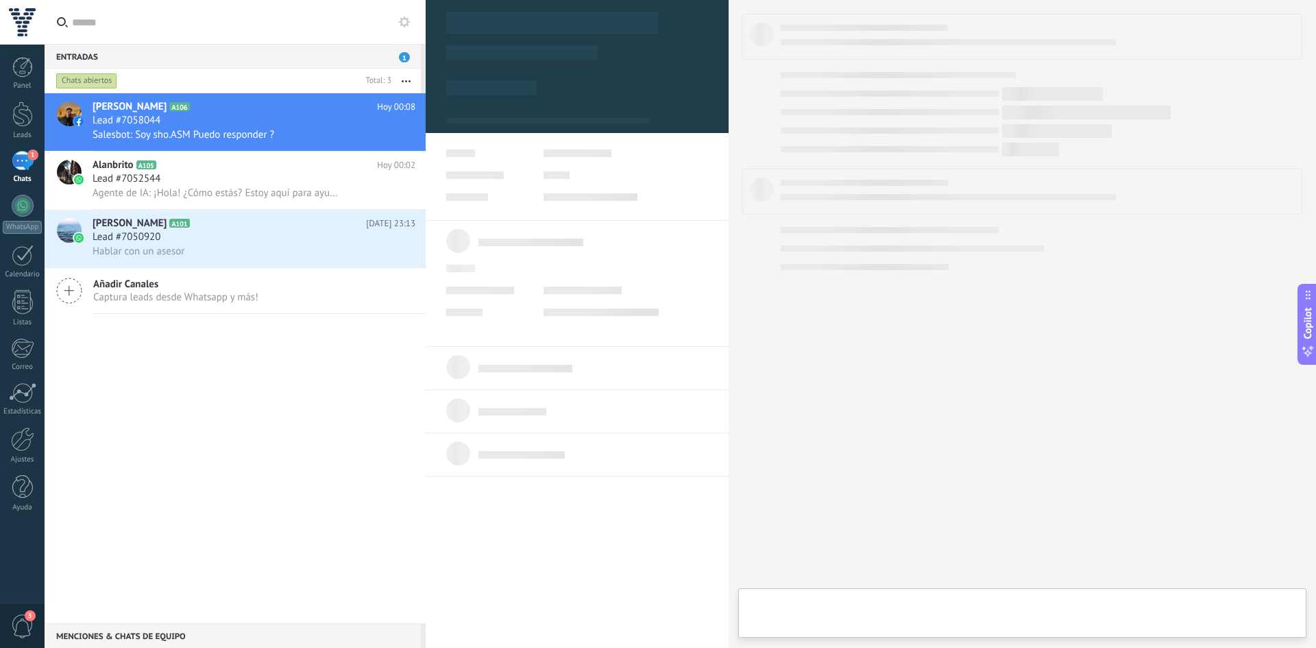
type textarea "**********"
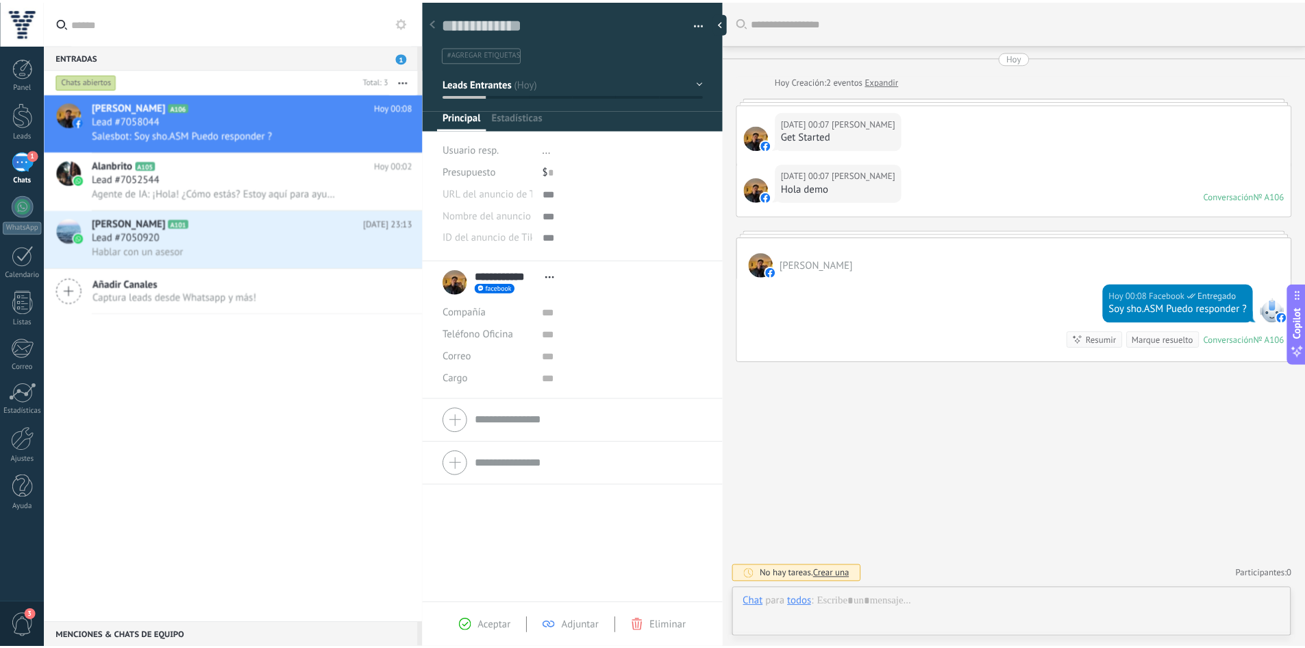
scroll to position [21, 0]
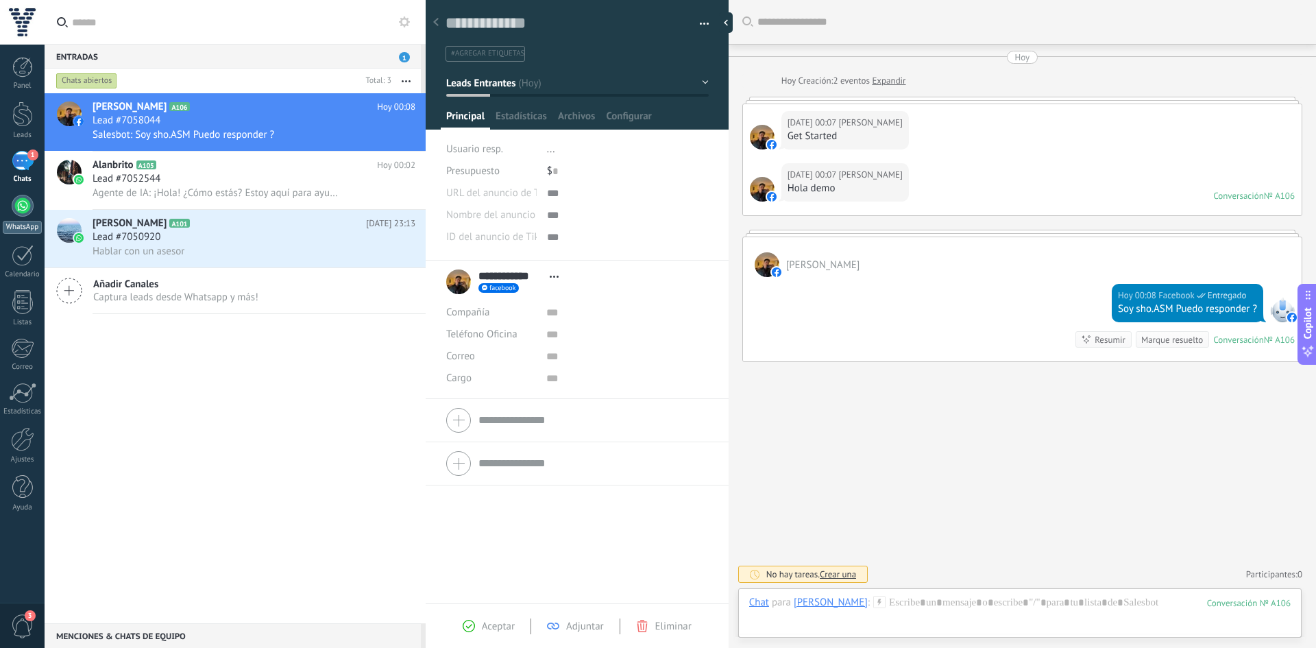
click at [19, 212] on div at bounding box center [23, 206] width 22 height 22
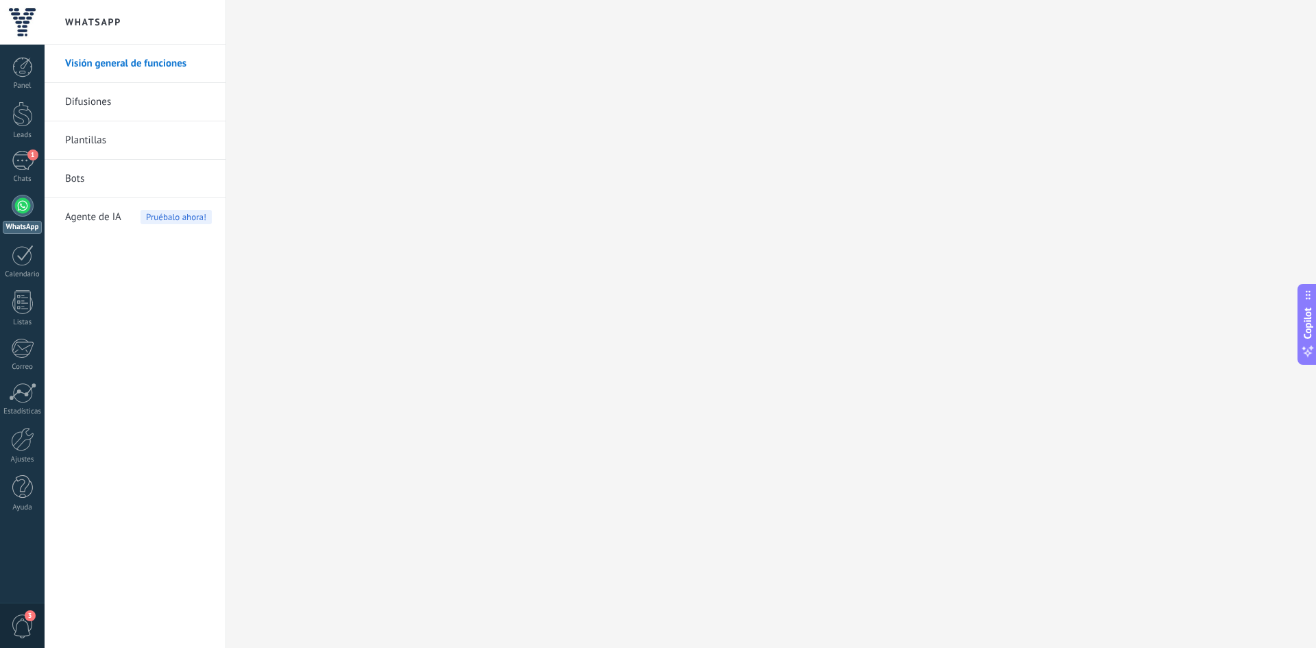
click at [101, 133] on link "Plantillas" at bounding box center [138, 140] width 147 height 38
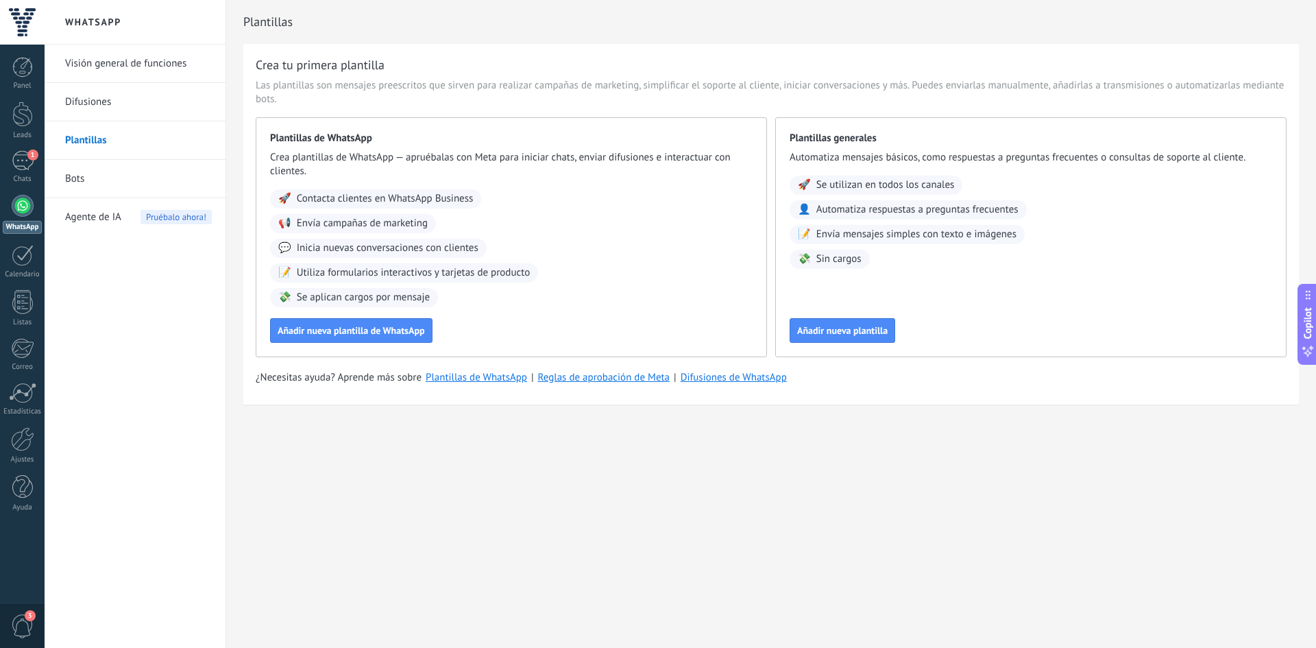
click at [88, 187] on link "Bots" at bounding box center [138, 179] width 147 height 38
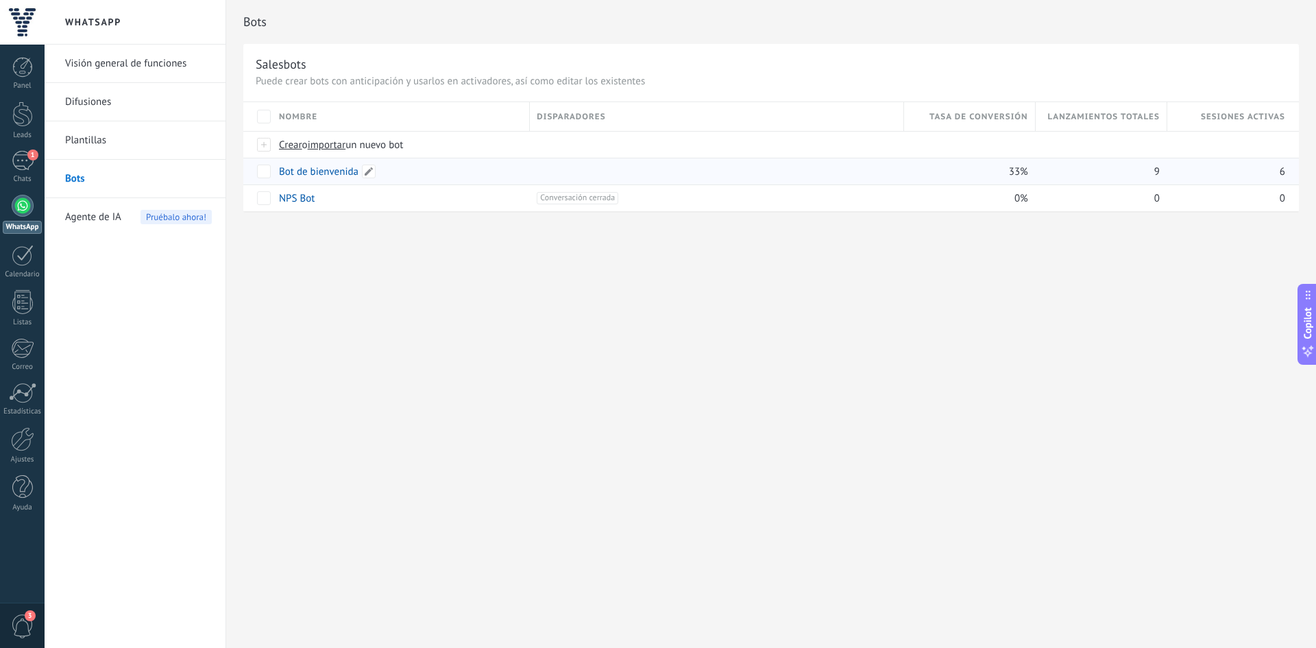
click at [314, 168] on link "Bot de bienvenida" at bounding box center [318, 171] width 79 height 13
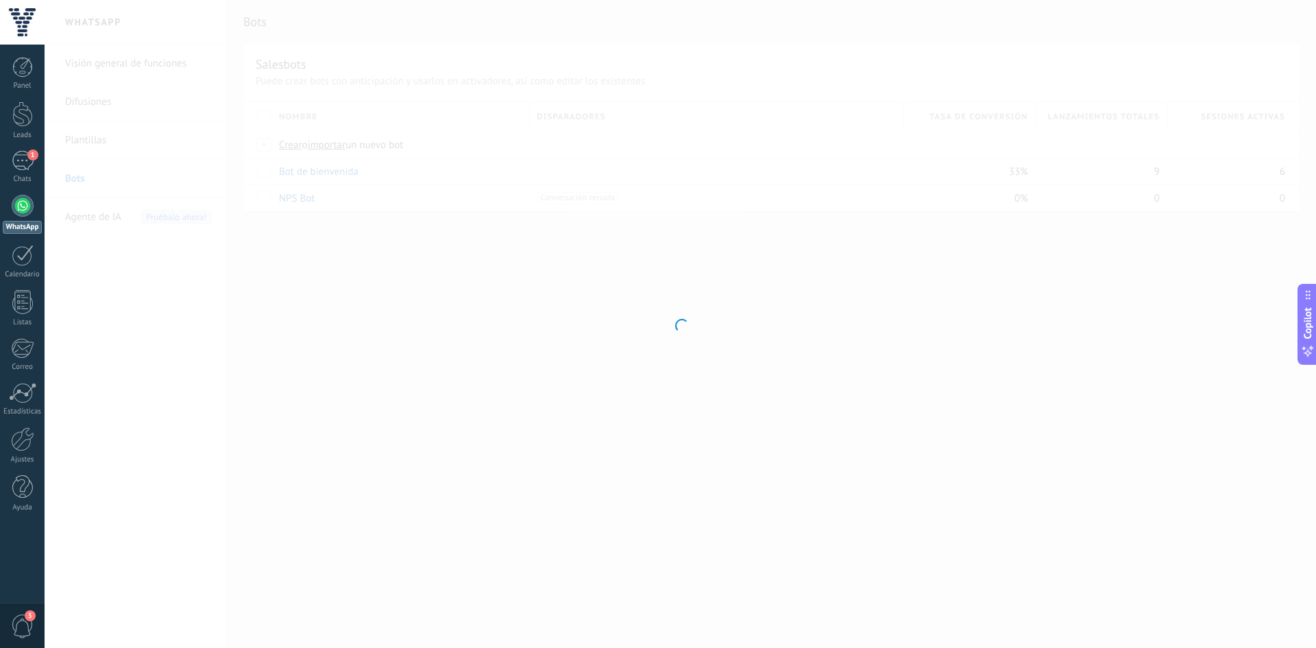
type input "**********"
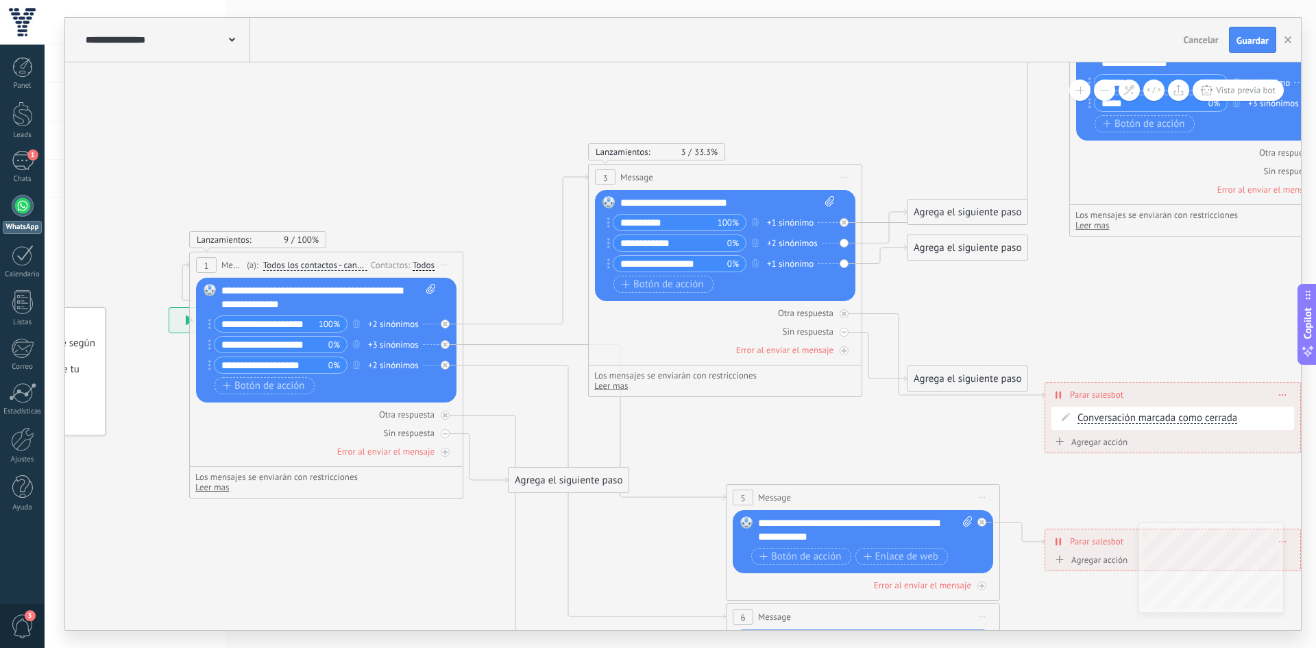
drag, startPoint x: 667, startPoint y: 389, endPoint x: 480, endPoint y: 600, distance: 281.6
click at [480, 600] on icon at bounding box center [1248, 410] width 2844 height 1877
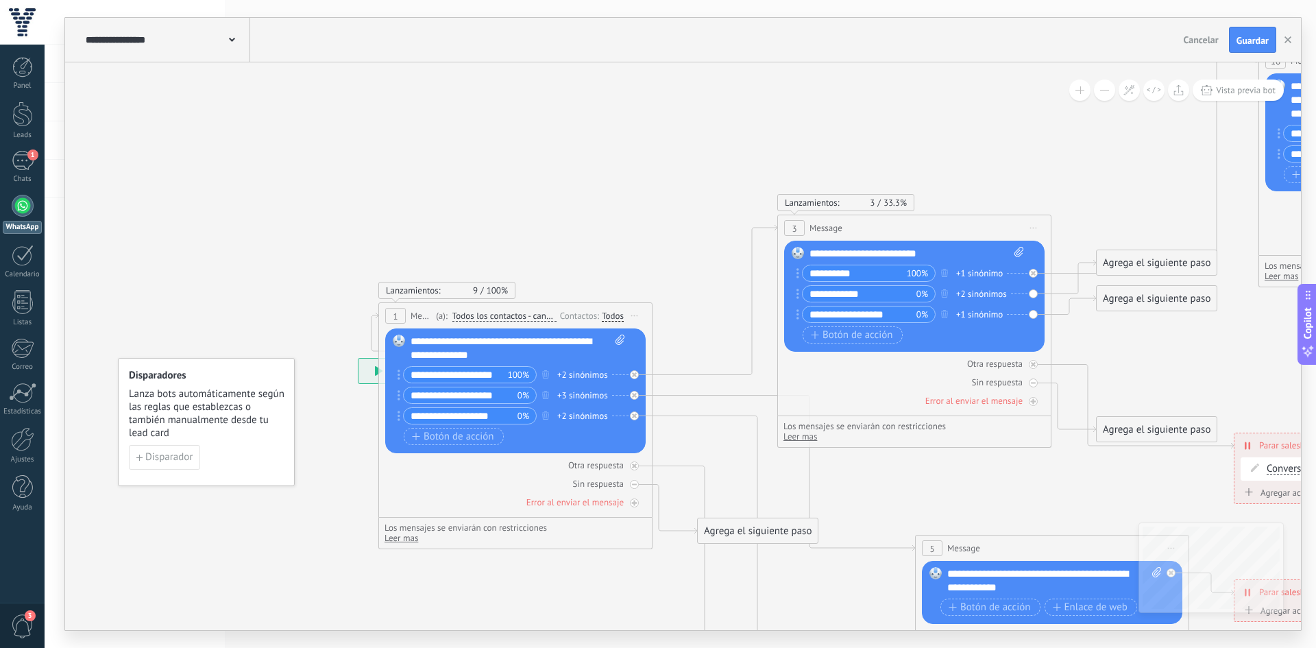
drag, startPoint x: 793, startPoint y: 309, endPoint x: 882, endPoint y: 476, distance: 189.4
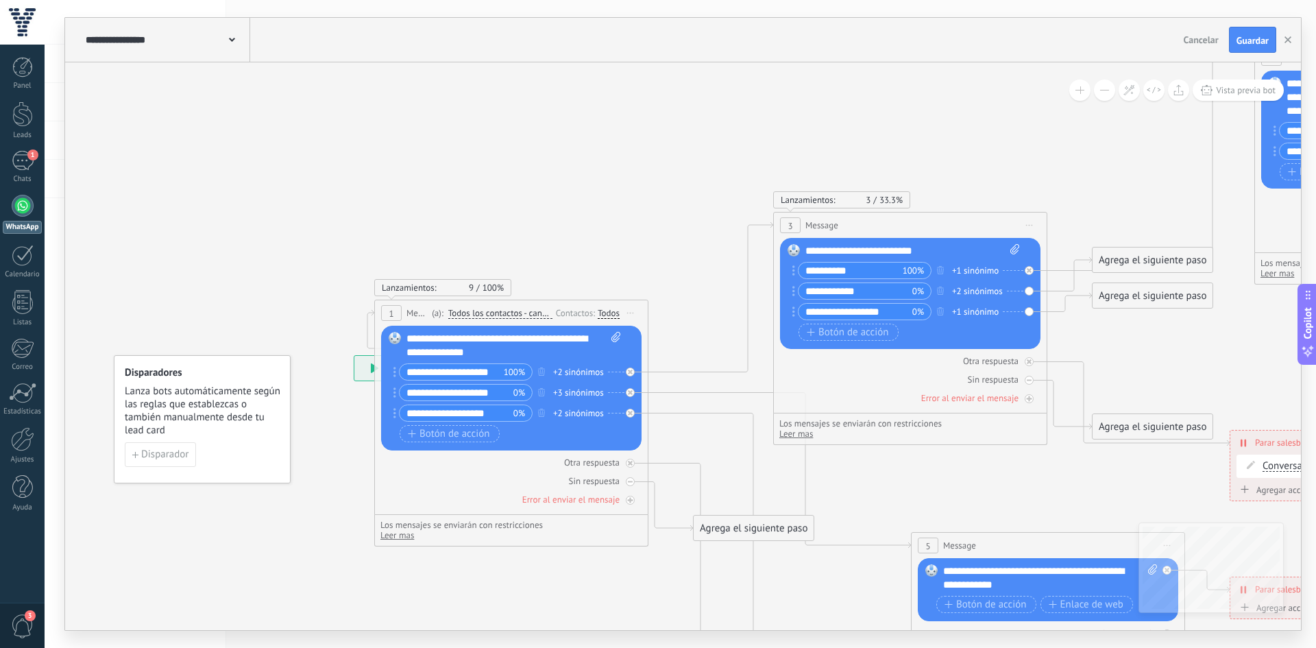
drag, startPoint x: 919, startPoint y: 378, endPoint x: 465, endPoint y: 280, distance: 464.8
click at [354, 355] on div "**********" at bounding box center [354, 355] width 0 height 0
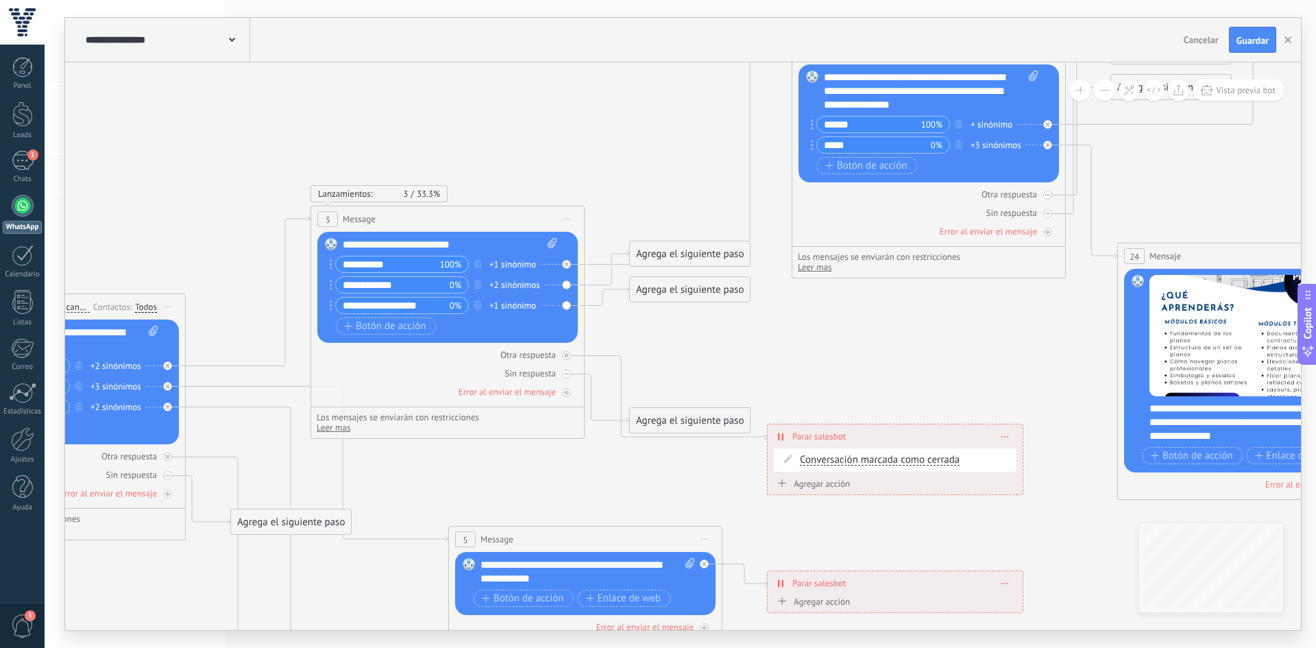
drag, startPoint x: 626, startPoint y: 179, endPoint x: 143, endPoint y: 163, distance: 482.7
click at [143, 163] on icon at bounding box center [970, 451] width 2844 height 1877
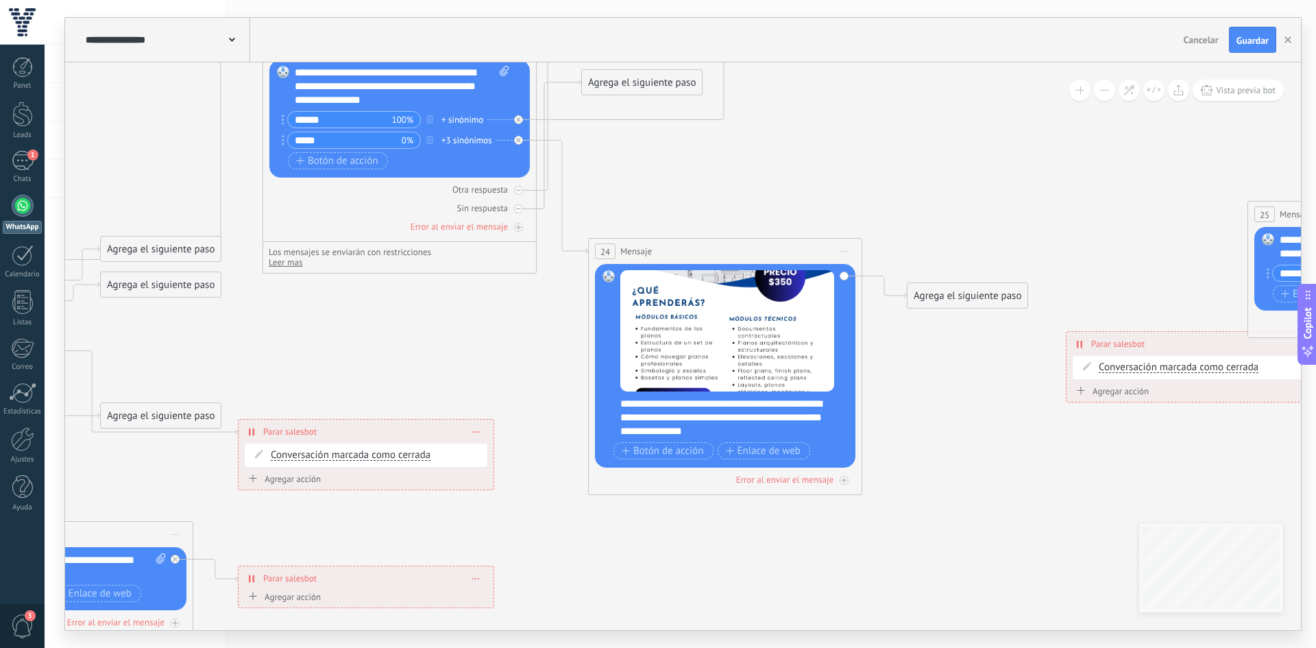
drag, startPoint x: 868, startPoint y: 369, endPoint x: 485, endPoint y: 293, distance: 390.5
click at [454, 325] on icon at bounding box center [501, 418] width 2964 height 1819
click at [454, 321] on icon at bounding box center [501, 418] width 2964 height 1819
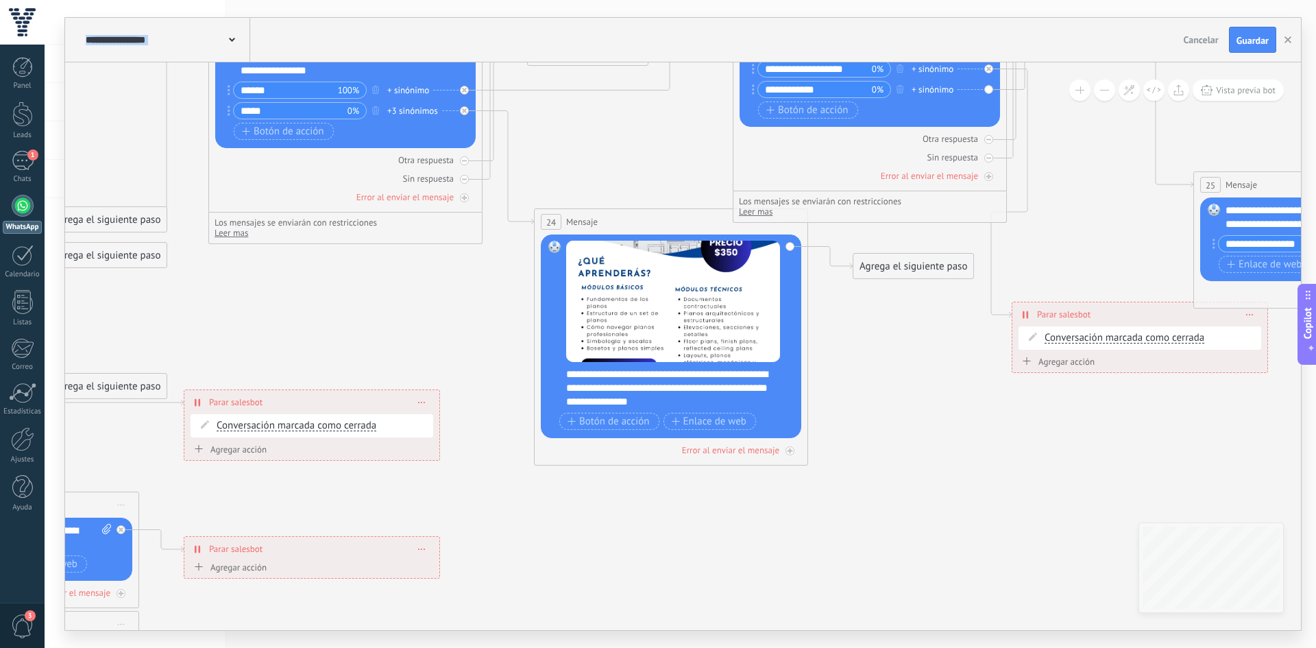
drag, startPoint x: 1050, startPoint y: 169, endPoint x: 1063, endPoint y: 116, distance: 54.3
click at [1061, 117] on icon at bounding box center [447, 388] width 2964 height 1819
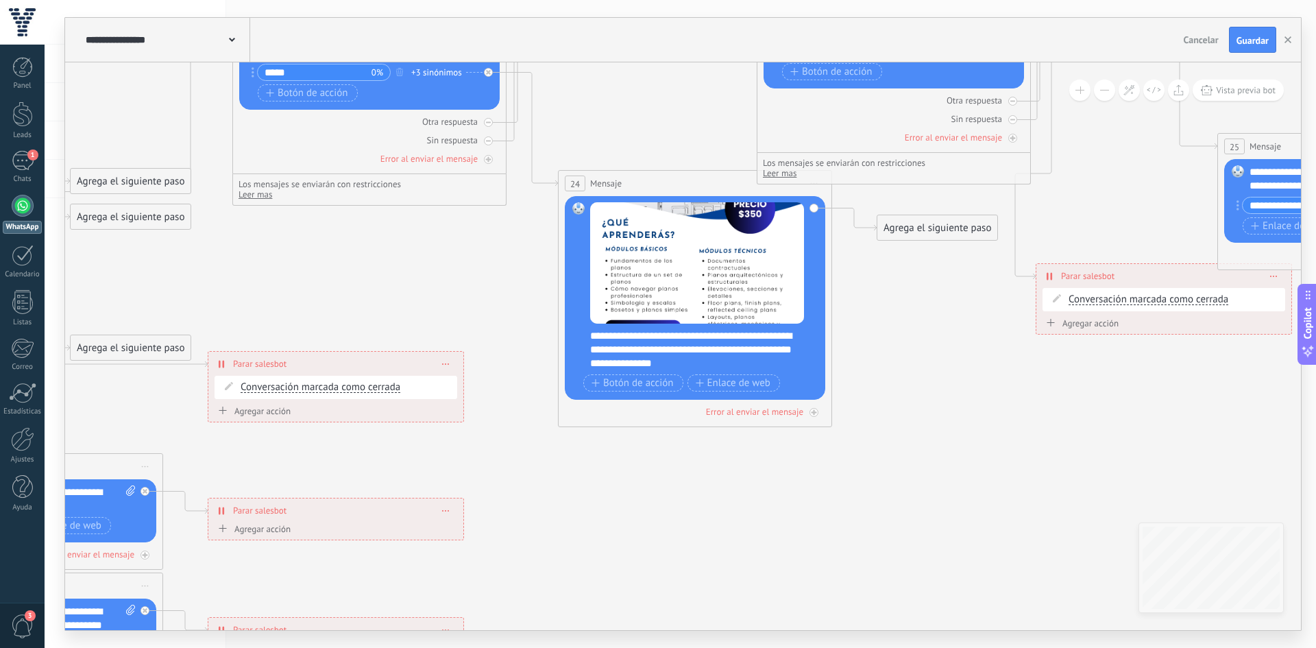
drag, startPoint x: 934, startPoint y: 408, endPoint x: 1205, endPoint y: 184, distance: 351.9
click at [1205, 185] on icon at bounding box center [471, 350] width 2964 height 1819
click at [1205, 184] on icon at bounding box center [471, 350] width 2964 height 1819
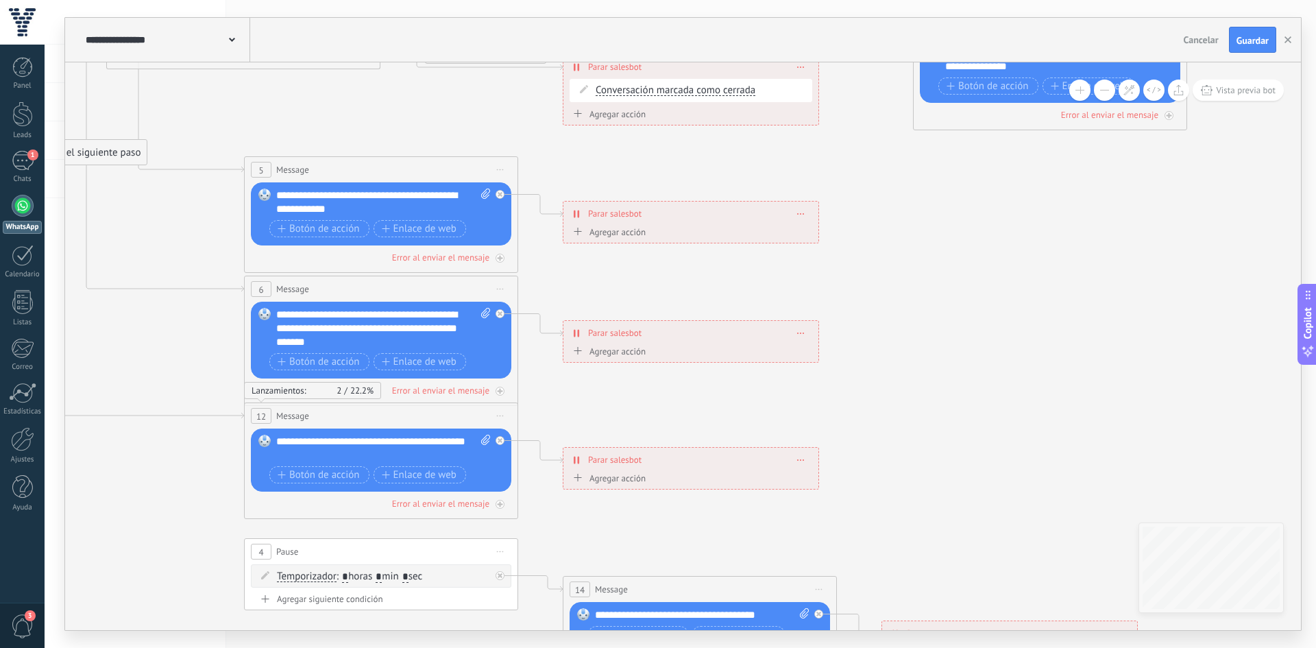
click at [595, 234] on div "Agregar acción" at bounding box center [607, 232] width 76 height 10
click at [595, 234] on button "Conversación marcada como cerrada" at bounding box center [648, 232] width 171 height 25
click at [876, 261] on icon at bounding box center [826, 53] width 2964 height 1819
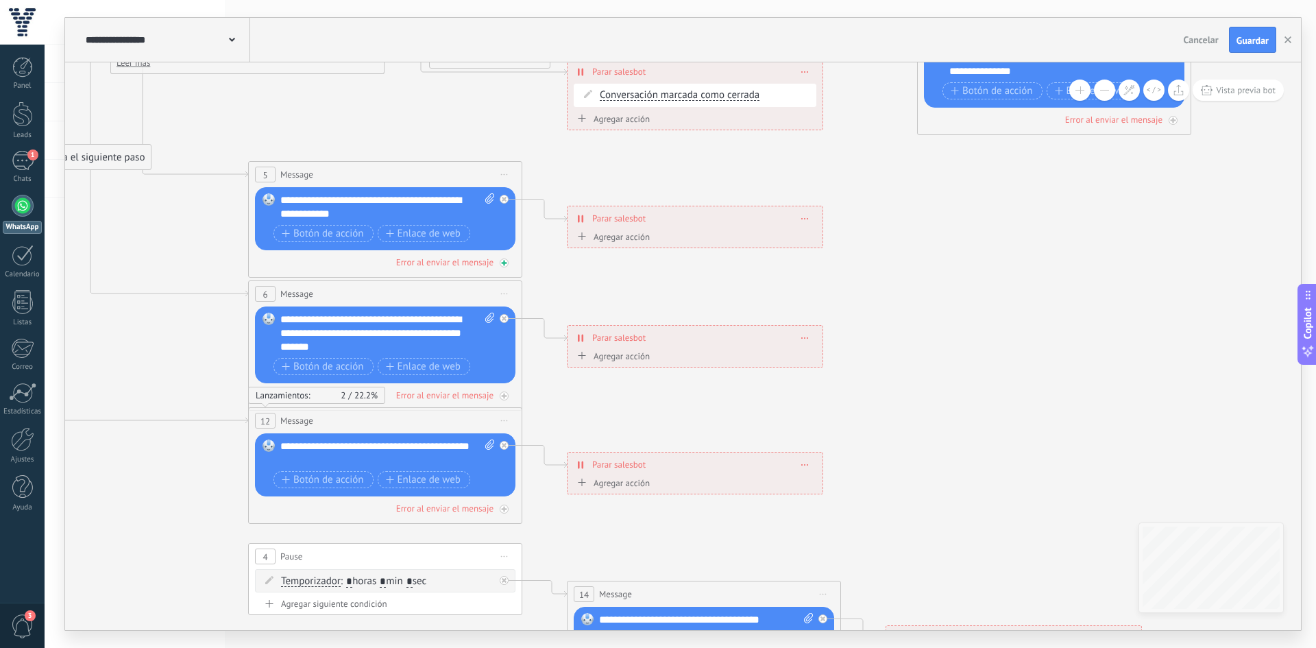
click at [504, 263] on icon at bounding box center [504, 263] width 7 height 7
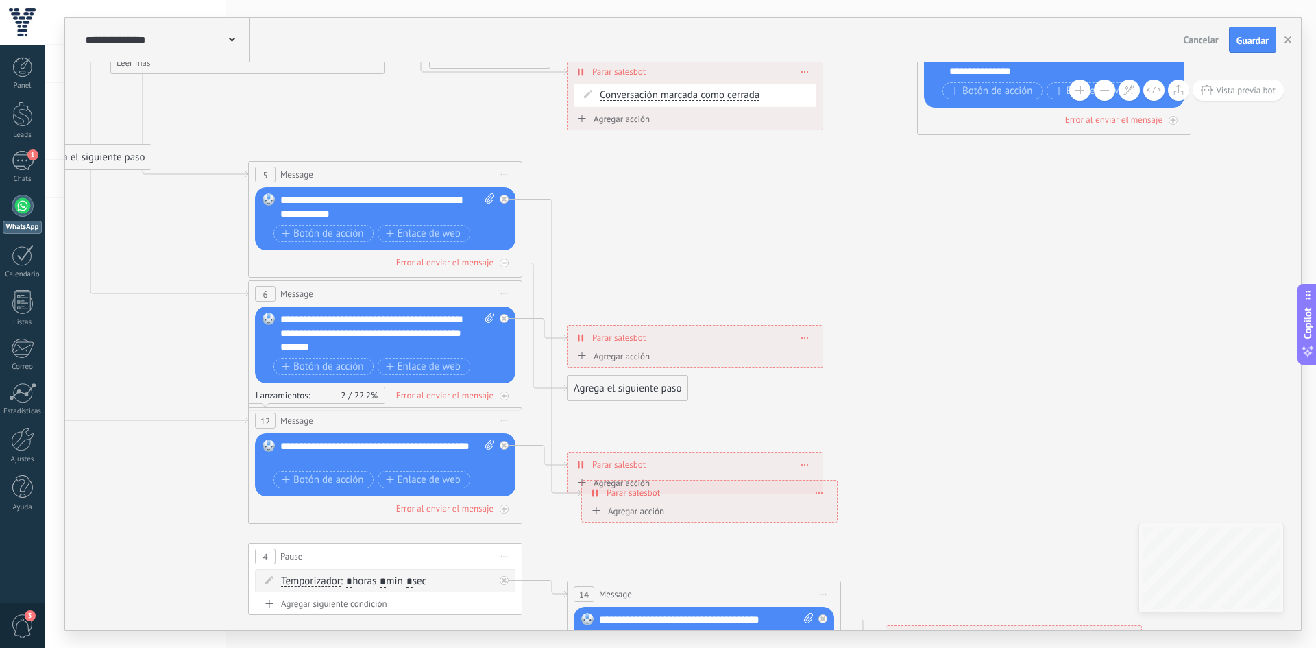
drag, startPoint x: 743, startPoint y: 238, endPoint x: 754, endPoint y: 487, distance: 249.7
click at [754, 487] on div "**********" at bounding box center [709, 492] width 255 height 24
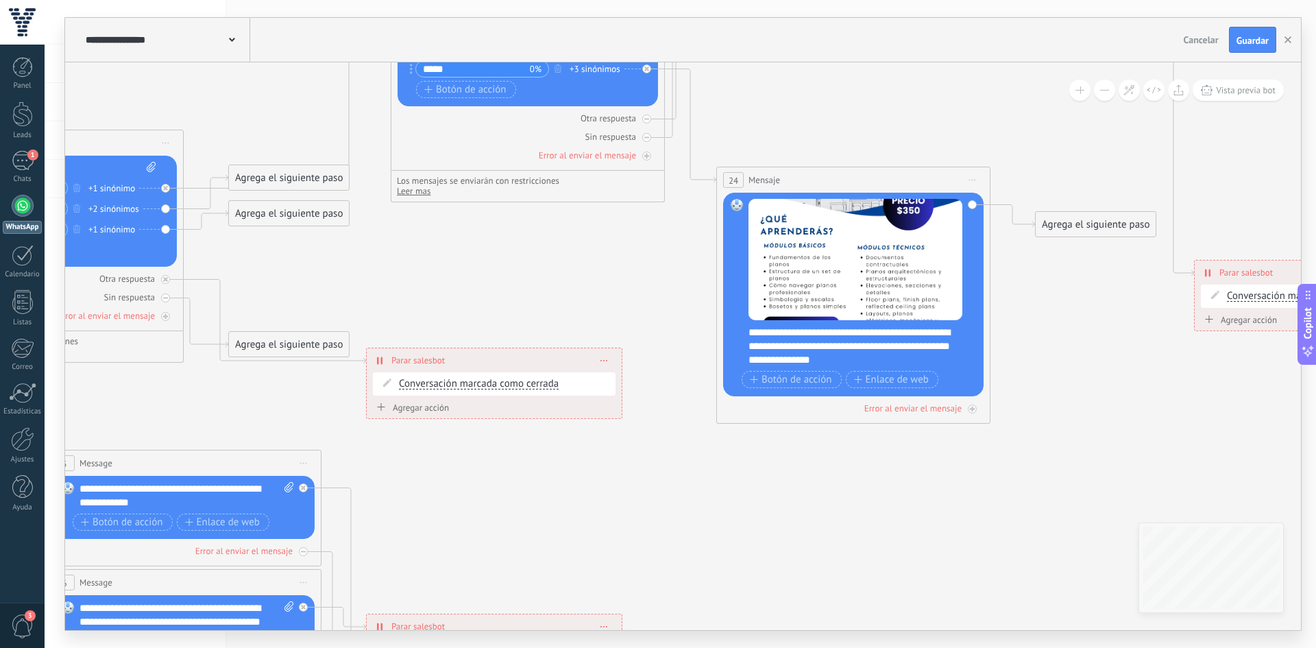
drag, startPoint x: 928, startPoint y: 309, endPoint x: 750, endPoint y: 500, distance: 261.3
click at [738, 507] on icon at bounding box center [630, 375] width 2964 height 1877
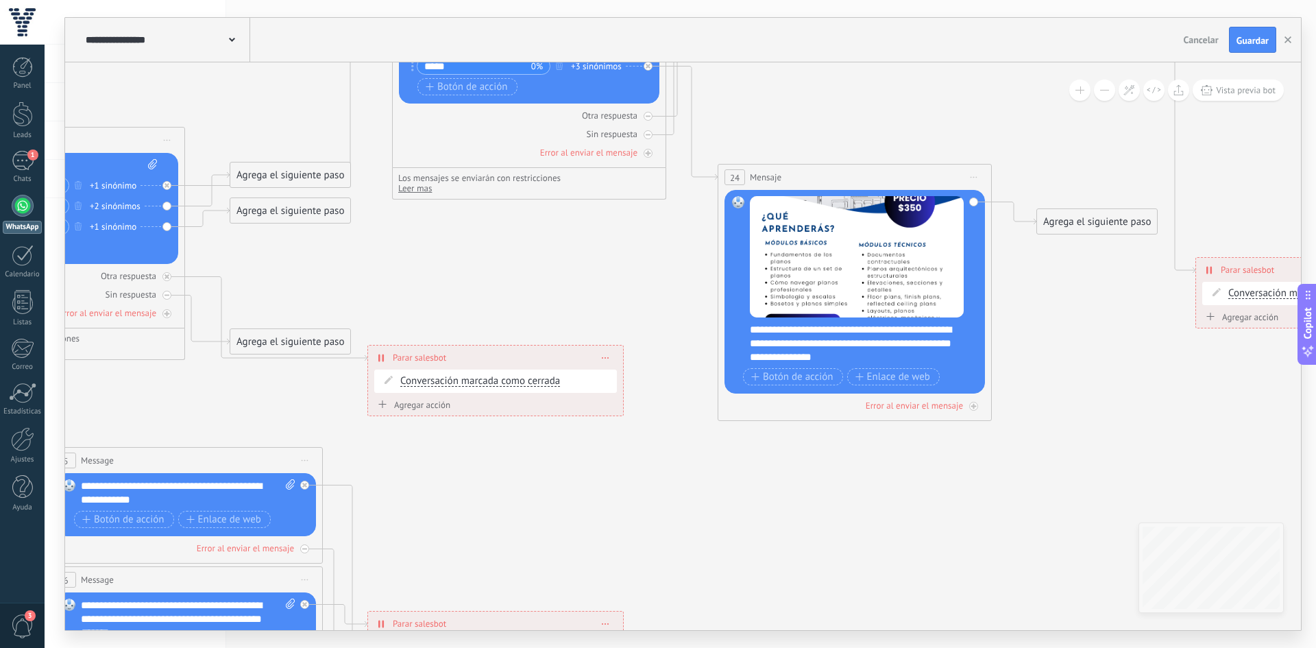
drag, startPoint x: 565, startPoint y: 220, endPoint x: 671, endPoint y: 436, distance: 240.6
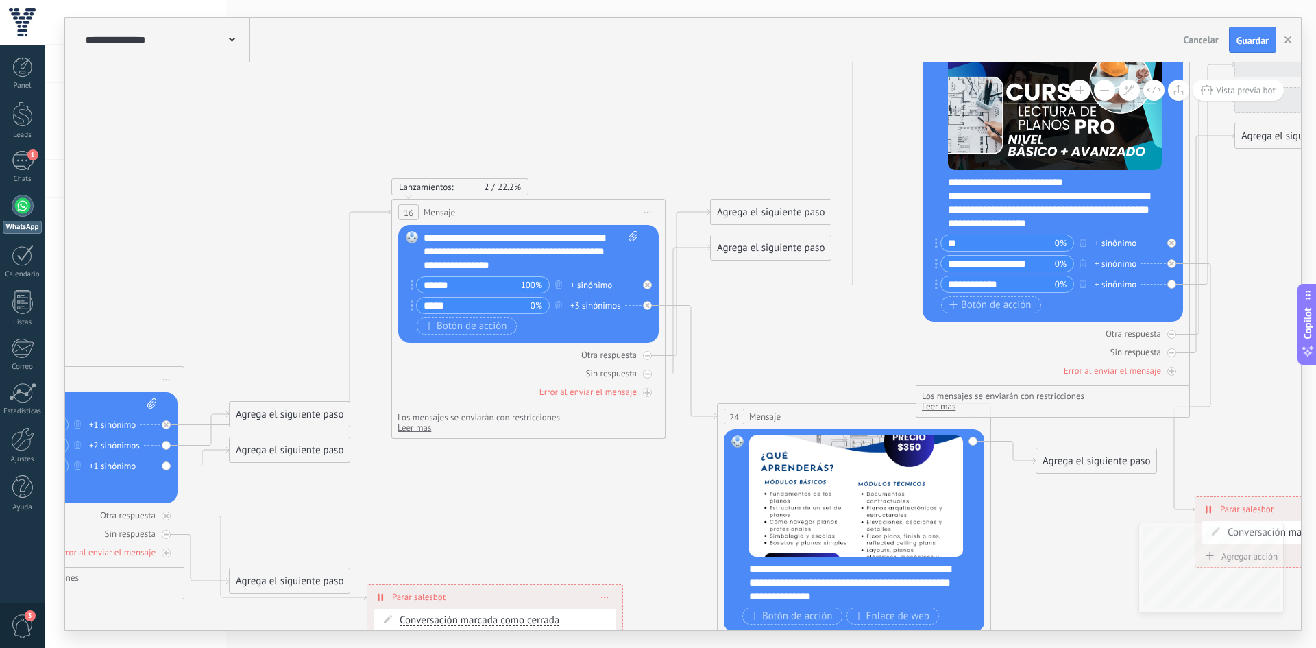
drag, startPoint x: 663, startPoint y: 433, endPoint x: 593, endPoint y: 619, distance: 198.4
click at [593, 619] on icon at bounding box center [630, 612] width 2964 height 1877
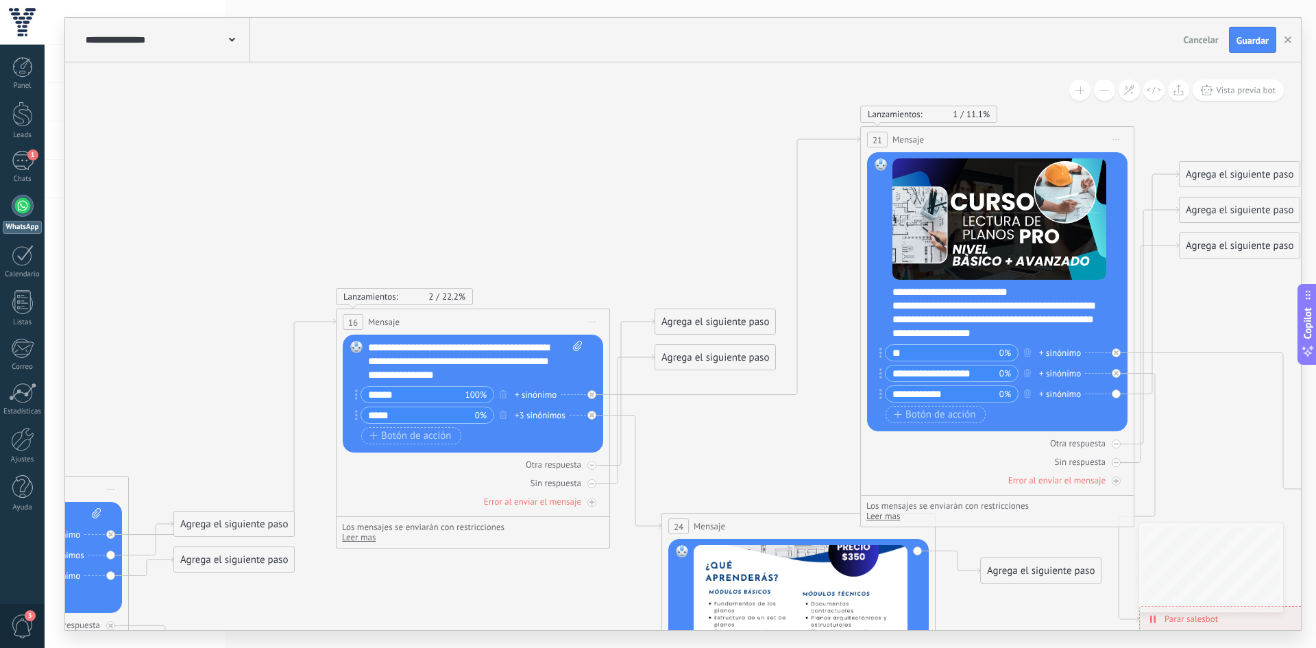
click at [697, 322] on div "Agrega el siguiente paso" at bounding box center [715, 321] width 120 height 23
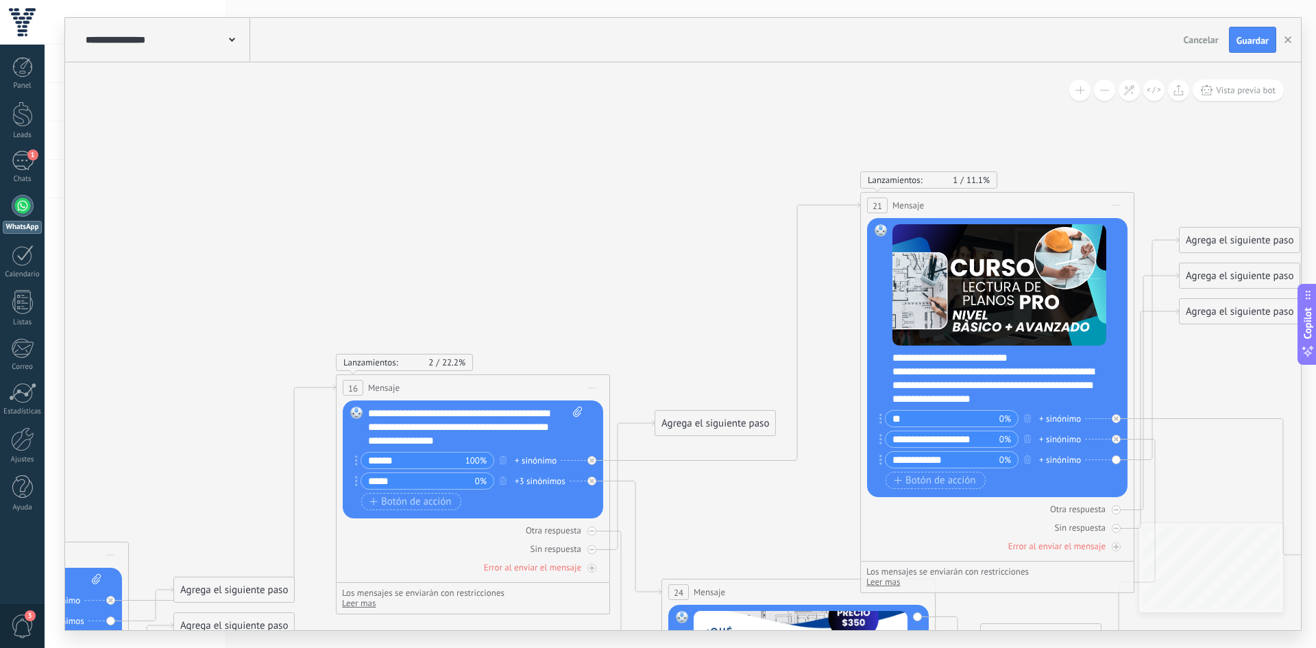
click at [693, 419] on div "Agrega el siguiente paso" at bounding box center [715, 423] width 120 height 23
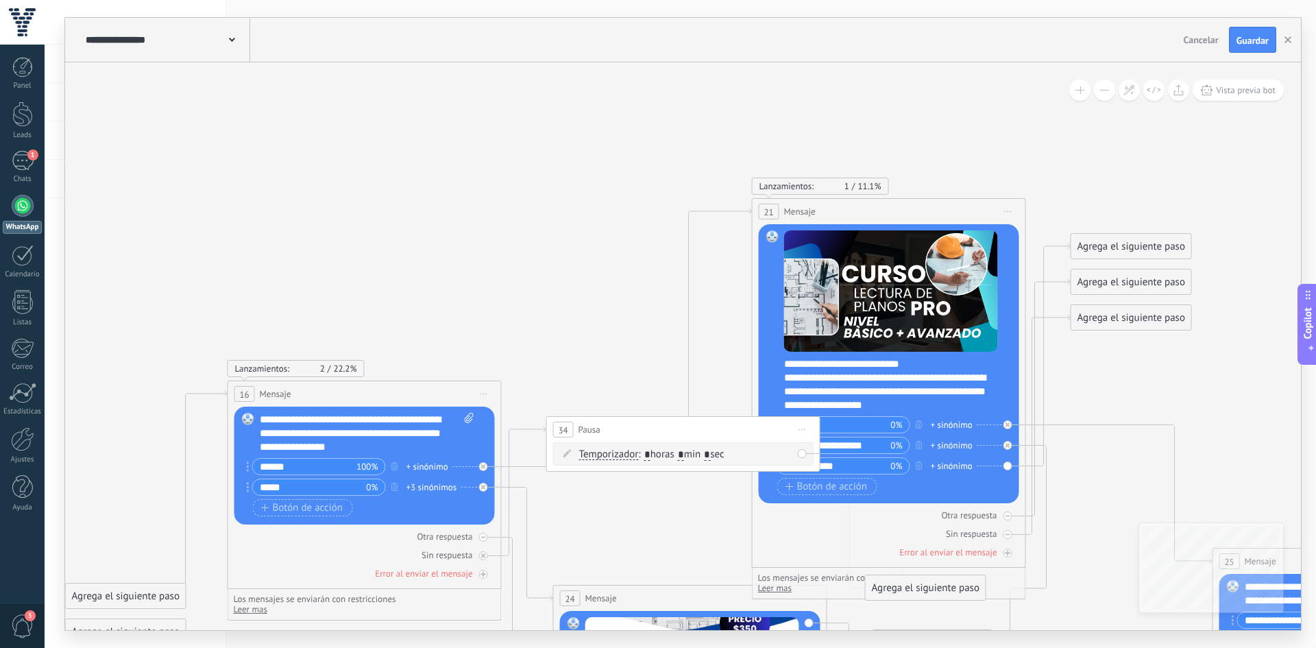
drag, startPoint x: 692, startPoint y: 548, endPoint x: 693, endPoint y: 539, distance: 9.6
click at [1128, 245] on div "Agrega el siguiente paso" at bounding box center [1132, 246] width 120 height 23
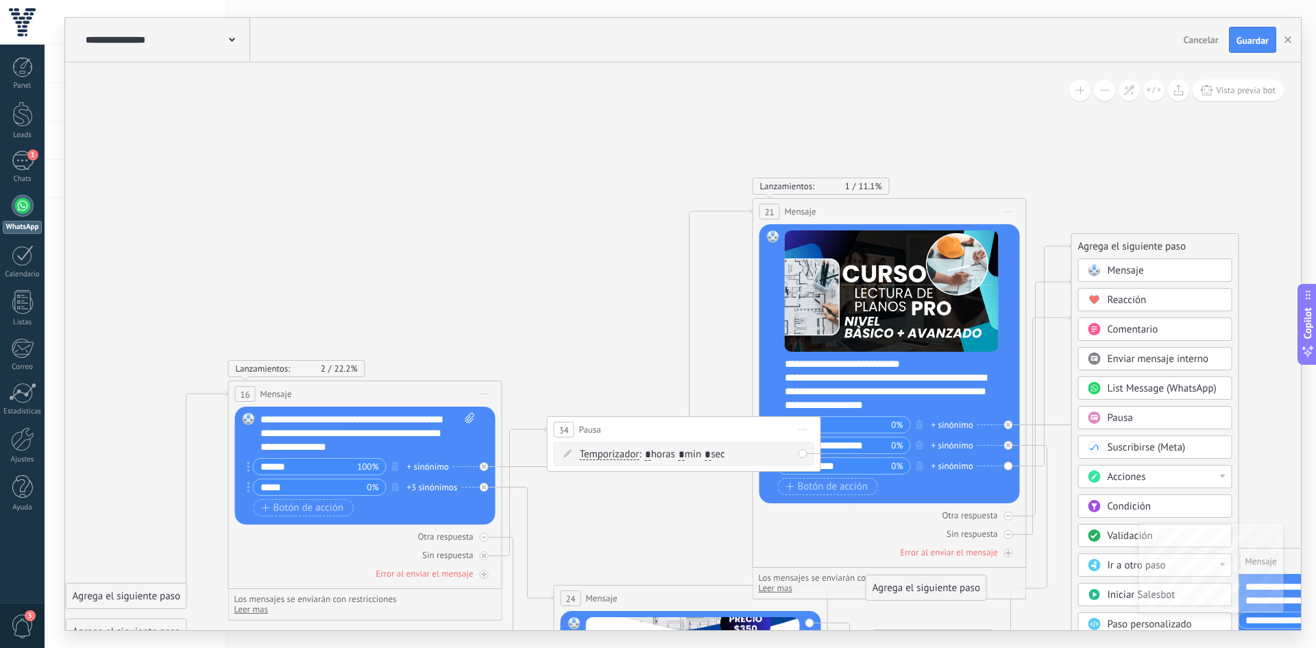
click at [1113, 481] on span "Acciones" at bounding box center [1126, 476] width 38 height 13
click at [1235, 447] on div "Agrega el siguiente paso Mensaje Mensaje Mensaje Reacción Comentario Enviar men…" at bounding box center [1155, 484] width 168 height 503
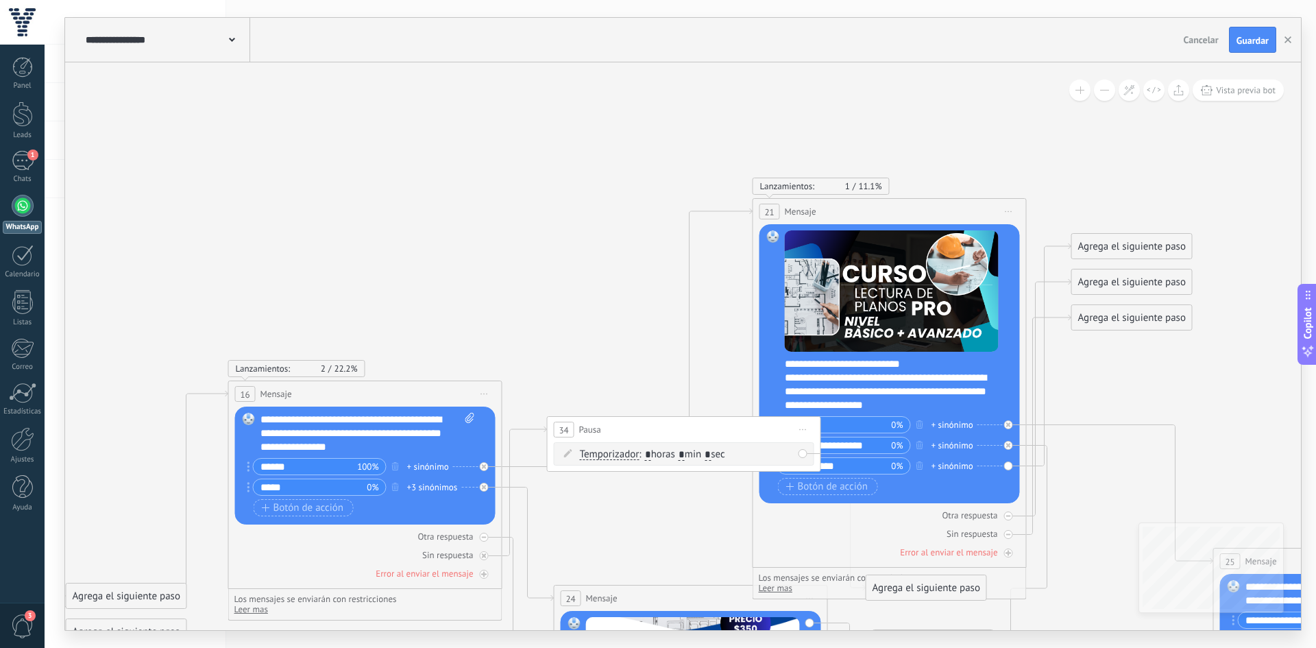
click at [1144, 254] on div "Agrega el siguiente paso" at bounding box center [1132, 246] width 120 height 23
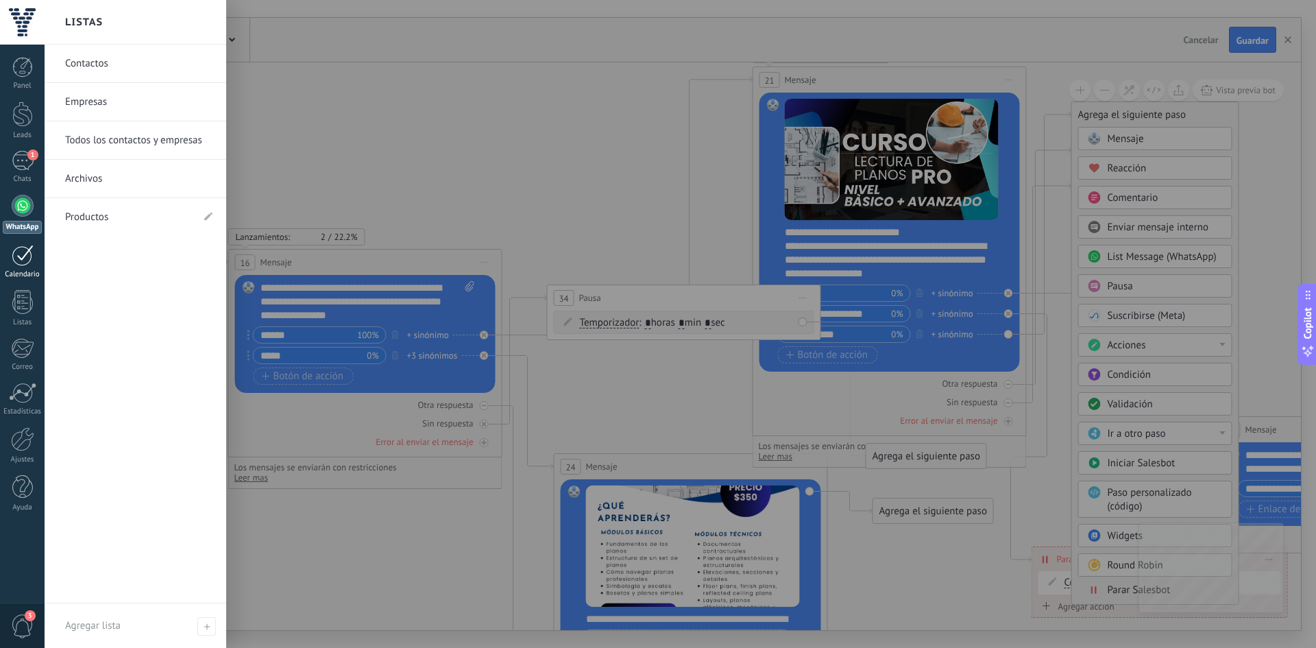
click at [21, 271] on div "Calendario" at bounding box center [23, 274] width 40 height 9
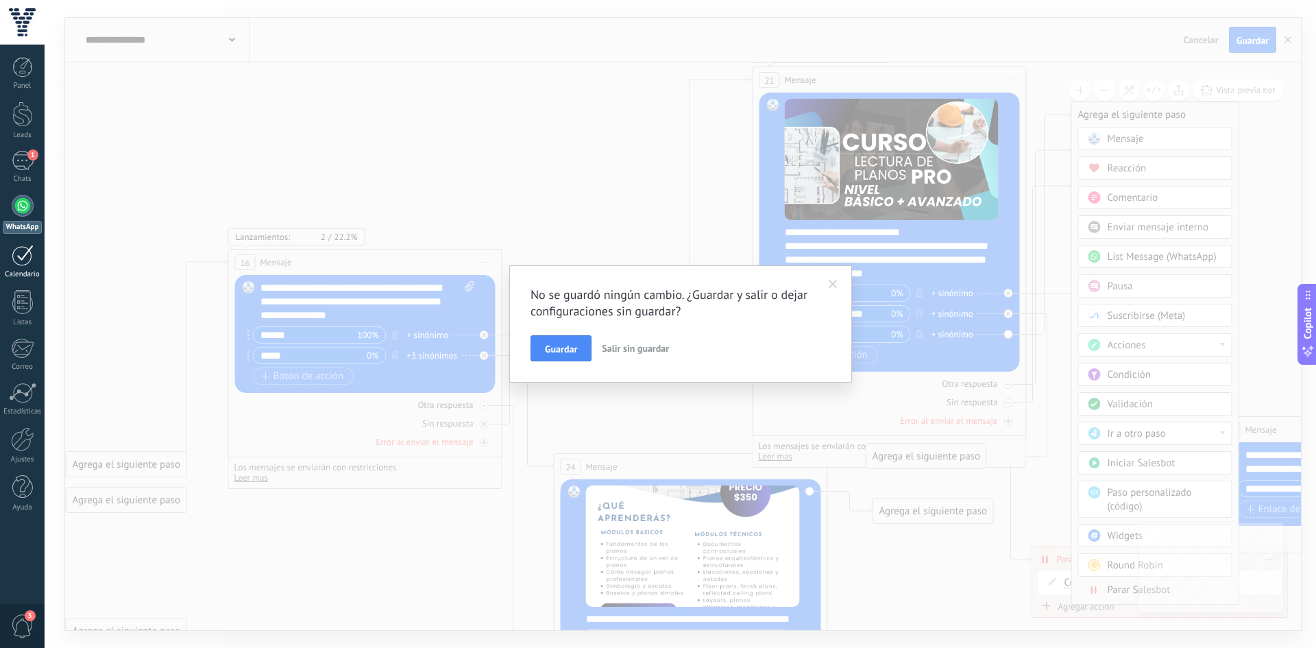
click at [21, 271] on div "Calendario" at bounding box center [23, 274] width 40 height 9
click at [629, 353] on span "Salir sin guardar" at bounding box center [635, 348] width 67 height 12
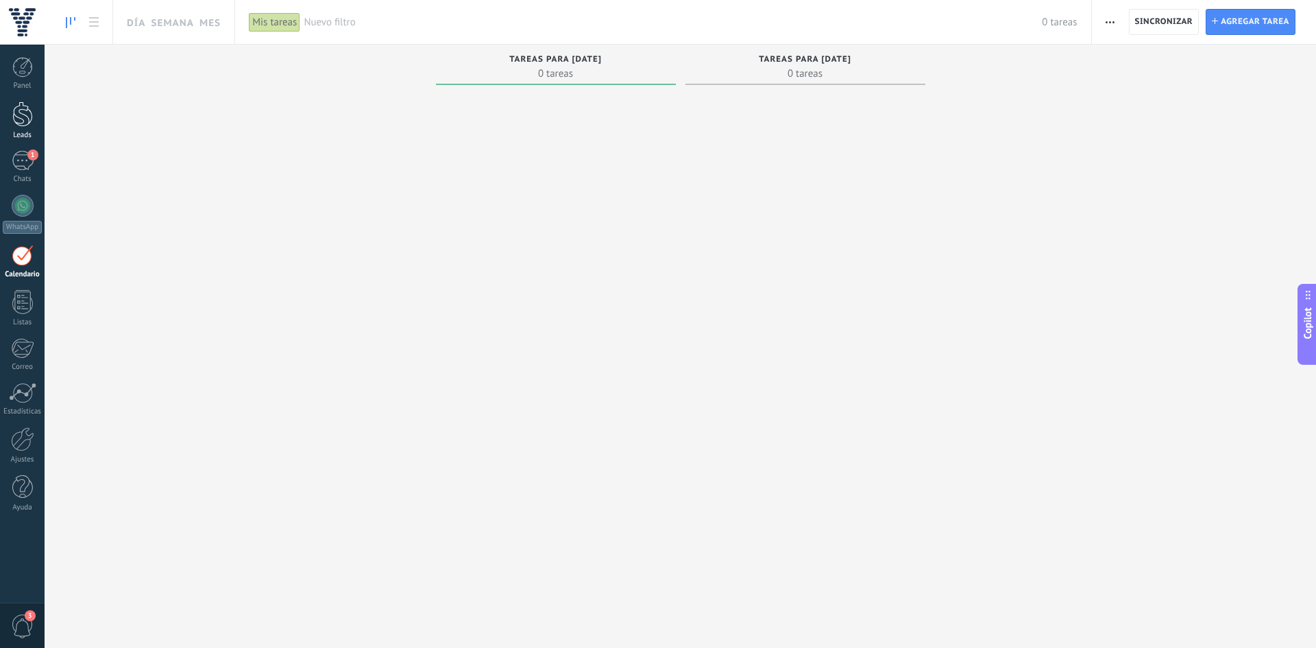
click at [18, 121] on div at bounding box center [22, 113] width 21 height 25
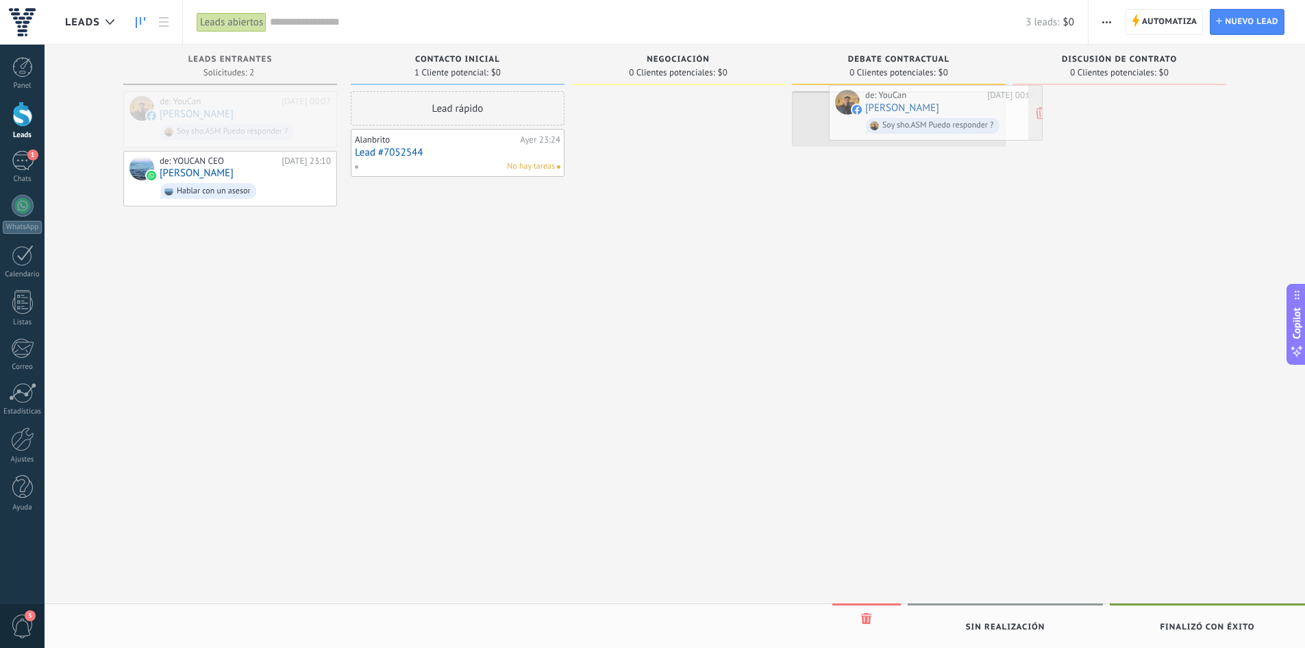
drag, startPoint x: 189, startPoint y: 109, endPoint x: 895, endPoint y: 103, distance: 705.8
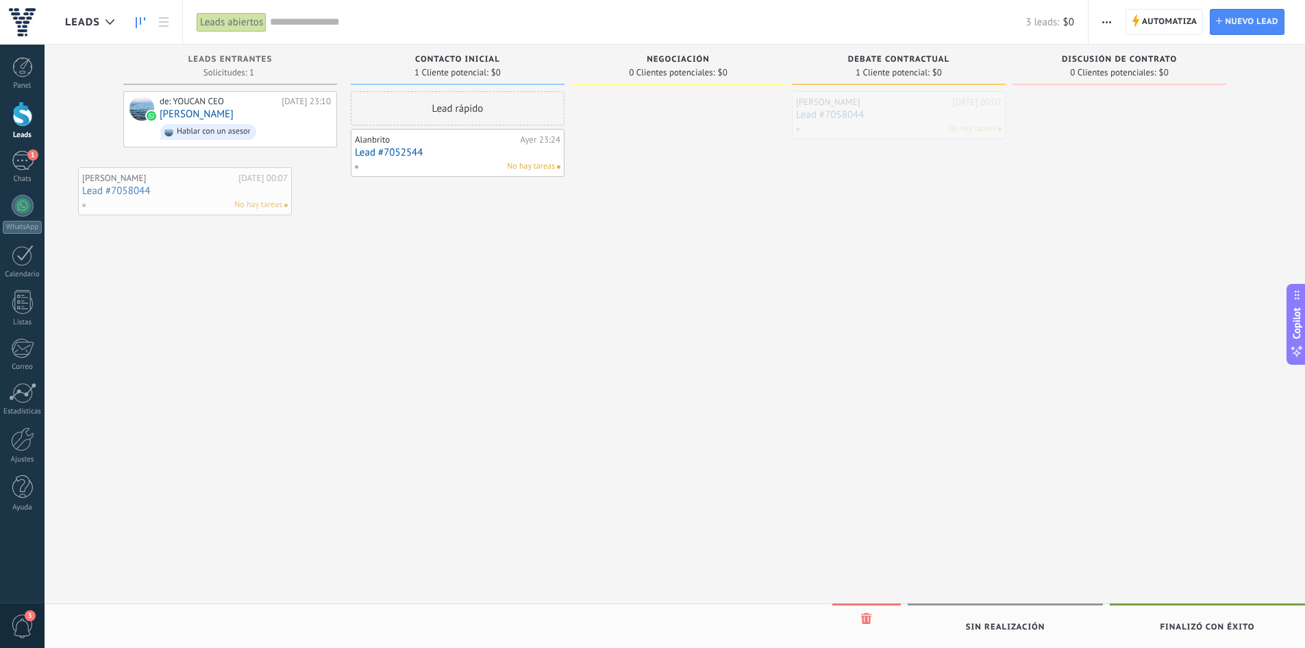
drag, startPoint x: 842, startPoint y: 103, endPoint x: 155, endPoint y: 164, distance: 690.0
drag, startPoint x: 876, startPoint y: 105, endPoint x: 1114, endPoint y: 105, distance: 237.8
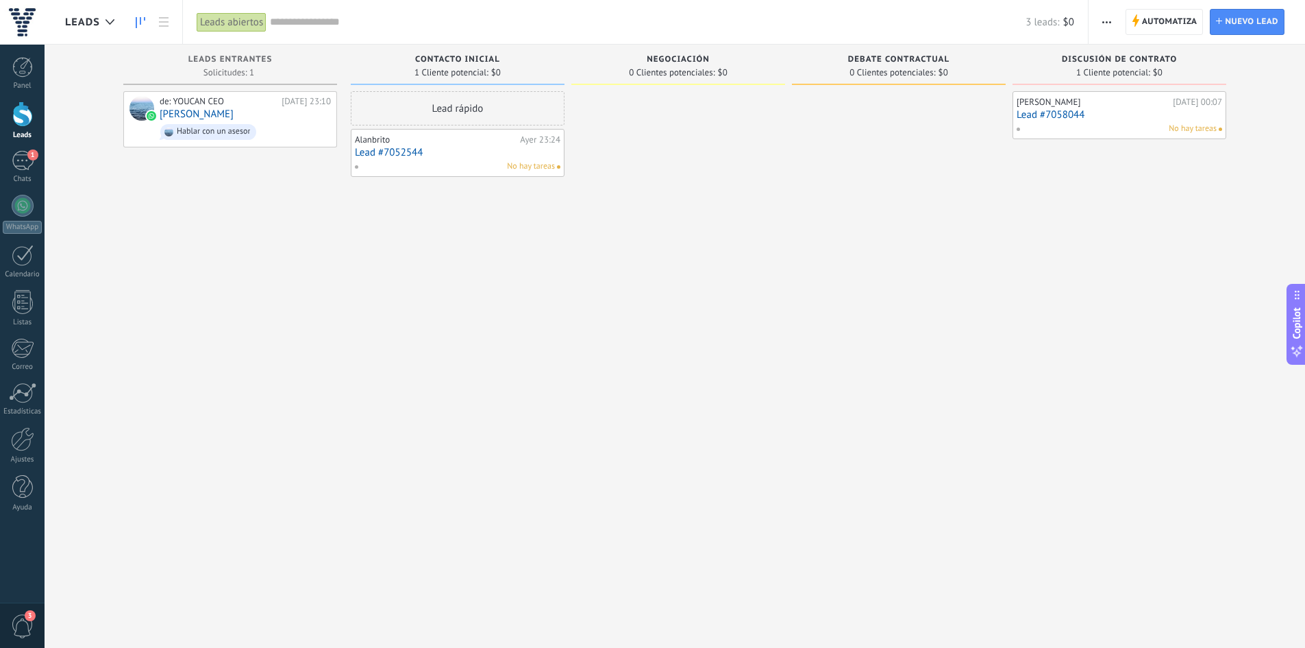
click at [17, 112] on div at bounding box center [22, 113] width 21 height 25
click at [0, 9] on div at bounding box center [22, 22] width 45 height 45
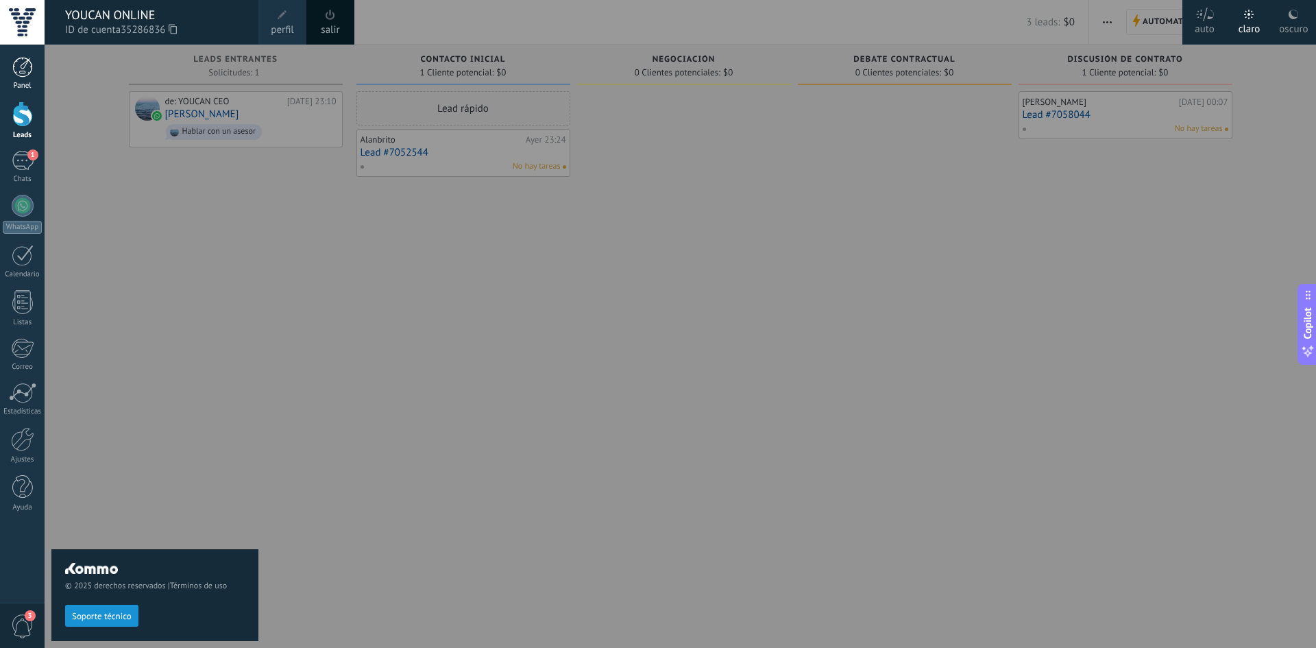
click at [18, 77] on div at bounding box center [22, 67] width 21 height 21
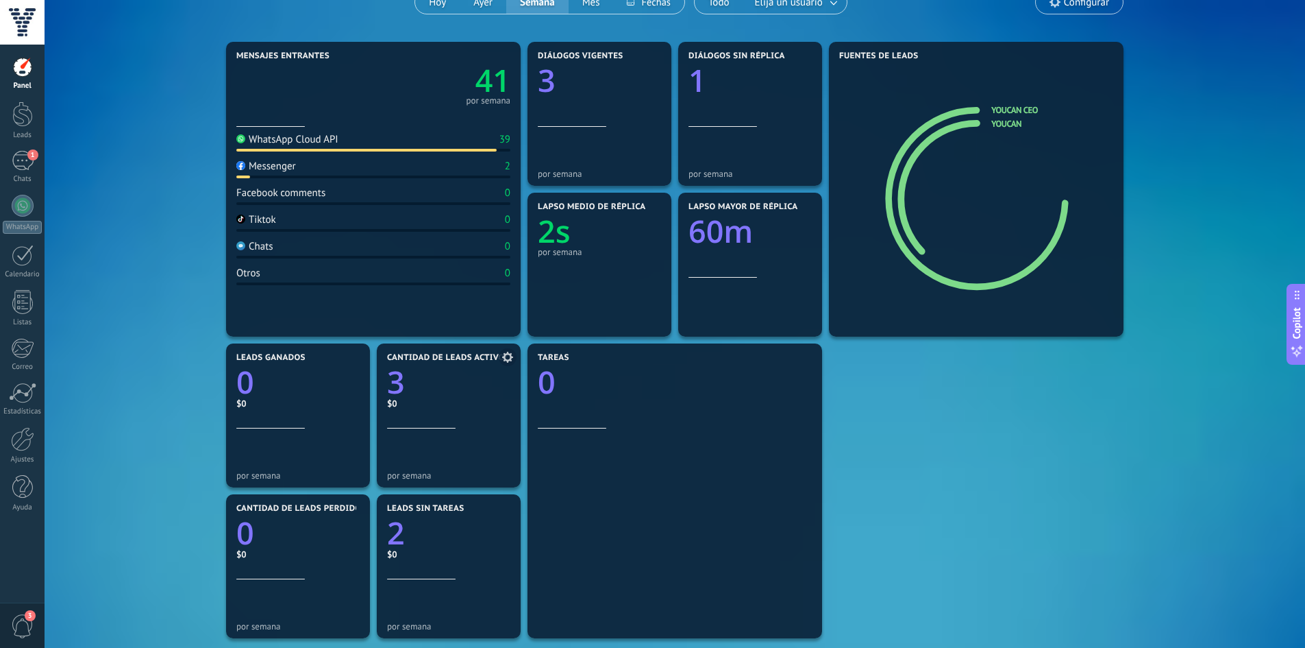
scroll to position [137, 0]
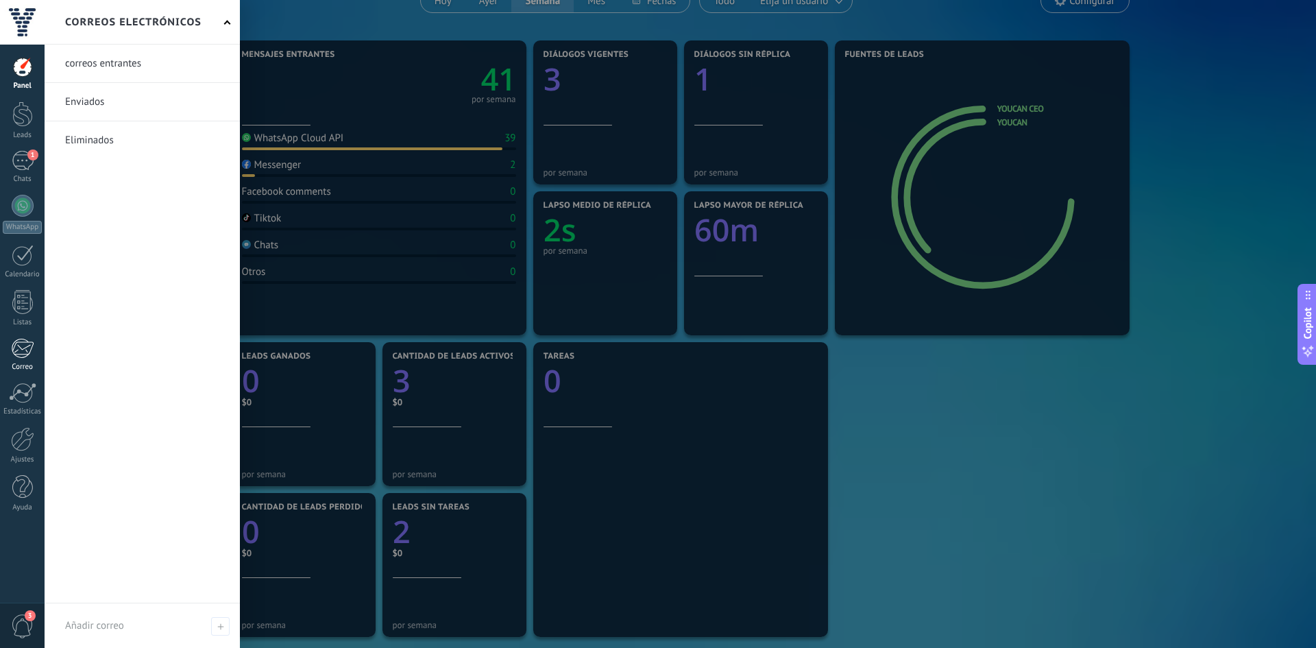
click at [25, 350] on div at bounding box center [22, 348] width 23 height 21
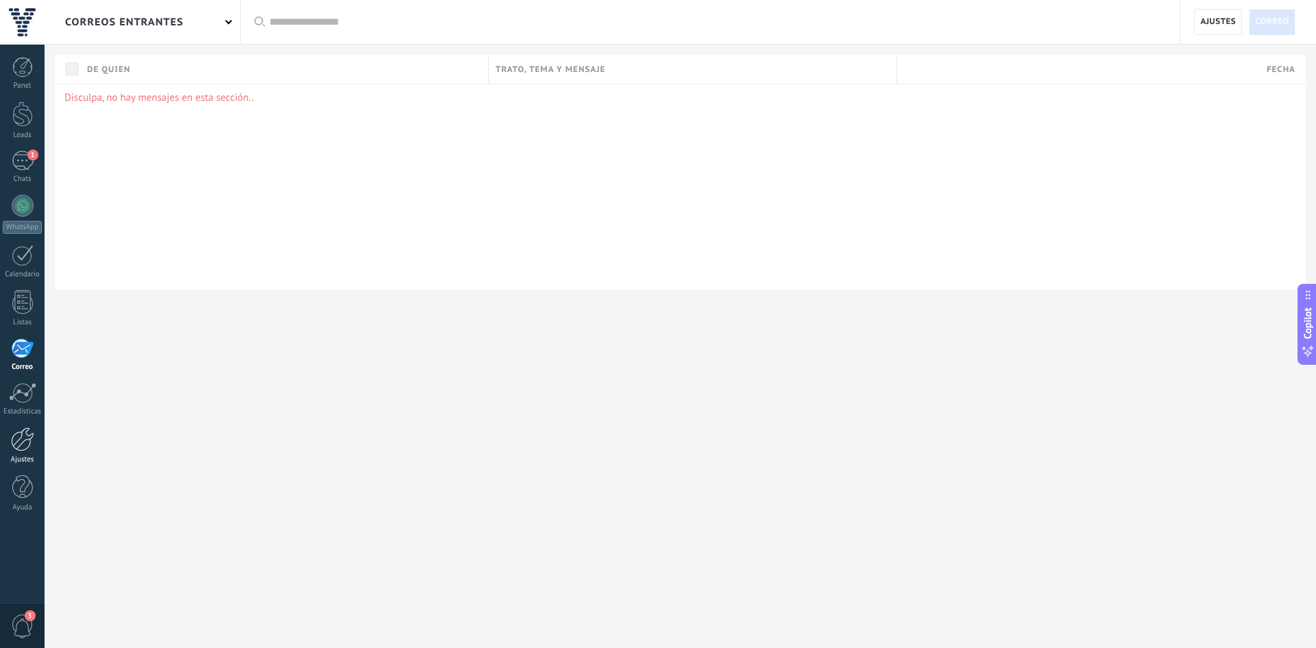
click at [23, 460] on div "Ajustes" at bounding box center [23, 459] width 40 height 9
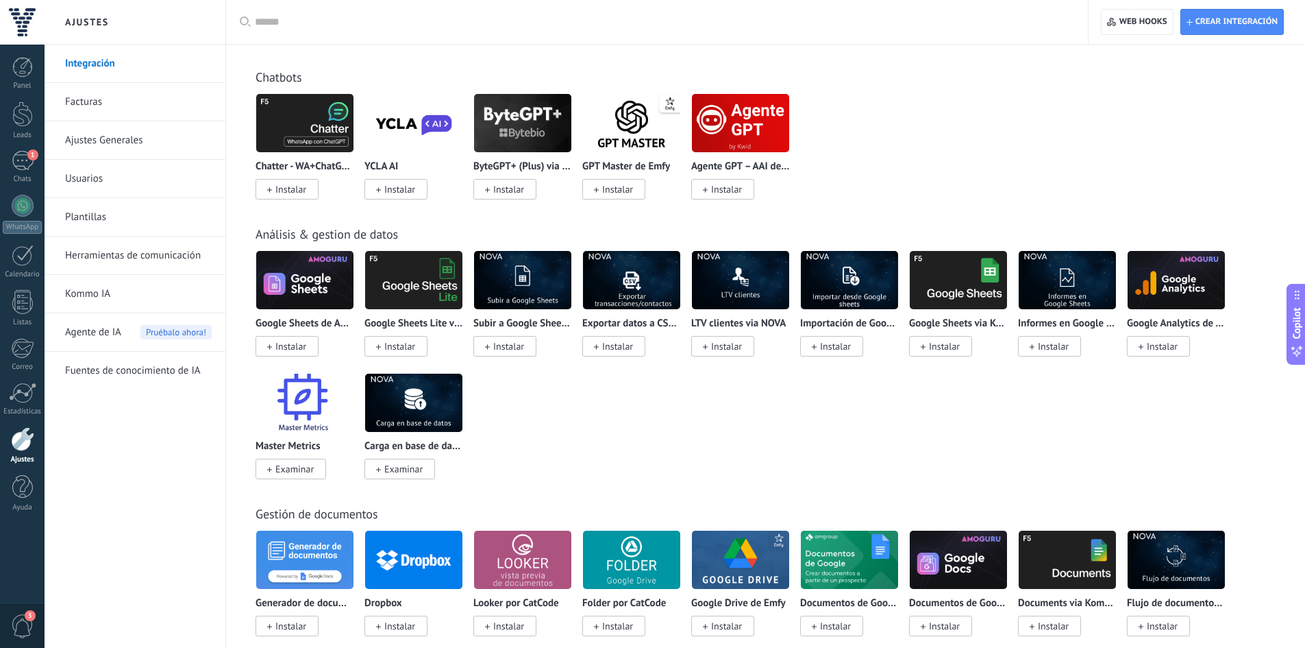
scroll to position [2878, 0]
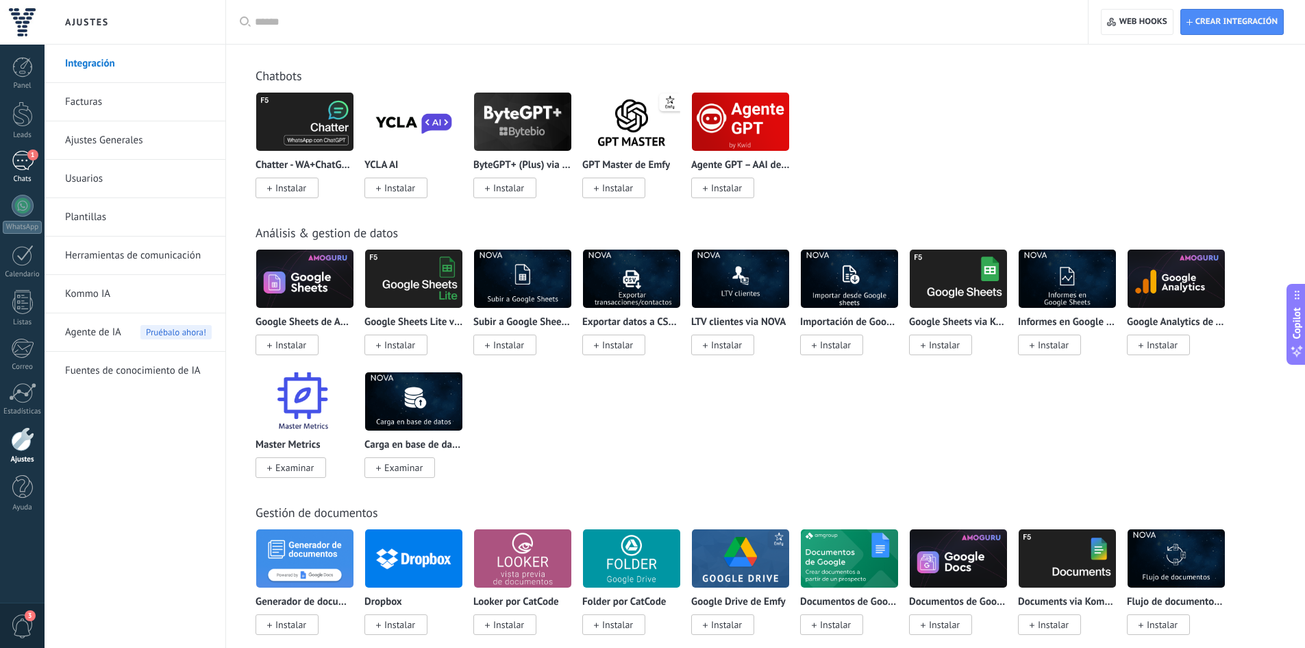
click at [21, 162] on div "1" at bounding box center [23, 161] width 22 height 20
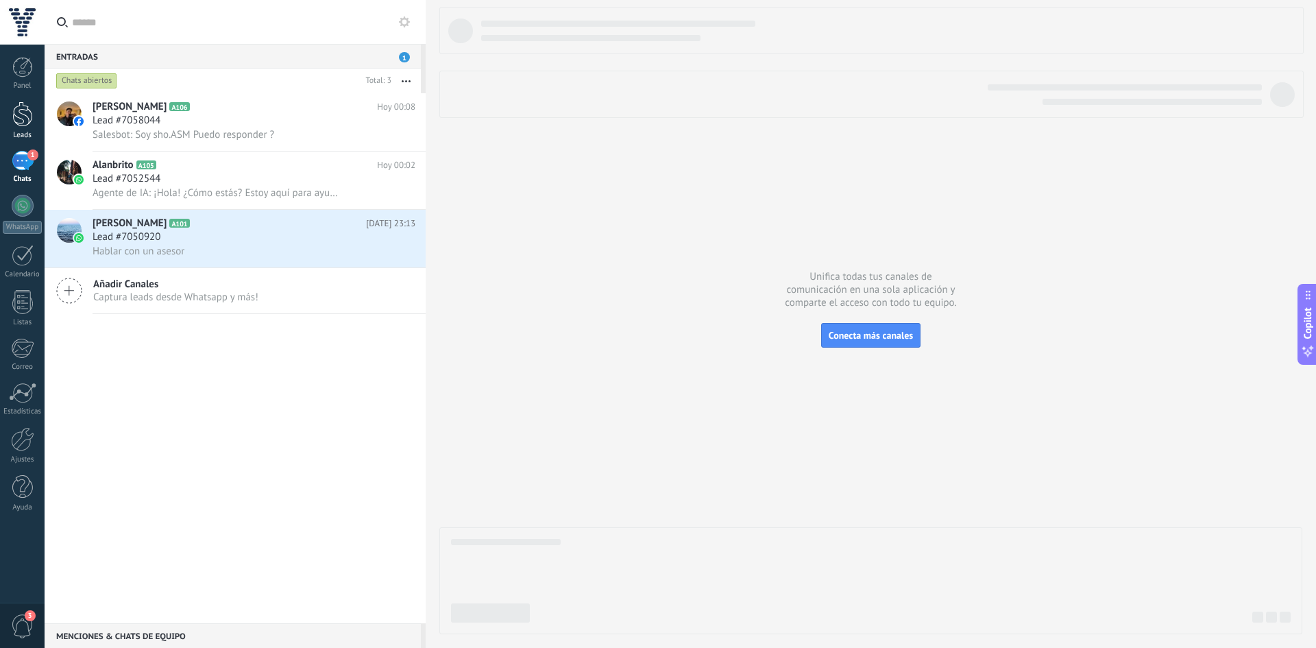
click at [15, 129] on link "Leads" at bounding box center [22, 120] width 45 height 38
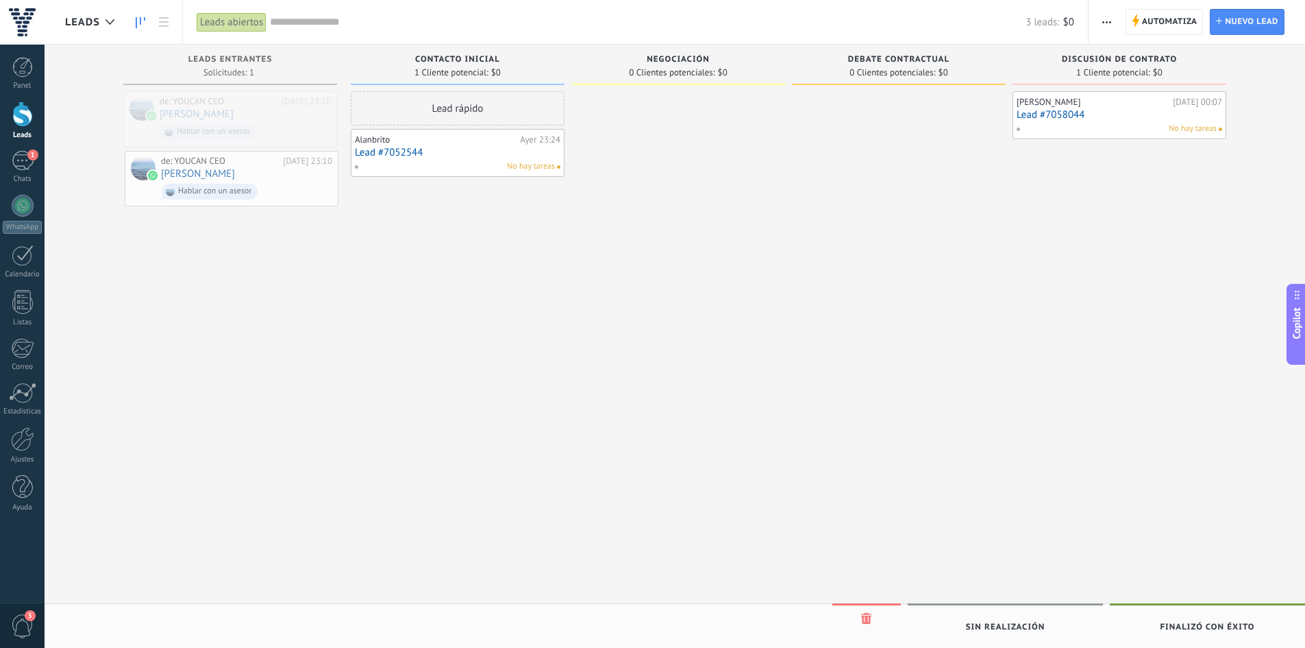
drag, startPoint x: 158, startPoint y: 109, endPoint x: 176, endPoint y: 149, distance: 43.6
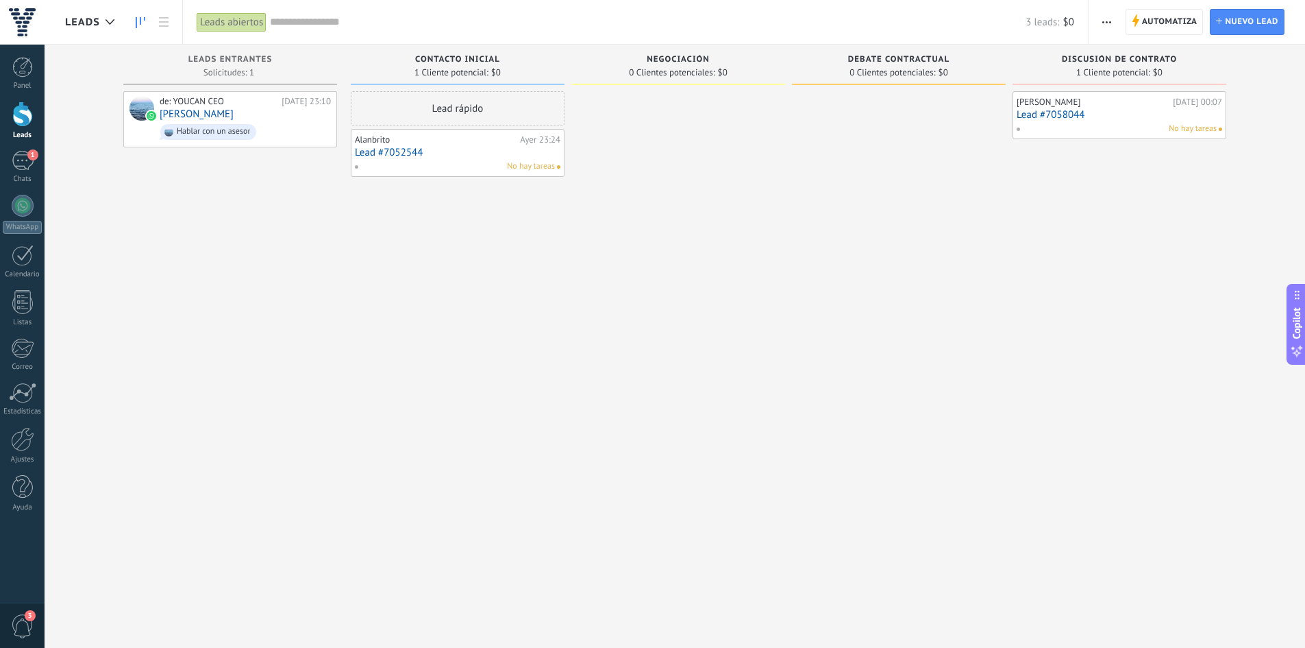
click at [741, 73] on div "0 Clientes potenciales: $0" at bounding box center [678, 72] width 200 height 12
click at [674, 58] on span "Negociación" at bounding box center [678, 60] width 63 height 10
click at [27, 210] on div at bounding box center [23, 206] width 22 height 22
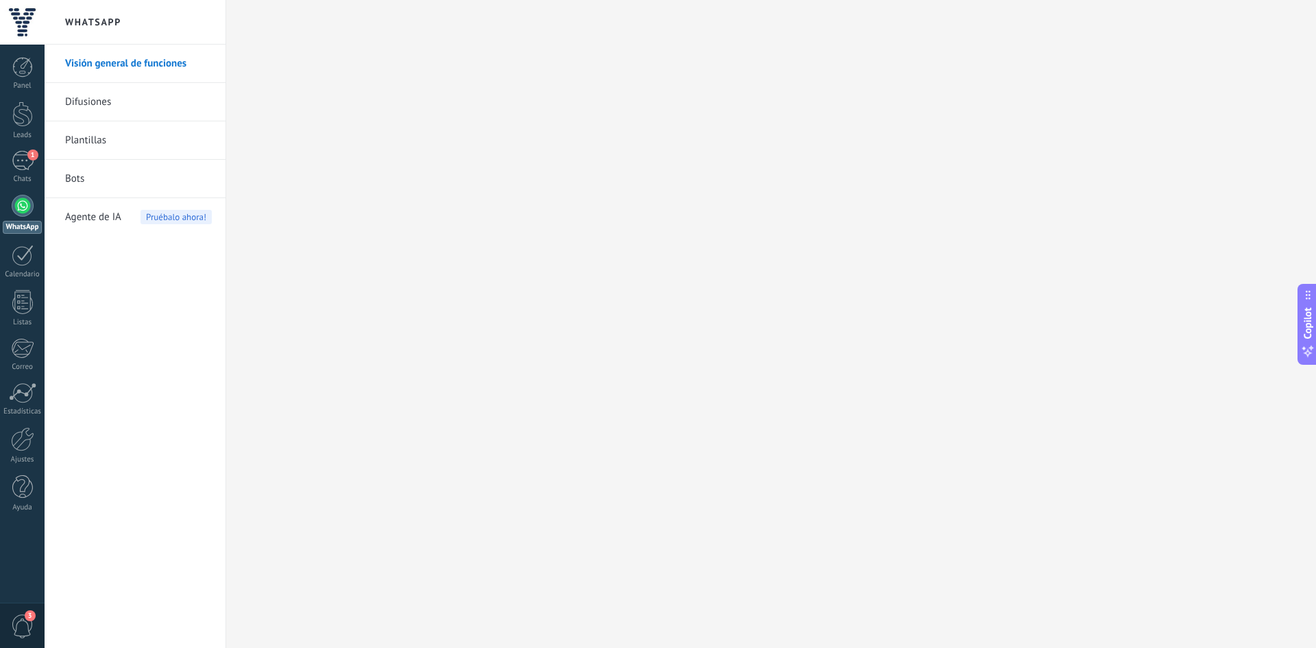
click at [92, 215] on span "Agente de IA" at bounding box center [93, 217] width 56 height 38
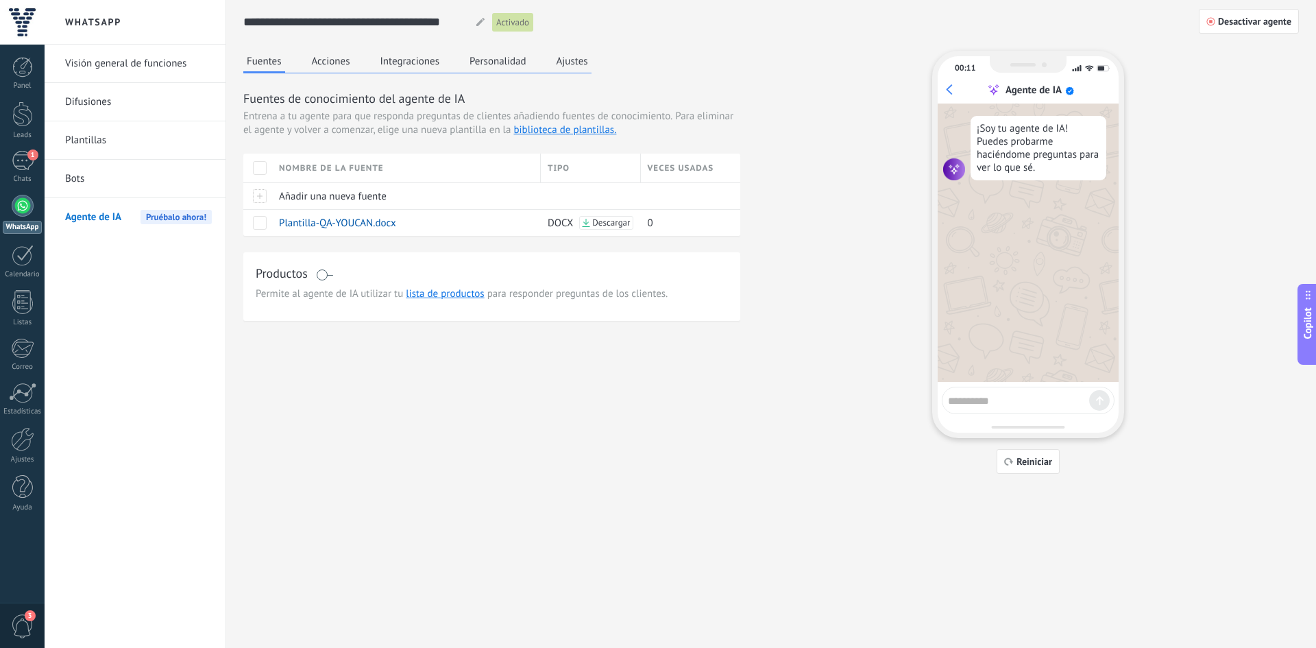
drag, startPoint x: 1005, startPoint y: 412, endPoint x: 994, endPoint y: 405, distance: 12.9
click at [1003, 412] on div at bounding box center [1028, 399] width 173 height 27
type textarea "****"
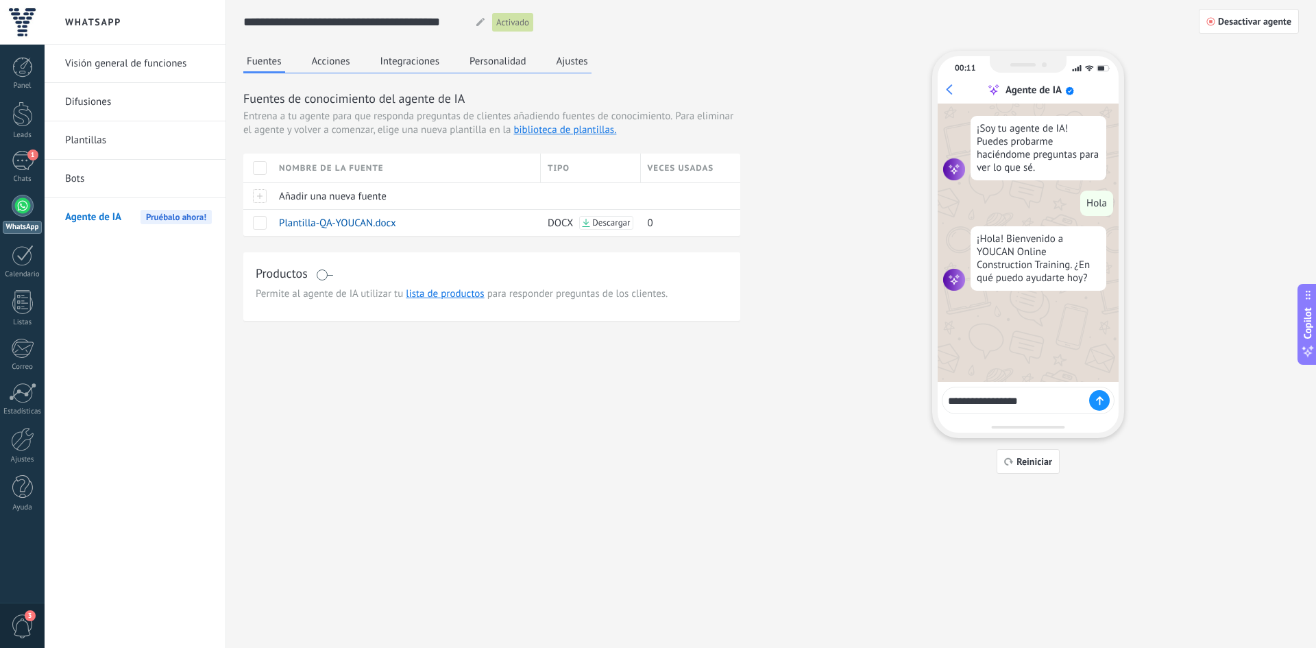
type textarea "**********"
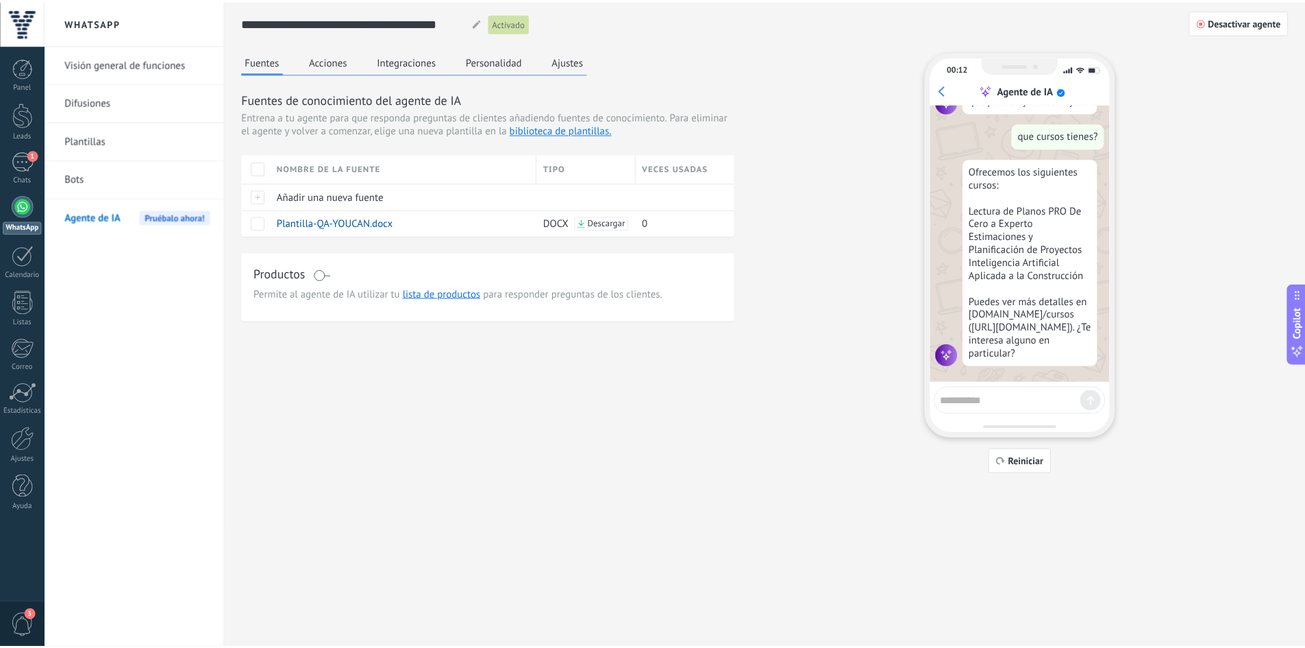
scroll to position [180, 0]
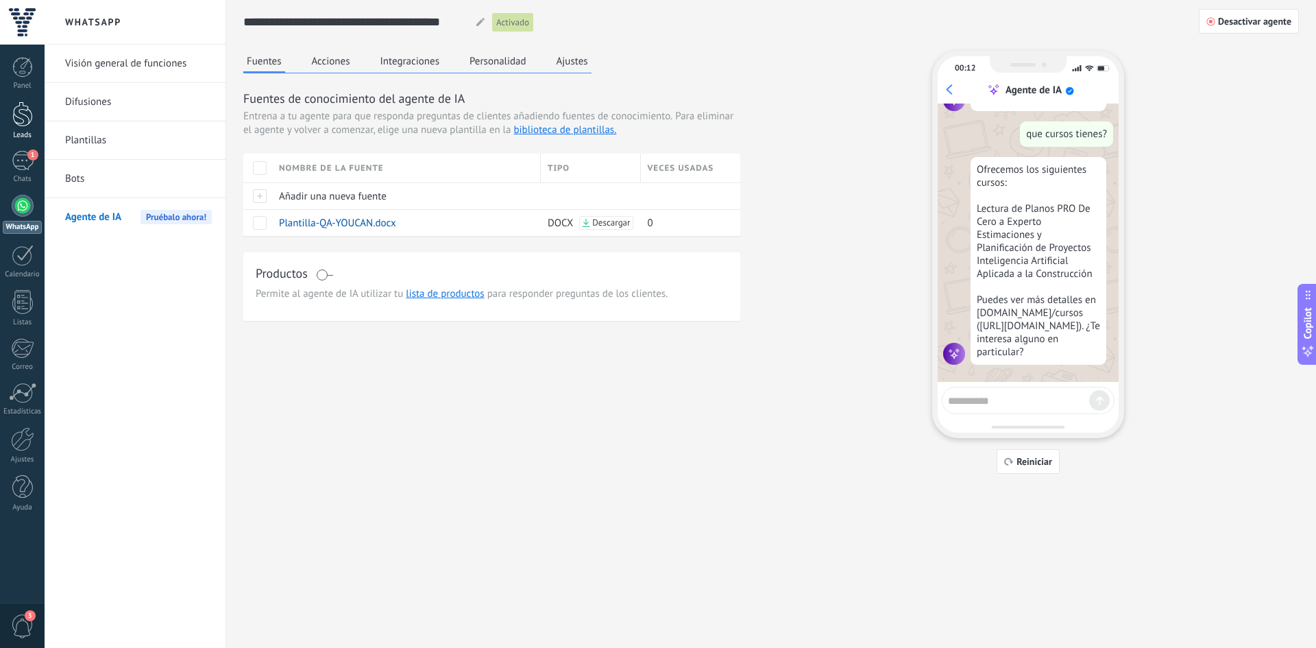
click at [22, 112] on div at bounding box center [22, 113] width 21 height 25
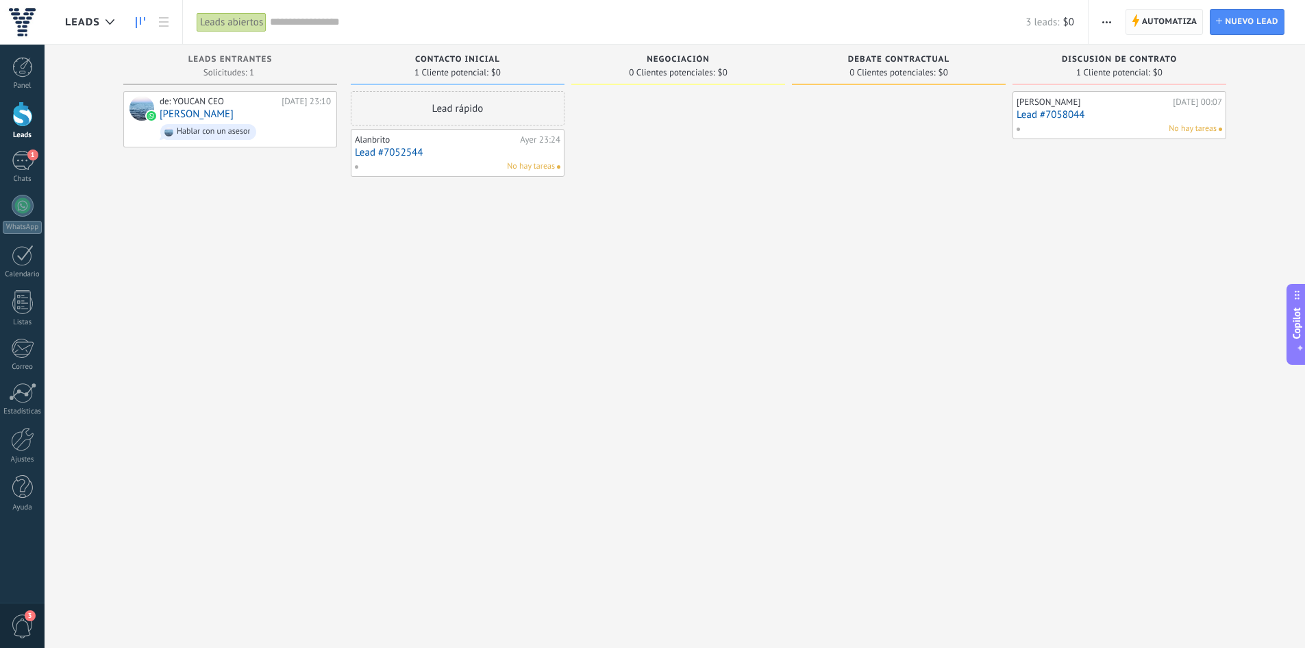
click at [1189, 28] on span "Automatiza" at bounding box center [1170, 22] width 56 height 25
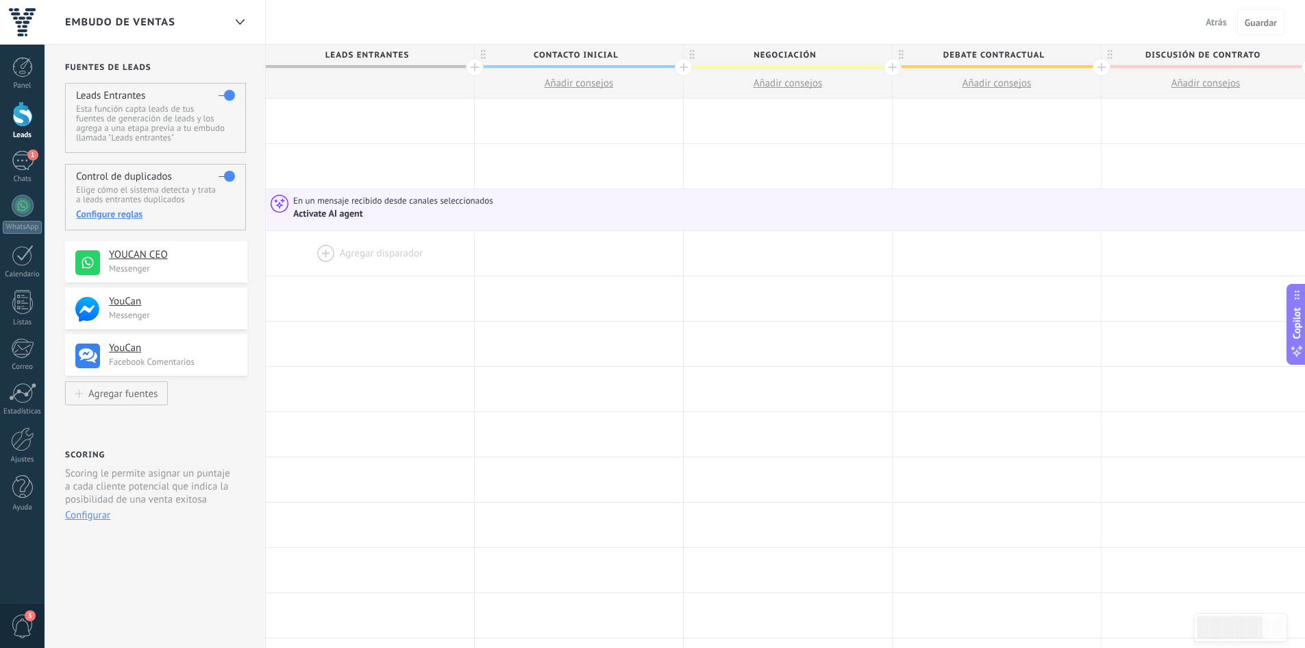
click at [309, 249] on div at bounding box center [370, 253] width 208 height 45
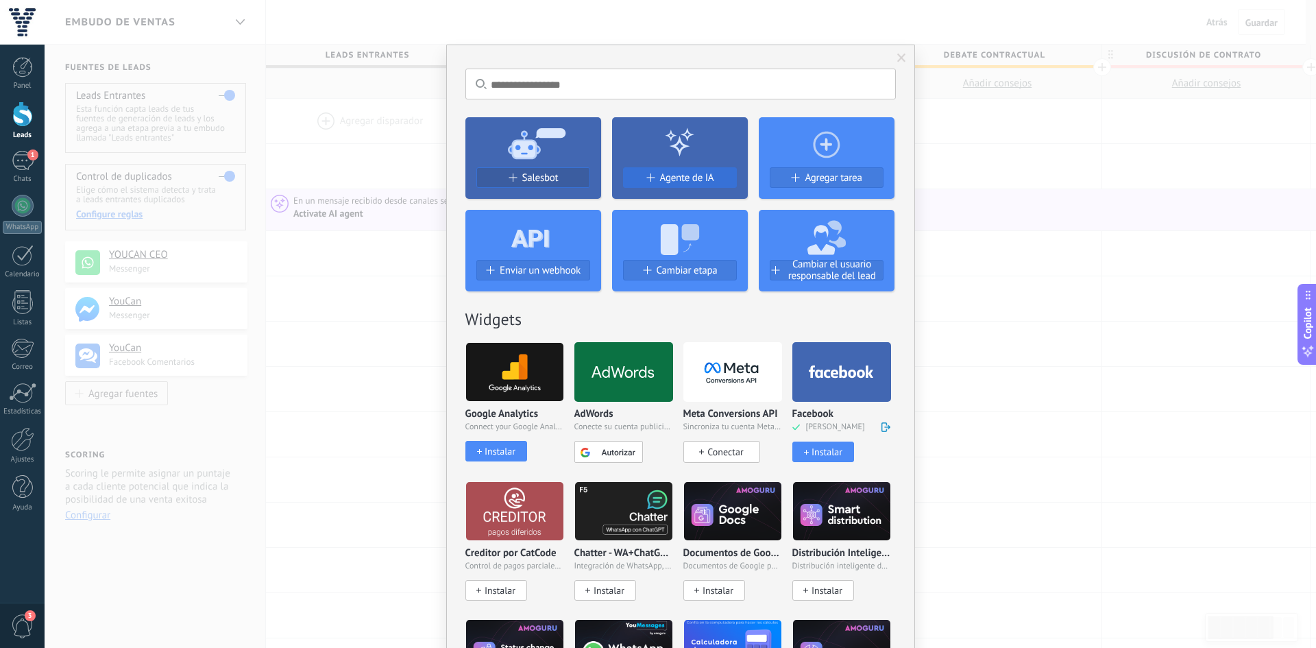
click at [655, 180] on div "Agente de IA" at bounding box center [680, 178] width 112 height 12
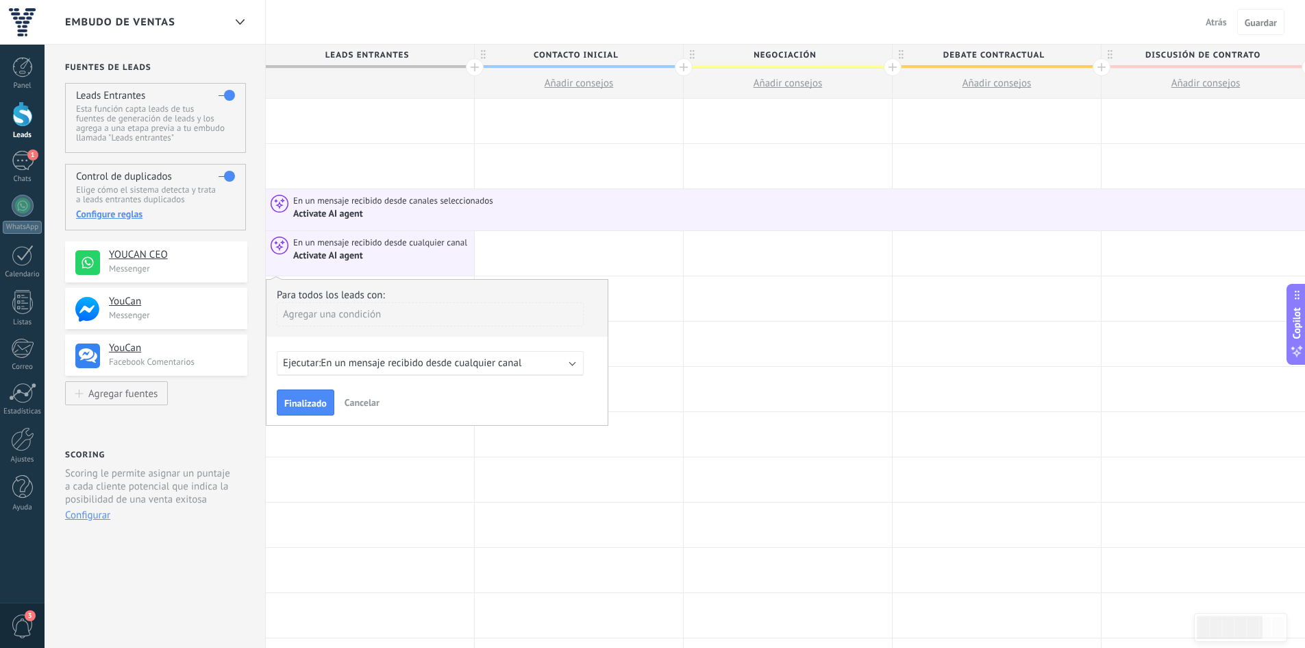
click at [328, 365] on span "En un mensaje recibido desde cualquier canal" at bounding box center [421, 362] width 201 height 13
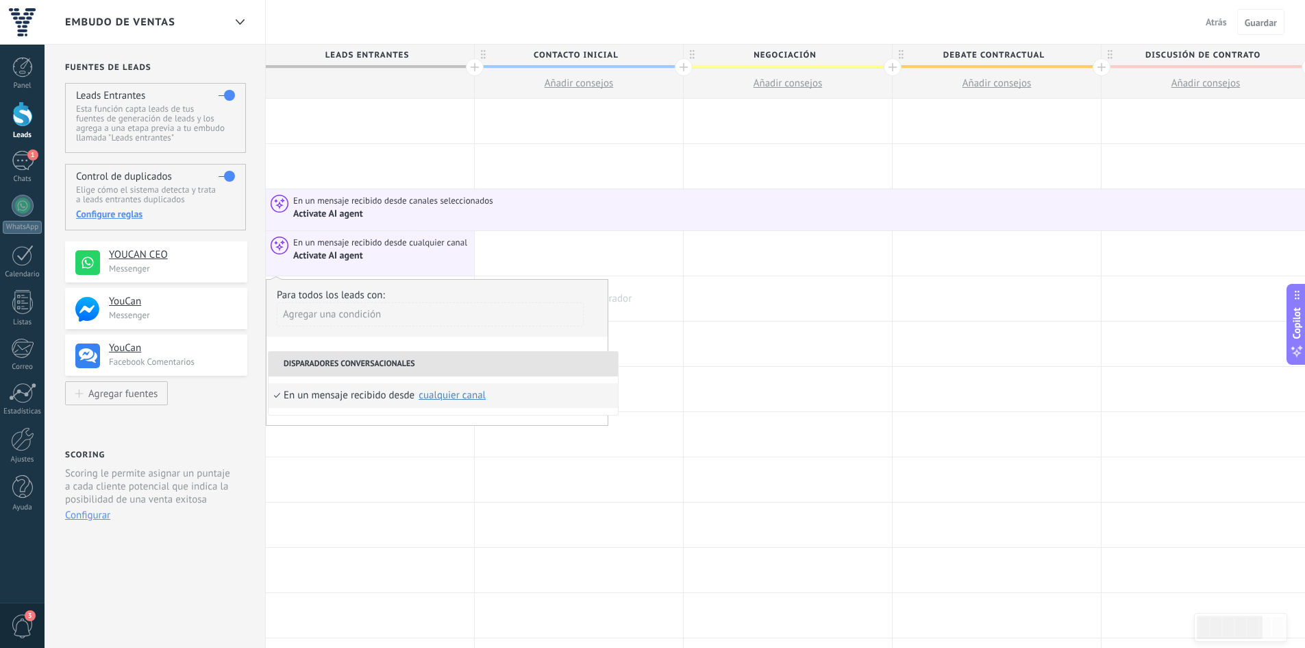
drag, startPoint x: 664, startPoint y: 288, endPoint x: 666, endPoint y: 282, distance: 7.2
click at [667, 286] on div at bounding box center [579, 298] width 208 height 45
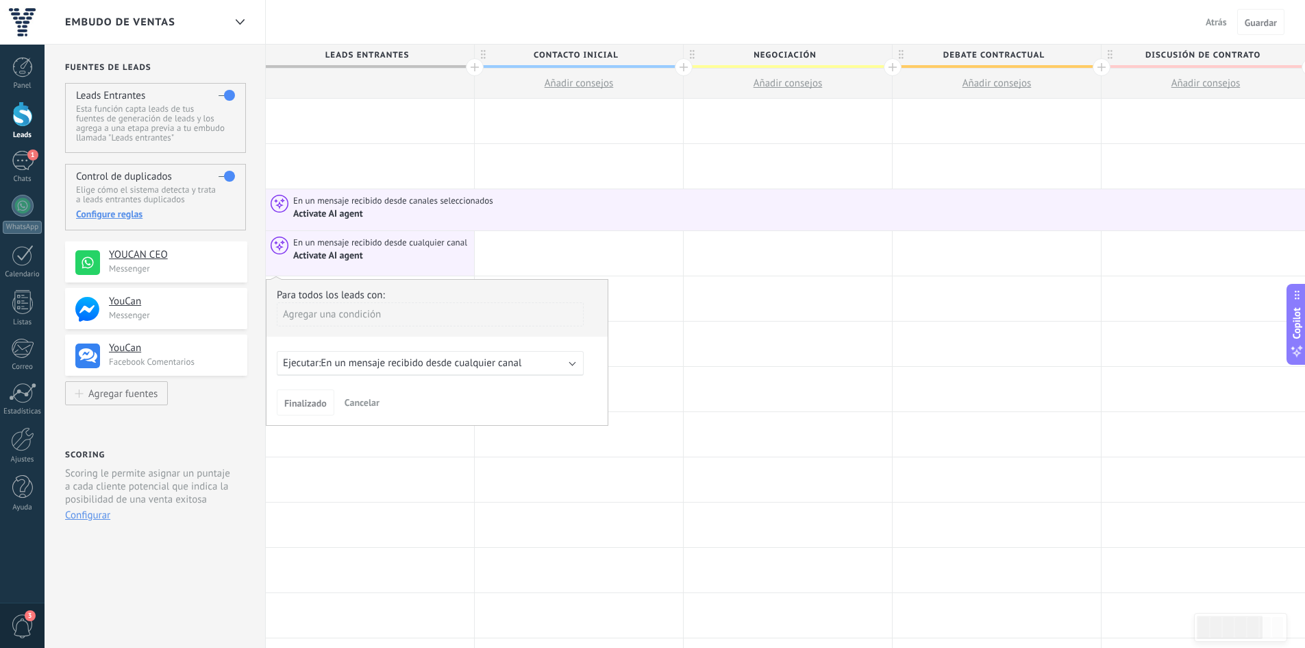
click at [461, 214] on div "Activate AI agent" at bounding box center [914, 213] width 1243 height 13
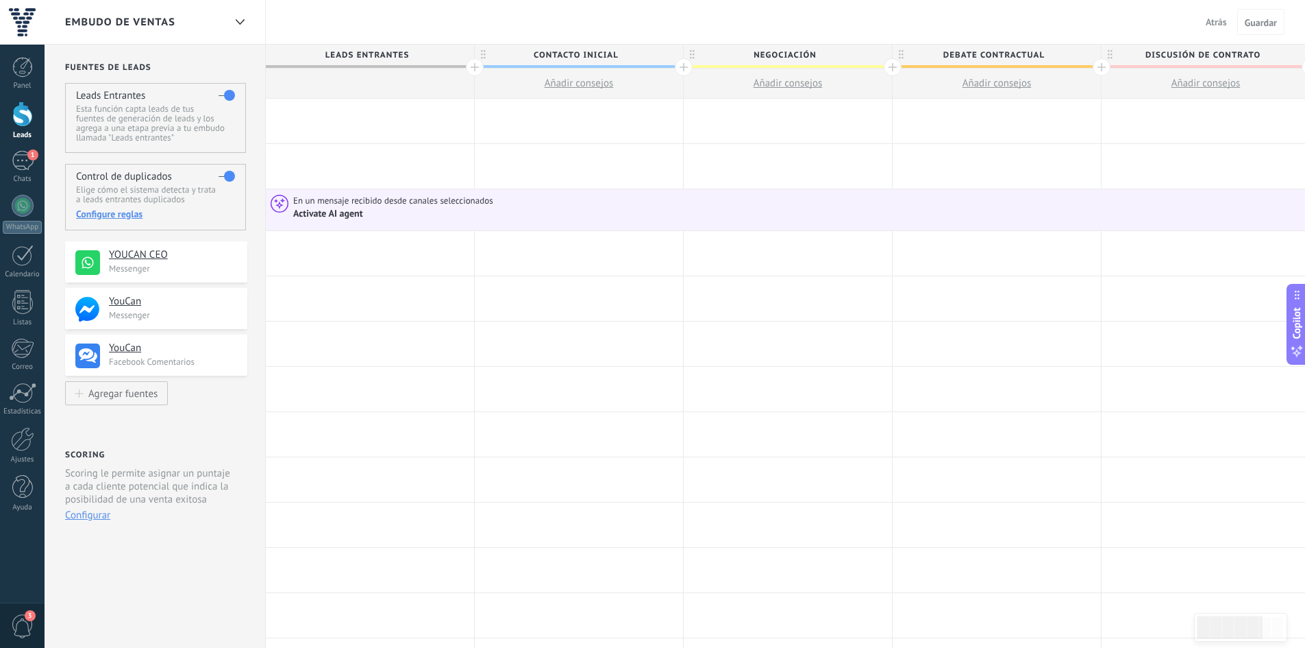
click at [569, 204] on div "En un mensaje recibido desde canales seleccionados" at bounding box center [914, 201] width 1243 height 12
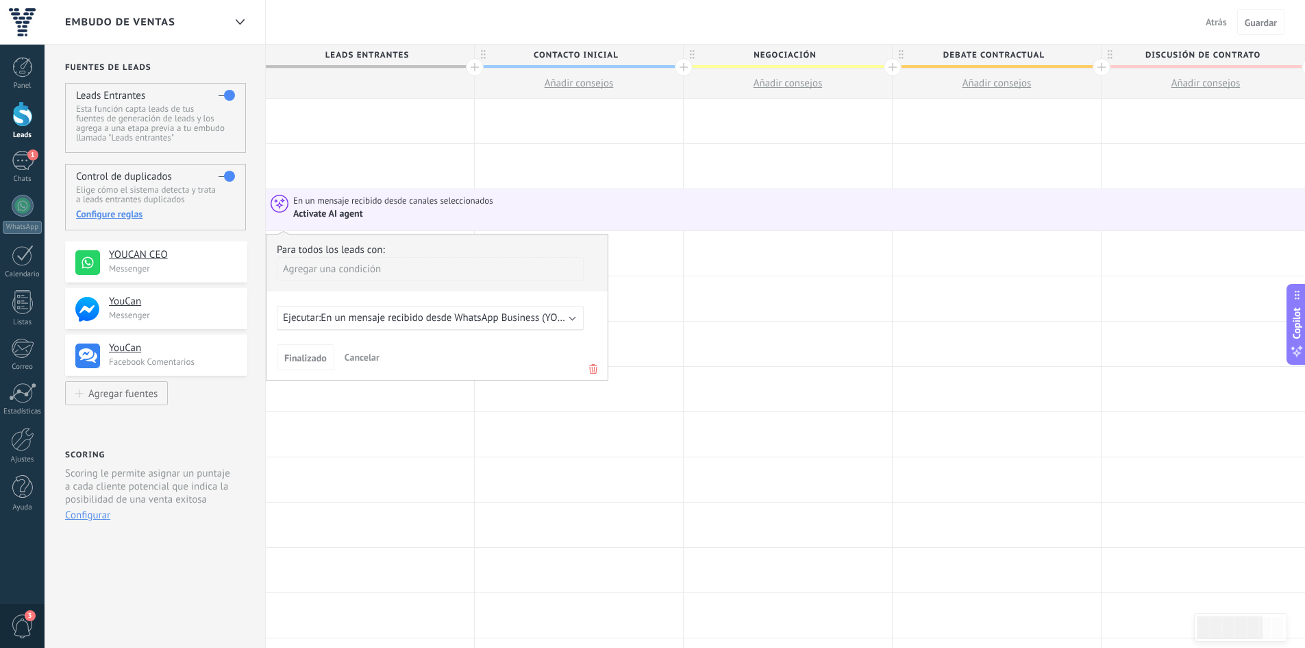
drag, startPoint x: 569, startPoint y: 204, endPoint x: 489, endPoint y: 214, distance: 80.1
click at [497, 217] on div "Activate AI agent" at bounding box center [914, 213] width 1243 height 13
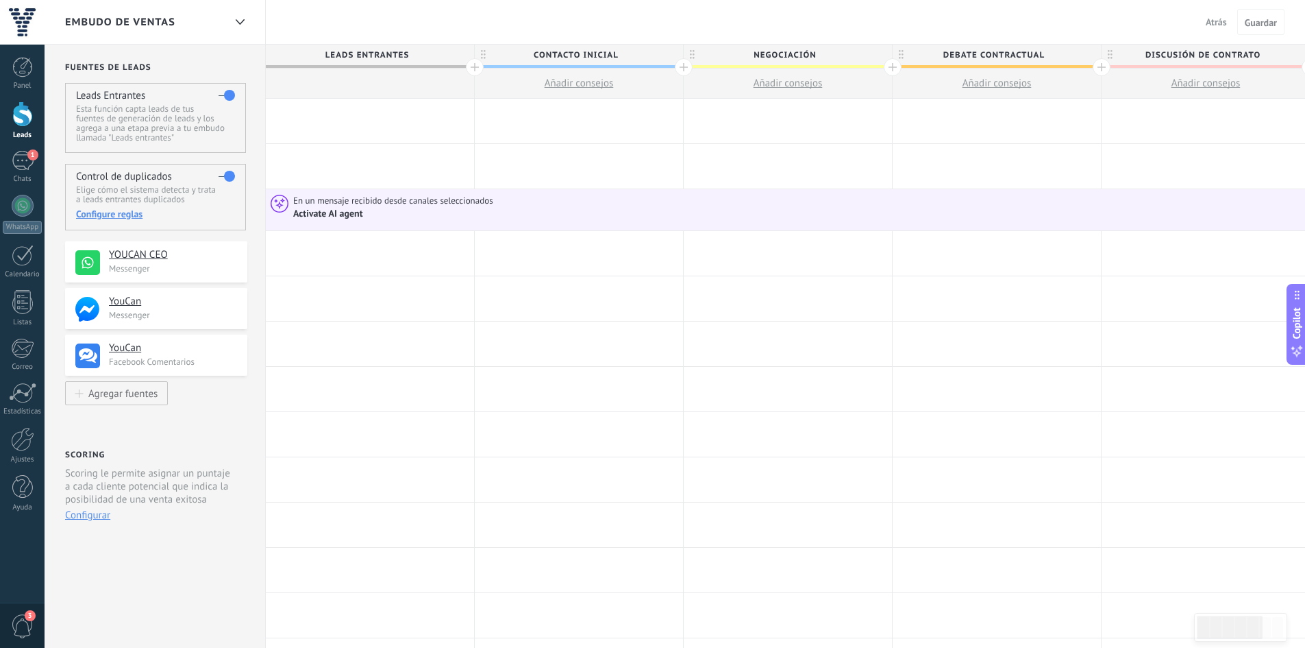
drag, startPoint x: 516, startPoint y: 225, endPoint x: 469, endPoint y: 233, distance: 47.9
click at [469, 233] on div at bounding box center [370, 253] width 208 height 45
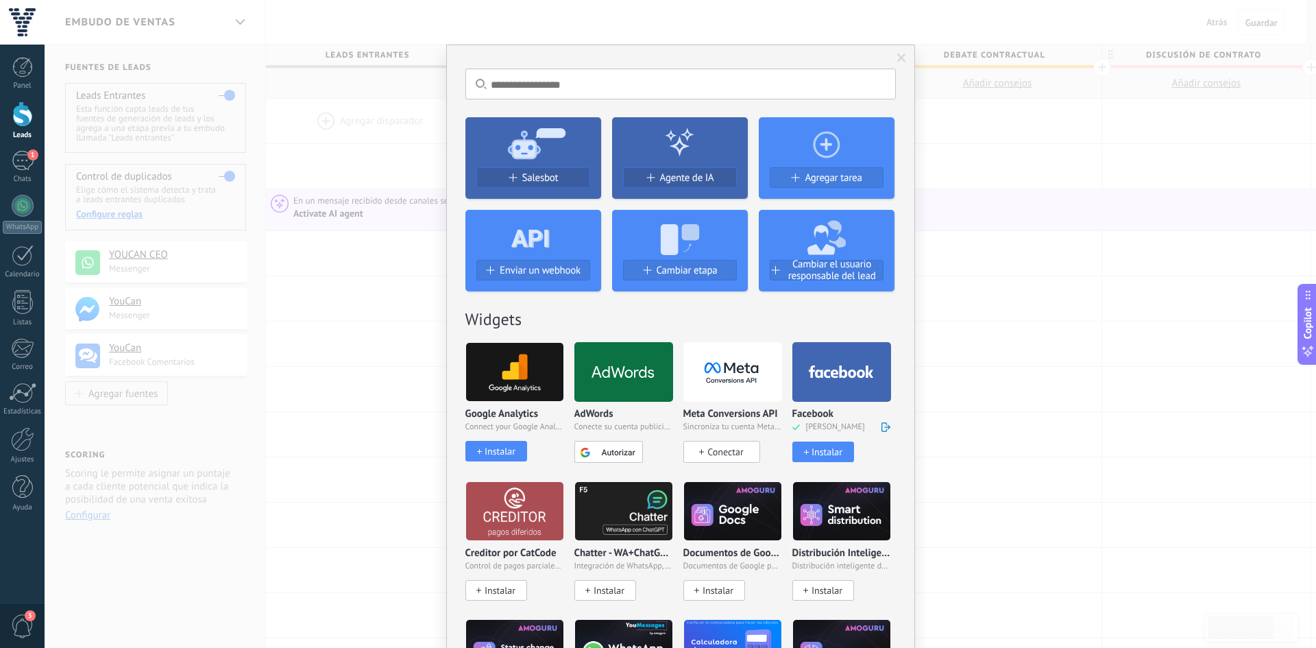
click at [391, 199] on div "No hay resultados Salesbot Agente de IA Agregar tarea Enviar un webhook Cambiar…" at bounding box center [680, 324] width 1271 height 648
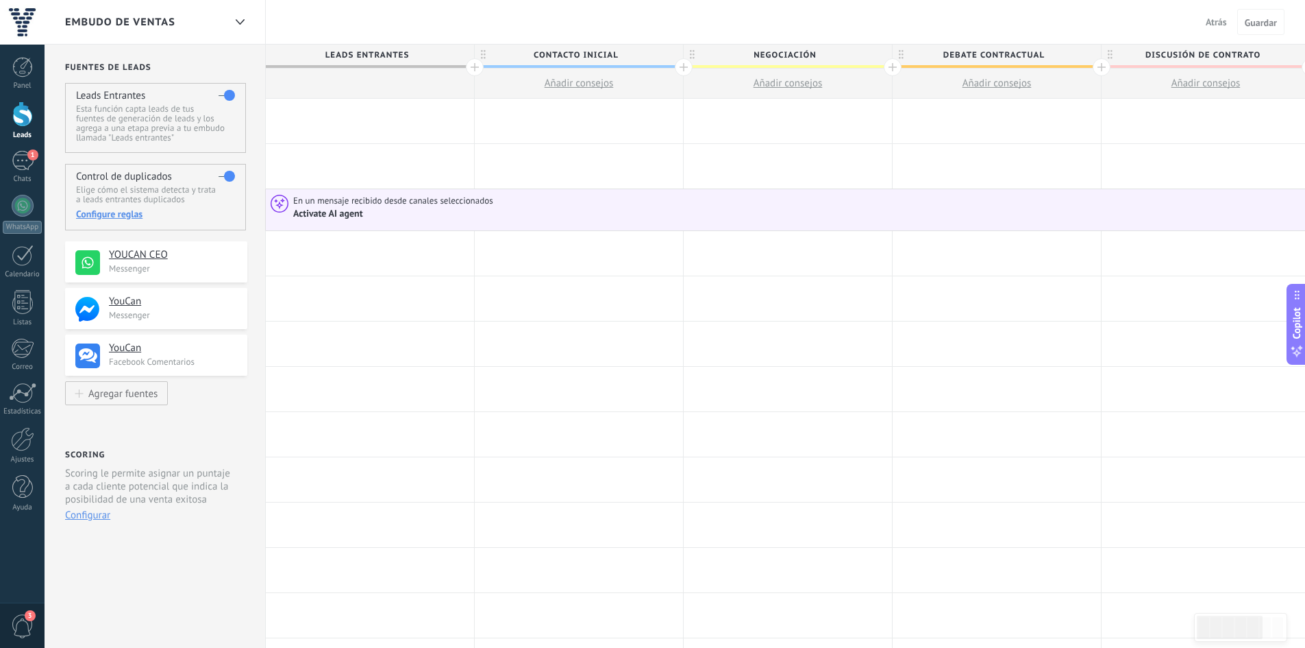
click at [434, 204] on span "En un mensaje recibido desde canales seleccionados" at bounding box center [394, 201] width 202 height 12
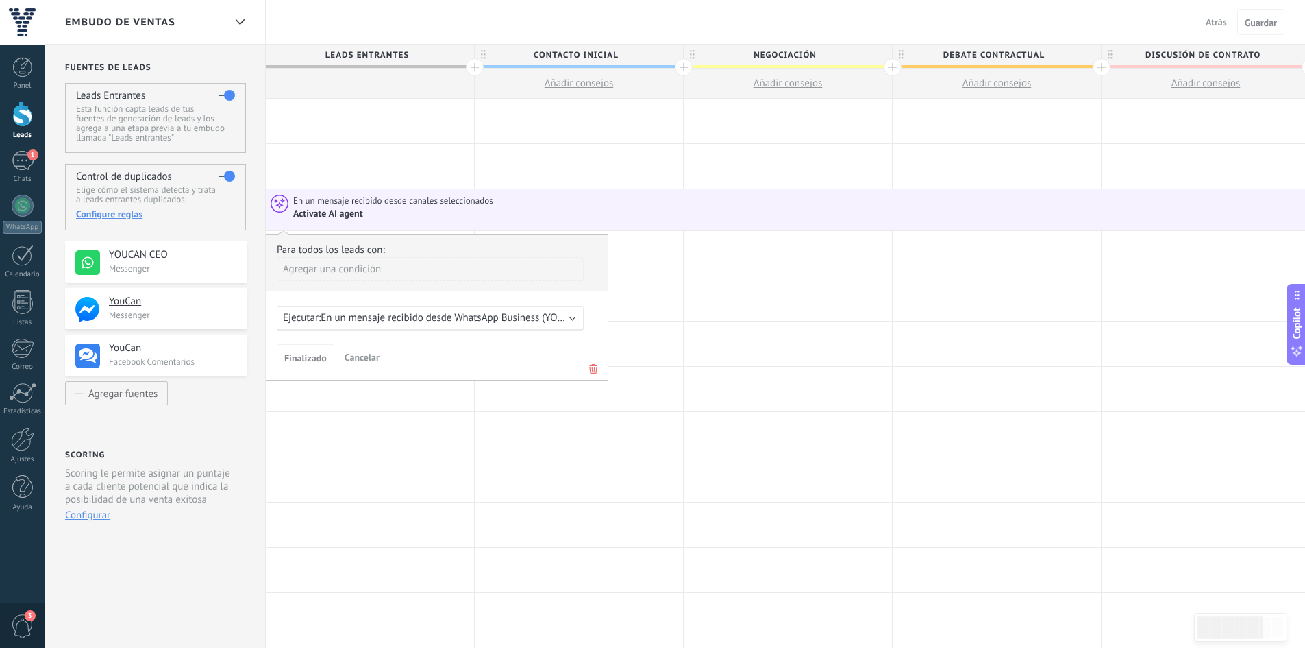
click at [593, 365] on use at bounding box center [593, 369] width 8 height 10
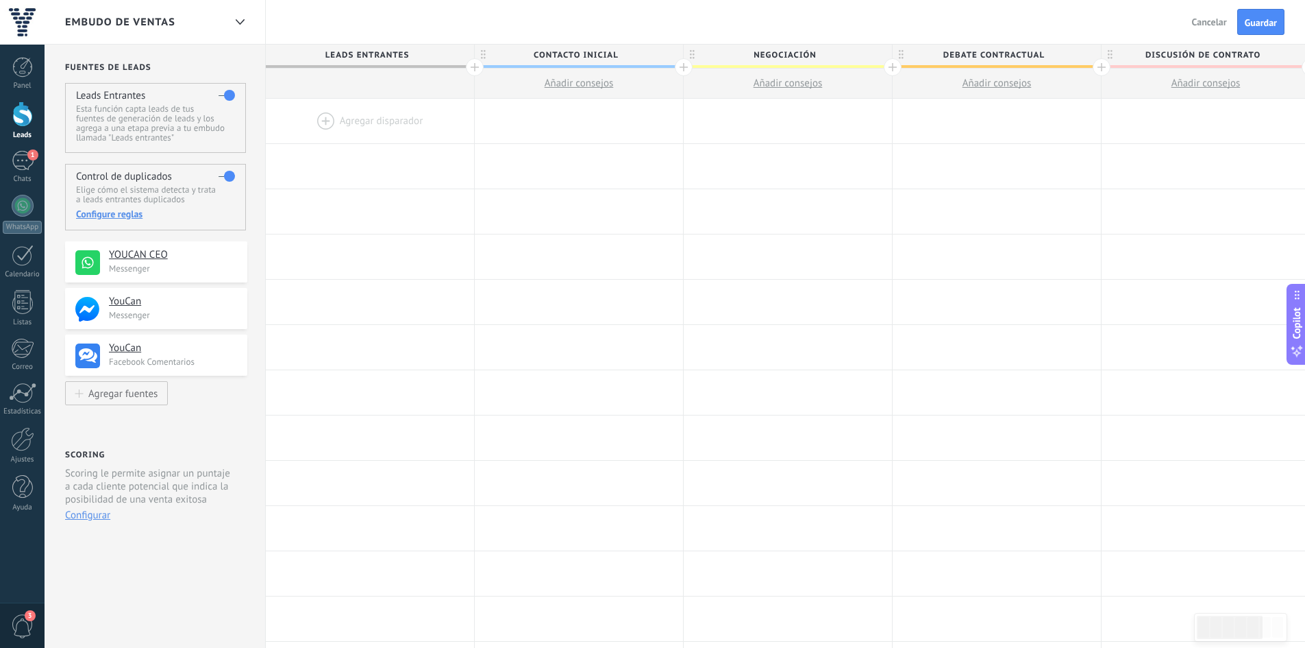
click at [361, 126] on div at bounding box center [370, 121] width 208 height 45
click at [340, 116] on div at bounding box center [370, 121] width 208 height 45
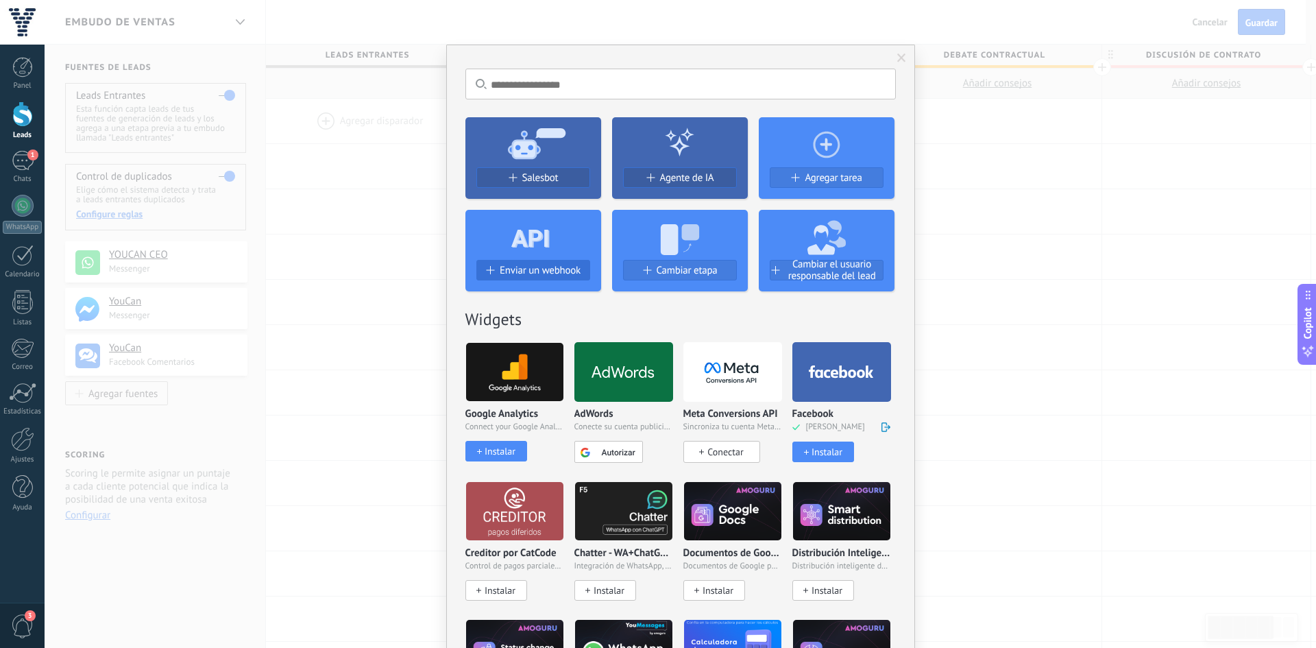
click at [510, 270] on span "Enviar un webhook" at bounding box center [540, 271] width 81 height 12
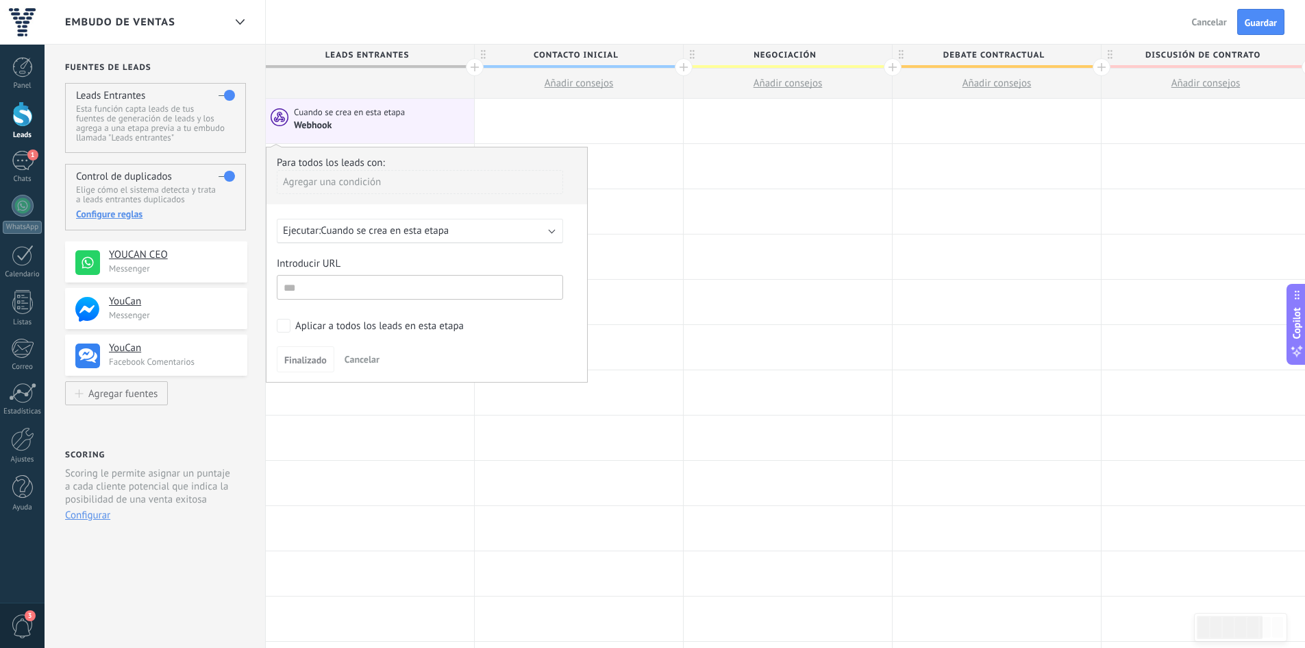
click at [348, 230] on span "Cuando se crea en esta etapa" at bounding box center [385, 230] width 128 height 13
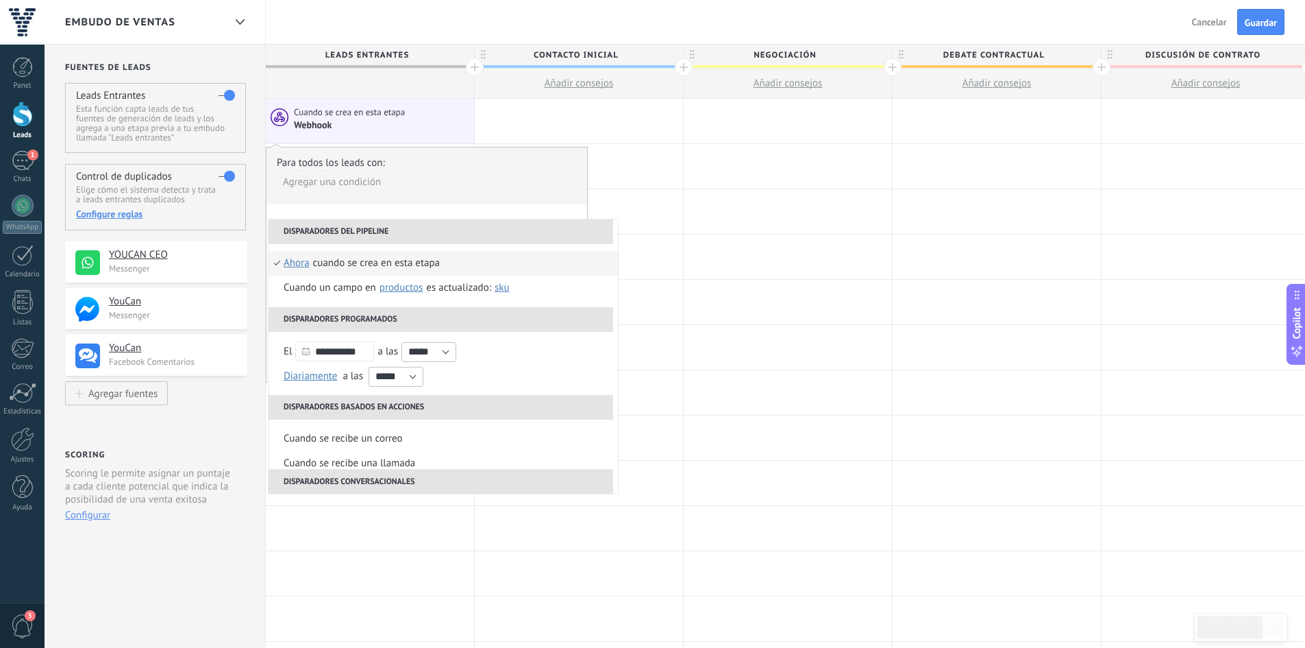
click at [374, 105] on div "Cuando se crea en esta etapa Webhook" at bounding box center [370, 121] width 208 height 45
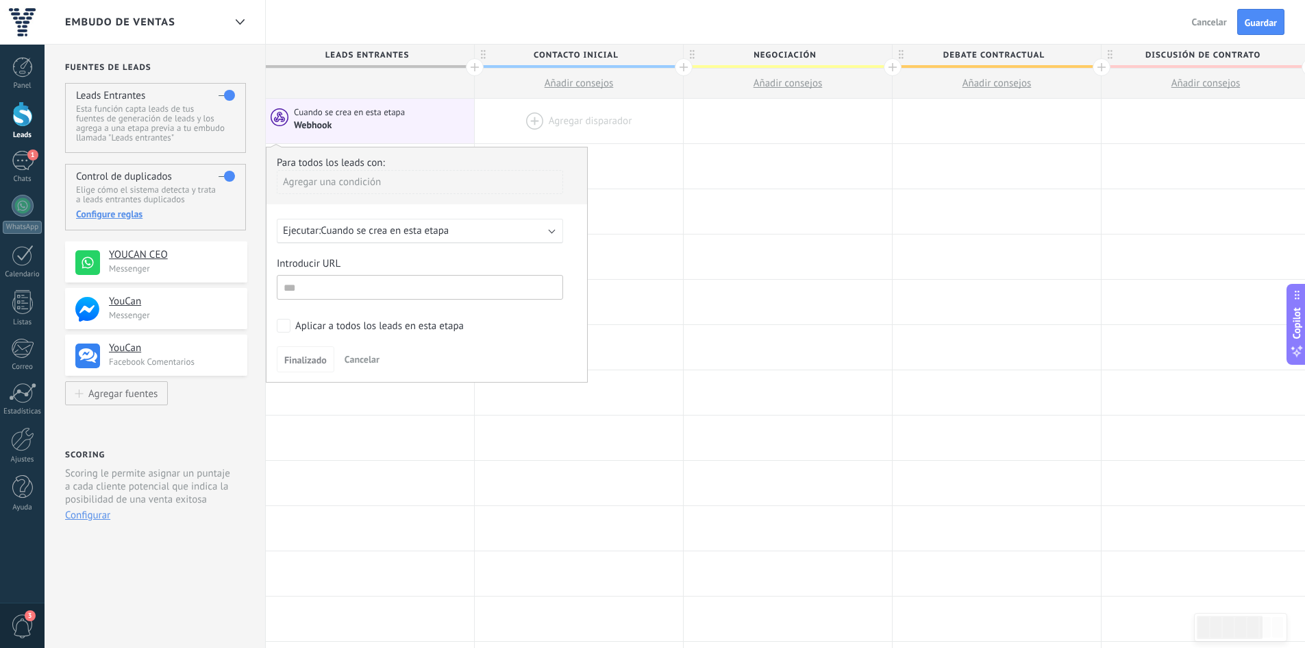
click at [574, 124] on div at bounding box center [579, 121] width 208 height 45
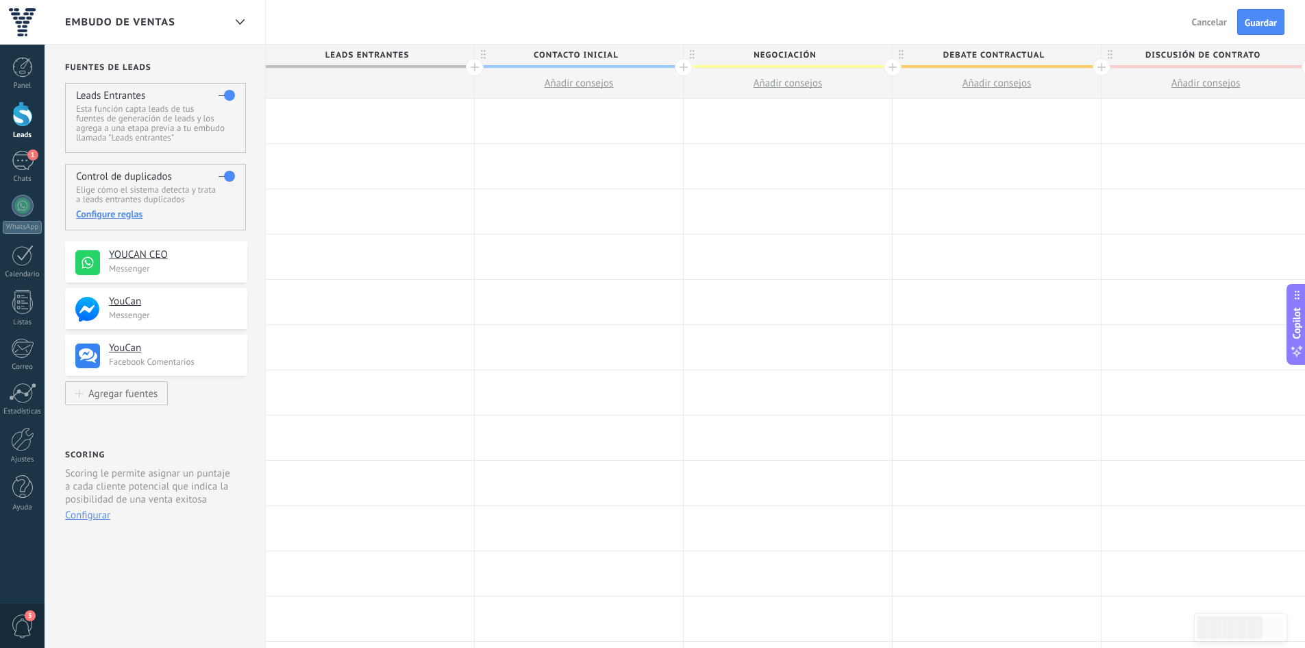
click at [409, 118] on div at bounding box center [370, 121] width 208 height 45
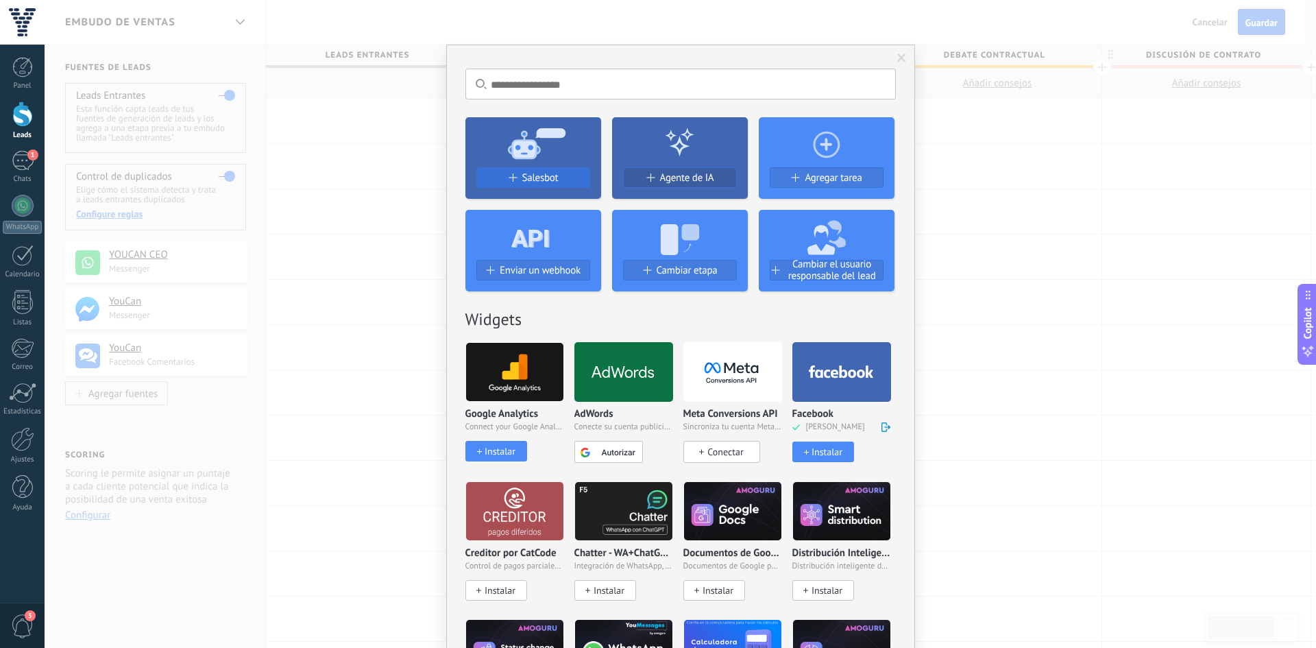
click at [562, 174] on div "Salesbot" at bounding box center [533, 178] width 112 height 12
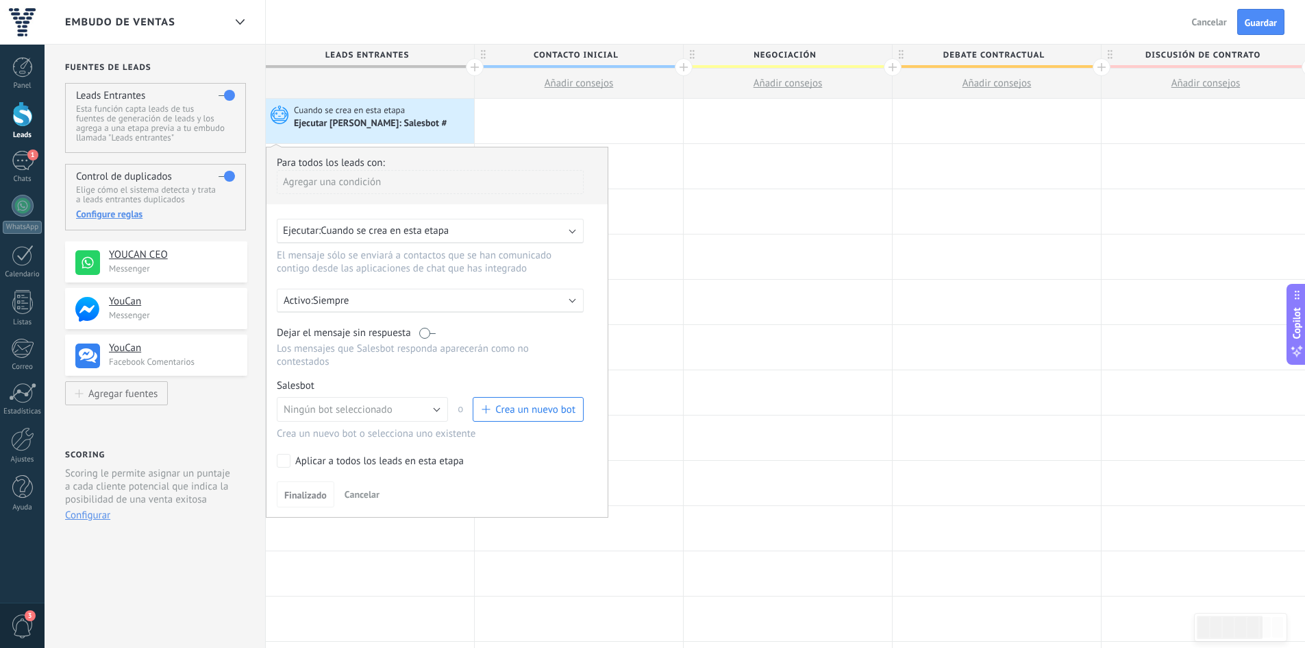
click at [406, 233] on span "Cuando se crea en esta etapa" at bounding box center [385, 230] width 128 height 13
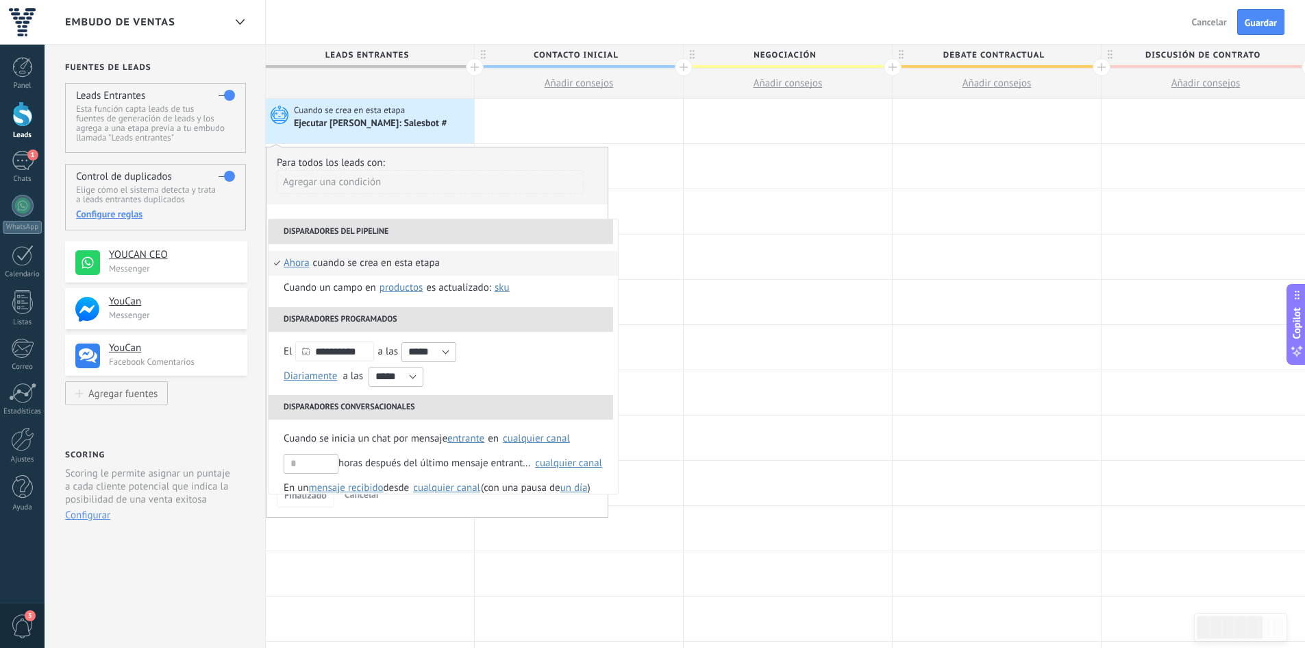
click at [347, 261] on div "Cuando se crea en esta etapa" at bounding box center [376, 263] width 127 height 25
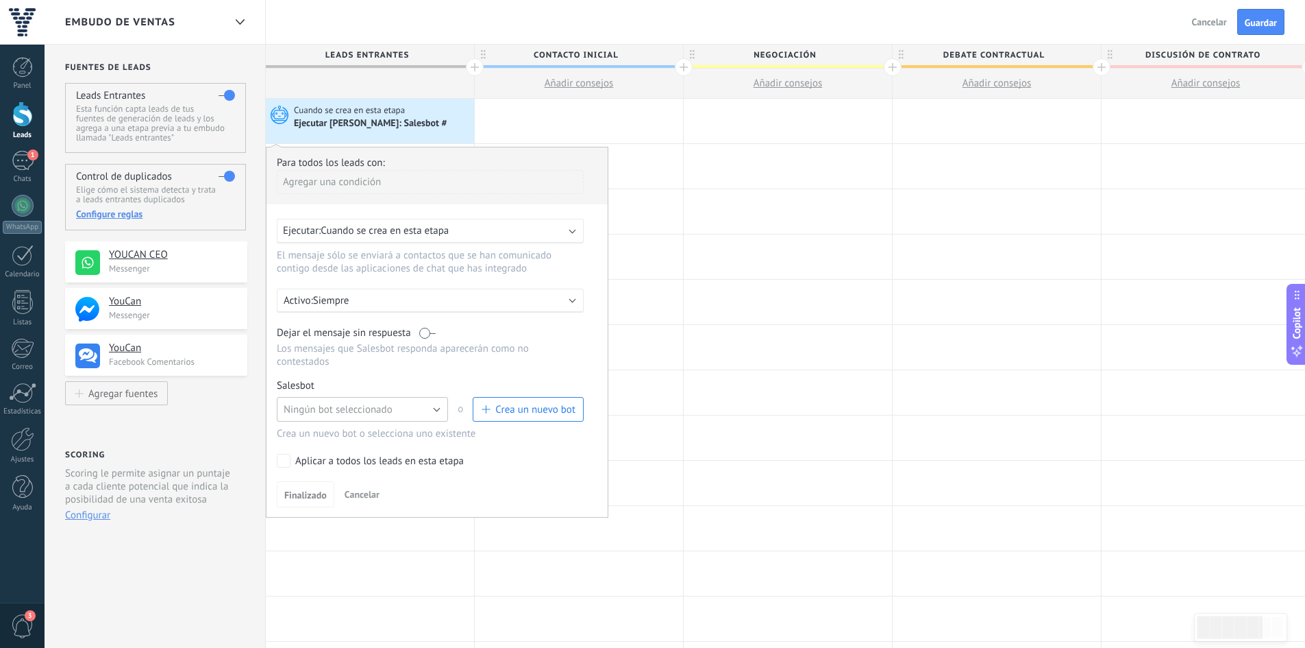
click at [380, 397] on button "Ningún bot seleccionado" at bounding box center [362, 409] width 171 height 25
click at [411, 118] on div "Cuando se crea en esta etapa Ejecutar Salesbot: Salesbot #" at bounding box center [382, 117] width 177 height 26
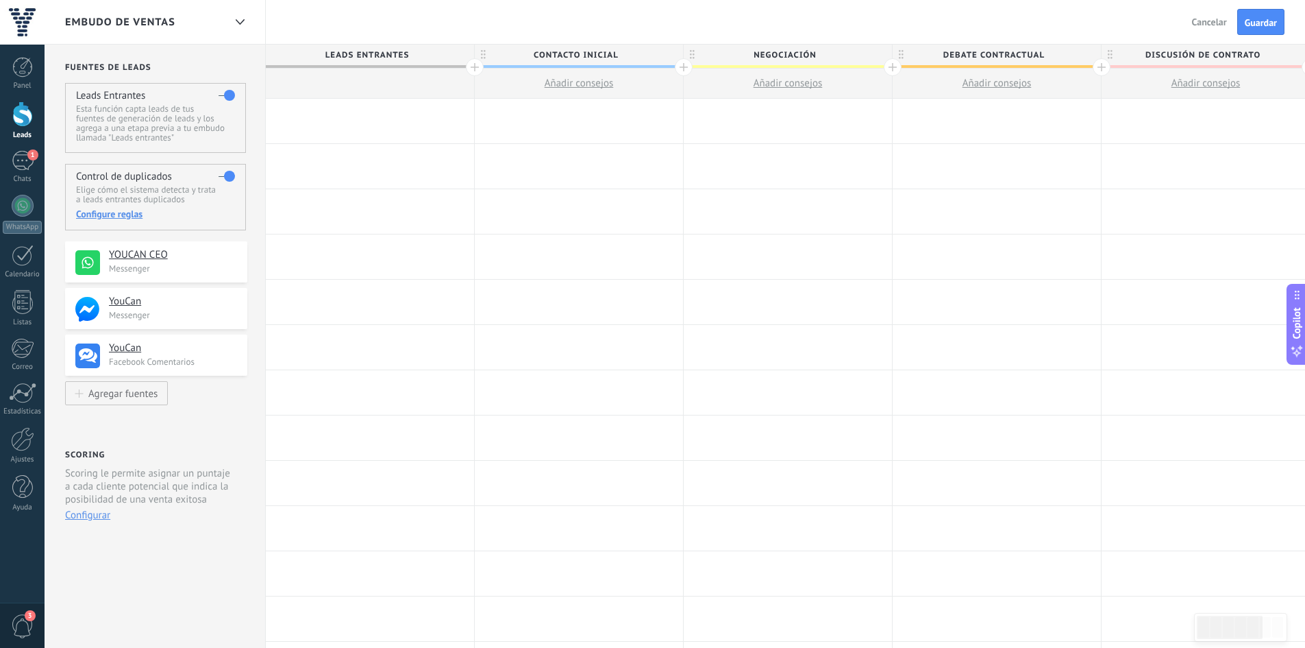
drag, startPoint x: 411, startPoint y: 118, endPoint x: 398, endPoint y: 116, distance: 13.1
click at [398, 116] on div at bounding box center [370, 121] width 208 height 45
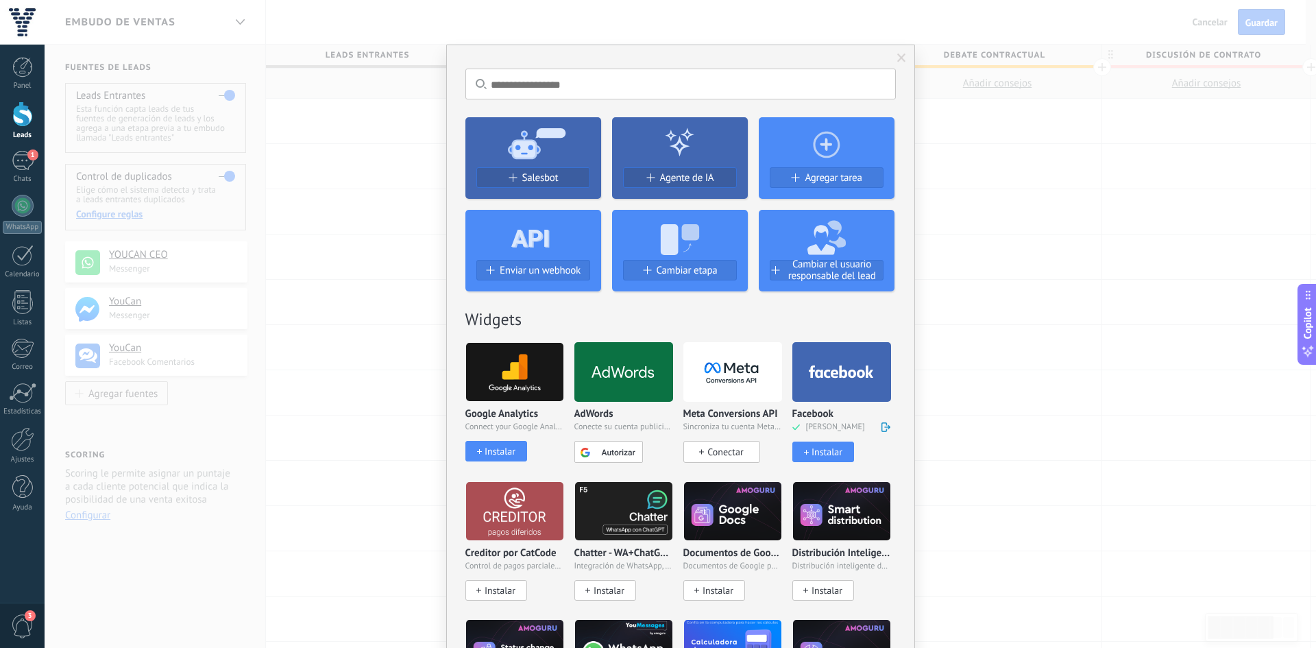
click at [398, 116] on div "No hay resultados Salesbot Agente de IA Agregar tarea Enviar un webhook Cambiar…" at bounding box center [680, 324] width 1271 height 648
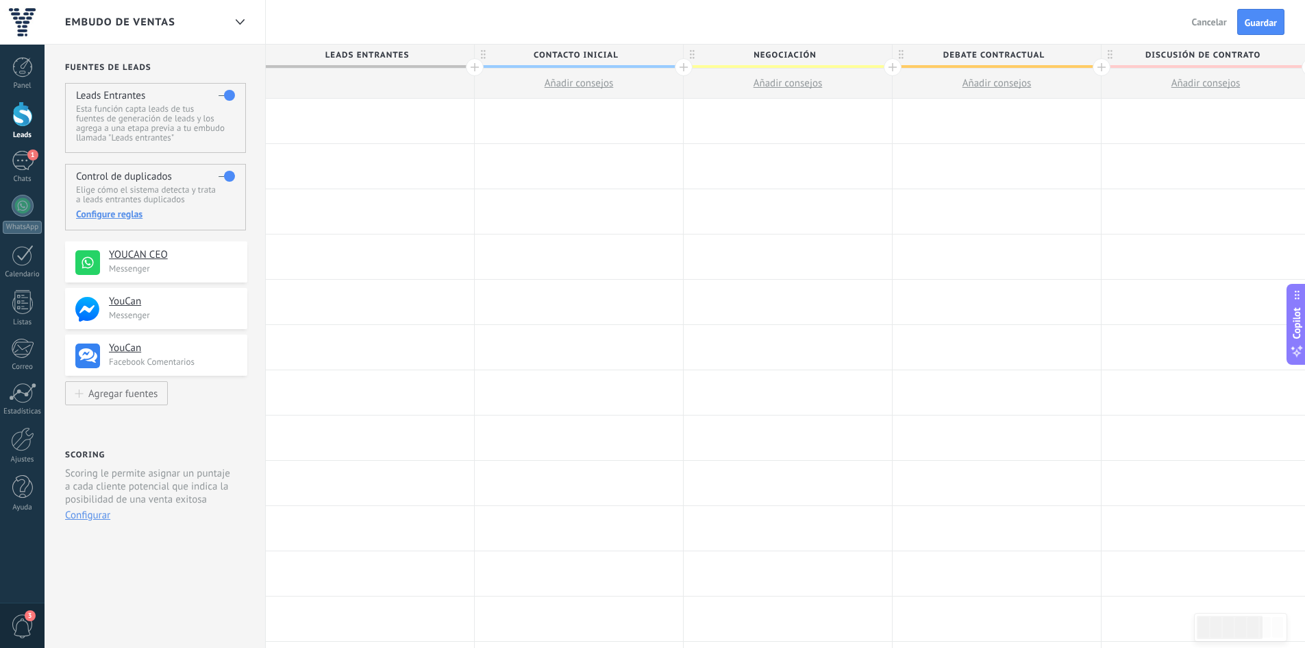
click at [398, 116] on div at bounding box center [370, 121] width 208 height 45
click at [393, 118] on div at bounding box center [370, 121] width 208 height 45
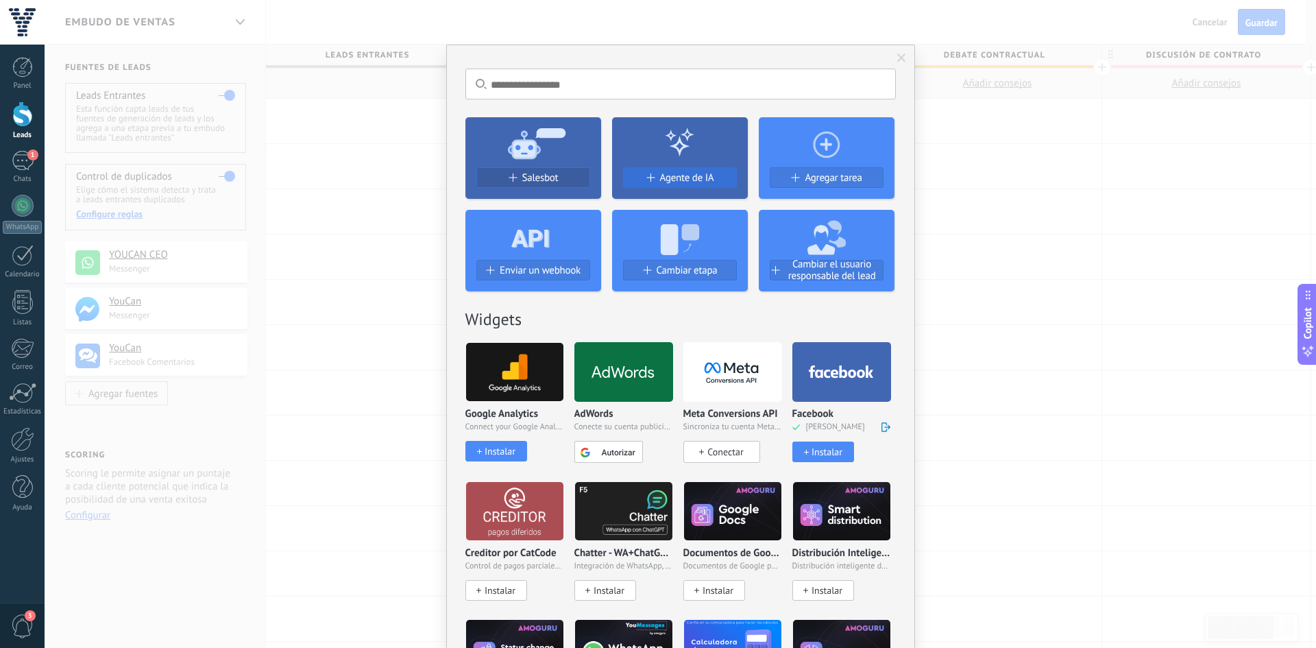
click at [689, 178] on span "Agente de IA" at bounding box center [687, 178] width 54 height 12
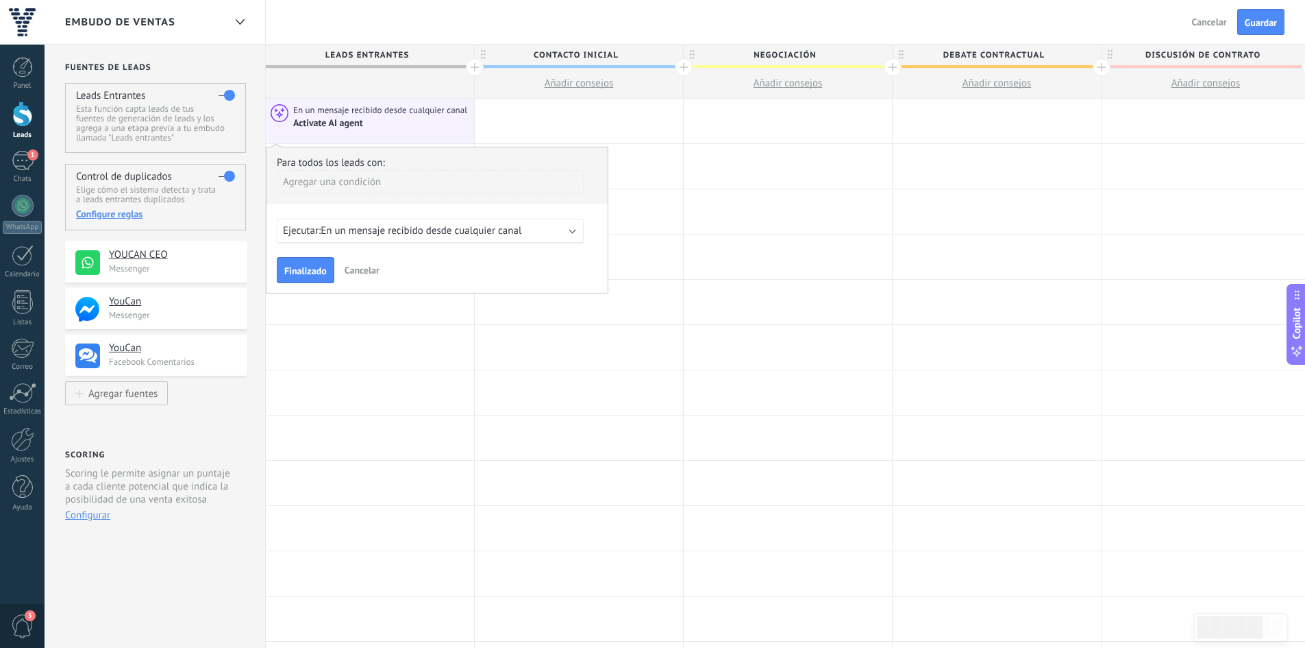
click at [325, 240] on div "Ejecutar: En un mensaje recibido desde cualquier canal" at bounding box center [430, 231] width 307 height 25
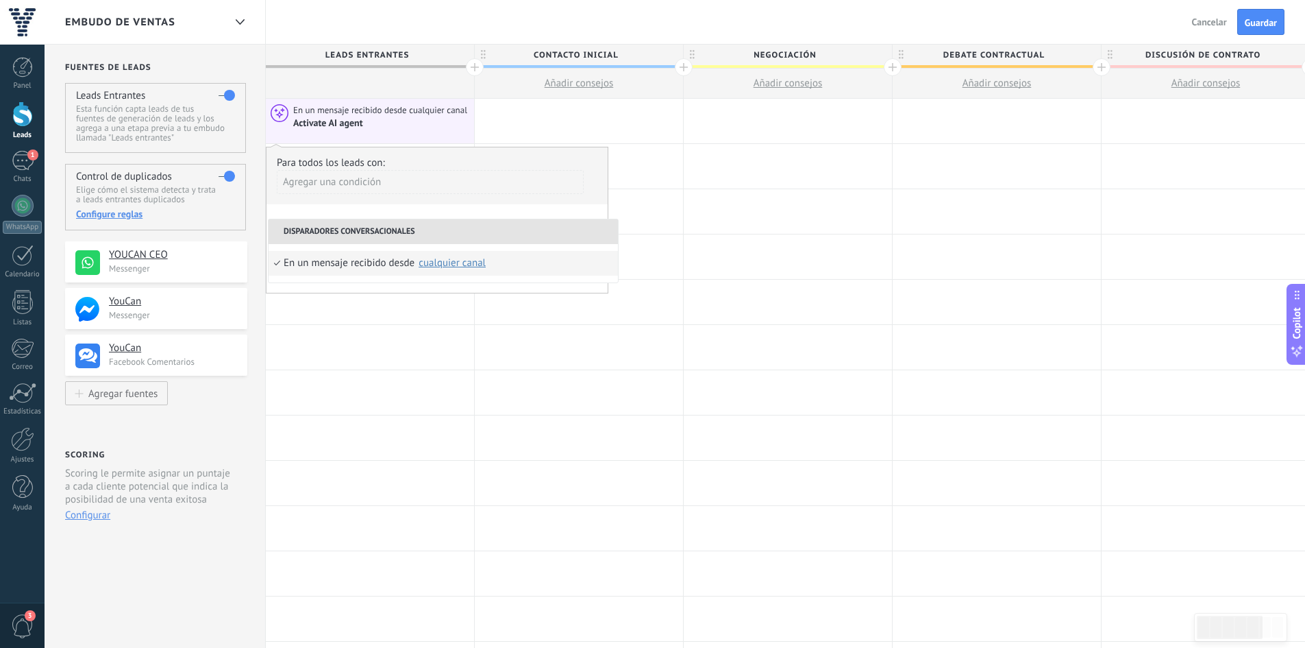
click at [447, 268] on div "cualquier canal" at bounding box center [452, 263] width 69 height 12
click at [511, 325] on label "YouCan" at bounding box center [550, 318] width 104 height 25
click at [519, 349] on label "YouCan" at bounding box center [550, 342] width 104 height 25
click at [513, 169] on div "Para todos los leads con:" at bounding box center [437, 162] width 321 height 13
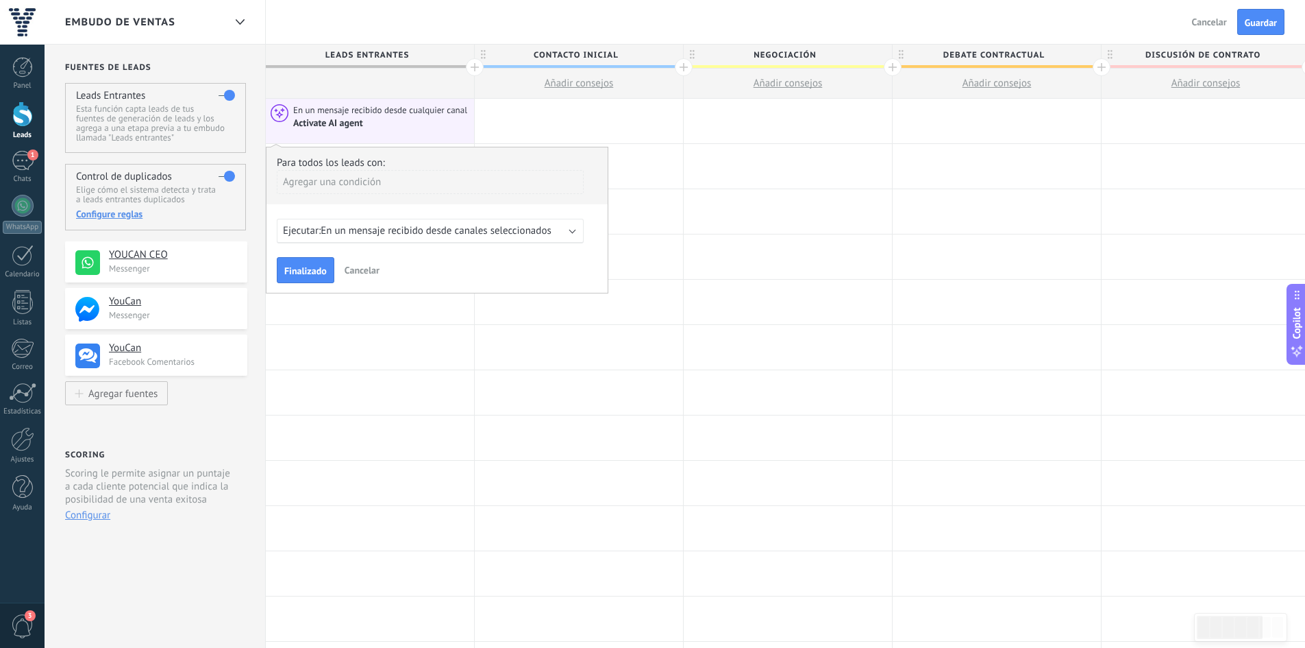
click at [302, 273] on span "Finalizado" at bounding box center [305, 271] width 42 height 10
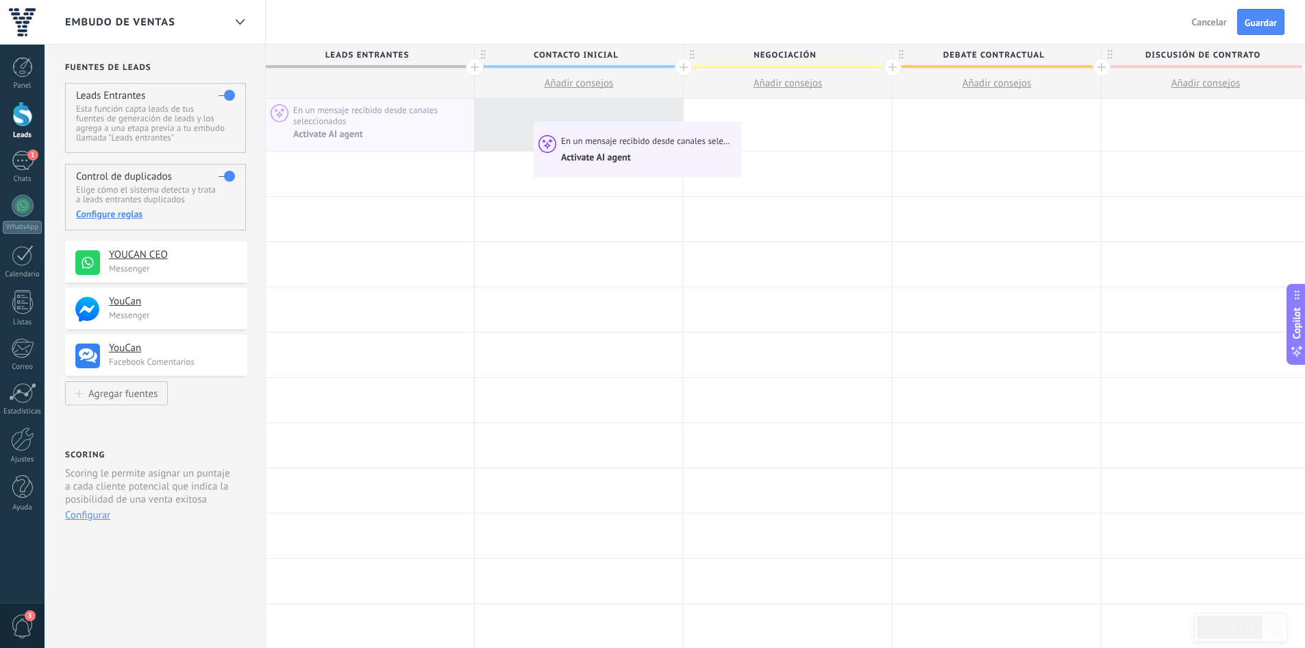
drag, startPoint x: 445, startPoint y: 132, endPoint x: 537, endPoint y: 125, distance: 92.8
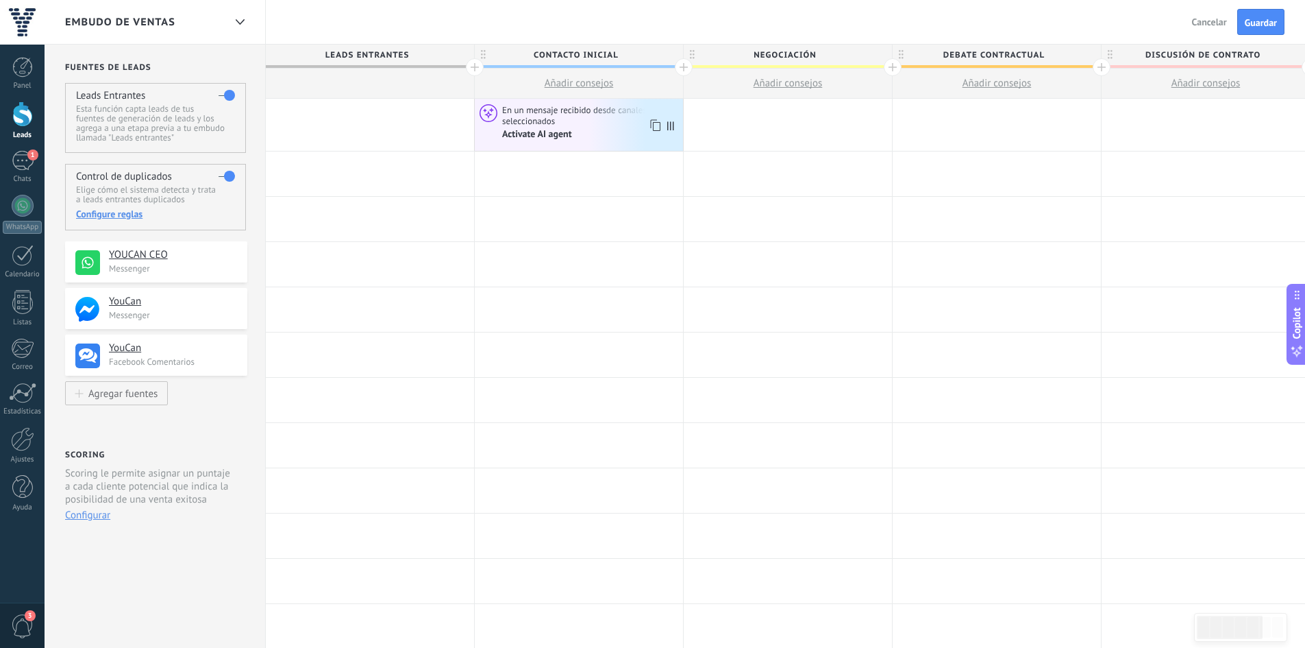
click at [651, 131] on icon at bounding box center [655, 125] width 14 height 18
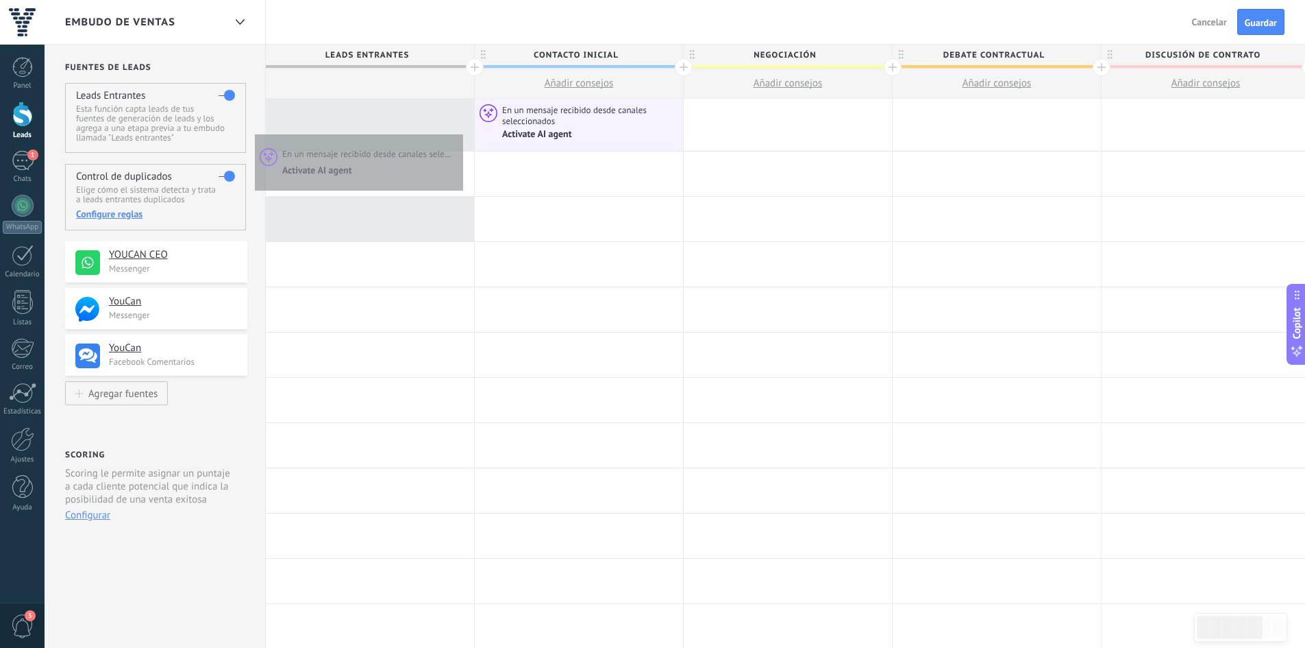
click at [450, 130] on div at bounding box center [370, 125] width 208 height 52
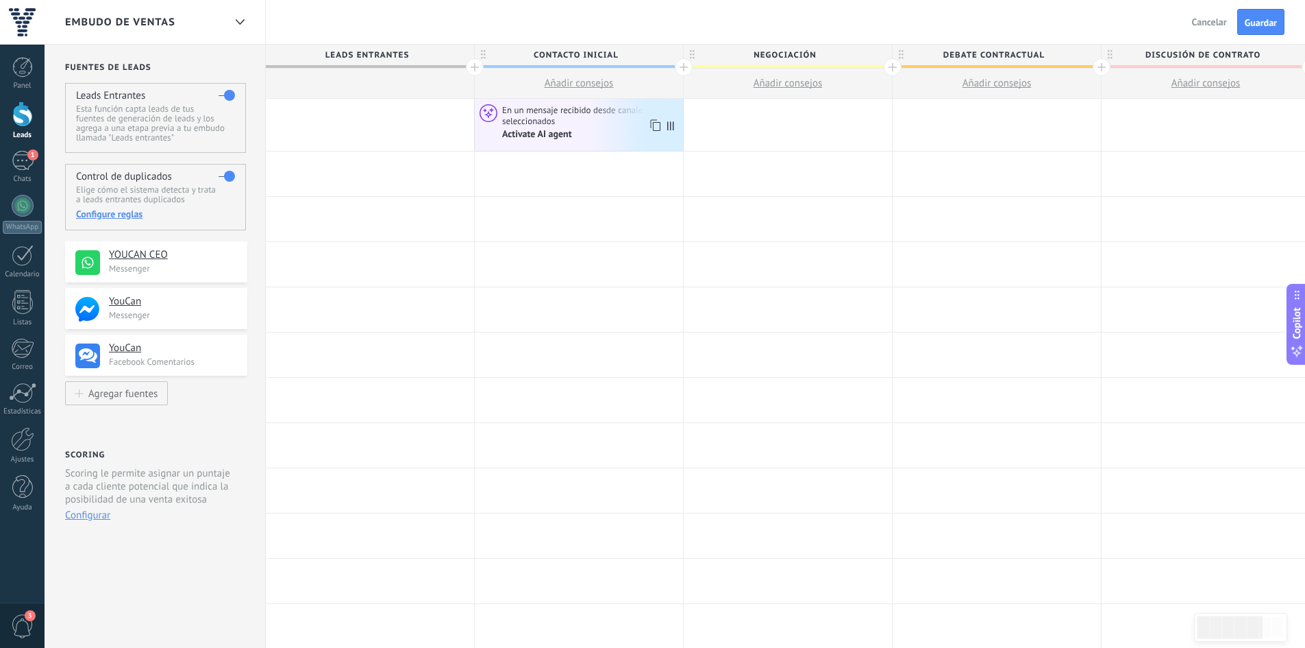
drag, startPoint x: 576, startPoint y: 128, endPoint x: 638, endPoint y: 122, distance: 62.0
click at [578, 127] on div "Activate AI agent" at bounding box center [590, 133] width 177 height 13
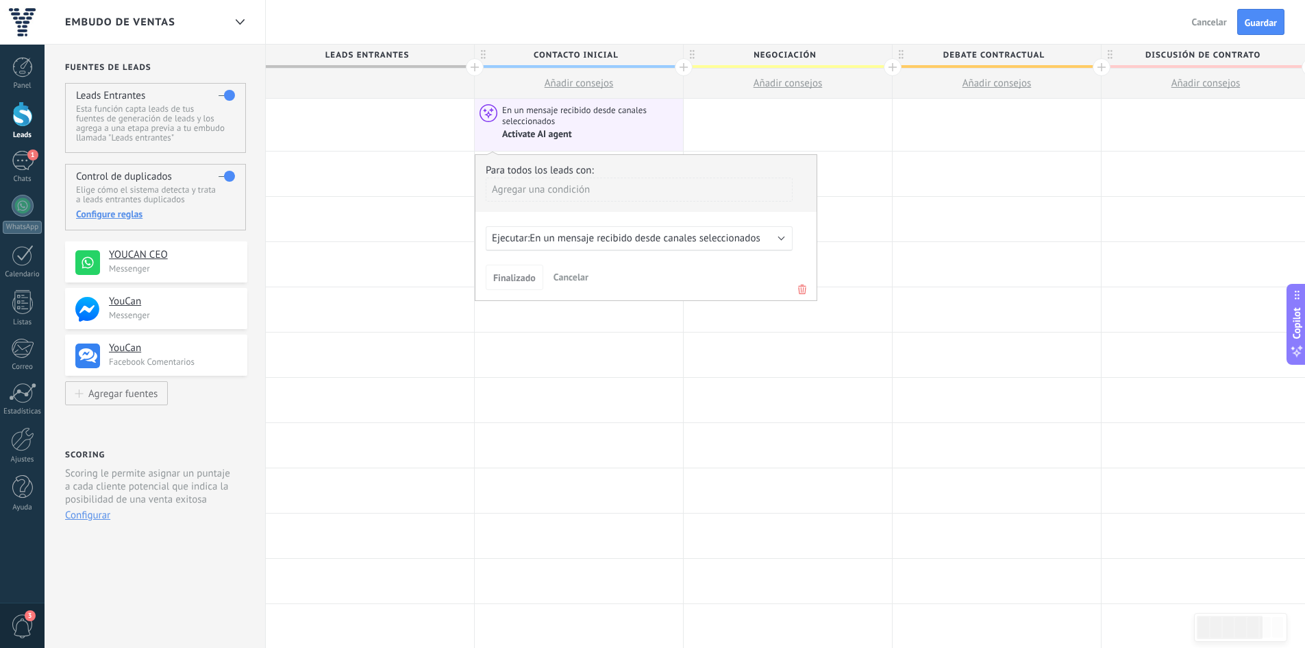
drag, startPoint x: 373, startPoint y: 127, endPoint x: 382, endPoint y: 120, distance: 11.7
click at [374, 126] on div at bounding box center [370, 125] width 208 height 52
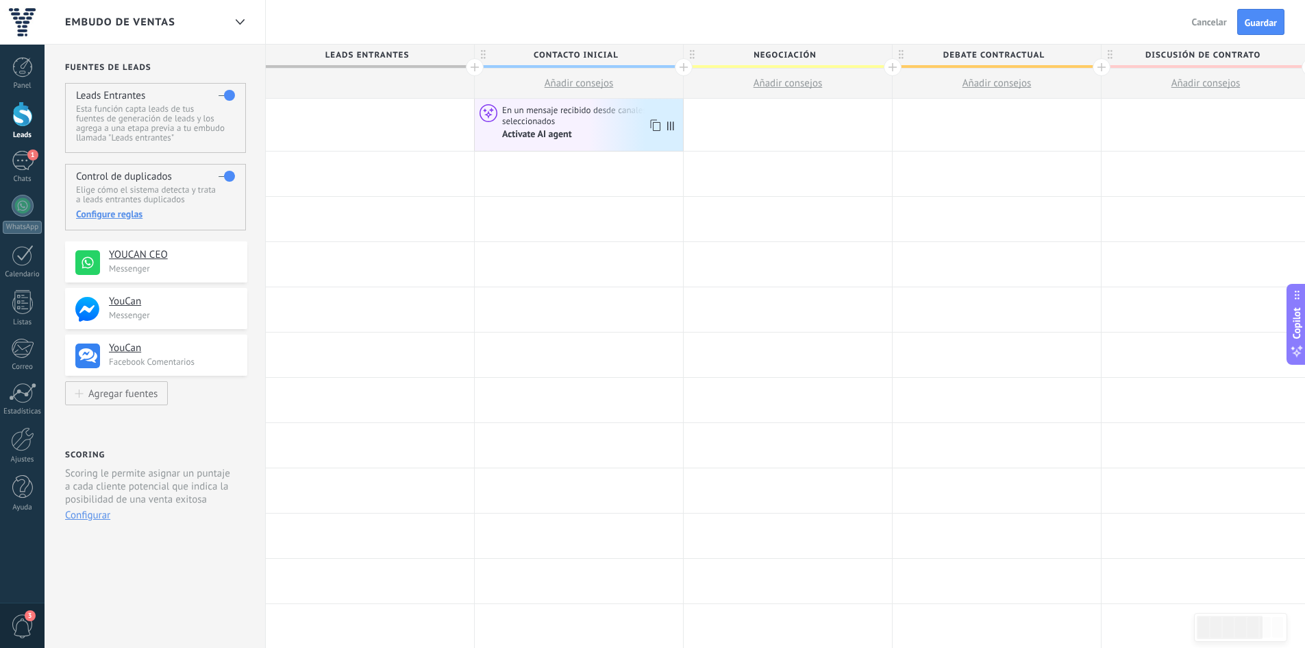
click at [656, 126] on icon at bounding box center [655, 125] width 14 height 18
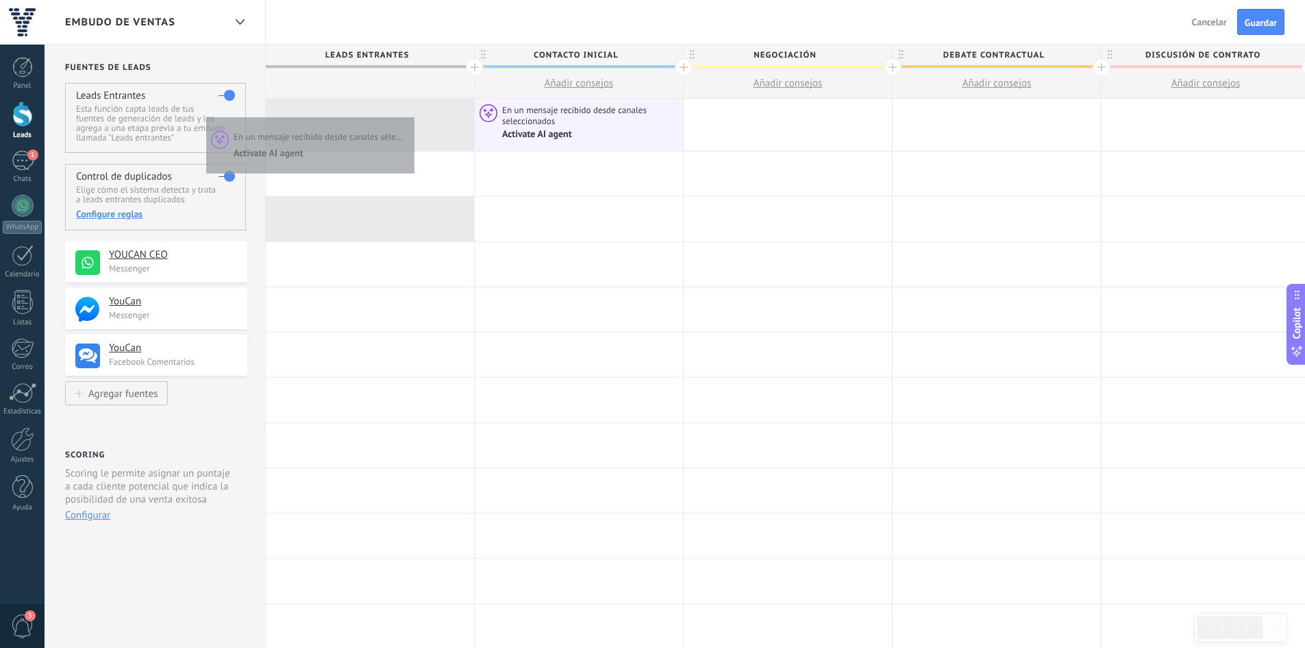
click at [411, 114] on div at bounding box center [370, 125] width 208 height 52
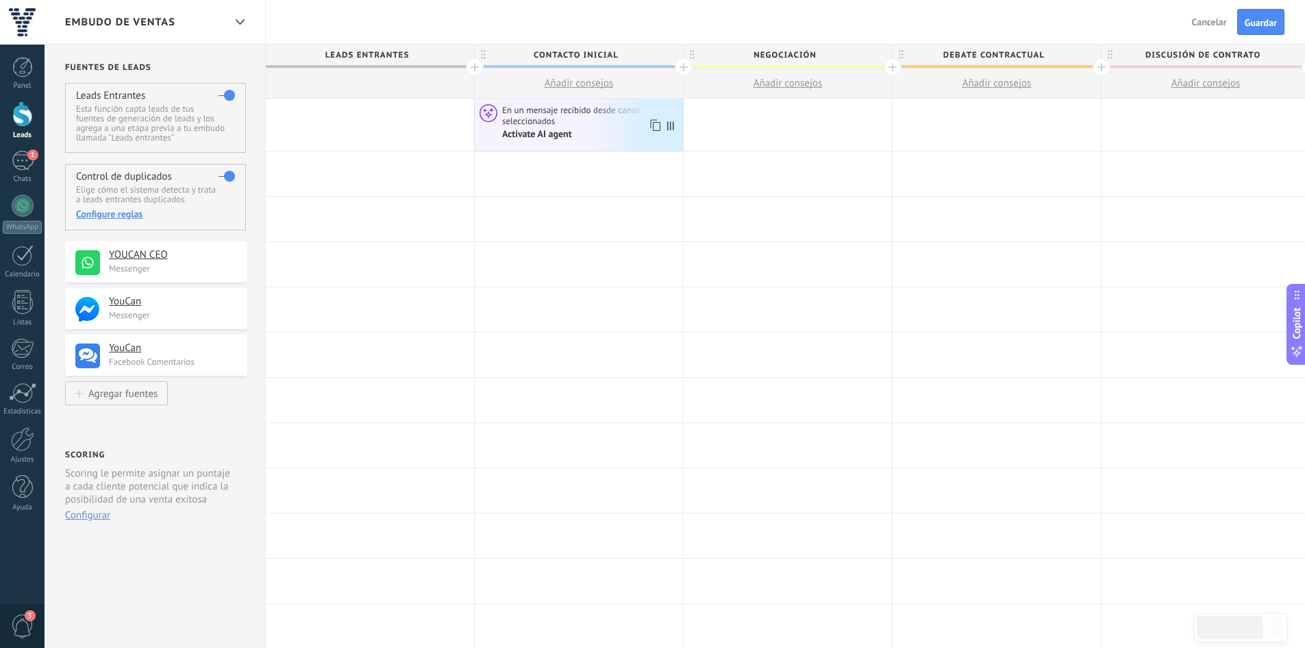
click at [652, 121] on icon at bounding box center [655, 125] width 14 height 18
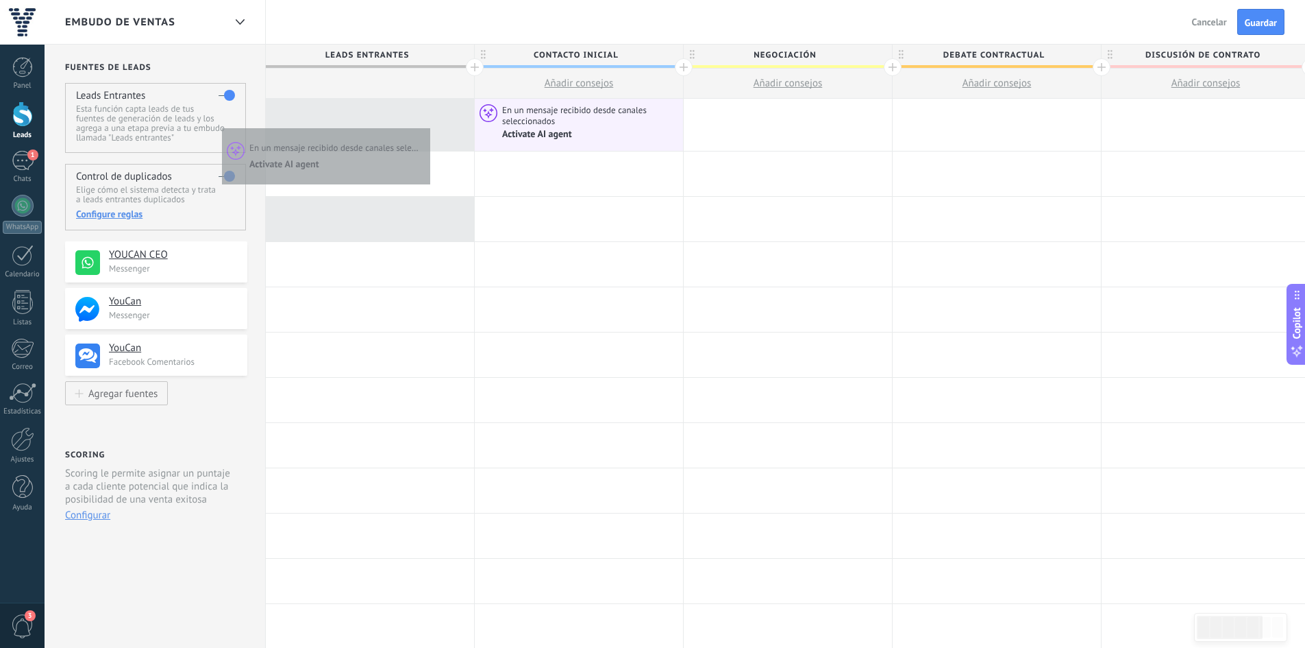
click at [427, 125] on div at bounding box center [370, 125] width 208 height 52
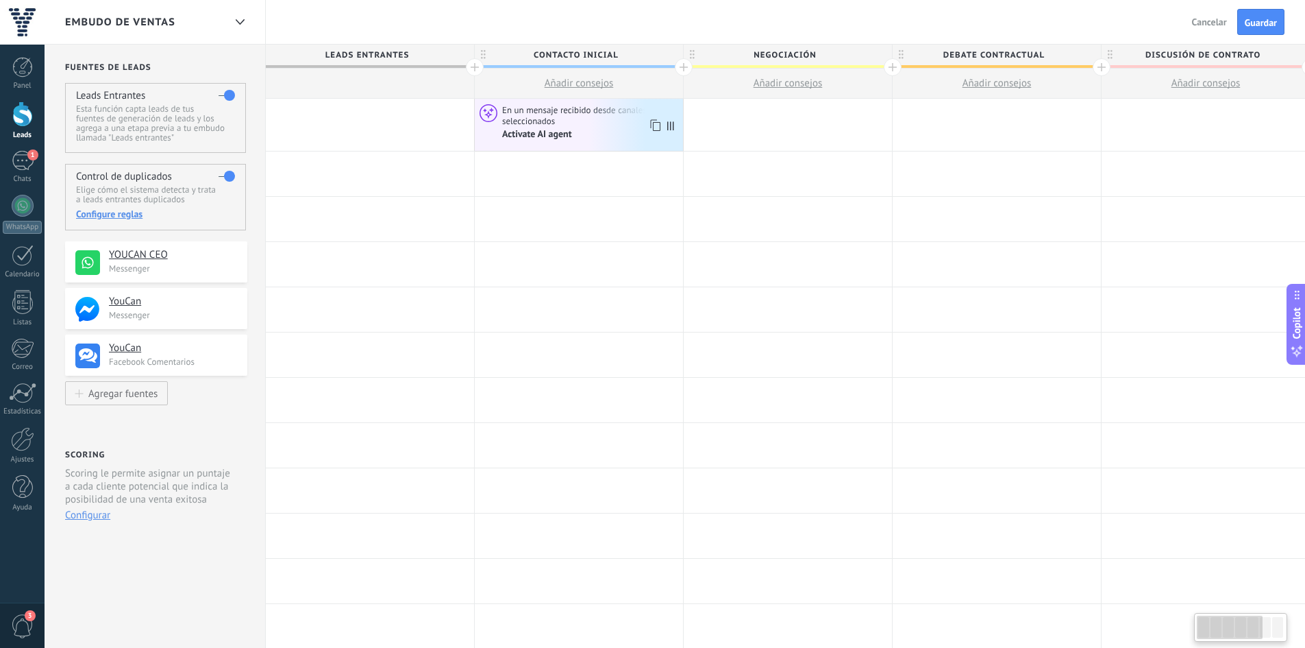
scroll to position [0, 6]
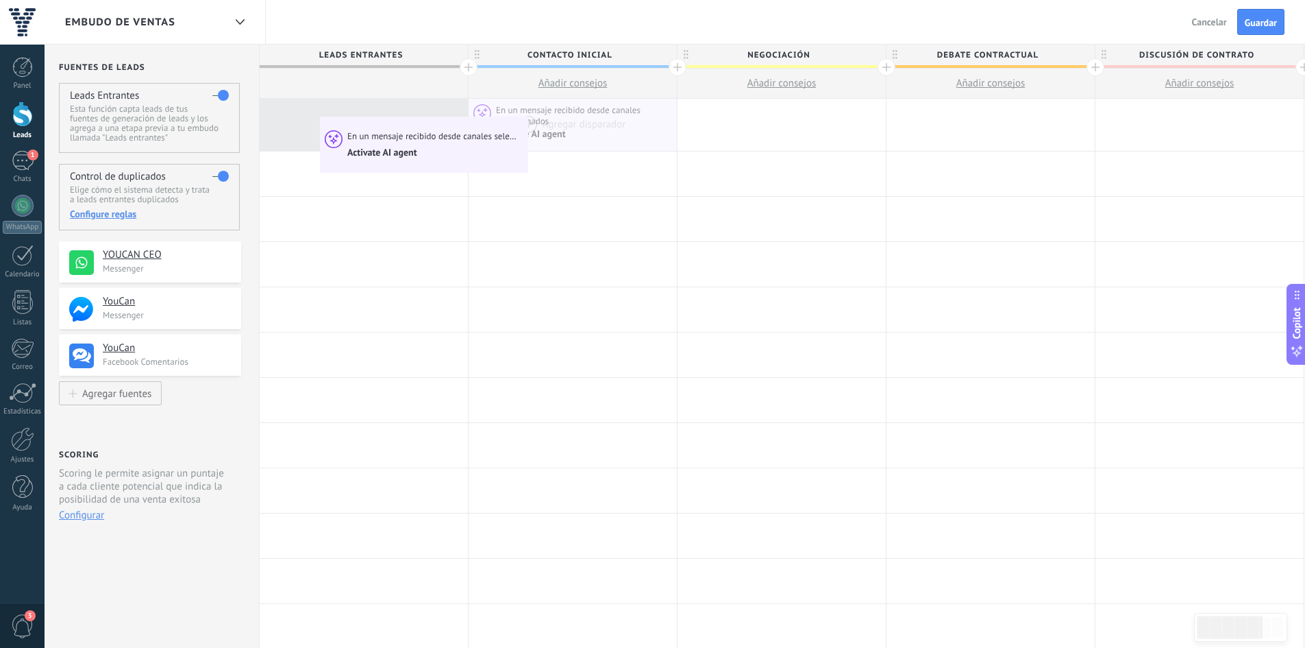
drag, startPoint x: 582, startPoint y: 127, endPoint x: 323, endPoint y: 112, distance: 258.8
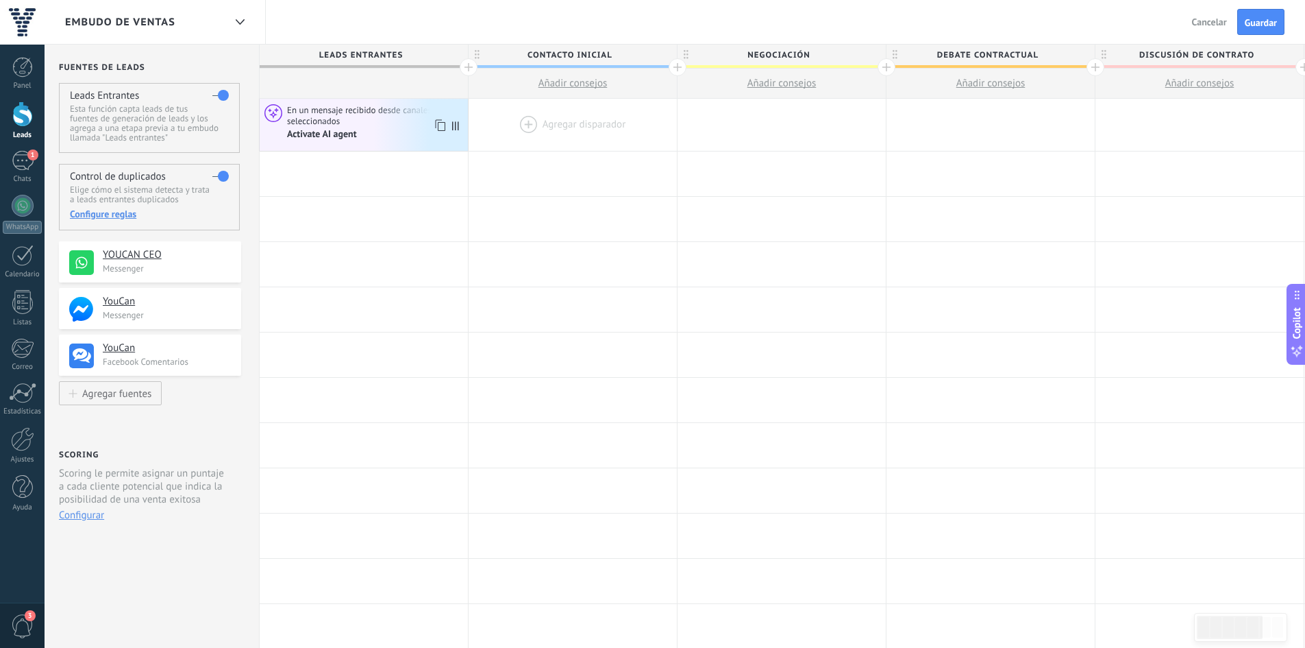
click at [432, 125] on icon at bounding box center [439, 125] width 14 height 18
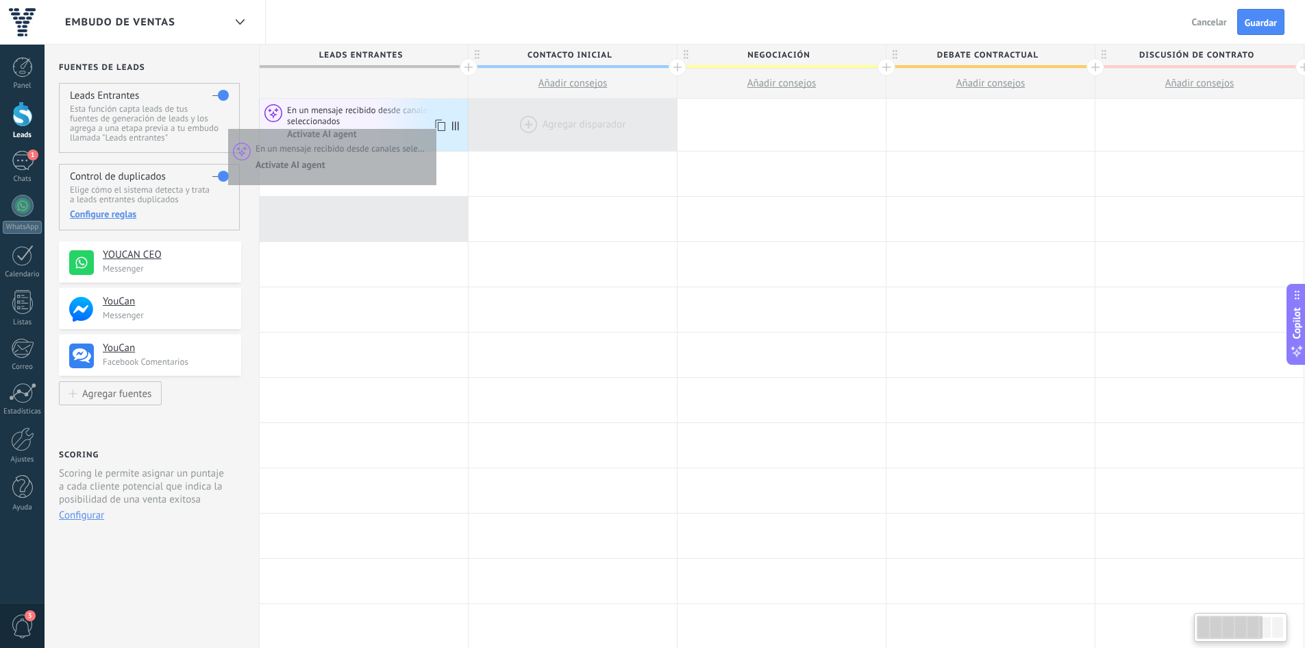
scroll to position [0, 7]
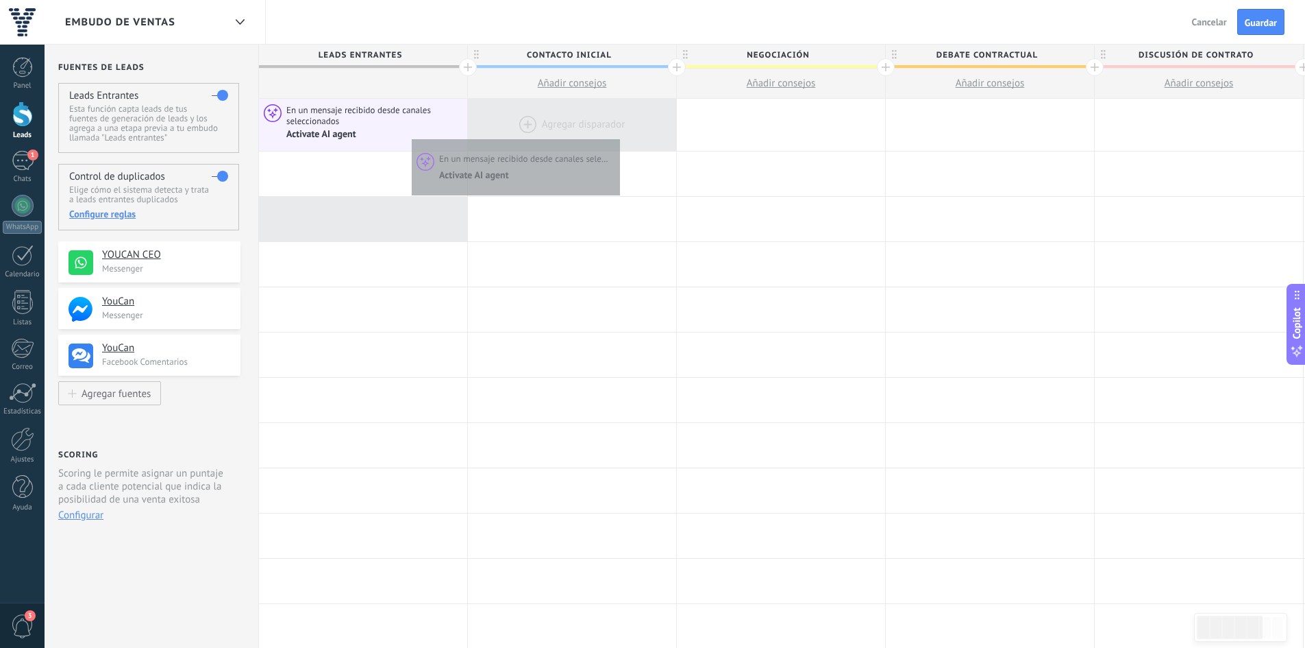
click at [617, 136] on div at bounding box center [572, 125] width 208 height 52
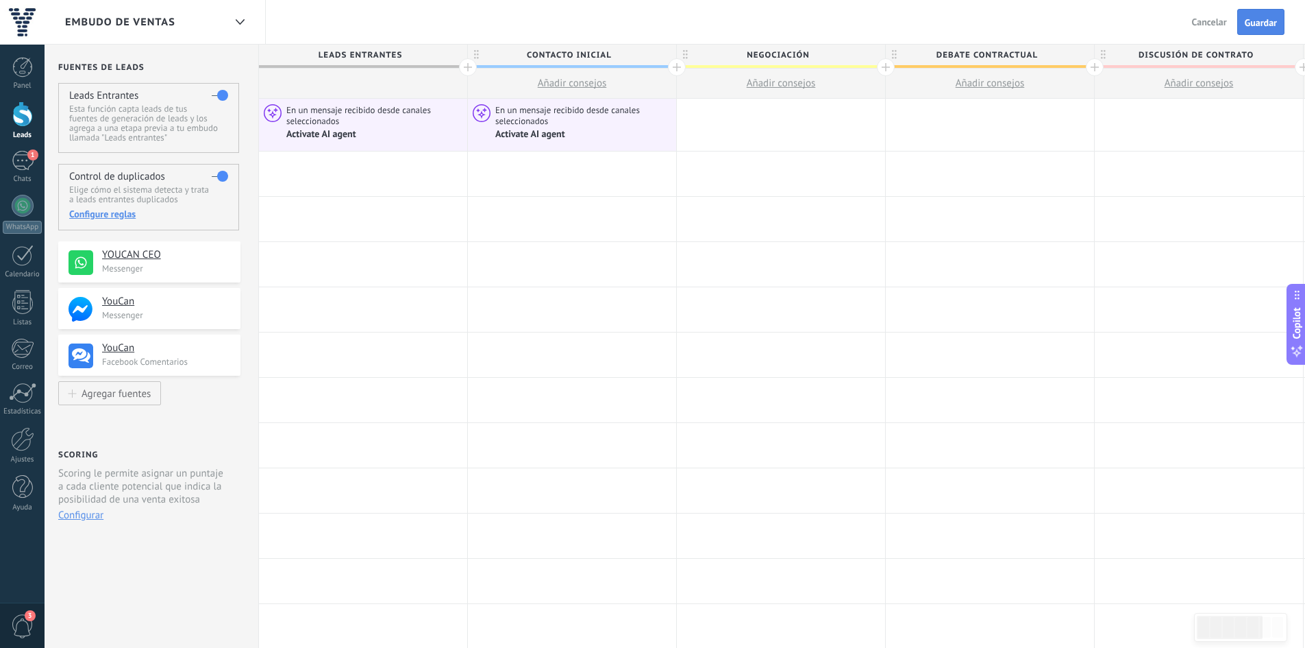
click at [1259, 24] on span "Guardar" at bounding box center [1261, 23] width 32 height 10
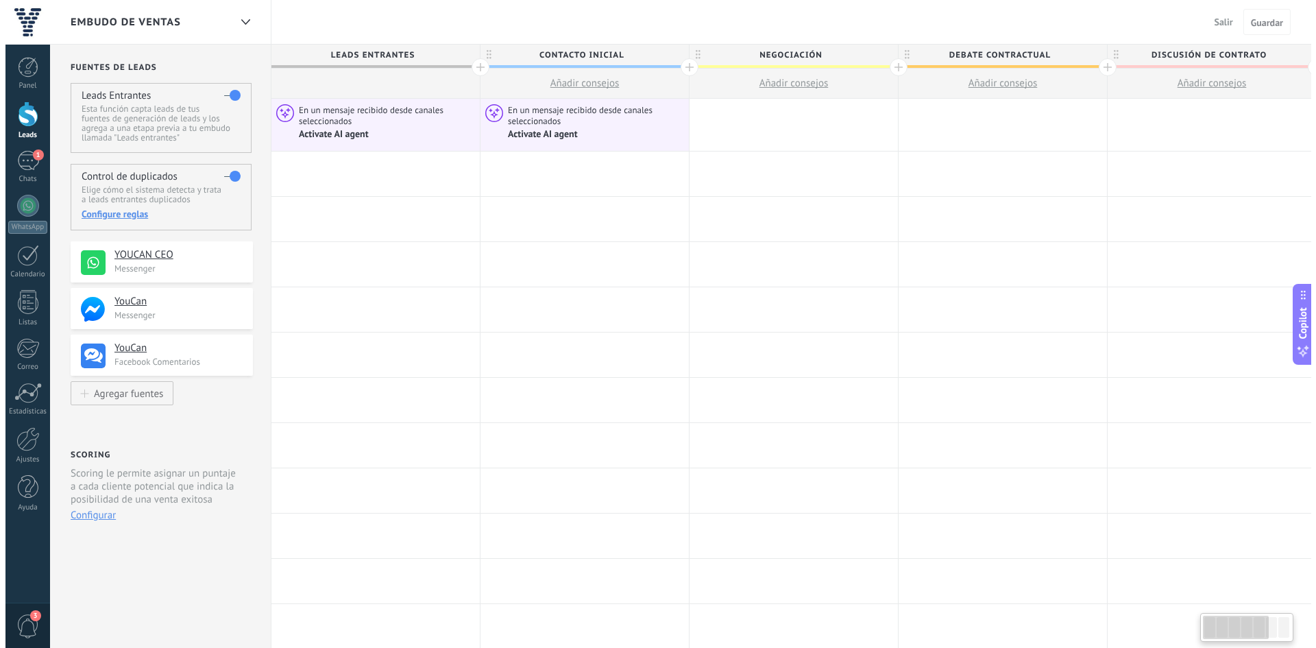
scroll to position [0, 7]
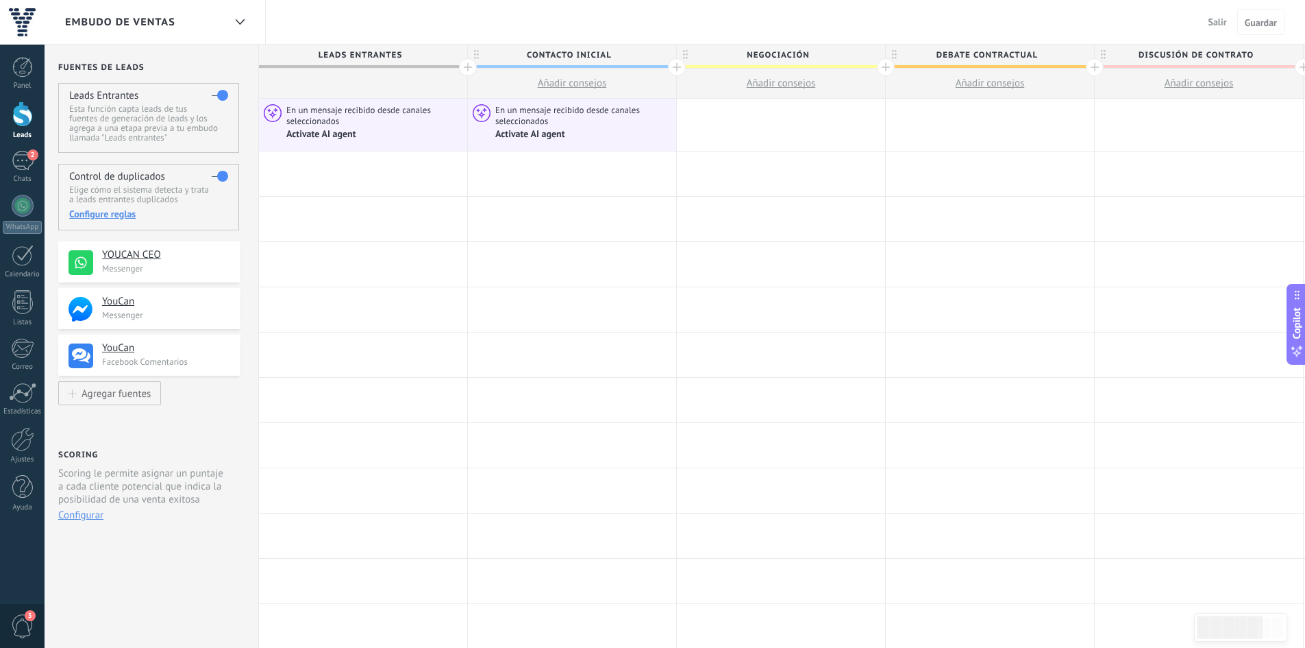
click at [25, 150] on div "Panel Leads 2 Chats WhatsApp Clientes" at bounding box center [22, 291] width 45 height 469
click at [24, 162] on div "2" at bounding box center [23, 161] width 22 height 20
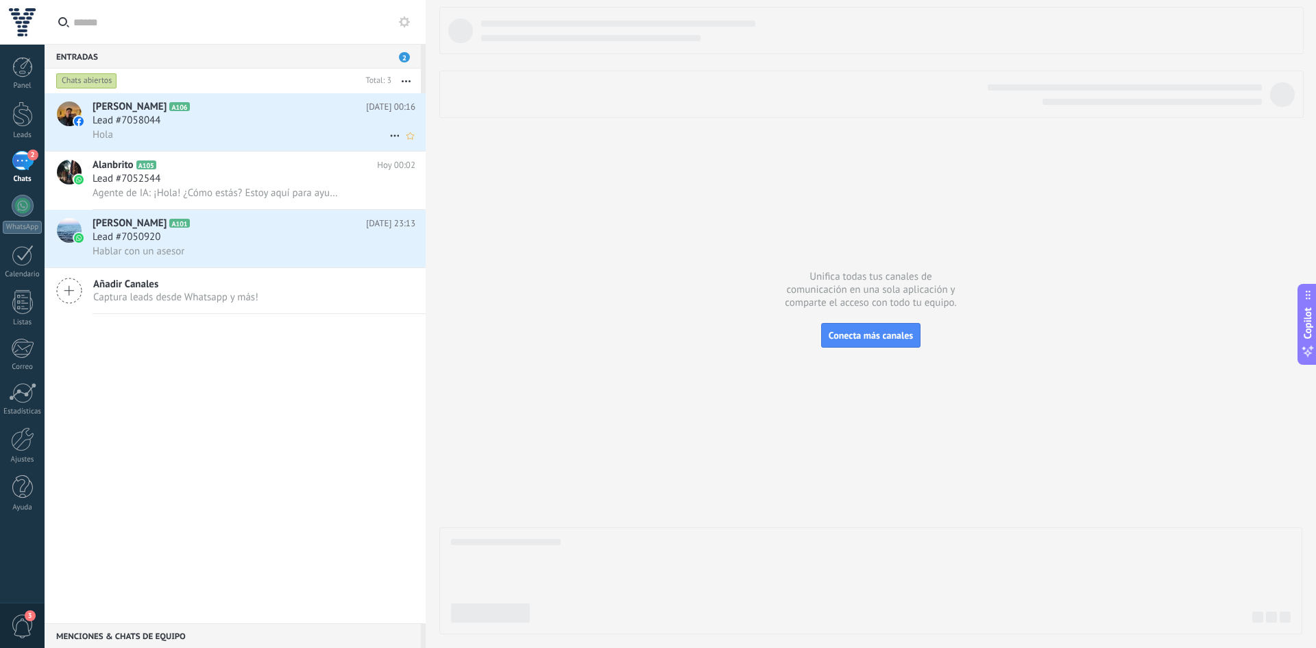
click at [295, 118] on div "Lead #7058044" at bounding box center [254, 121] width 323 height 14
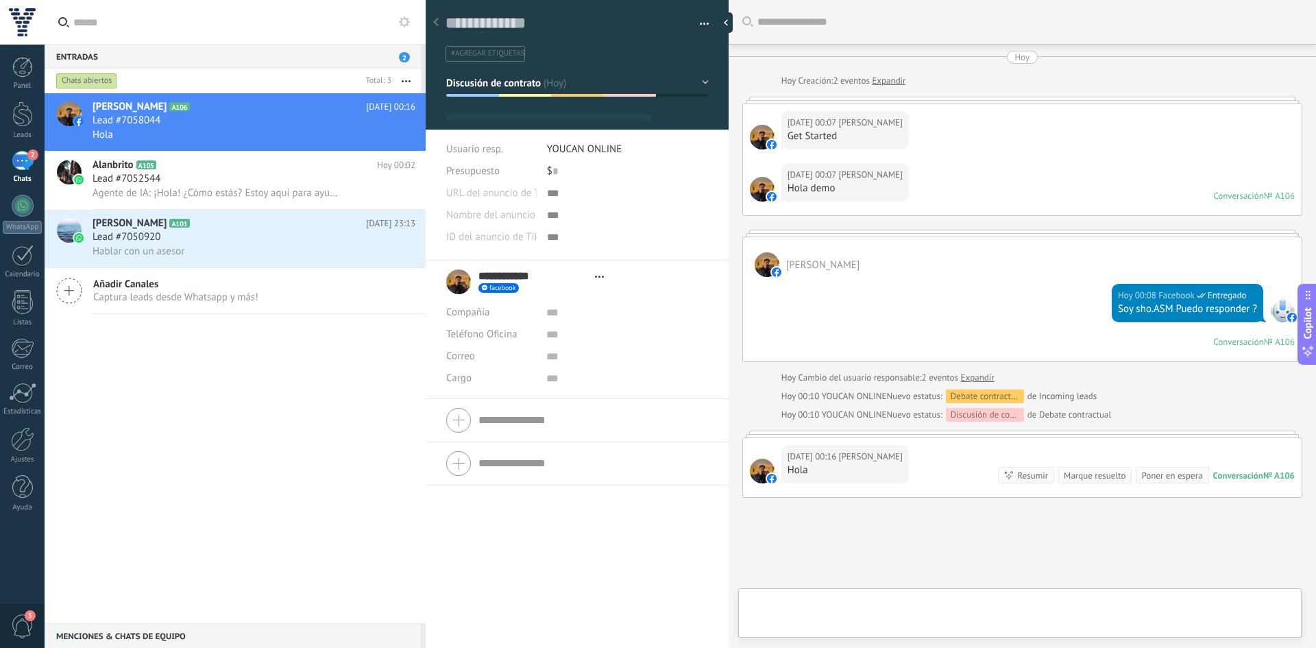
scroll to position [89, 0]
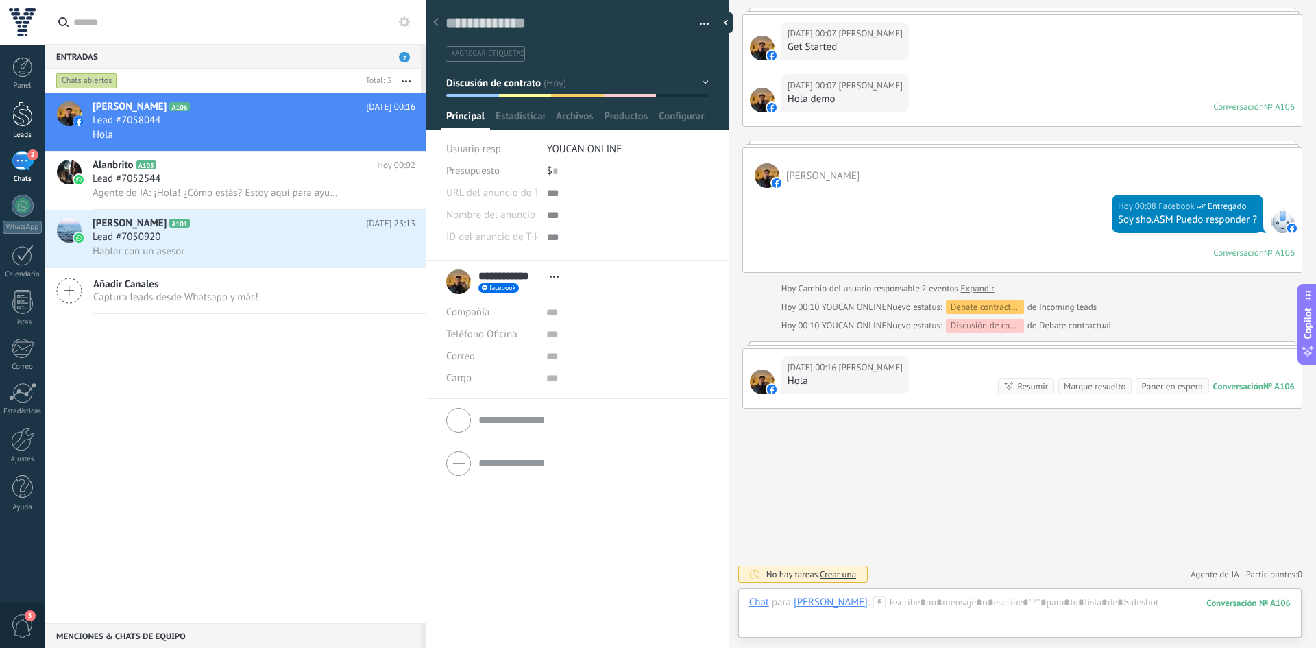
click at [10, 122] on link "Leads" at bounding box center [22, 120] width 45 height 38
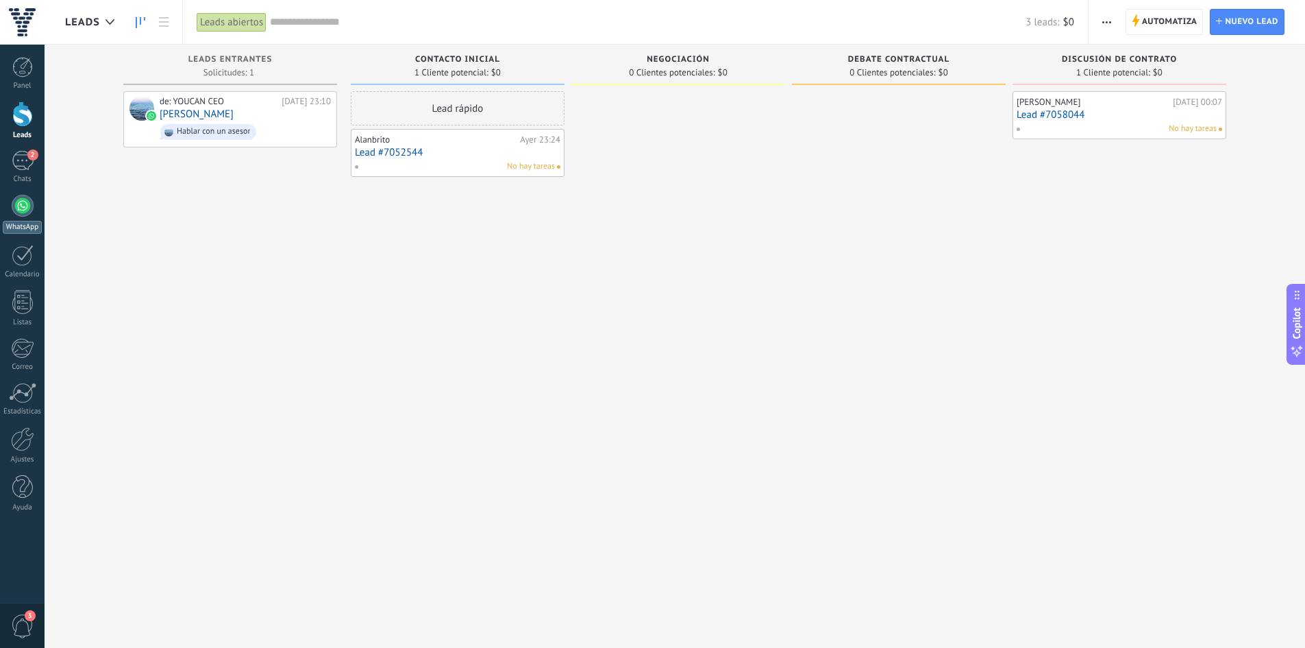
click at [18, 211] on div at bounding box center [23, 206] width 22 height 22
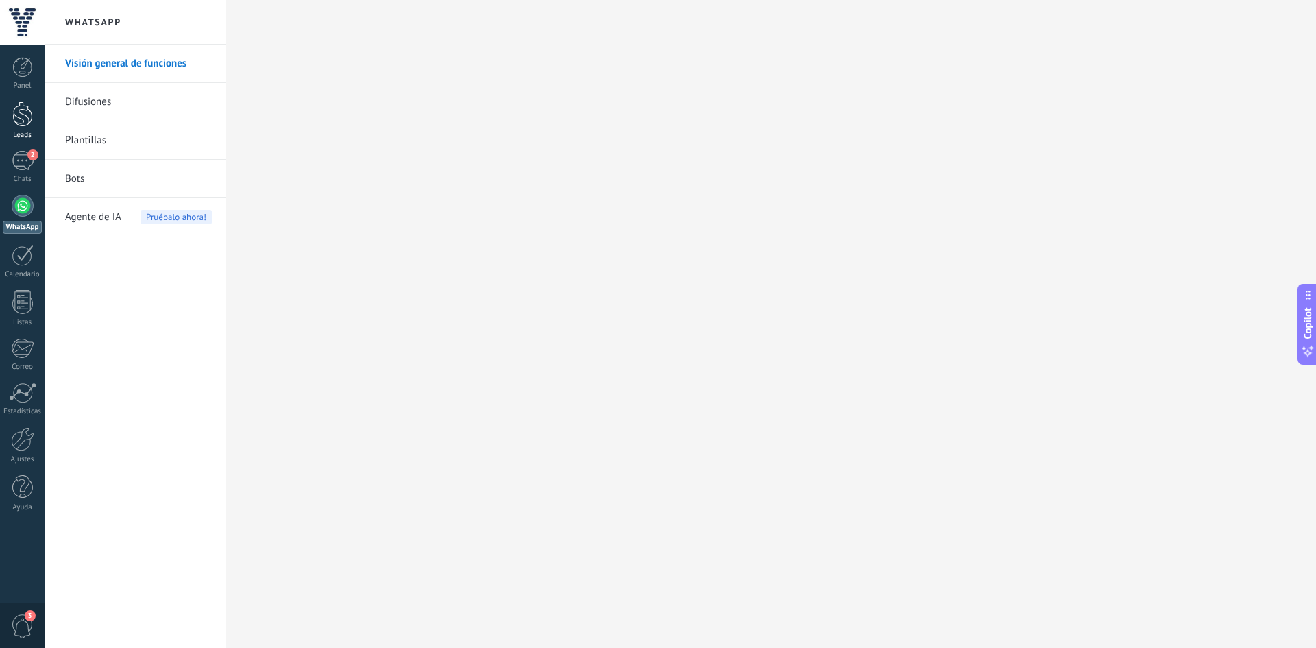
click at [19, 116] on div at bounding box center [22, 113] width 21 height 25
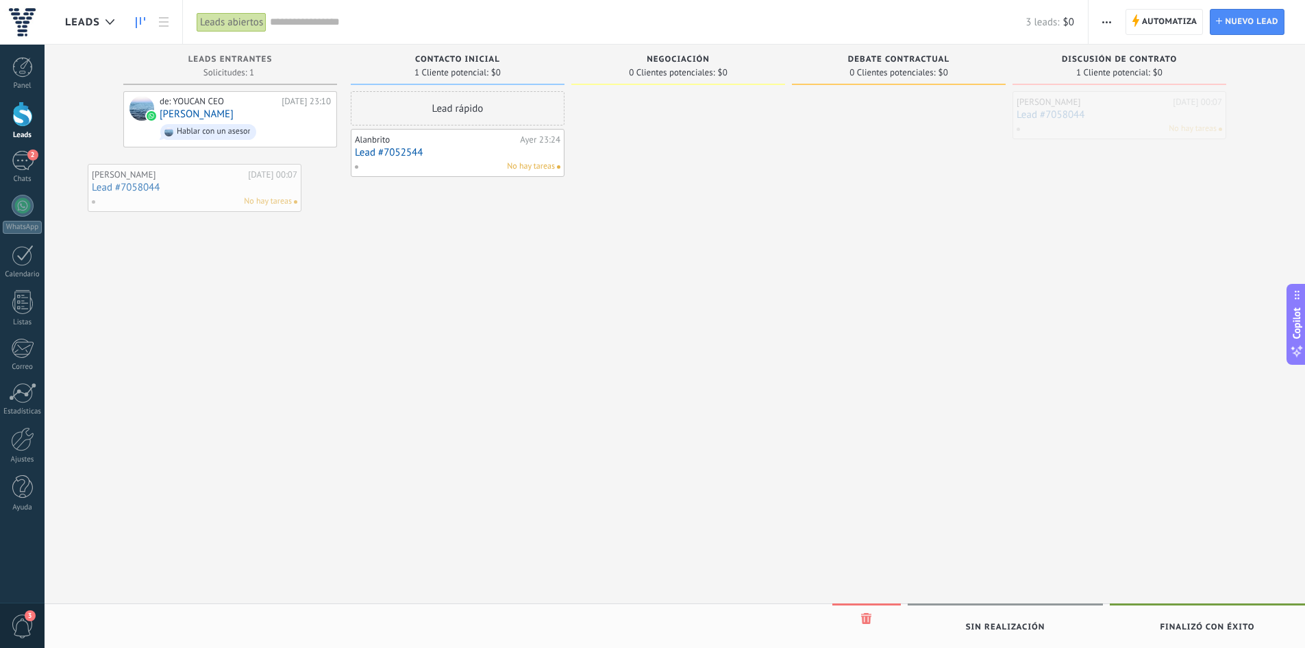
drag, startPoint x: 1065, startPoint y: 121, endPoint x: 161, endPoint y: 191, distance: 906.6
click at [13, 114] on div at bounding box center [22, 113] width 21 height 25
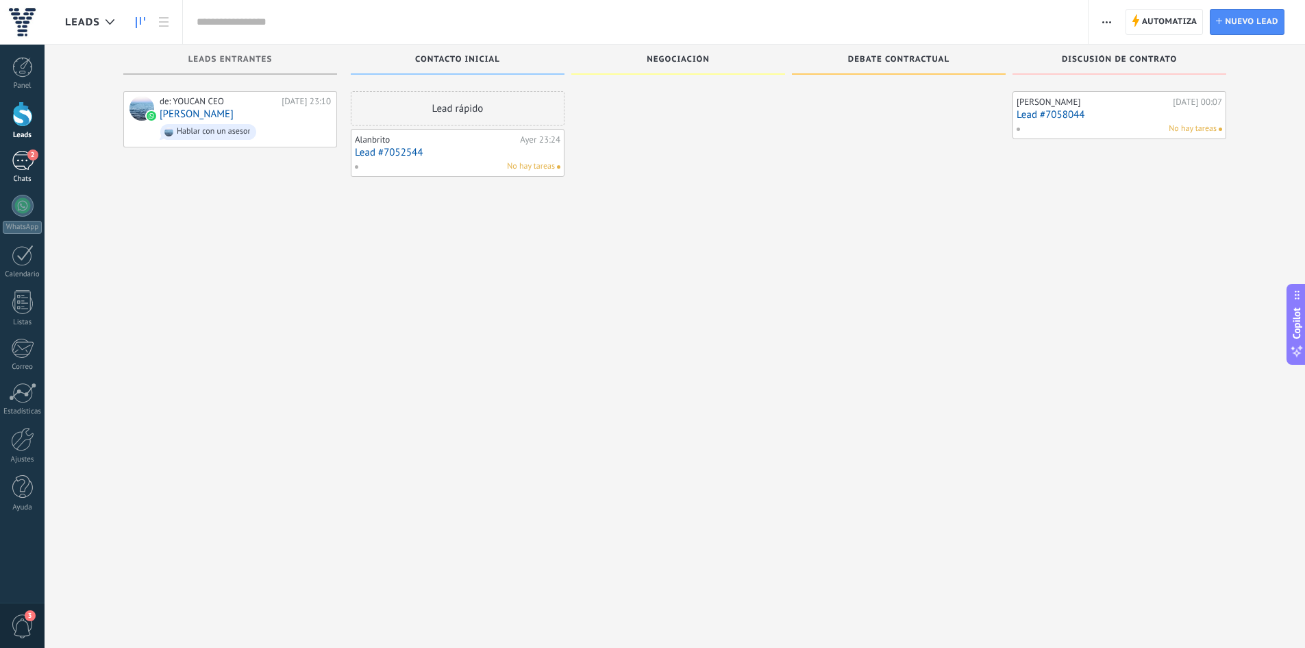
click at [25, 173] on link "2 Chats" at bounding box center [22, 167] width 45 height 33
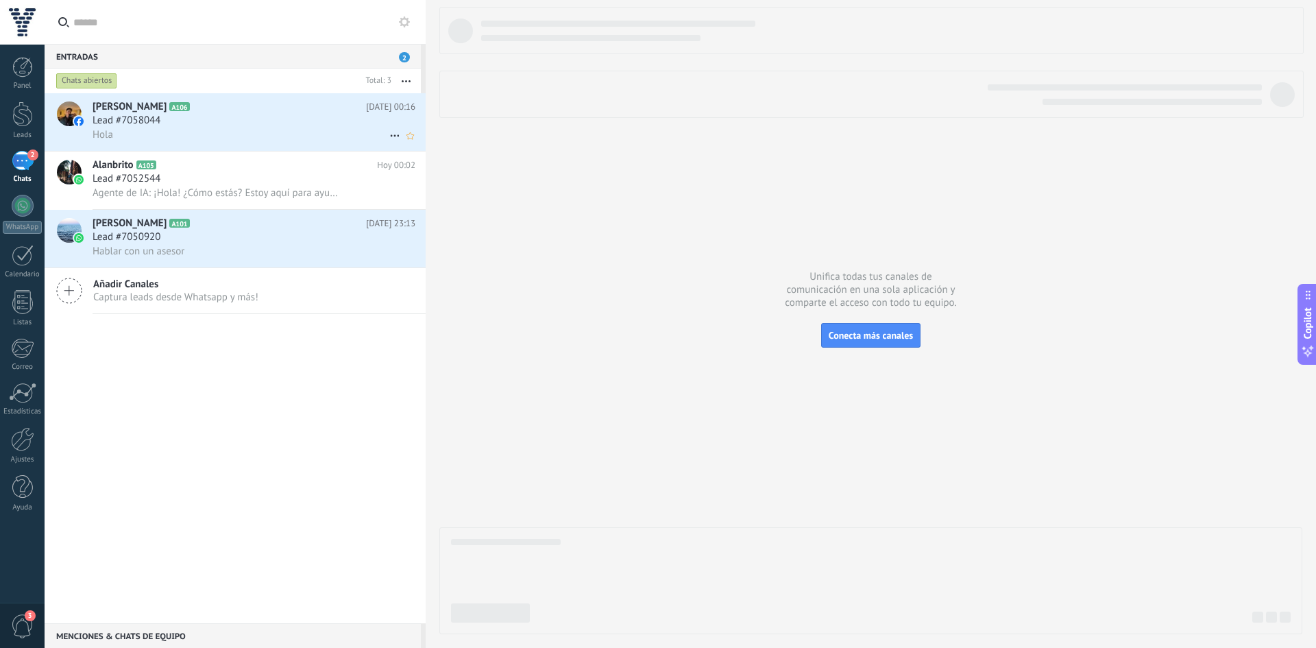
click at [389, 140] on icon at bounding box center [394, 135] width 16 height 16
click at [349, 124] on div at bounding box center [658, 324] width 1316 height 648
click at [292, 113] on h2 "Alan Simbana A106" at bounding box center [229, 107] width 273 height 14
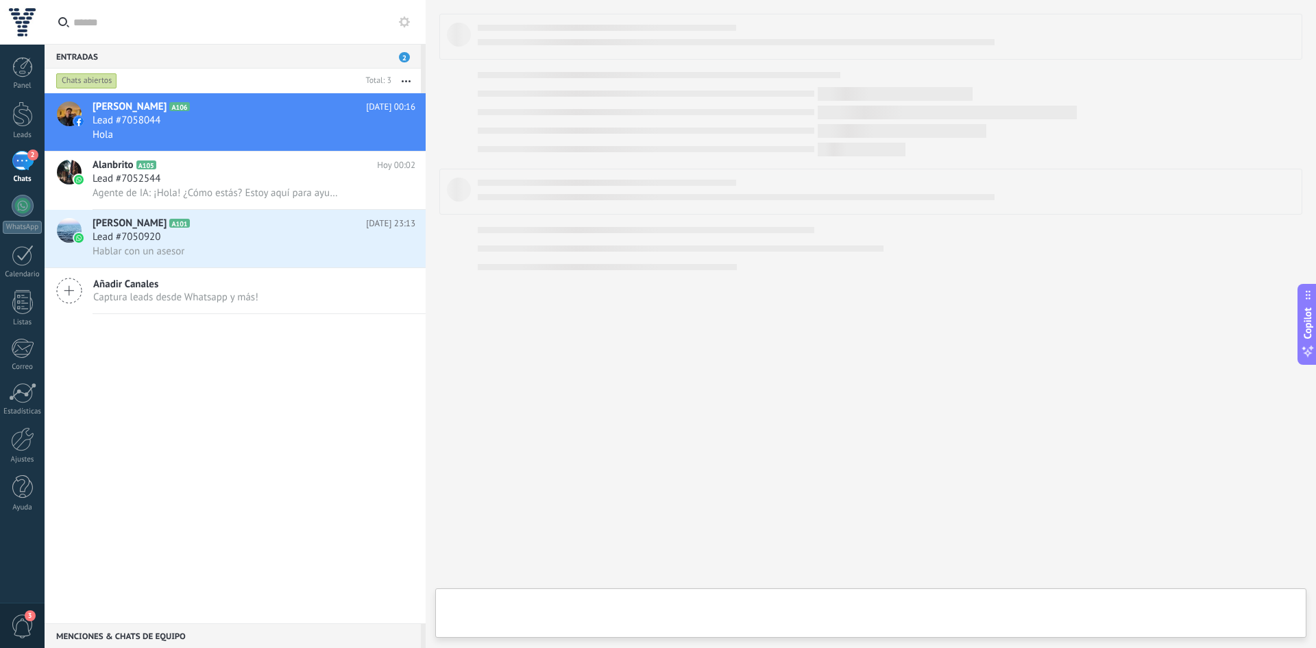
type textarea "**********"
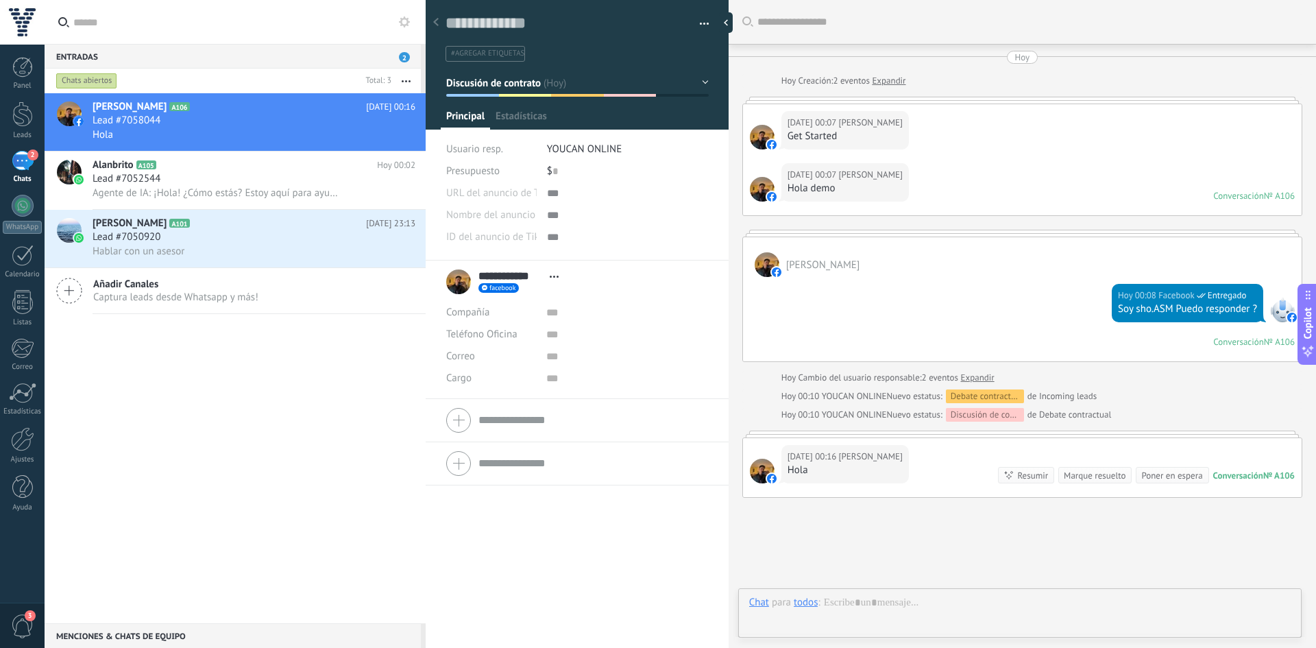
scroll to position [89, 0]
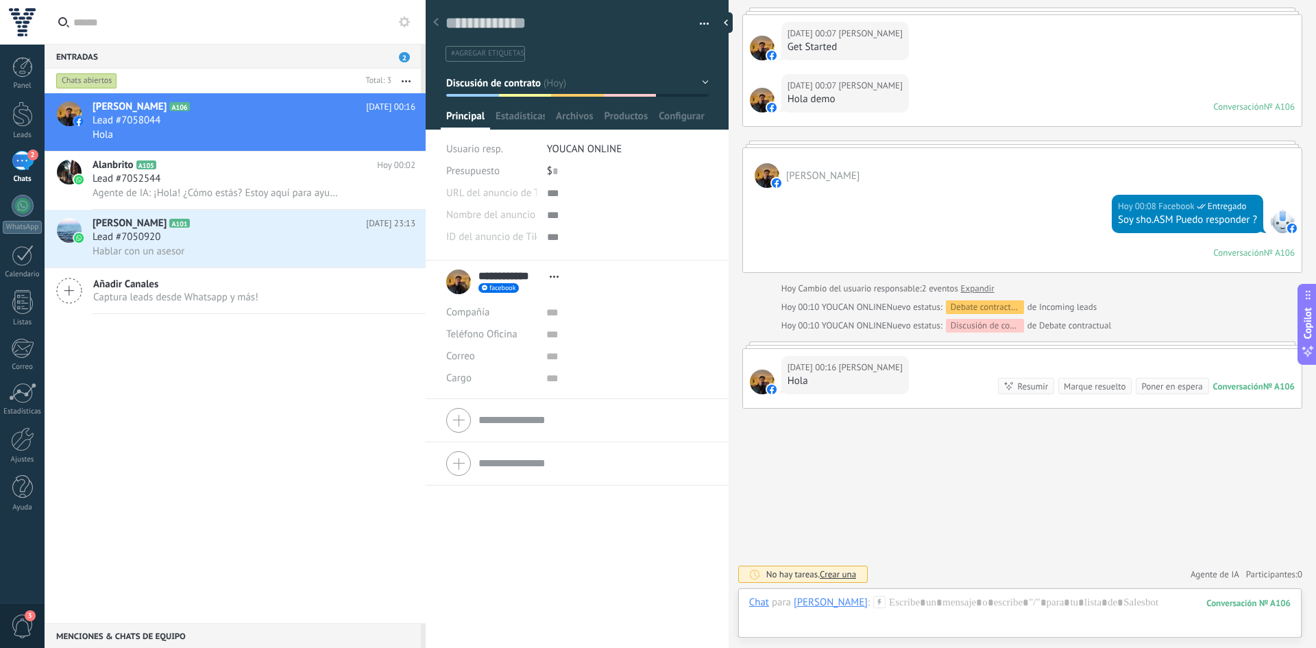
click at [691, 25] on button "button" at bounding box center [699, 24] width 20 height 21
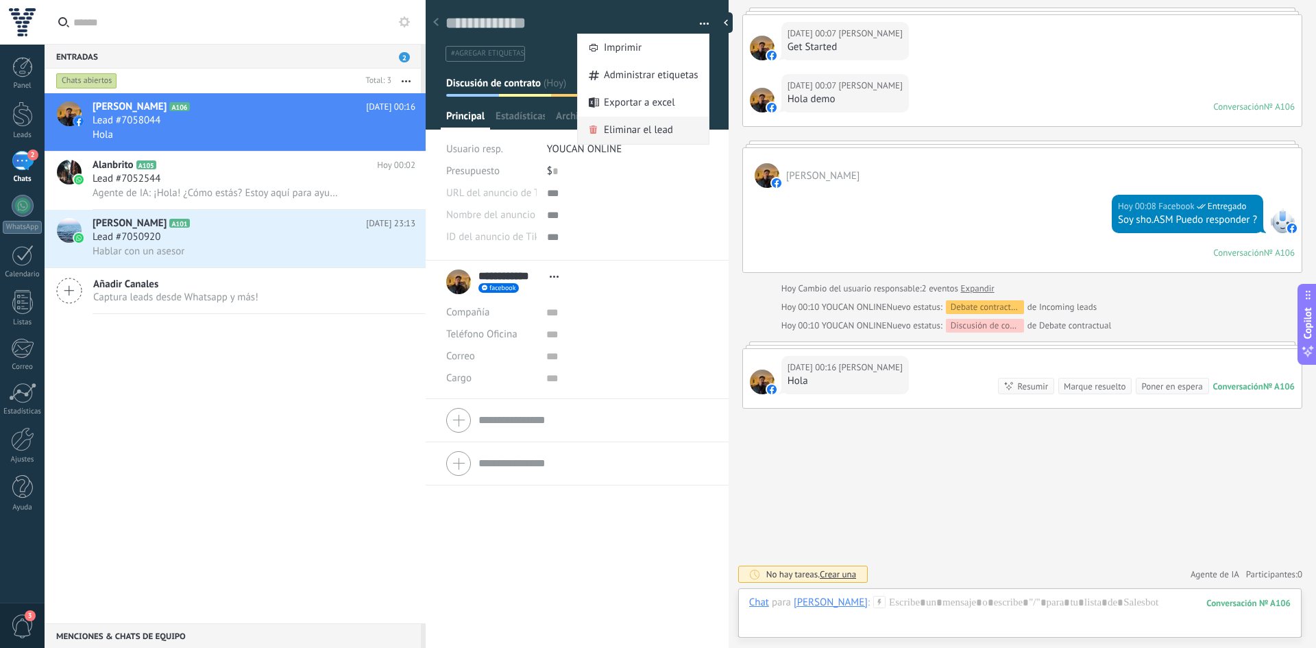
click at [615, 130] on span "Eliminar el lead" at bounding box center [638, 129] width 69 height 27
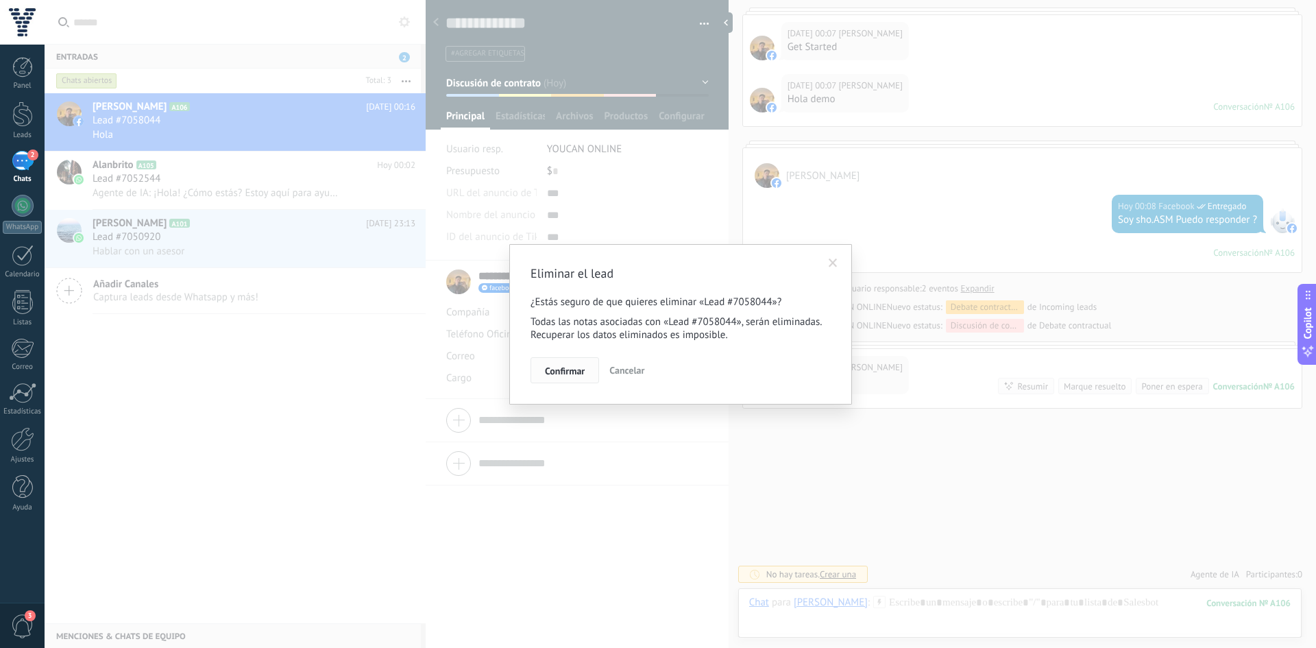
click at [548, 367] on span "Confirmar" at bounding box center [565, 371] width 40 height 10
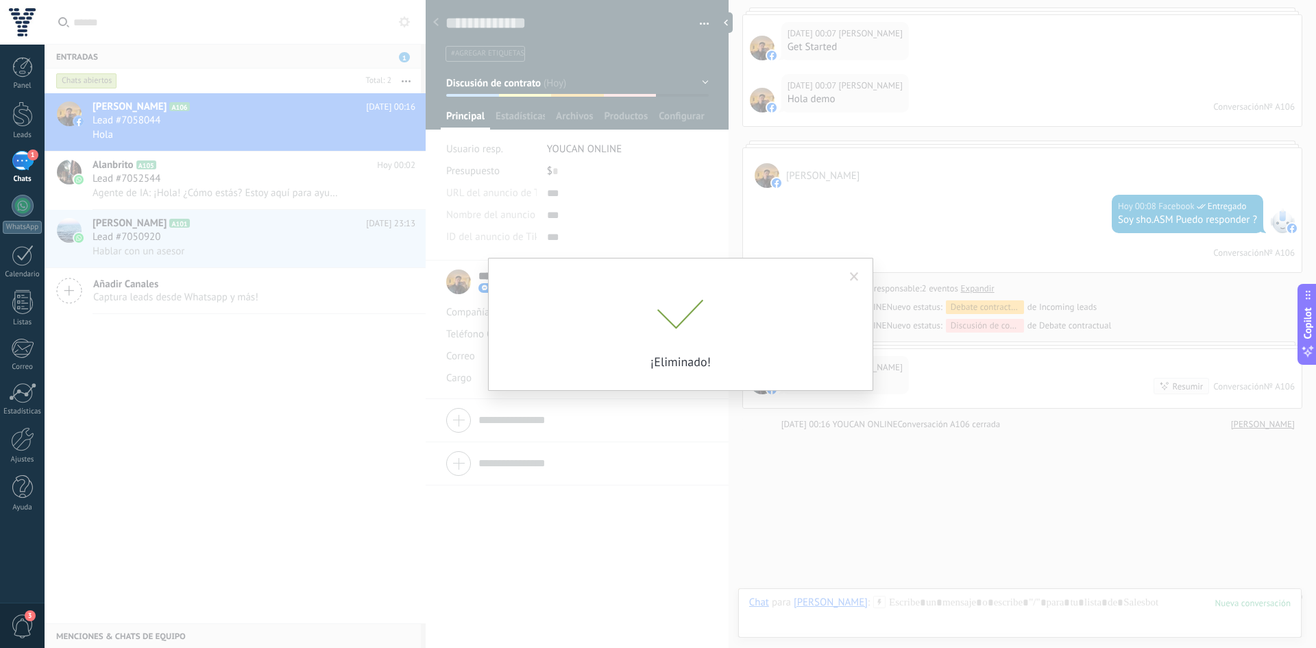
scroll to position [112, 0]
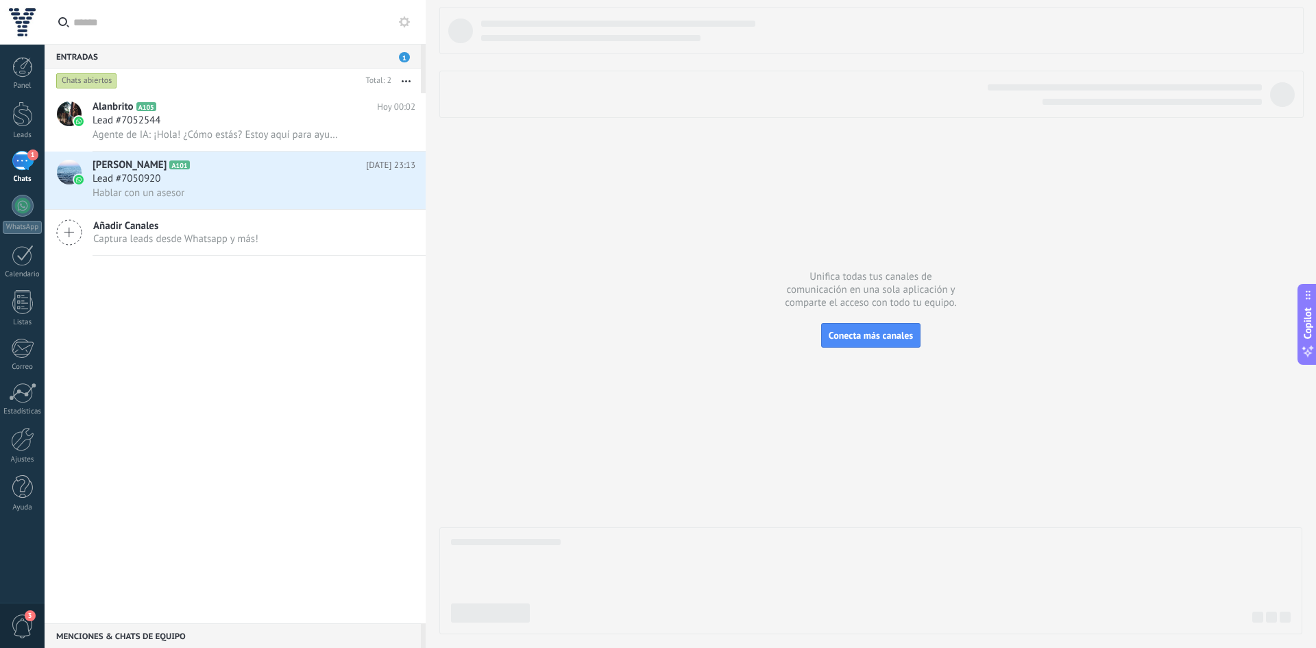
scroll to position [21, 0]
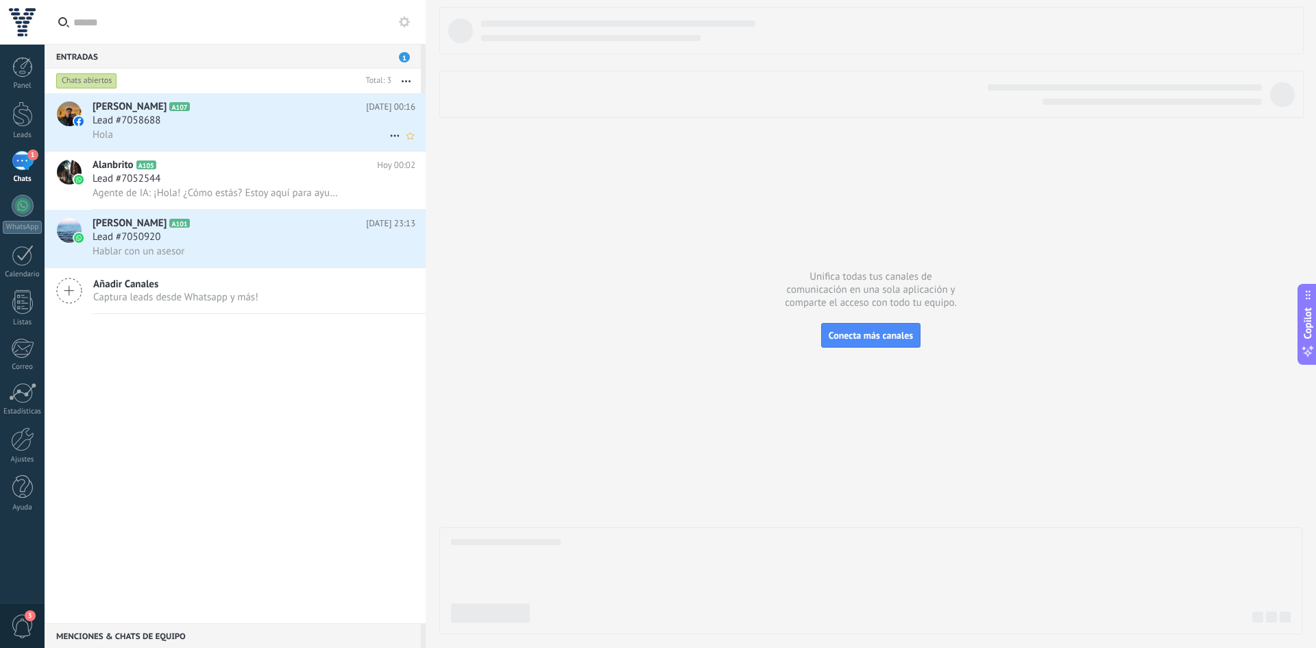
click at [119, 105] on span "[PERSON_NAME]" at bounding box center [130, 107] width 74 height 14
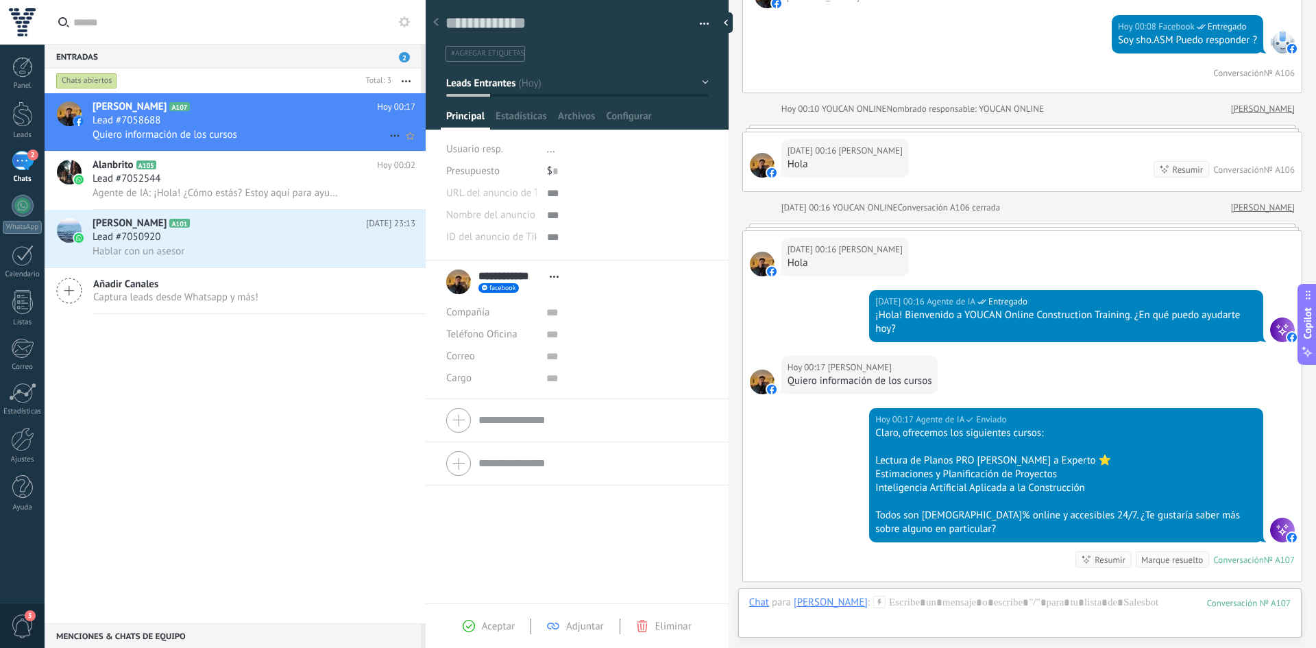
scroll to position [442, 0]
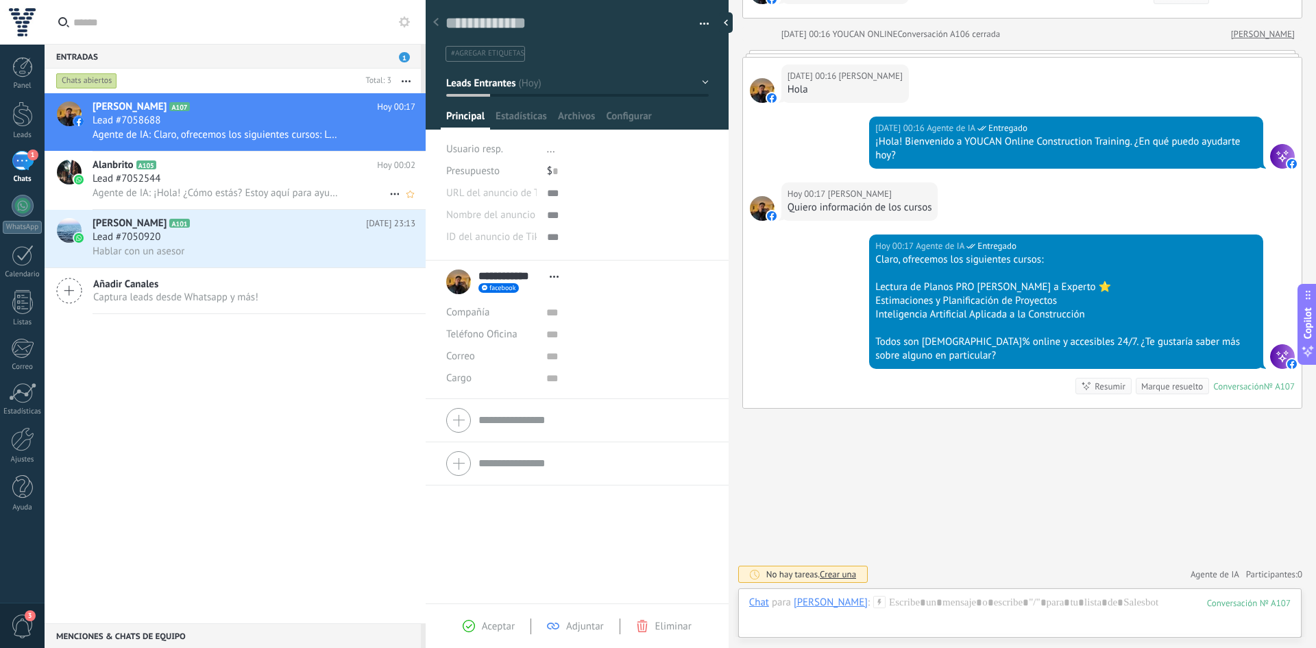
click at [151, 174] on span "Lead #7052544" at bounding box center [127, 179] width 68 height 14
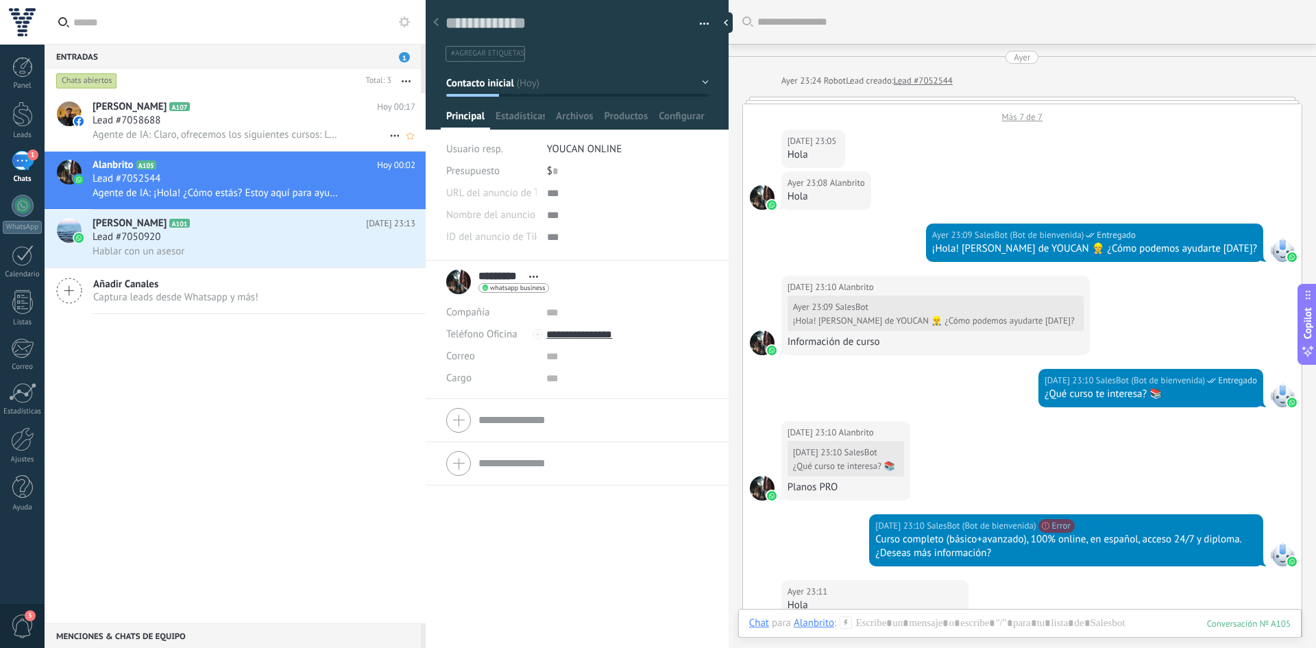
click at [283, 112] on h2 "[PERSON_NAME] A107" at bounding box center [235, 107] width 284 height 14
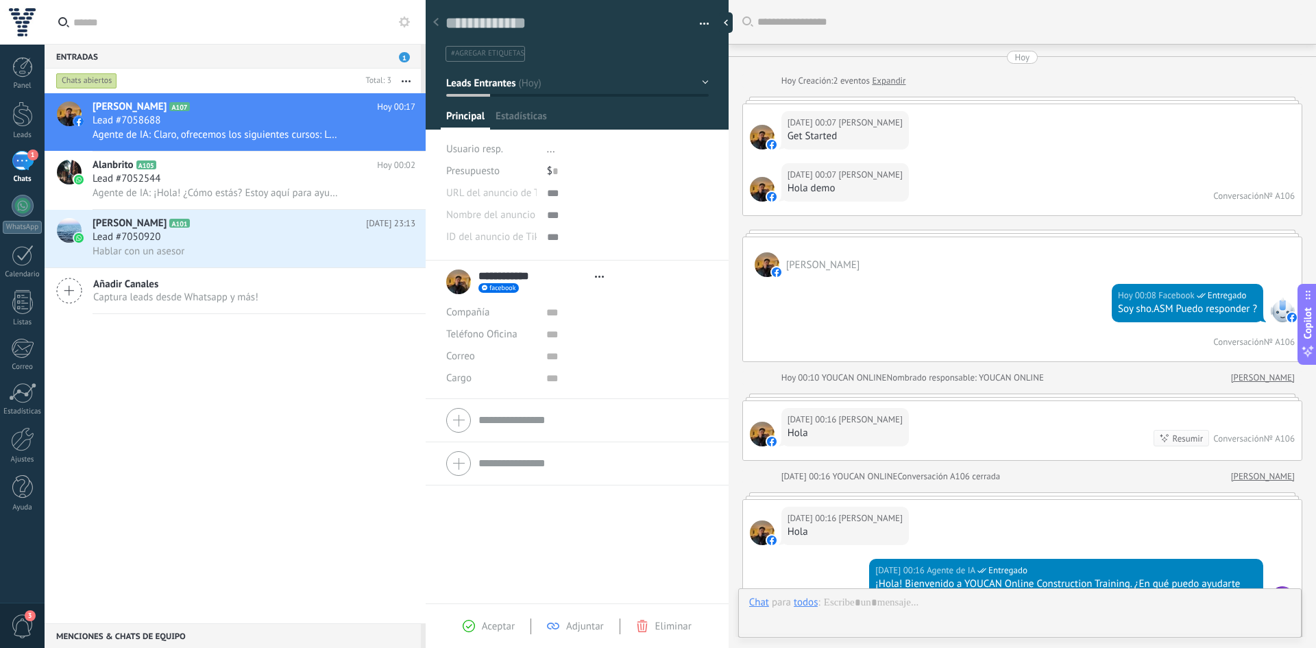
type textarea "**********"
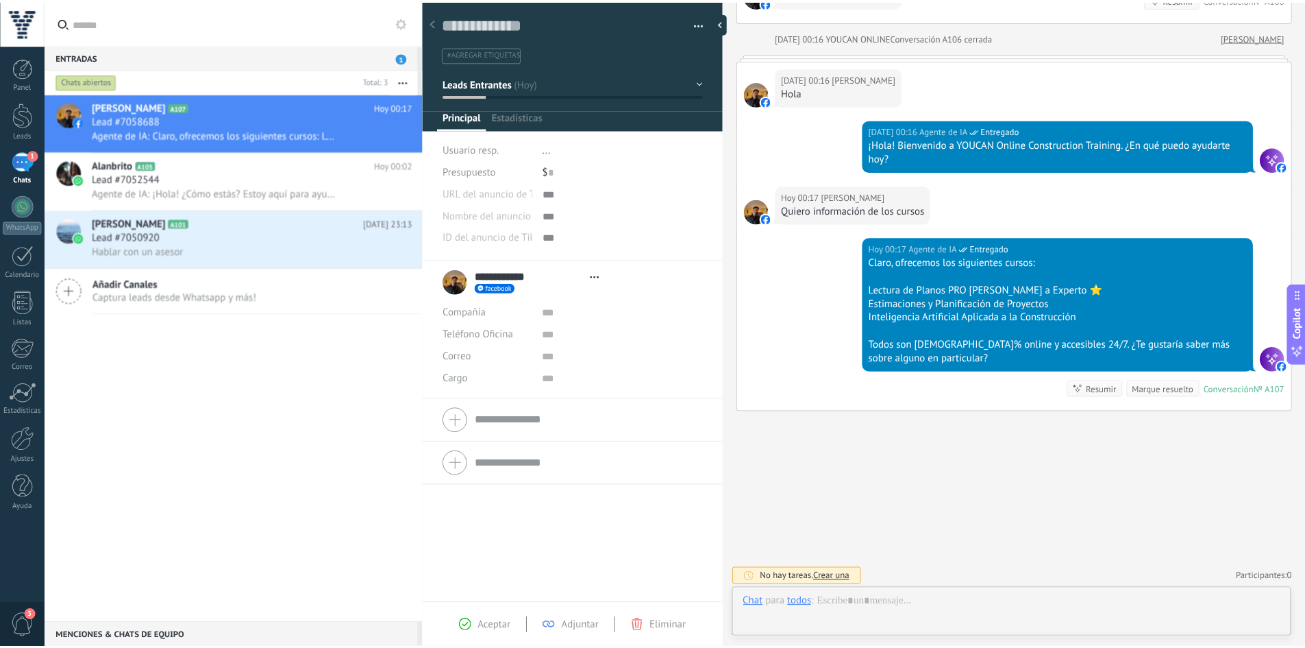
scroll to position [21, 0]
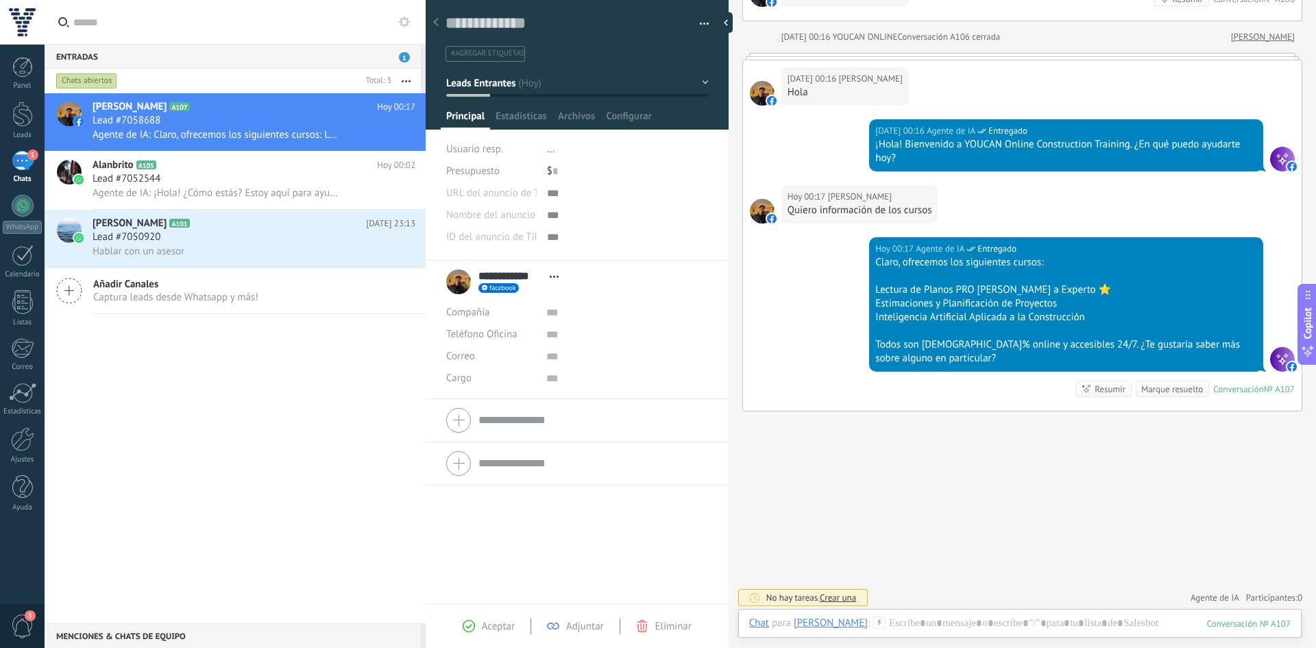
click at [702, 24] on button "button" at bounding box center [699, 24] width 20 height 21
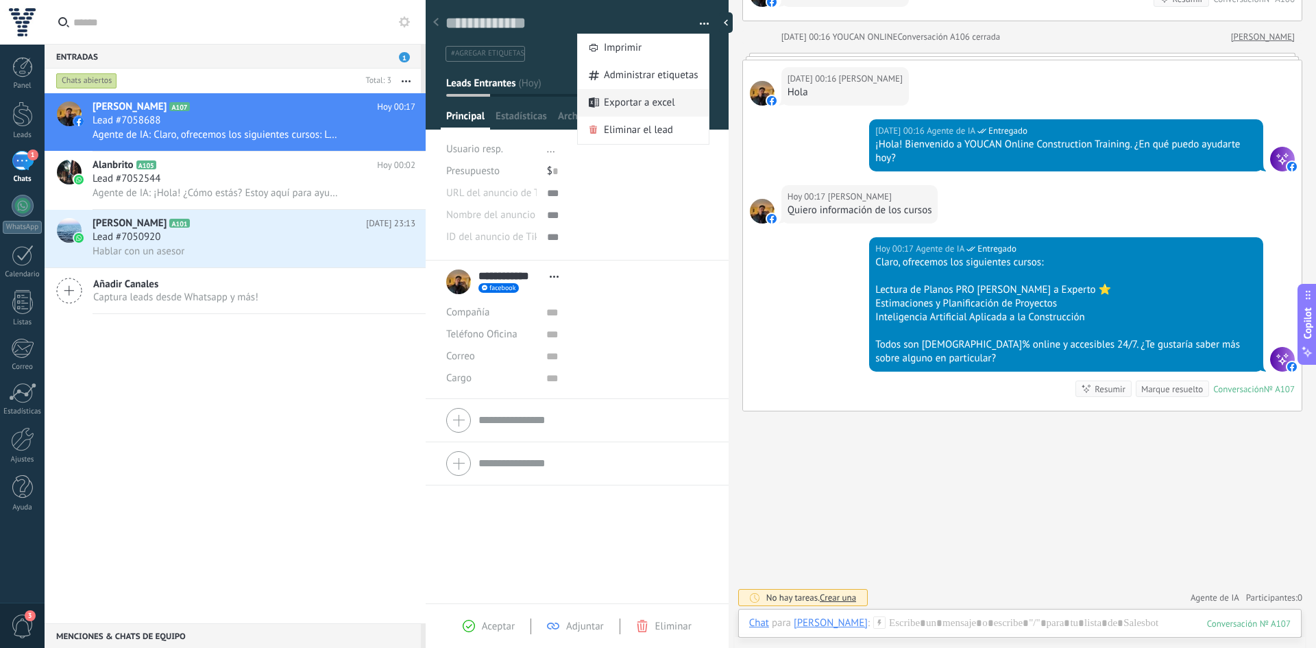
click at [619, 103] on span "Exportar a excel" at bounding box center [639, 102] width 71 height 27
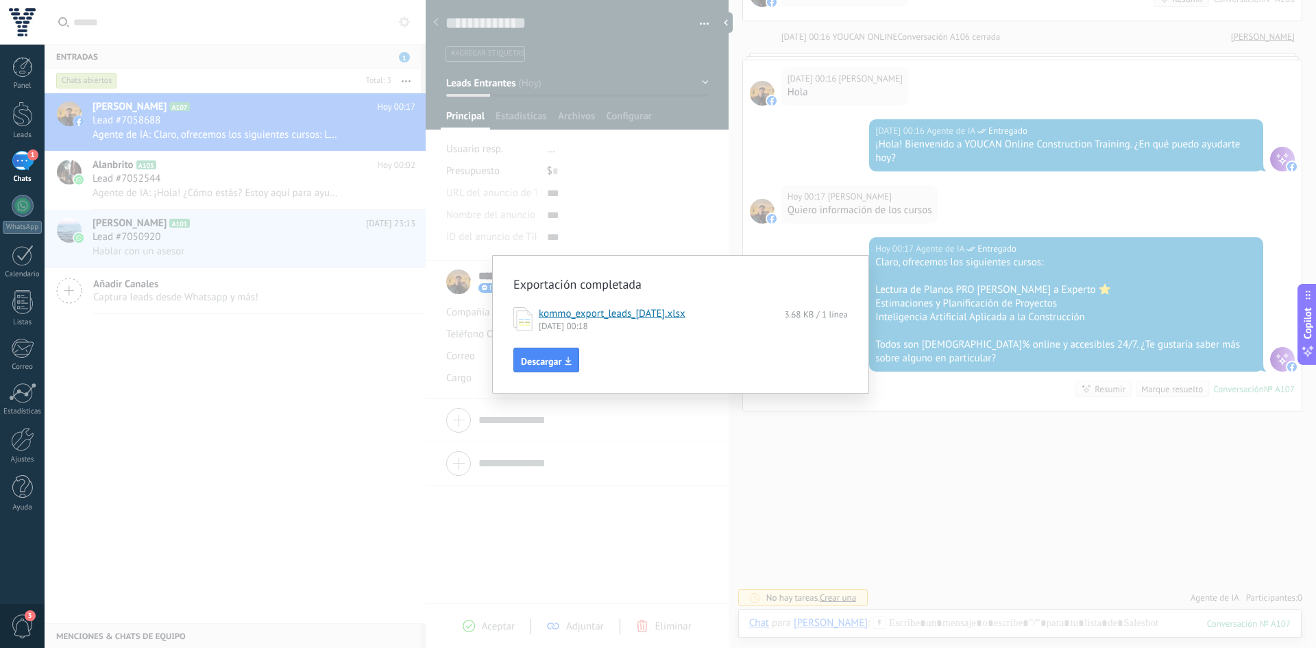
click at [591, 315] on link "kommo_export_leads_[DATE].xlsx" at bounding box center [612, 313] width 147 height 13
click at [424, 146] on div "Exportación completada kommo_export_leads_[DATE].xlsx 3.68 KB / 1 línea [DATE] …" at bounding box center [680, 324] width 1271 height 648
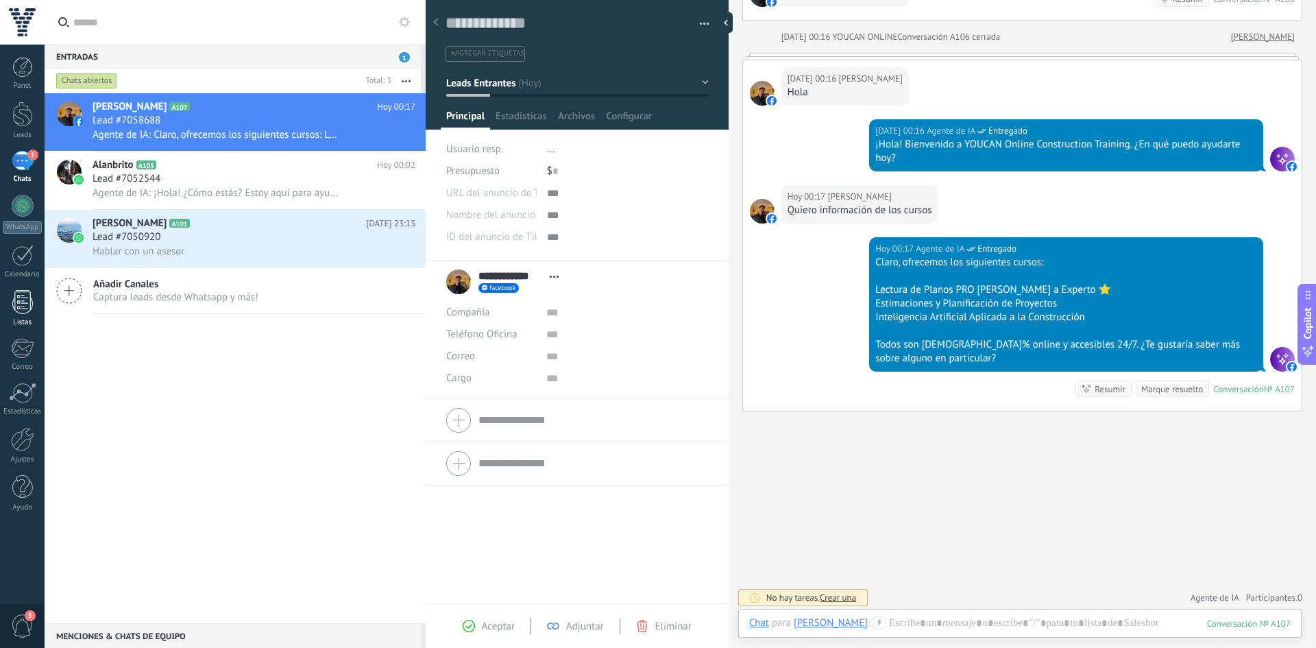
click at [14, 309] on div at bounding box center [22, 302] width 21 height 24
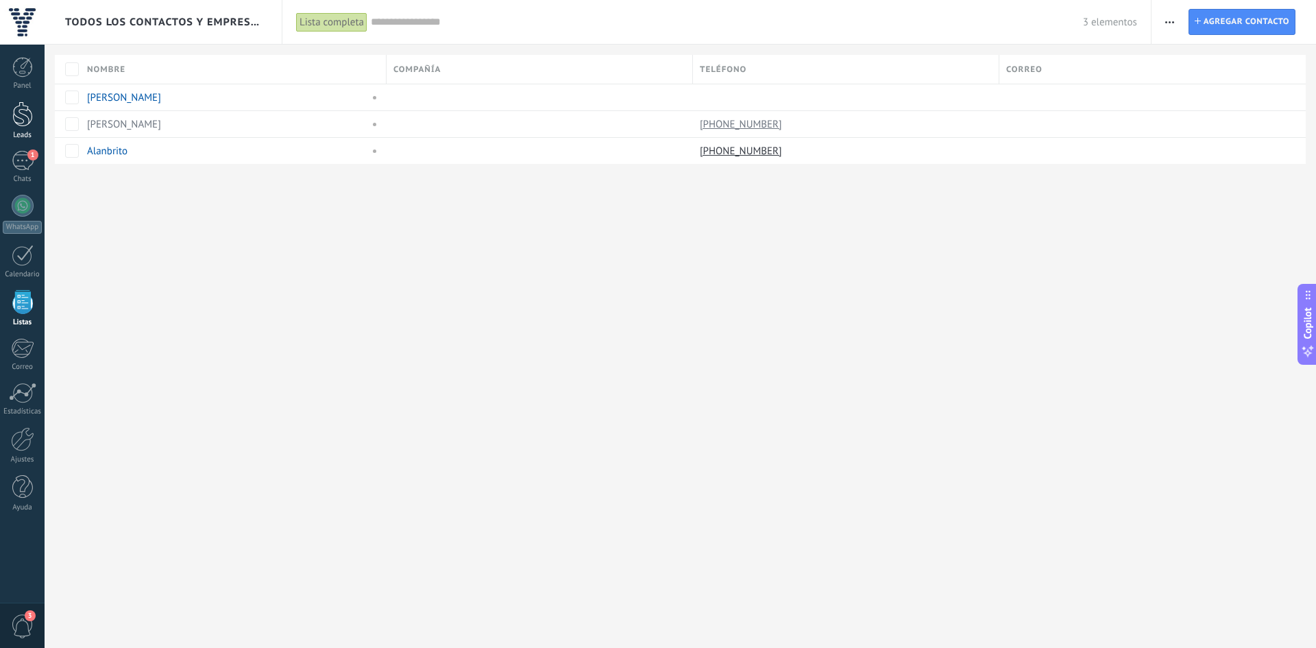
click at [21, 112] on div at bounding box center [22, 113] width 21 height 25
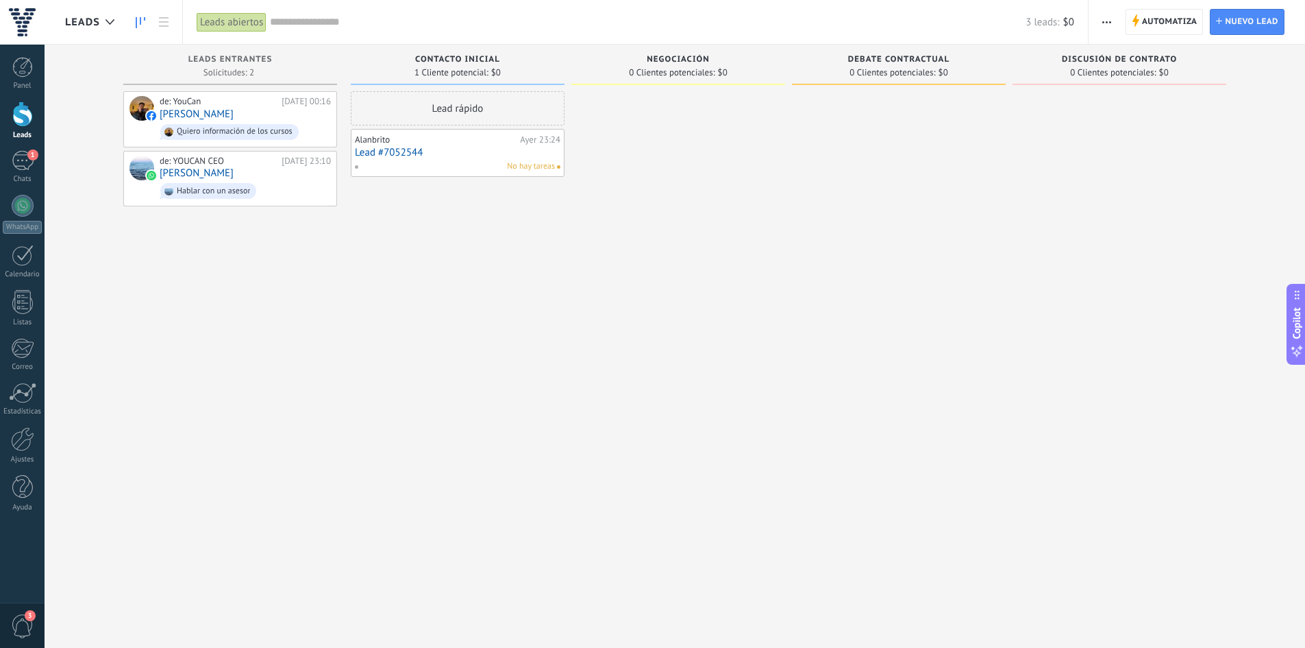
click at [1164, 29] on span "Automatiza" at bounding box center [1170, 22] width 56 height 25
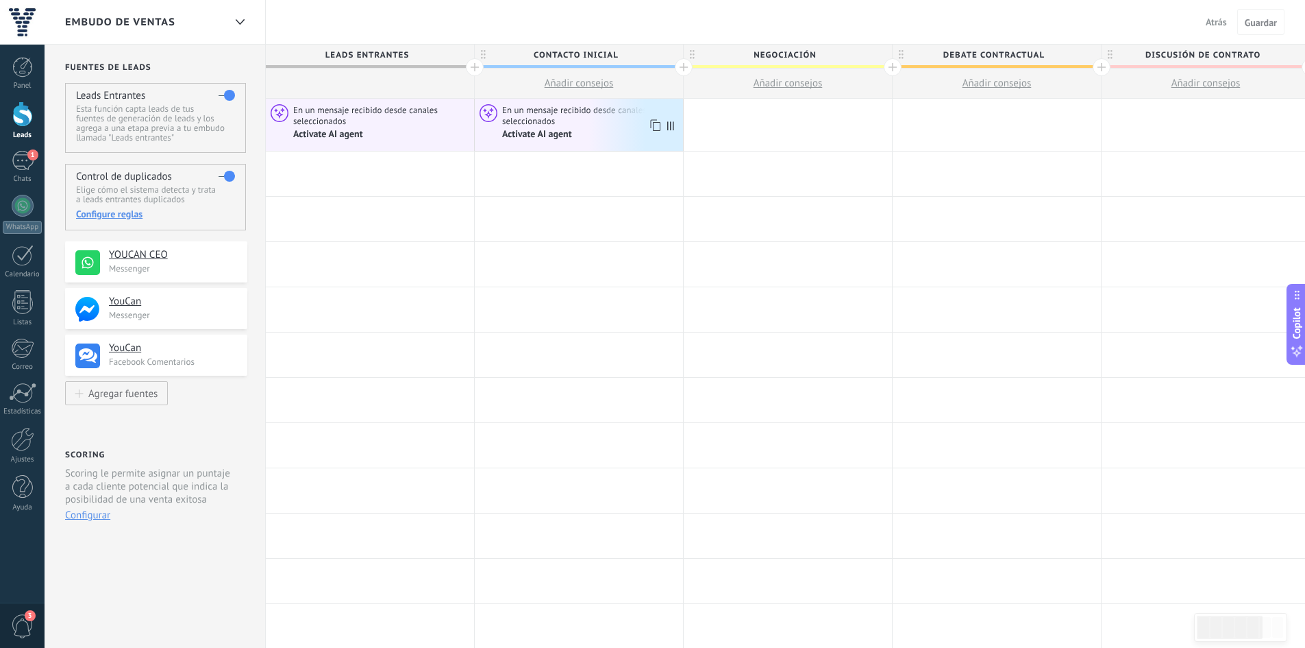
click at [526, 133] on div "Activate AI agent" at bounding box center [538, 134] width 72 height 12
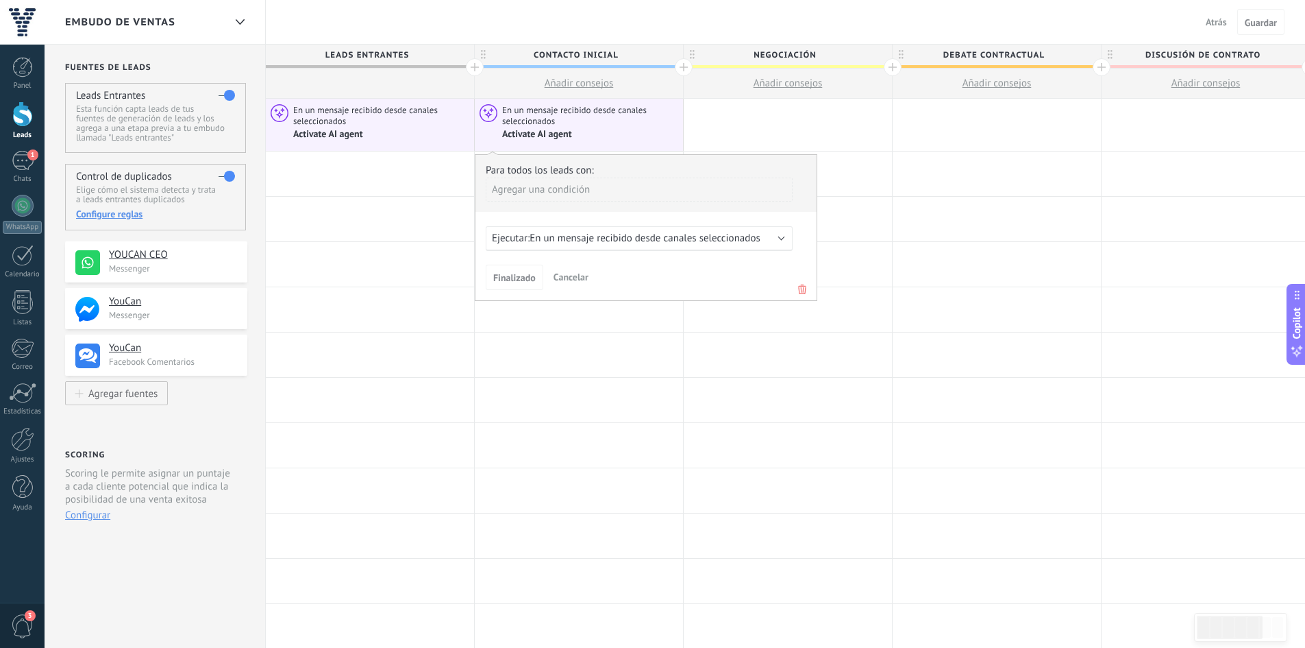
click at [608, 232] on span "En un mensaje recibido desde canales seleccionados" at bounding box center [645, 238] width 230 height 13
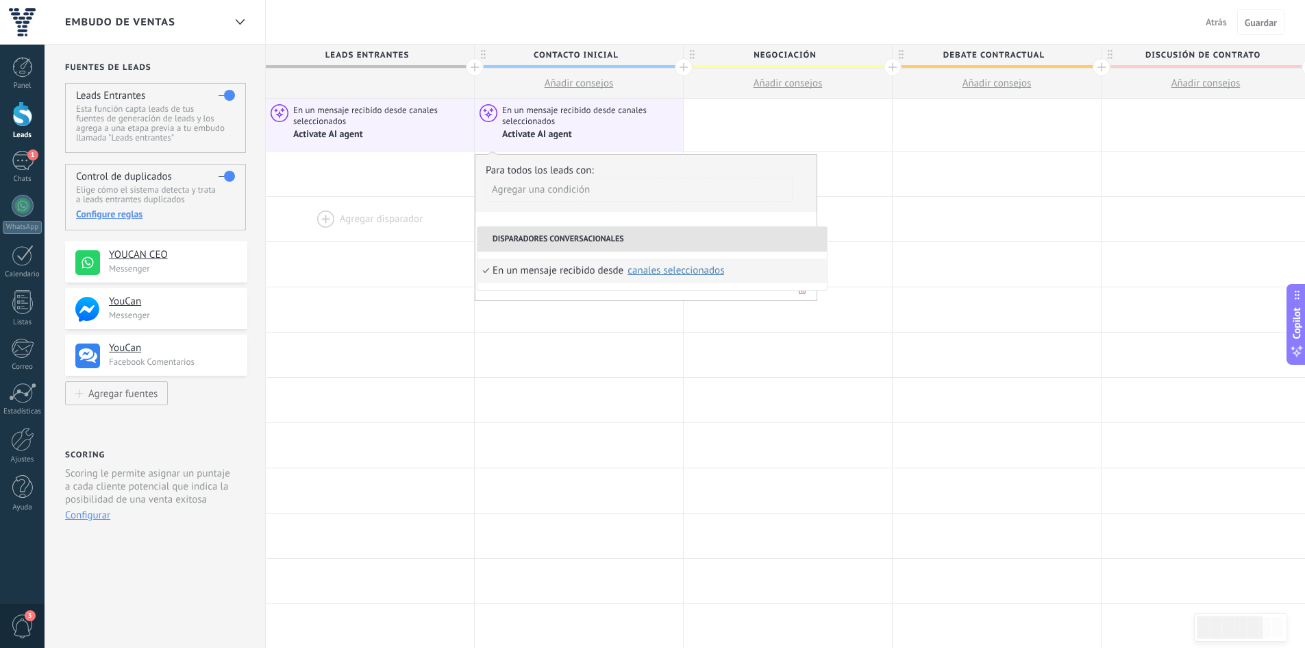
click at [406, 236] on div at bounding box center [370, 219] width 208 height 45
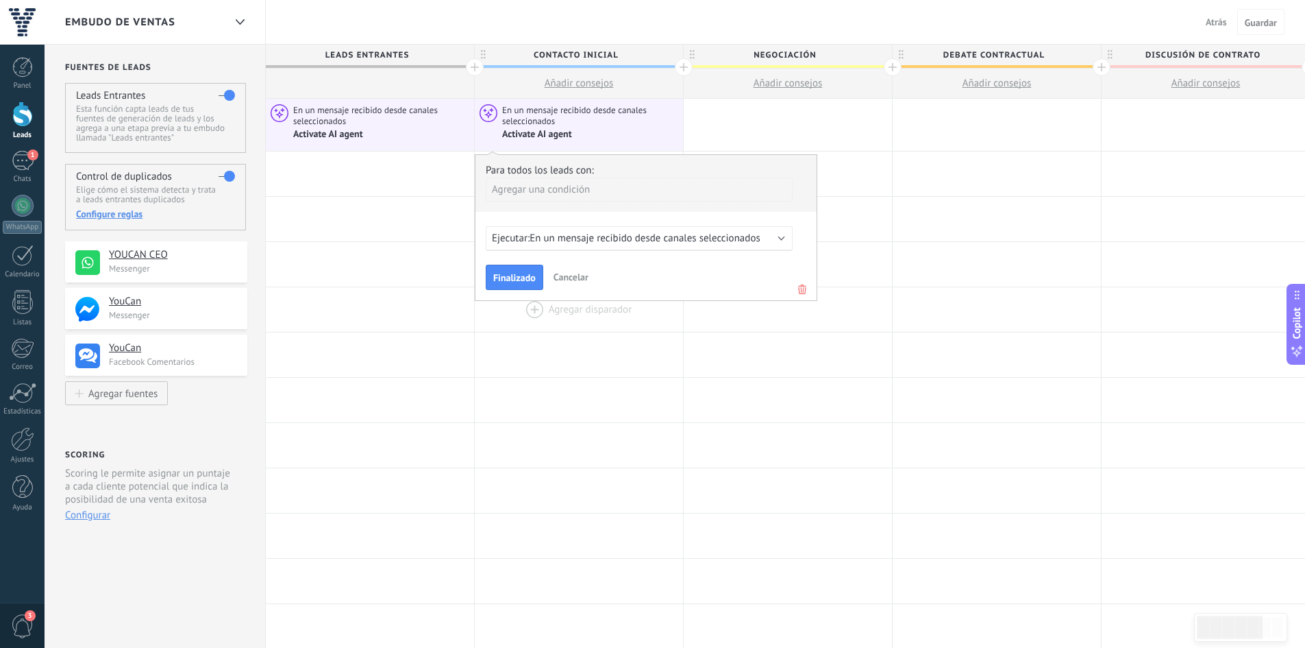
click at [629, 323] on div at bounding box center [579, 309] width 208 height 45
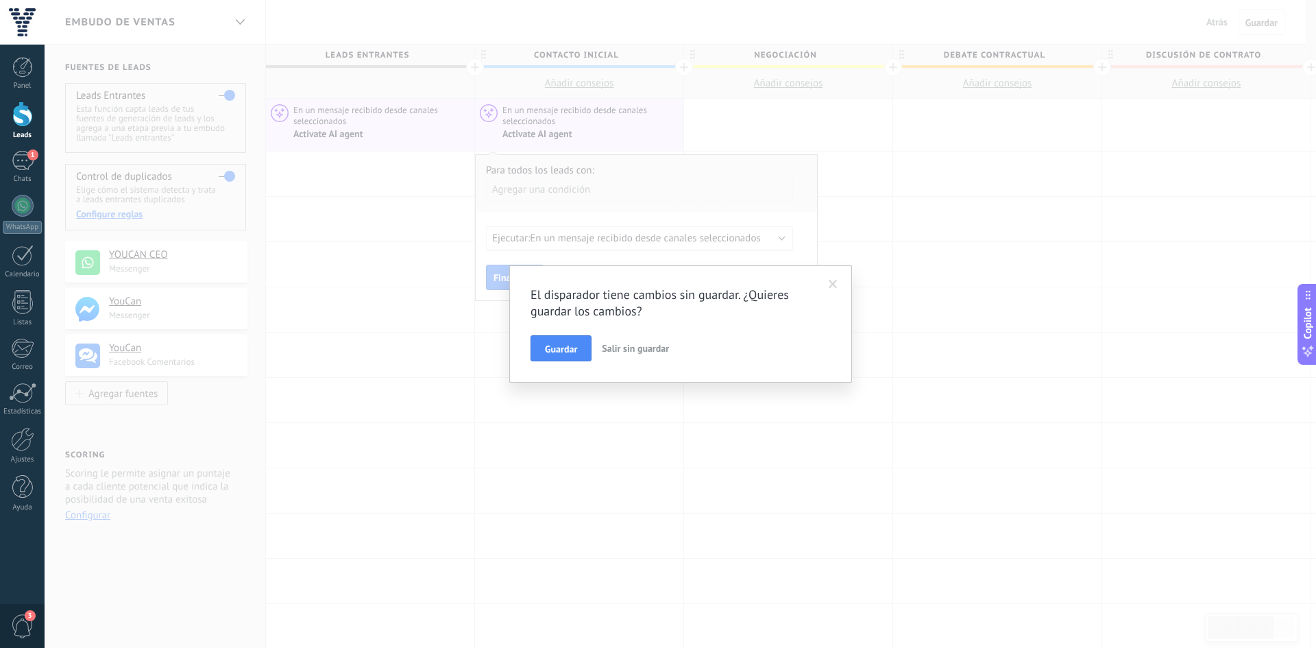
click at [637, 354] on button "Salir sin guardar" at bounding box center [635, 348] width 78 height 26
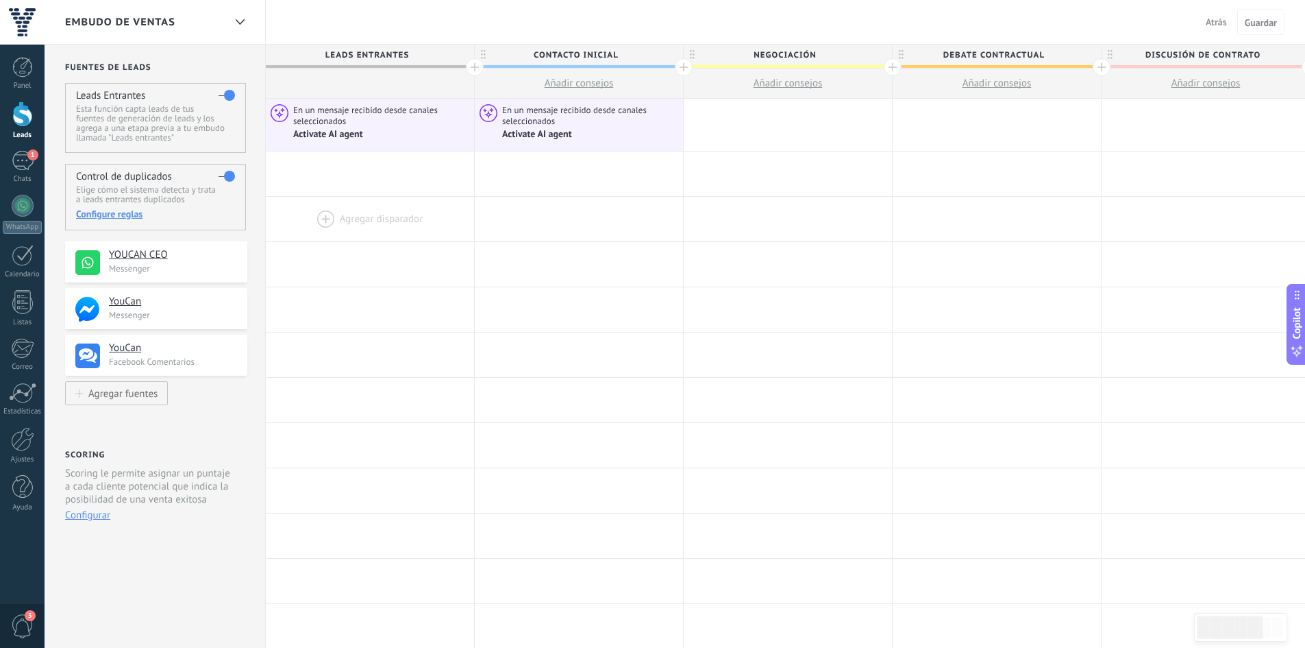
click at [386, 212] on div at bounding box center [370, 219] width 208 height 45
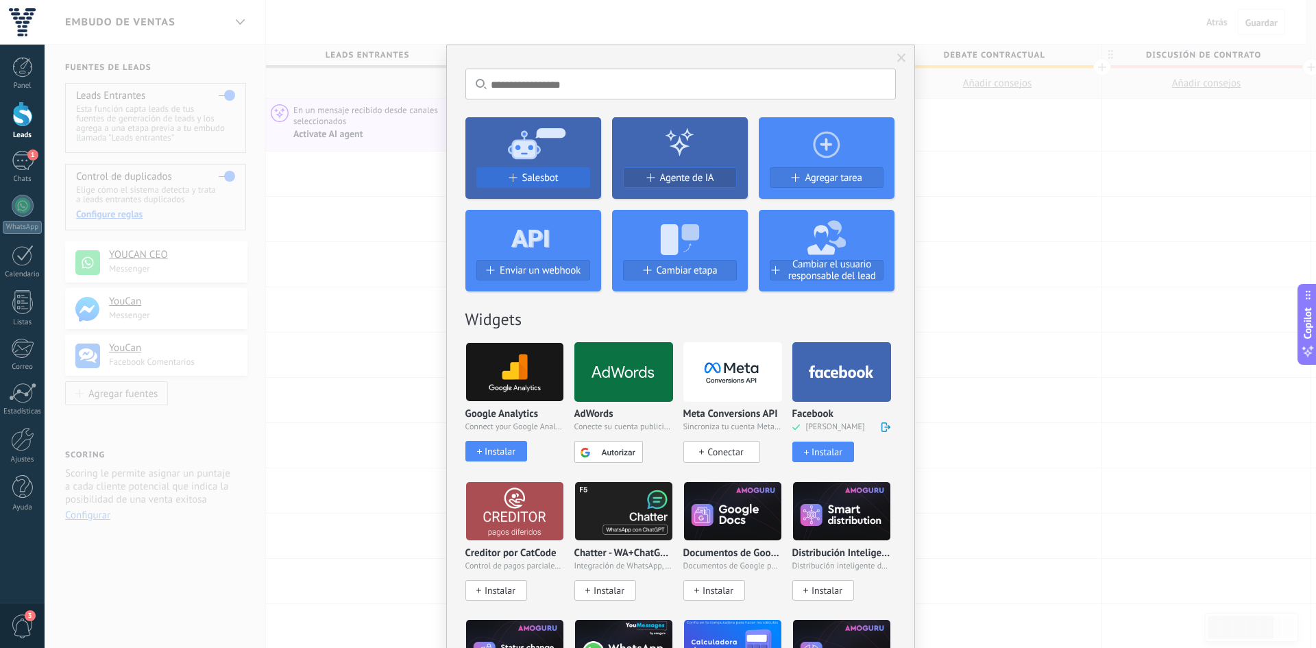
click at [529, 172] on span "Salesbot" at bounding box center [540, 178] width 36 height 12
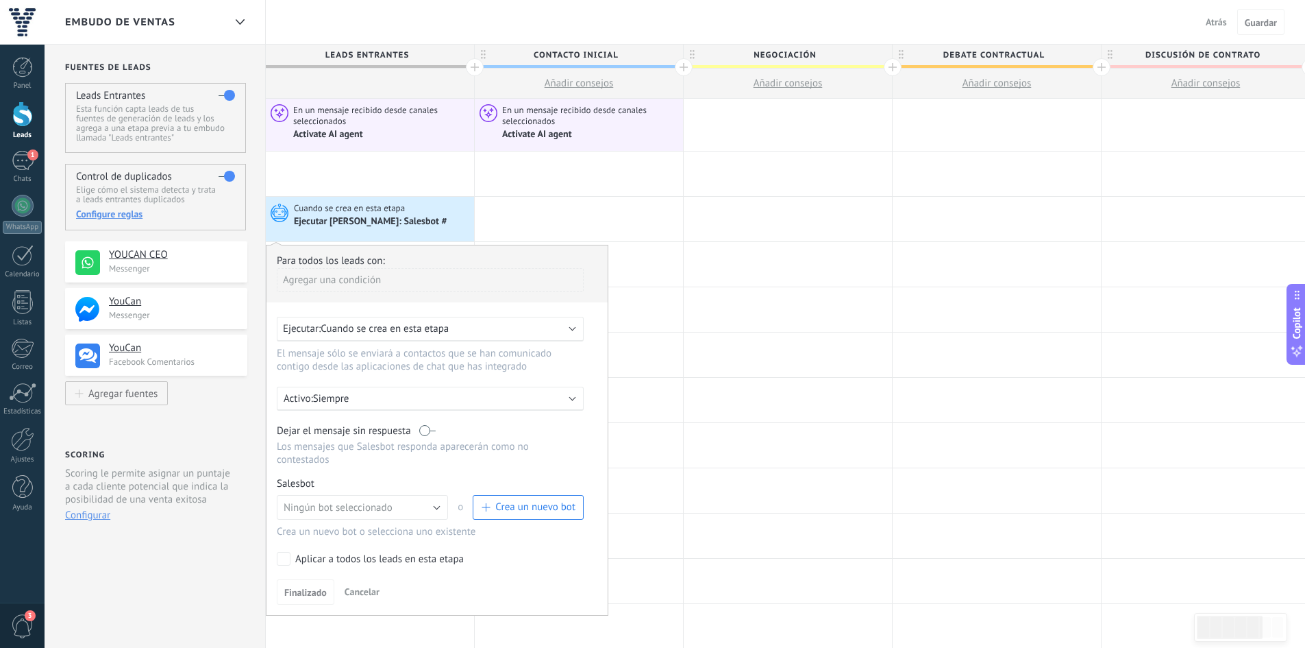
click at [386, 328] on span "Cuando se crea en esta etapa" at bounding box center [385, 328] width 128 height 13
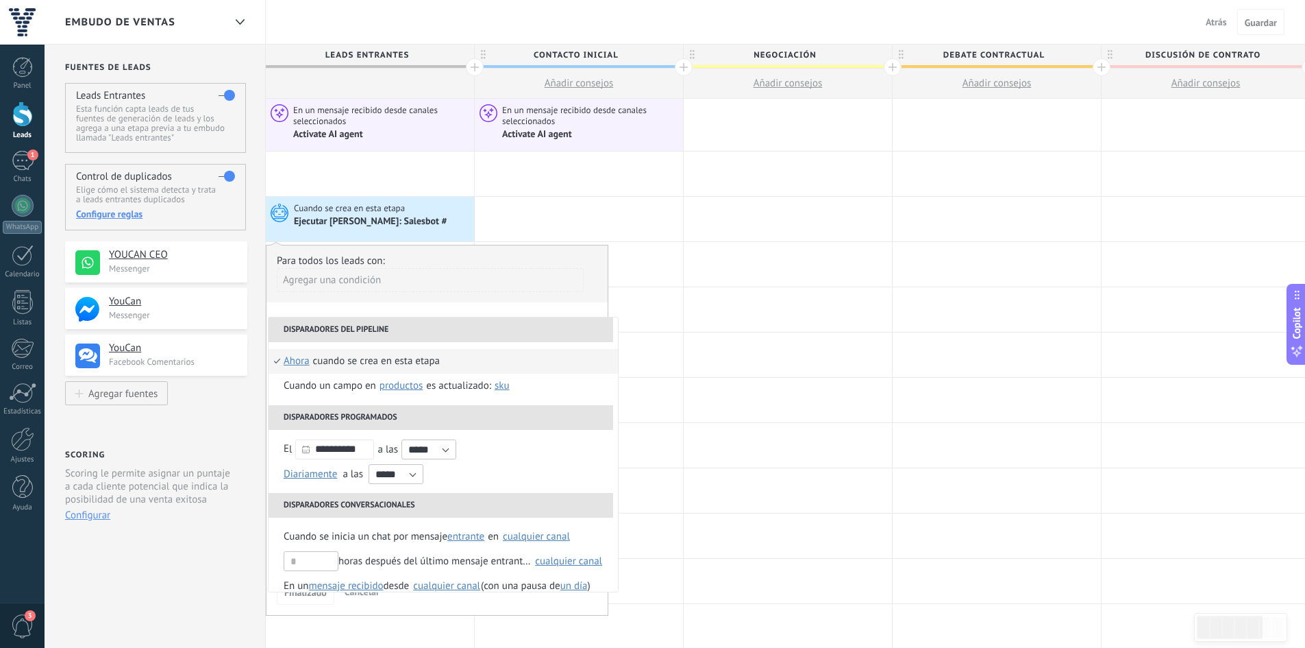
click at [493, 288] on div "Agregar una condición" at bounding box center [430, 280] width 307 height 24
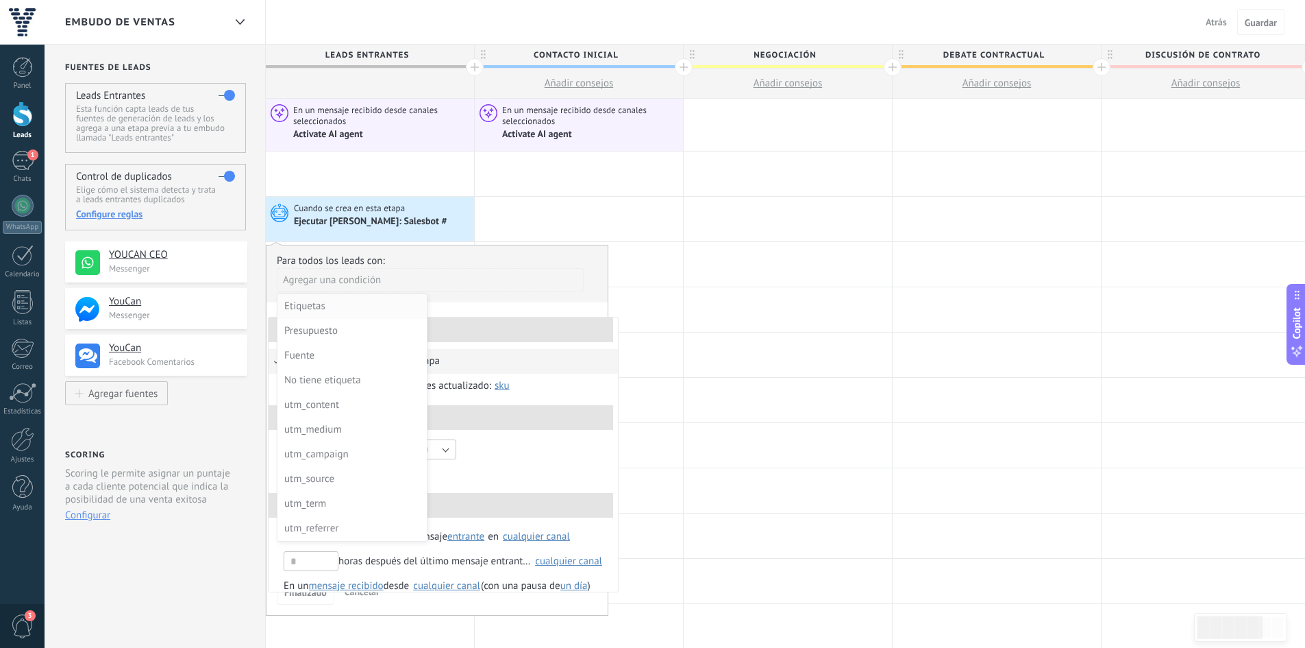
click at [306, 310] on div "Etiquetas" at bounding box center [350, 306] width 133 height 19
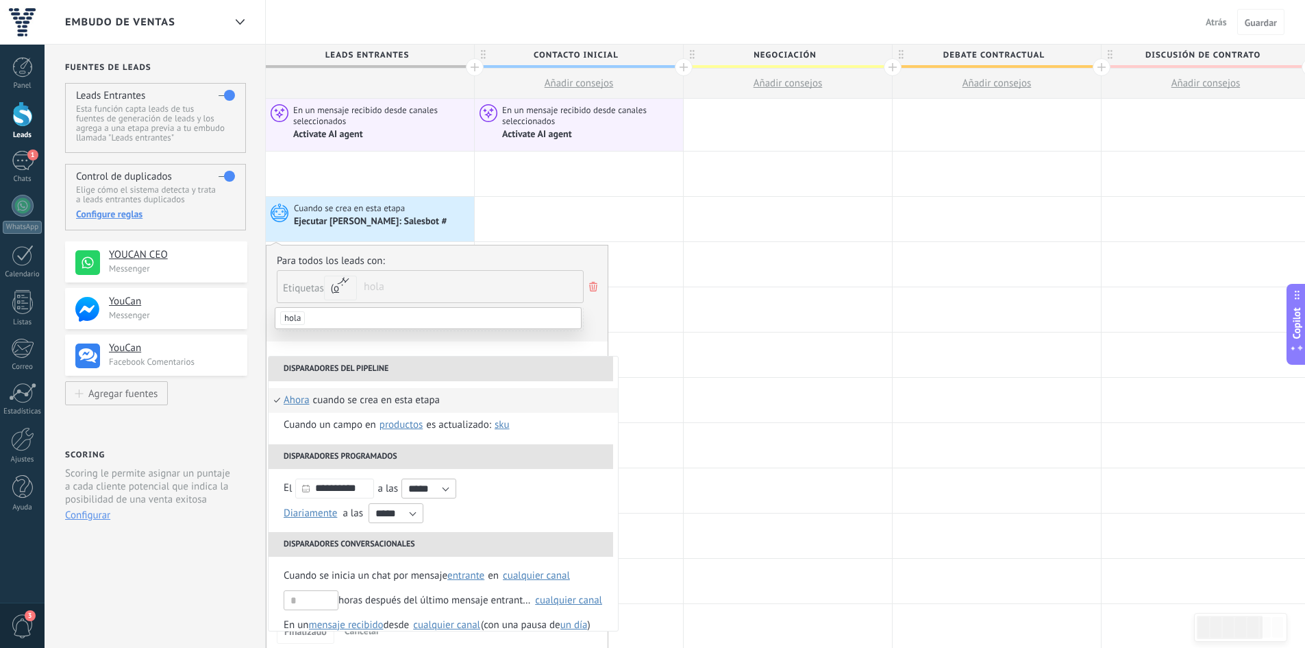
click at [303, 299] on div "Etiquetas y o o" at bounding box center [323, 285] width 81 height 29
drag, startPoint x: 594, startPoint y: 284, endPoint x: 583, endPoint y: 274, distance: 14.6
click at [593, 286] on icon at bounding box center [593, 286] width 15 height 16
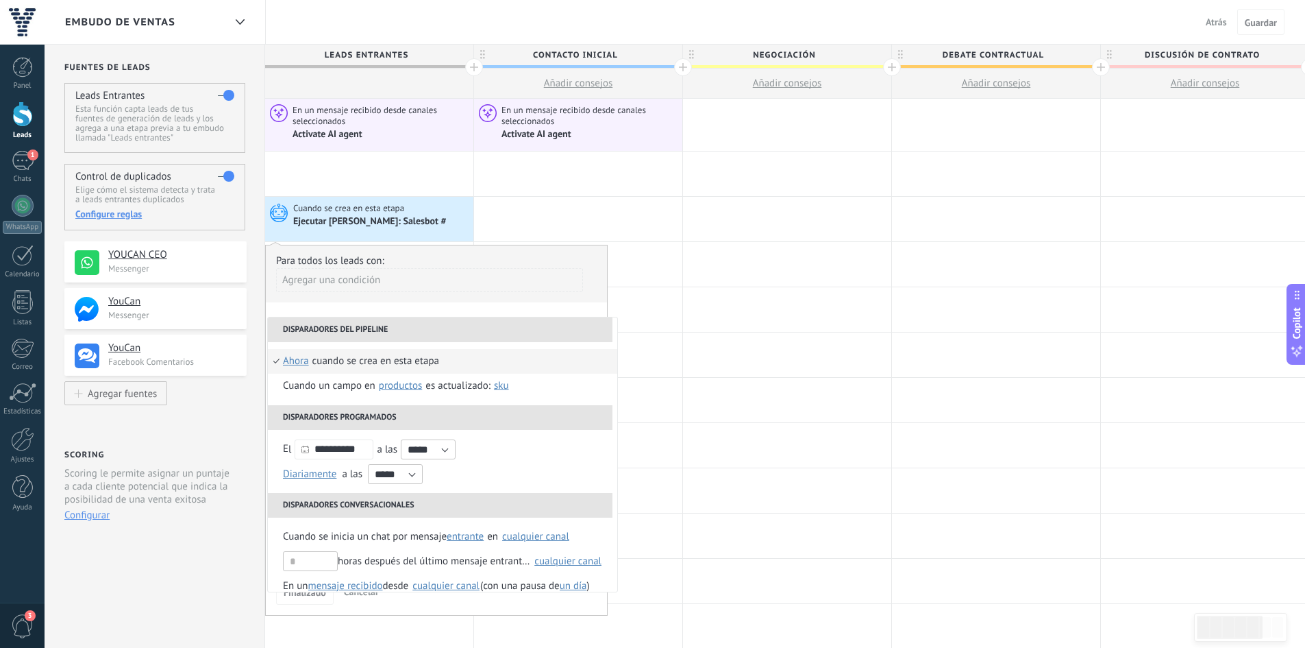
click at [343, 282] on div "Agregar una condición" at bounding box center [429, 280] width 307 height 24
click at [361, 276] on div "Agregar una condición" at bounding box center [429, 280] width 307 height 24
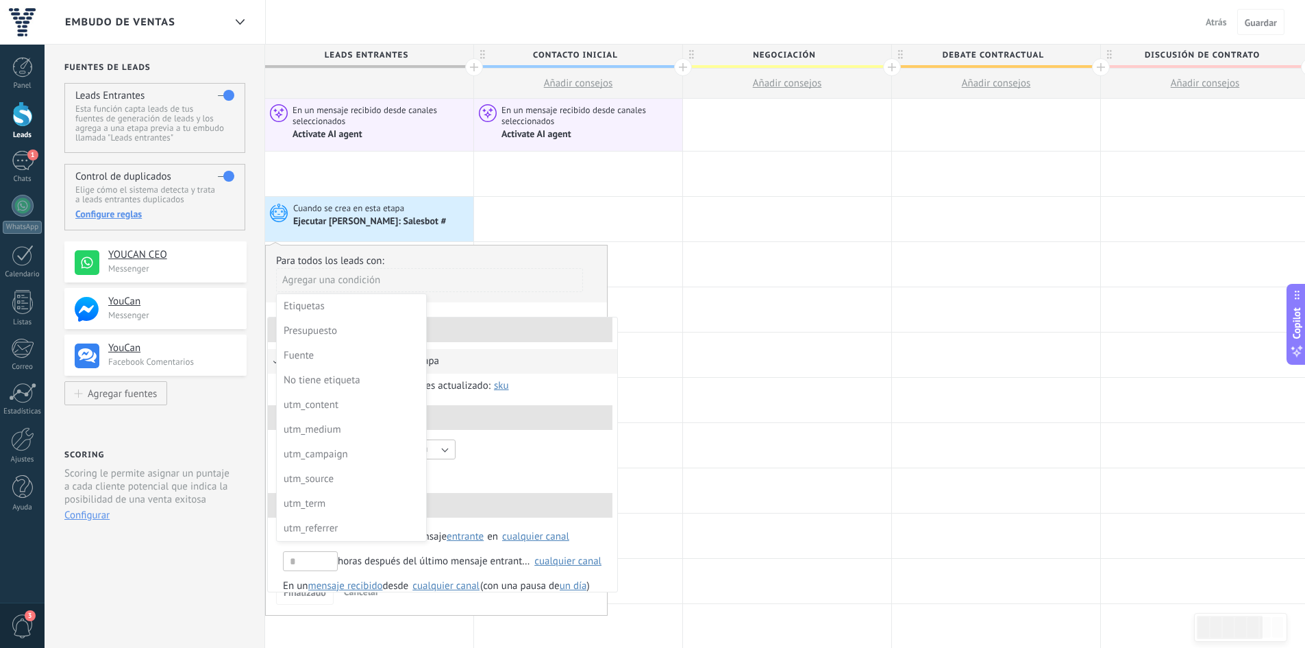
click at [361, 275] on div at bounding box center [436, 429] width 341 height 369
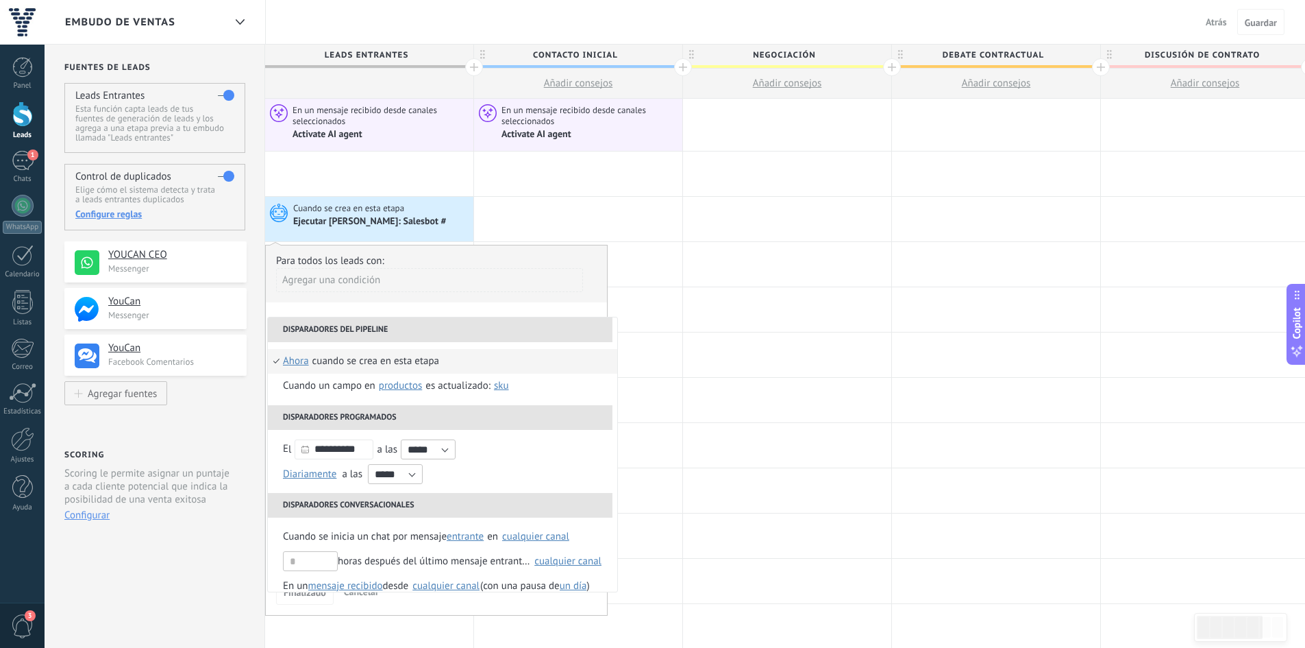
click at [361, 275] on div "Agregar una condición" at bounding box center [429, 280] width 307 height 24
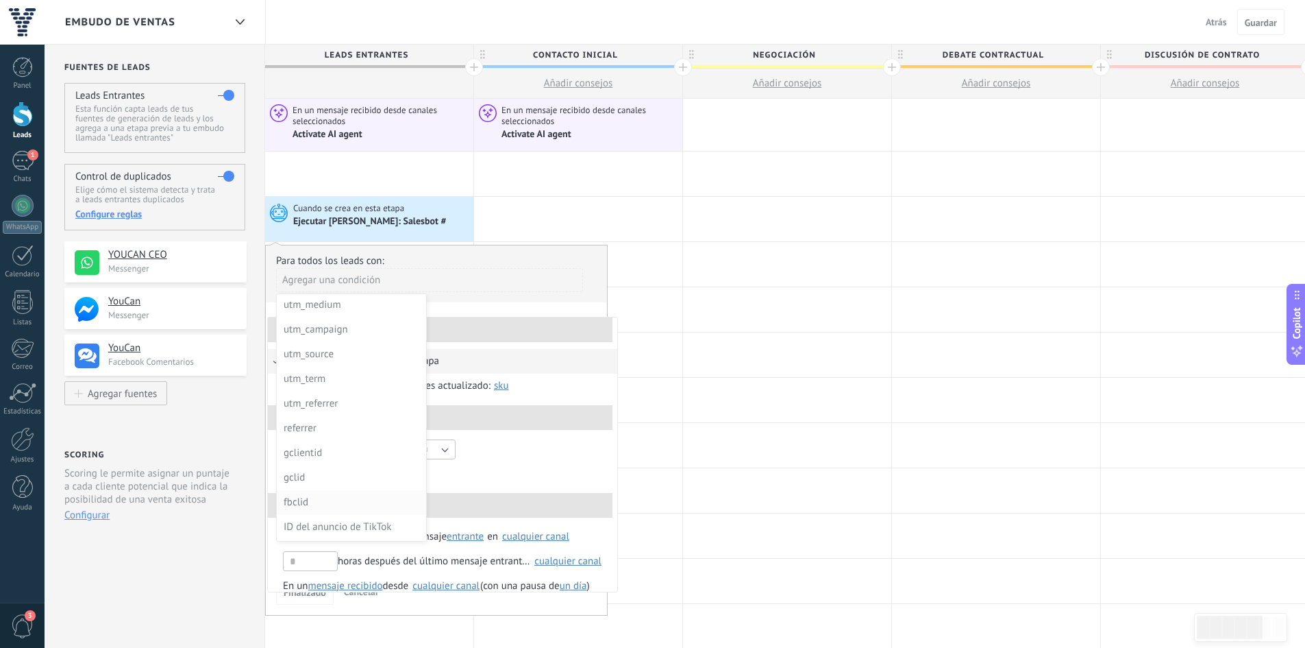
scroll to position [173, 0]
click at [315, 473] on div "ID del anuncio de TikTok" at bounding box center [350, 478] width 133 height 19
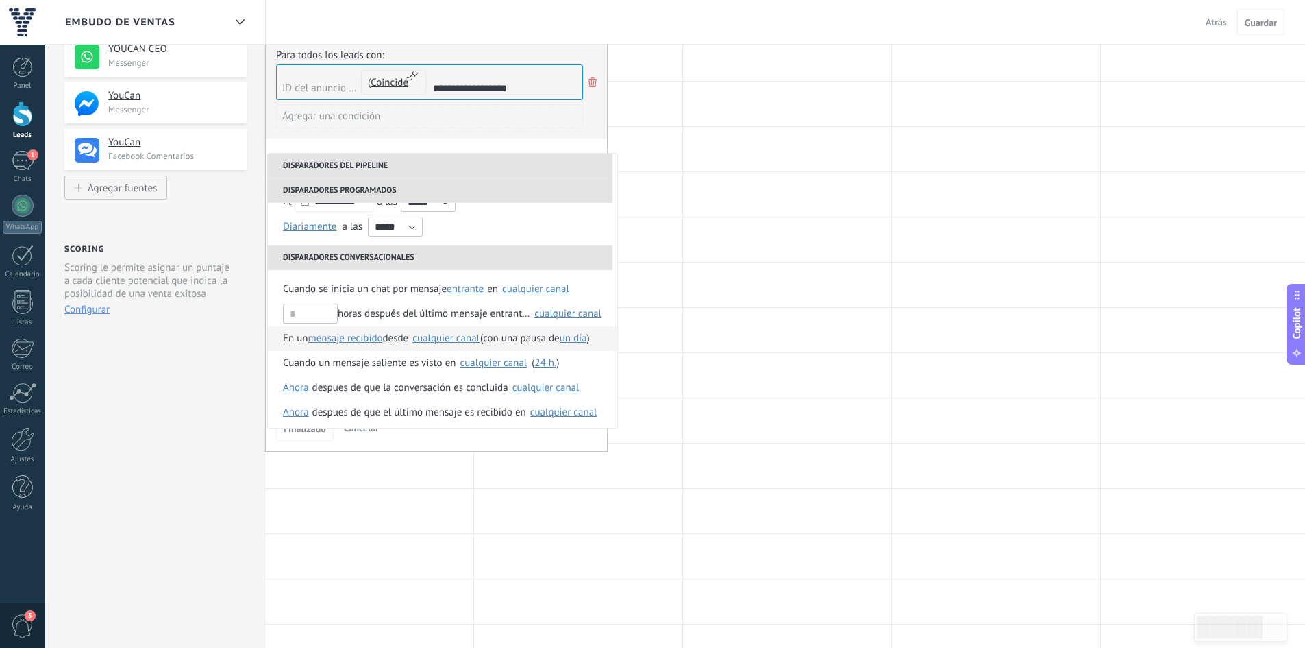
scroll to position [88, 0]
type input "**********"
click at [659, 245] on div at bounding box center [578, 239] width 208 height 45
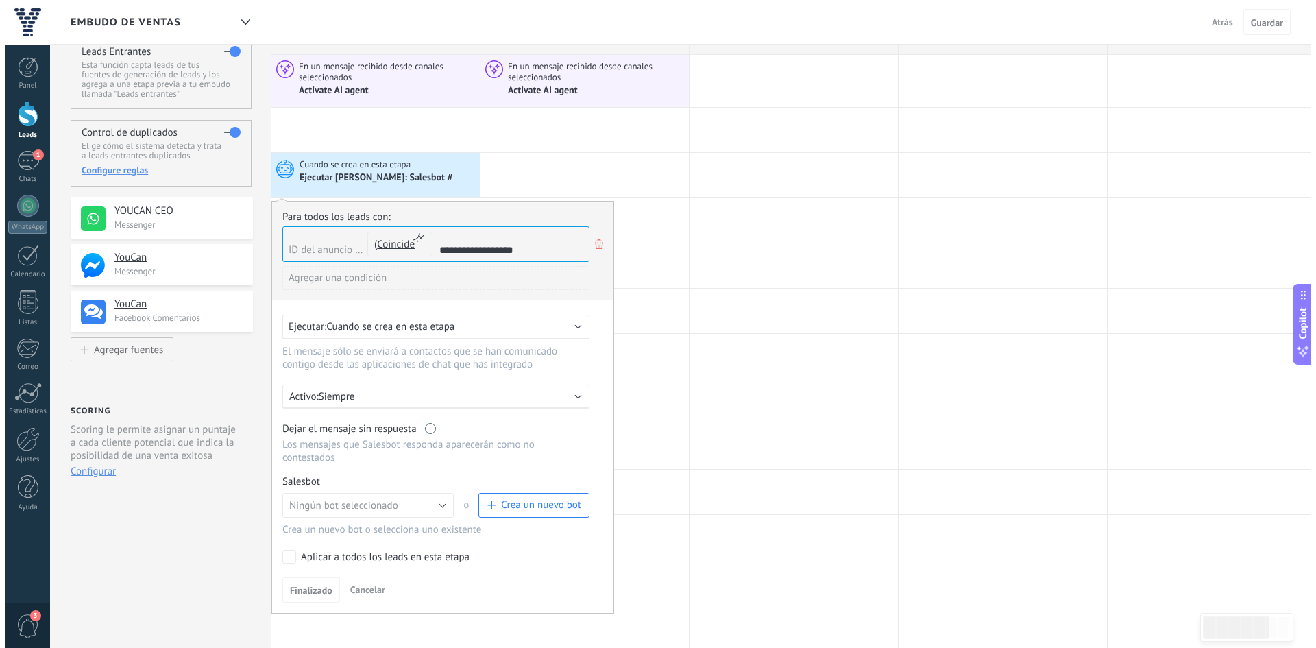
scroll to position [69, 0]
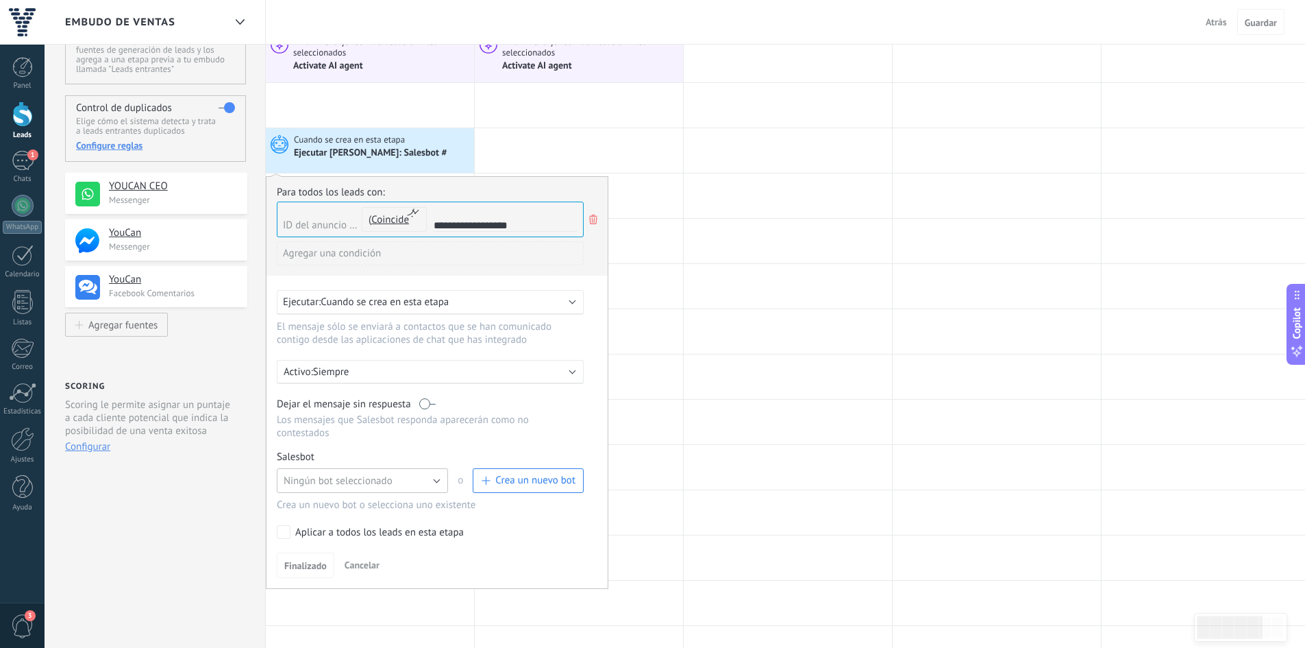
click at [432, 480] on button "Ningún bot seleccionado" at bounding box center [362, 480] width 171 height 25
click at [321, 503] on span "Bot de bienvenida" at bounding box center [356, 503] width 175 height 13
click at [293, 570] on span "Finalizado" at bounding box center [305, 566] width 42 height 10
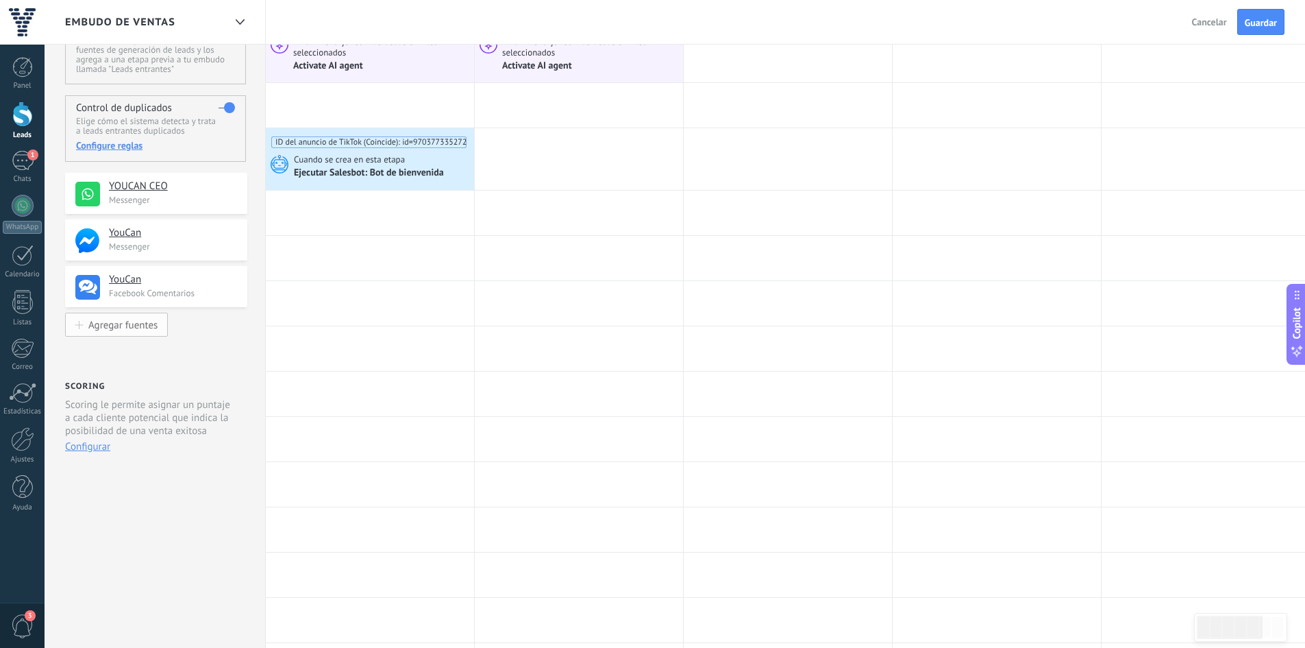
click at [113, 329] on div "Agregar fuentes" at bounding box center [122, 325] width 69 height 12
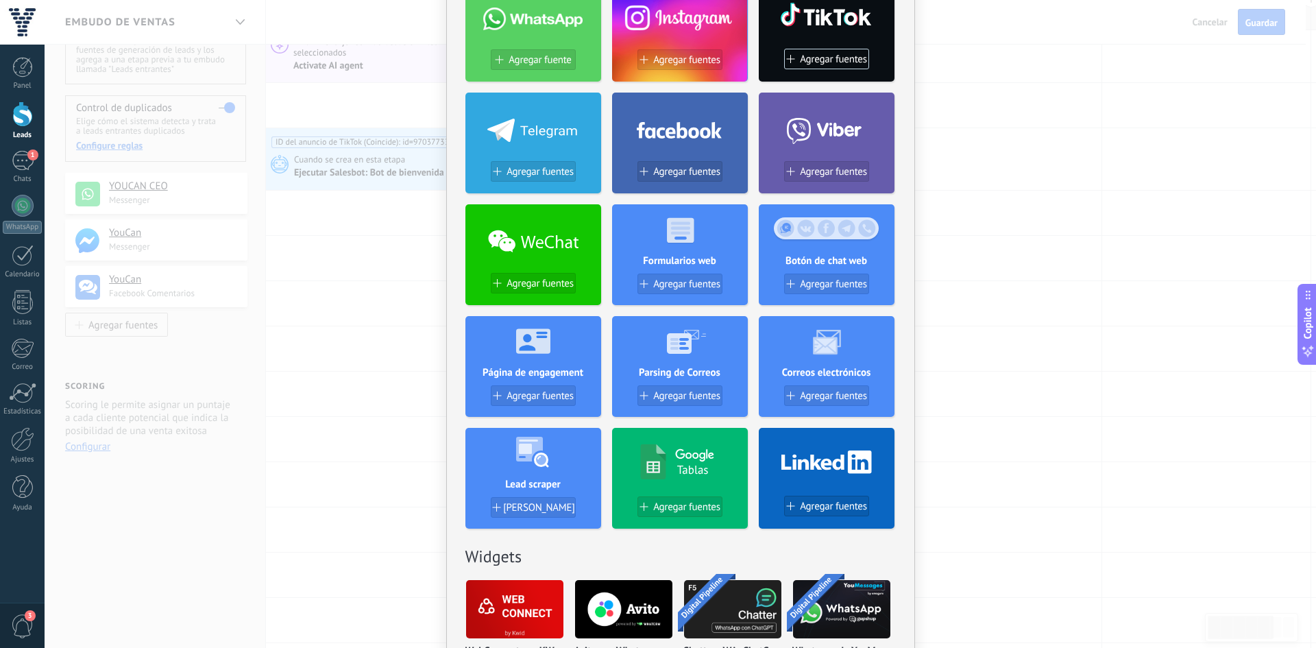
scroll to position [51, 0]
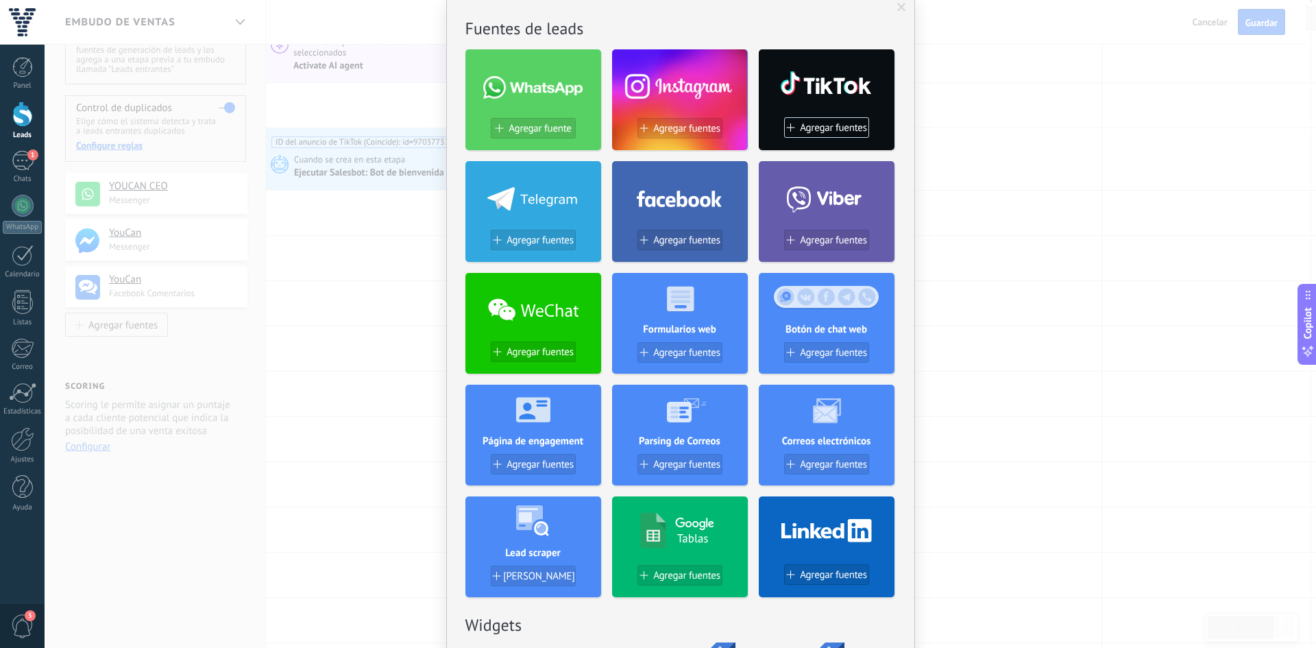
click at [897, 12] on span at bounding box center [901, 8] width 9 height 10
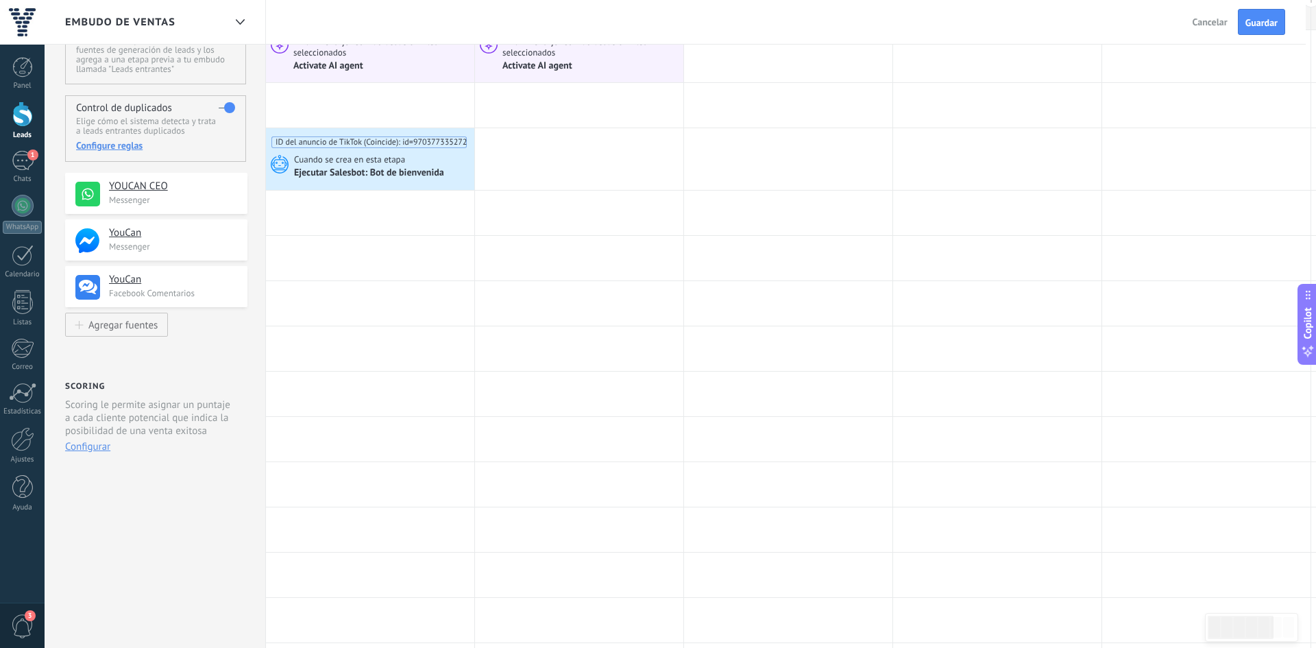
scroll to position [0, 0]
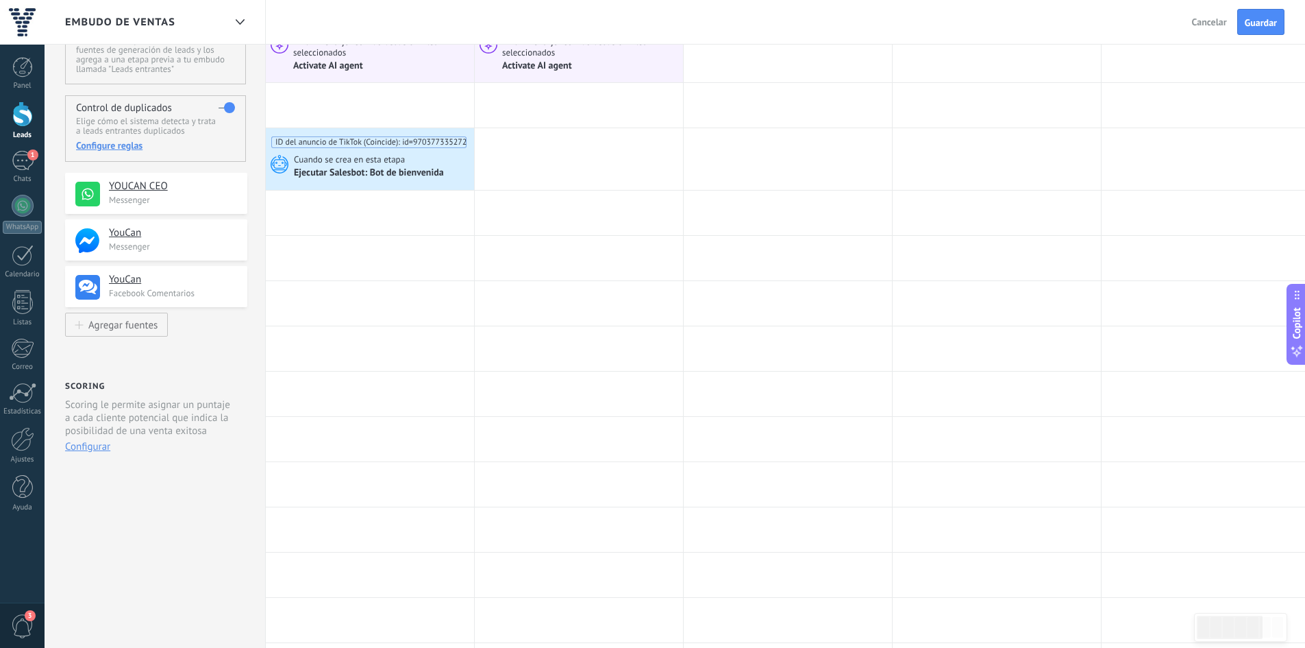
click at [14, 617] on span "3" at bounding box center [22, 626] width 23 height 24
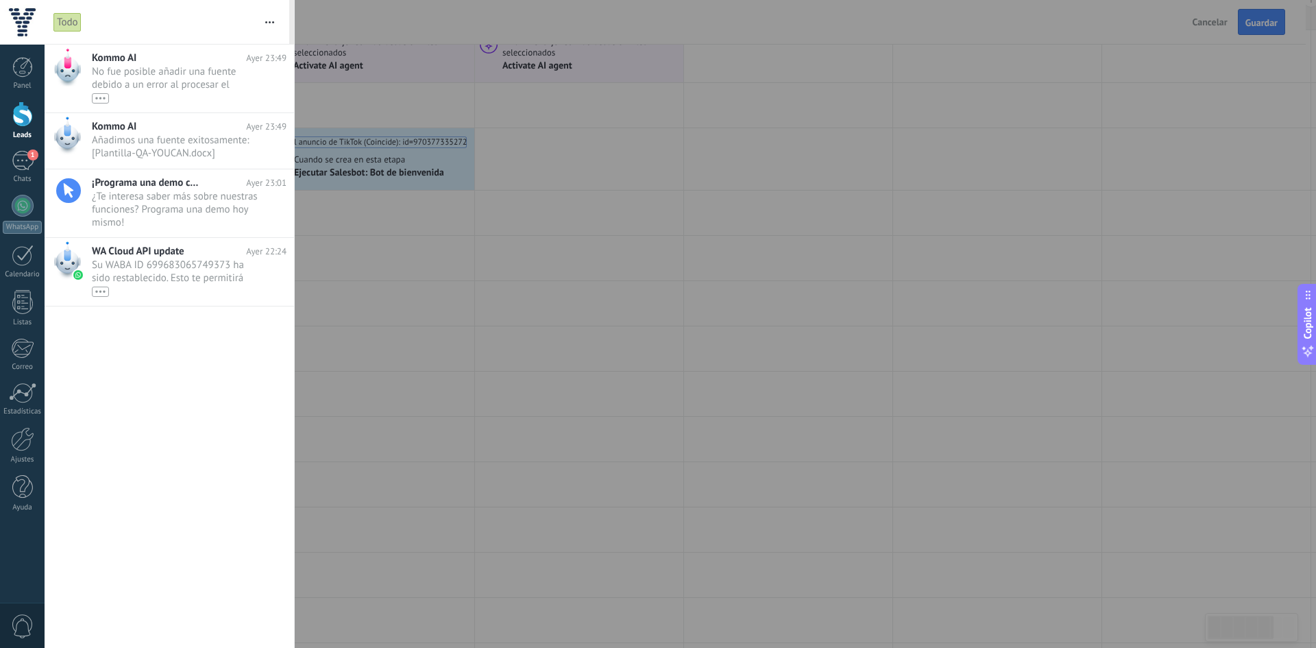
click at [33, 12] on div at bounding box center [22, 22] width 45 height 45
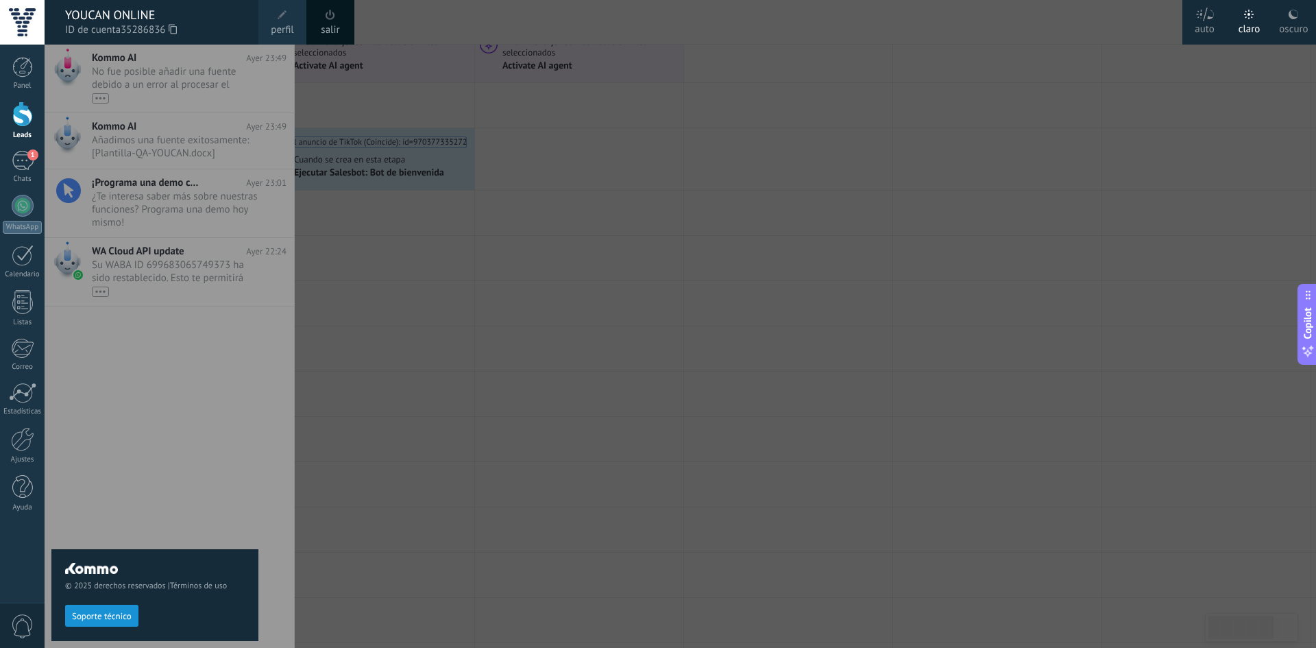
click at [1204, 32] on div "auto" at bounding box center [1204, 27] width 20 height 36
click at [283, 27] on span "perfil" at bounding box center [282, 30] width 23 height 15
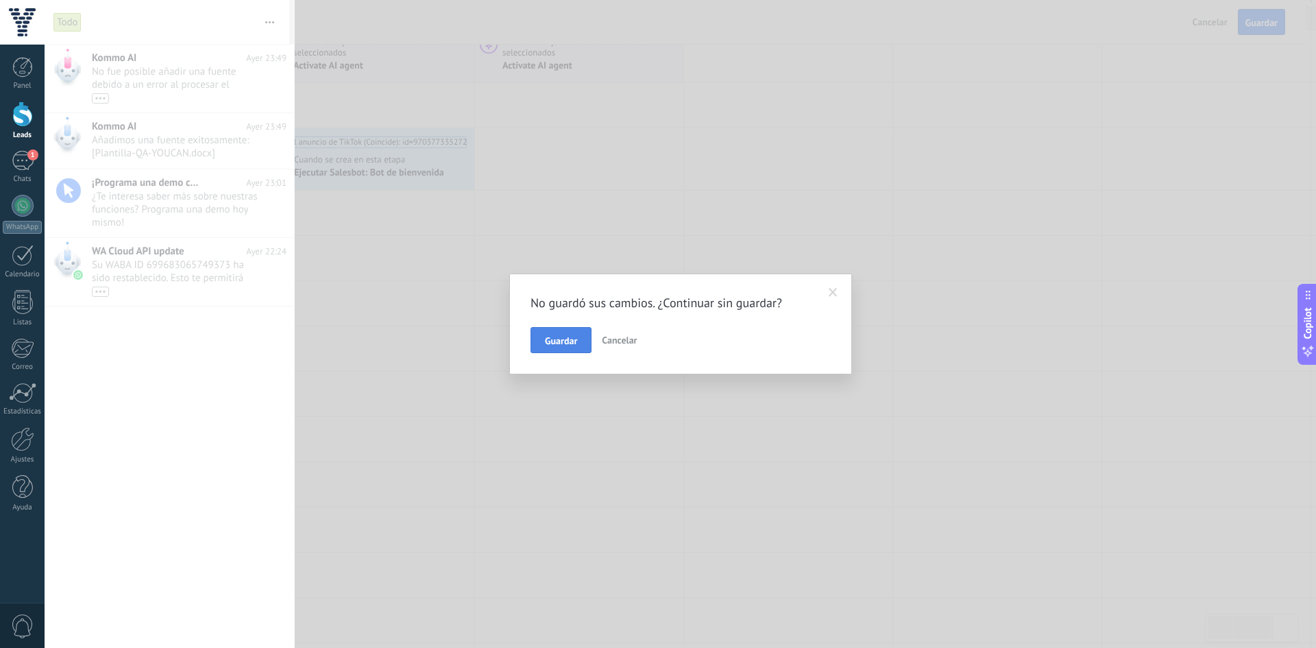
click at [563, 349] on button "Guardar" at bounding box center [560, 340] width 61 height 26
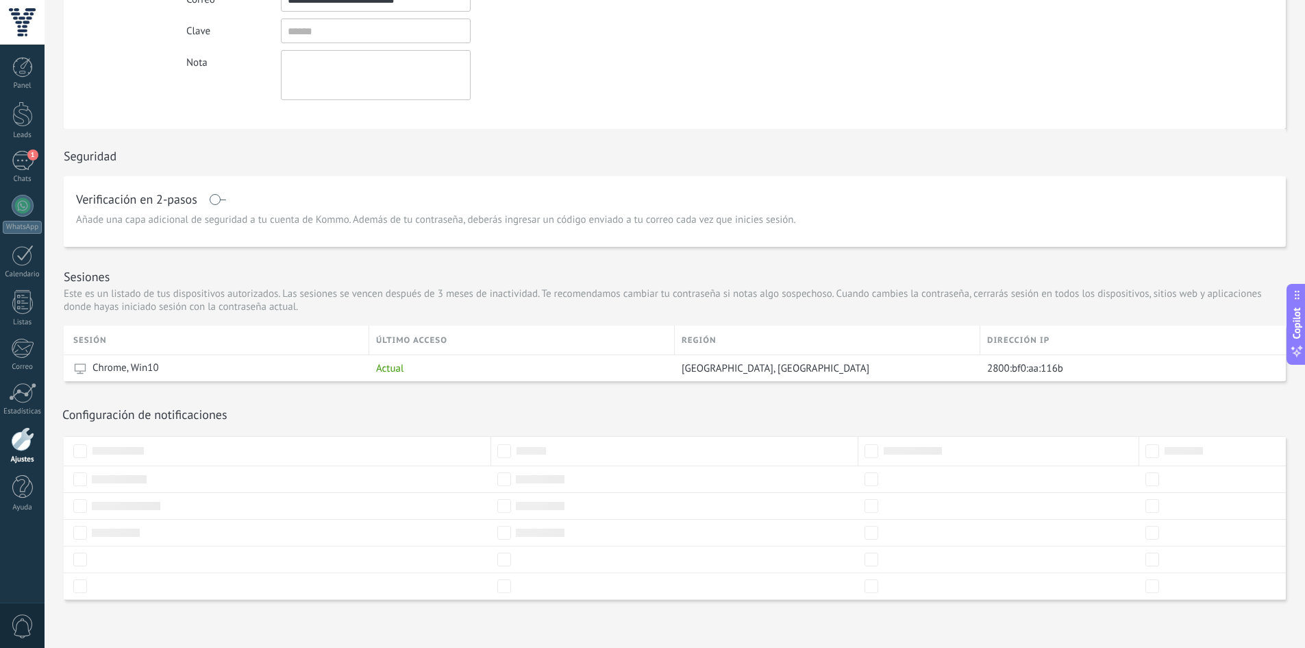
scroll to position [243, 0]
click at [17, 449] on div at bounding box center [22, 439] width 23 height 24
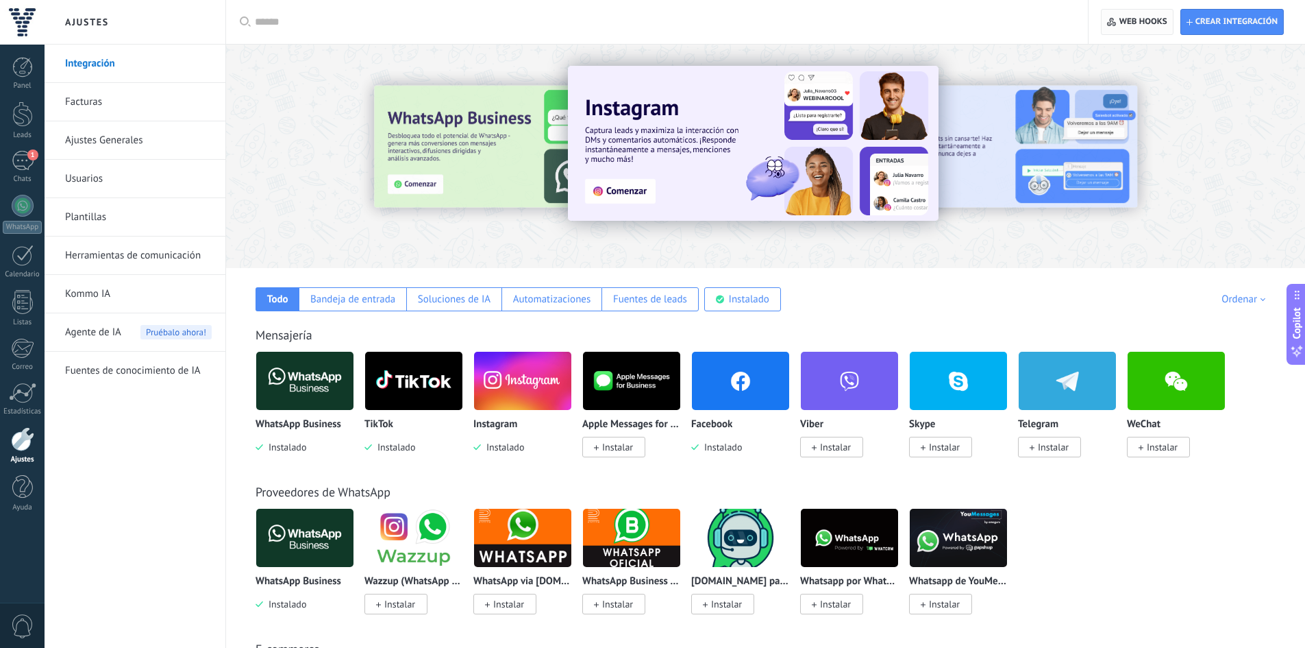
click at [1142, 16] on span "Web hooks 0" at bounding box center [1137, 22] width 60 height 25
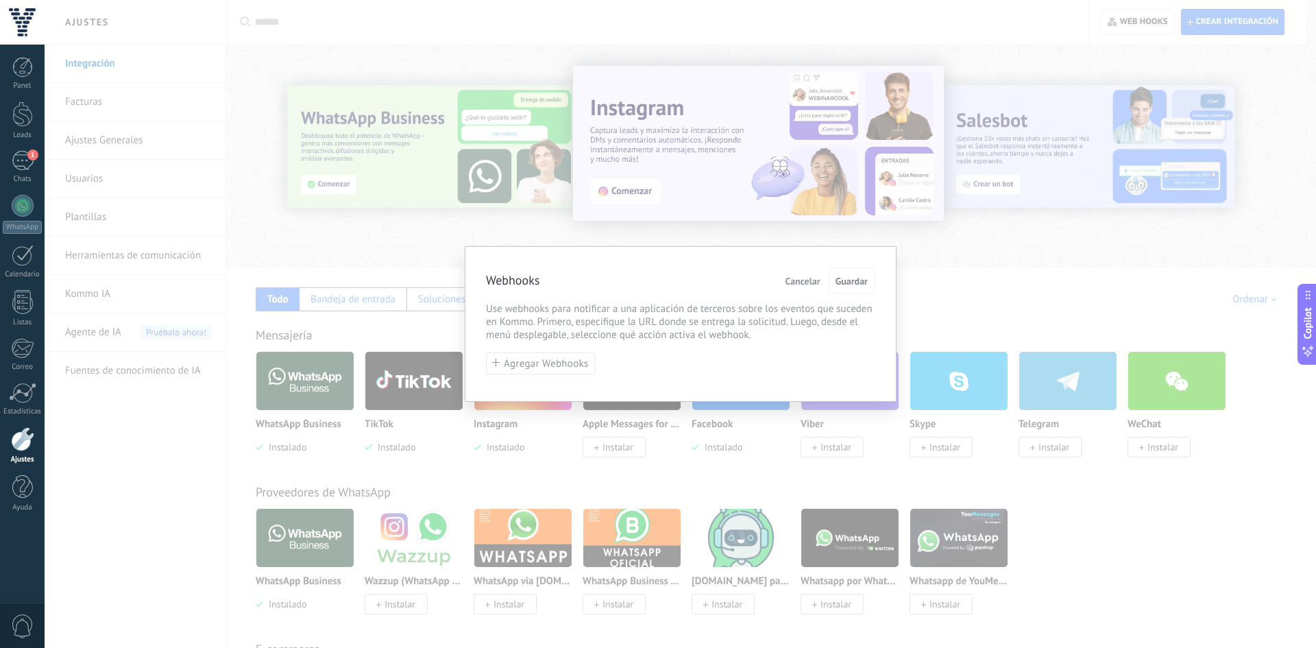
click at [813, 278] on span "Cancelar" at bounding box center [802, 281] width 35 height 10
click at [813, 278] on div "Webhooks Cancelar Guardar Use webhooks para notificar a una aplicación de terce…" at bounding box center [680, 324] width 1271 height 648
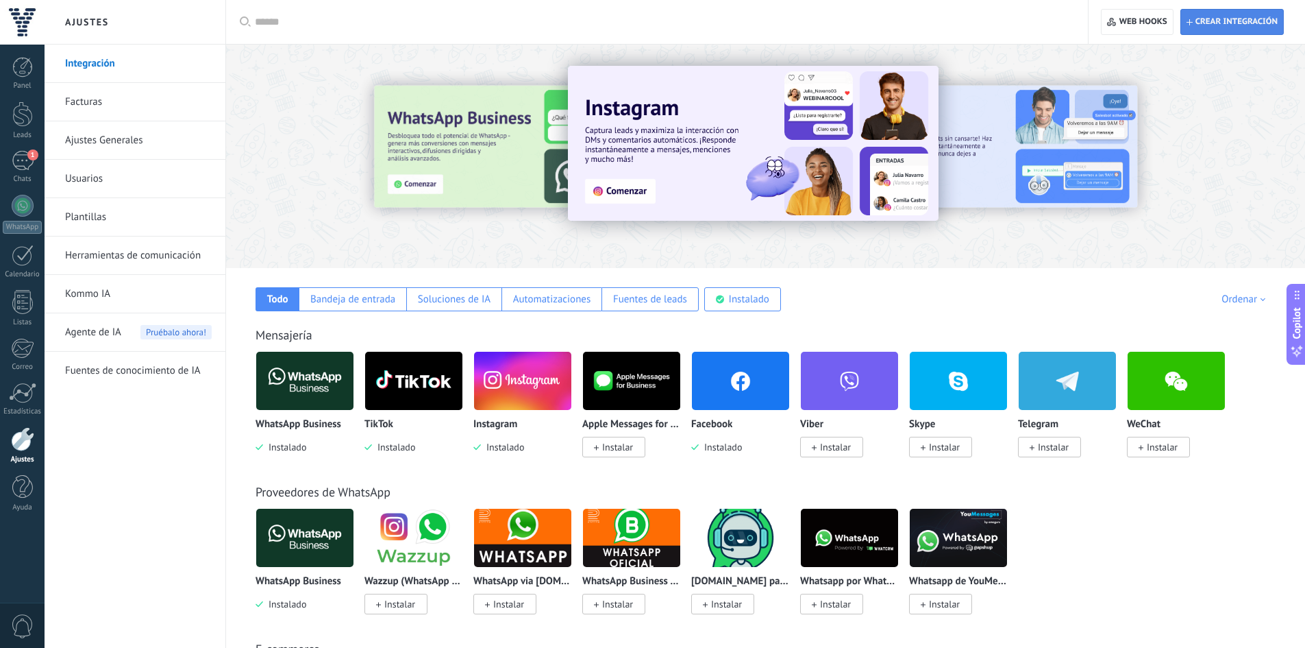
click at [1222, 25] on span "Crear integración" at bounding box center [1237, 21] width 82 height 11
type textarea "**********"
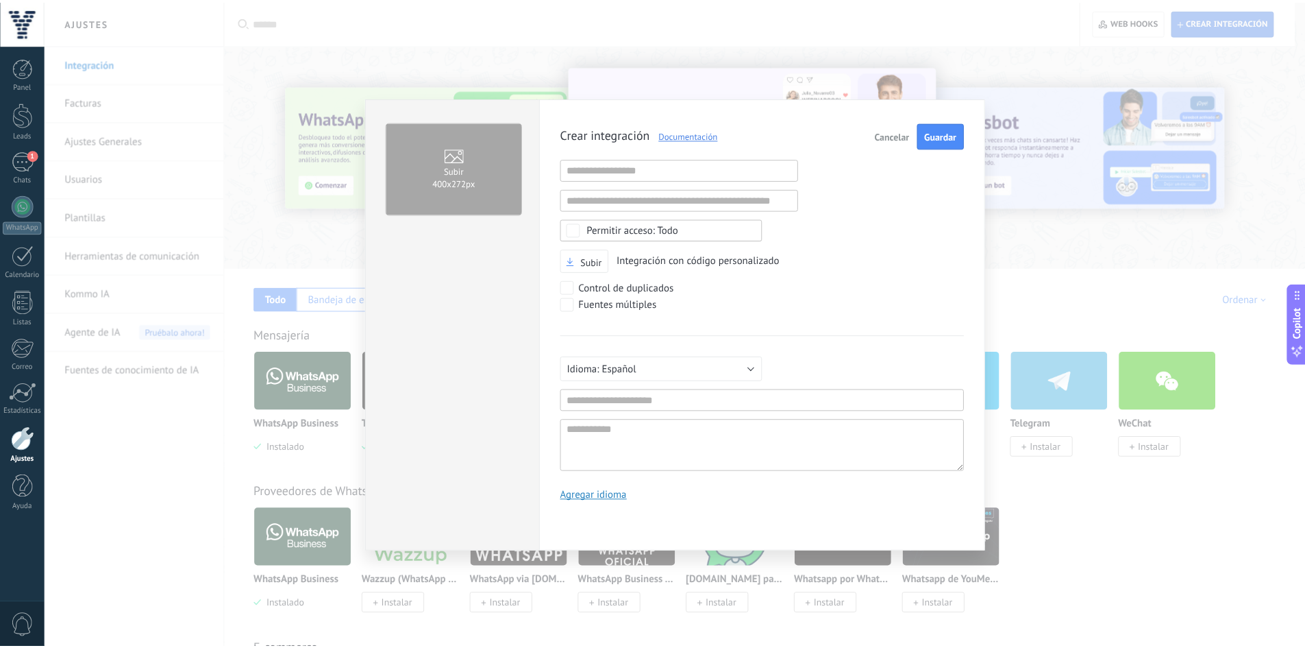
scroll to position [13, 0]
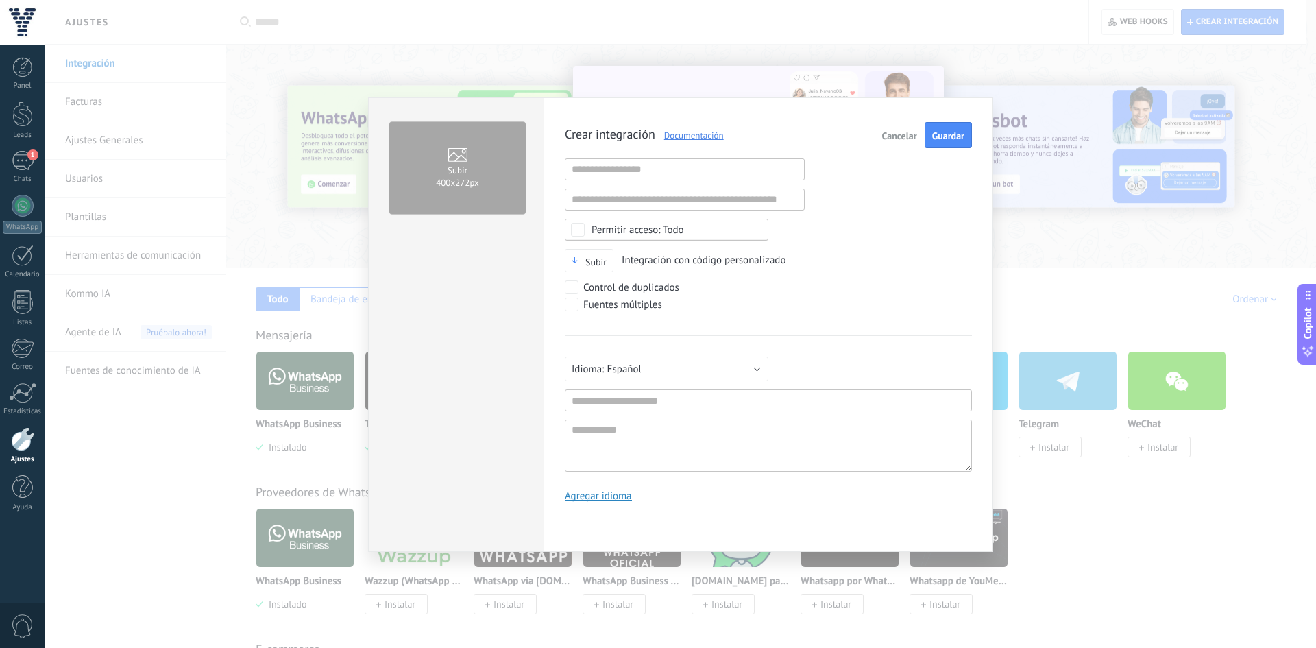
click at [912, 134] on span "Cancelar" at bounding box center [899, 136] width 35 height 10
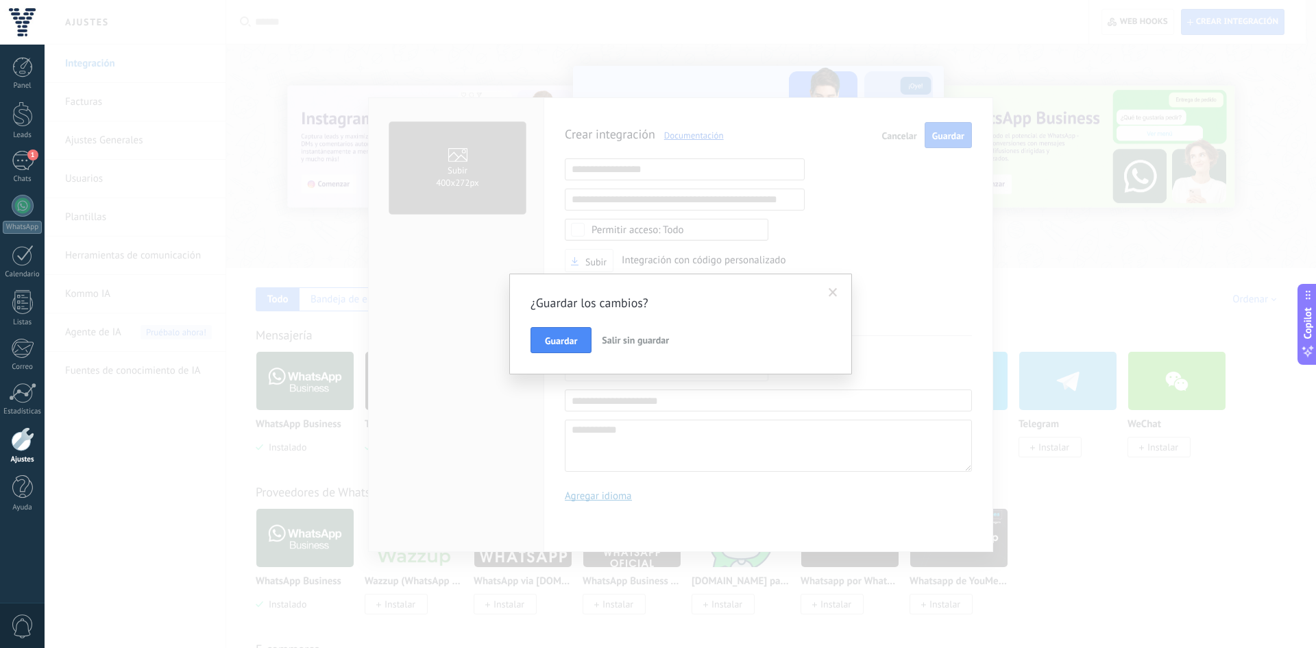
click at [606, 333] on button "Salir sin guardar" at bounding box center [635, 340] width 78 height 26
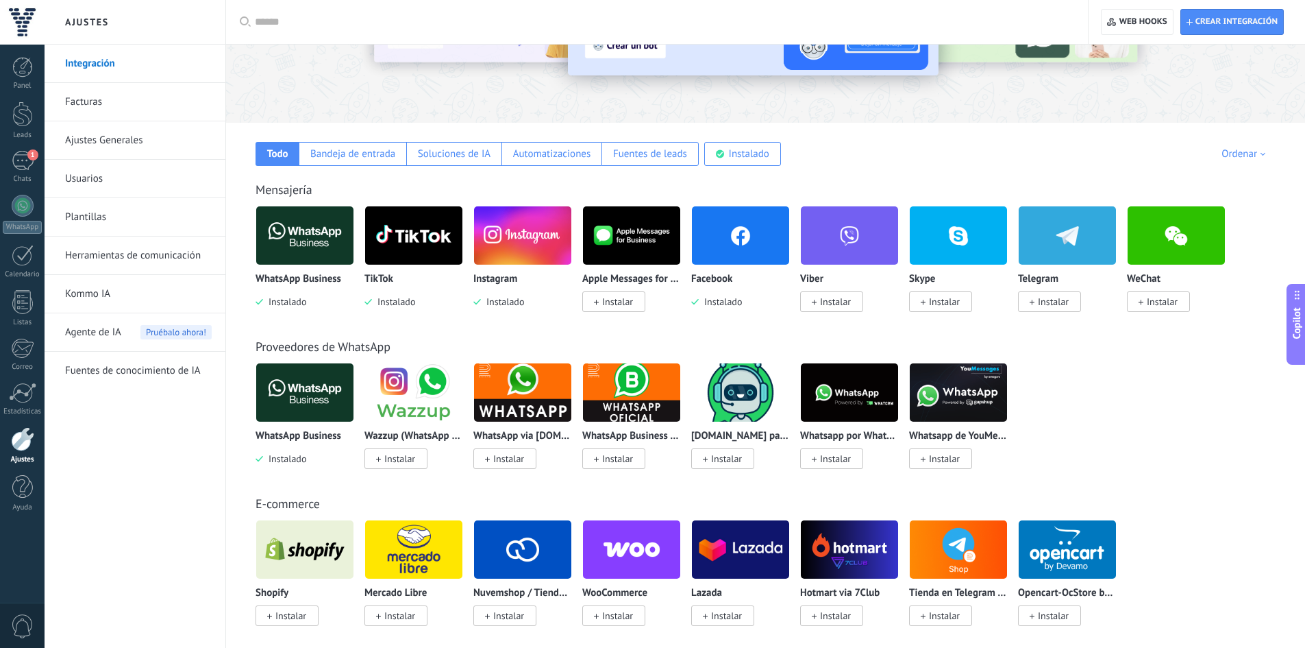
scroll to position [0, 0]
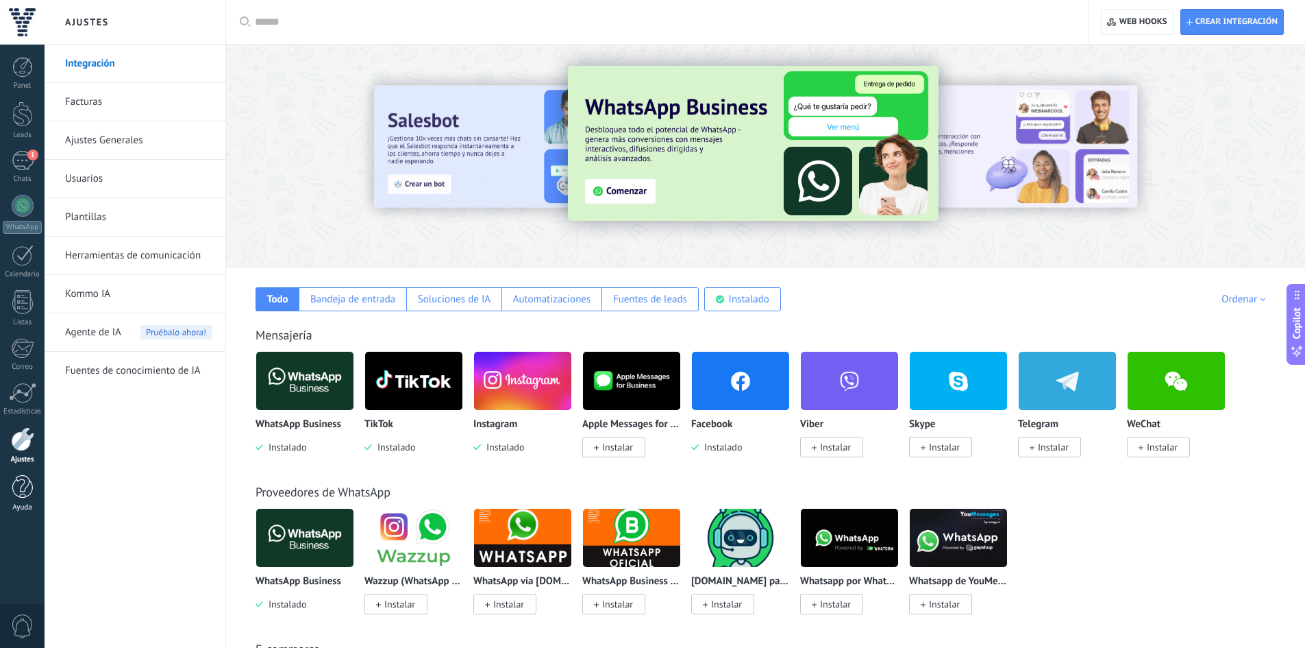
click at [27, 495] on div at bounding box center [22, 487] width 21 height 24
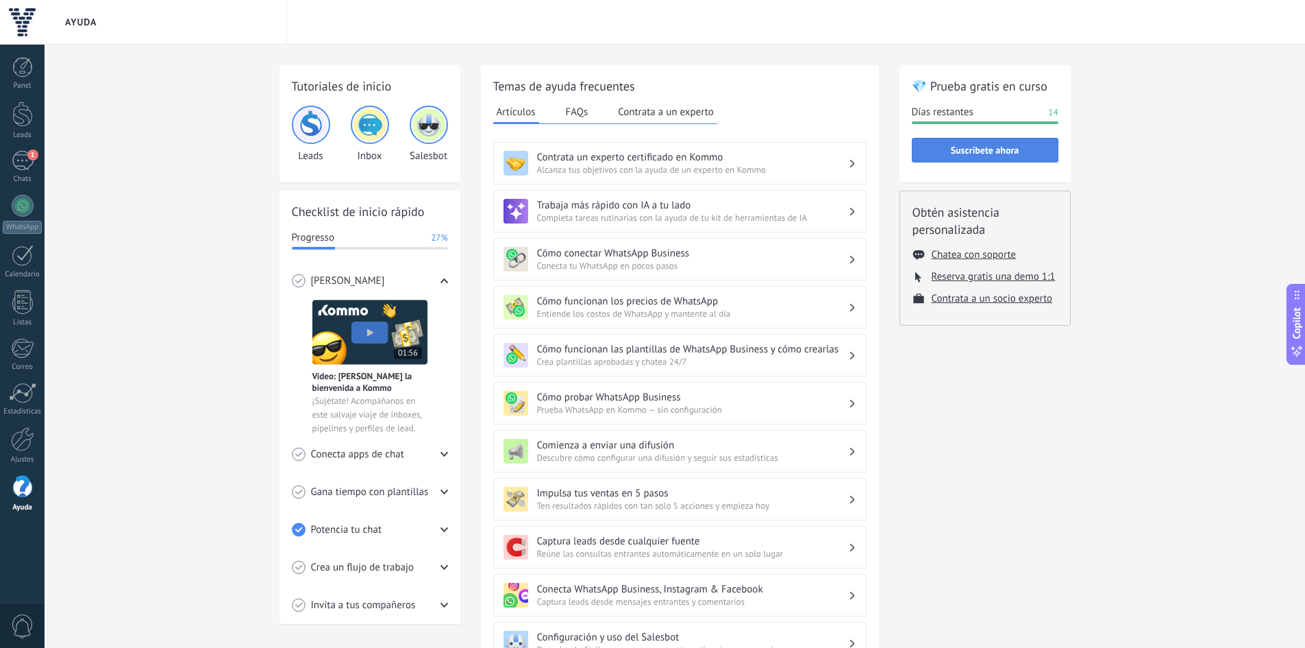
click at [1016, 141] on button "Suscríbete ahora" at bounding box center [985, 150] width 147 height 25
